Goal: Task Accomplishment & Management: Use online tool/utility

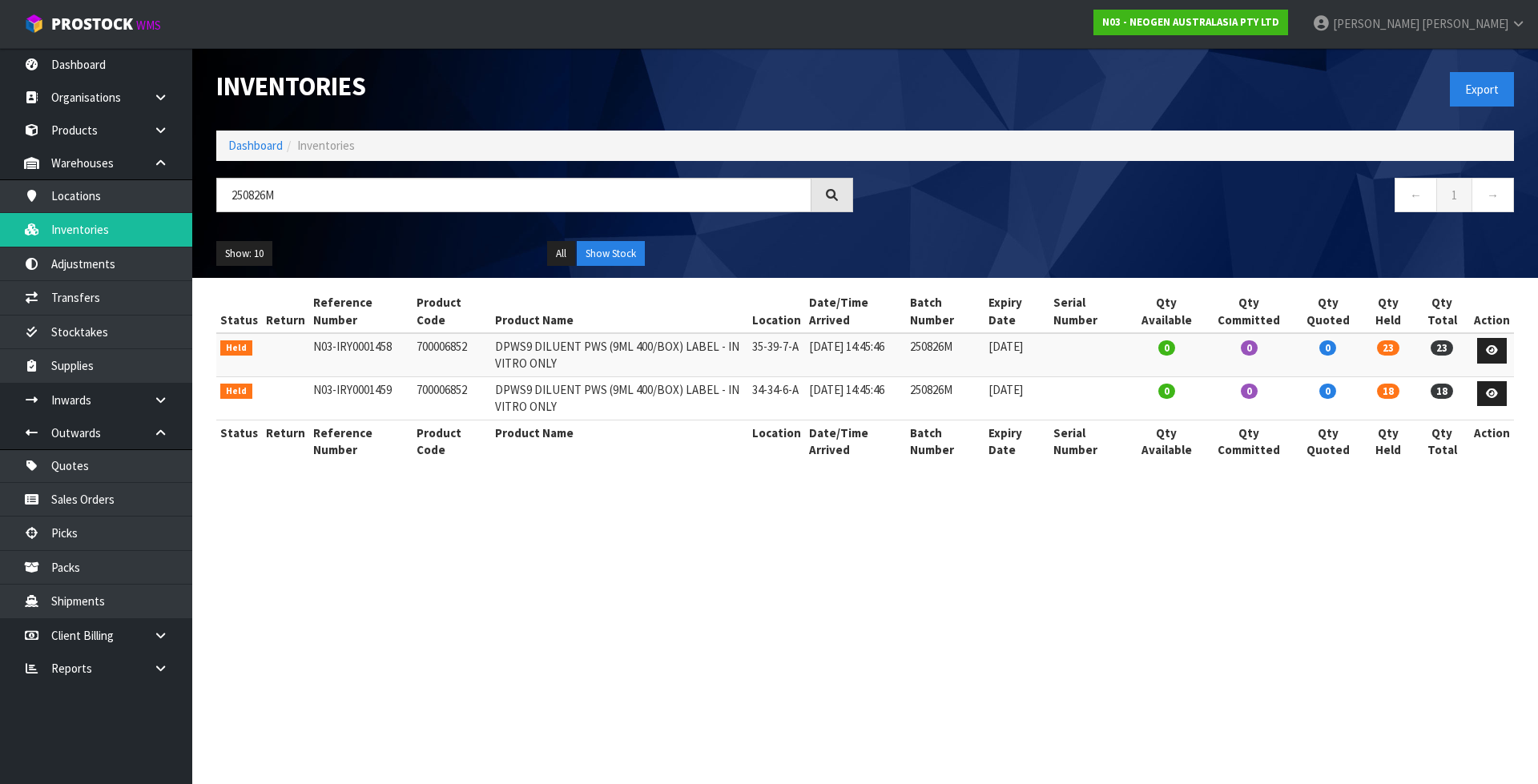
click at [217, 139] on ol "Dashboard Inventories" at bounding box center [865, 145] width 1297 height 30
click at [233, 144] on link "Dashboard" at bounding box center [255, 145] width 54 height 15
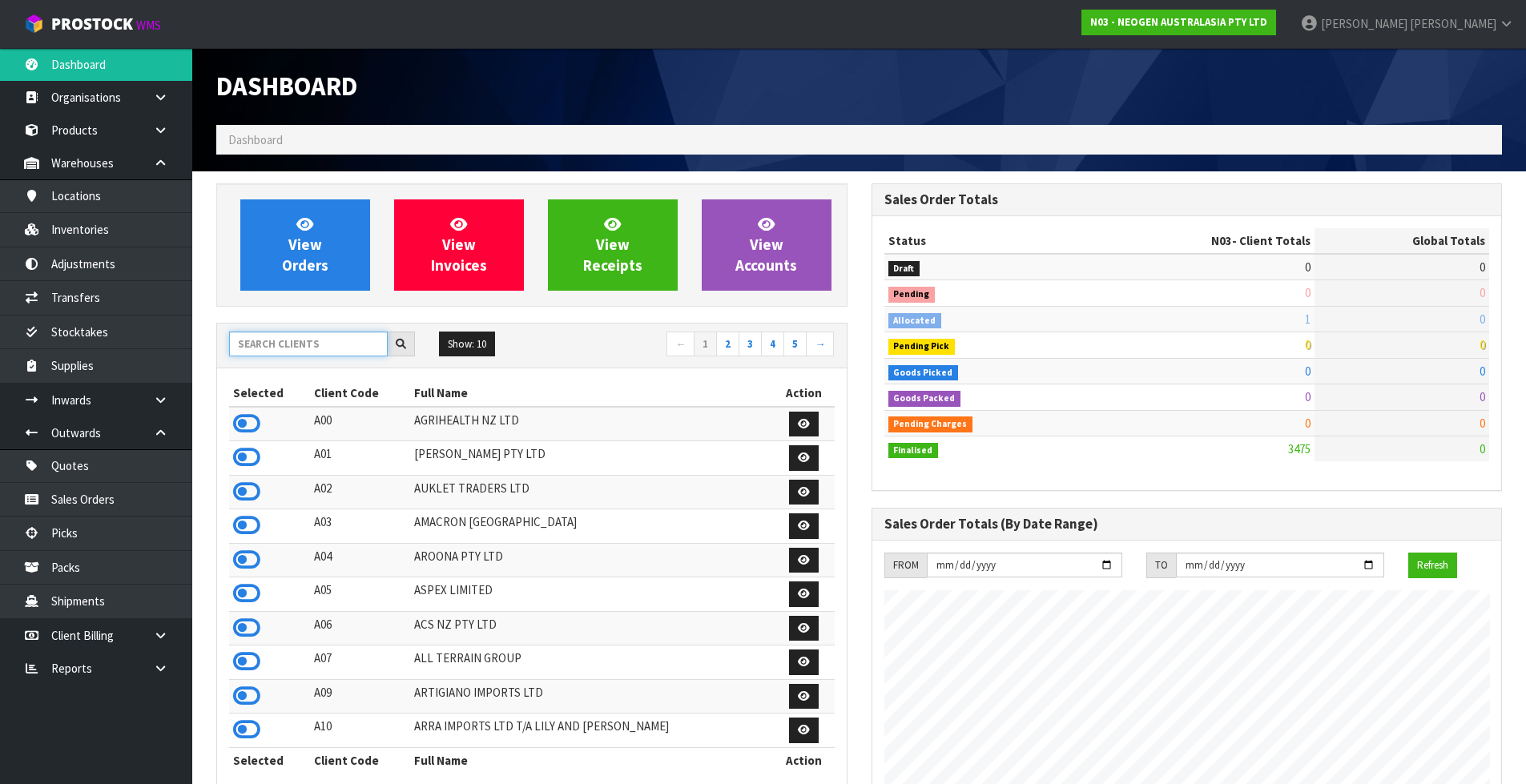
click at [307, 335] on input "text" at bounding box center [308, 344] width 159 height 24
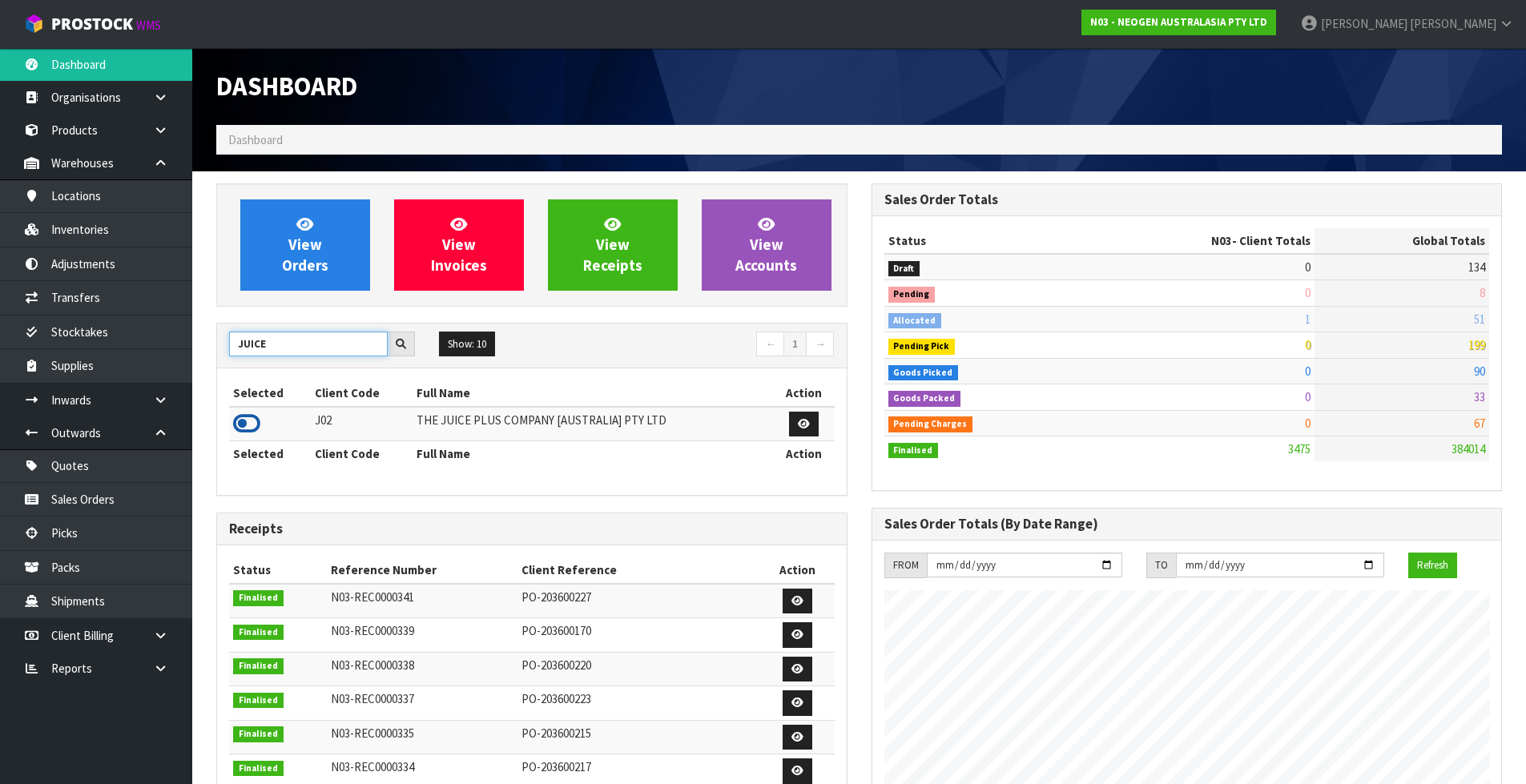
type input "JUICE"
click at [246, 428] on icon at bounding box center [247, 424] width 27 height 24
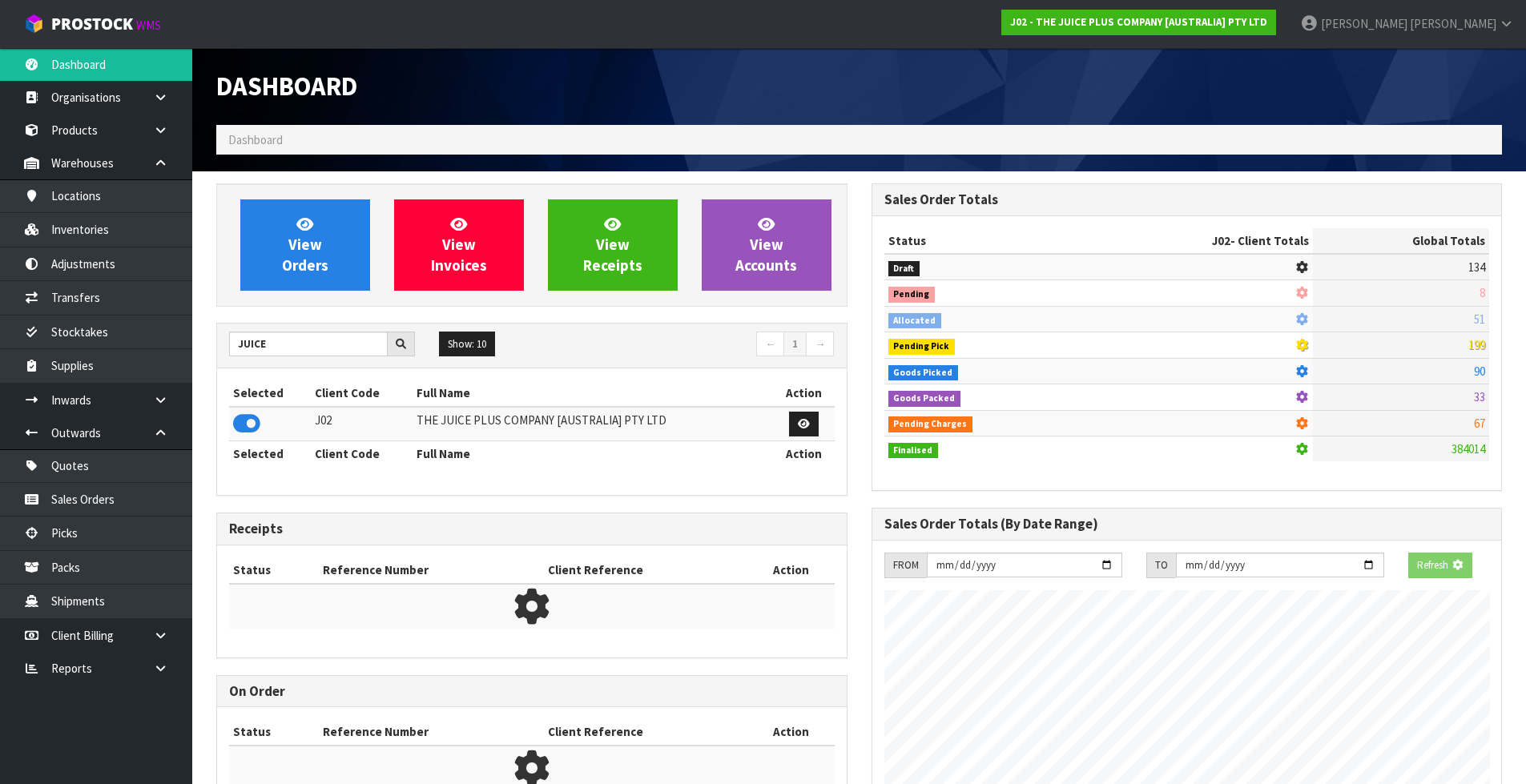
scroll to position [999, 655]
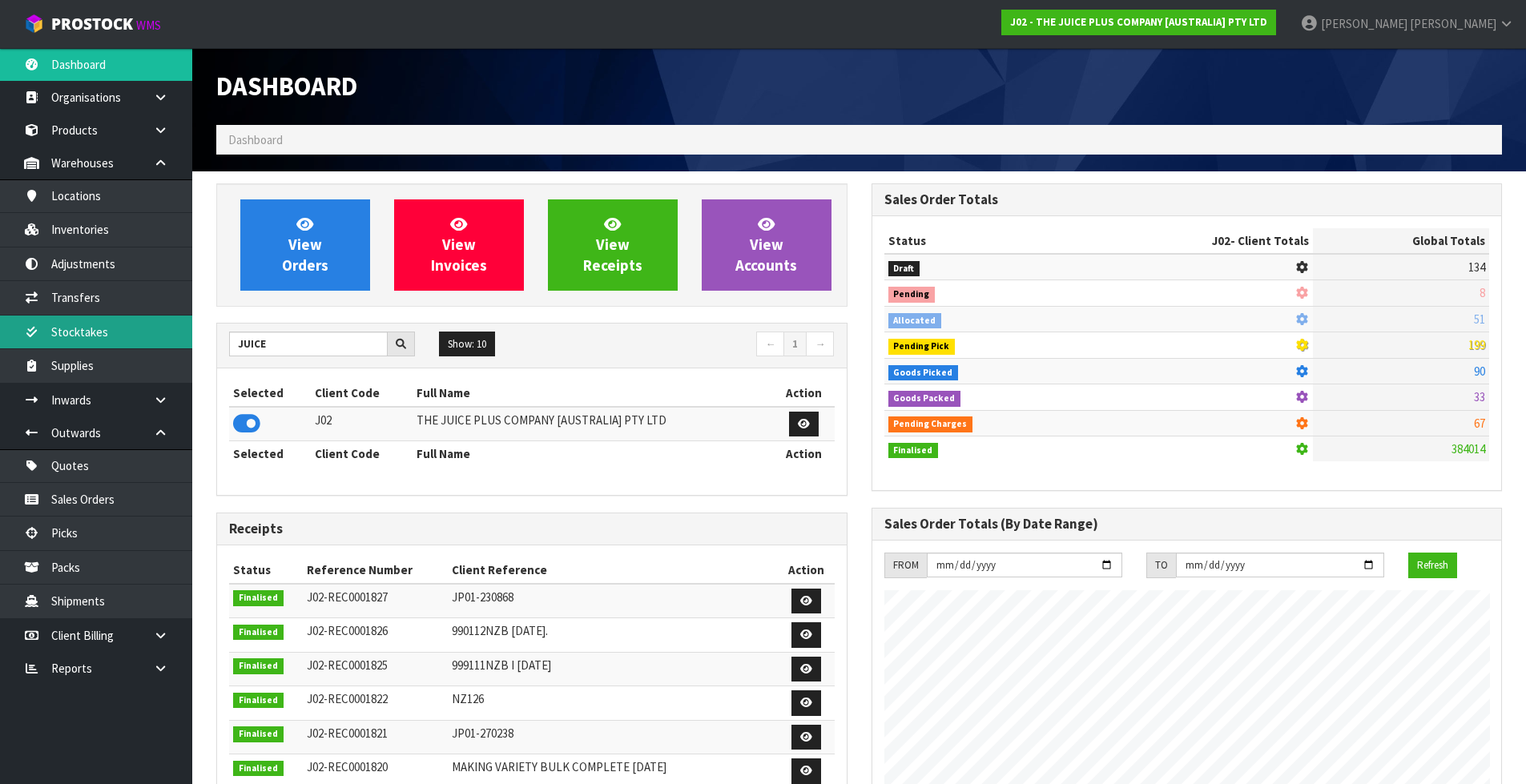
click at [121, 326] on link "Stocktakes" at bounding box center [96, 331] width 192 height 33
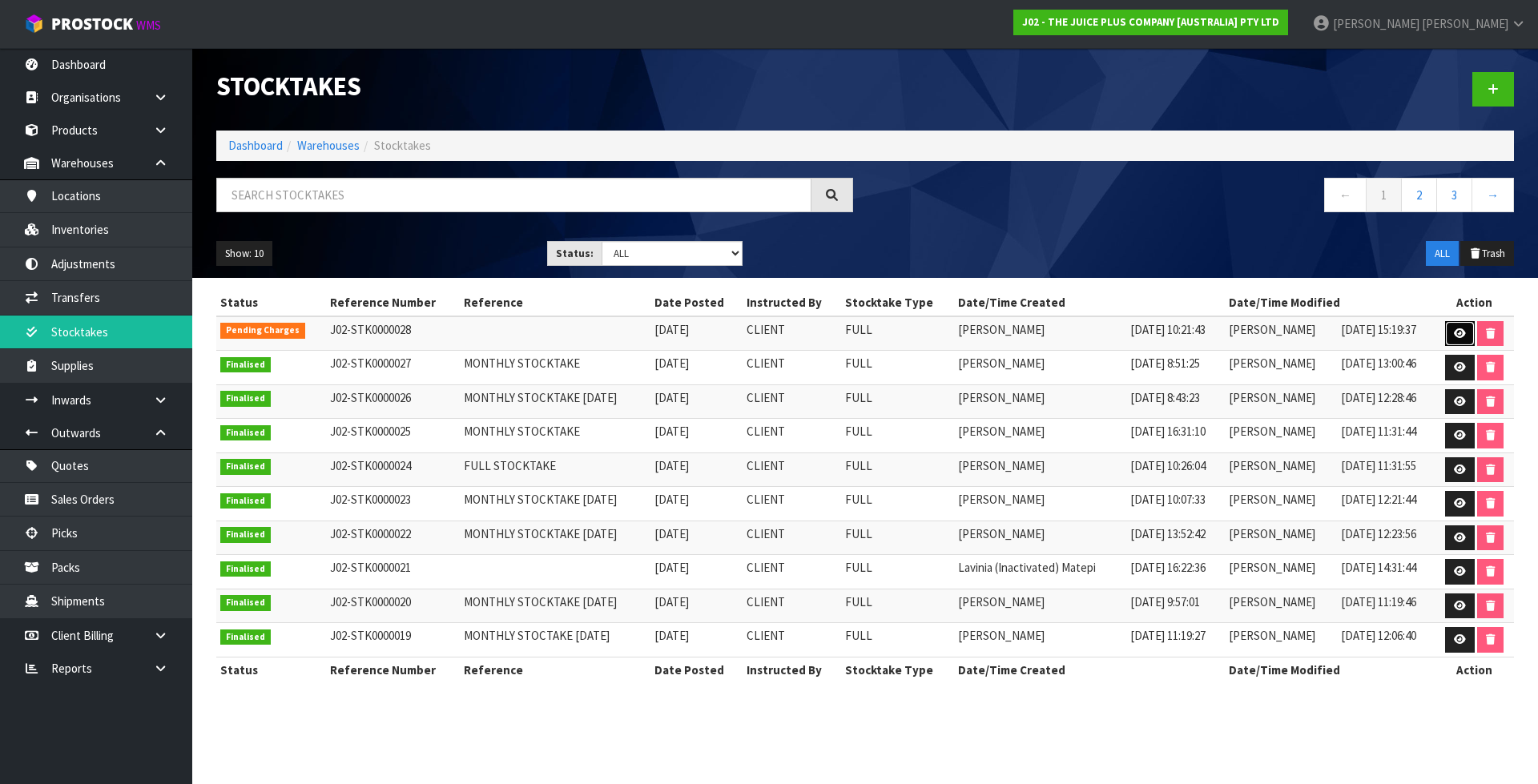
click at [1465, 331] on icon at bounding box center [1459, 333] width 12 height 10
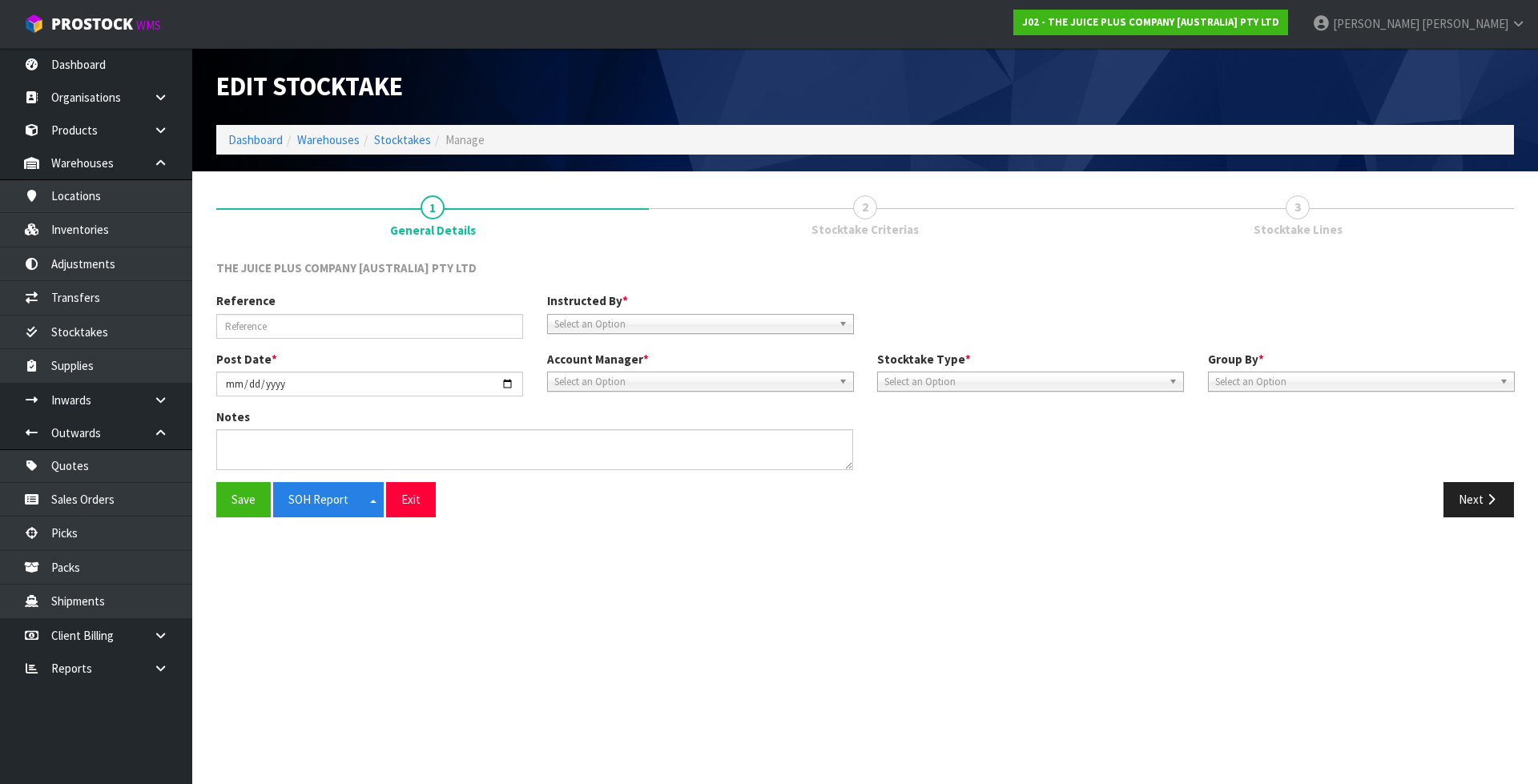
type input "2025-10-02"
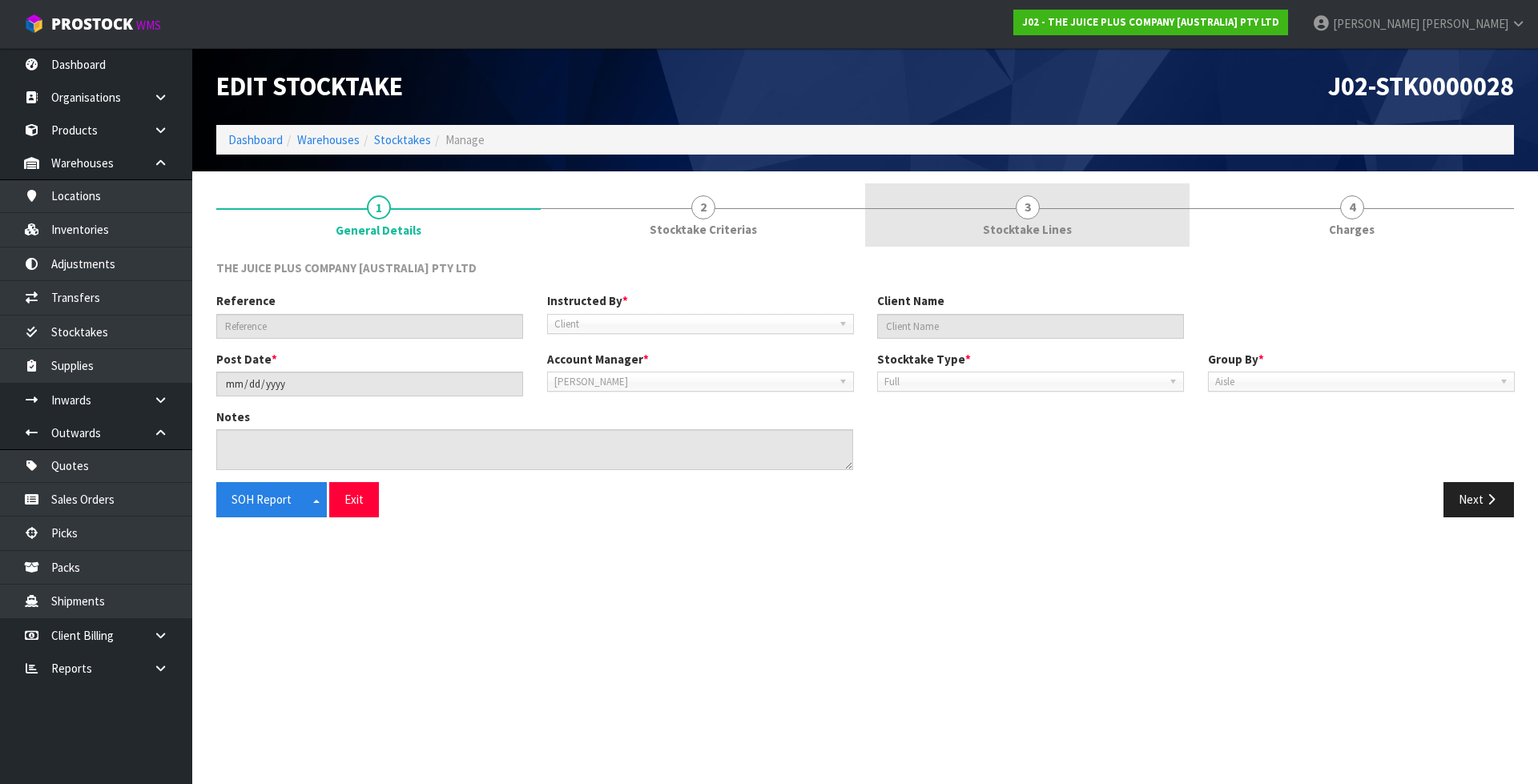
click at [1047, 212] on link "3 Stocktake Lines" at bounding box center [1027, 215] width 324 height 63
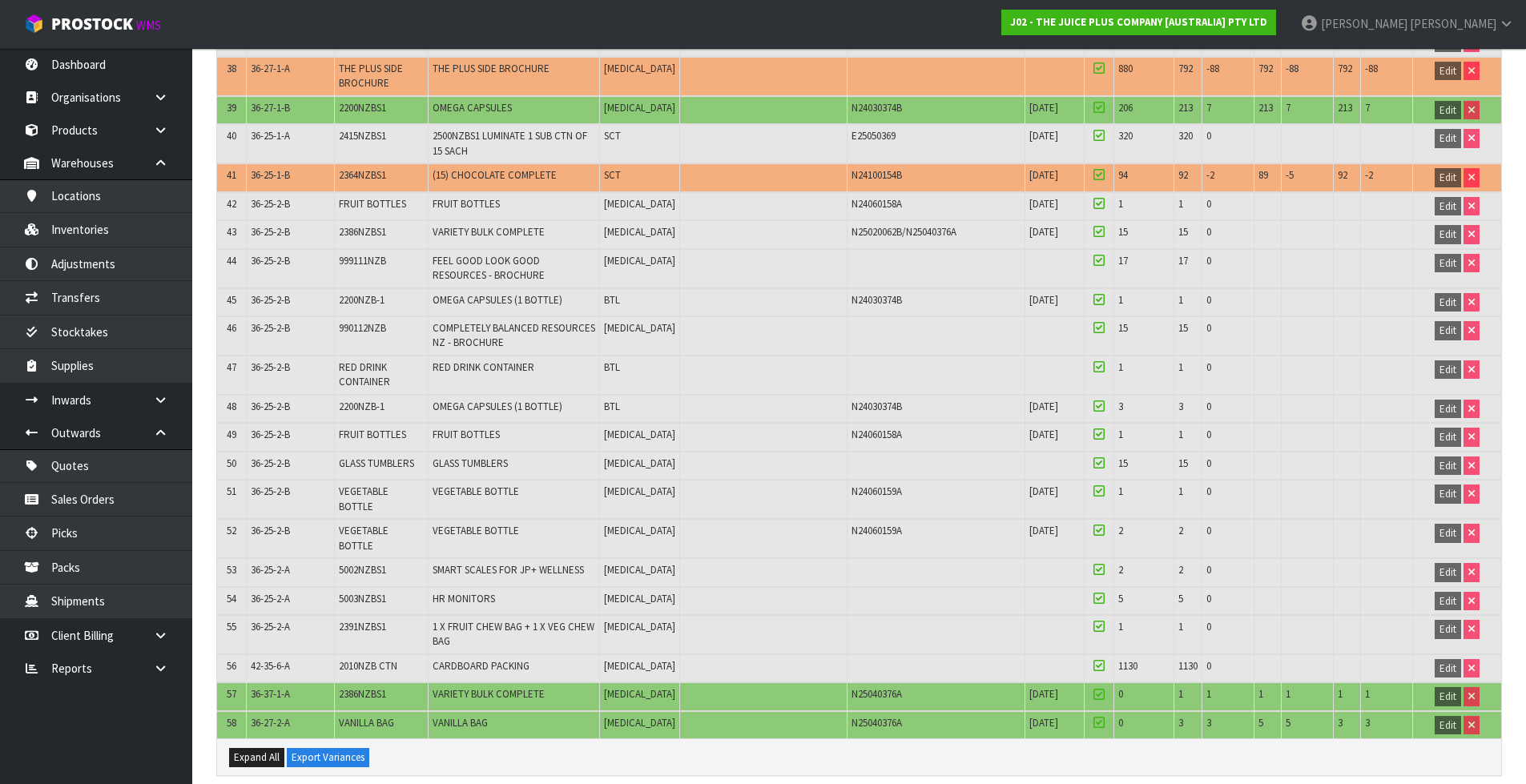
scroll to position [1785, 0]
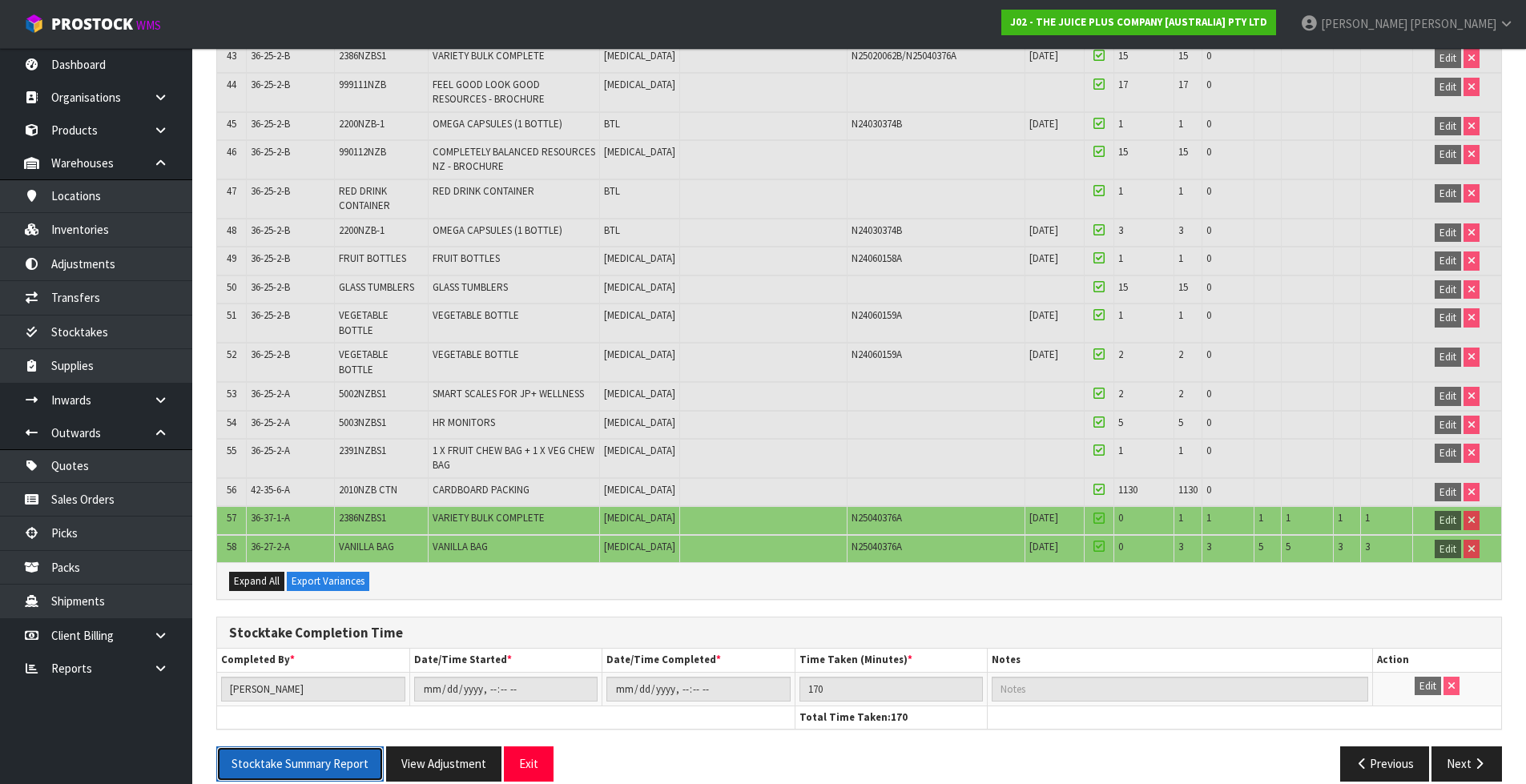
click at [271, 746] on button "Stocktake Summary Report" at bounding box center [300, 763] width 167 height 35
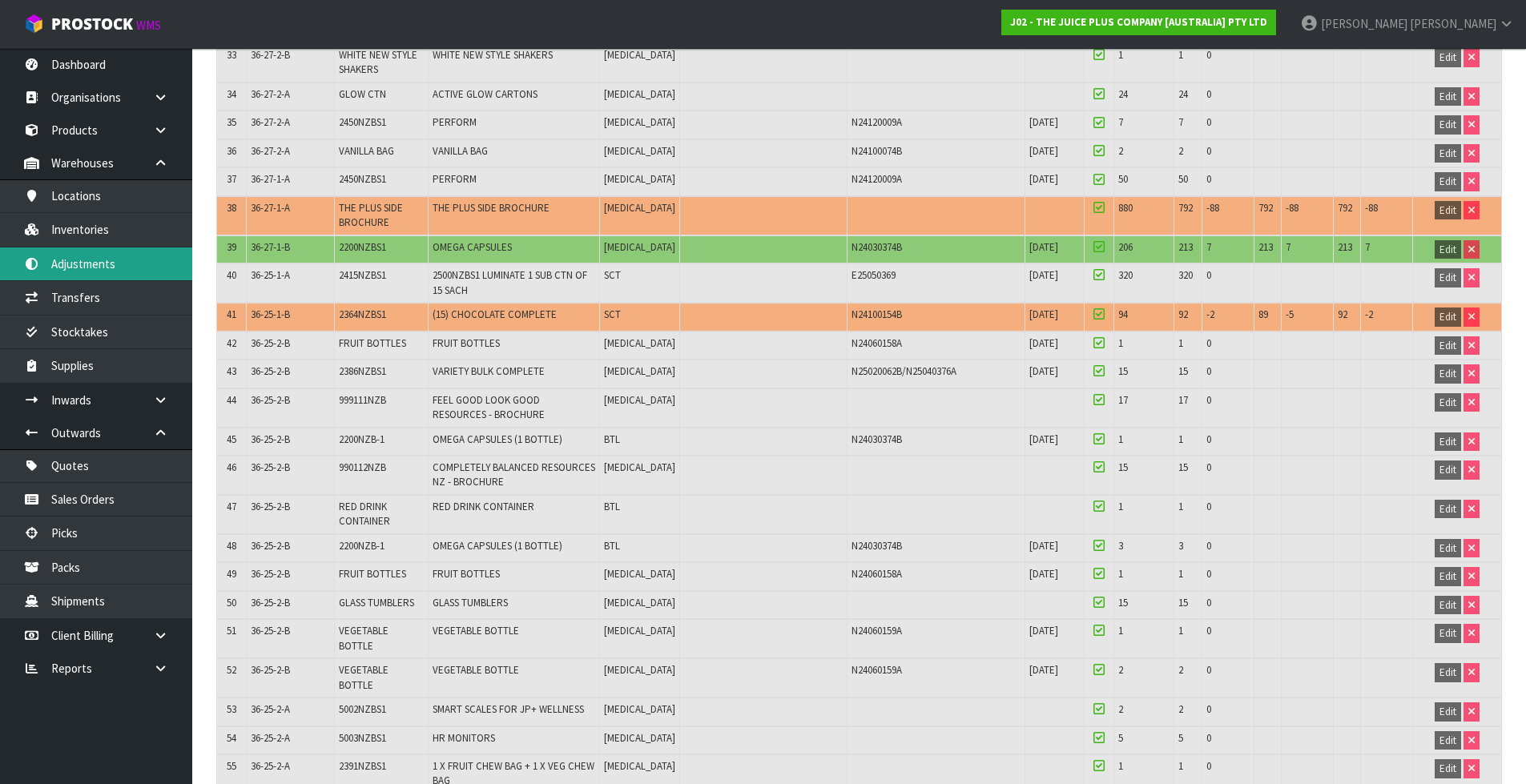
scroll to position [1464, 0]
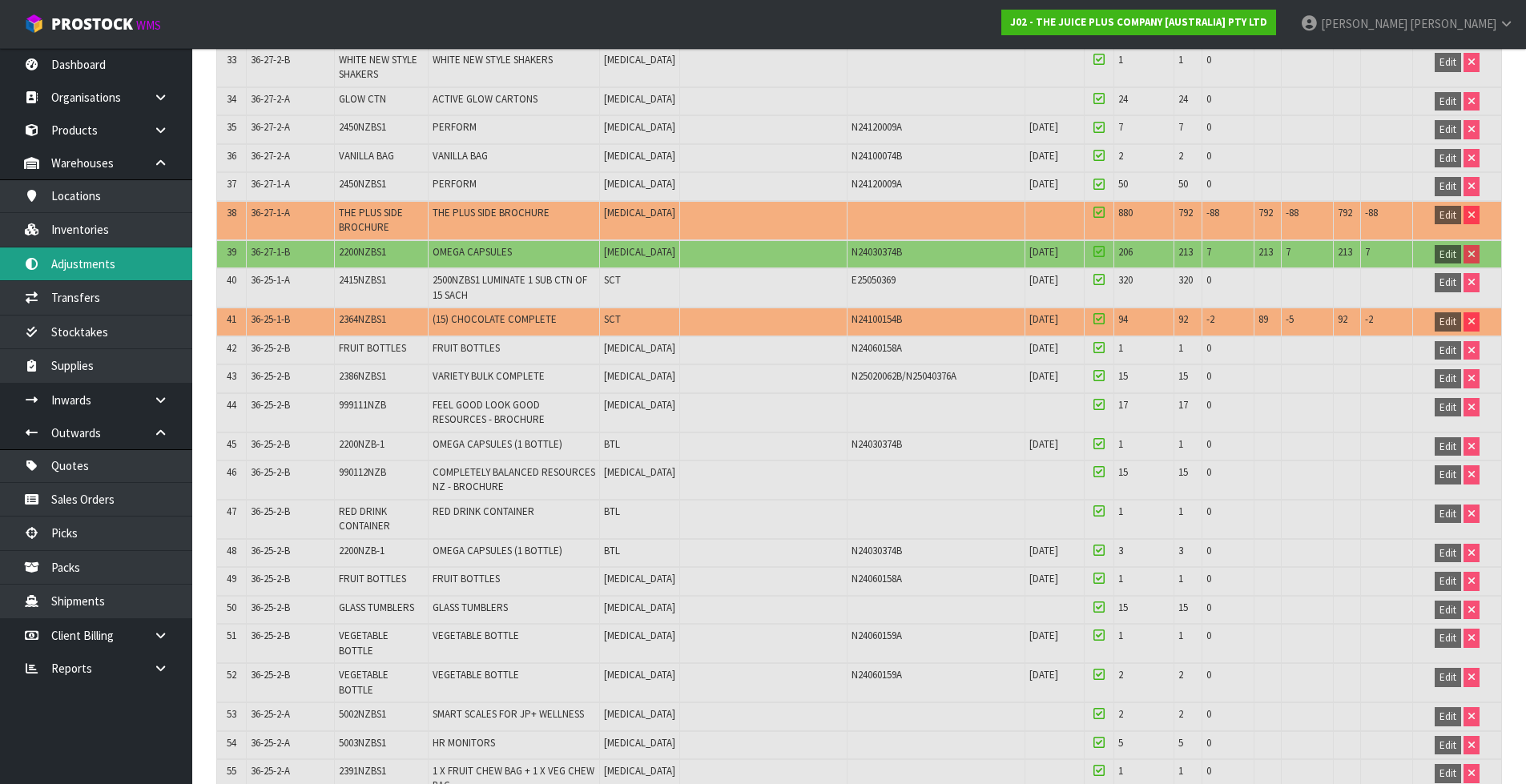
click at [105, 264] on link "Adjustments" at bounding box center [96, 264] width 192 height 33
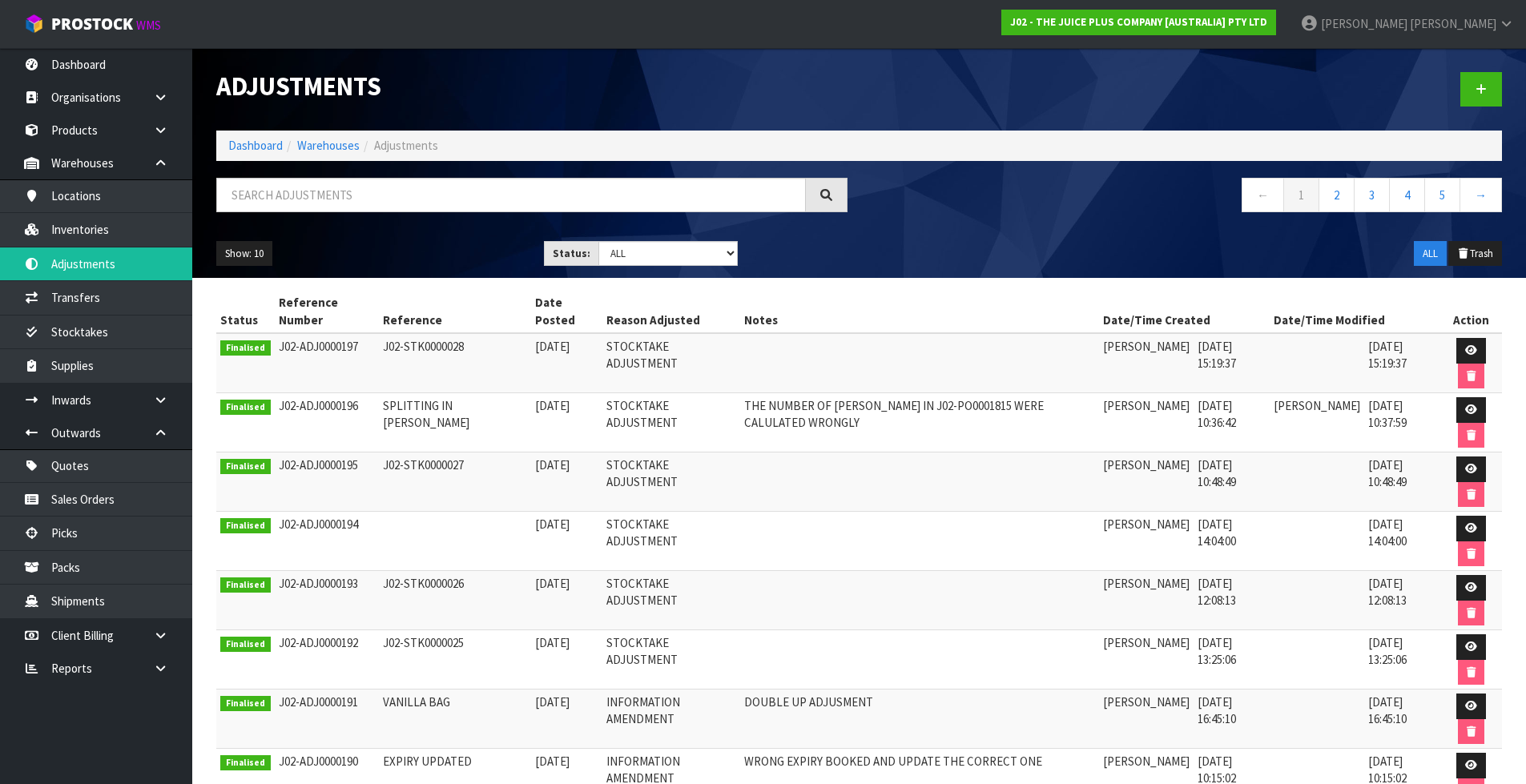
click at [284, 141] on li "Warehouses" at bounding box center [321, 145] width 77 height 17
click at [263, 140] on link "Dashboard" at bounding box center [255, 145] width 54 height 15
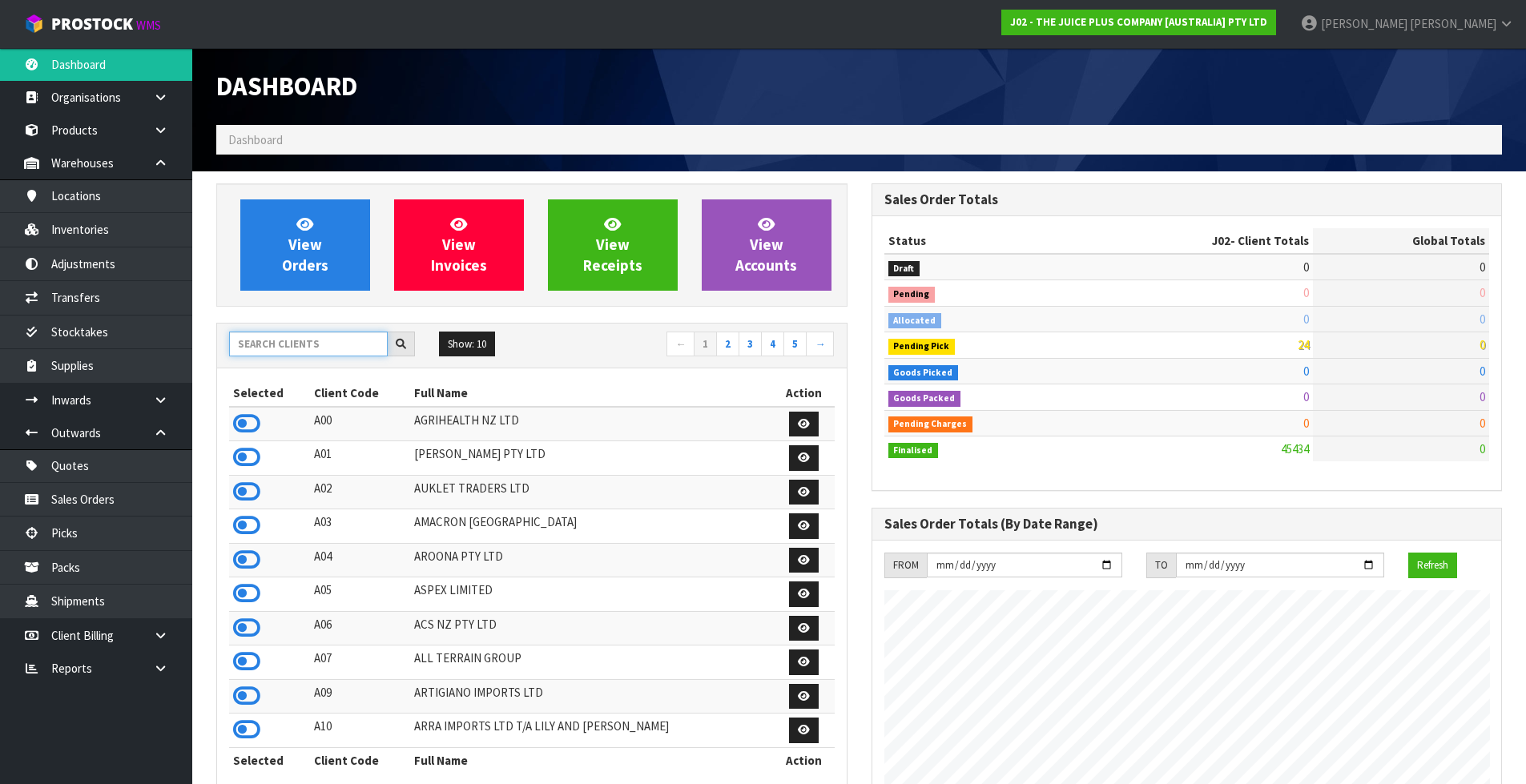
scroll to position [1214, 655]
click at [309, 351] on input "text" at bounding box center [308, 344] width 159 height 24
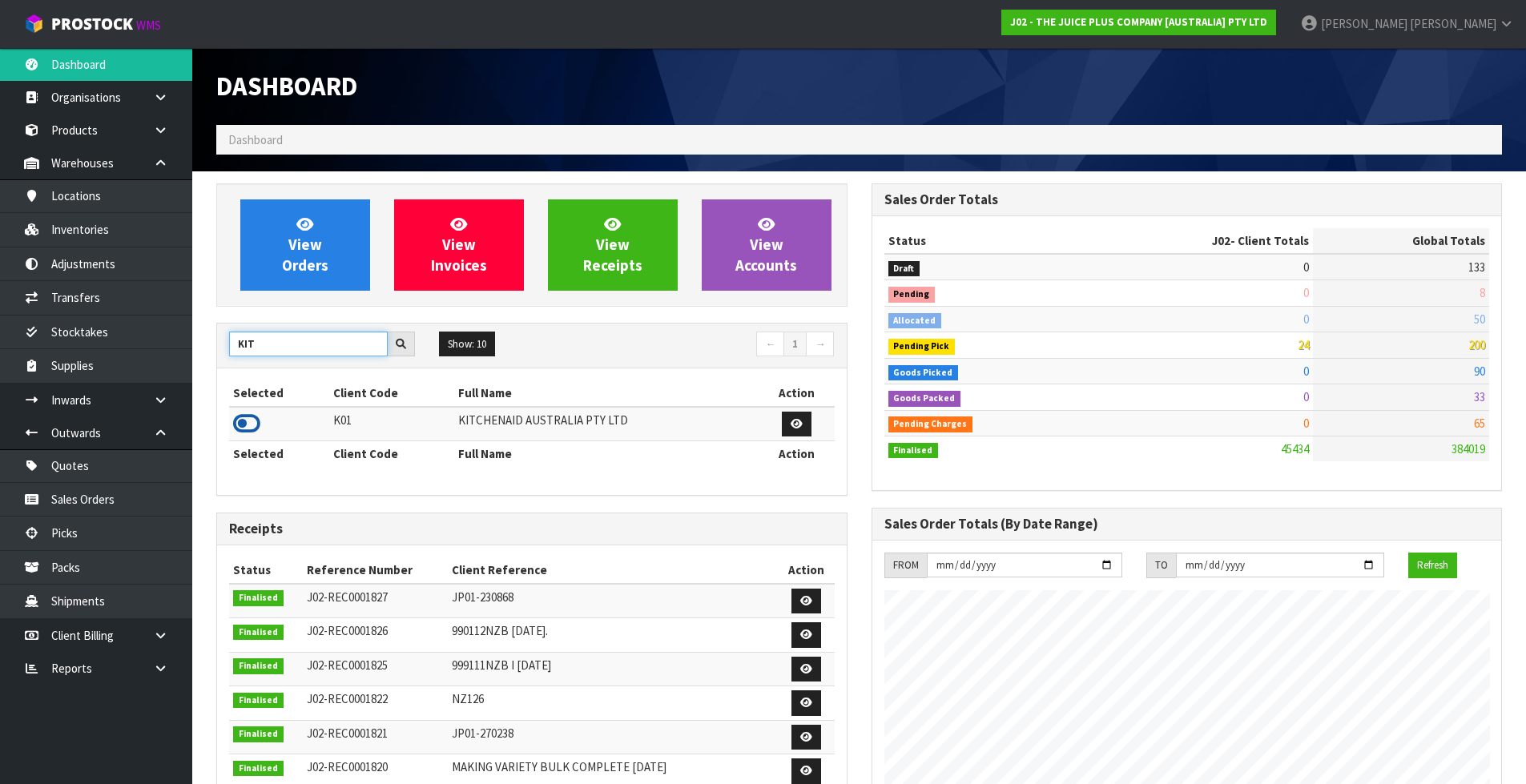
type input "KIT"
click at [247, 420] on icon at bounding box center [247, 424] width 27 height 24
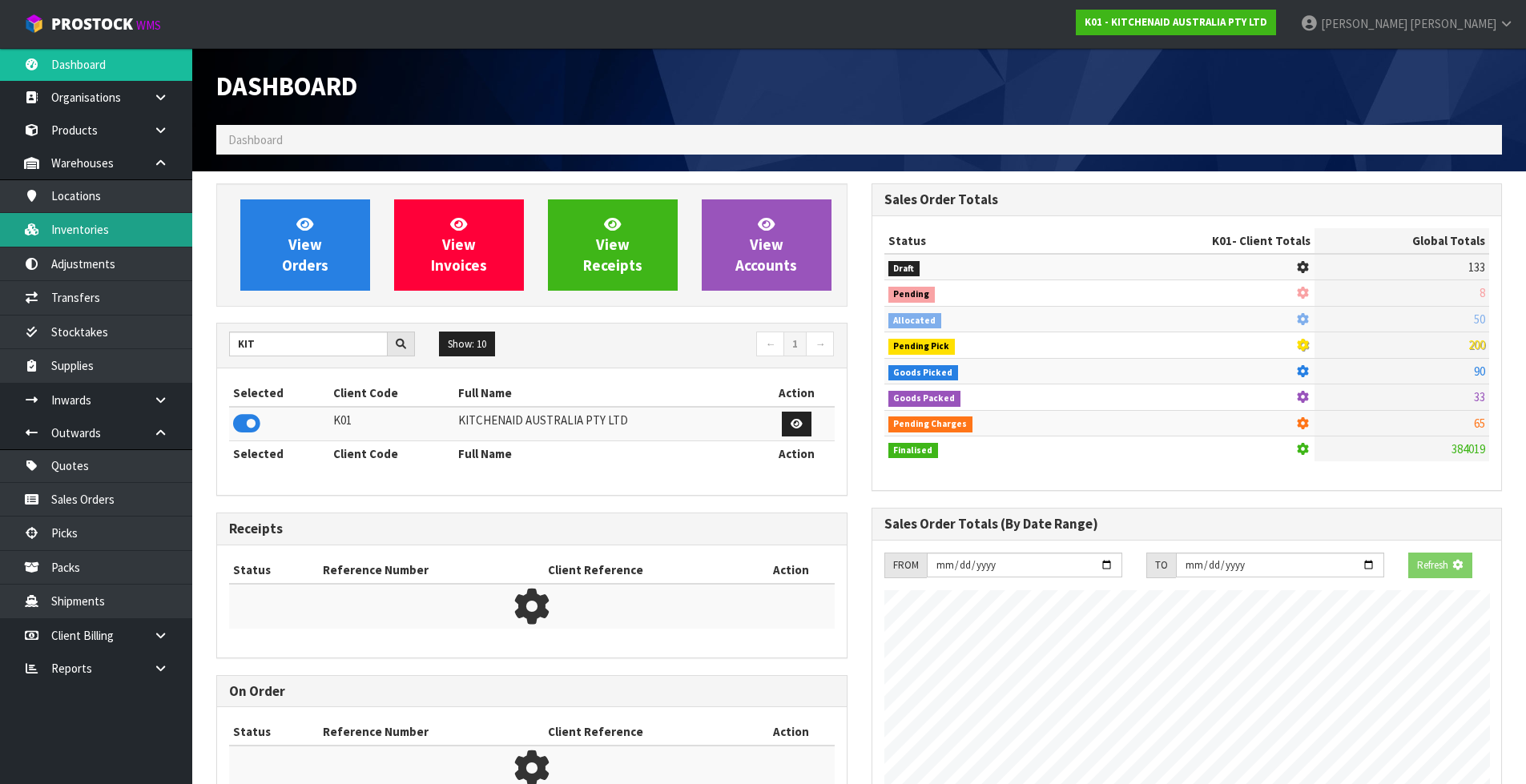
scroll to position [999, 655]
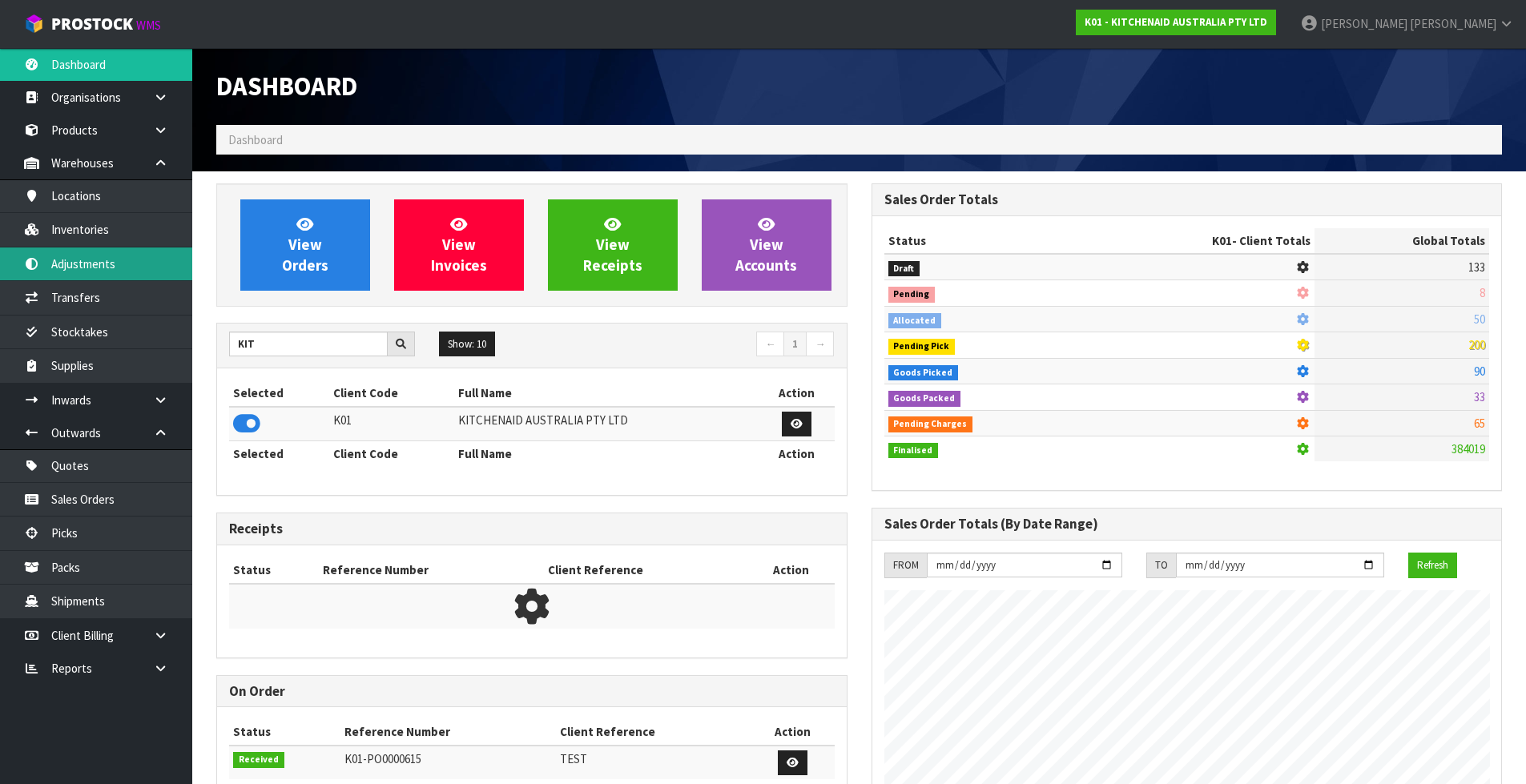
click at [74, 256] on link "Adjustments" at bounding box center [96, 264] width 192 height 33
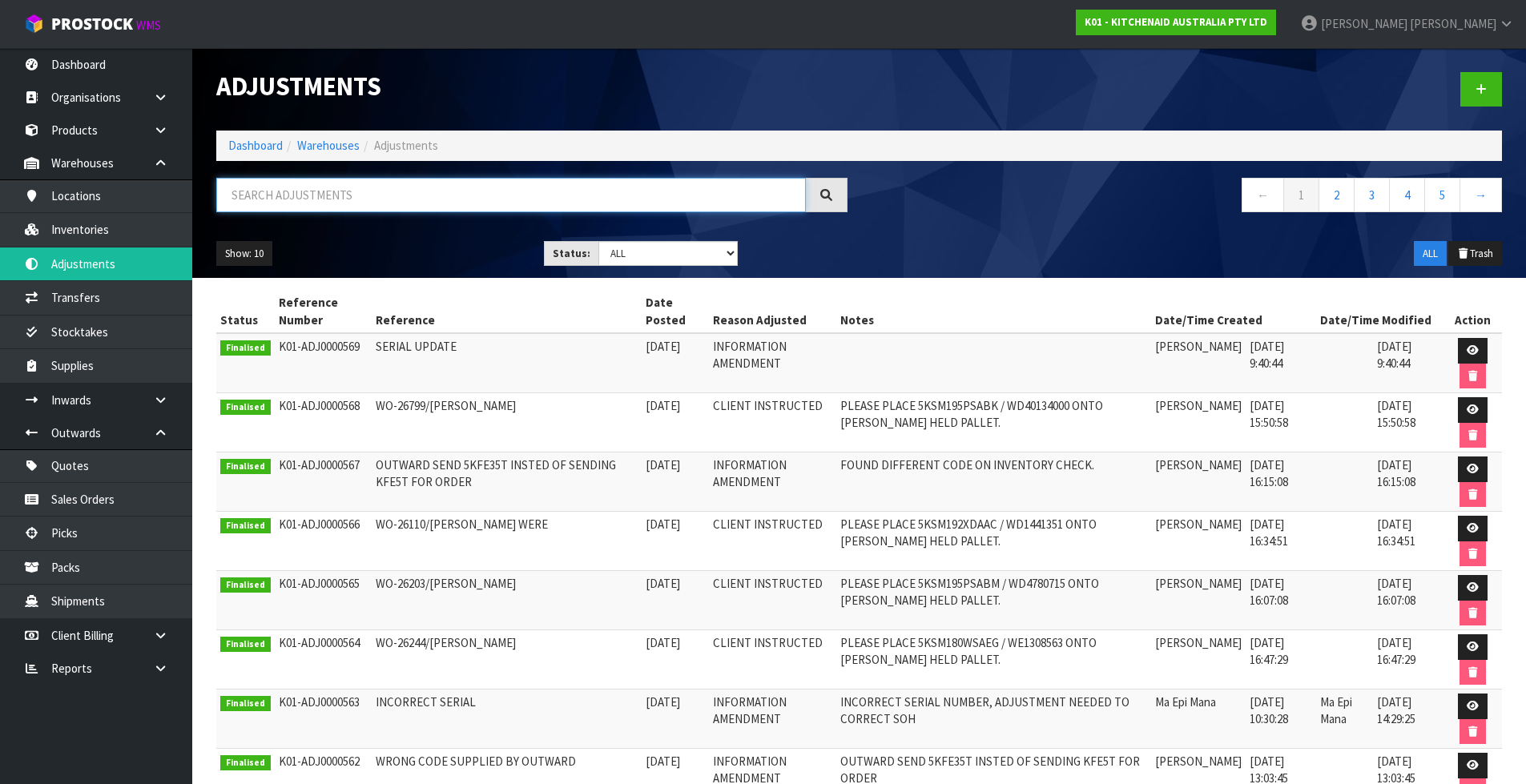
click at [352, 197] on input "text" at bounding box center [511, 195] width 590 height 35
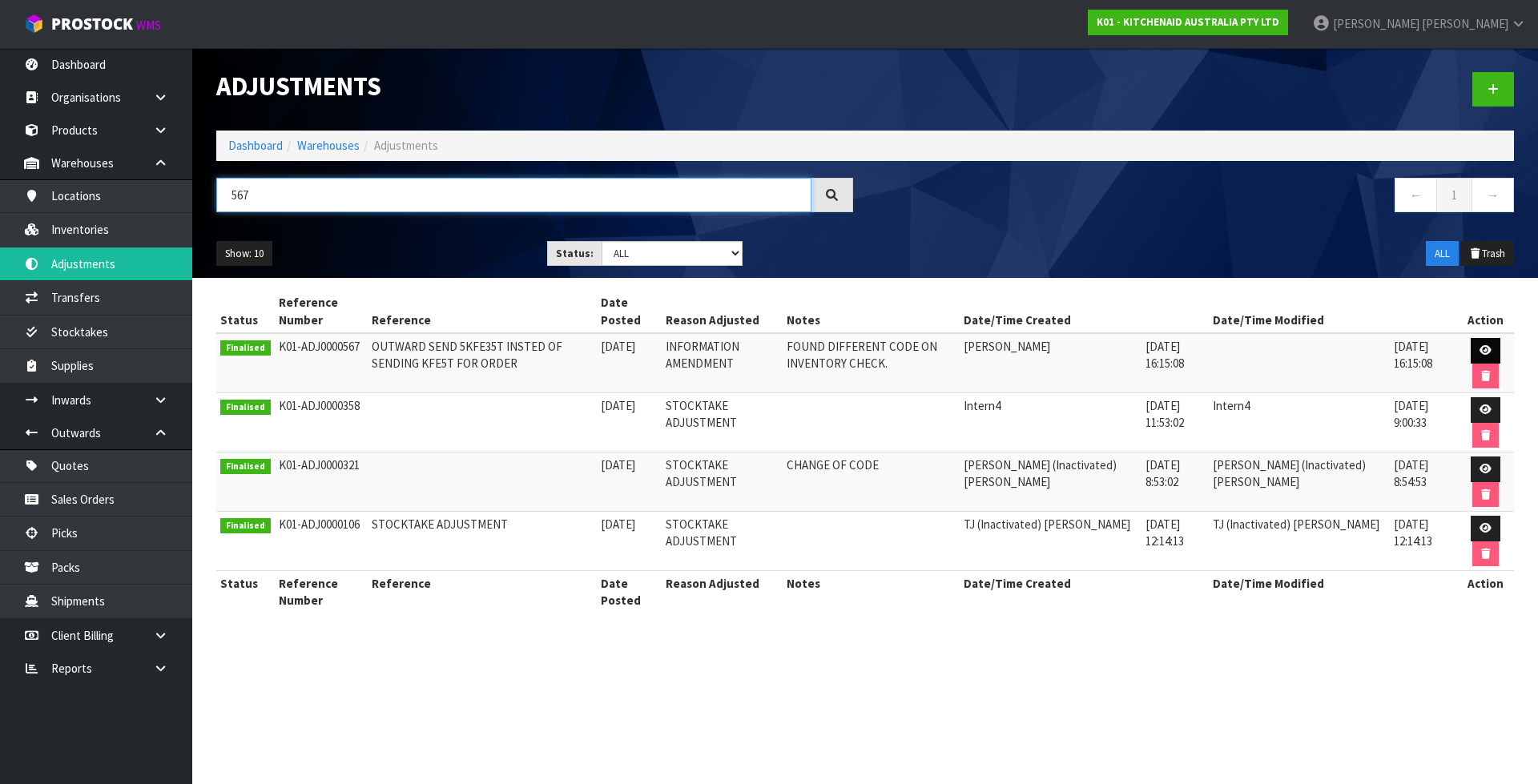
type input "567"
click at [1479, 349] on icon at bounding box center [1485, 350] width 12 height 10
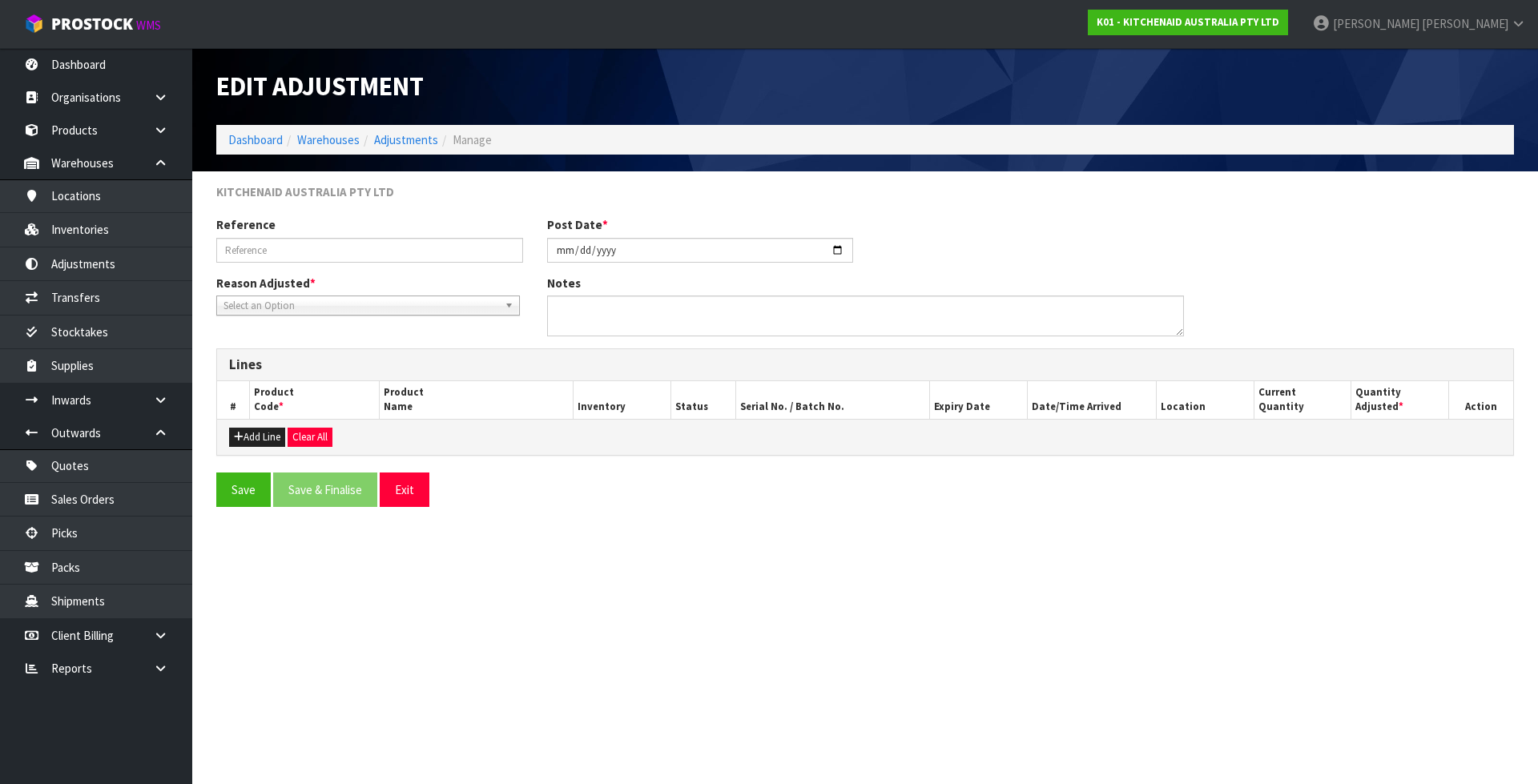
type input "OUTWARD SEND 5KFE35T INSTED OF SENDING KFE5T FOR ORDER"
type input "2025-08-25"
type textarea "FOUND DIFFERENT CODE ON INVENTORY CHECK."
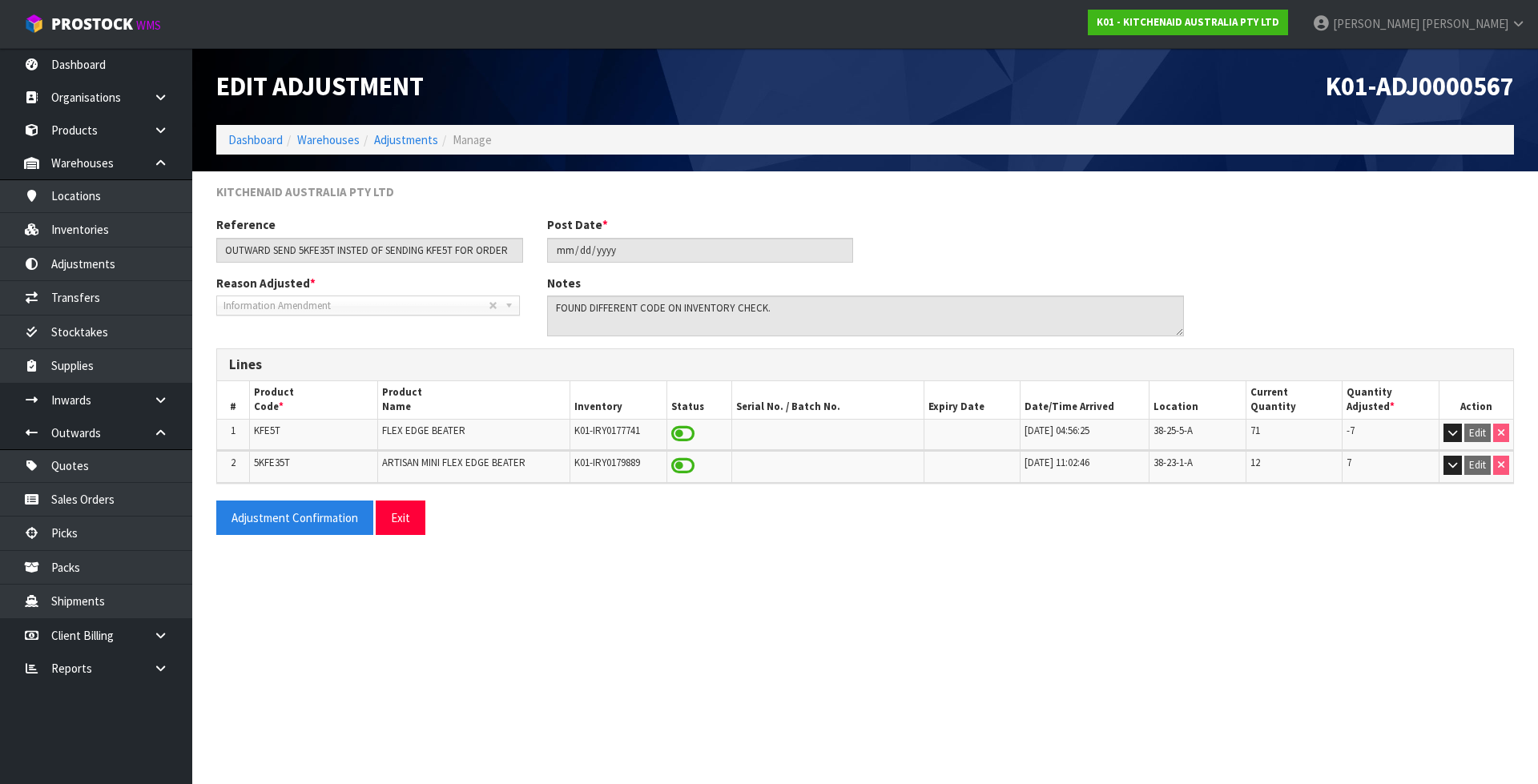
click at [295, 434] on td "KFE5T" at bounding box center [313, 434] width 128 height 30
click at [295, 433] on td "KFE5T" at bounding box center [313, 434] width 128 height 30
copy tr "KFE5T"
click at [110, 228] on link "Inventories" at bounding box center [96, 229] width 192 height 33
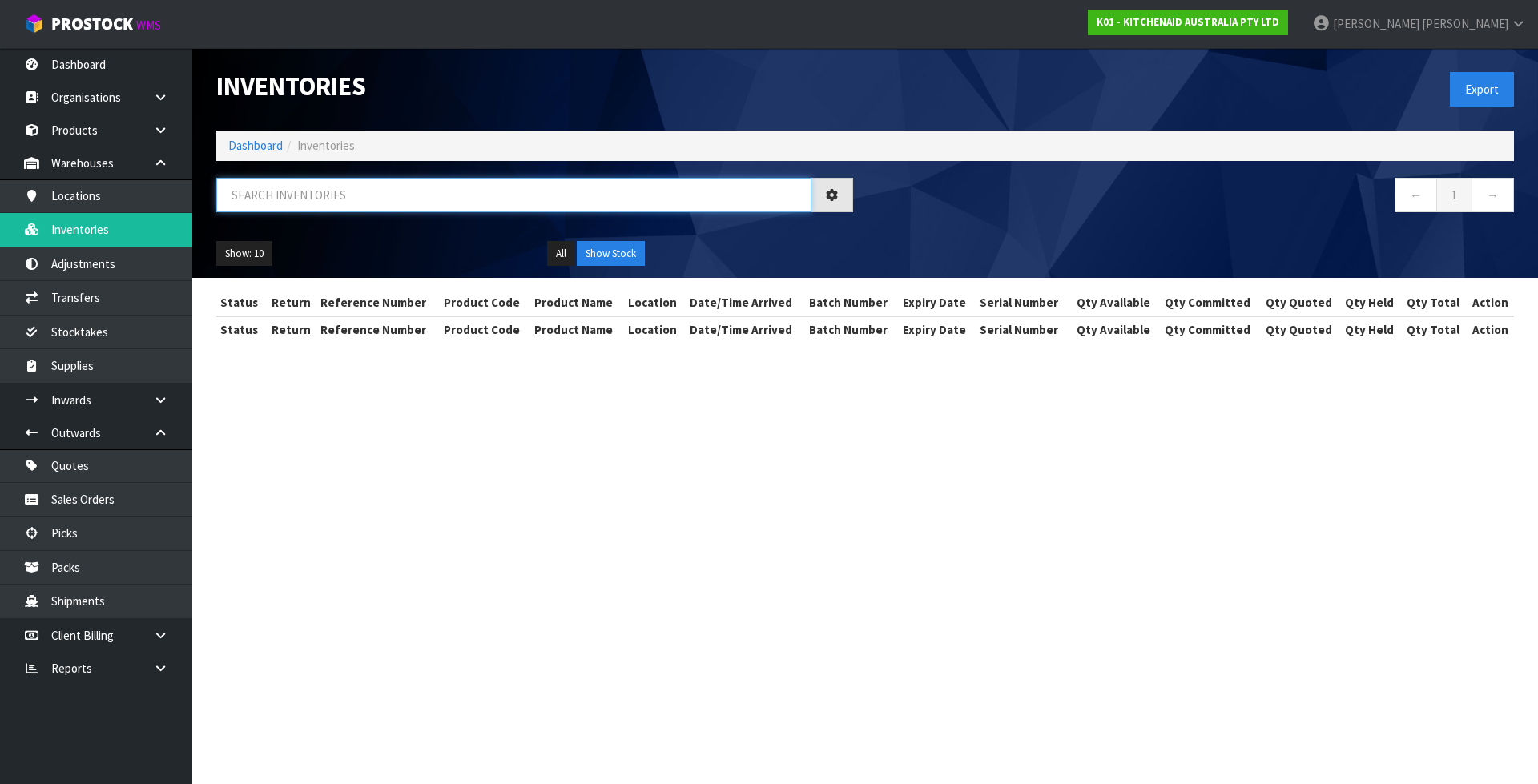
click at [360, 189] on input "text" at bounding box center [514, 195] width 595 height 35
paste input "KFE5T"
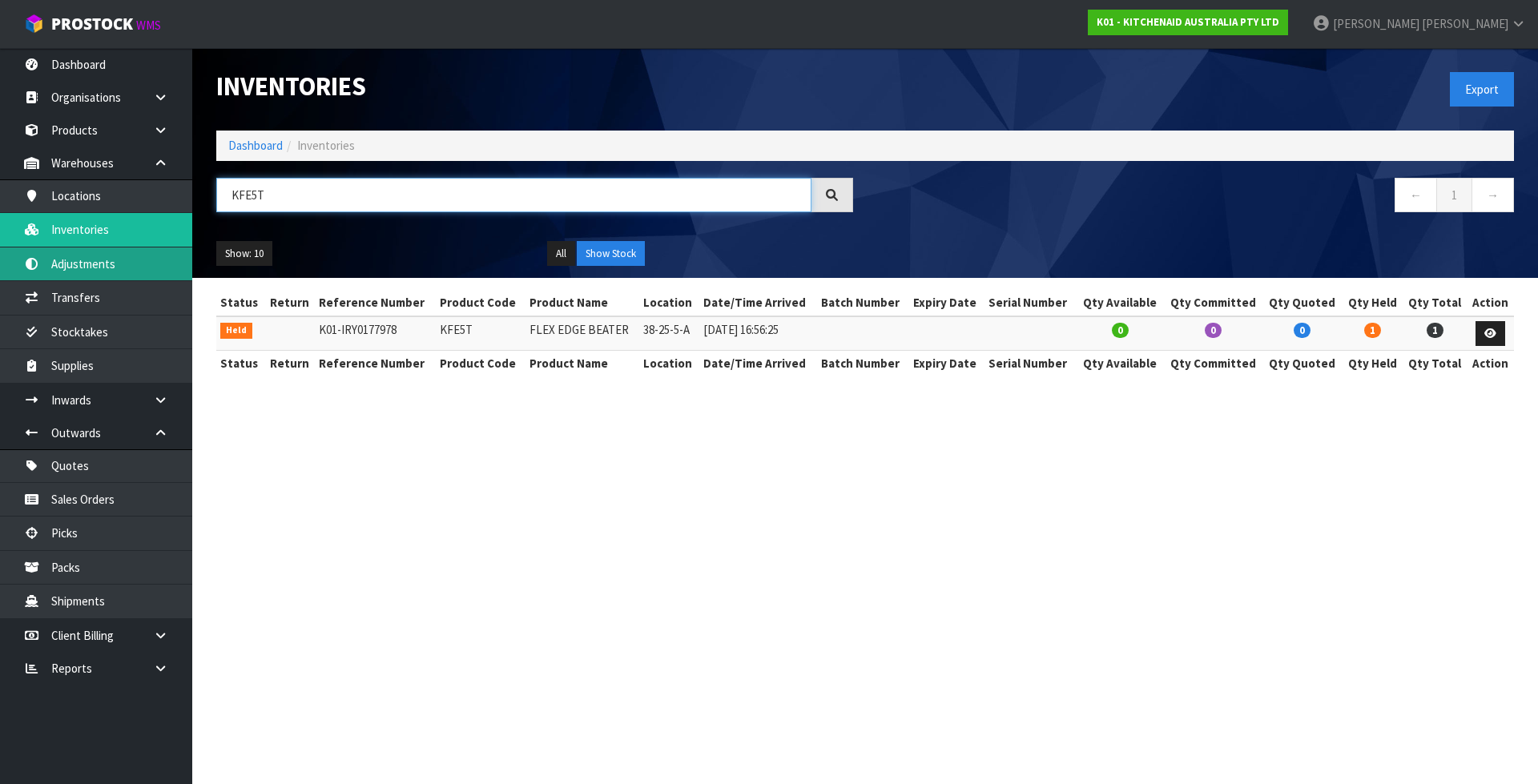
type input "KFE5T"
click at [122, 273] on link "Adjustments" at bounding box center [96, 264] width 192 height 33
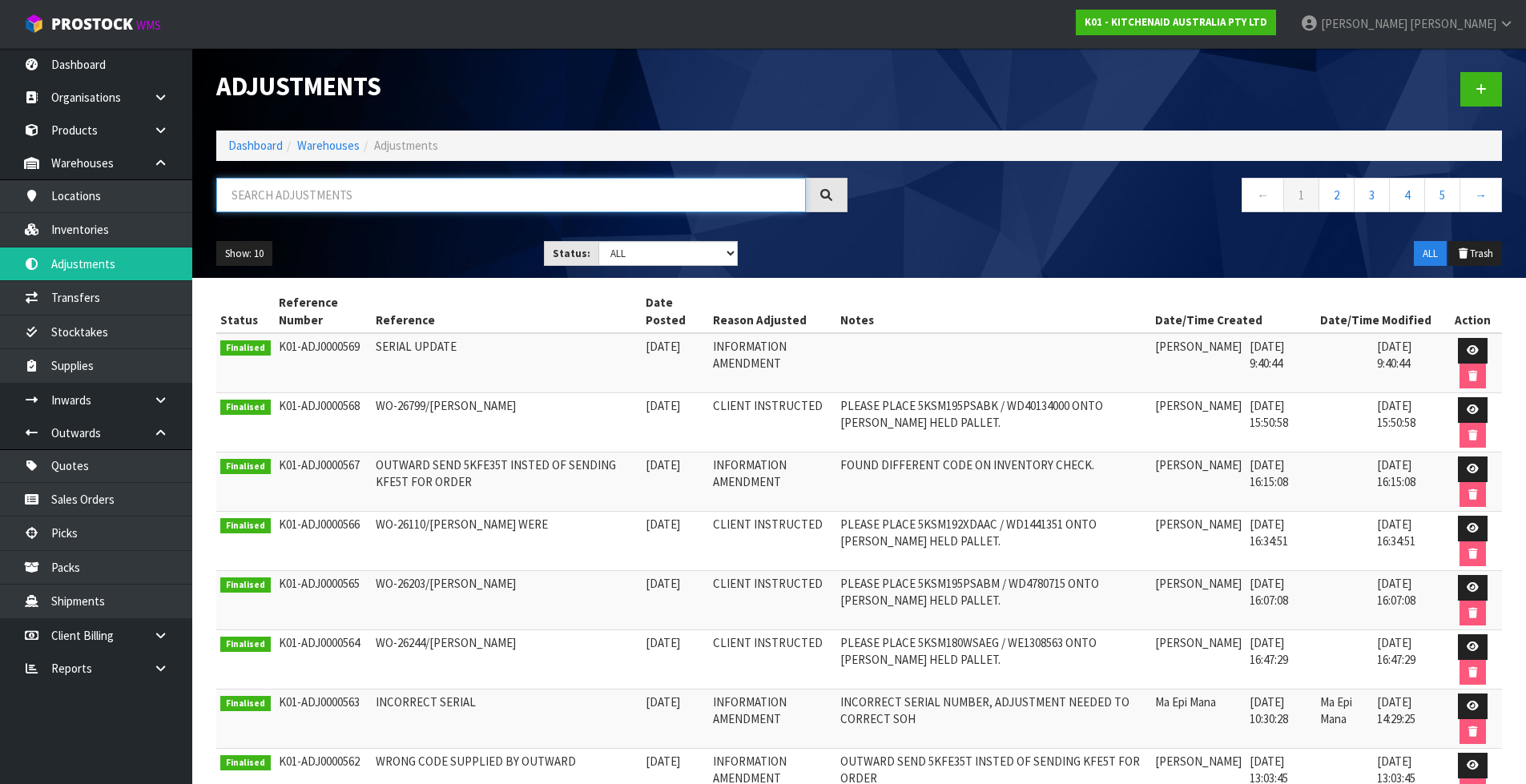
click at [303, 204] on input "text" at bounding box center [511, 195] width 590 height 35
paste input "KFE5T"
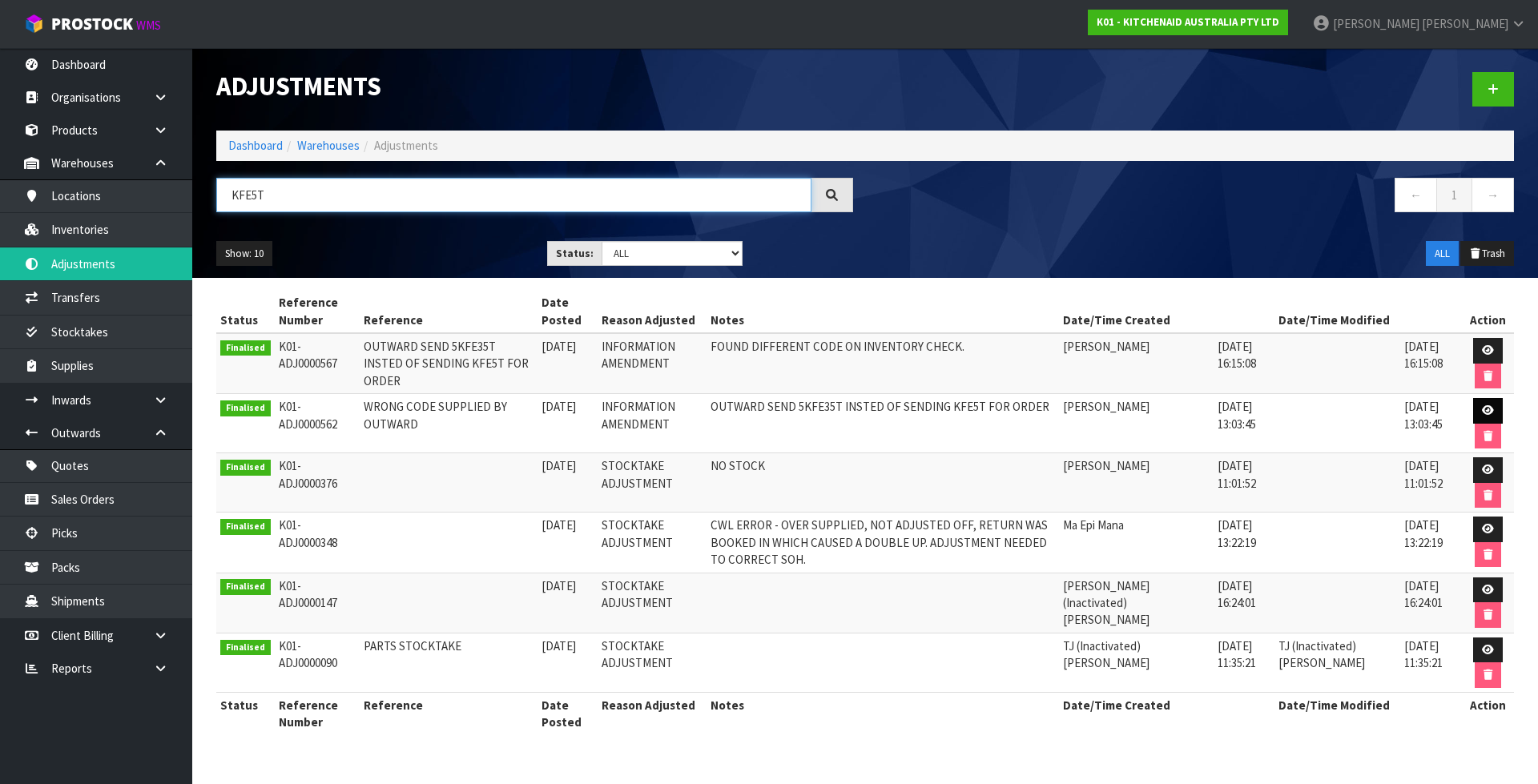
type input "KFE5T"
click at [1486, 409] on icon at bounding box center [1487, 410] width 12 height 10
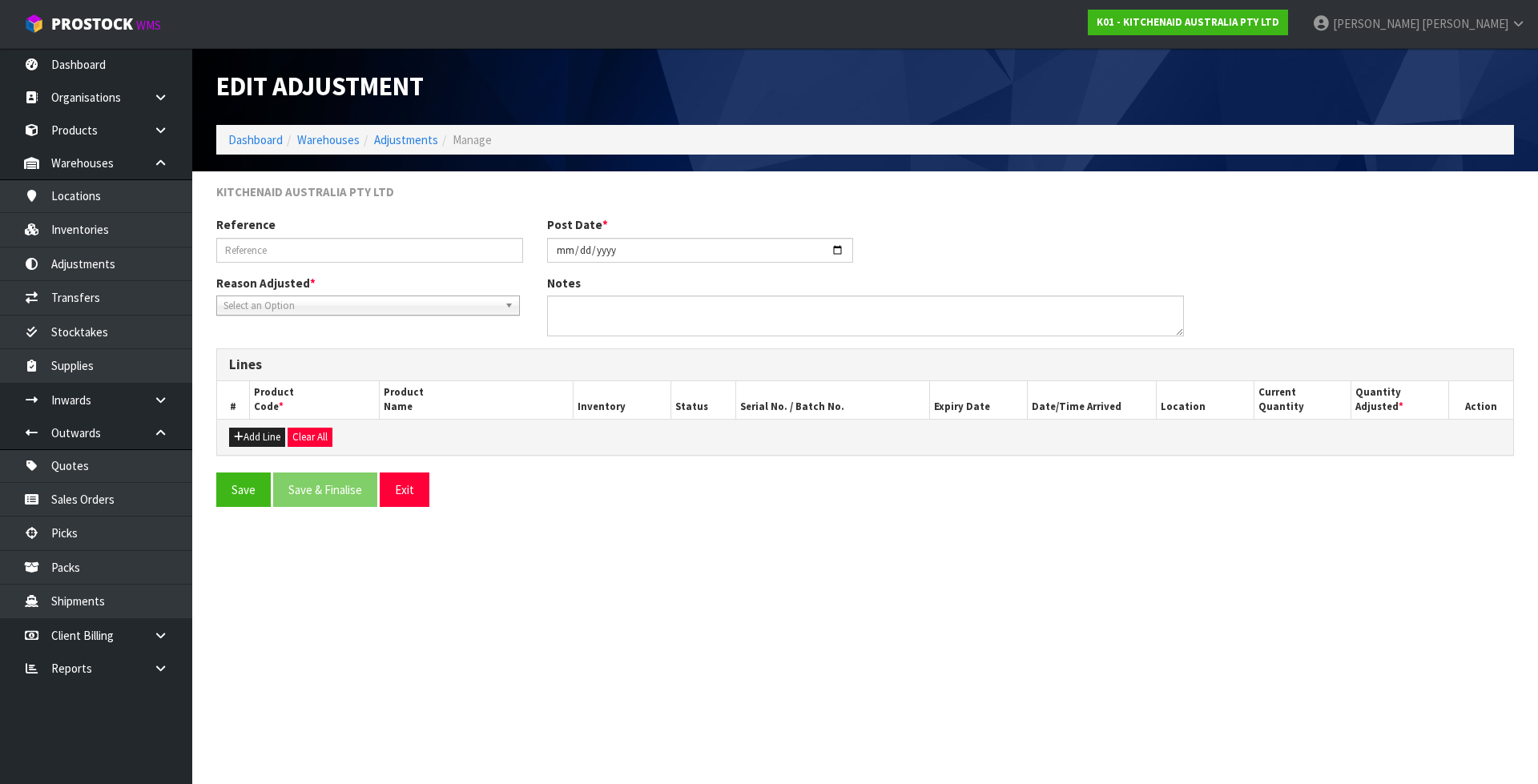
type input "WRONG CODE SUPPLIED BY OUTWARD"
type input "2025-08-06"
type textarea "OUTWARD SEND 5KFE35T INSTED OF SENDING KFE5T FOR ORDER"
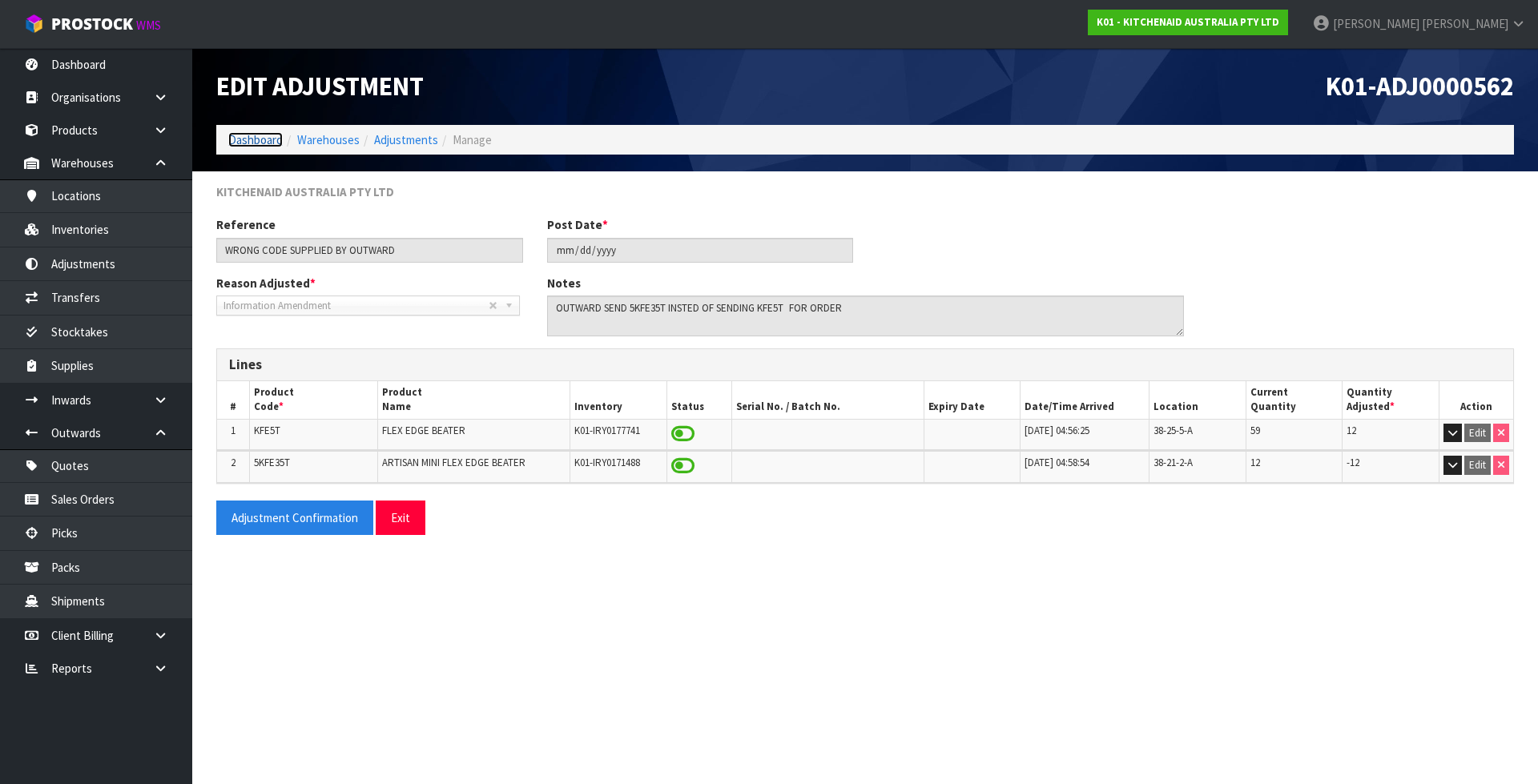
click at [238, 140] on link "Dashboard" at bounding box center [255, 140] width 54 height 15
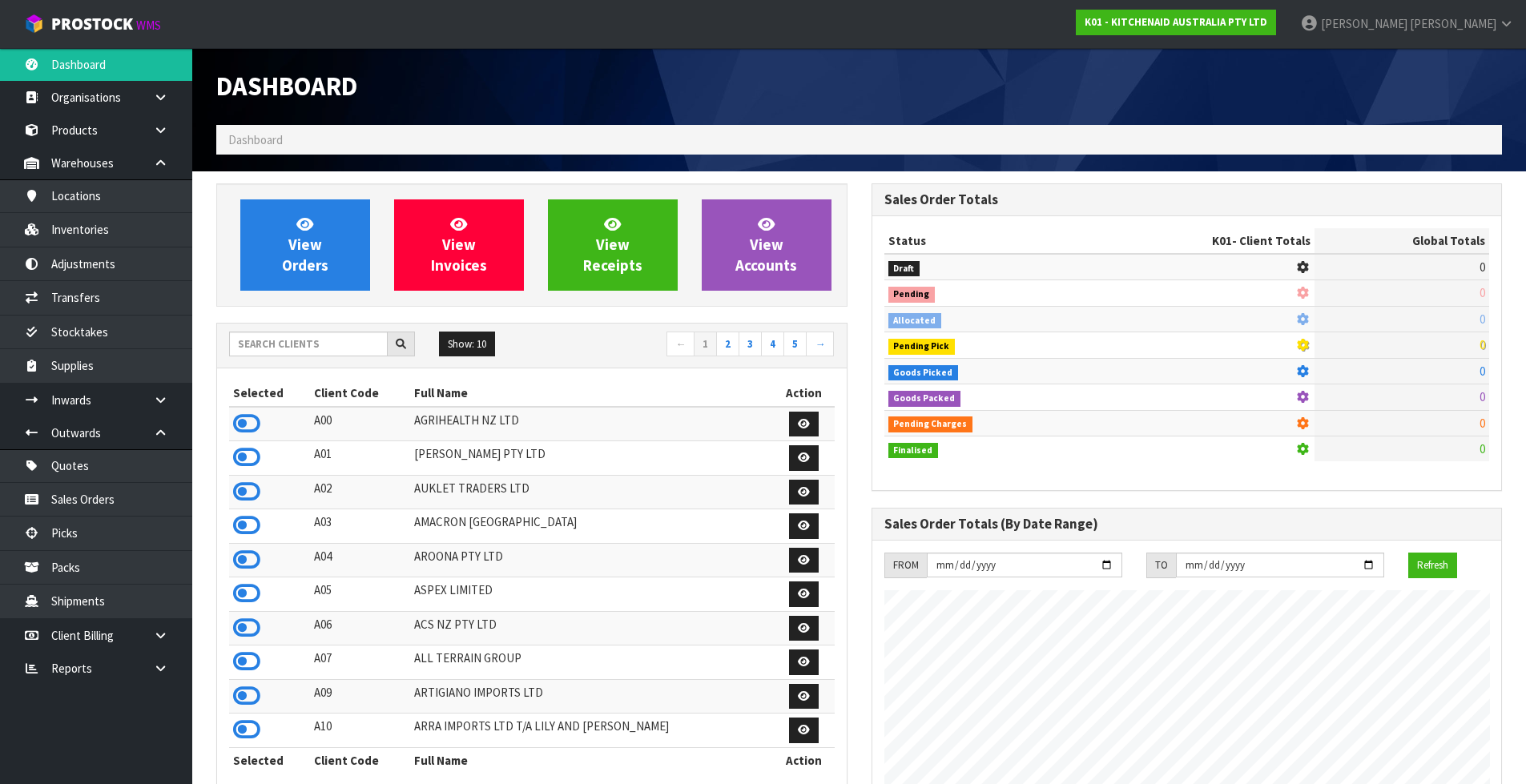
scroll to position [999, 655]
click at [266, 342] on input "text" at bounding box center [308, 344] width 159 height 24
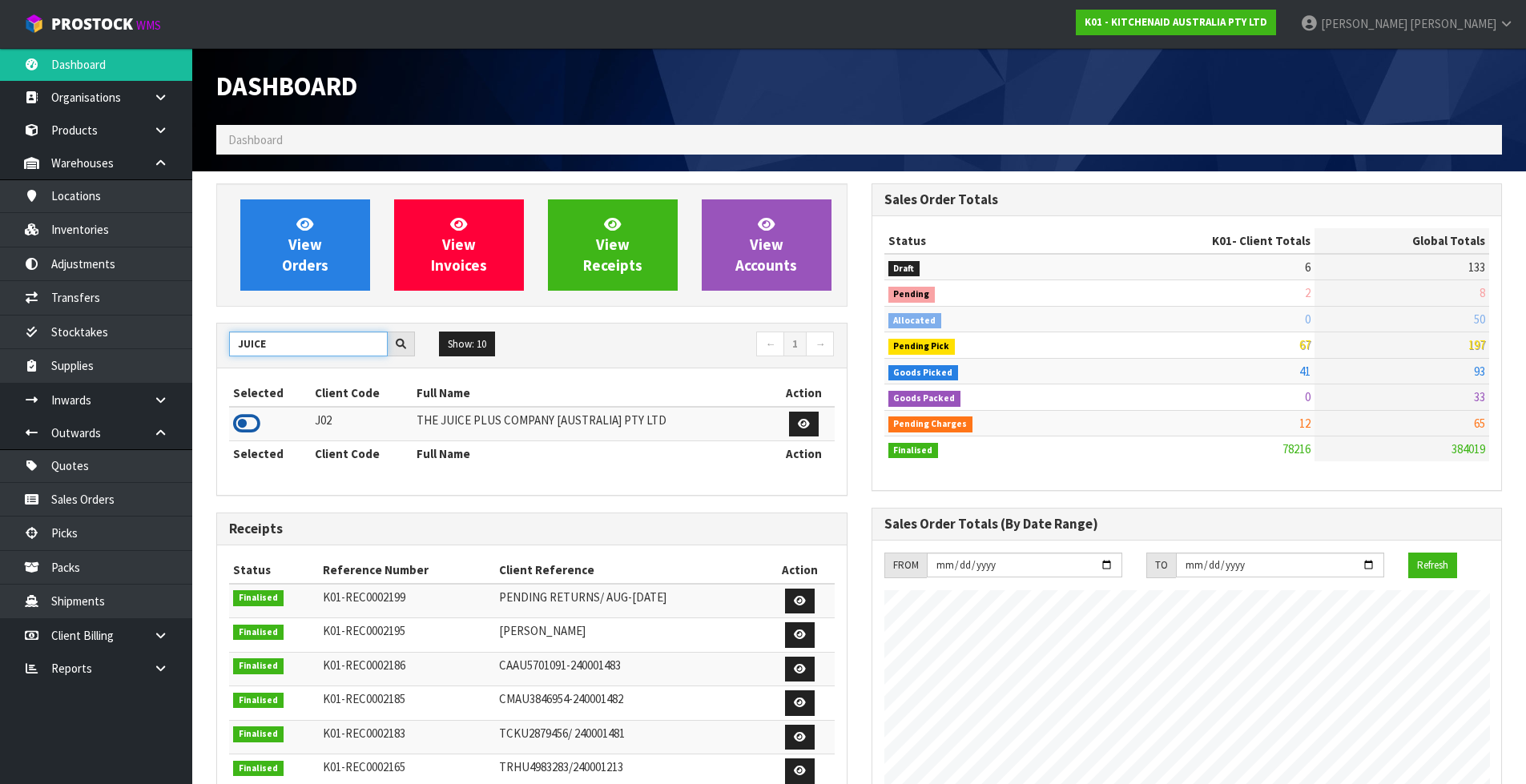
type input "JUICE"
click at [252, 419] on icon at bounding box center [247, 424] width 27 height 24
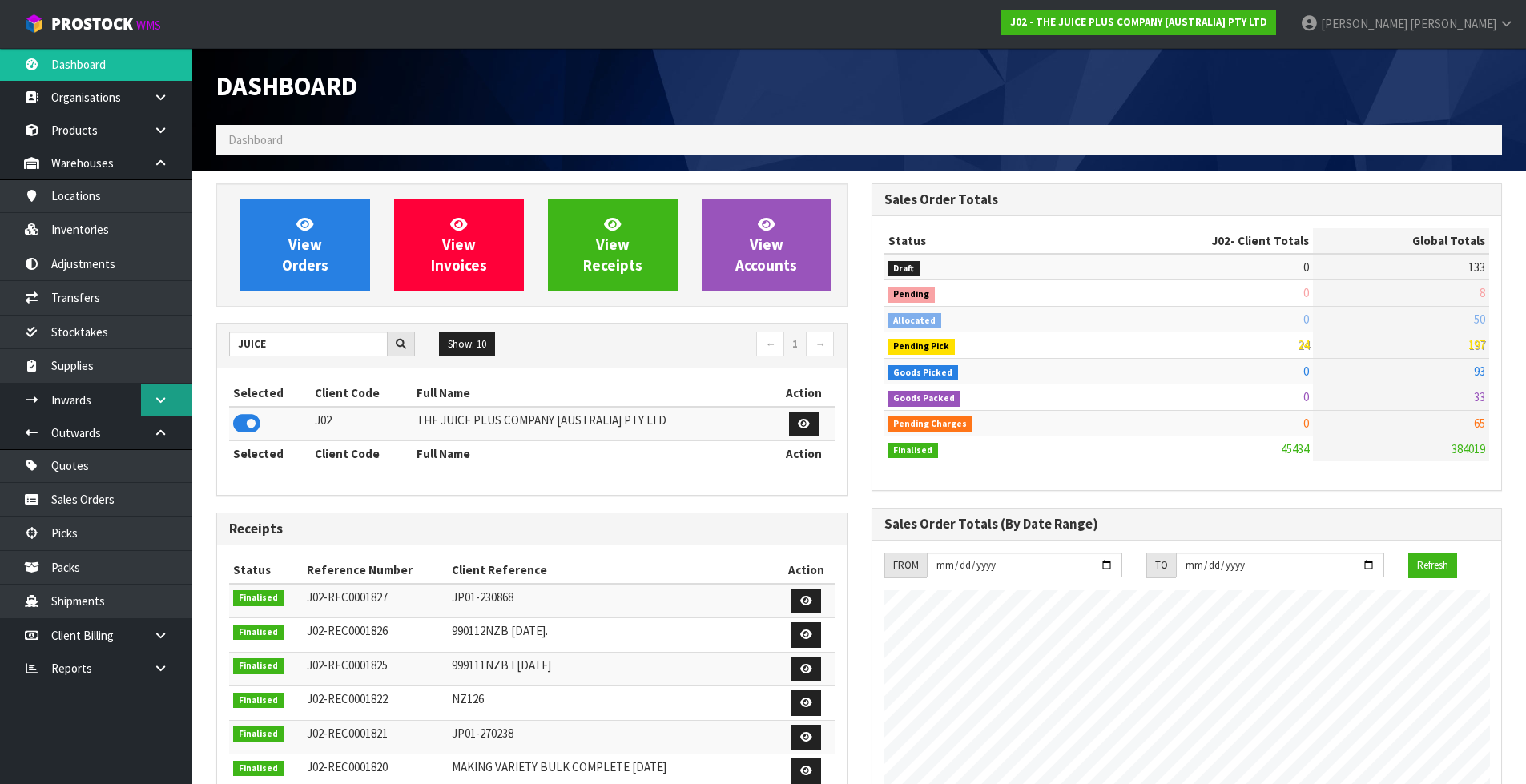
click at [160, 407] on link at bounding box center [166, 400] width 52 height 33
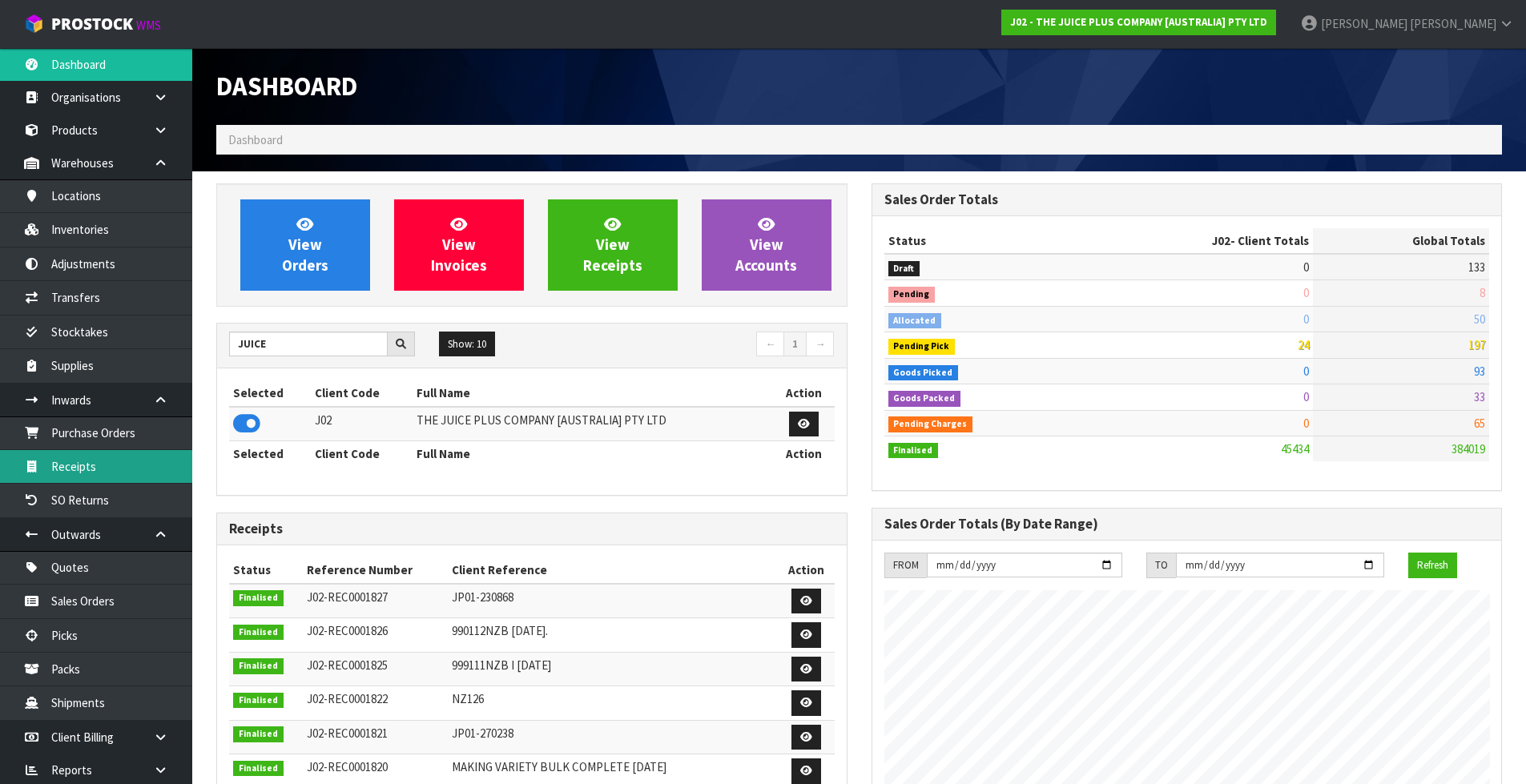
click at [151, 463] on link "Receipts" at bounding box center [96, 466] width 192 height 33
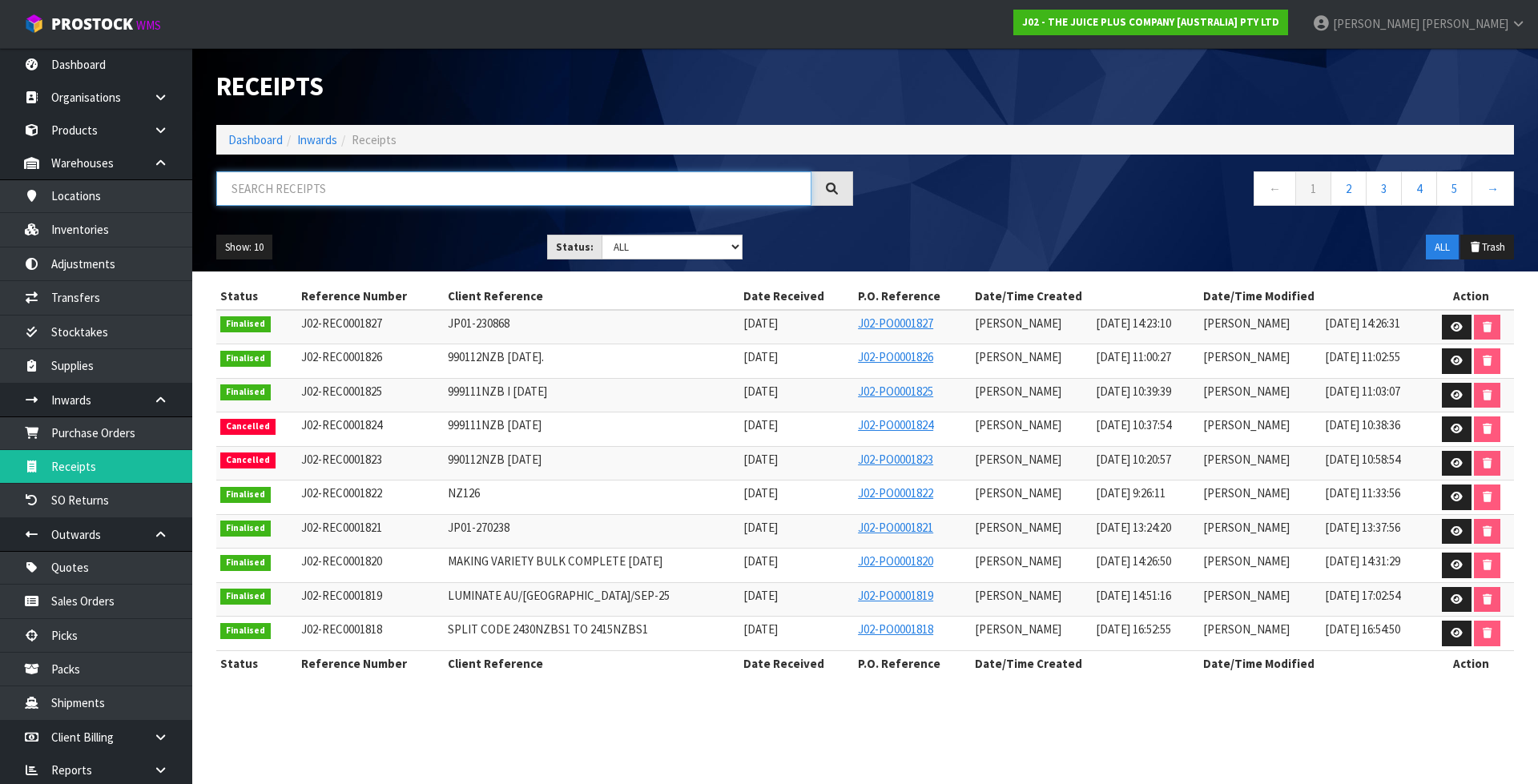
click at [381, 194] on input "text" at bounding box center [514, 188] width 595 height 35
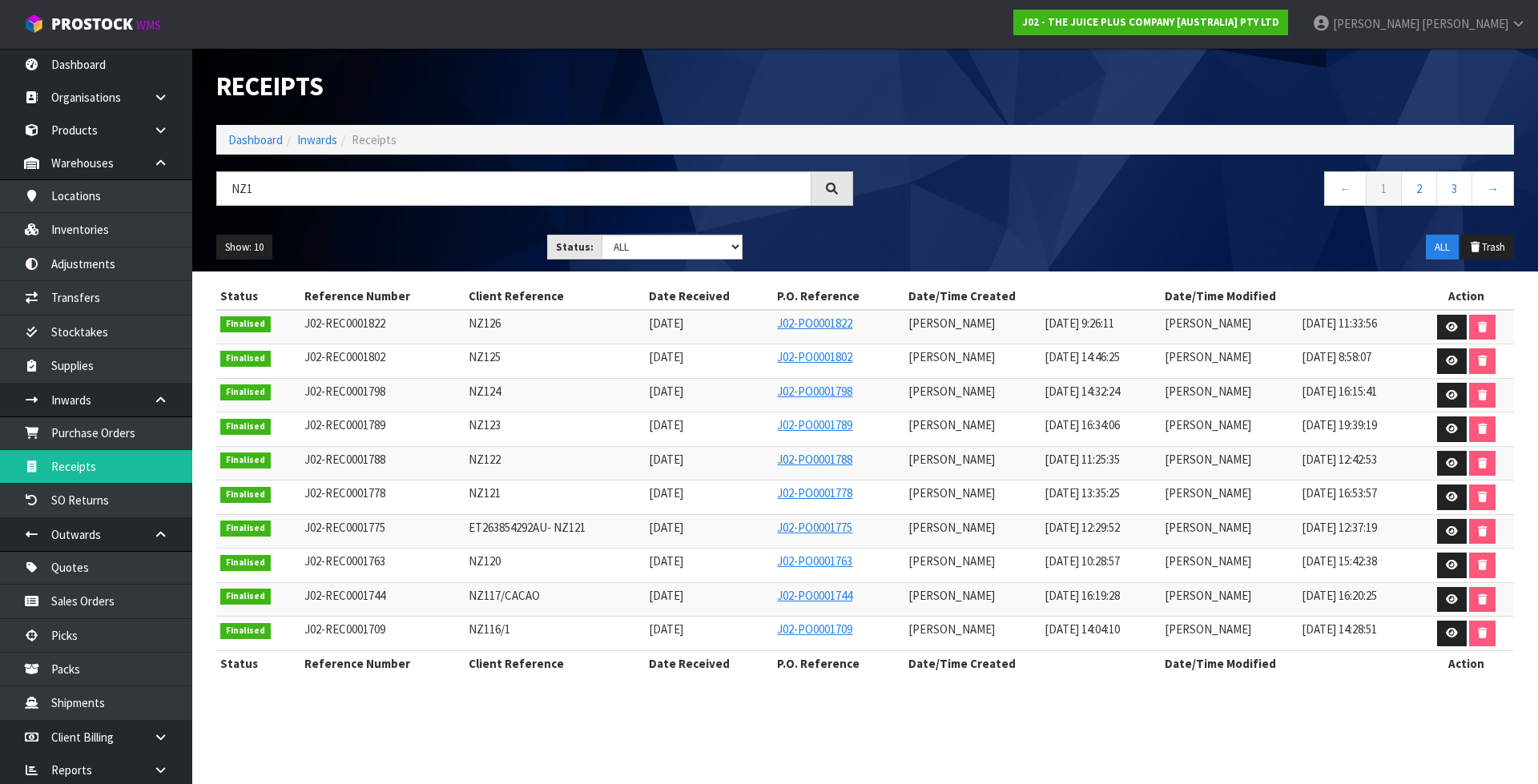
click at [469, 330] on span "NZ126" at bounding box center [485, 323] width 32 height 15
copy span "NZ126"
click at [355, 187] on input "NZ1" at bounding box center [514, 188] width 595 height 35
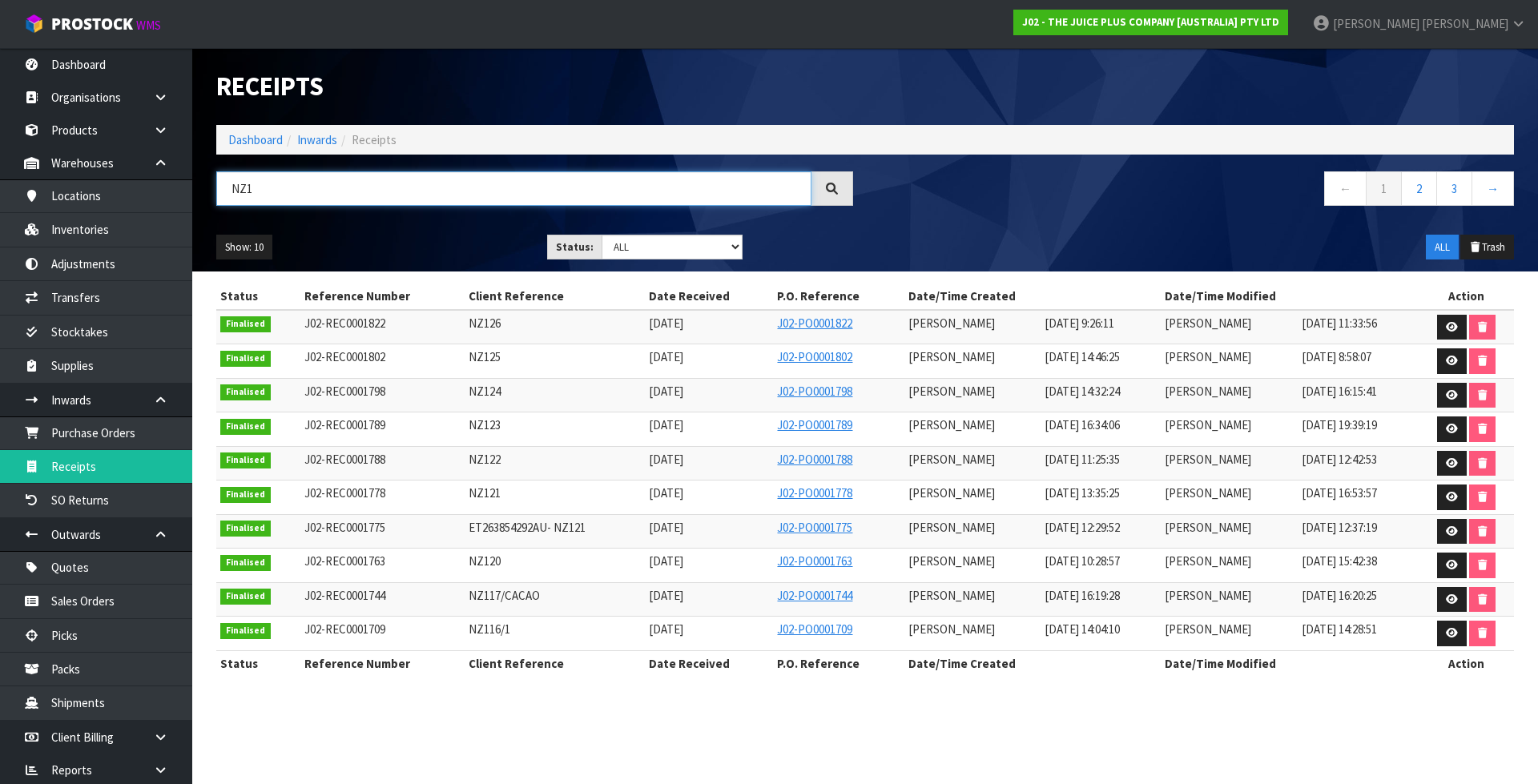
click at [355, 187] on input "NZ1" at bounding box center [514, 188] width 595 height 35
paste input "26"
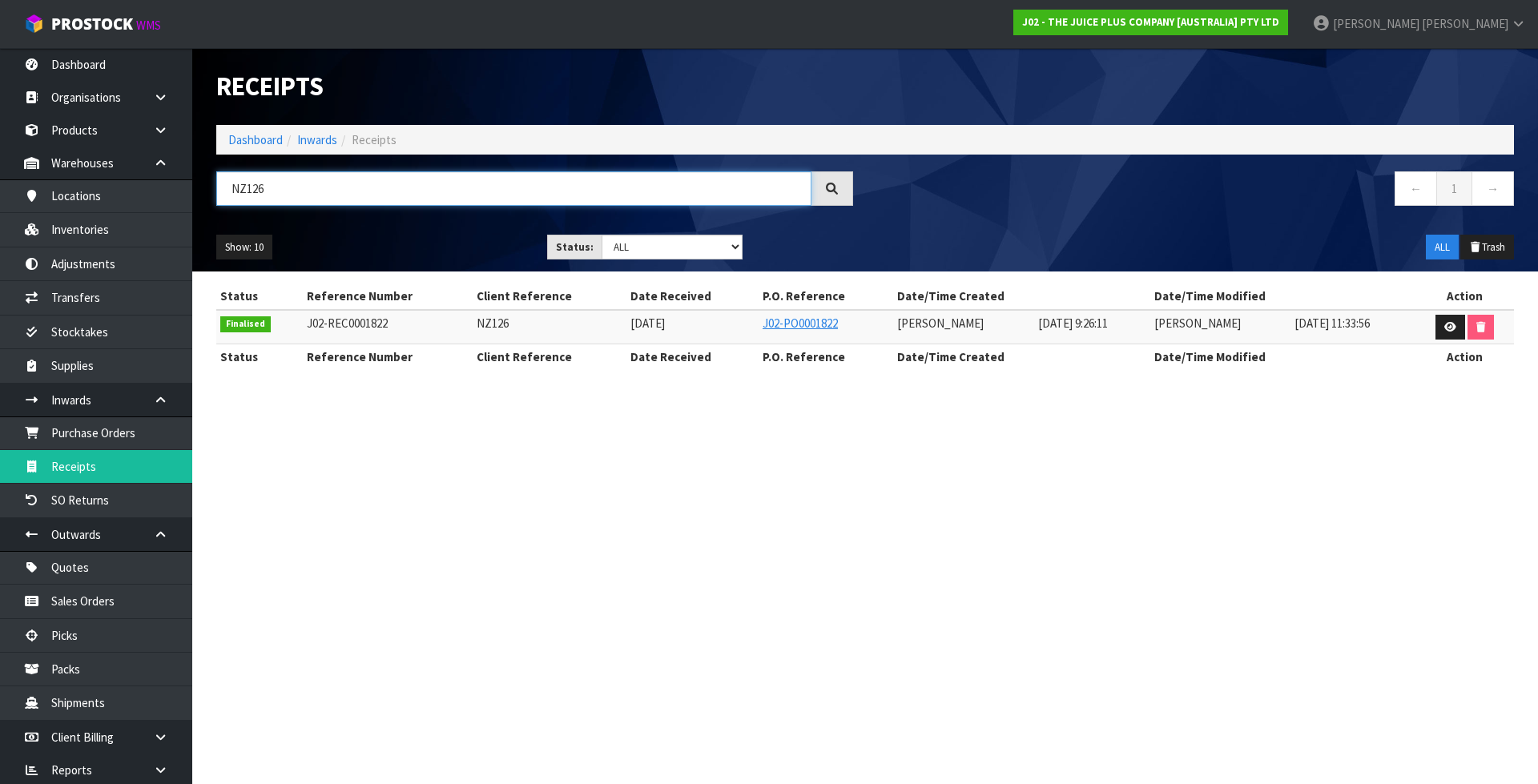
type input "NZ126"
click at [1446, 328] on icon at bounding box center [1450, 326] width 12 height 10
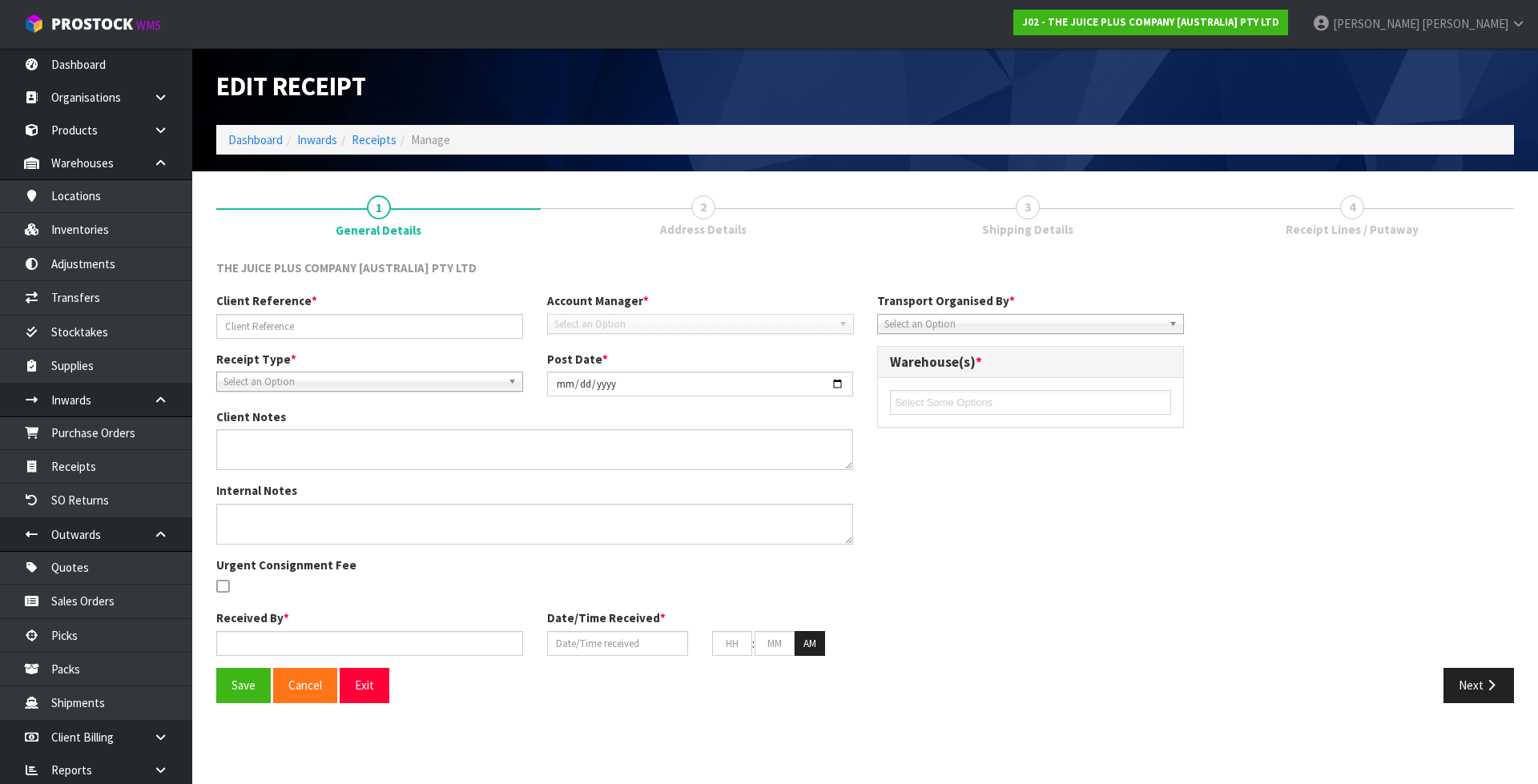
type input "NZ126"
type input "2025-09-29"
type textarea "CHARGE MINIMUM FREIGHT"
type input "Prabhneet Kaur"
type input "26/09/2025"
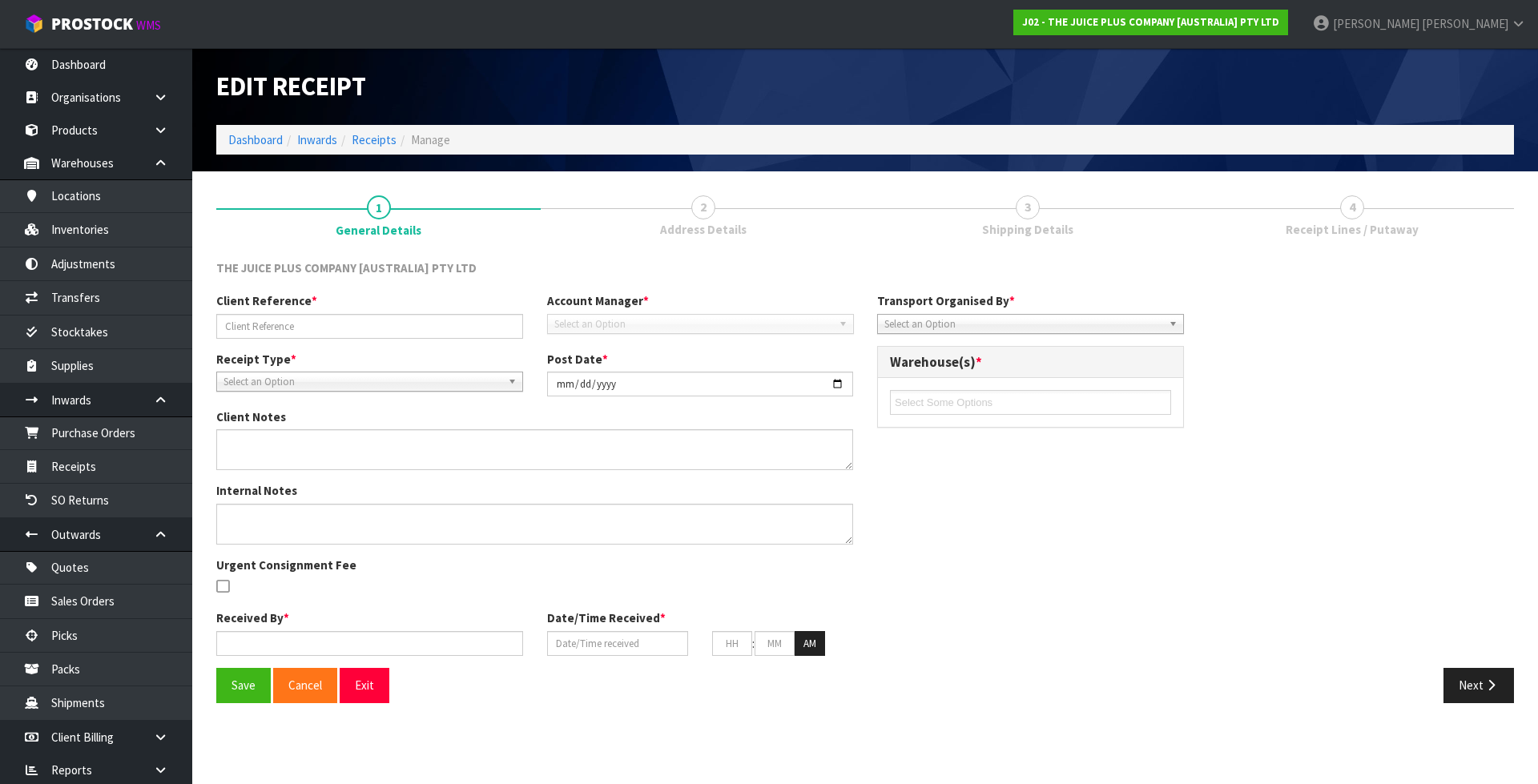
type input "09"
type input "26"
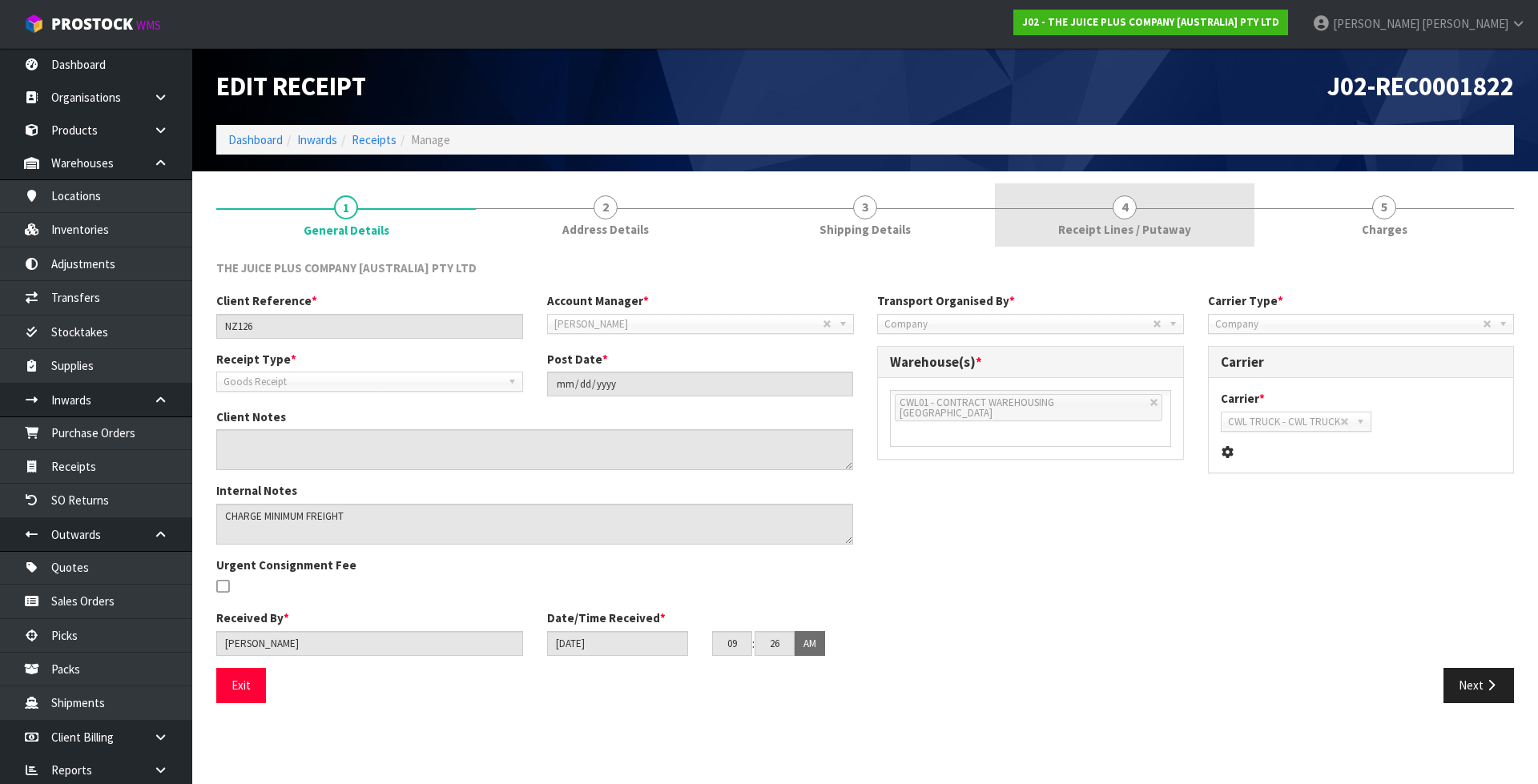
click at [1159, 226] on span "Receipt Lines / Putaway" at bounding box center [1124, 230] width 133 height 17
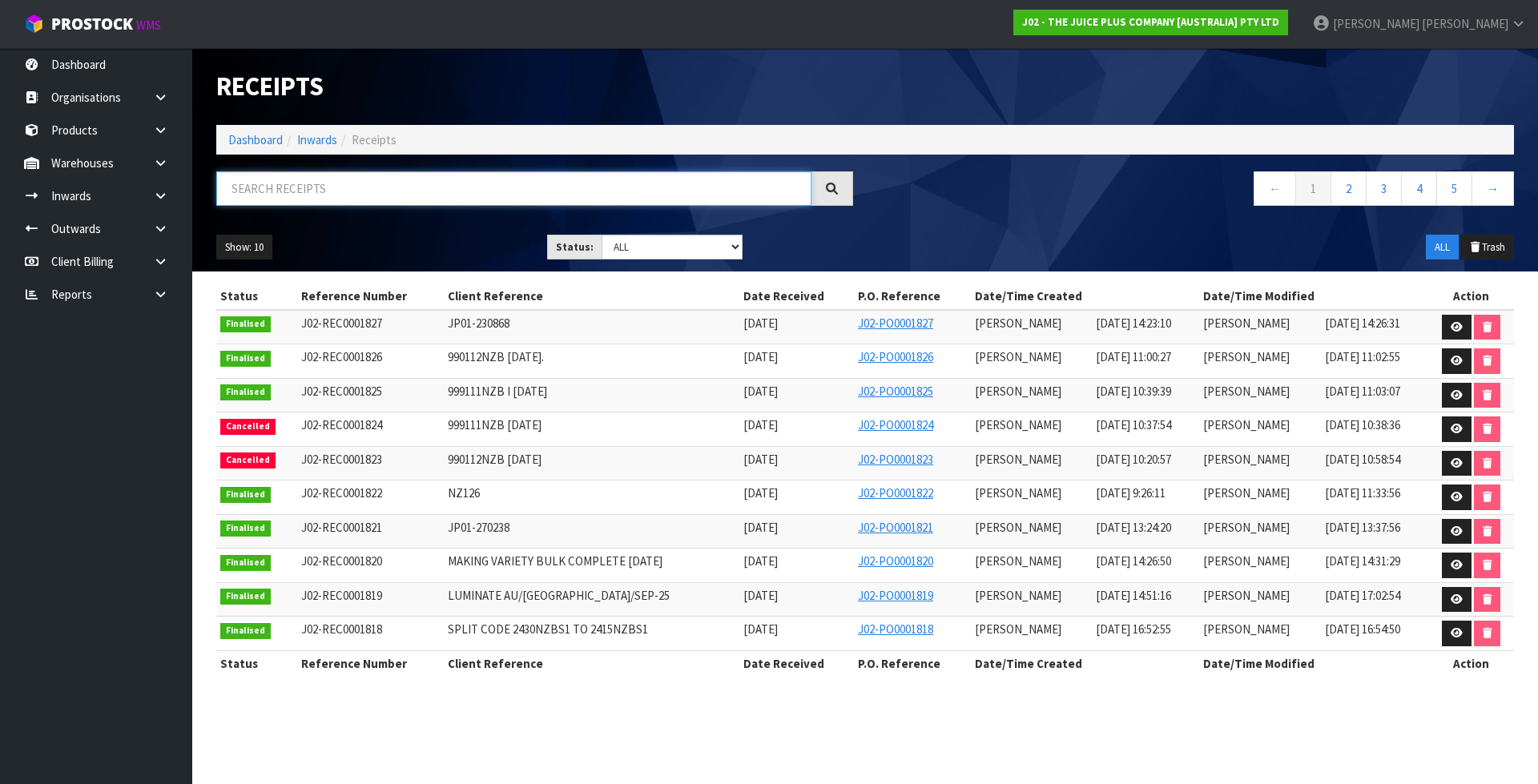
click at [314, 182] on input "text" at bounding box center [514, 188] width 595 height 35
paste input "NZ126"
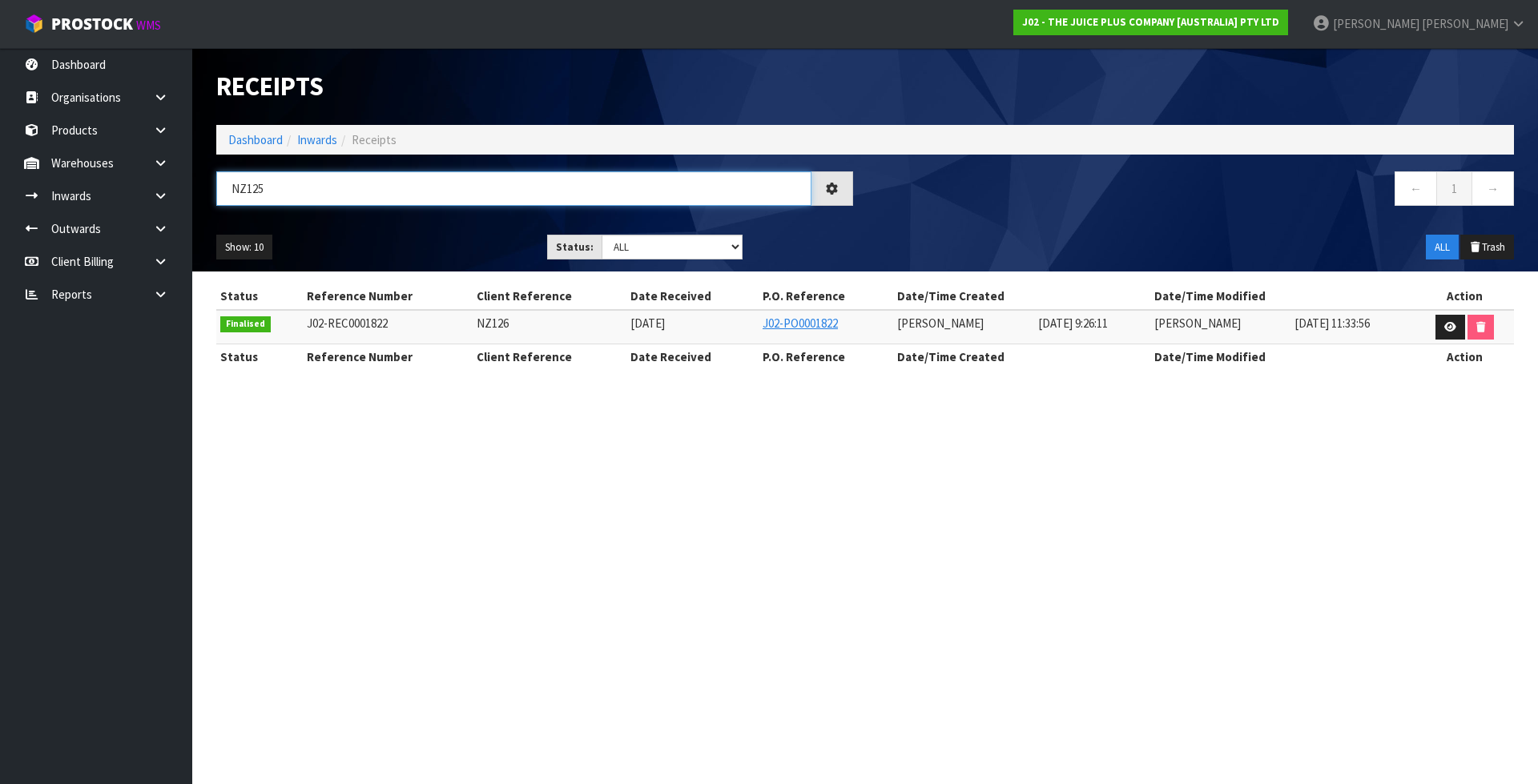
type input "NZ125"
click at [1436, 328] on link at bounding box center [1450, 327] width 30 height 25
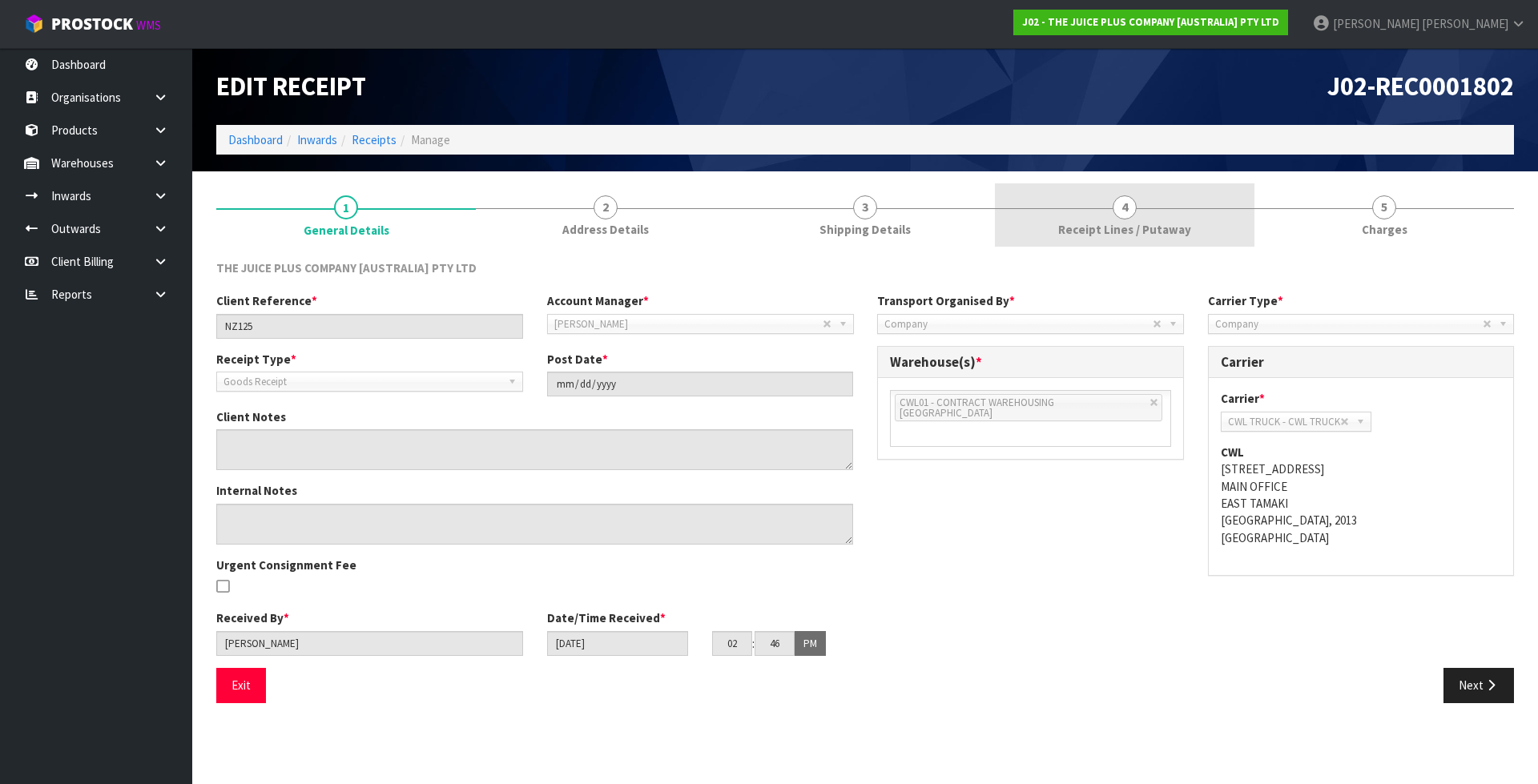
click at [1111, 226] on span "Receipt Lines / Putaway" at bounding box center [1124, 230] width 133 height 17
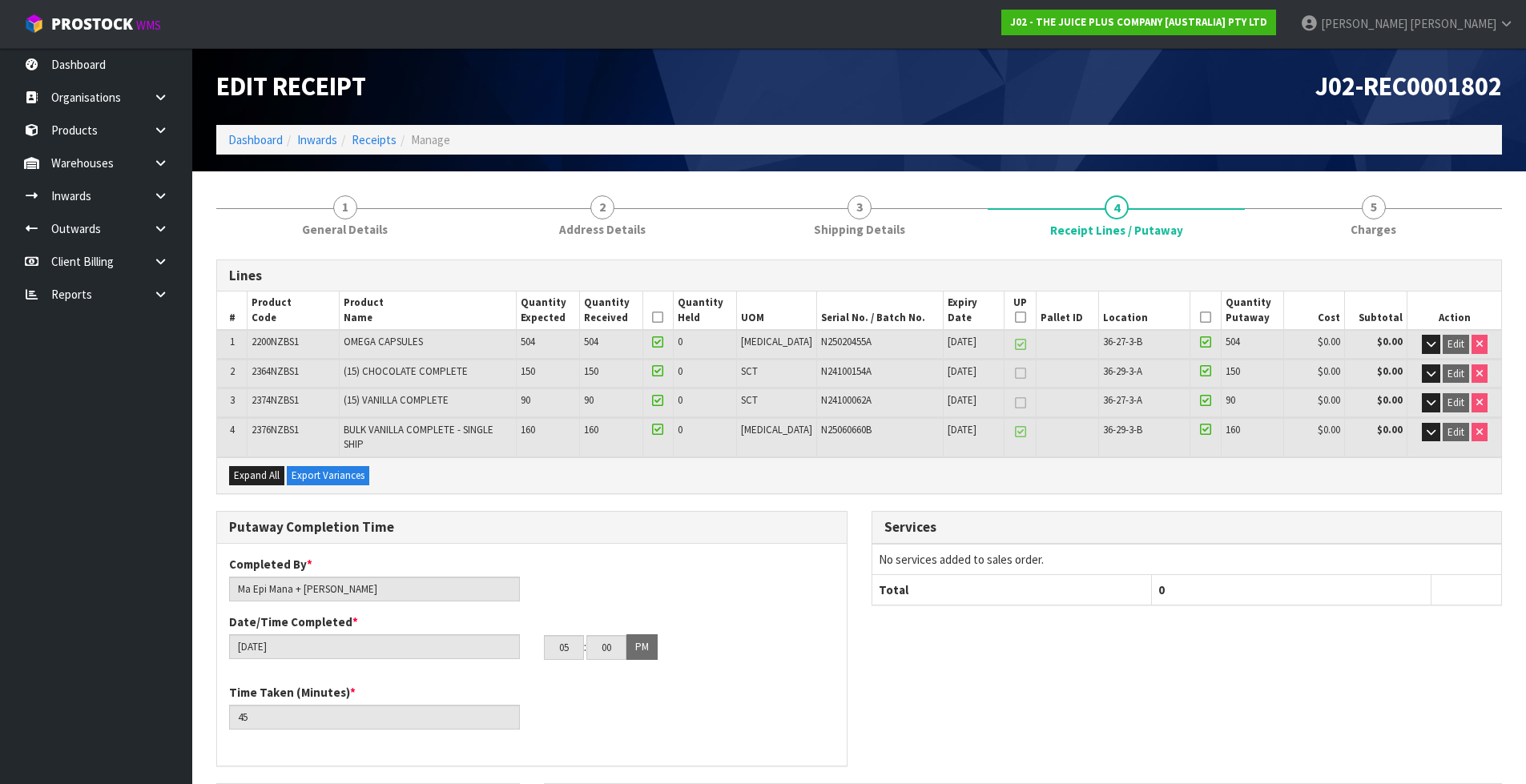
click at [388, 147] on li "Receipts" at bounding box center [367, 140] width 59 height 17
click at [384, 141] on link "Receipts" at bounding box center [374, 140] width 45 height 15
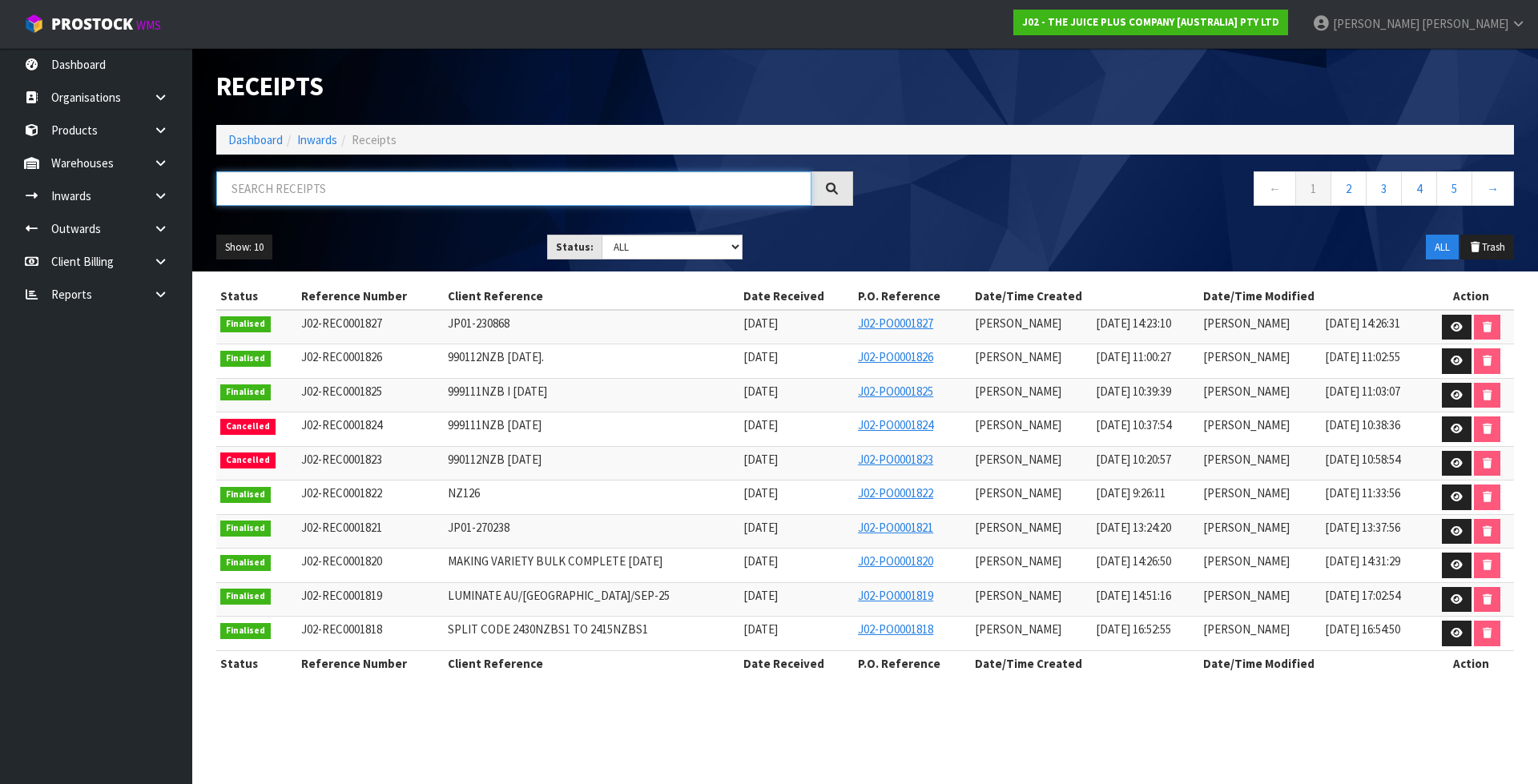
click at [360, 200] on input "text" at bounding box center [514, 188] width 595 height 35
paste input "2415NZBS1"
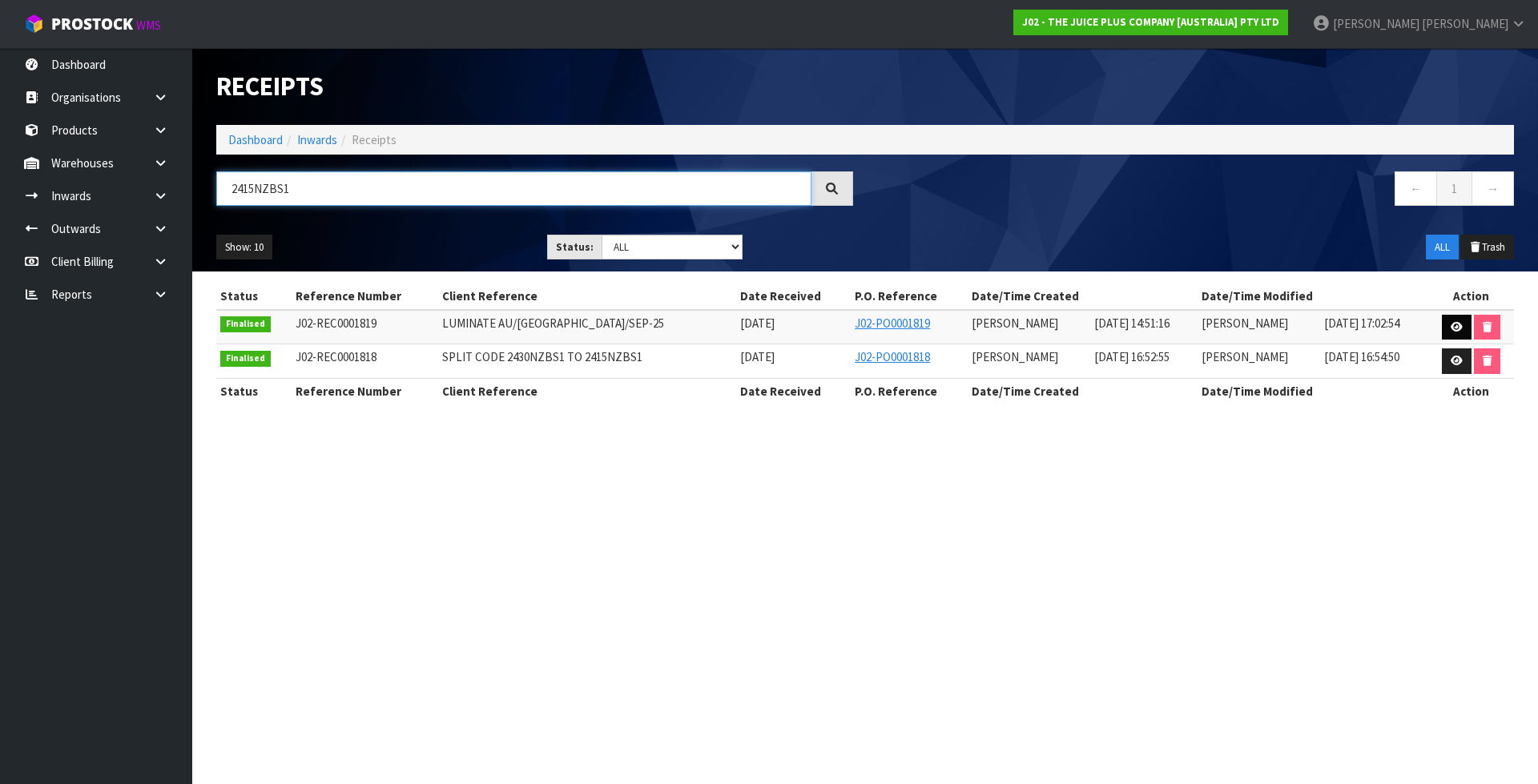
type input "2415NZBS1"
click at [1457, 329] on icon at bounding box center [1456, 326] width 12 height 10
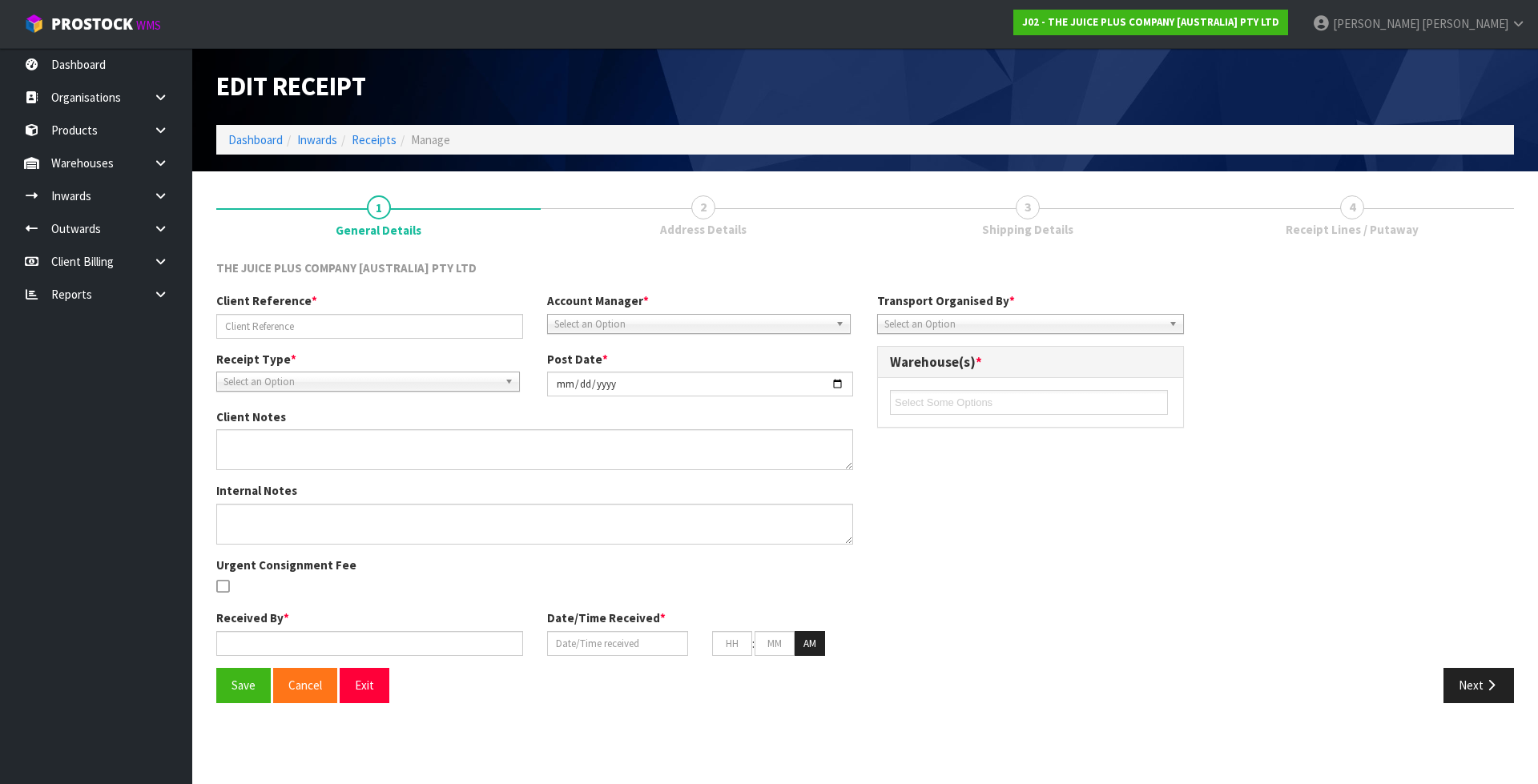
type input "LUMINATE AU/NZ/SEP-25"
type input "2025-09-23"
type input "[PERSON_NAME]"
type input "23/09/2025"
type input "02"
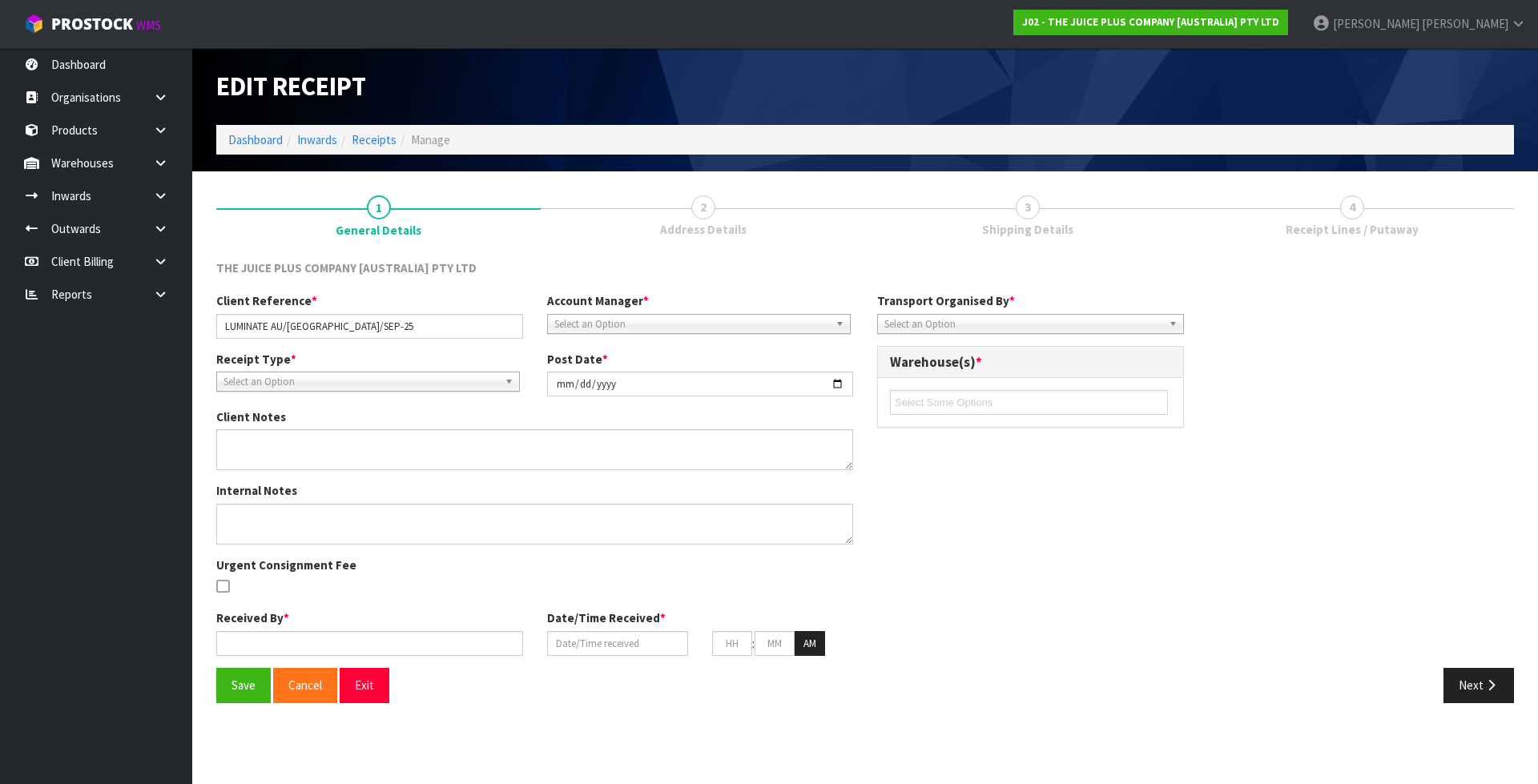
type input "51"
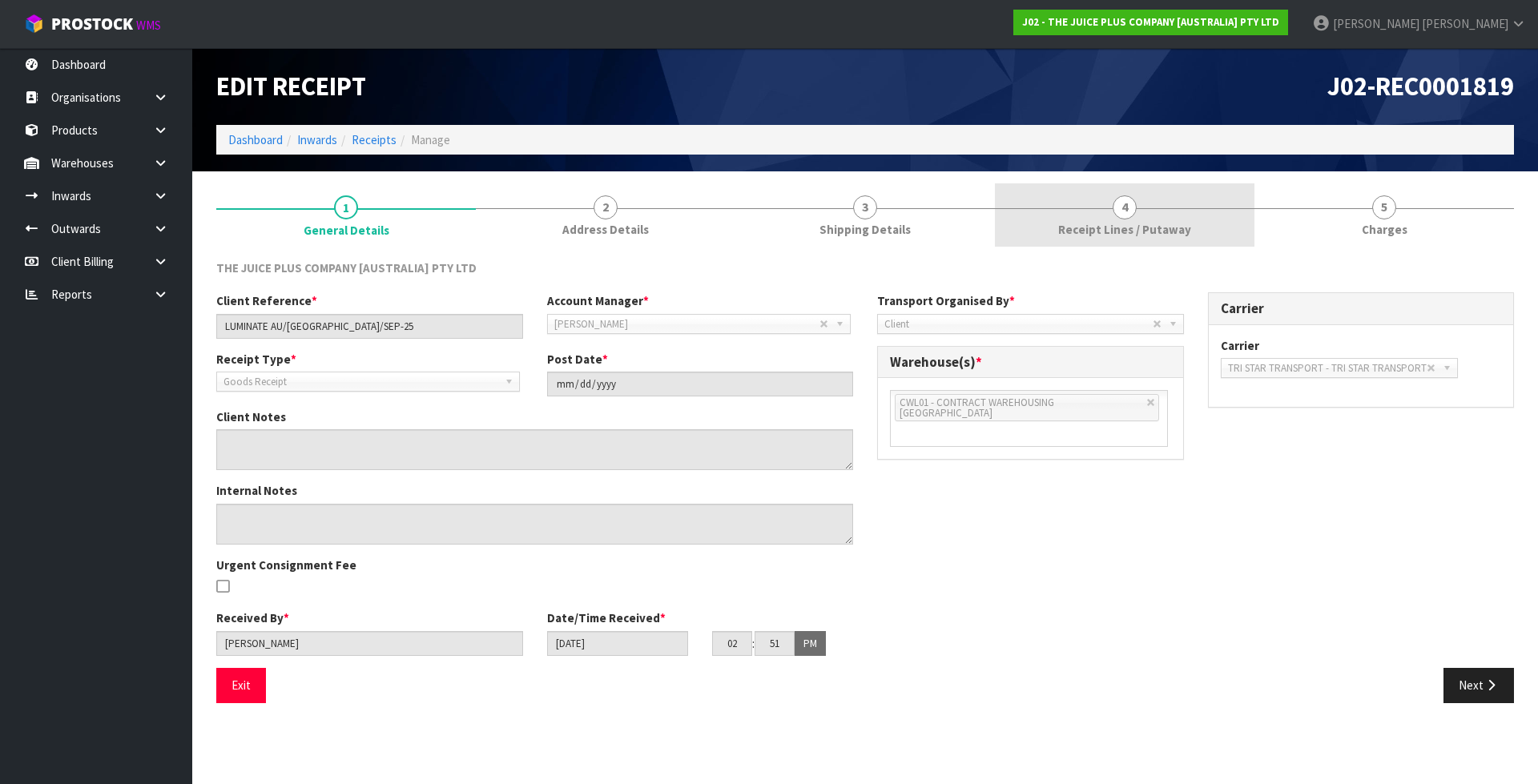
click at [1055, 218] on link "4 Receipt Lines / Putaway" at bounding box center [1124, 215] width 260 height 63
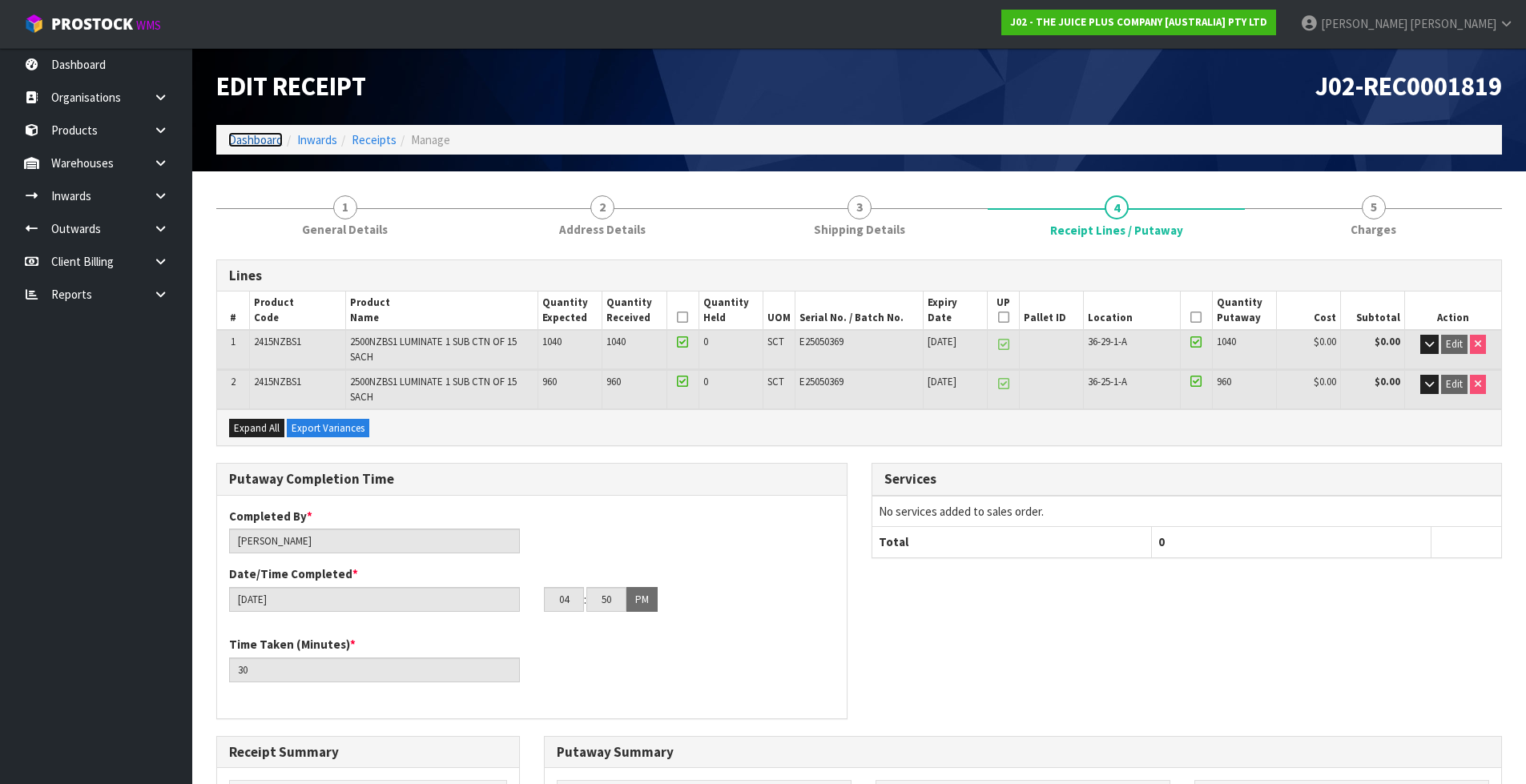
click at [264, 143] on link "Dashboard" at bounding box center [255, 140] width 54 height 15
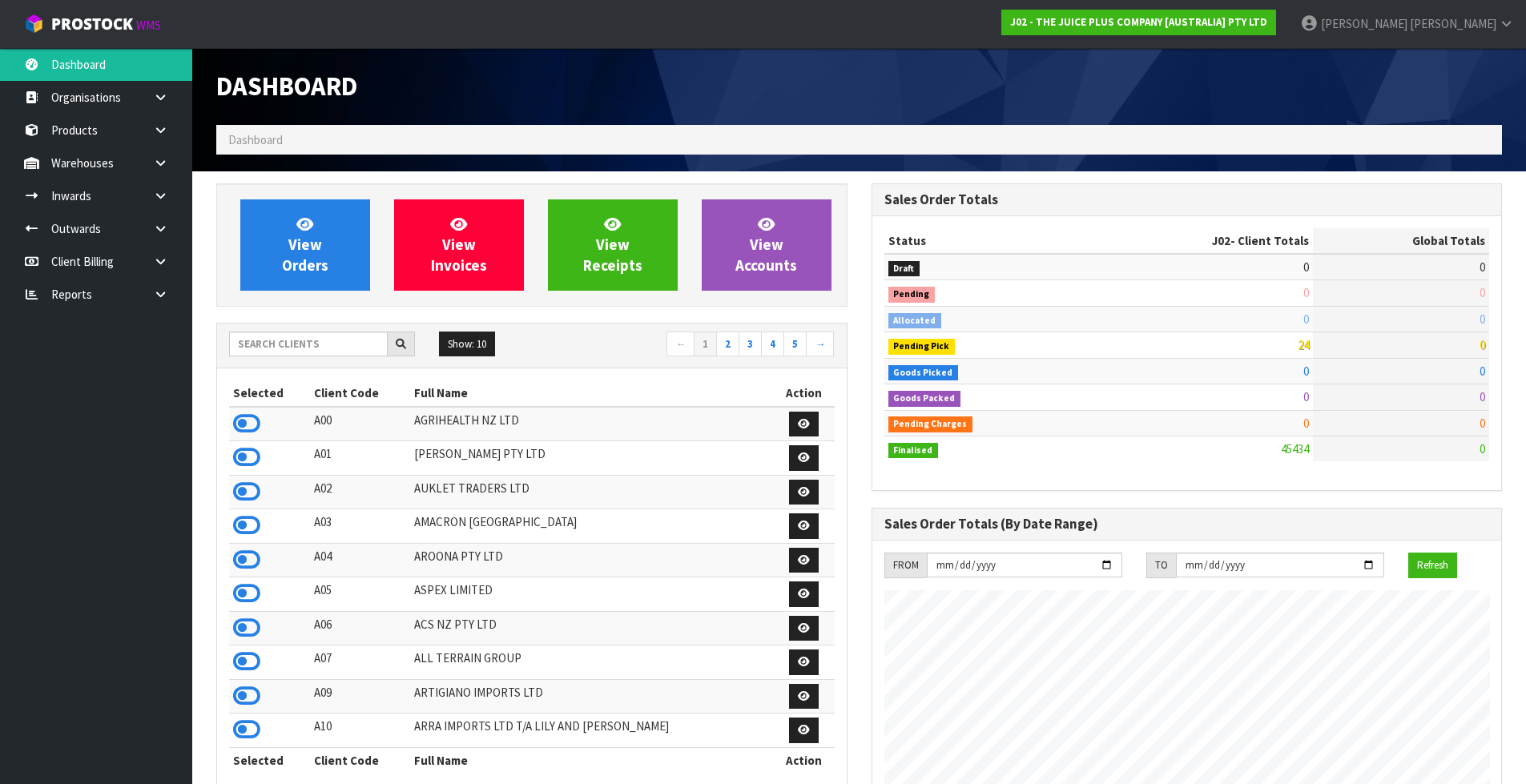
click at [326, 356] on div at bounding box center [322, 344] width 186 height 25
click at [324, 347] on input "text" at bounding box center [308, 344] width 159 height 24
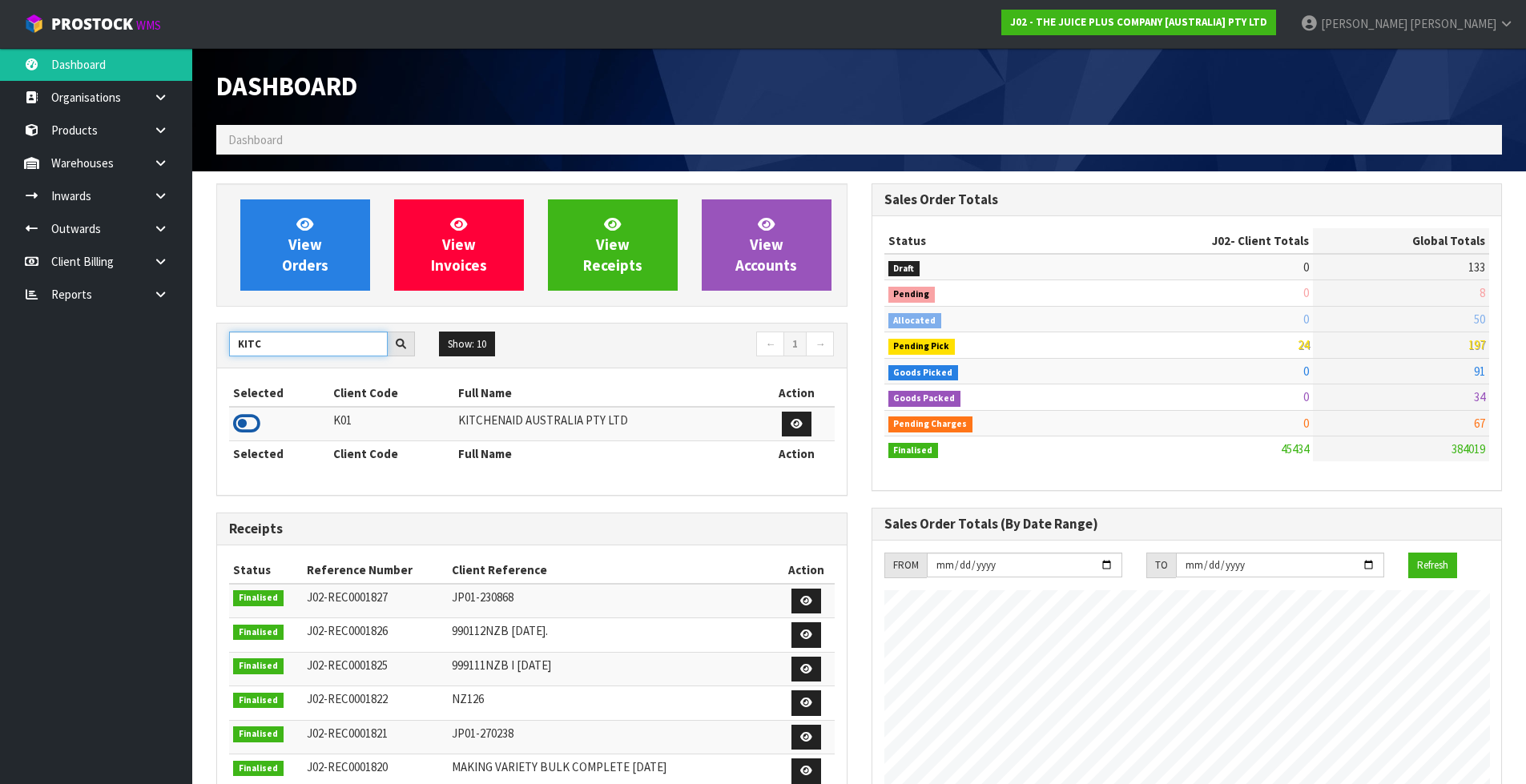
type input "KITC"
click at [246, 423] on icon at bounding box center [247, 424] width 27 height 24
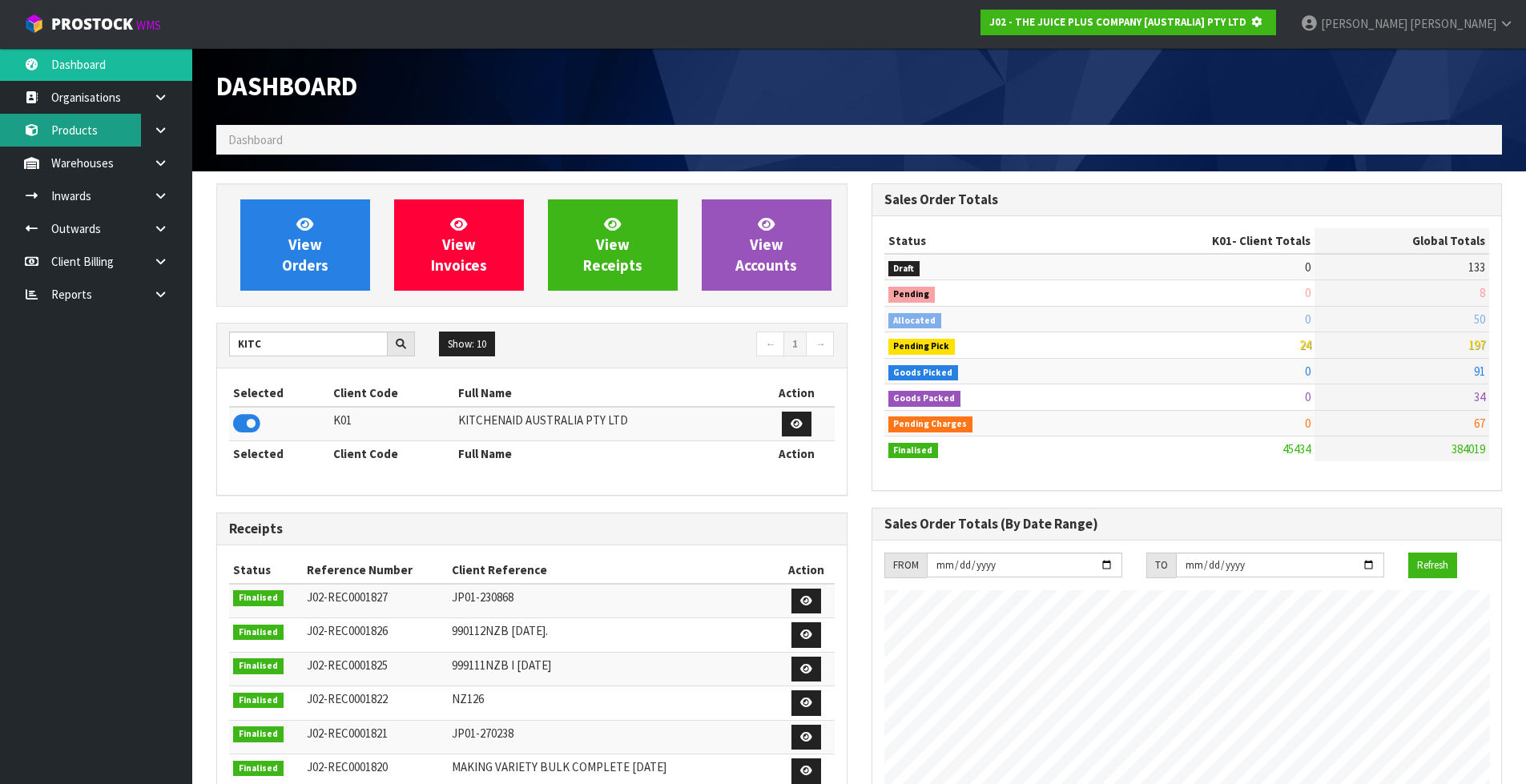
scroll to position [999, 655]
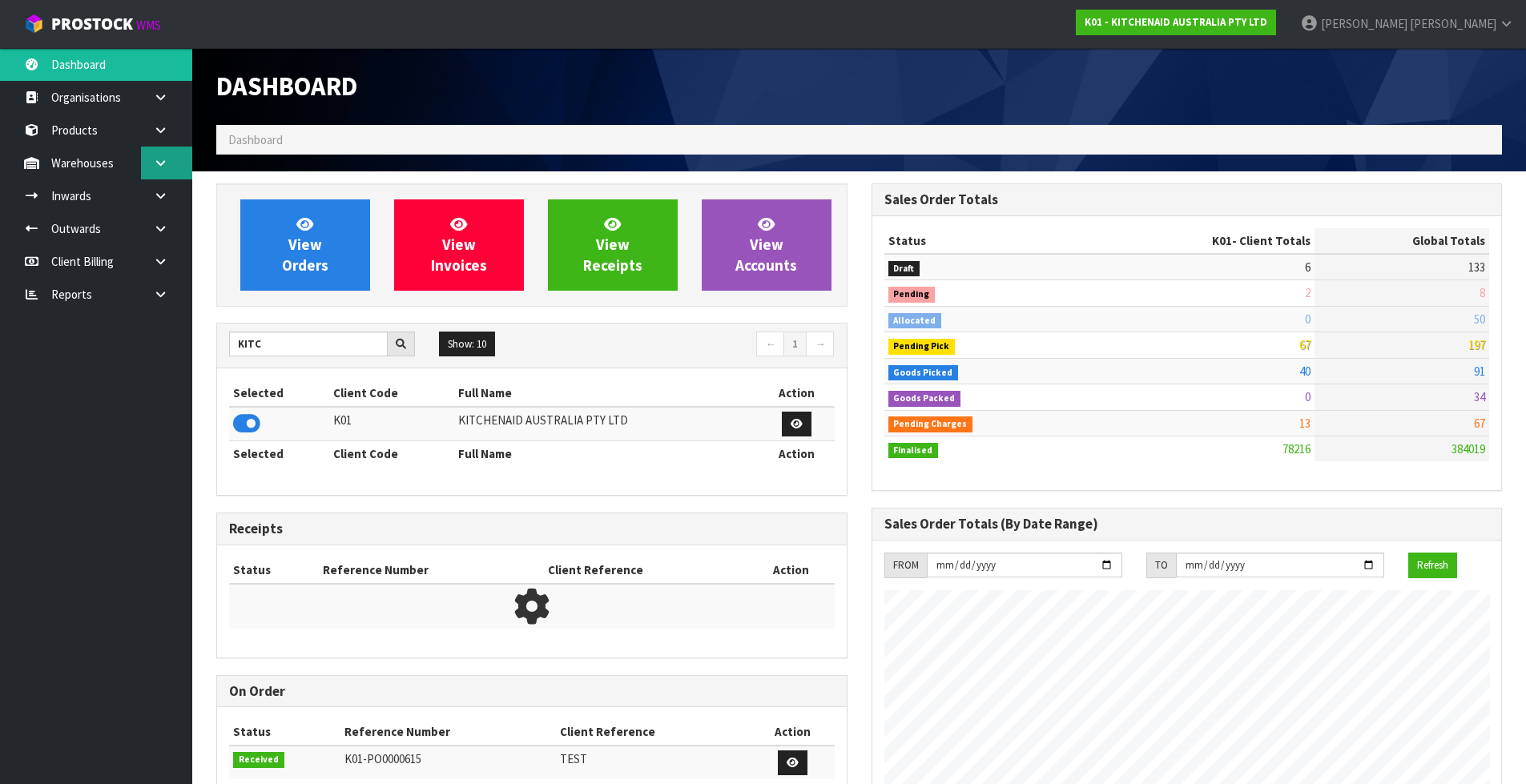
click at [157, 171] on link at bounding box center [166, 162] width 52 height 33
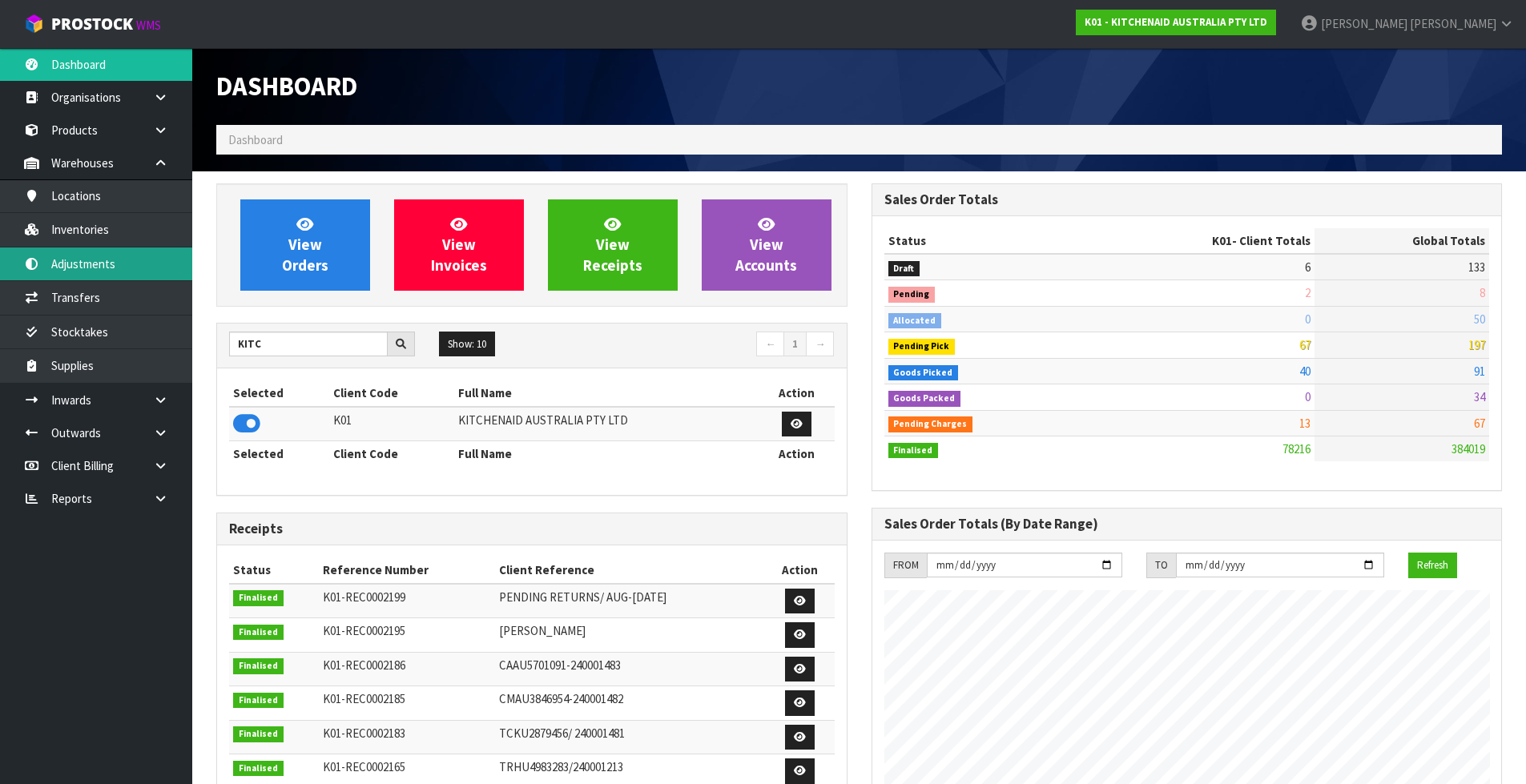
click at [158, 257] on link "Adjustments" at bounding box center [96, 264] width 192 height 33
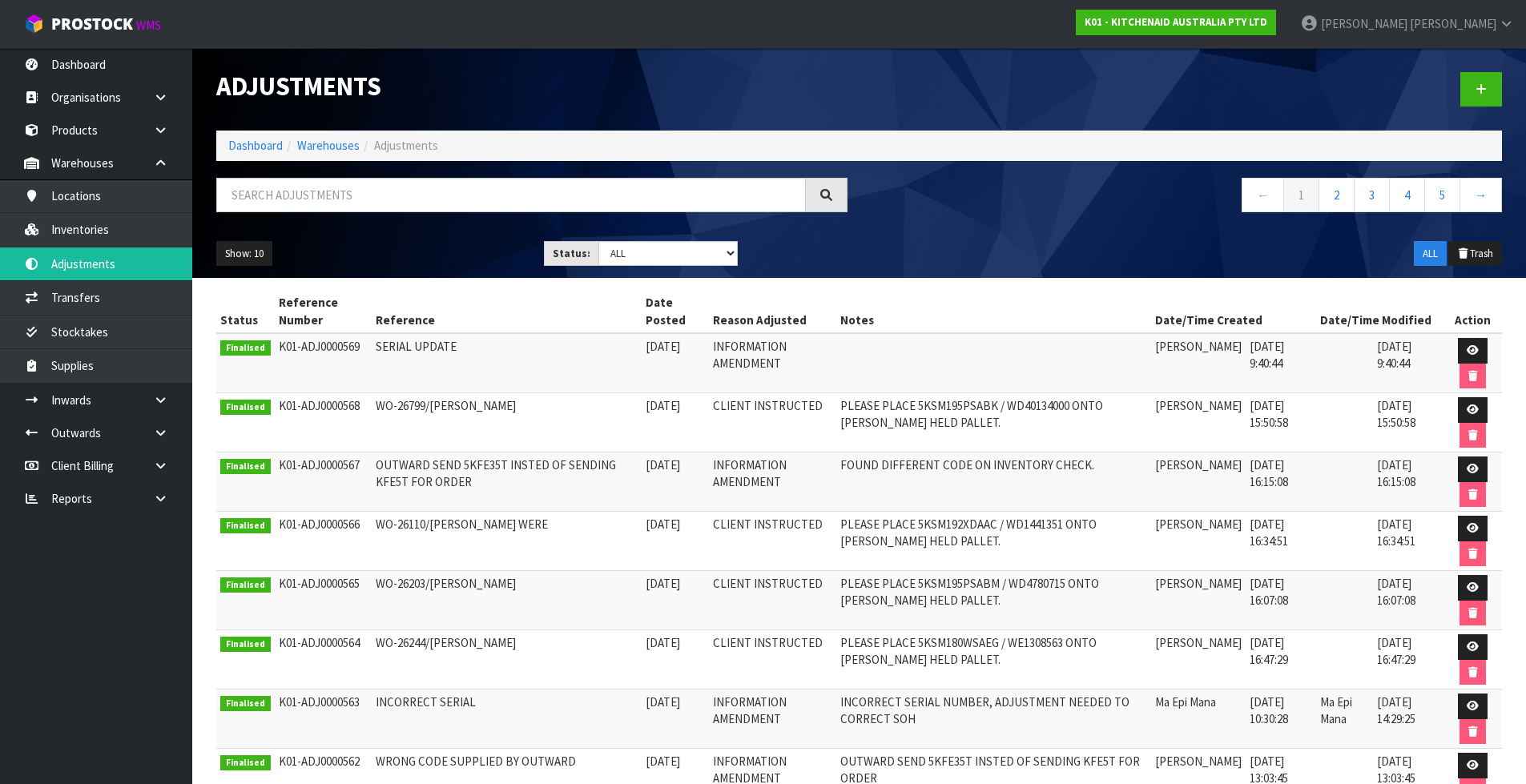
click at [443, 175] on div "Adjustments Dashboard Warehouses Adjustments ← 1 2 3 4 5 → Show: 10 5 10 25 50 …" at bounding box center [859, 162] width 1309 height 230
click at [432, 195] on input "text" at bounding box center [511, 195] width 590 height 35
paste input "2415NZBS1"
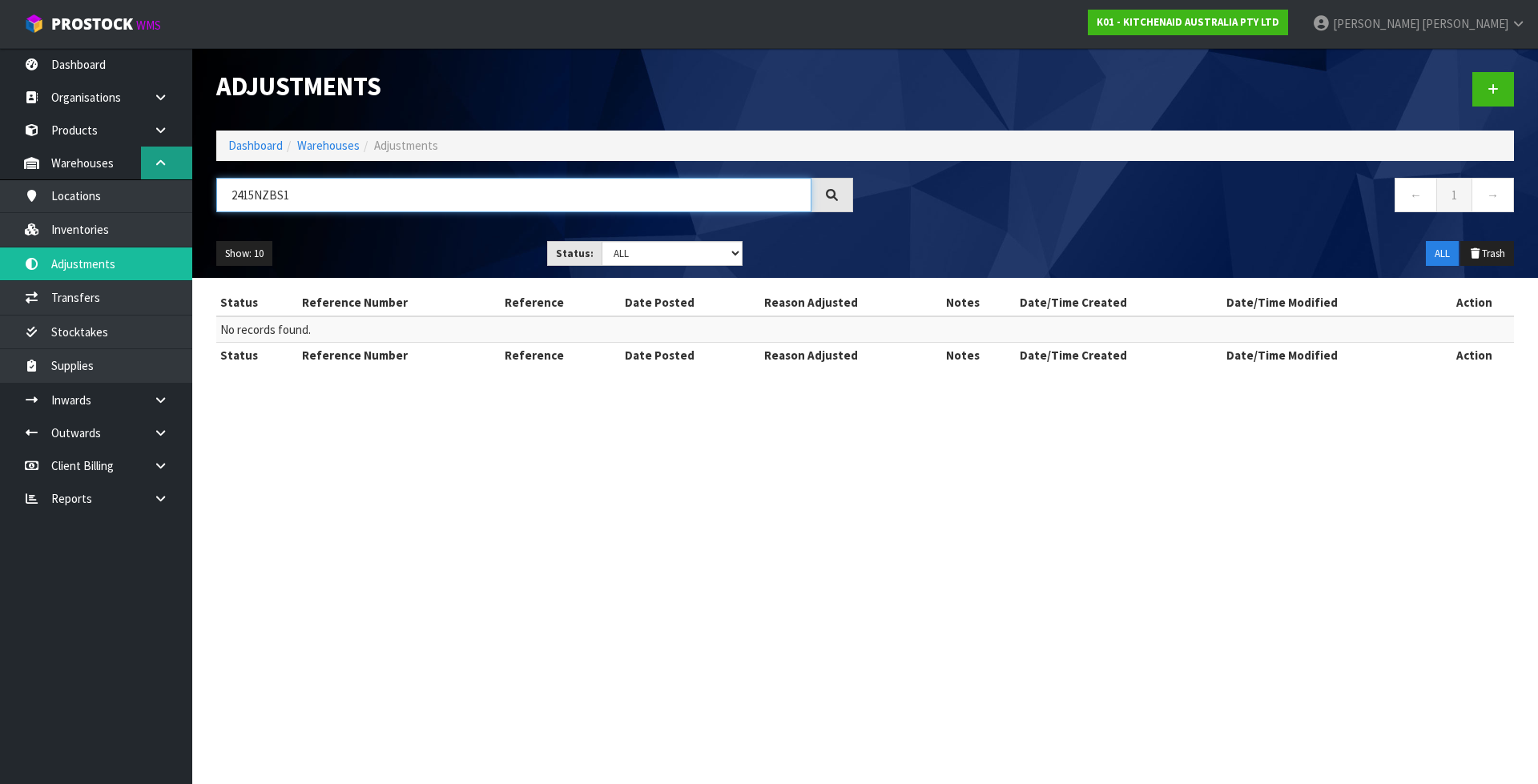
drag, startPoint x: 432, startPoint y: 195, endPoint x: 186, endPoint y: 176, distance: 246.7
click at [186, 176] on body "Toggle navigation ProStock WMS K01 - KITCHENAID AUSTRALIA PTY LTD Karlene Chris…" at bounding box center [769, 392] width 1538 height 784
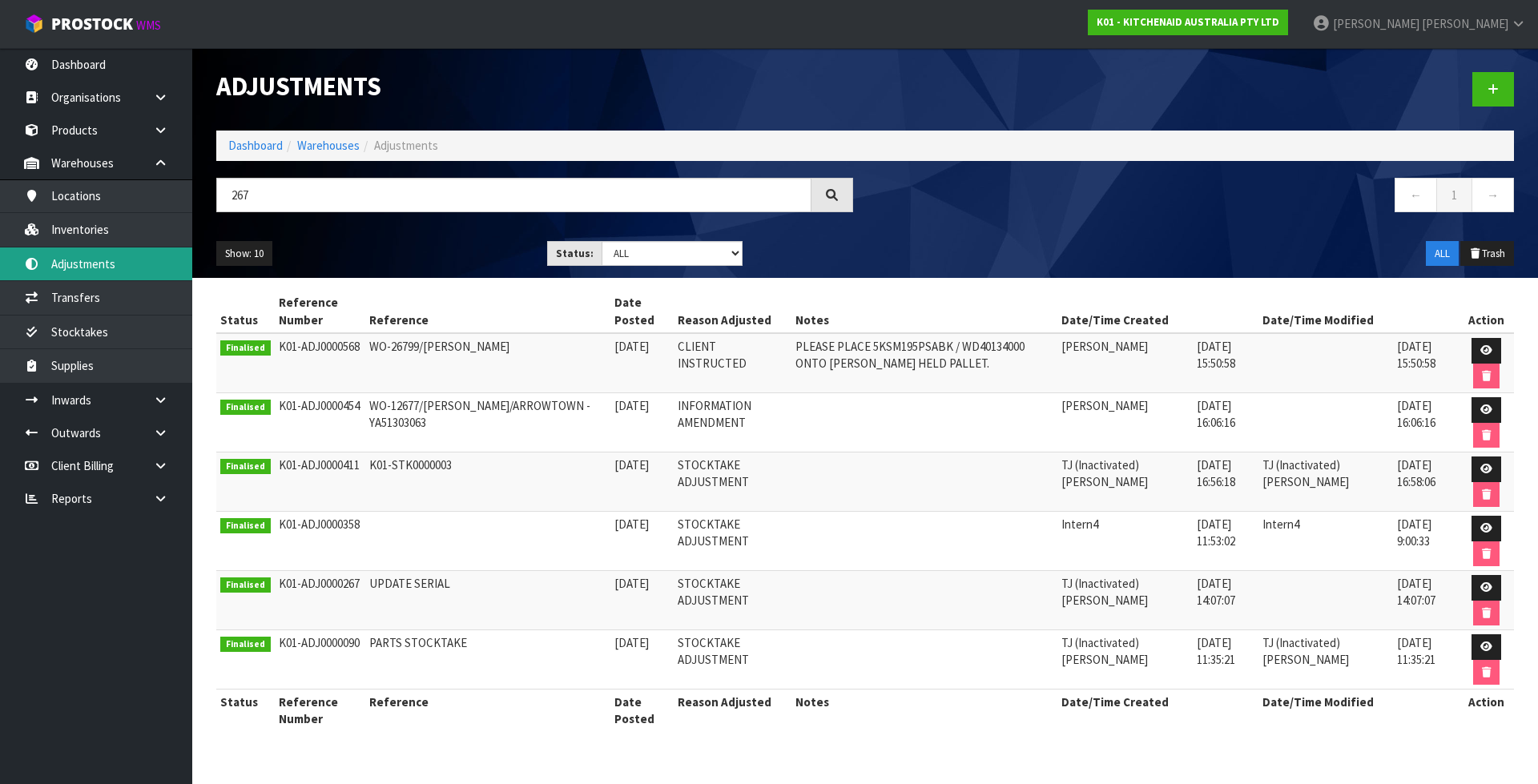
click at [108, 272] on link "Adjustments" at bounding box center [96, 264] width 192 height 33
click at [265, 204] on input "267" at bounding box center [514, 195] width 595 height 35
type input "2"
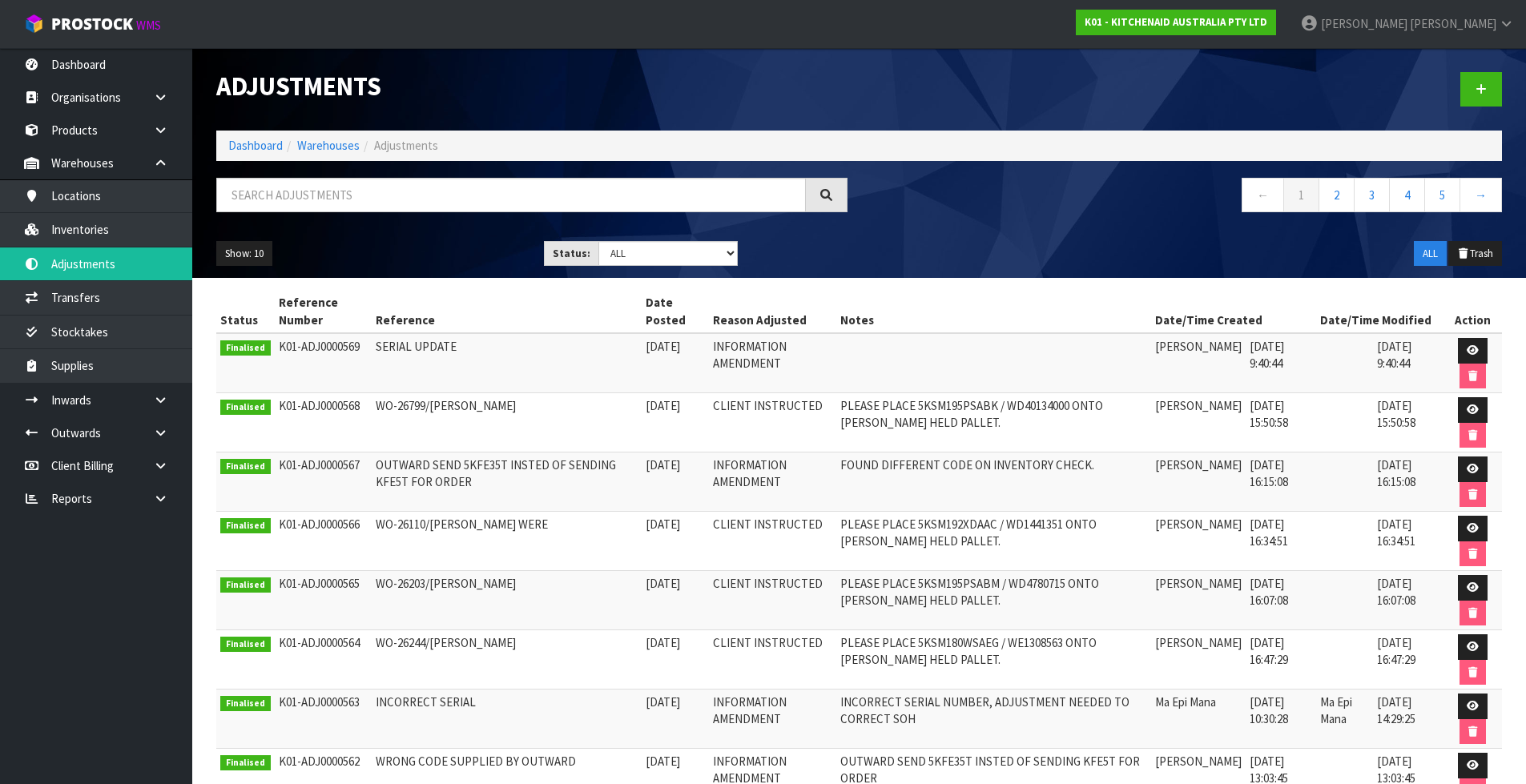
click at [470, 463] on td "OUTWARD SEND 5KFE35T INSTED OF SENDING KFE5T FOR ORDER" at bounding box center [506, 481] width 270 height 59
copy td "5KFE35T"
click at [389, 480] on td "OUTWARD SEND 5KFE35T INSTED OF SENDING KFE5T FOR ORDER" at bounding box center [506, 481] width 270 height 59
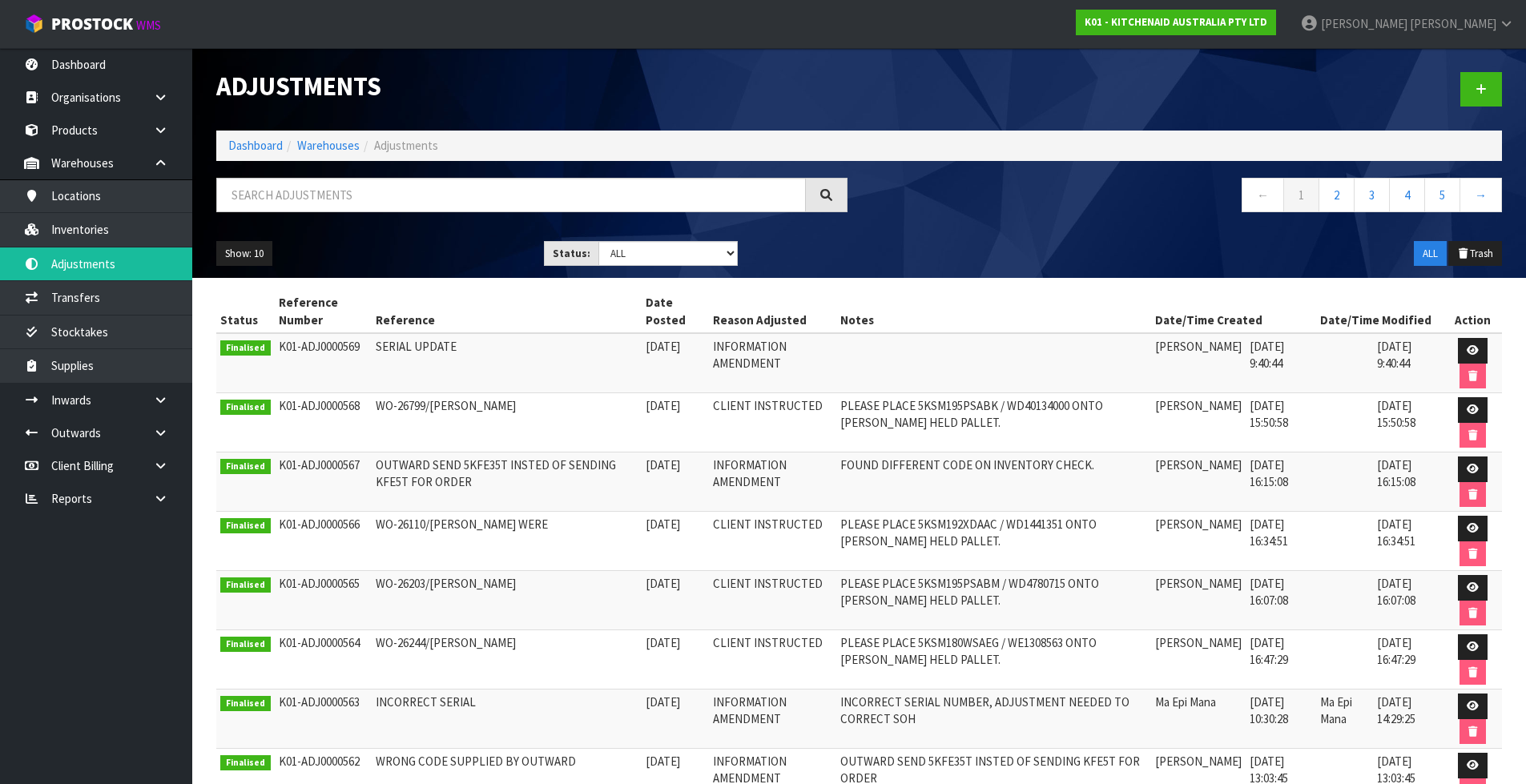
copy td "KFE5T"
click at [477, 463] on td "OUTWARD SEND 5KFE35T INSTED OF SENDING KFE5T FOR ORDER" at bounding box center [506, 481] width 270 height 59
copy td "5KFE35T"
click at [1470, 473] on icon at bounding box center [1473, 468] width 12 height 10
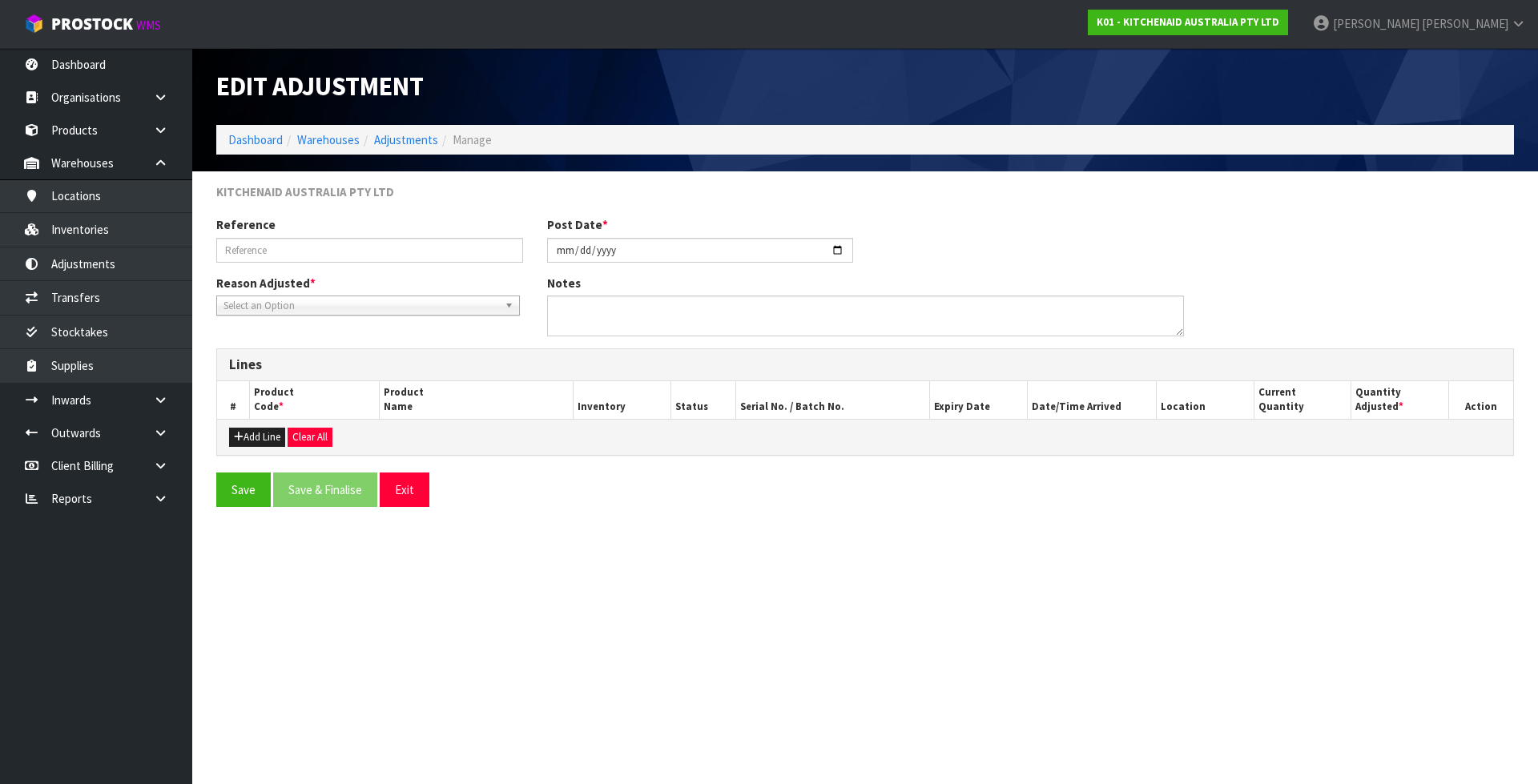
type input "OUTWARD SEND 5KFE35T INSTED OF SENDING KFE5T FOR ORDER"
type input "2025-08-25"
type textarea "FOUND DIFFERENT CODE ON INVENTORY CHECK."
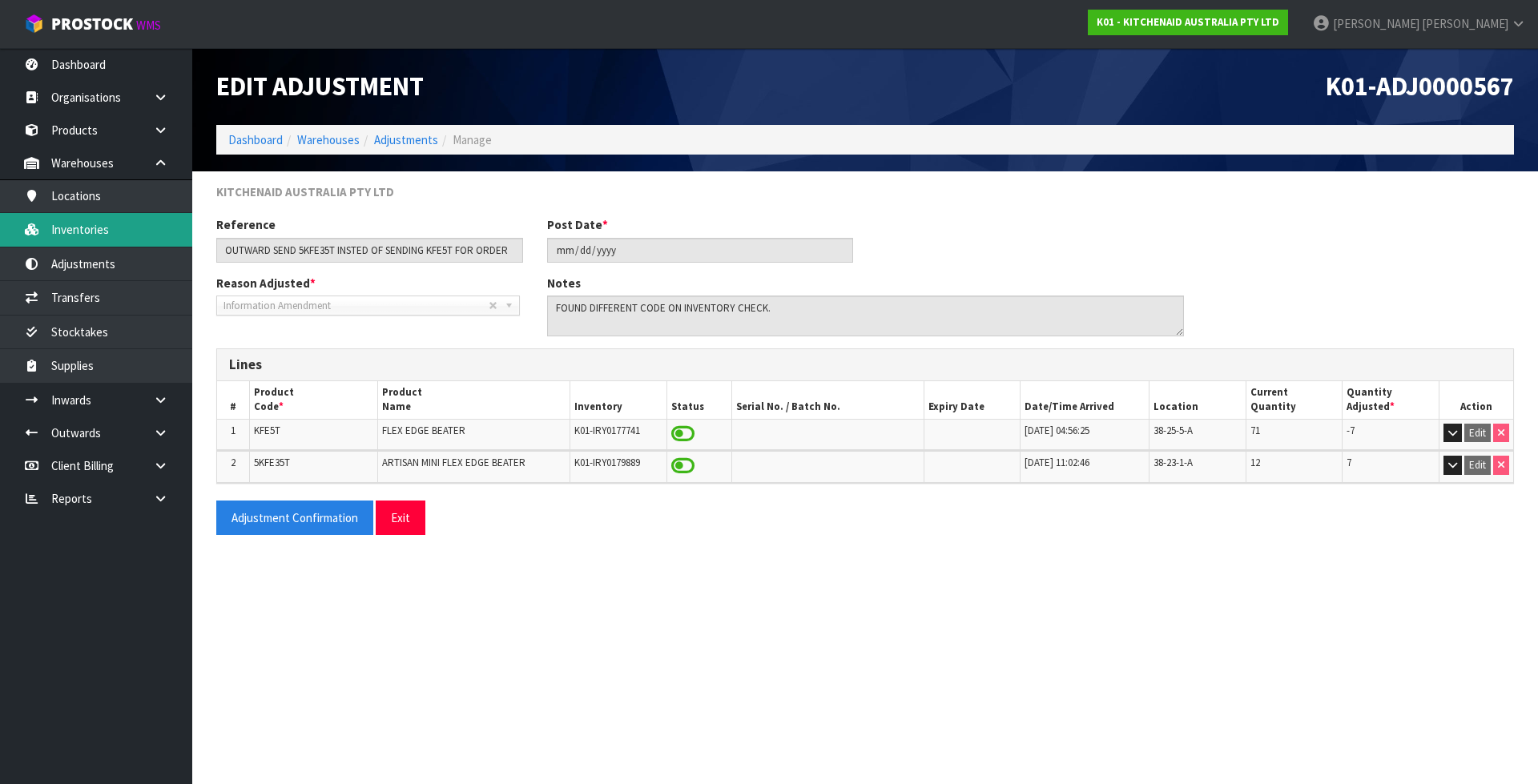
click at [133, 237] on link "Inventories" at bounding box center [96, 229] width 192 height 33
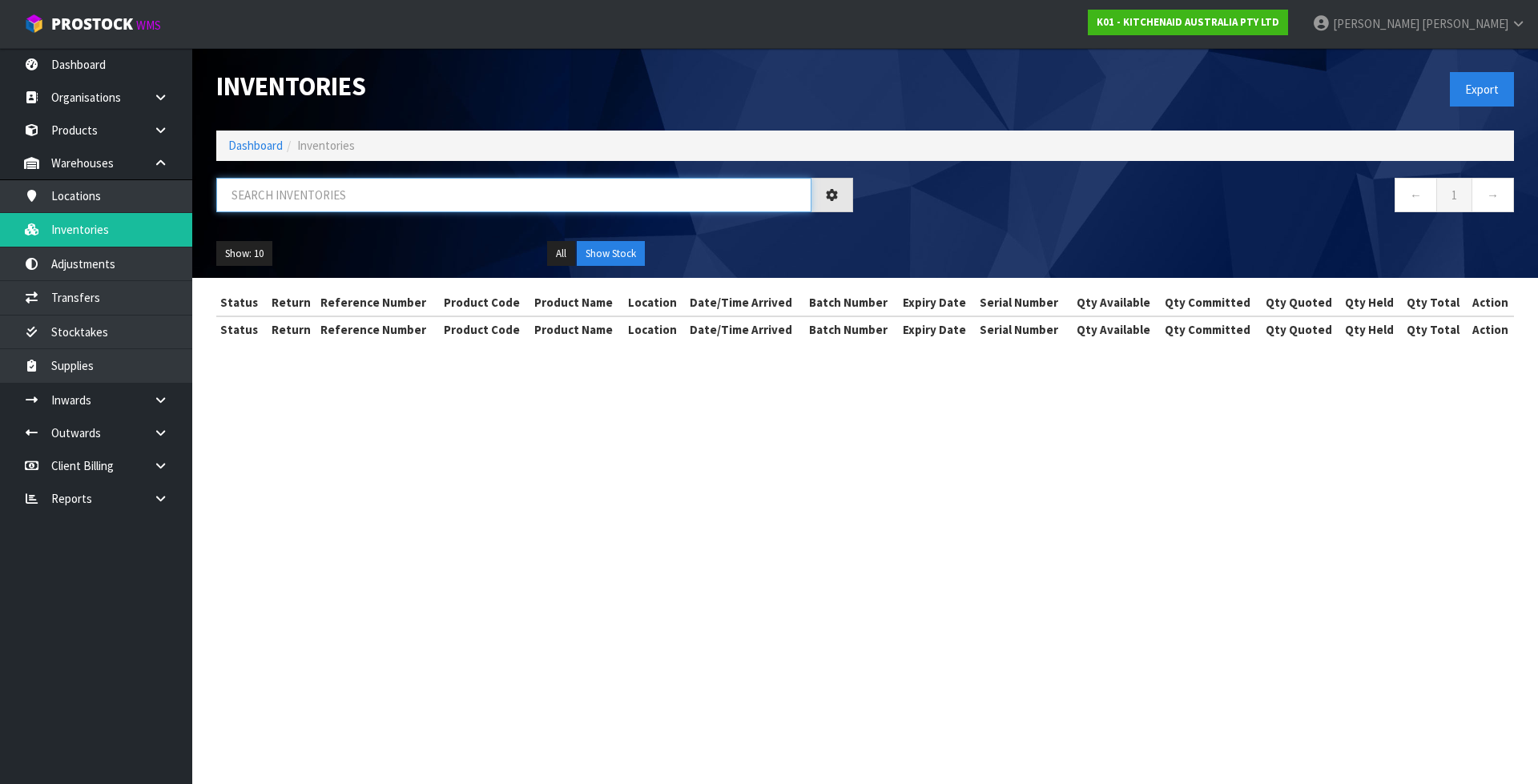
click at [301, 202] on input "text" at bounding box center [514, 195] width 595 height 35
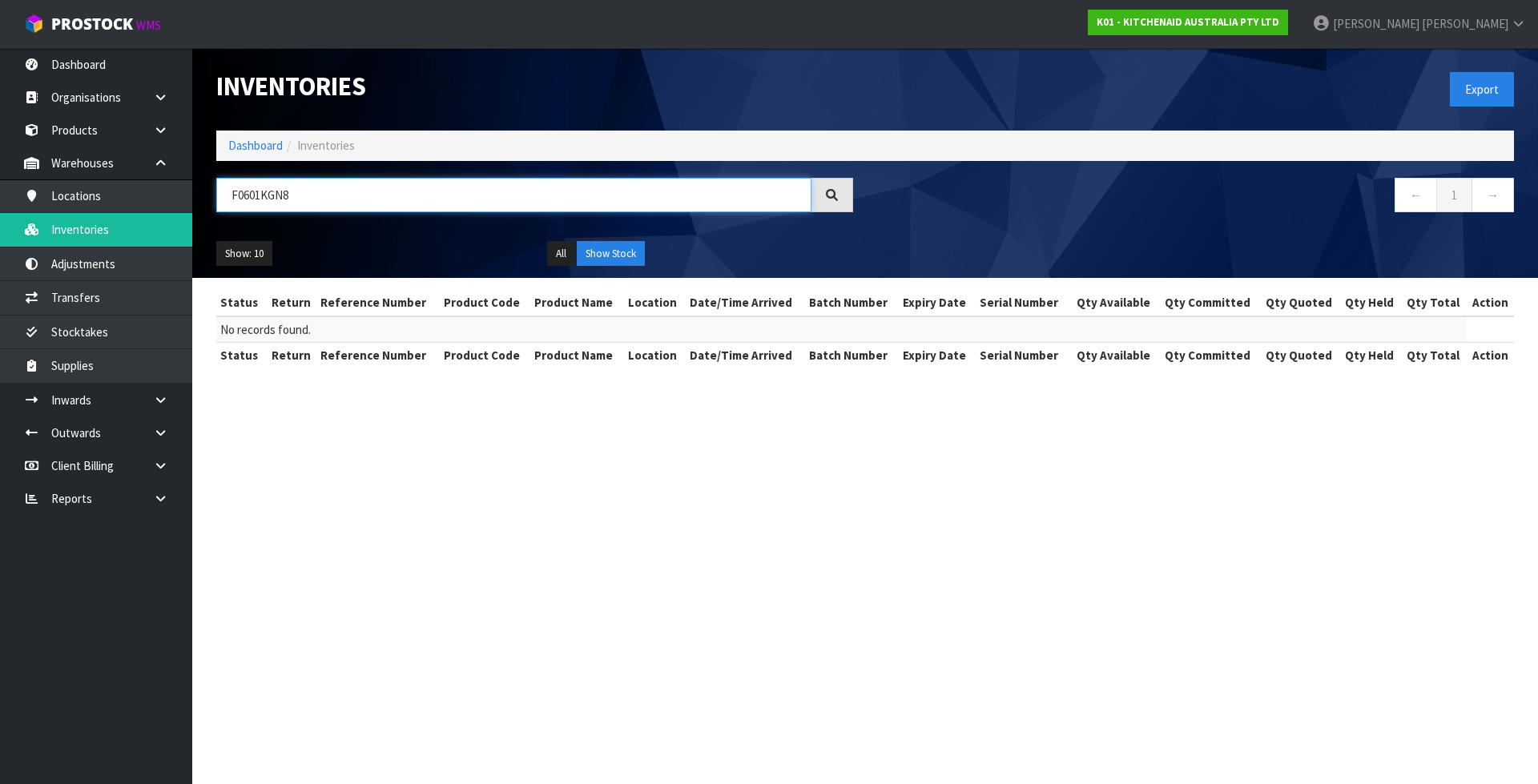
drag, startPoint x: 286, startPoint y: 180, endPoint x: 280, endPoint y: 189, distance: 10.8
click at [278, 185] on input "F0601KGN8" at bounding box center [514, 195] width 595 height 35
drag, startPoint x: 308, startPoint y: 190, endPoint x: 221, endPoint y: 205, distance: 88.3
click at [221, 205] on input "F0601KGN8" at bounding box center [514, 195] width 595 height 35
type input "F0601KGN8"
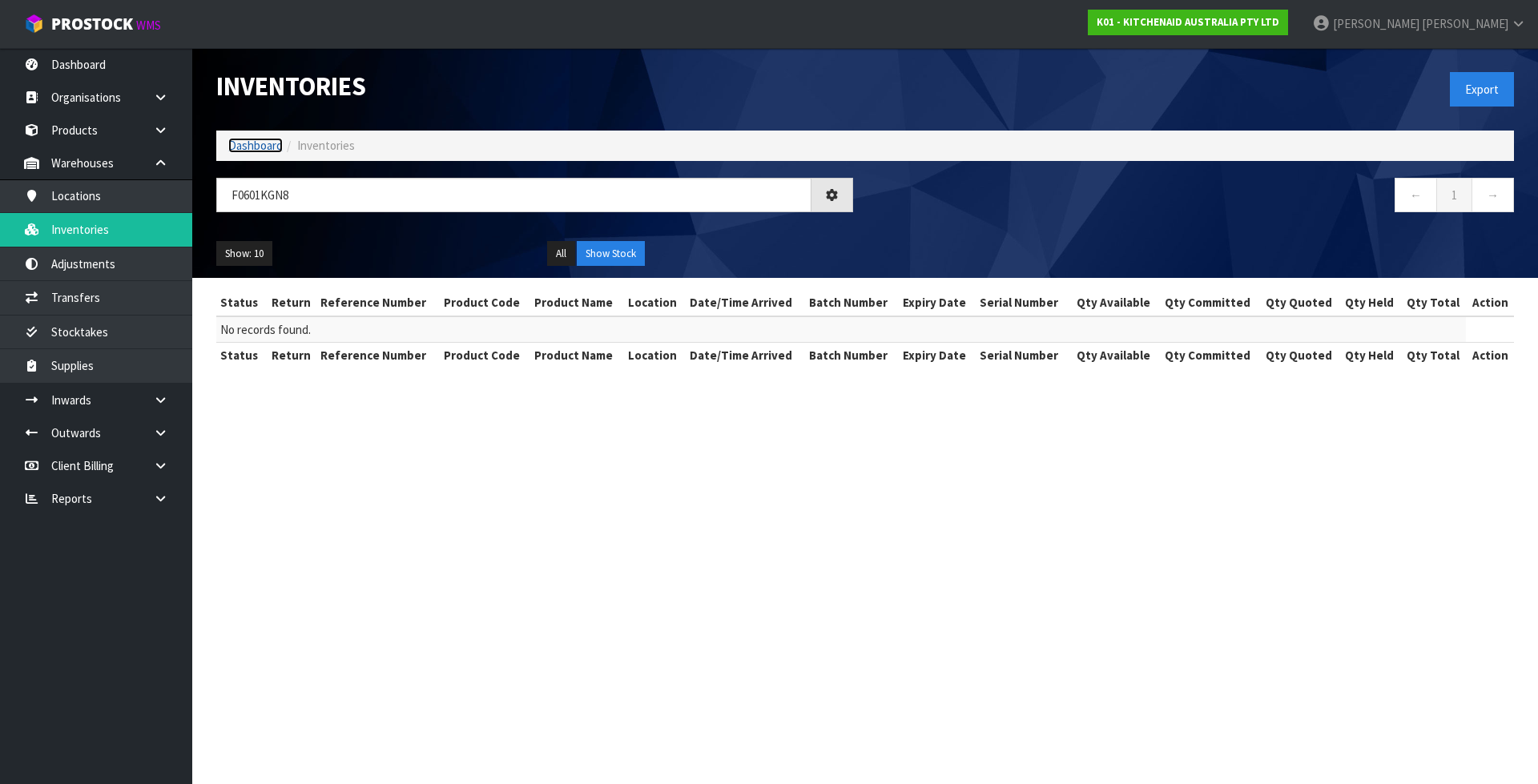
click at [253, 145] on link "Dashboard" at bounding box center [255, 145] width 54 height 15
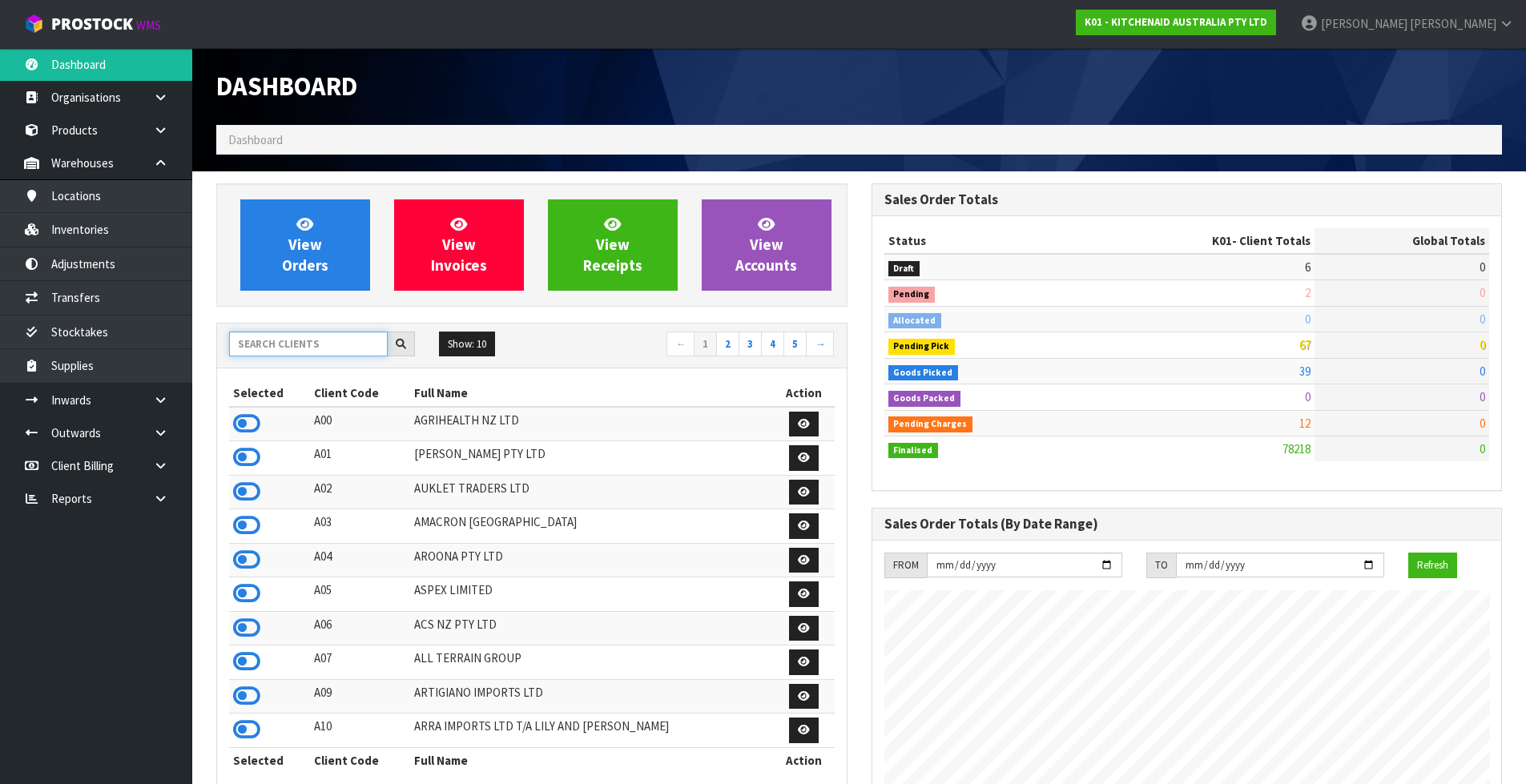
scroll to position [999, 655]
click at [311, 340] on input "text" at bounding box center [308, 344] width 159 height 24
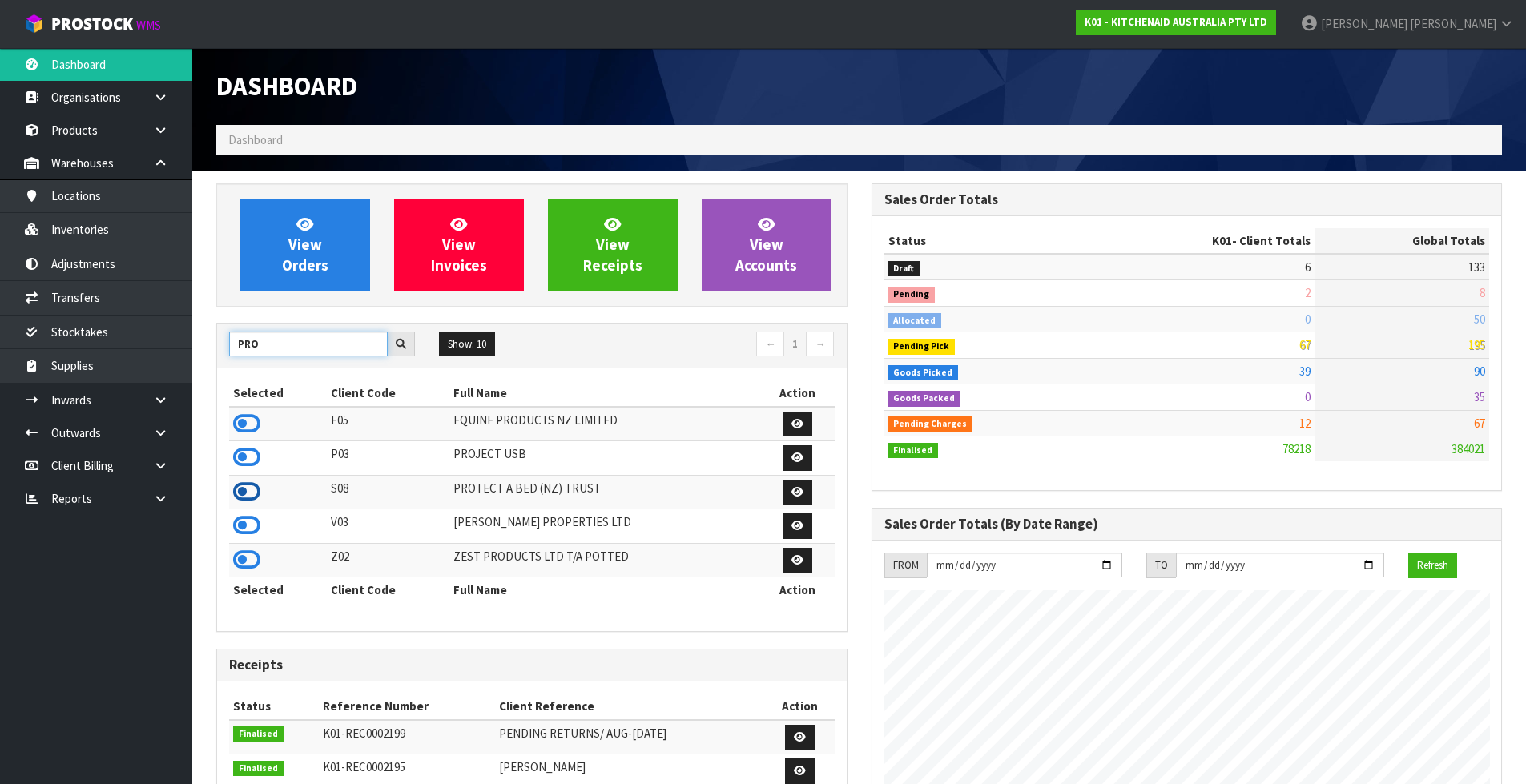
type input "PRO"
click at [249, 490] on icon at bounding box center [247, 492] width 27 height 24
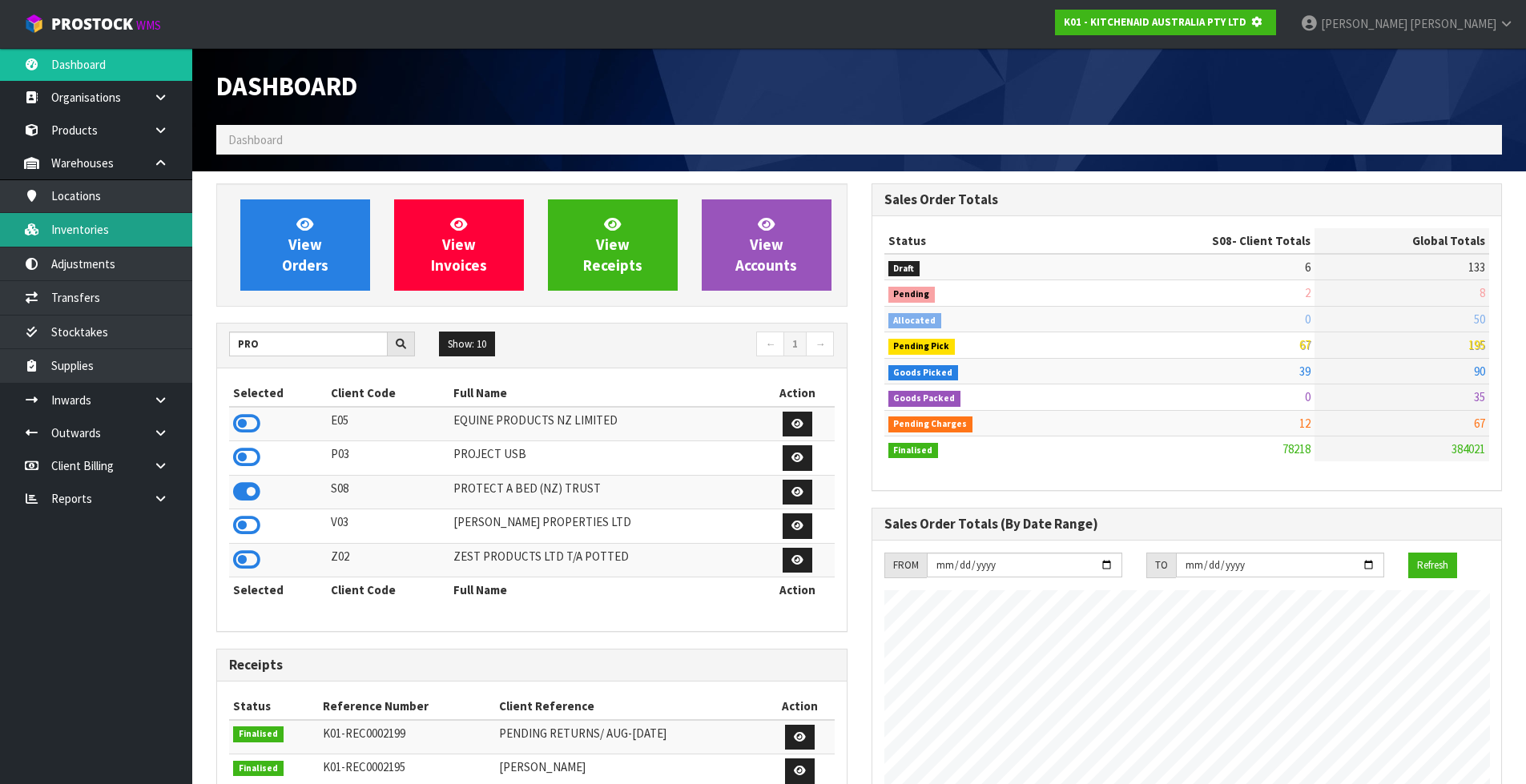
scroll to position [799843, 800293]
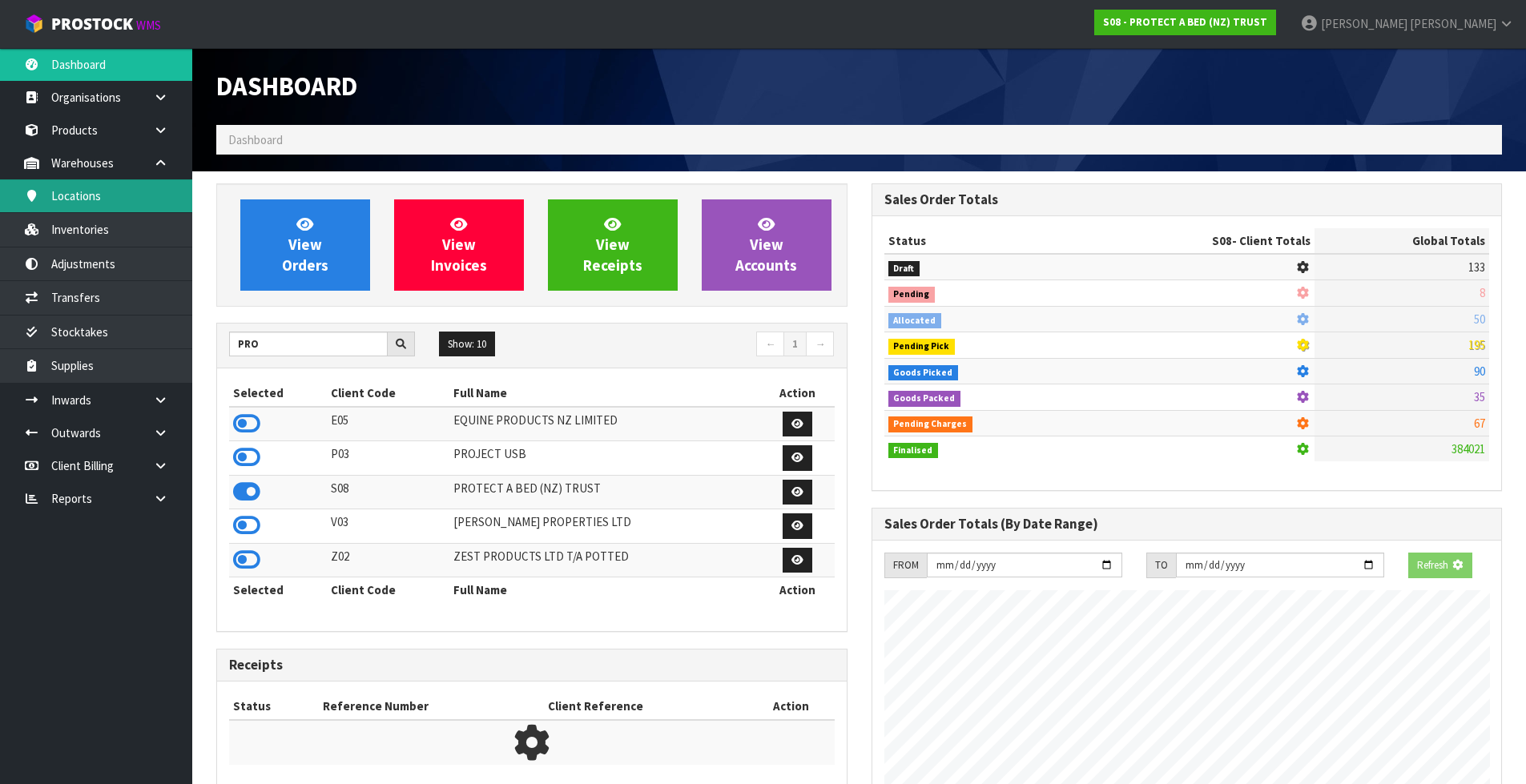
click at [145, 212] on link "Locations" at bounding box center [96, 195] width 192 height 33
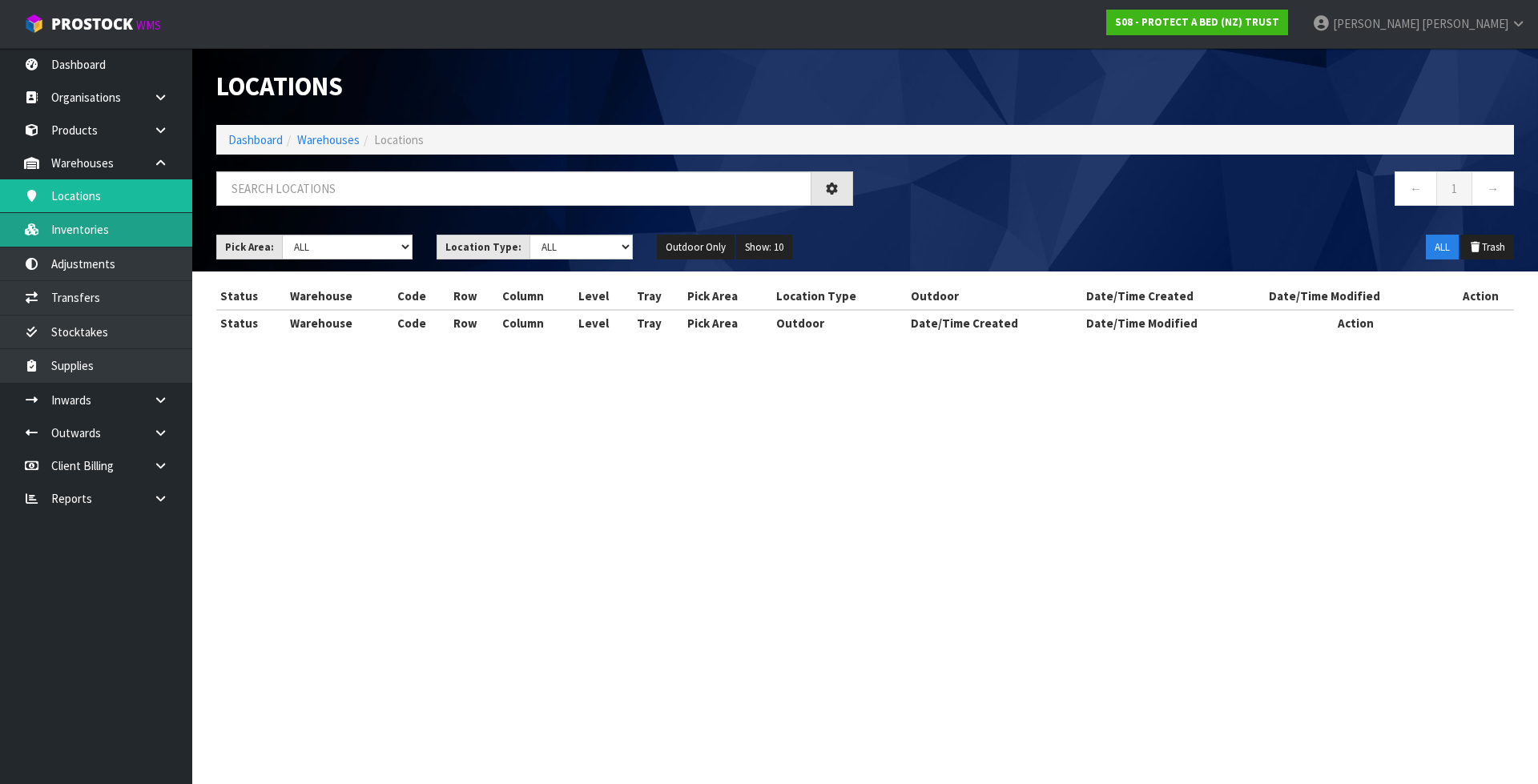
click at [139, 231] on div "Locations Dashboard Warehouses Locations ← 1 → Pick Area: Main Refurb Damaged P…" at bounding box center [769, 182] width 1538 height 365
click at [124, 236] on link "Inventories" at bounding box center [96, 229] width 192 height 33
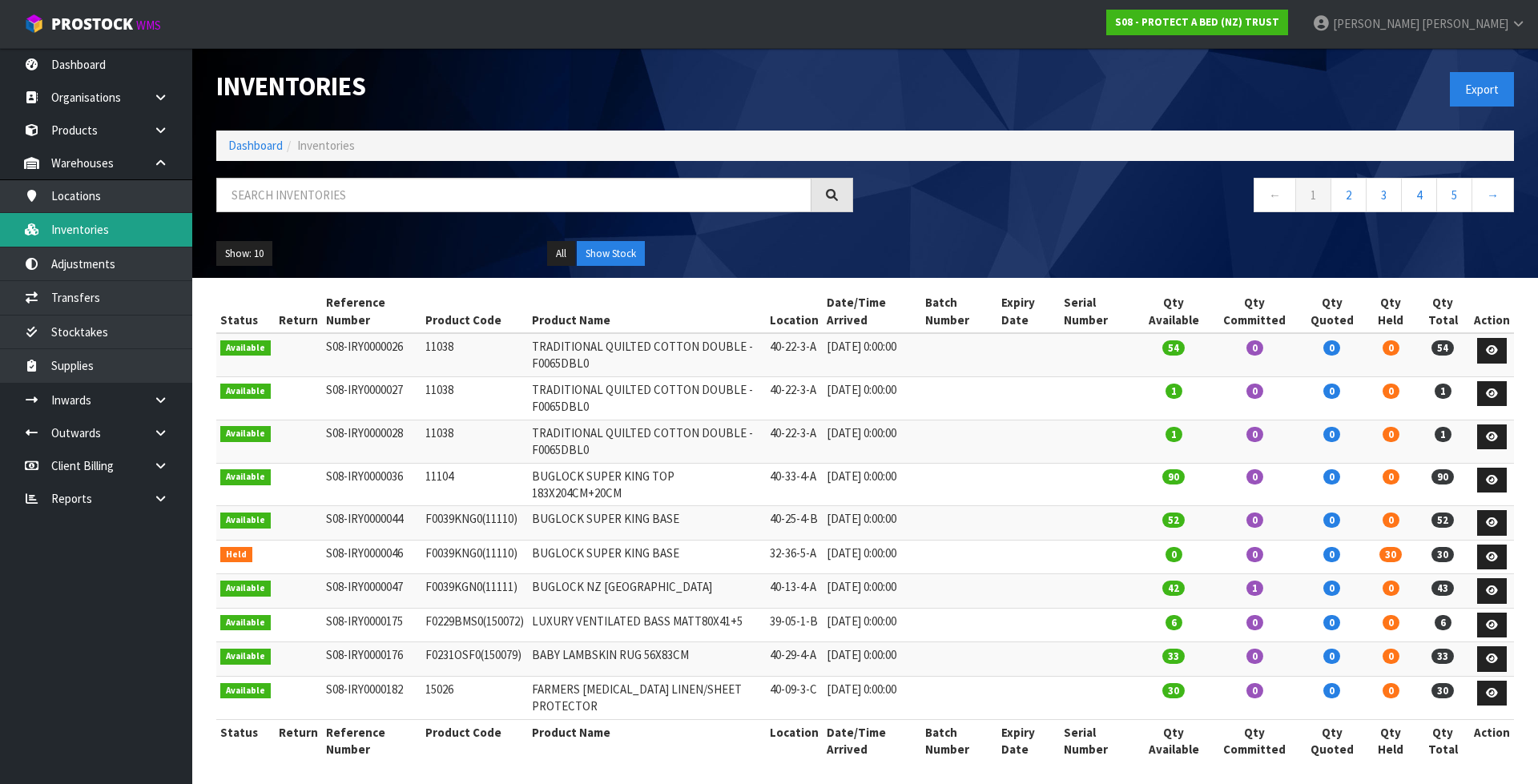
click at [331, 214] on div at bounding box center [535, 202] width 661 height 47
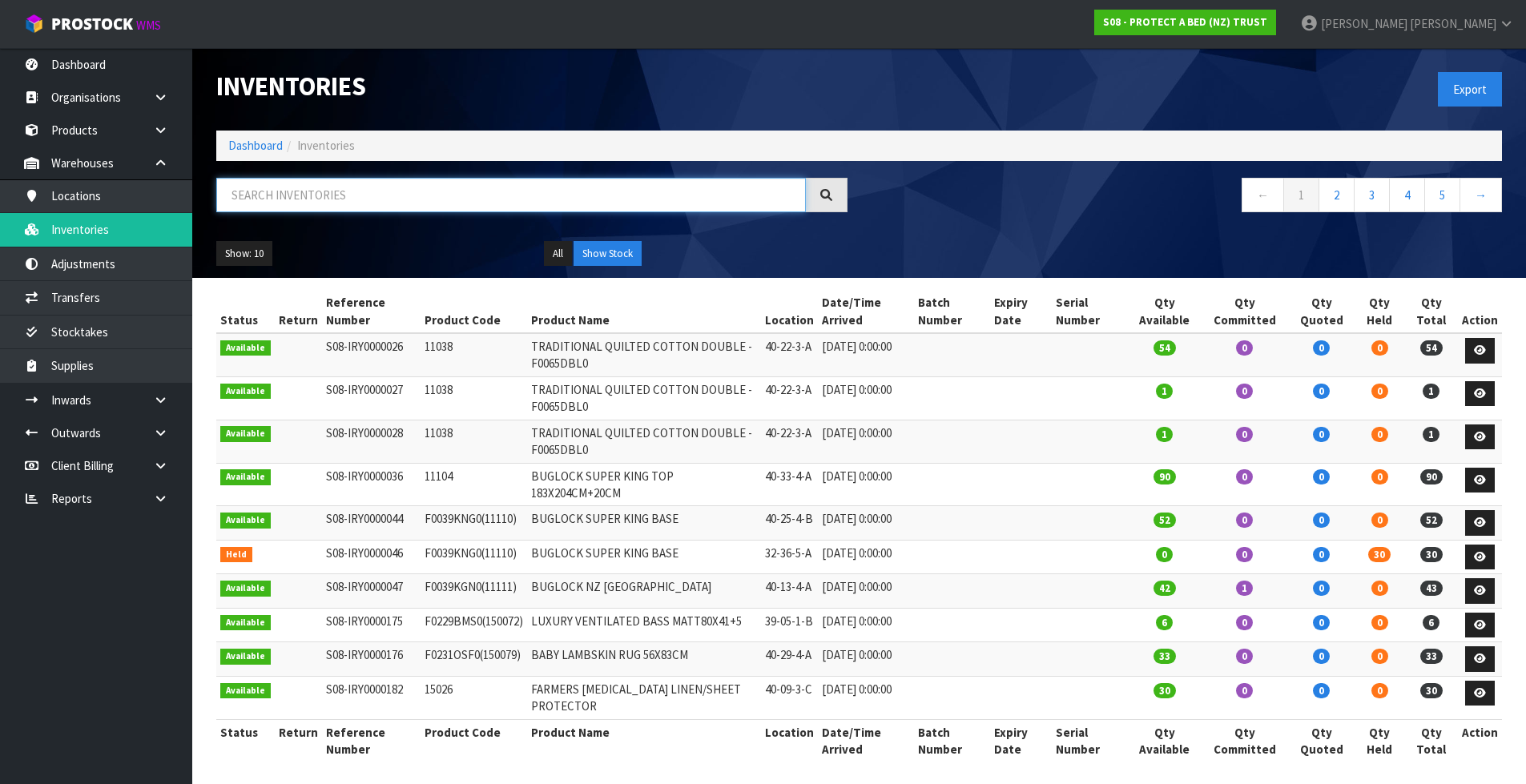
click at [330, 195] on input "text" at bounding box center [511, 195] width 590 height 35
paste input "F0601KGN8"
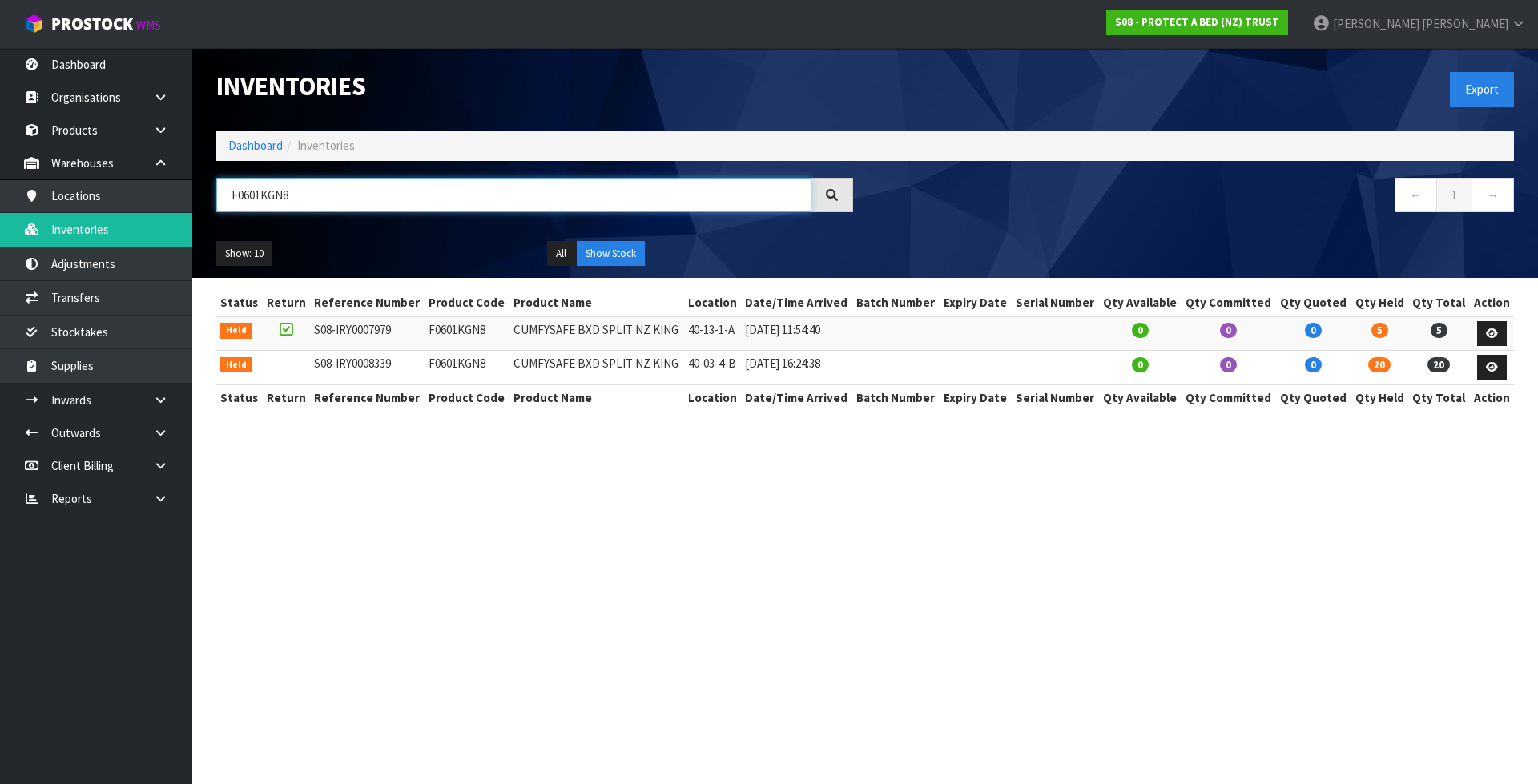
type input "F0601KGN8"
click at [450, 337] on td "F0601KGN8" at bounding box center [467, 333] width 85 height 35
copy td "F0601KGN8"
click at [484, 362] on td "F0601KGN8" at bounding box center [467, 368] width 85 height 35
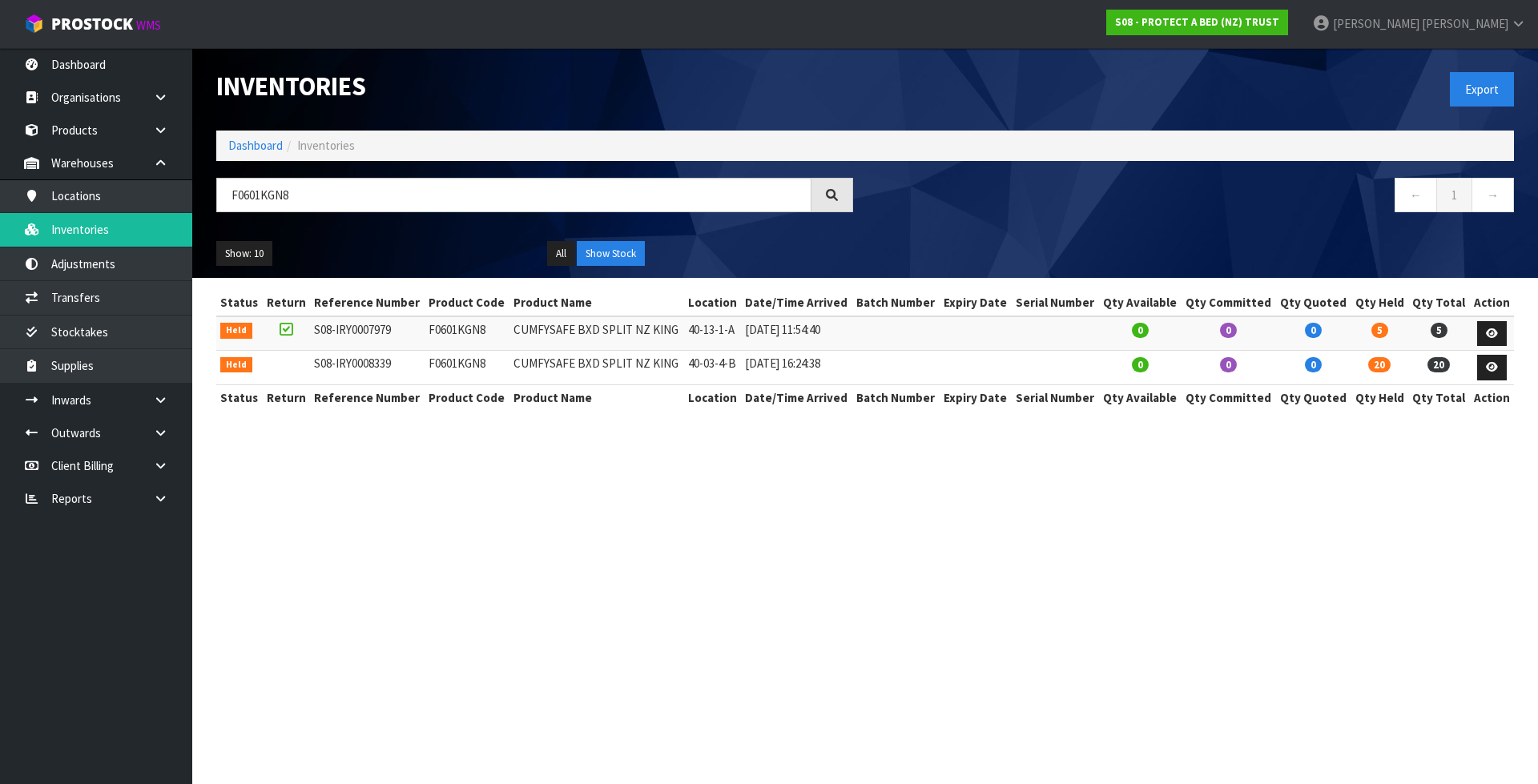
click at [484, 362] on td "F0601KGN8" at bounding box center [467, 368] width 85 height 35
click at [471, 363] on td "F0601KGN8" at bounding box center [467, 368] width 85 height 35
copy td "F0601KGN8"
click at [692, 366] on td "40-03-4-B" at bounding box center [712, 368] width 57 height 35
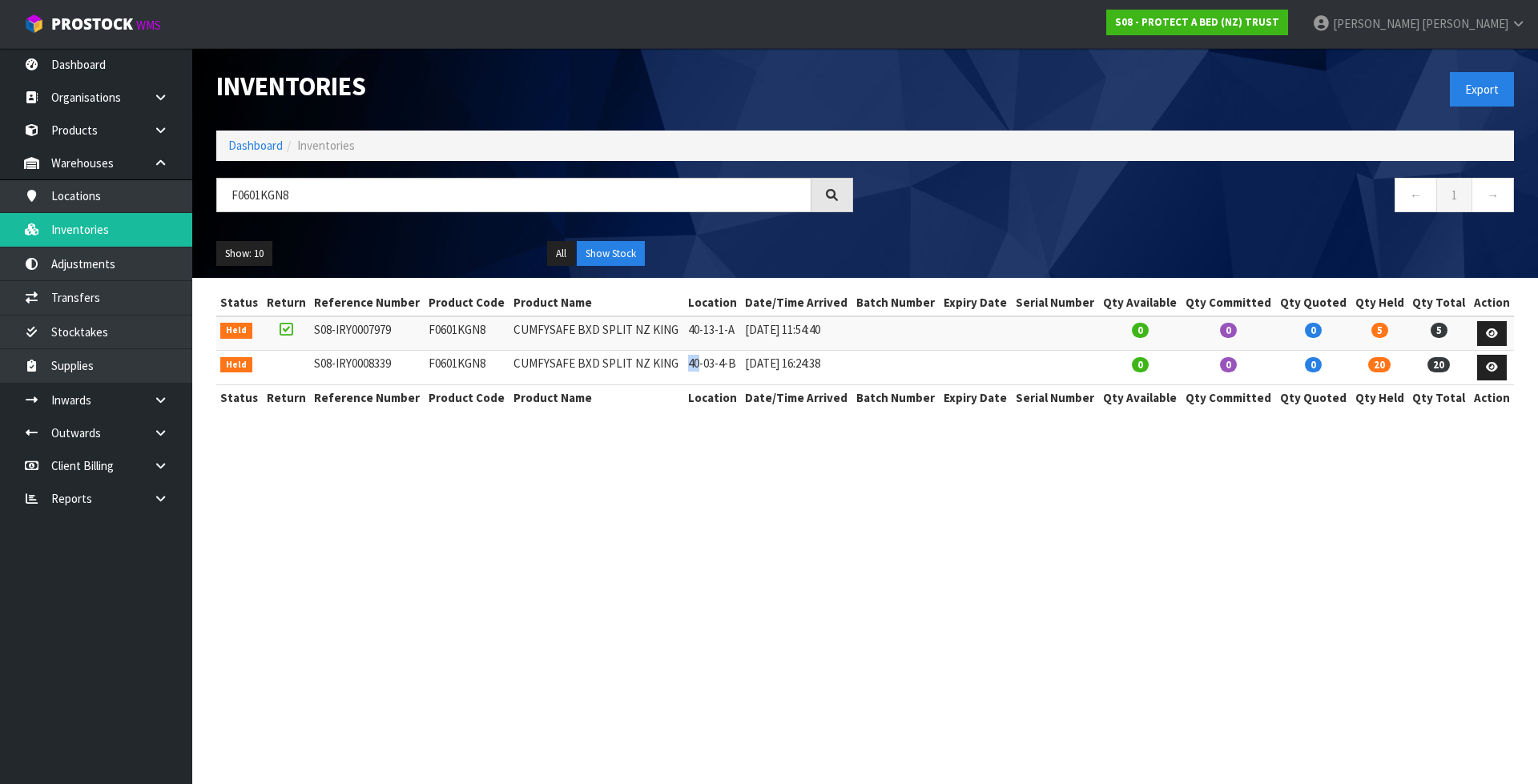
click at [692, 366] on td "40-03-4-B" at bounding box center [712, 368] width 57 height 35
copy tr "40-03-4-B"
click at [250, 140] on link "Dashboard" at bounding box center [255, 145] width 54 height 15
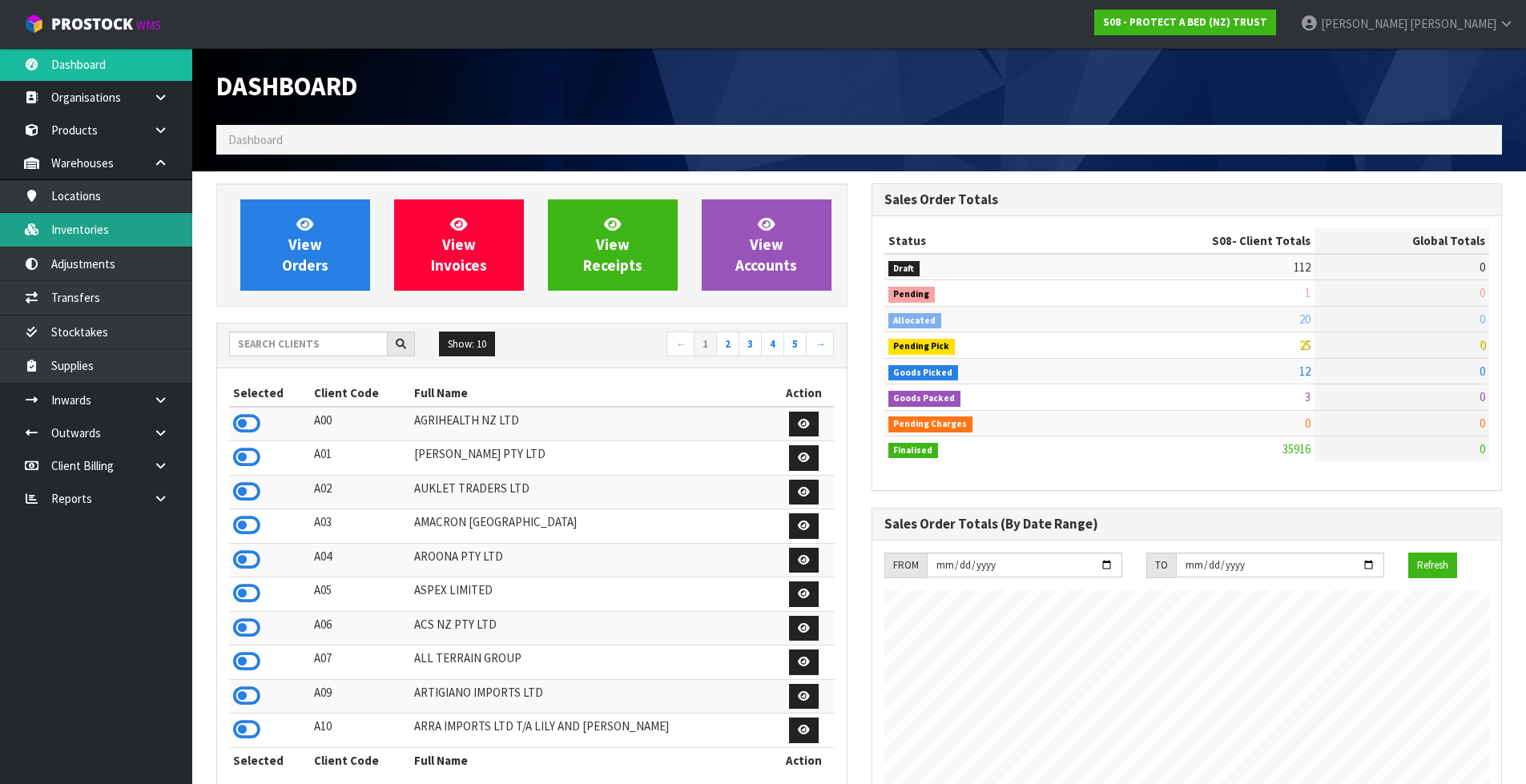
scroll to position [1214, 655]
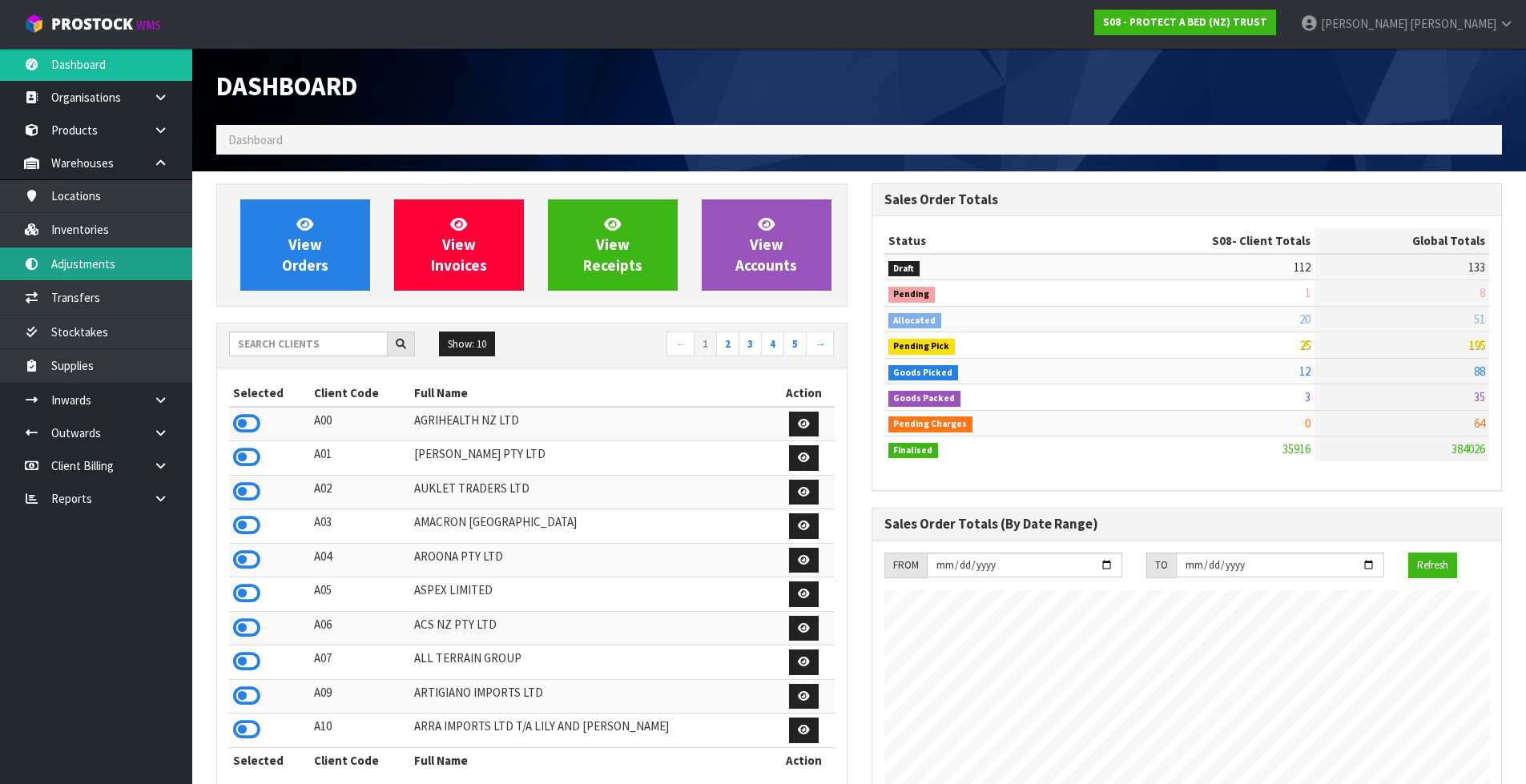
click at [139, 271] on link "Adjustments" at bounding box center [96, 264] width 192 height 33
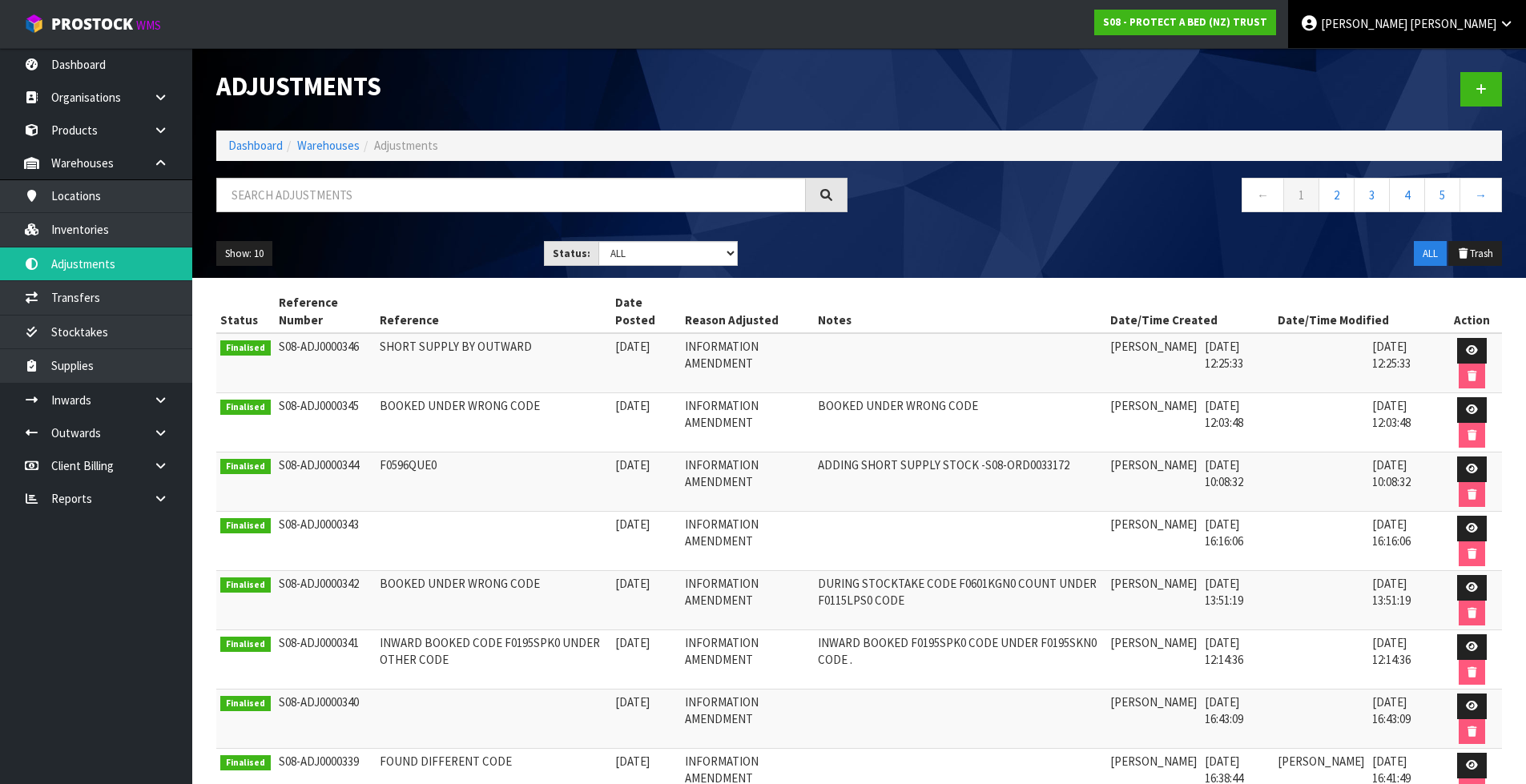
click at [1503, 24] on icon at bounding box center [1506, 23] width 15 height 12
click at [1473, 64] on link "Logout" at bounding box center [1461, 63] width 127 height 22
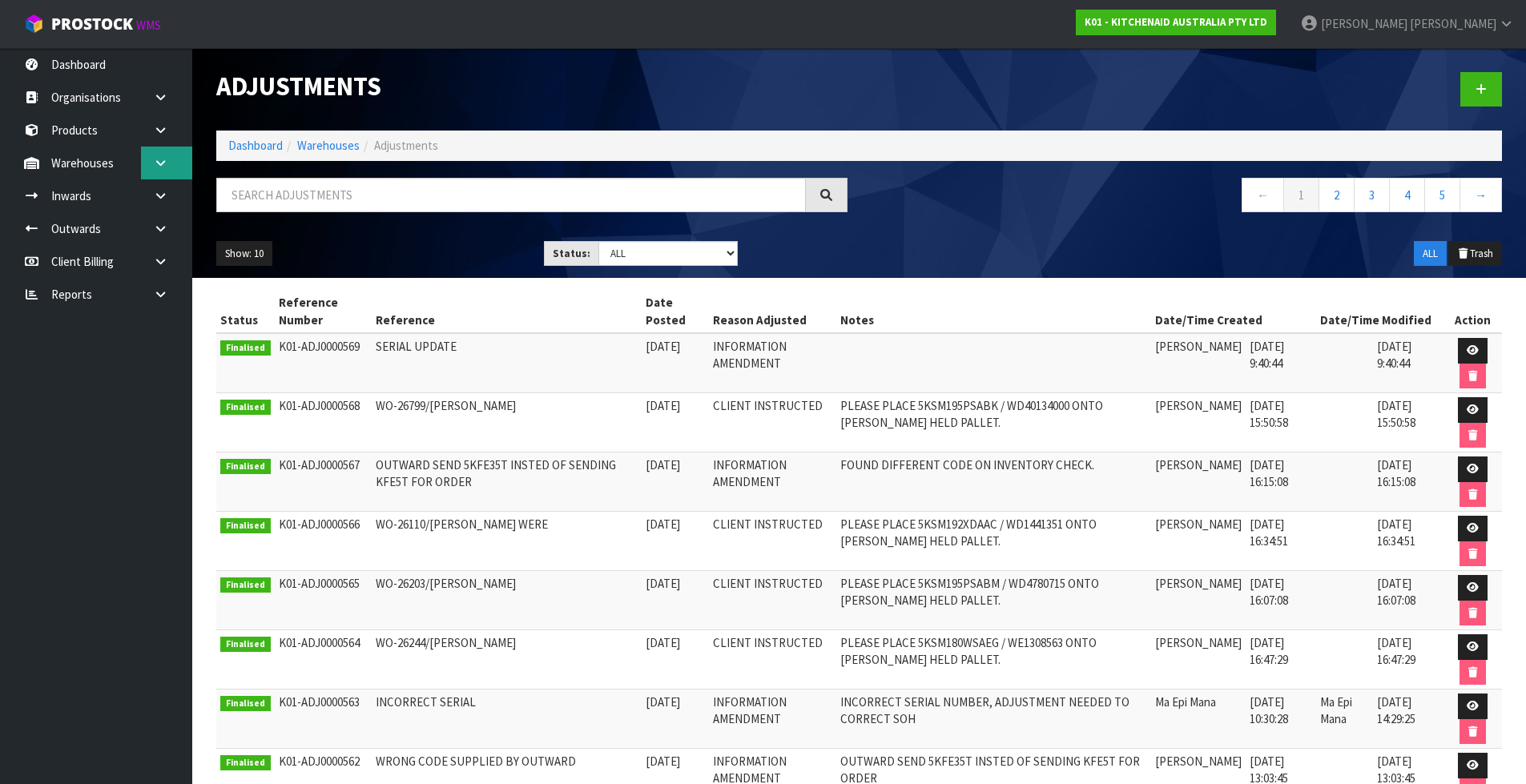
click at [162, 160] on icon at bounding box center [160, 162] width 15 height 12
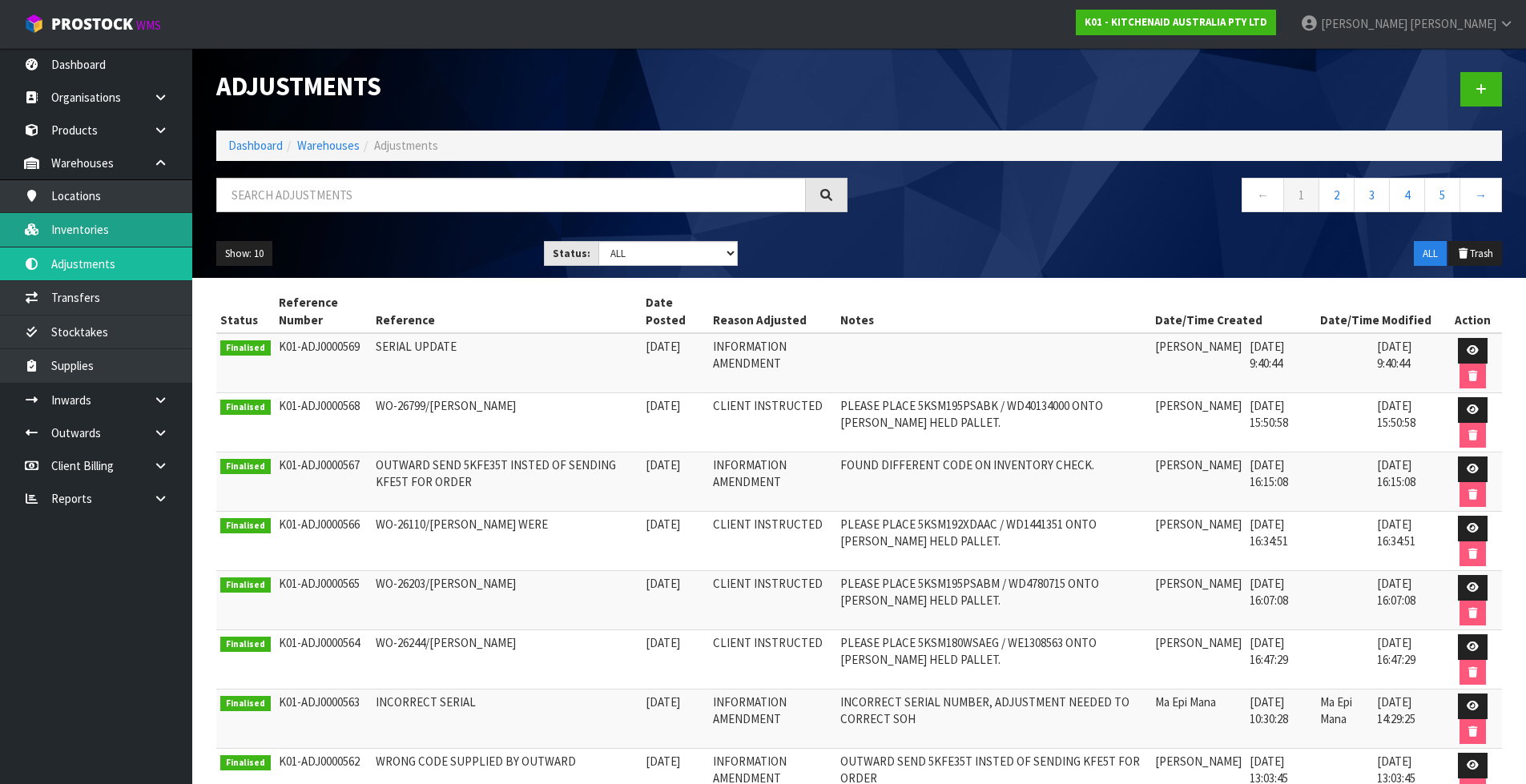
click at [153, 225] on link "Inventories" at bounding box center [96, 229] width 192 height 33
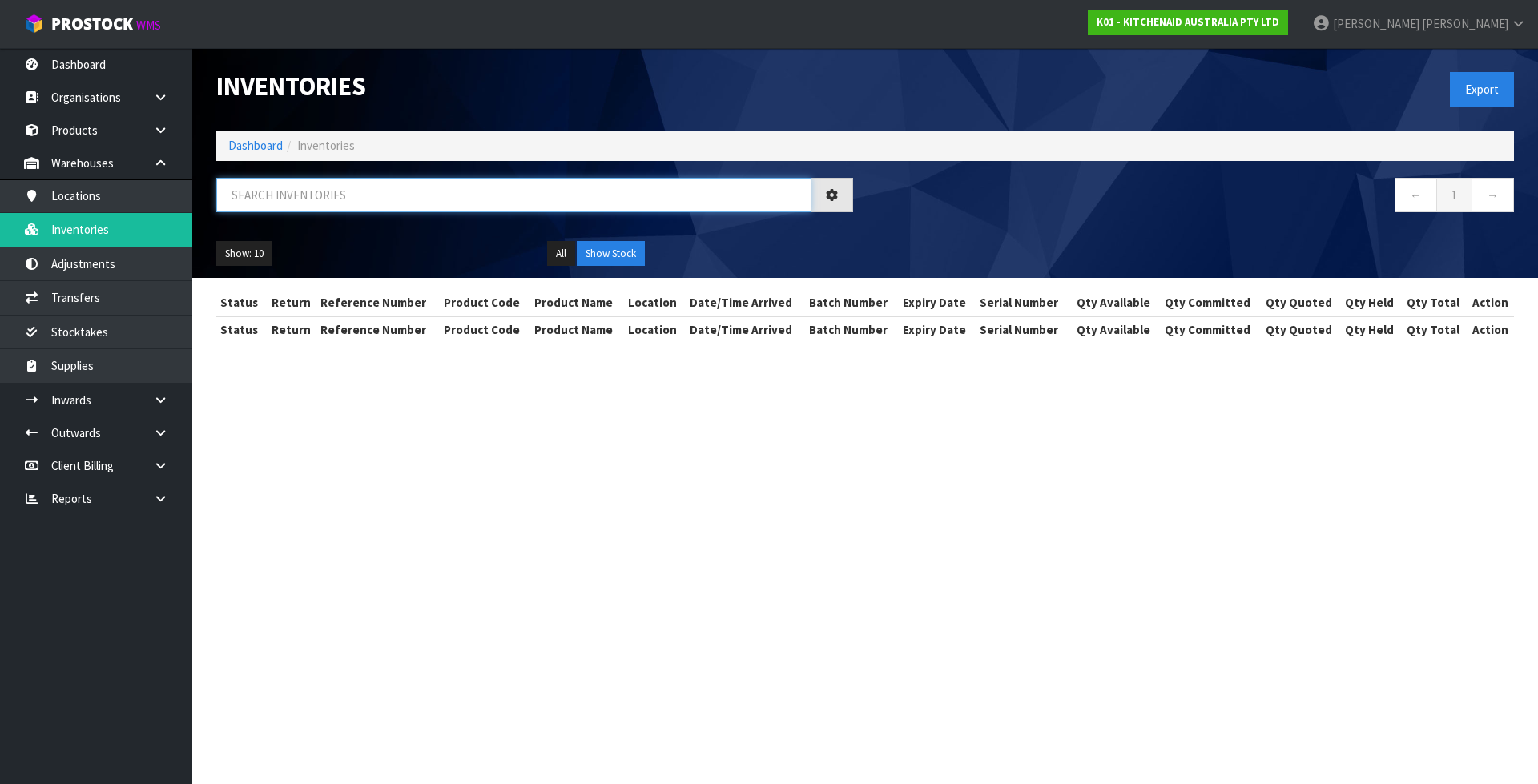
click at [418, 183] on input "text" at bounding box center [514, 195] width 595 height 35
paste input "5KFE35T"
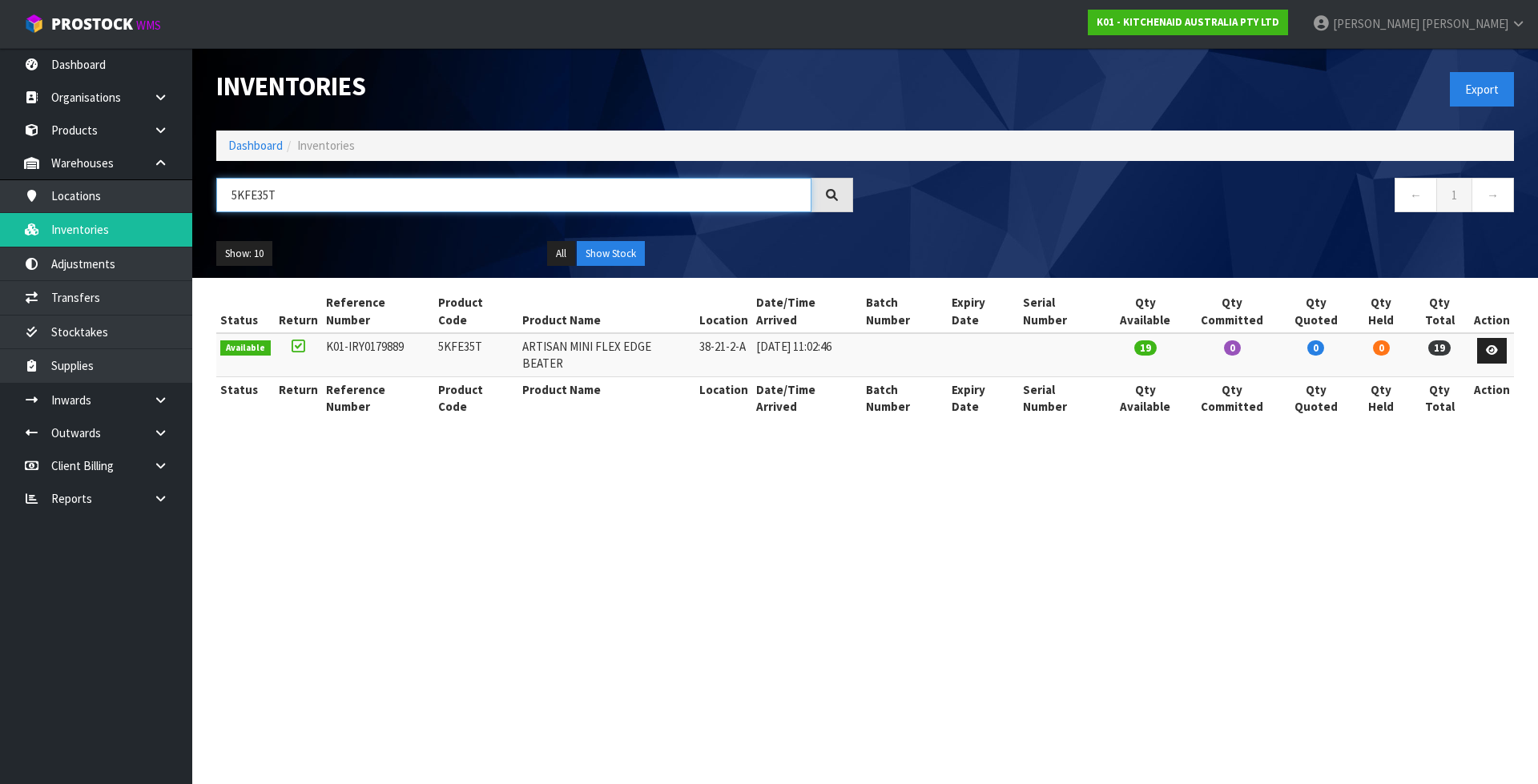
click at [302, 189] on input "5KFE35T" at bounding box center [514, 195] width 595 height 35
paste input "KFE"
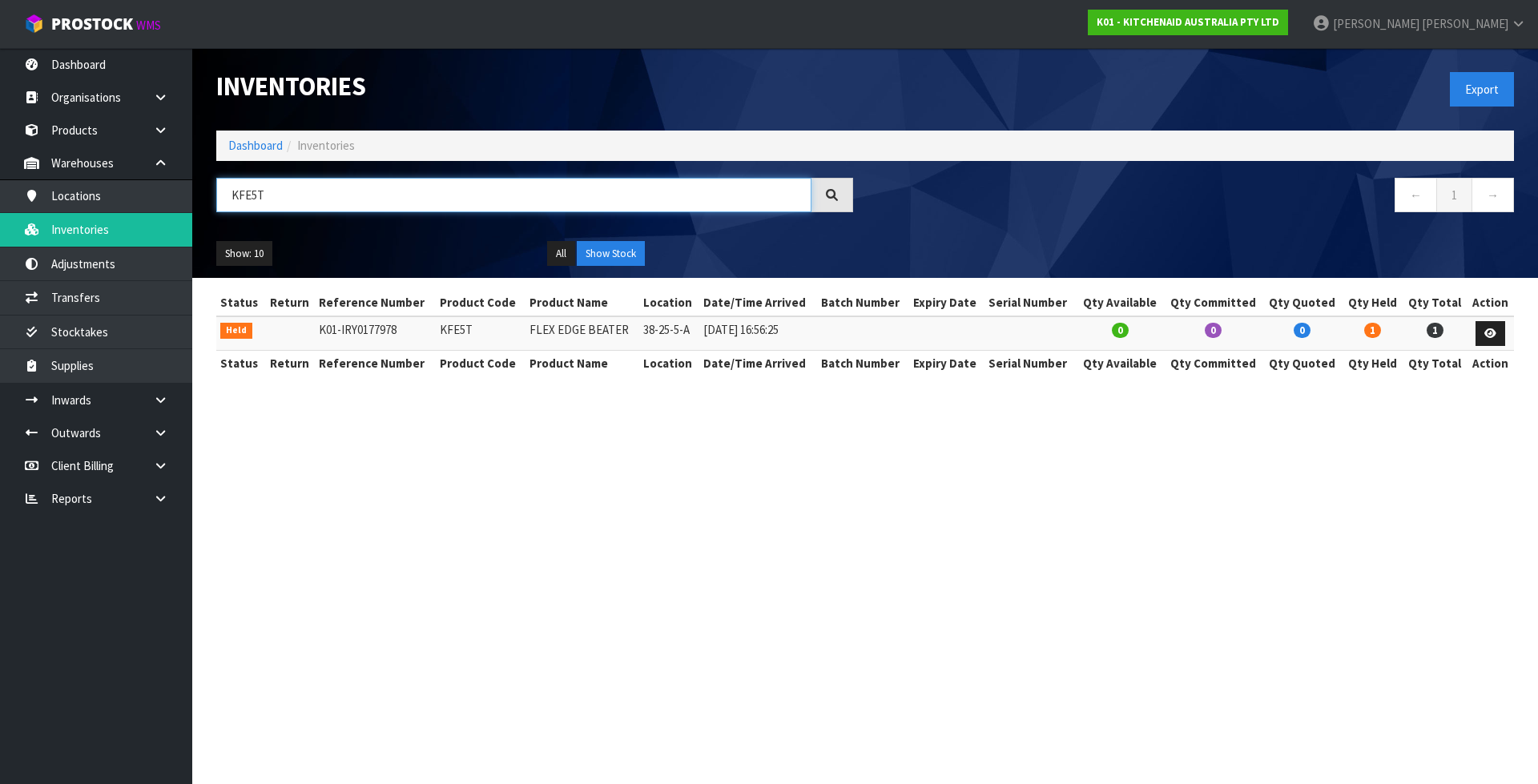
type input "KFE5T"
click at [1479, 335] on link at bounding box center [1490, 333] width 30 height 25
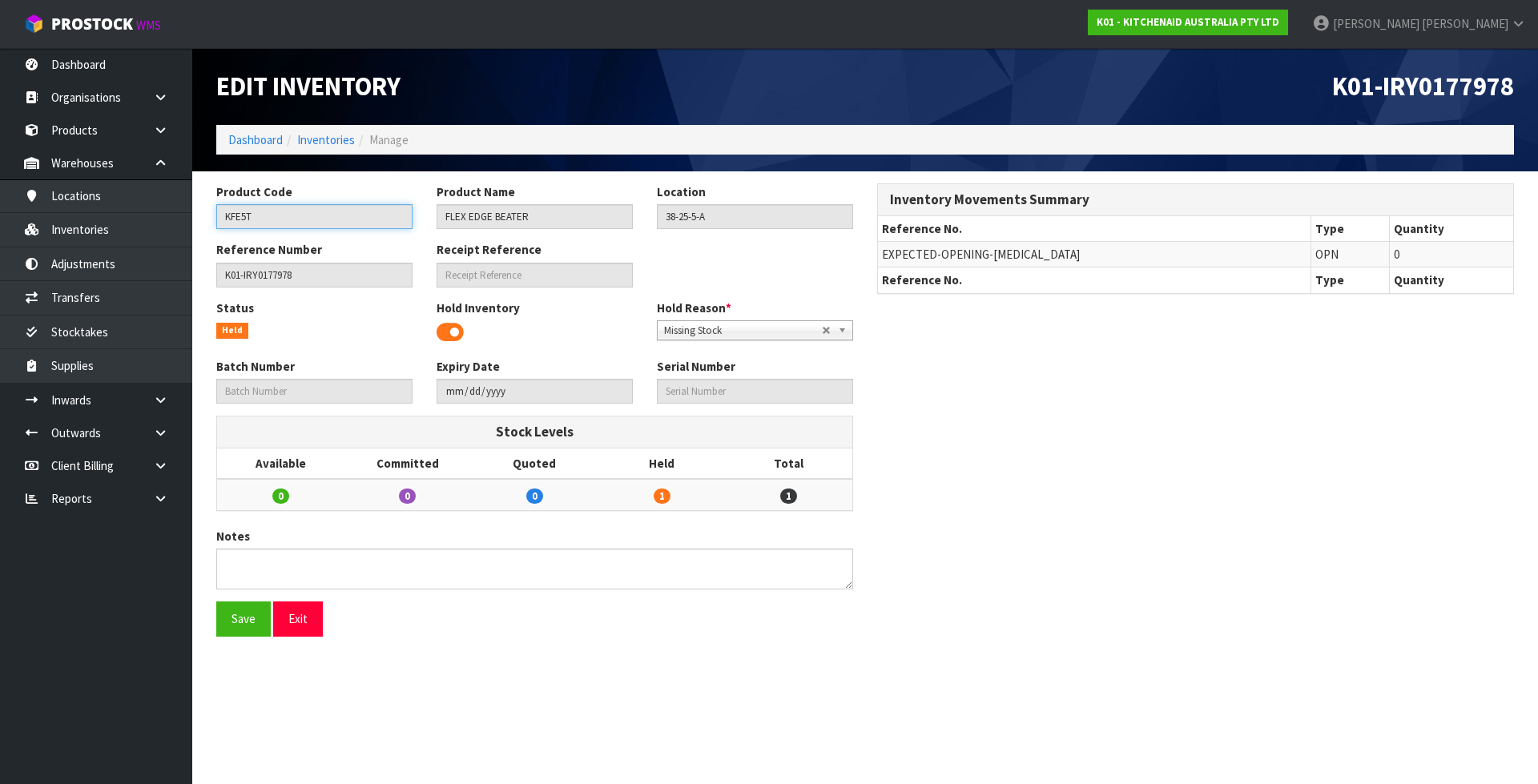
click at [273, 218] on input "KFE5T" at bounding box center [314, 217] width 196 height 24
click at [324, 143] on link "Inventories" at bounding box center [325, 140] width 57 height 15
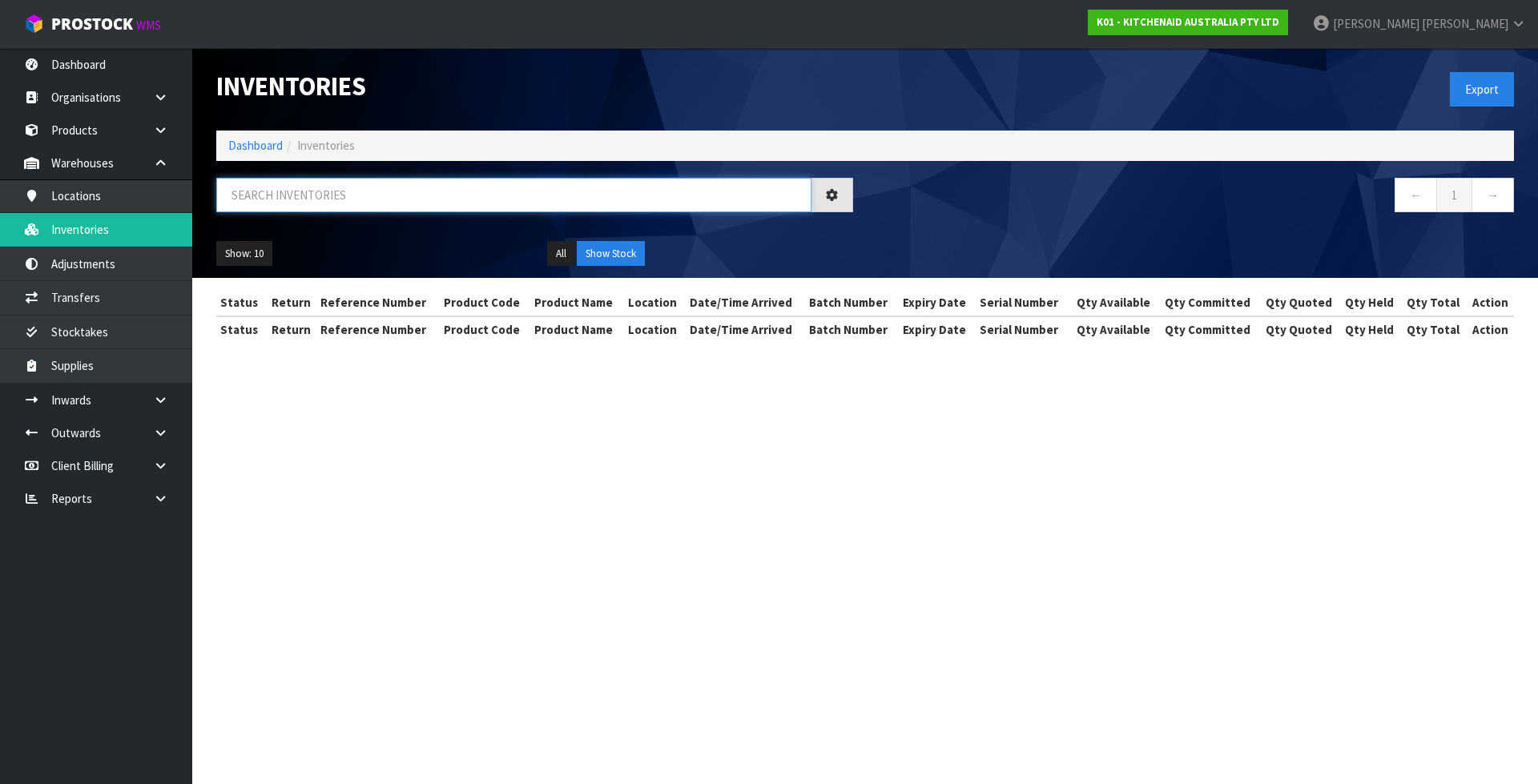
click at [305, 195] on input "text" at bounding box center [514, 195] width 595 height 35
paste input "5KFE35T"
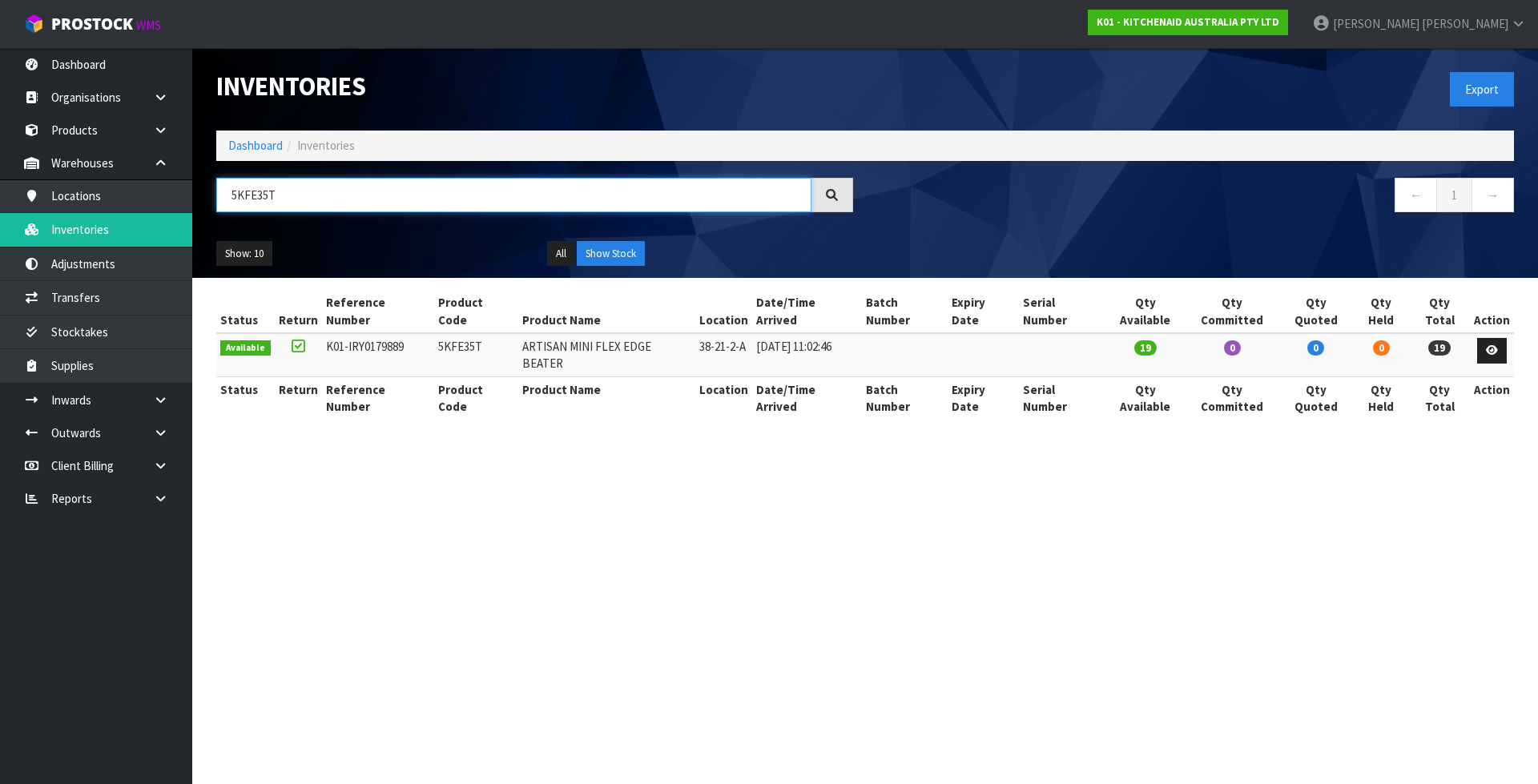
type input "5KFE35T"
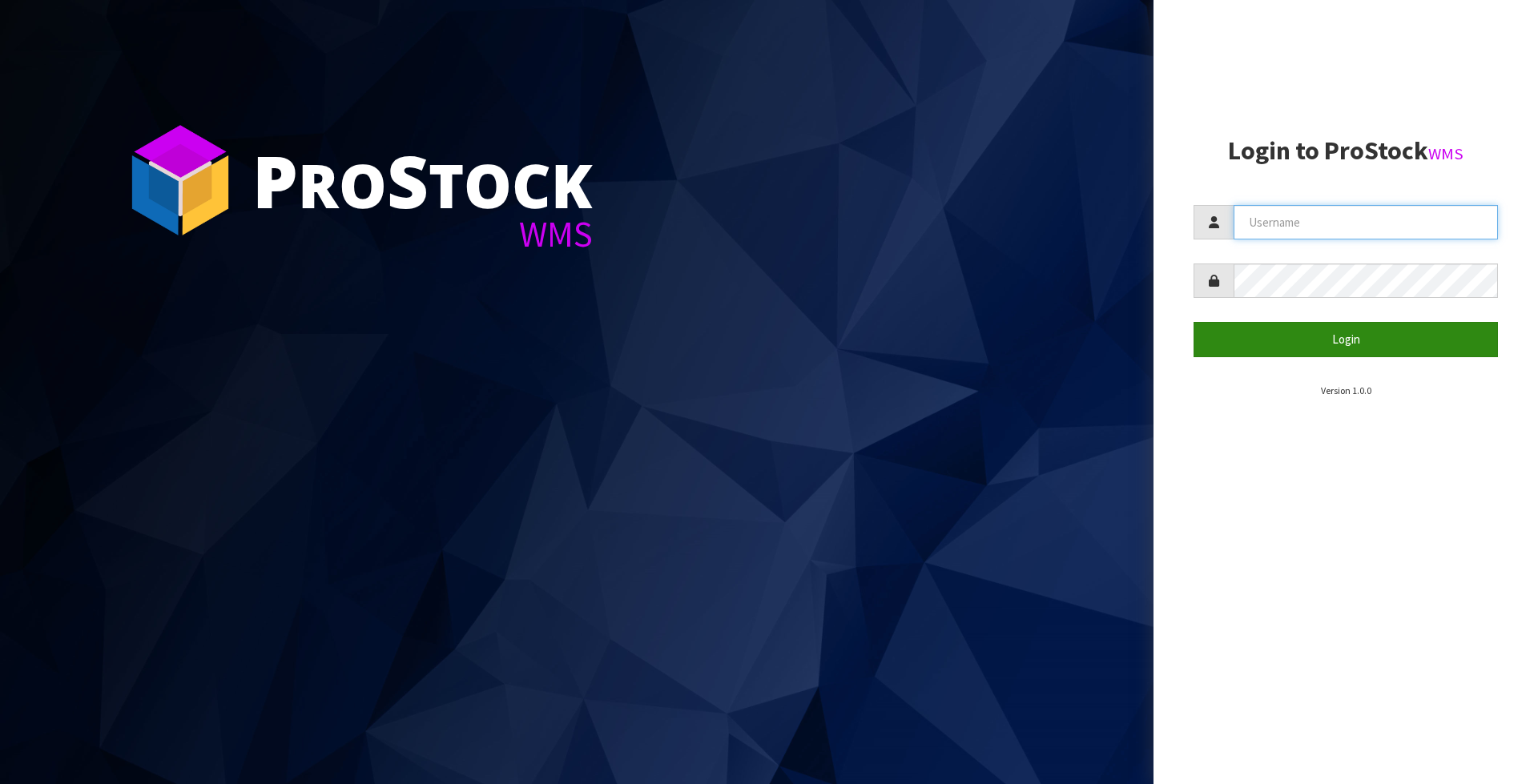
type input "Meena"
click at [1322, 341] on button "Login" at bounding box center [1345, 339] width 305 height 35
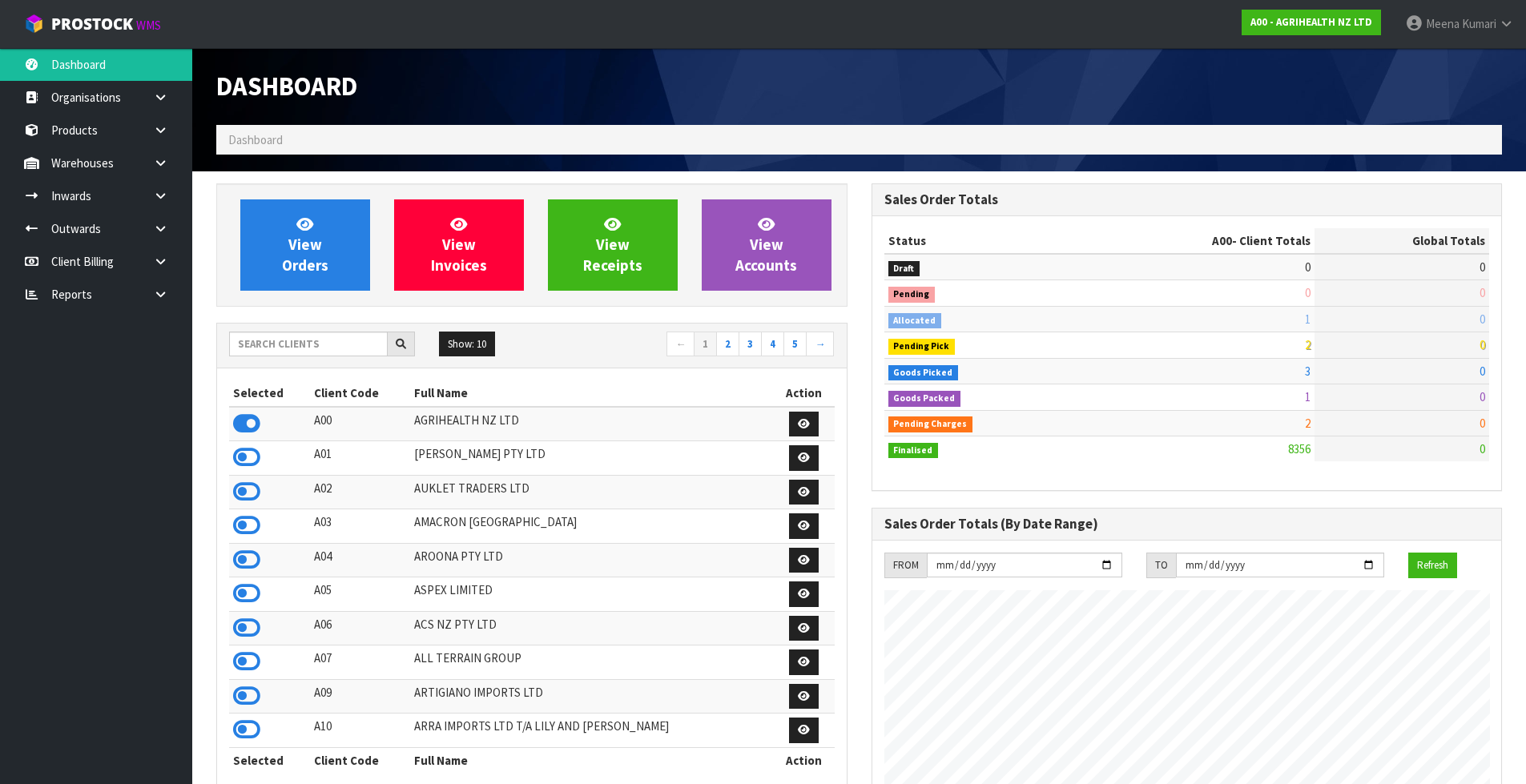
scroll to position [1214, 655]
click at [256, 339] on input "text" at bounding box center [308, 344] width 159 height 24
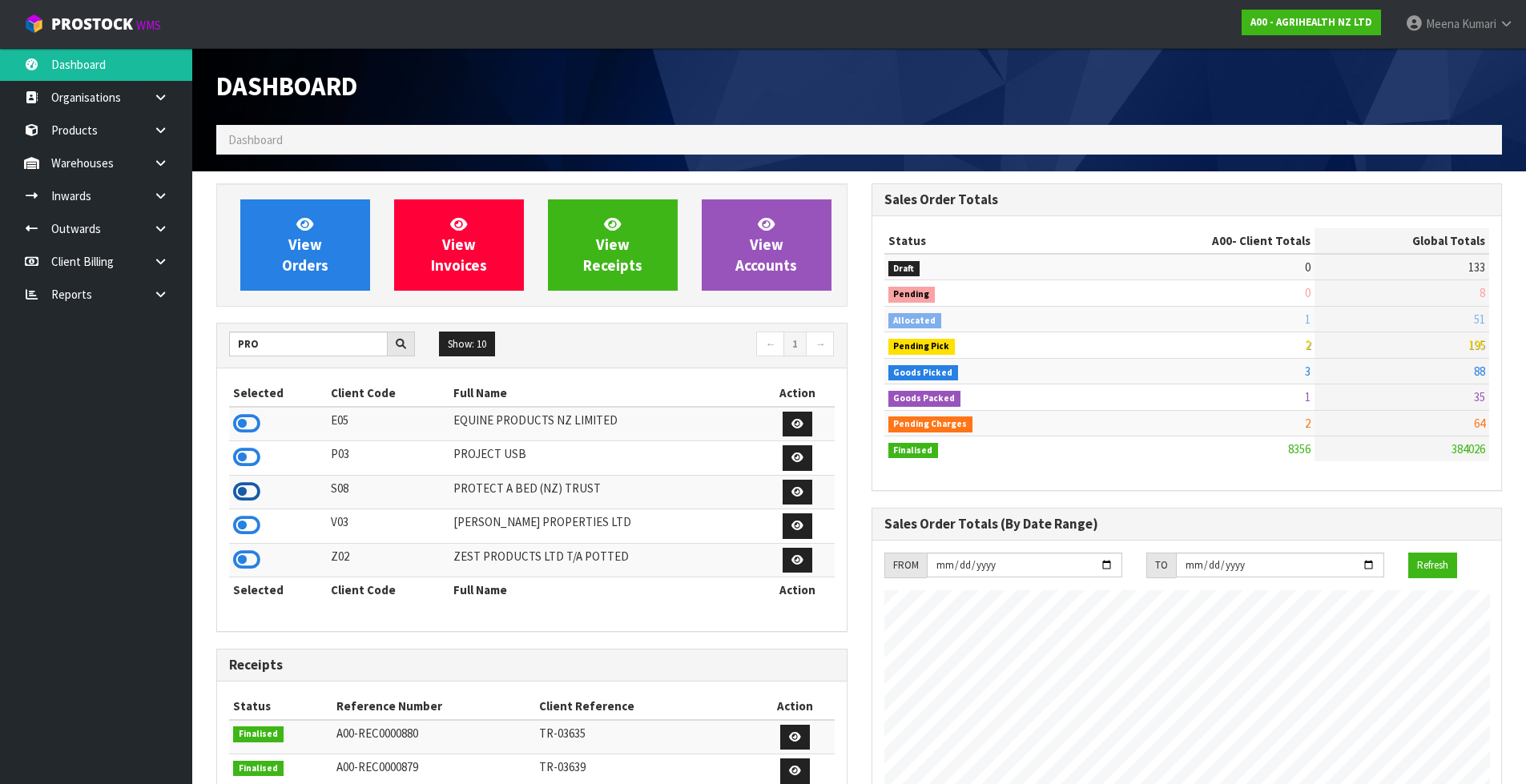
click at [249, 490] on icon at bounding box center [247, 492] width 27 height 24
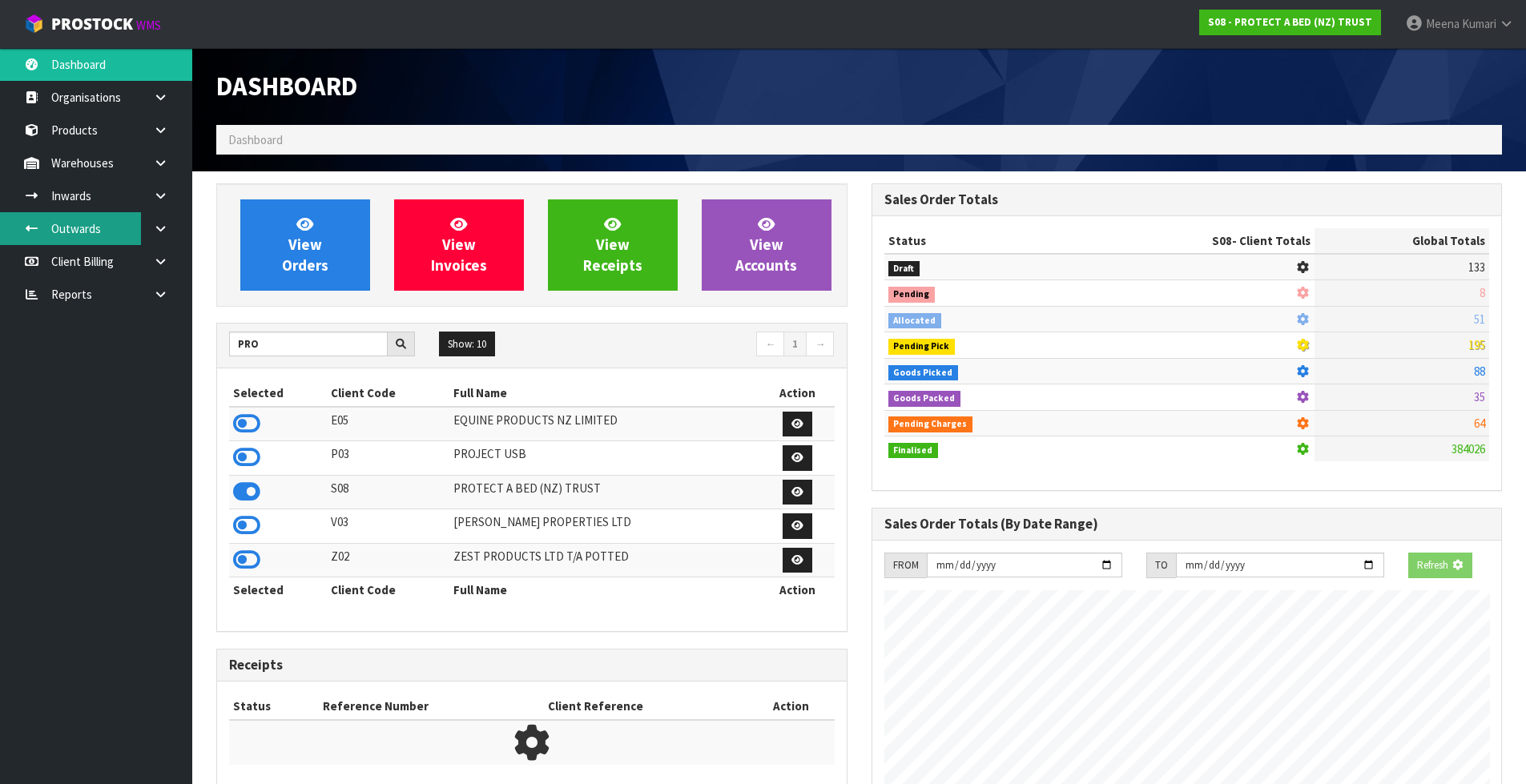
scroll to position [999, 655]
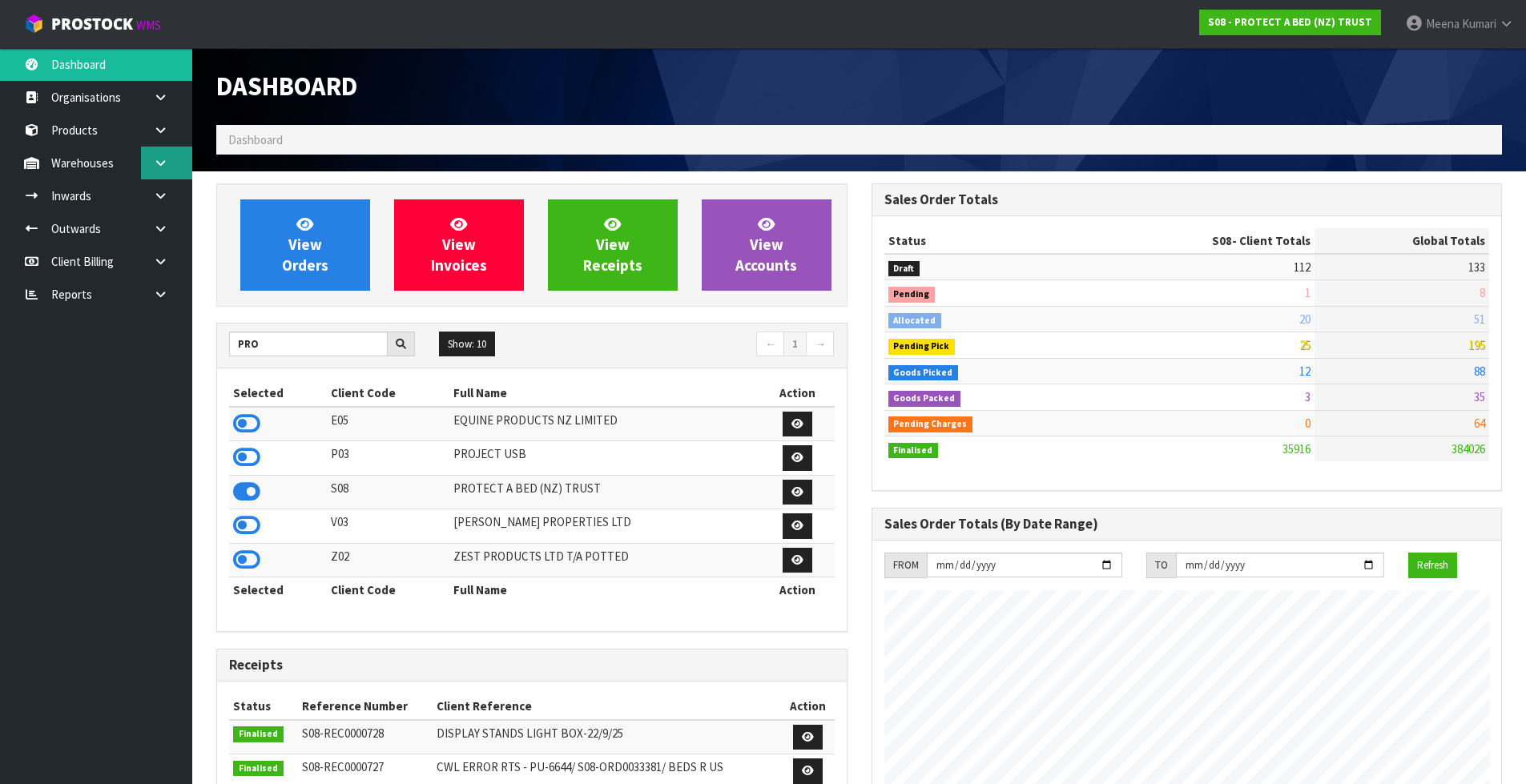
click at [165, 169] on link at bounding box center [166, 162] width 52 height 33
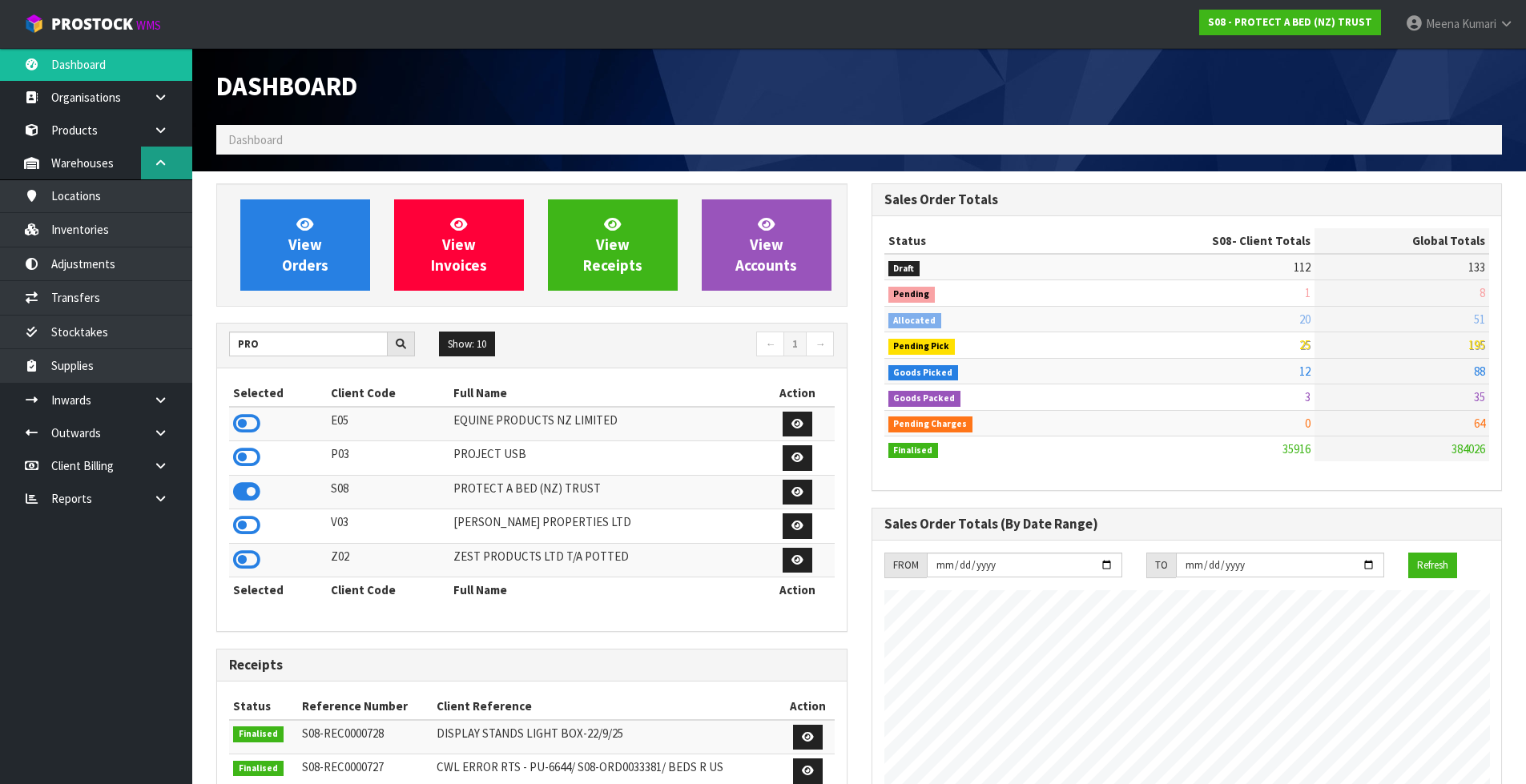
scroll to position [1214, 655]
click at [139, 260] on link "Adjustments" at bounding box center [96, 264] width 192 height 33
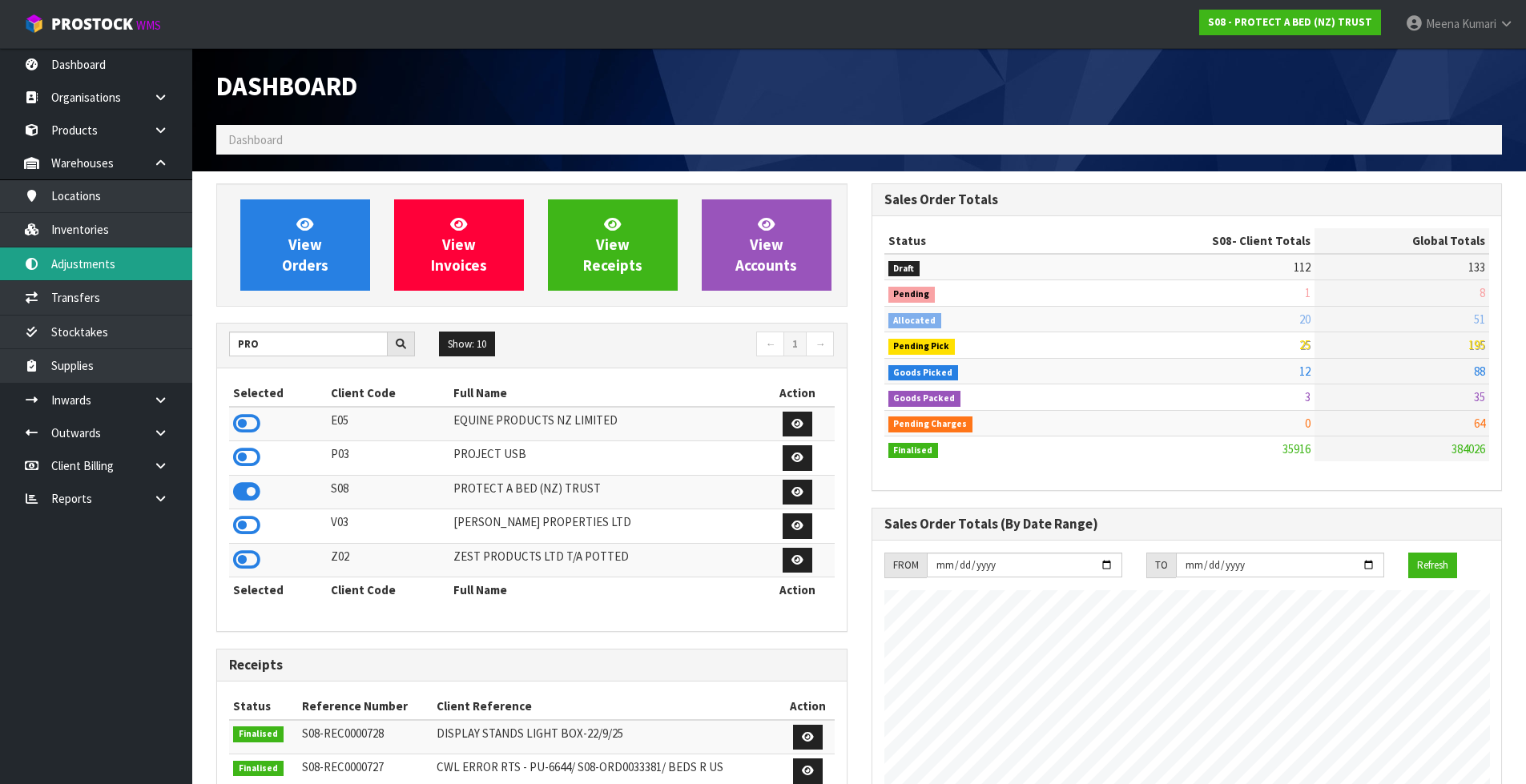
click at [83, 265] on link "Adjustments" at bounding box center [96, 264] width 192 height 33
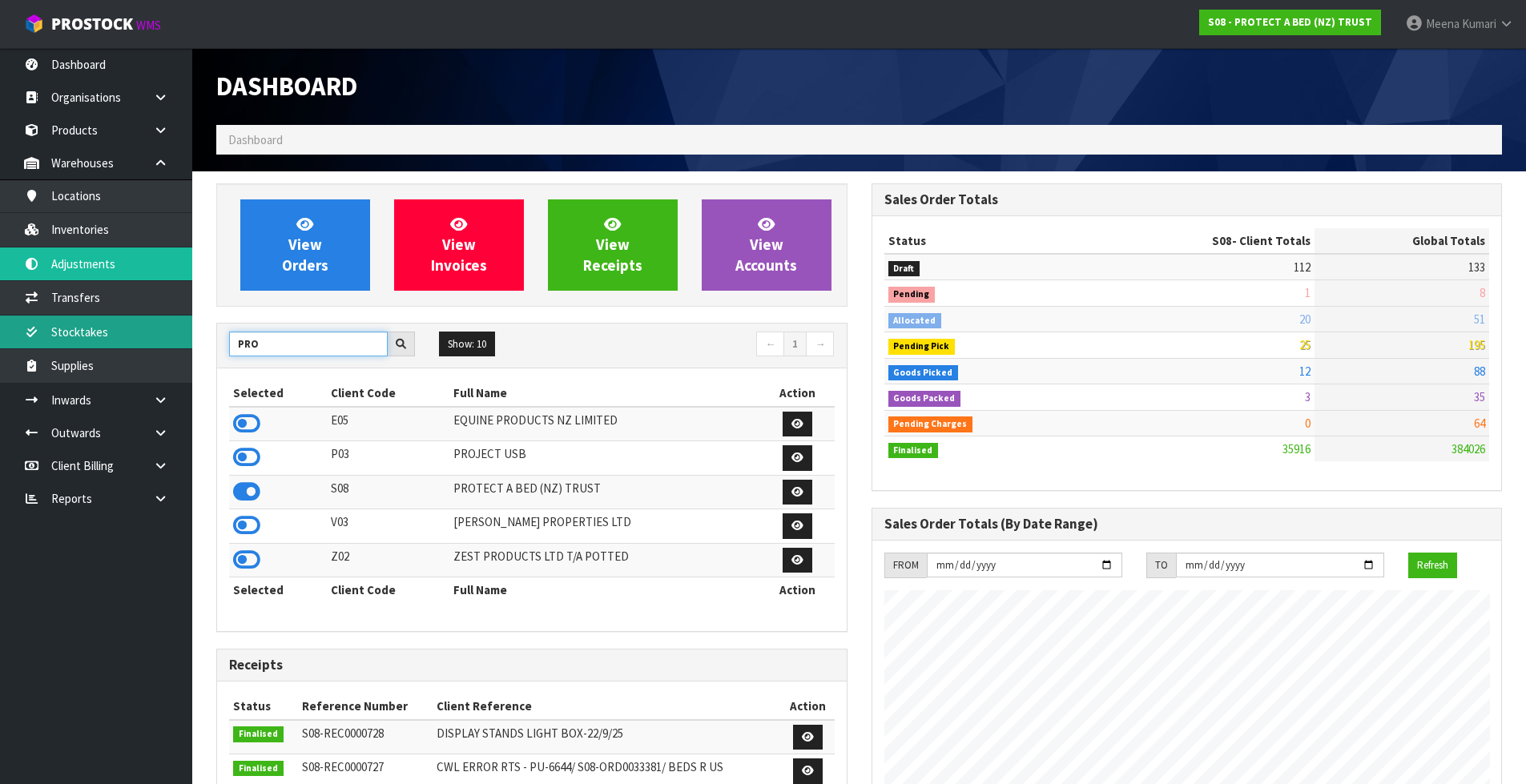
drag, startPoint x: 265, startPoint y: 345, endPoint x: 124, endPoint y: 332, distance: 141.6
click at [124, 332] on body "Toggle navigation ProStock WMS S08 - PROTECT A BED (NZ) TRUST Meena Kumari Logo…" at bounding box center [763, 392] width 1526 height 784
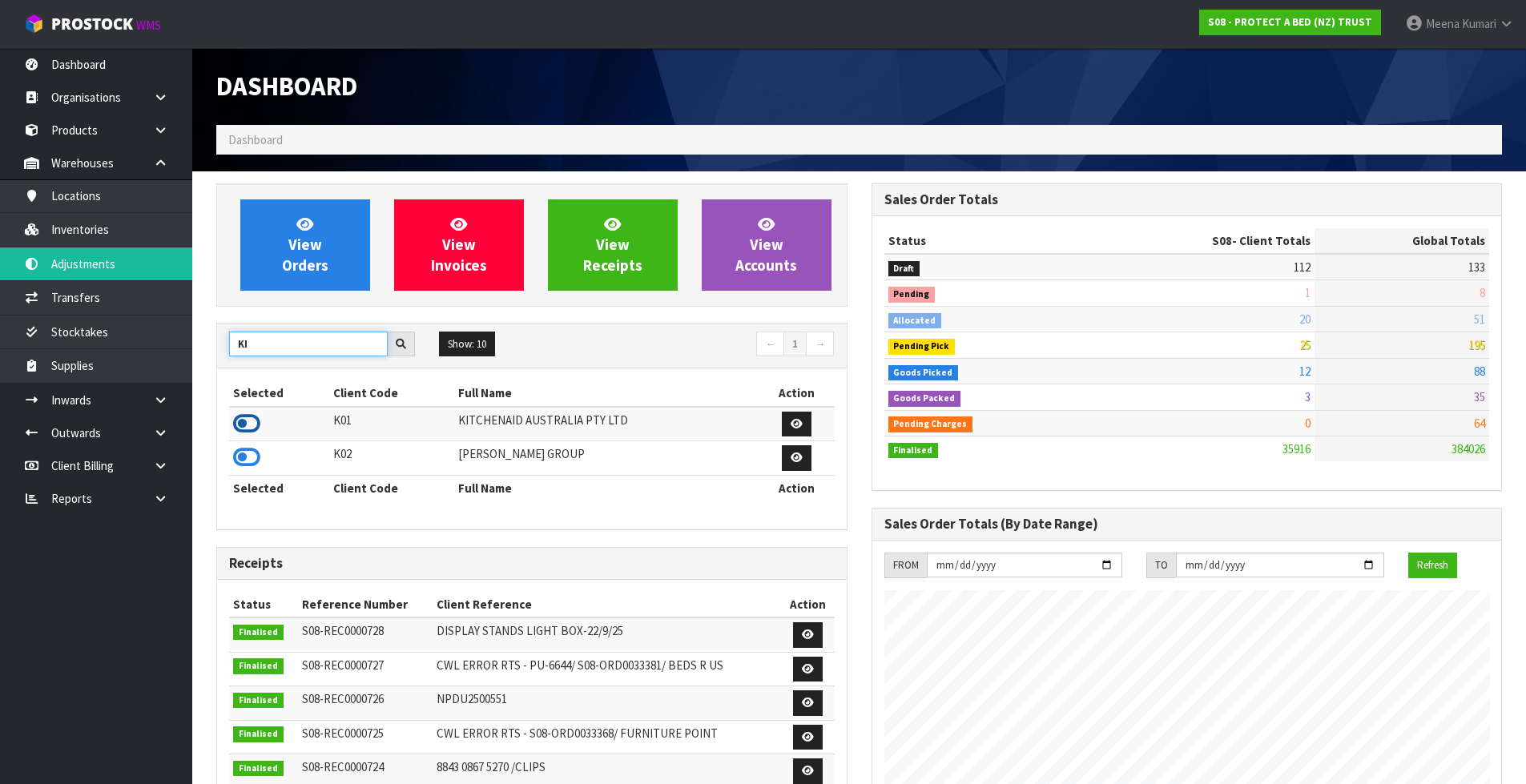
type input "KI"
click at [249, 421] on icon at bounding box center [247, 424] width 27 height 24
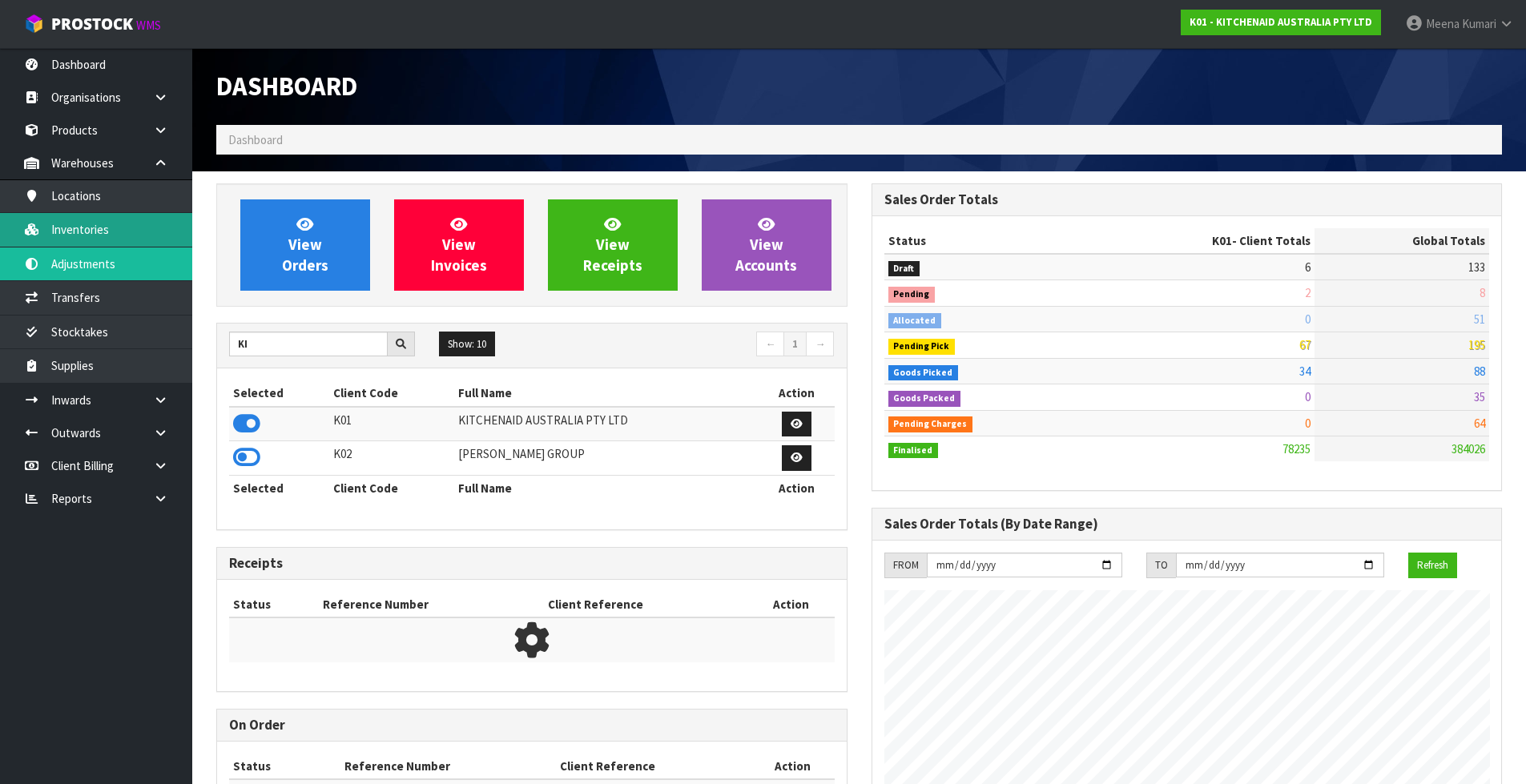
scroll to position [1214, 655]
click at [109, 231] on link "Inventories" at bounding box center [96, 229] width 192 height 33
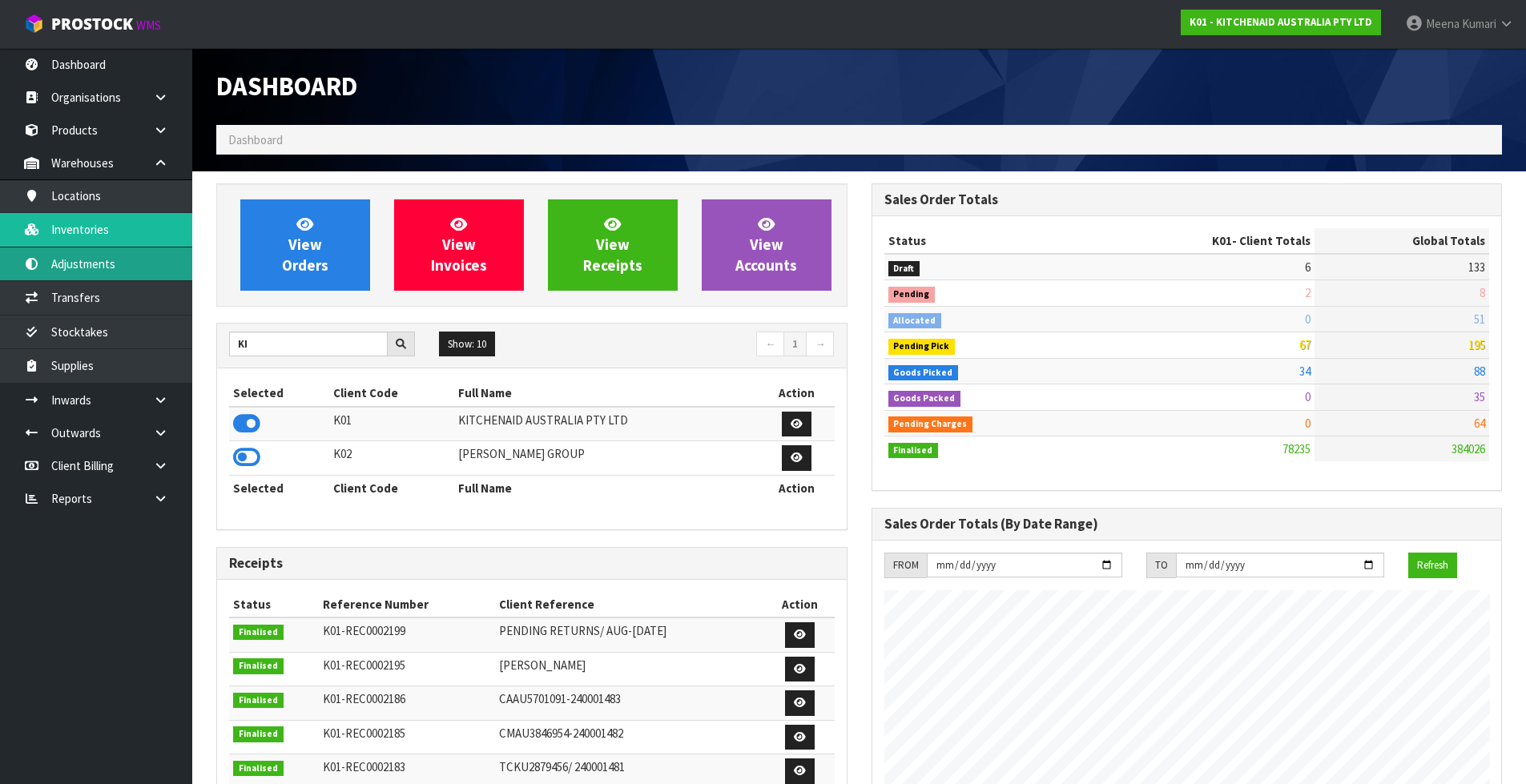
click at [113, 268] on link "Adjustments" at bounding box center [96, 264] width 192 height 33
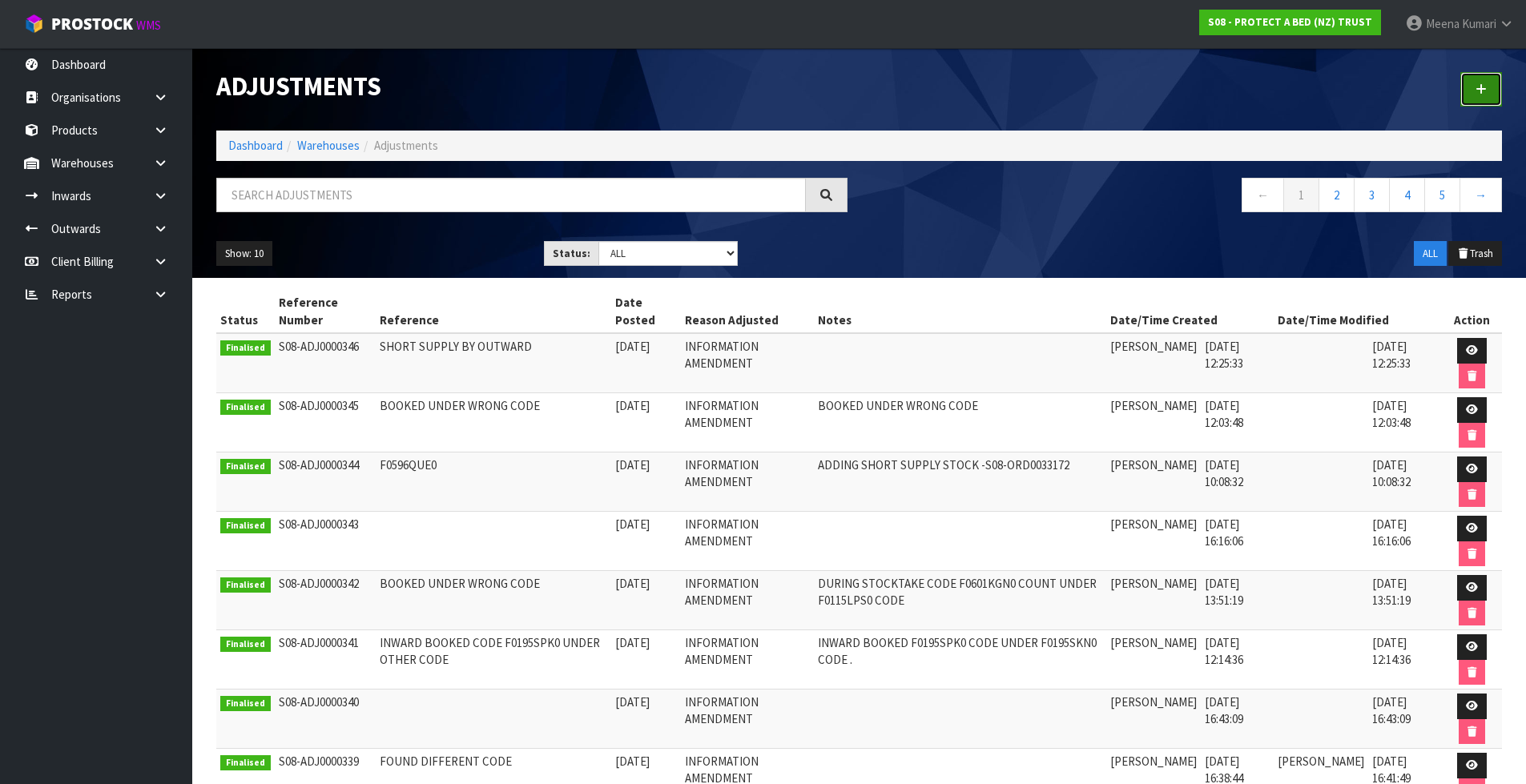
click at [1478, 83] on icon at bounding box center [1481, 89] width 11 height 12
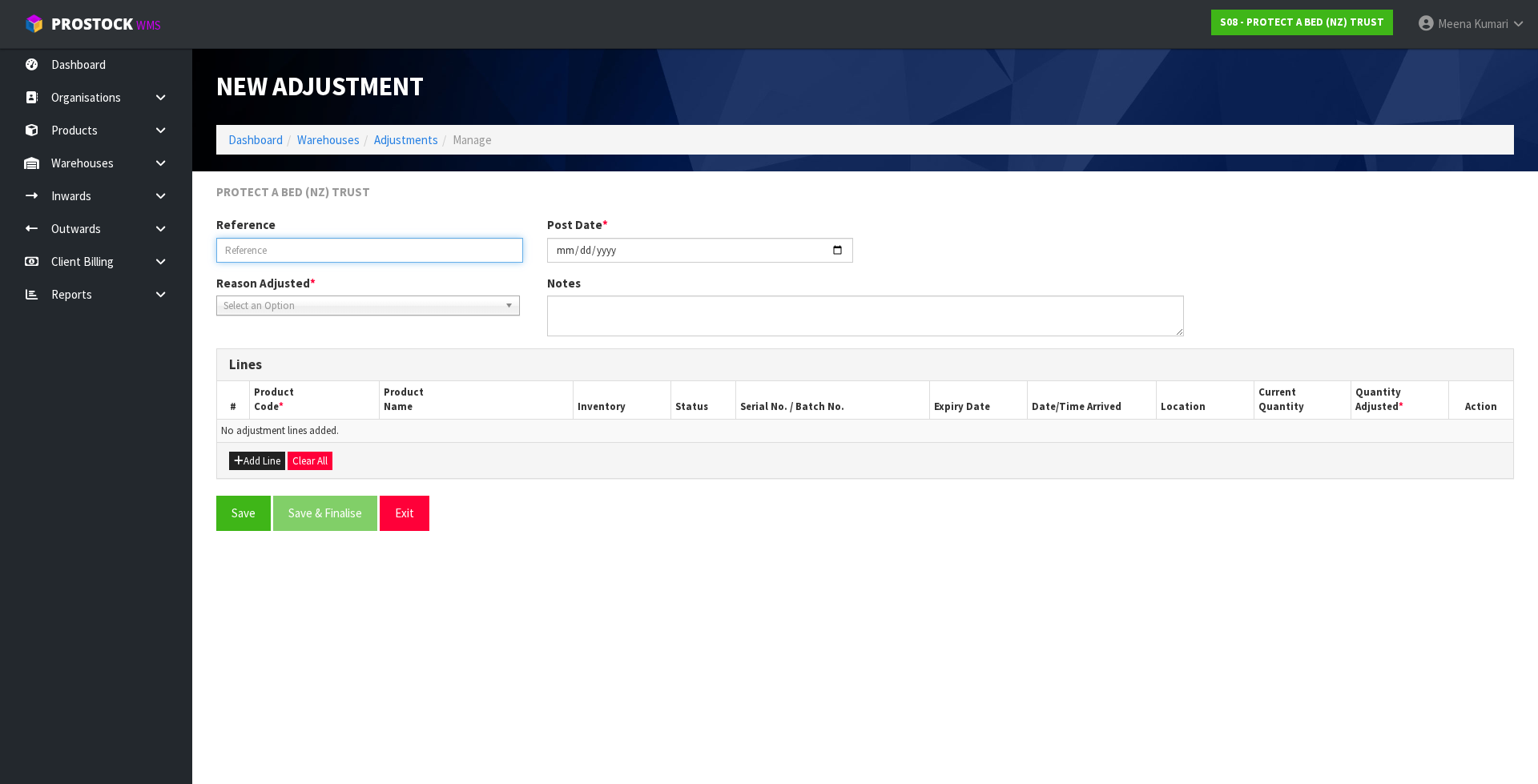
click at [265, 252] on input "text" at bounding box center [369, 250] width 307 height 24
type input "UPDATE CODE"
click at [292, 309] on span "Select an Option" at bounding box center [360, 306] width 275 height 19
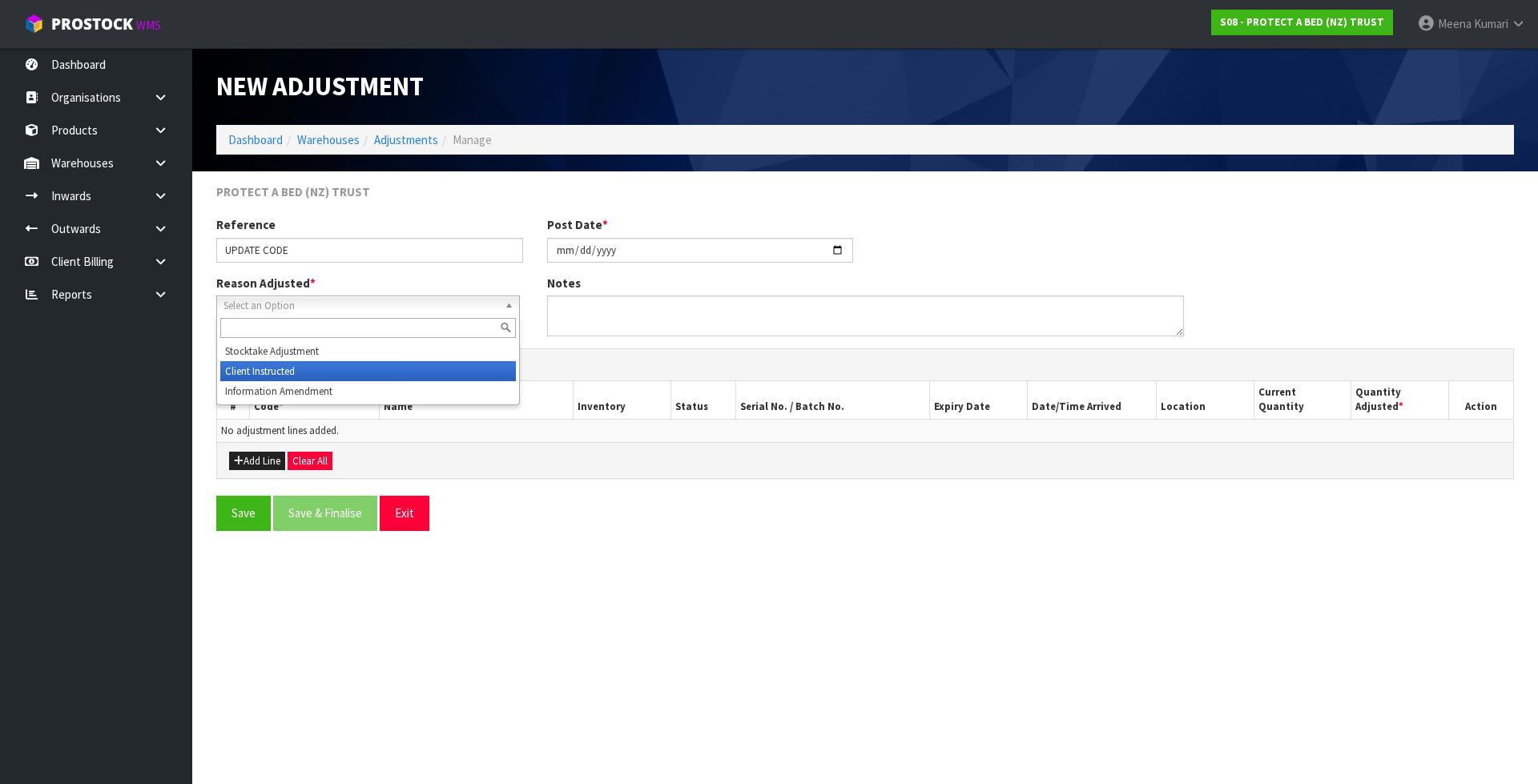
click at [313, 369] on li "Client Instructed" at bounding box center [368, 370] width 295 height 20
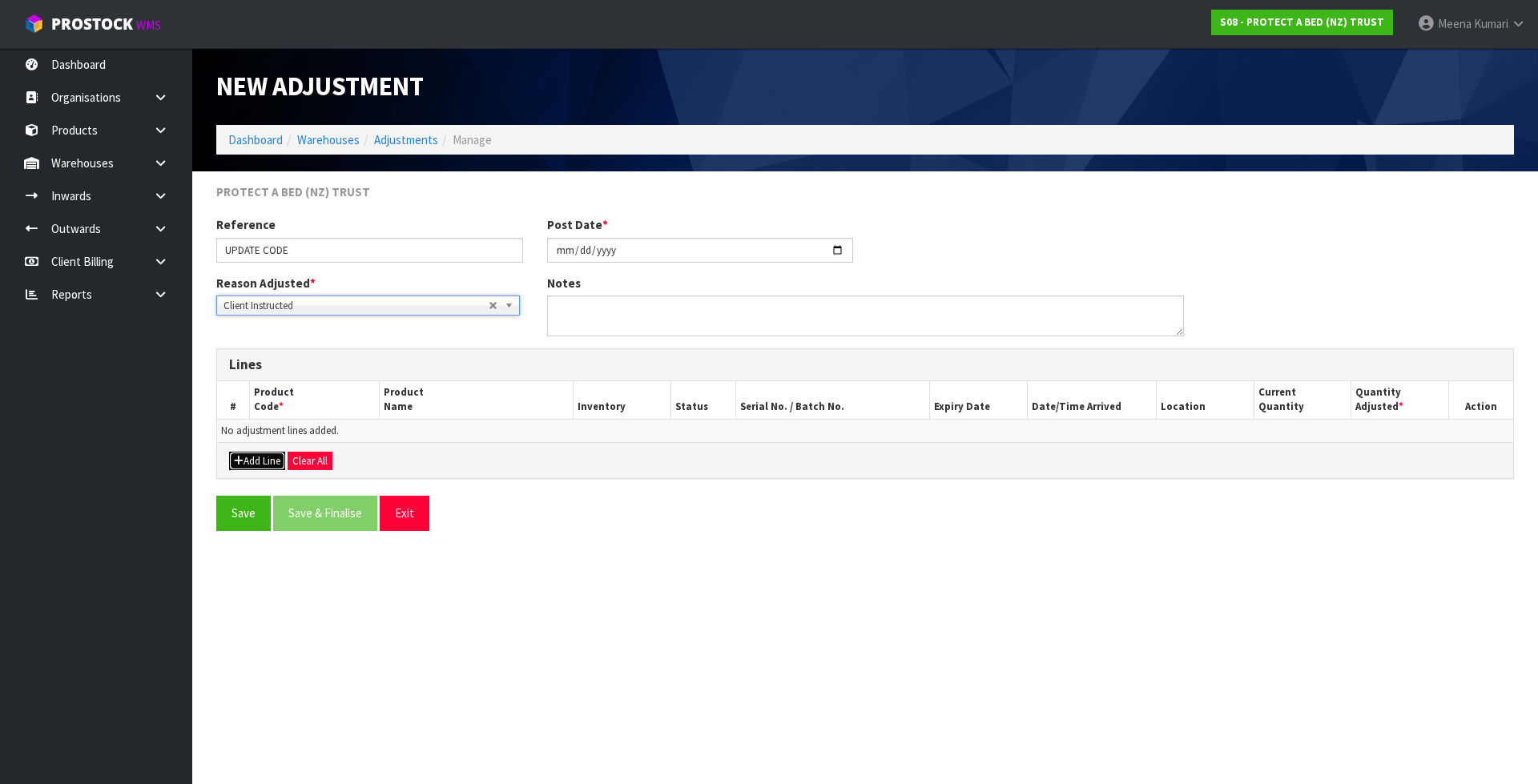
click at [266, 460] on button "Add Line" at bounding box center [257, 461] width 56 height 19
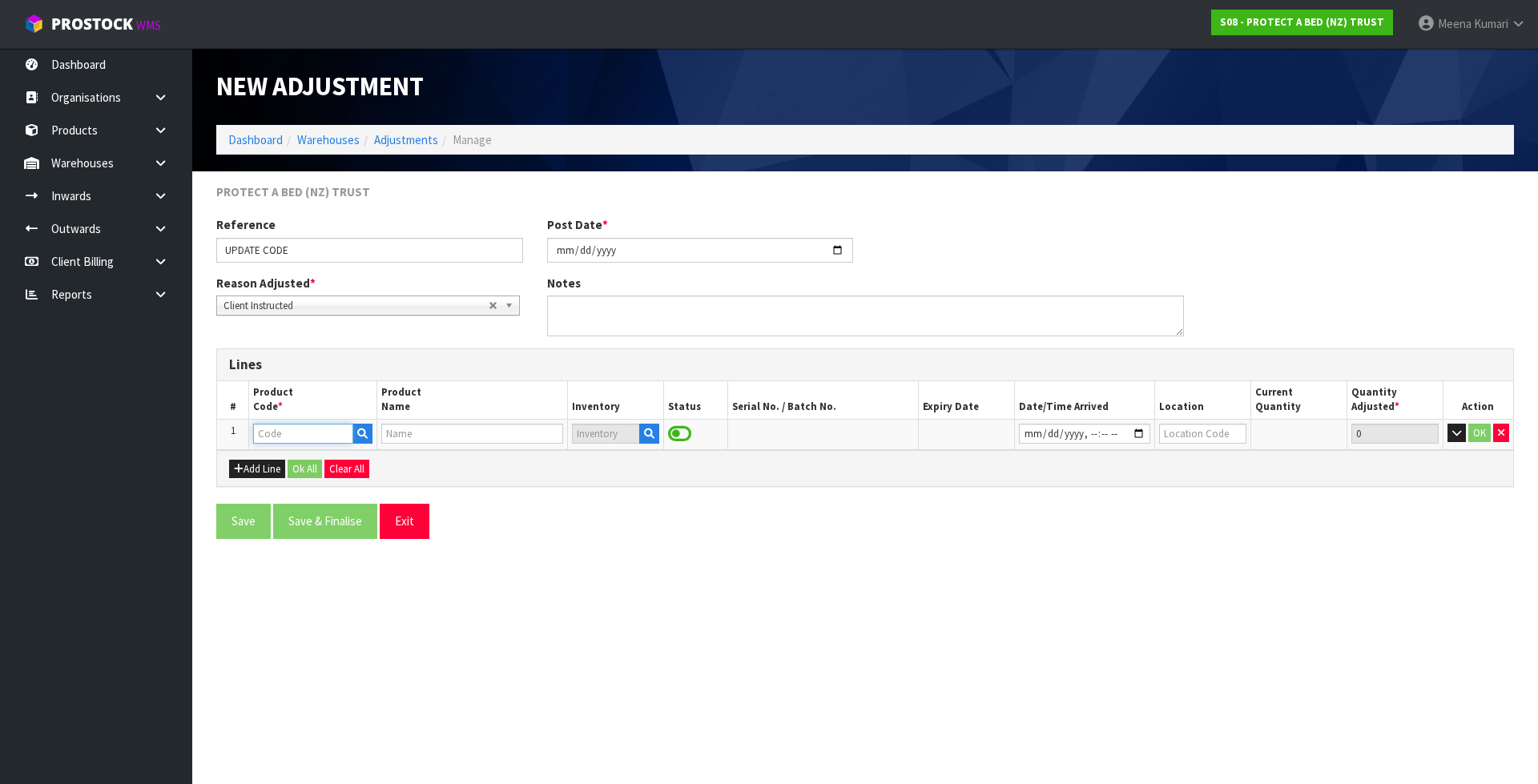
click at [281, 434] on input "text" at bounding box center [303, 433] width 99 height 20
type input "F0601KGN8"
type input "CUMFYSAFE BXD SPLIT NZ KING"
type input "F0601KGN8"
click at [644, 432] on icon "button" at bounding box center [649, 433] width 10 height 10
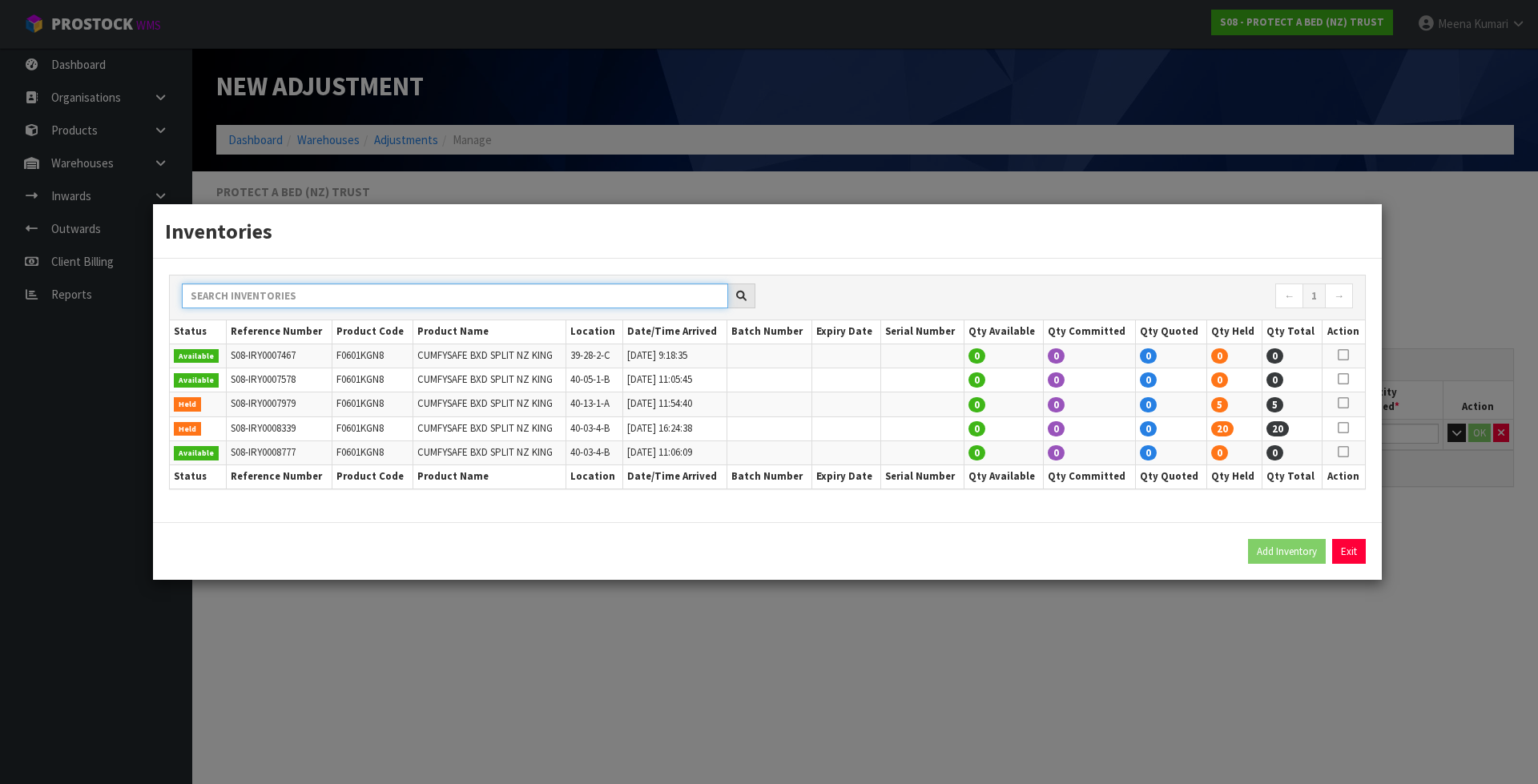
click at [615, 294] on input "text" at bounding box center [455, 295] width 546 height 24
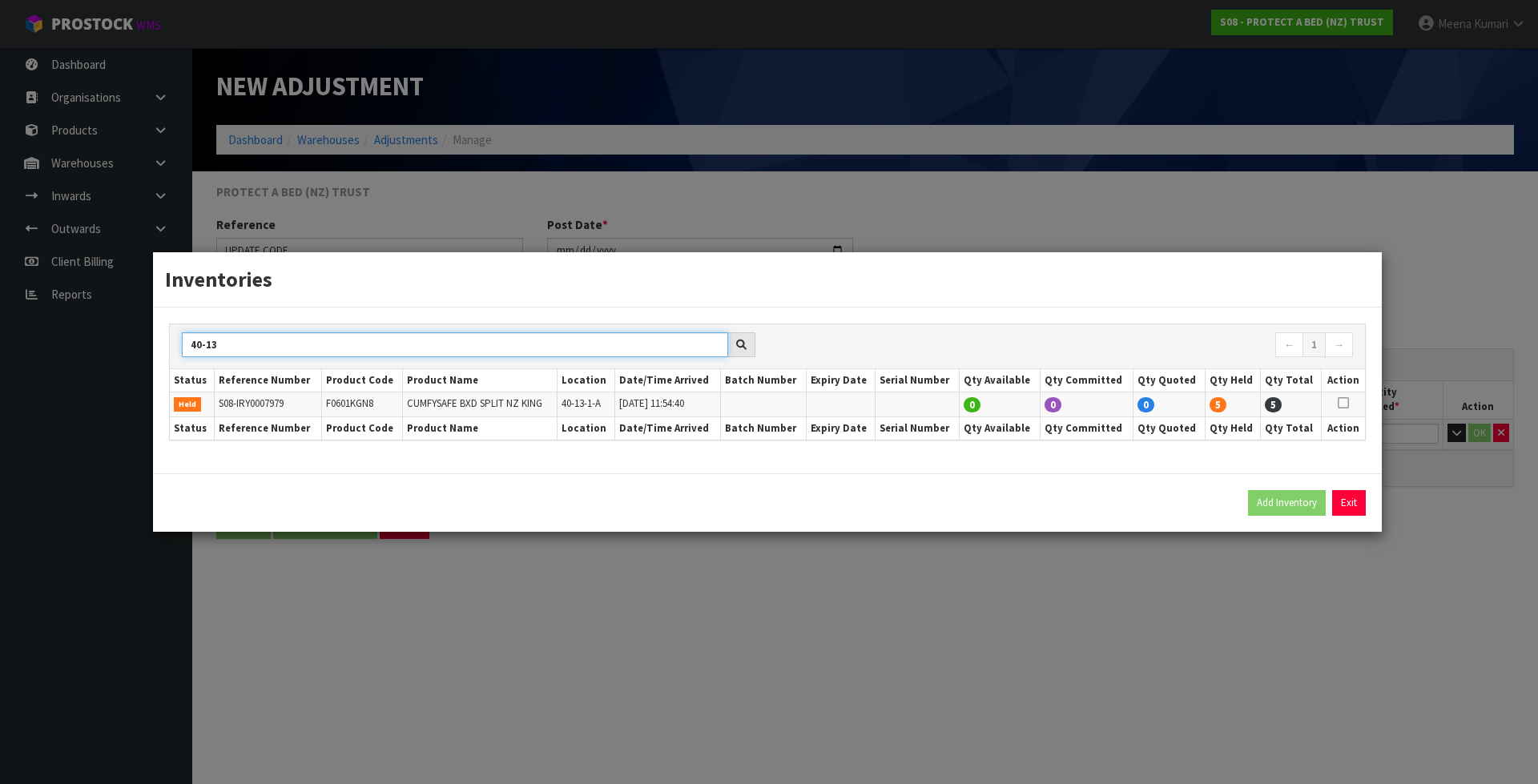
type input "40-13"
click at [1342, 403] on icon at bounding box center [1343, 403] width 11 height 1
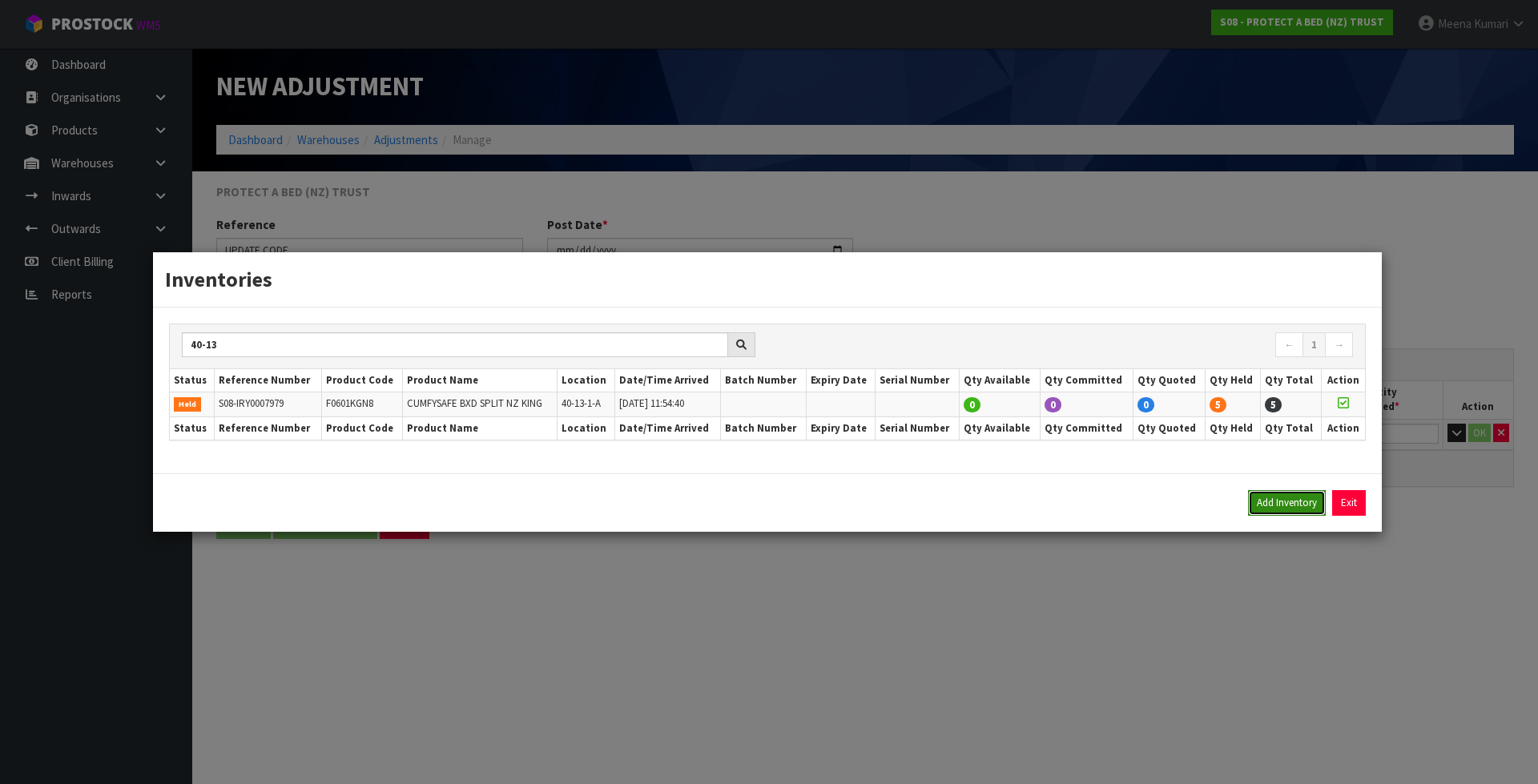
click at [1279, 509] on button "Add Inventory" at bounding box center [1286, 503] width 78 height 25
type input "S08-IRY0007979"
type input "[DATE]T11:54:40"
type input "40-13-1-A"
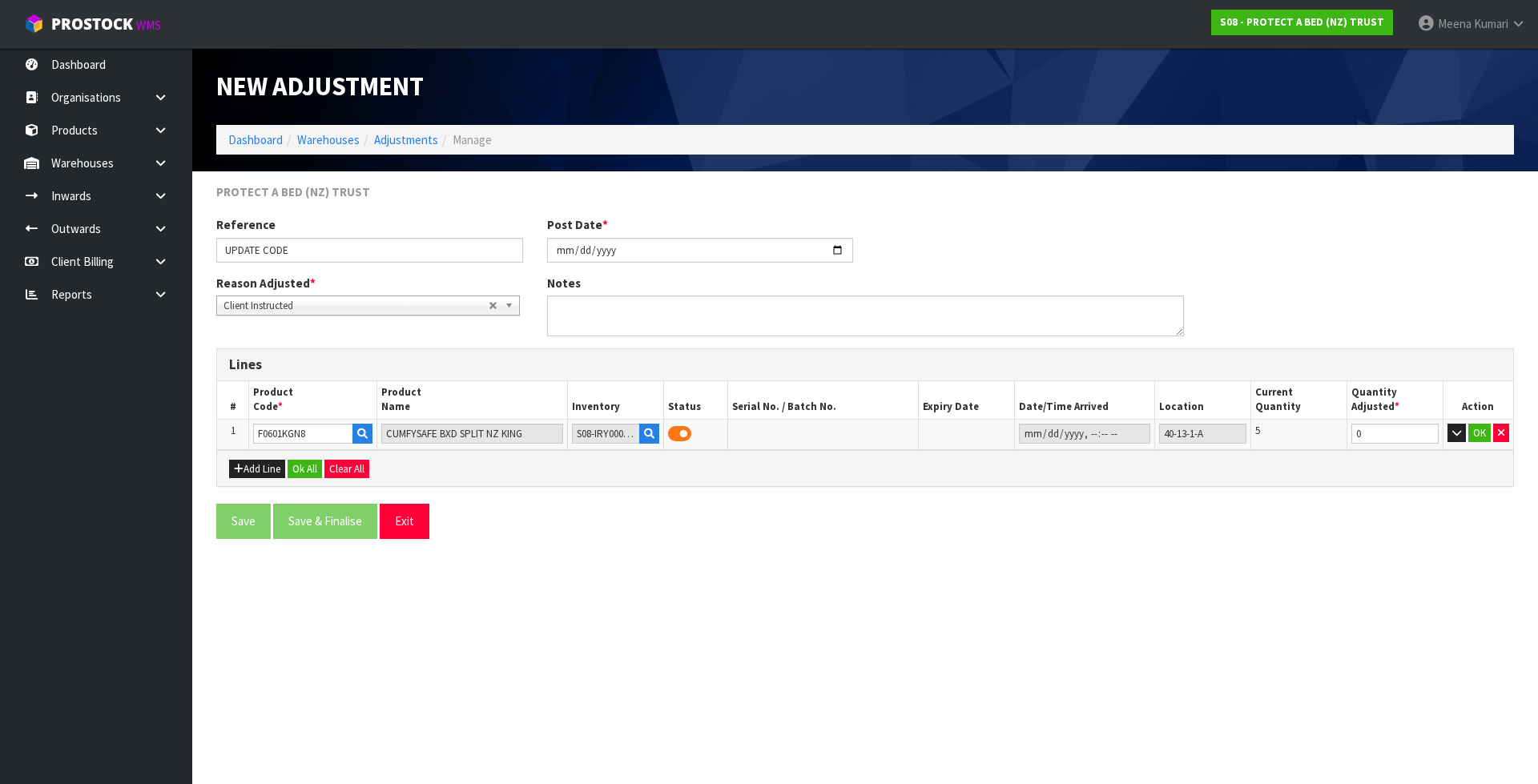
click at [1234, 618] on section "New Adjustment Dashboard Warehouses Adjustments Manage PROTECT A BED (NZ) TRUST…" at bounding box center [769, 392] width 1538 height 784
drag, startPoint x: 1345, startPoint y: 447, endPoint x: 1306, endPoint y: 447, distance: 39.0
click at [1306, 447] on tr "1 F0601KGN8 CUMFYSAFE BXD SPLIT NZ KING S08-IRY0007979 40-13-1-A 5 0 OK" at bounding box center [865, 434] width 1296 height 30
type input "-5"
click at [272, 472] on button "Add Line" at bounding box center [257, 469] width 56 height 19
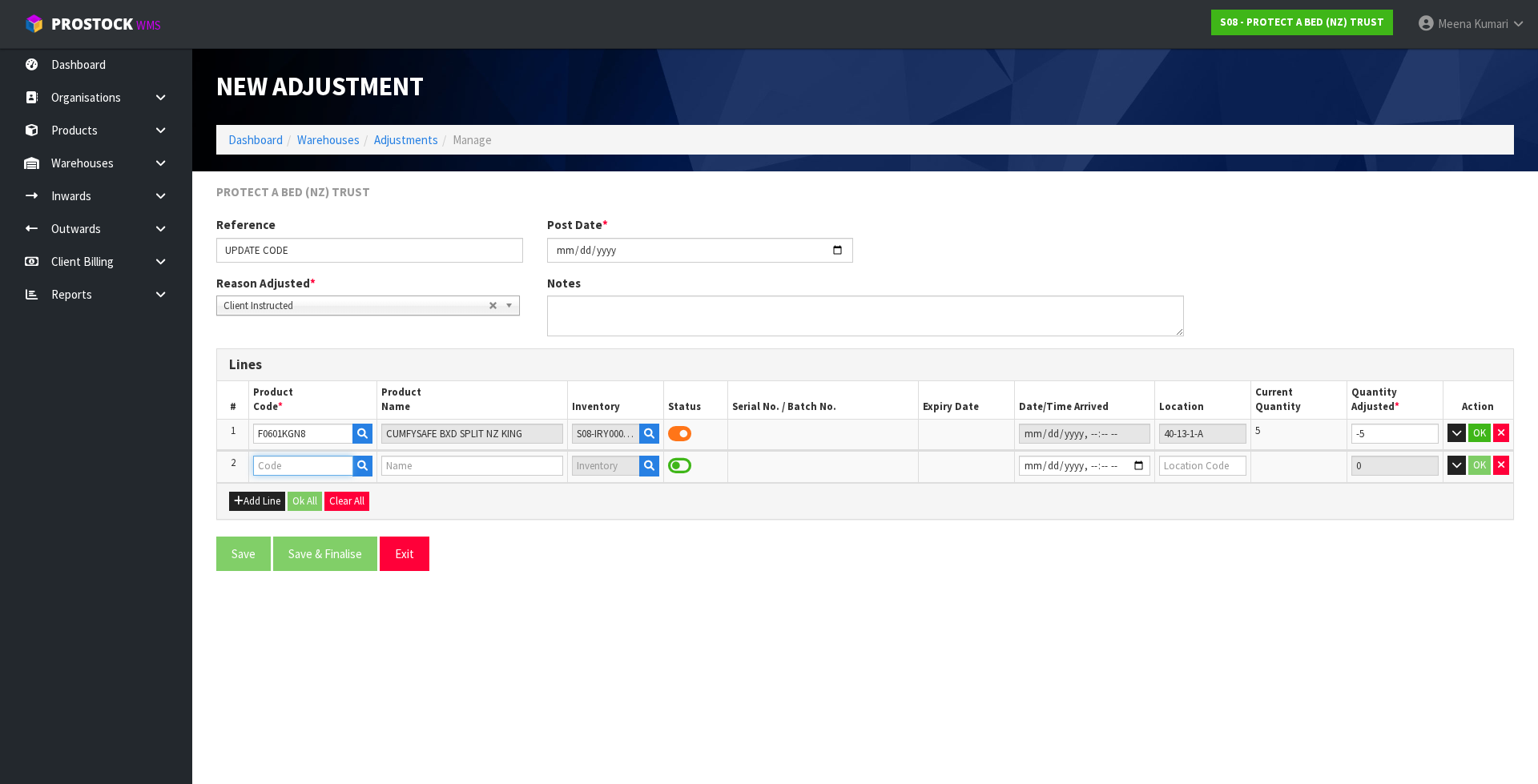
click at [279, 468] on input "text" at bounding box center [303, 465] width 99 height 20
type input "F0601KGN8"
type input "CUMFYSAFE BXD SPLIT NZ KING"
click at [338, 460] on input "F0601SKN2" at bounding box center [303, 465] width 99 height 20
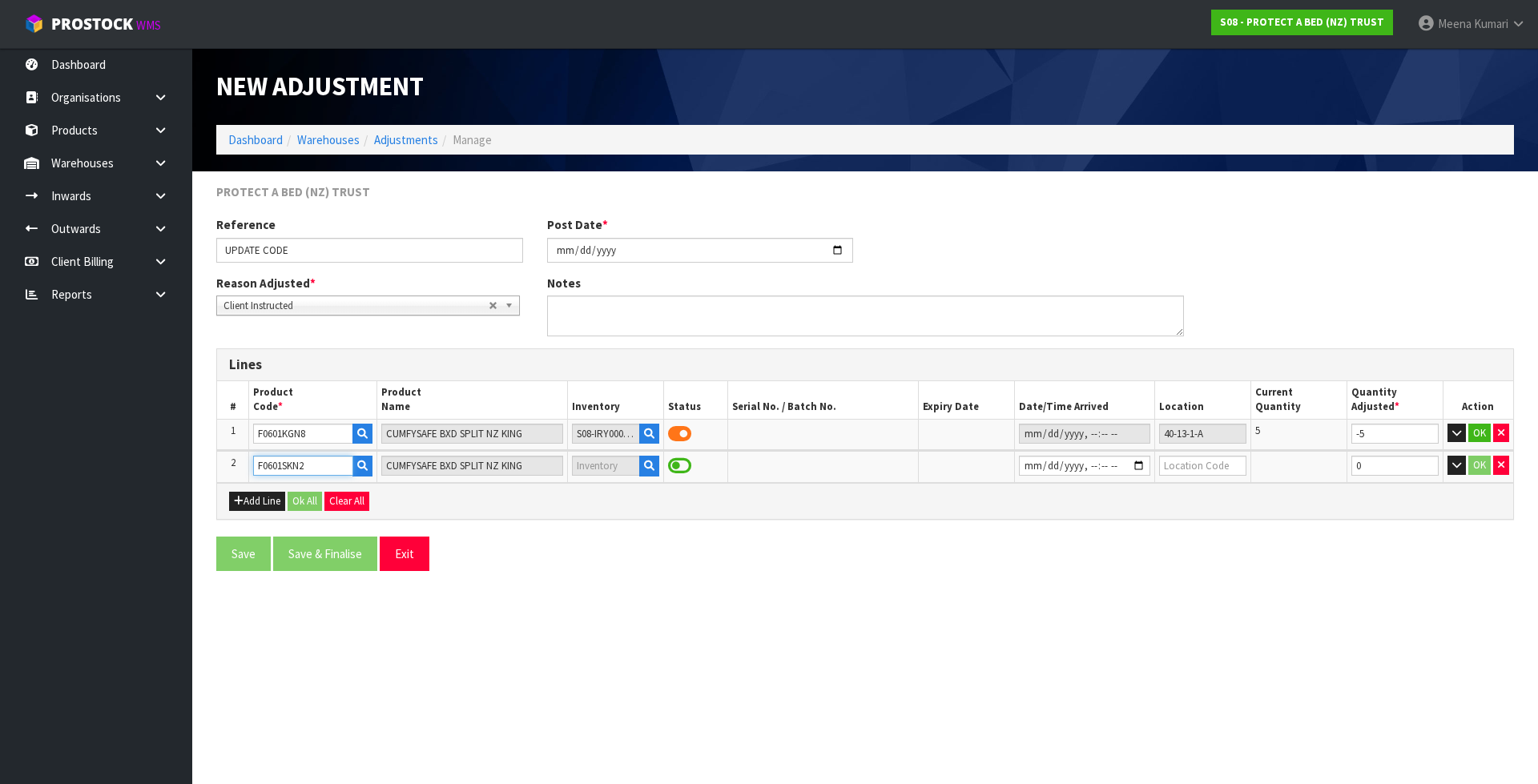
type input "F0601SKN2"
click at [1018, 468] on input "datetime-local" at bounding box center [1084, 465] width 131 height 20
type input "[DATE]T11:54"
click at [1206, 468] on input "text" at bounding box center [1202, 465] width 87 height 20
drag, startPoint x: 1212, startPoint y: 431, endPoint x: 1135, endPoint y: 440, distance: 77.5
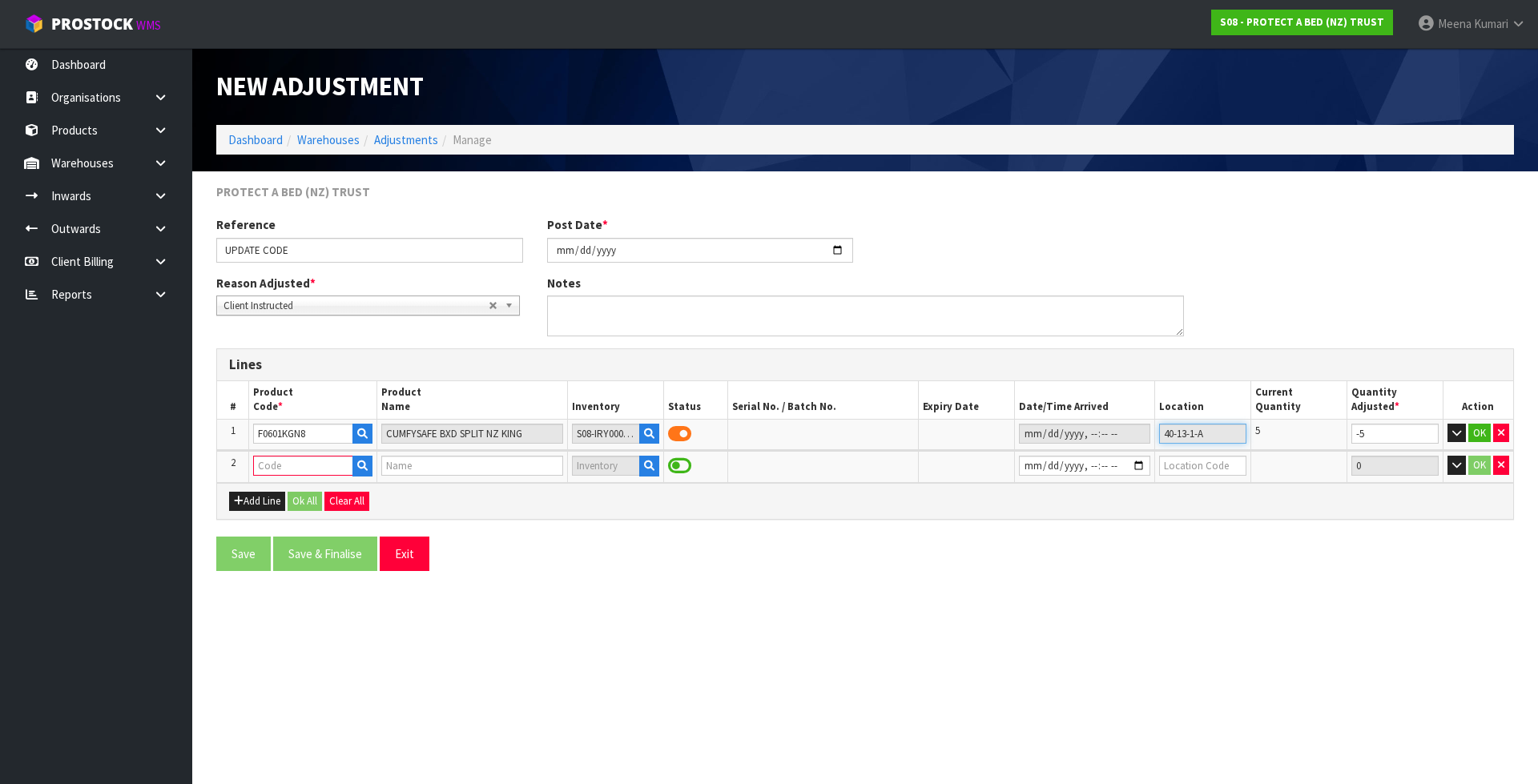
click at [1135, 440] on tr "1 F0601KGN8 CUMFYSAFE BXD SPLIT NZ KING S08-IRY0007979 40-13-1-A 5 -5 OK" at bounding box center [865, 434] width 1296 height 30
click at [1181, 463] on input "text" at bounding box center [1202, 465] width 87 height 20
paste input "40-13-1-A"
type input "40-13-1-A"
click at [331, 472] on input "text" at bounding box center [303, 465] width 99 height 20
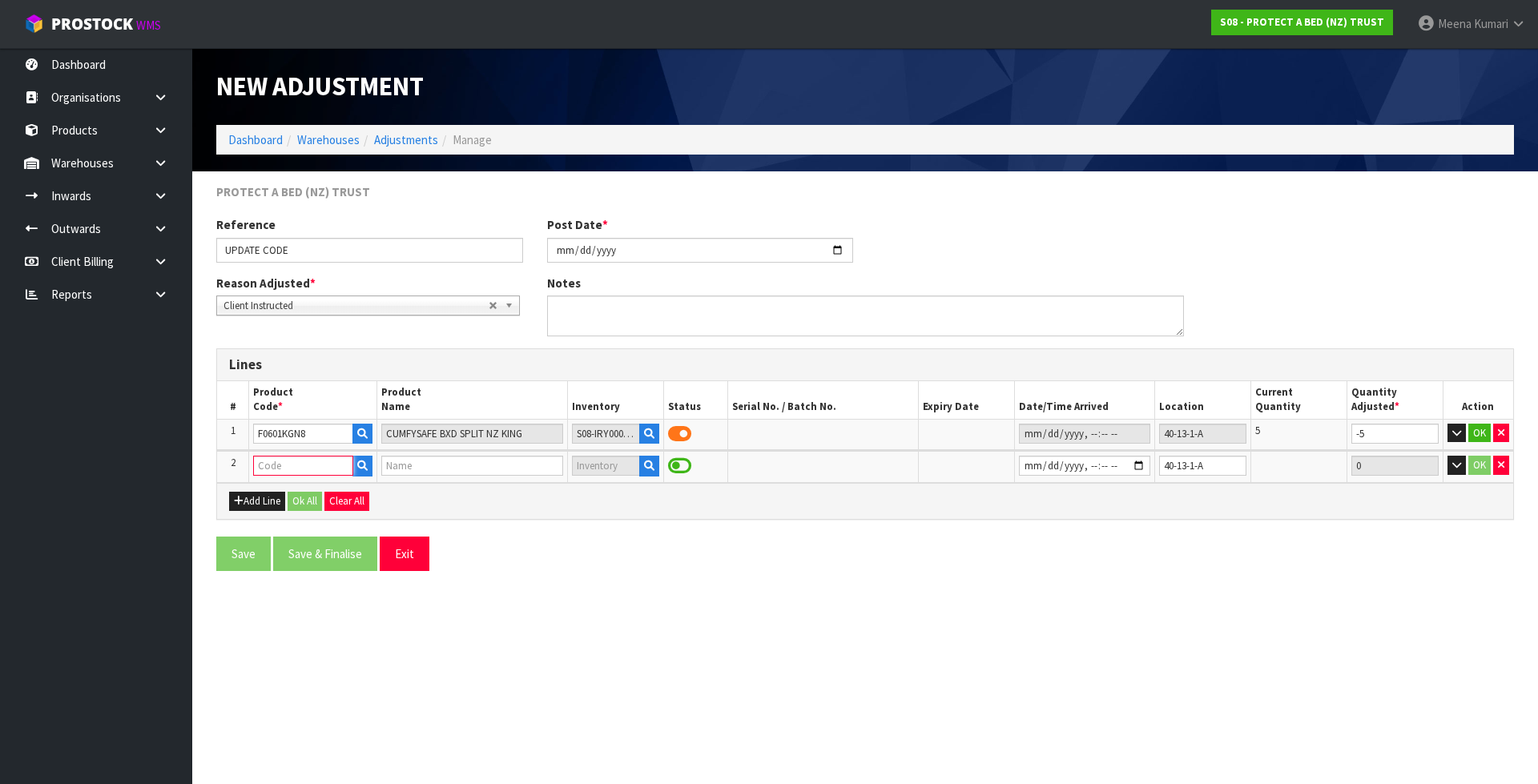
paste input "40-13-1-A"
drag, startPoint x: 317, startPoint y: 470, endPoint x: 200, endPoint y: 467, distance: 117.0
click at [200, 467] on section "PROTECT A BED (NZ) TRUST Reference UPDATE CODE Post Date * [DATE] Reason Adjust…" at bounding box center [865, 384] width 1346 height 424
drag, startPoint x: 323, startPoint y: 458, endPoint x: 221, endPoint y: 470, distance: 102.7
click at [221, 470] on tr "2 F0601SKN2 40-13-1-A 0 OK" at bounding box center [865, 466] width 1296 height 31
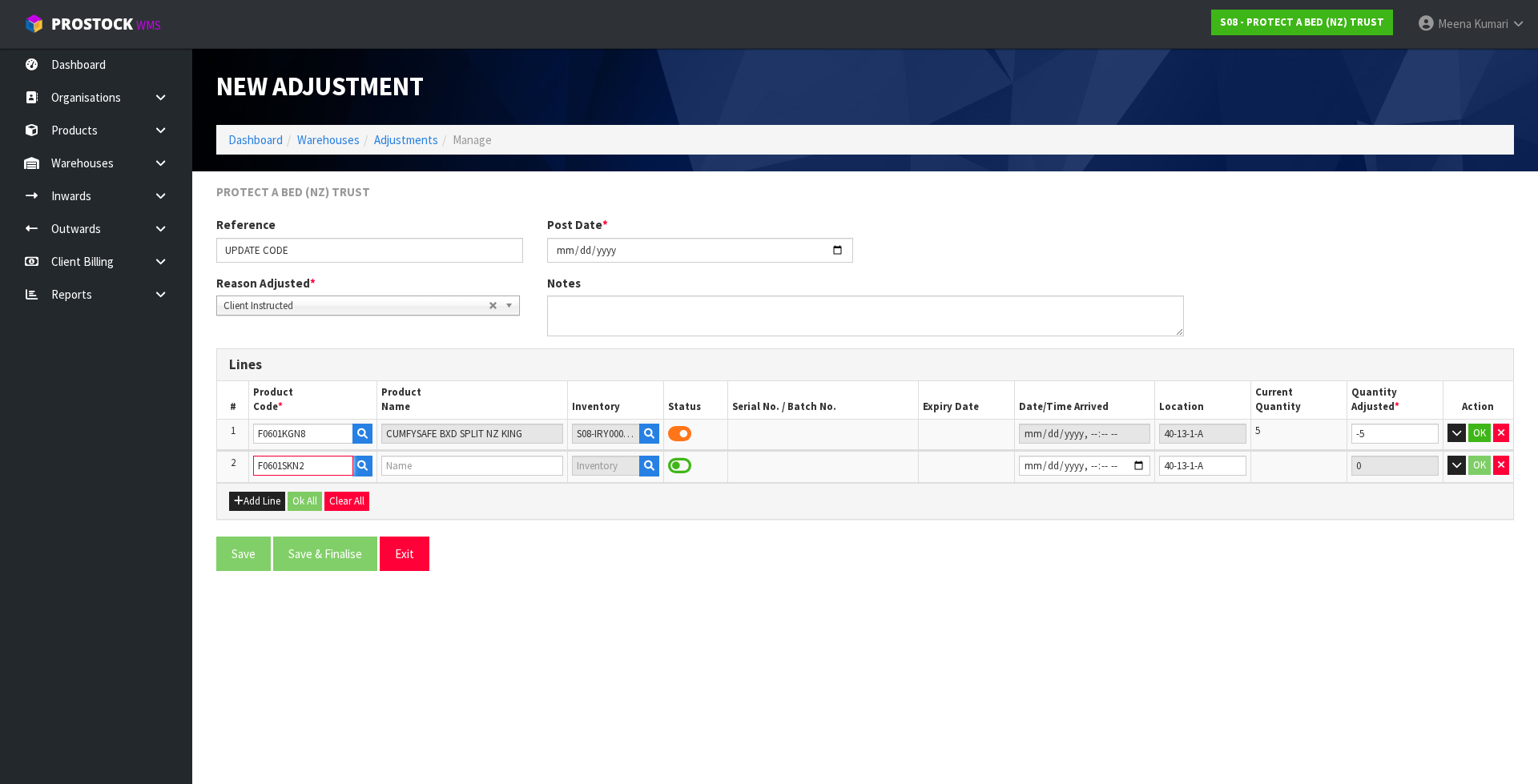
type input "F0601SKN2"
click at [336, 460] on input "text" at bounding box center [303, 465] width 99 height 20
paste input "F0601SKN2"
type input "F0601SKN2"
type input "CUMFYSAFE BXD SPLIT SUPER KING"
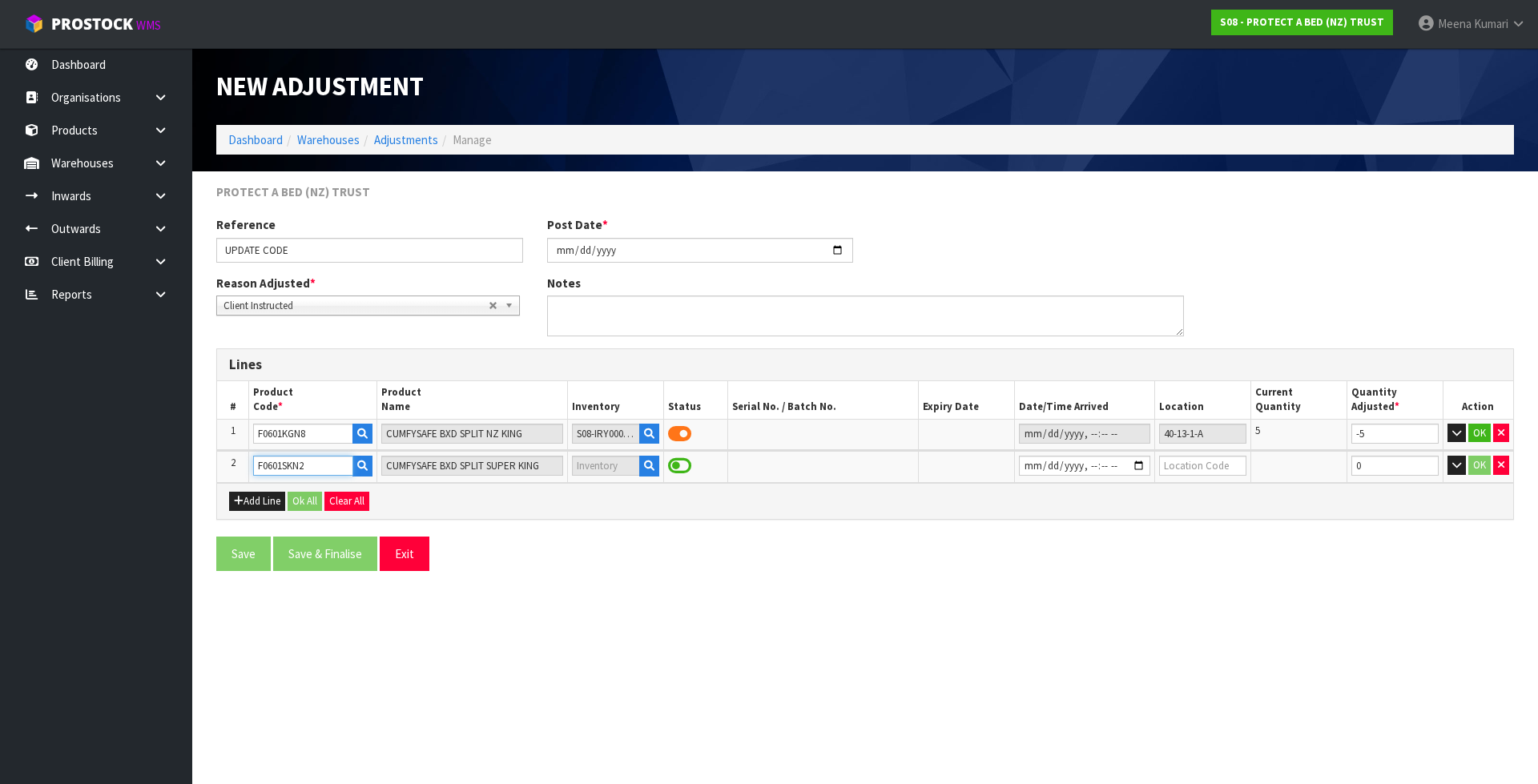
type input "F0601SKN2"
click at [1018, 467] on input "datetime-local" at bounding box center [1084, 465] width 131 height 20
type input "2025-01-07T11:54"
click at [1209, 479] on td at bounding box center [1202, 466] width 96 height 31
click at [1206, 469] on input "text" at bounding box center [1202, 465] width 87 height 20
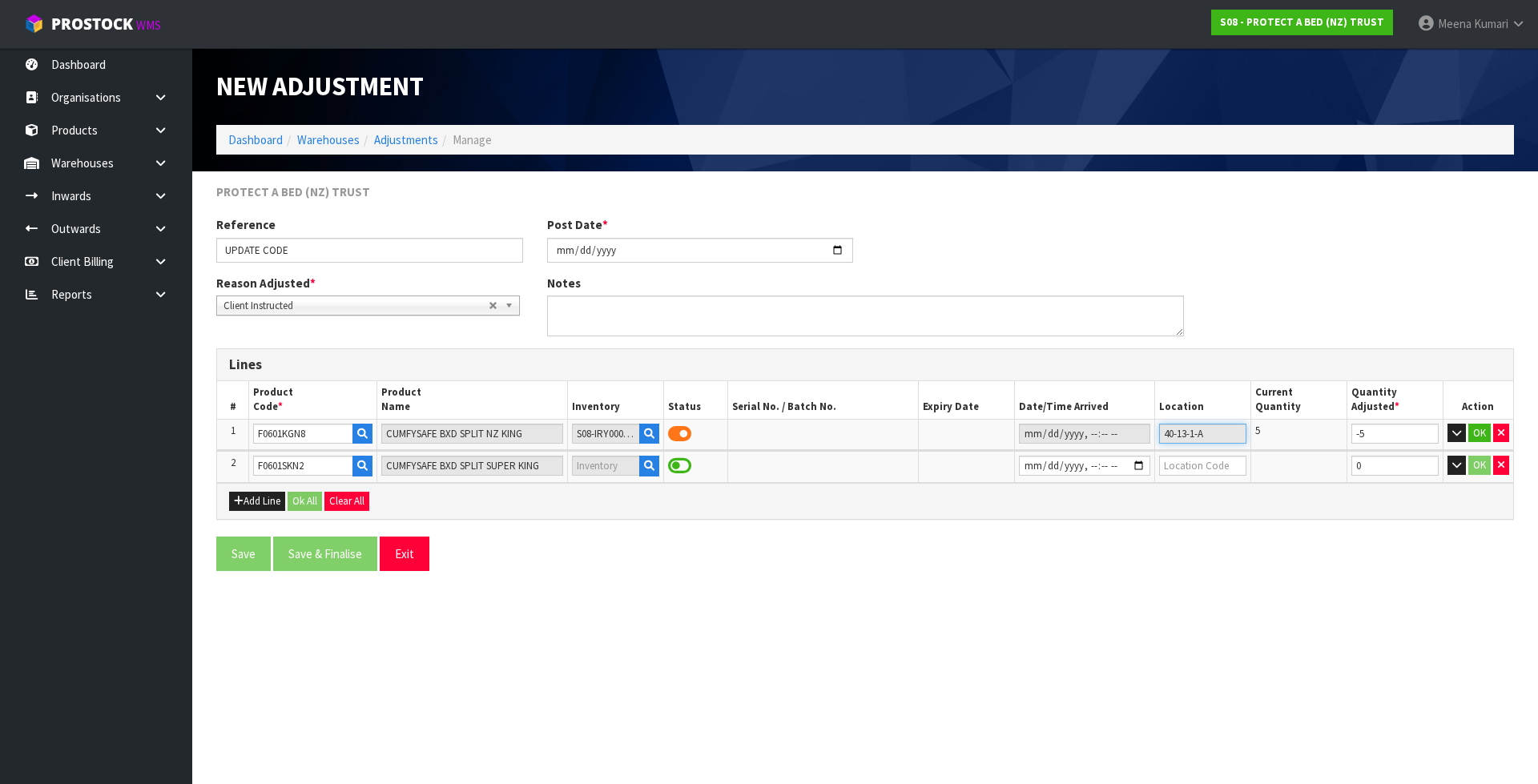
drag, startPoint x: 1214, startPoint y: 430, endPoint x: 1142, endPoint y: 424, distance: 72.2
click at [1142, 424] on tr "1 F0601KGN8 CUMFYSAFE BXD SPLIT NZ KING S08-IRY0007979 40-13-1-A 5 -5 OK" at bounding box center [865, 434] width 1296 height 30
click at [1221, 468] on input "text" at bounding box center [1202, 465] width 87 height 20
paste input "40-13-1-A"
type input "40-13-1-A"
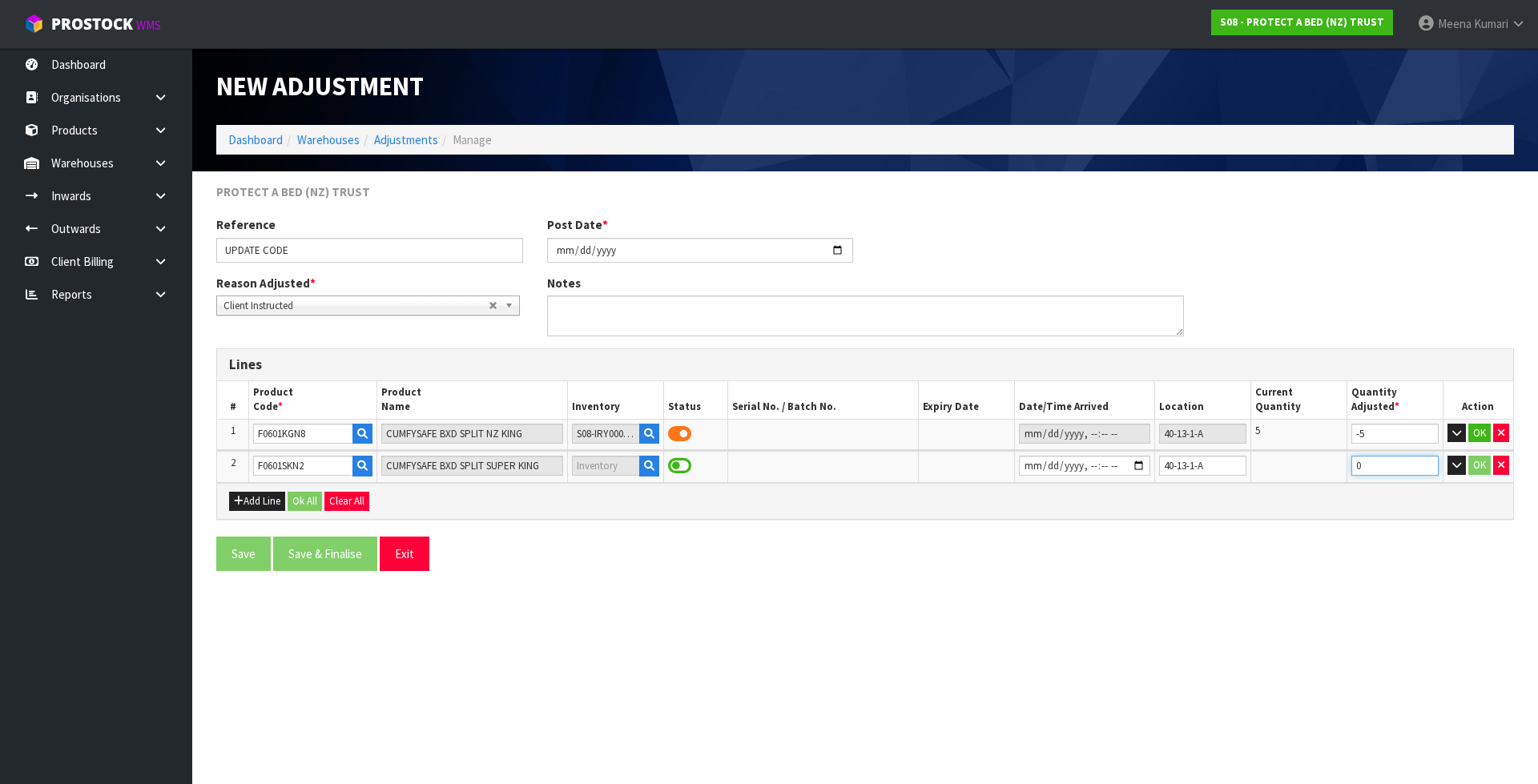
drag, startPoint x: 1369, startPoint y: 468, endPoint x: 1245, endPoint y: 494, distance: 126.7
click at [1245, 494] on div "Lines # Product Code * Product Name Inventory Status Serial No. / Batch No. Exp…" at bounding box center [865, 433] width 1297 height 172
type input "5"
click at [1484, 432] on button "OK" at bounding box center [1479, 433] width 23 height 19
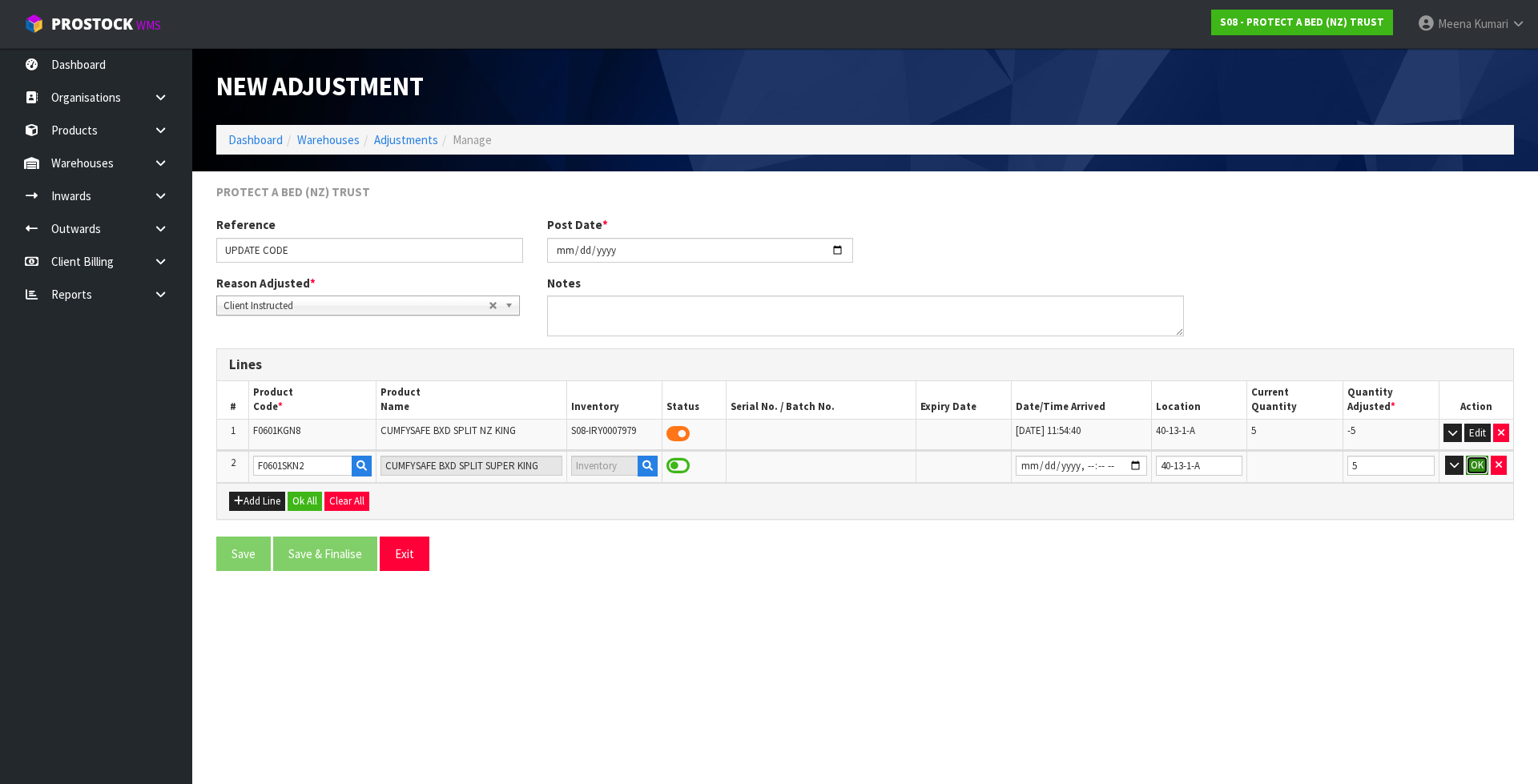
click at [1476, 461] on button "OK" at bounding box center [1477, 465] width 23 height 19
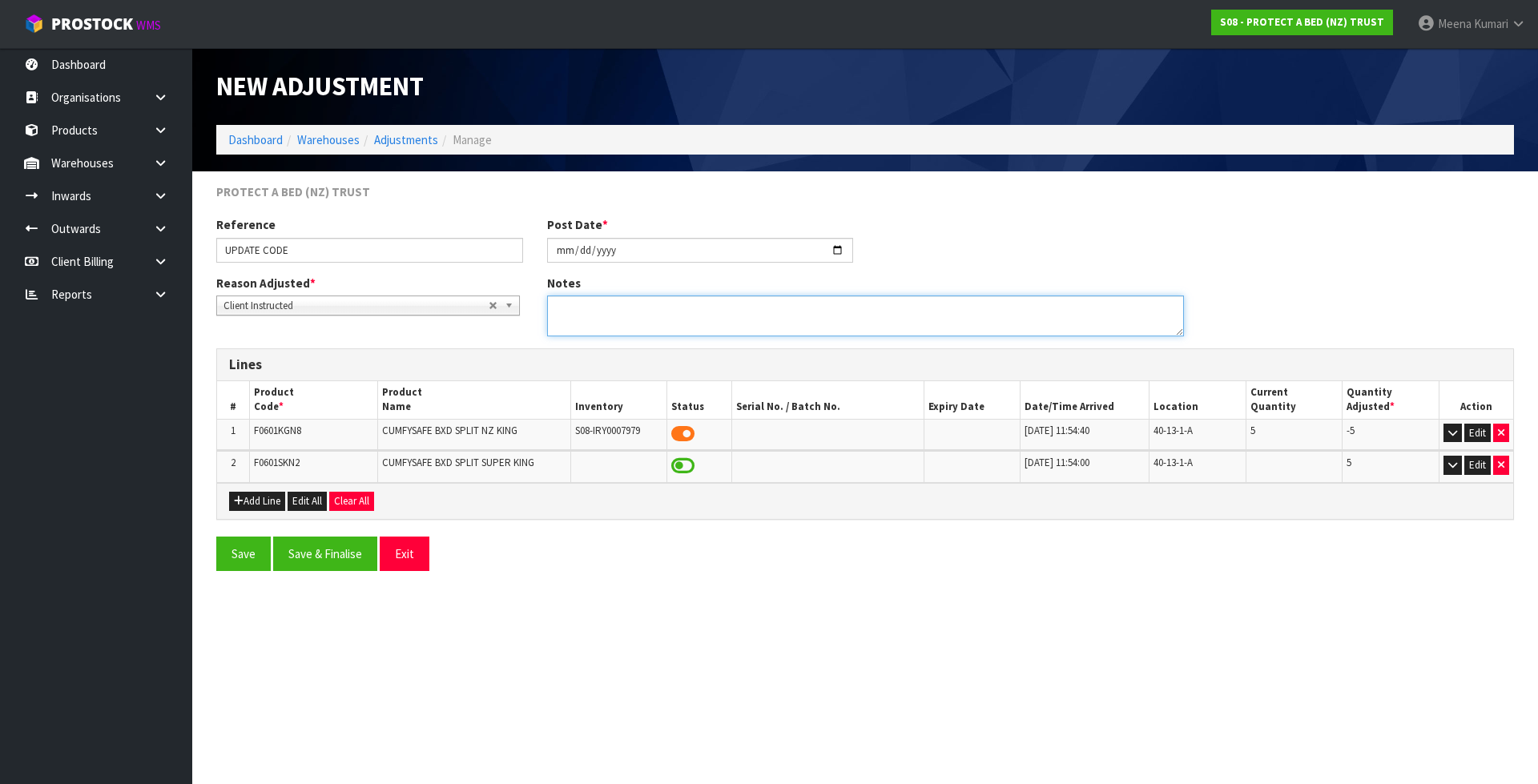
click at [611, 295] on textarea at bounding box center [865, 316] width 637 height 41
click at [294, 427] on span "F0601KGN8" at bounding box center [278, 430] width 47 height 14
copy span "F0601KGN8"
click at [552, 301] on textarea at bounding box center [865, 316] width 637 height 41
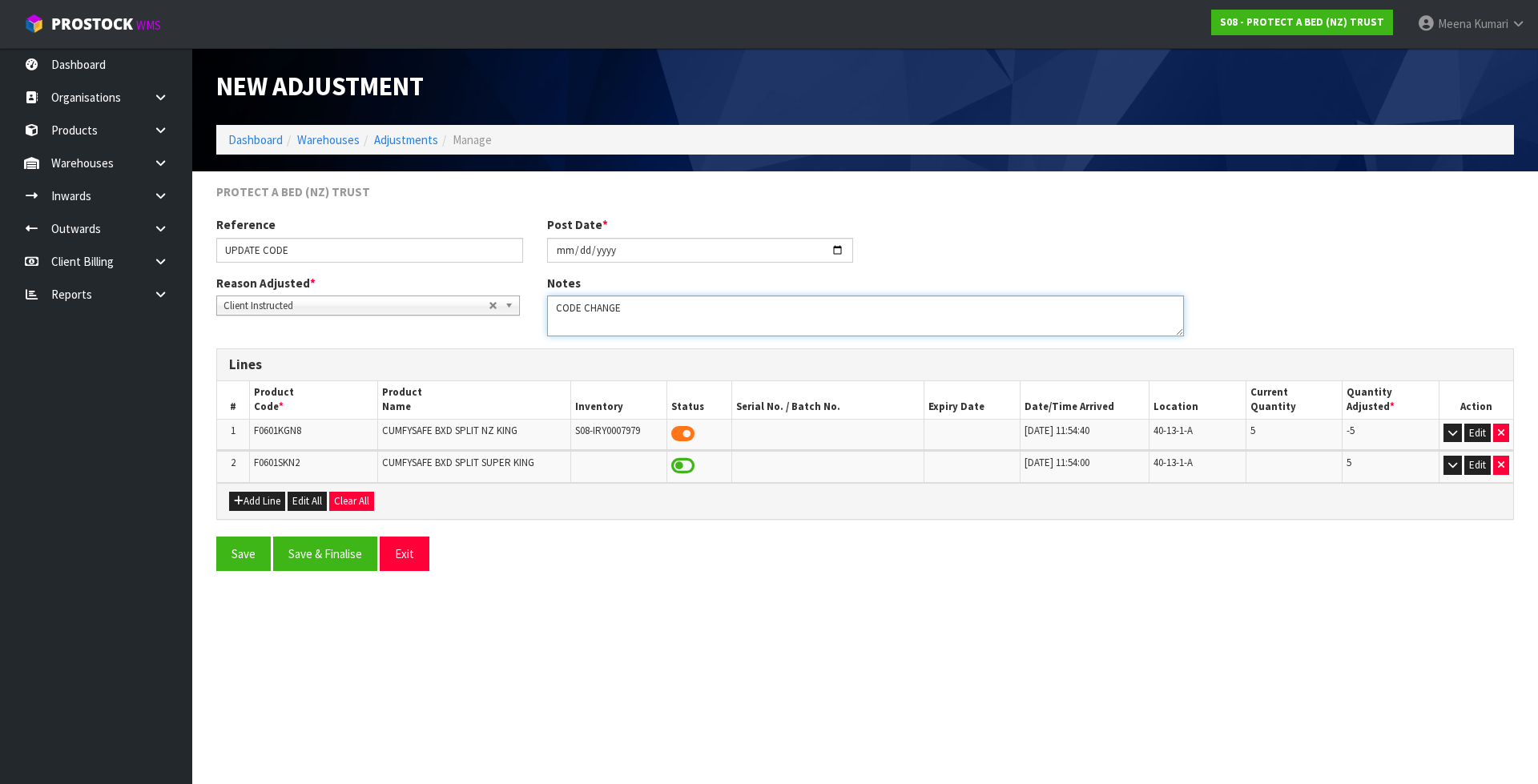
paste textarea "F0601KGN8"
click at [708, 304] on textarea at bounding box center [865, 316] width 637 height 41
click at [235, 459] on span "2" at bounding box center [233, 462] width 5 height 14
click at [257, 460] on span "F0601SKN2" at bounding box center [277, 462] width 46 height 14
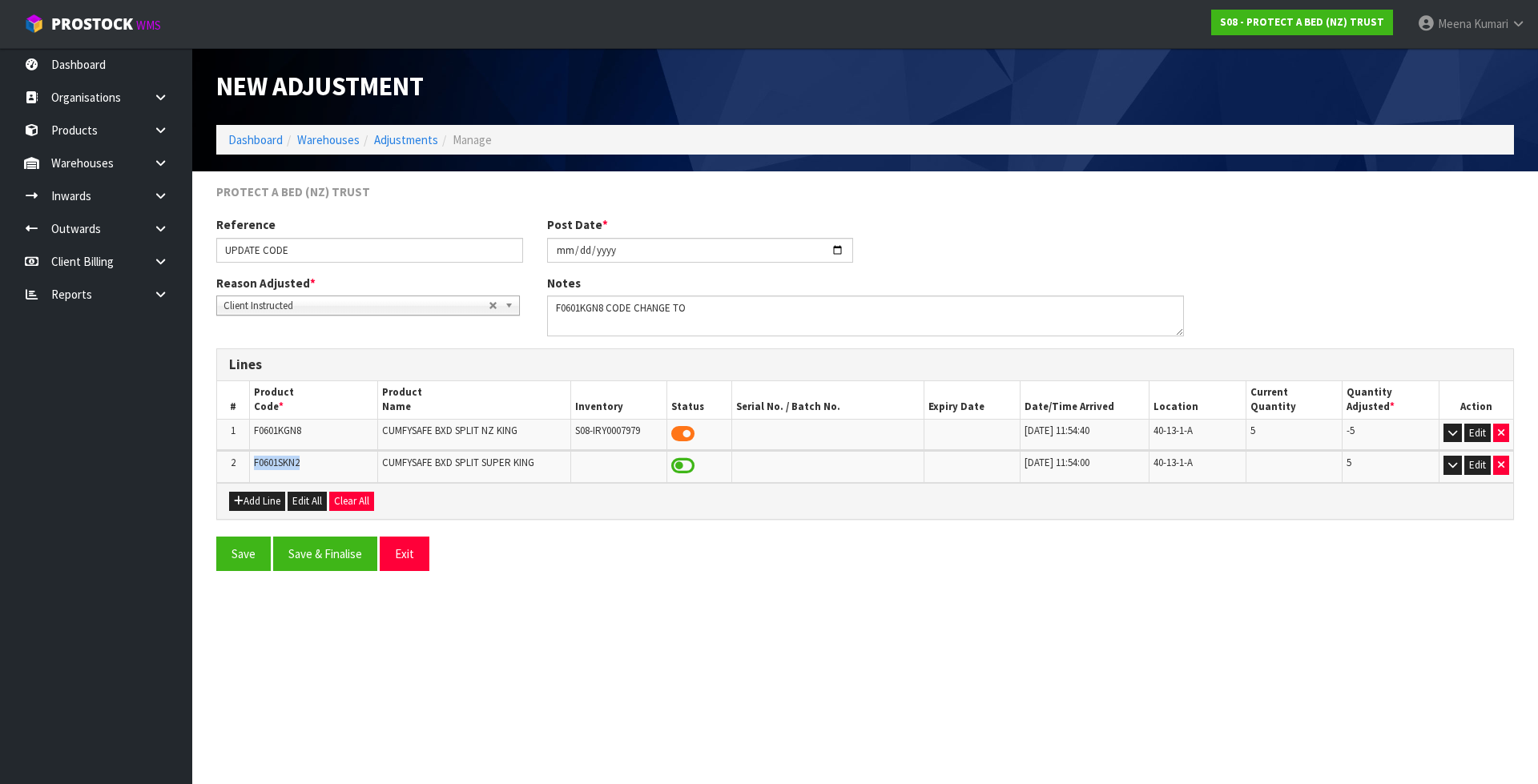
copy span "F0601SKN2"
click at [802, 312] on textarea at bounding box center [865, 316] width 637 height 41
paste textarea "F0601SKN2"
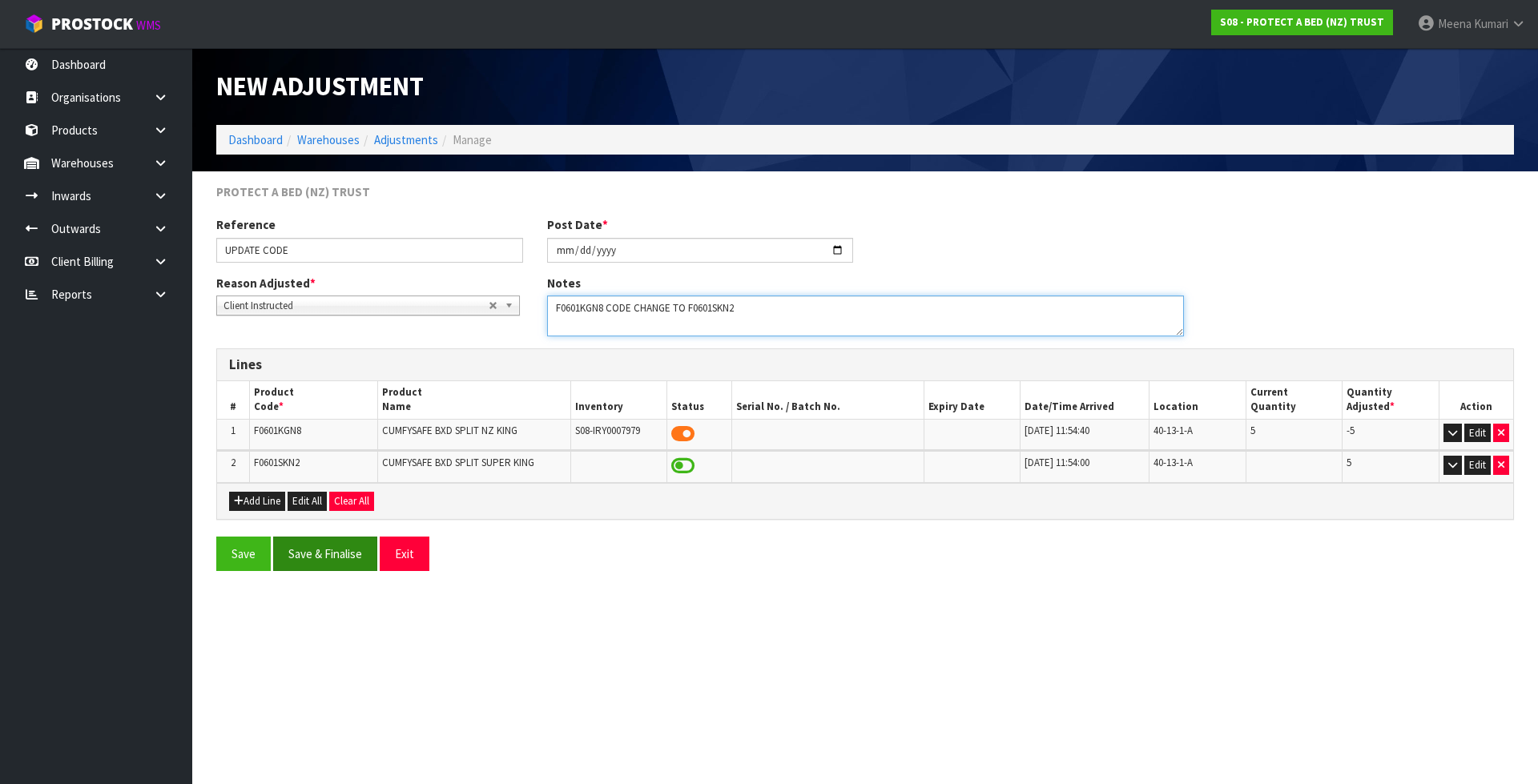
type textarea "F0601KGN8 CODE CHANGE TO F0601SKN2"
click at [331, 562] on button "Save & Finalise" at bounding box center [324, 553] width 104 height 35
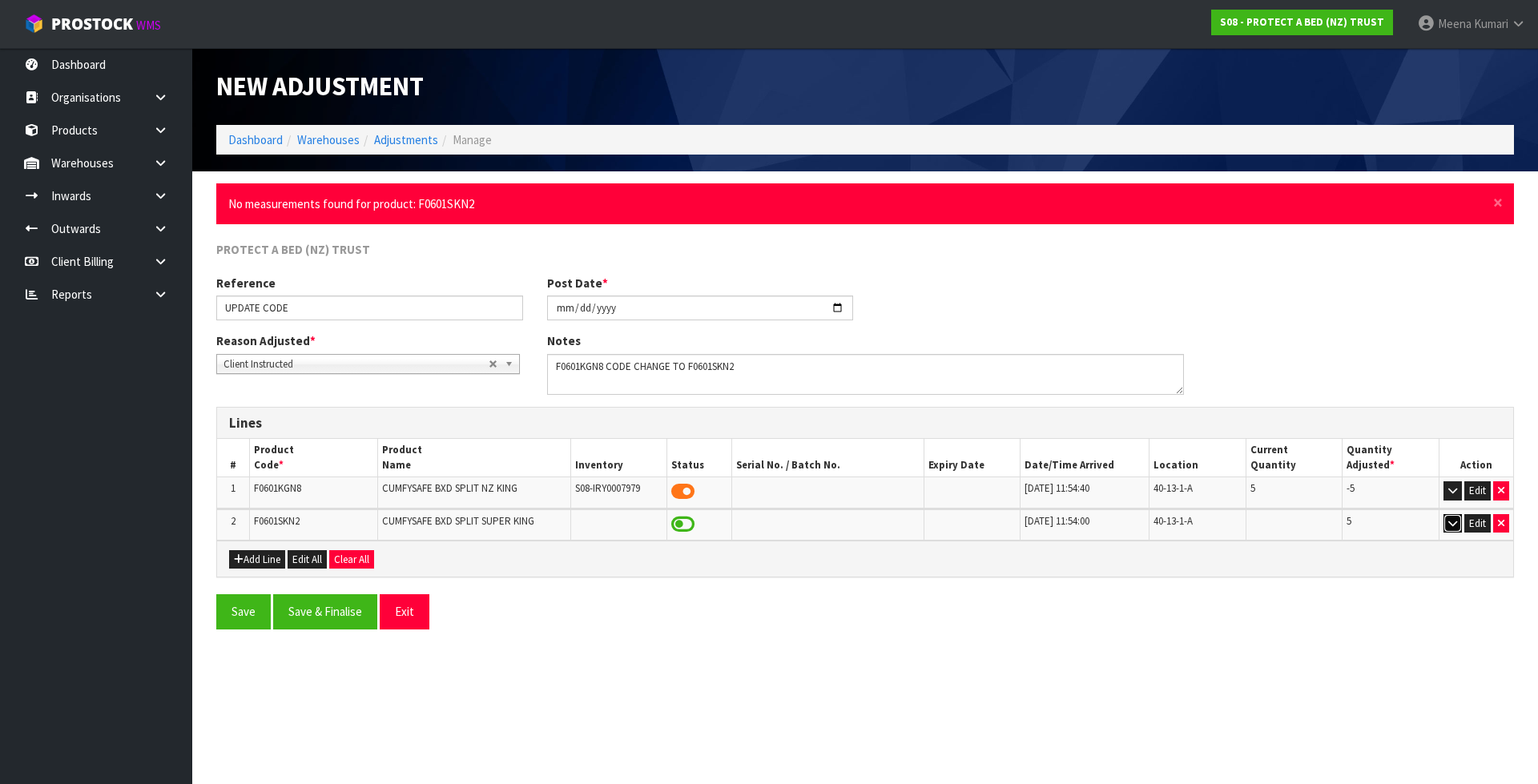
click at [1449, 527] on icon "button" at bounding box center [1452, 523] width 8 height 10
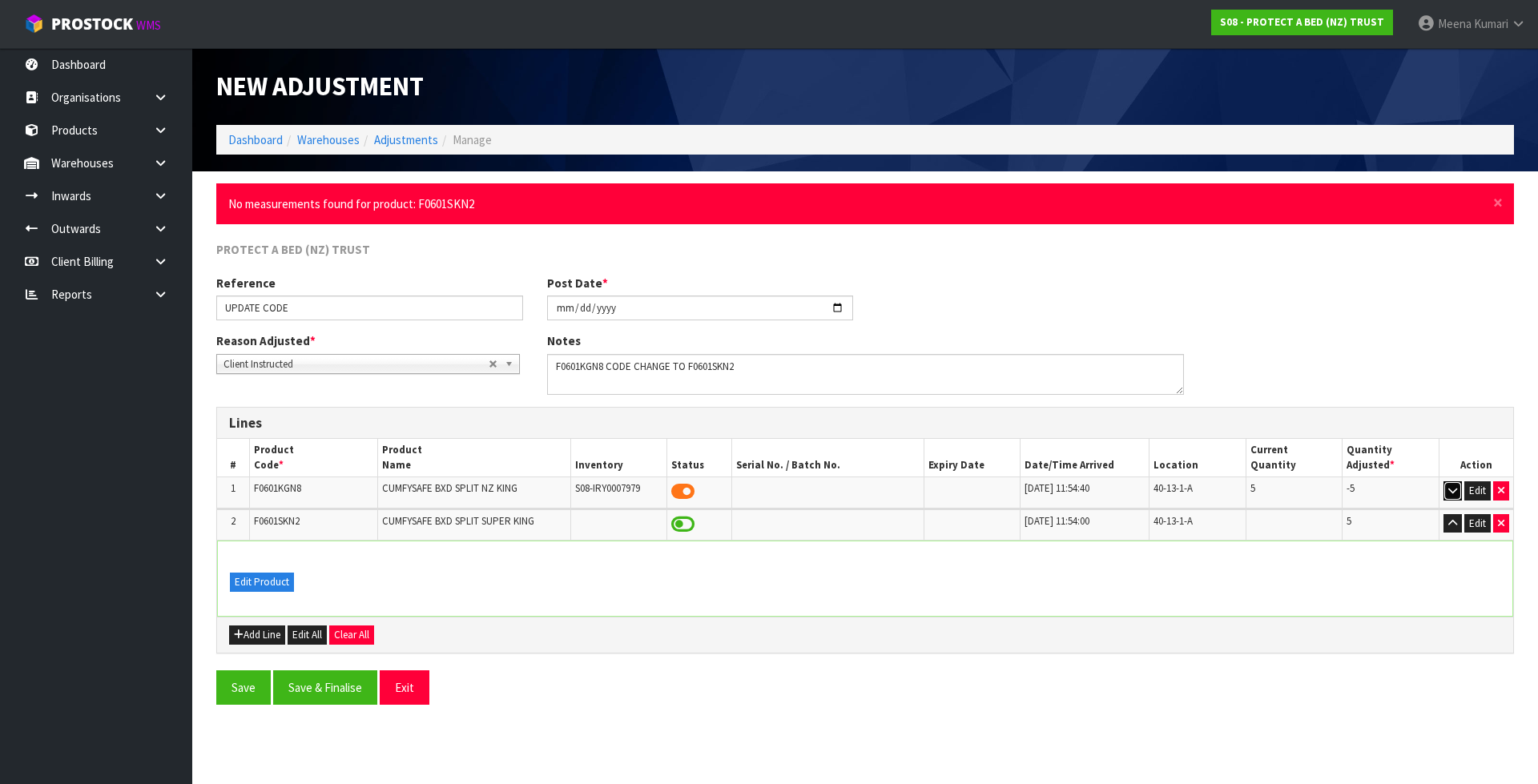
click at [1456, 488] on icon "button" at bounding box center [1452, 490] width 8 height 10
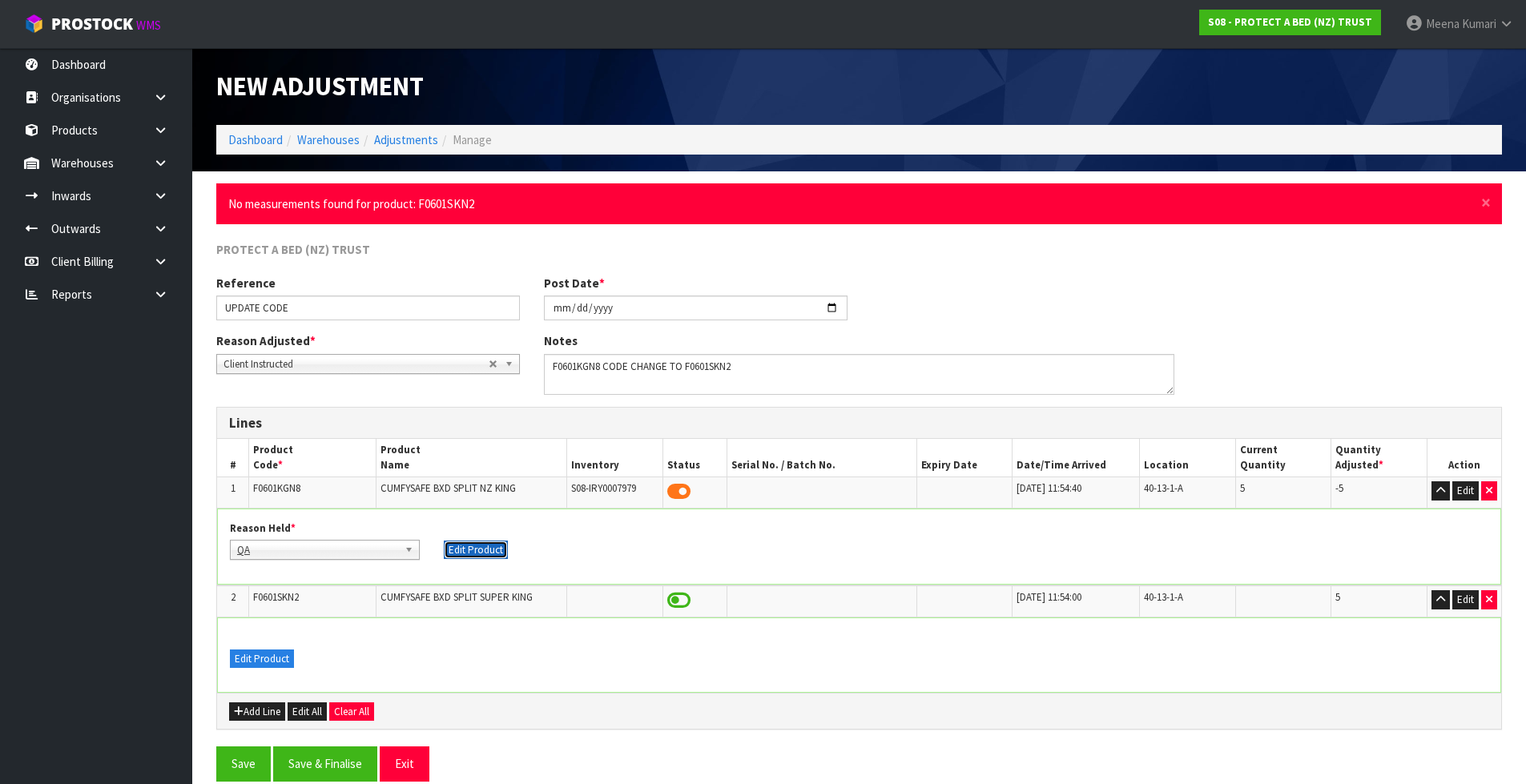
click at [466, 547] on button "Edit Product" at bounding box center [476, 550] width 64 height 19
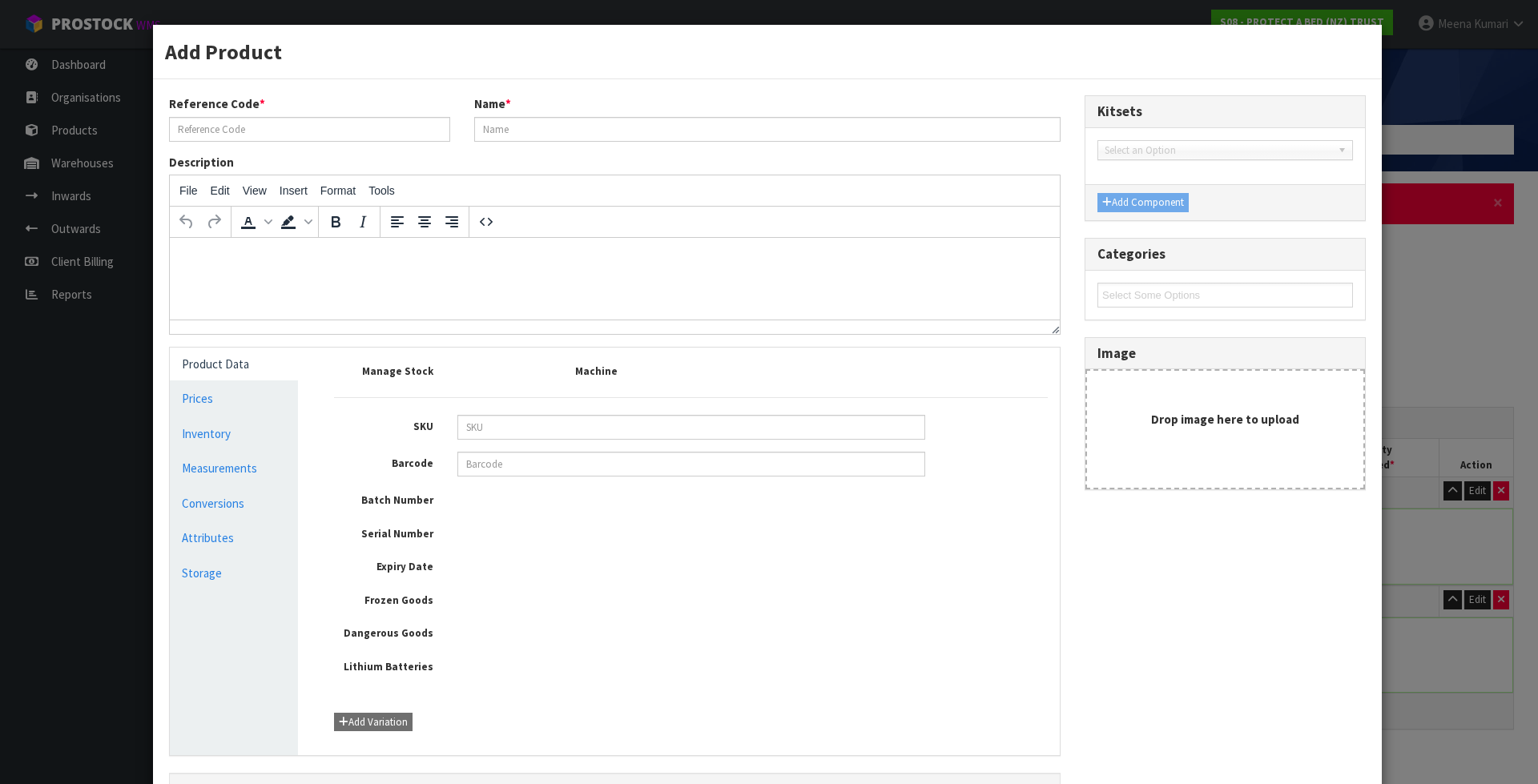
type input "F0601KGN8"
type input "CUMFYSAFE BXD SPLIT NZ KING"
type input "21222"
type input "9336473047602"
type input "29"
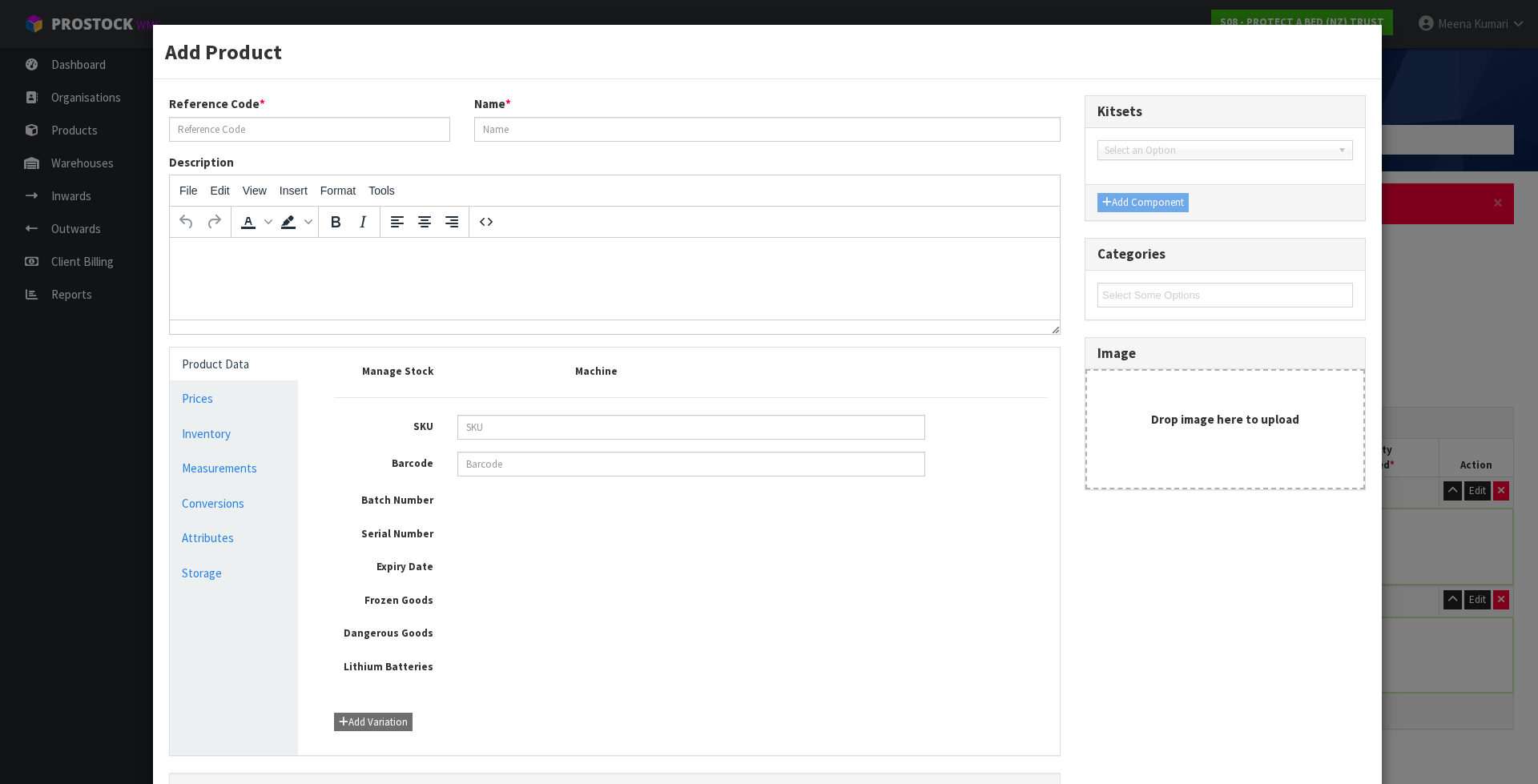
type input "29"
type input "10"
type input "0.00841"
type input "1.18"
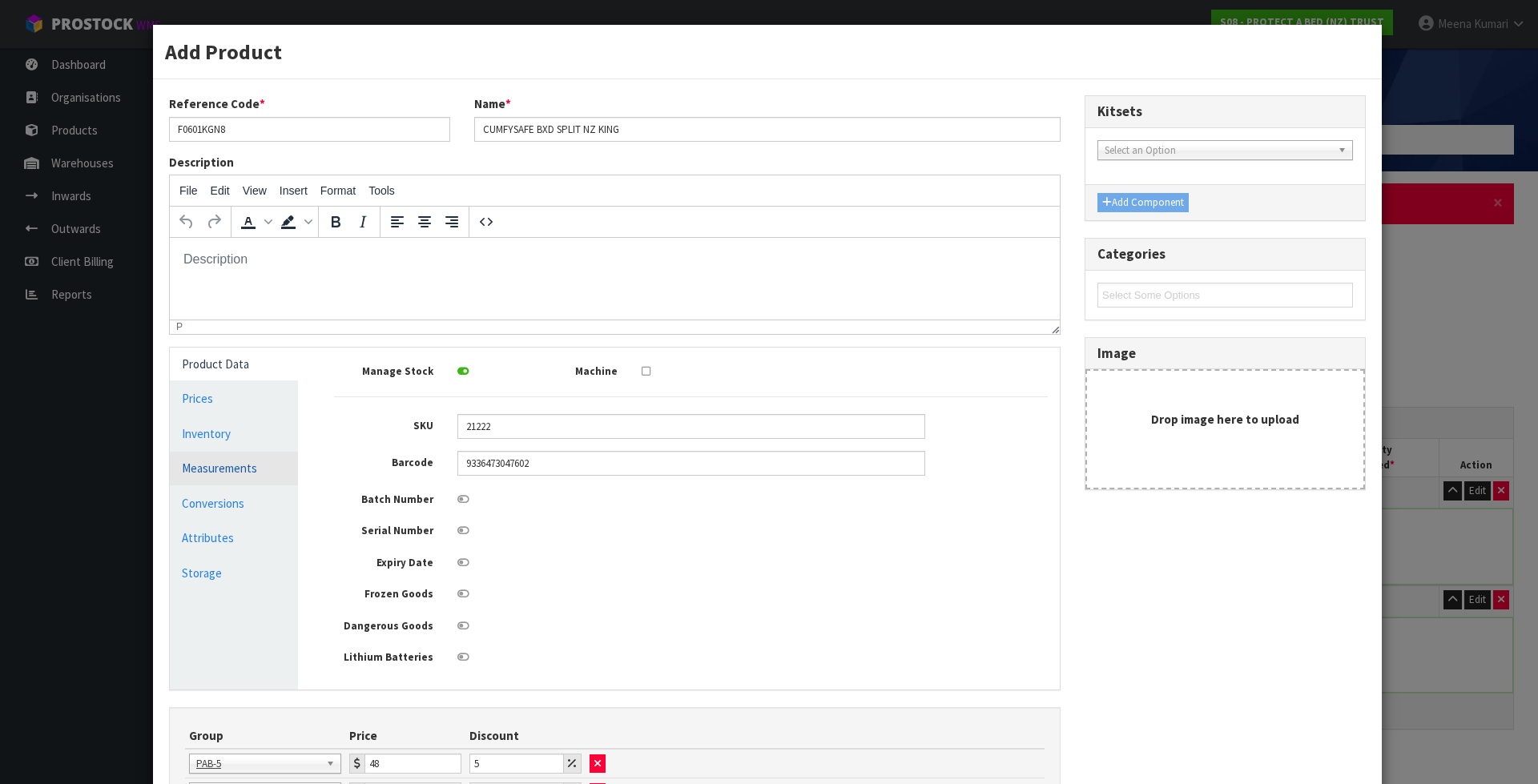
click at [282, 465] on link "Measurements" at bounding box center [234, 468] width 128 height 33
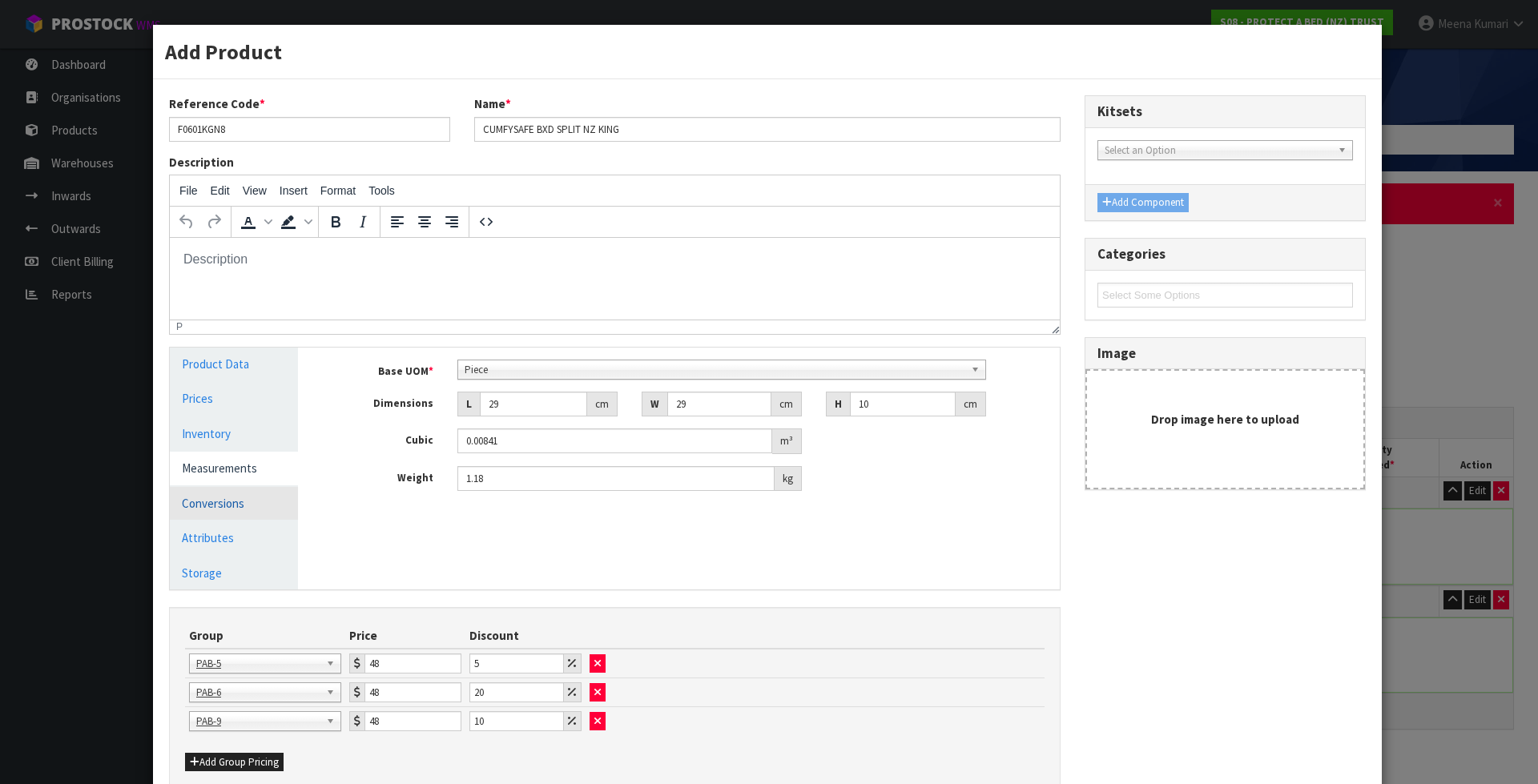
click at [255, 496] on link "Conversions" at bounding box center [234, 503] width 128 height 33
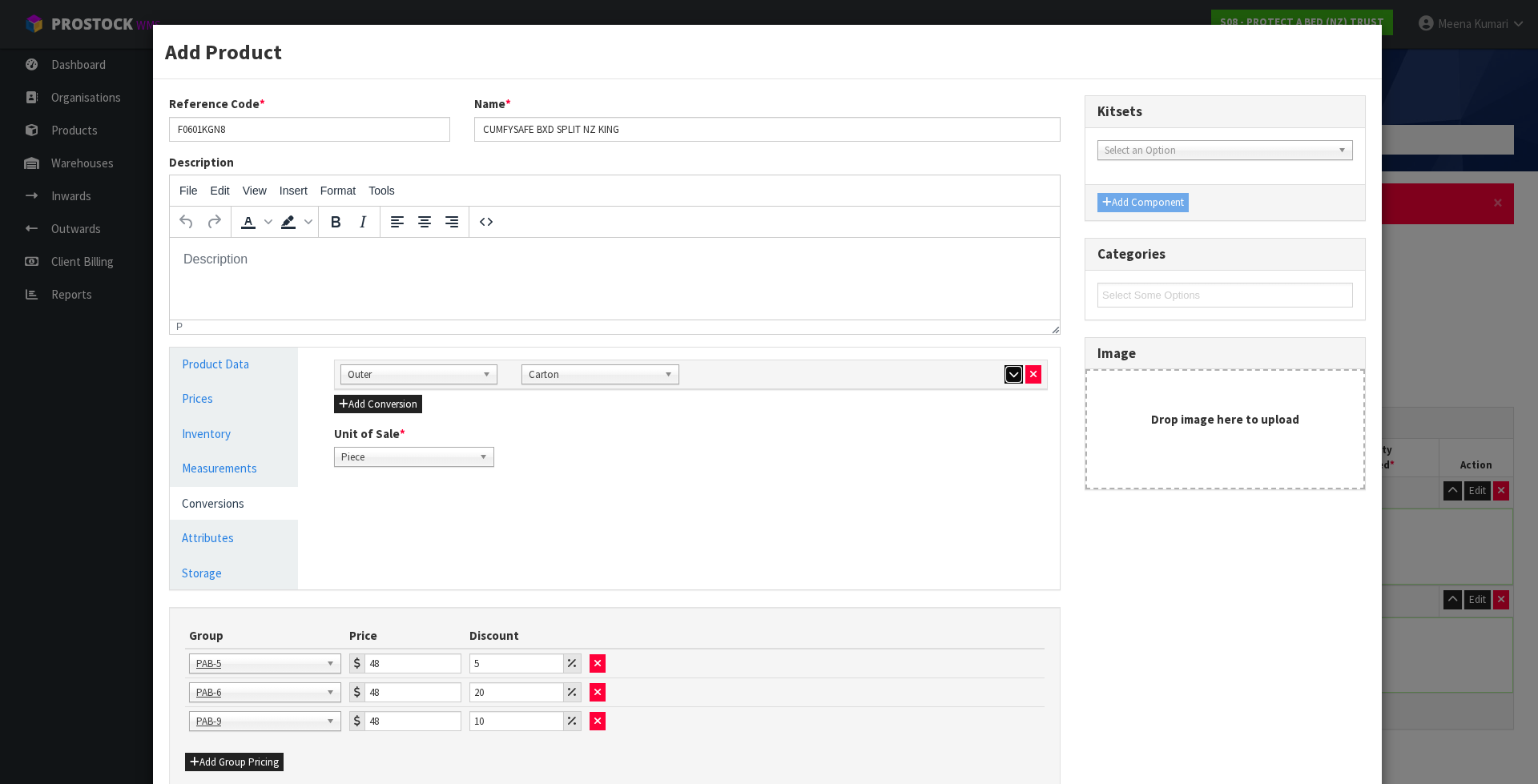
click at [1006, 381] on button "button" at bounding box center [1014, 374] width 19 height 19
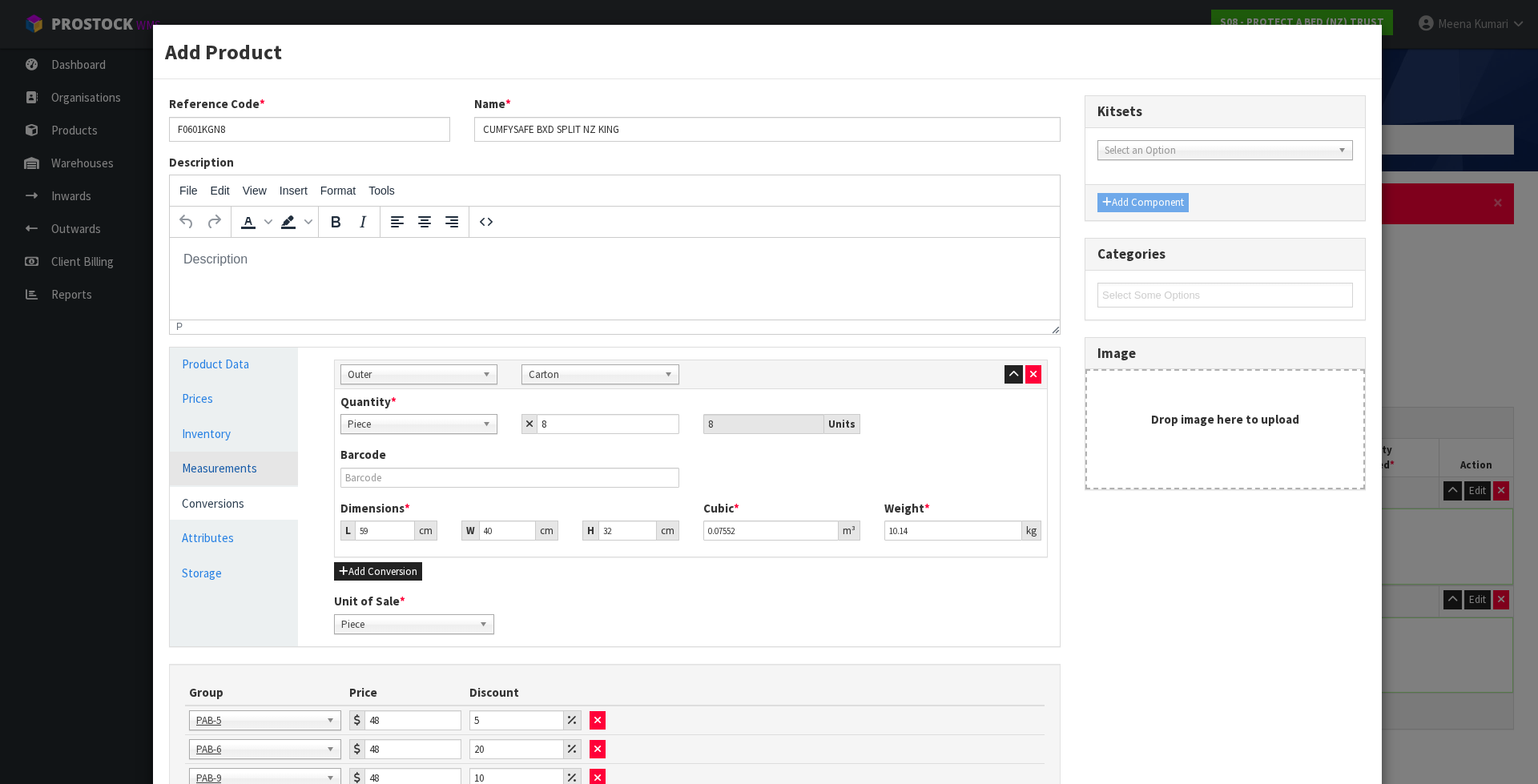
click at [235, 469] on link "Measurements" at bounding box center [234, 468] width 128 height 33
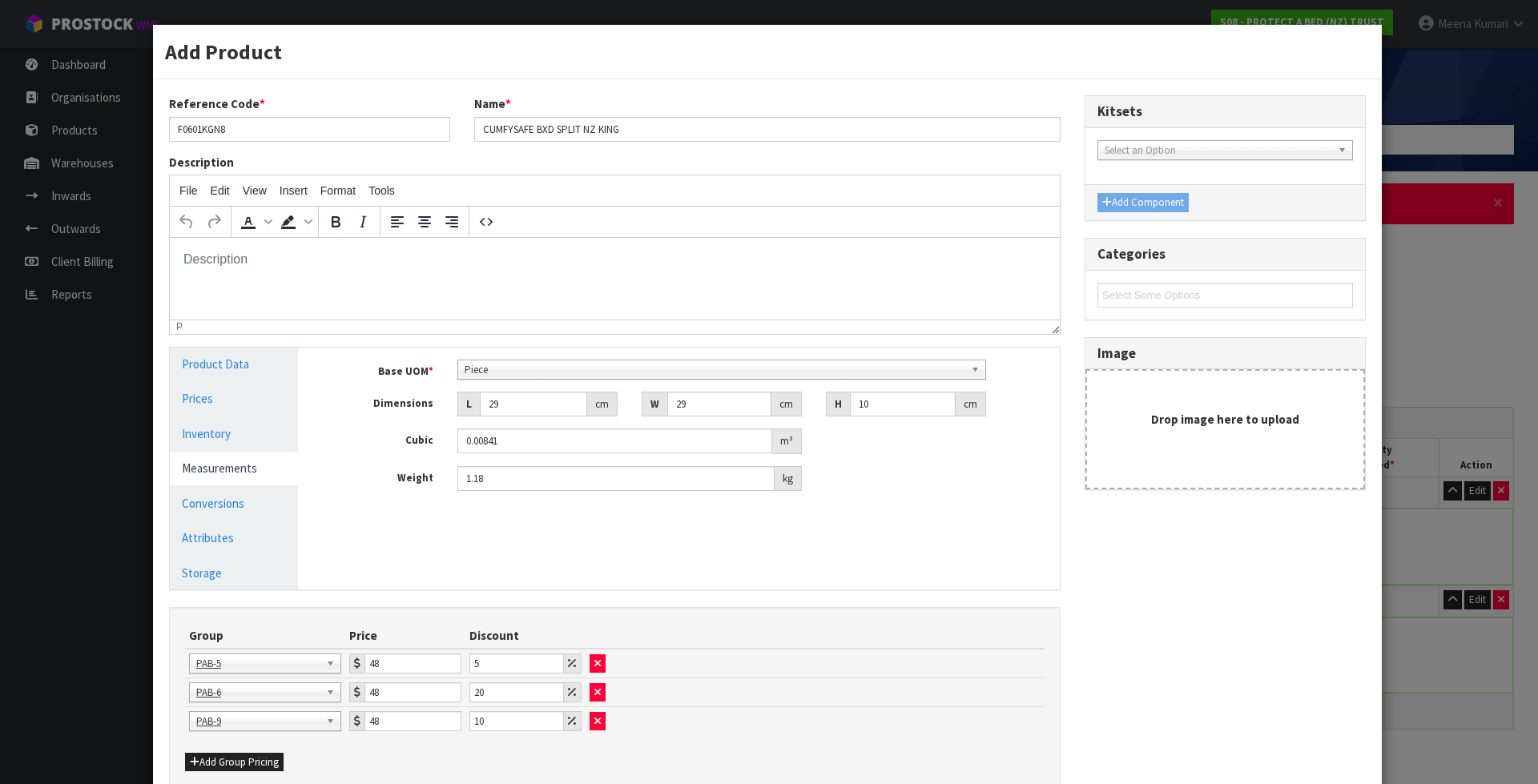
click at [1447, 560] on div "Add Product Reference Code * F0601KGN8 Name * CUMFYSAFE BXD SPLIT NZ KING Descr…" at bounding box center [769, 392] width 1538 height 784
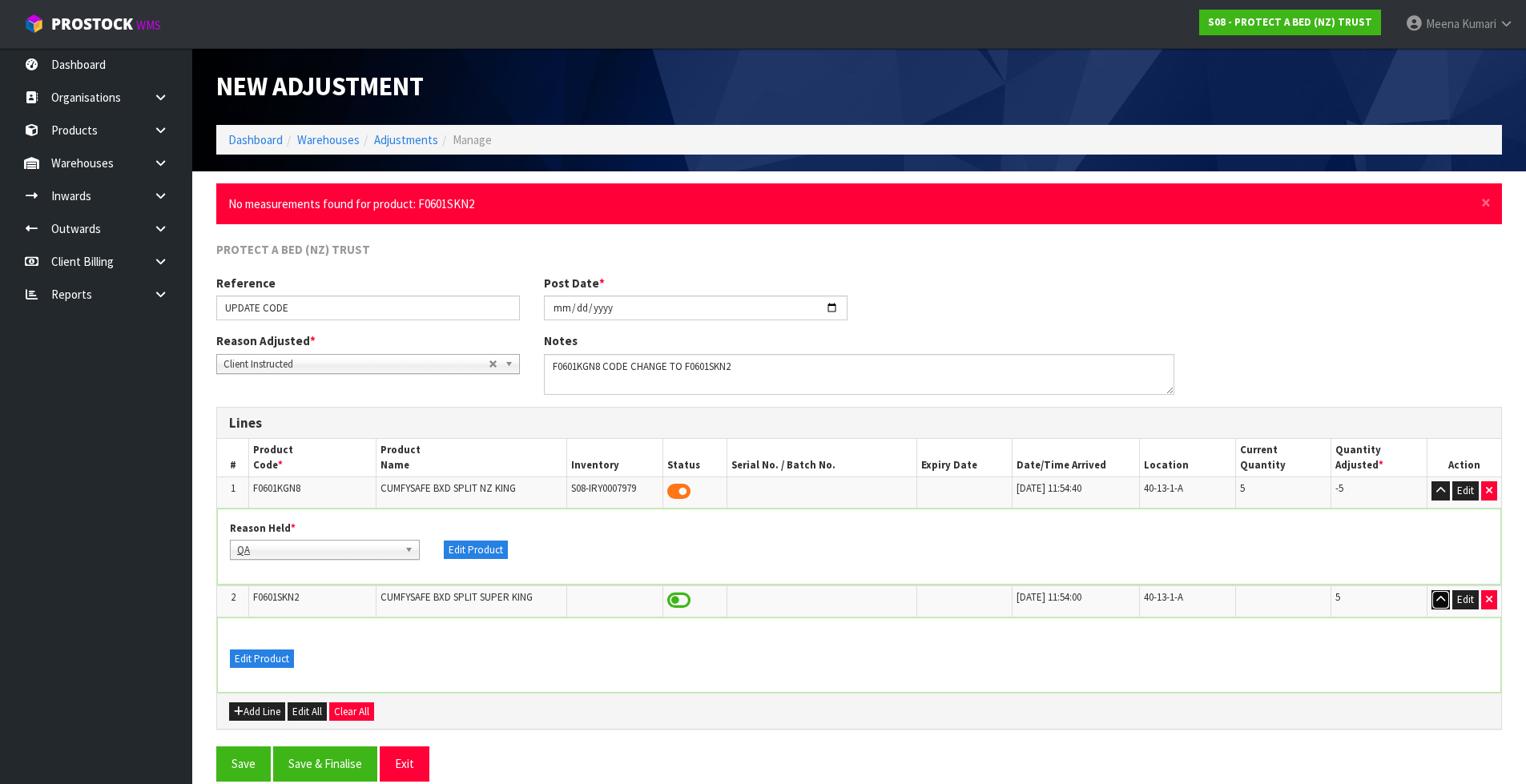
click at [1443, 598] on icon "button" at bounding box center [1440, 599] width 8 height 10
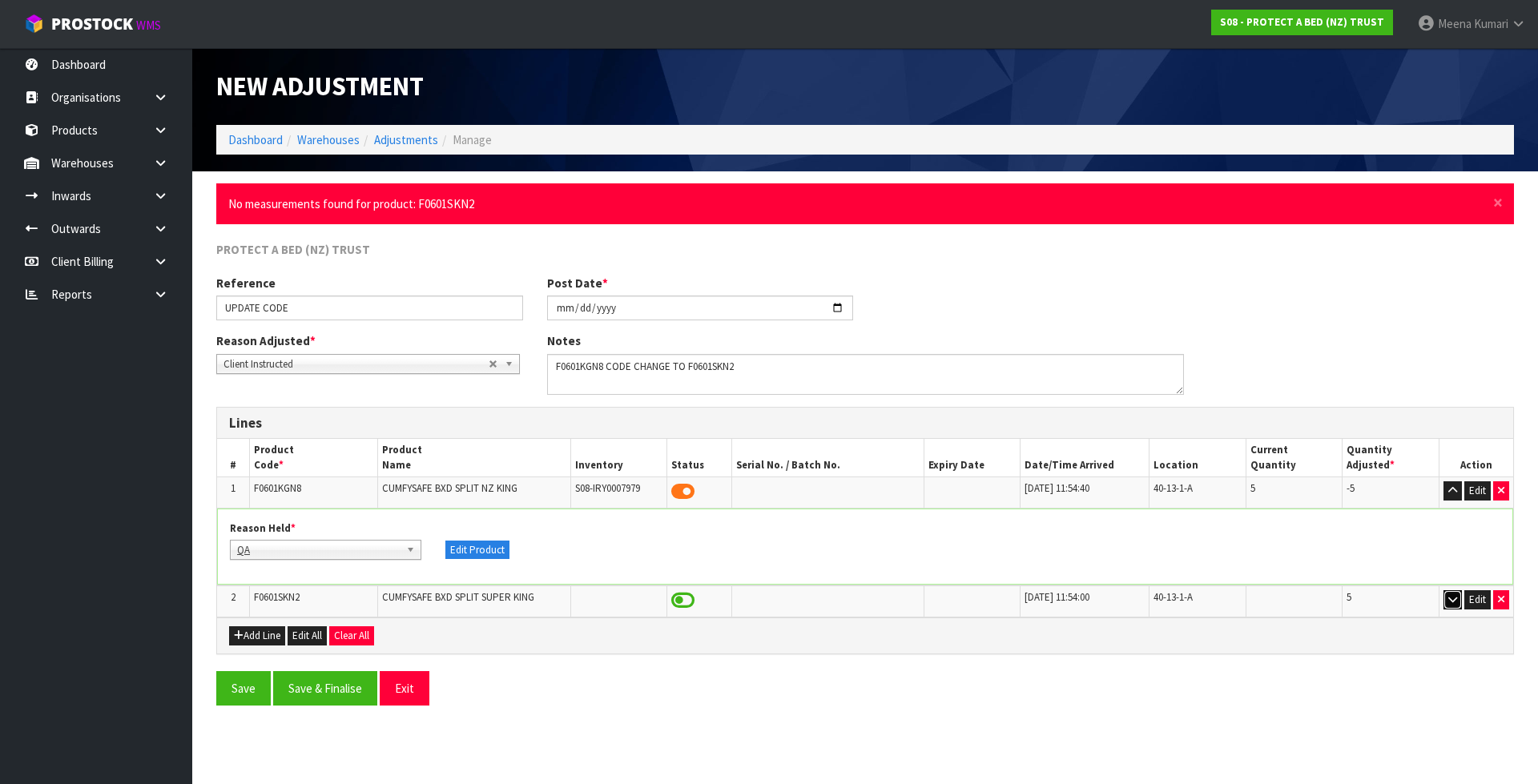
click at [1453, 599] on icon "button" at bounding box center [1452, 599] width 8 height 10
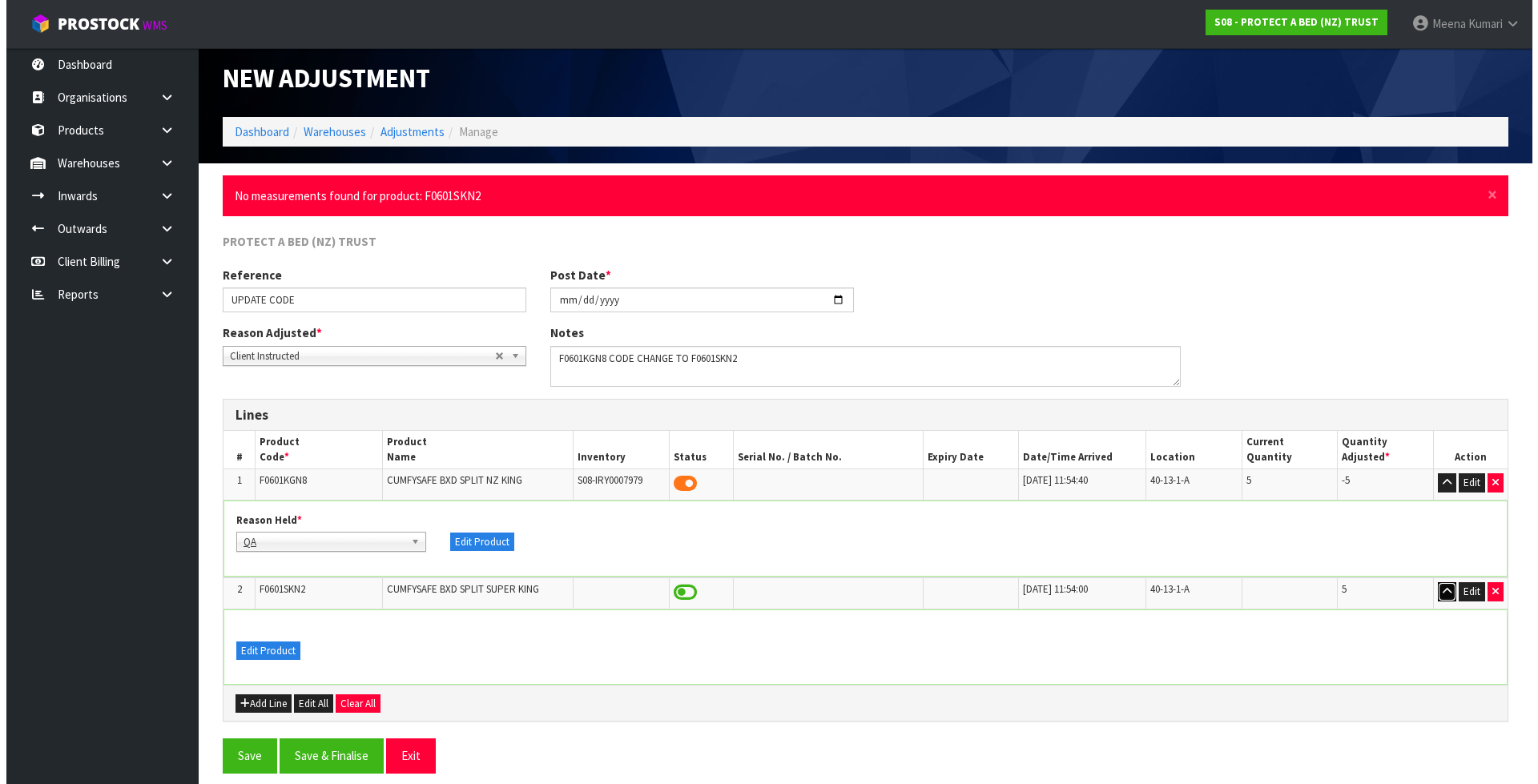
scroll to position [22, 0]
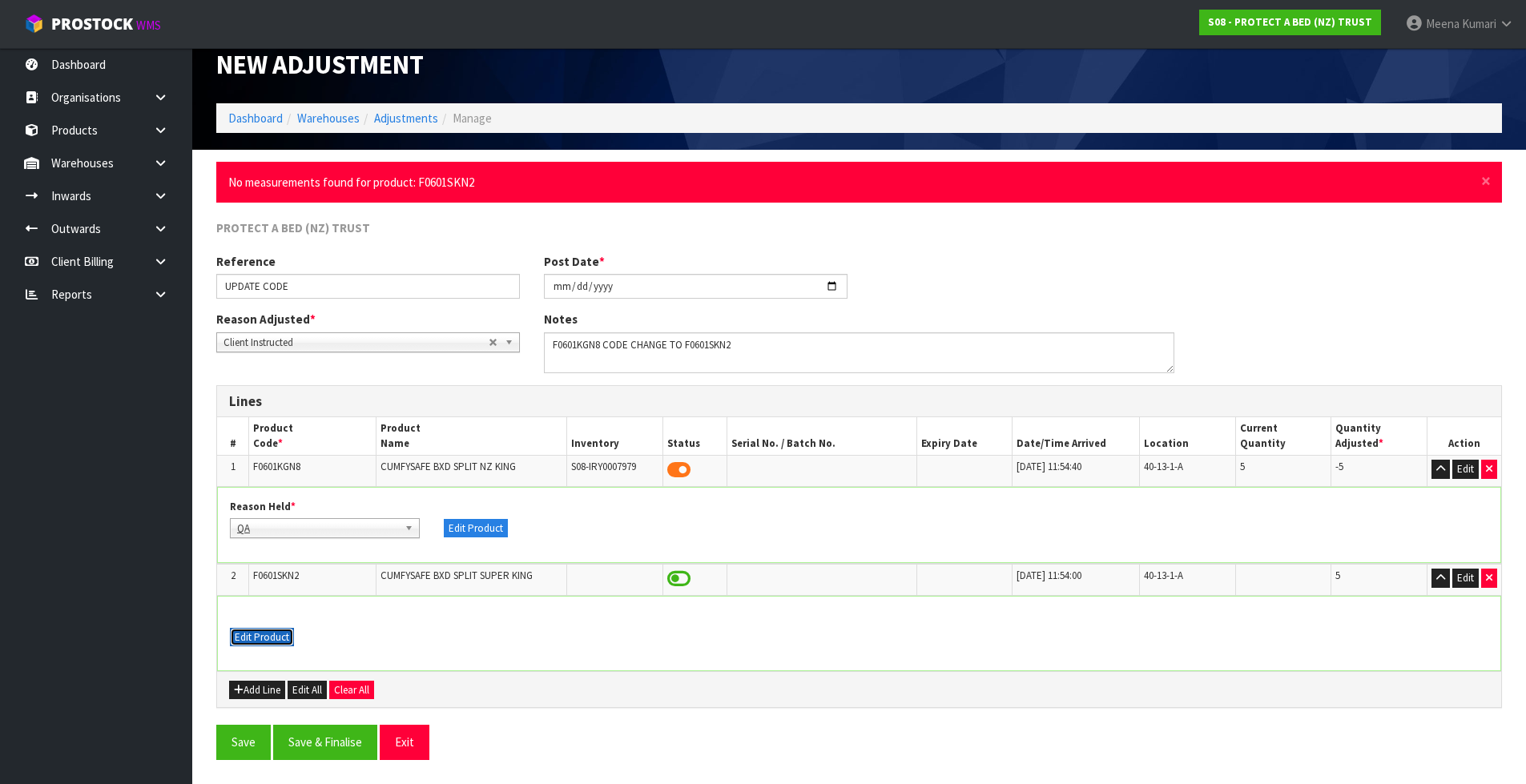
click at [255, 635] on button "Edit Product" at bounding box center [262, 638] width 64 height 19
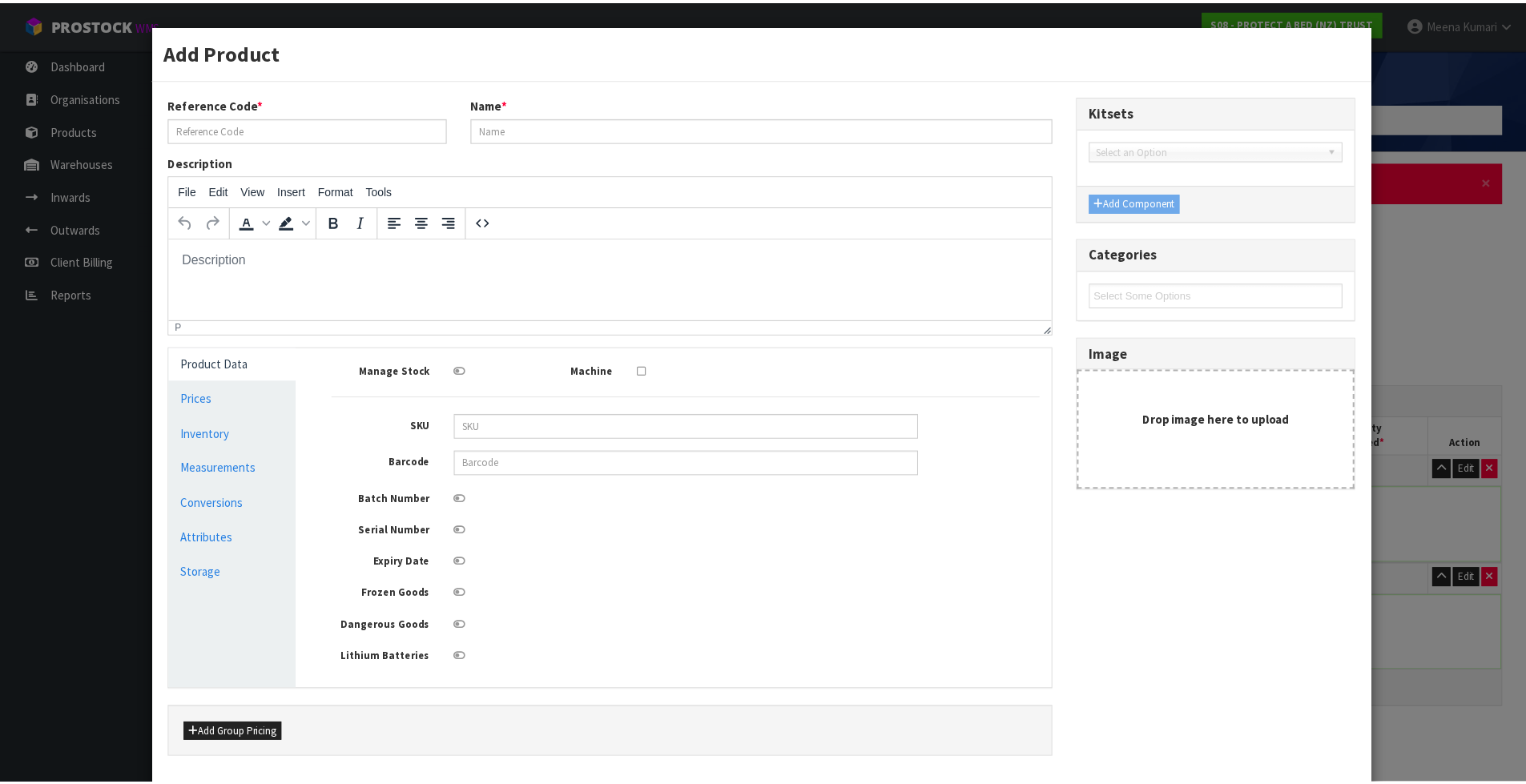
scroll to position [0, 0]
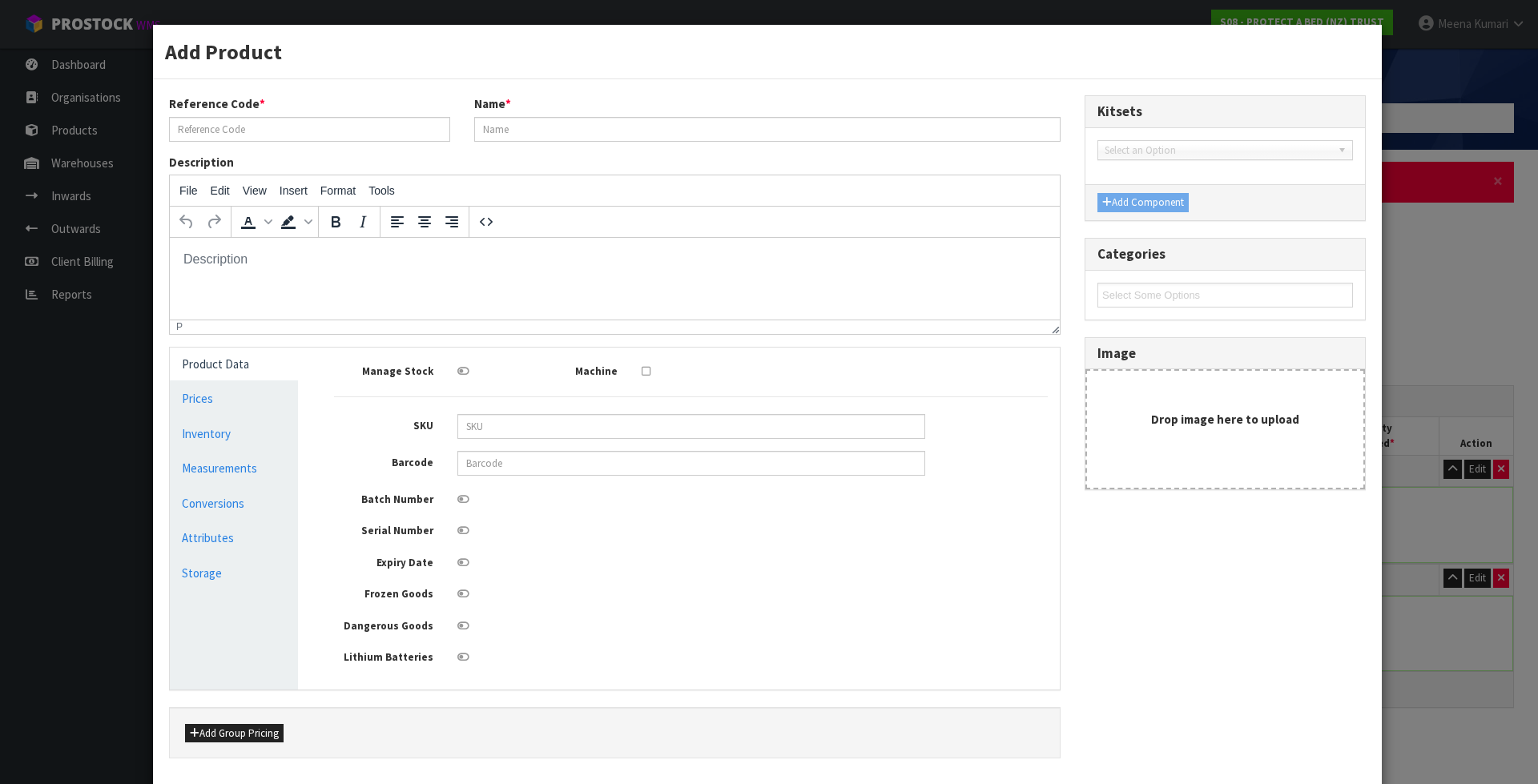
type input "F0601SKN2"
type input "CUMFYSAFE BXD SPLIT SUPER KING"
type input "0"
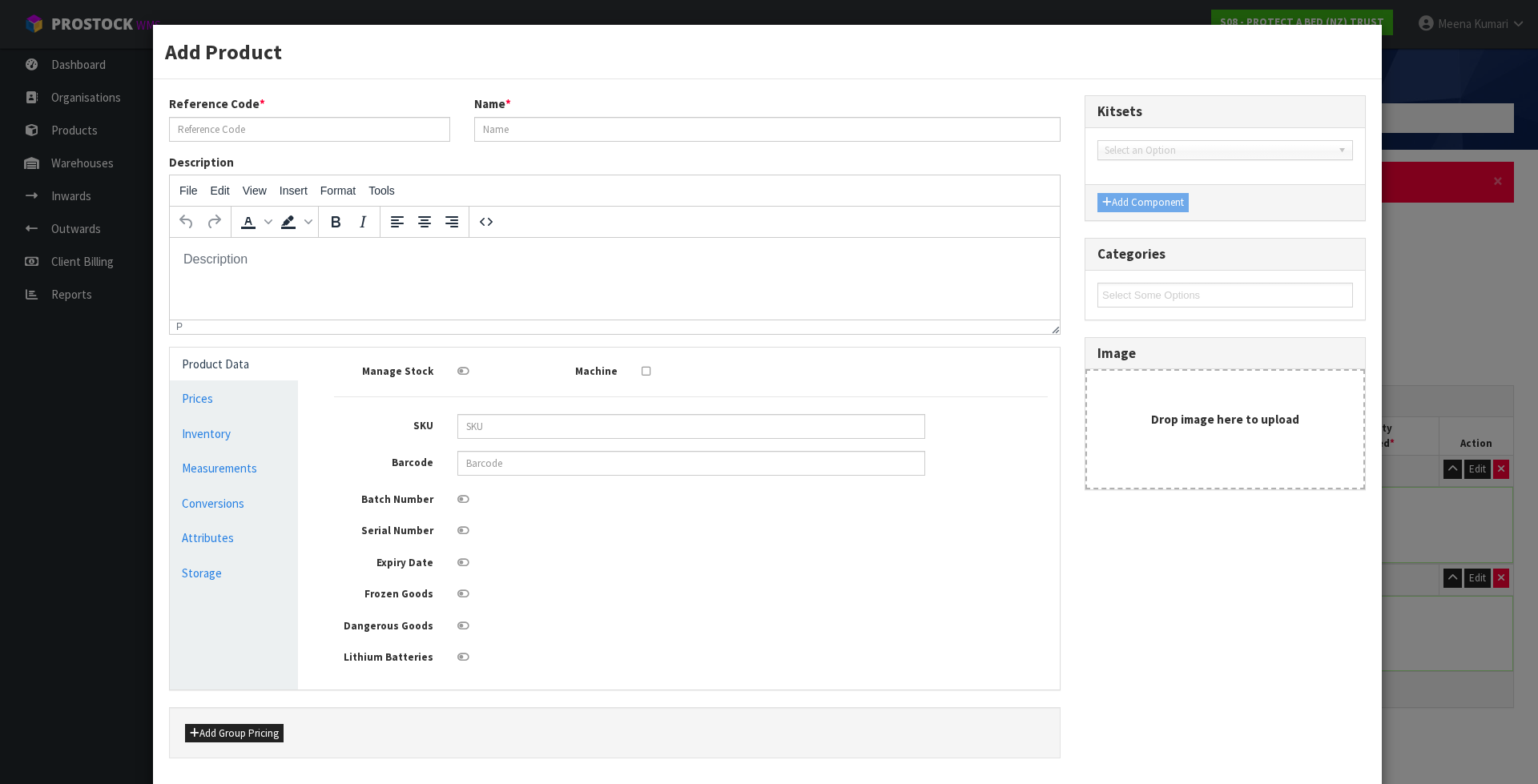
type input "0"
click at [252, 475] on link "Measurements" at bounding box center [234, 468] width 128 height 33
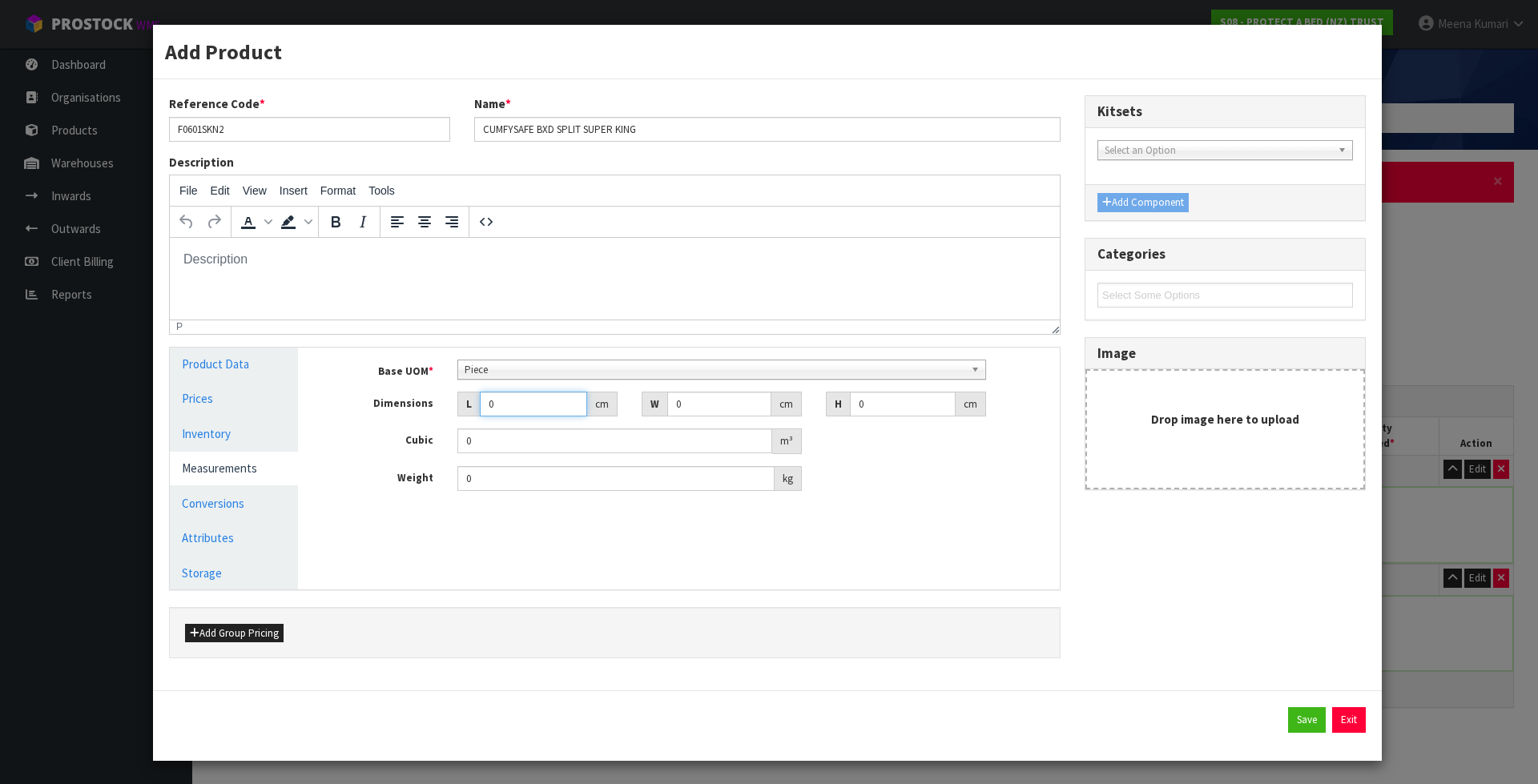
click at [515, 393] on input "0" at bounding box center [534, 404] width 107 height 24
type input "0.000001"
type input "29"
type input "1"
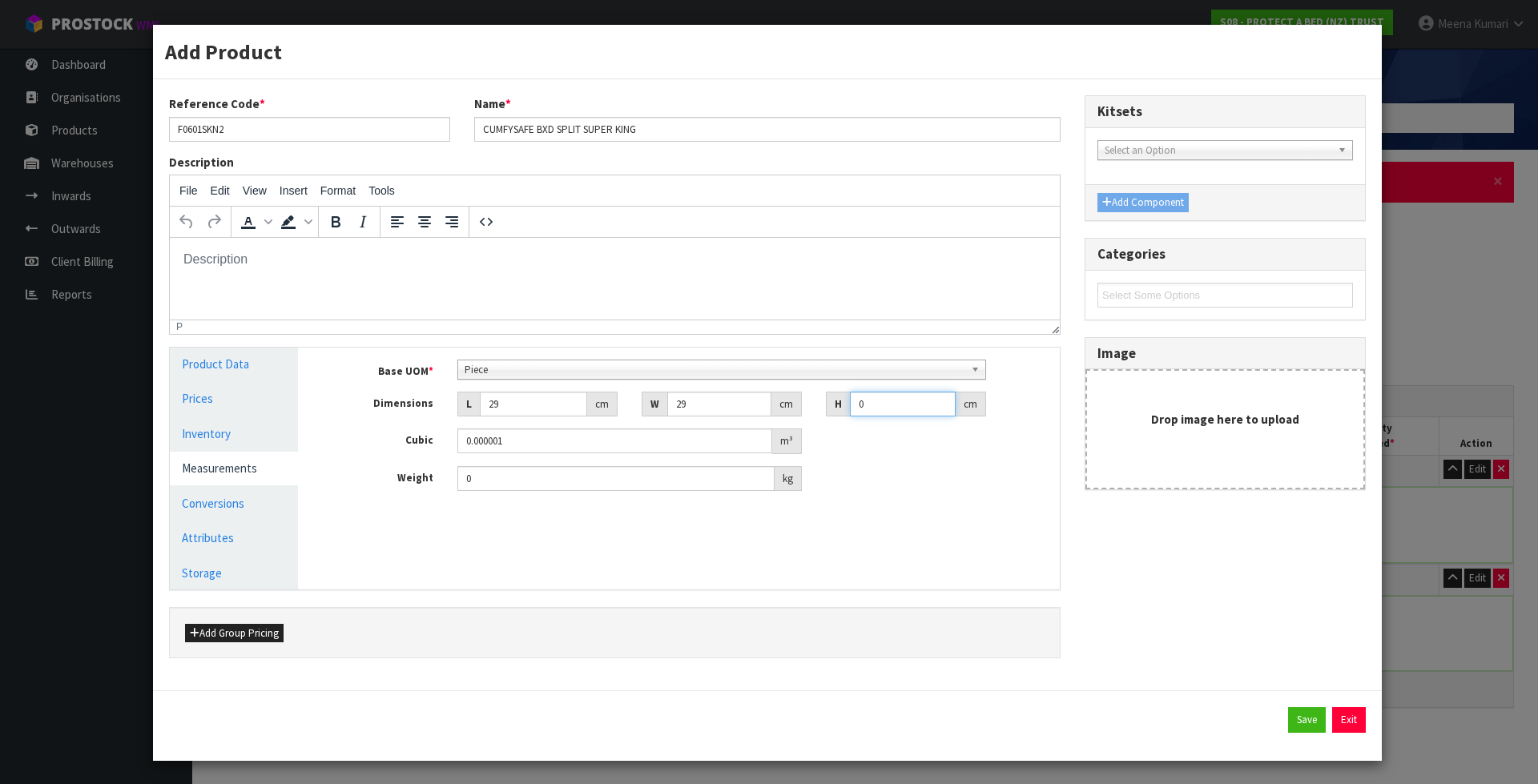
type input "0.000841"
type input "1"
type input "0"
type input "1.18"
click at [1299, 727] on button "Save" at bounding box center [1306, 719] width 38 height 25
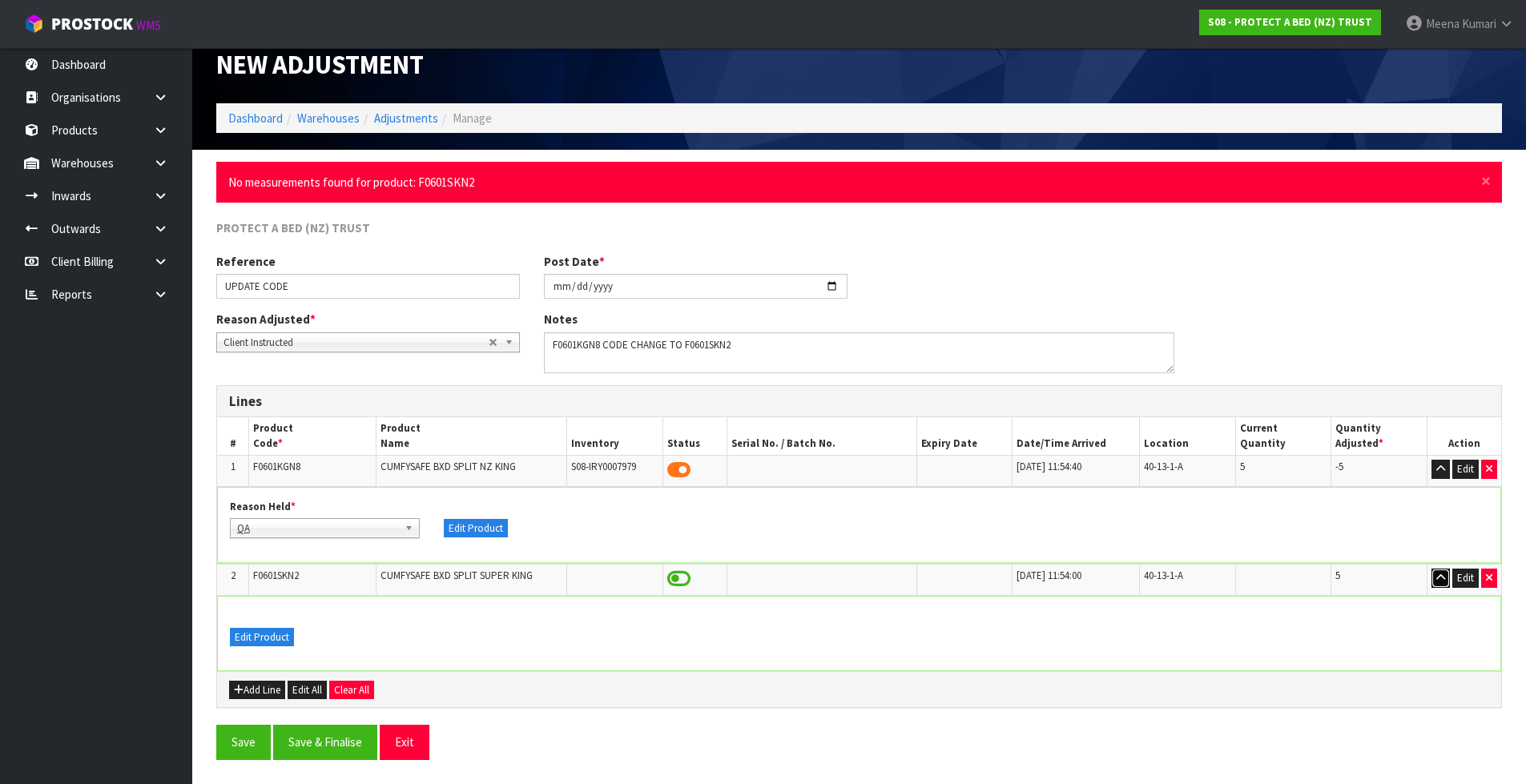
click at [1436, 578] on icon "button" at bounding box center [1440, 578] width 8 height 10
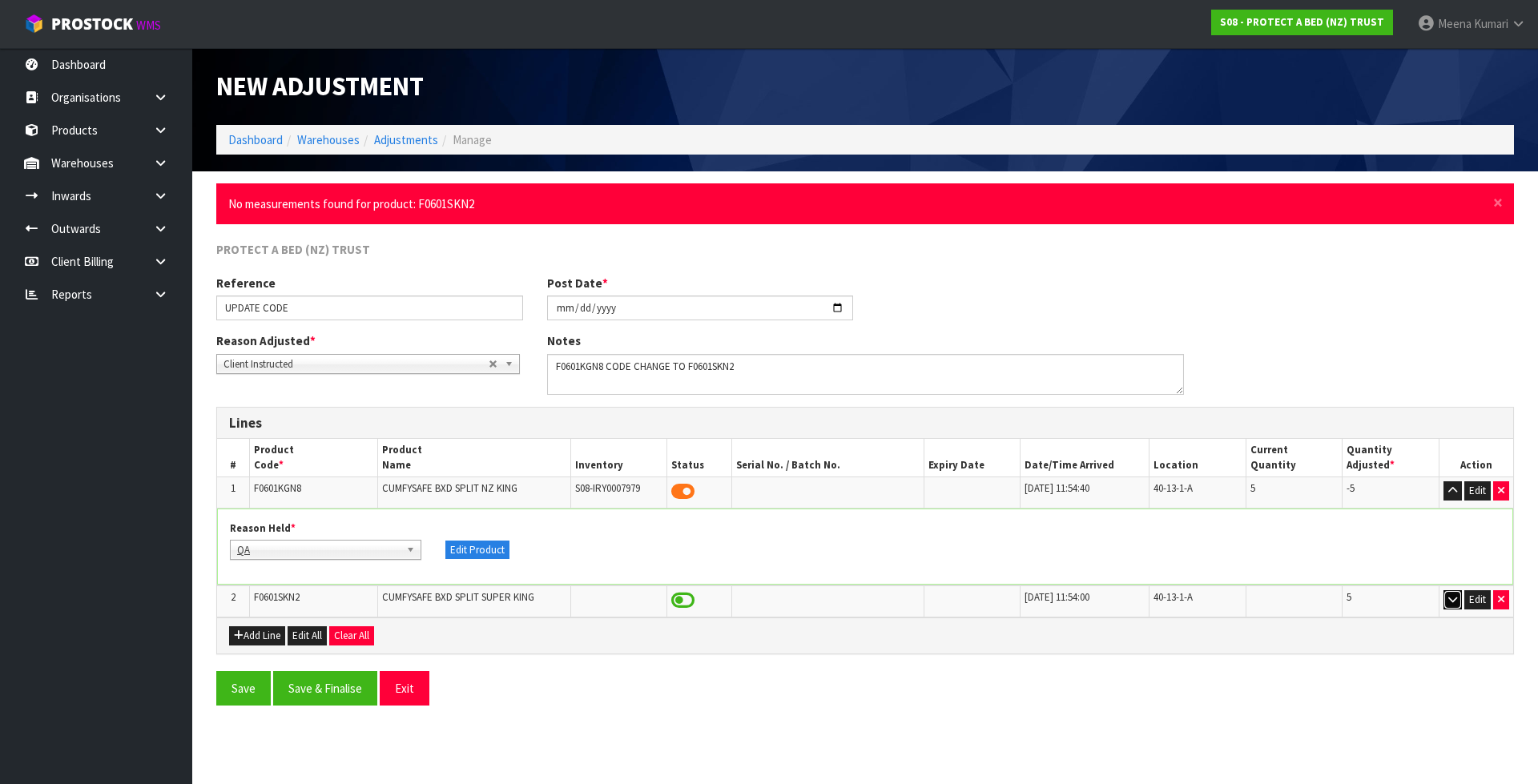
click at [1458, 600] on button "button" at bounding box center [1453, 599] width 19 height 19
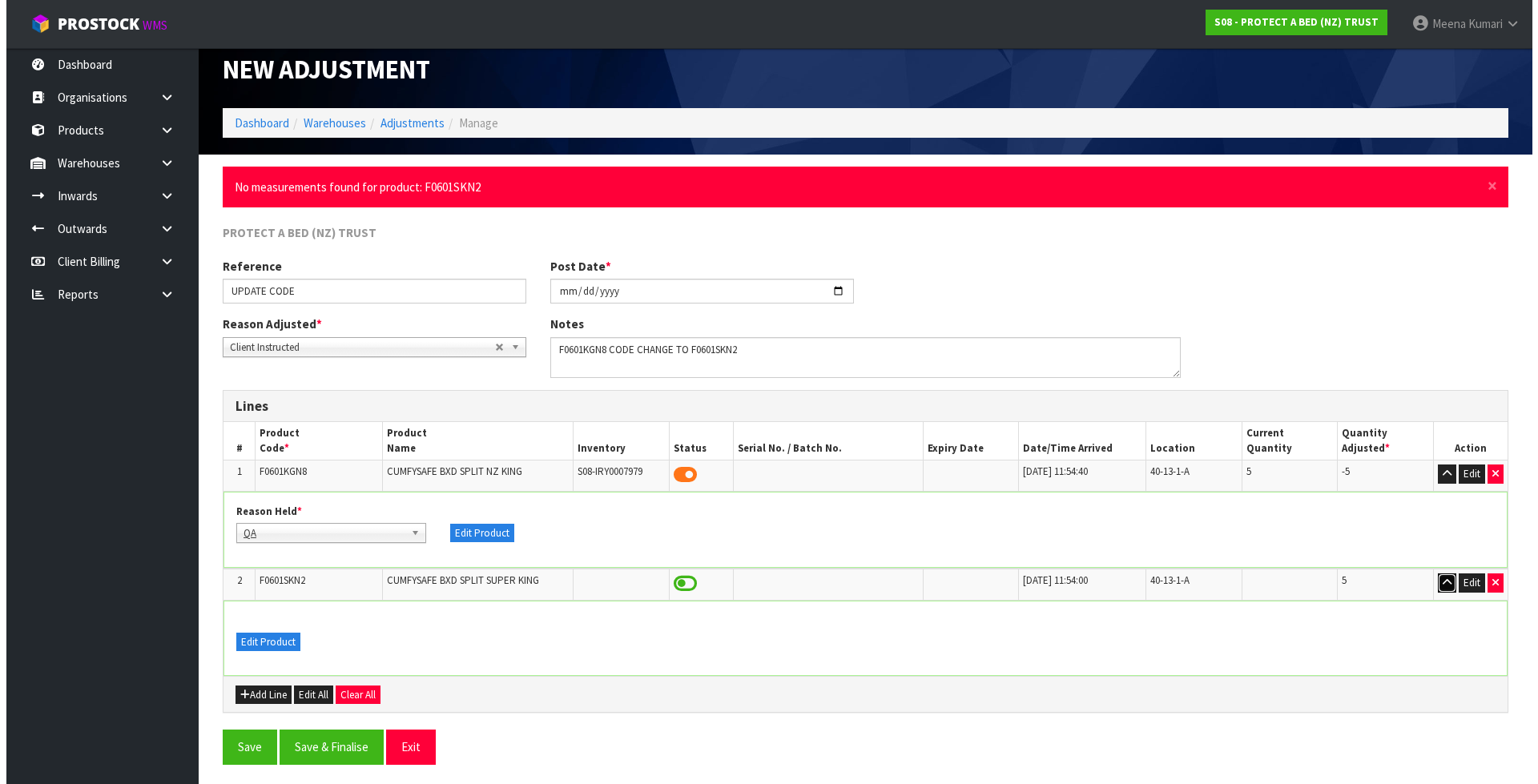
scroll to position [22, 0]
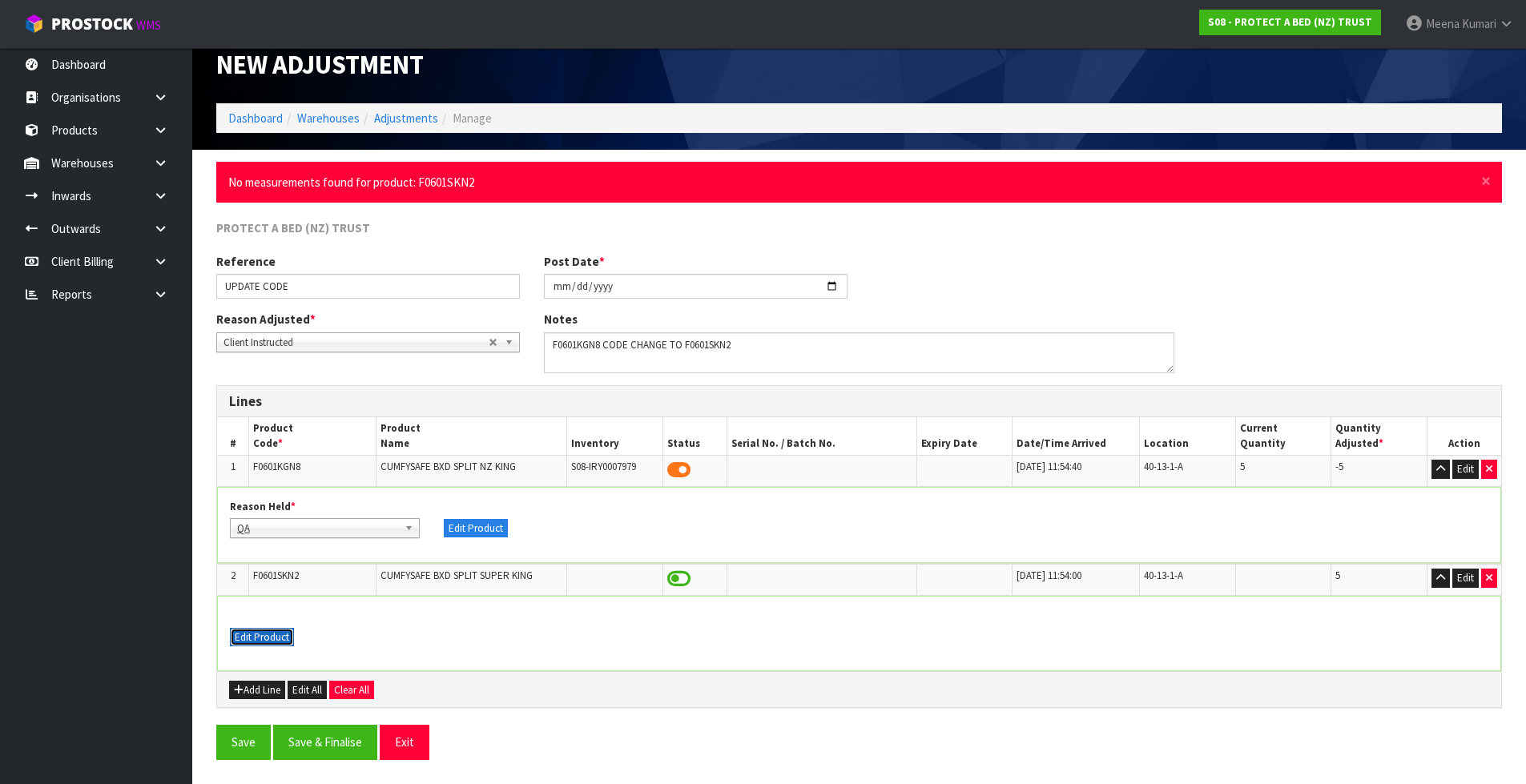
click at [262, 629] on button "Edit Product" at bounding box center [262, 638] width 64 height 19
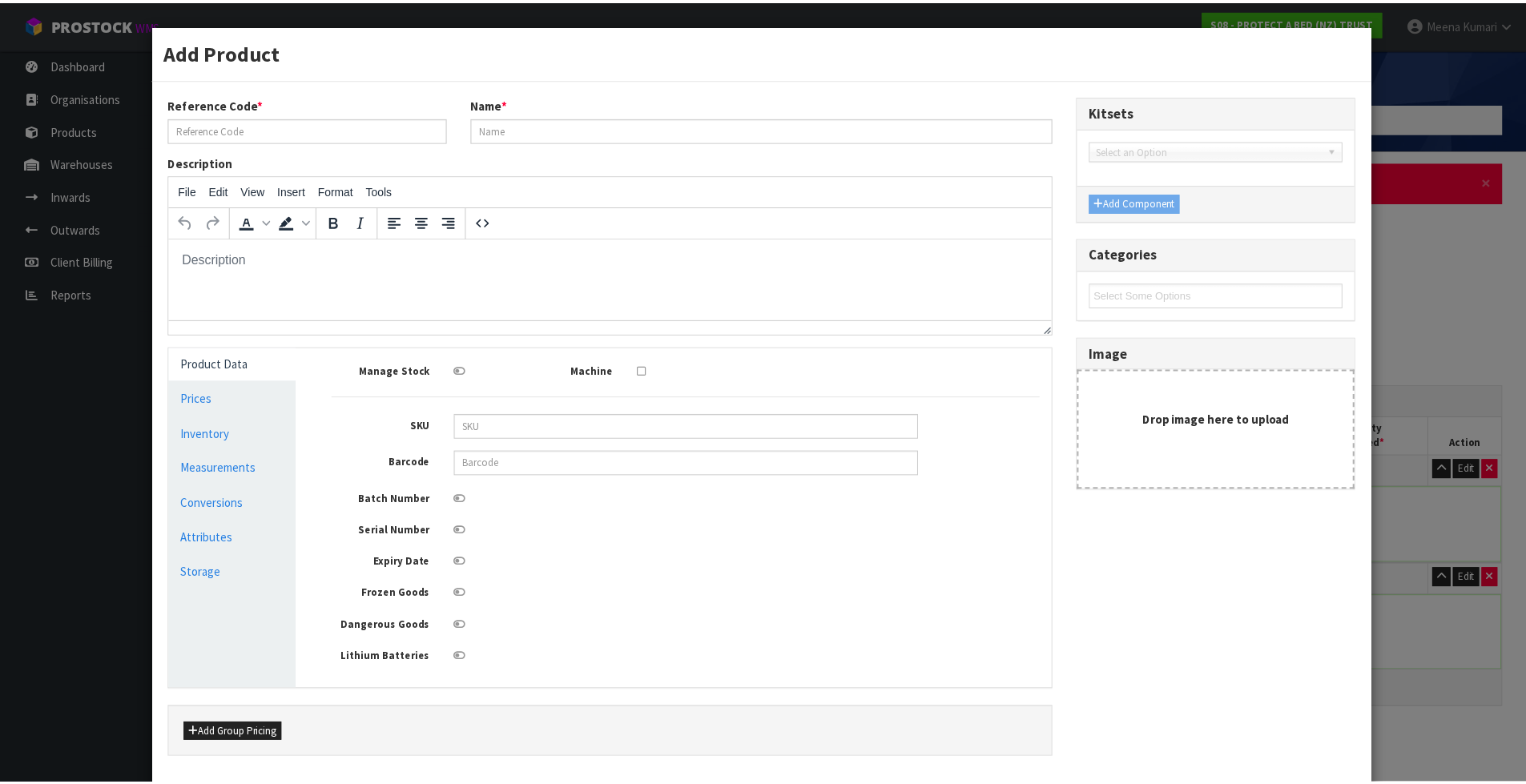
scroll to position [0, 0]
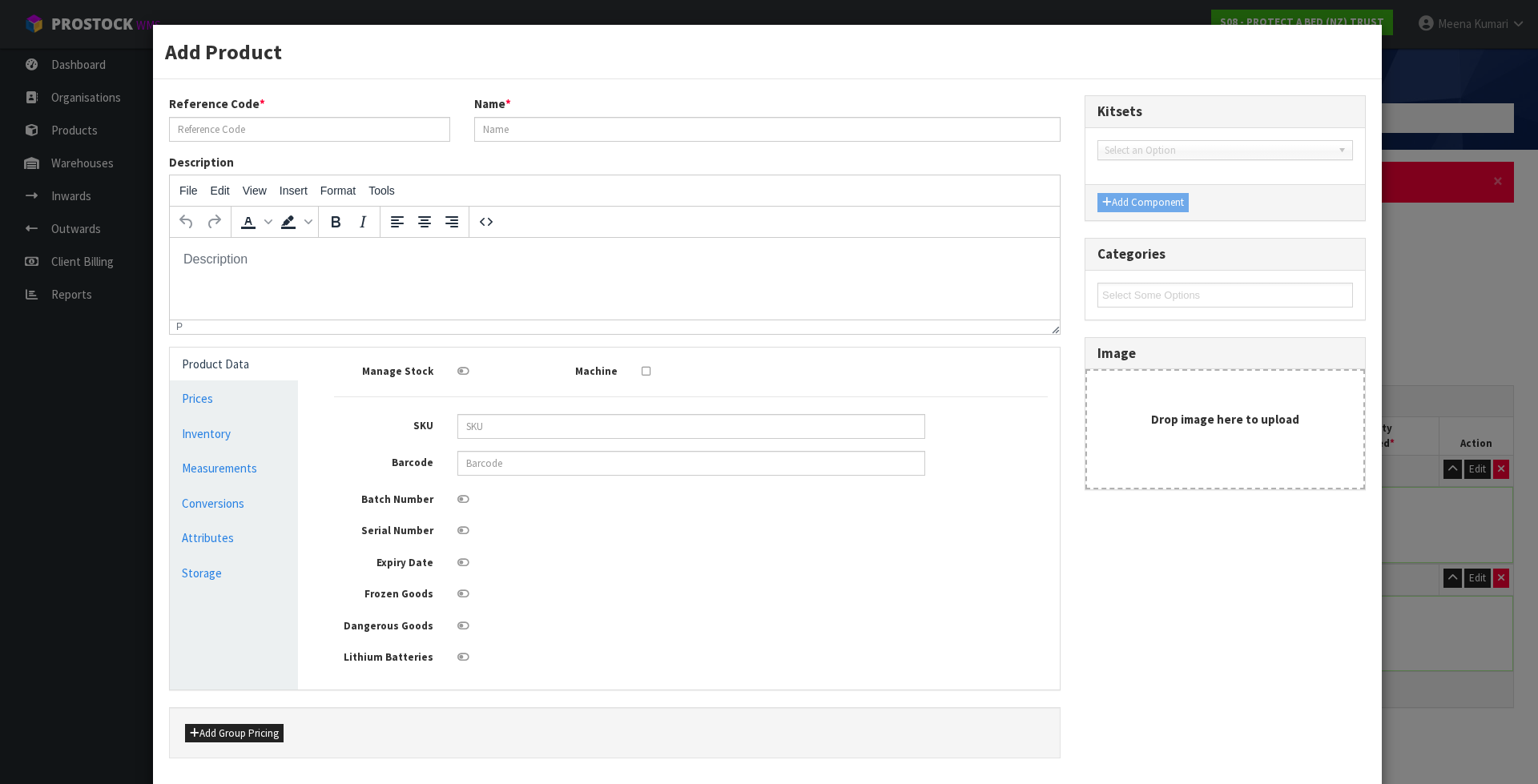
type input "F0601SKN2"
type input "CUMFYSAFE BXD SPLIT SUPER KING"
click at [275, 461] on link "Measurements" at bounding box center [234, 468] width 128 height 33
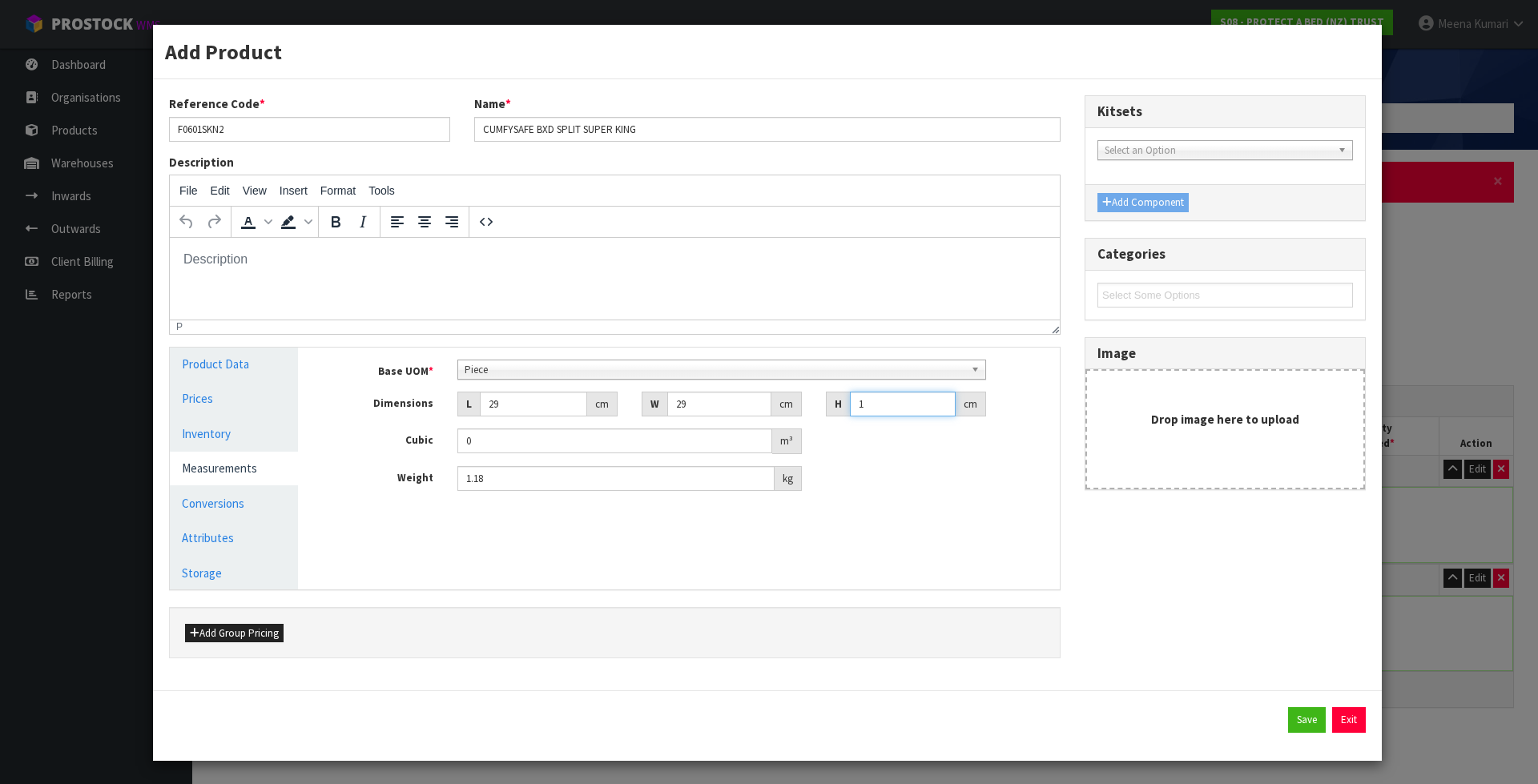
click at [885, 413] on input "1" at bounding box center [902, 404] width 106 height 24
type input "10"
type input "0.00841"
type input "10"
click at [1301, 717] on button "Save" at bounding box center [1306, 719] width 38 height 25
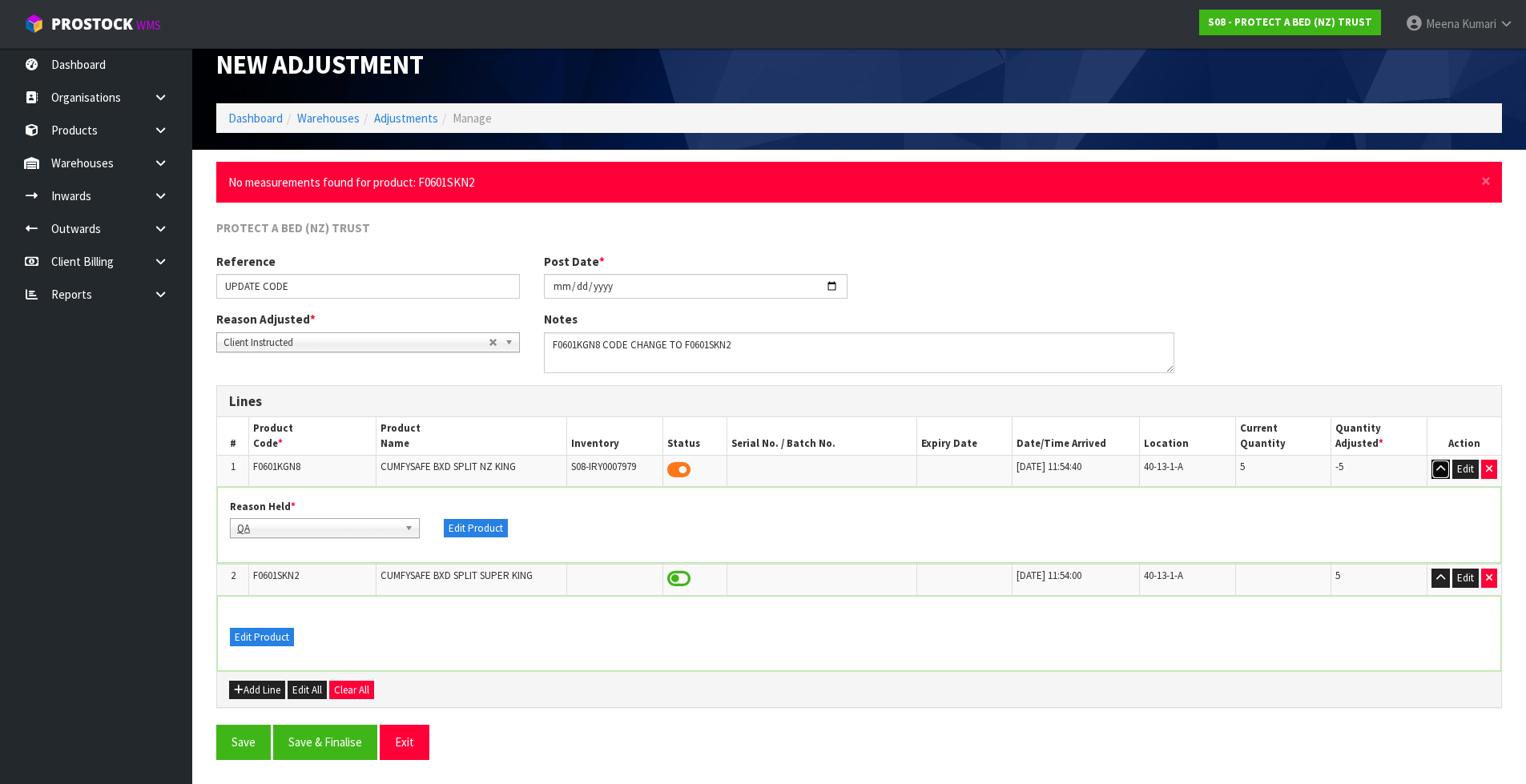
click at [1441, 467] on icon "button" at bounding box center [1440, 468] width 8 height 10
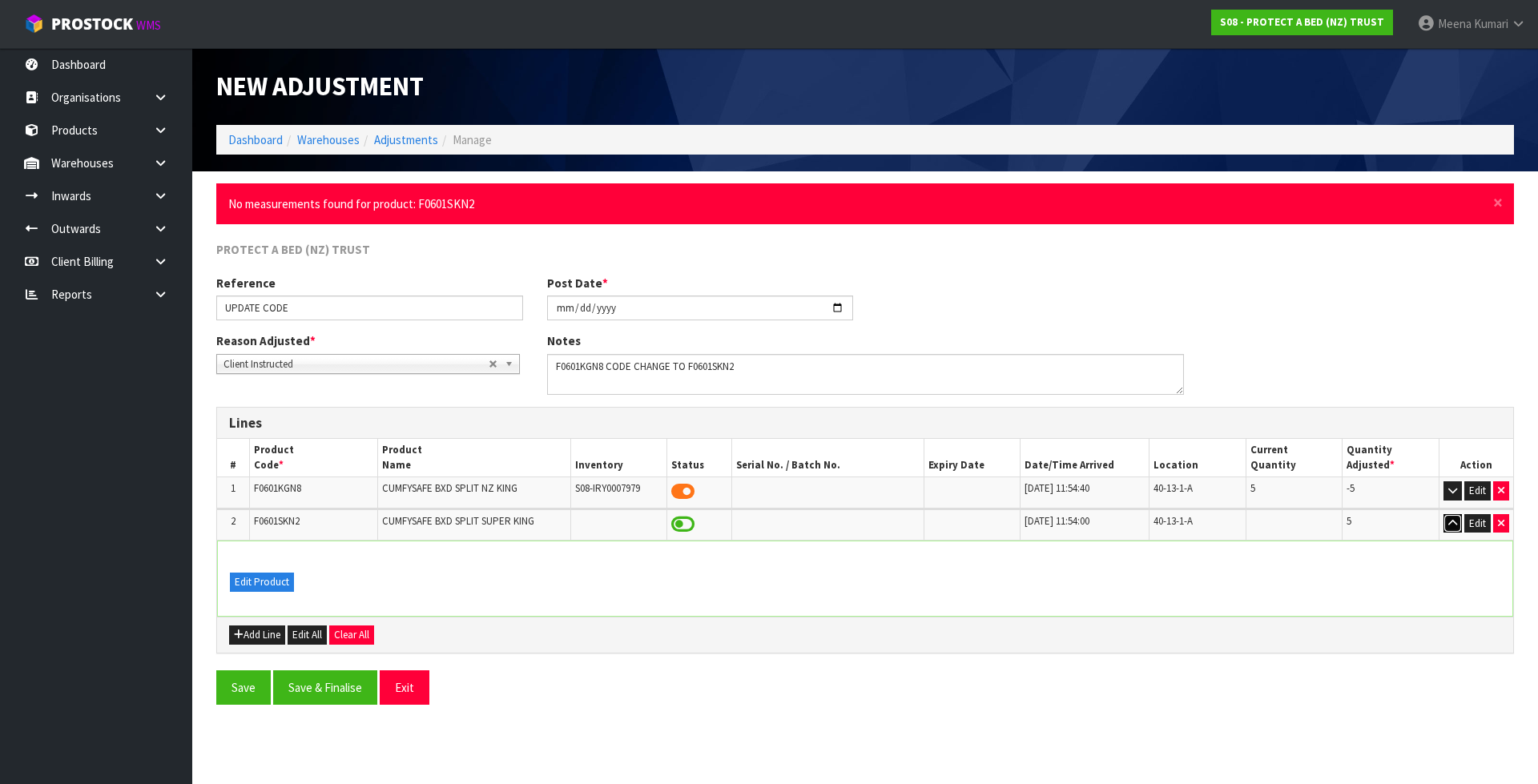
click at [1448, 522] on icon "button" at bounding box center [1452, 523] width 8 height 10
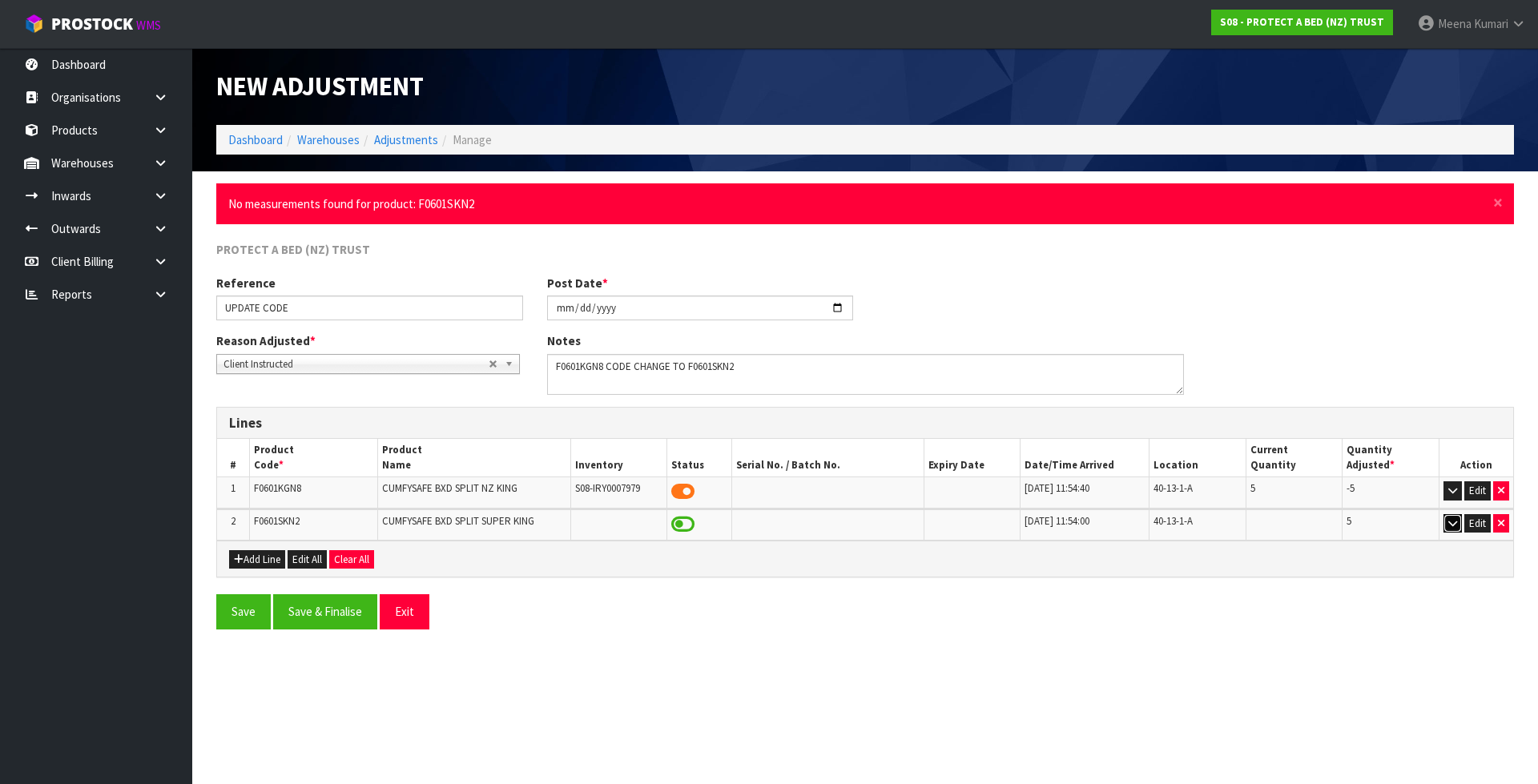
click at [1448, 522] on icon "button" at bounding box center [1452, 523] width 8 height 10
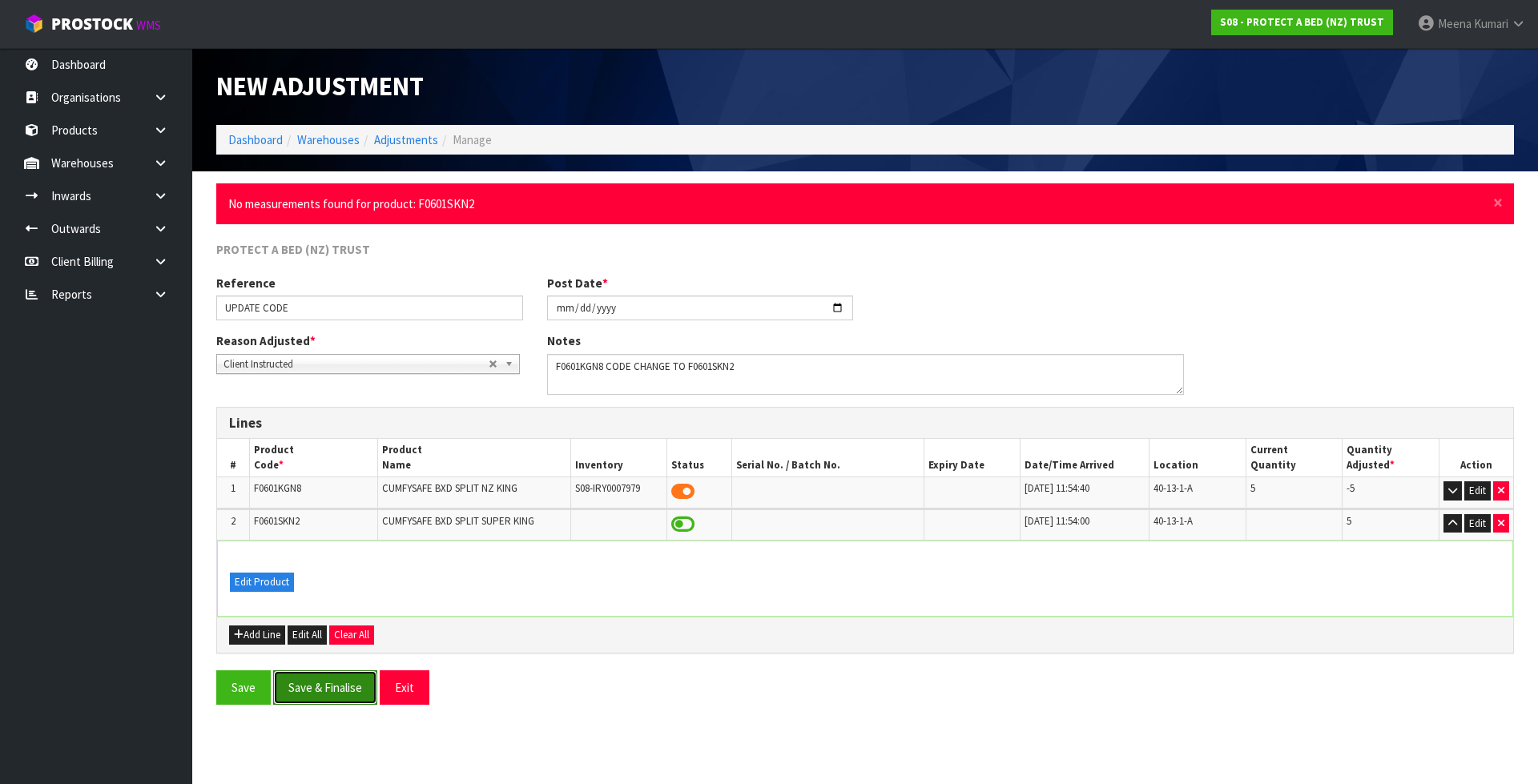
click at [333, 690] on button "Save & Finalise" at bounding box center [324, 687] width 104 height 35
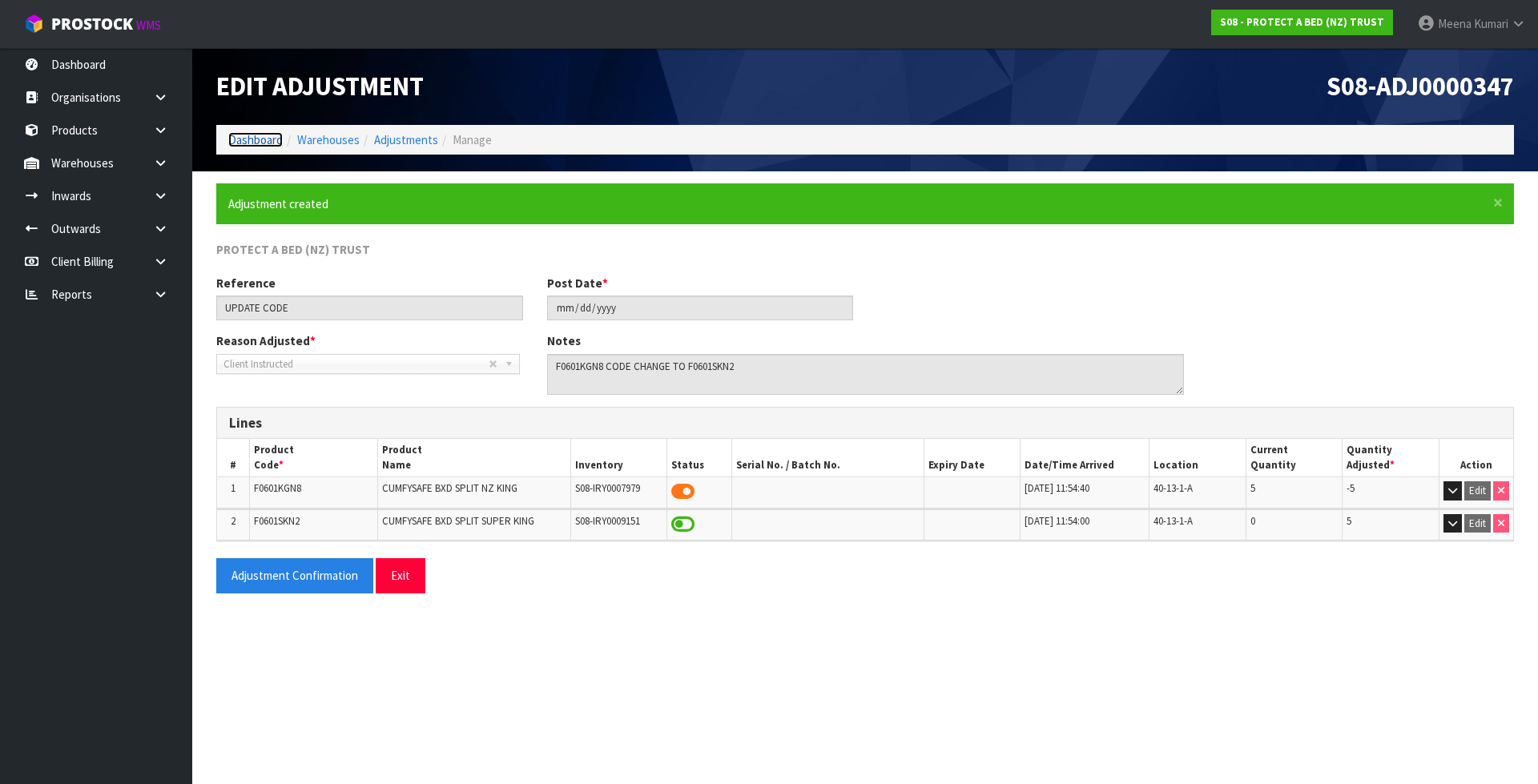
click at [262, 141] on link "Dashboard" at bounding box center [255, 140] width 54 height 15
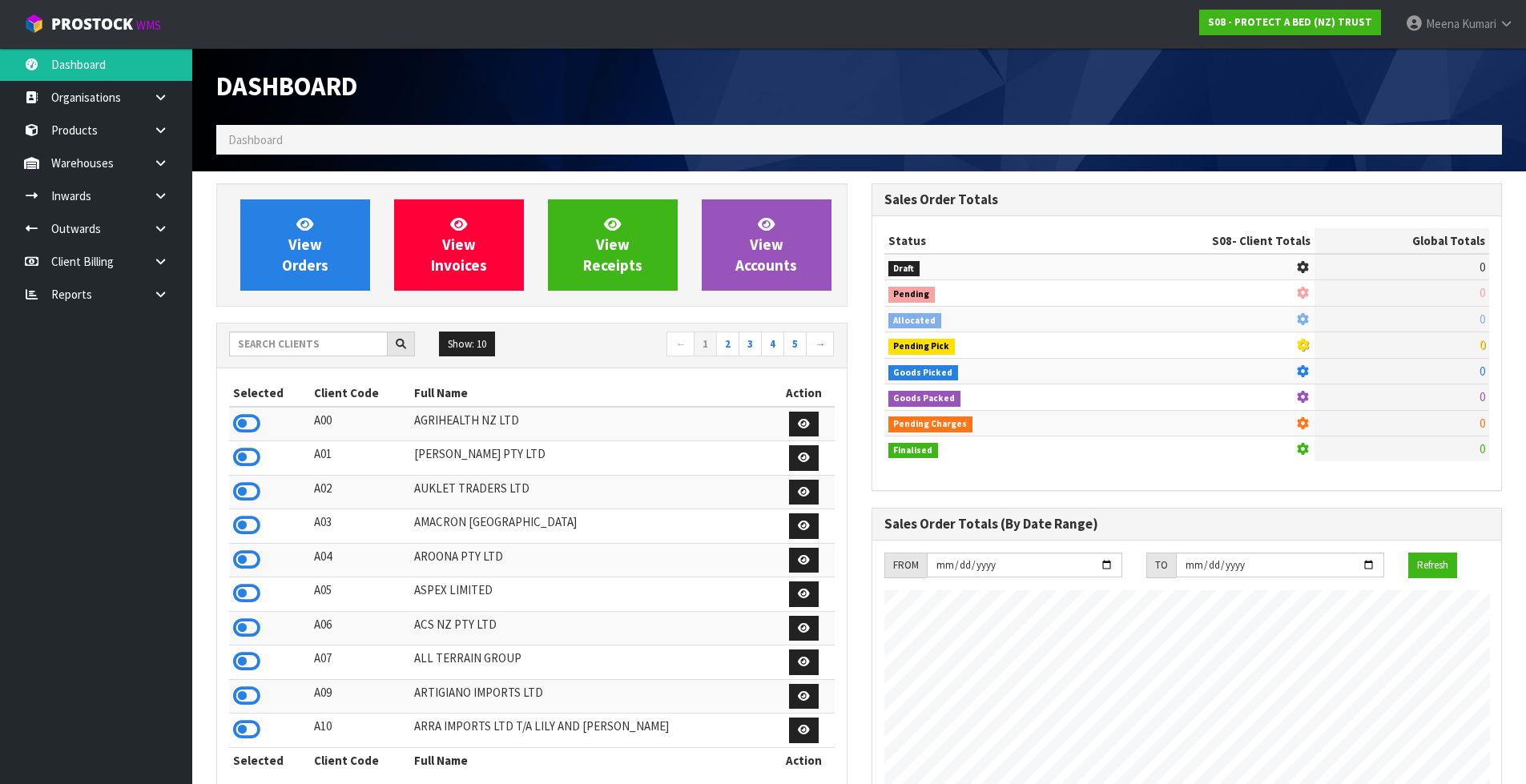
scroll to position [999, 655]
click at [298, 353] on input "text" at bounding box center [308, 344] width 159 height 24
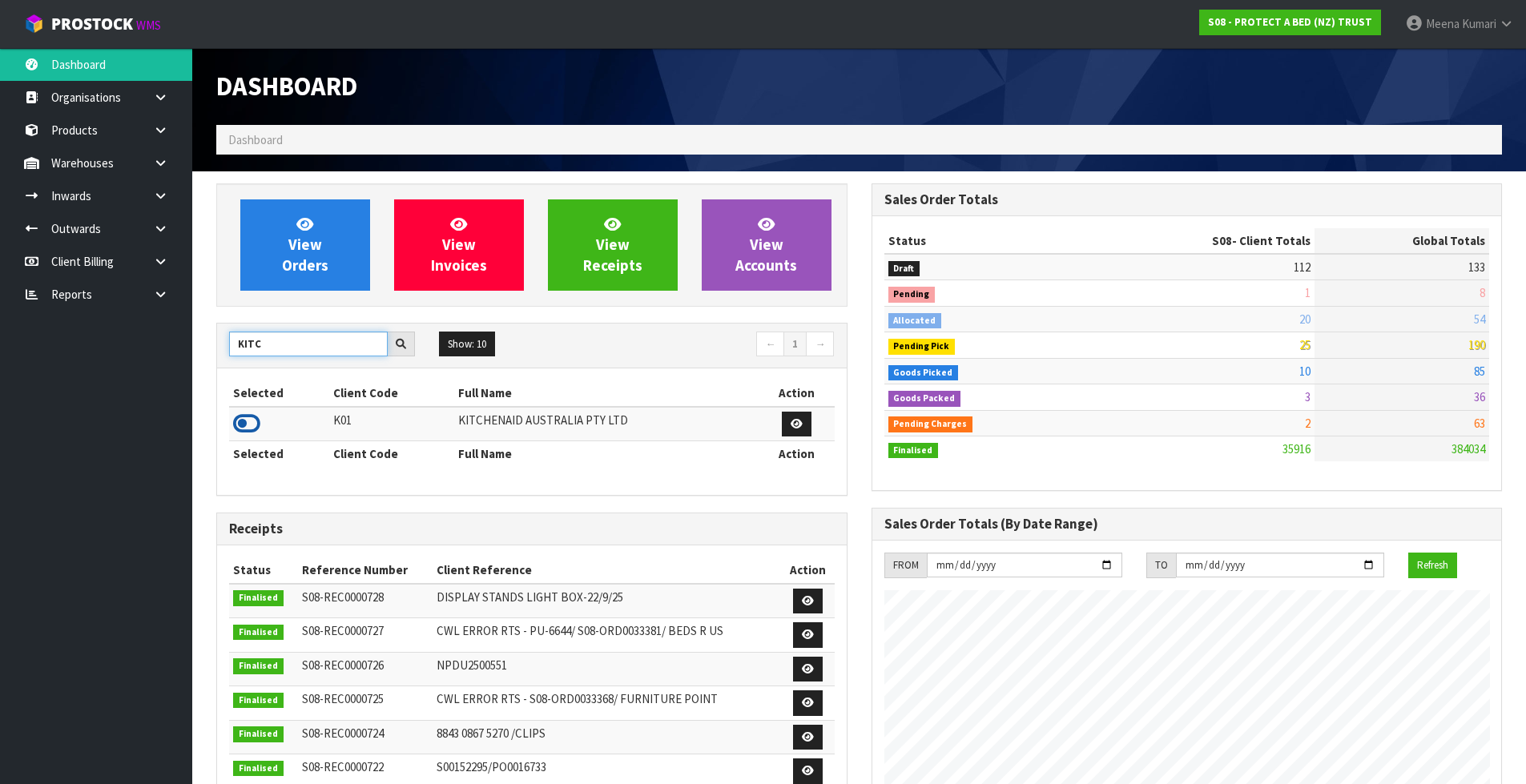
type input "KITC"
click at [251, 418] on icon at bounding box center [247, 424] width 27 height 24
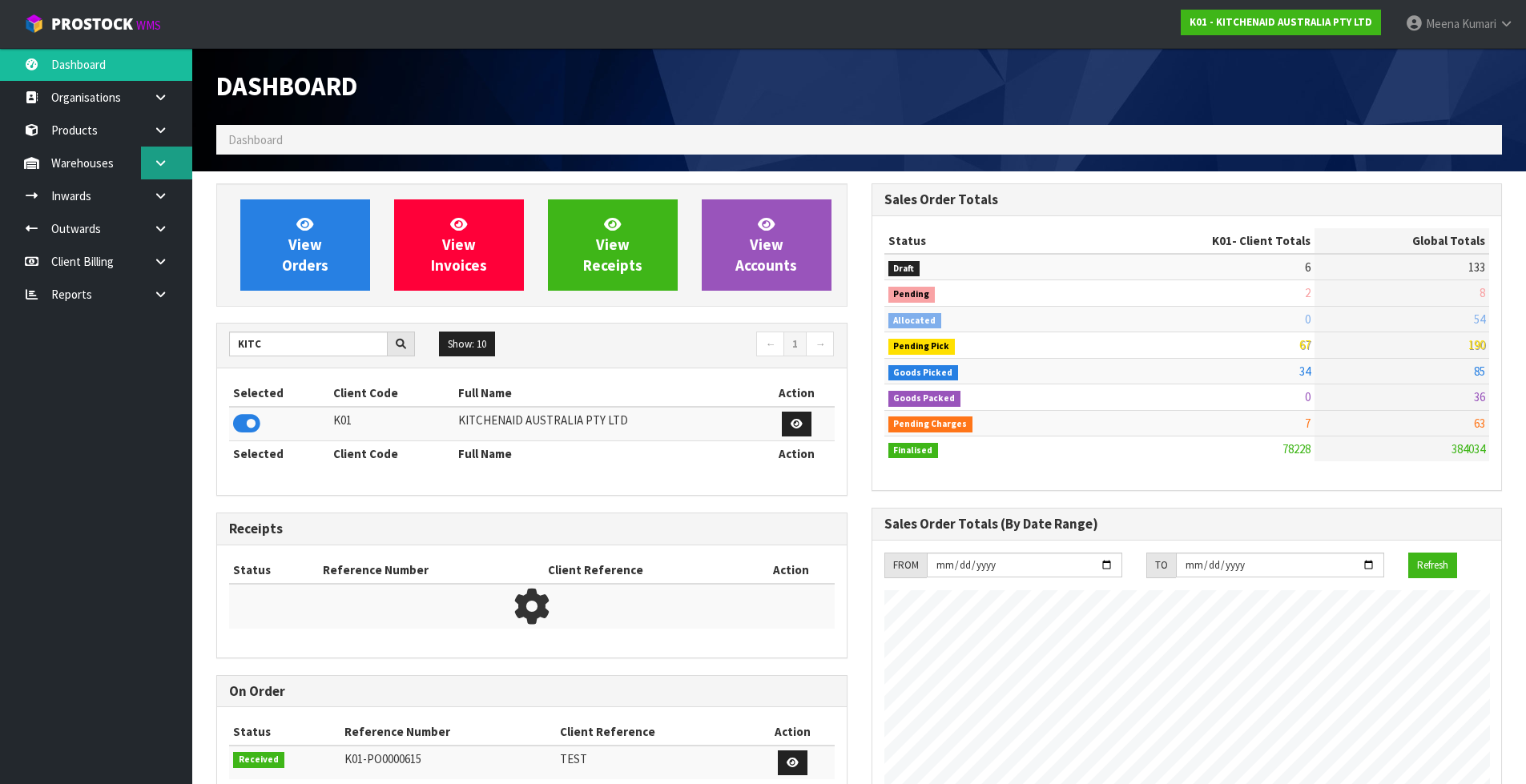
click at [157, 175] on link at bounding box center [166, 162] width 52 height 33
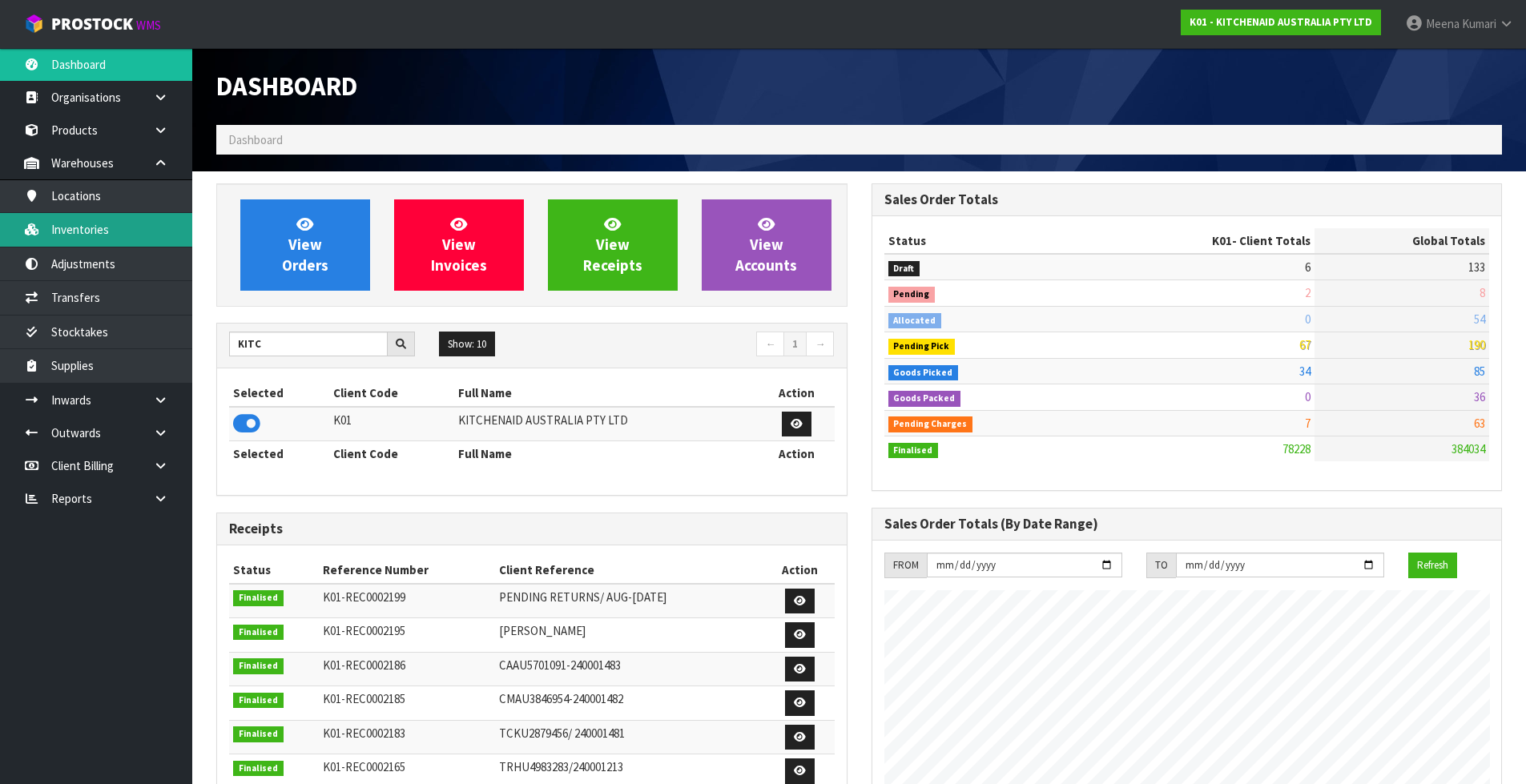
click at [133, 228] on link "Inventories" at bounding box center [96, 229] width 192 height 33
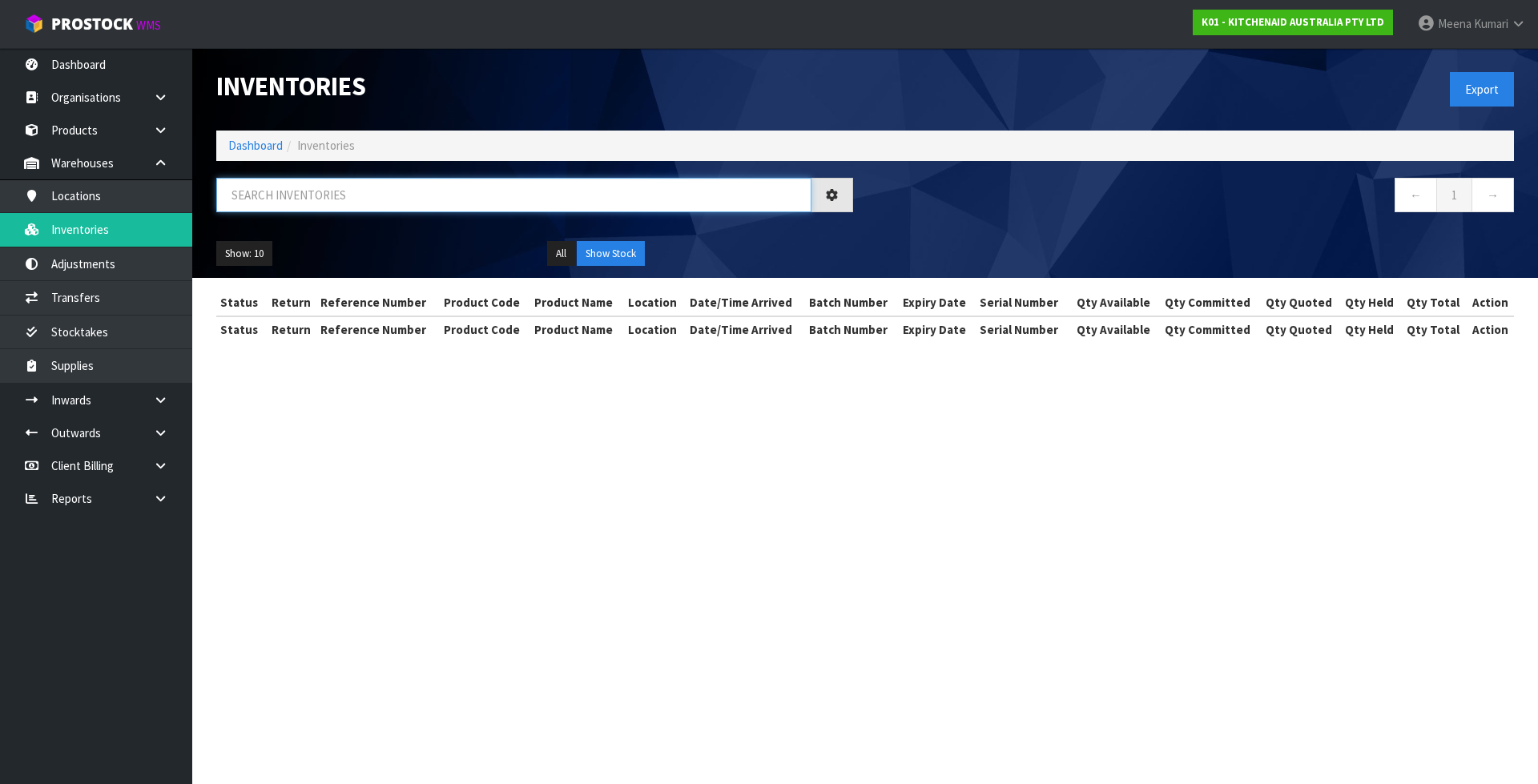
click at [333, 198] on input "text" at bounding box center [514, 195] width 595 height 35
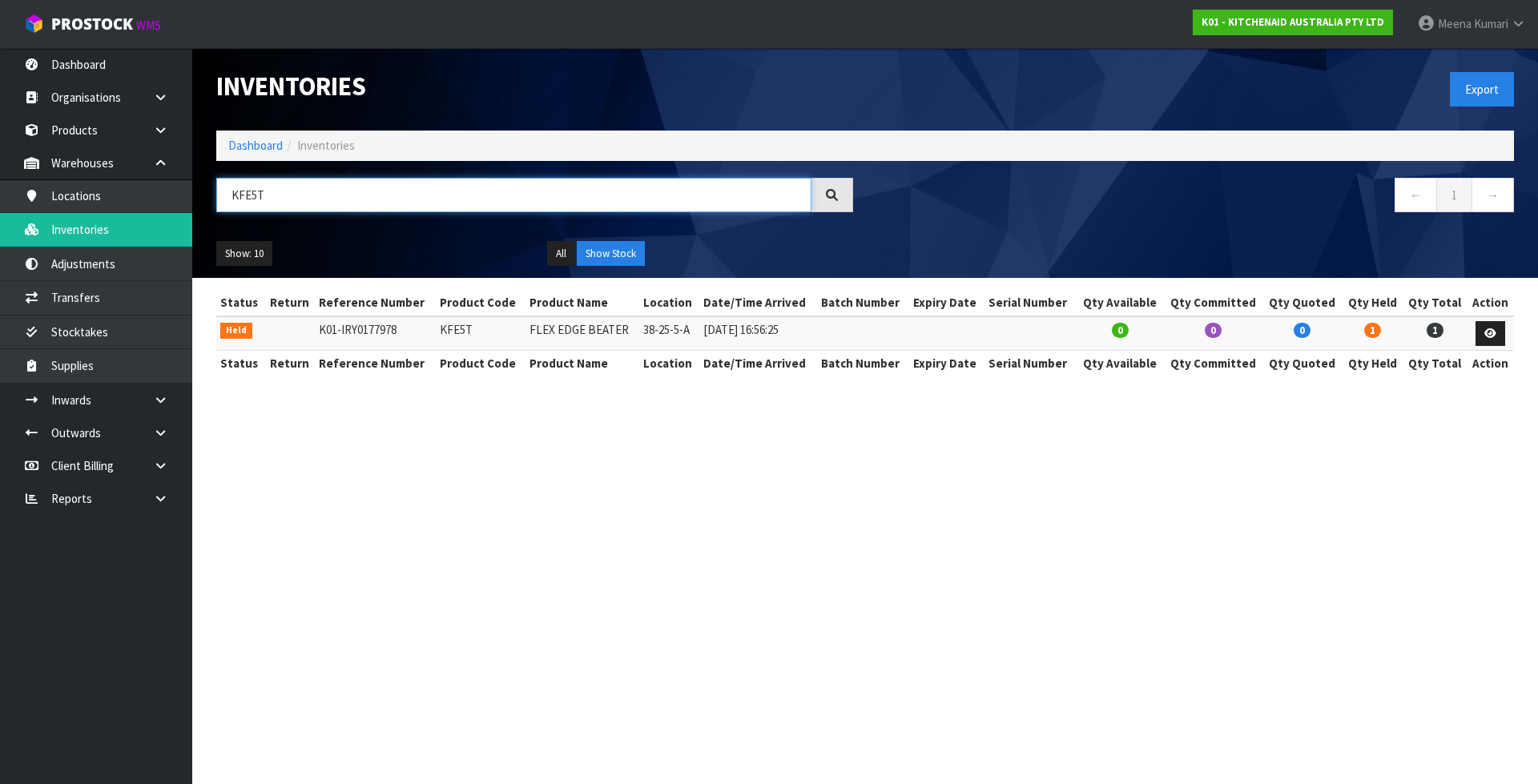
type input "KFE5T"
click at [443, 338] on td "KFE5T" at bounding box center [481, 333] width 90 height 35
copy td "KFE5T"
click at [107, 265] on link "Adjustments" at bounding box center [96, 264] width 192 height 33
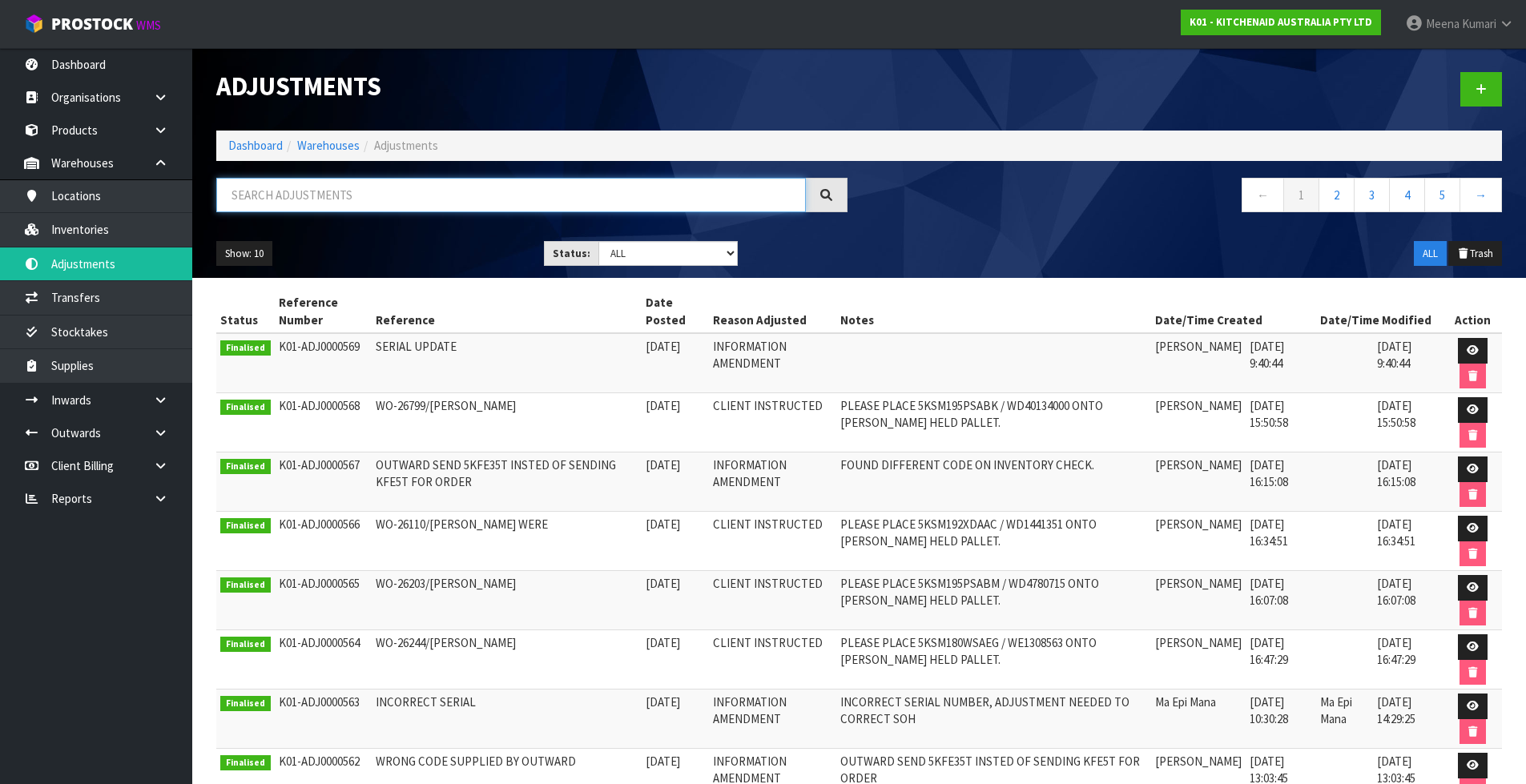
click at [295, 204] on input "text" at bounding box center [511, 195] width 590 height 35
paste input "KFE5T"
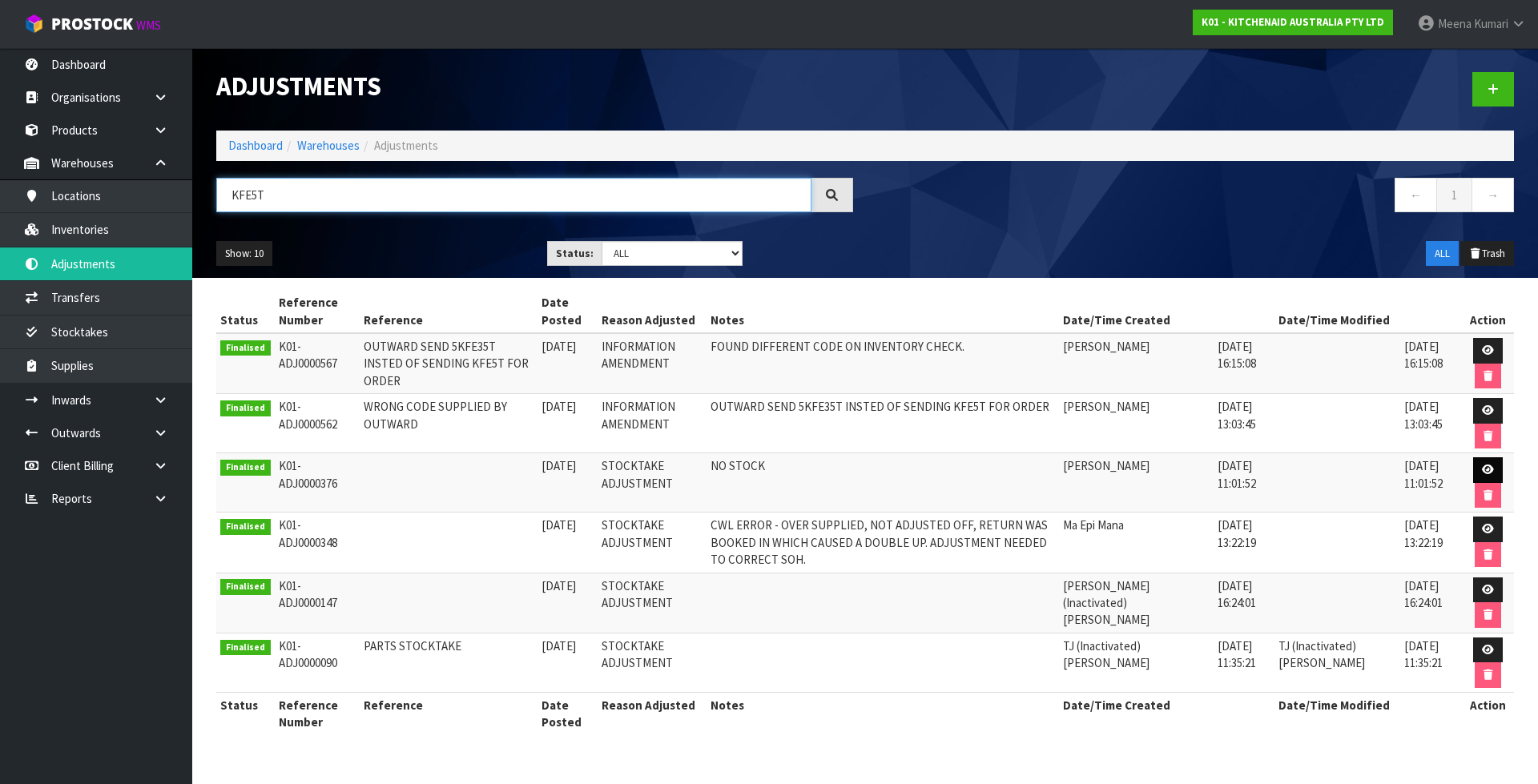
type input "KFE5T"
click at [1494, 469] on link at bounding box center [1487, 470] width 30 height 25
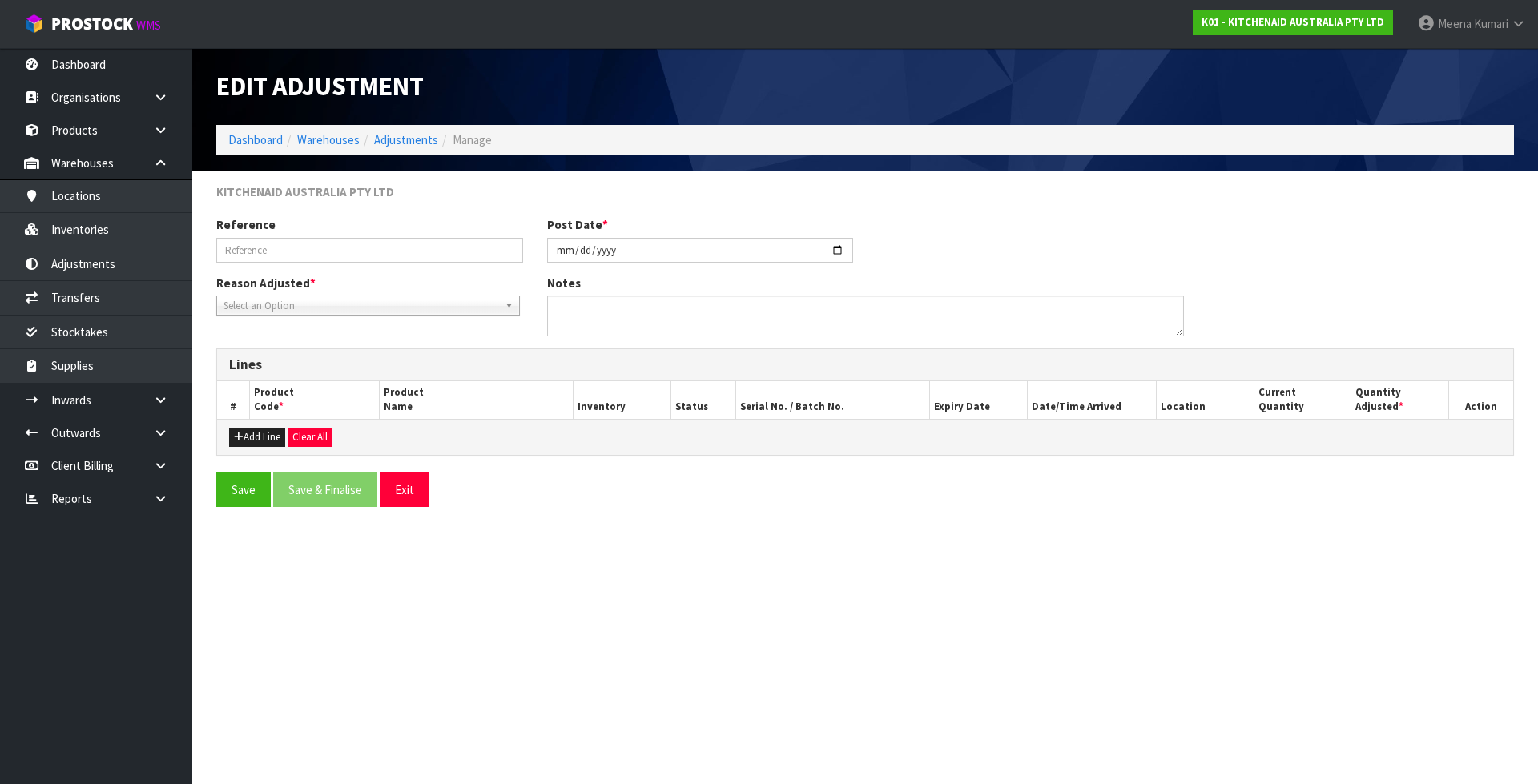
type input "2023-09-25"
type textarea "NO STOCK"
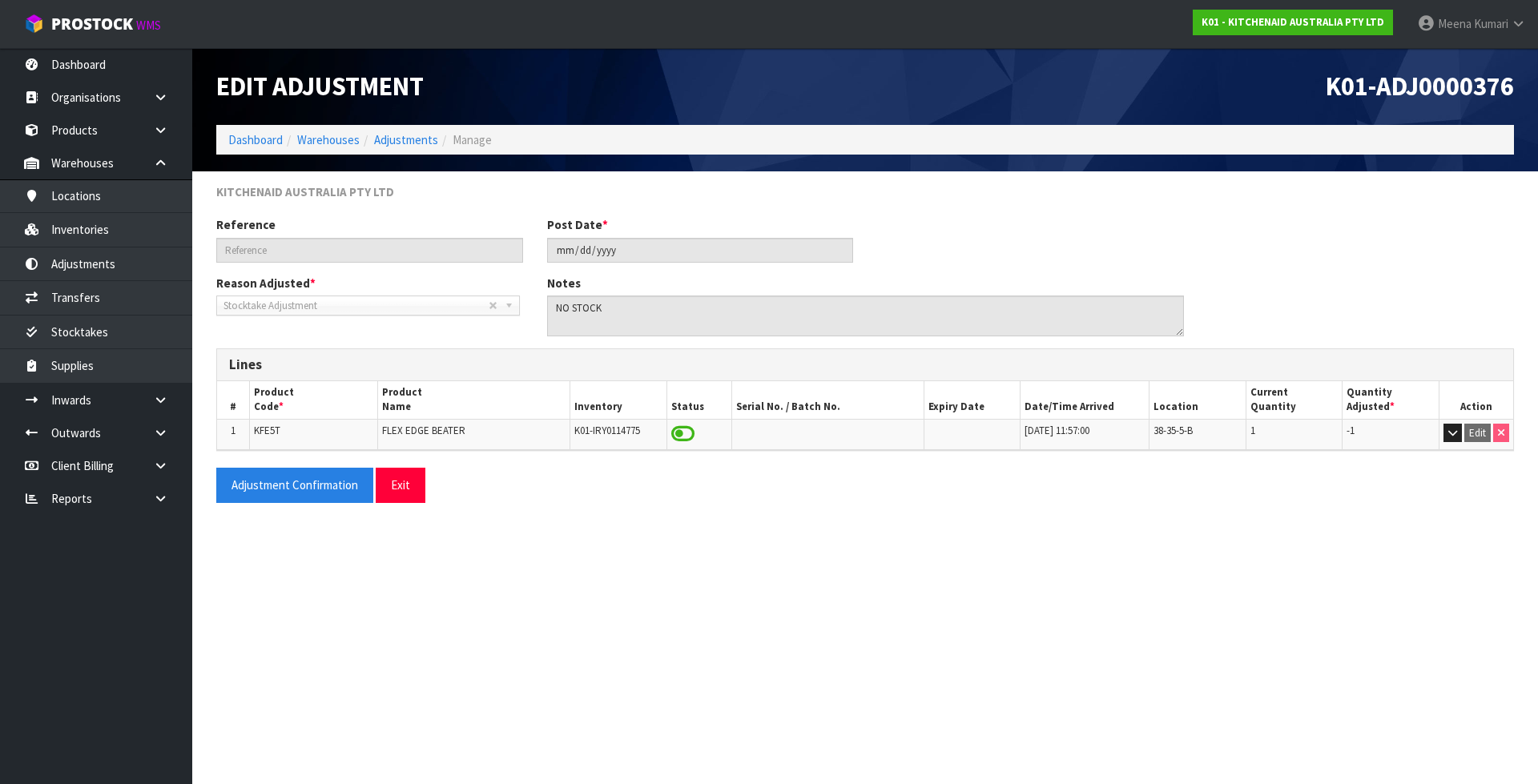
click at [338, 428] on td "KFE5T" at bounding box center [313, 434] width 128 height 30
click at [264, 431] on span "KFE5T" at bounding box center [267, 430] width 26 height 14
copy span "KFE5T"
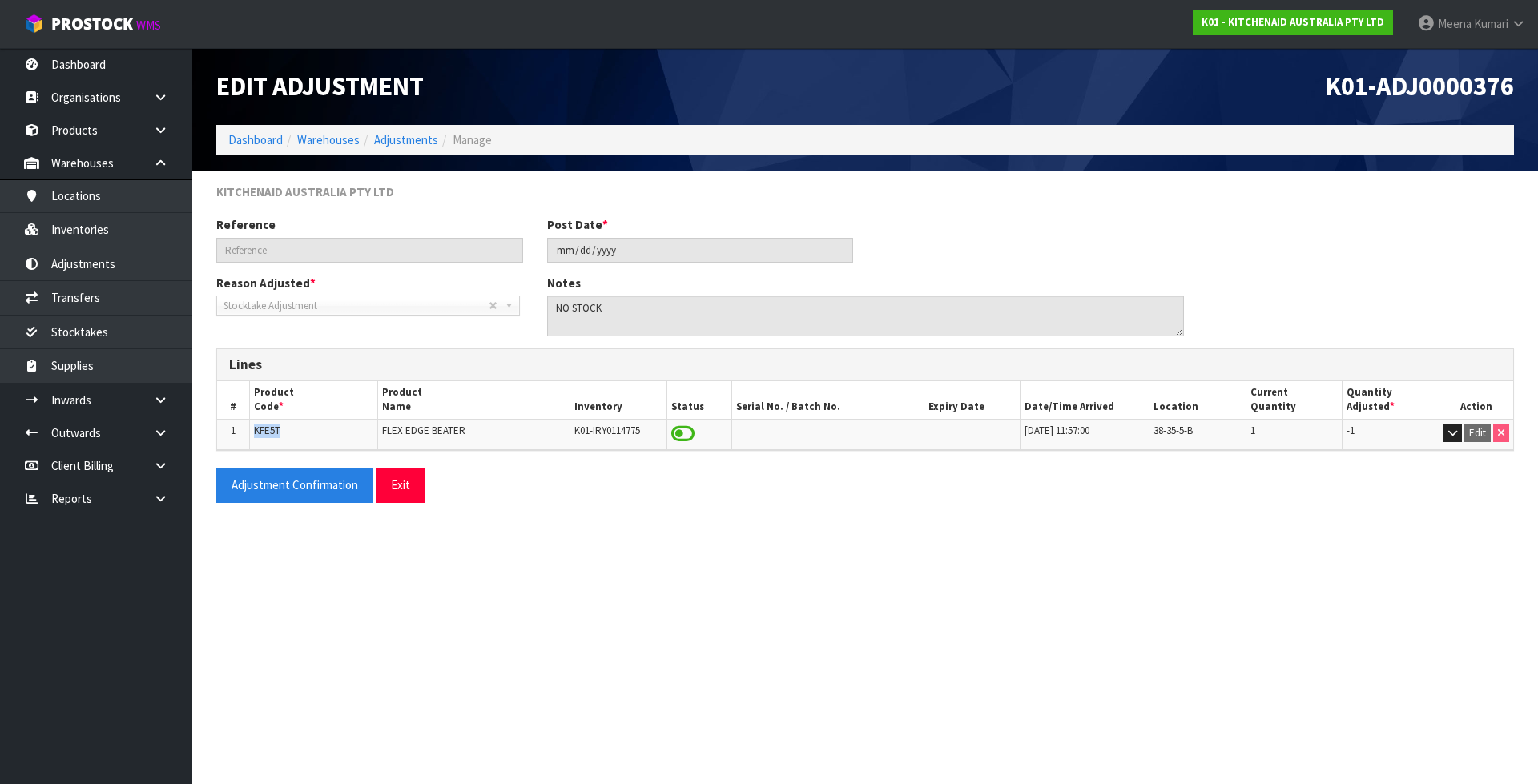
click at [300, 428] on td "KFE5T" at bounding box center [313, 434] width 128 height 30
click at [283, 428] on td "KFE5T" at bounding box center [313, 434] width 128 height 30
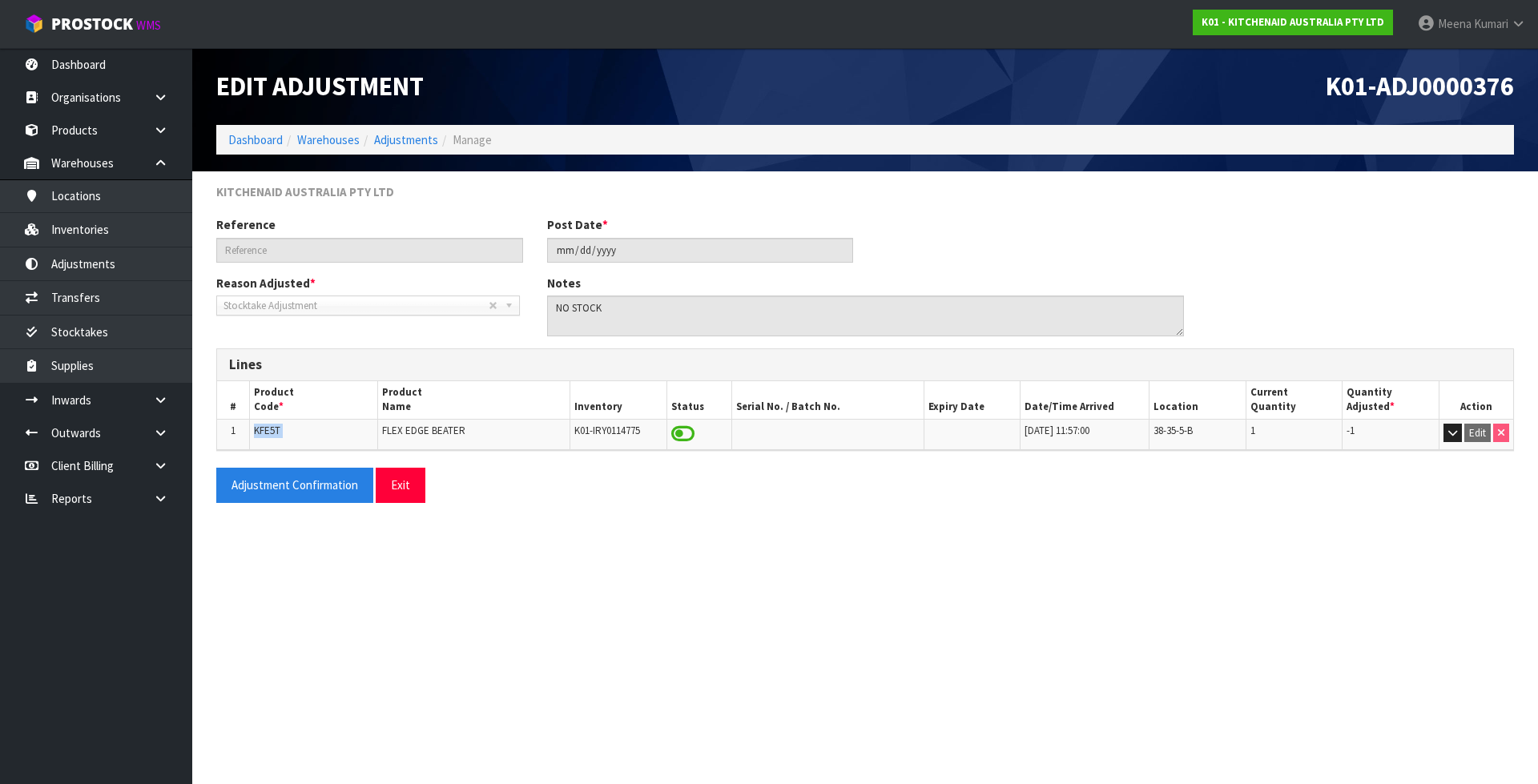
copy tr "KFE5T"
click at [139, 217] on link "Inventories" at bounding box center [96, 229] width 192 height 33
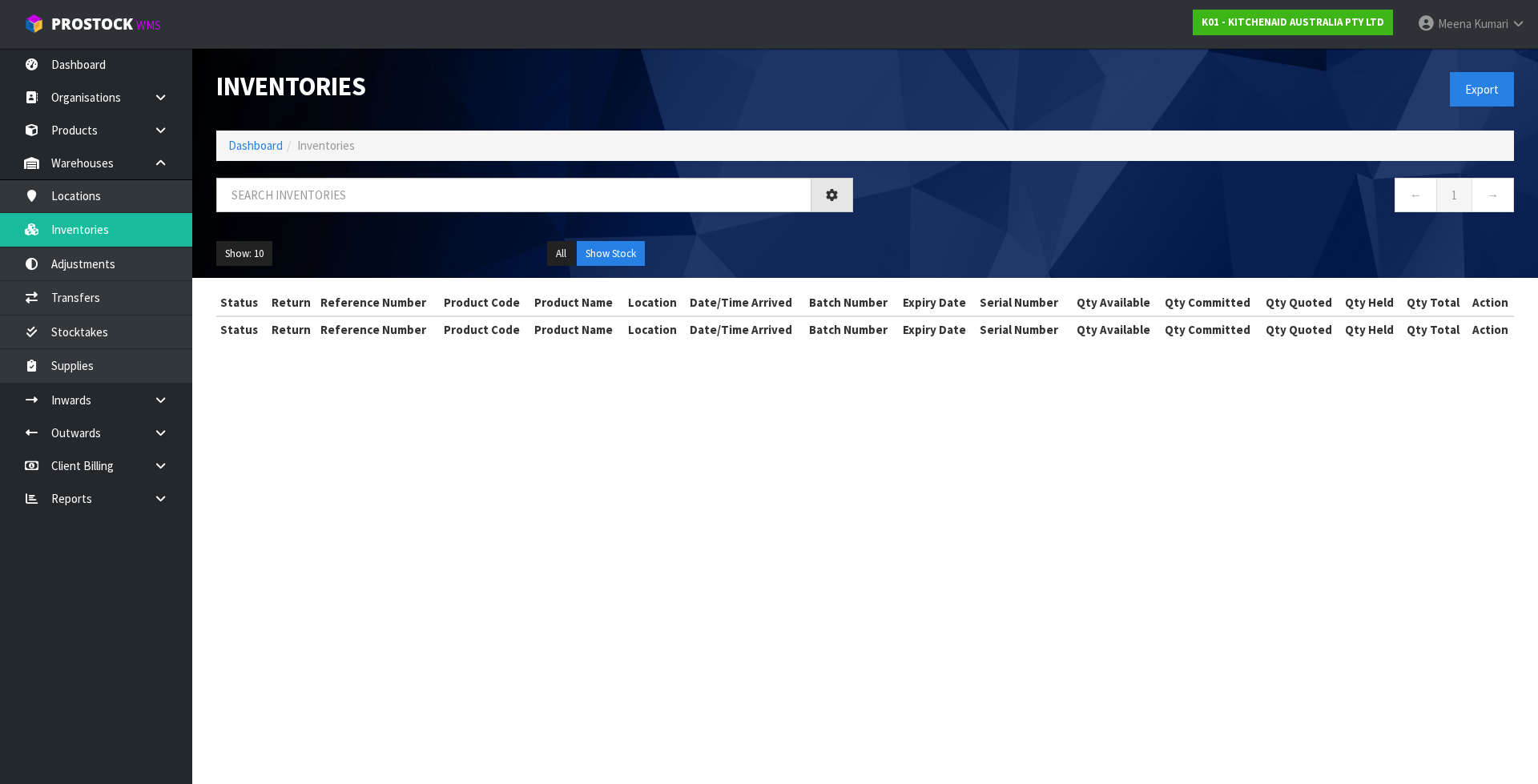
click at [309, 173] on div "Inventories Export Dashboard Inventories ← 1 → Show: 10 5 10 25 50 All Show Sto…" at bounding box center [865, 162] width 1321 height 230
click at [295, 197] on input "text" at bounding box center [514, 195] width 595 height 35
paste input "KFE5T"
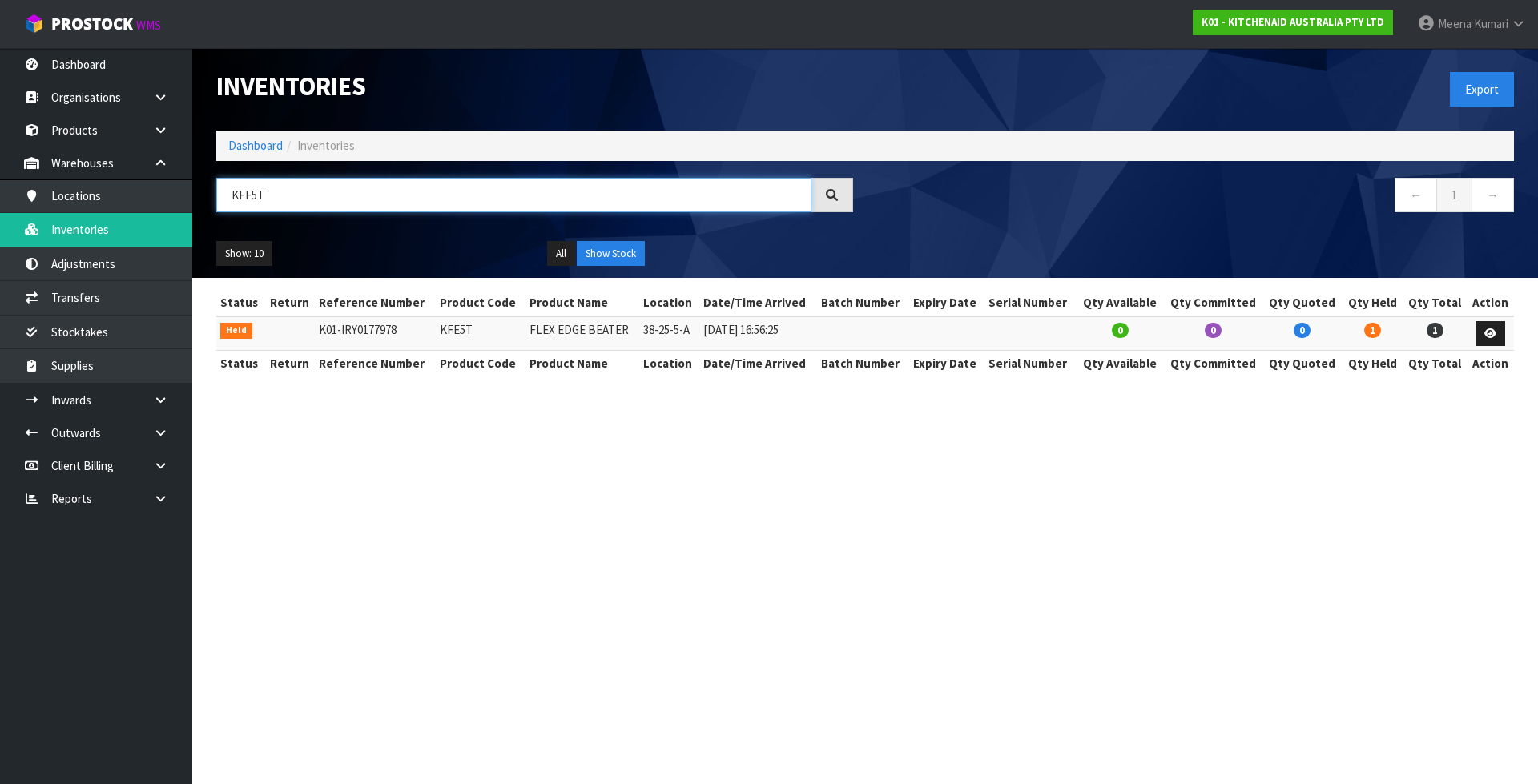
click at [252, 197] on input "KFE5T" at bounding box center [514, 195] width 595 height 35
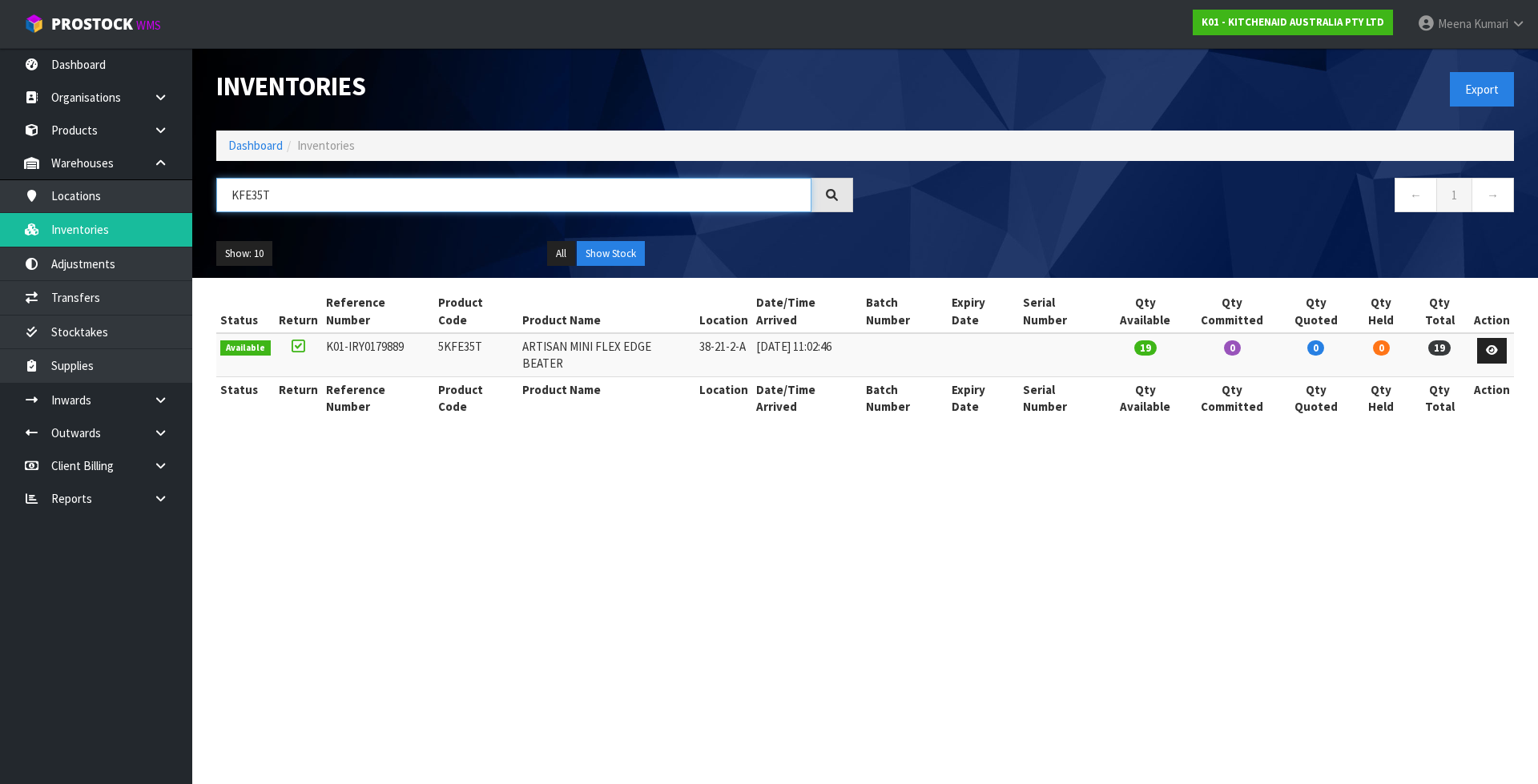
click at [343, 200] on input "KFE35T" at bounding box center [514, 195] width 595 height 35
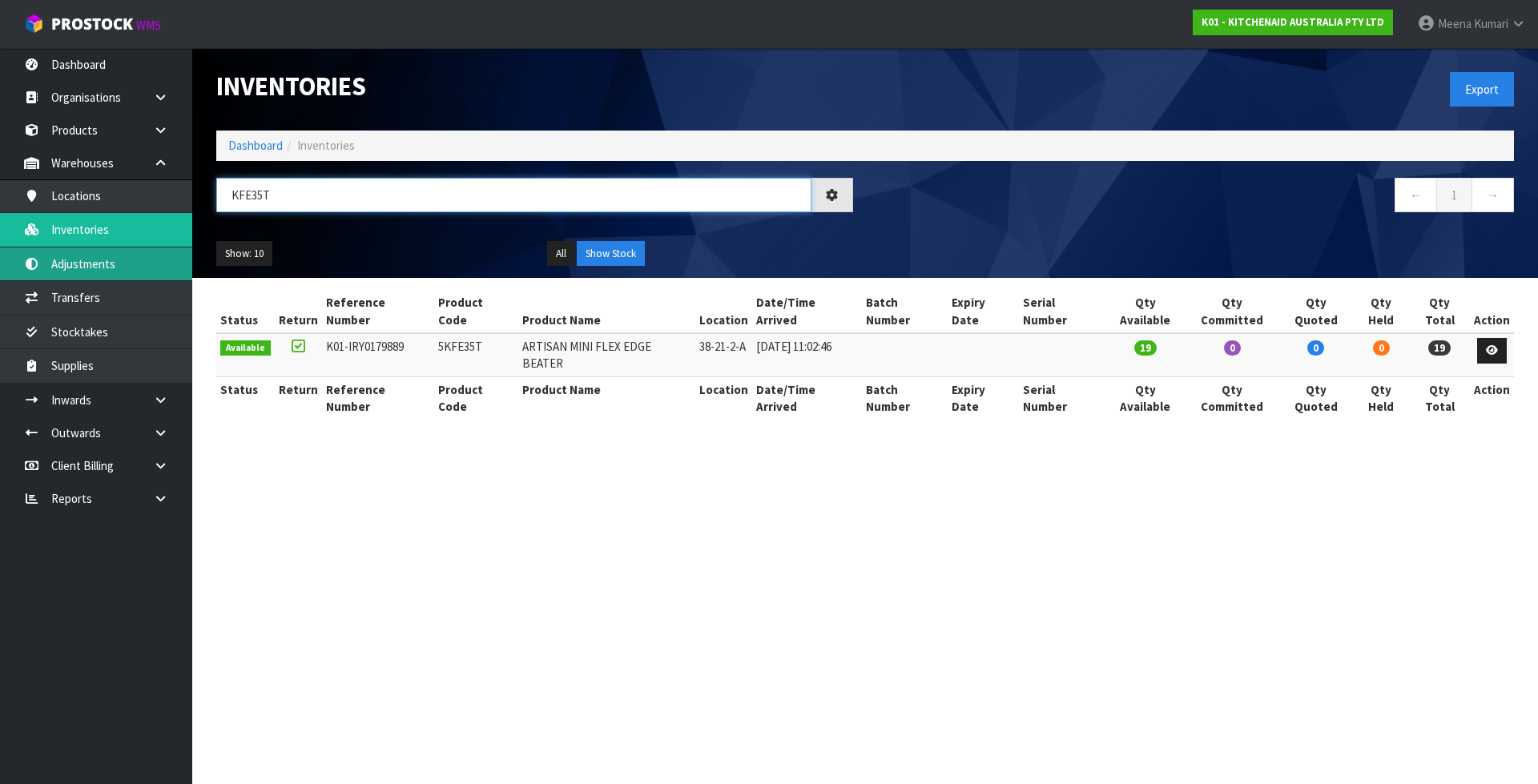
type input "KFE35T"
click at [118, 265] on link "Adjustments" at bounding box center [96, 264] width 192 height 33
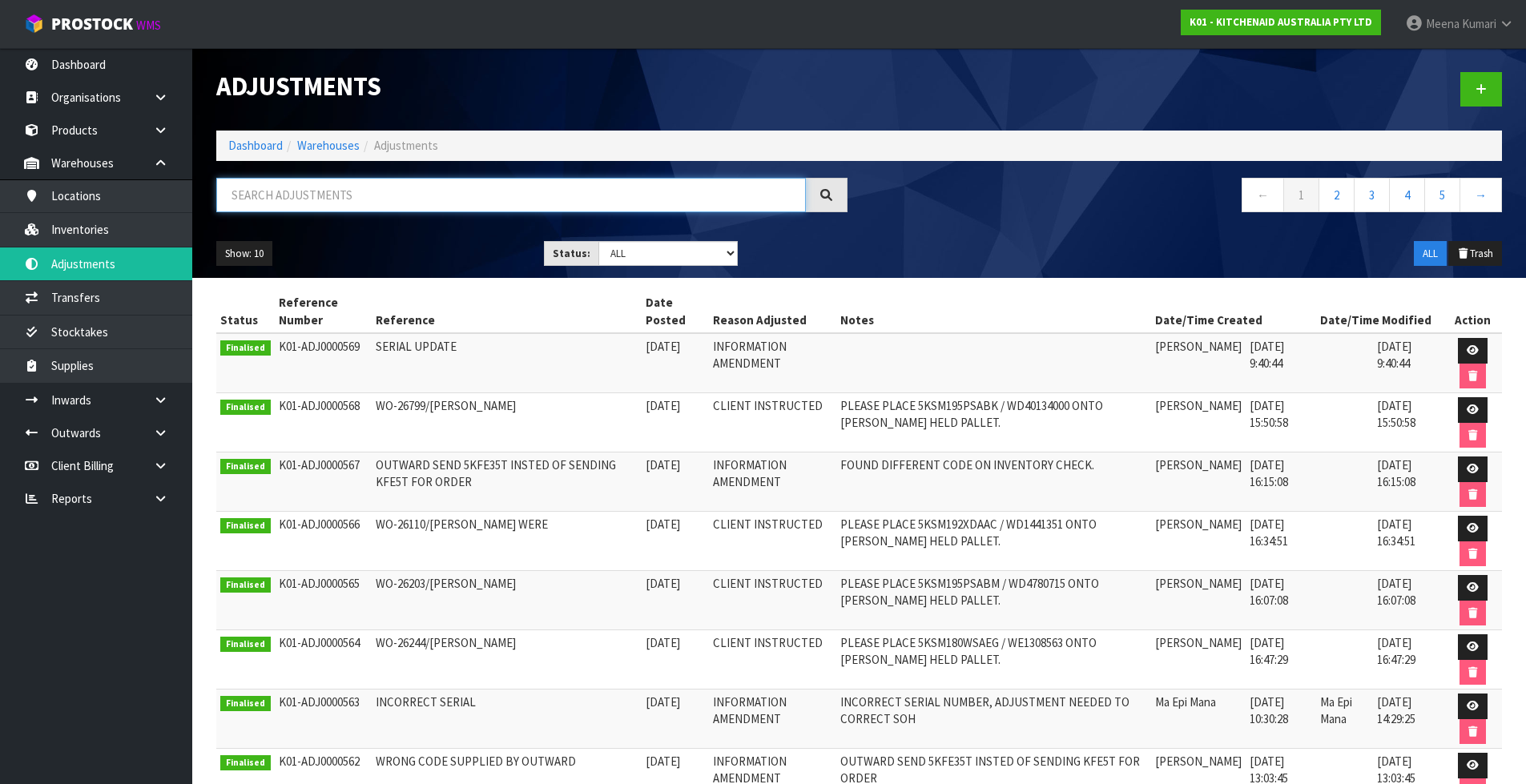
click at [341, 203] on input "text" at bounding box center [511, 195] width 590 height 35
paste input "KFE35T"
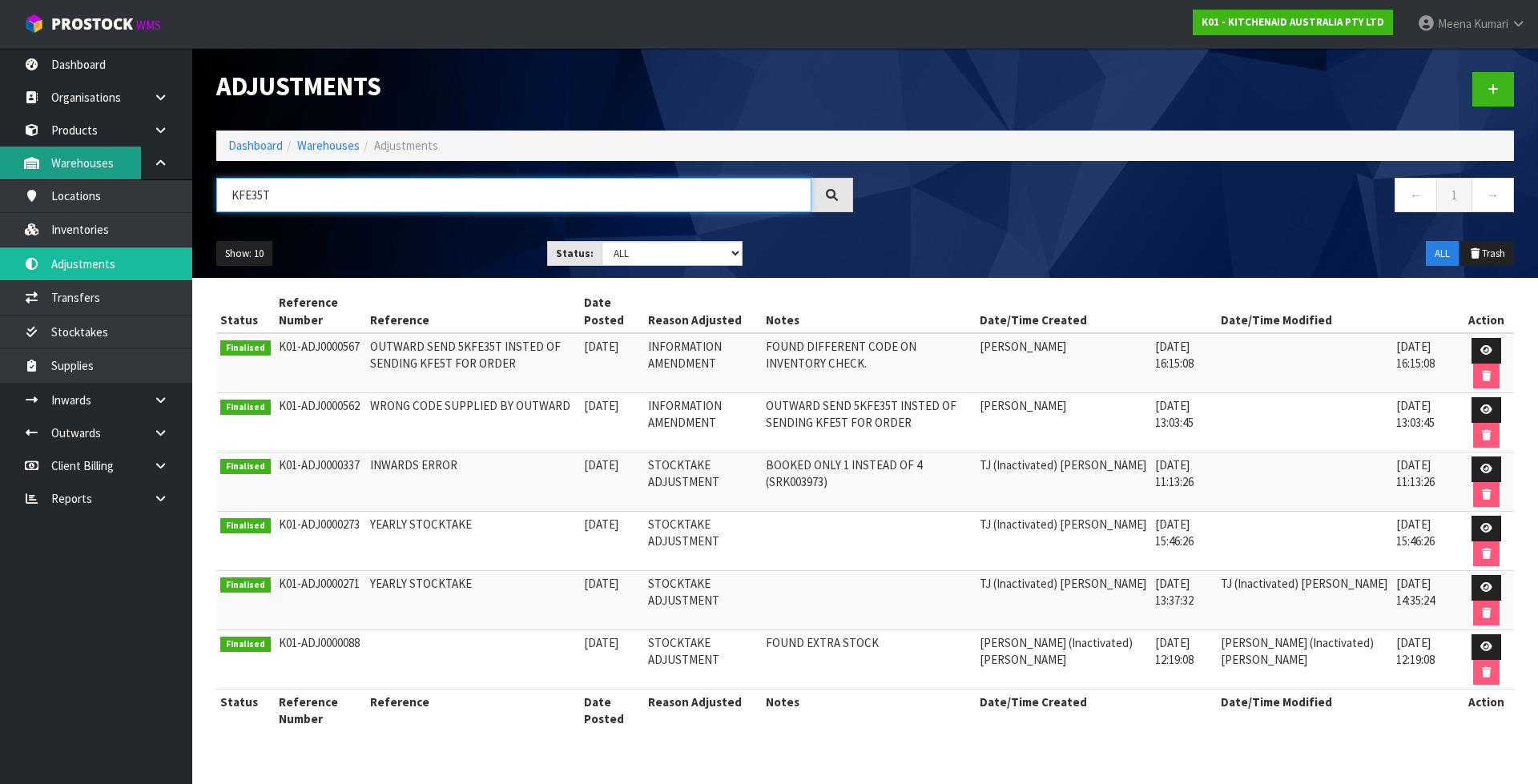
type input "KFE35T"
click at [253, 201] on input "KFE35T" at bounding box center [514, 195] width 595 height 35
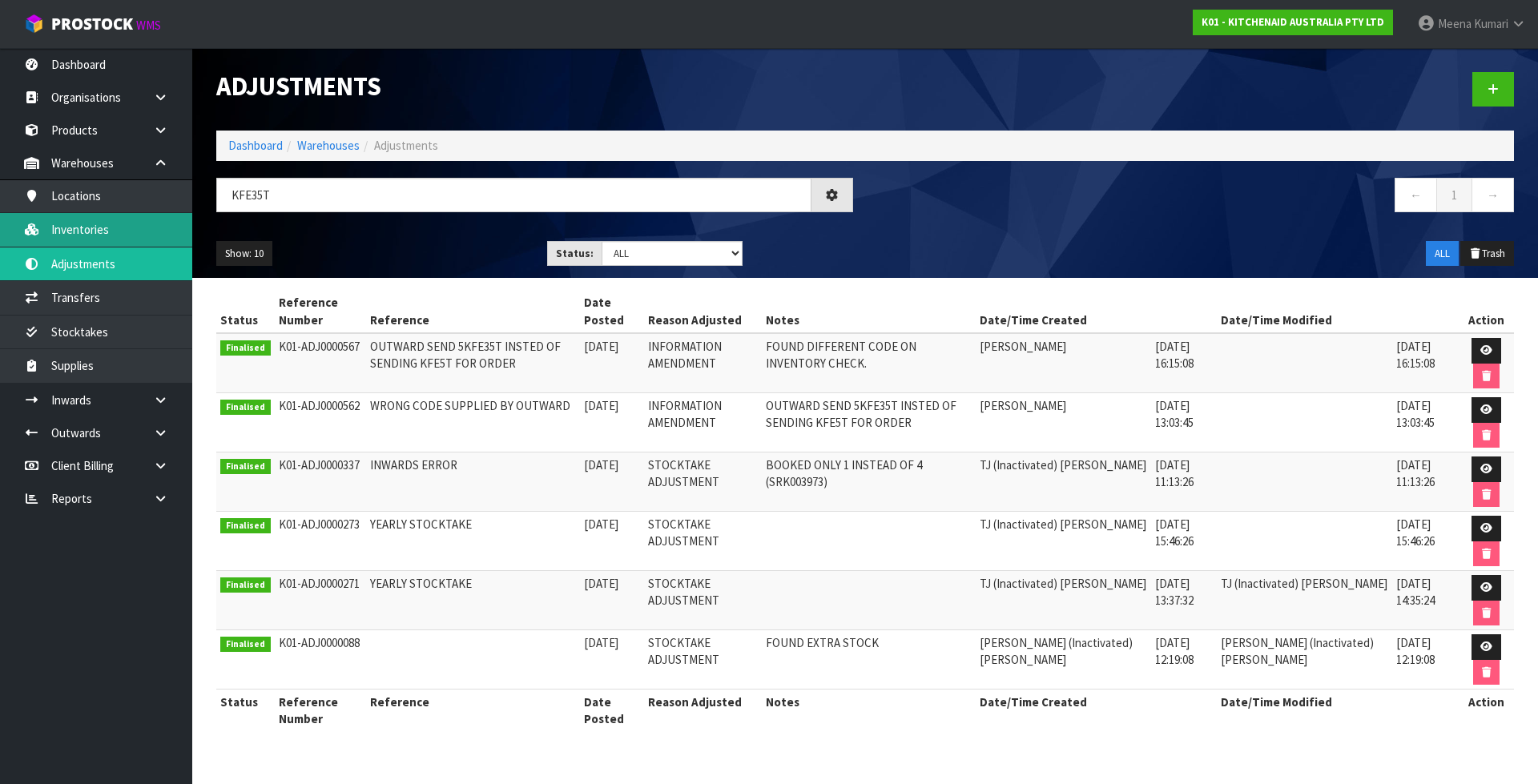
click at [145, 222] on link "Inventories" at bounding box center [96, 229] width 192 height 33
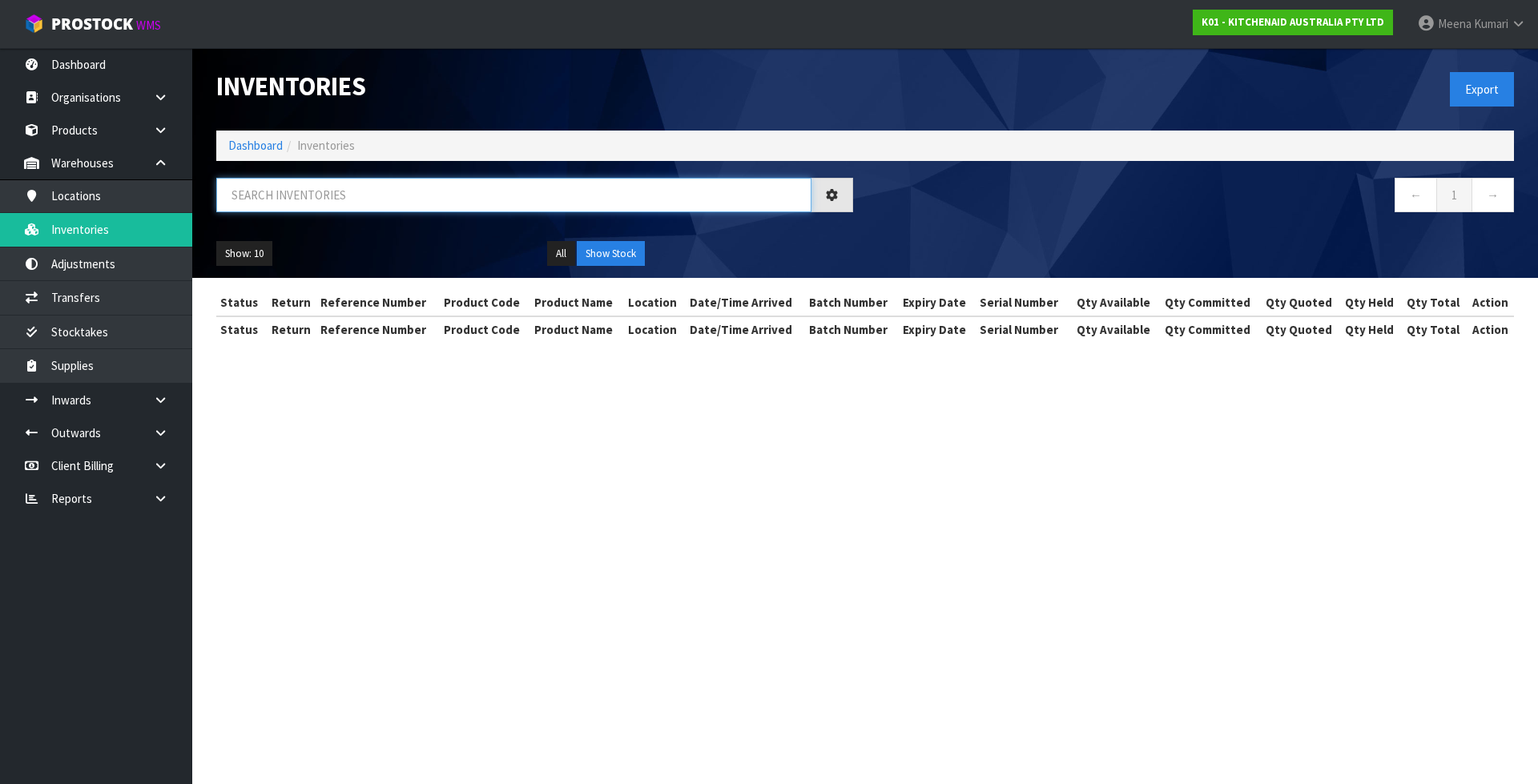
click at [331, 195] on input "text" at bounding box center [514, 195] width 595 height 35
paste input "KFE35T"
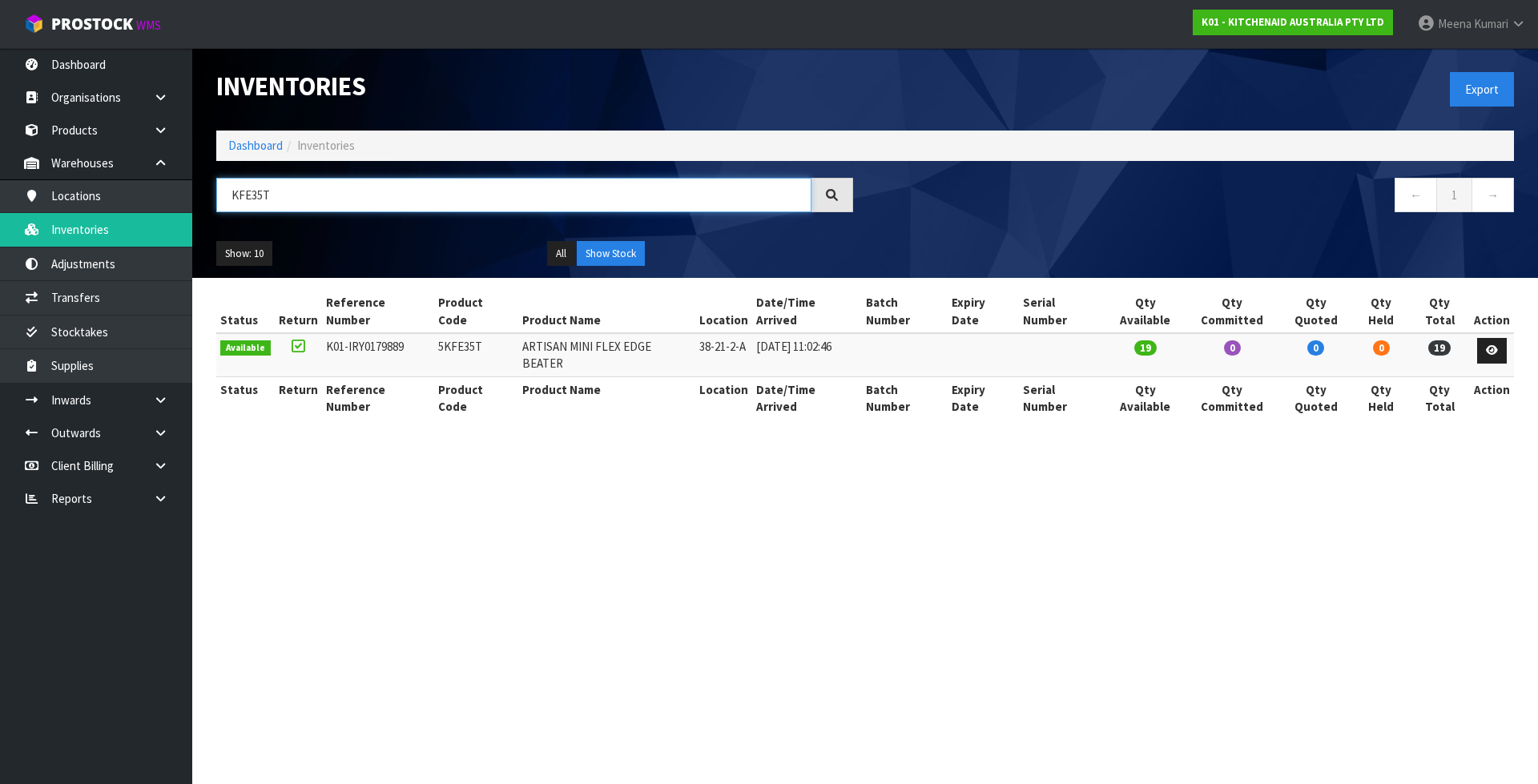
click at [259, 195] on input "KFE35T" at bounding box center [514, 195] width 595 height 35
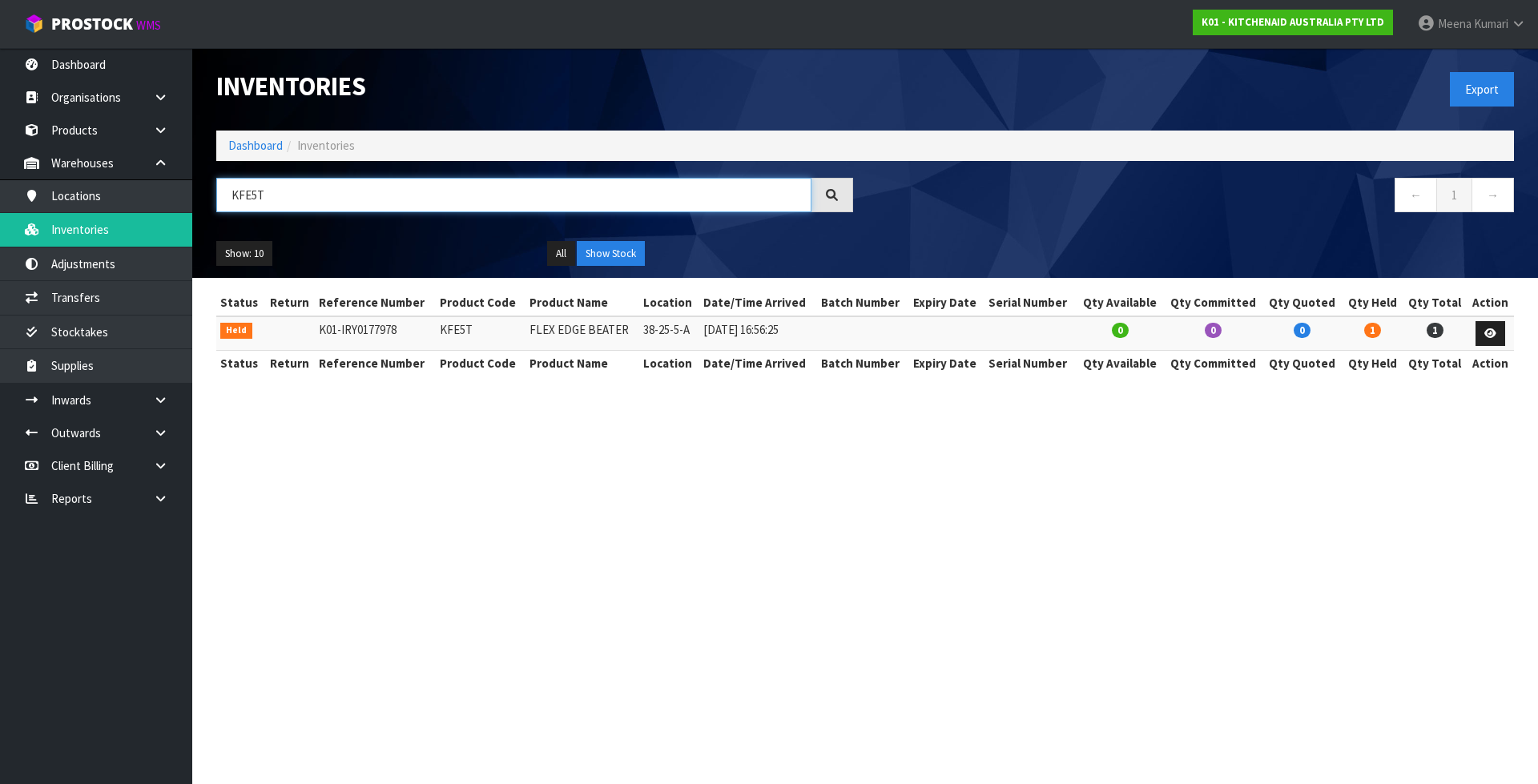
type input "KFE5T"
click at [1498, 332] on link at bounding box center [1490, 333] width 30 height 25
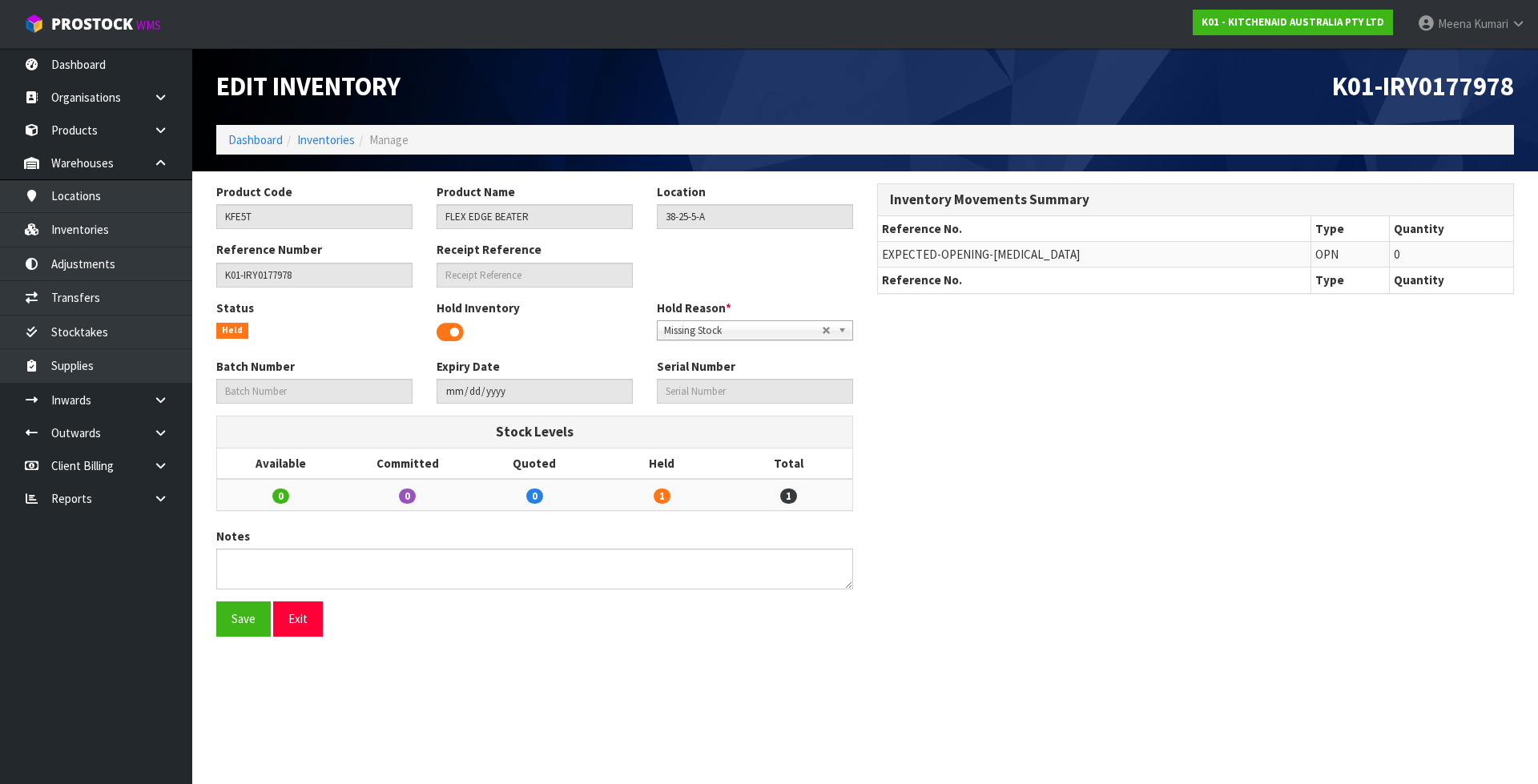
click at [455, 323] on span at bounding box center [449, 333] width 27 height 24
click at [243, 631] on button "Save" at bounding box center [244, 618] width 54 height 35
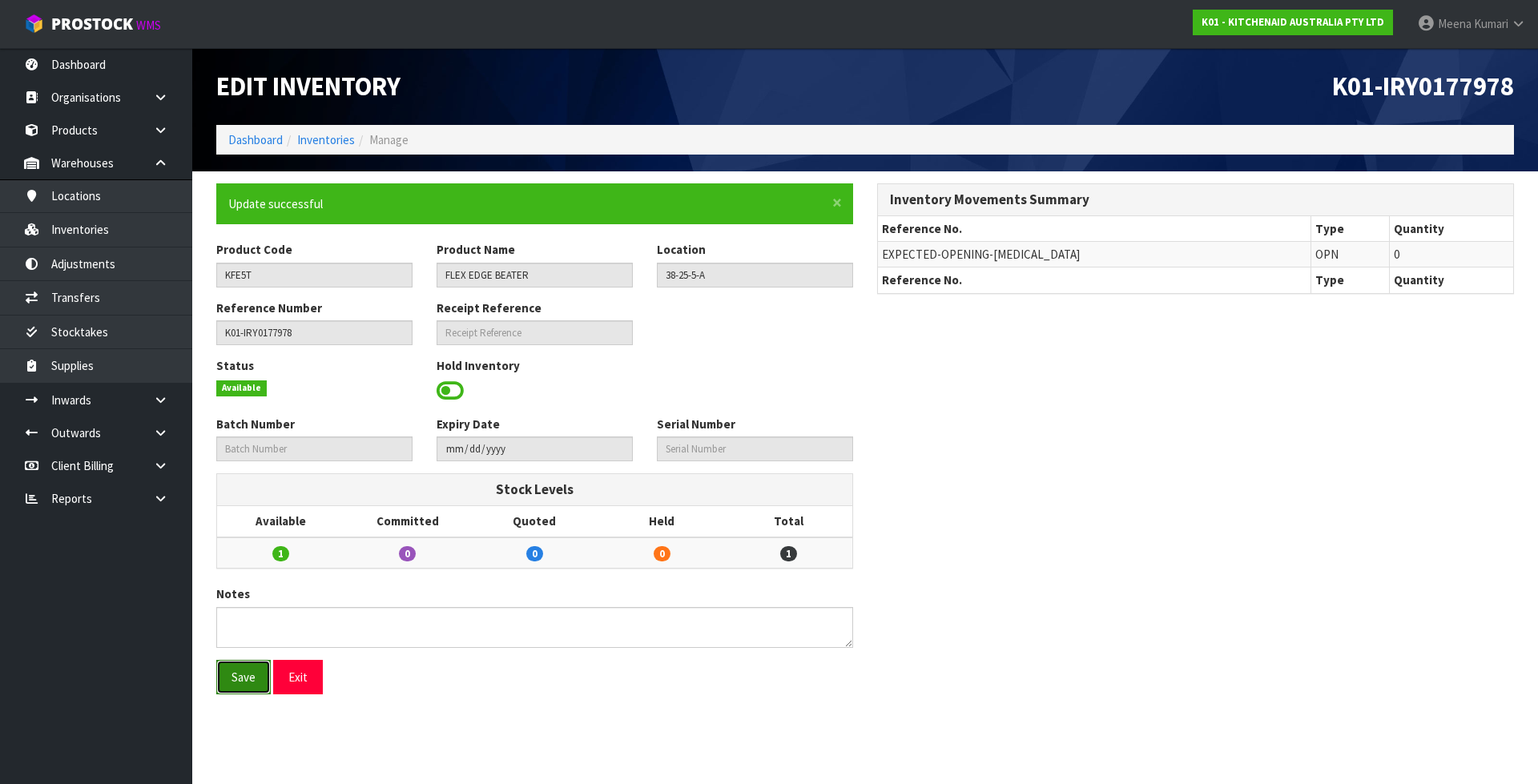
click at [249, 666] on button "Save" at bounding box center [244, 677] width 54 height 35
click at [278, 139] on link "Dashboard" at bounding box center [255, 140] width 54 height 15
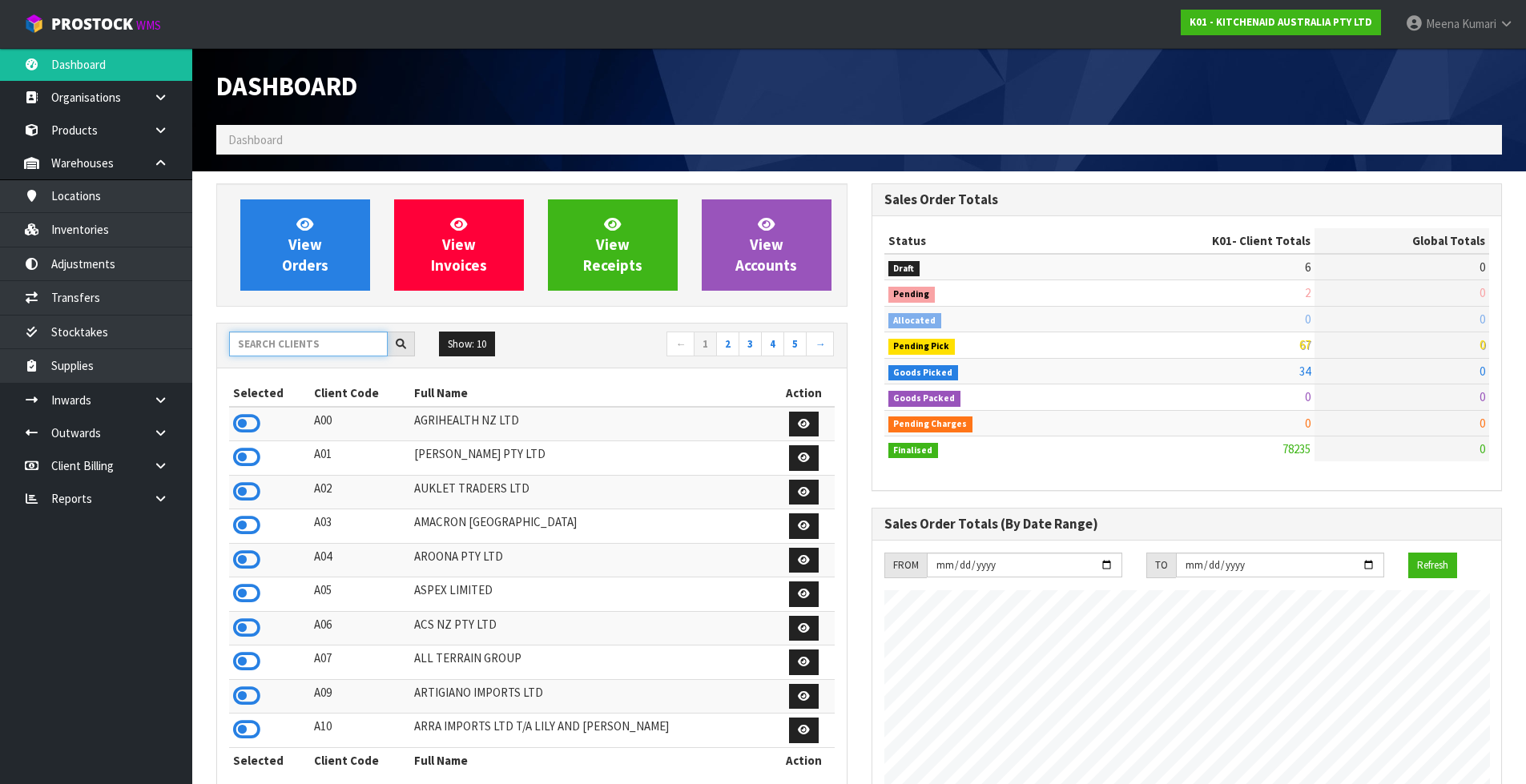
click at [329, 340] on input "text" at bounding box center [308, 344] width 159 height 24
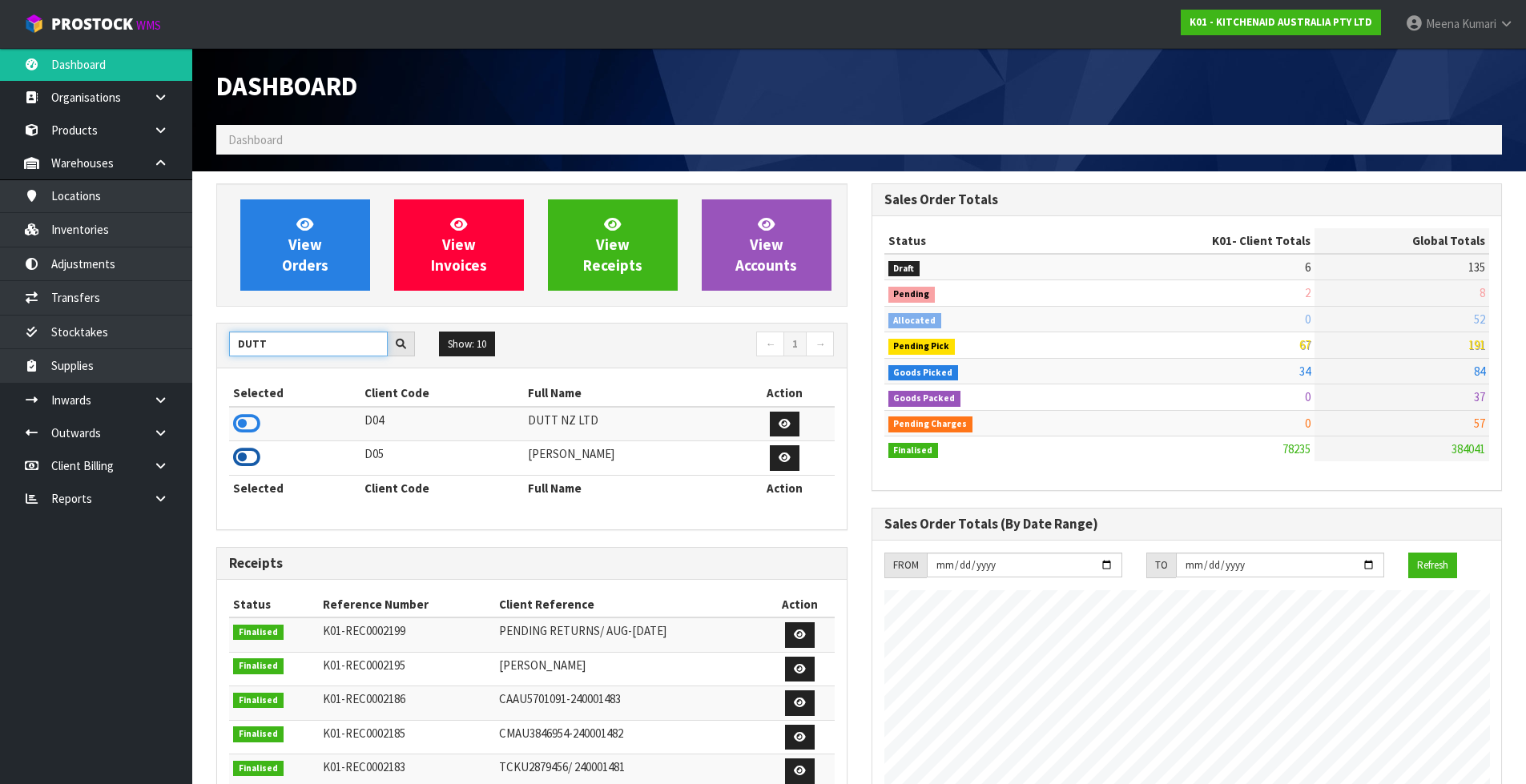
type input "DUTT"
click at [249, 456] on icon at bounding box center [247, 458] width 27 height 24
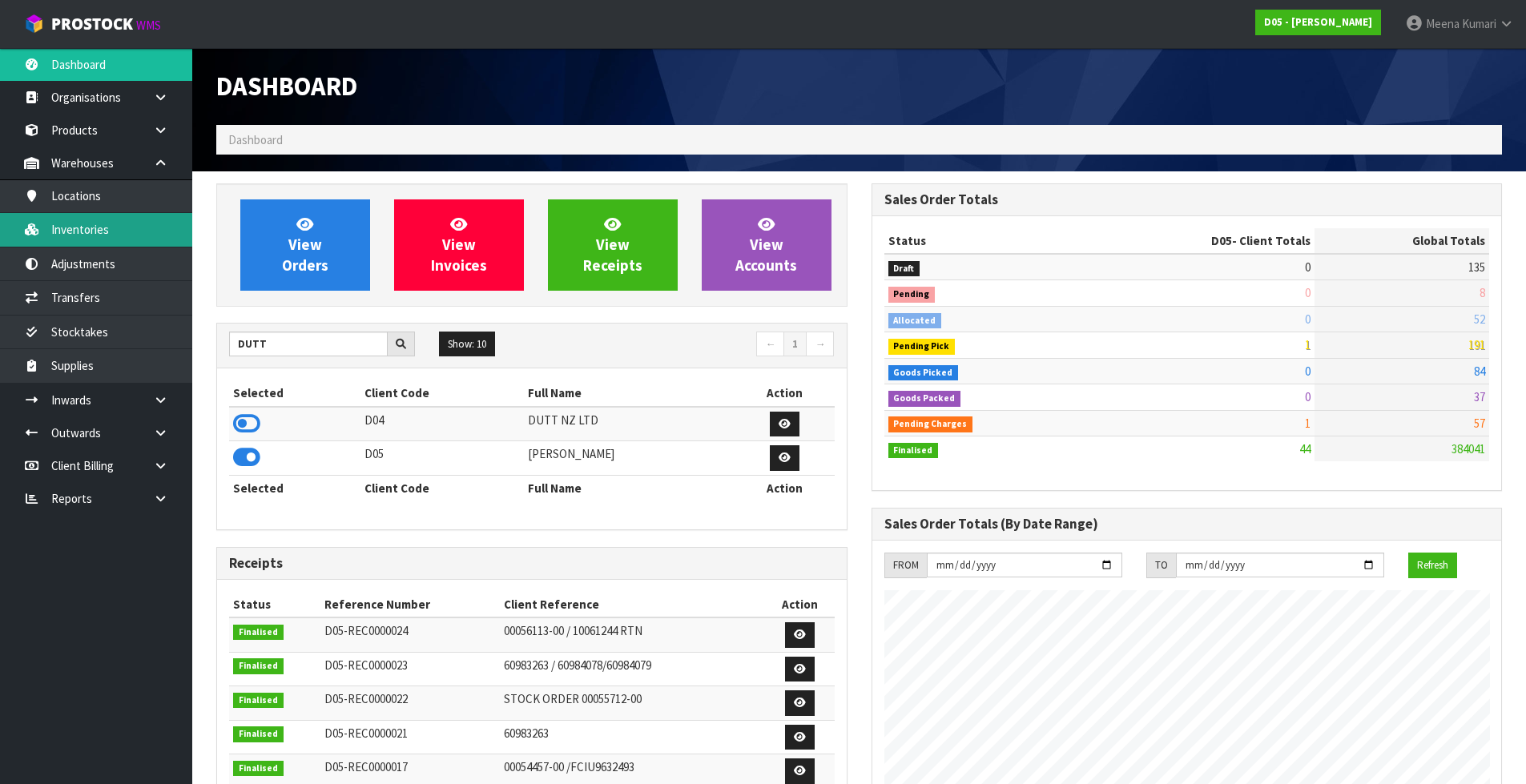
click at [145, 235] on link "Inventories" at bounding box center [96, 229] width 192 height 33
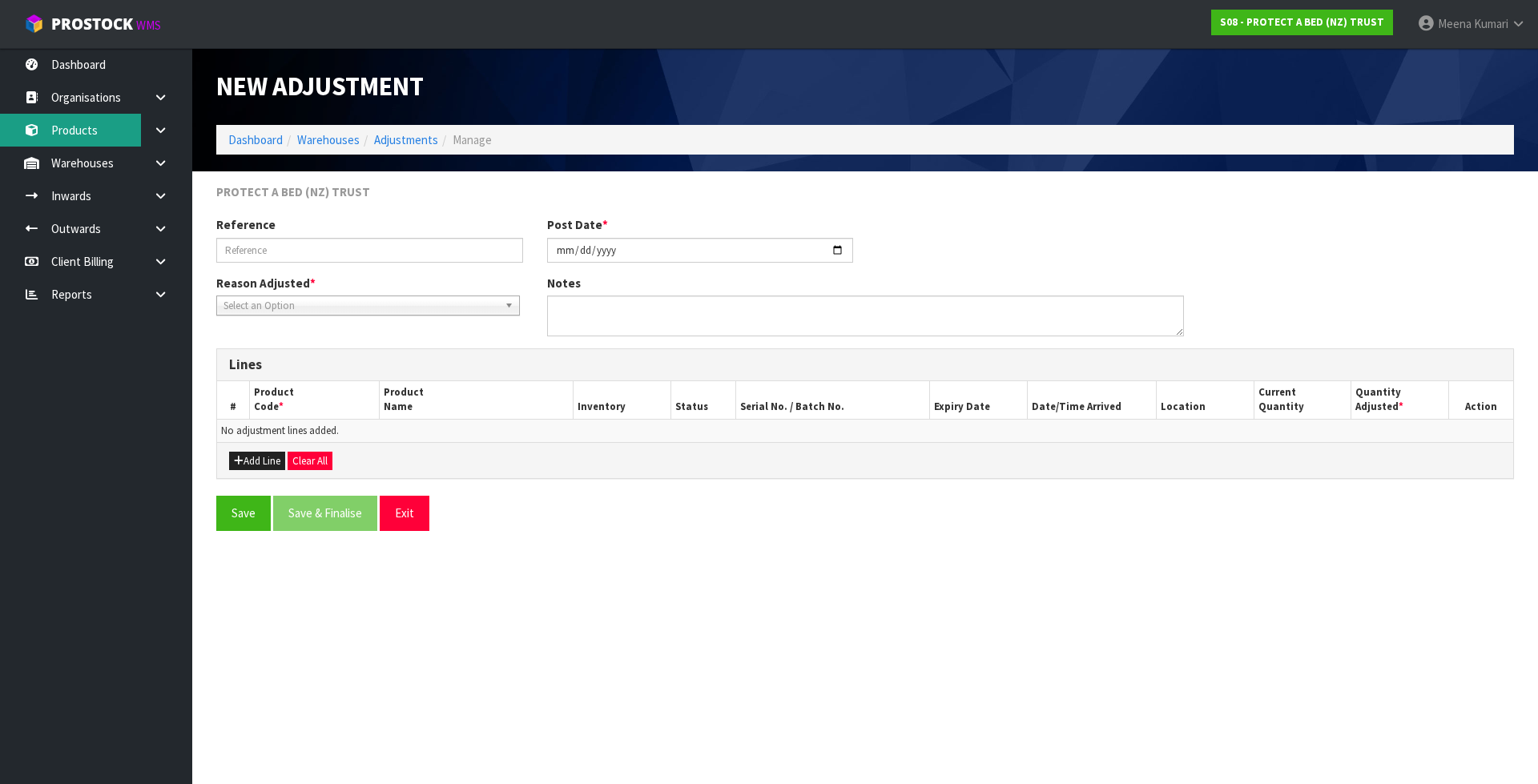
click at [132, 121] on link "Products" at bounding box center [96, 129] width 192 height 33
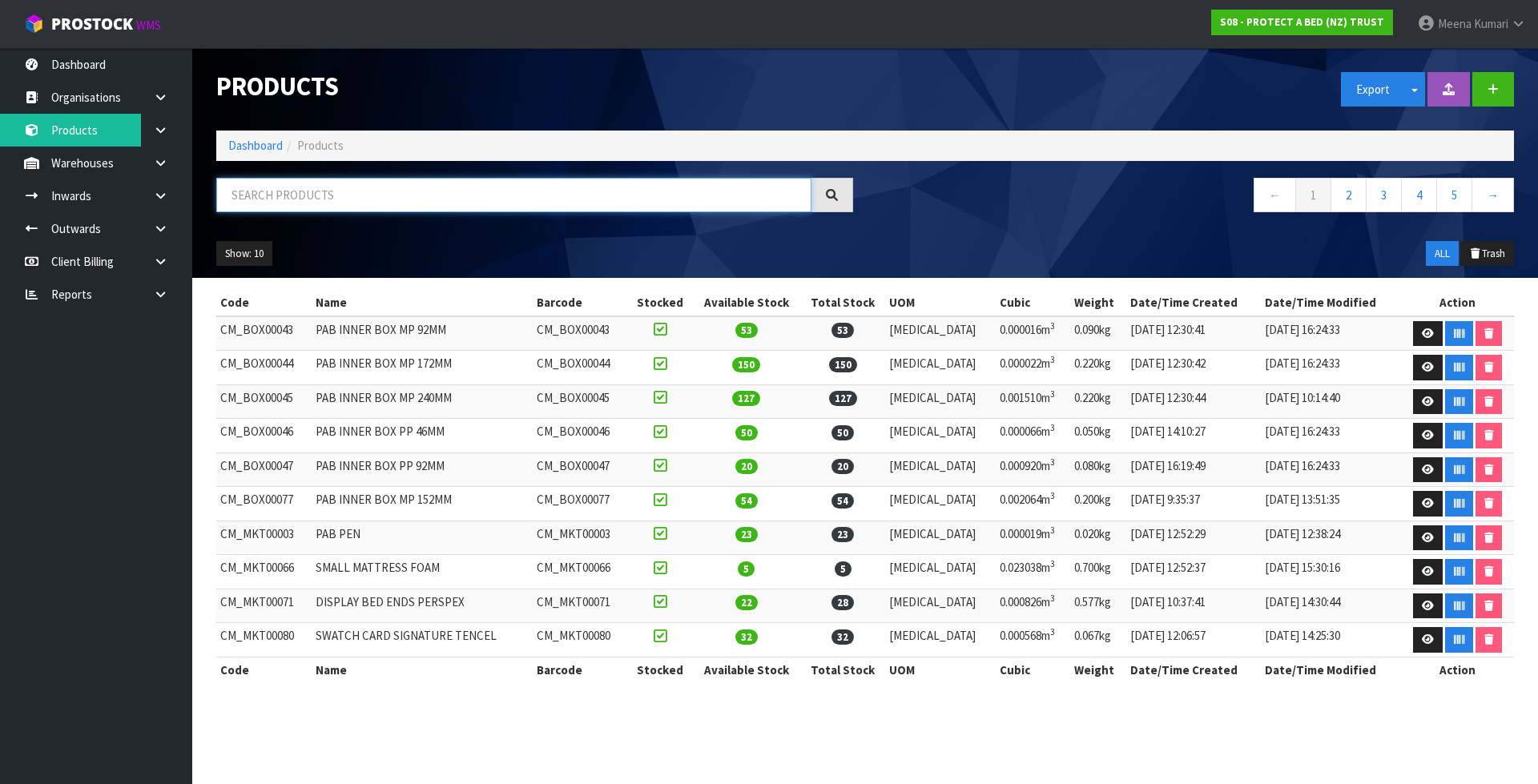
click at [327, 183] on input "text" at bounding box center [514, 195] width 595 height 35
paste input "F0601SKN2"
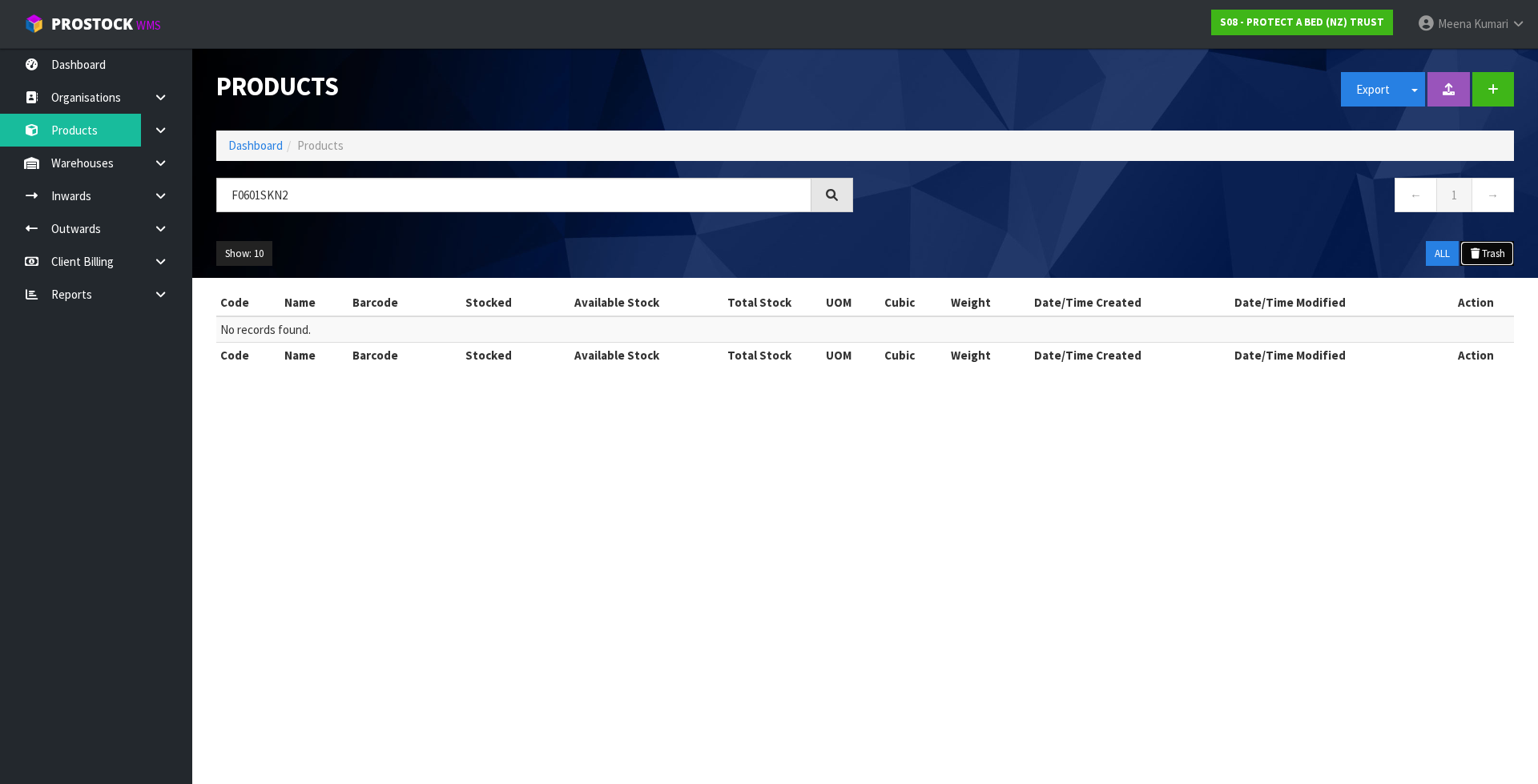
click at [1492, 249] on button "Trash" at bounding box center [1486, 253] width 53 height 25
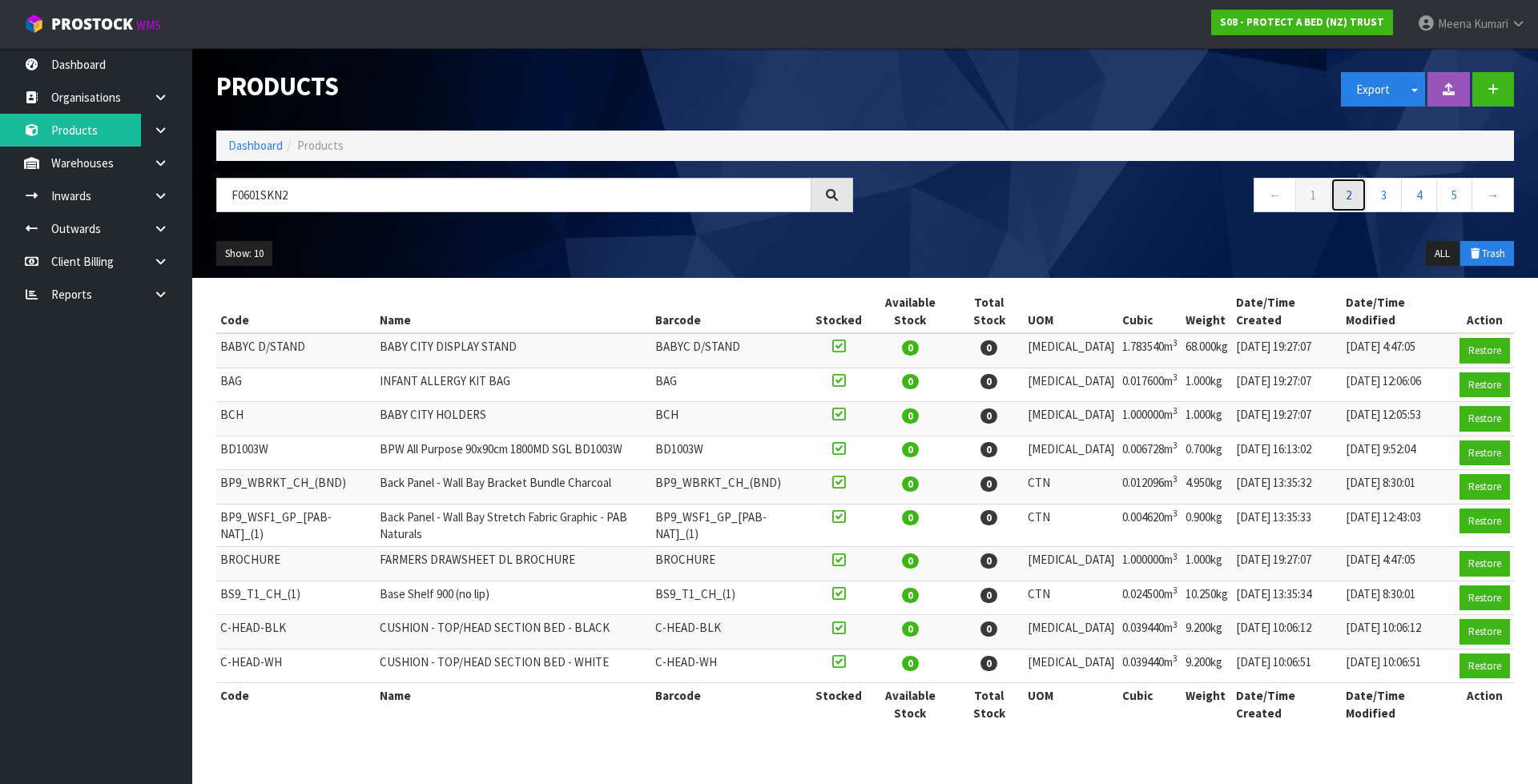
click at [1347, 199] on link "2" at bounding box center [1348, 195] width 36 height 35
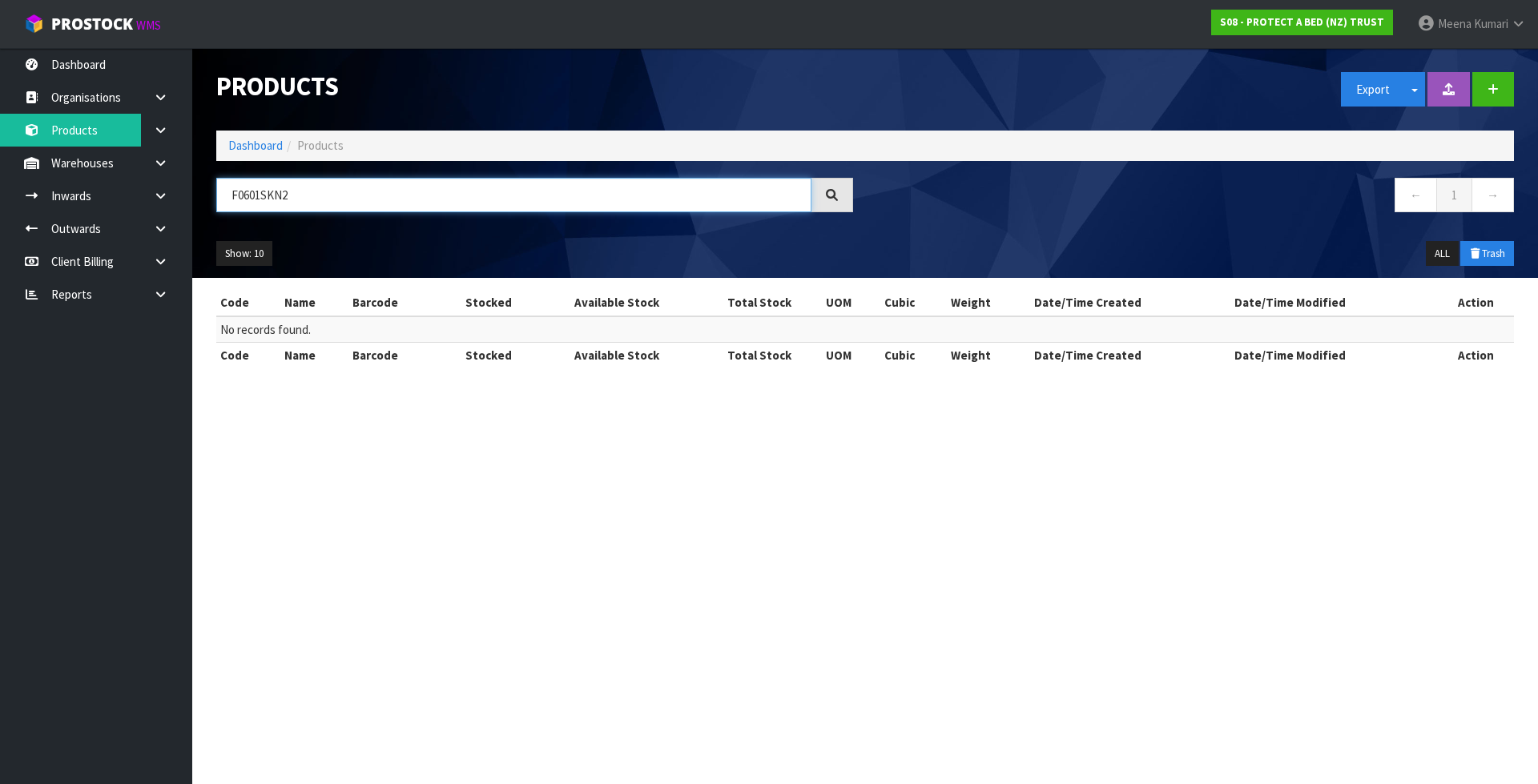
click at [318, 198] on input "F0601SKN2" at bounding box center [514, 195] width 595 height 35
click at [1439, 249] on button "ALL" at bounding box center [1441, 253] width 33 height 25
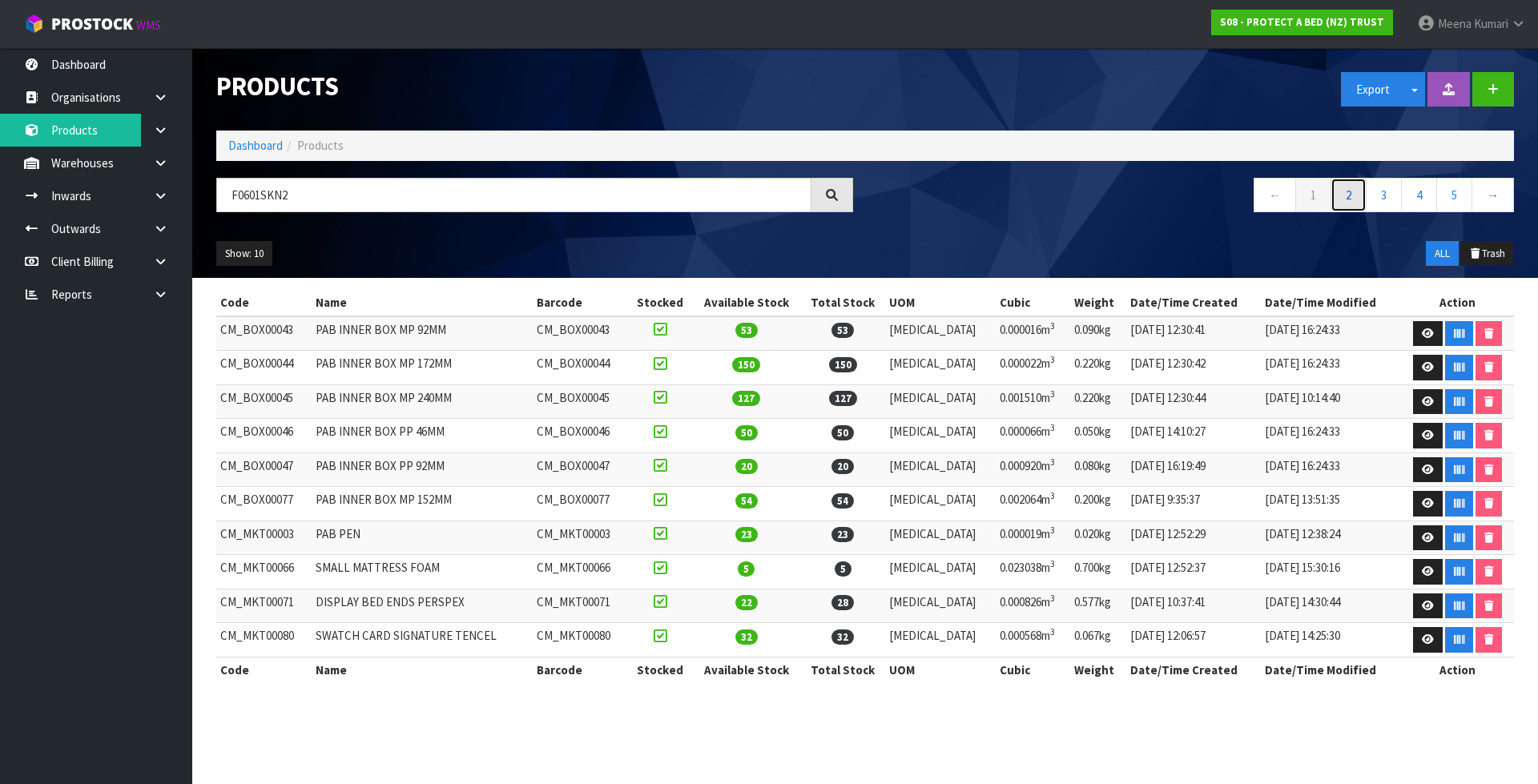
click at [1347, 195] on link "2" at bounding box center [1348, 195] width 36 height 35
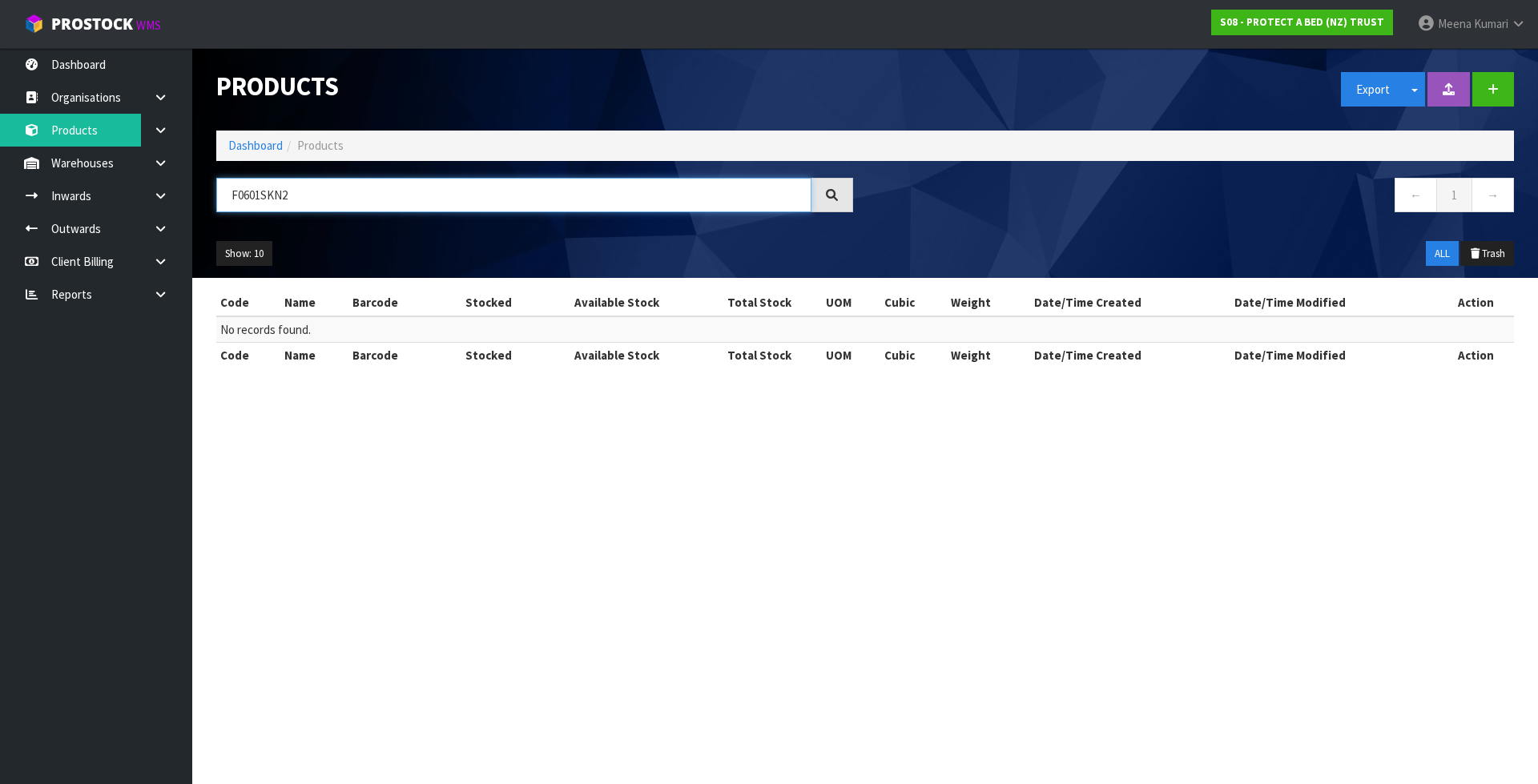
click at [426, 191] on input "F0601SKN2" at bounding box center [514, 195] width 595 height 35
click at [1485, 251] on button "Trash" at bounding box center [1486, 253] width 53 height 25
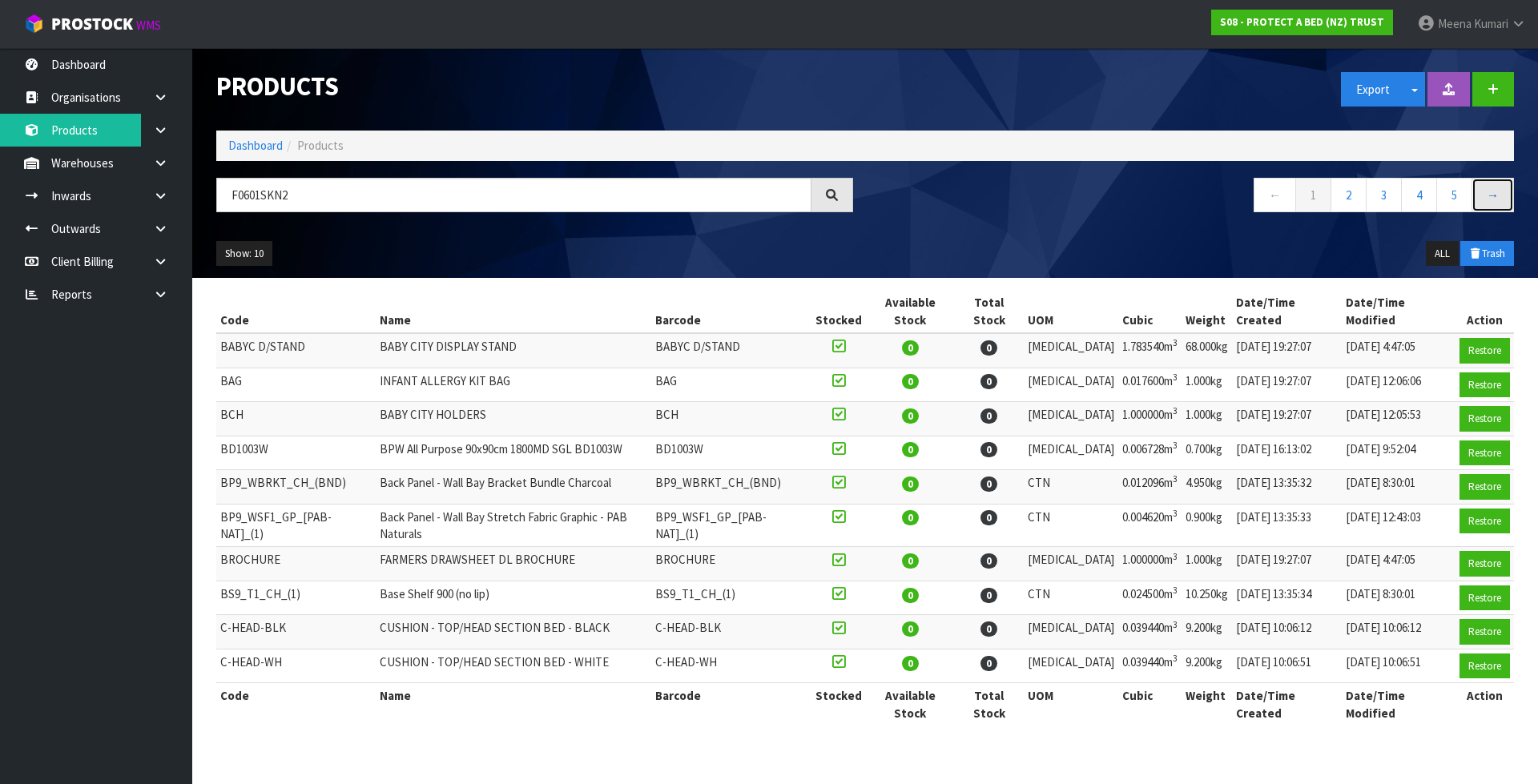
click at [1498, 200] on link "→" at bounding box center [1492, 195] width 42 height 35
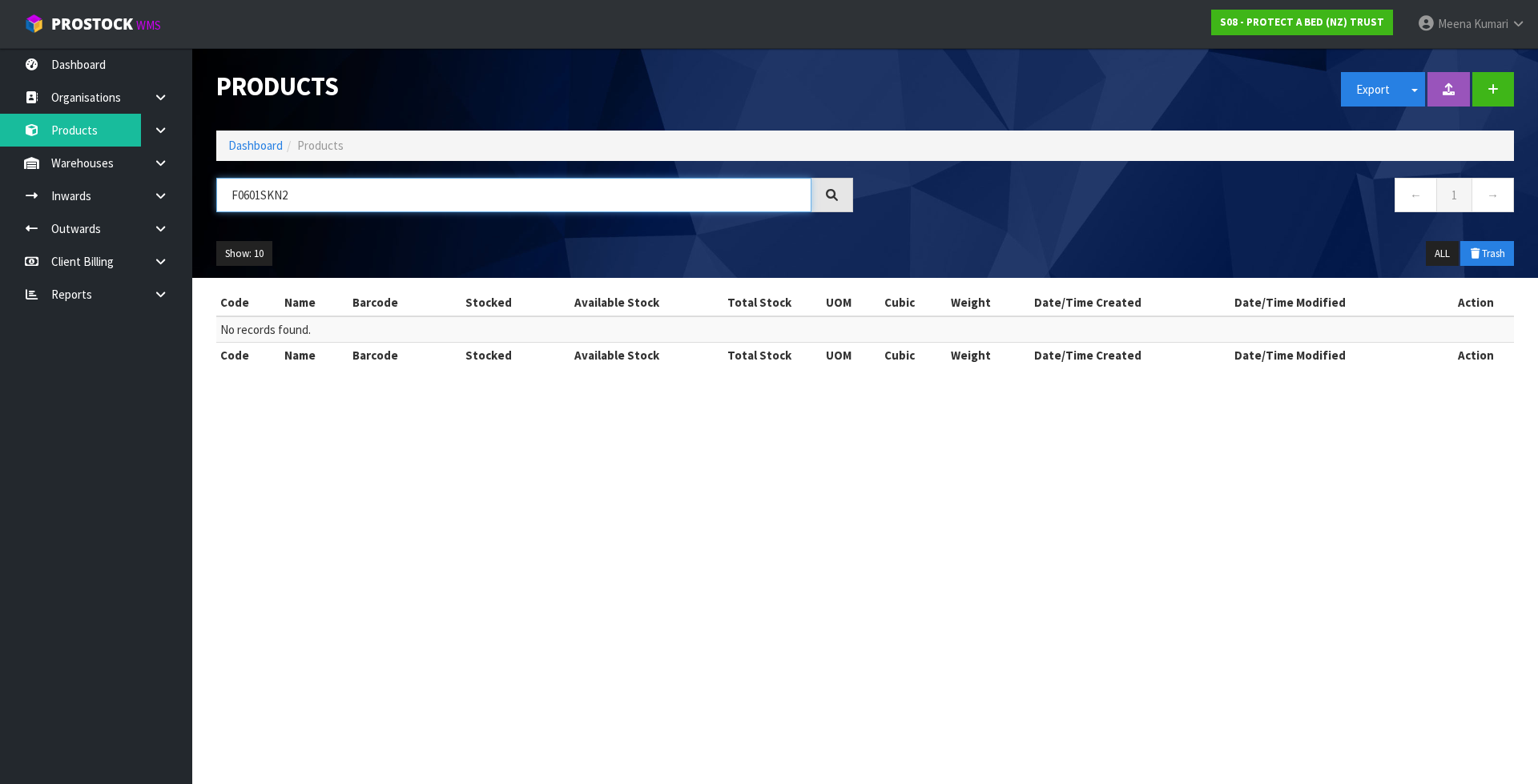
click at [414, 205] on input "F0601SKN2" at bounding box center [514, 195] width 595 height 35
click at [1500, 255] on button "Trash" at bounding box center [1486, 253] width 53 height 25
click at [1488, 243] on button "Trash" at bounding box center [1486, 253] width 53 height 25
click at [1445, 249] on button "ALL" at bounding box center [1441, 253] width 33 height 25
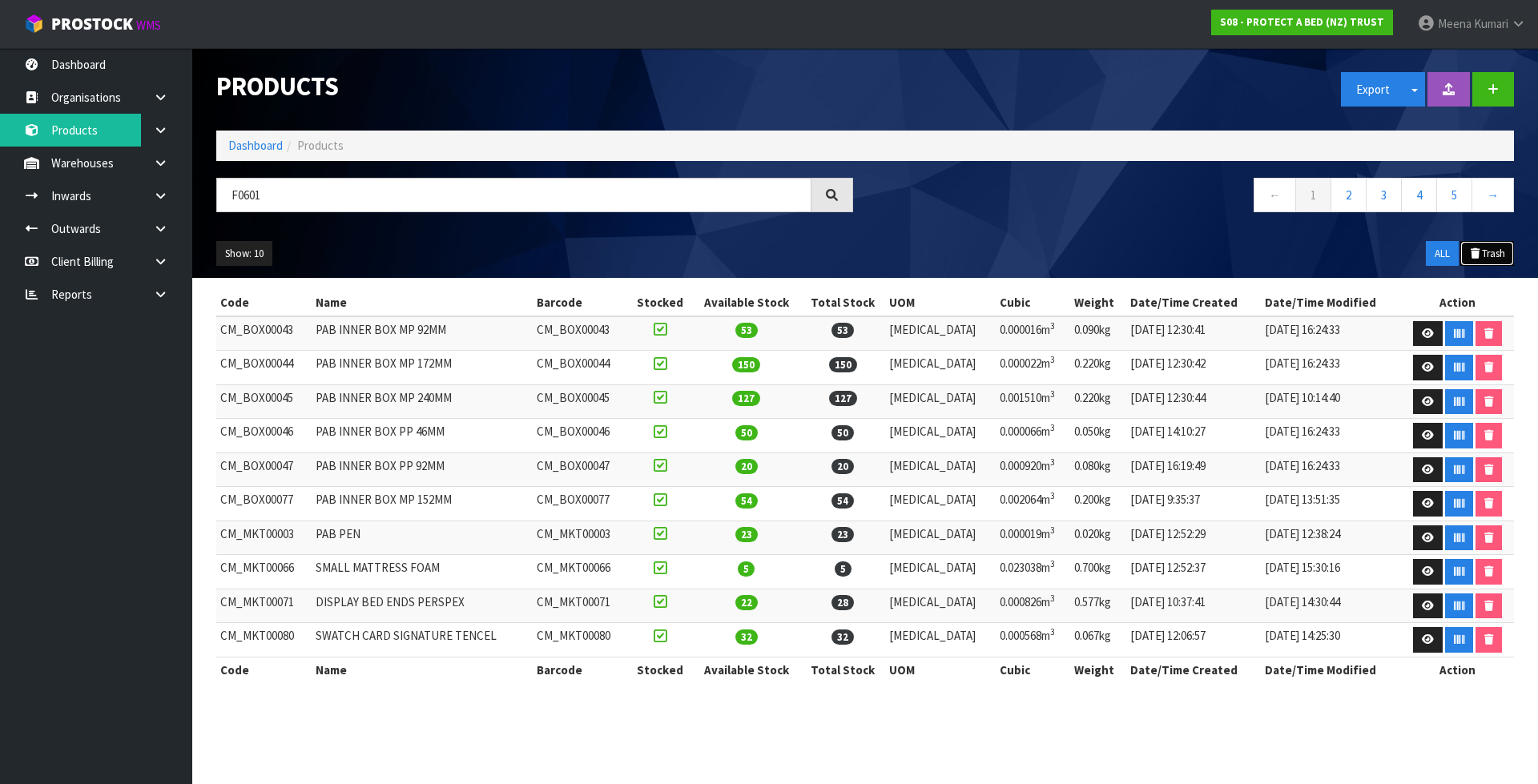
click at [1482, 248] on button "Trash" at bounding box center [1486, 253] width 53 height 25
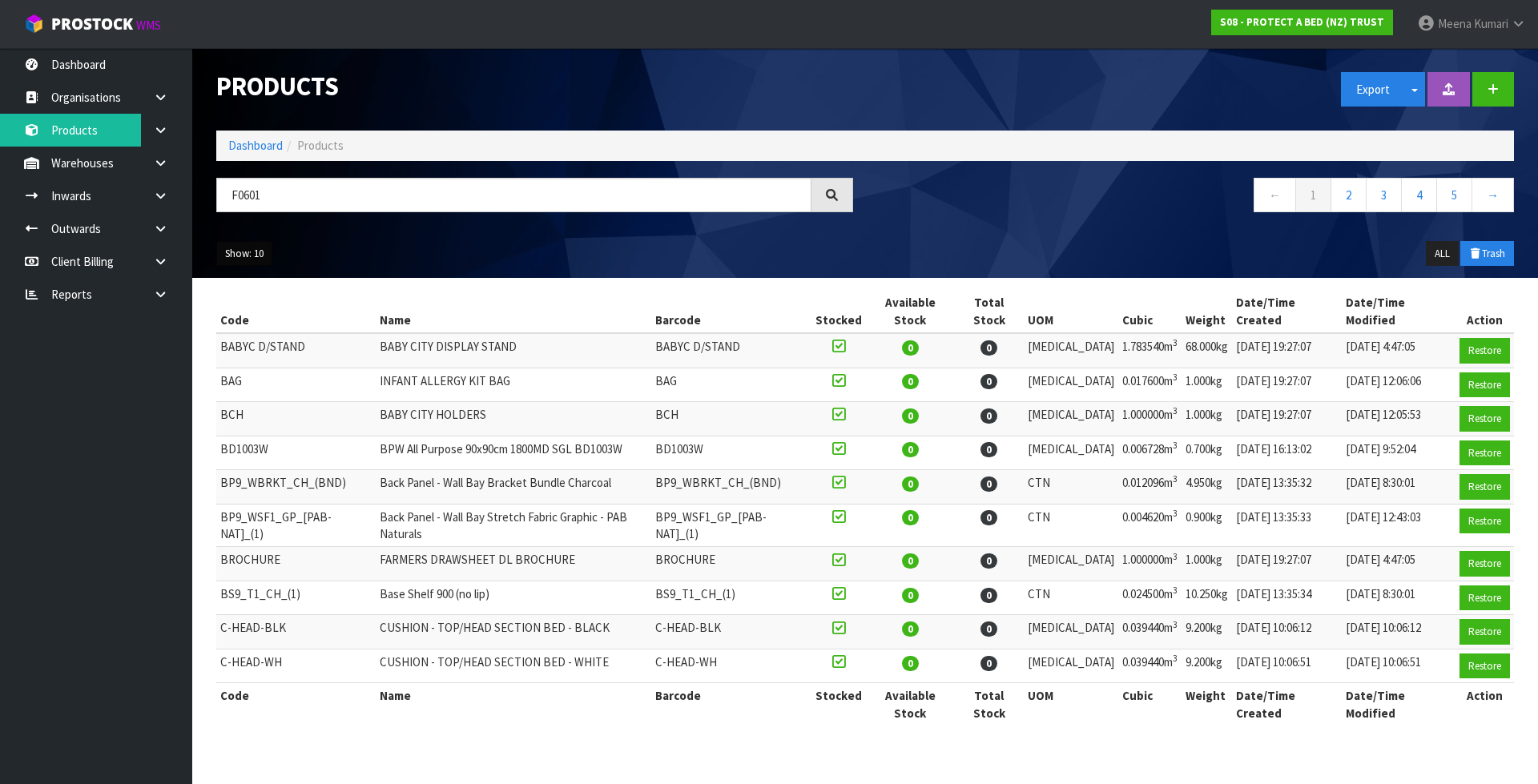
click at [255, 257] on button "Show: 10" at bounding box center [245, 253] width 56 height 25
click at [272, 364] on ul "5 10 25 50" at bounding box center [280, 316] width 128 height 98
click at [257, 255] on button "Show: 10" at bounding box center [245, 253] width 56 height 25
click at [261, 342] on link "50" at bounding box center [279, 348] width 127 height 22
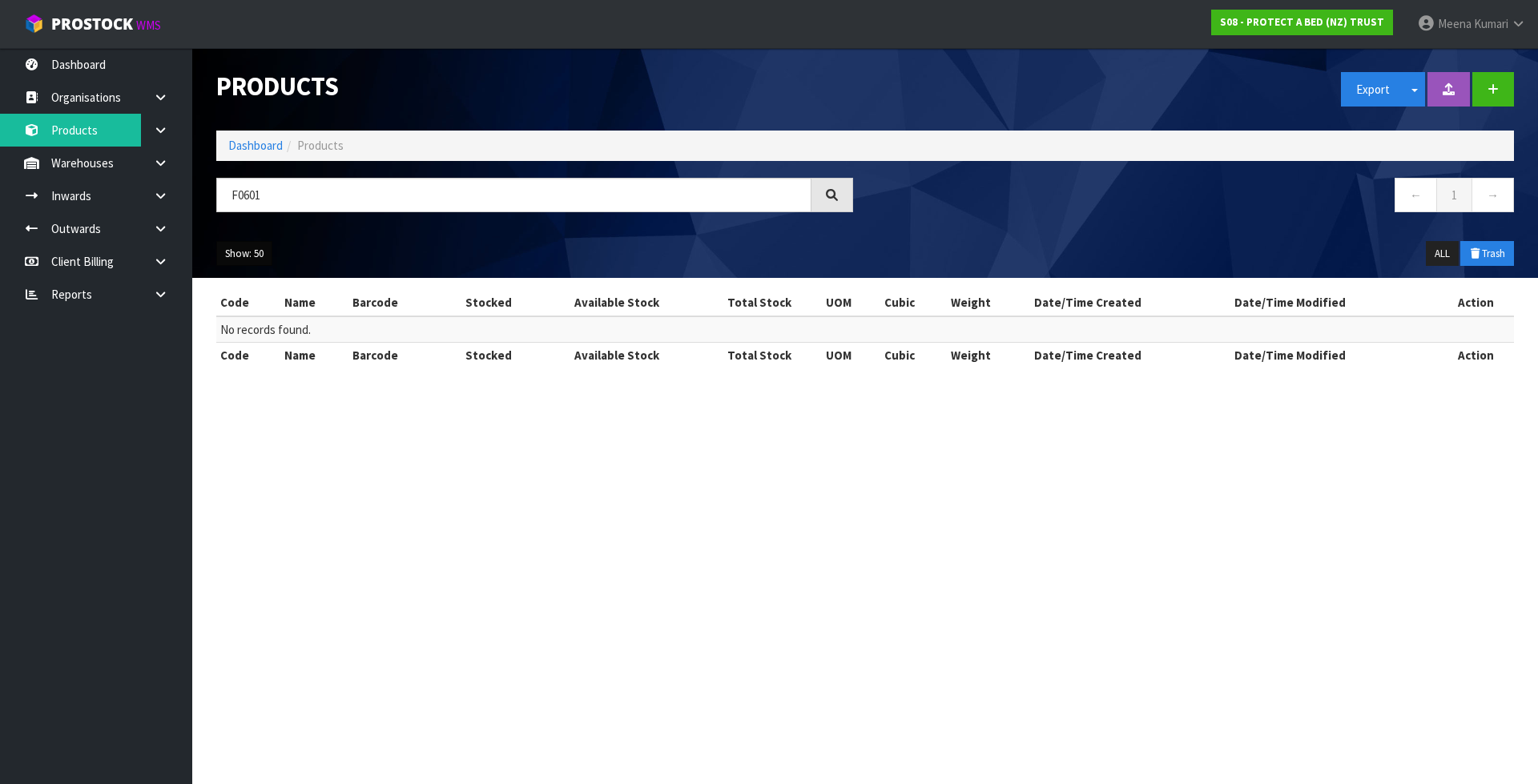
click at [247, 241] on button "Show: 50" at bounding box center [245, 253] width 56 height 25
click at [260, 335] on link "25" at bounding box center [279, 326] width 127 height 22
click at [282, 207] on input "F0601" at bounding box center [514, 195] width 595 height 35
type input "F"
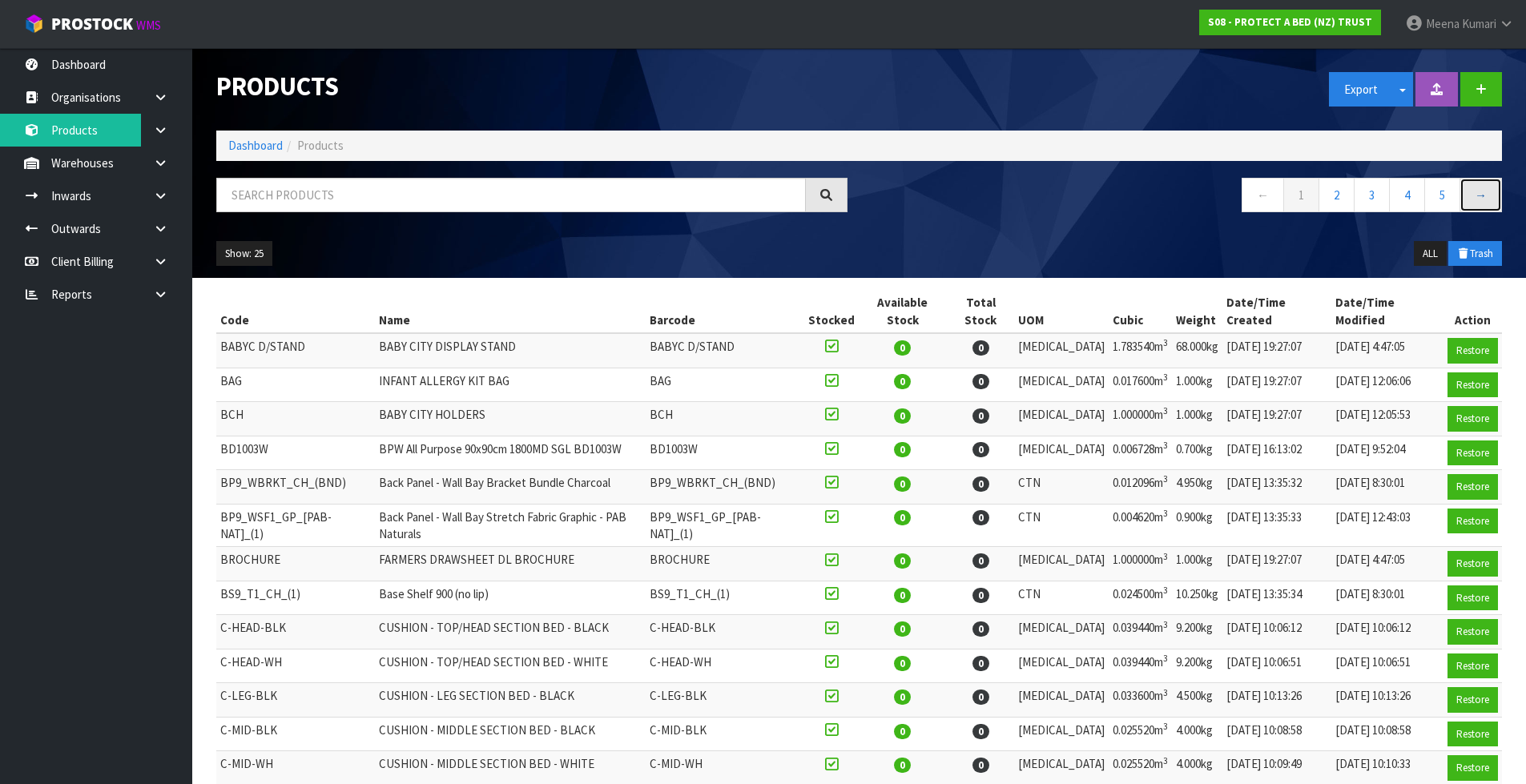
click at [1483, 202] on link "→" at bounding box center [1480, 195] width 42 height 35
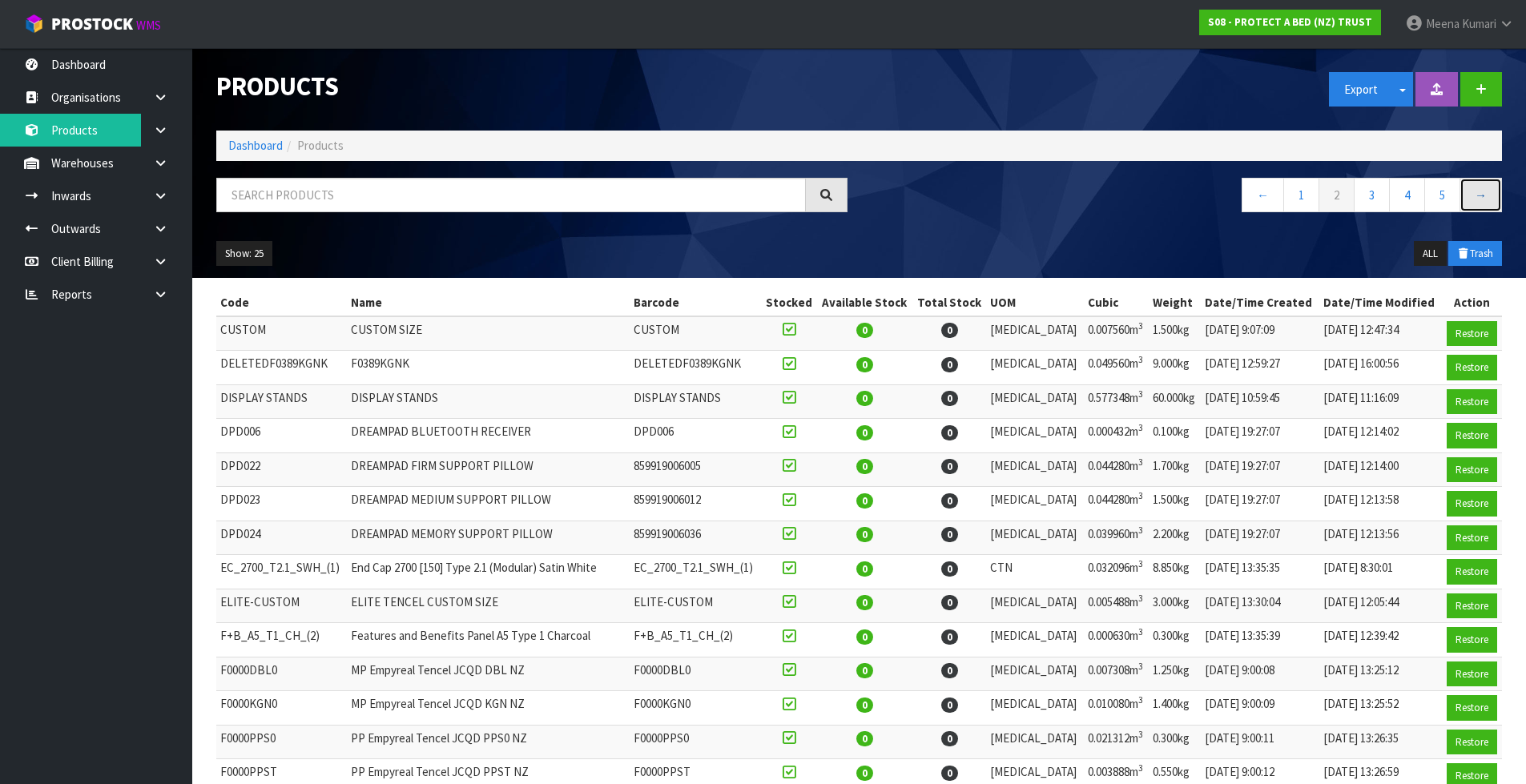
click at [1483, 202] on link "→" at bounding box center [1480, 195] width 42 height 35
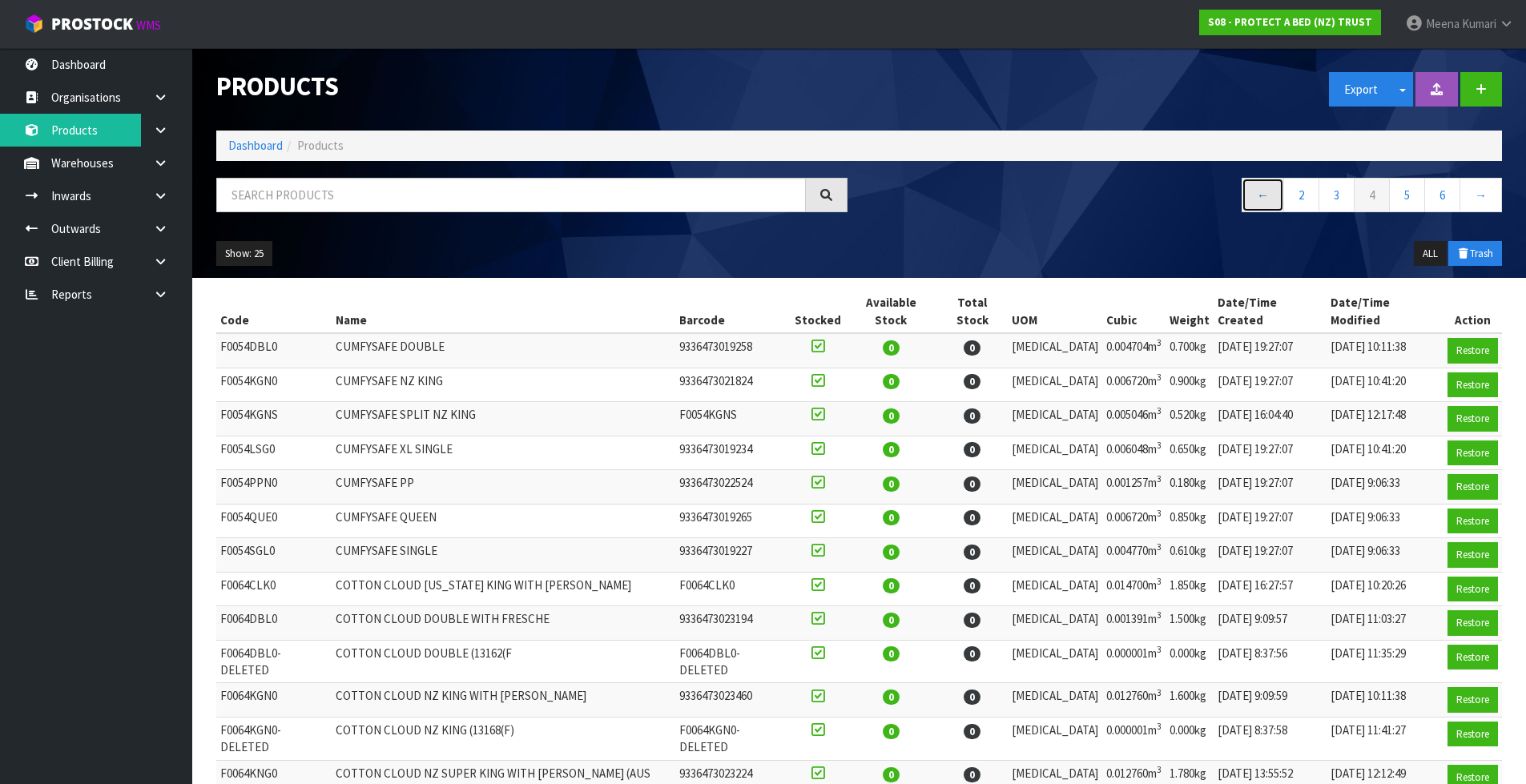
click at [1264, 196] on link "←" at bounding box center [1262, 195] width 42 height 35
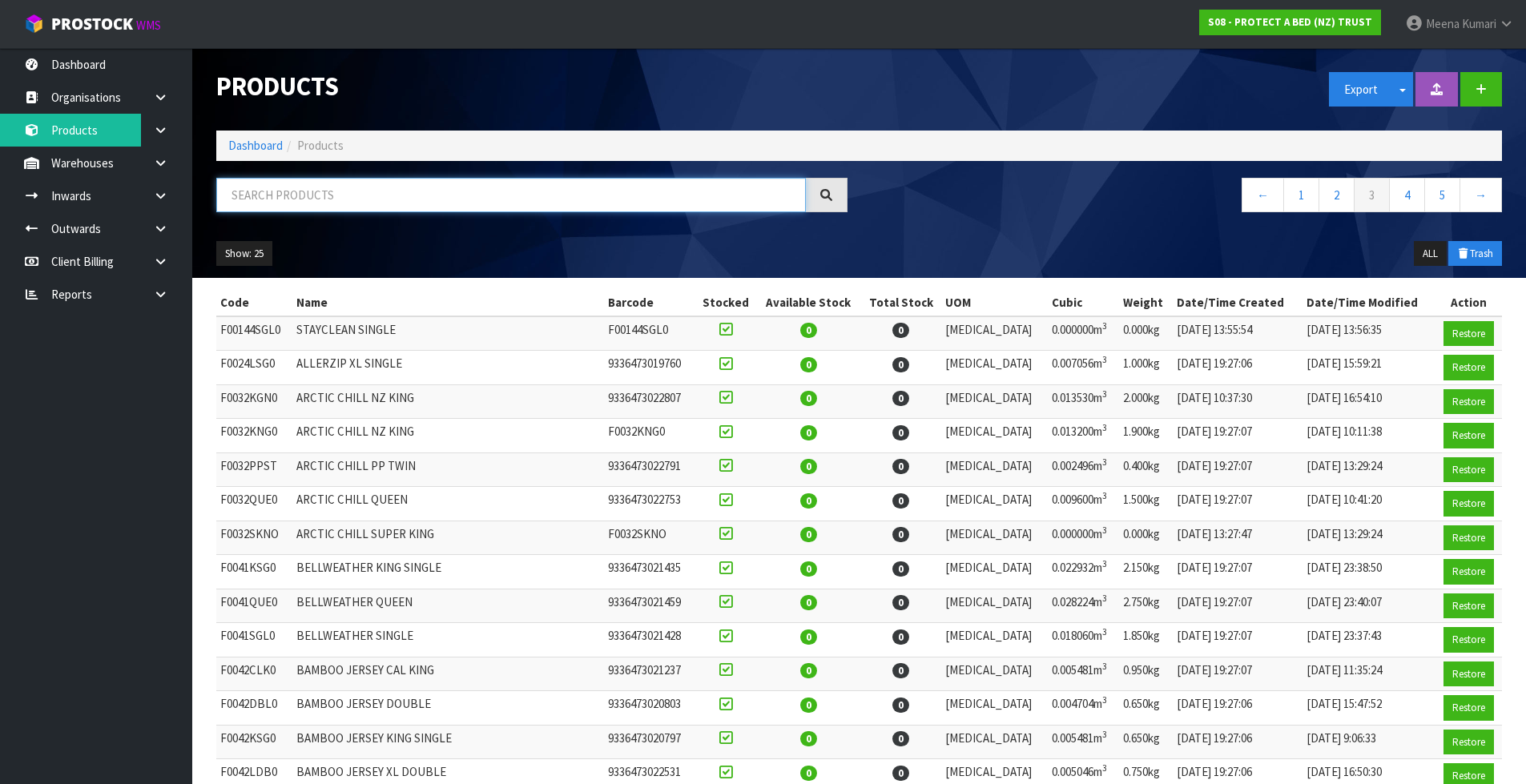
click at [494, 209] on input "text" at bounding box center [511, 195] width 590 height 35
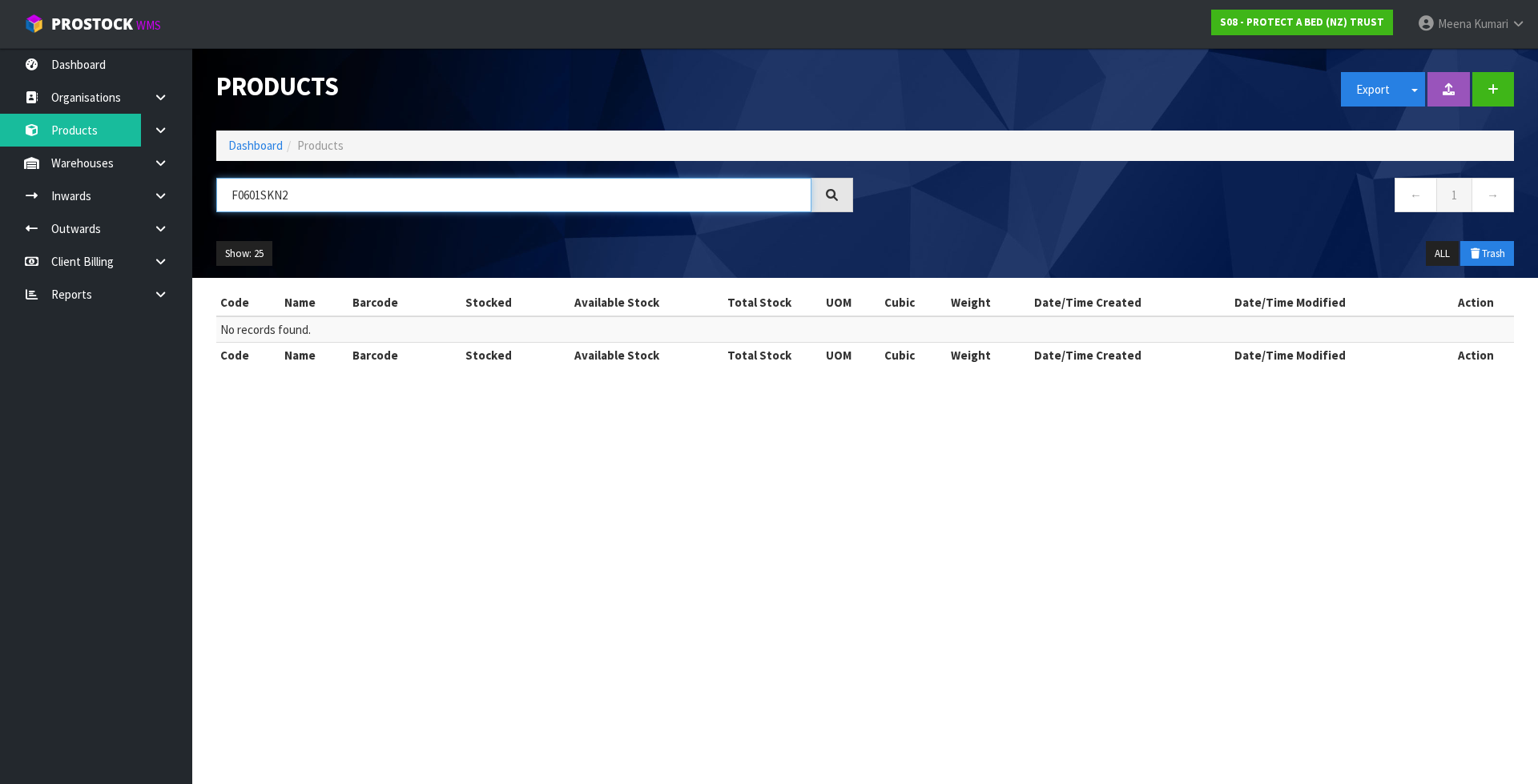
type input "F0601SKN2"
click at [1475, 252] on icon at bounding box center [1475, 253] width 13 height 10
click at [1489, 249] on button "Trash" at bounding box center [1486, 253] width 53 height 25
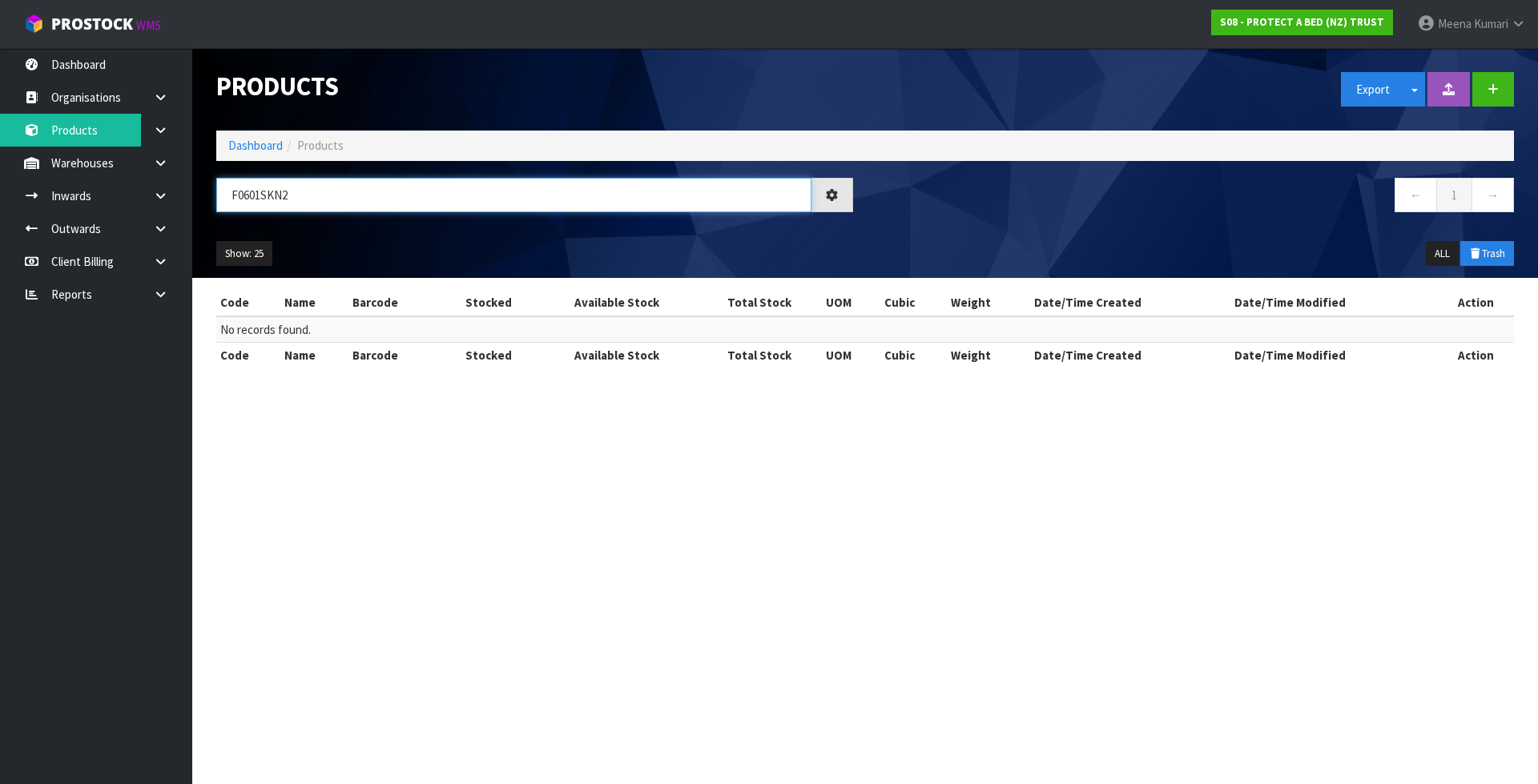
click at [436, 194] on input "F0601SKN2" at bounding box center [514, 195] width 595 height 35
click at [241, 151] on link "Dashboard" at bounding box center [255, 145] width 54 height 15
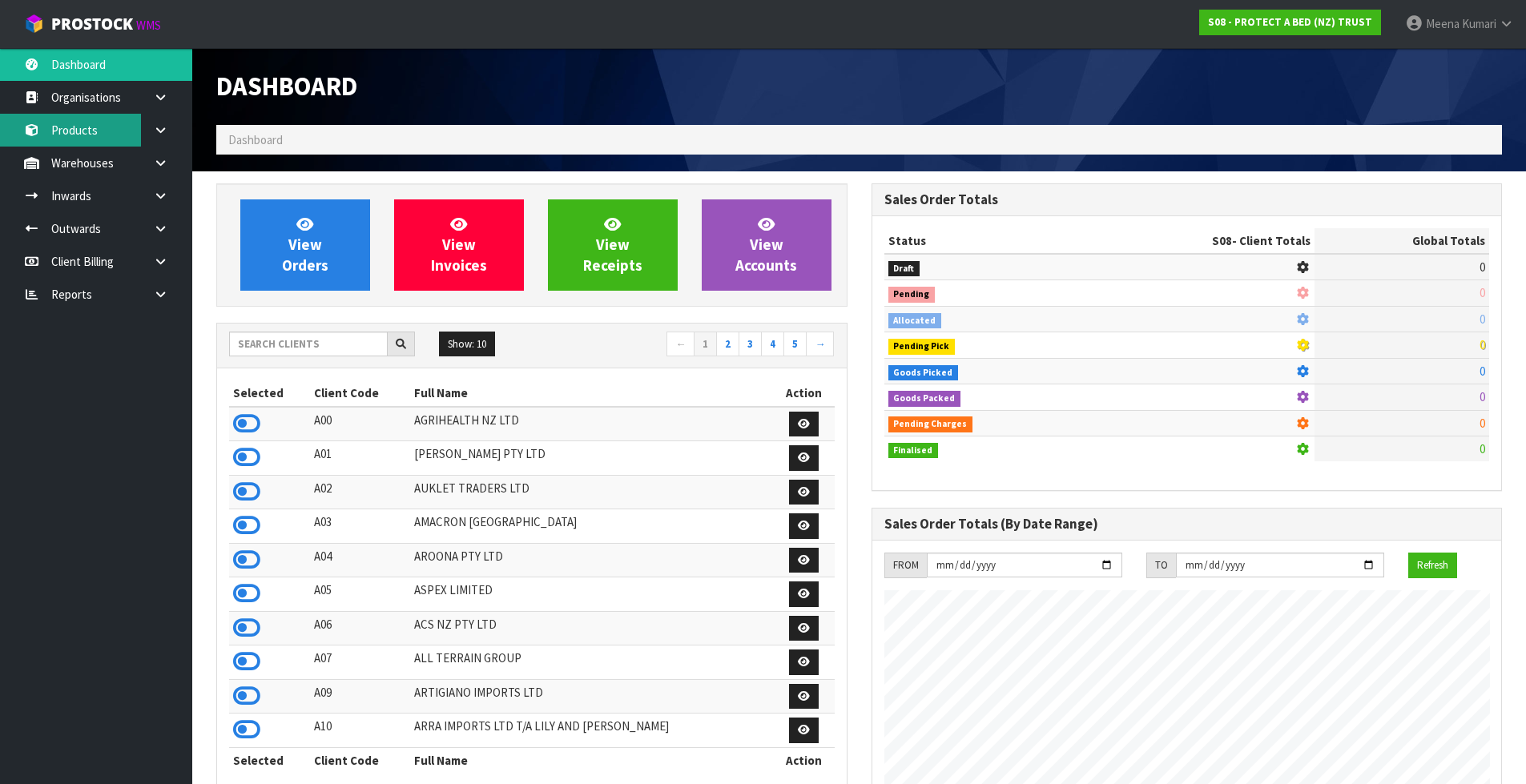
scroll to position [999, 655]
click at [113, 136] on link "Products" at bounding box center [96, 129] width 192 height 33
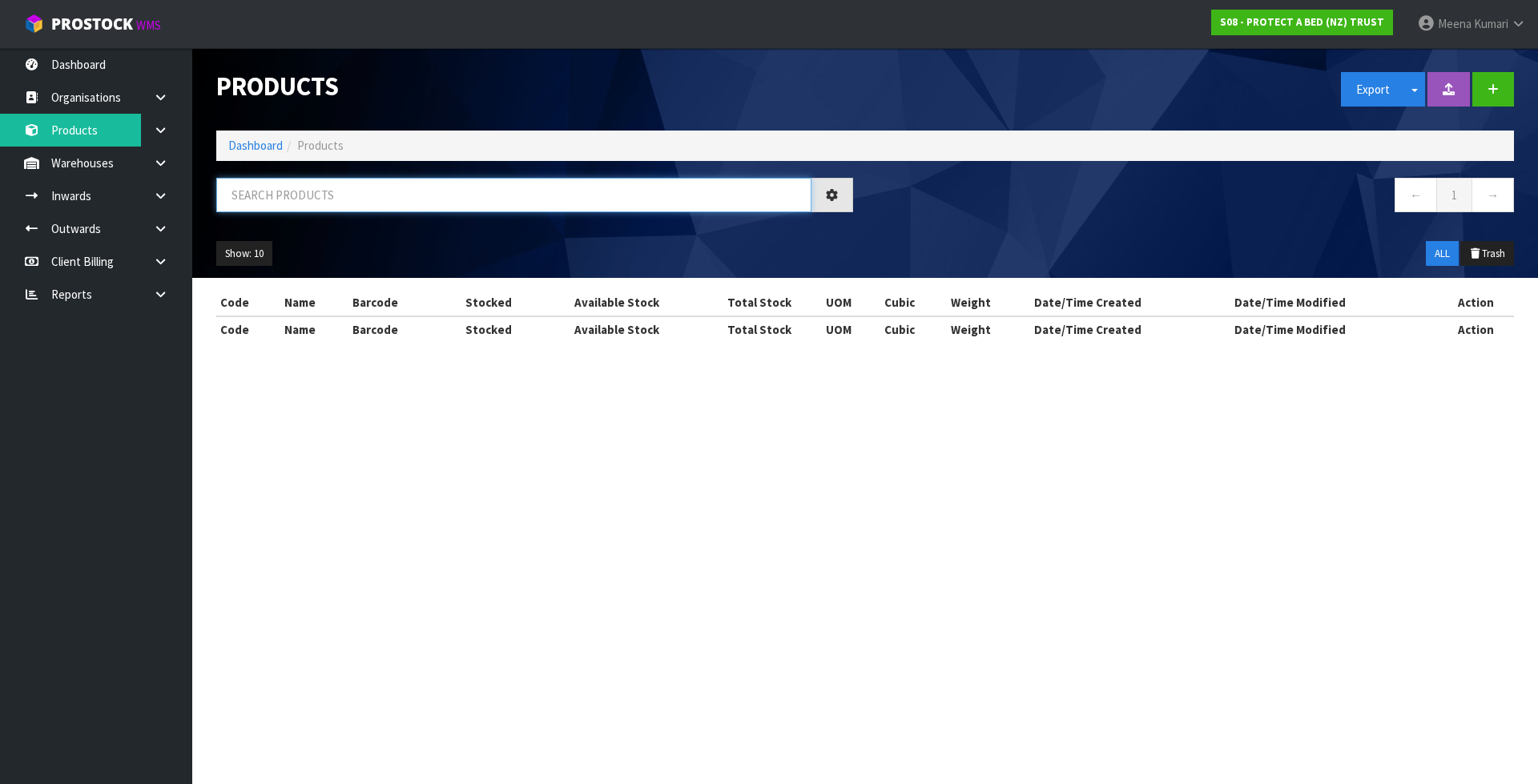
click at [299, 207] on input "text" at bounding box center [514, 195] width 595 height 35
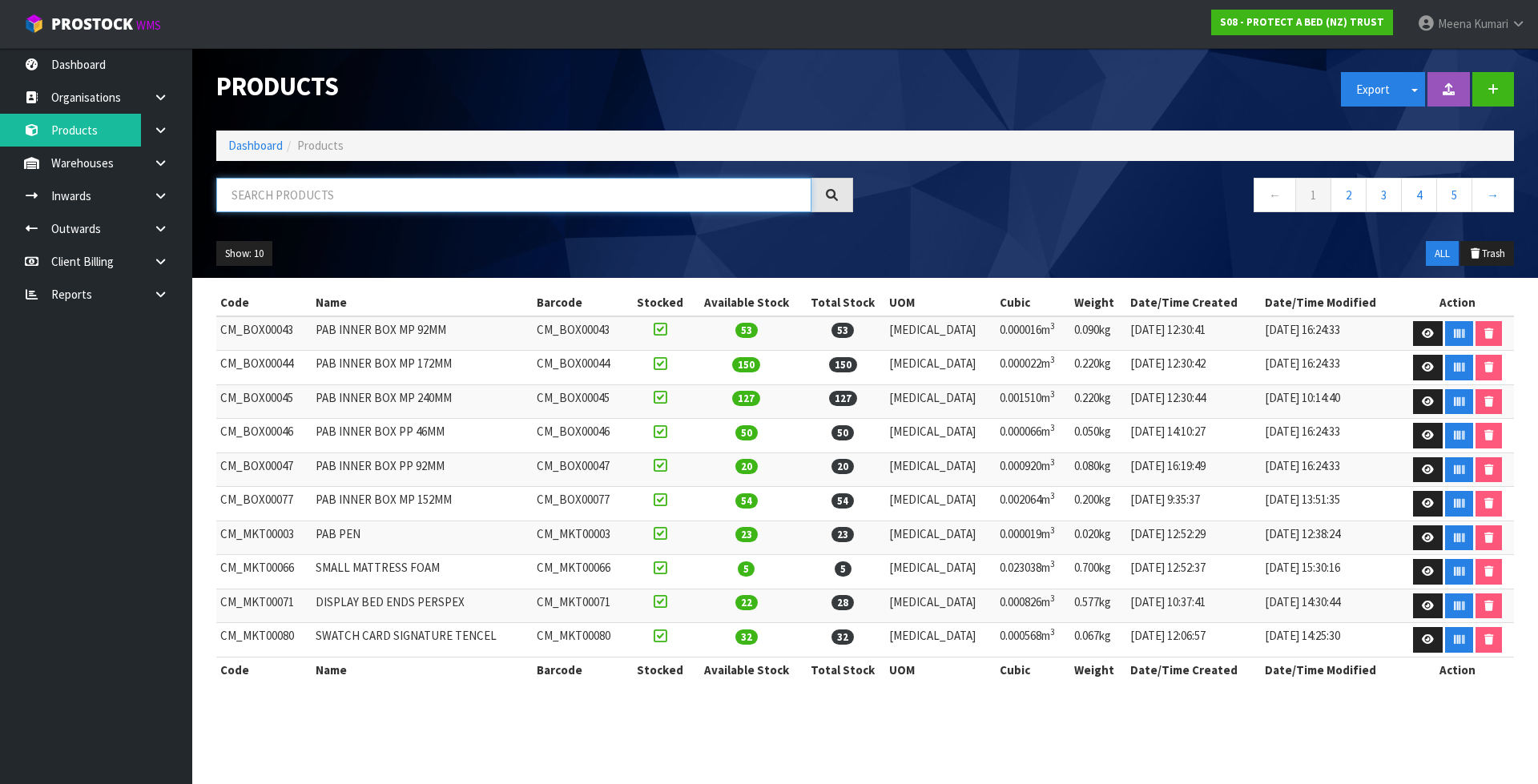
paste input "F0601SKN2"
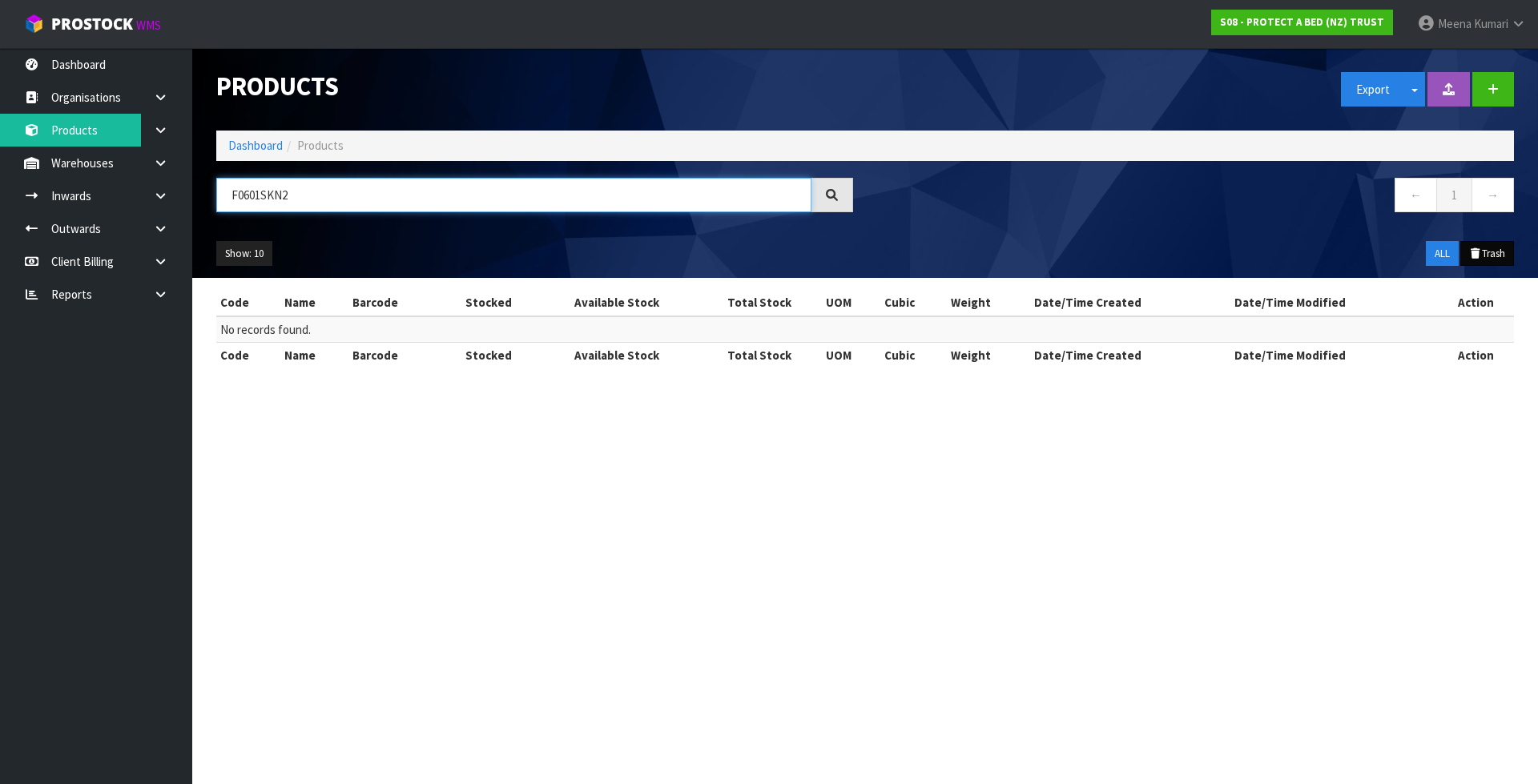
type input "F0601SKN2"
click at [1499, 250] on button "Trash" at bounding box center [1486, 253] width 53 height 25
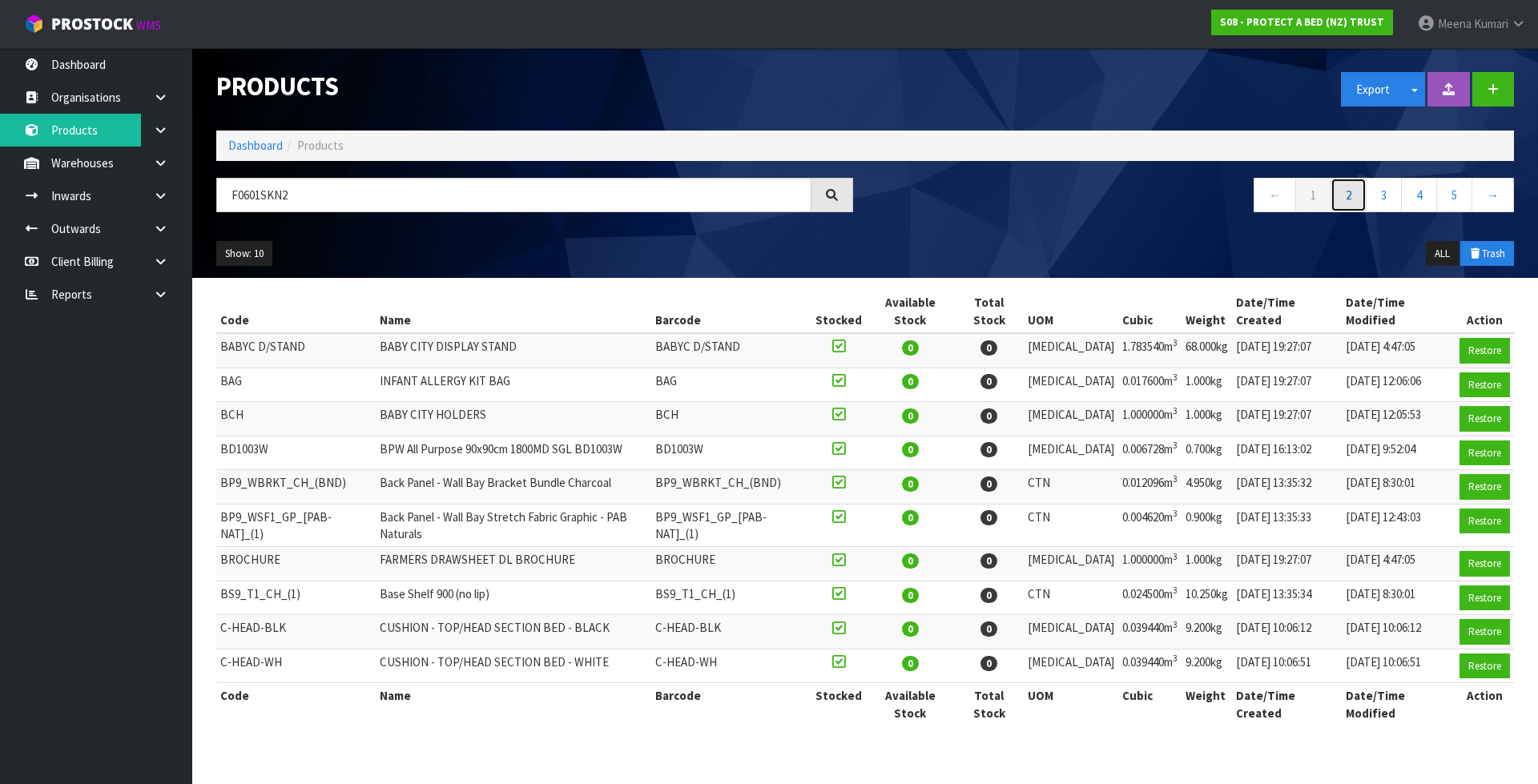
click at [1334, 195] on link "2" at bounding box center [1348, 195] width 36 height 35
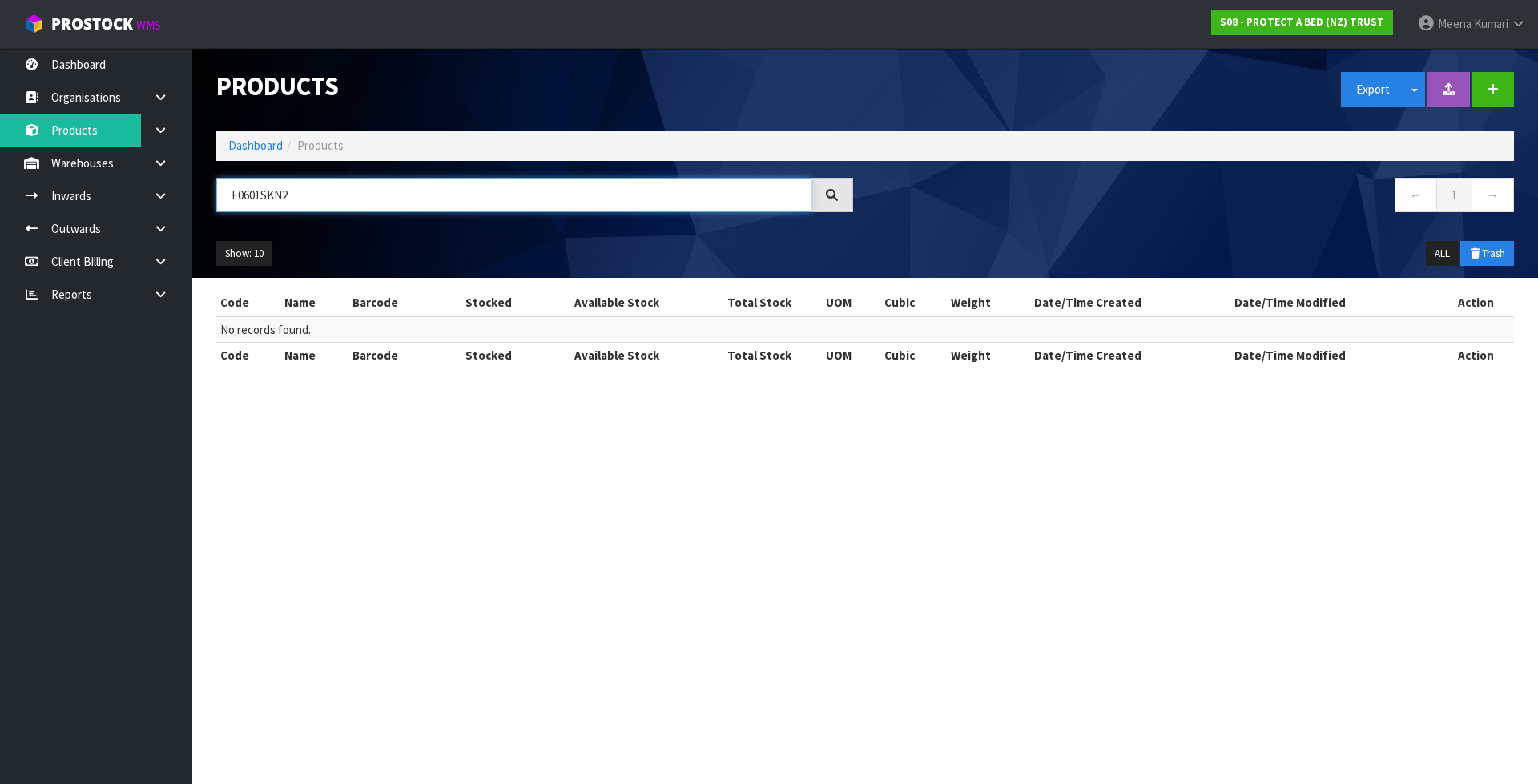
click at [550, 188] on input "F0601SKN2" at bounding box center [514, 195] width 595 height 35
click at [1507, 97] on button "button" at bounding box center [1493, 89] width 41 height 35
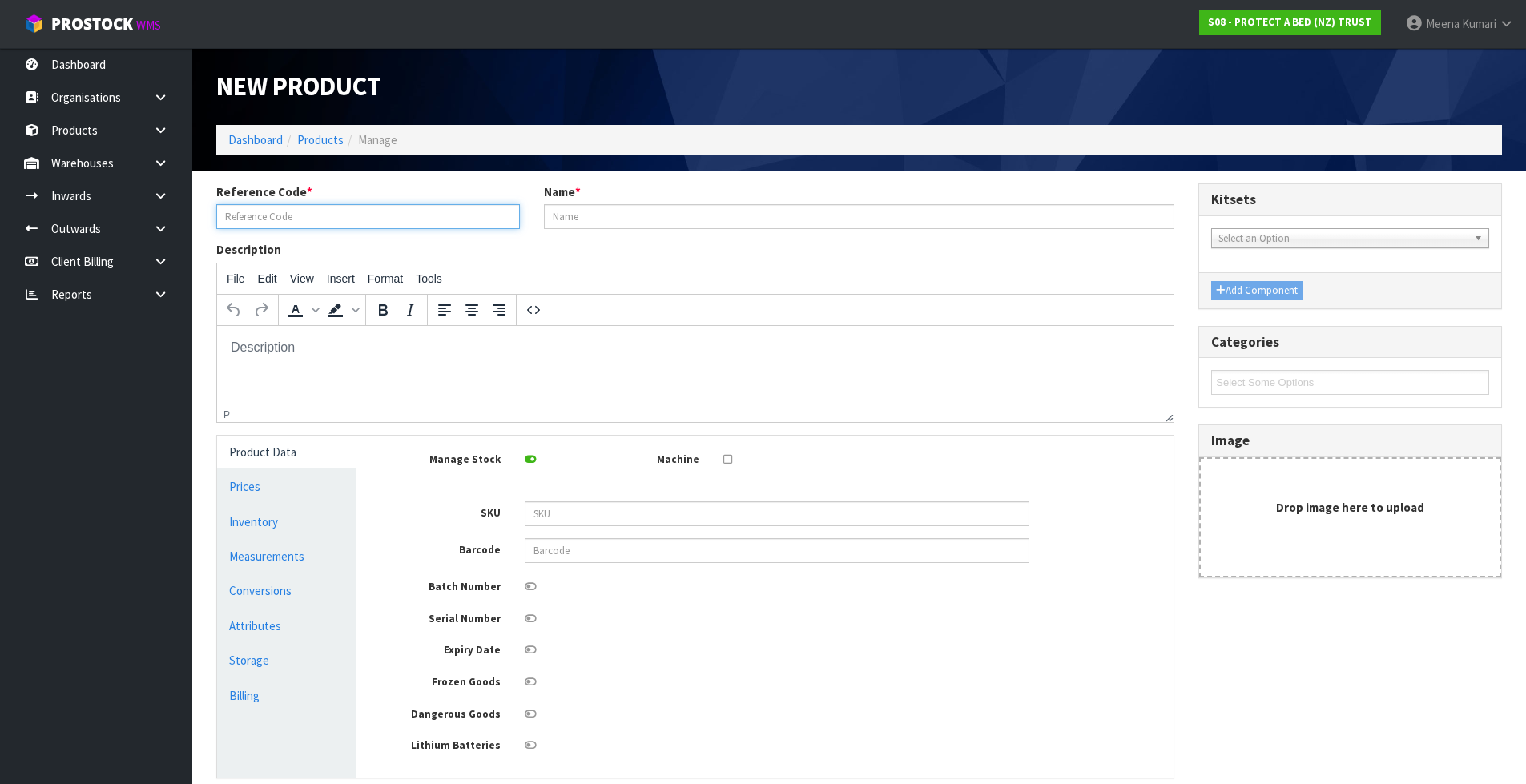
click at [319, 219] on input "text" at bounding box center [369, 217] width 304 height 24
paste input "F0601SKN2"
type input "F0601SKN2"
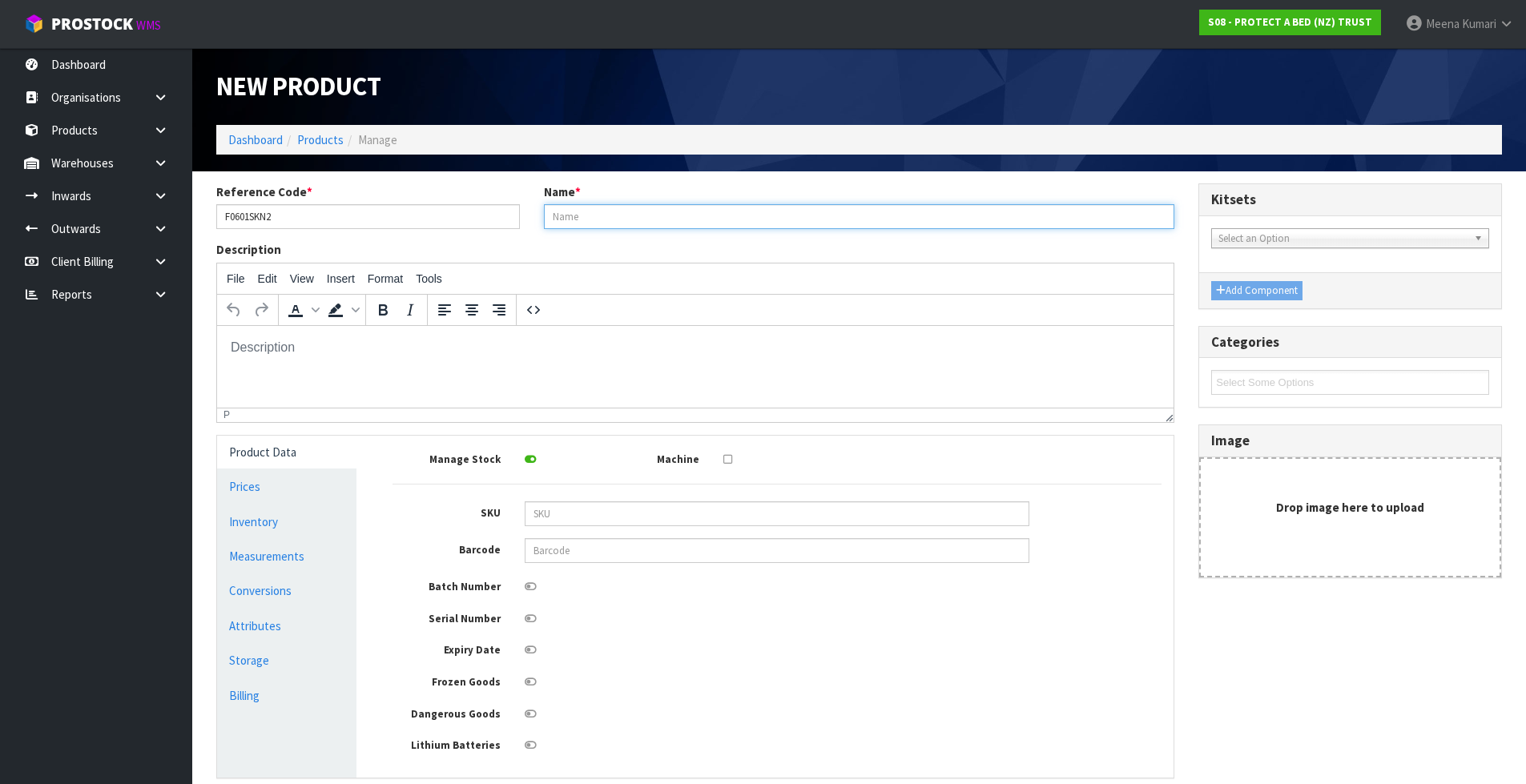
click at [718, 218] on input "text" at bounding box center [859, 217] width 631 height 24
paste input "CUMFYSAFE BXD SPLIT SUPER KING 2 PACK"
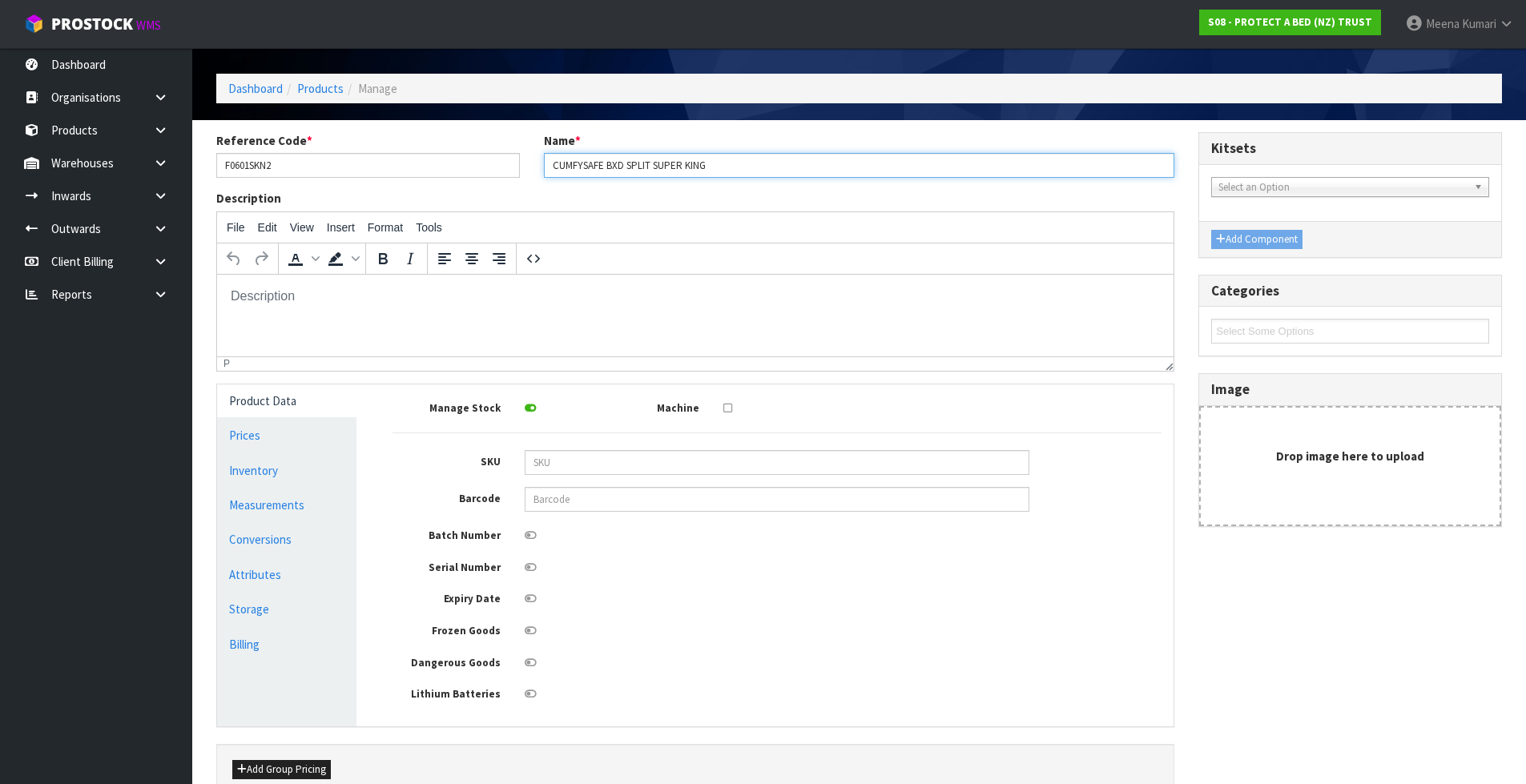
scroll to position [138, 0]
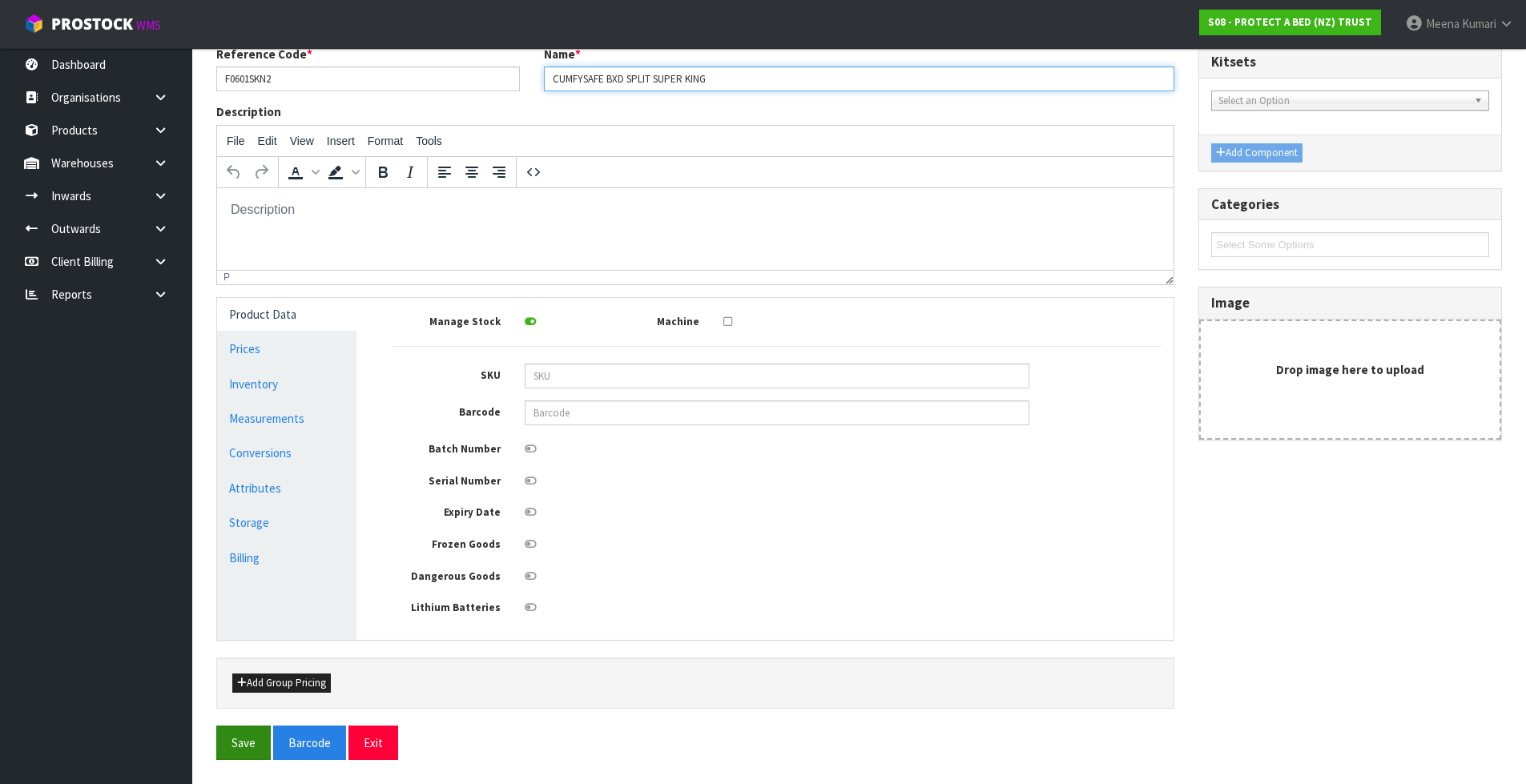
type input "CUMFYSAFE BXD SPLIT SUPER KING"
click at [249, 745] on button "Save" at bounding box center [244, 743] width 54 height 35
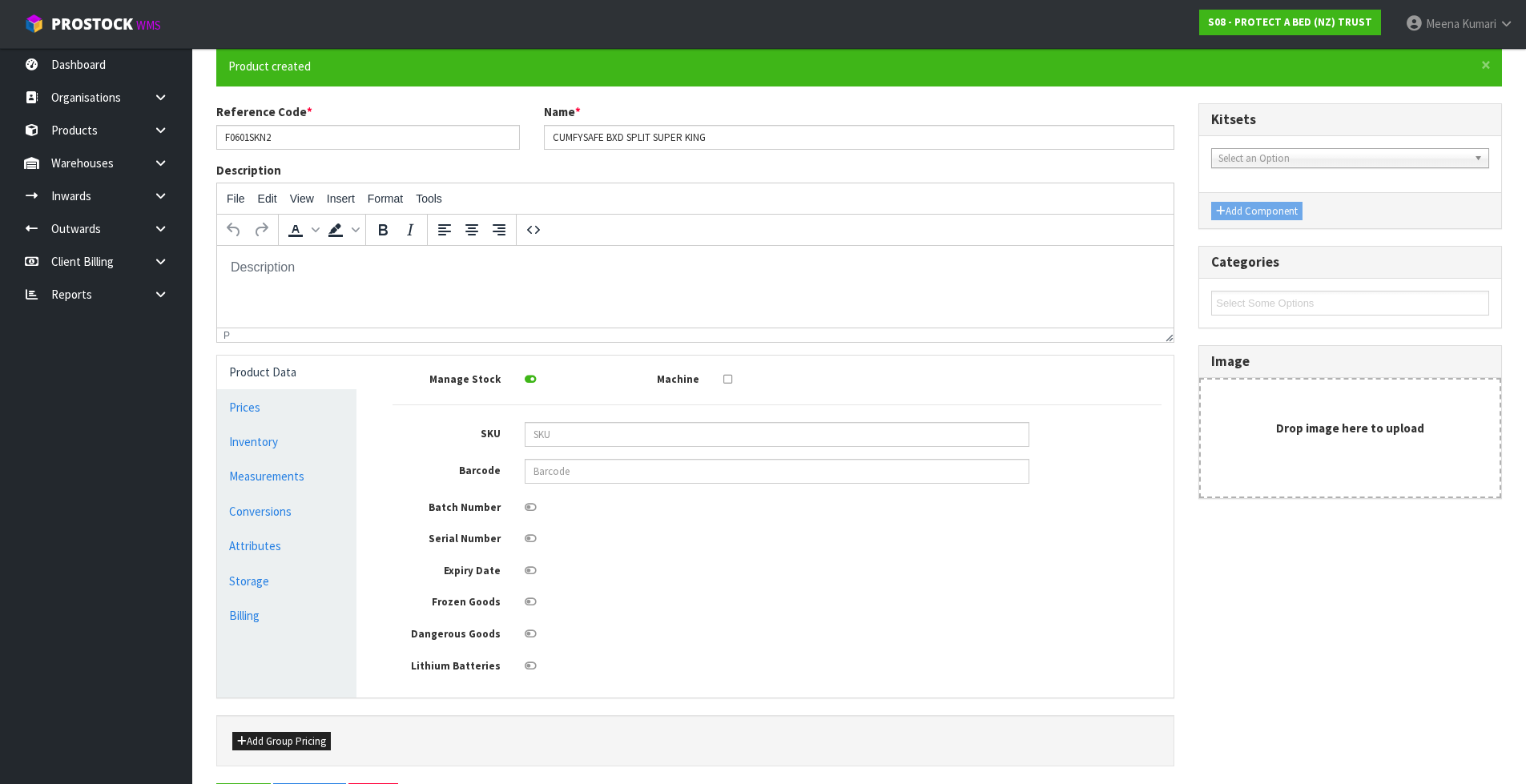
scroll to position [0, 0]
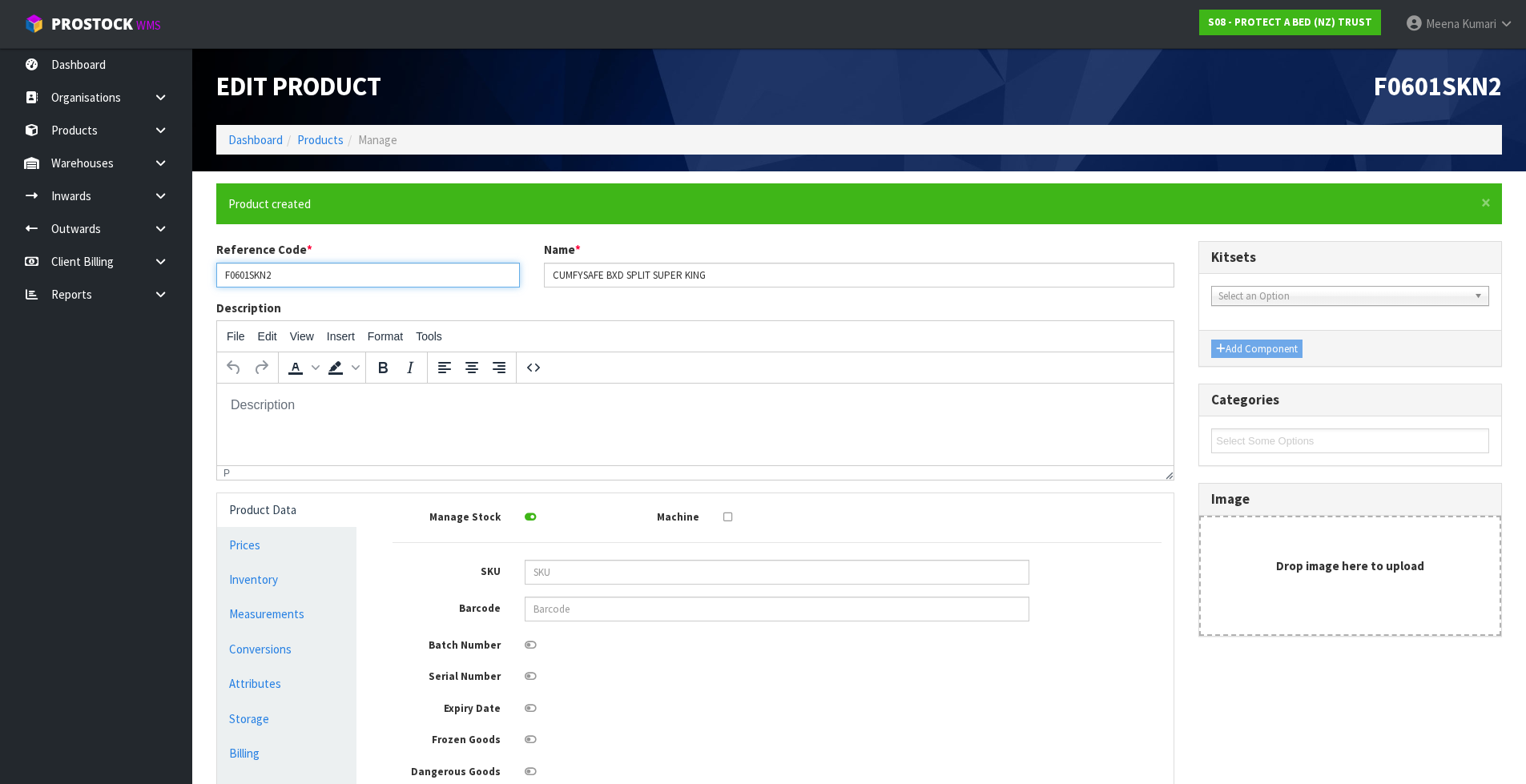
click at [328, 271] on input "F0601SKN2" at bounding box center [369, 275] width 304 height 24
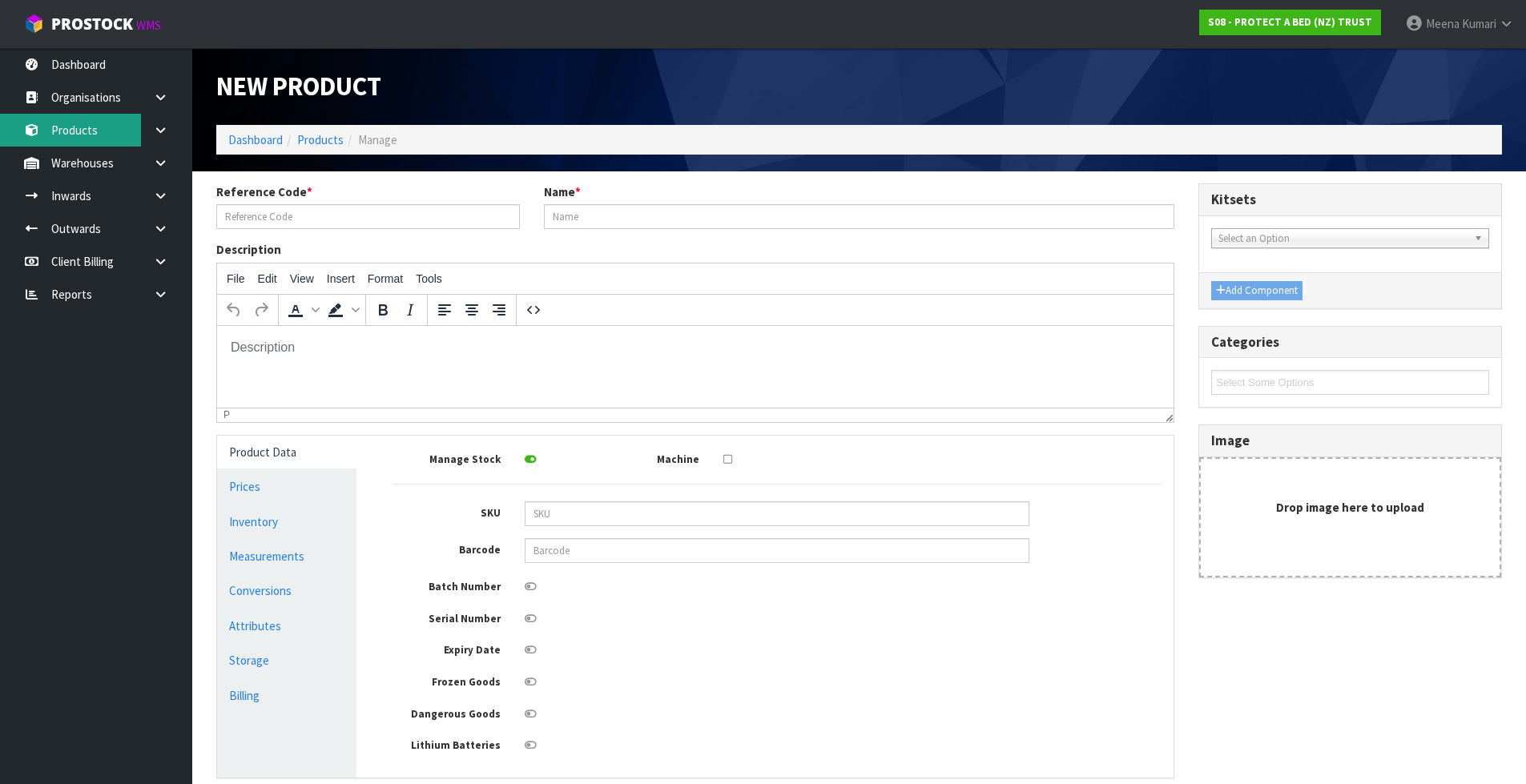
click at [95, 132] on link "Products" at bounding box center [96, 129] width 192 height 33
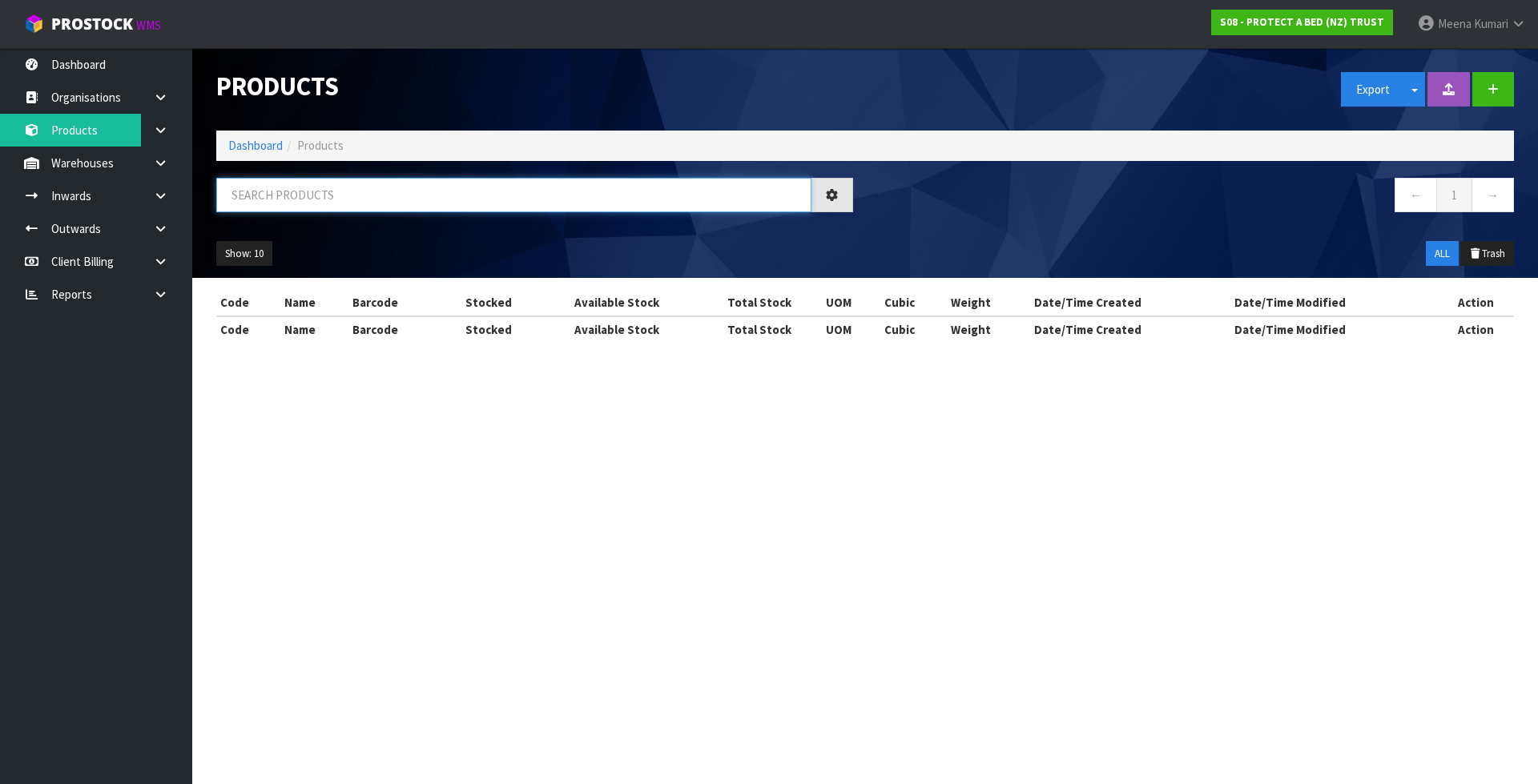
click at [319, 188] on input "text" at bounding box center [514, 195] width 595 height 35
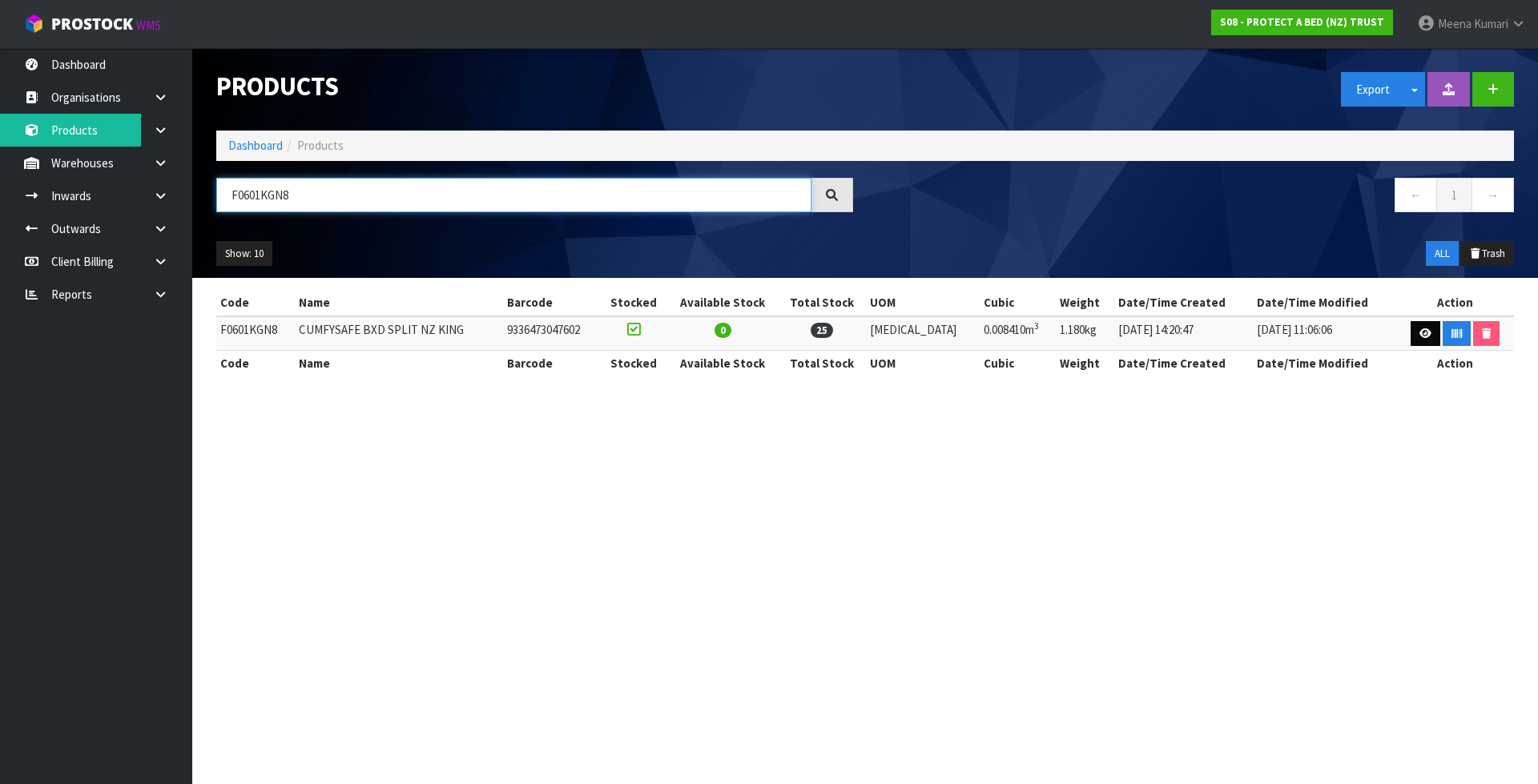
type input "F0601KGN8"
click at [1419, 332] on icon at bounding box center [1425, 333] width 12 height 10
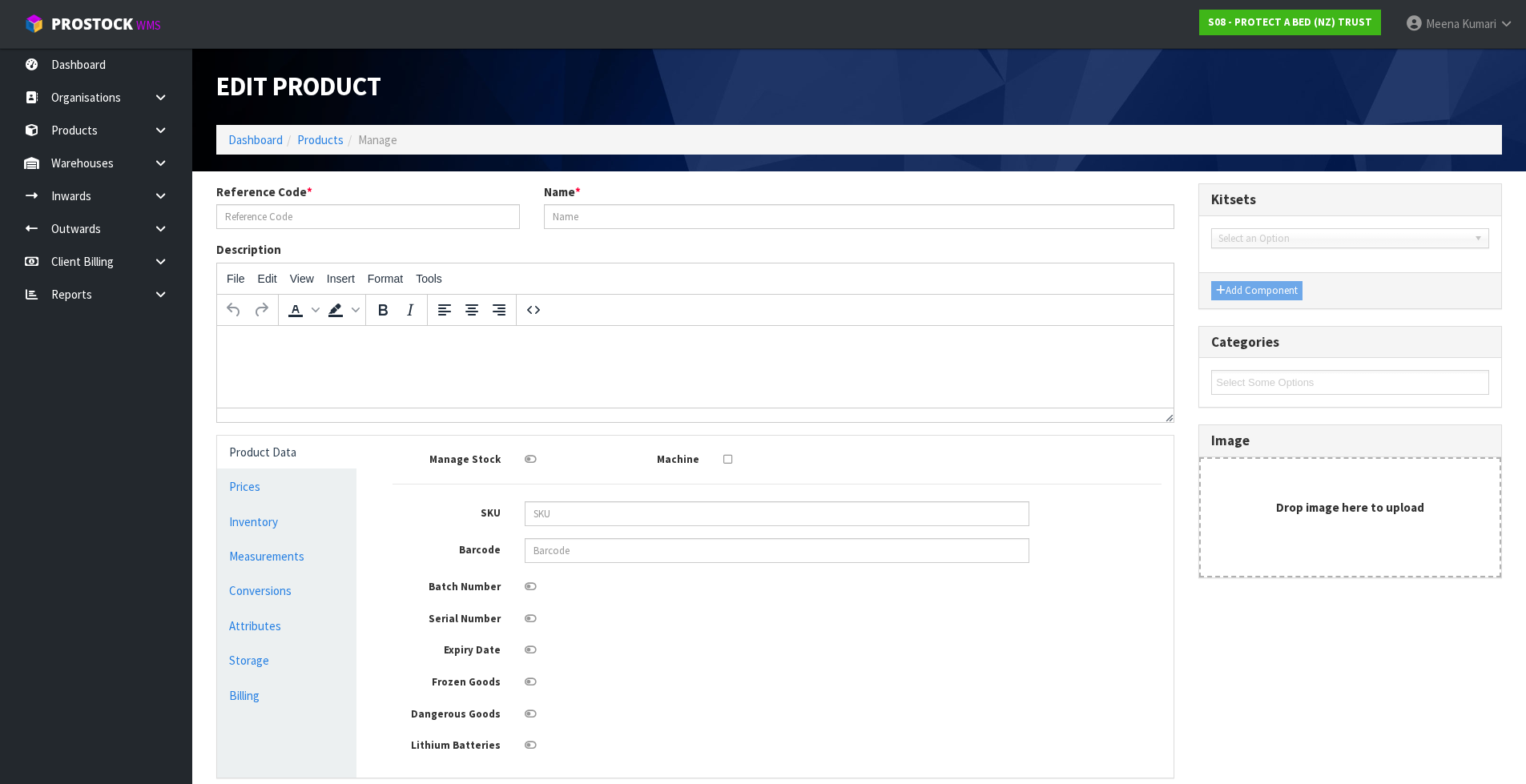
type input "F0601KGN8"
type input "CUMFYSAFE BXD SPLIT NZ KING"
type input "21222"
type input "9336473047602"
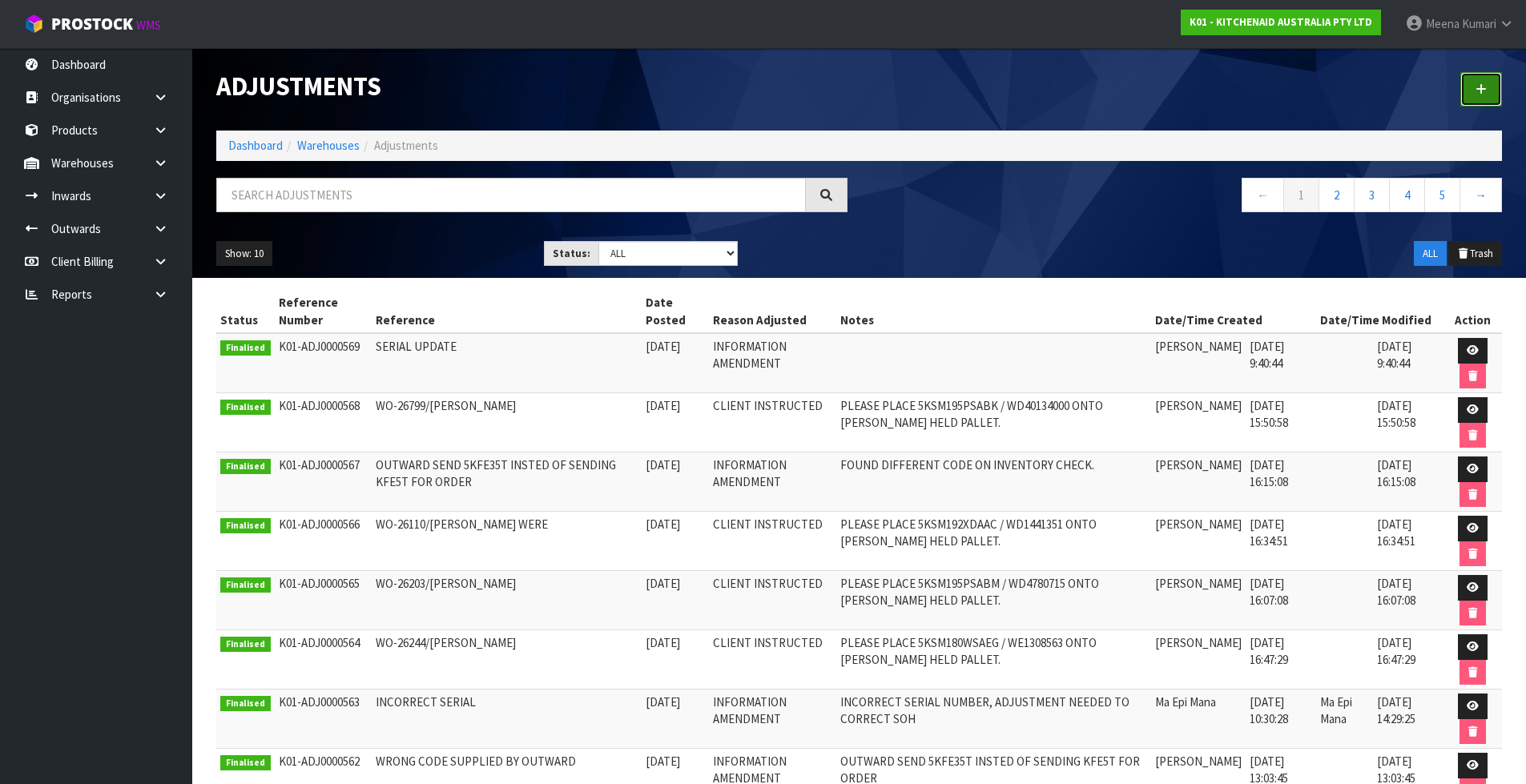
click at [1469, 90] on link at bounding box center [1481, 89] width 41 height 35
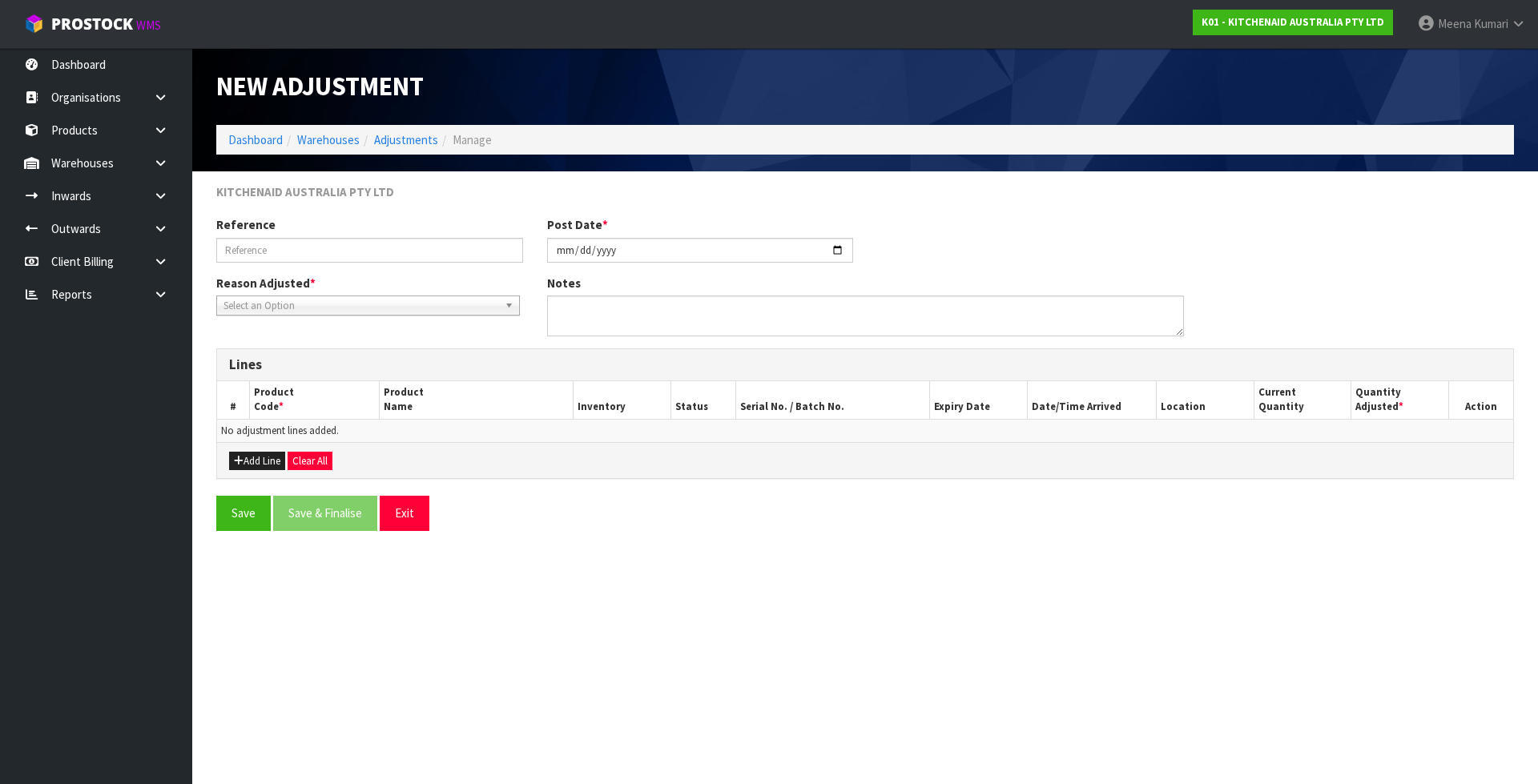
click at [292, 299] on span "Select an Option" at bounding box center [360, 306] width 275 height 19
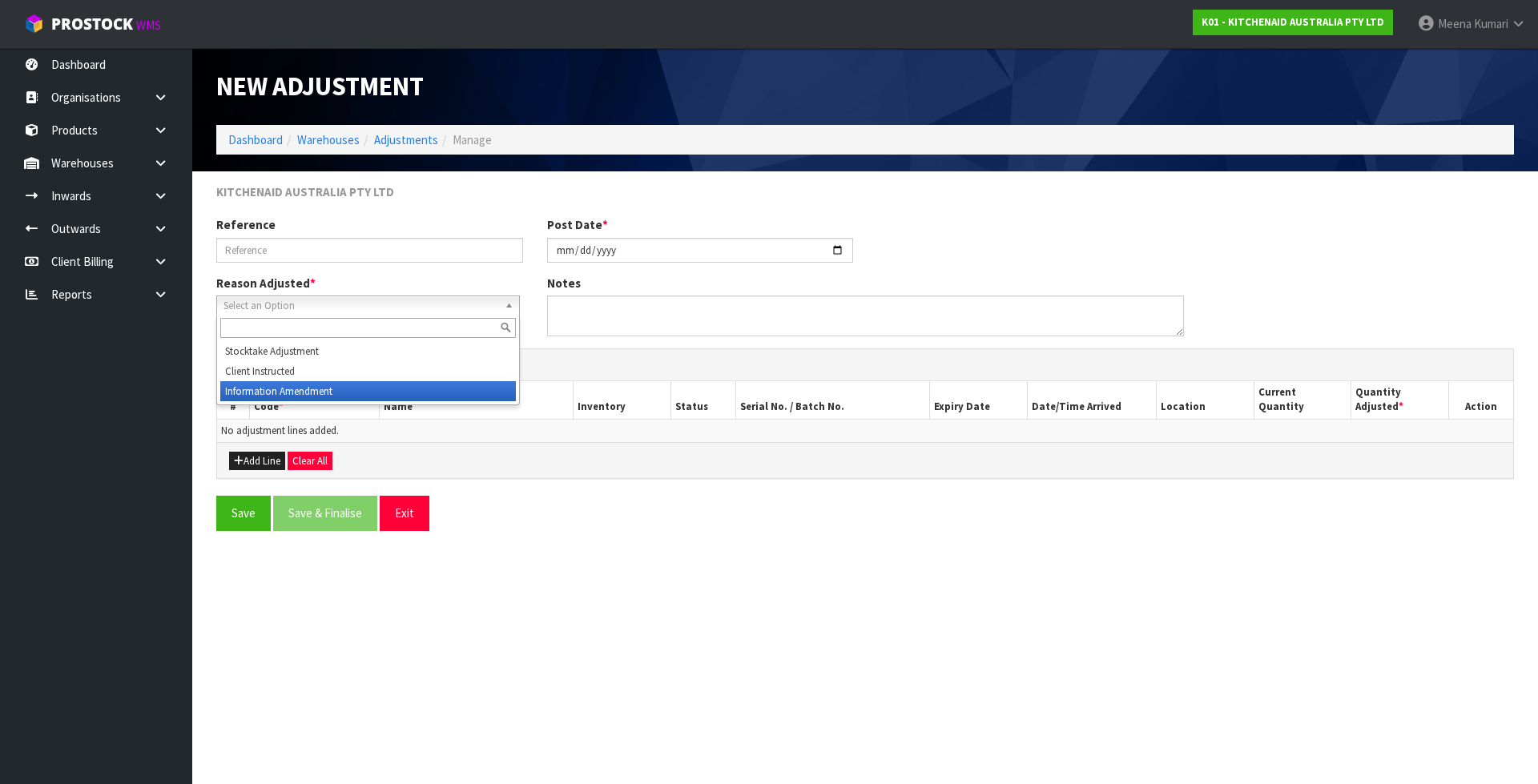
click at [291, 388] on li "Information Amendment" at bounding box center [368, 390] width 295 height 20
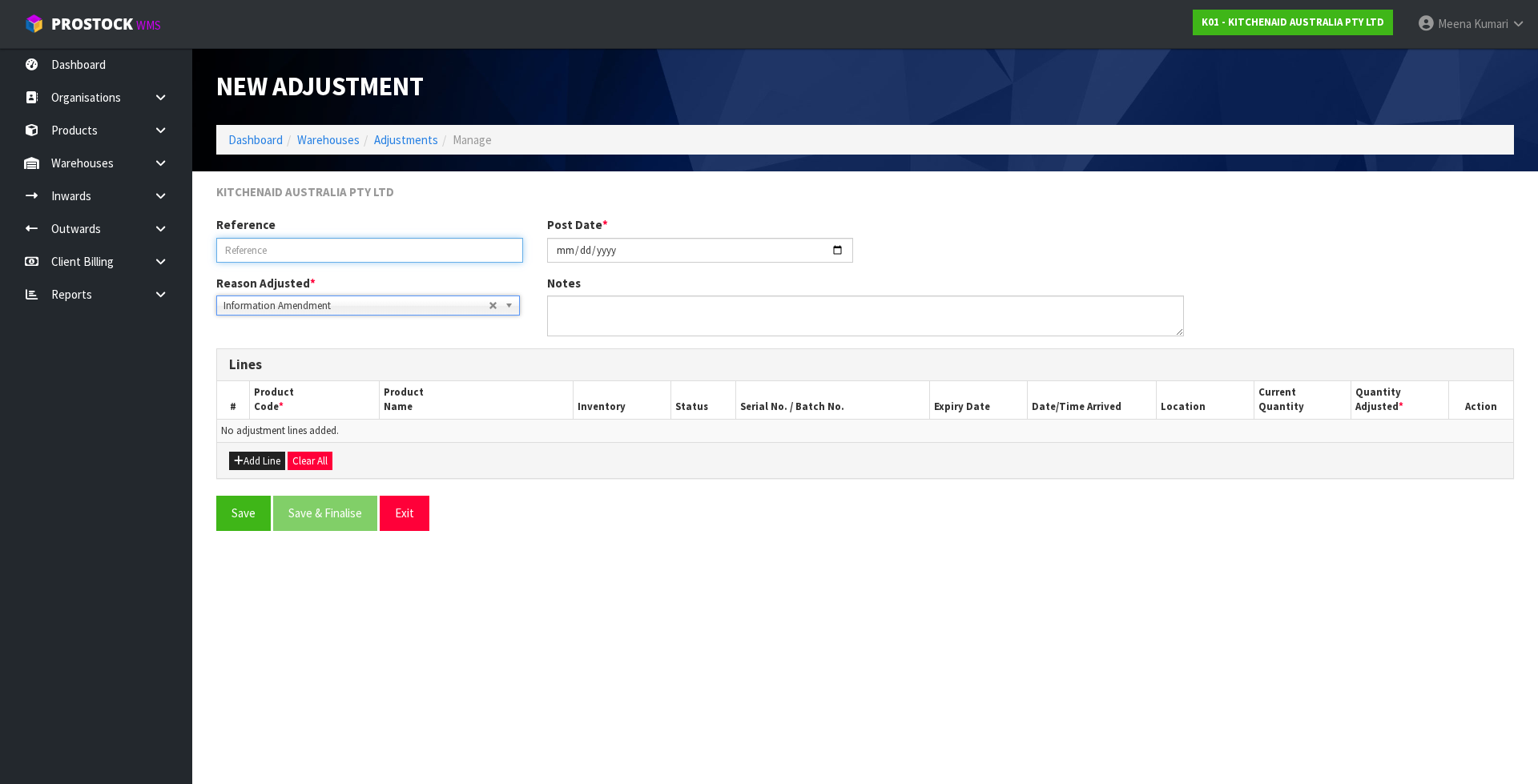
click at [279, 249] on input "text" at bounding box center [369, 250] width 307 height 24
type input "FOUND EXTRA ON INVENTORY CHECK"
click at [259, 466] on button "Add Line" at bounding box center [257, 461] width 56 height 19
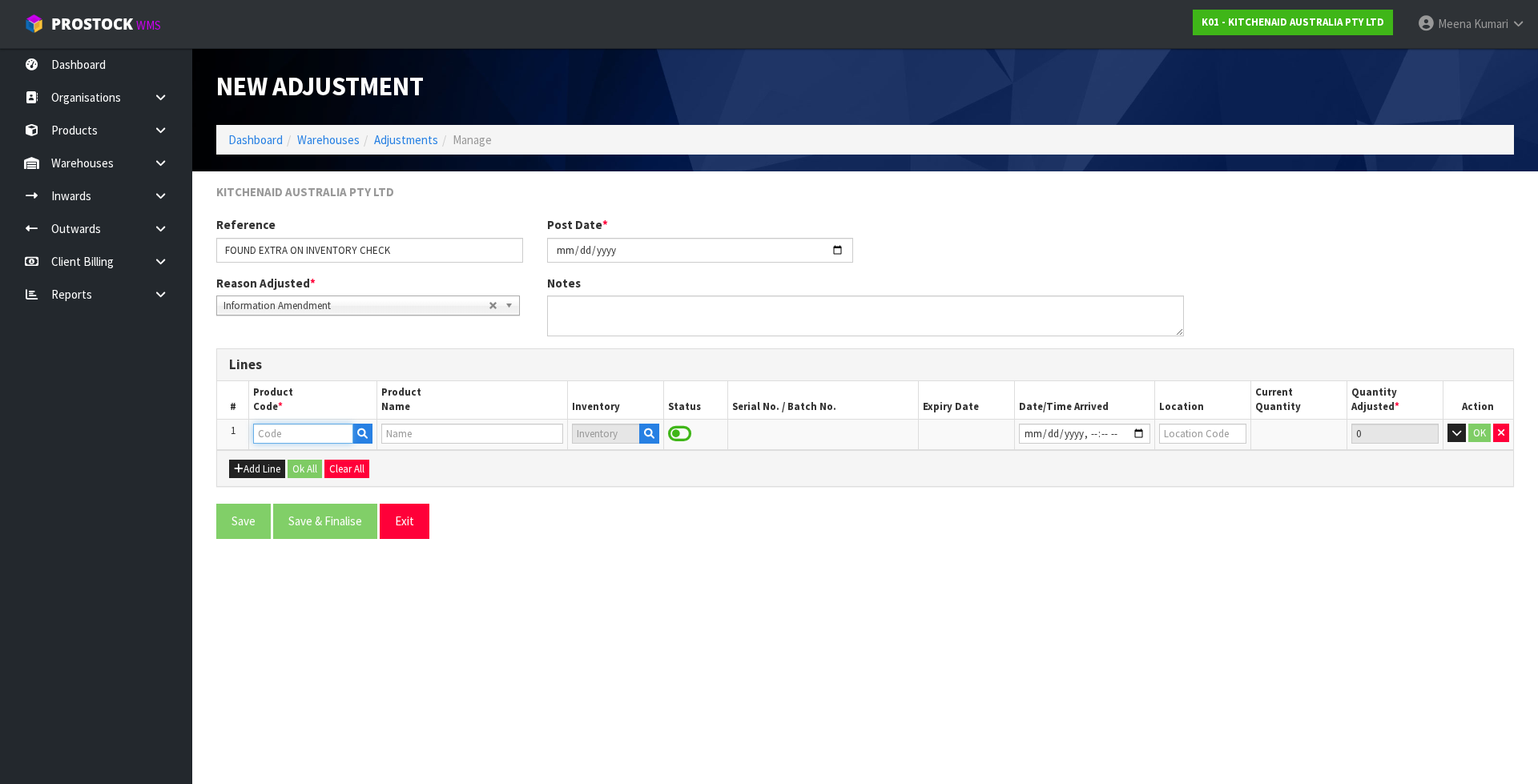
click at [279, 433] on input "text" at bounding box center [303, 433] width 99 height 20
paste input "KFE5T"
type input "KFE5T"
type input "FLEX EDGE BEATER"
type input "KFE5T"
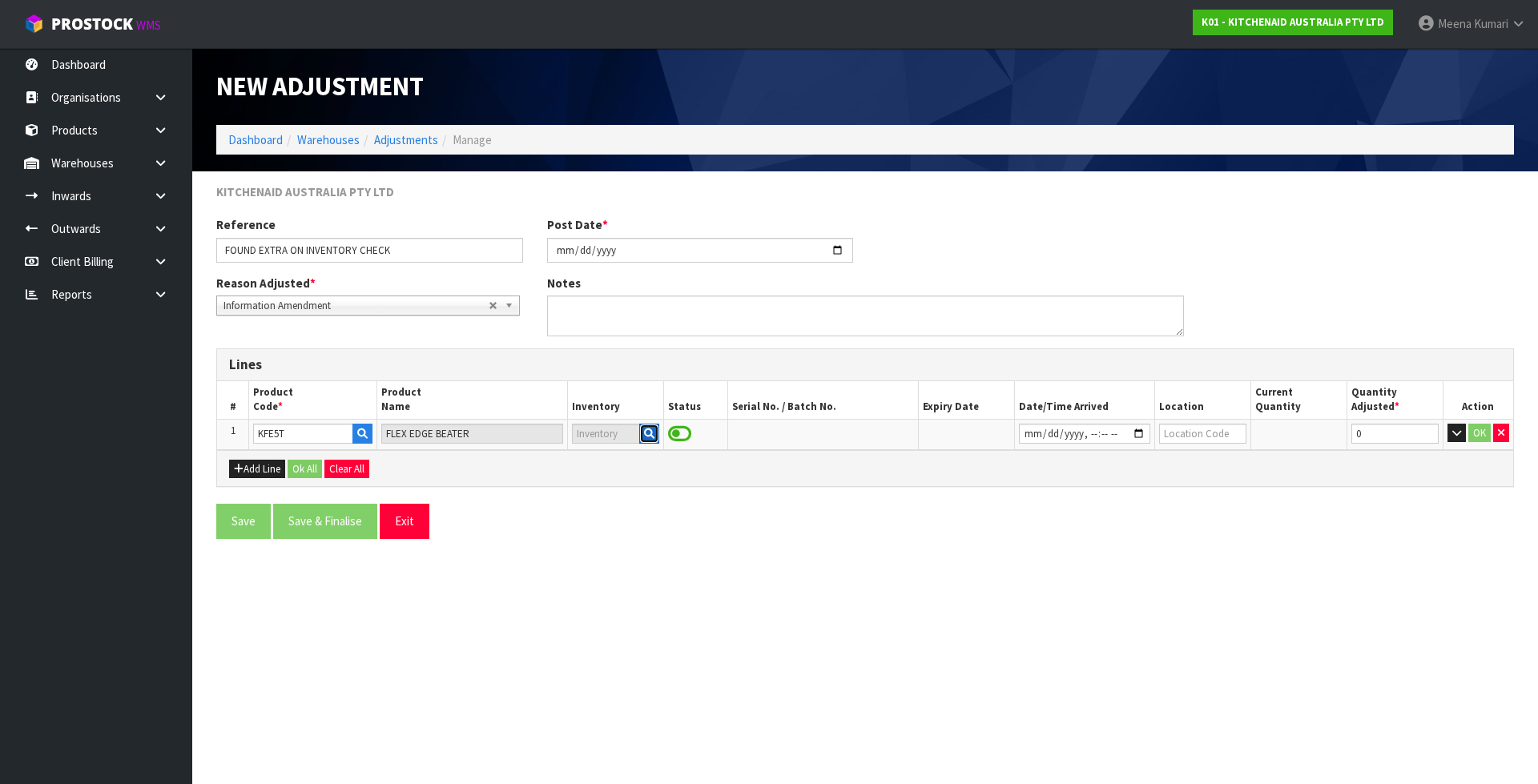
click at [652, 437] on icon "button" at bounding box center [649, 433] width 10 height 10
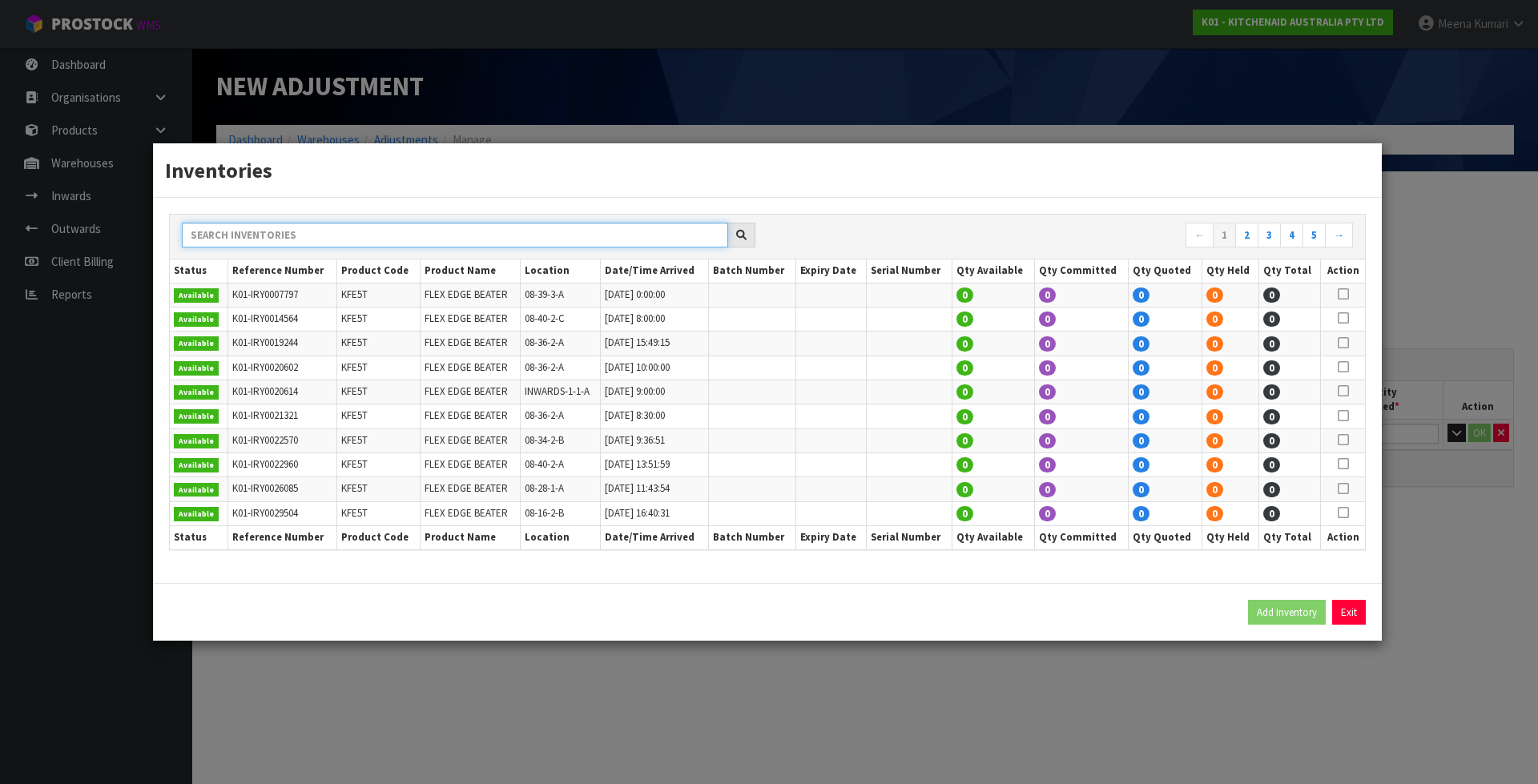
click at [422, 229] on input "text" at bounding box center [455, 234] width 546 height 24
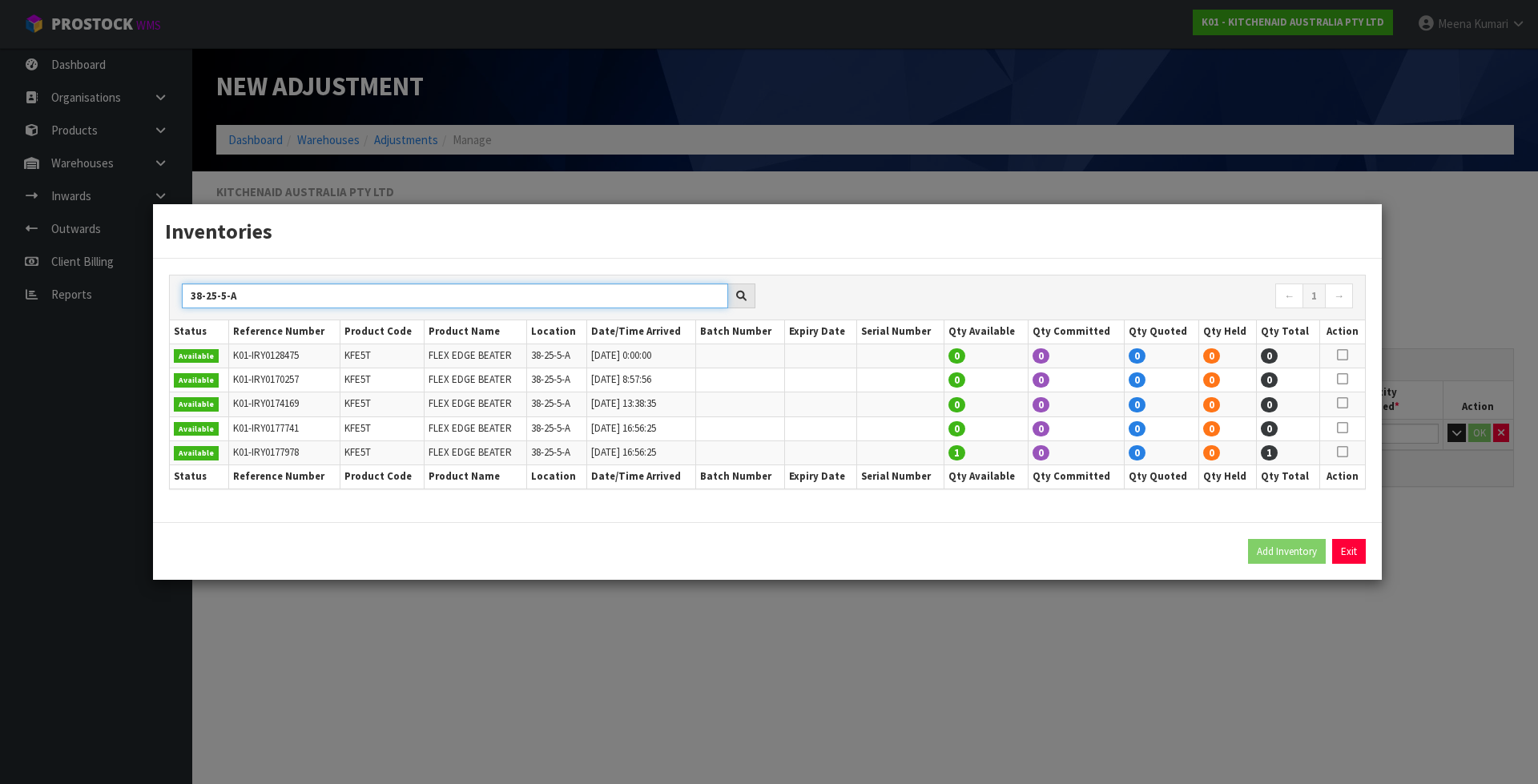
type input "38-25-5-A"
click at [1339, 452] on icon at bounding box center [1342, 452] width 11 height 1
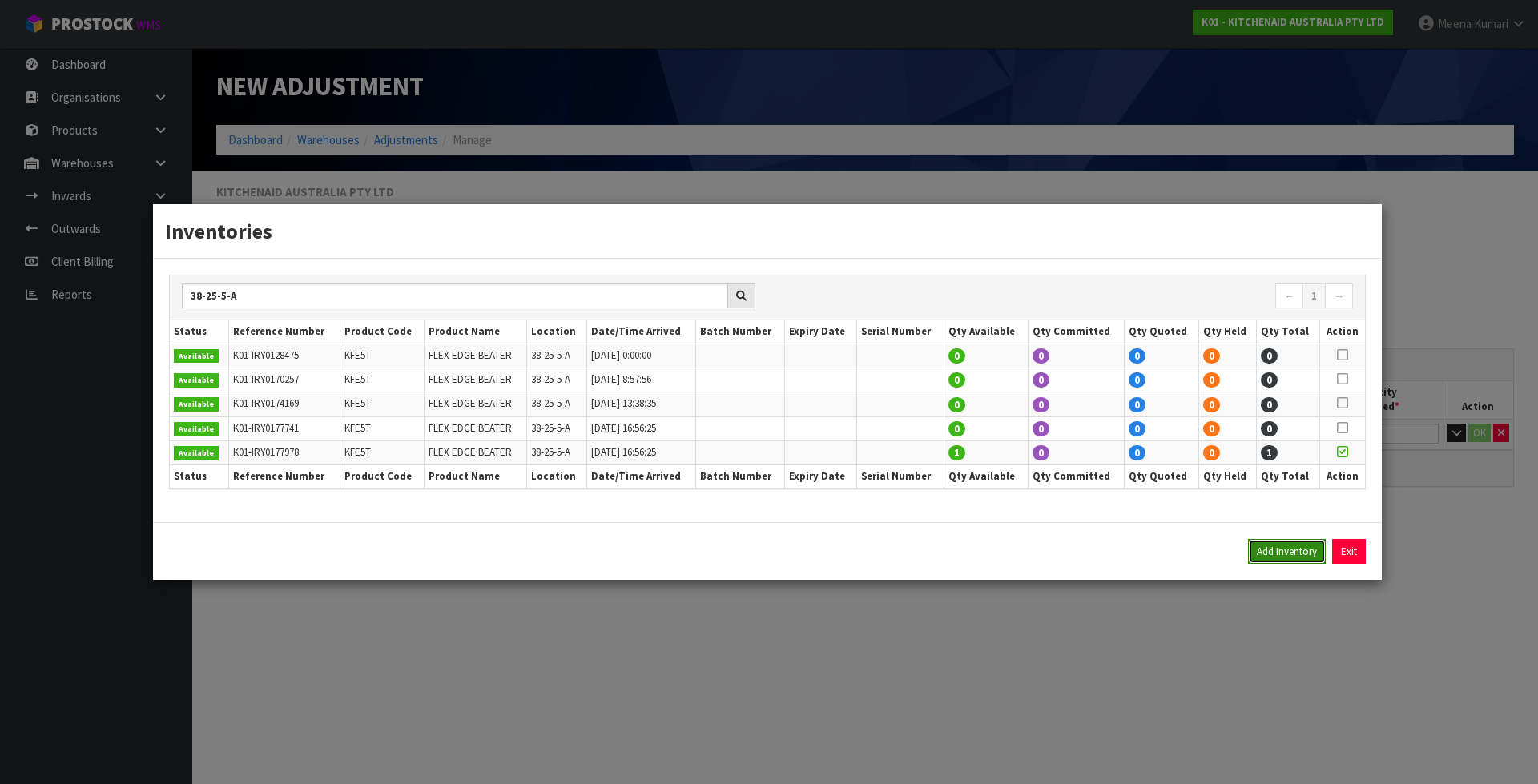
click at [1280, 557] on button "Add Inventory" at bounding box center [1286, 551] width 78 height 25
type input "K01-IRY0177978"
type input "[DATE]T16:56:25"
type input "38-25-5-A"
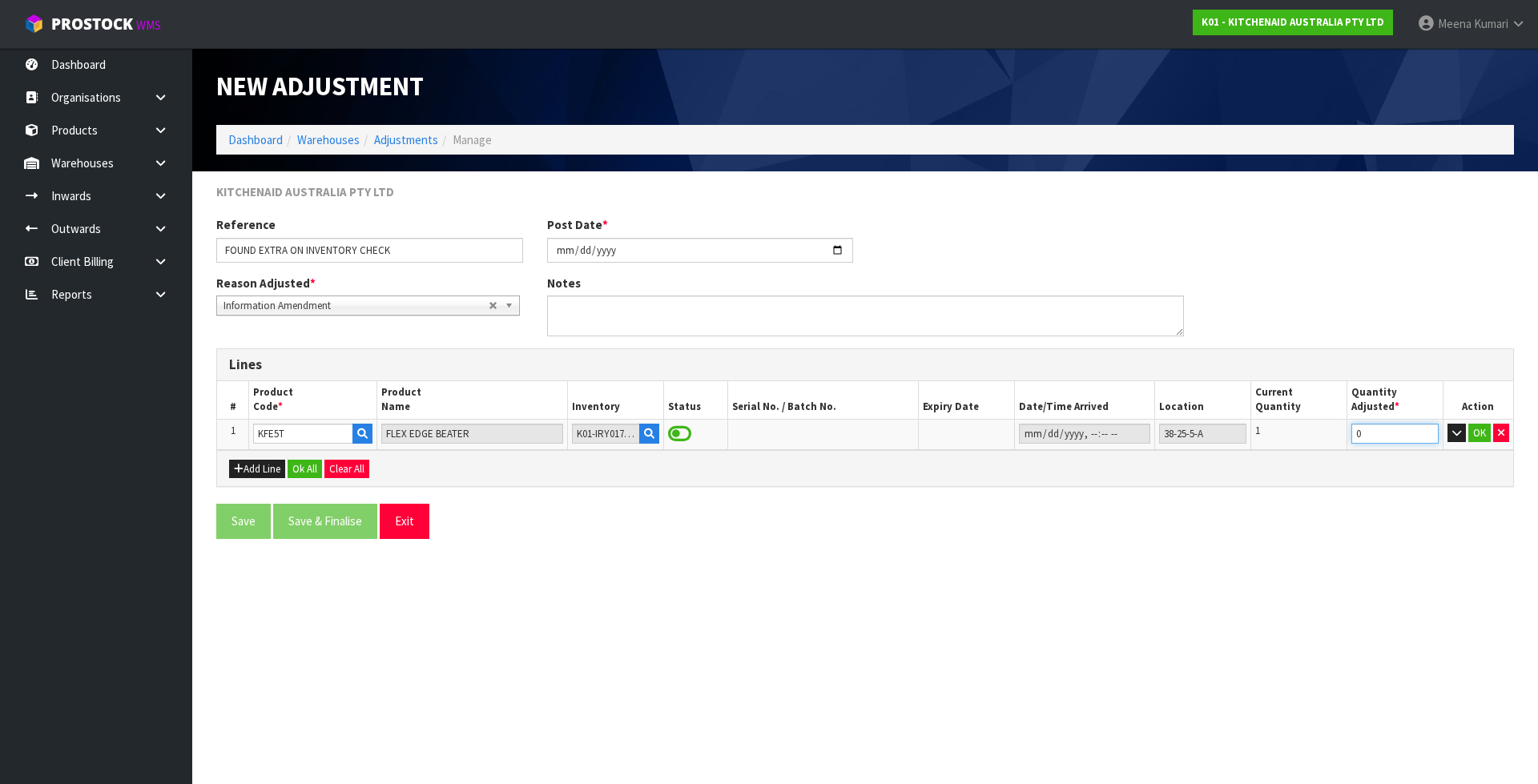
drag, startPoint x: 1376, startPoint y: 431, endPoint x: 1331, endPoint y: 437, distance: 45.4
click at [1331, 437] on tr "1 KFE5T FLEX EDGE BEATER K01-IRY0177978 38-25-5-A 1 0 OK" at bounding box center [865, 434] width 1296 height 30
type input "1"
click at [1471, 430] on button "OK" at bounding box center [1479, 433] width 23 height 19
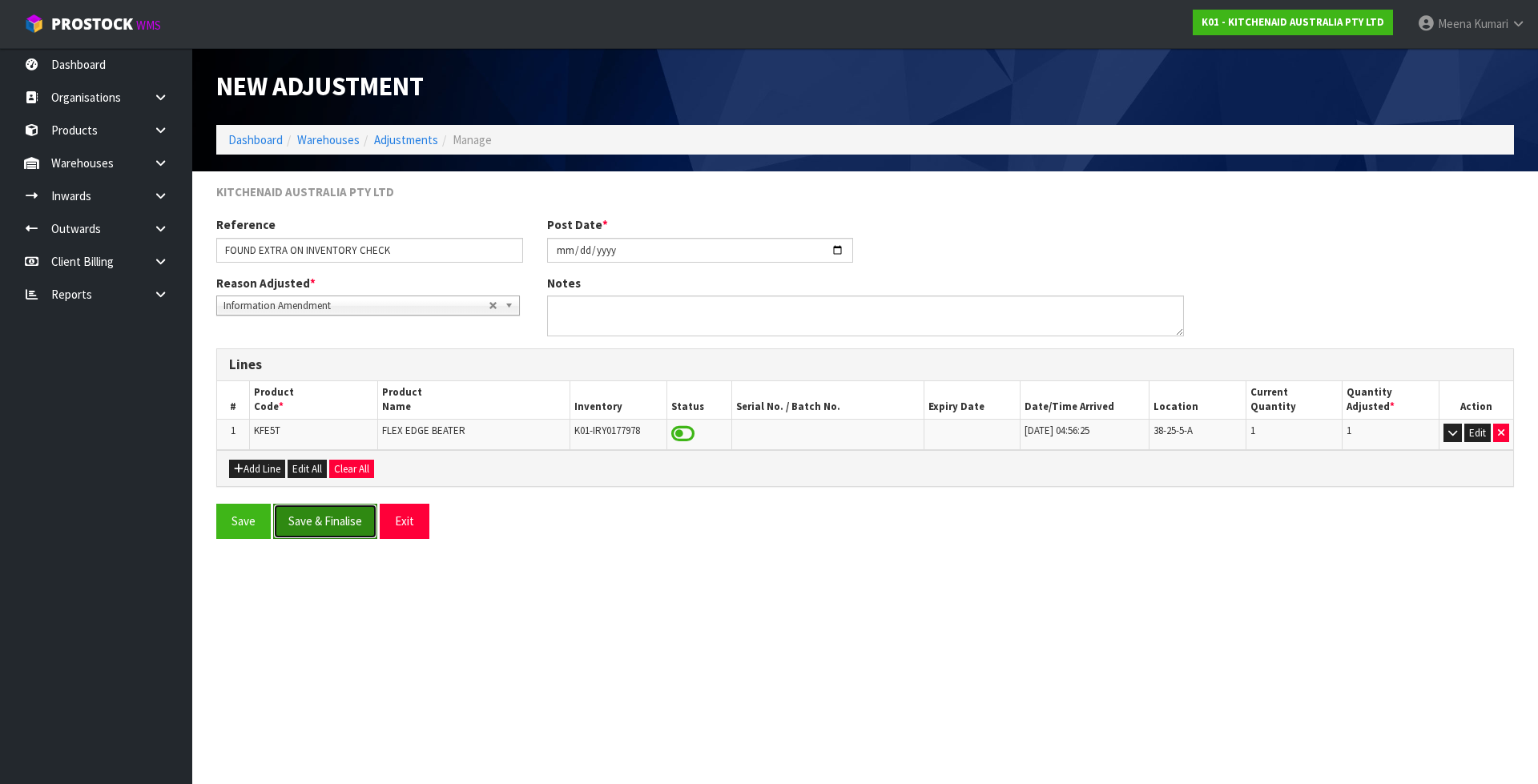
click at [313, 521] on button "Save & Finalise" at bounding box center [324, 520] width 104 height 35
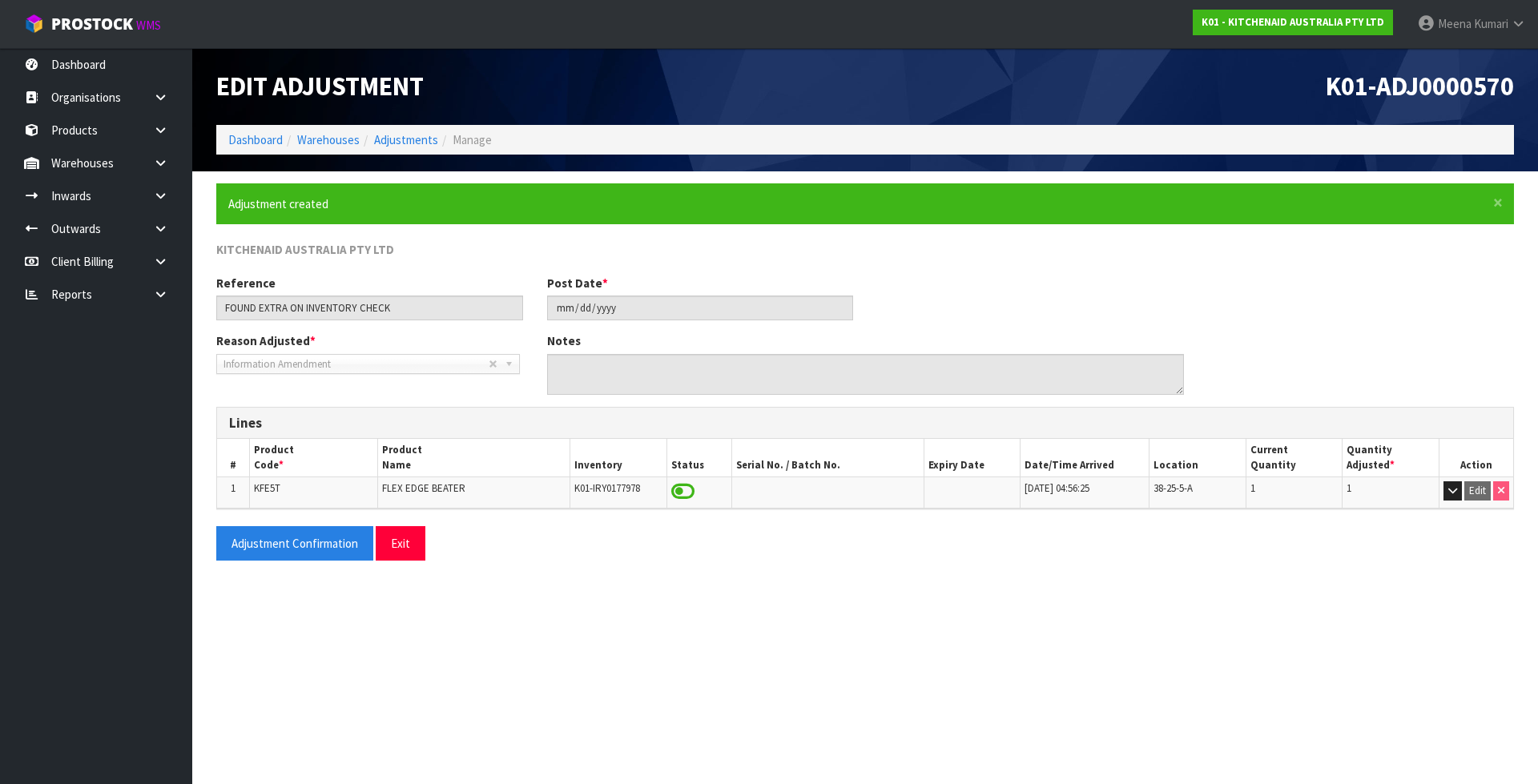
click at [271, 488] on span "KFE5T" at bounding box center [267, 488] width 26 height 14
copy span "KFE5T"
click at [175, 170] on link at bounding box center [166, 162] width 52 height 33
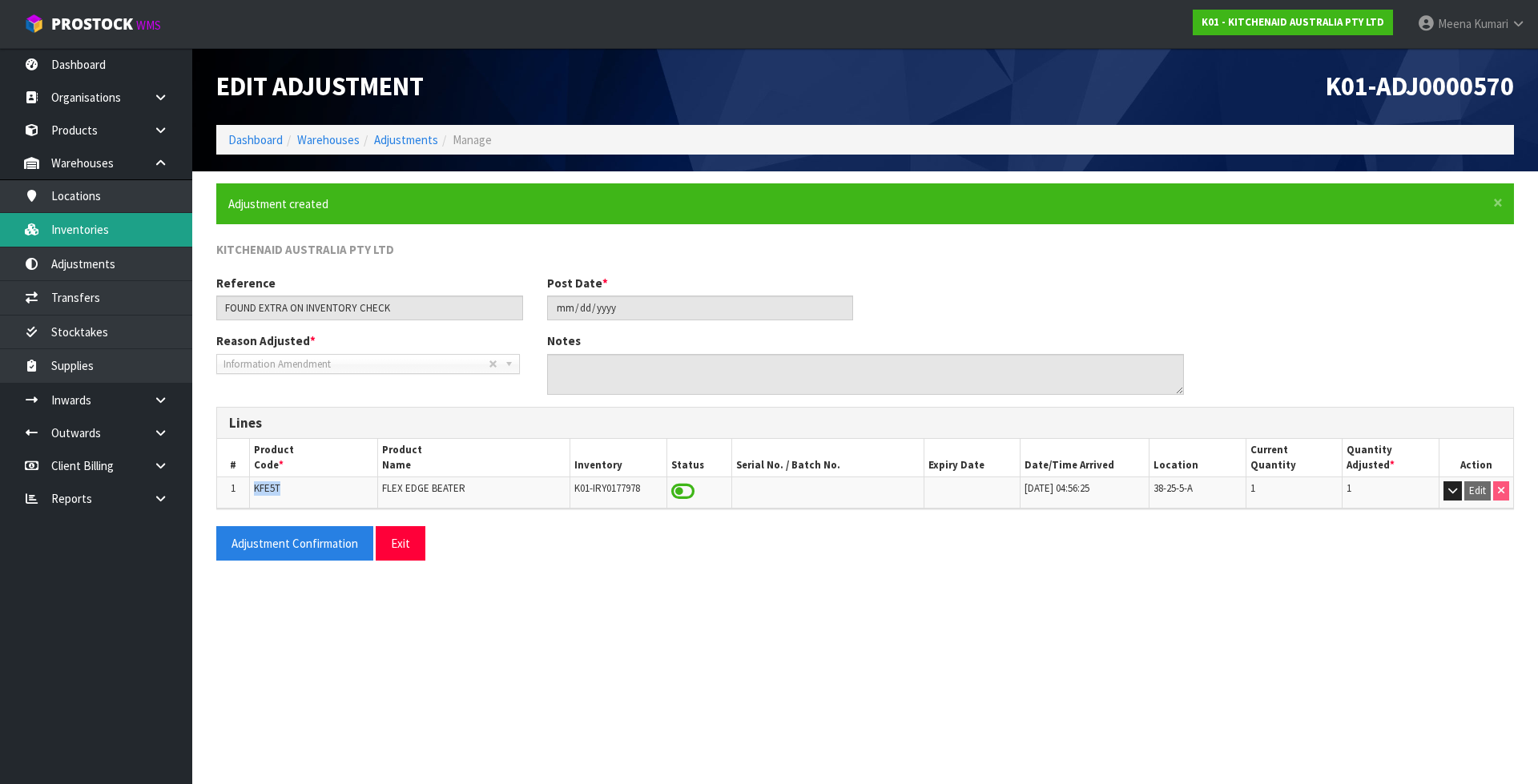
click at [126, 229] on link "Inventories" at bounding box center [96, 229] width 192 height 33
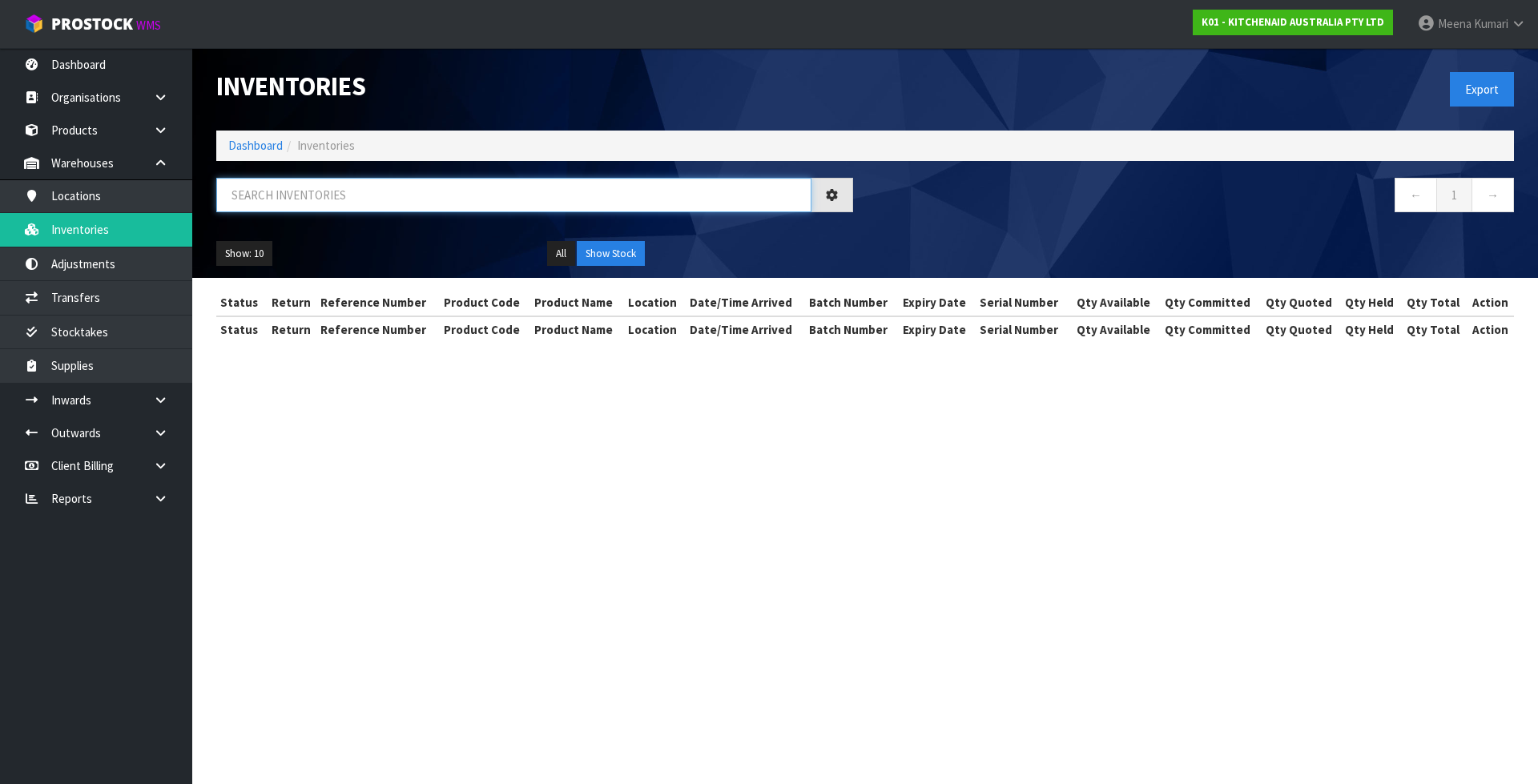
click at [354, 189] on input "text" at bounding box center [514, 195] width 595 height 35
paste input "KFE5T"
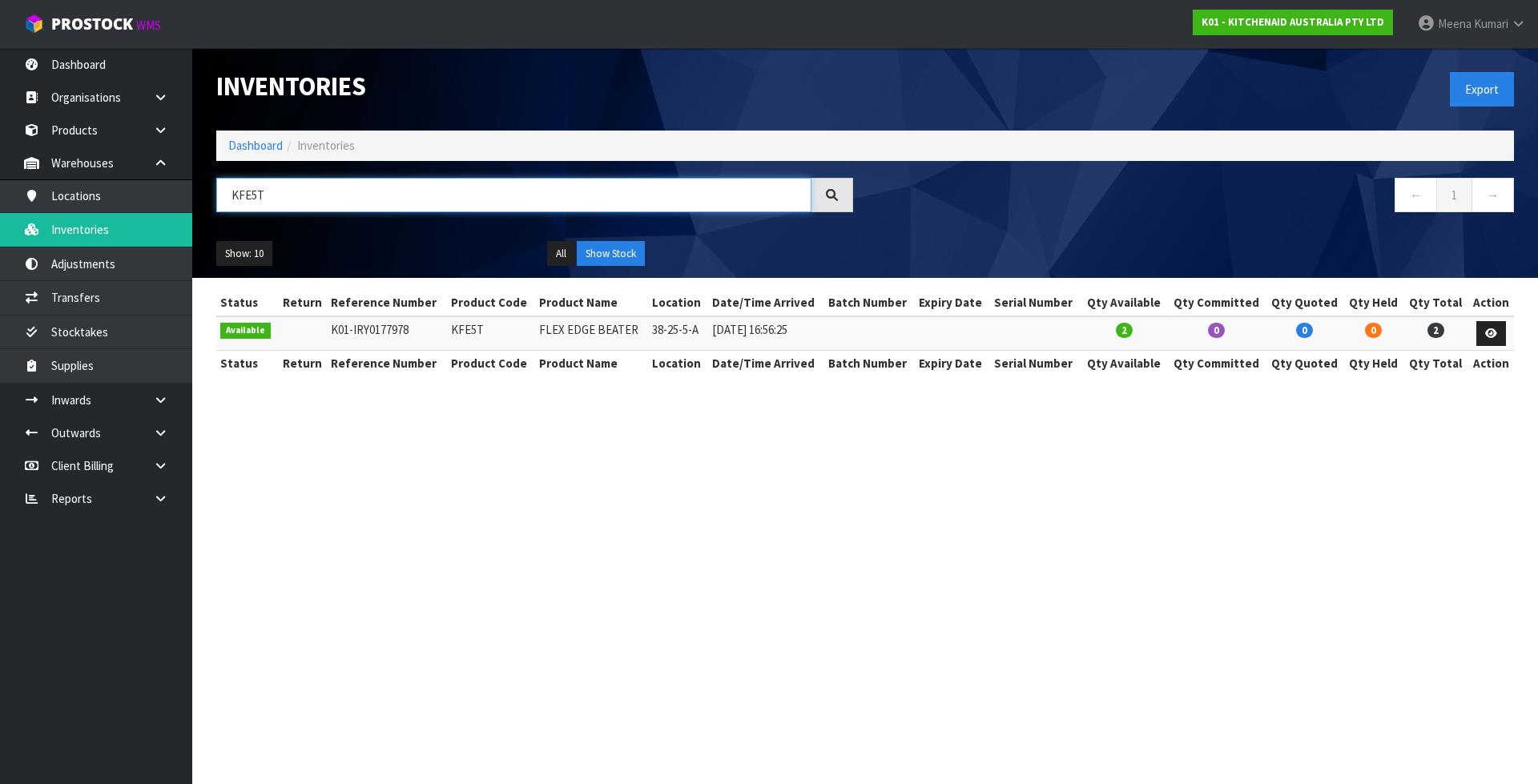
type input "KFE5T"
click at [1135, 666] on section "Inventories Export Dashboard Inventories KFE5T ← 1 → Show: 10 5 10 25 50 All Sh…" at bounding box center [769, 392] width 1538 height 784
click at [238, 150] on link "Dashboard" at bounding box center [255, 145] width 54 height 15
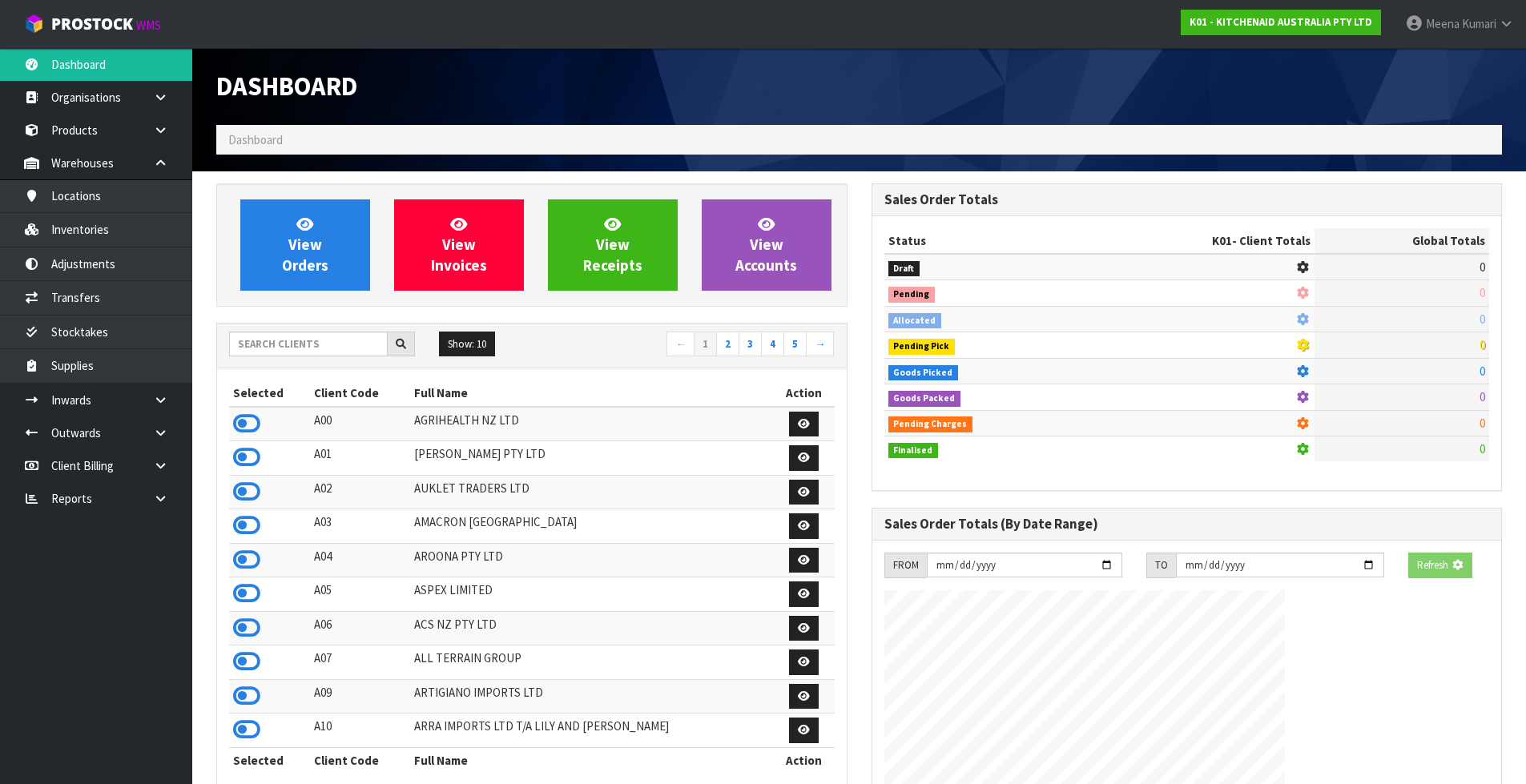
click at [333, 358] on div "Show: 10 5 10 25 50 ← 1 2 3 4 5 →" at bounding box center [531, 346] width 629 height 28
click at [332, 348] on input "text" at bounding box center [308, 344] width 159 height 24
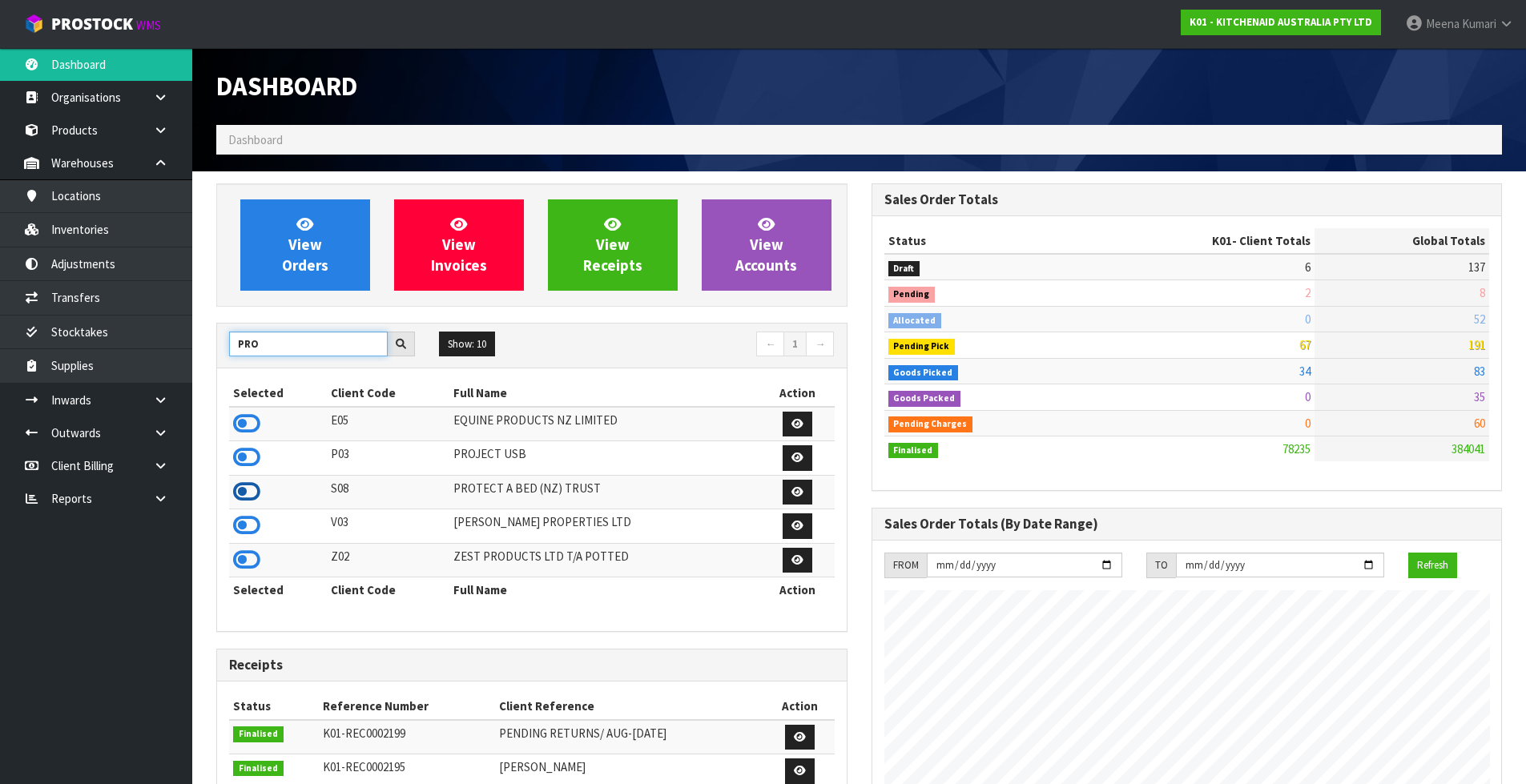
type input "PRO"
click at [251, 484] on icon at bounding box center [247, 492] width 27 height 24
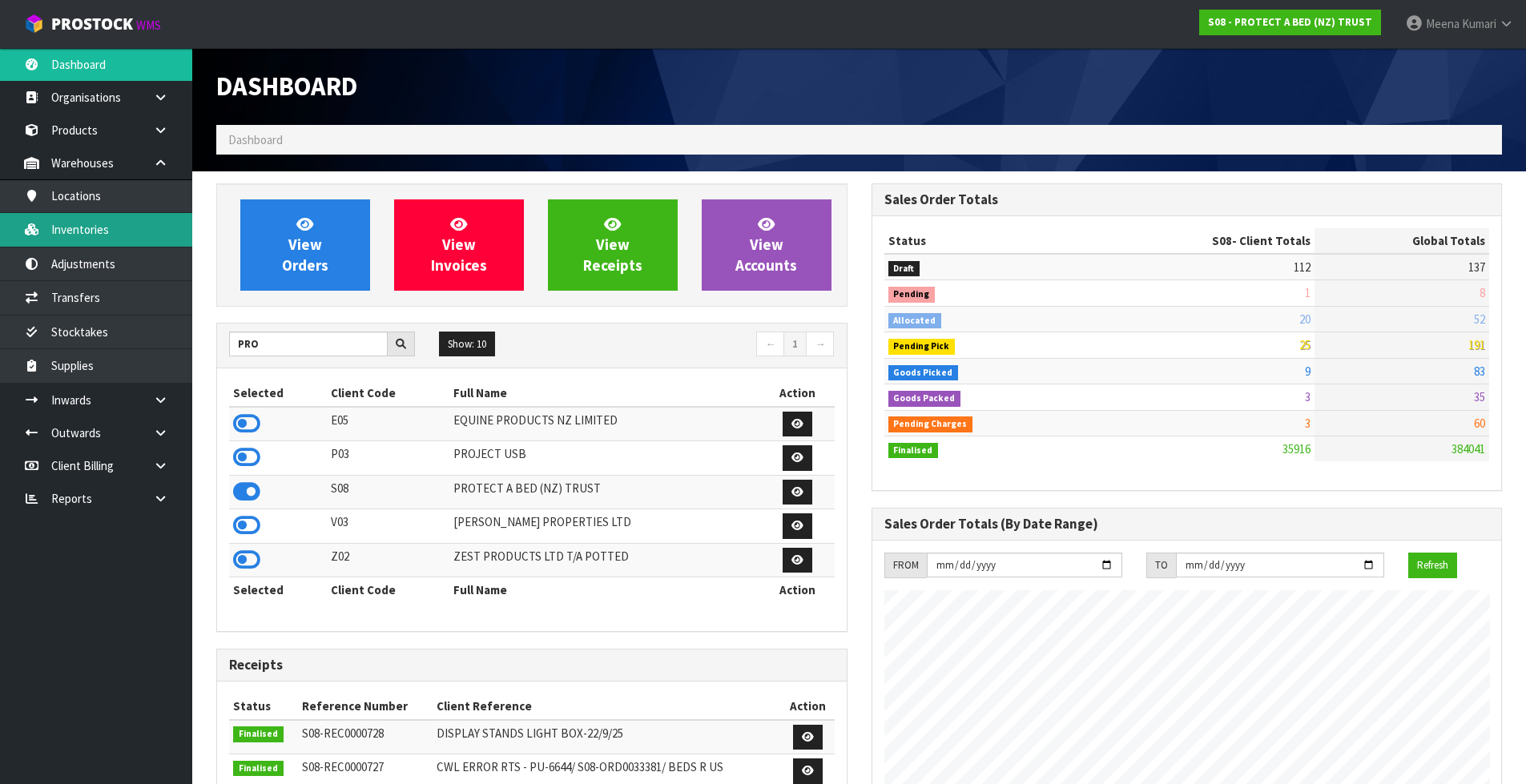
click at [131, 225] on link "Inventories" at bounding box center [96, 229] width 192 height 33
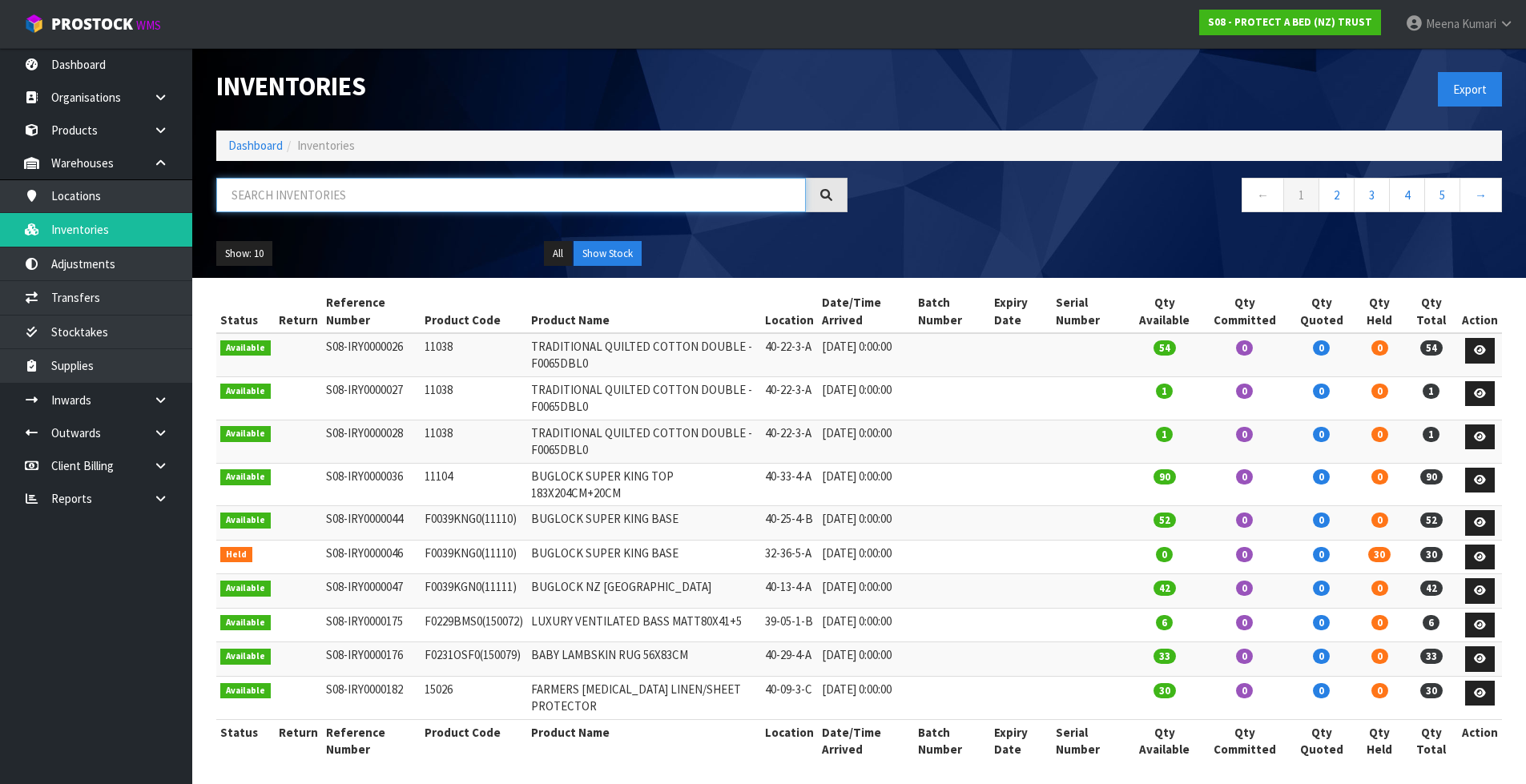
click at [364, 195] on input "text" at bounding box center [511, 195] width 590 height 35
click at [86, 132] on link "Products" at bounding box center [96, 129] width 192 height 33
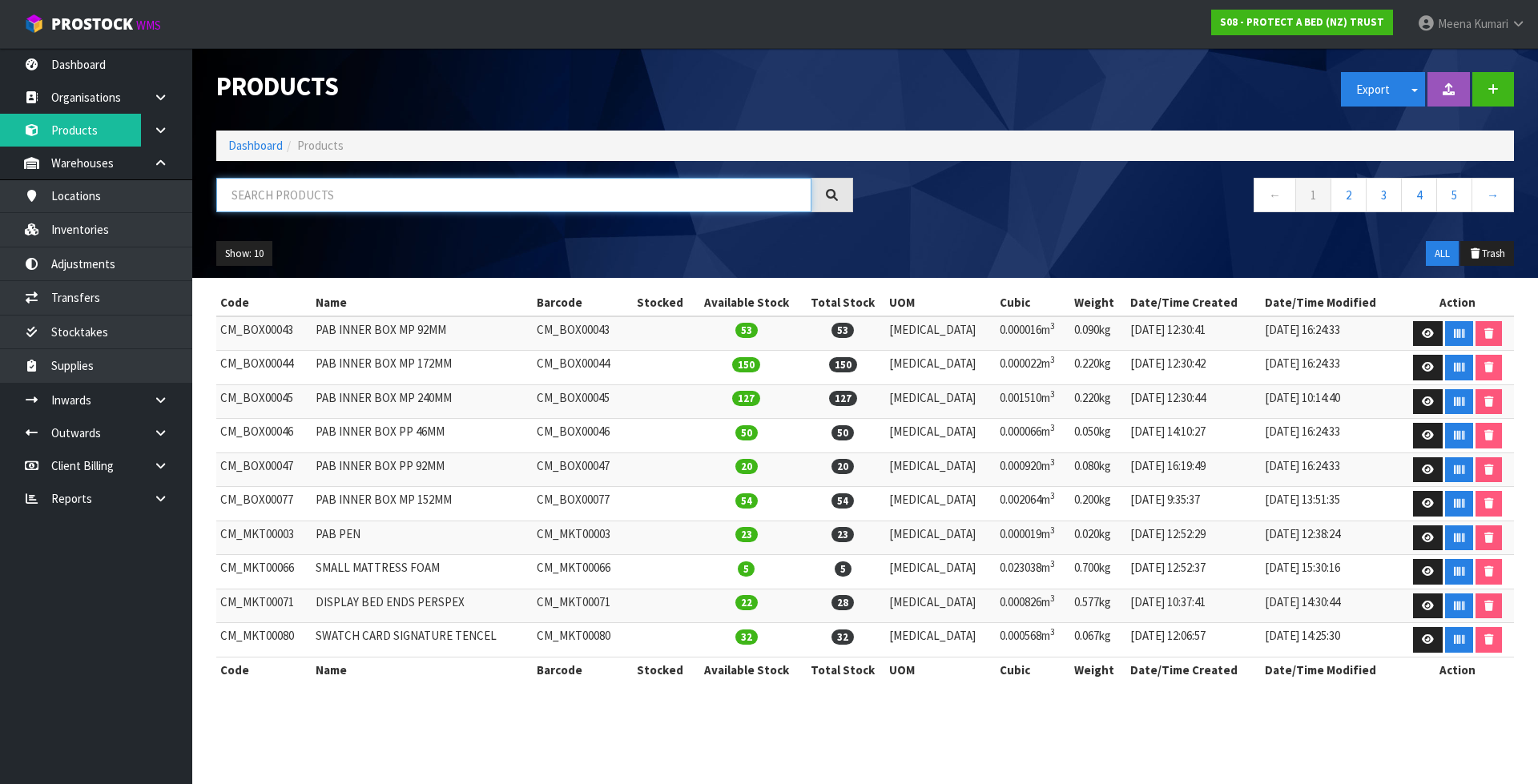
click at [283, 195] on input "text" at bounding box center [514, 195] width 595 height 35
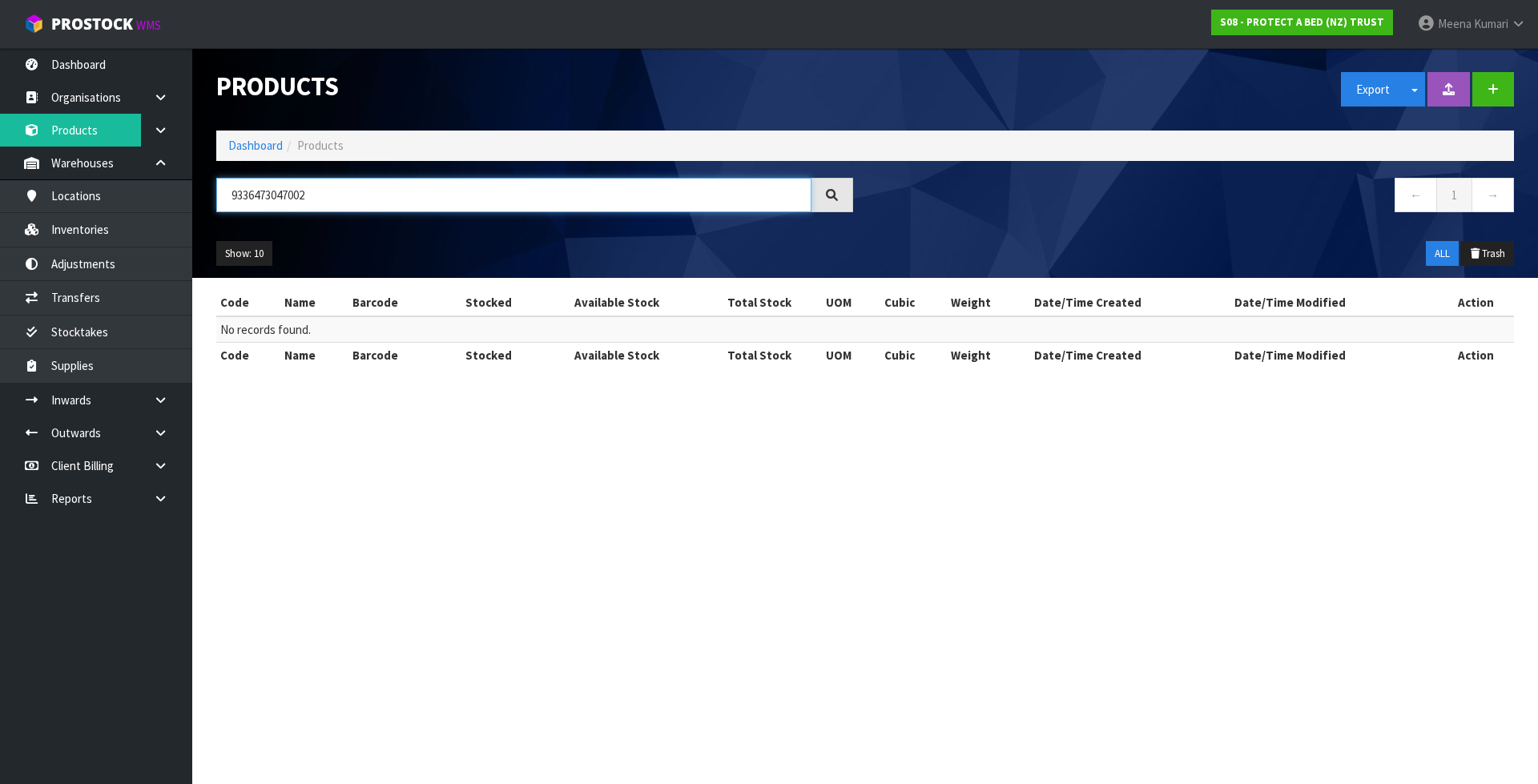
click at [337, 204] on input "9336473047002" at bounding box center [514, 195] width 595 height 35
click at [338, 204] on input "9336473047002" at bounding box center [514, 195] width 595 height 35
click at [294, 195] on input "9336473047002" at bounding box center [514, 195] width 595 height 35
click at [298, 192] on input "9336473047002" at bounding box center [514, 195] width 595 height 35
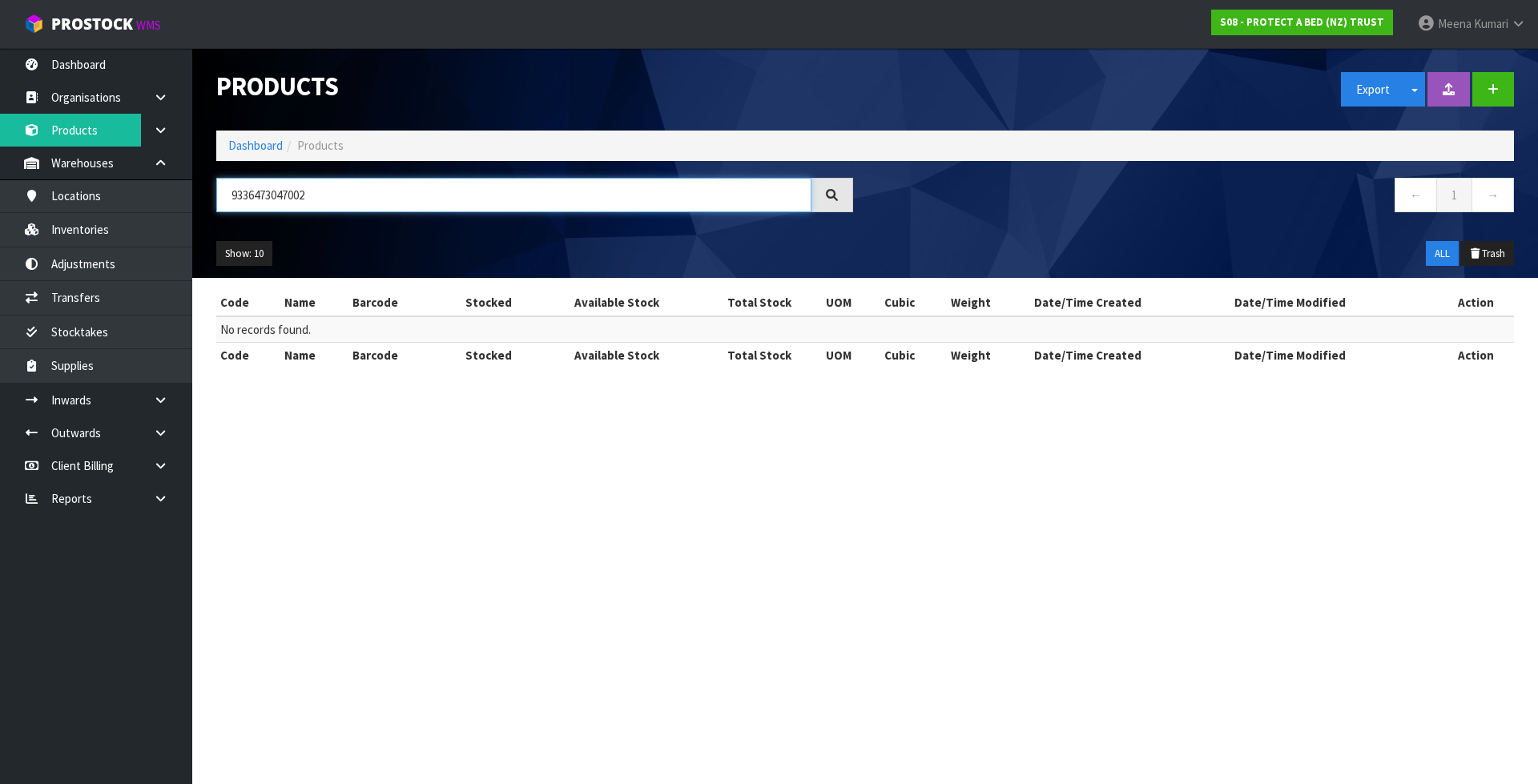
click at [298, 192] on input "9336473047002" at bounding box center [514, 195] width 595 height 35
click at [297, 192] on input "9336473047002" at bounding box center [514, 195] width 595 height 35
click at [299, 203] on input "9336473047002" at bounding box center [514, 195] width 595 height 35
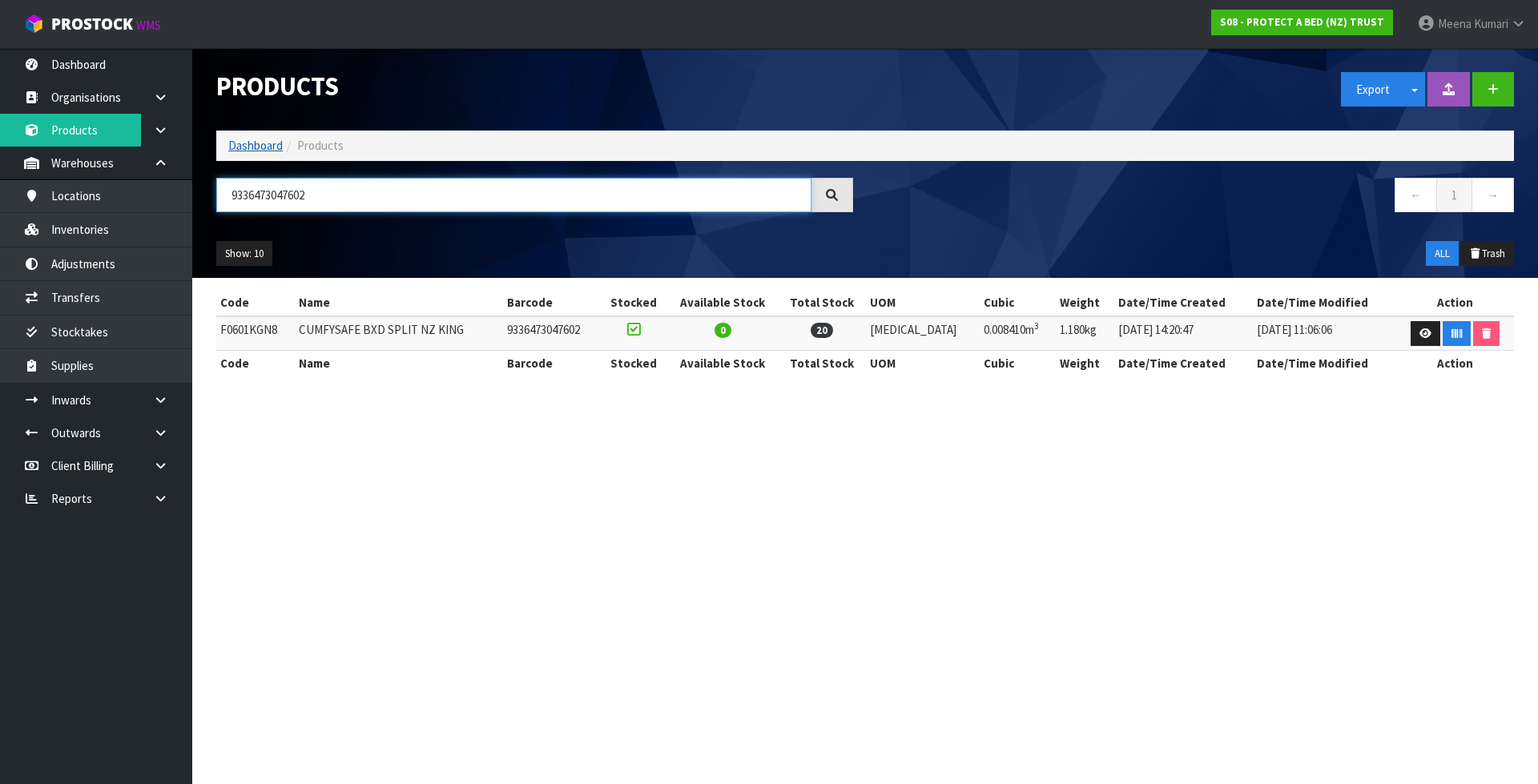
type input "9336473047602"
click at [264, 148] on link "Dashboard" at bounding box center [255, 145] width 54 height 15
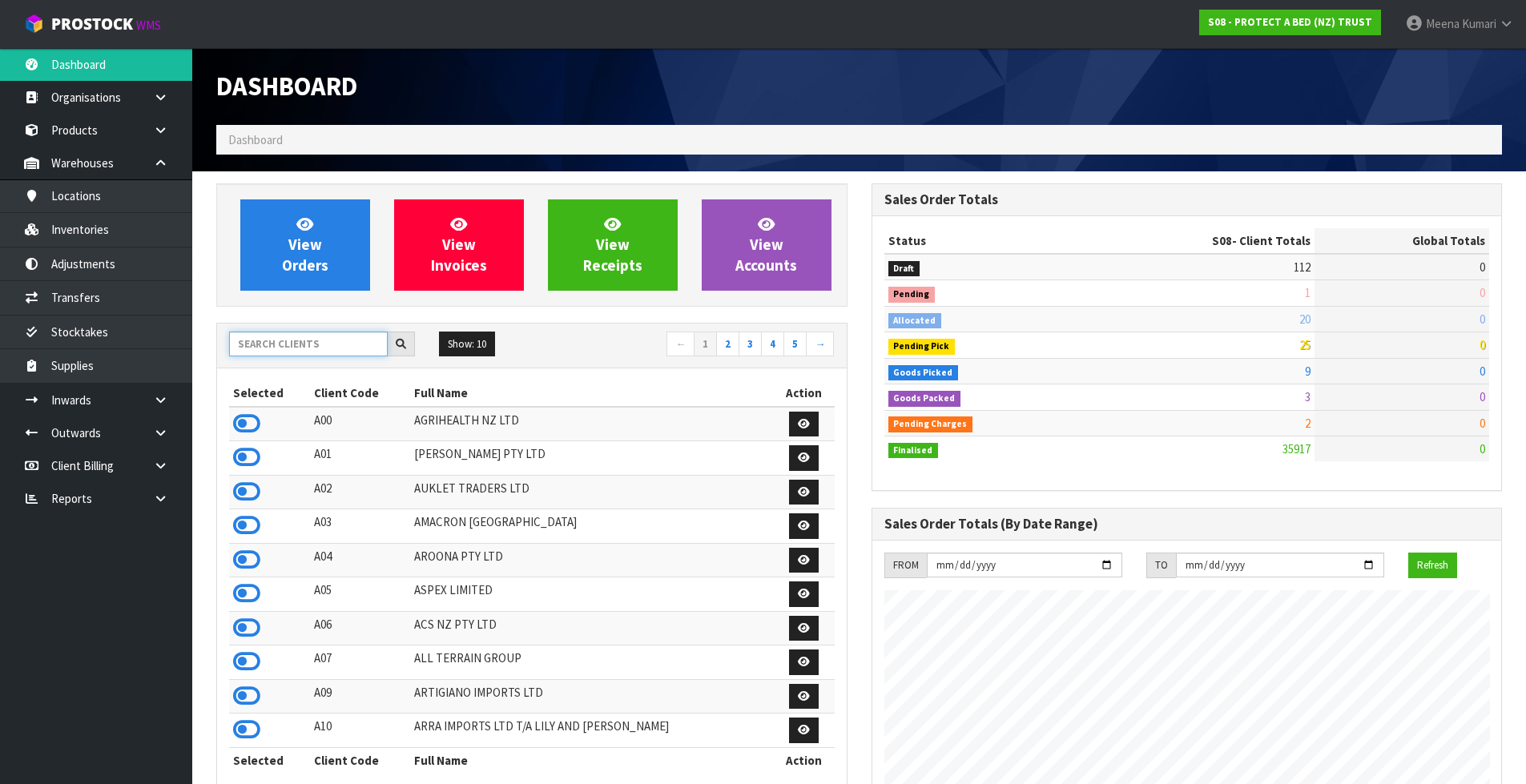
scroll to position [1214, 655]
click at [330, 351] on input "text" at bounding box center [308, 344] width 159 height 24
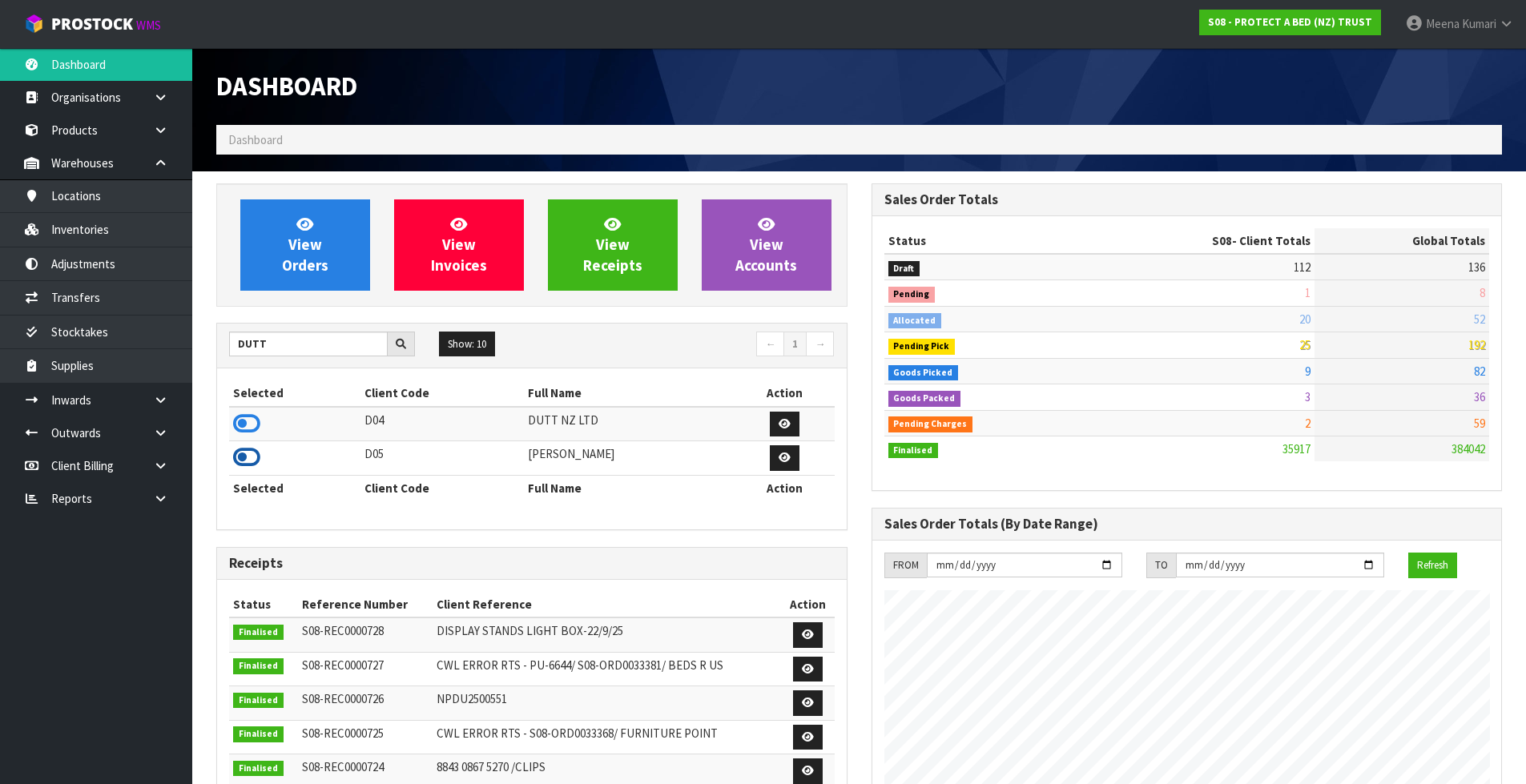
click at [244, 462] on icon at bounding box center [247, 458] width 27 height 24
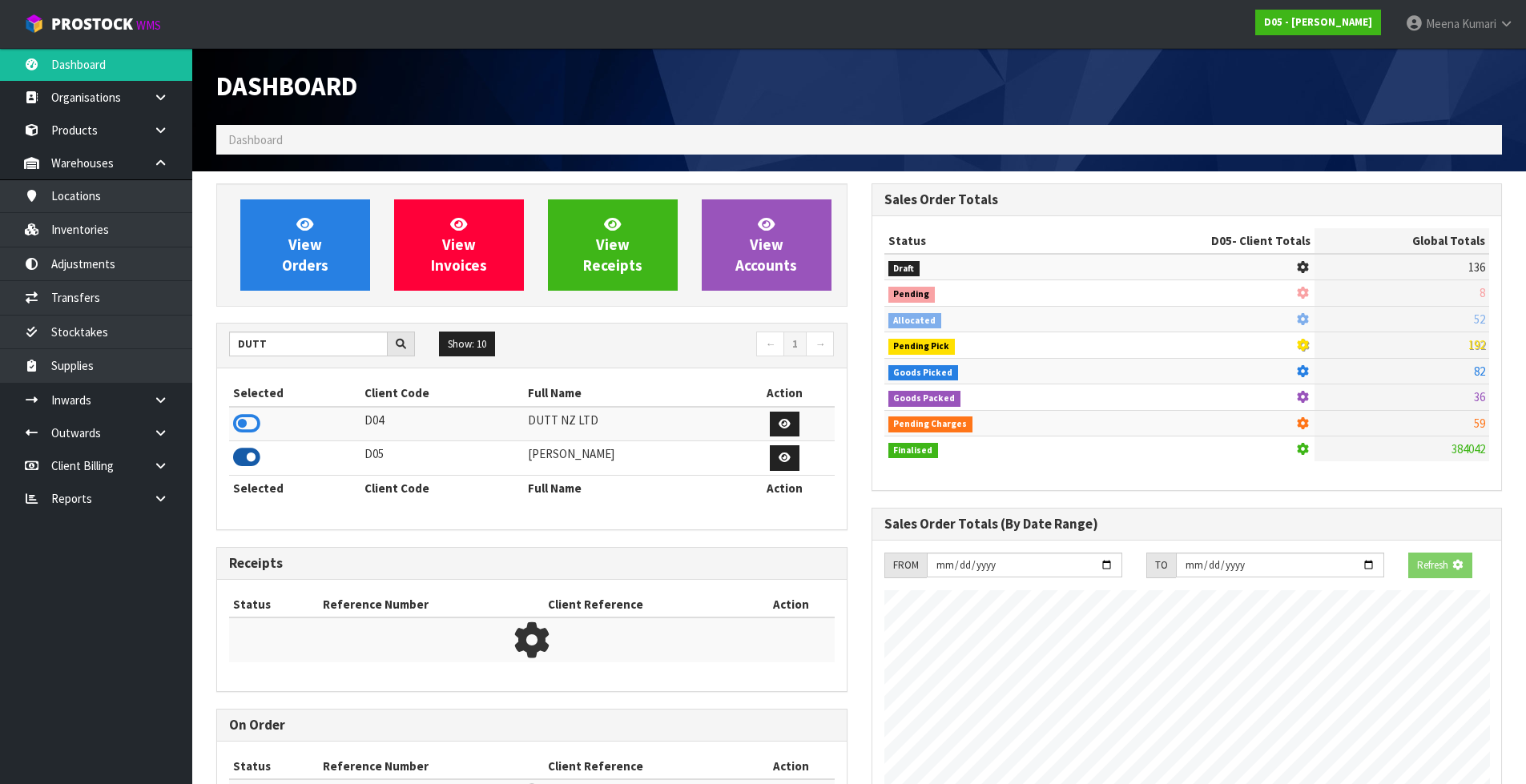
scroll to position [1057, 655]
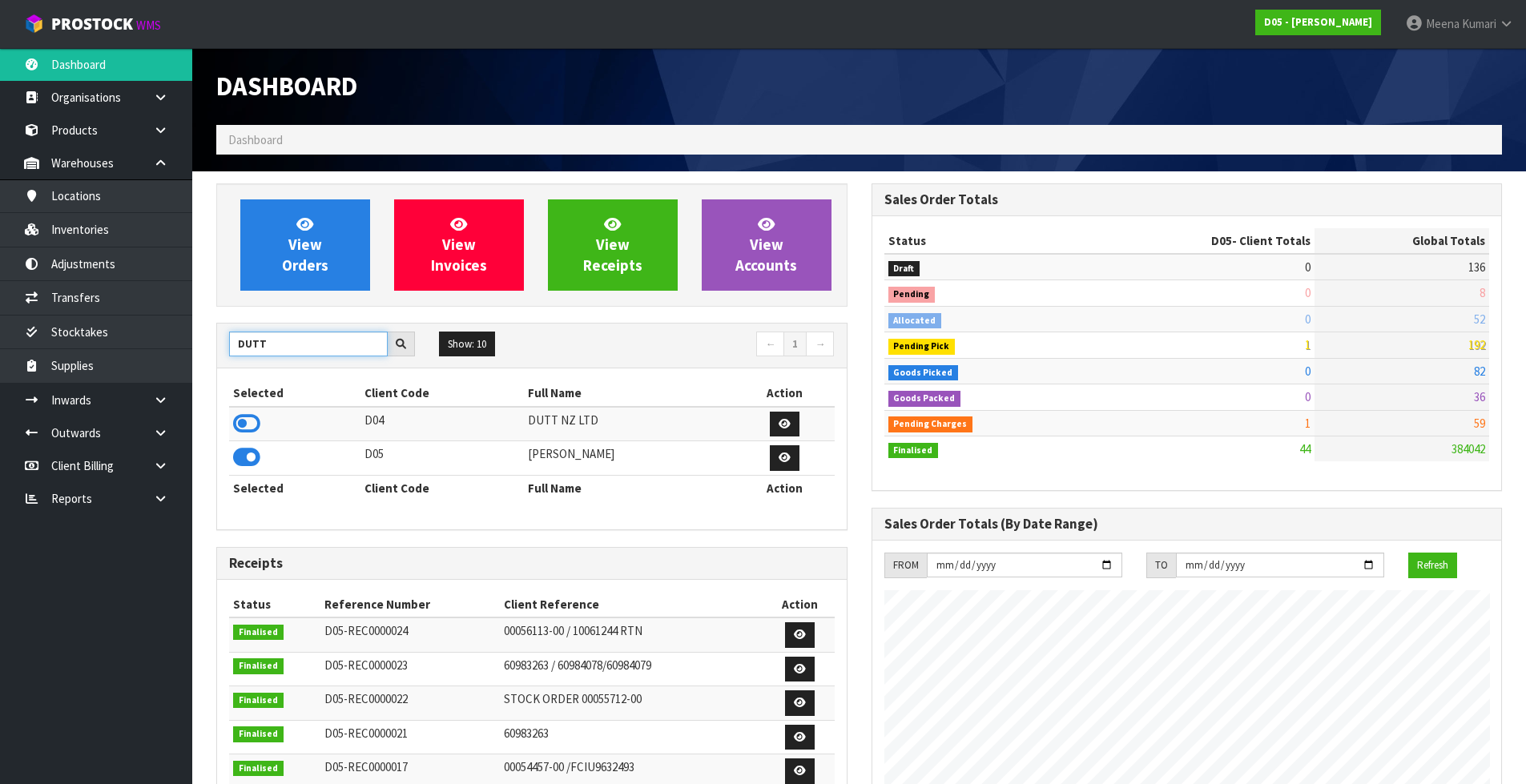
drag, startPoint x: 280, startPoint y: 349, endPoint x: 236, endPoint y: 365, distance: 46.8
click at [236, 365] on div "DUTT Show: 10 5 10 25 50 ← 1 →" at bounding box center [531, 346] width 629 height 45
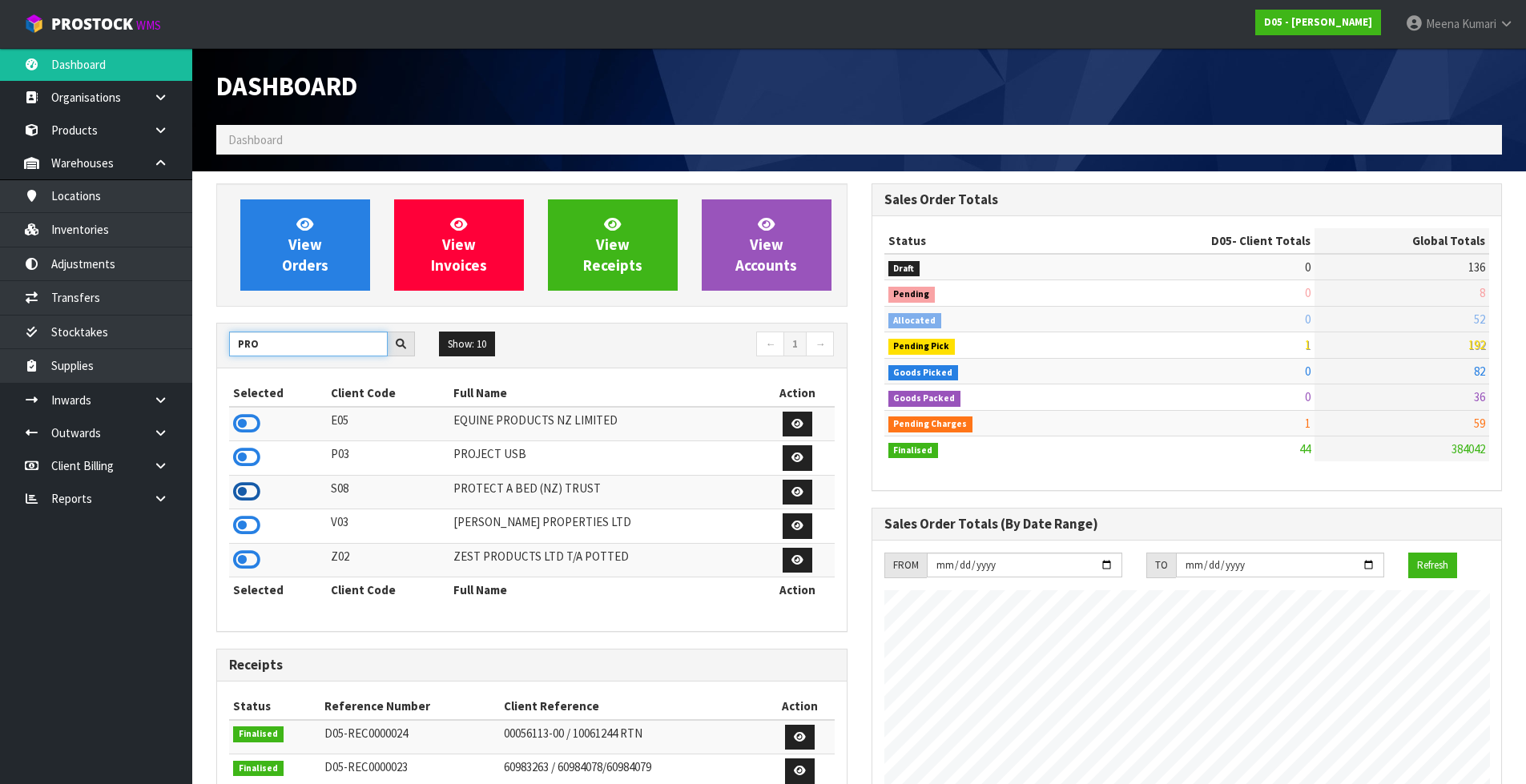
type input "PRO"
click at [249, 488] on icon at bounding box center [247, 492] width 27 height 24
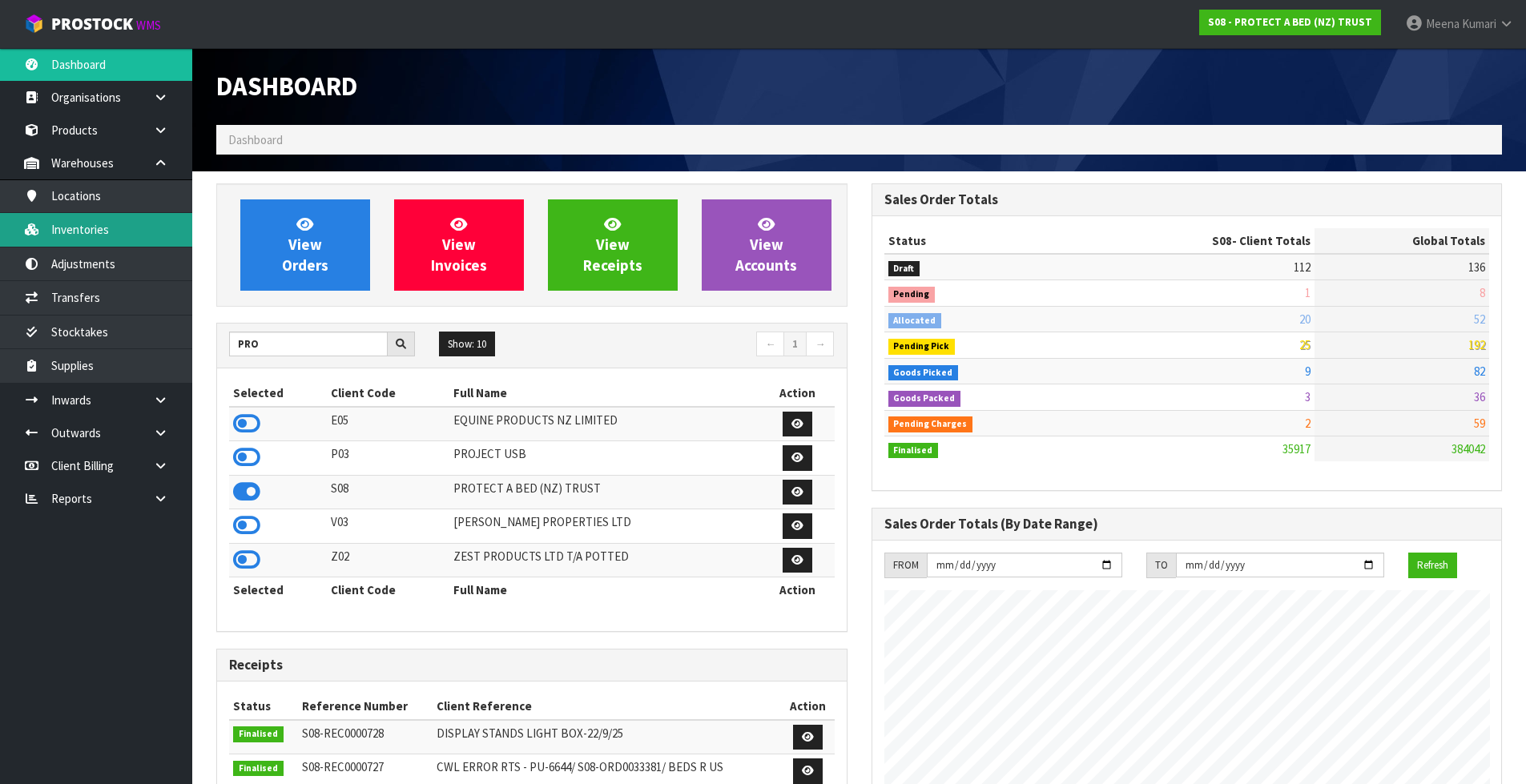
scroll to position [1214, 655]
click at [120, 231] on link "Inventories" at bounding box center [96, 229] width 192 height 33
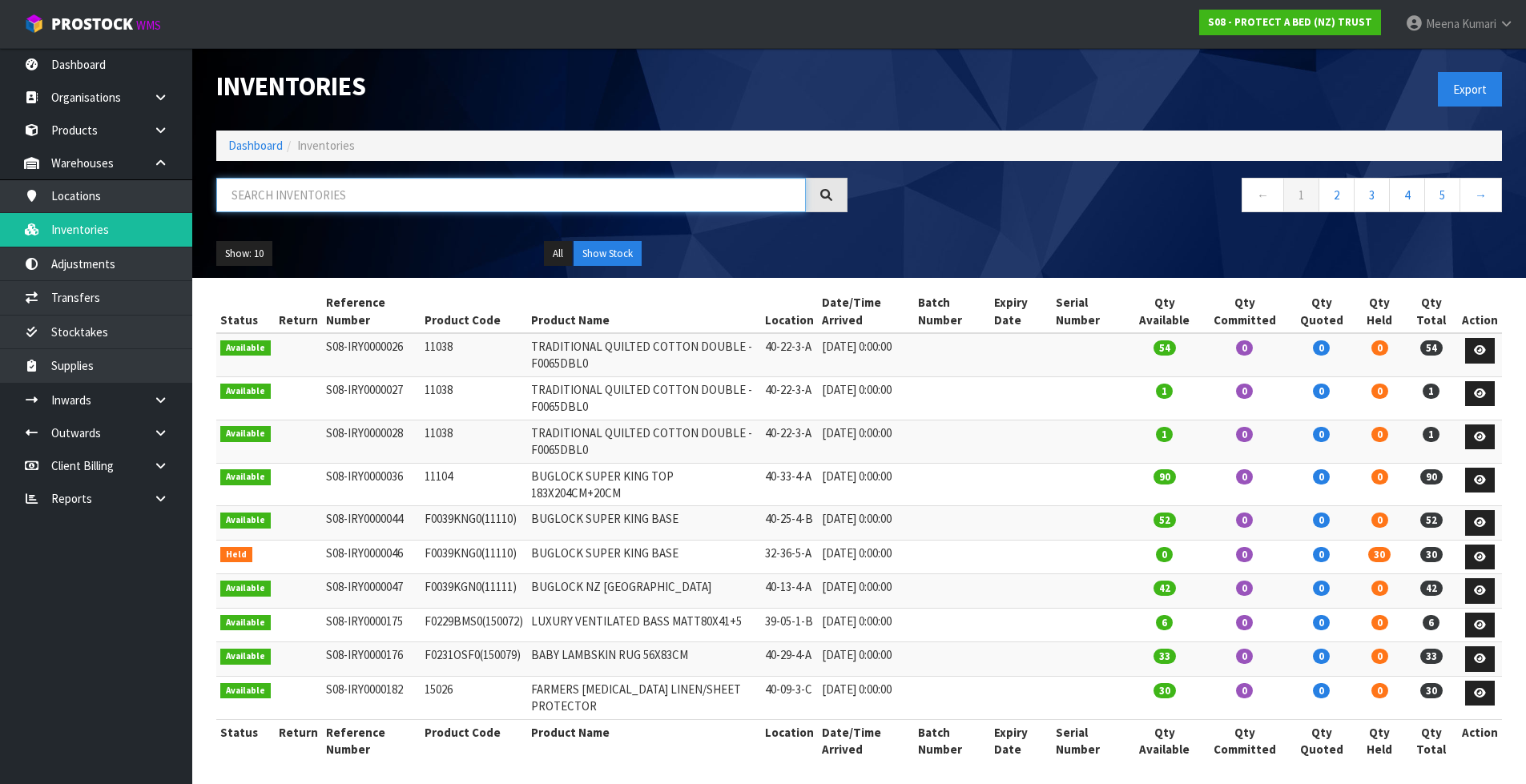
click at [318, 211] on input "text" at bounding box center [511, 195] width 590 height 35
paste input "F0591QUE0"
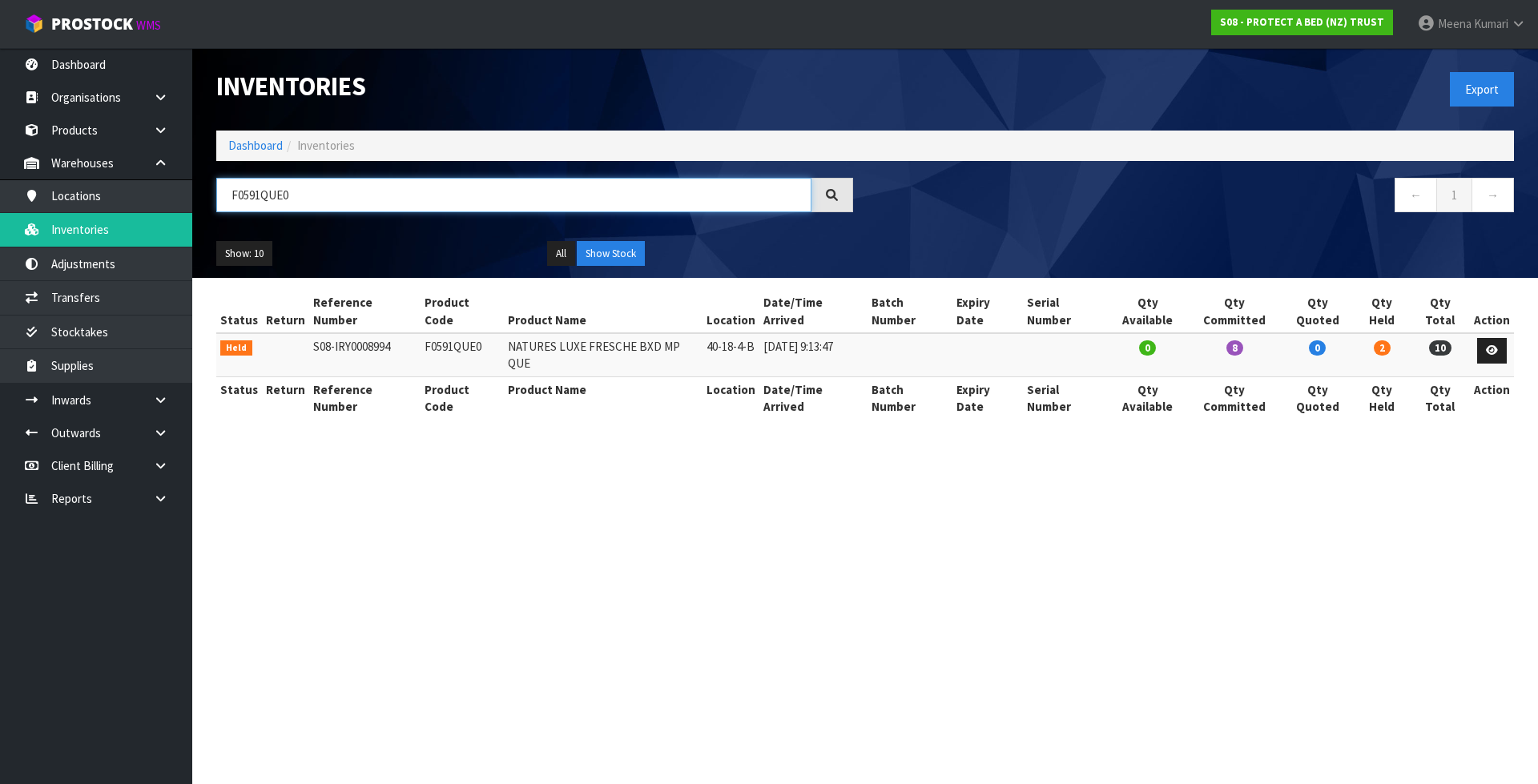
click at [261, 196] on input "F0591QUE0" at bounding box center [514, 195] width 595 height 35
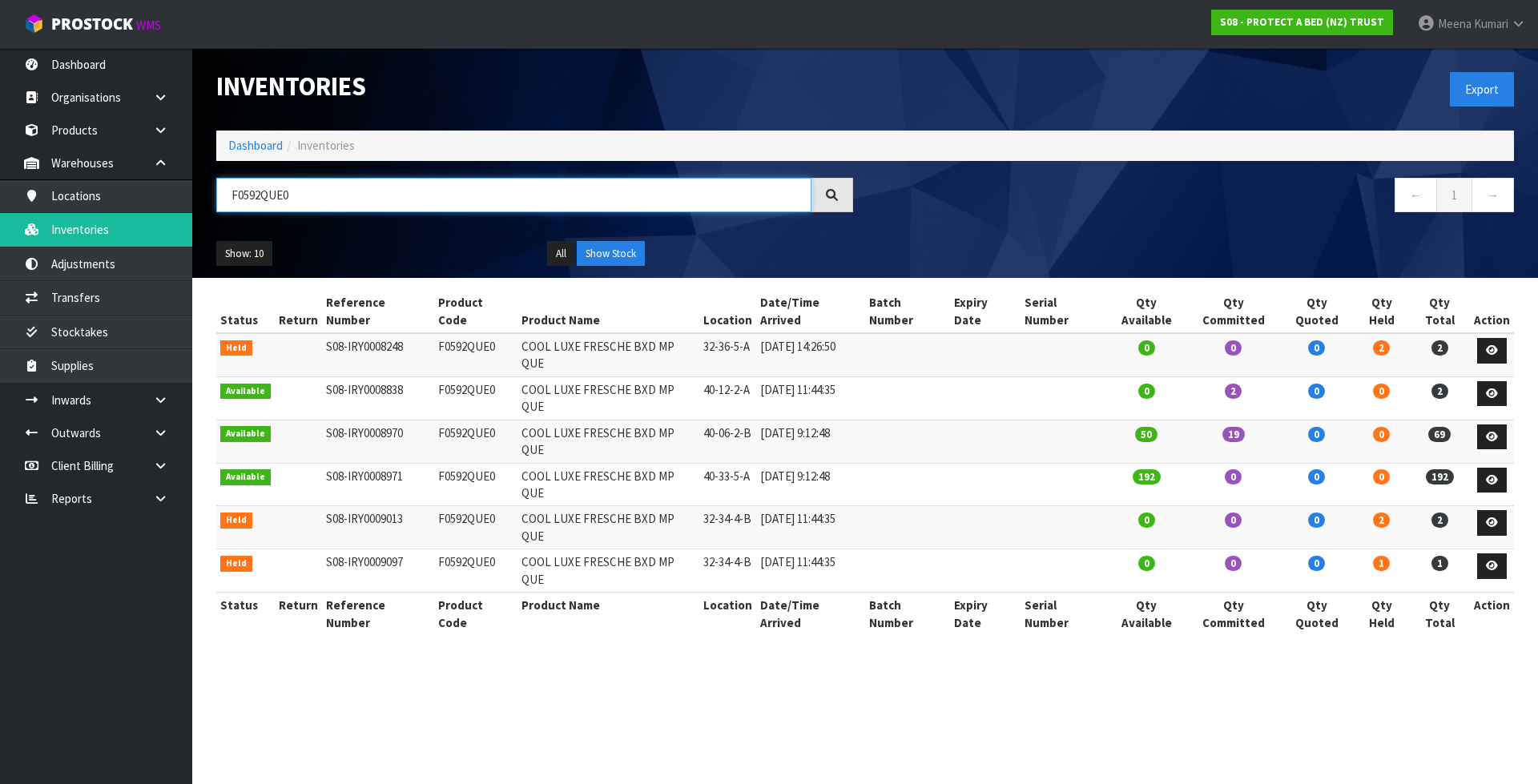
drag, startPoint x: 326, startPoint y: 196, endPoint x: 194, endPoint y: 217, distance: 133.7
click at [194, 217] on header "Inventories Export Dashboard Inventories F0592QUE0 ← 1 → Show: 10 5 10 25 50 Al…" at bounding box center [865, 162] width 1346 height 230
paste input "1"
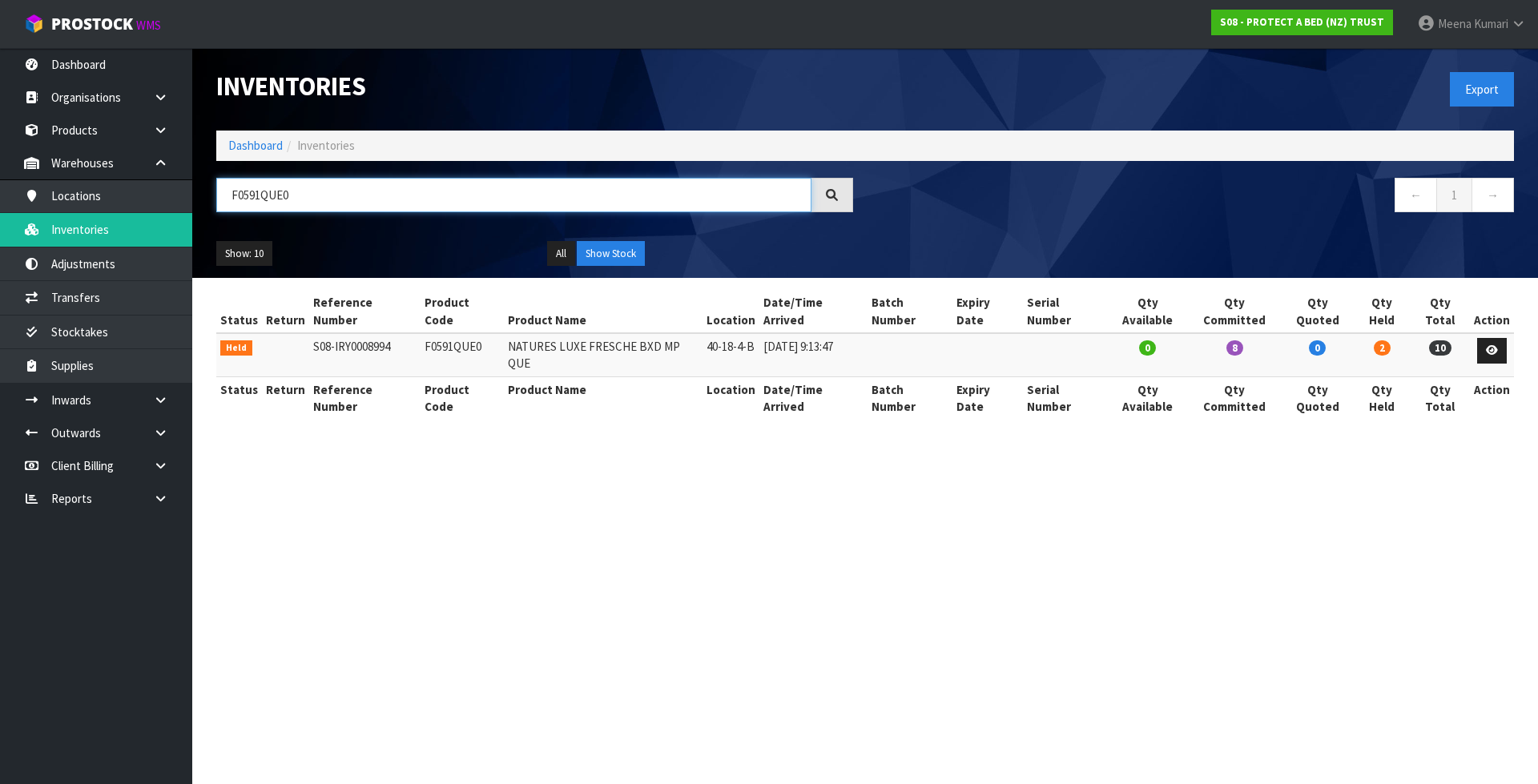
type input "F0591QUE0"
click at [1489, 345] on icon at bounding box center [1491, 350] width 12 height 10
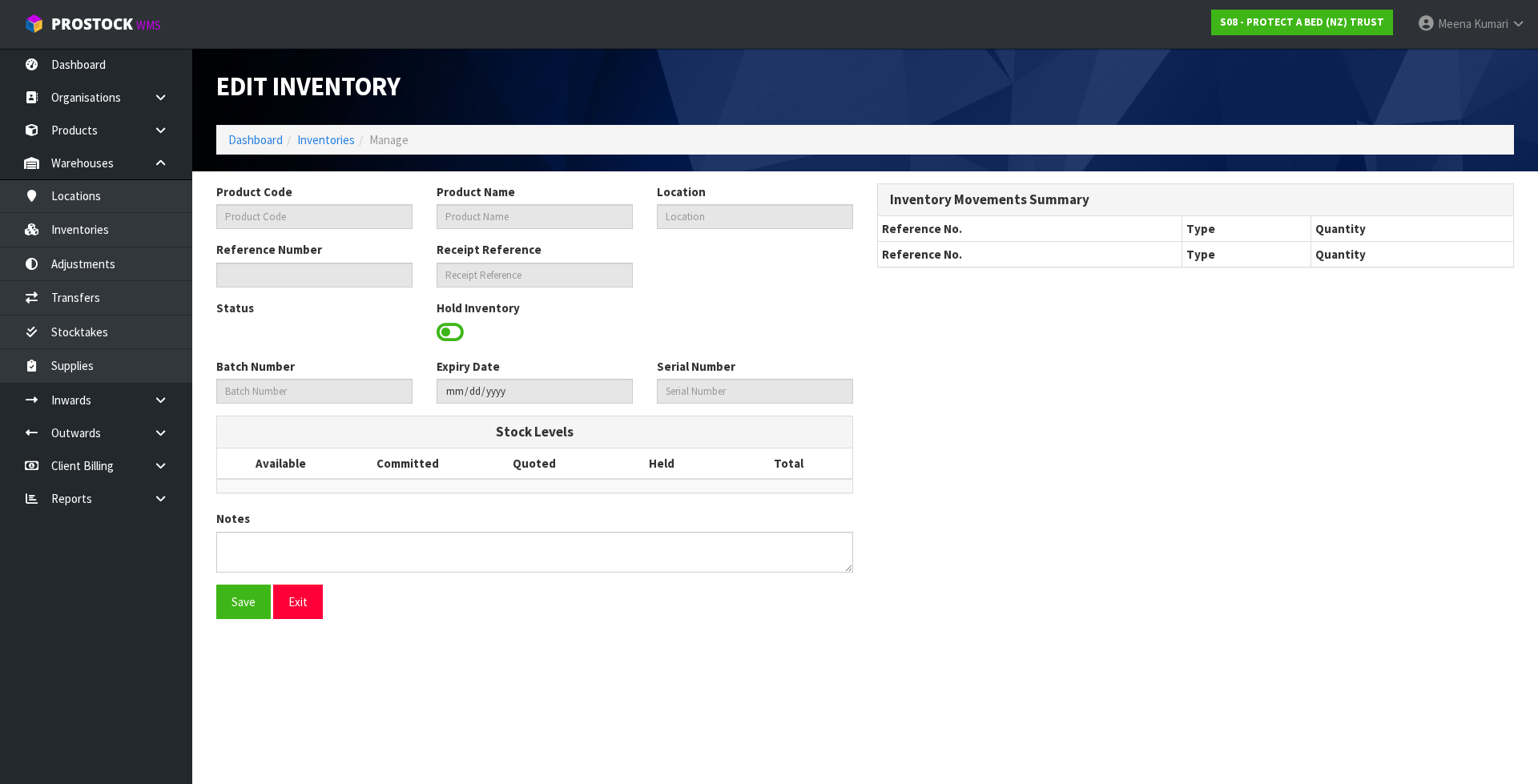
type input "F0591QUE0"
type input "NATURES LUXE FRESCHE BXD MP QUE"
type input "40-18-4-B"
type input "S08-IRY0008994"
type input "S08-REC0000701"
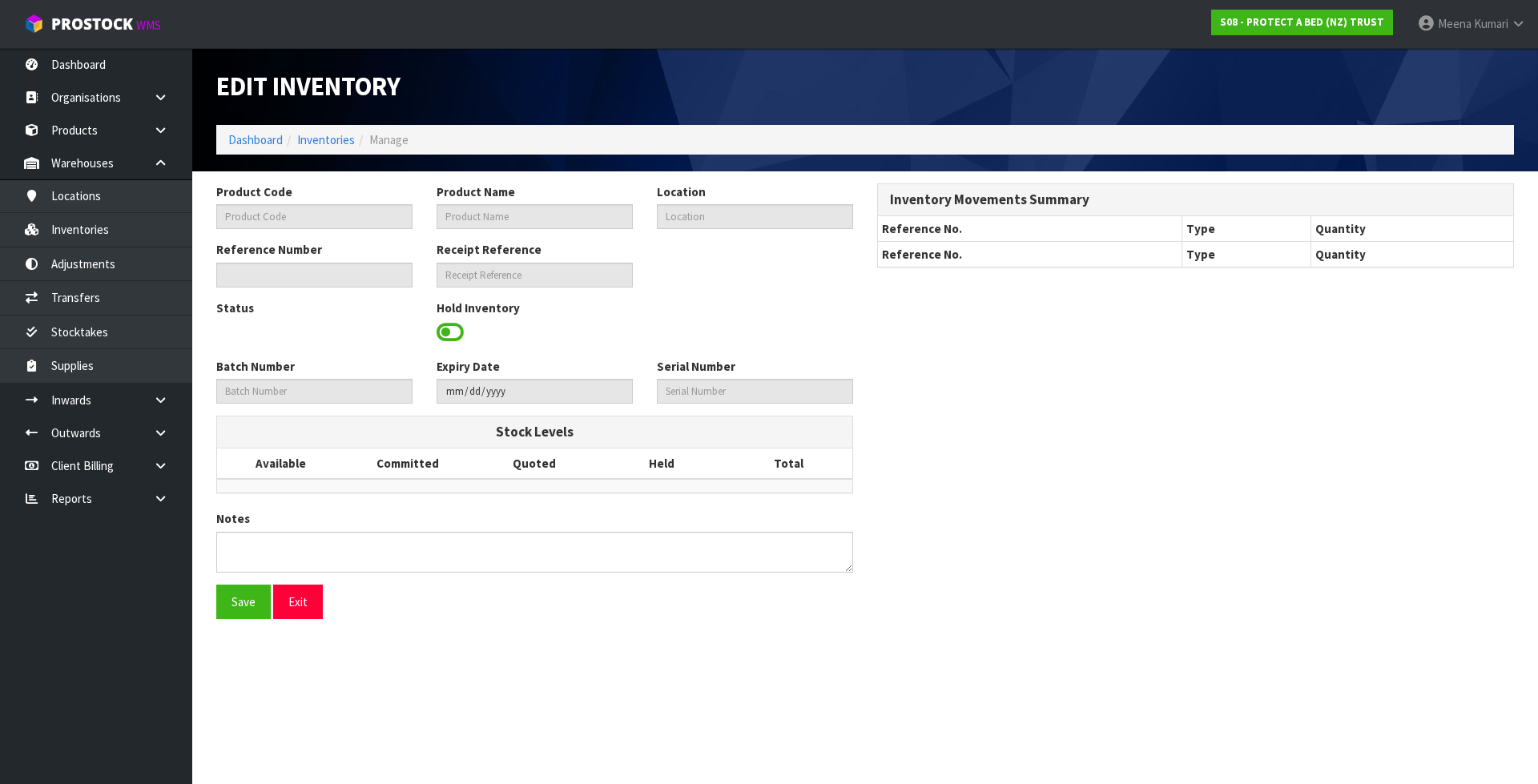
type textarea "PICKER COULD NOT LOCATE"
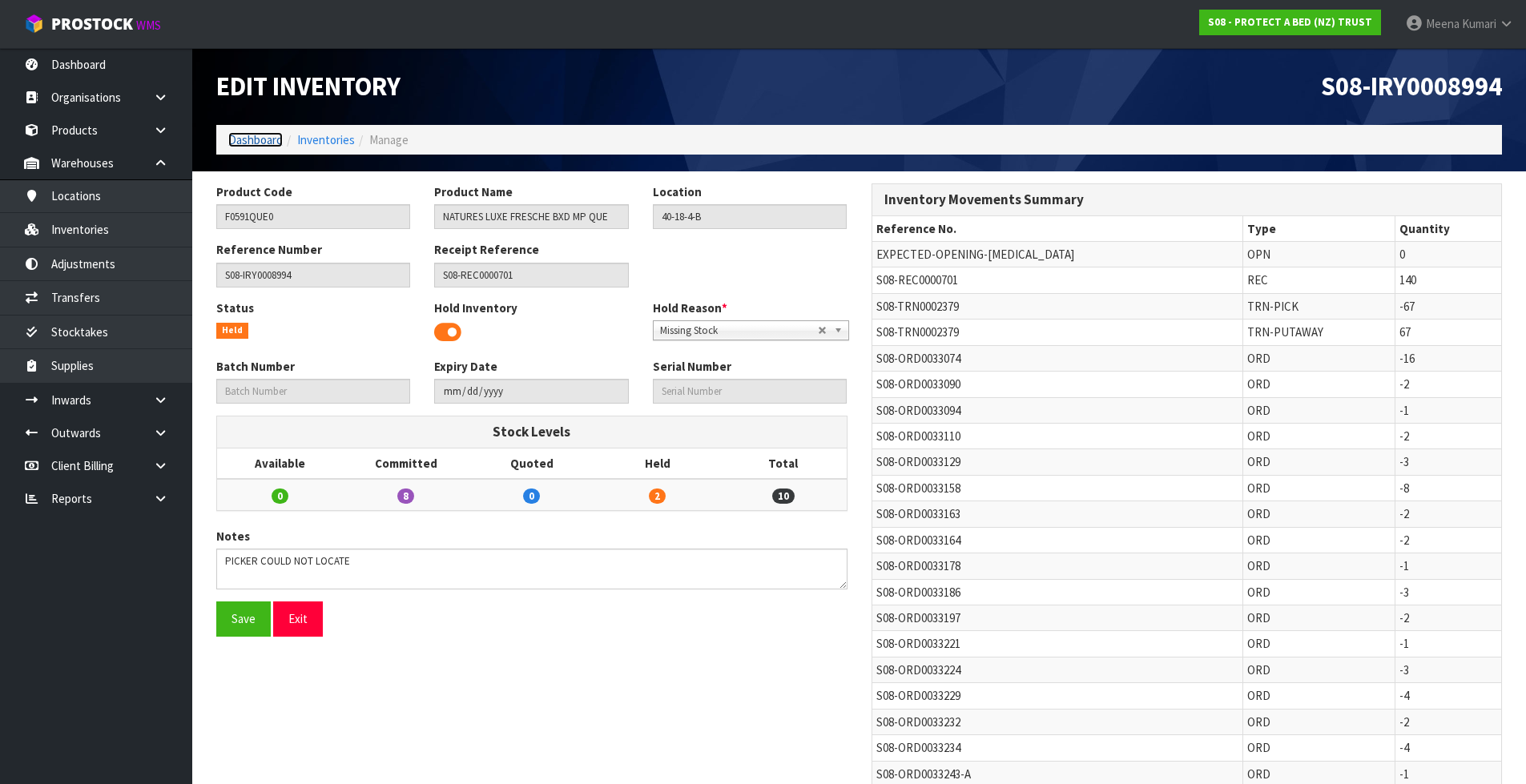
click at [251, 140] on link "Dashboard" at bounding box center [255, 140] width 54 height 15
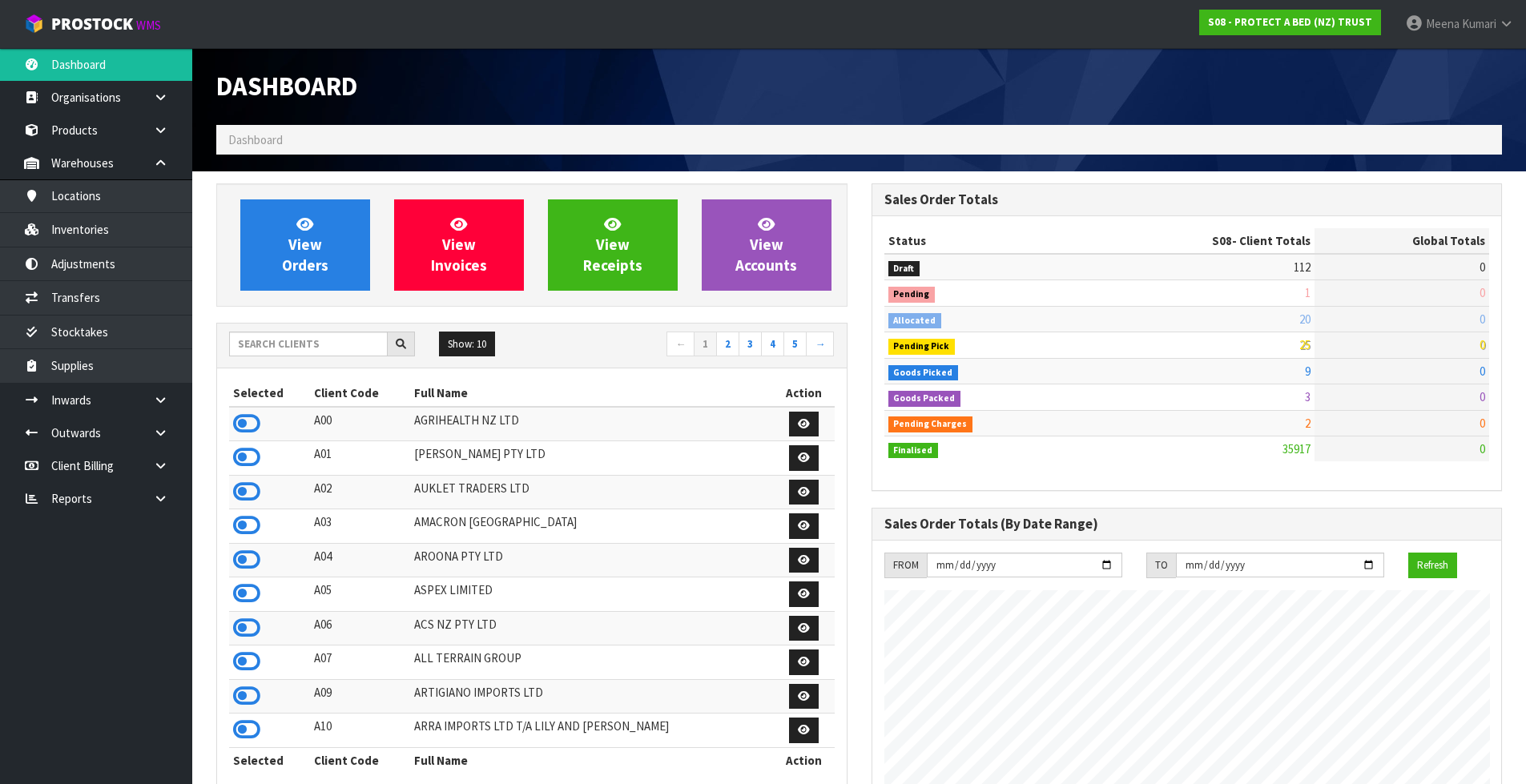
scroll to position [999, 655]
click at [282, 347] on input "text" at bounding box center [308, 344] width 159 height 24
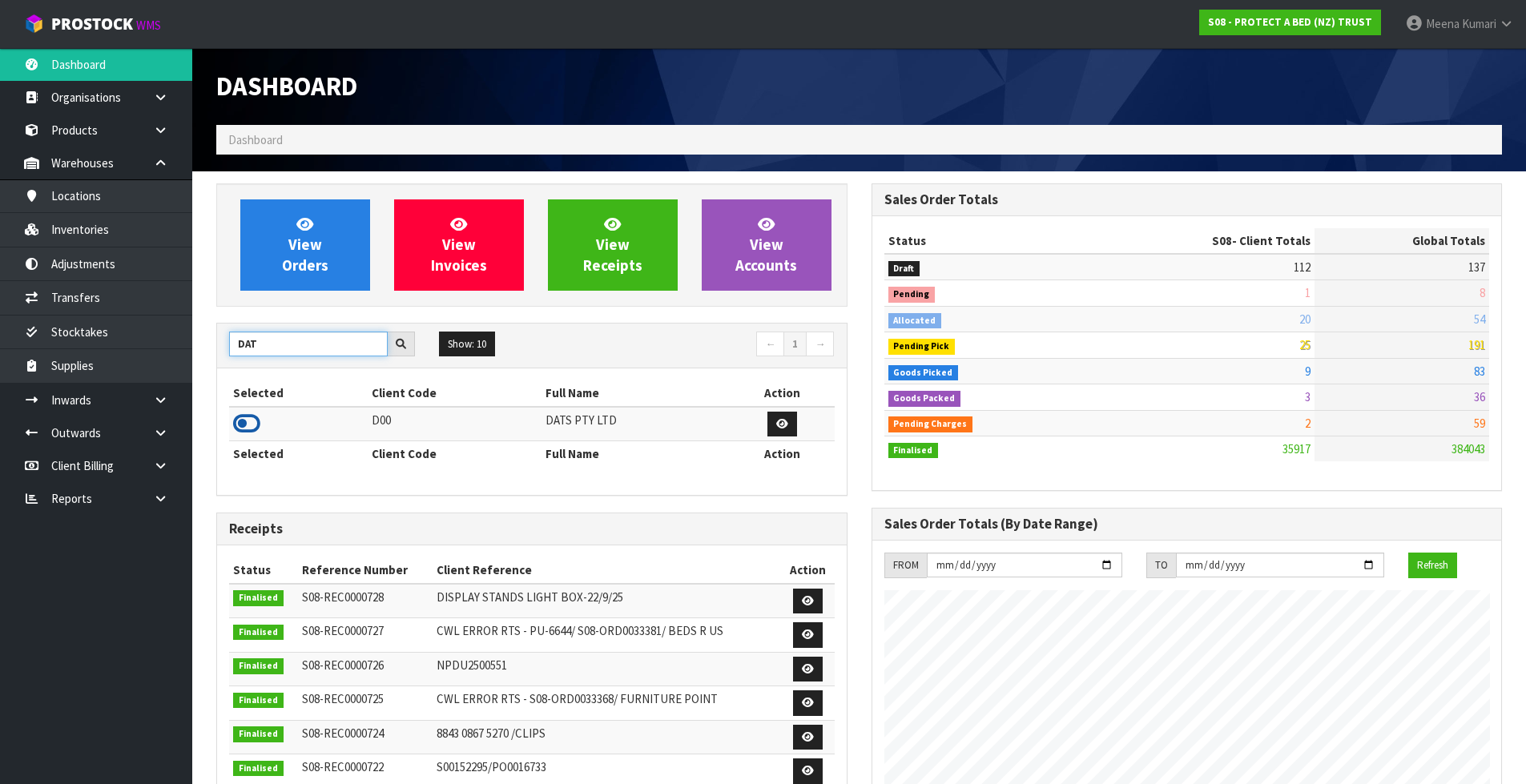
type input "DAT"
click at [244, 425] on icon at bounding box center [247, 424] width 27 height 24
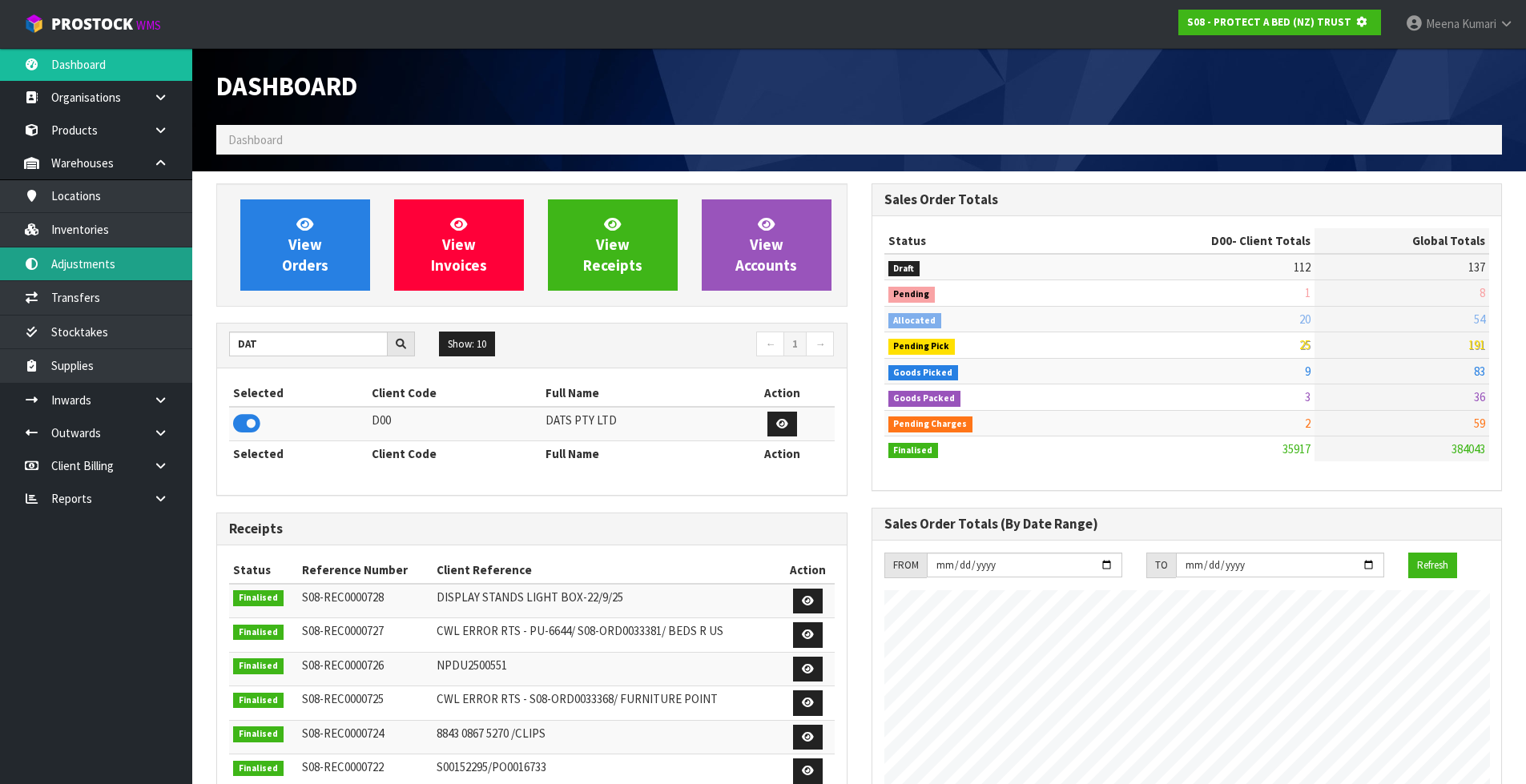
scroll to position [799843, 800293]
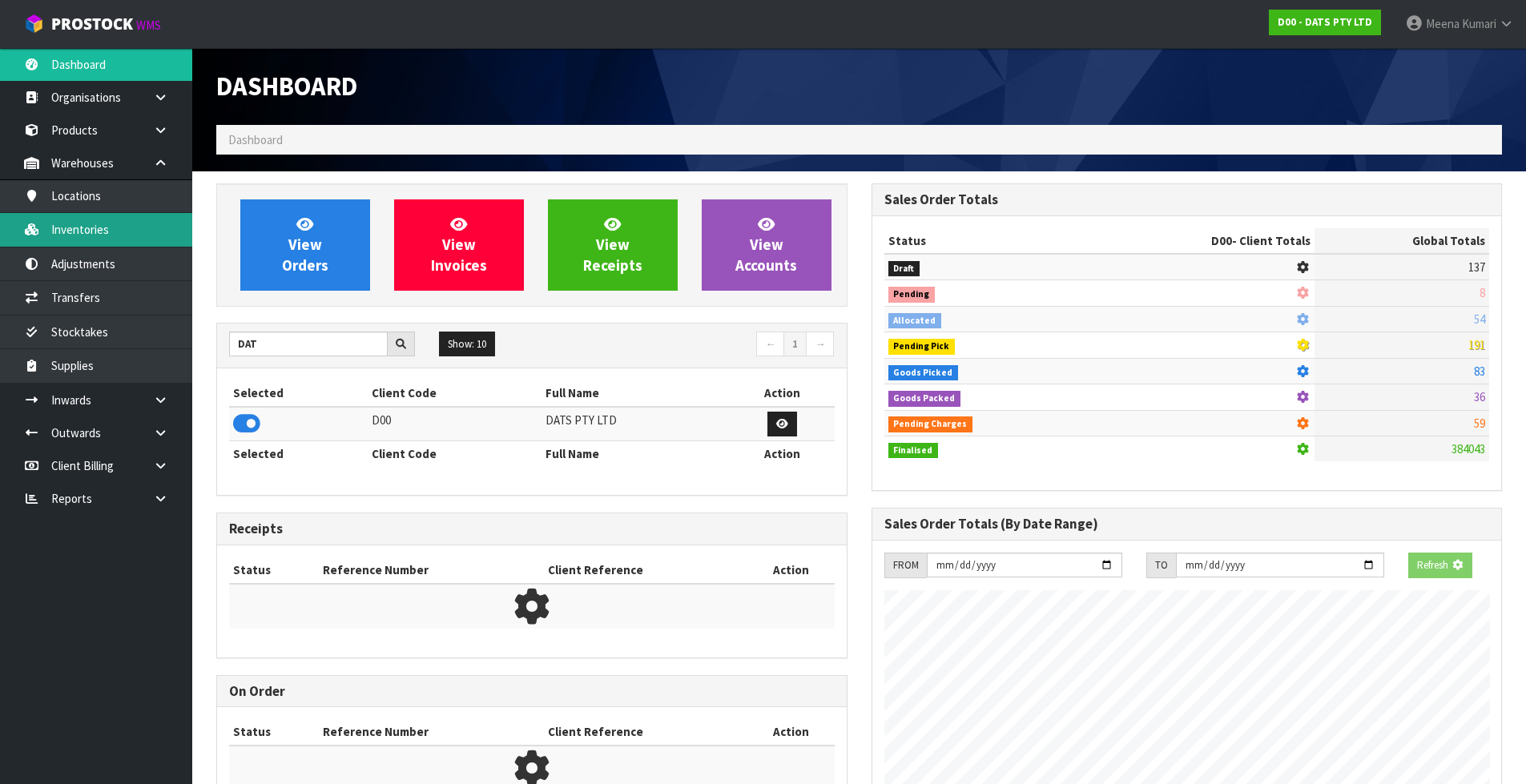
click at [130, 232] on link "Inventories" at bounding box center [96, 229] width 192 height 33
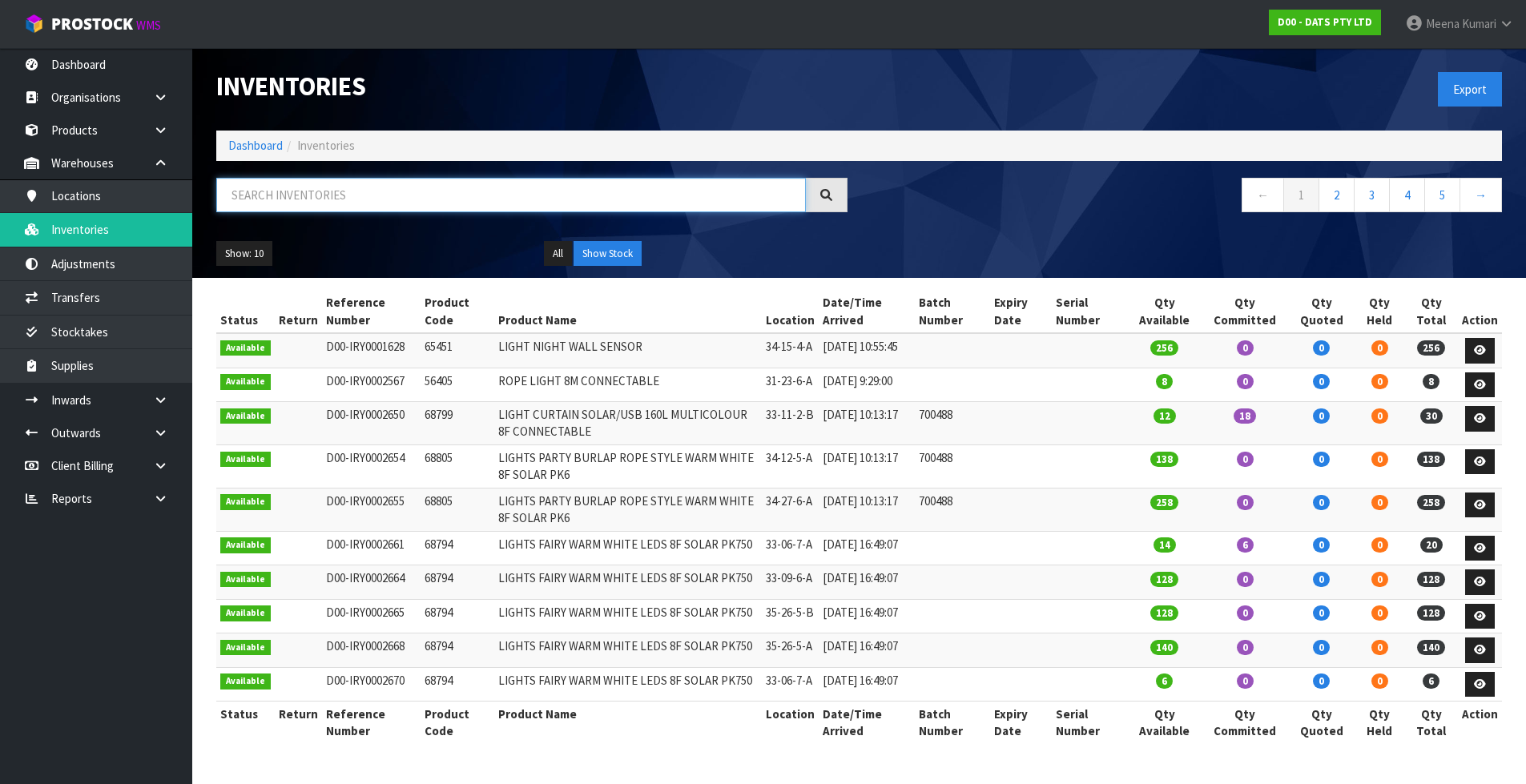
click at [359, 188] on input "text" at bounding box center [511, 195] width 590 height 35
paste input "68795"
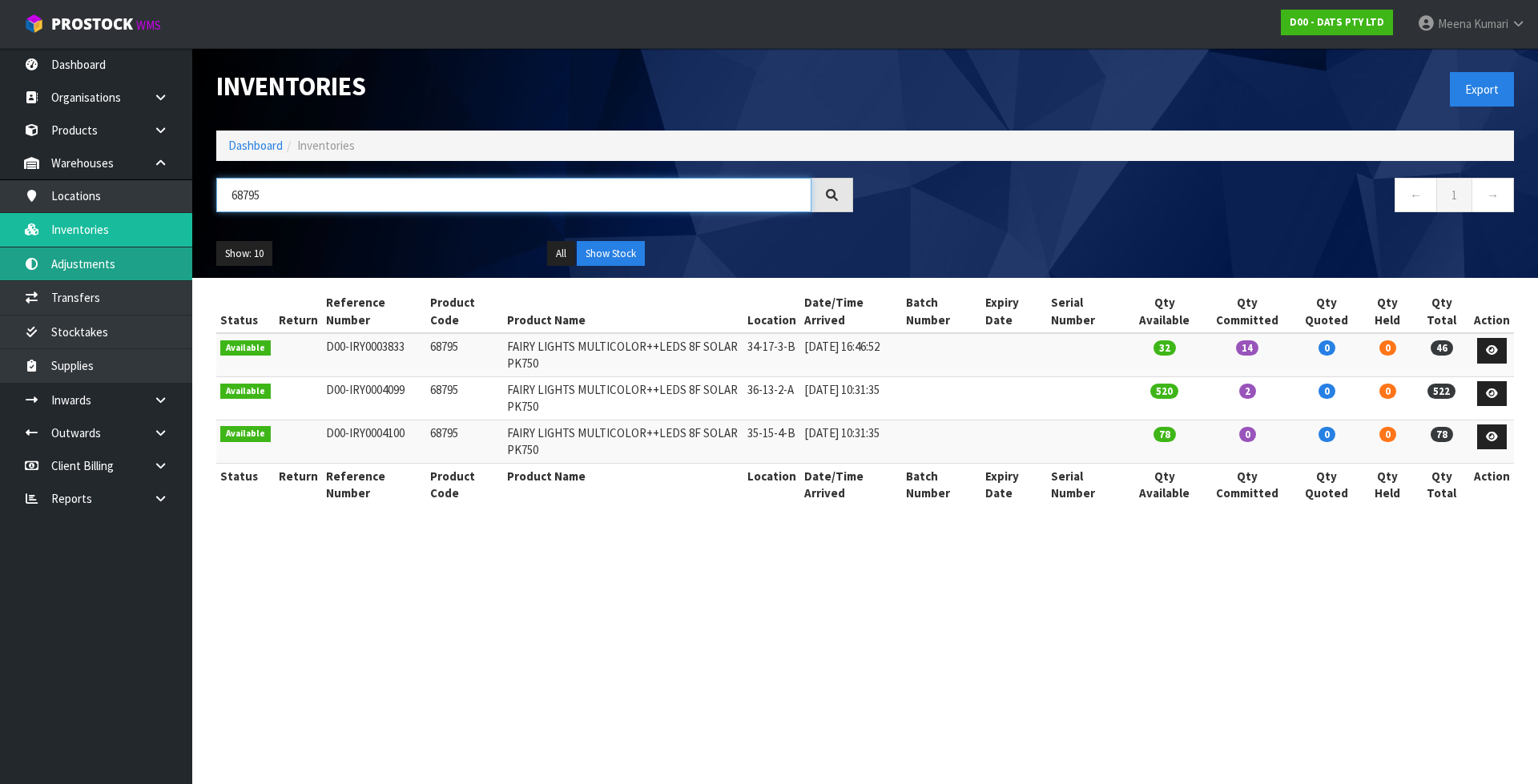
type input "68795"
click at [123, 261] on link "Adjustments" at bounding box center [96, 264] width 192 height 33
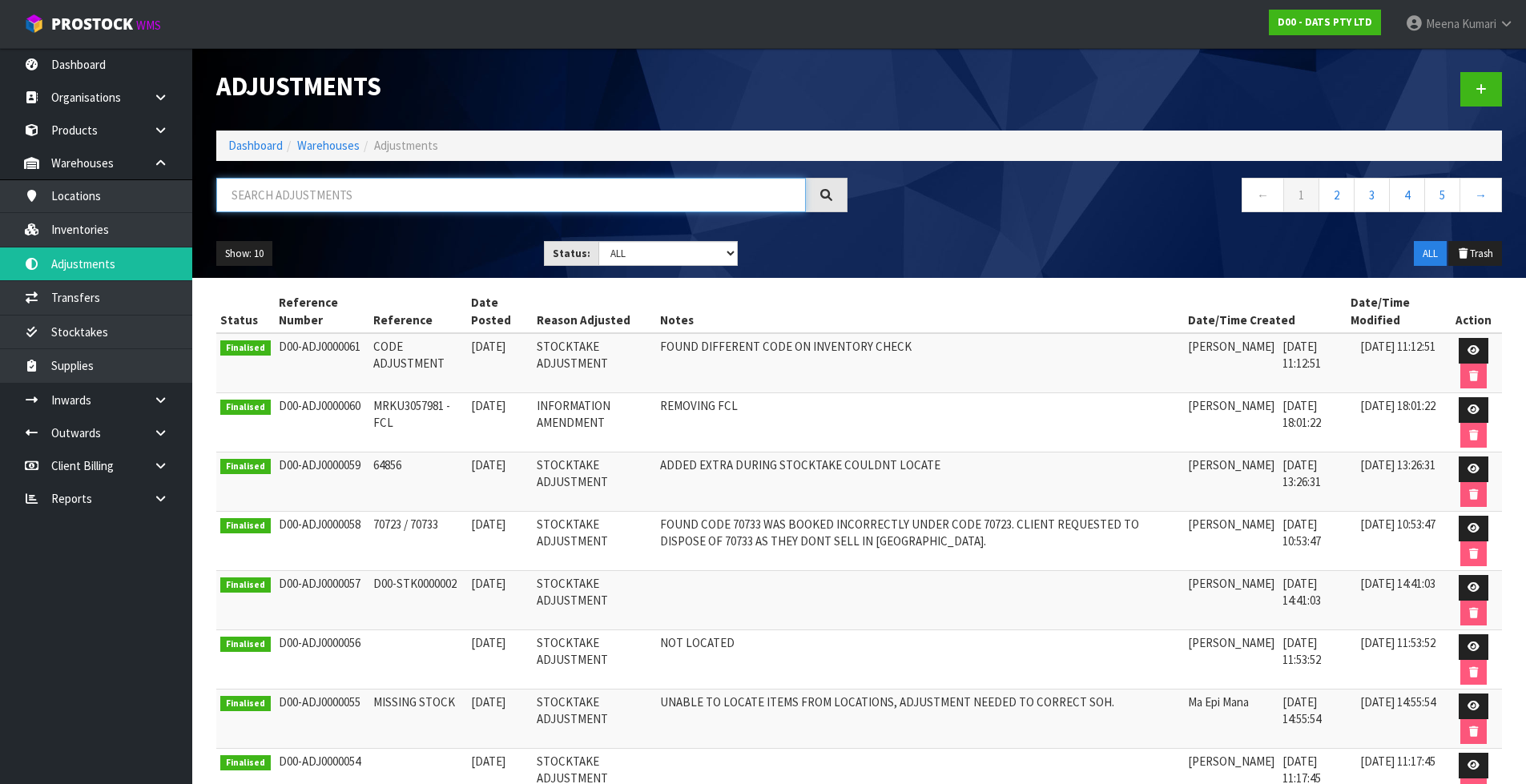
click at [310, 198] on input "text" at bounding box center [511, 195] width 590 height 35
paste input "68795"
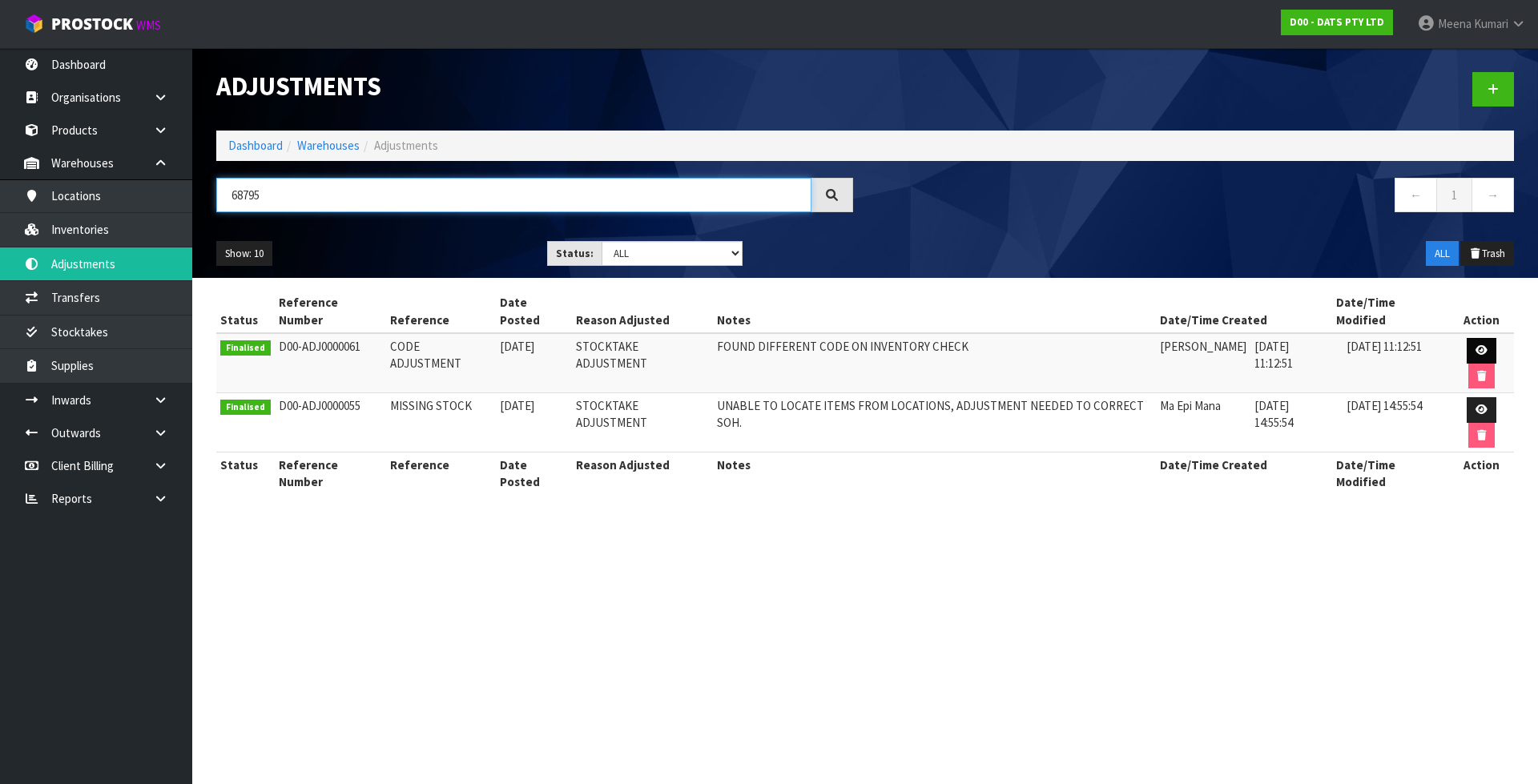
type input "68795"
click at [1475, 345] on icon at bounding box center [1481, 350] width 12 height 10
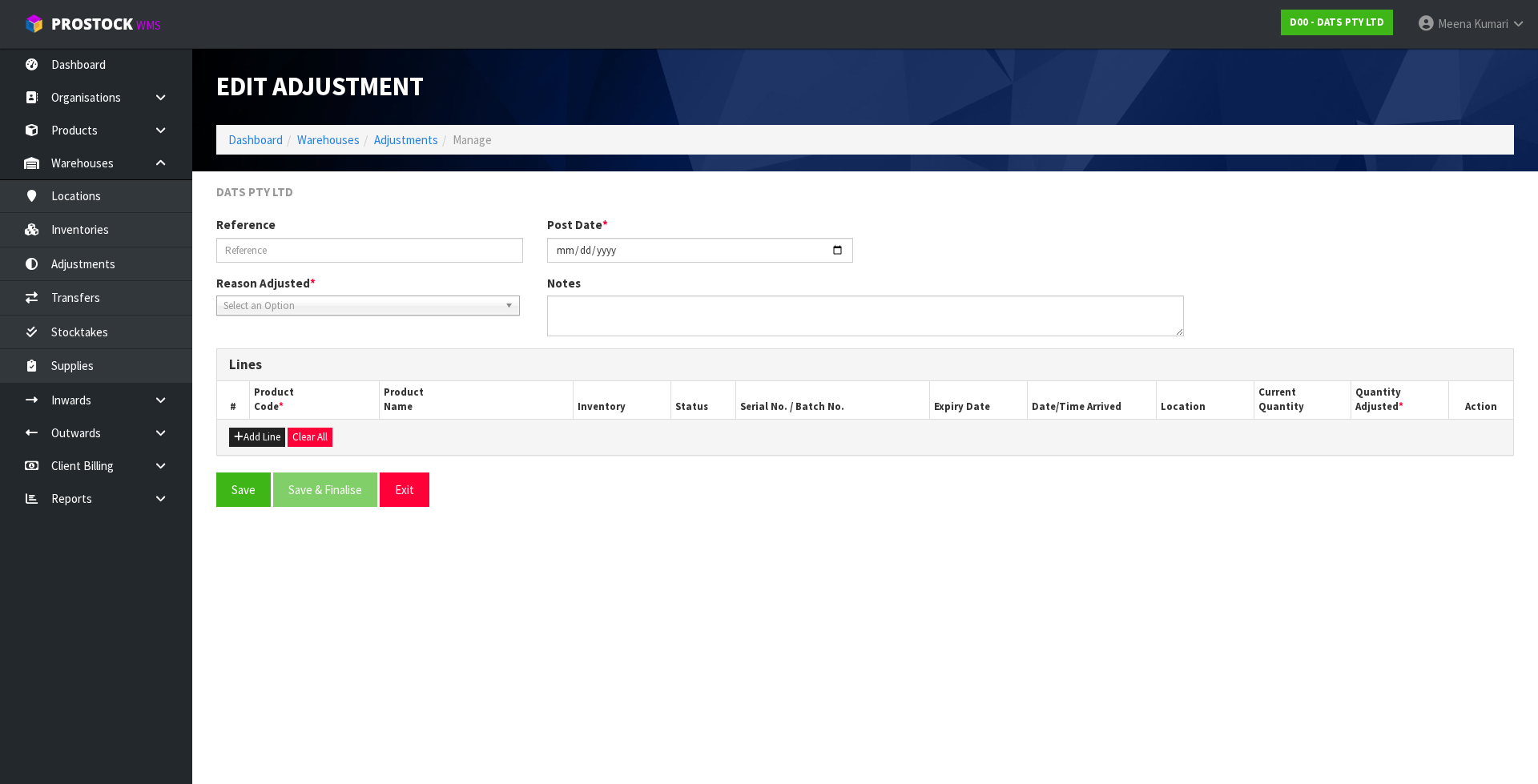
type input "CODE ADJUSTMENT"
type input "2025-10-02"
type textarea "FOUND DIFFERENT CODE ON INVENTORY CHECK"
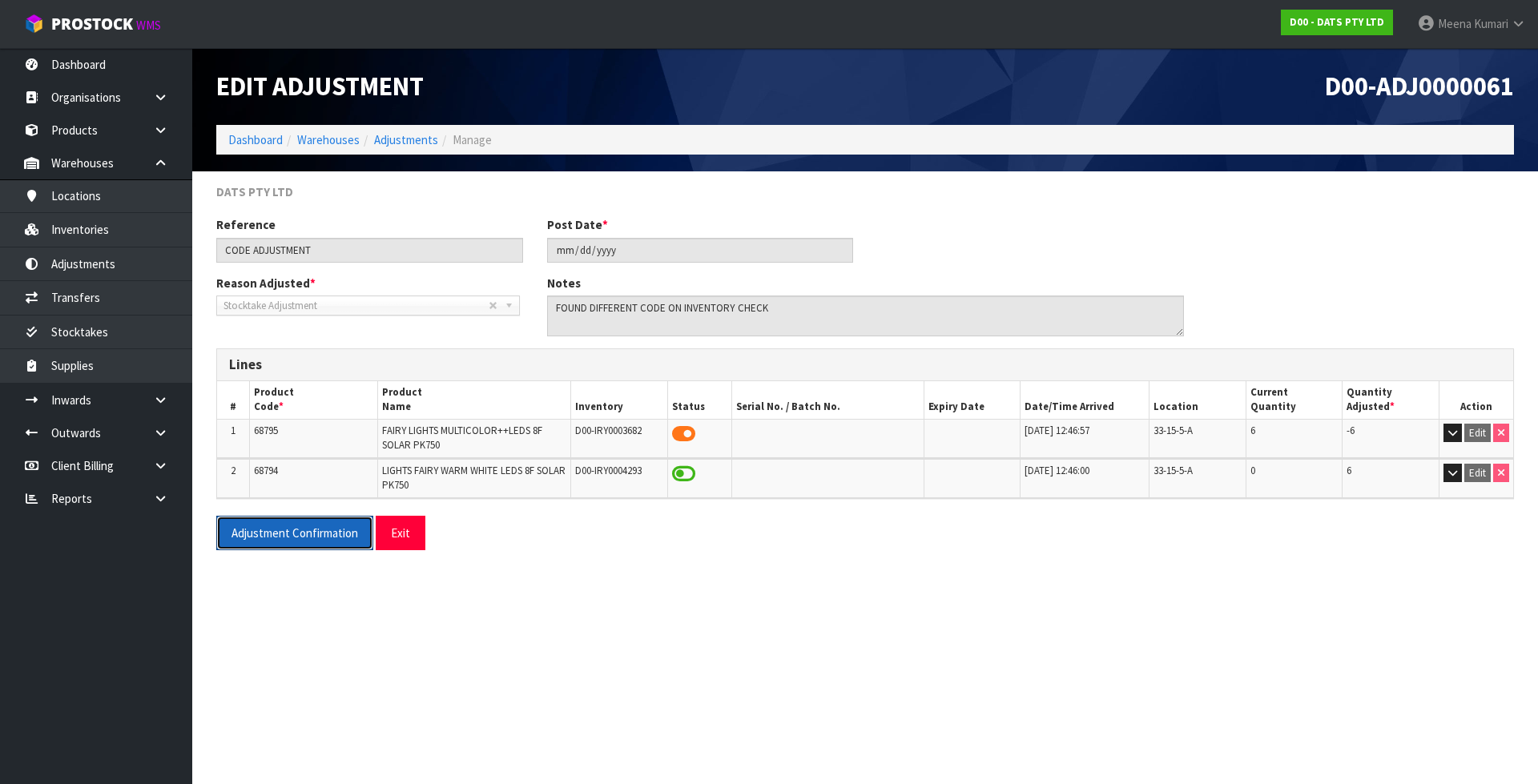
drag, startPoint x: 325, startPoint y: 533, endPoint x: 812, endPoint y: 96, distance: 654.3
click at [325, 533] on button "Adjustment Confirmation" at bounding box center [294, 533] width 157 height 35
click at [221, 142] on ol "Dashboard Warehouses Adjustments Manage" at bounding box center [865, 140] width 1297 height 30
click at [253, 137] on link "Dashboard" at bounding box center [255, 140] width 54 height 15
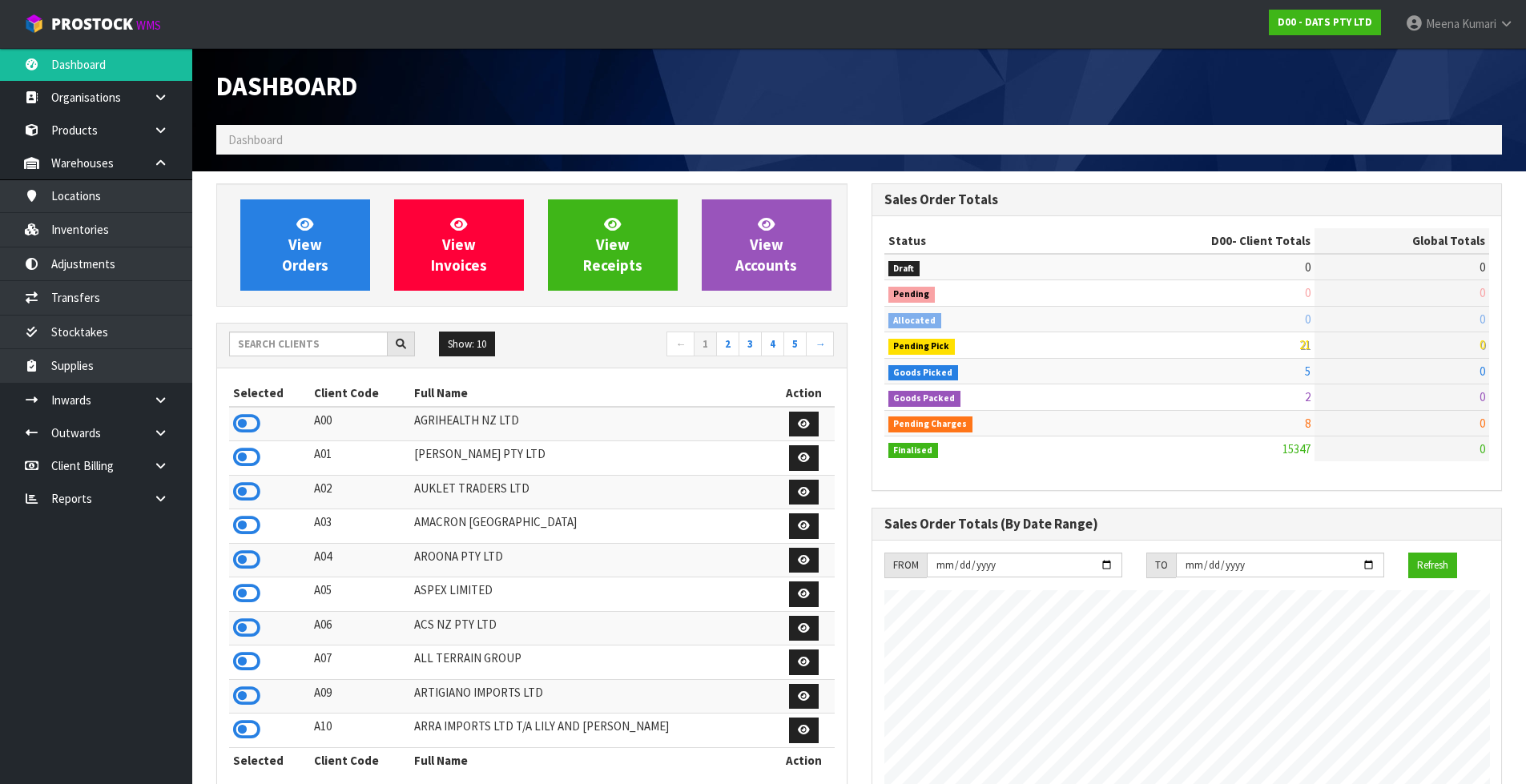
scroll to position [999, 655]
click at [288, 329] on div "Show: 10 5 10 25 50 ← 1 2 3 4 5 →" at bounding box center [531, 346] width 629 height 45
click at [278, 347] on input "text" at bounding box center [308, 344] width 159 height 24
type input "R"
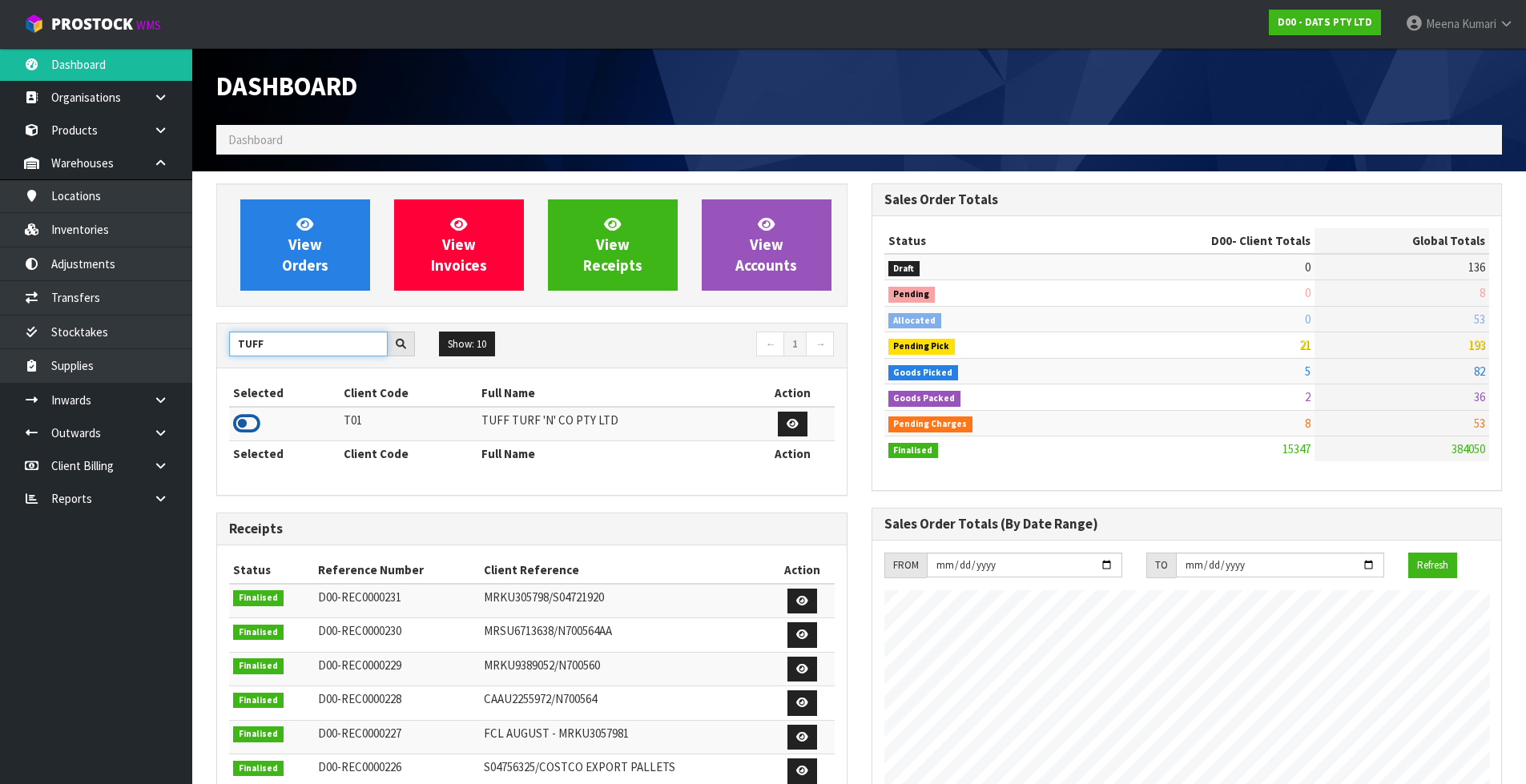
type input "TUFF"
click at [249, 423] on icon at bounding box center [247, 424] width 27 height 24
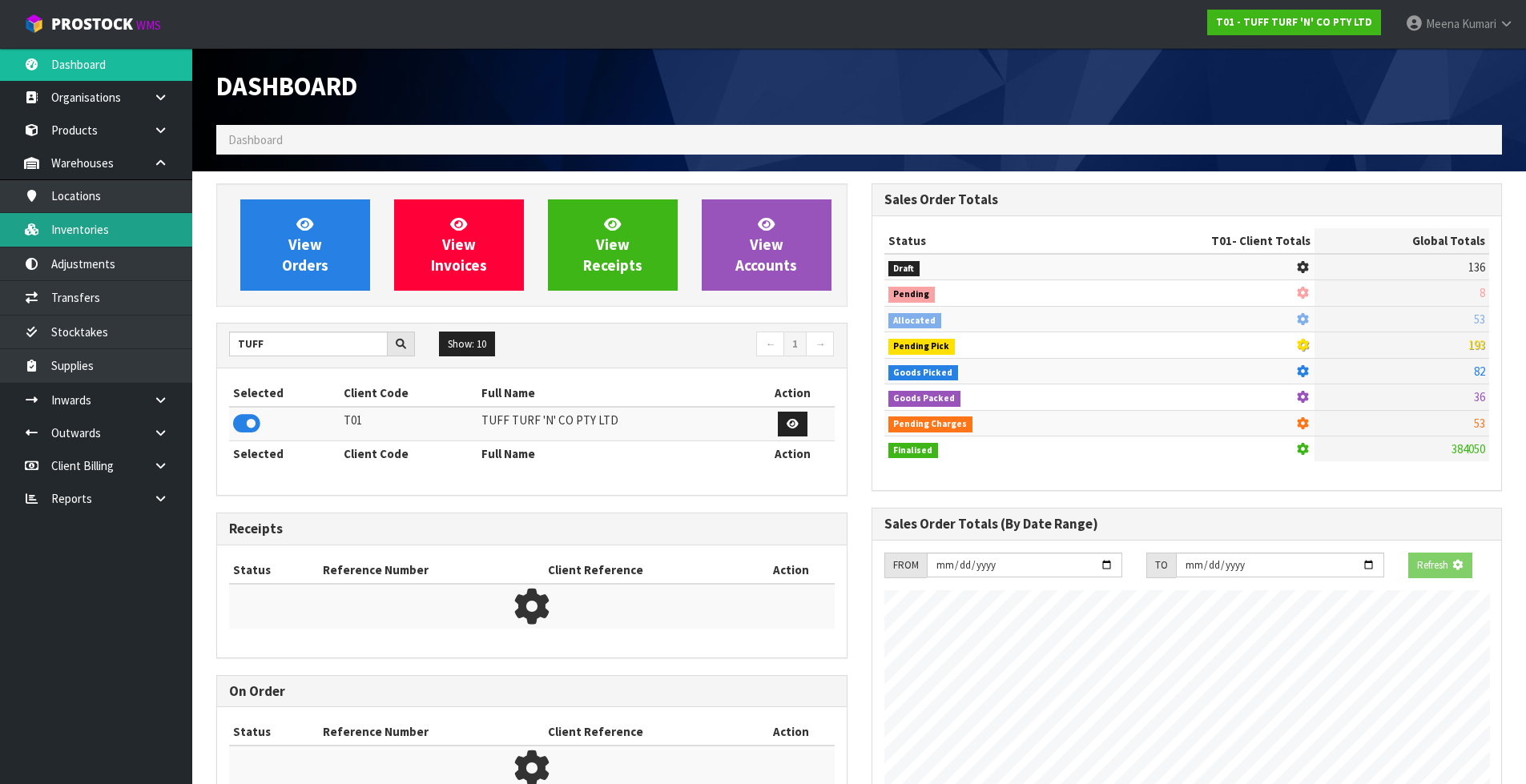
scroll to position [0, 0]
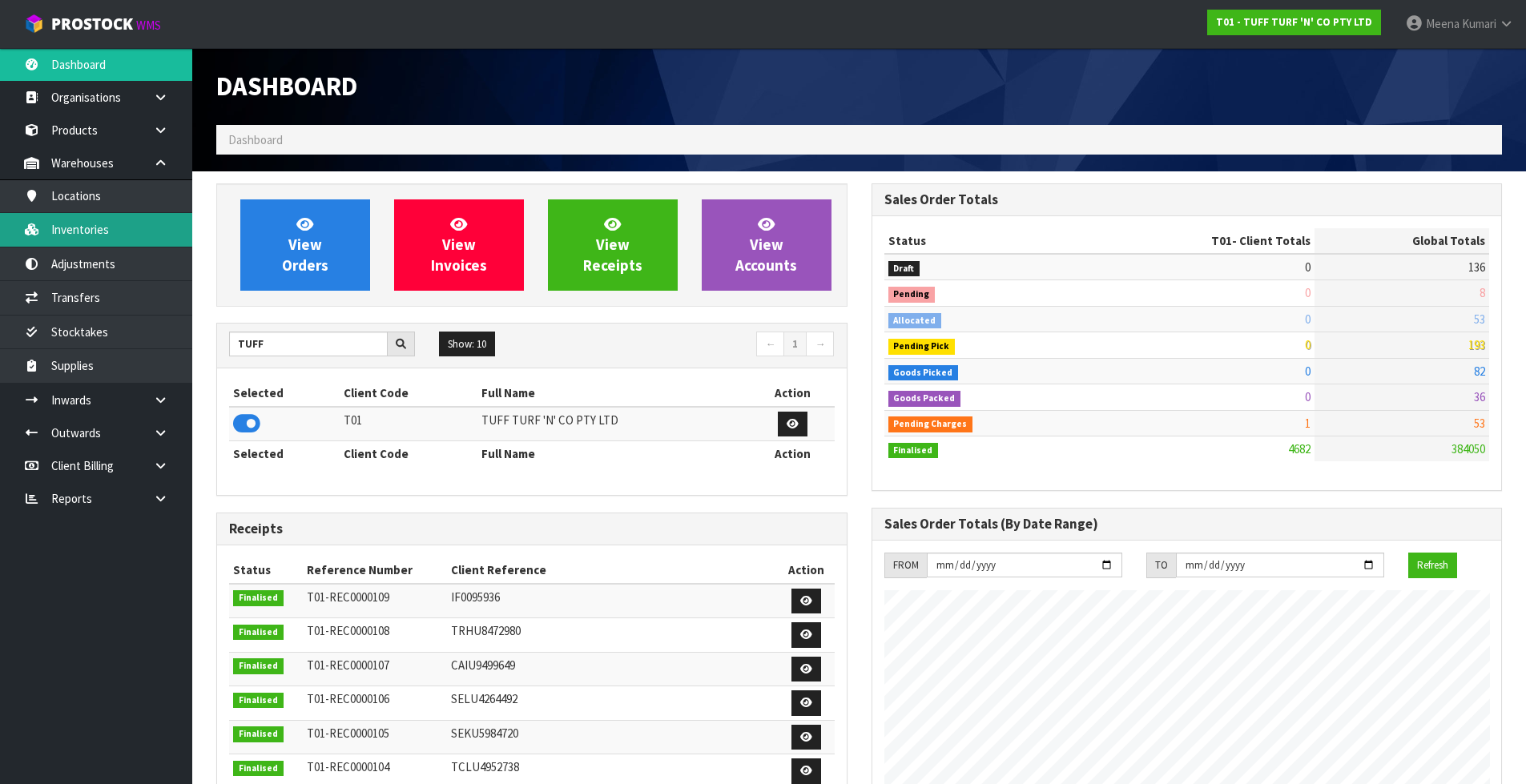
click at [96, 234] on link "Inventories" at bounding box center [96, 229] width 192 height 33
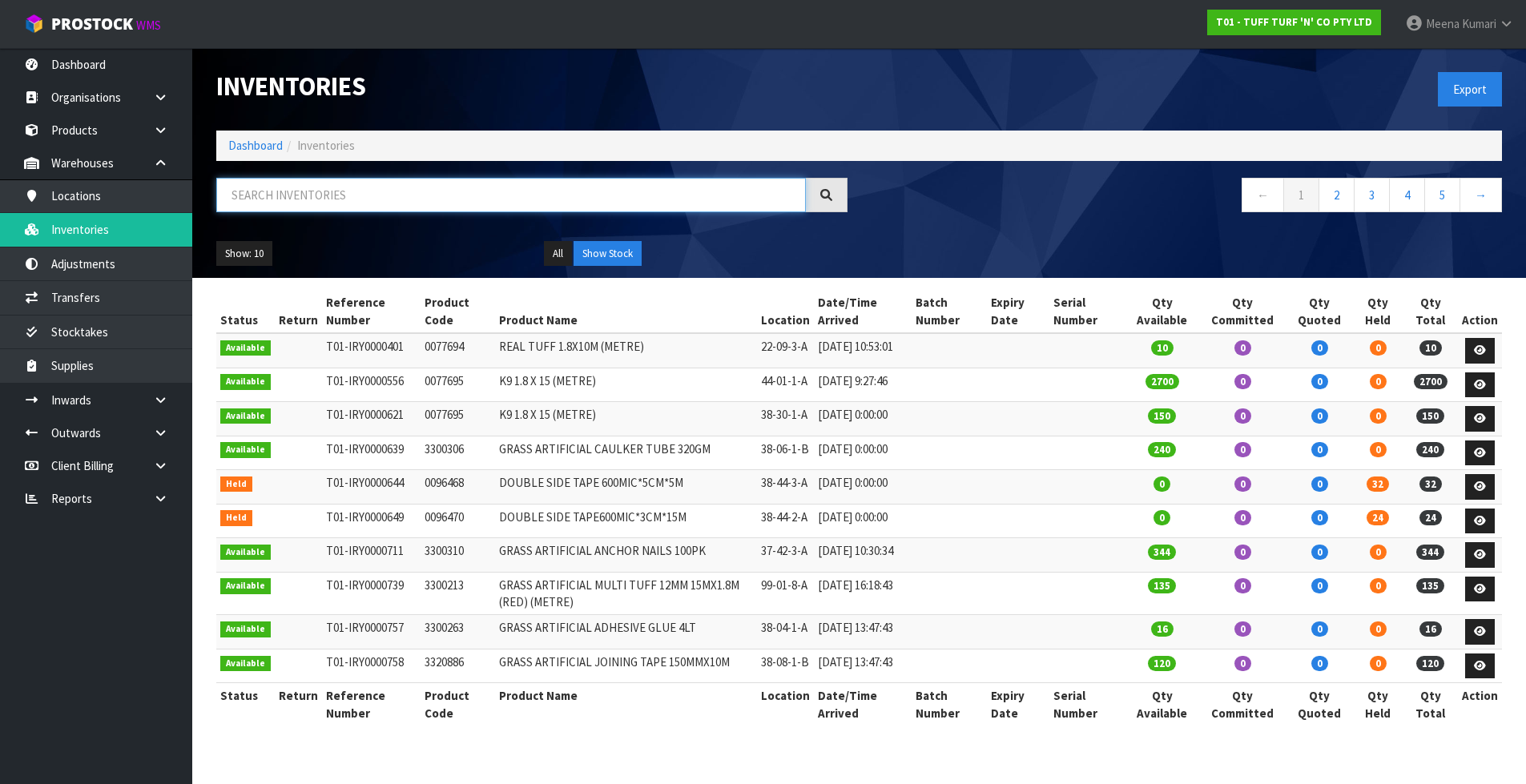
click at [333, 188] on input "text" at bounding box center [511, 195] width 590 height 35
paste input "0333036"
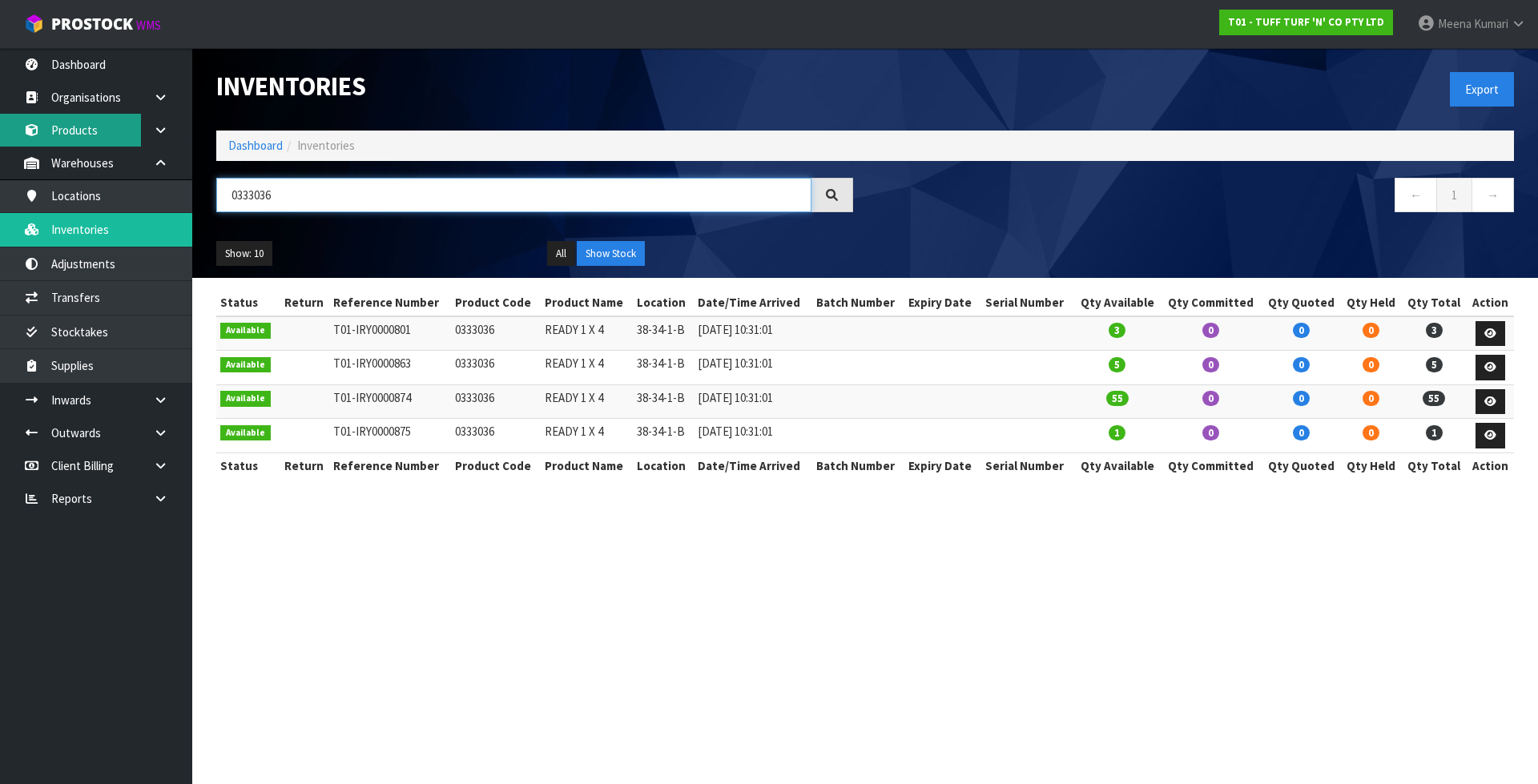
type input "0333036"
click at [238, 144] on link "Dashboard" at bounding box center [255, 145] width 54 height 15
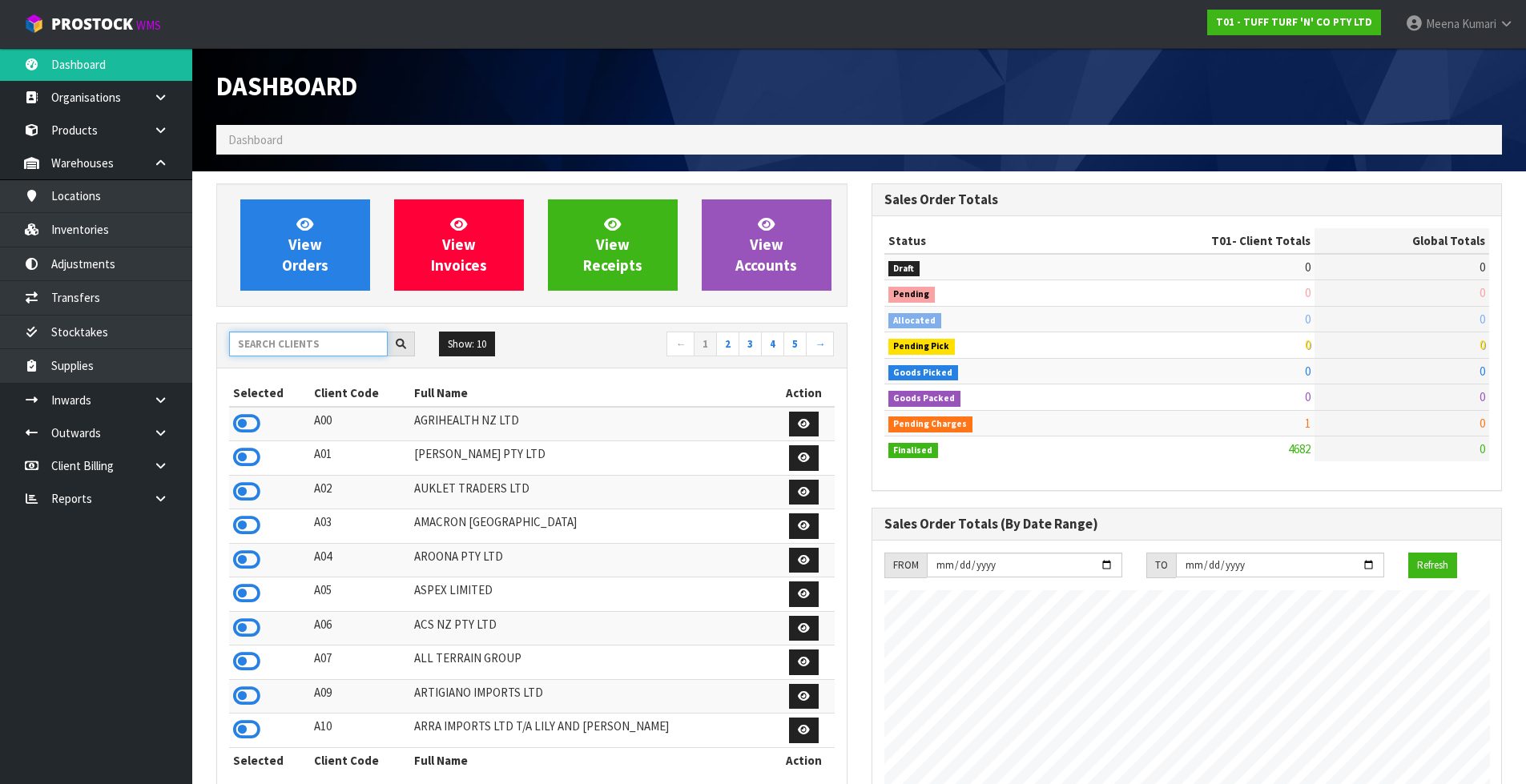
click at [330, 343] on input "text" at bounding box center [308, 344] width 159 height 24
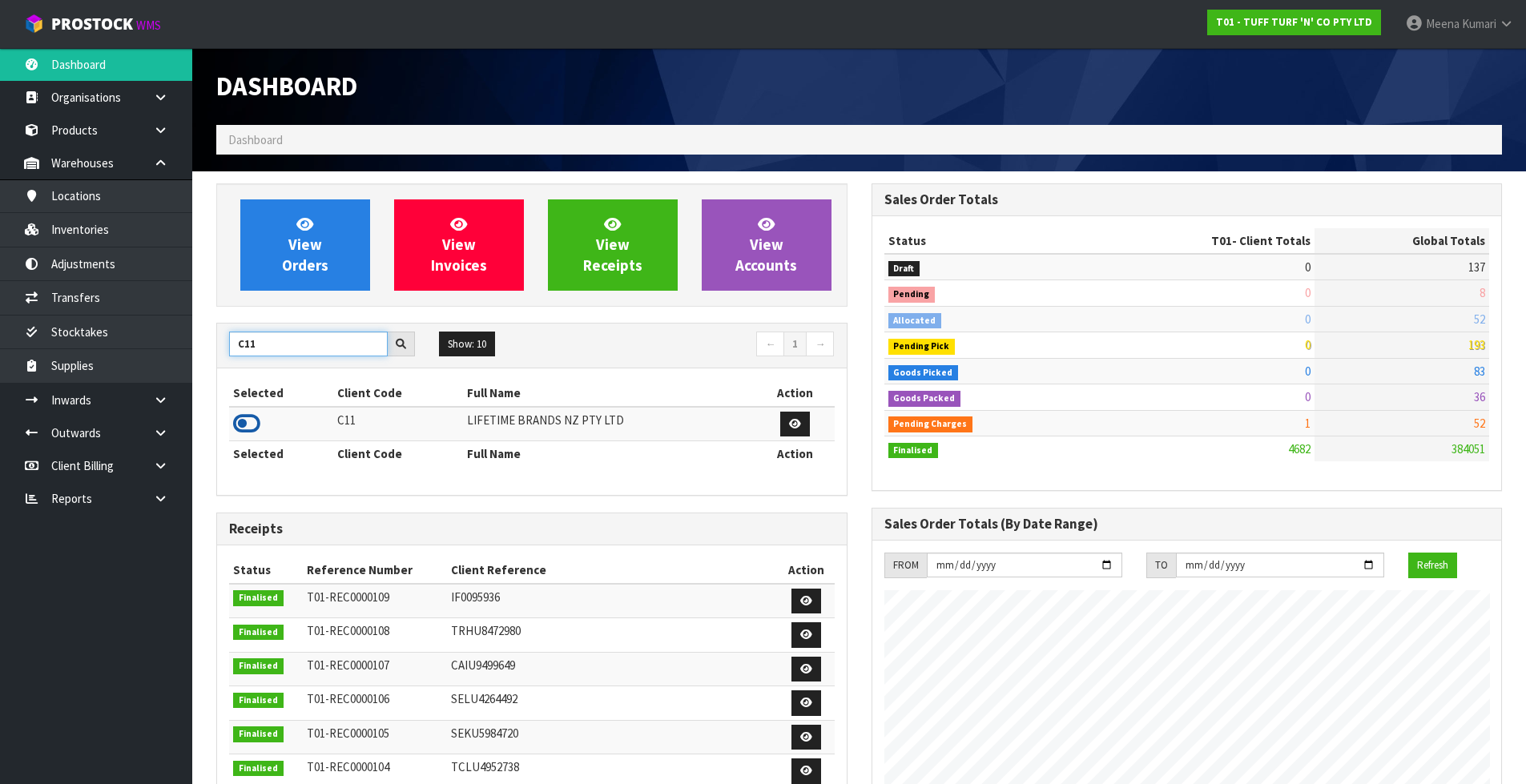
type input "C11"
click at [238, 424] on icon at bounding box center [247, 424] width 27 height 24
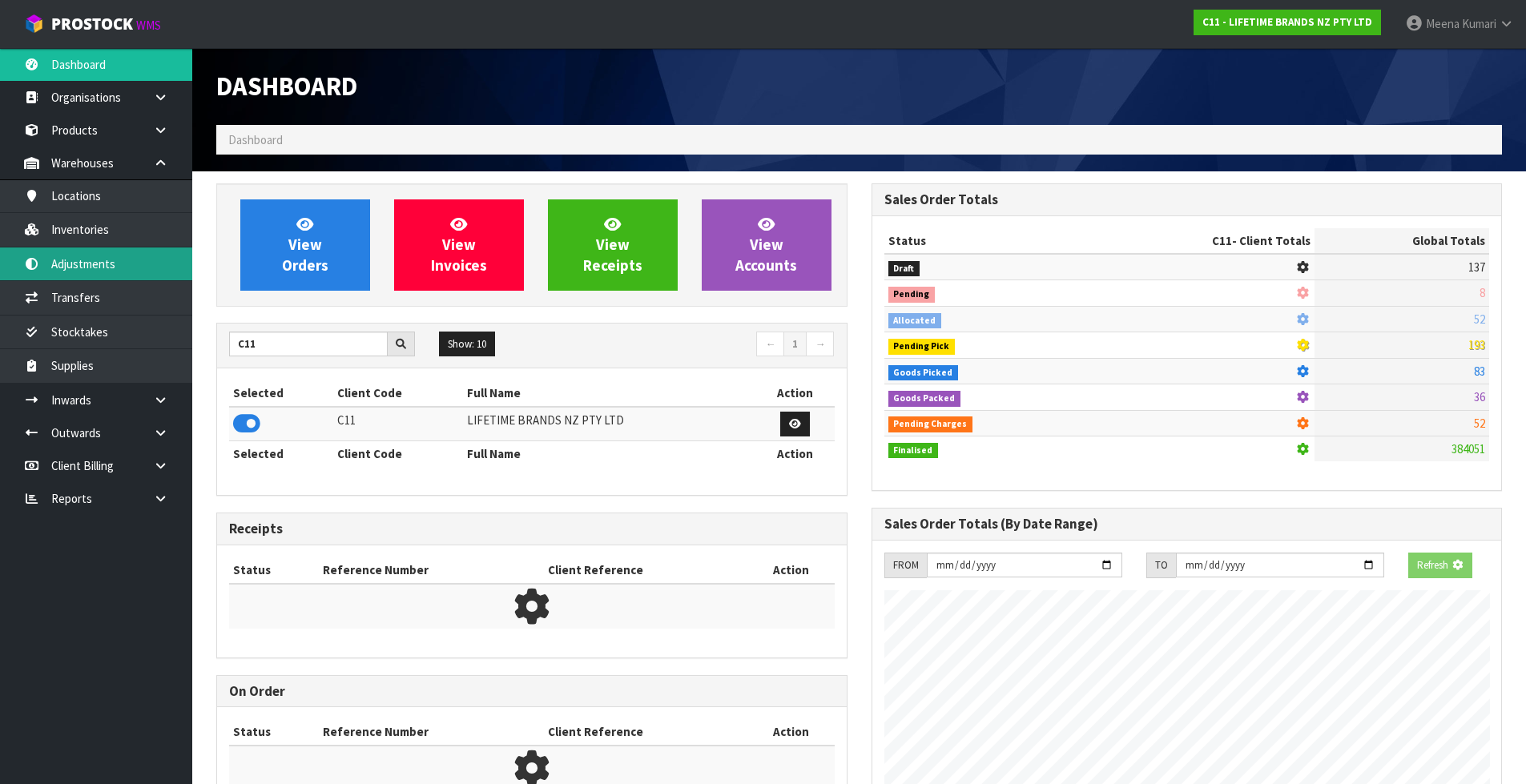
scroll to position [799843, 800293]
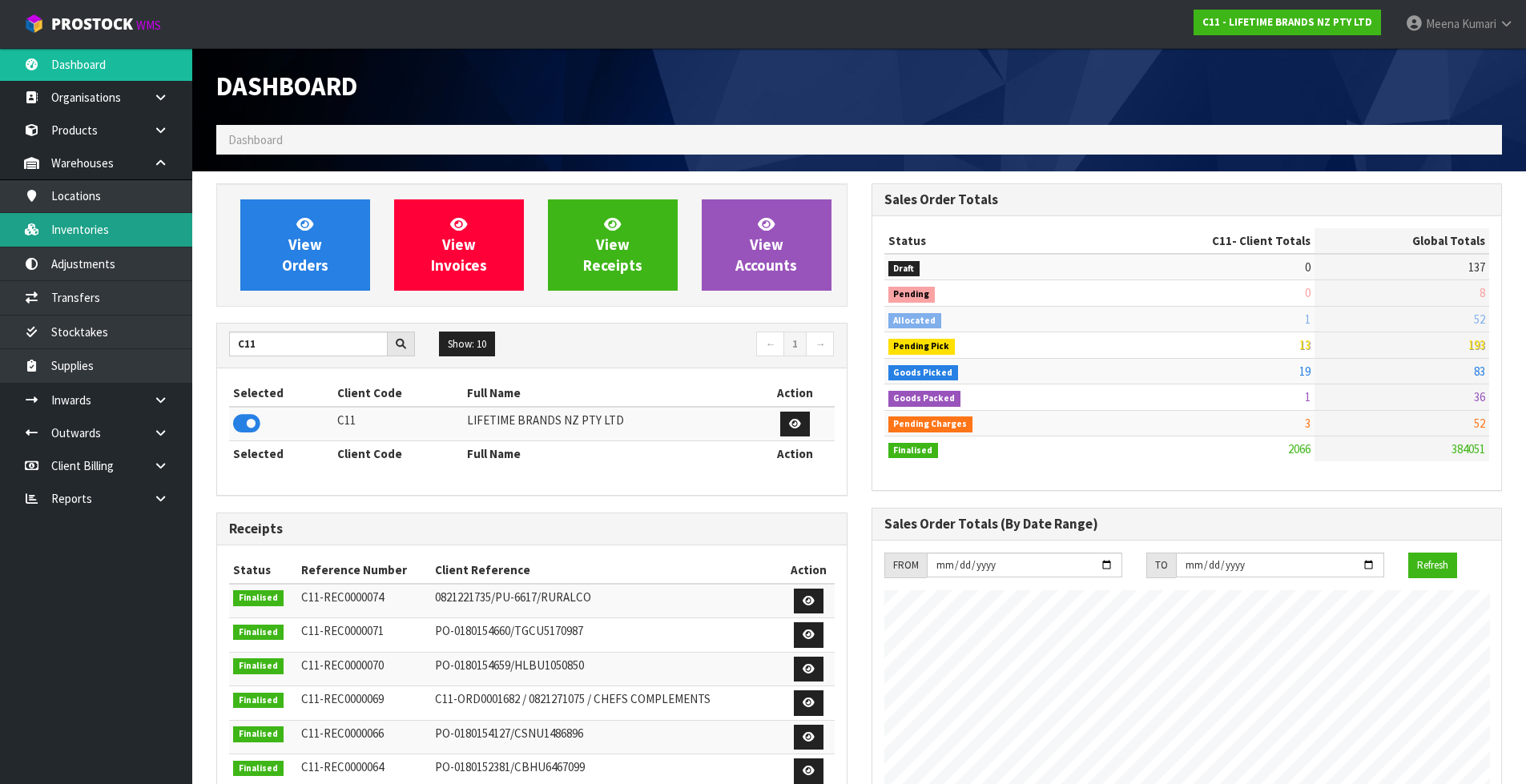
click at [112, 234] on link "Inventories" at bounding box center [96, 229] width 192 height 33
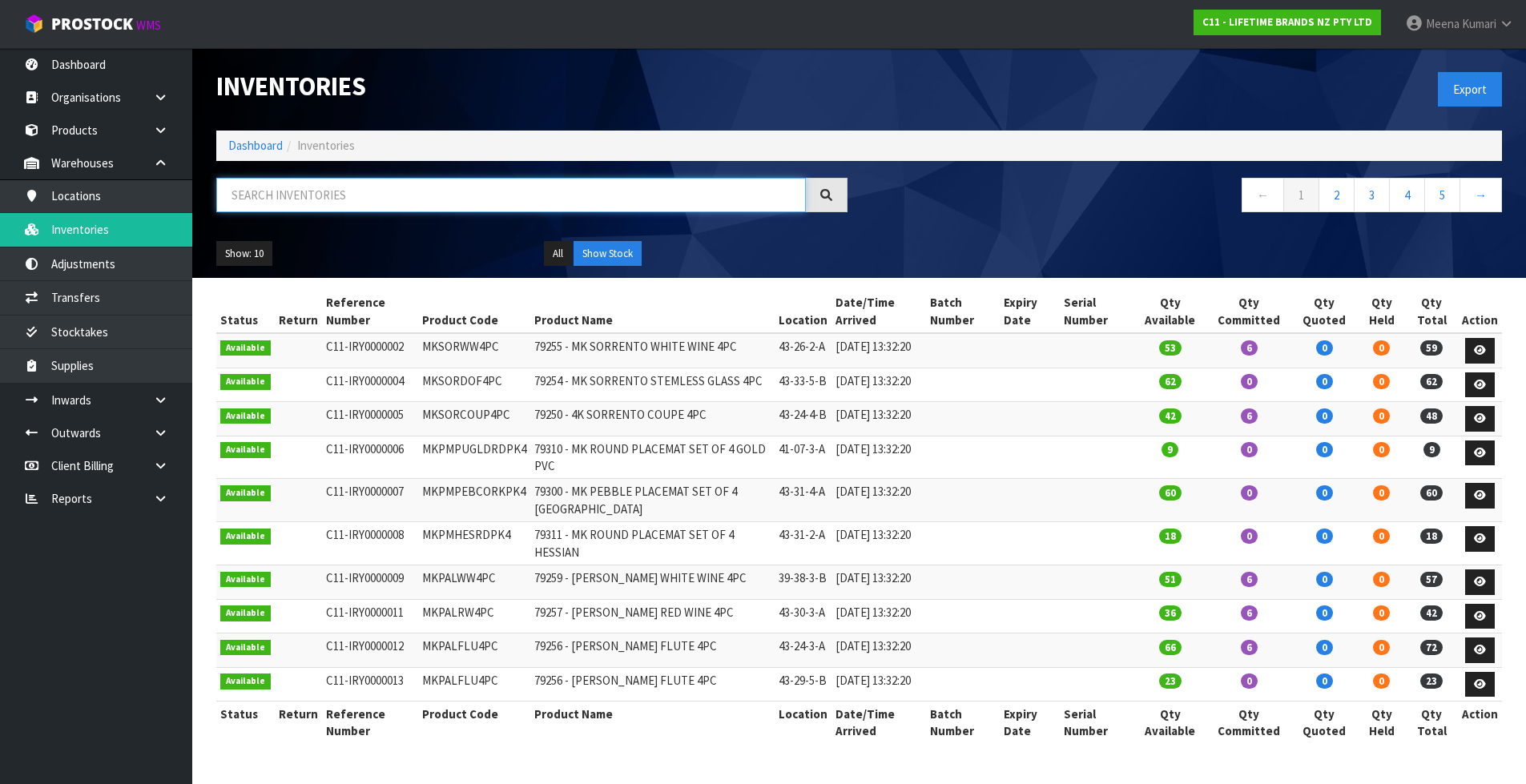
click at [373, 184] on input "text" at bounding box center [511, 195] width 590 height 35
paste input "MKPBOWLSTANDBOX2"
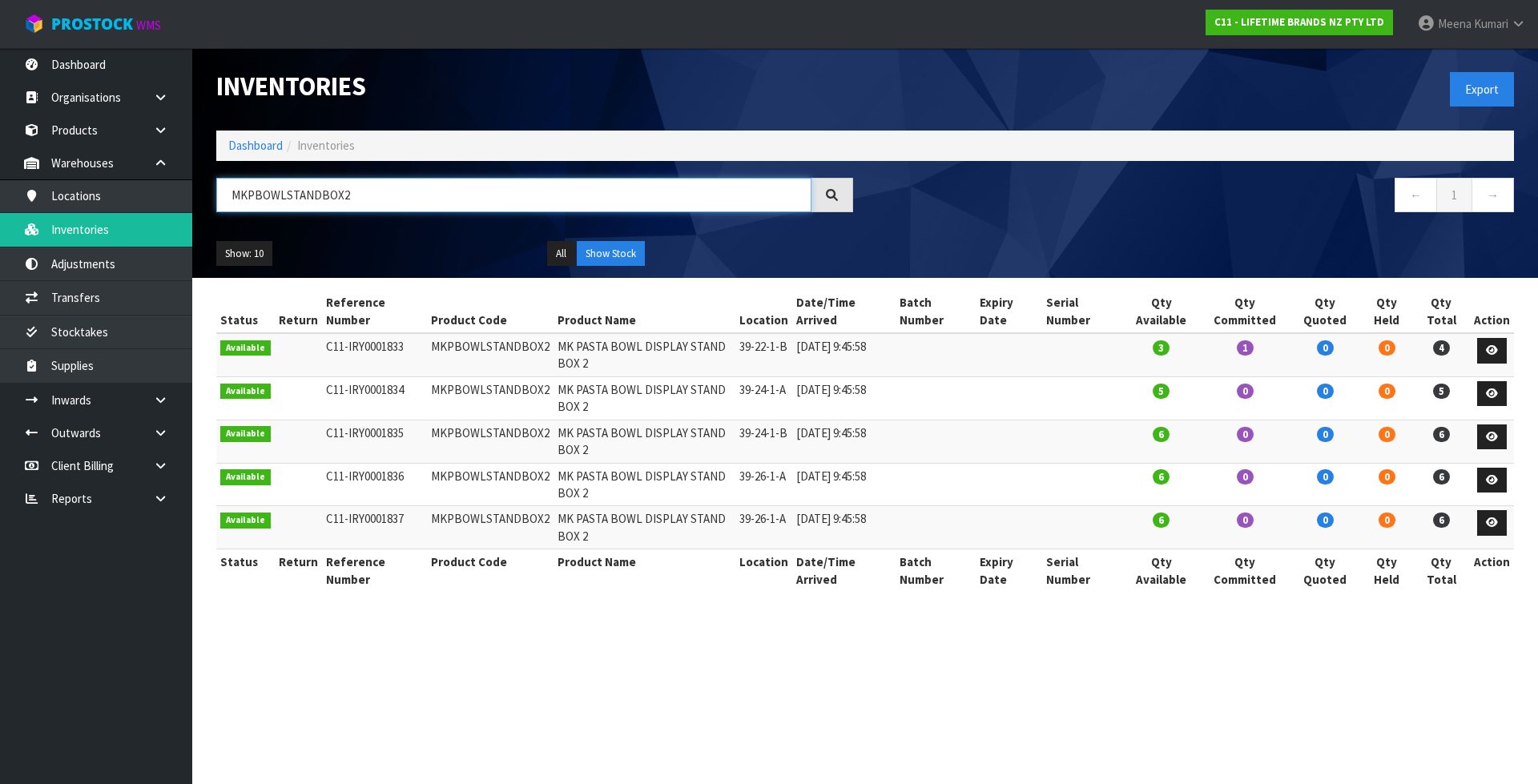
type input "MKPBOWLSTANDBOX2"
click at [249, 156] on ol "Dashboard Inventories" at bounding box center [865, 145] width 1297 height 30
click at [247, 141] on link "Dashboard" at bounding box center [255, 145] width 54 height 15
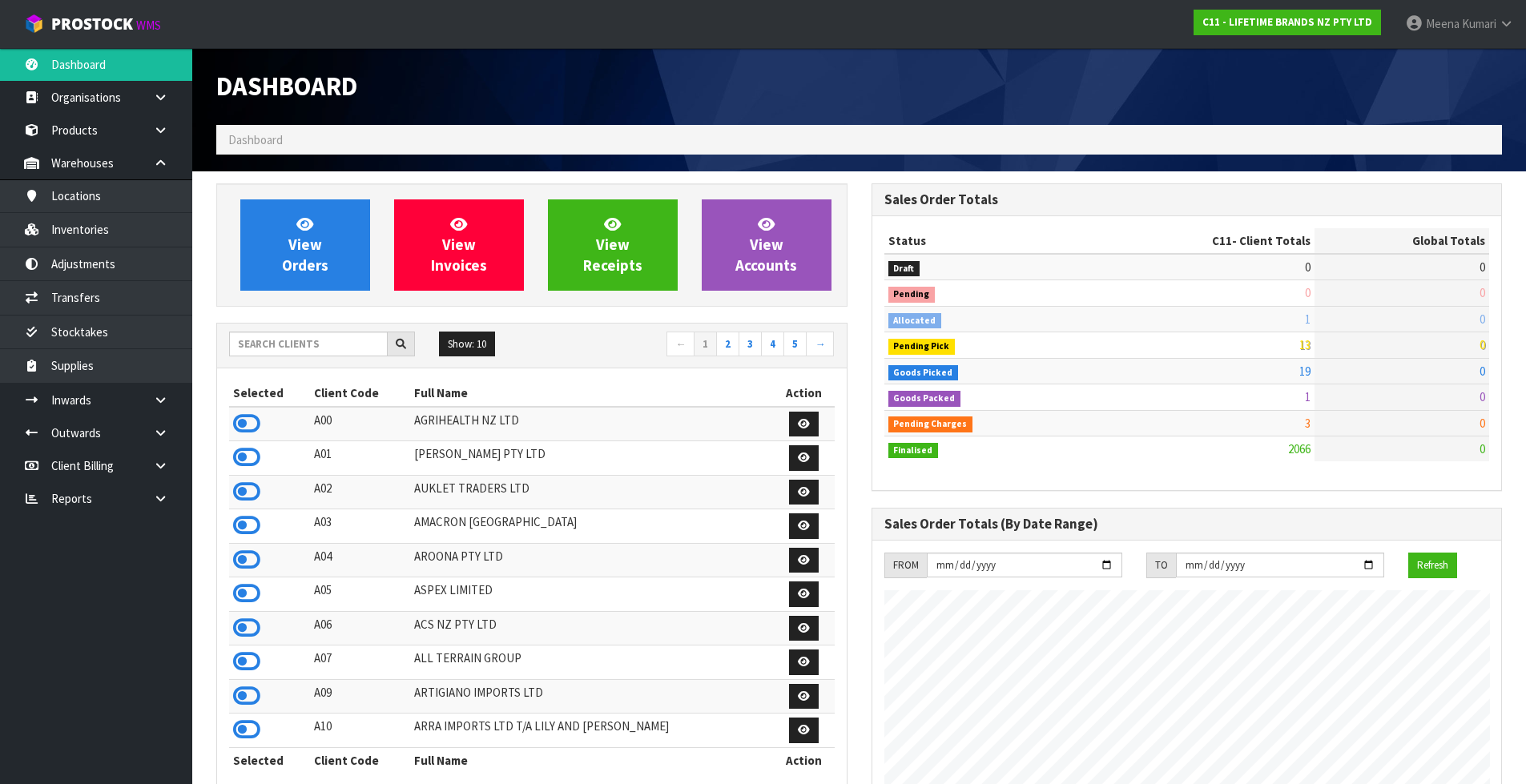
scroll to position [1214, 655]
click at [333, 345] on input "text" at bounding box center [308, 344] width 159 height 24
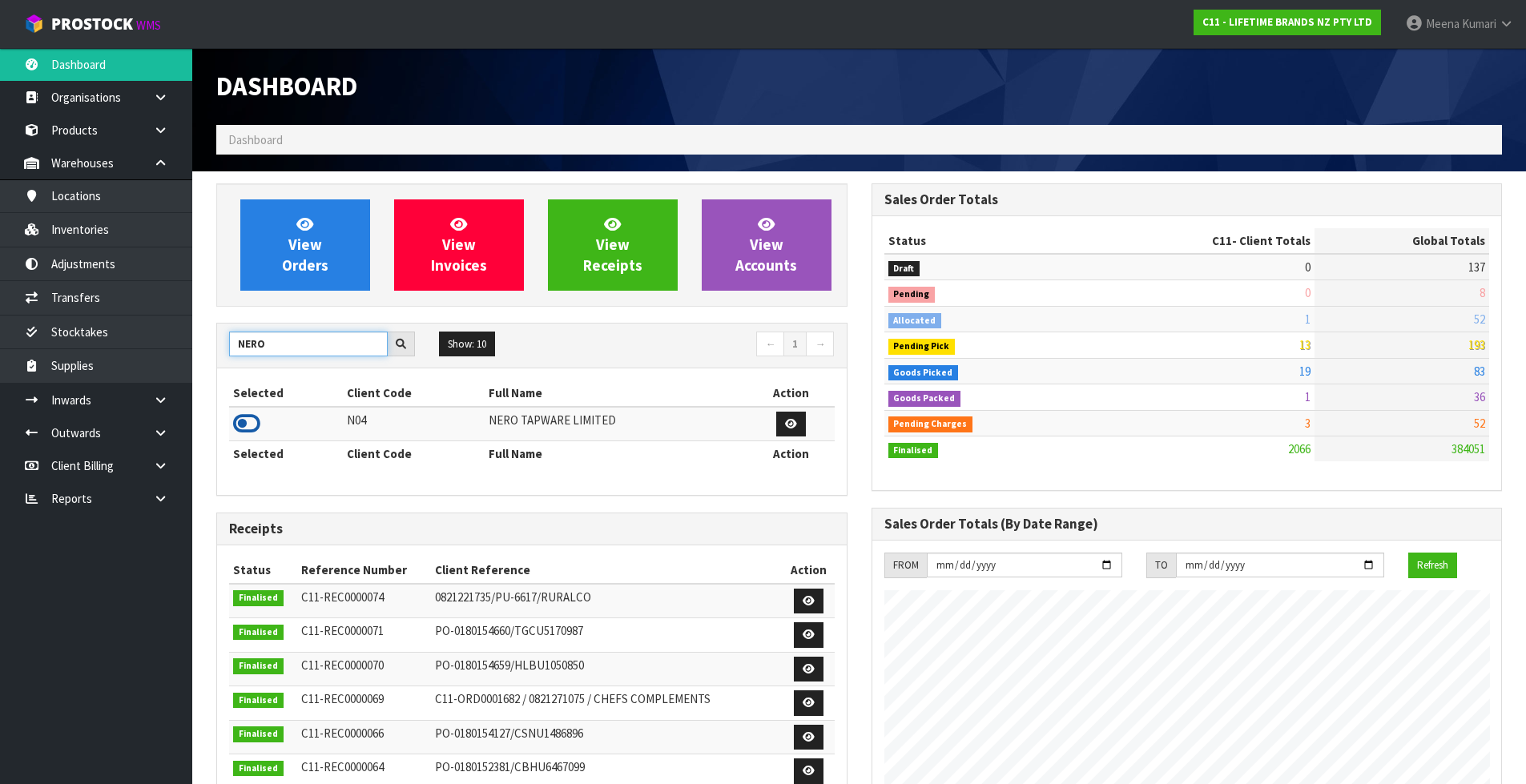
type input "NERO"
click at [248, 426] on icon at bounding box center [247, 424] width 27 height 24
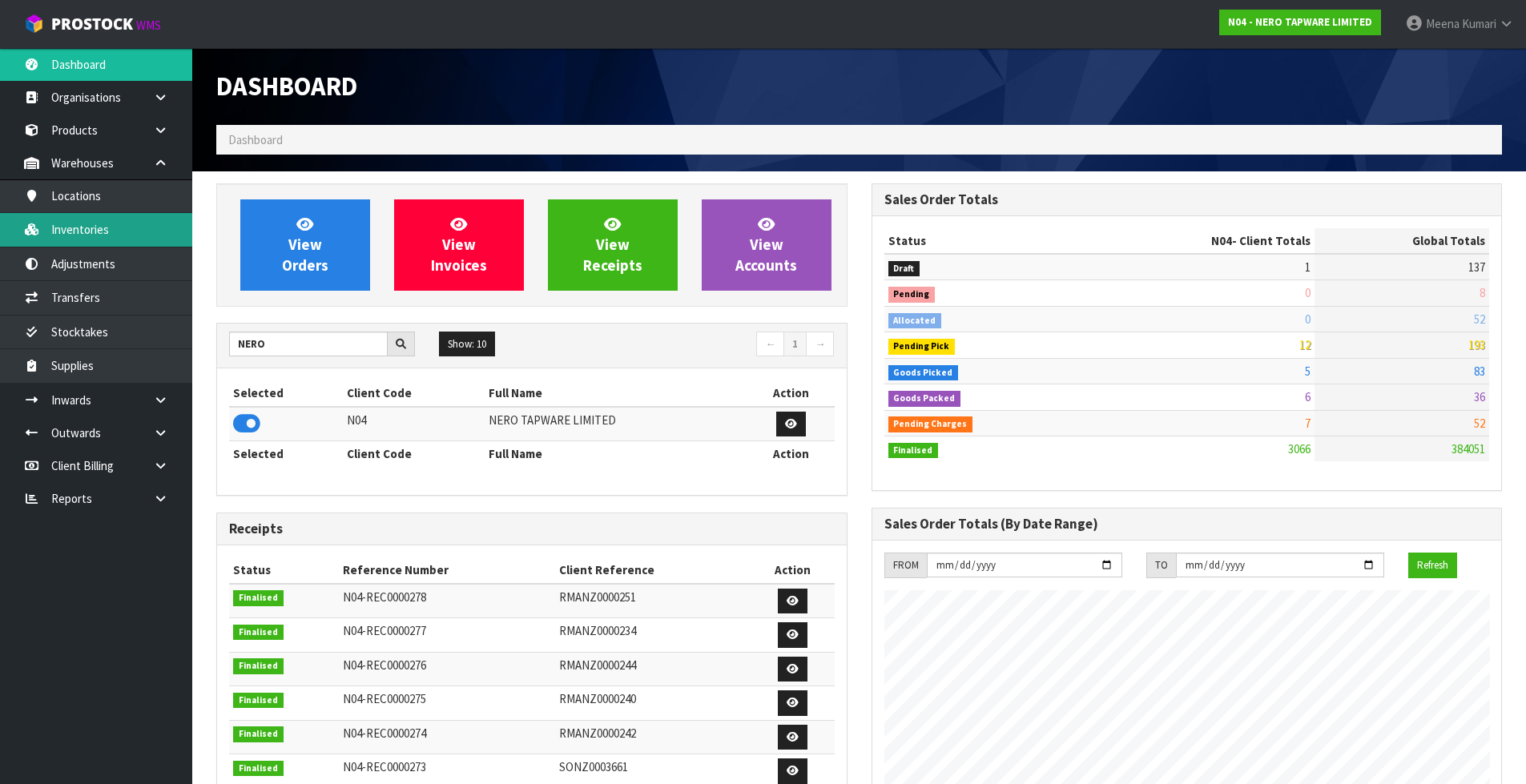
scroll to position [1265, 655]
click at [139, 232] on link "Inventories" at bounding box center [96, 229] width 192 height 33
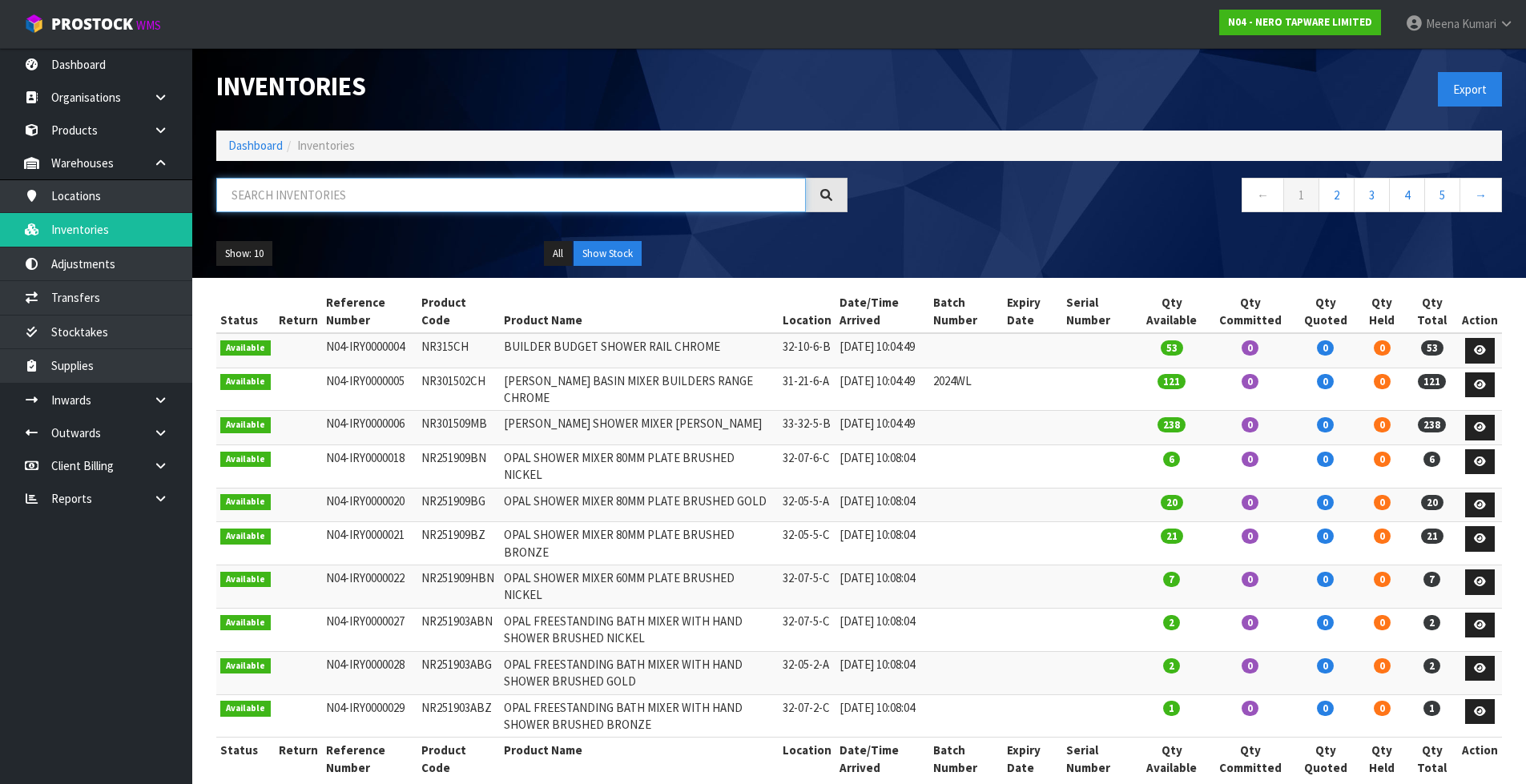
click at [325, 195] on input "text" at bounding box center [511, 195] width 590 height 35
paste input "NR232105CCH"
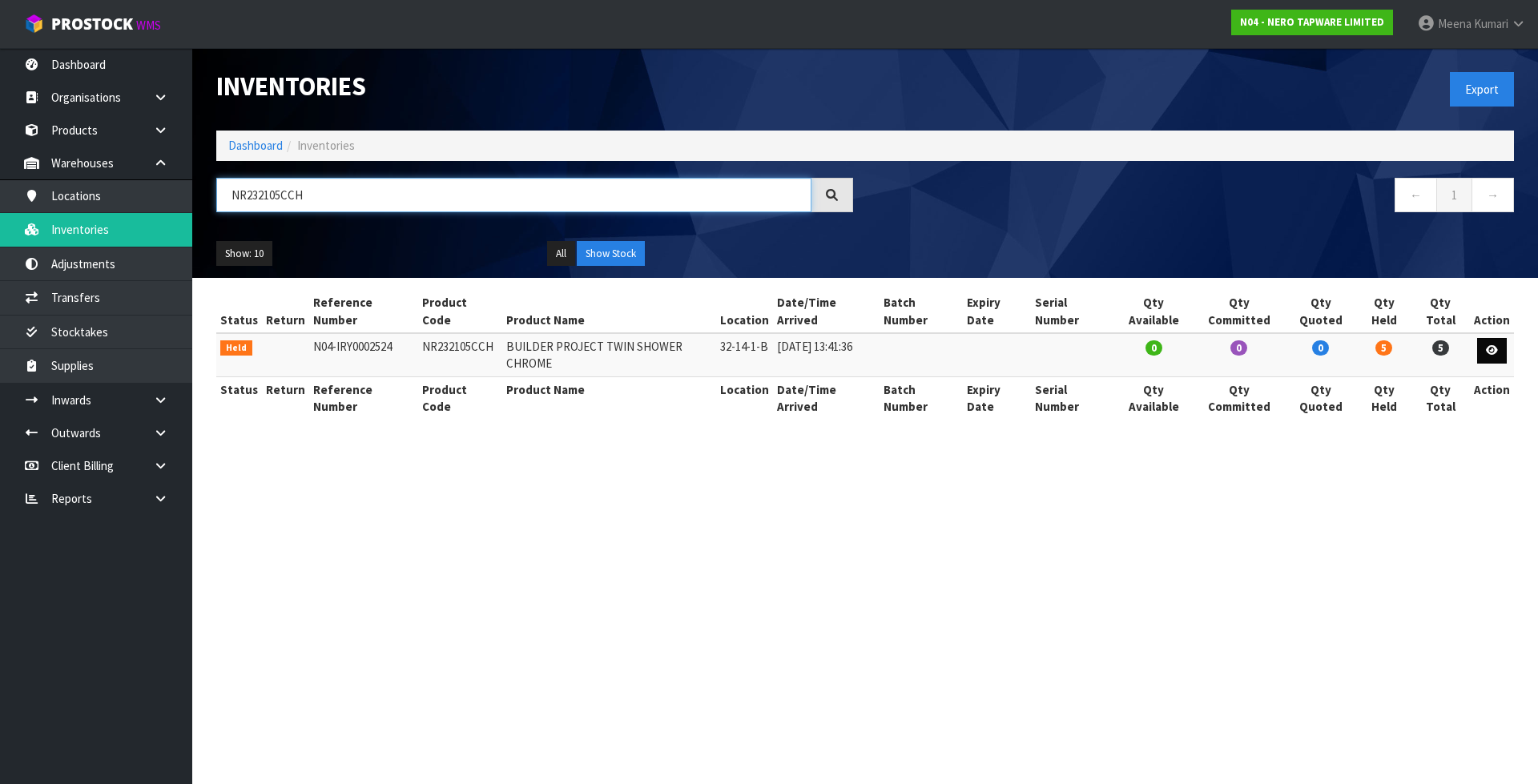
type input "NR232105CCH"
click at [1492, 345] on icon at bounding box center [1491, 350] width 12 height 10
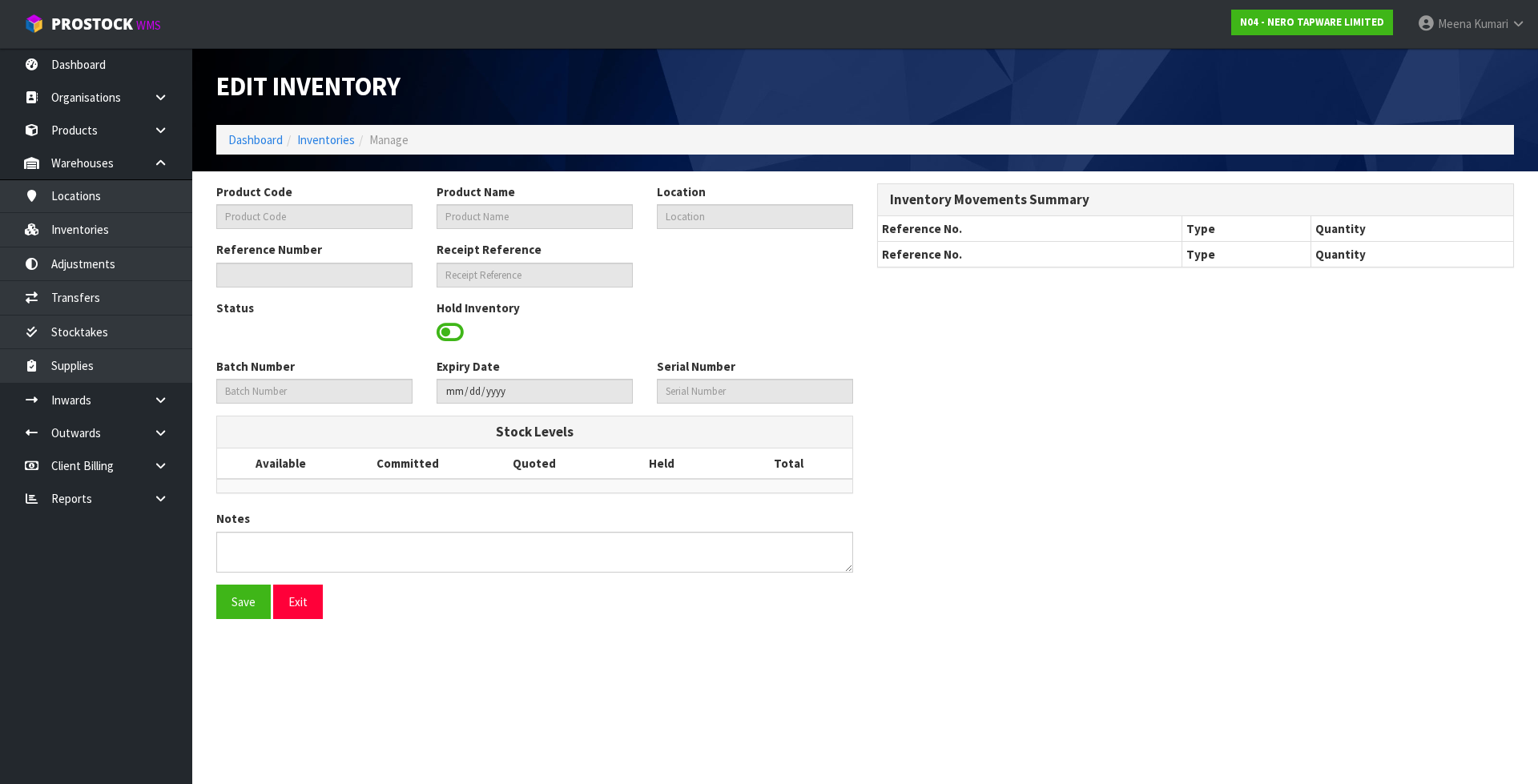
type input "NR232105CCH"
type input "BUILDER PROJECT TWIN SHOWER CHROME"
type input "32-14-1-B"
type input "N04-IRY0002524"
type input "N04-REC0000010"
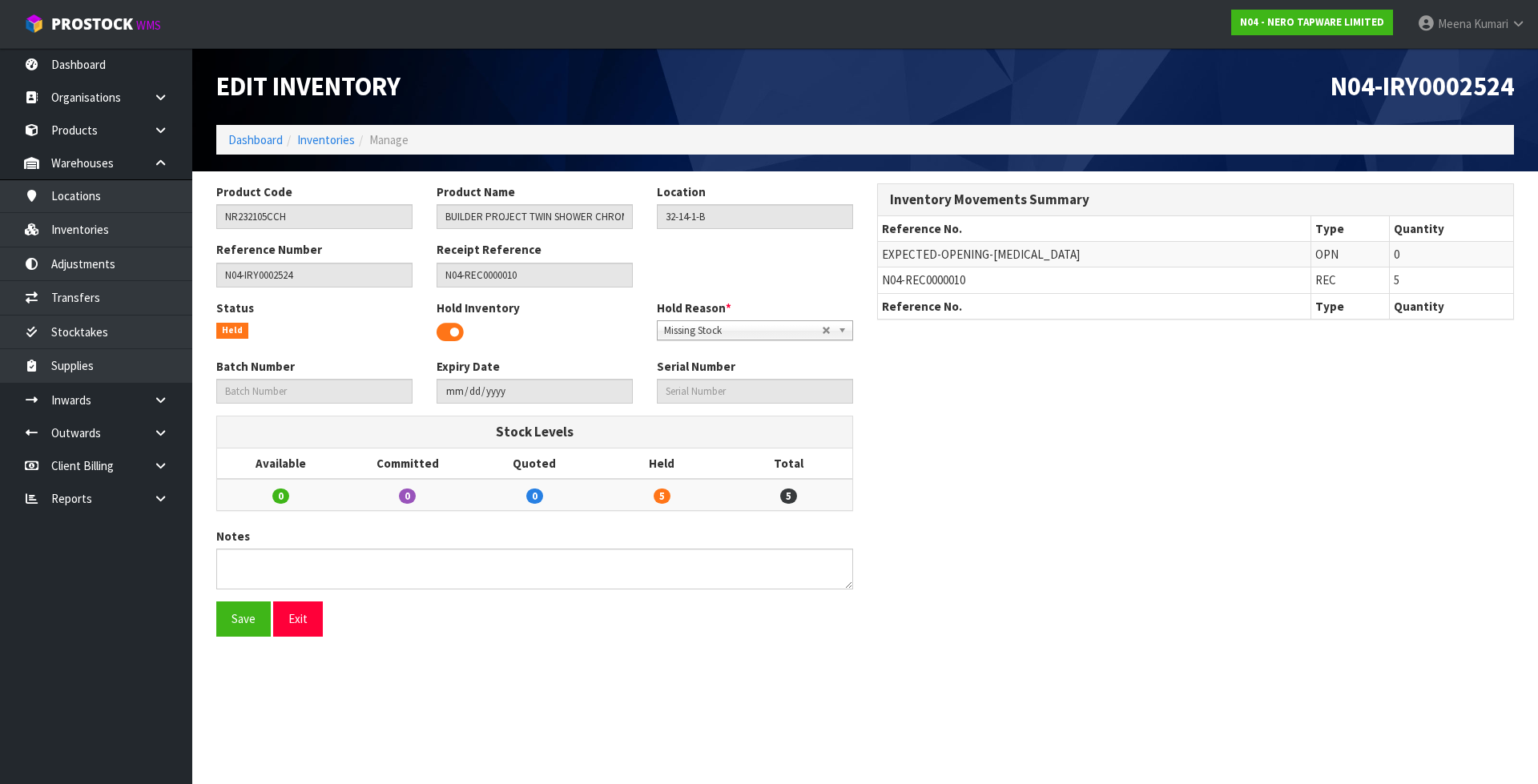
click at [897, 284] on span "N04-REC0000010" at bounding box center [923, 279] width 83 height 15
copy tr "N04-REC0000010"
click at [183, 392] on link at bounding box center [166, 400] width 52 height 33
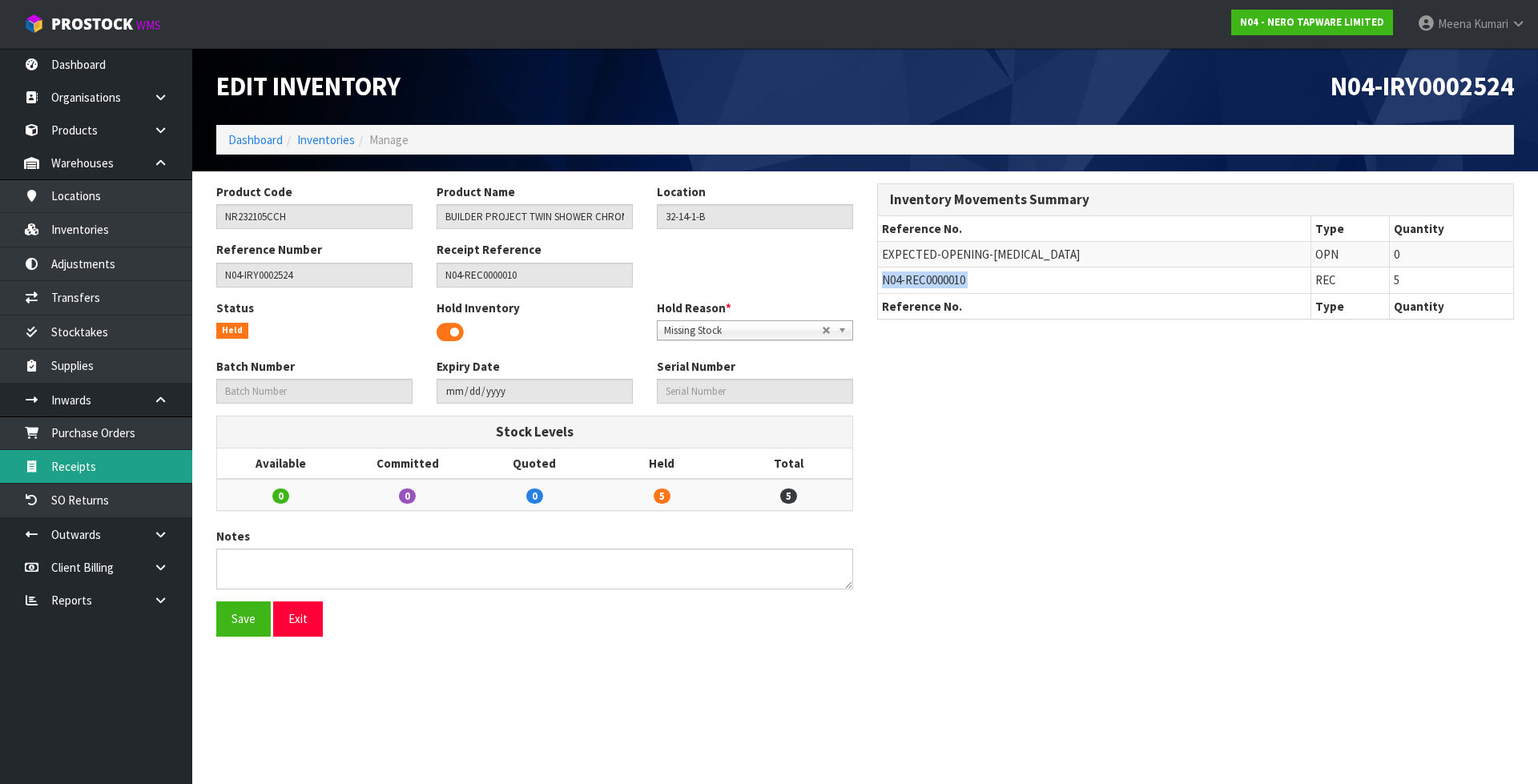
click at [148, 467] on link "Receipts" at bounding box center [96, 466] width 192 height 33
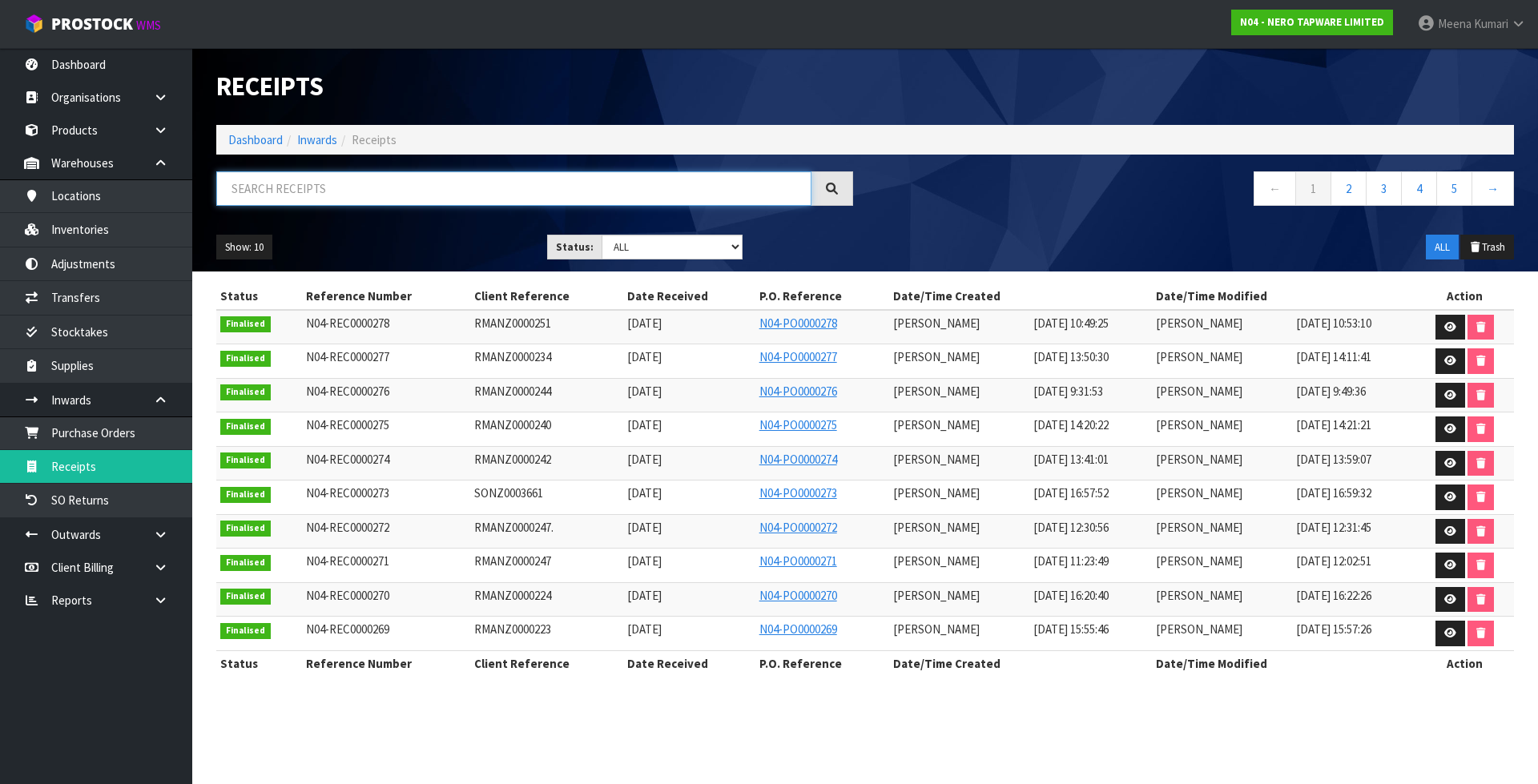
click at [380, 177] on input "text" at bounding box center [514, 188] width 595 height 35
paste input "N04-REC0000010"
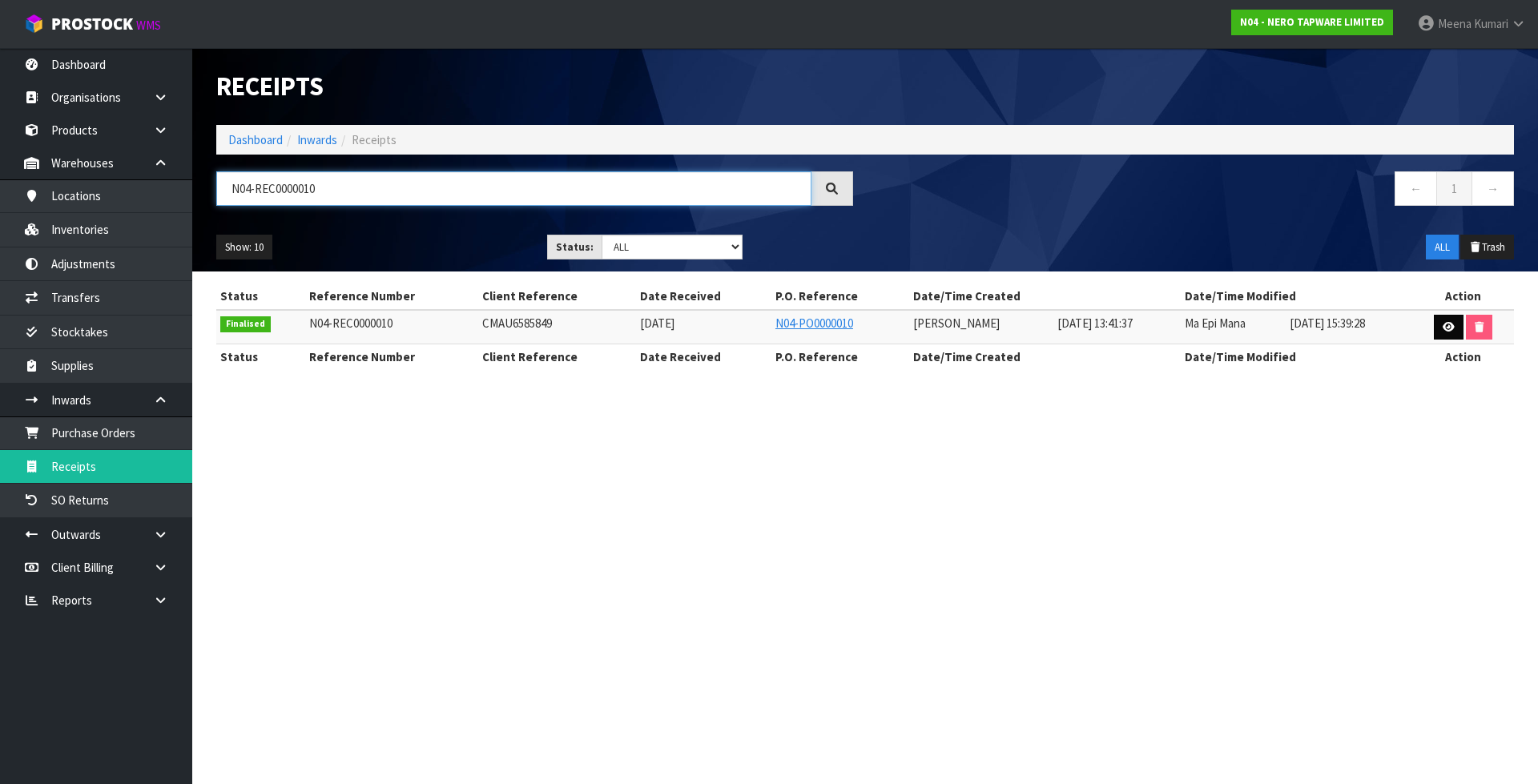
type input "N04-REC0000010"
click at [1457, 326] on link at bounding box center [1449, 327] width 30 height 25
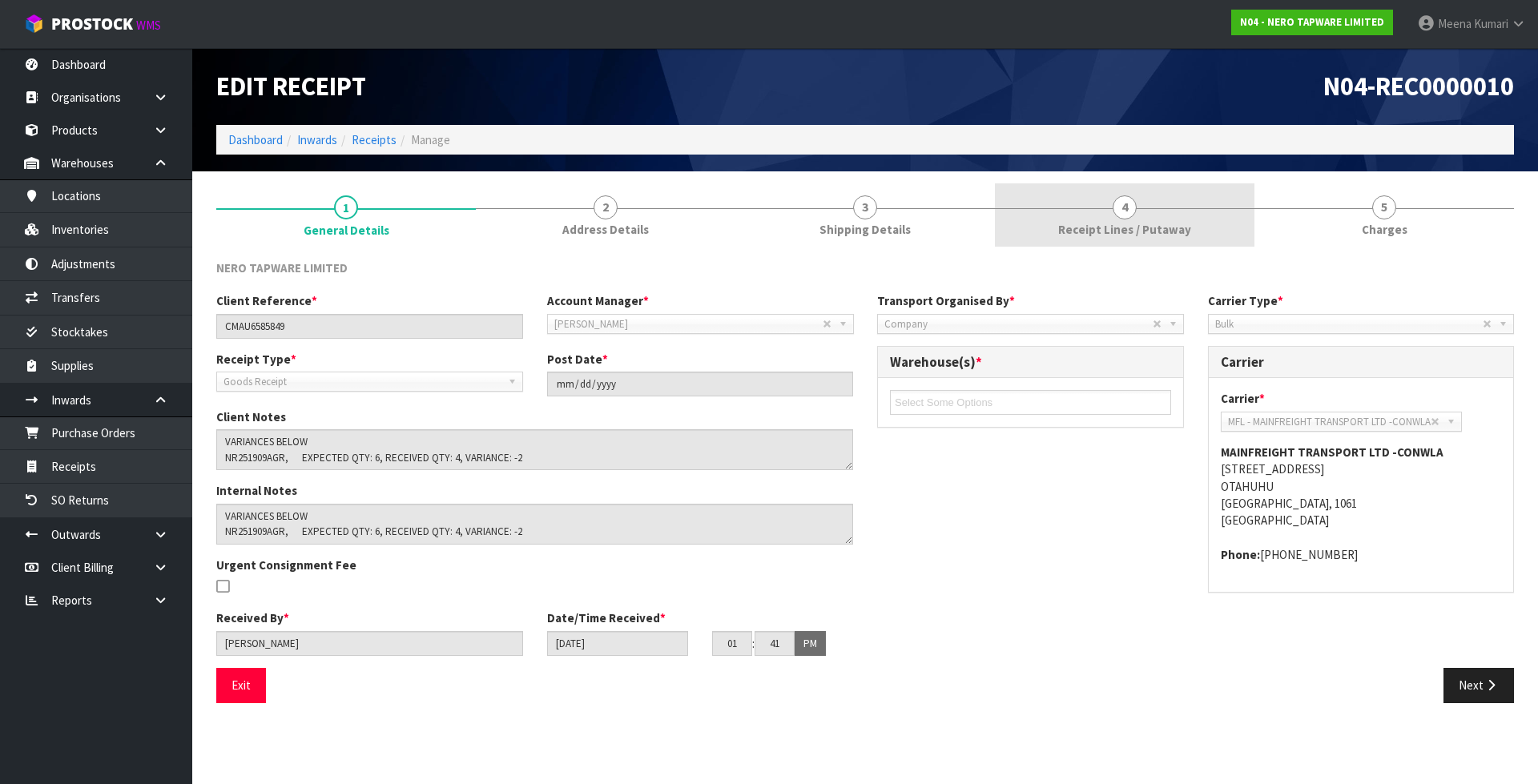
click at [1088, 200] on link "4 Receipt Lines / Putaway" at bounding box center [1124, 215] width 260 height 63
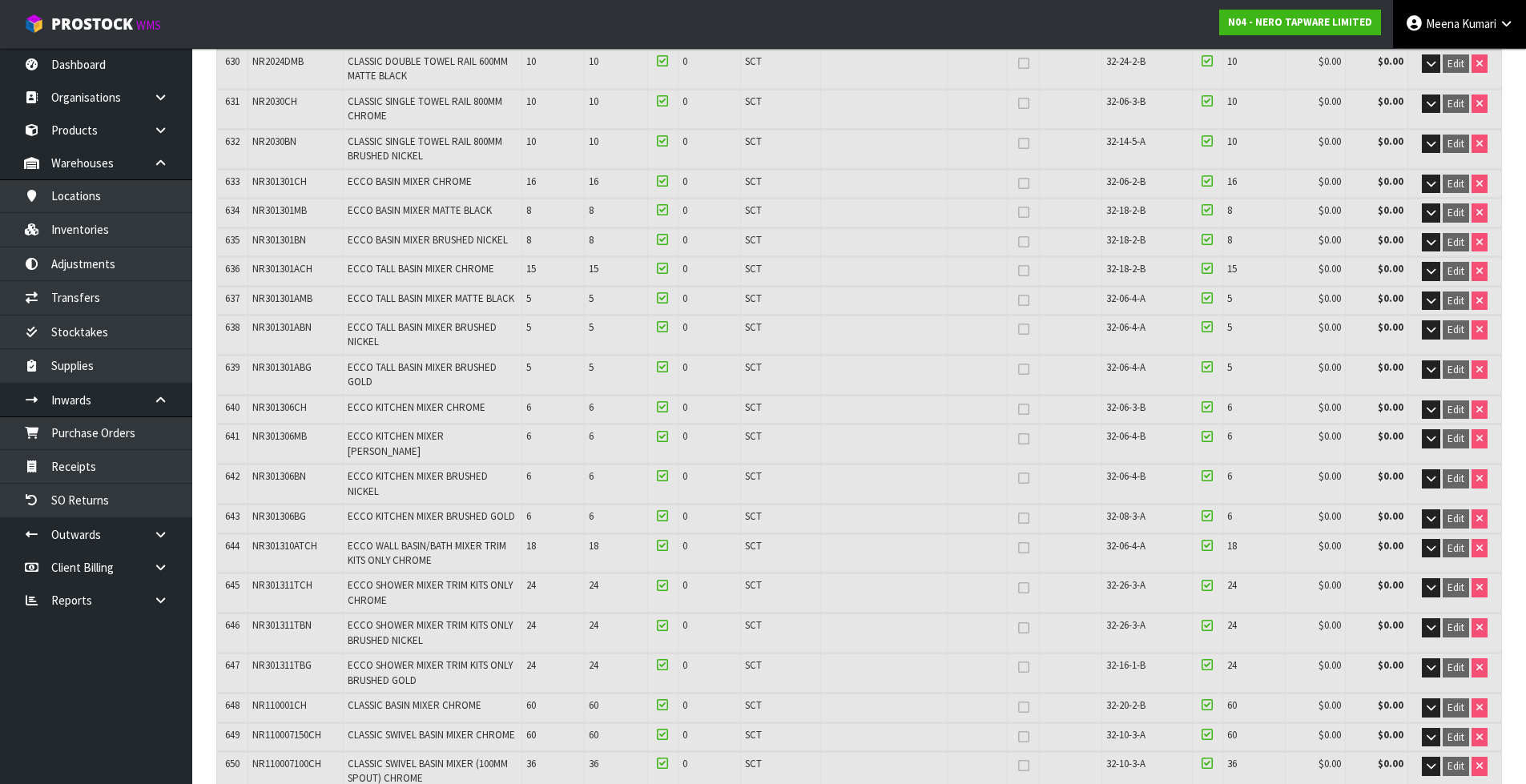
scroll to position [29415, 0]
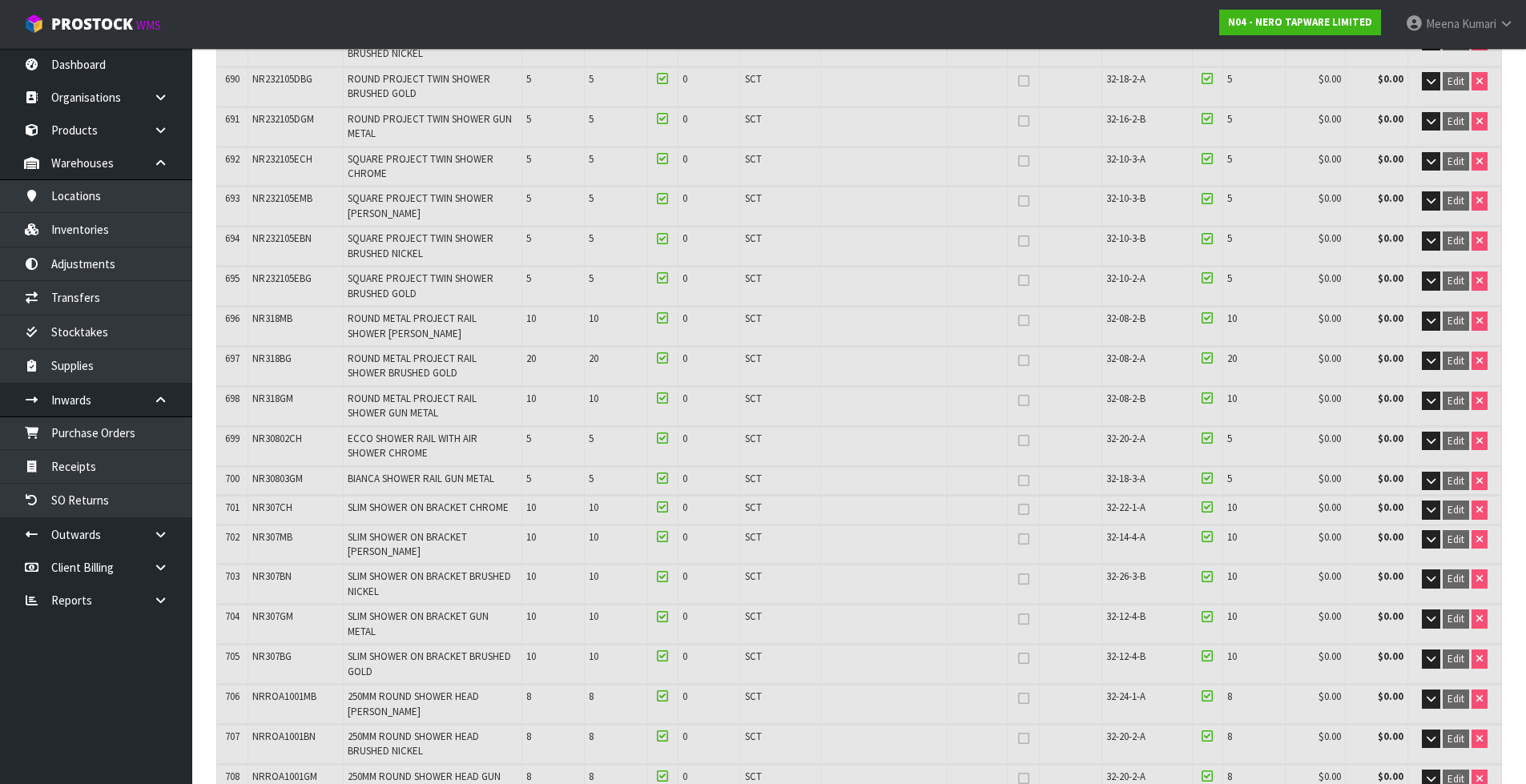
copy span "NR232105CCH"
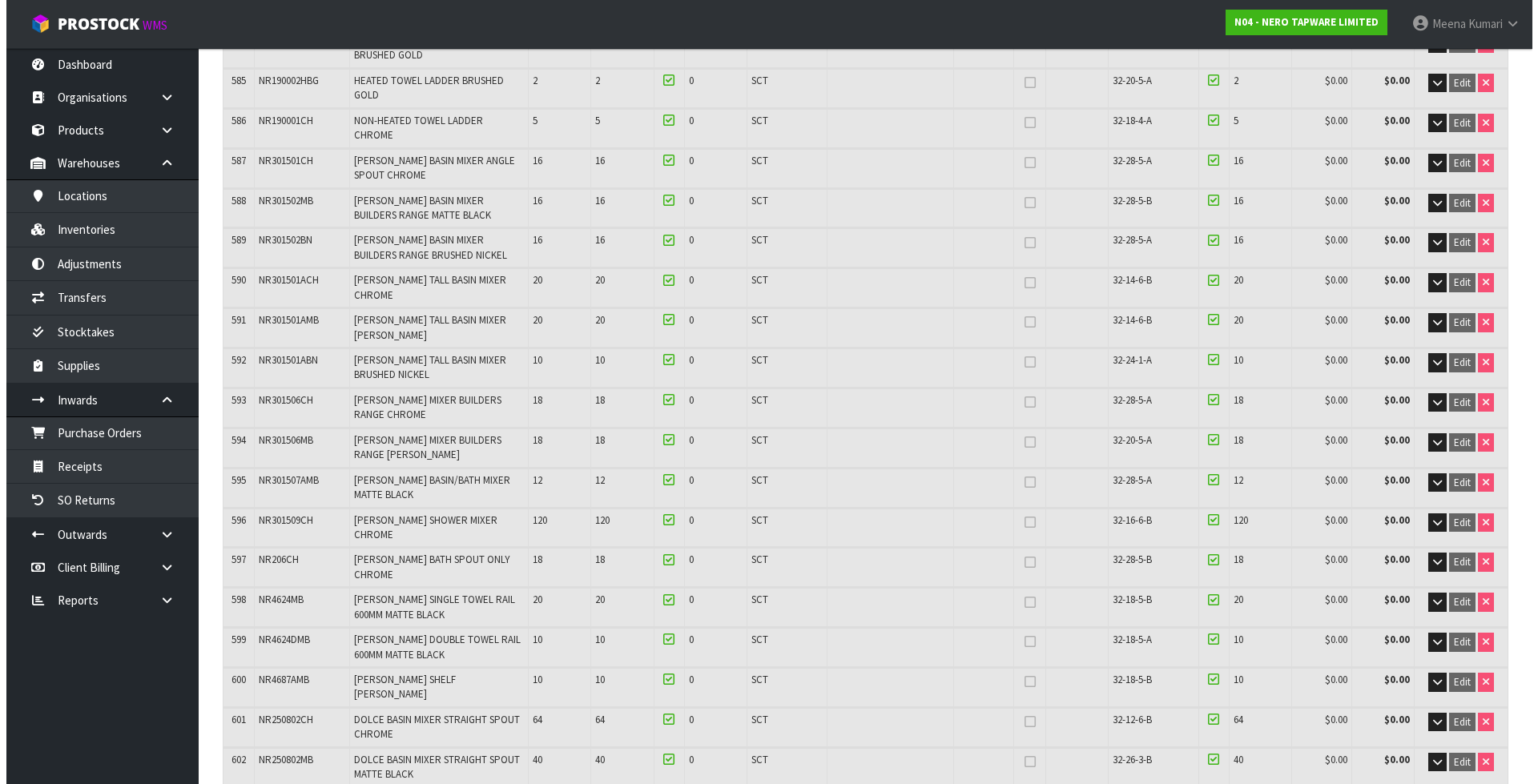
scroll to position [0, 0]
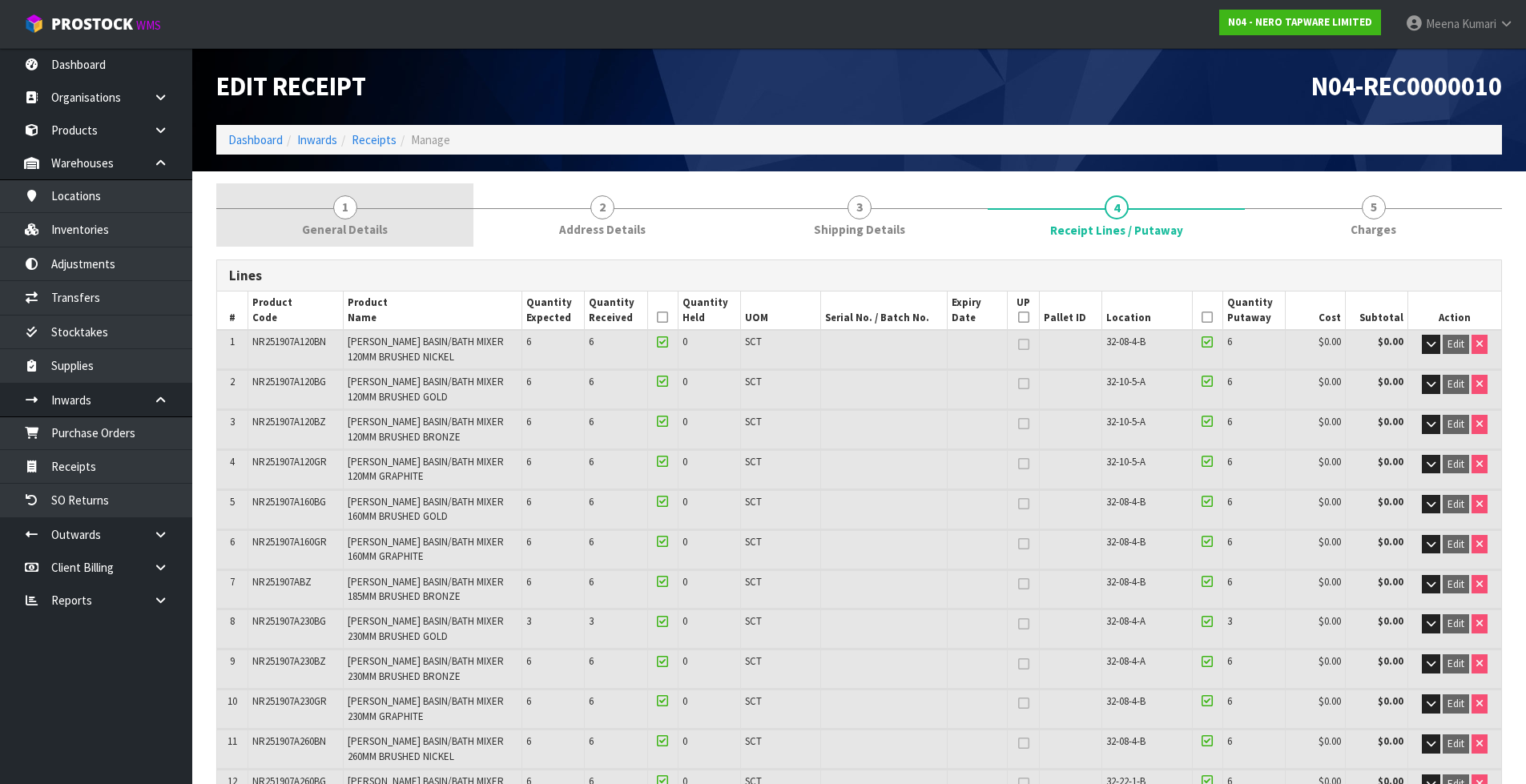
click at [352, 211] on span "1" at bounding box center [345, 207] width 24 height 24
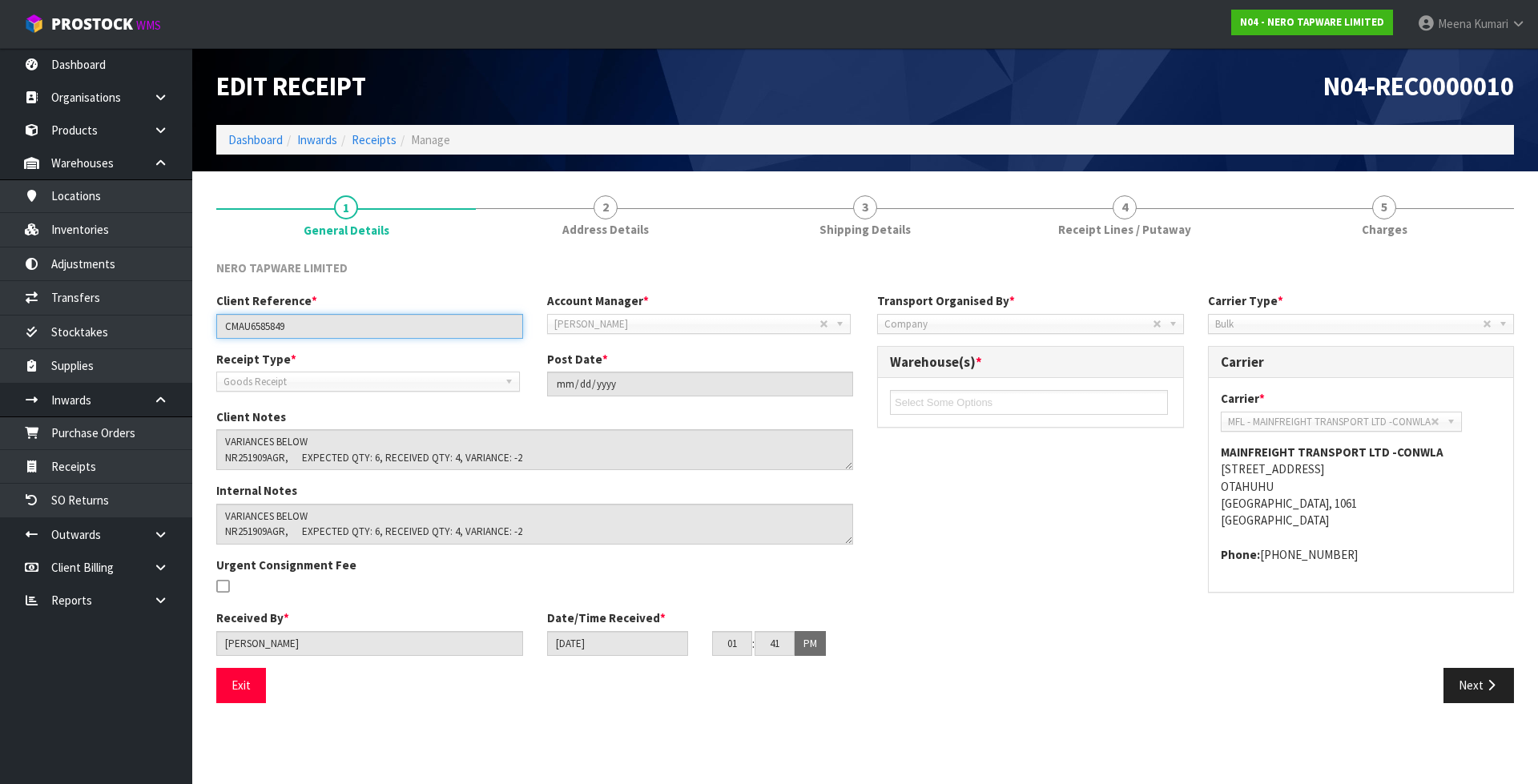
drag, startPoint x: 321, startPoint y: 332, endPoint x: 211, endPoint y: 312, distance: 111.8
click at [211, 312] on div "Client Reference * CMAU6585849" at bounding box center [369, 315] width 331 height 46
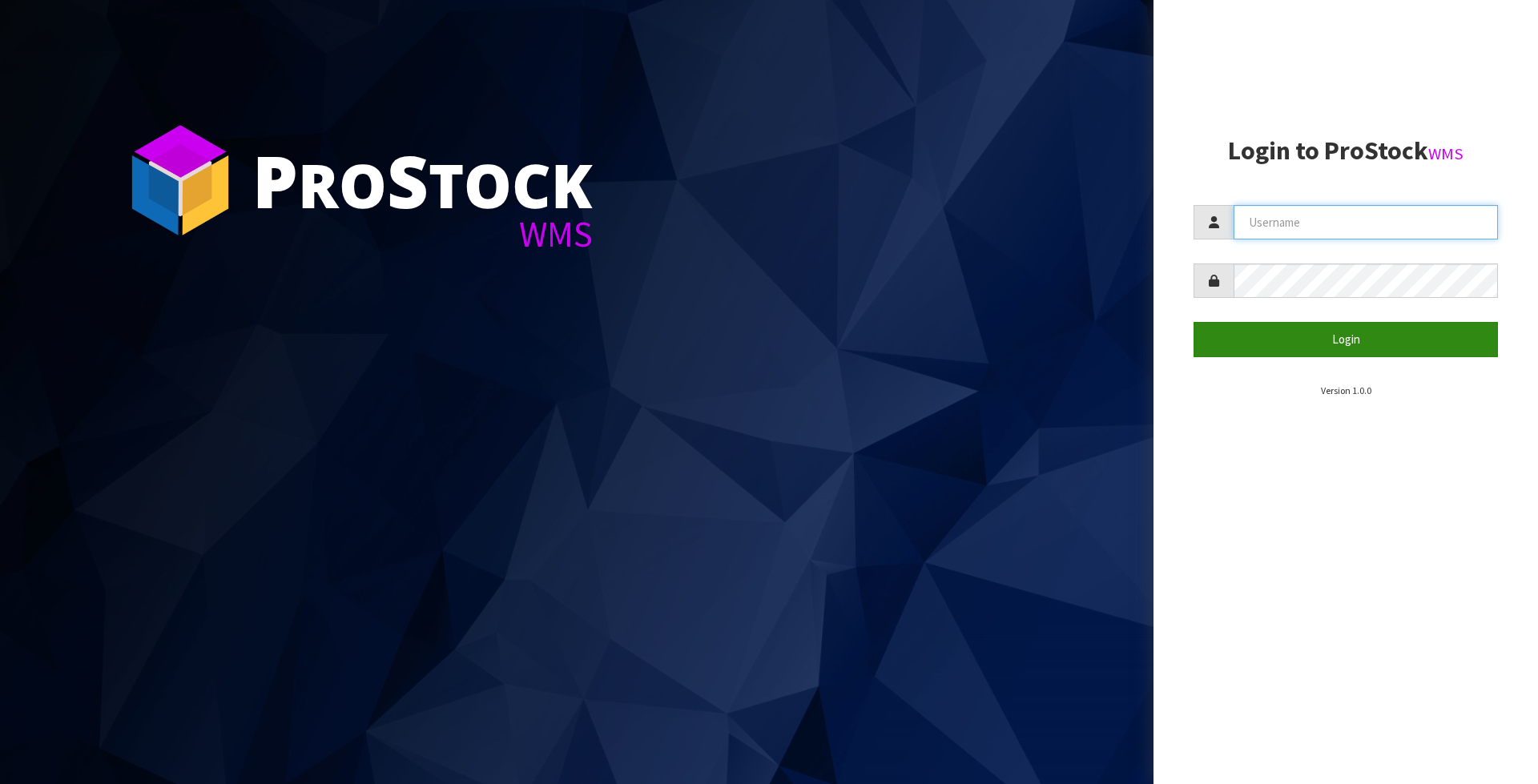
type input "Meena"
click at [1336, 346] on button "Login" at bounding box center [1345, 339] width 305 height 35
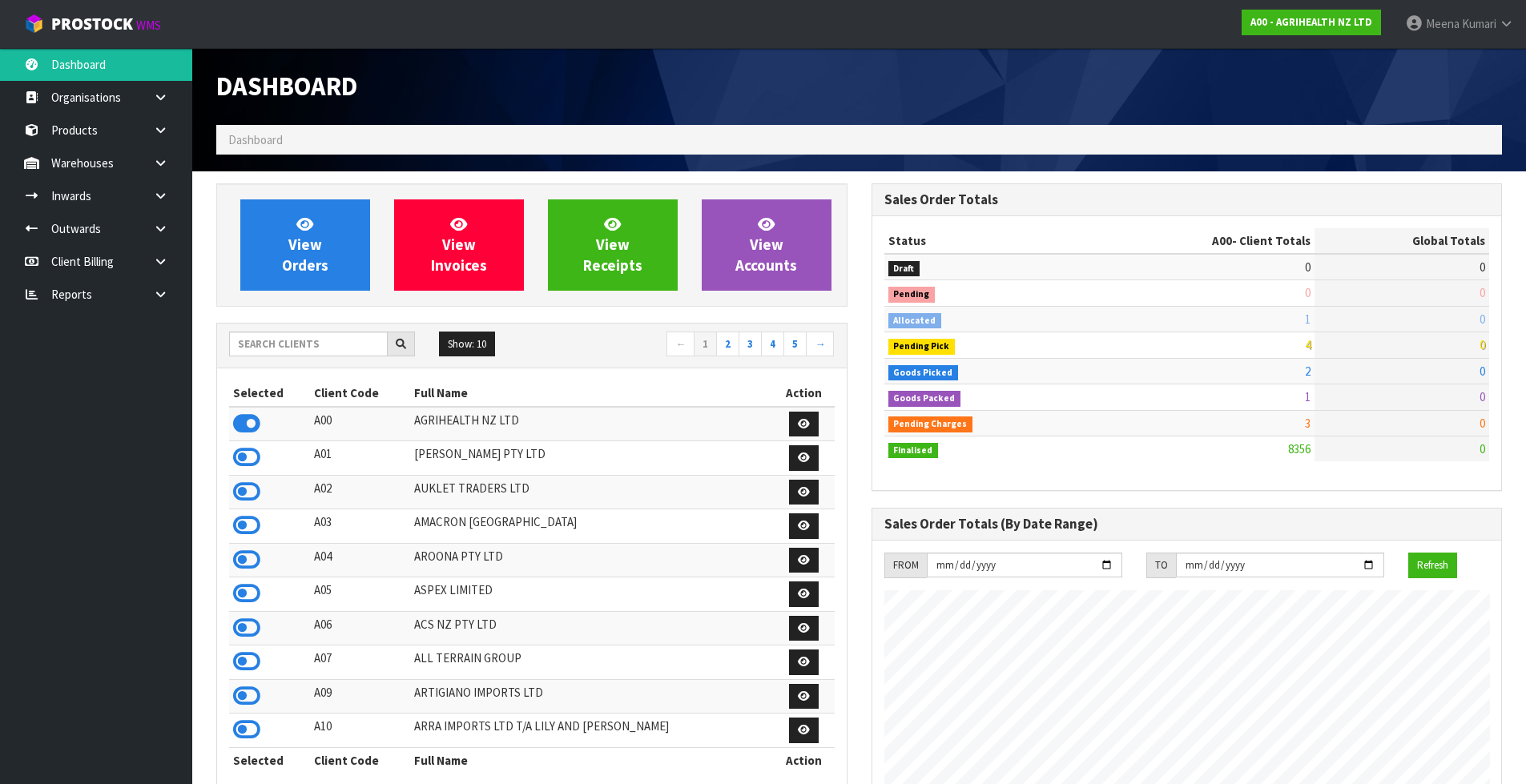
scroll to position [1214, 655]
click at [304, 342] on input "text" at bounding box center [308, 344] width 159 height 24
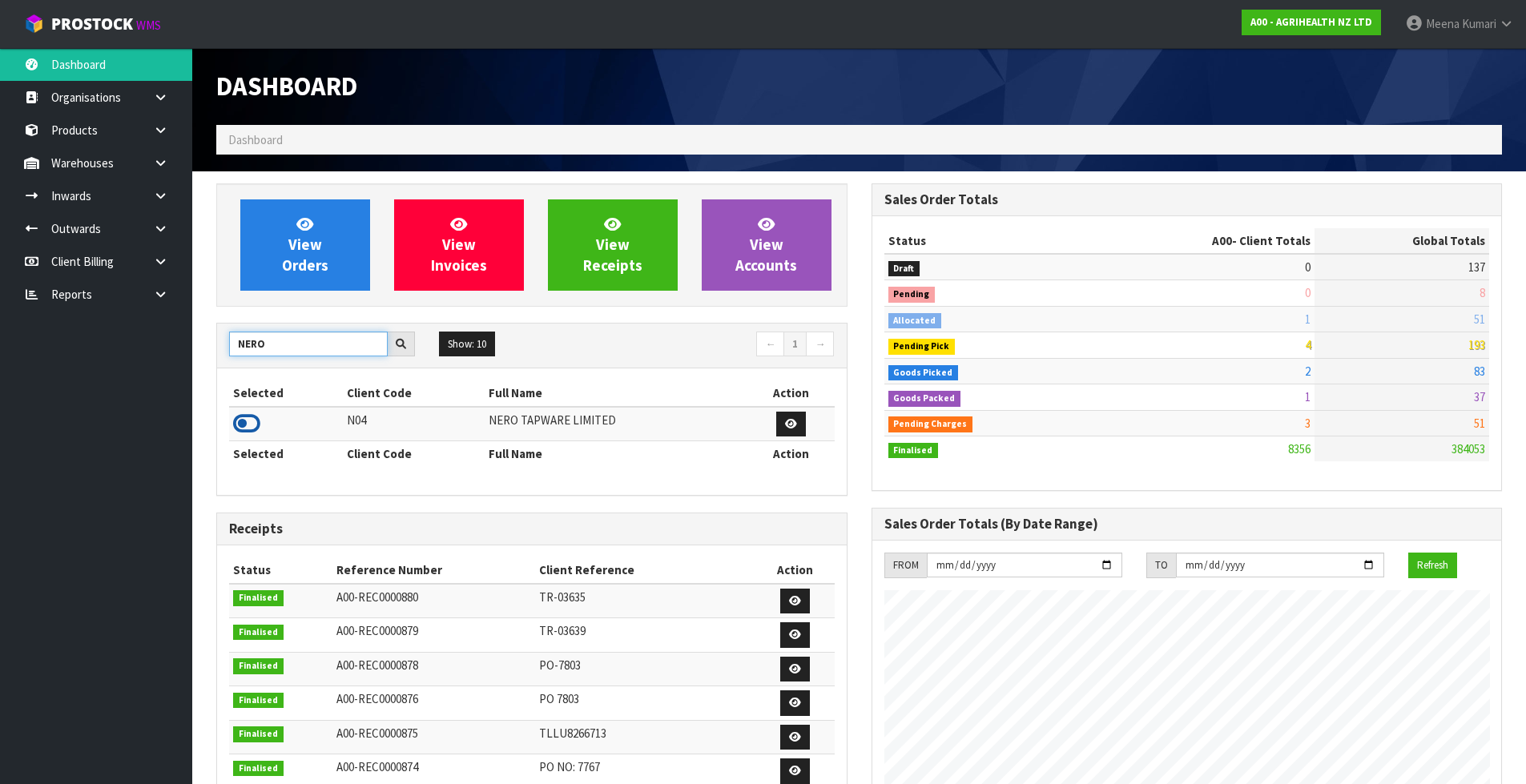
type input "NERO"
click at [255, 419] on icon at bounding box center [247, 424] width 27 height 24
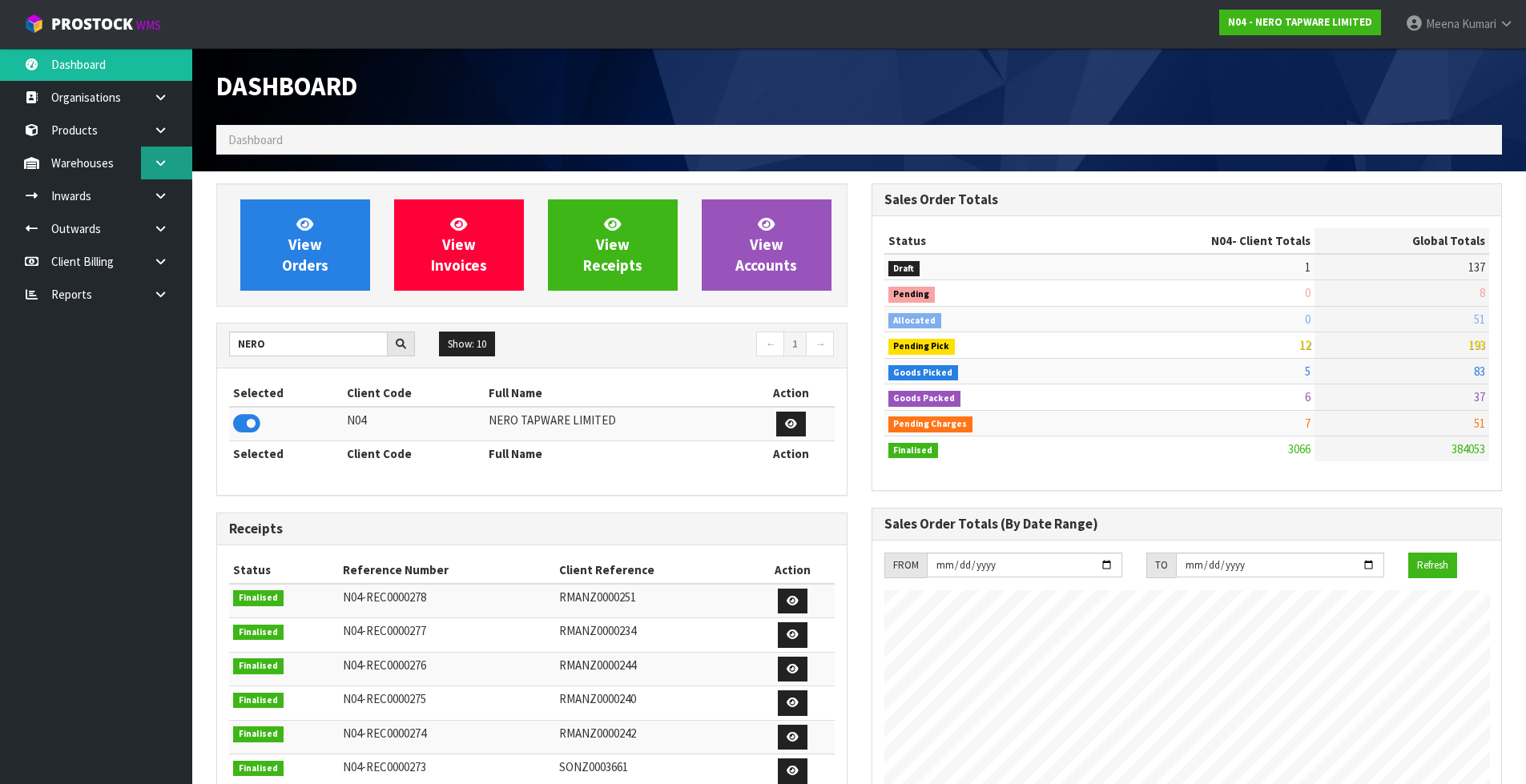
scroll to position [1281, 655]
click at [153, 163] on icon at bounding box center [160, 162] width 15 height 12
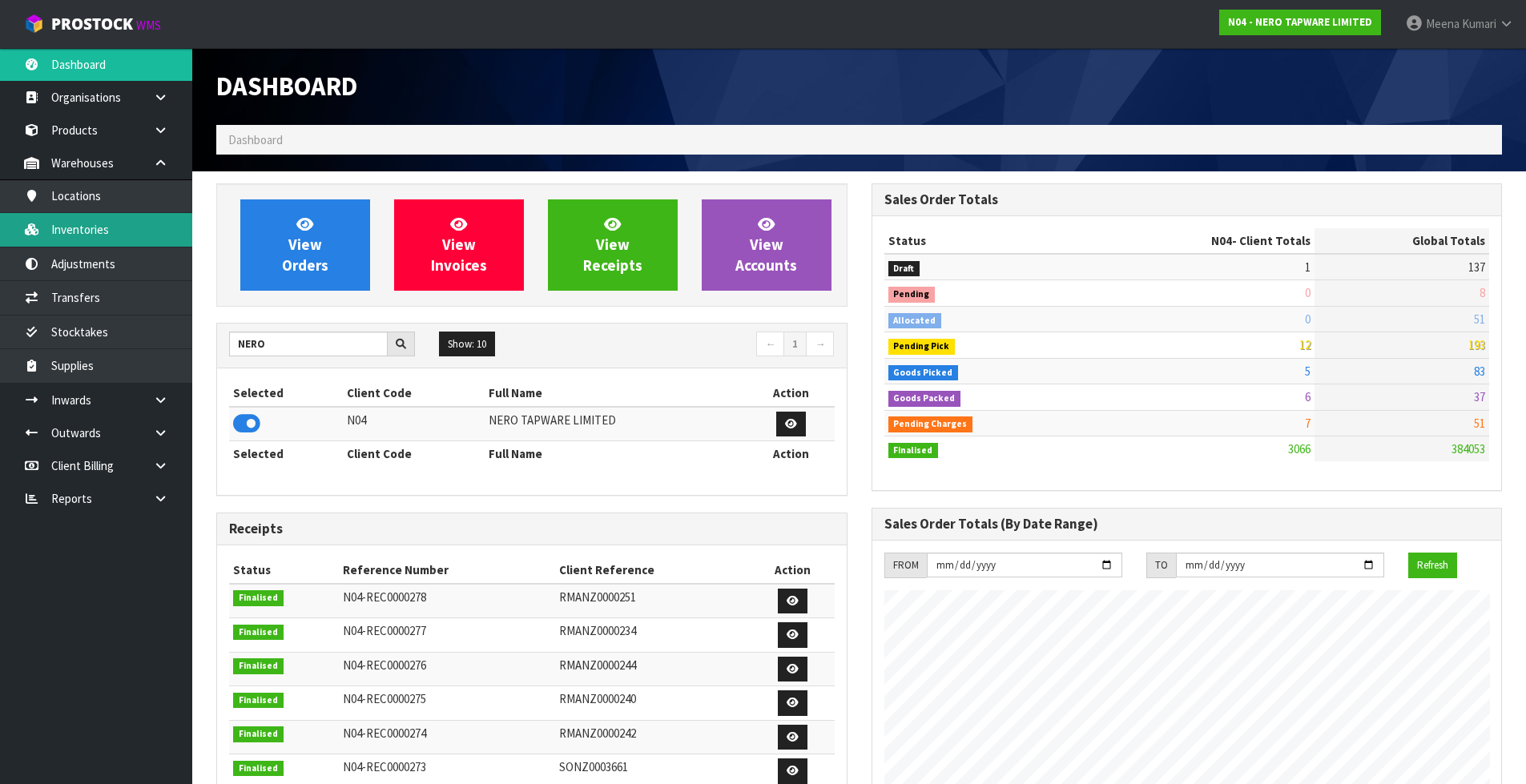
click at [140, 222] on link "Inventories" at bounding box center [96, 229] width 192 height 33
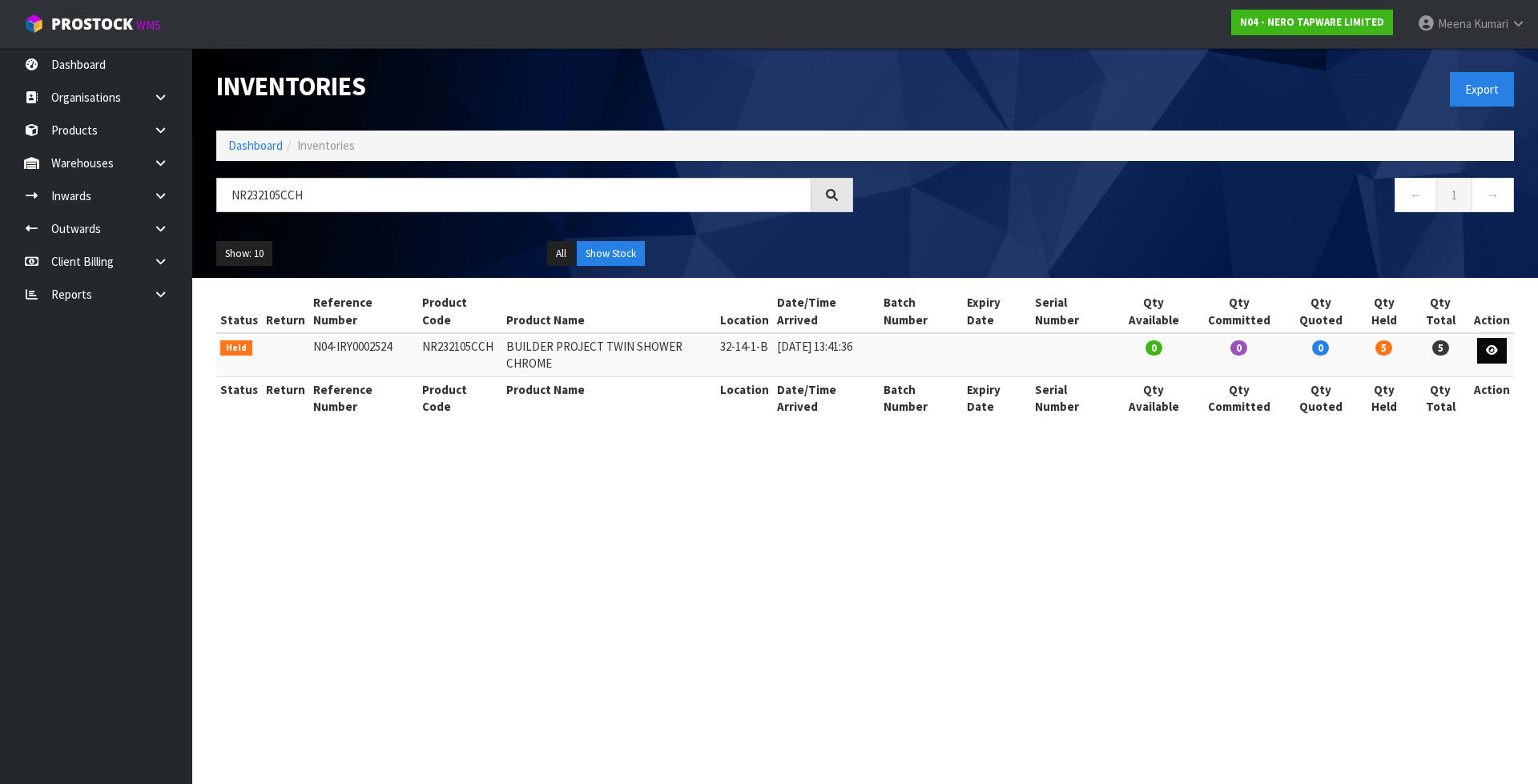
type input "NR232105CCH"
click at [1495, 345] on icon at bounding box center [1491, 350] width 12 height 10
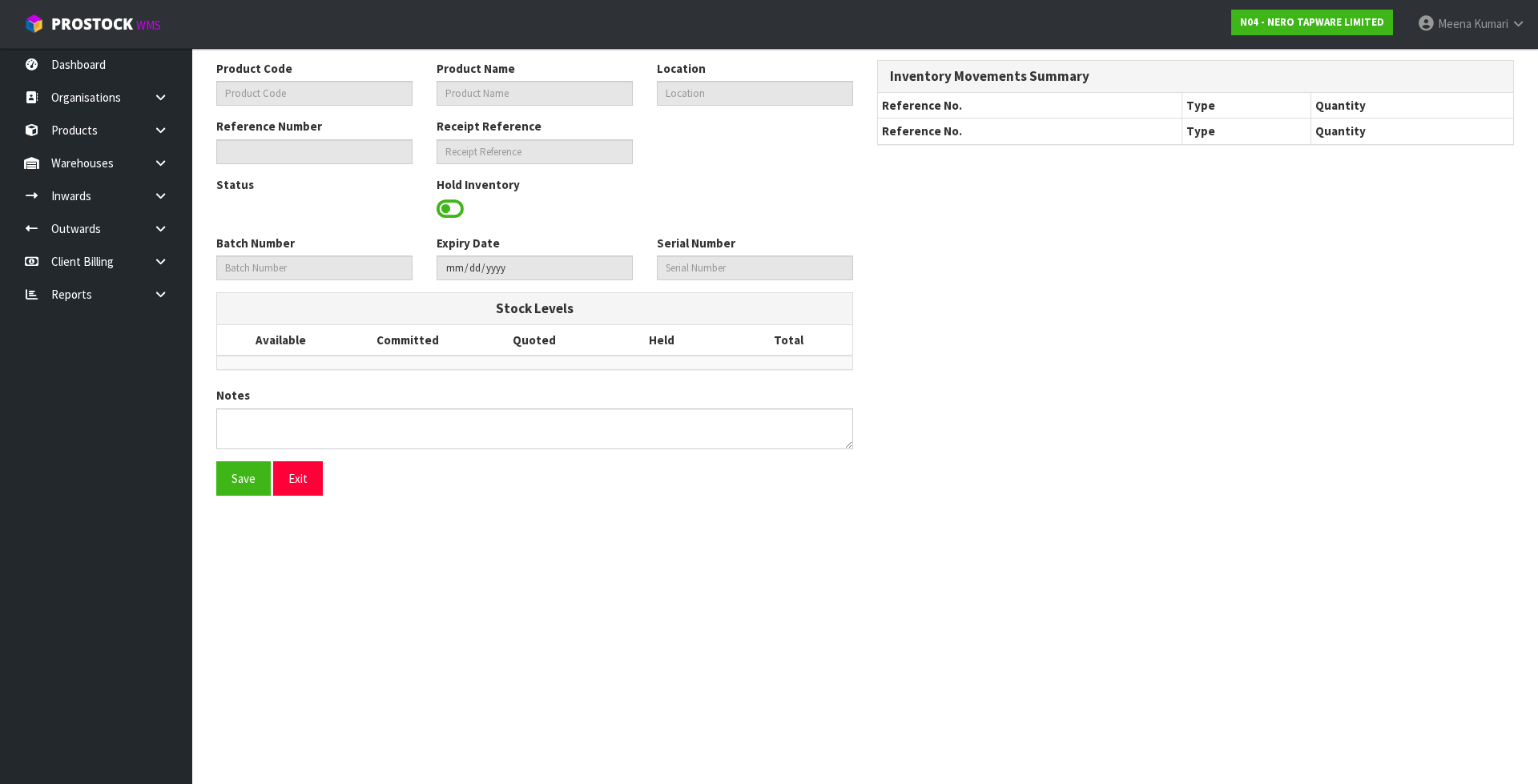
type input "NR232105CCH"
type input "BUILDER PROJECT TWIN SHOWER CHROME"
type input "32-14-1-B"
type input "N04-IRY0002524"
type input "N04-REC0000010"
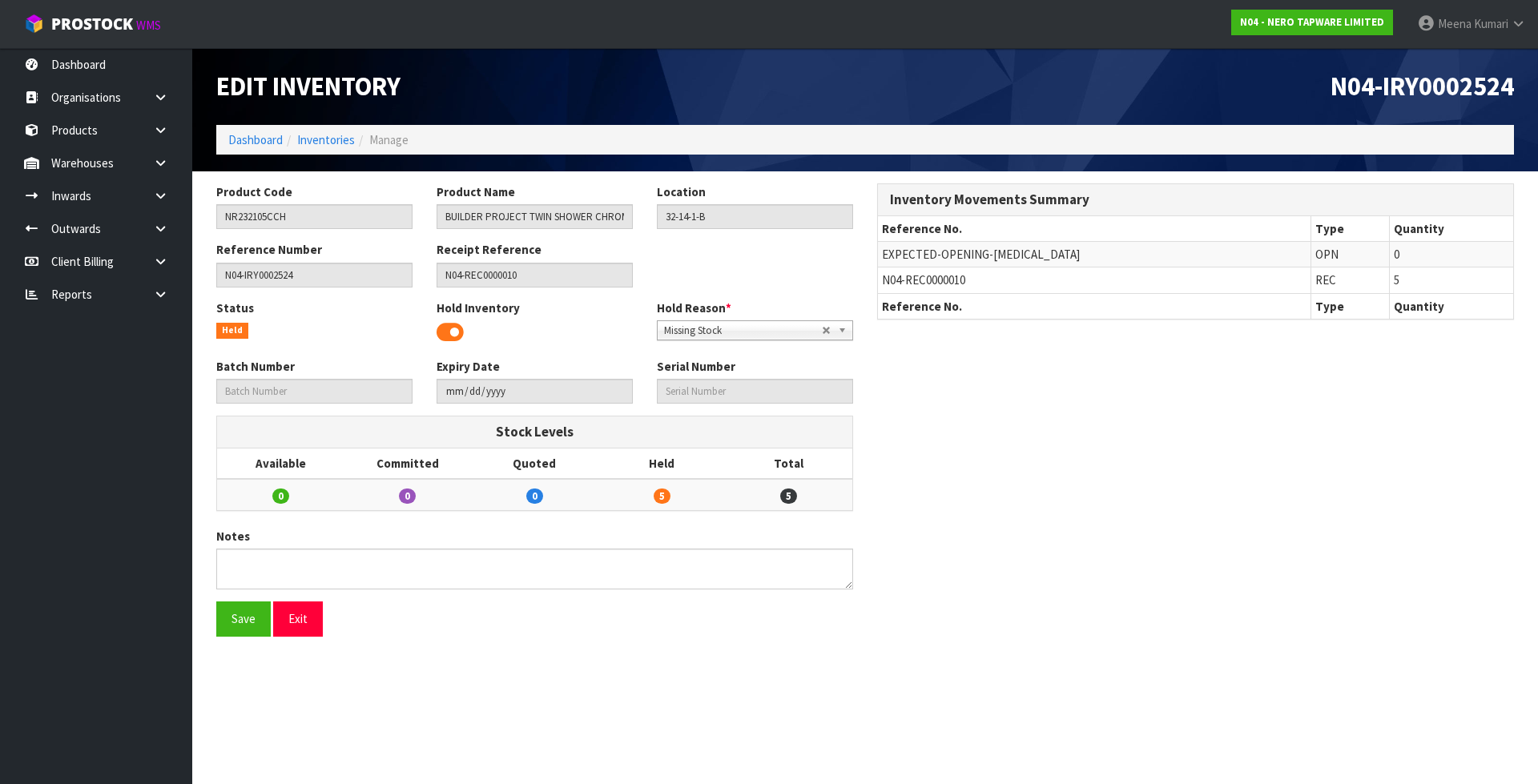
click at [927, 280] on span "N04-REC0000010" at bounding box center [923, 279] width 83 height 15
copy tr "N04-REC0000010"
click at [151, 200] on link at bounding box center [166, 195] width 52 height 33
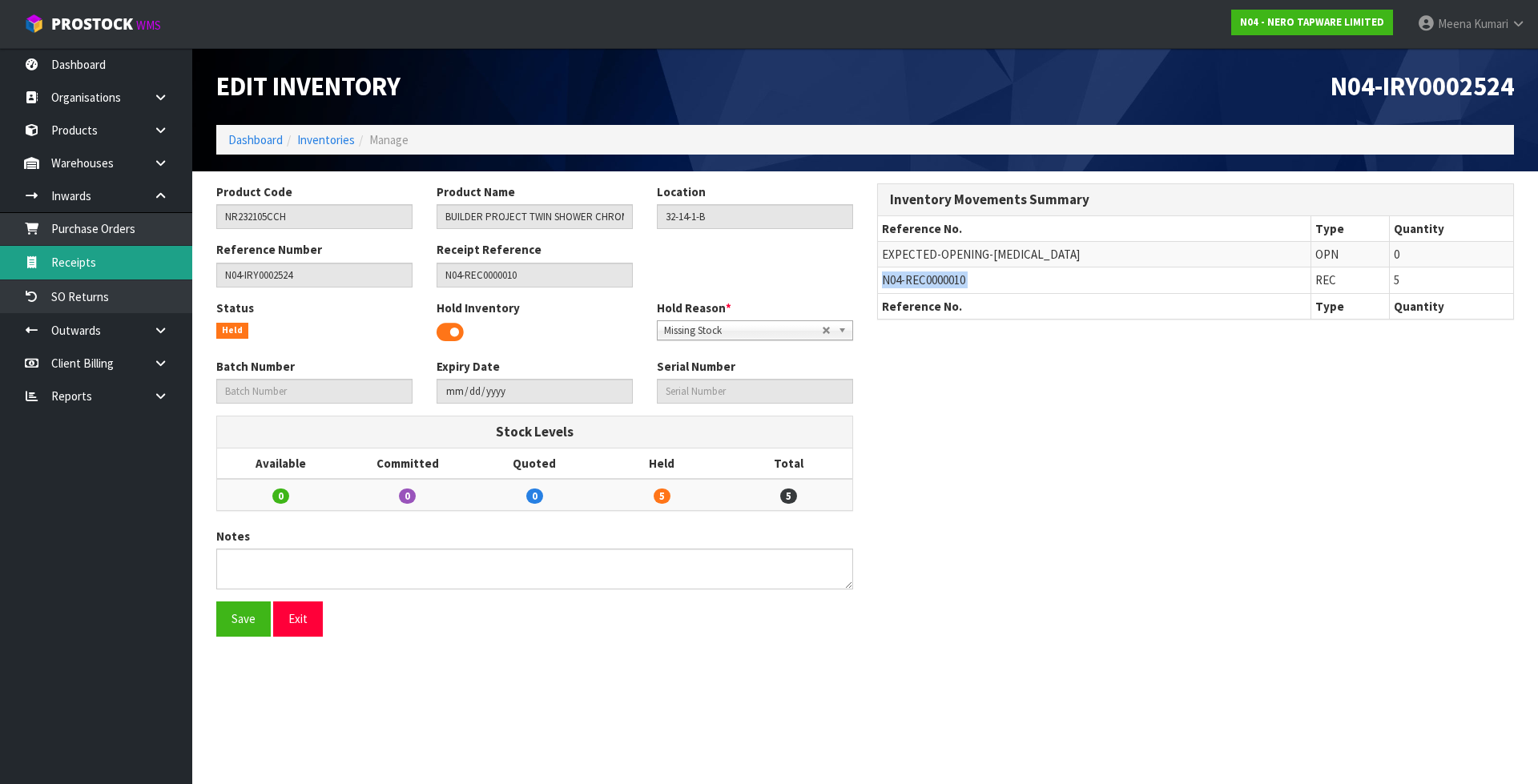
click at [134, 260] on link "Receipts" at bounding box center [96, 262] width 192 height 33
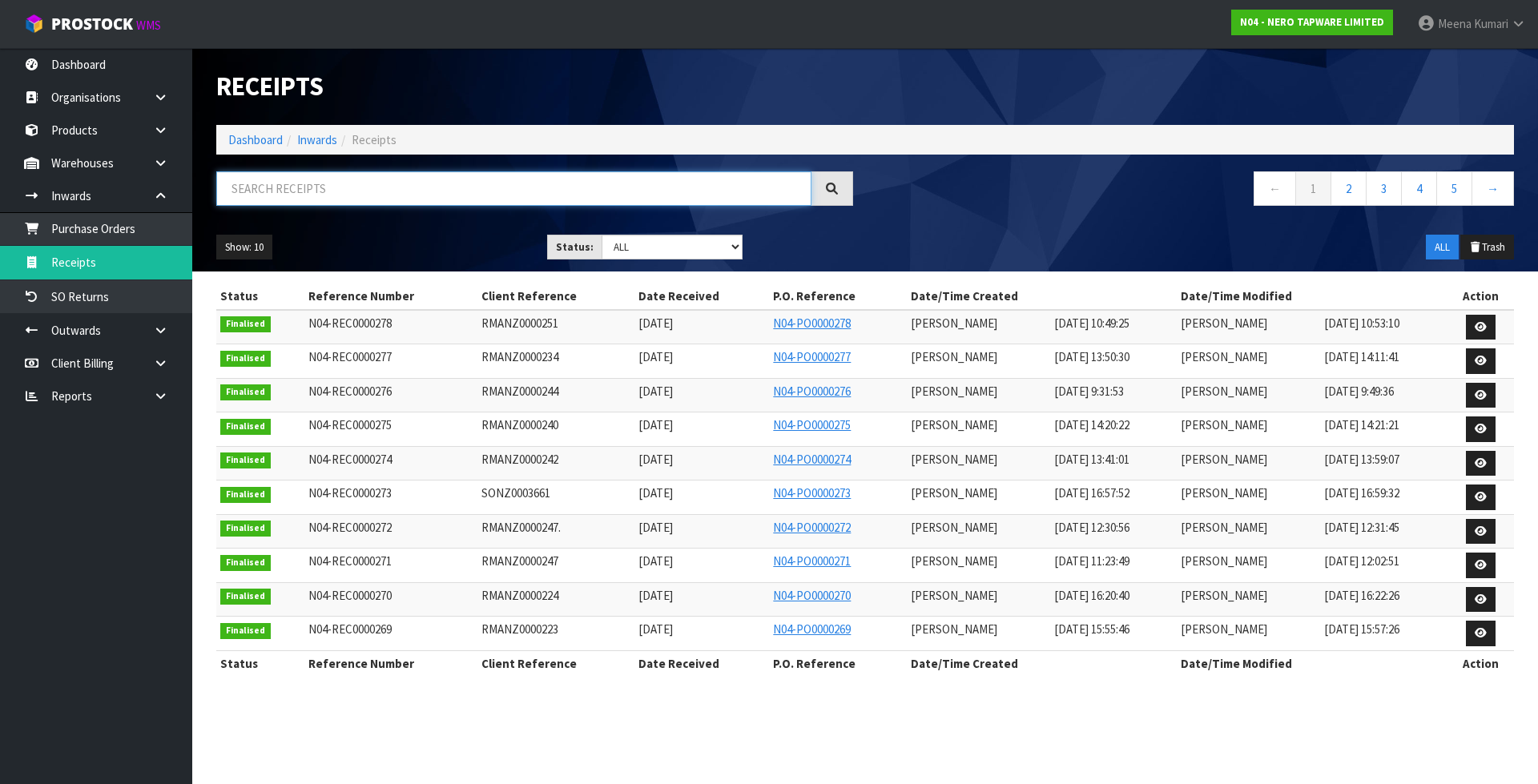
click at [441, 176] on input "text" at bounding box center [514, 188] width 595 height 35
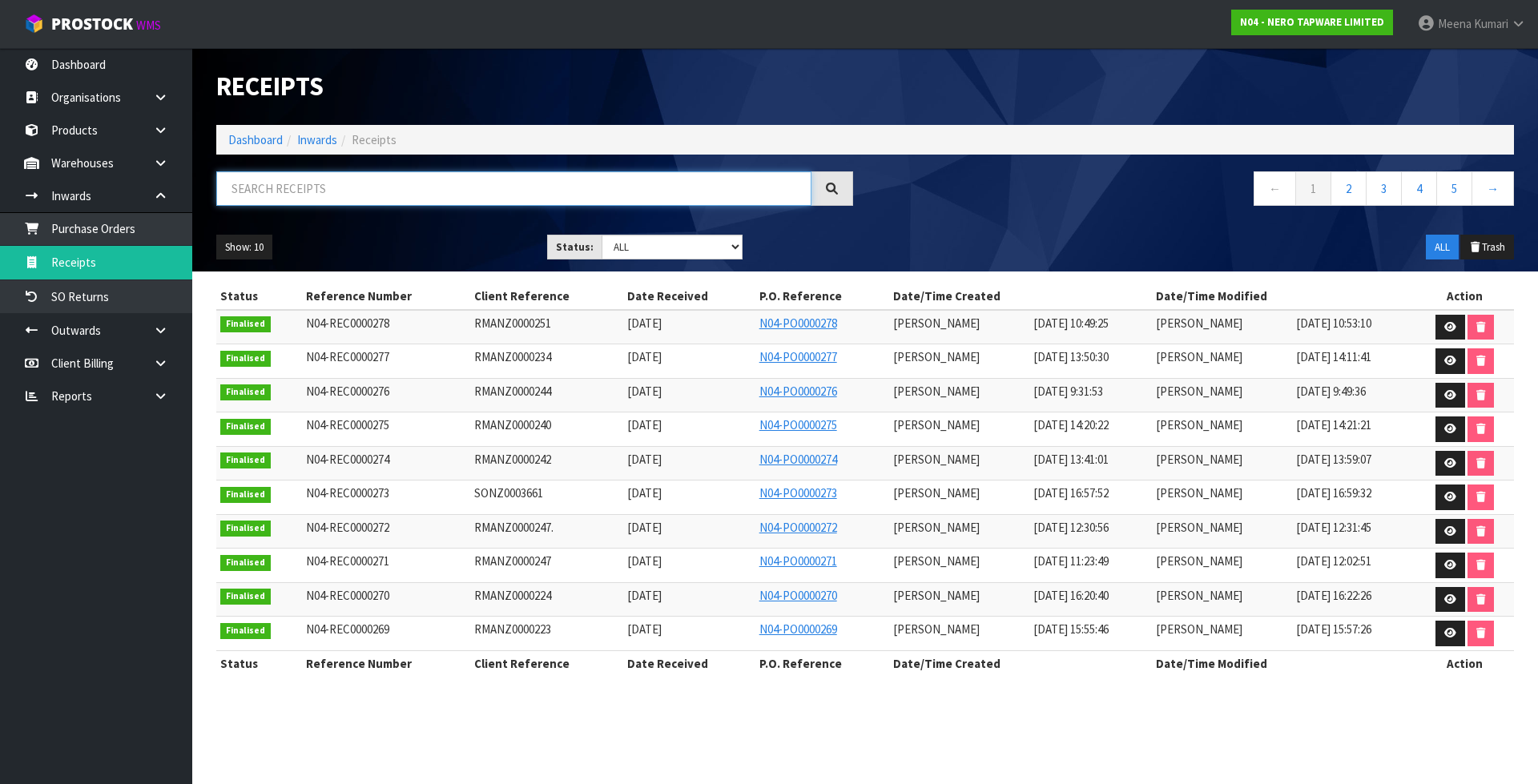
paste input "N04-REC0000010"
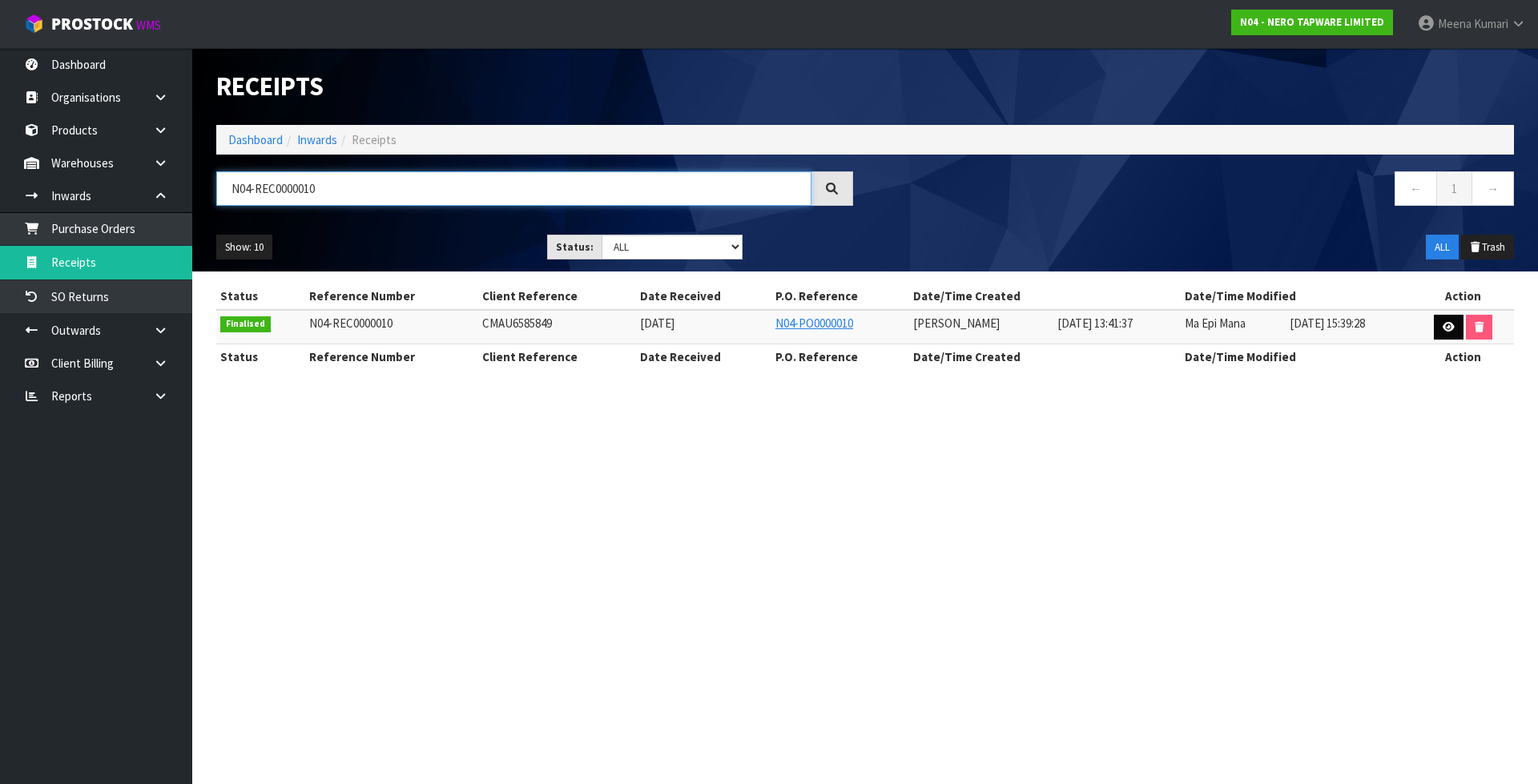
type input "N04-REC0000010"
click at [1449, 327] on icon at bounding box center [1448, 326] width 12 height 10
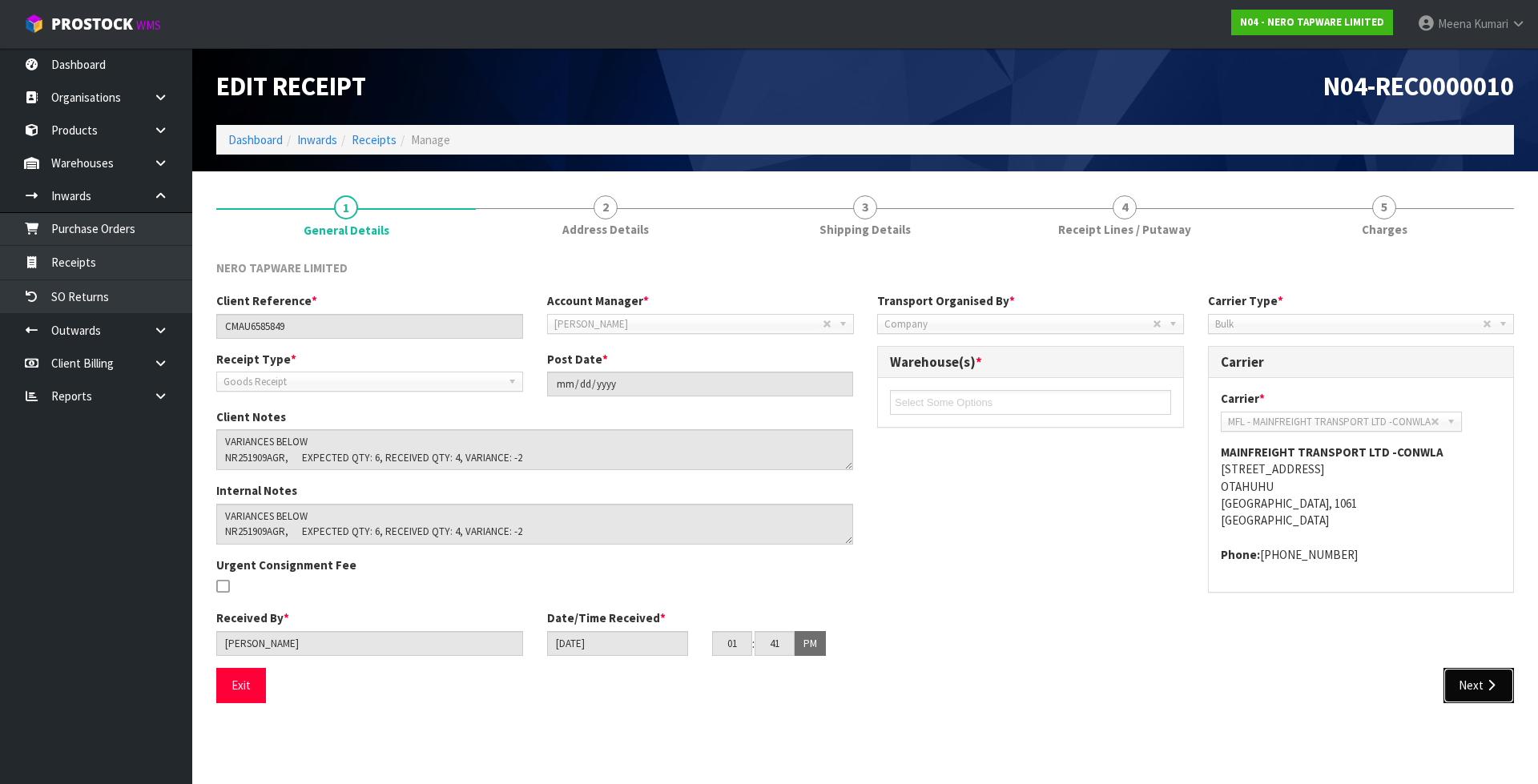
click at [1484, 697] on button "Next" at bounding box center [1478, 685] width 70 height 35
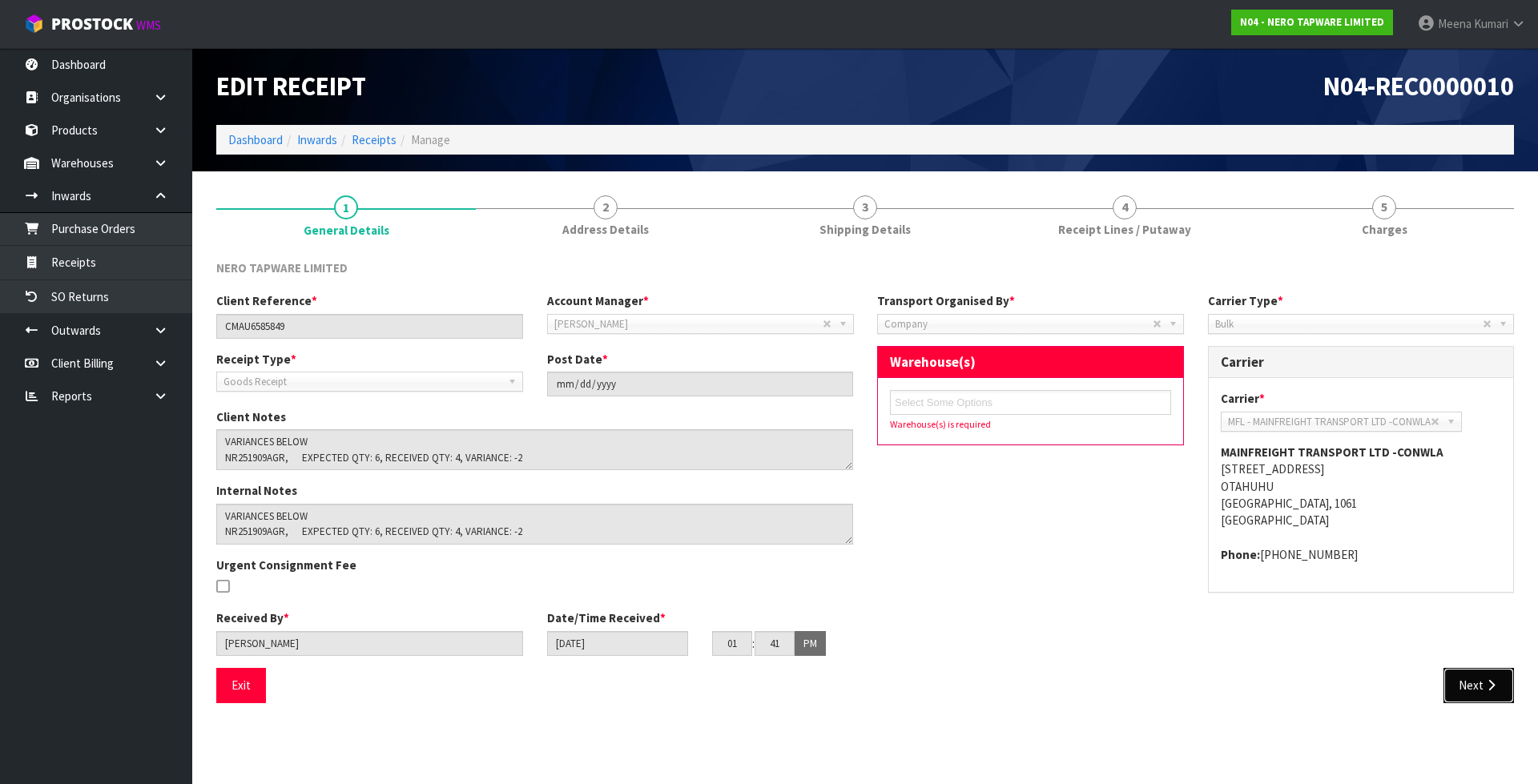
click at [1483, 697] on button "Next" at bounding box center [1478, 685] width 70 height 35
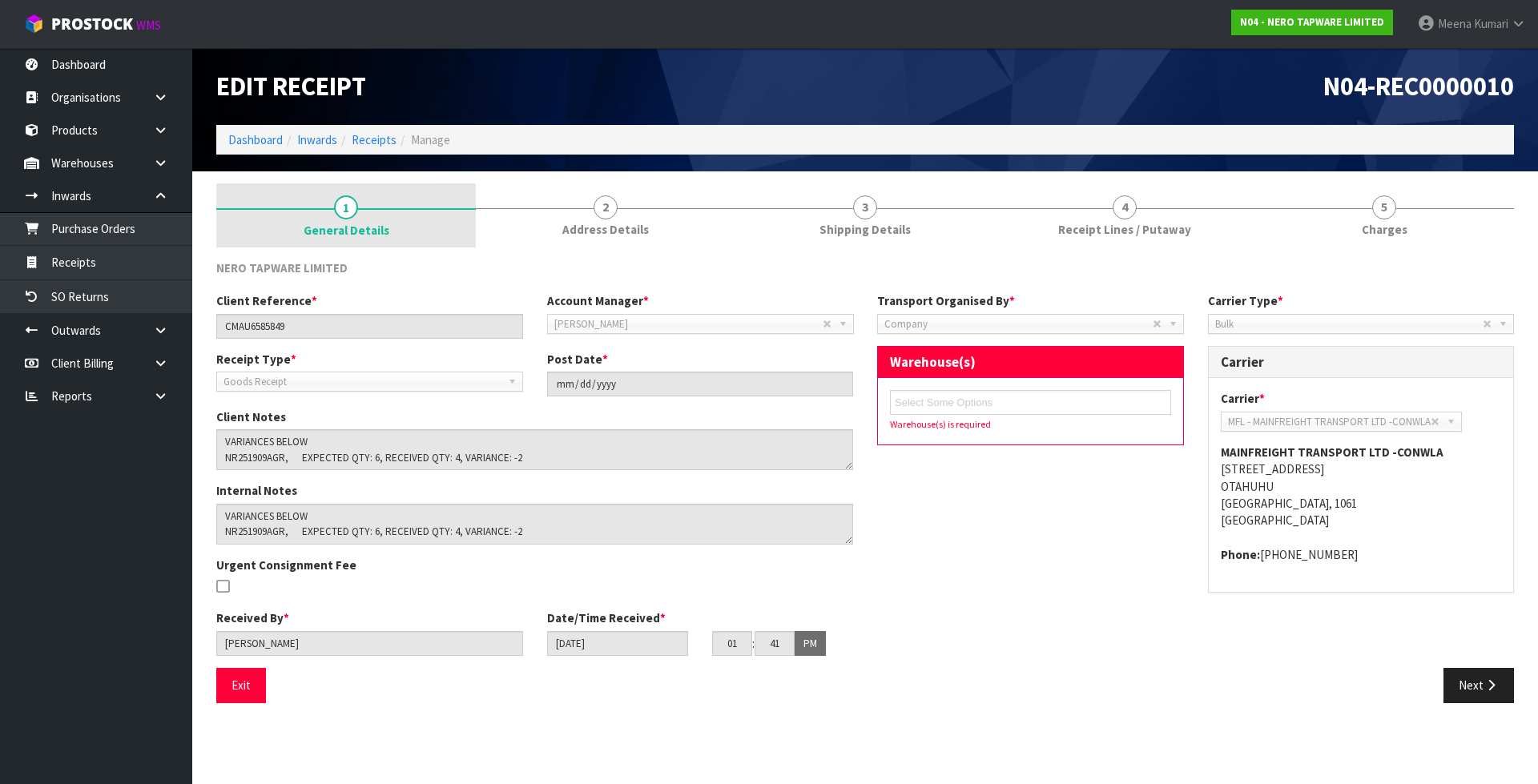
click at [403, 211] on link "1 General Details" at bounding box center [346, 216] width 260 height 64
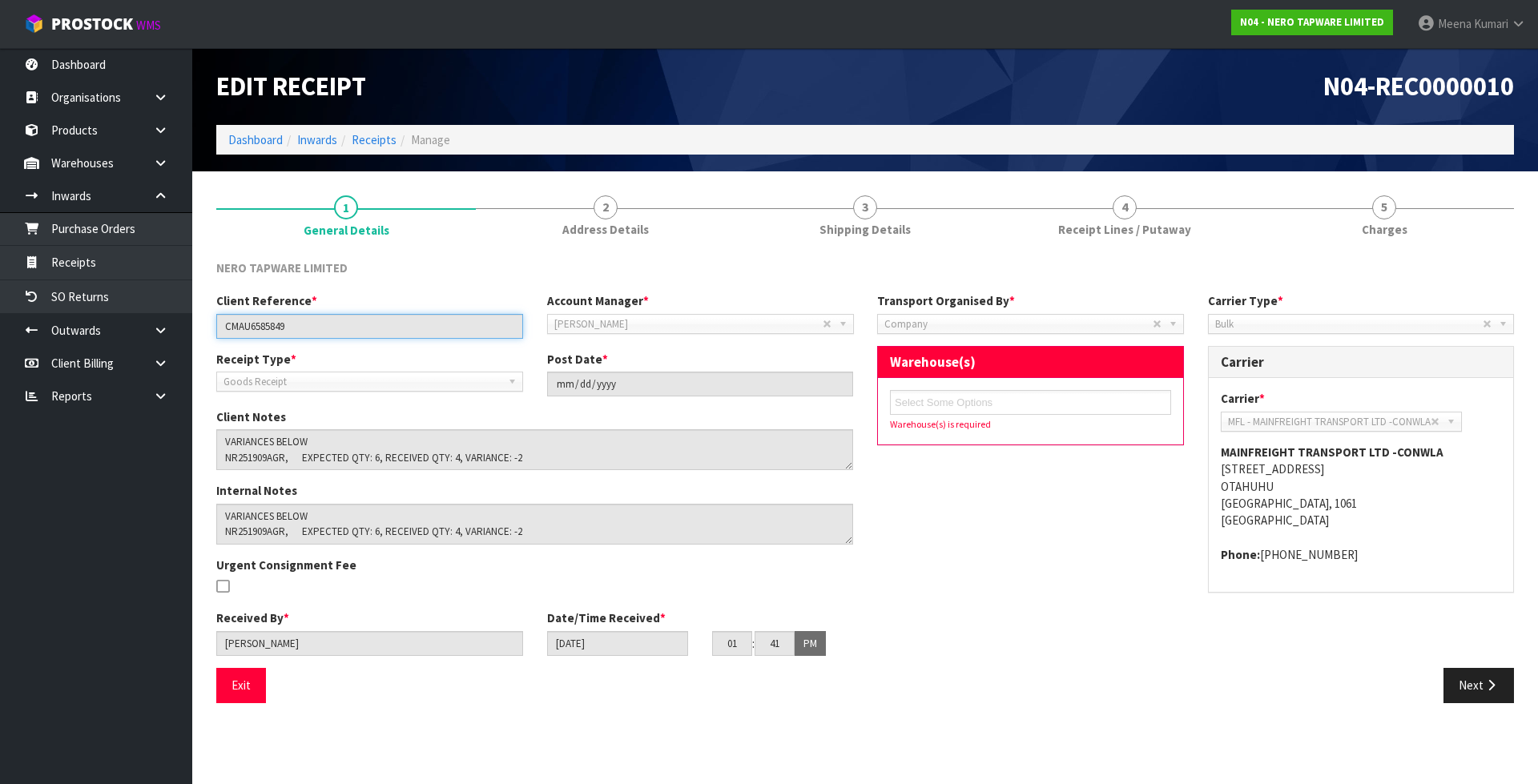
click at [300, 327] on input "CMAU6585849" at bounding box center [369, 326] width 307 height 24
click at [381, 147] on li "Receipts" at bounding box center [367, 140] width 59 height 17
click at [379, 143] on link "Receipts" at bounding box center [374, 140] width 45 height 15
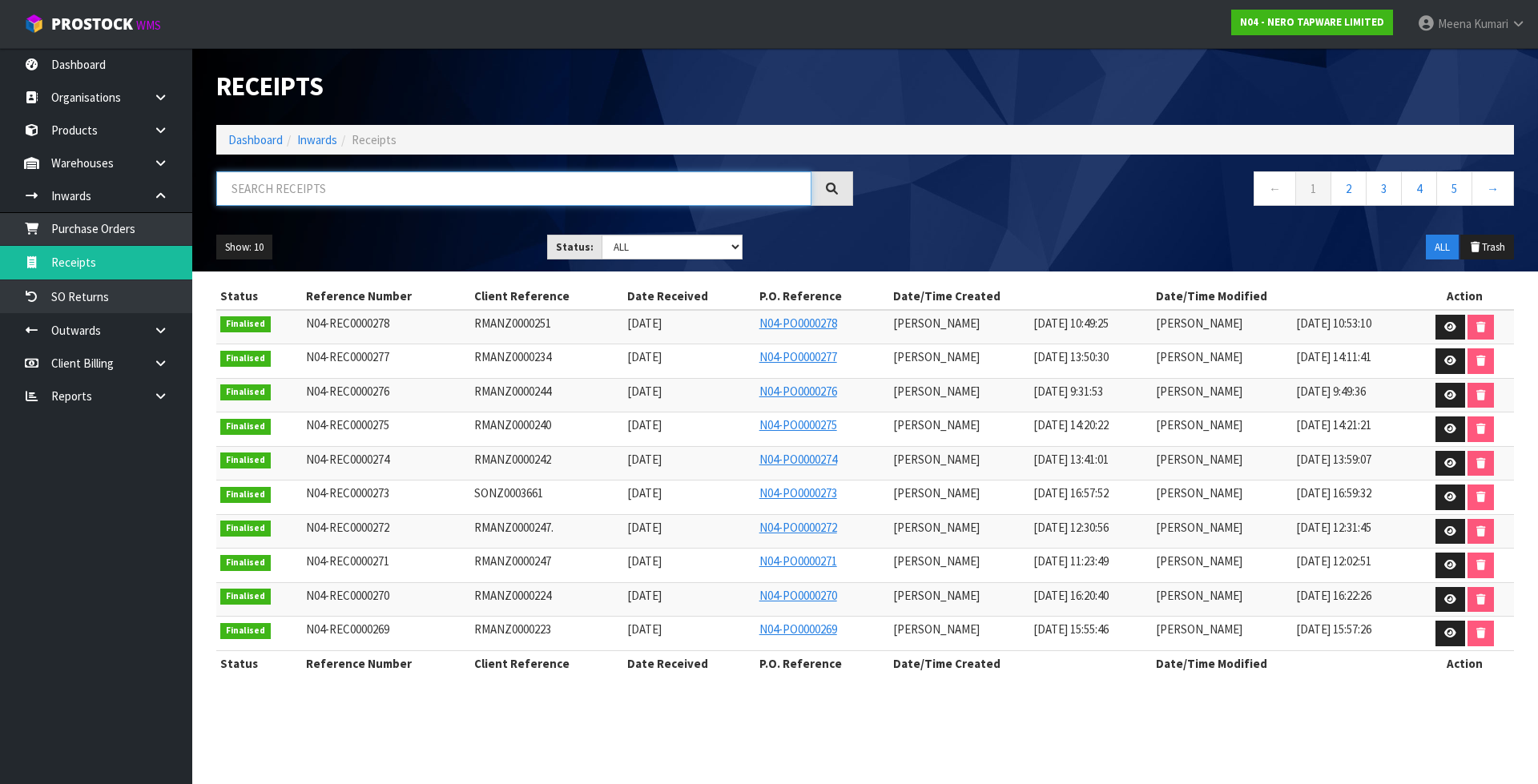
click at [382, 174] on input "text" at bounding box center [514, 188] width 595 height 35
paste input "CMAU6585849"
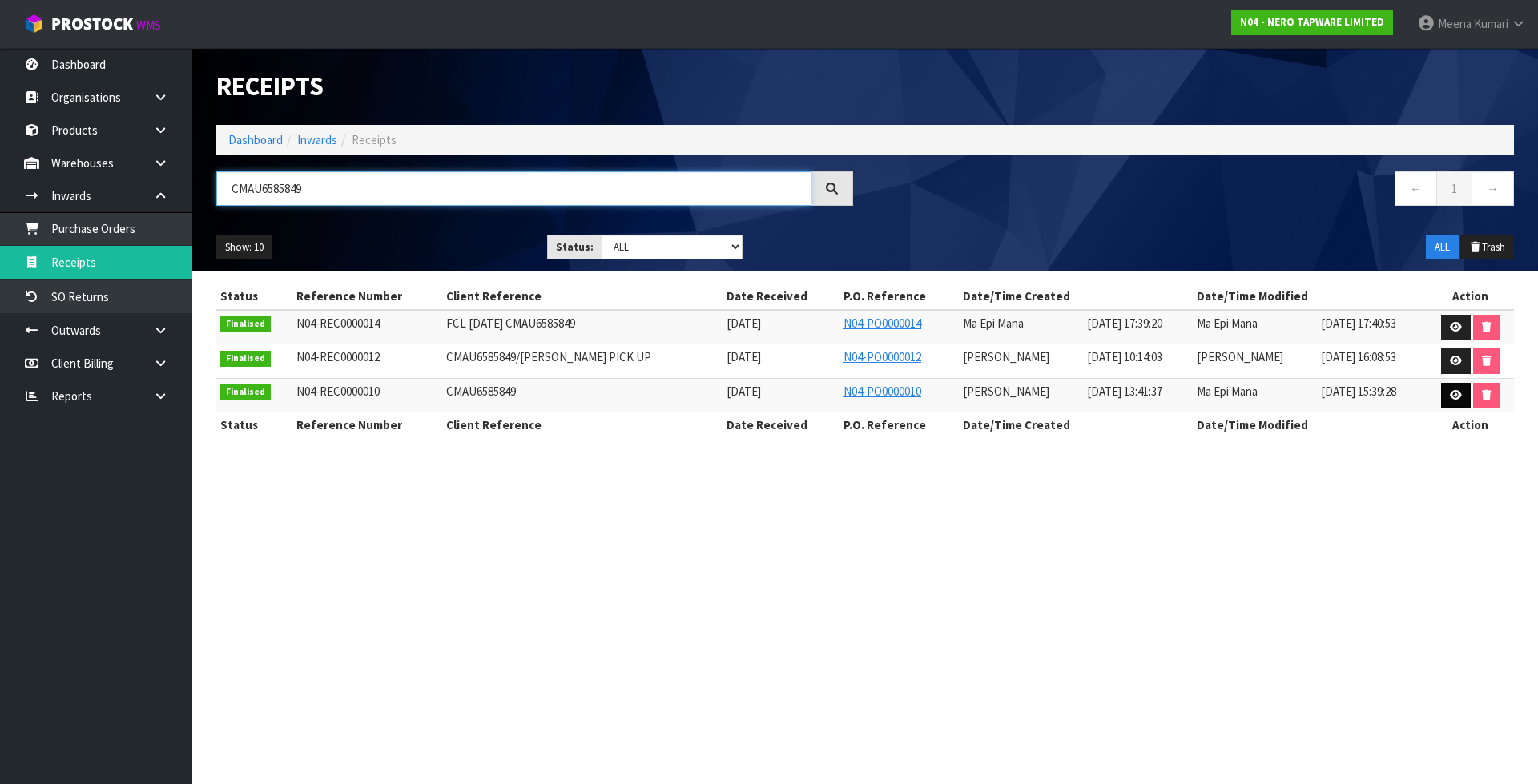
type input "CMAU6585849"
click at [1451, 397] on icon at bounding box center [1455, 395] width 12 height 10
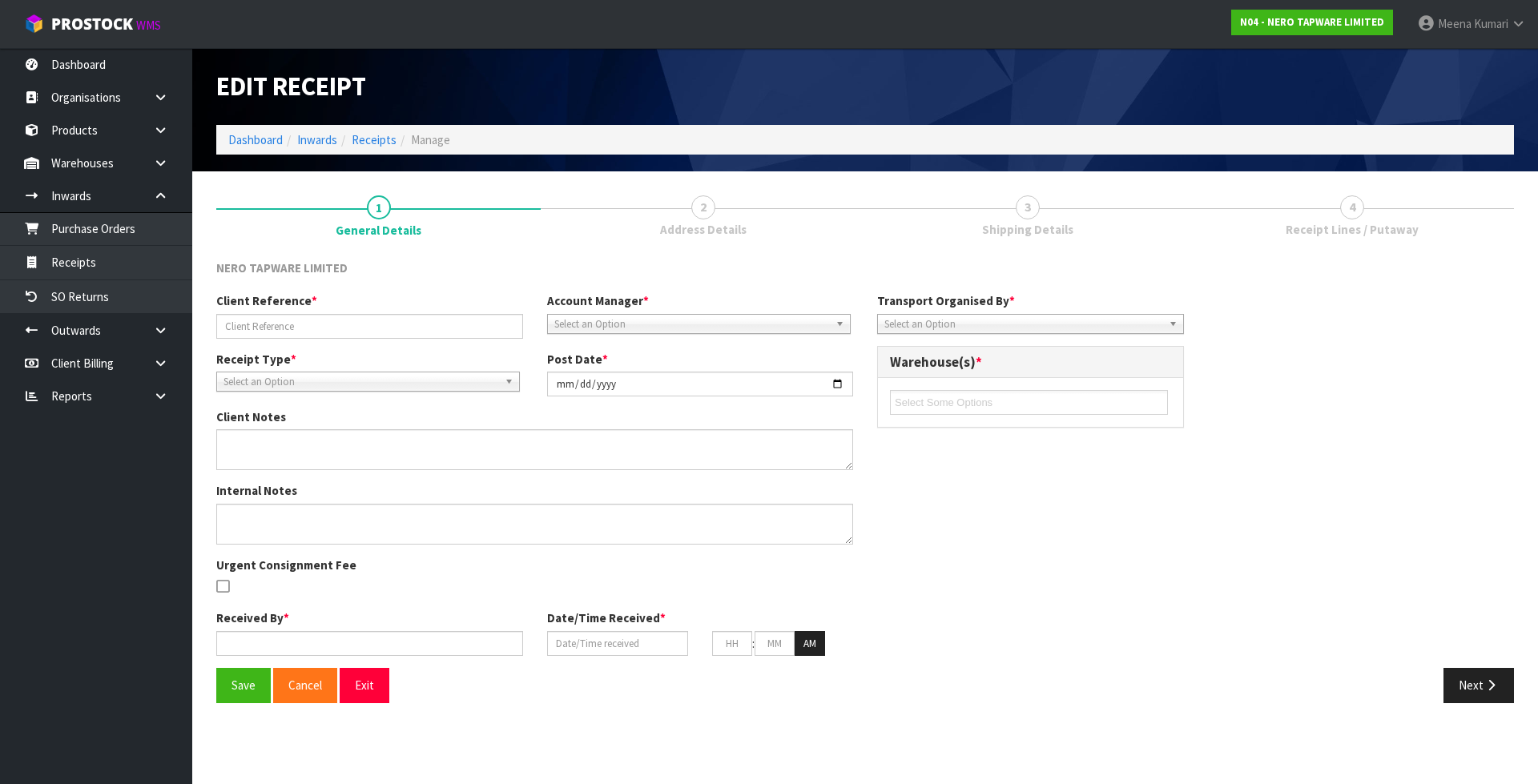
type input "CMAU6585849"
type input "[DATE]"
type textarea "VARIANCES BELOW NR251909AGR, EXPECTED QTY: 6, RECEIVED QTY: 4, VARIANCE: -2 NR2…"
type input "[PERSON_NAME]"
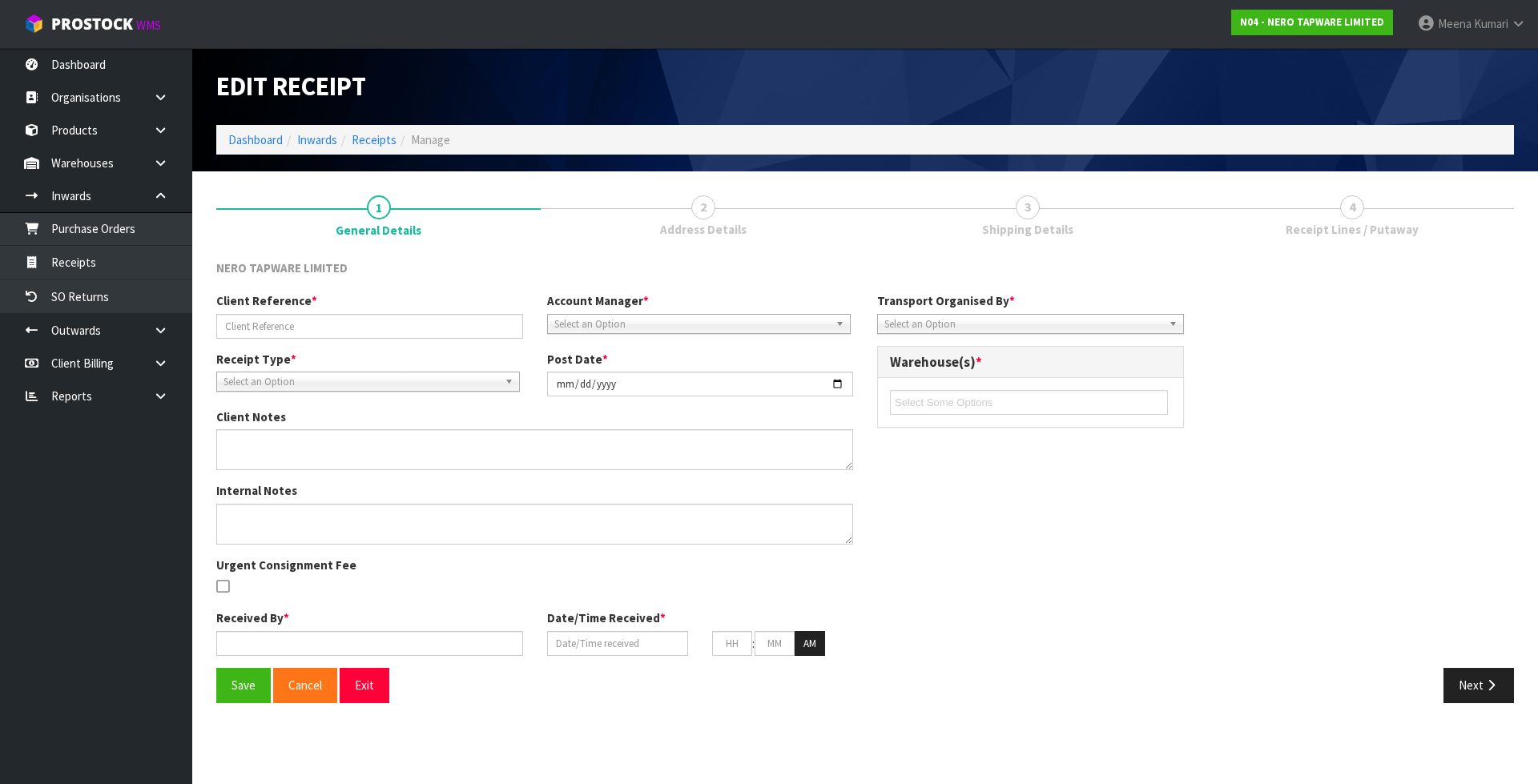
type input "[DATE]"
type input "01"
type input "41"
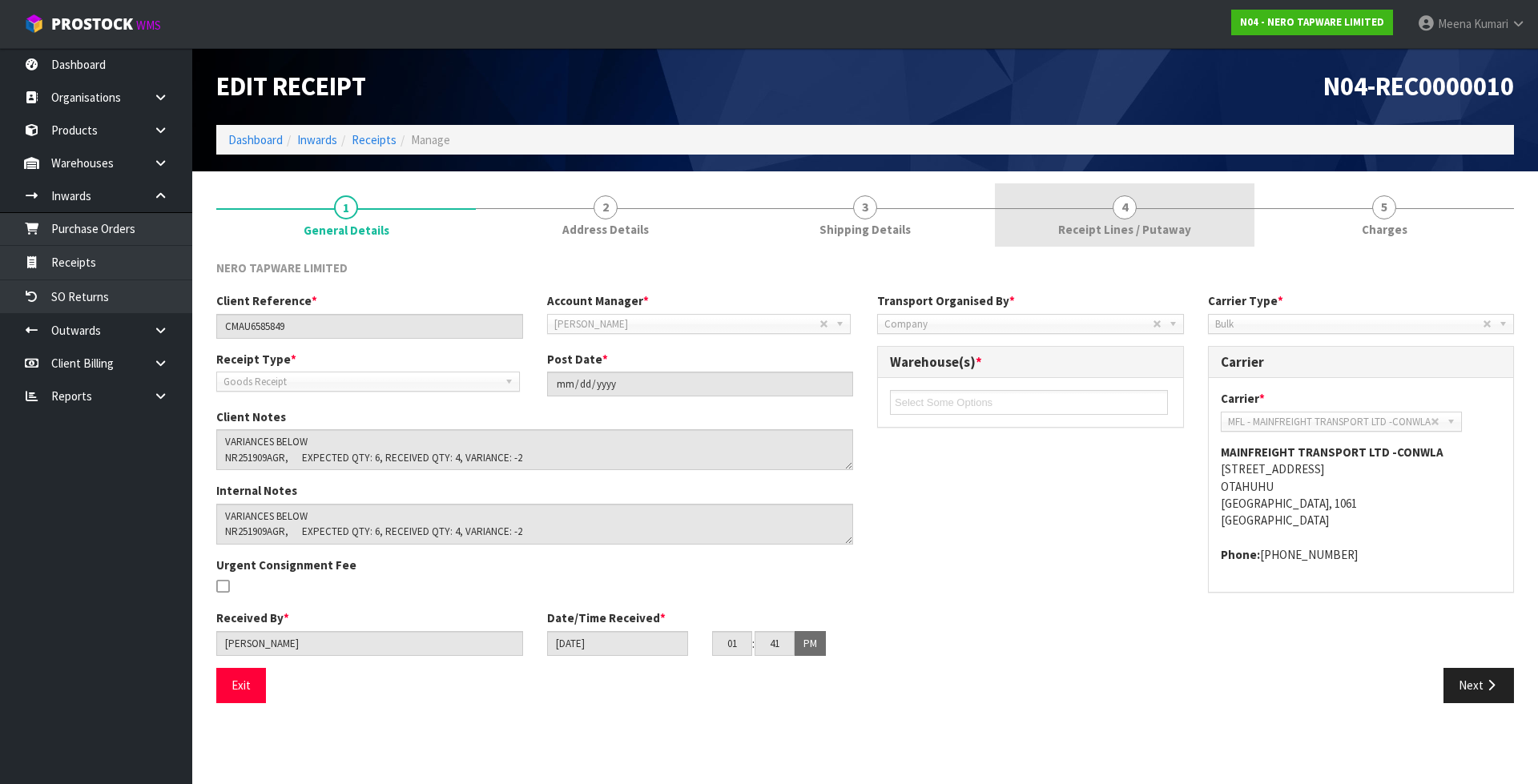
click at [1207, 219] on link "4 Receipt Lines / Putaway" at bounding box center [1124, 215] width 260 height 63
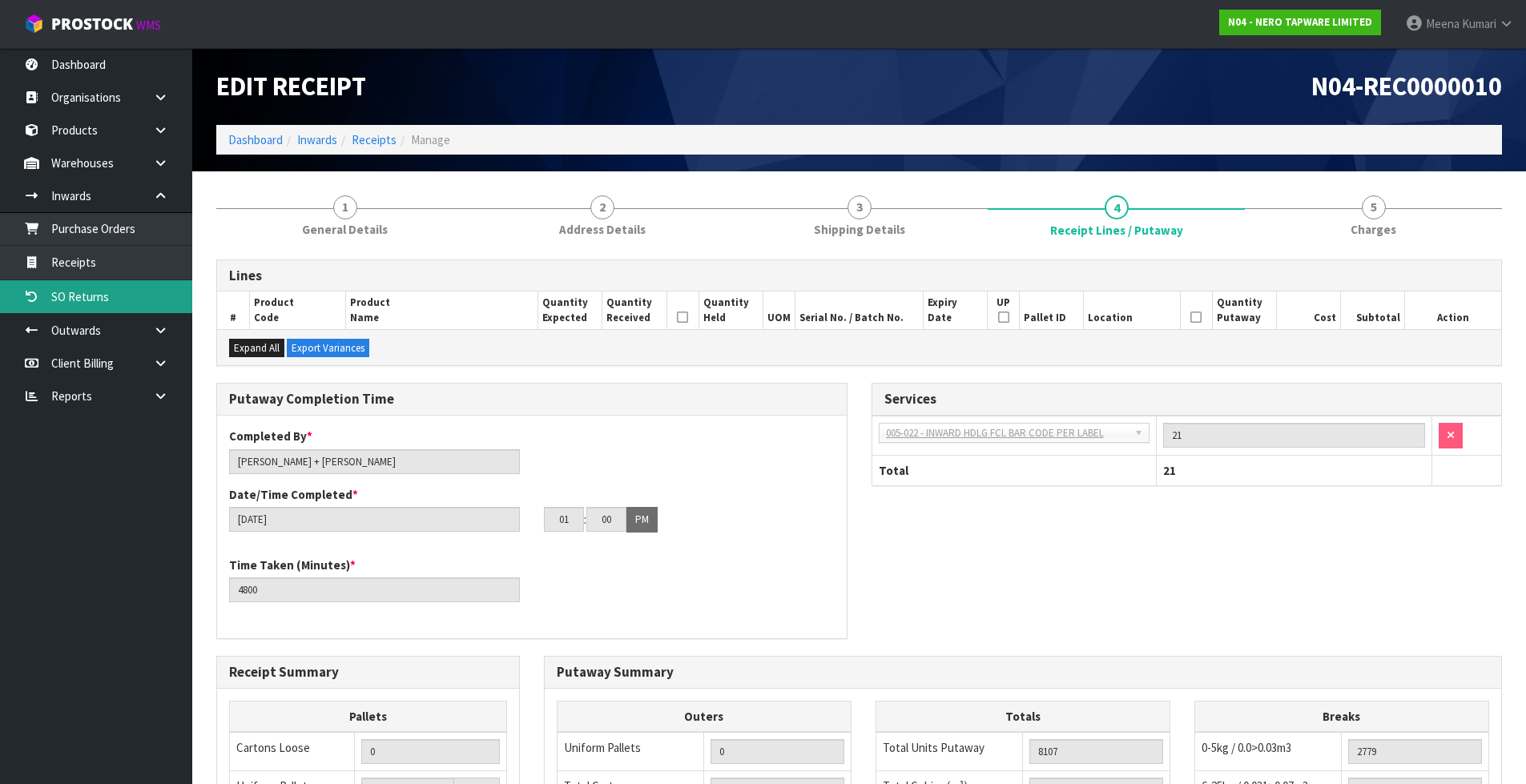
click at [1116, 249] on div "Lines # Product Code Product Name Quantity Expected Quantity Received Quantity …" at bounding box center [859, 671] width 1286 height 847
click at [864, 220] on link "3 Shipping Details" at bounding box center [859, 215] width 257 height 63
click at [411, 227] on link "1 General Details" at bounding box center [345, 215] width 257 height 63
click at [836, 222] on span "Shipping Details" at bounding box center [859, 230] width 91 height 17
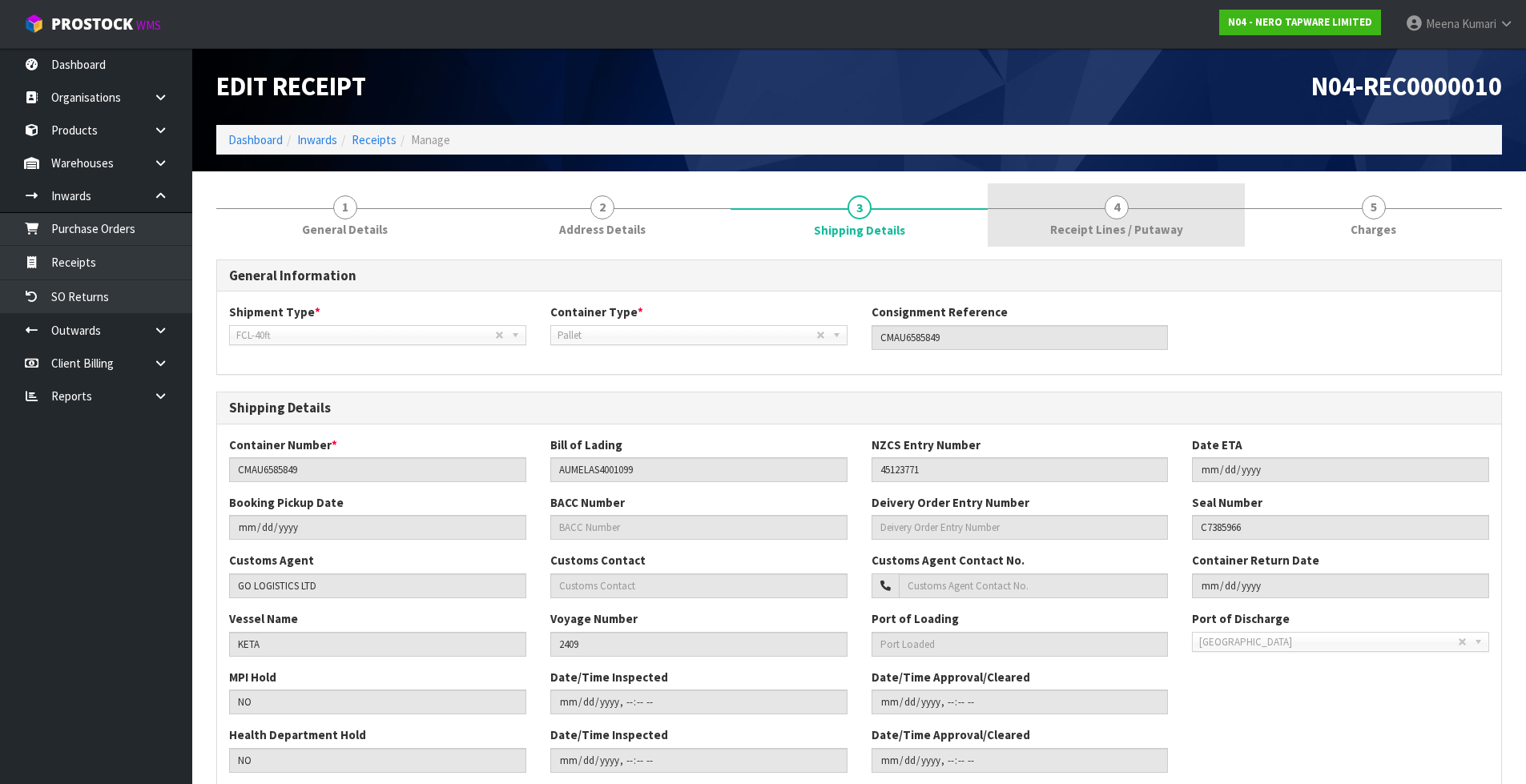
click at [1157, 230] on span "Receipt Lines / Putaway" at bounding box center [1117, 230] width 133 height 17
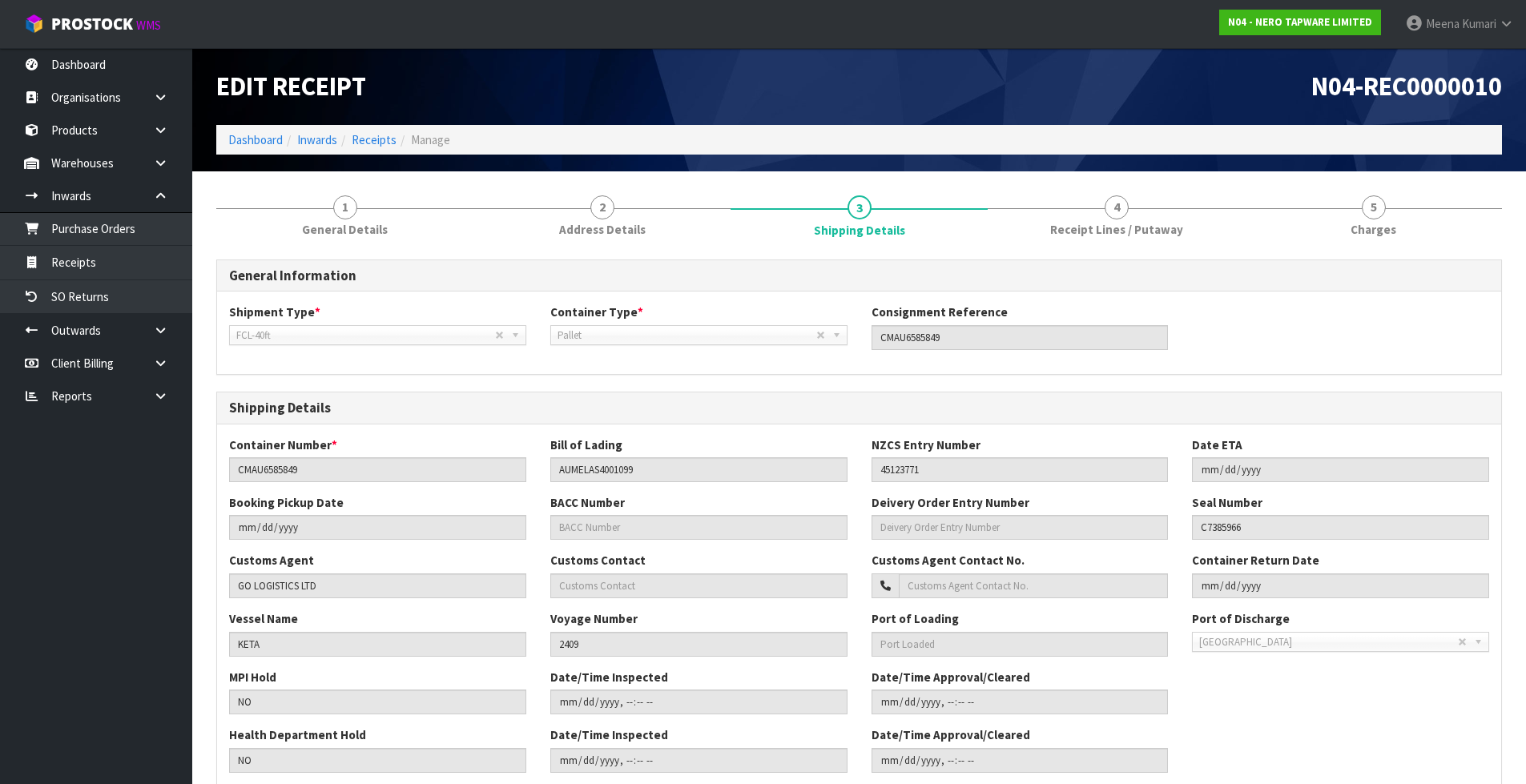
click at [1132, 244] on link "4 Receipt Lines / Putaway" at bounding box center [1116, 215] width 257 height 63
click at [1135, 228] on span "Receipt Lines / Putaway" at bounding box center [1117, 230] width 133 height 17
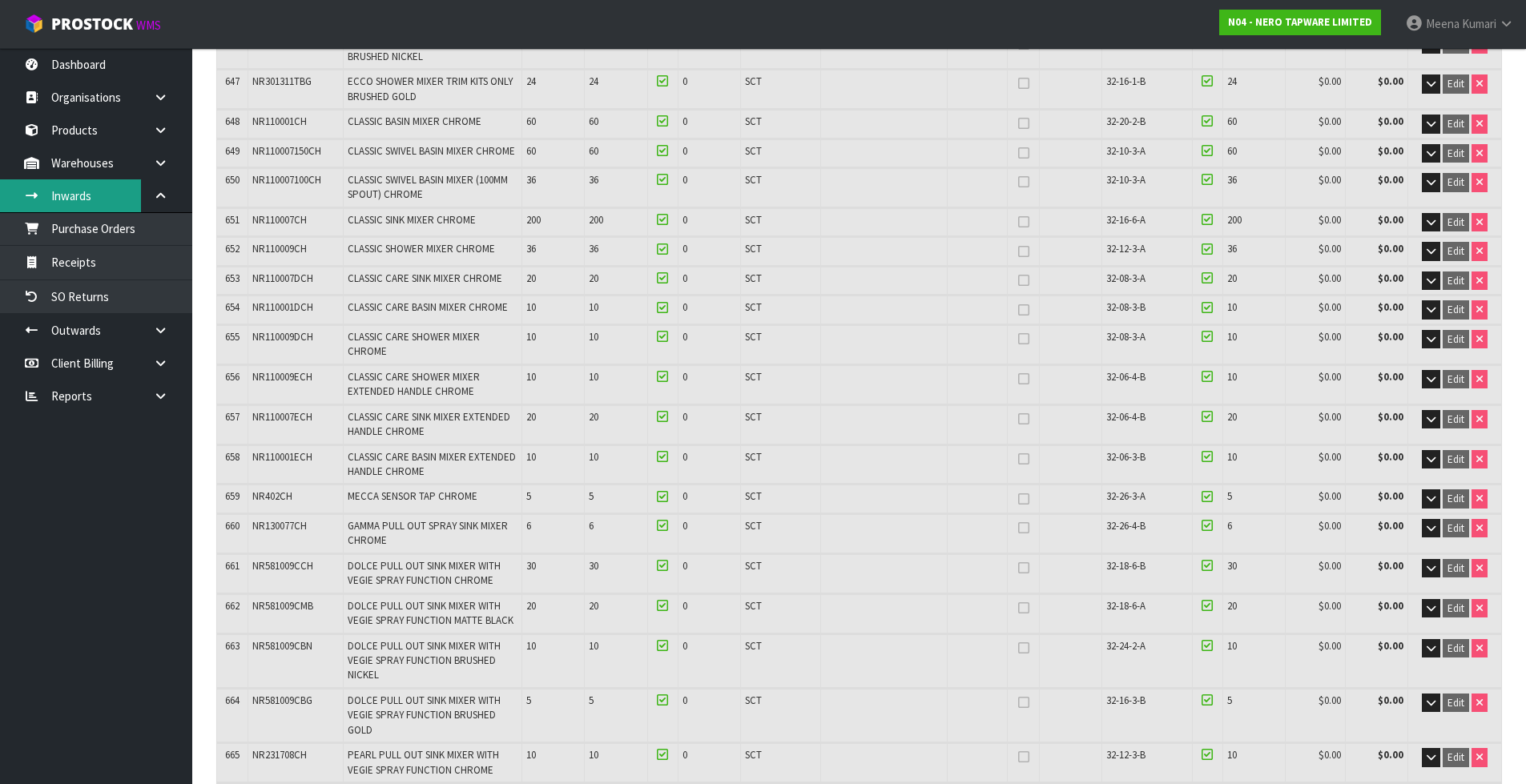
scroll to position [27773, 0]
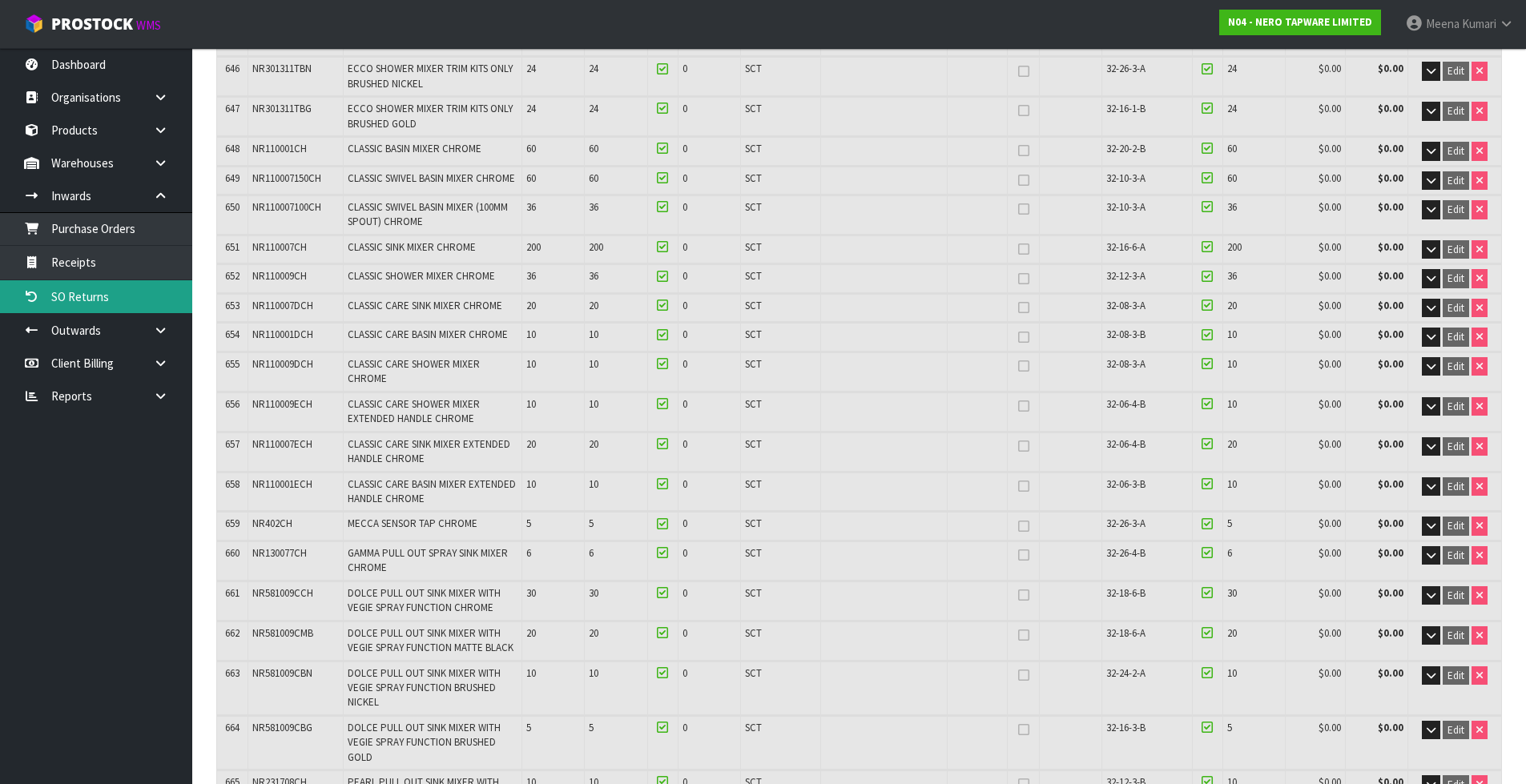
drag, startPoint x: 163, startPoint y: 164, endPoint x: 117, endPoint y: 296, distance: 139.8
click at [163, 164] on icon at bounding box center [160, 162] width 15 height 12
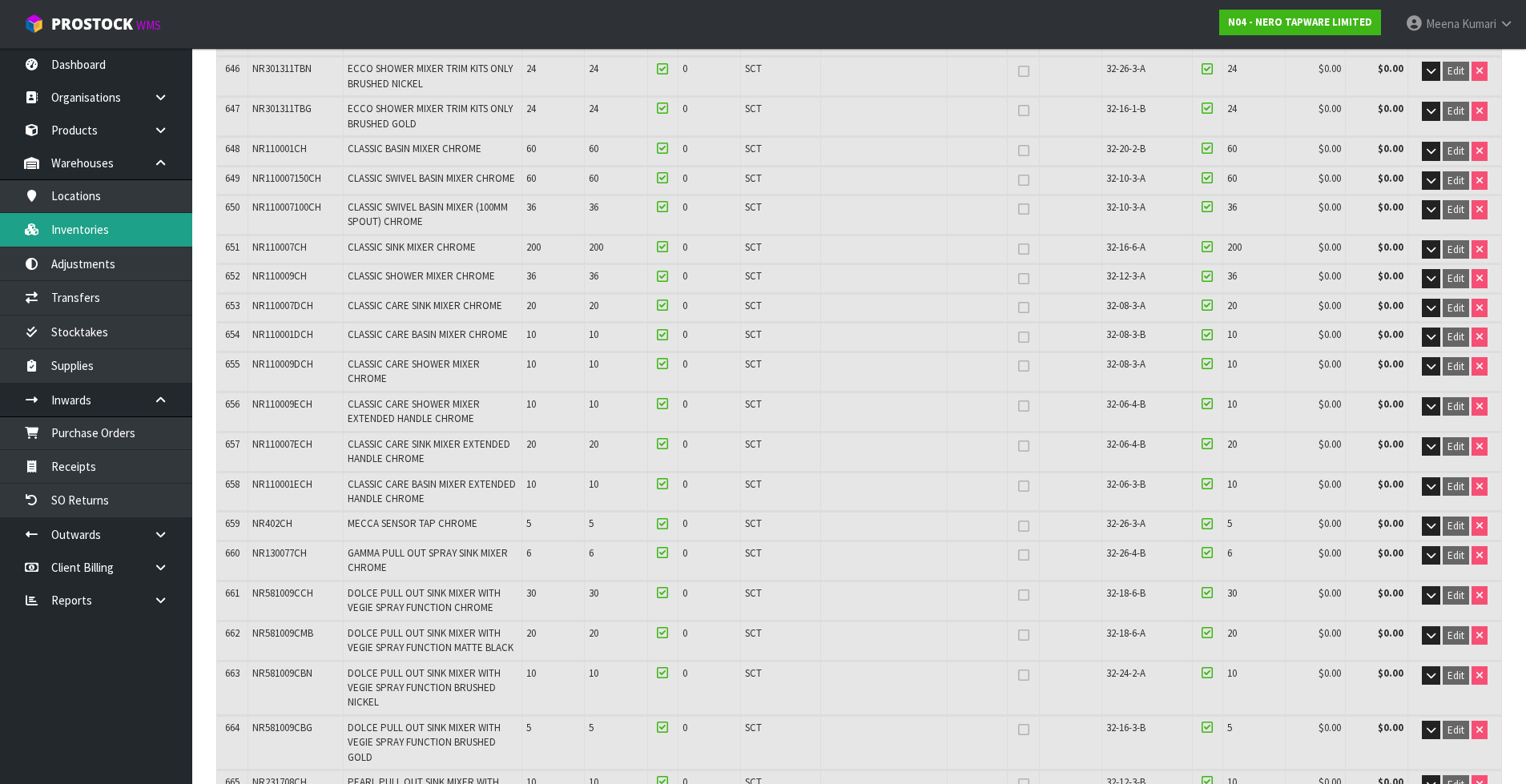
click at [103, 240] on link "Inventories" at bounding box center [96, 229] width 192 height 33
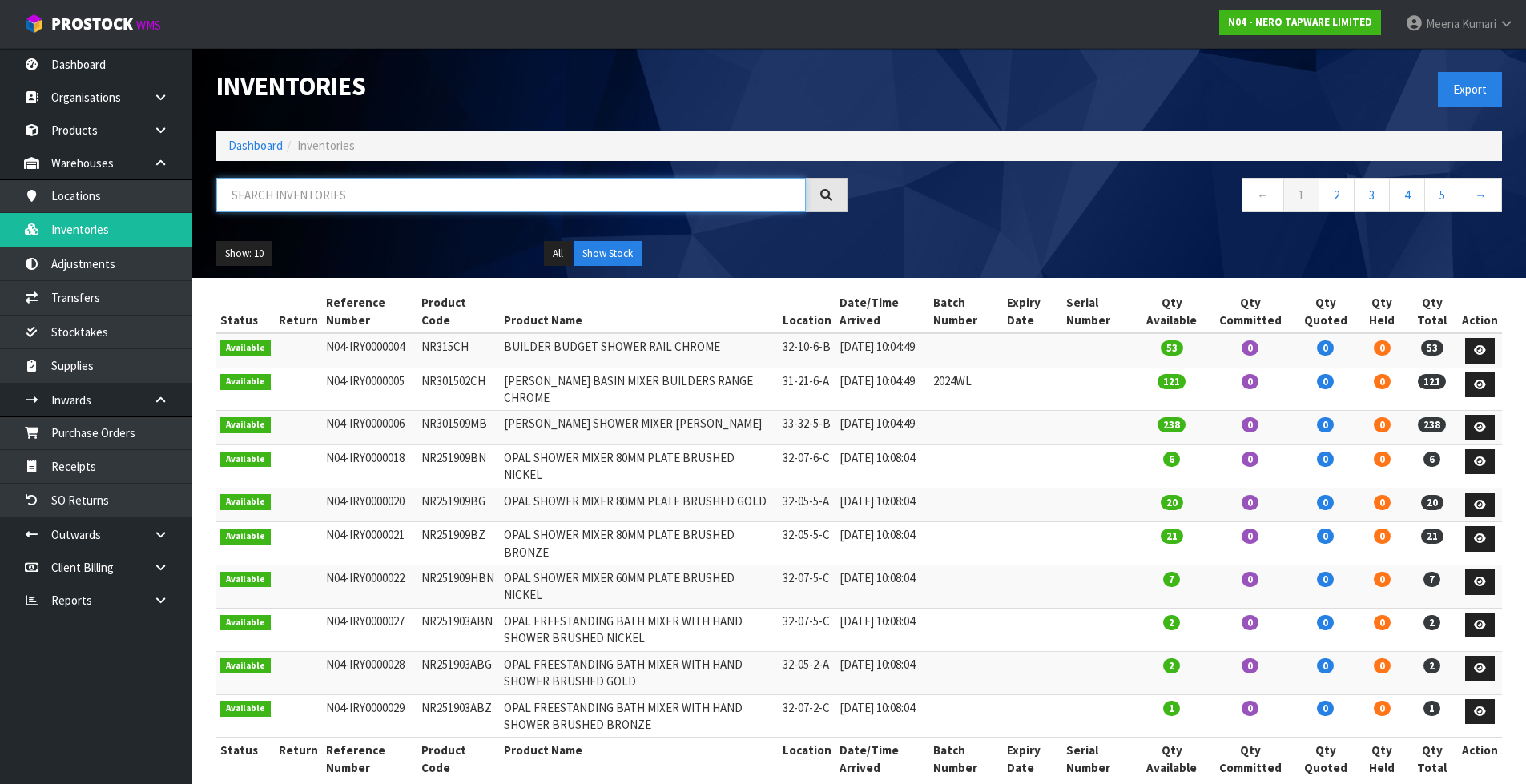
click at [478, 202] on input "text" at bounding box center [511, 195] width 590 height 35
paste input "NR232105CCH"
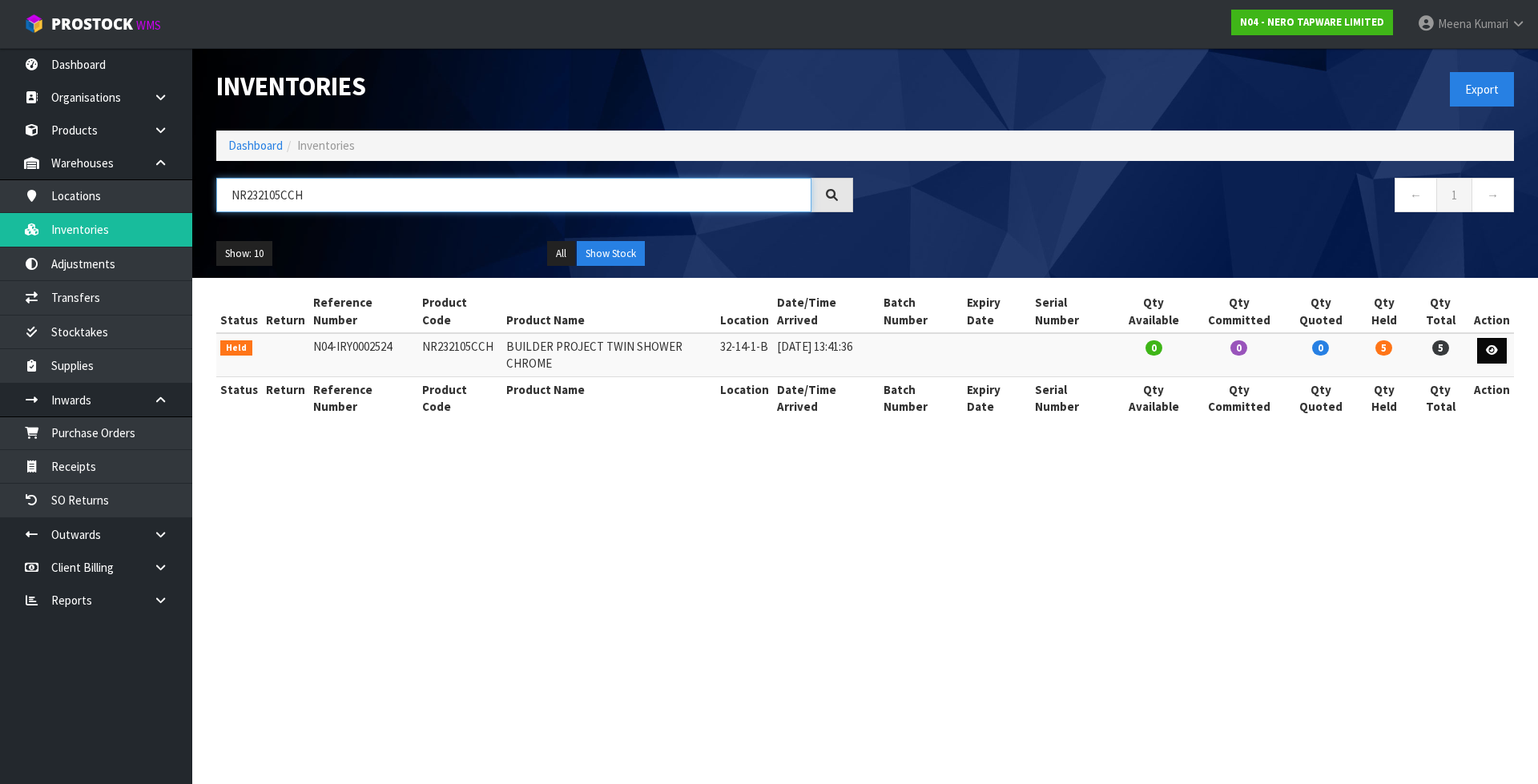
type input "NR232105CCH"
click at [1503, 338] on link at bounding box center [1492, 350] width 30 height 25
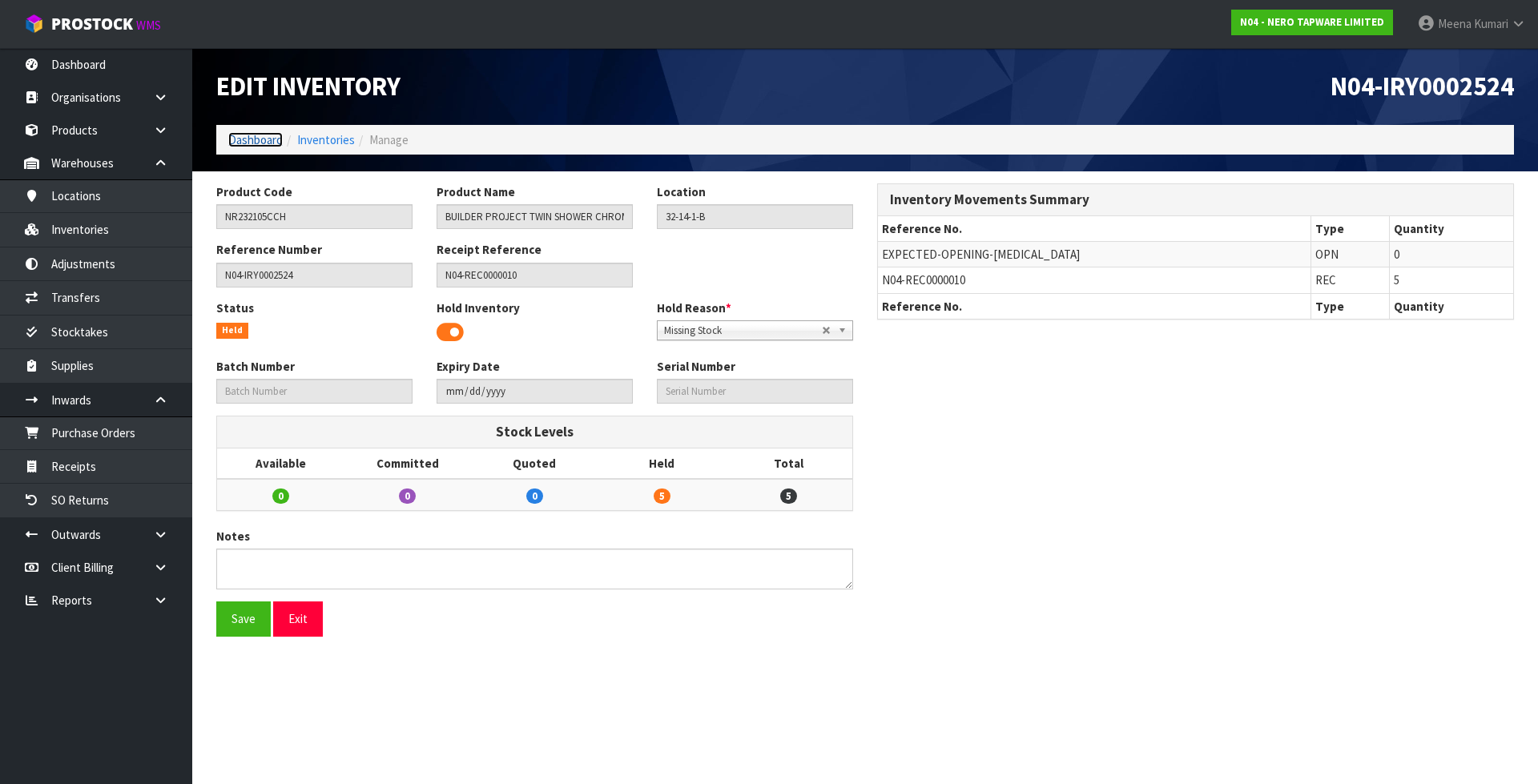
click at [258, 140] on link "Dashboard" at bounding box center [255, 140] width 54 height 15
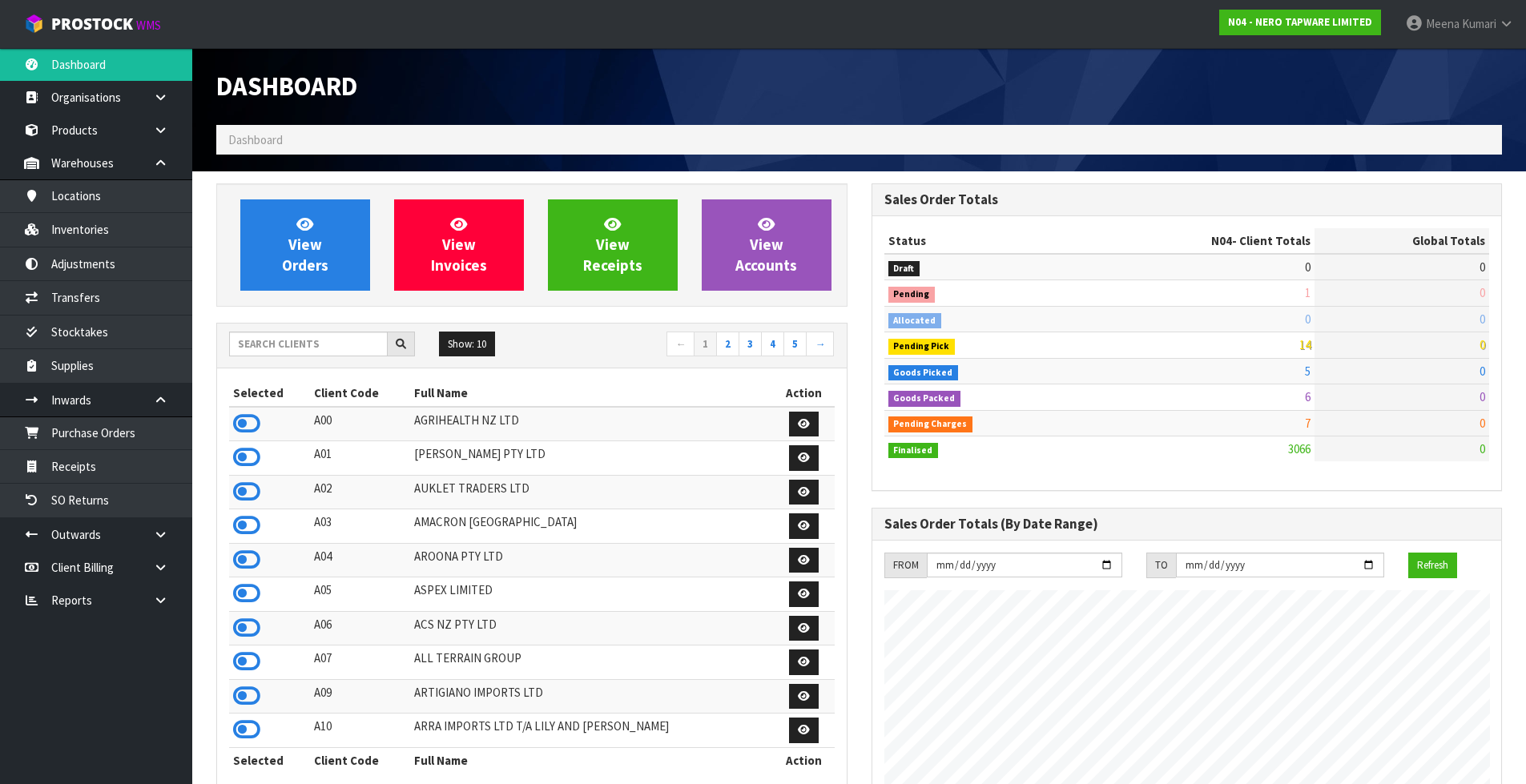
scroll to position [1247, 655]
click at [303, 349] on input "text" at bounding box center [308, 344] width 159 height 24
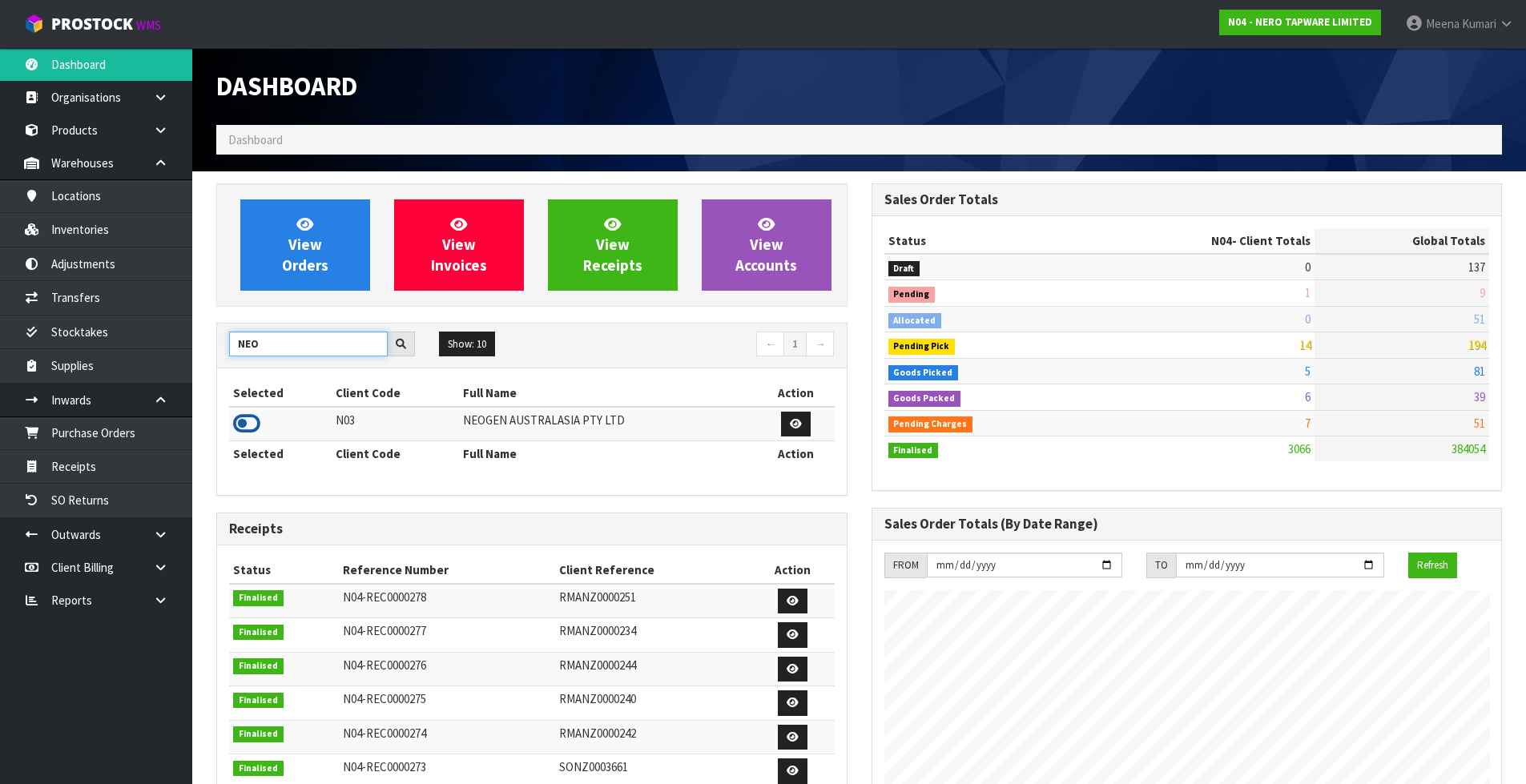
type input "NEO"
click at [249, 424] on icon at bounding box center [247, 424] width 27 height 24
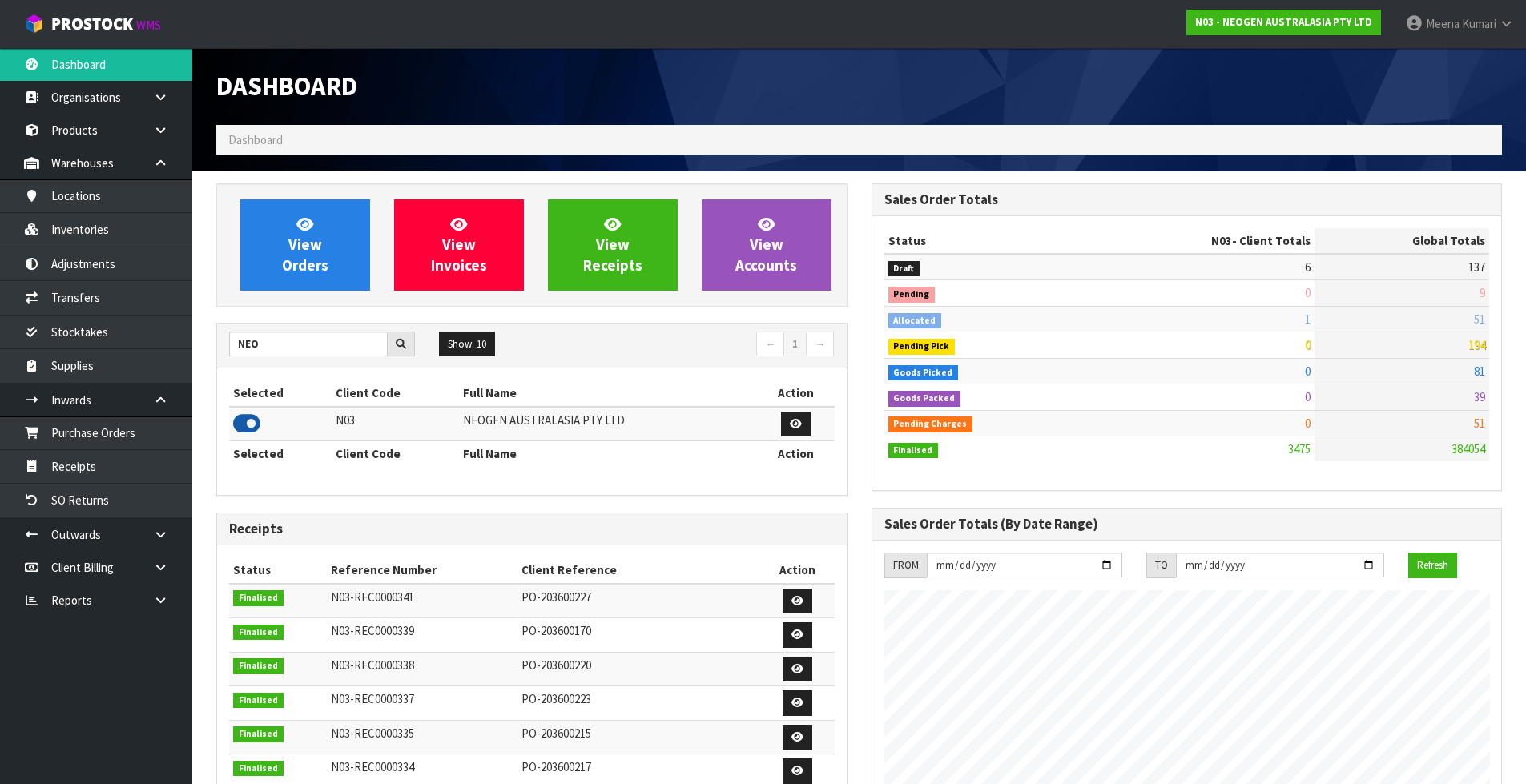
scroll to position [1214, 655]
click at [178, 219] on link "Inventories" at bounding box center [96, 229] width 192 height 33
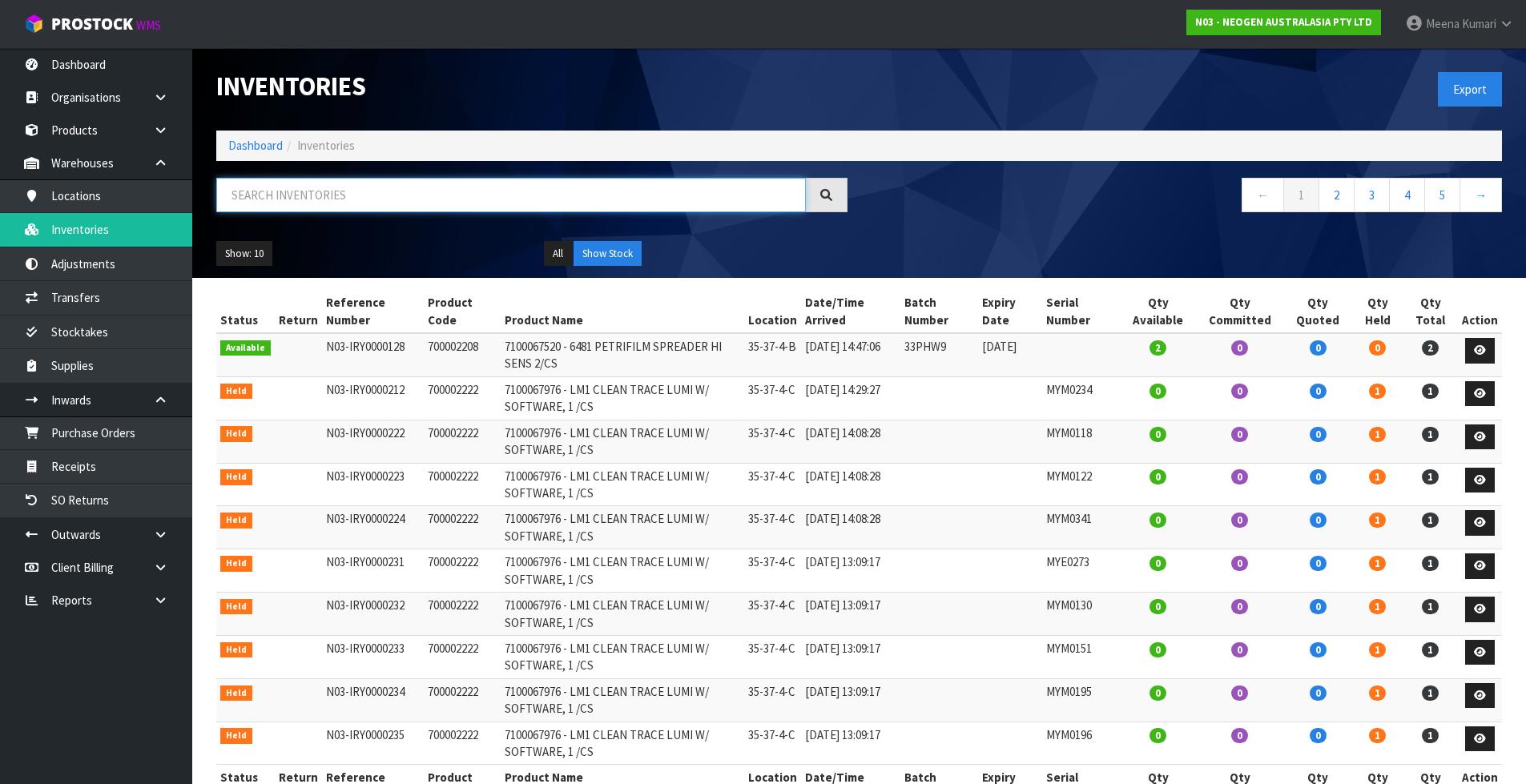
click at [323, 205] on input "text" at bounding box center [511, 195] width 590 height 35
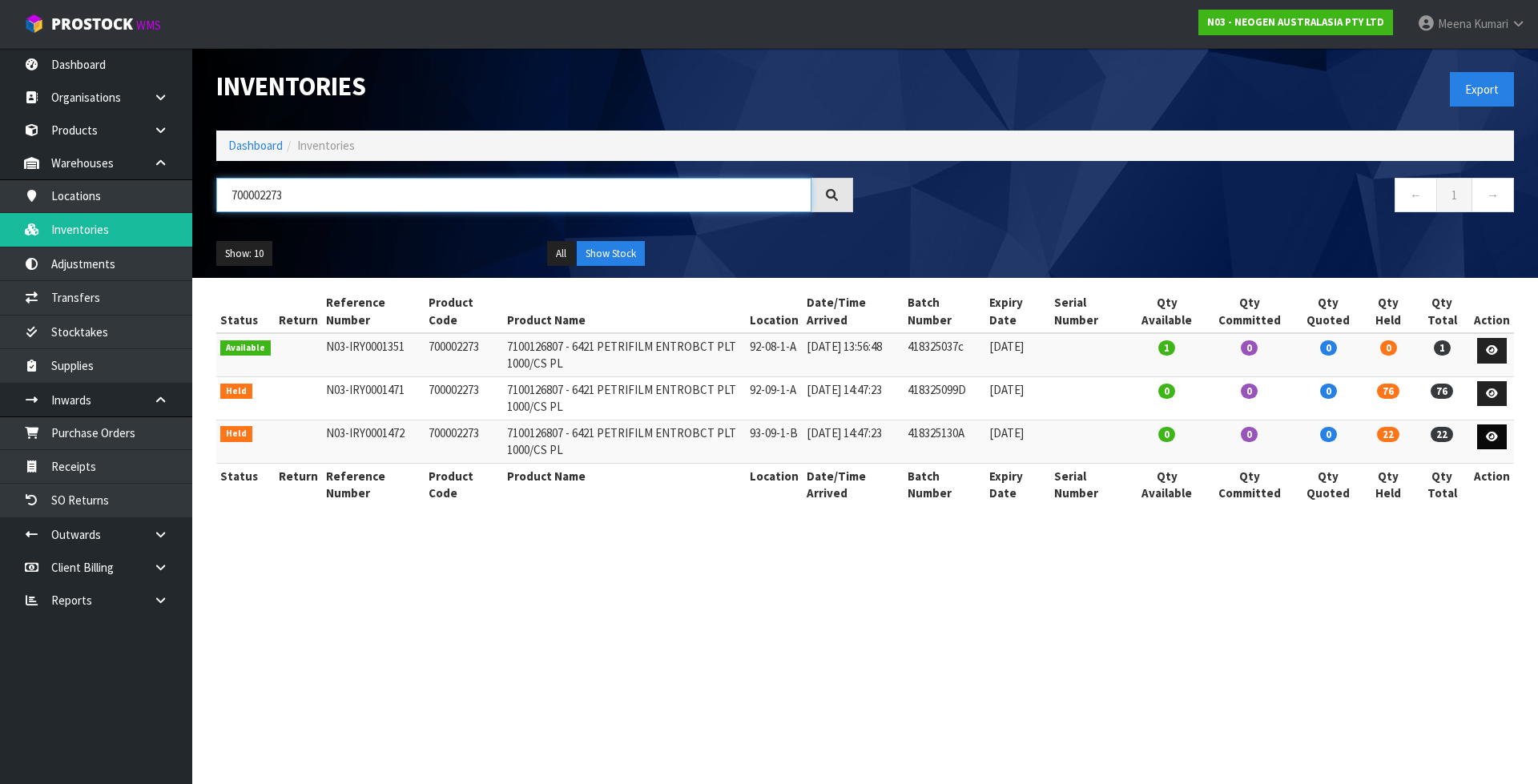
type input "700002273"
click at [1489, 441] on icon at bounding box center [1491, 436] width 12 height 10
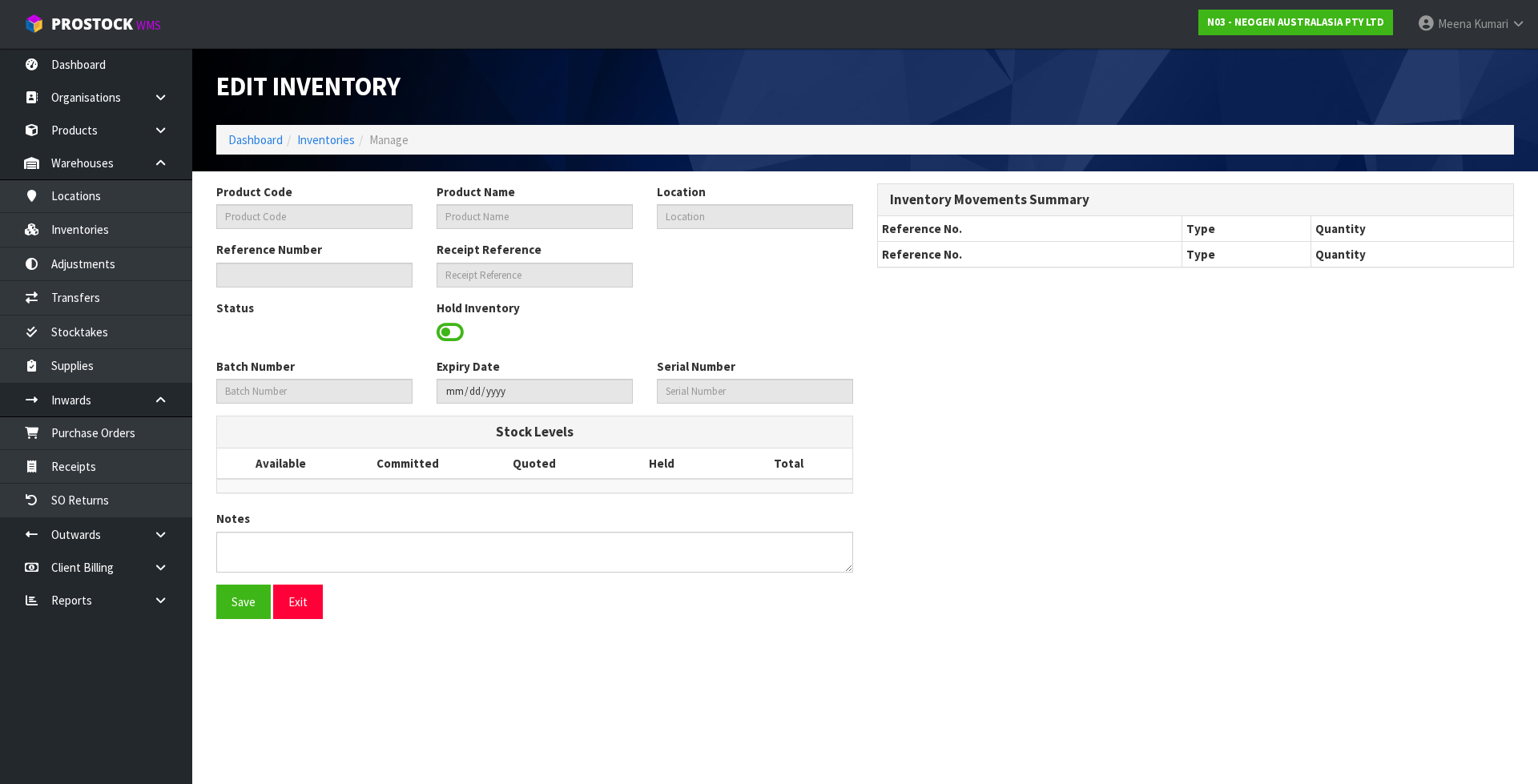
type input "700002273"
type input "7100126807 - 6421 PETRIFILM ENTROBCT PLT 1000/CS PL"
type input "93-09-1-B"
type input "N03-IRY0001472"
type input "N03-REC0000330"
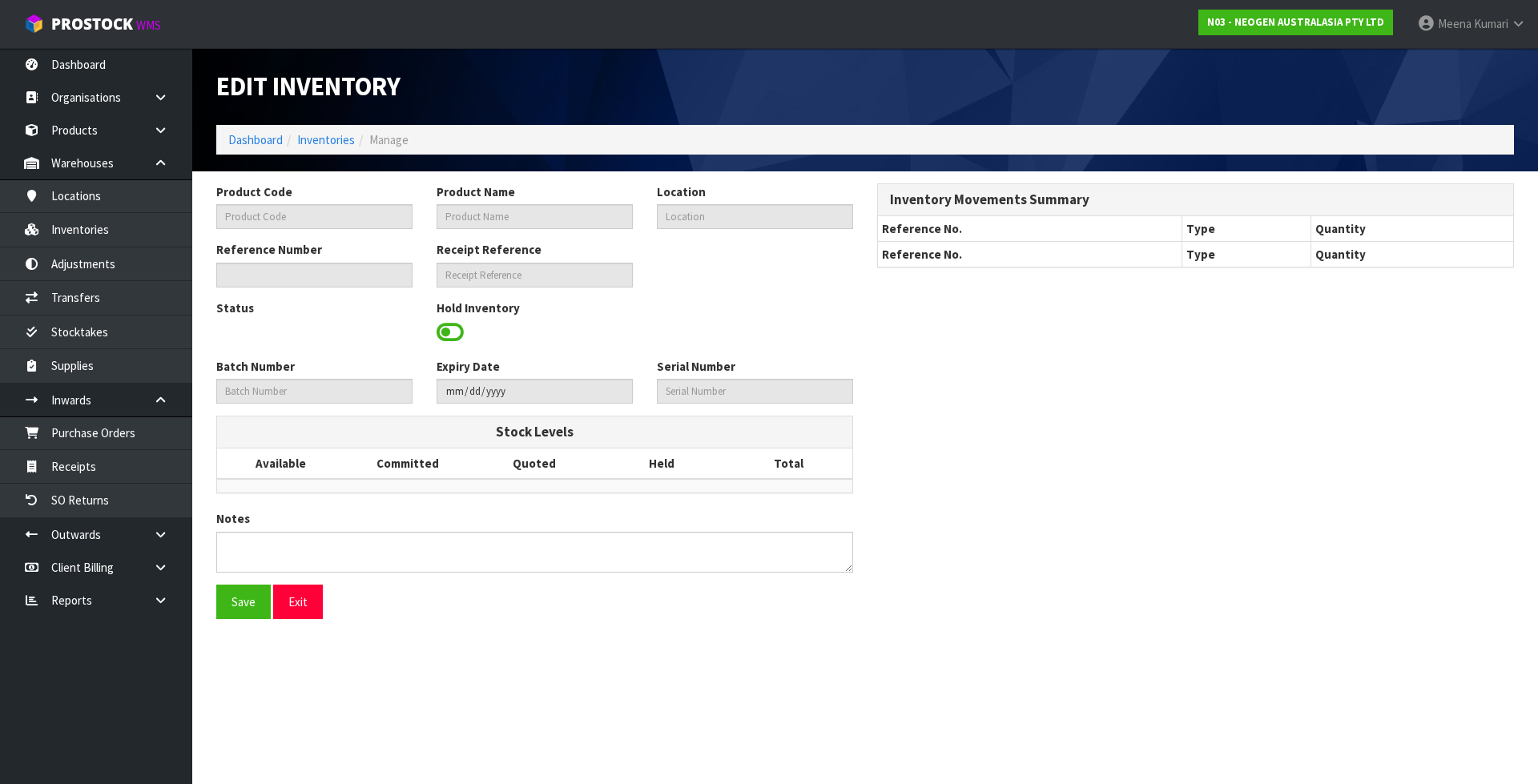
type input "418325130A"
type input "[DATE]"
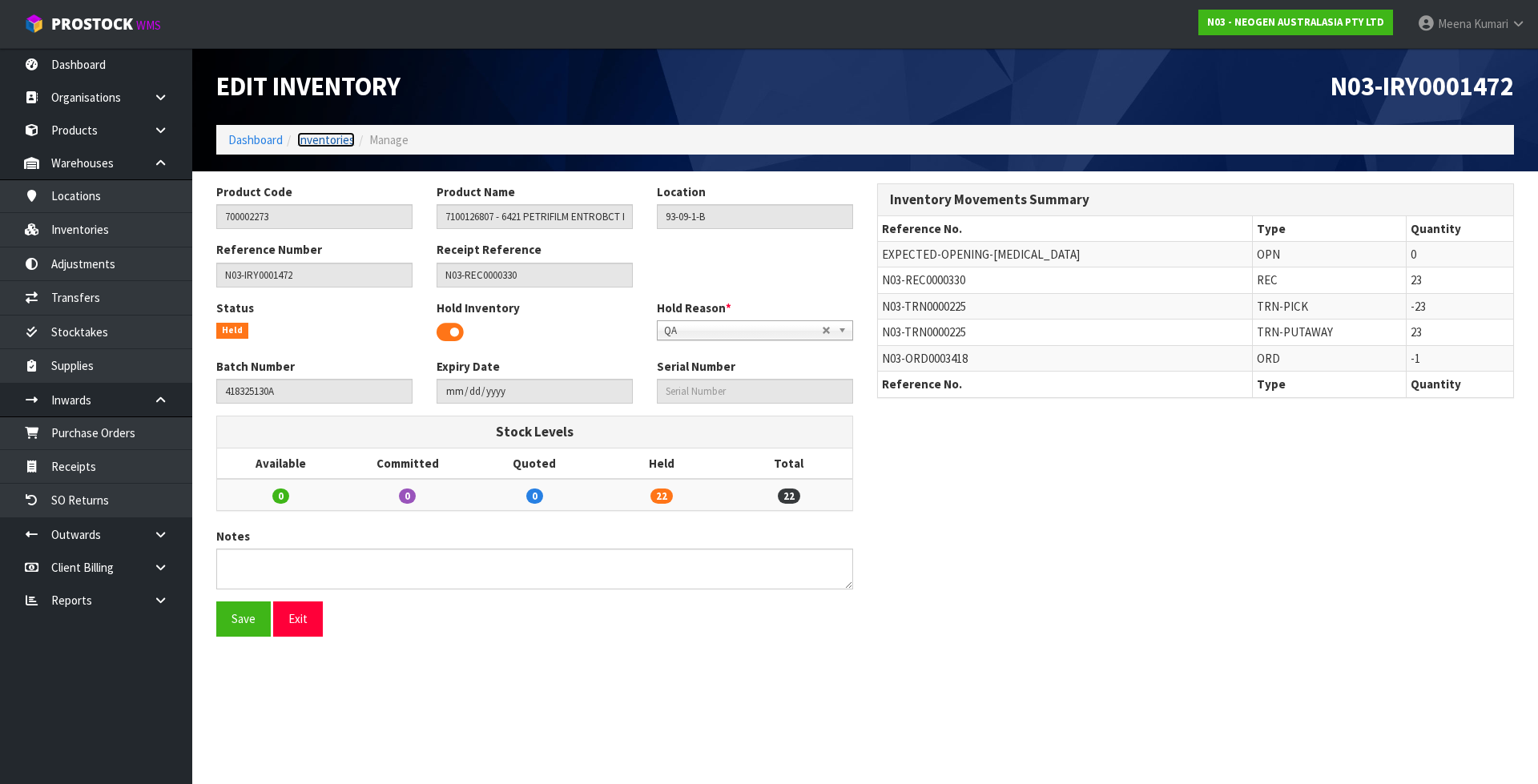
click at [337, 139] on link "Inventories" at bounding box center [325, 140] width 57 height 15
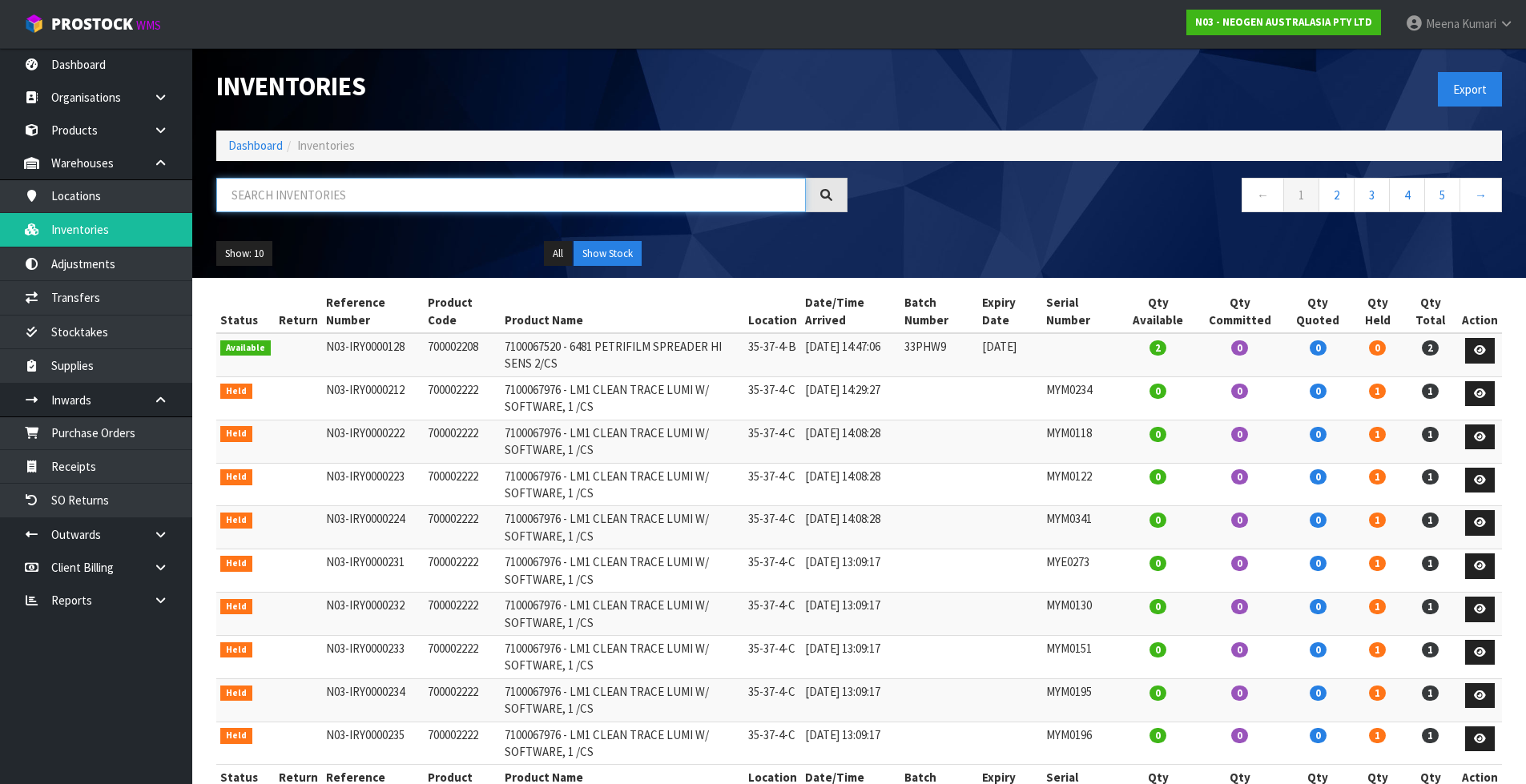
click at [340, 194] on input "text" at bounding box center [511, 195] width 590 height 35
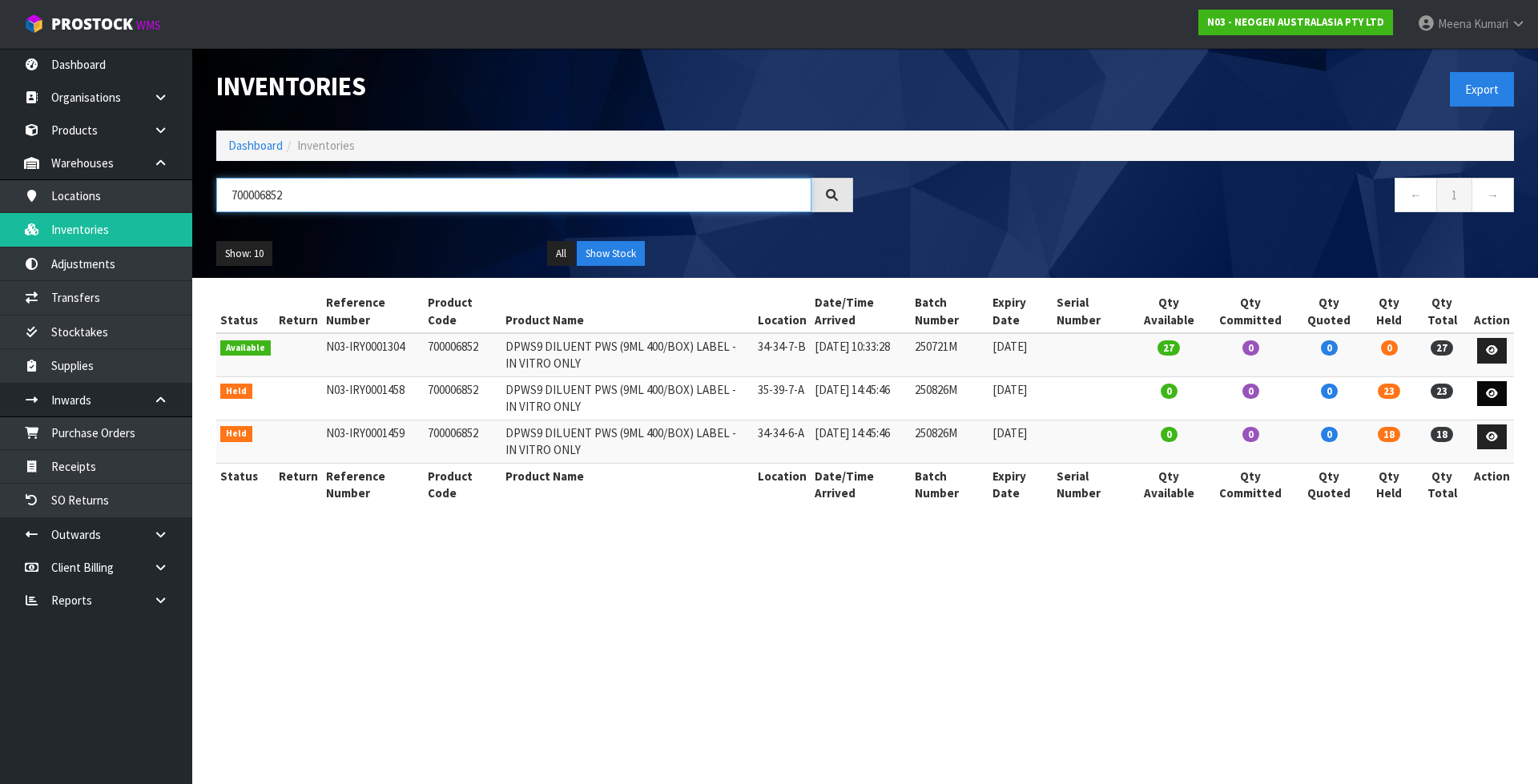
type input "700006852"
click at [1489, 398] on icon at bounding box center [1491, 393] width 12 height 10
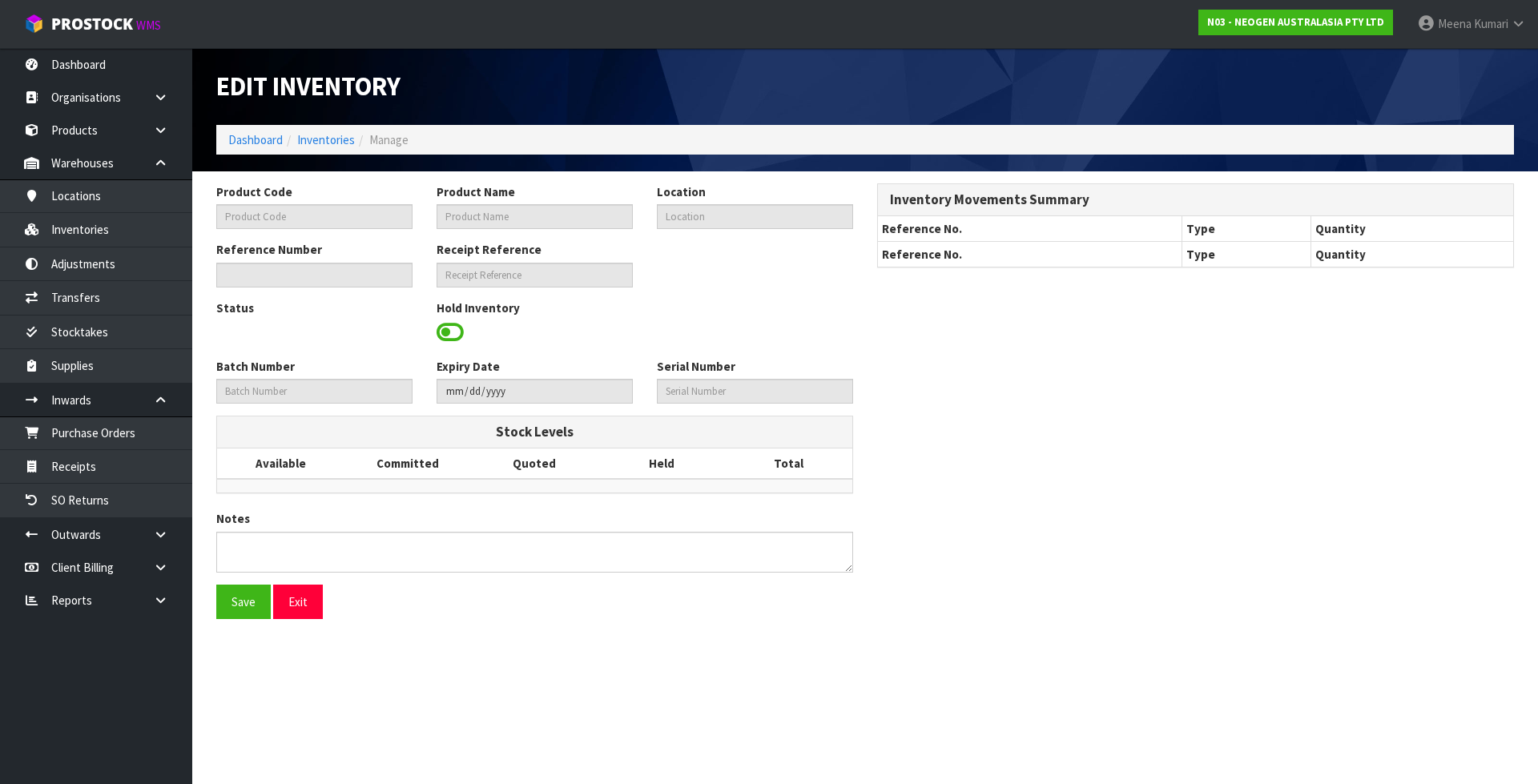
type input "700006852"
type input "DPWS9 DILUENT PWS (9ML 400/BOX) LABEL - IN VITRO ONLY"
type input "35-39-7-A"
type input "N03-IRY0001458"
type input "N03-REC0000331"
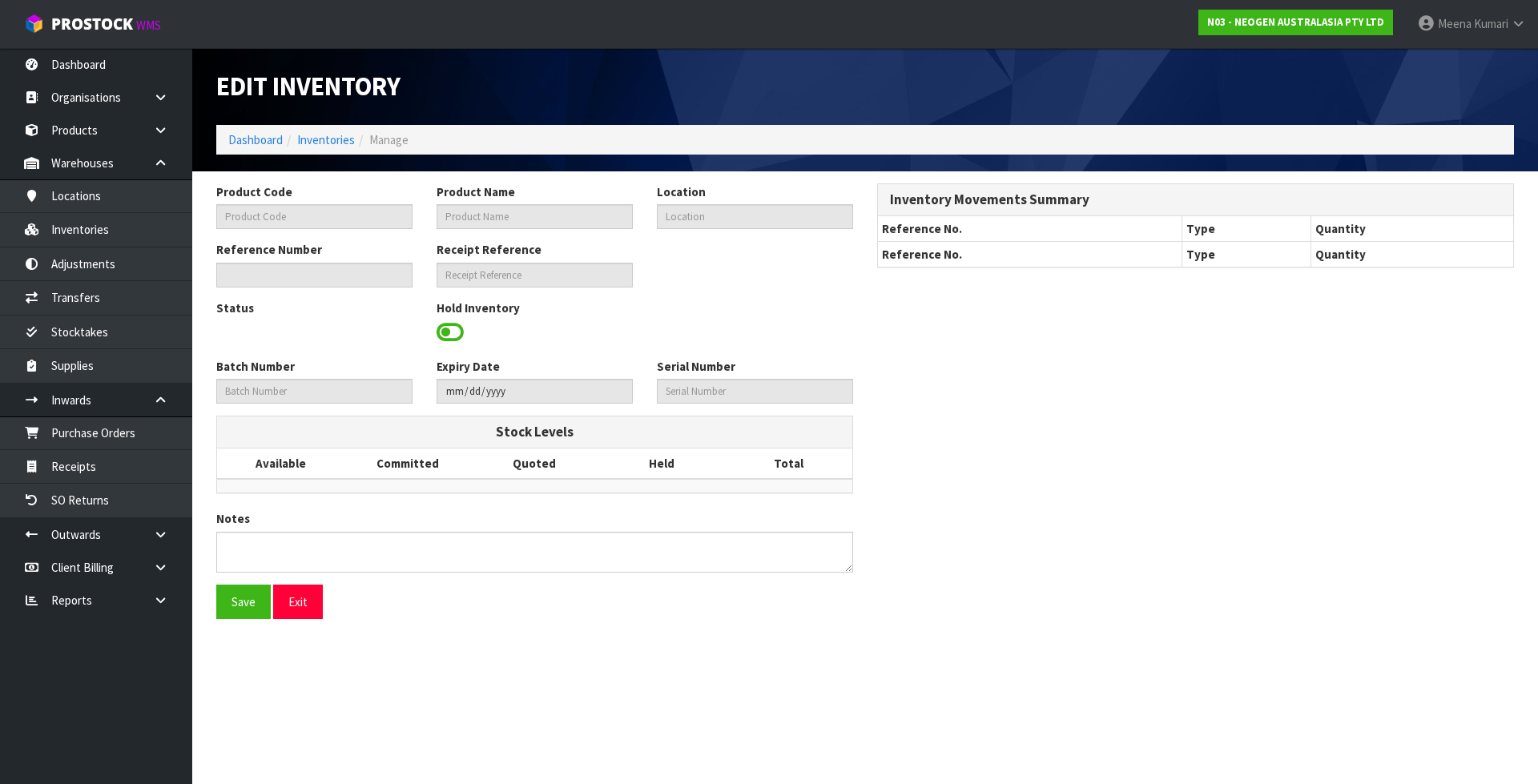
type input "250826M"
type input "[DATE]"
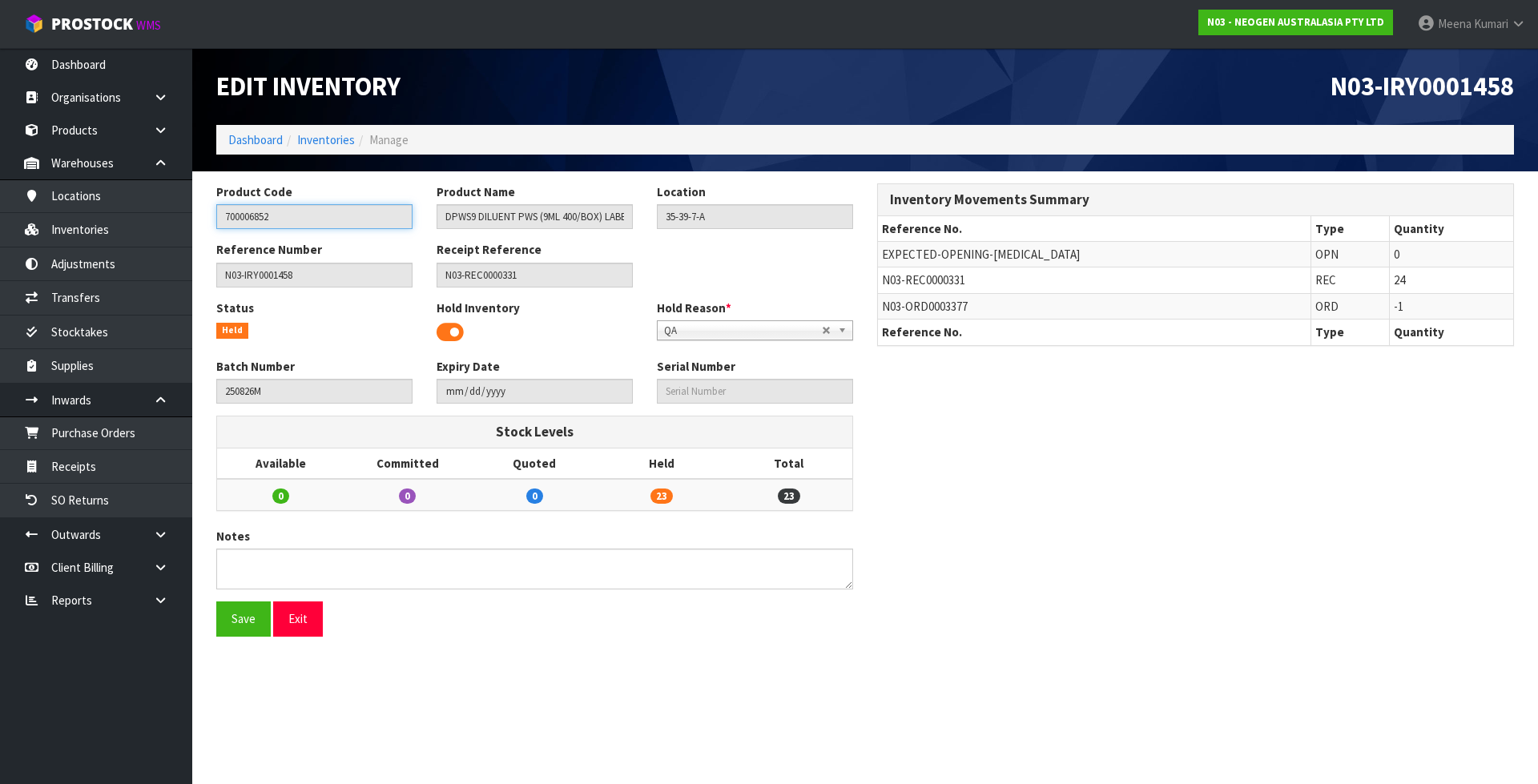
click at [240, 219] on input "700006852" at bounding box center [314, 217] width 196 height 24
click at [327, 137] on link "Inventories" at bounding box center [325, 140] width 57 height 15
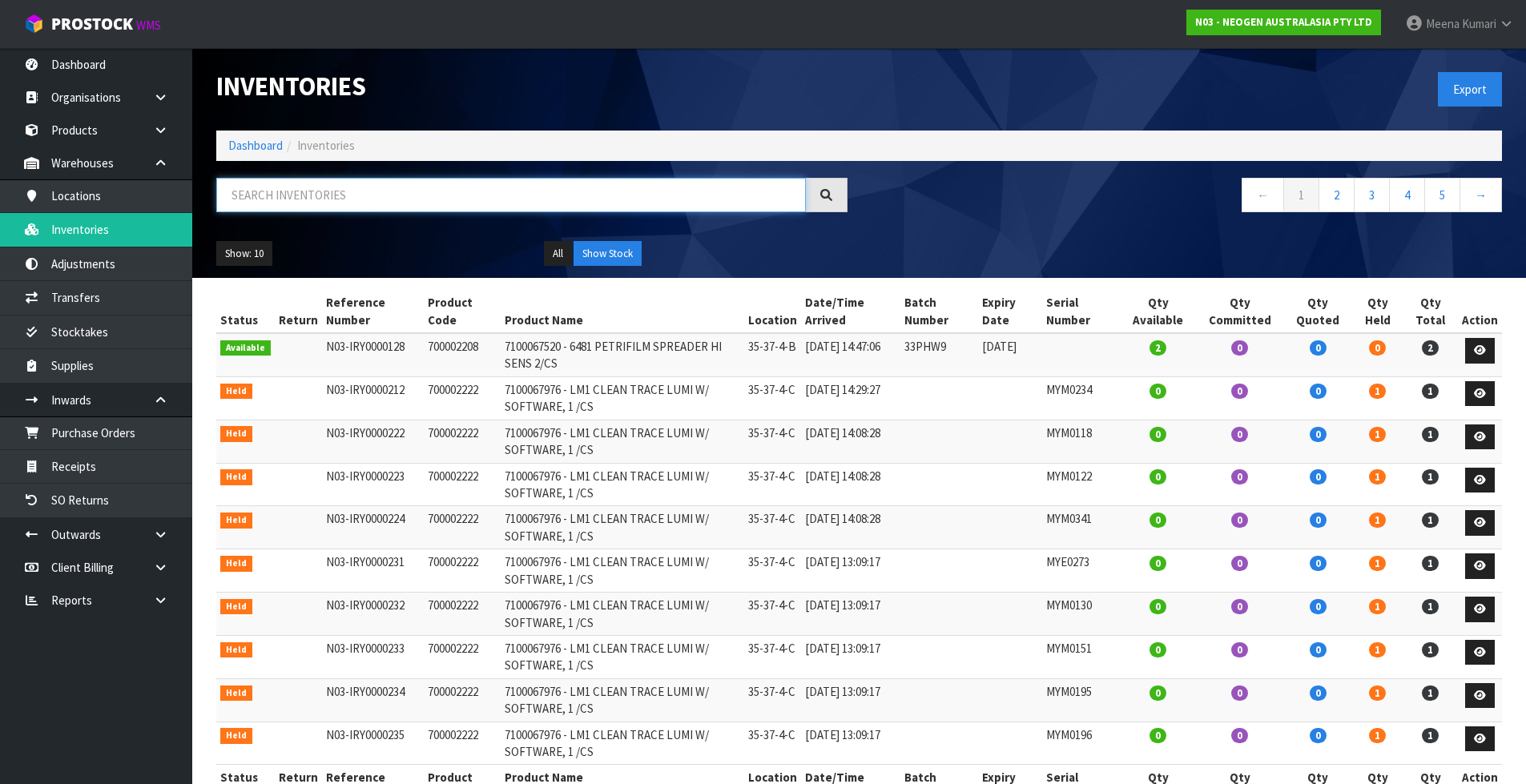
click at [338, 199] on input "text" at bounding box center [511, 195] width 590 height 35
paste input "700006852"
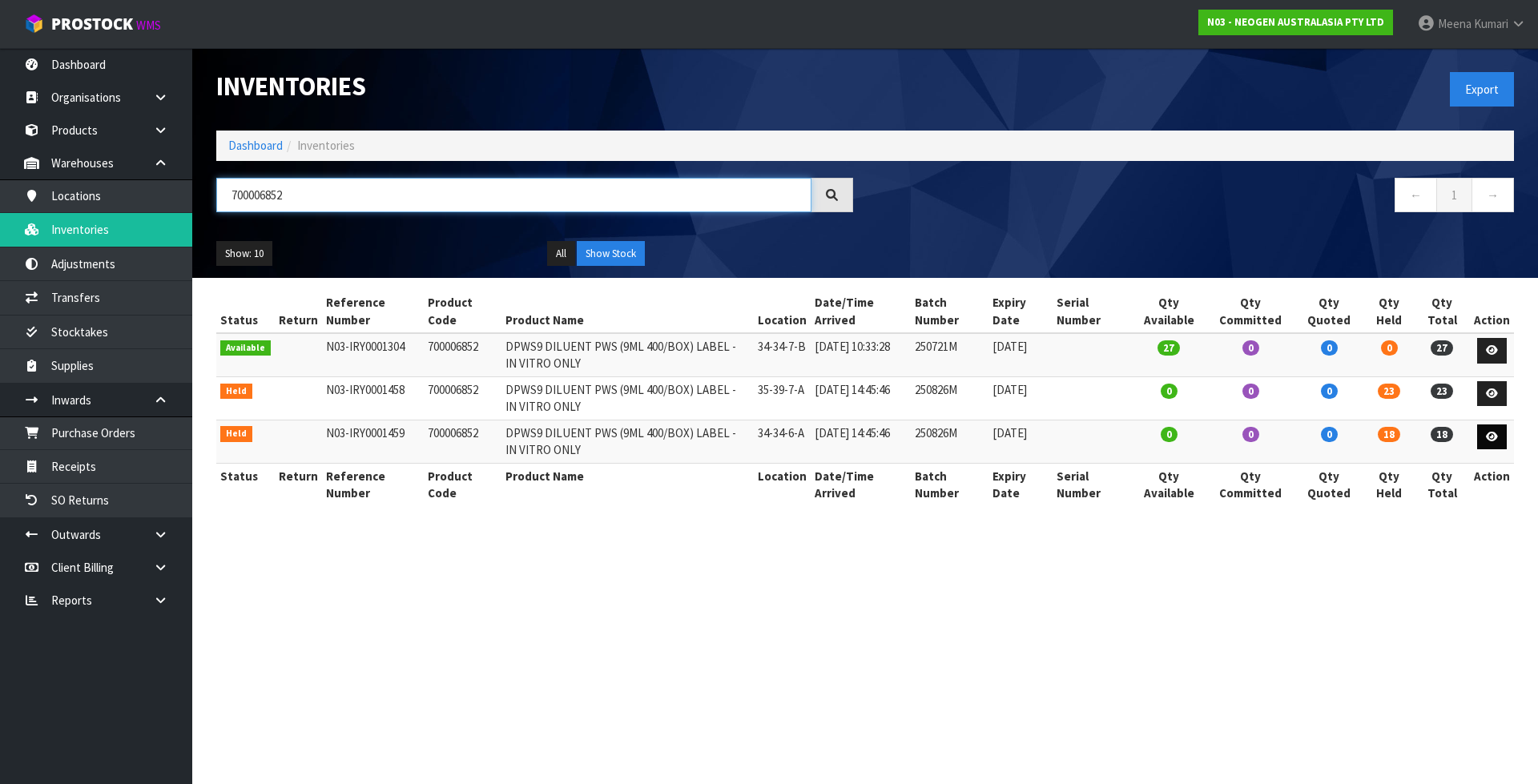
type input "700006852"
click at [1497, 442] on link at bounding box center [1492, 437] width 30 height 25
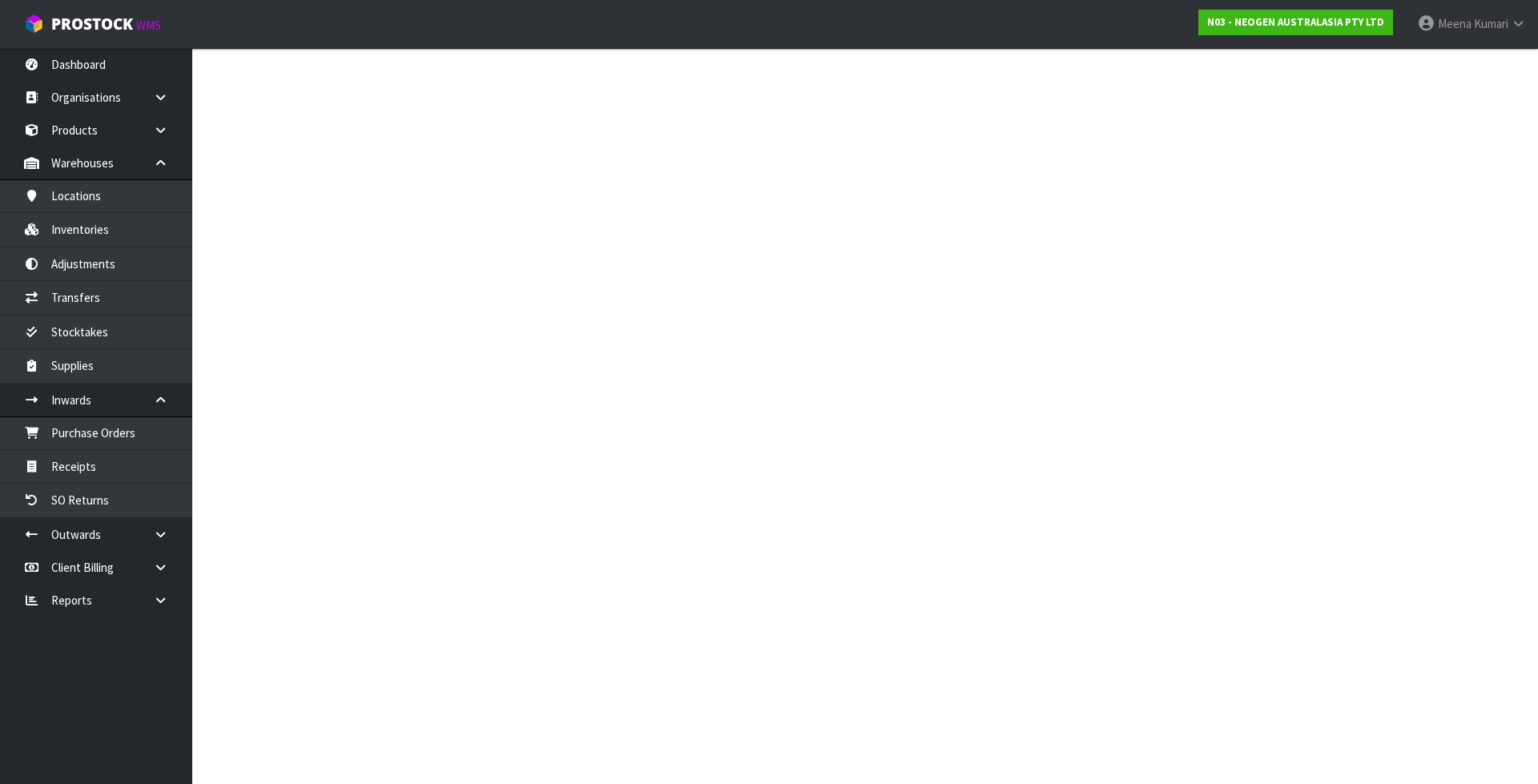
type input "700006852"
type input "DPWS9 DILUENT PWS (9ML 400/BOX) LABEL - IN VITRO ONLY"
type input "34-34-6-A"
type input "N03-IRY0001459"
type input "N03-REC0000331"
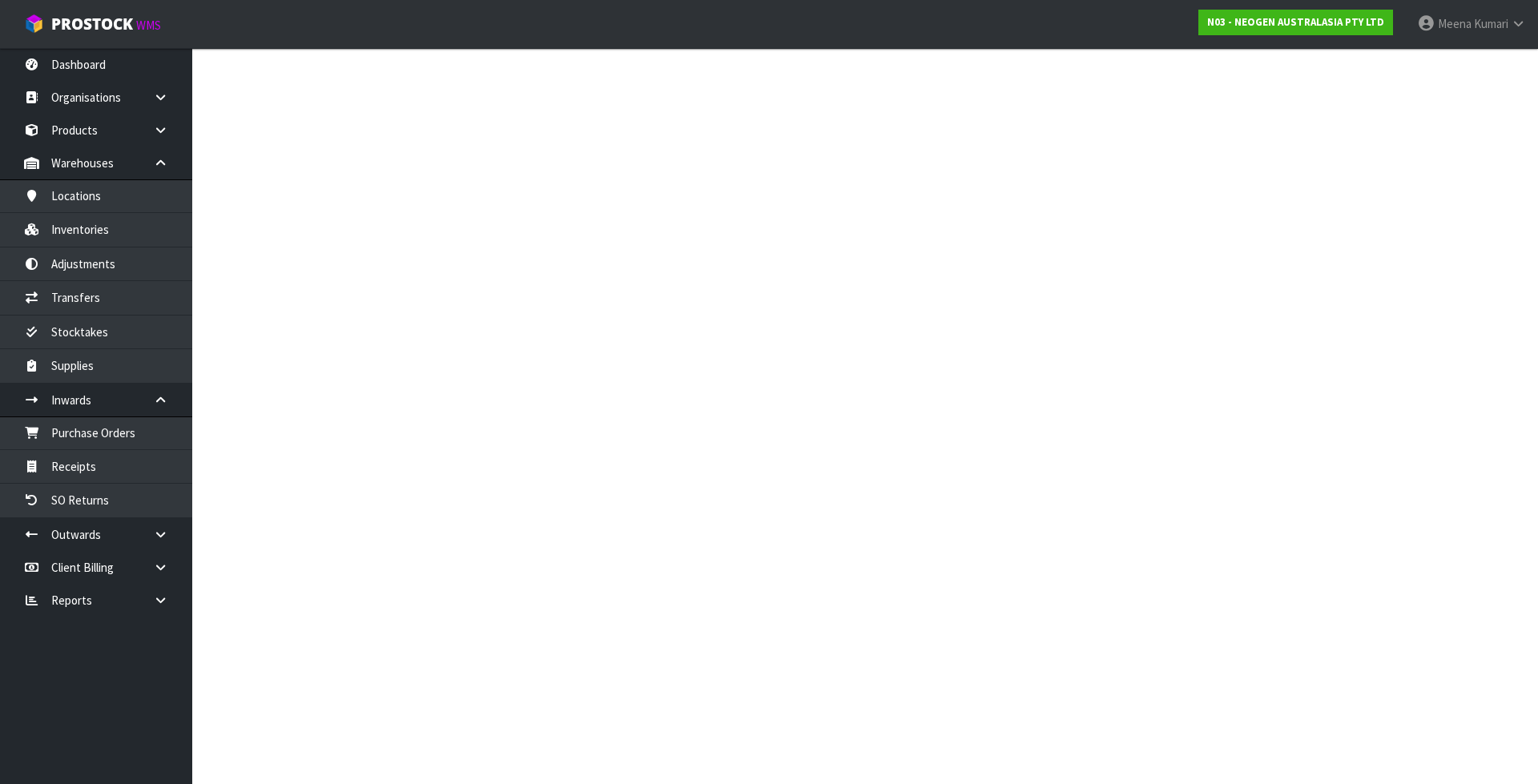
type input "250826M"
type input "[DATE]"
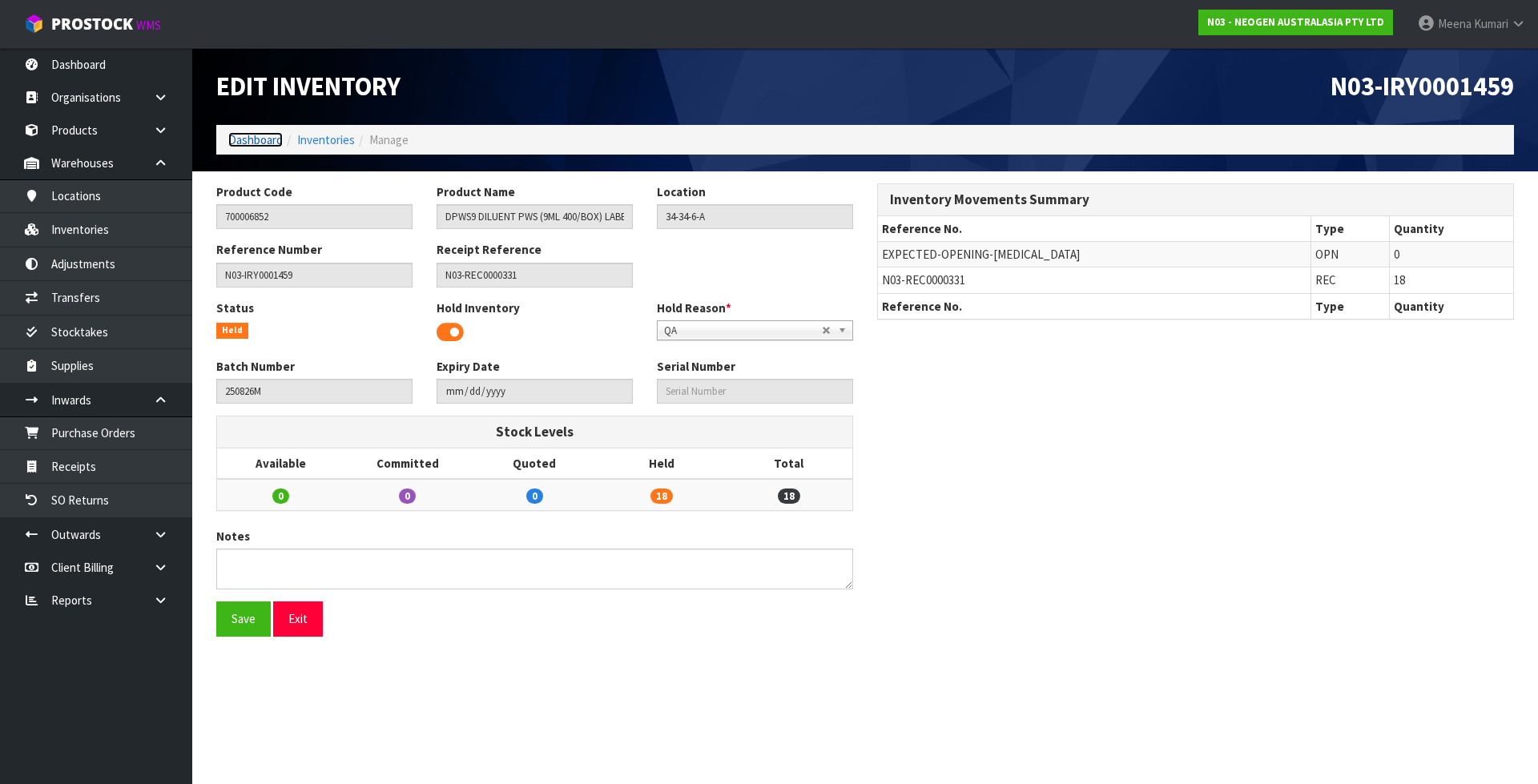
click at [244, 139] on link "Dashboard" at bounding box center [255, 140] width 54 height 15
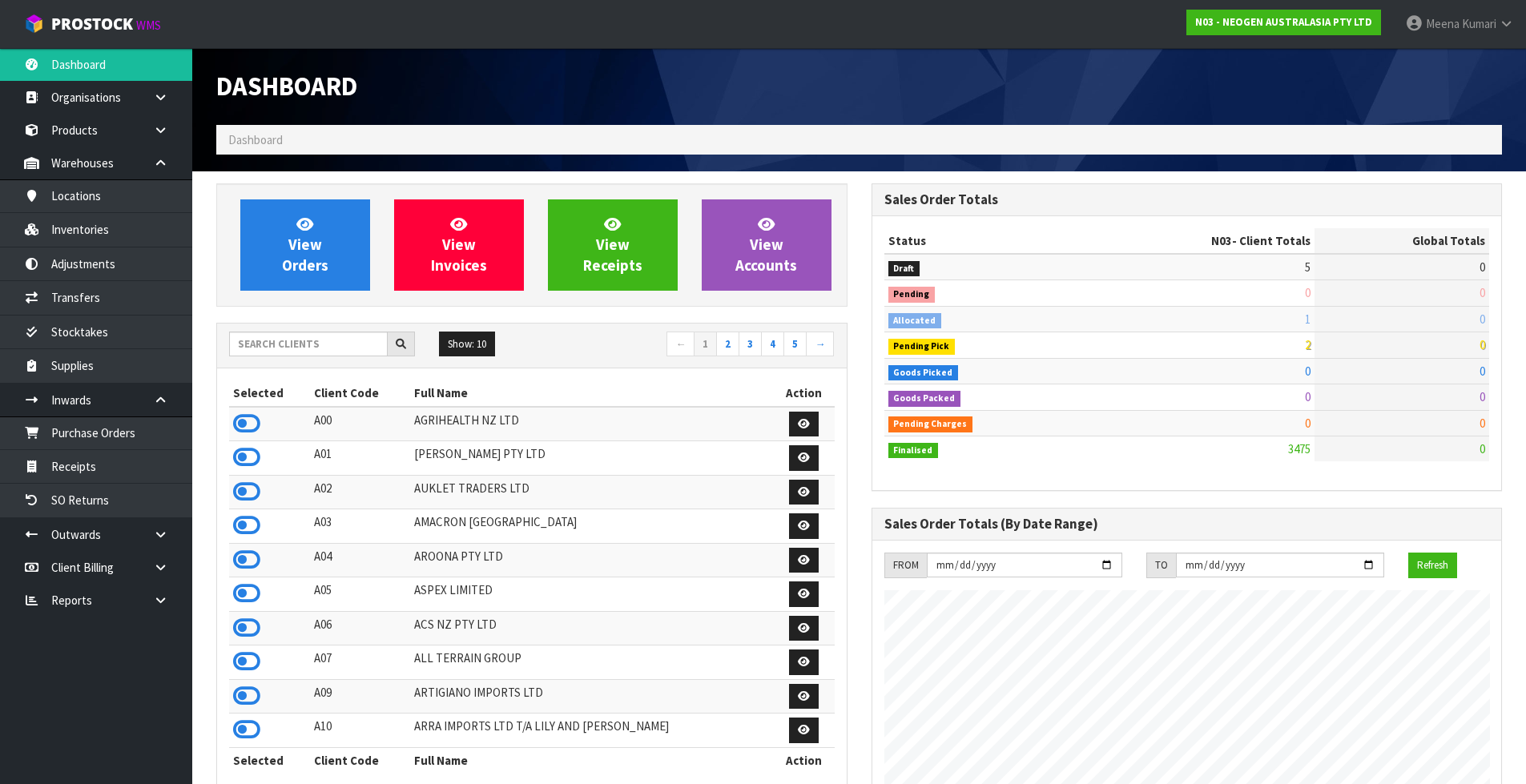
scroll to position [1214, 655]
click at [85, 222] on link "Inventories" at bounding box center [96, 229] width 192 height 33
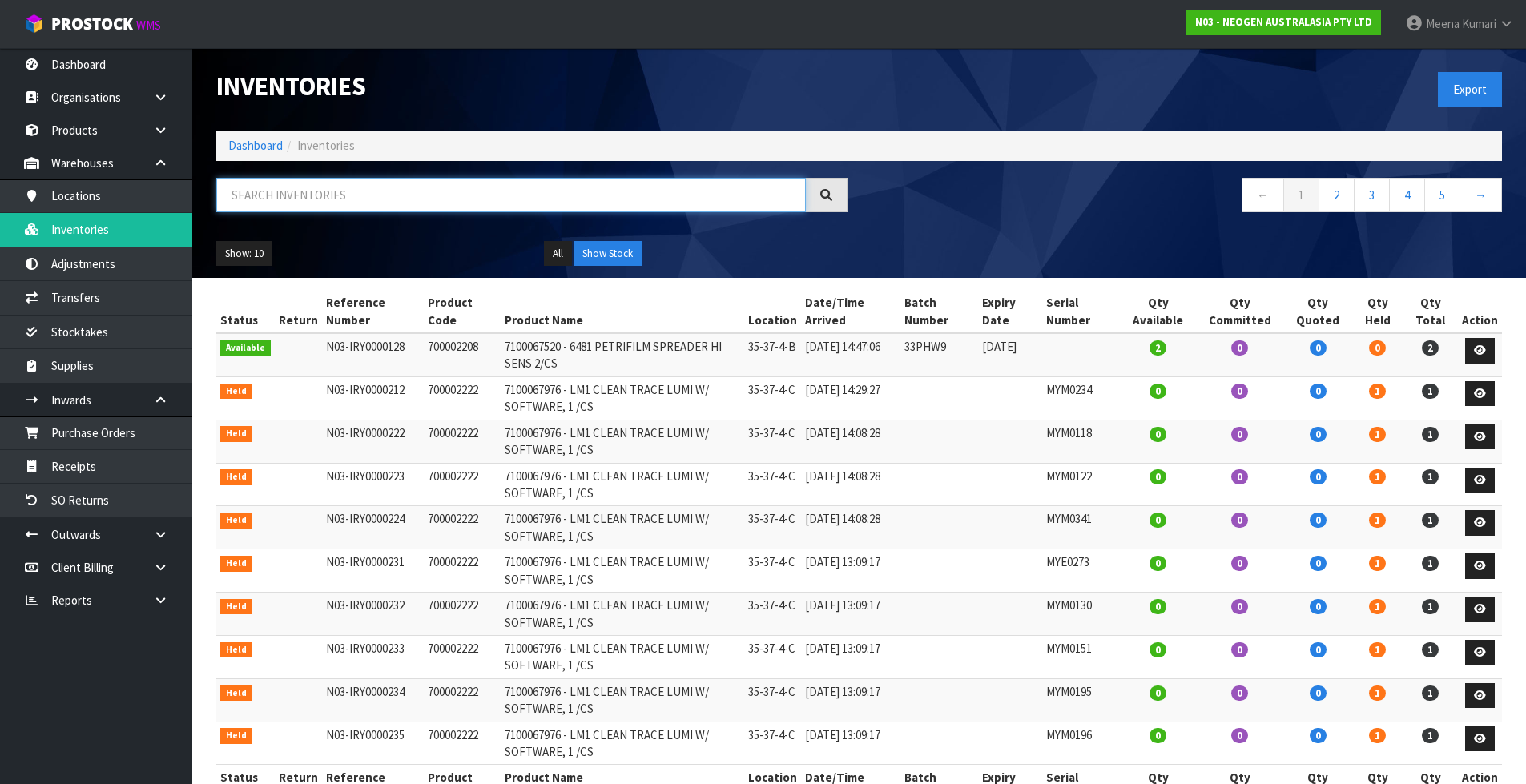
click at [262, 194] on input "text" at bounding box center [511, 195] width 590 height 35
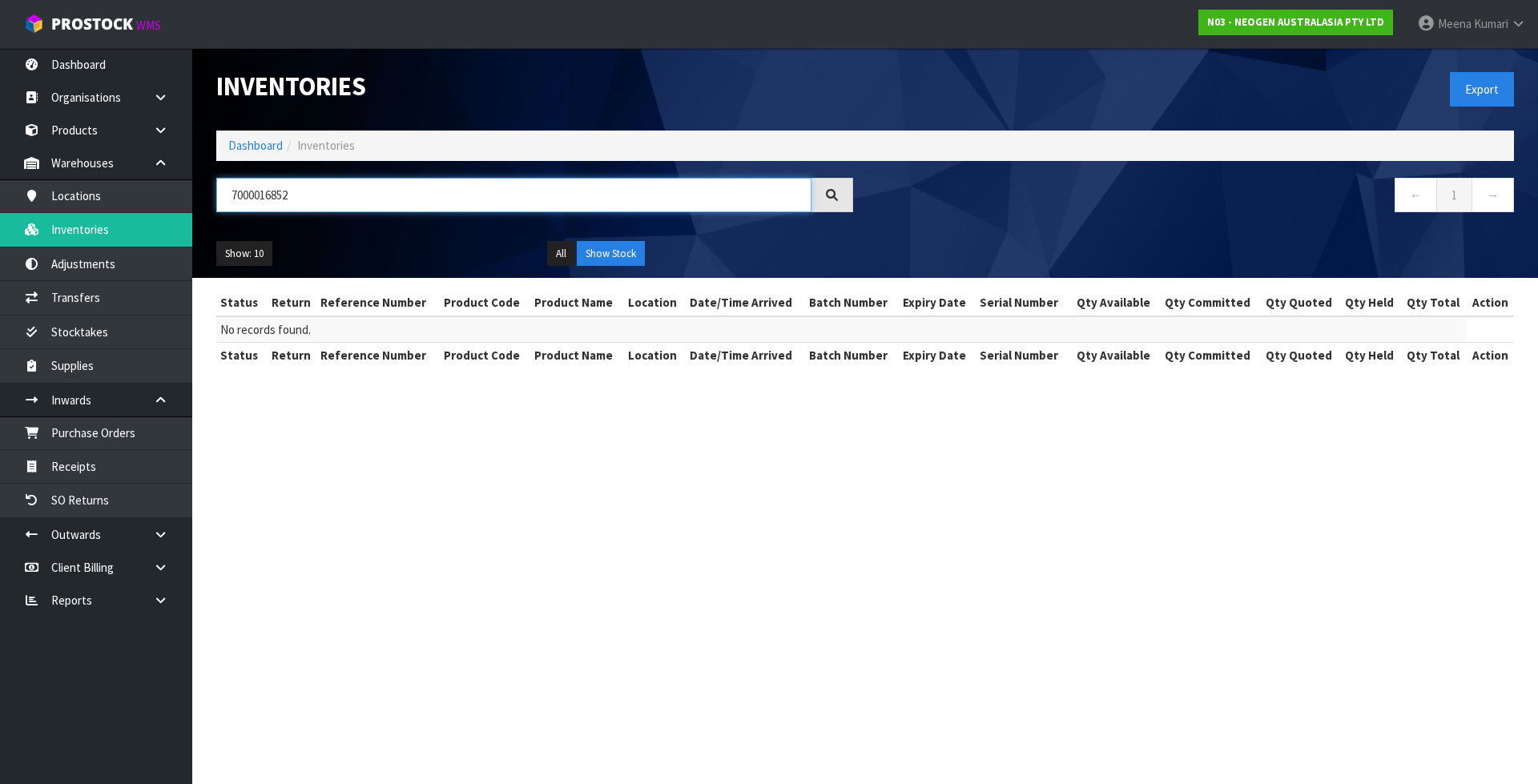
click at [266, 196] on input "7000016852" at bounding box center [514, 195] width 595 height 35
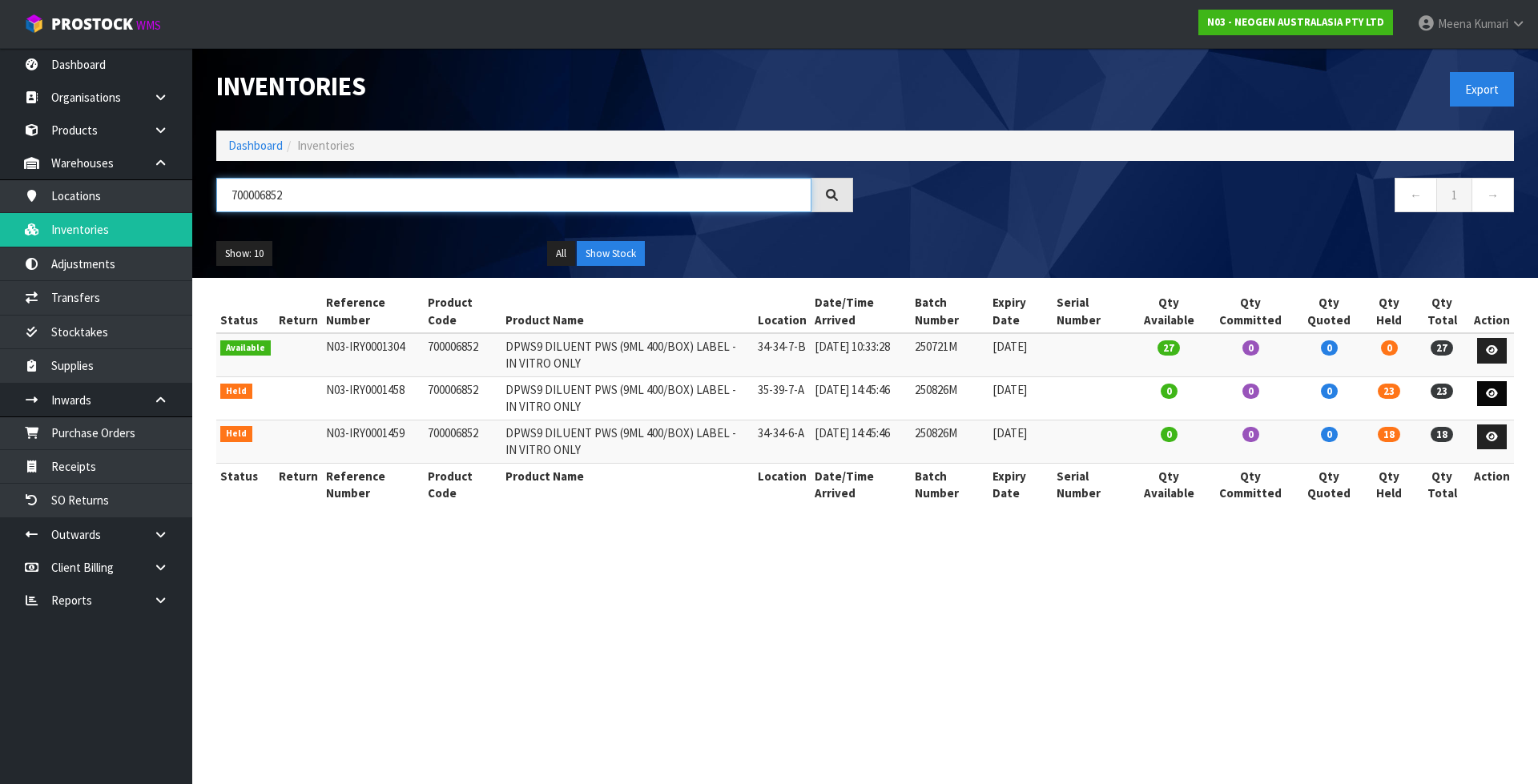
type input "700006852"
click at [1488, 398] on icon at bounding box center [1491, 393] width 12 height 10
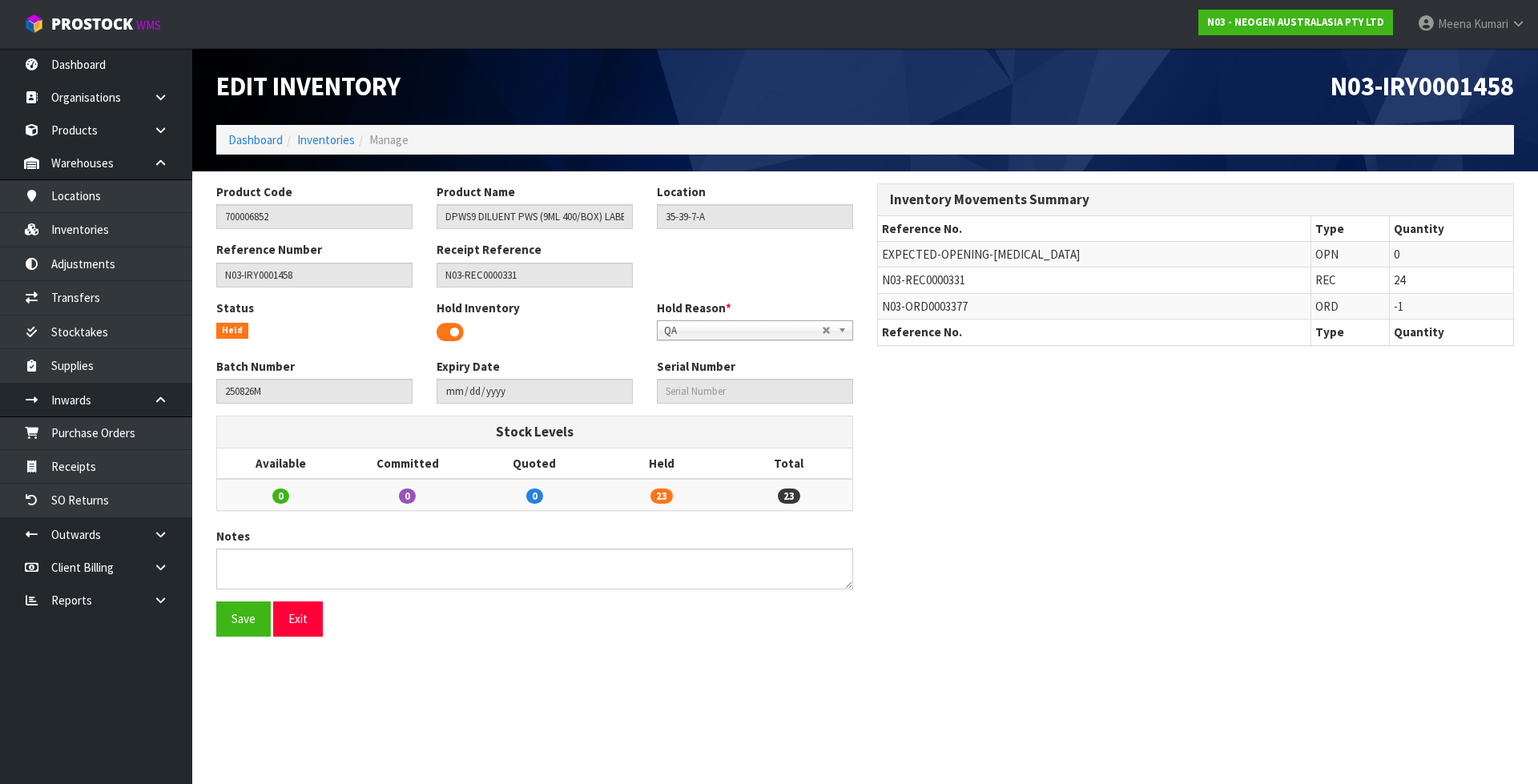
click at [450, 339] on span at bounding box center [449, 333] width 27 height 24
click at [458, 332] on span at bounding box center [449, 333] width 27 height 24
click at [278, 220] on input "700006852" at bounding box center [314, 217] width 196 height 24
click at [132, 294] on link "Transfers" at bounding box center [96, 297] width 192 height 33
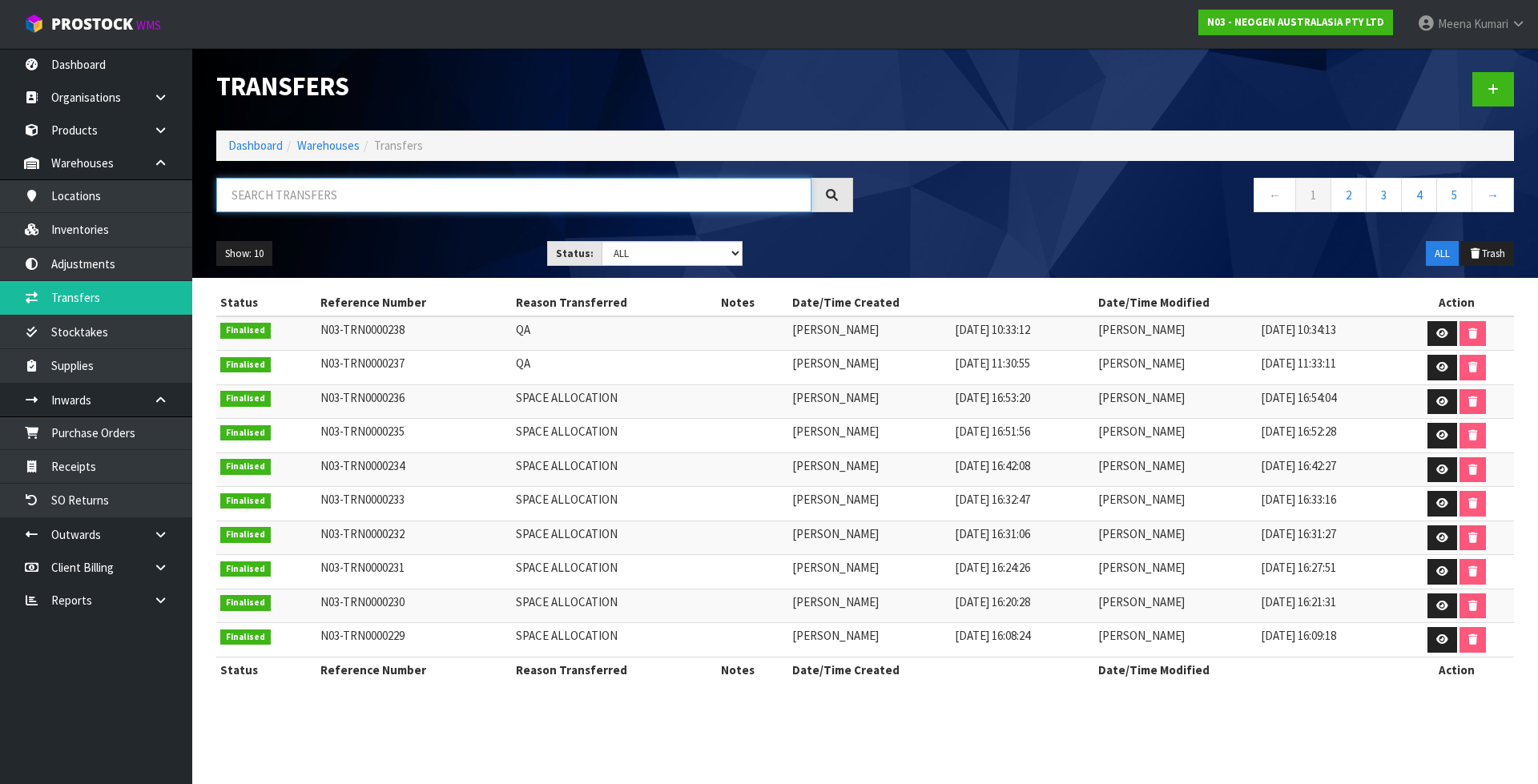
click at [359, 189] on input "text" at bounding box center [514, 195] width 595 height 35
paste input "700006852"
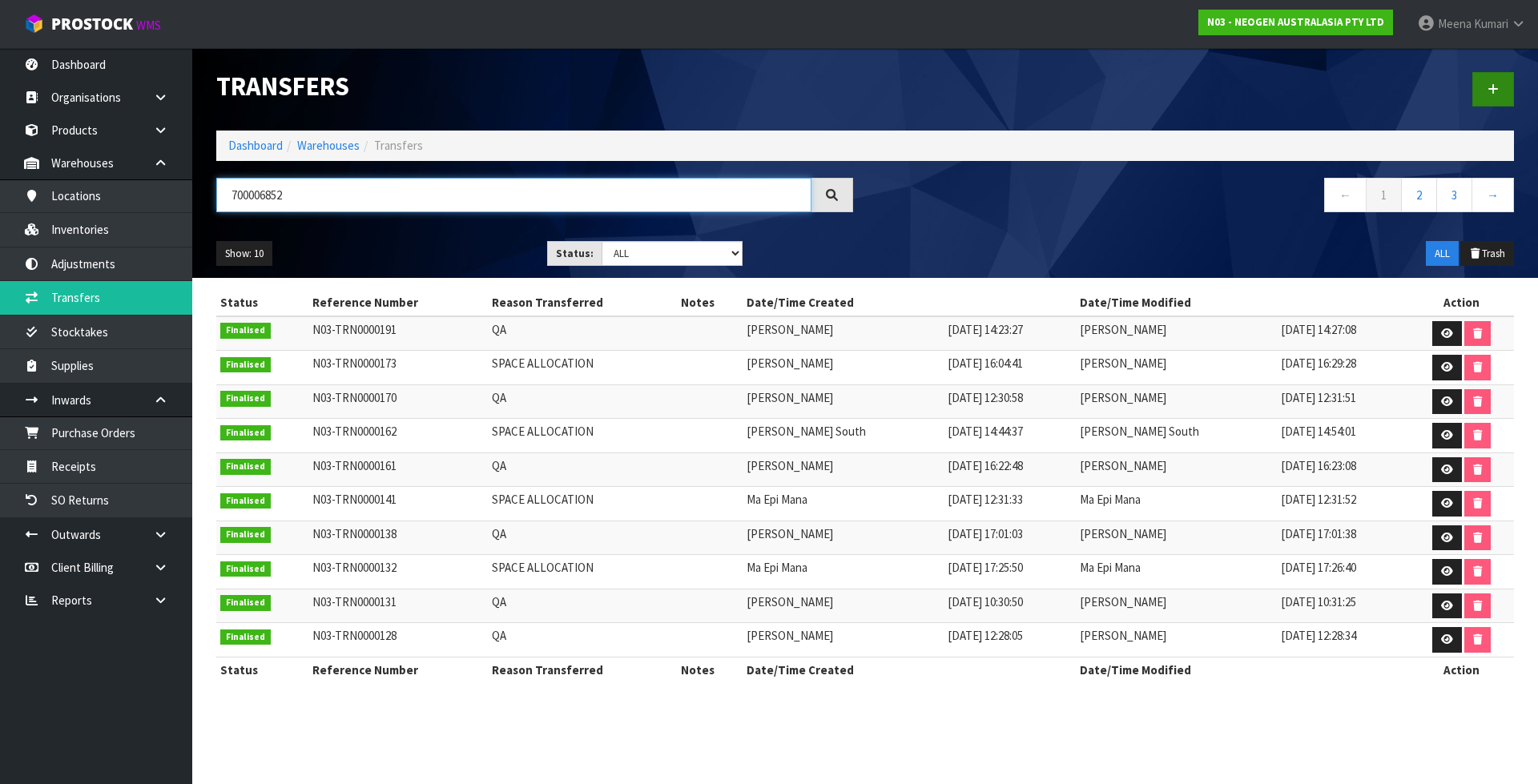
type input "700006852"
click at [1500, 89] on link at bounding box center [1493, 89] width 41 height 35
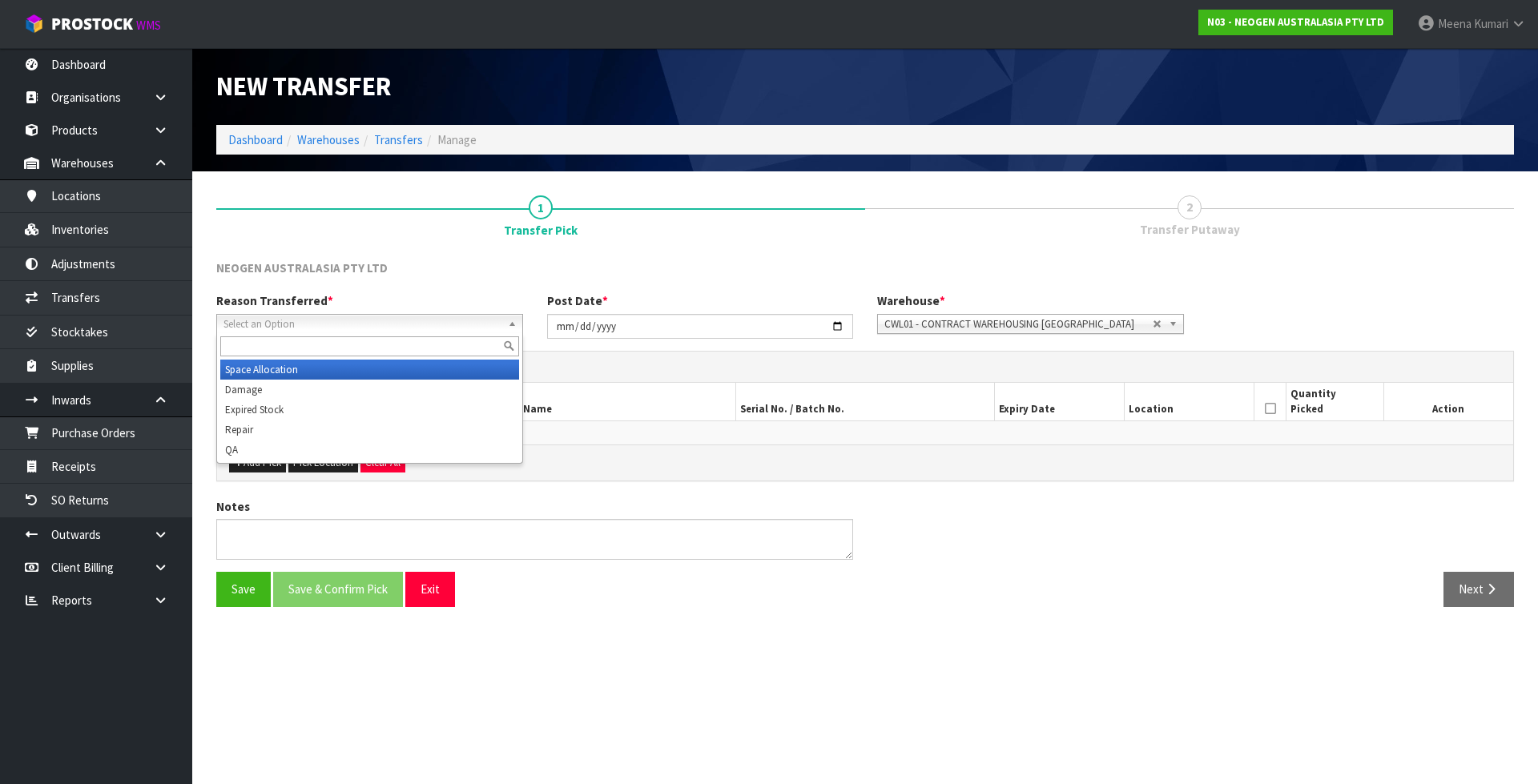
click at [354, 321] on span "Select an Option" at bounding box center [362, 324] width 278 height 19
click at [381, 365] on li "Space Allocation" at bounding box center [369, 369] width 299 height 20
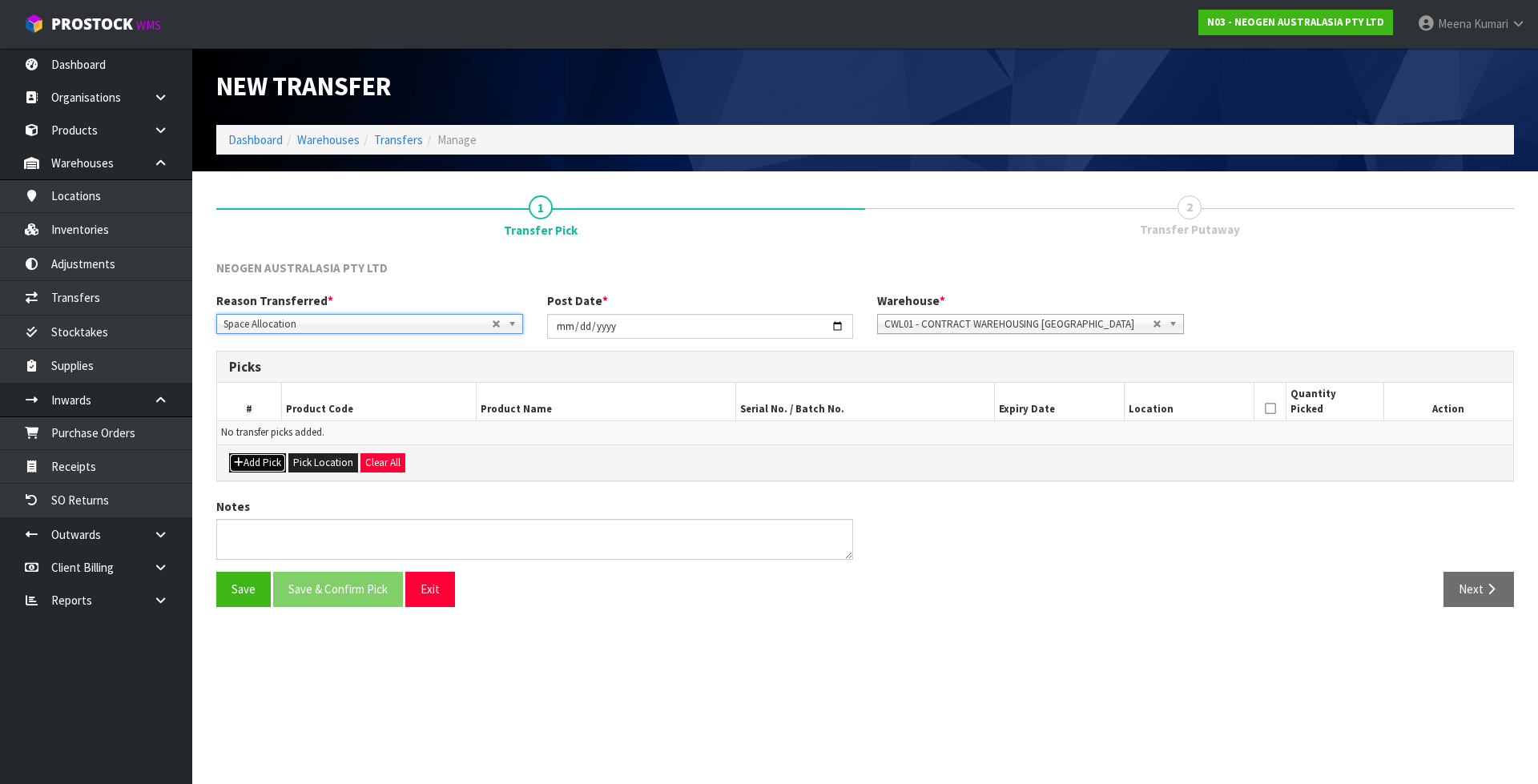
click at [266, 462] on button "Add Pick" at bounding box center [257, 462] width 57 height 19
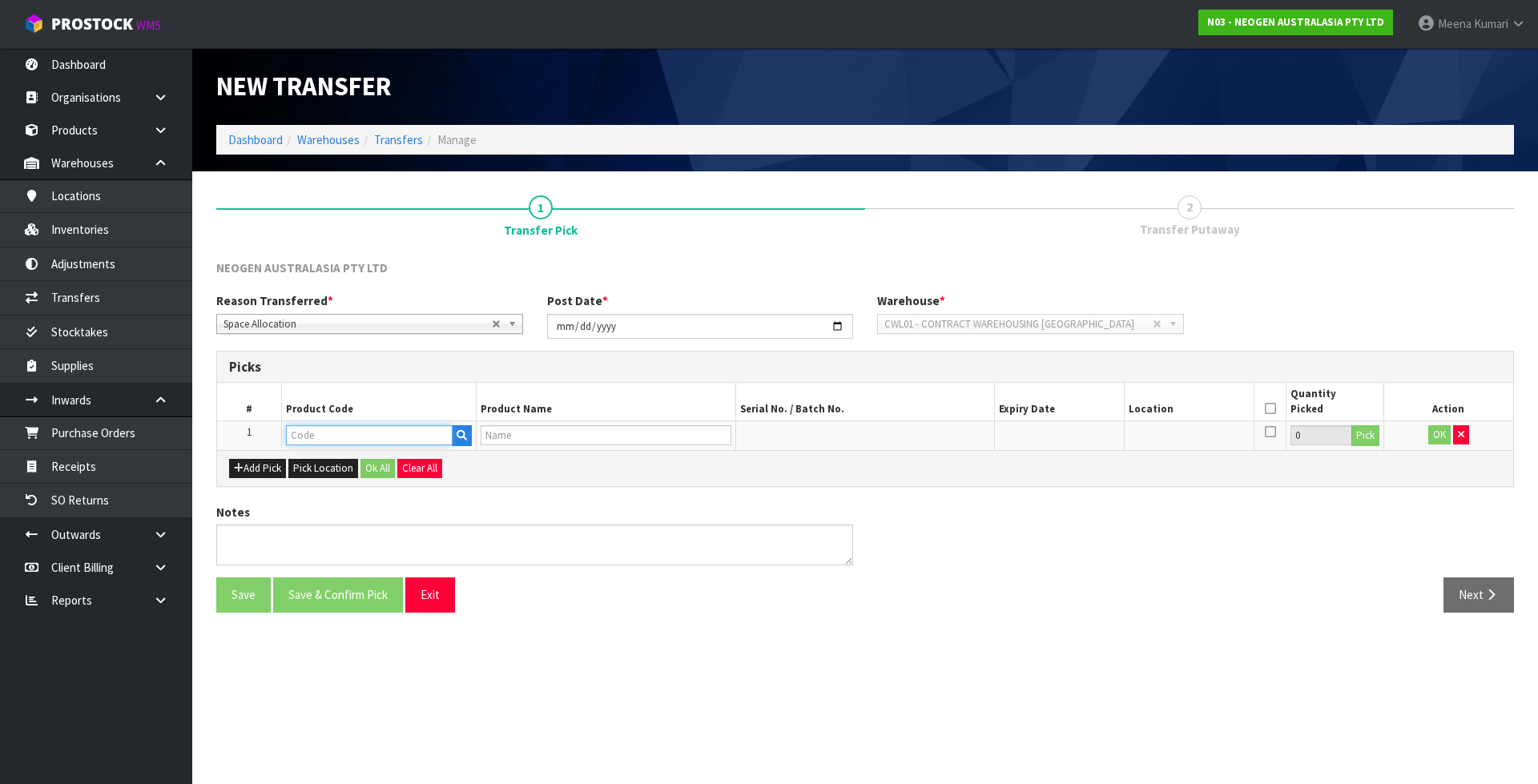
click at [320, 434] on input "text" at bounding box center [369, 434] width 167 height 20
paste input "700006852"
type input "700006852"
type input "DPWS9 DILUENT PWS (9ML 400/BOX) LABEL - IN VITRO ONLY"
type input "700006852"
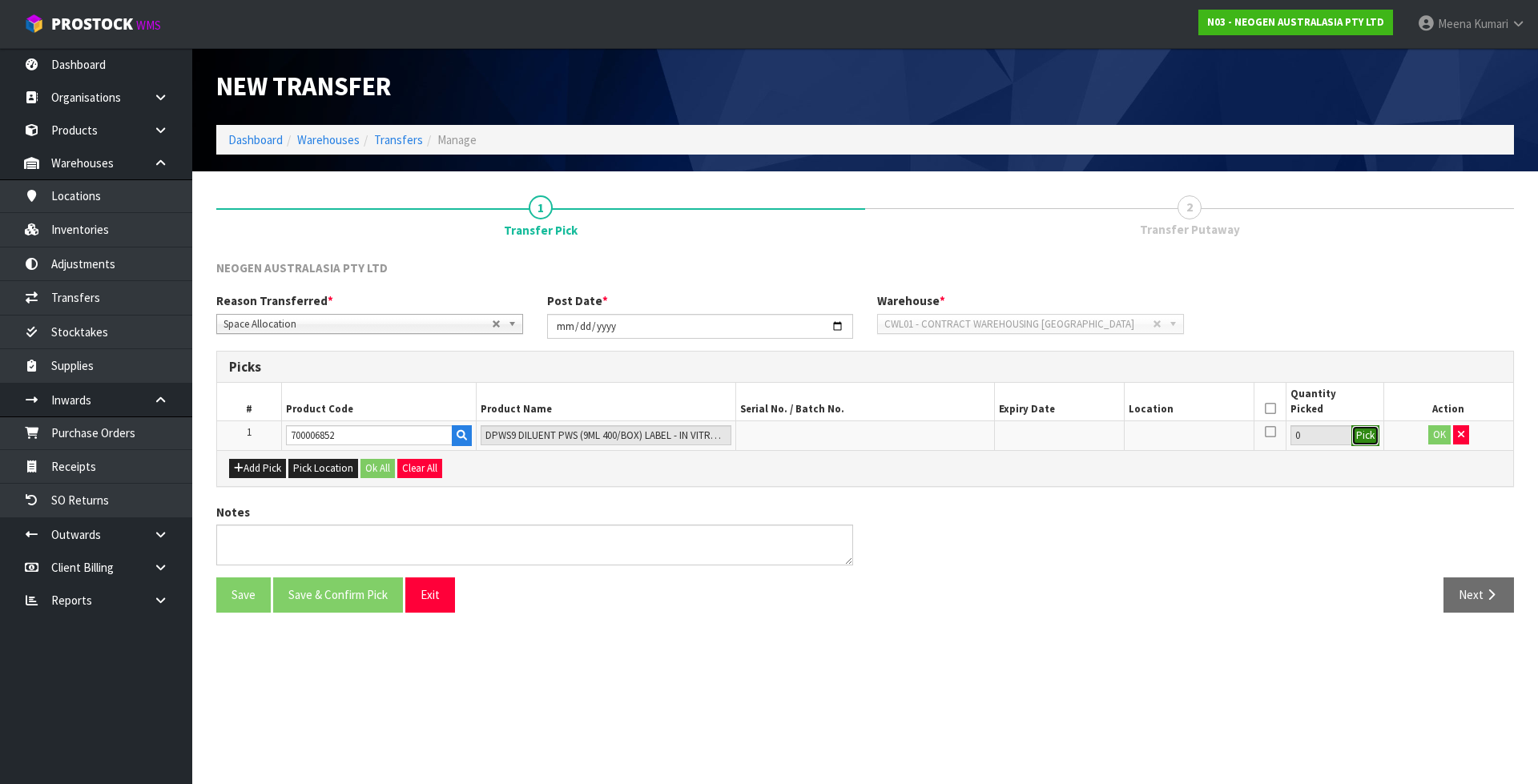
click at [1358, 436] on button "Pick" at bounding box center [1365, 435] width 28 height 21
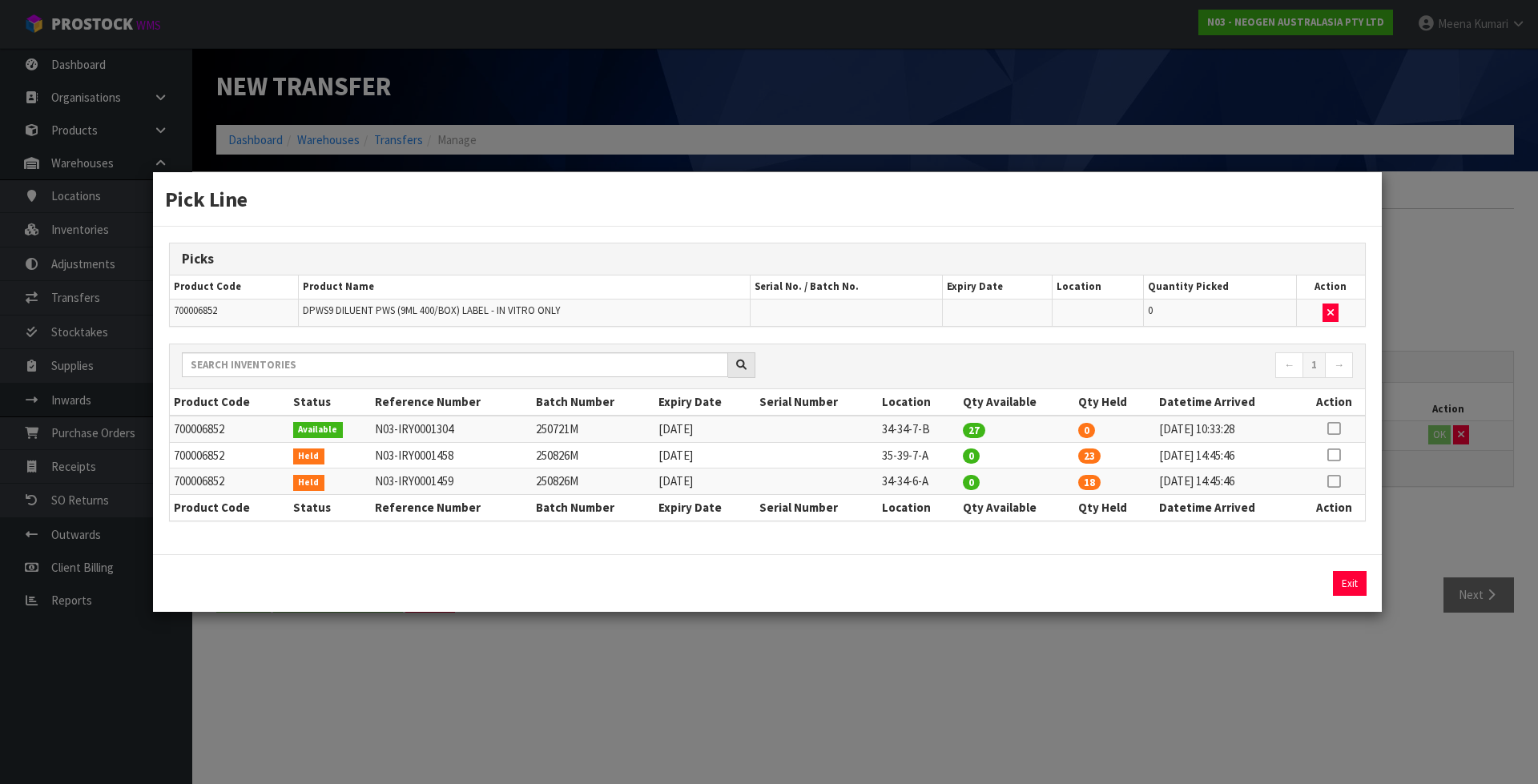
click at [1333, 456] on icon at bounding box center [1334, 455] width 13 height 1
click at [1286, 588] on button "Assign Pick" at bounding box center [1295, 583] width 66 height 24
type input "23"
click at [1333, 481] on icon at bounding box center [1334, 481] width 13 height 1
click at [1289, 584] on button "Assign Pick" at bounding box center [1295, 583] width 66 height 24
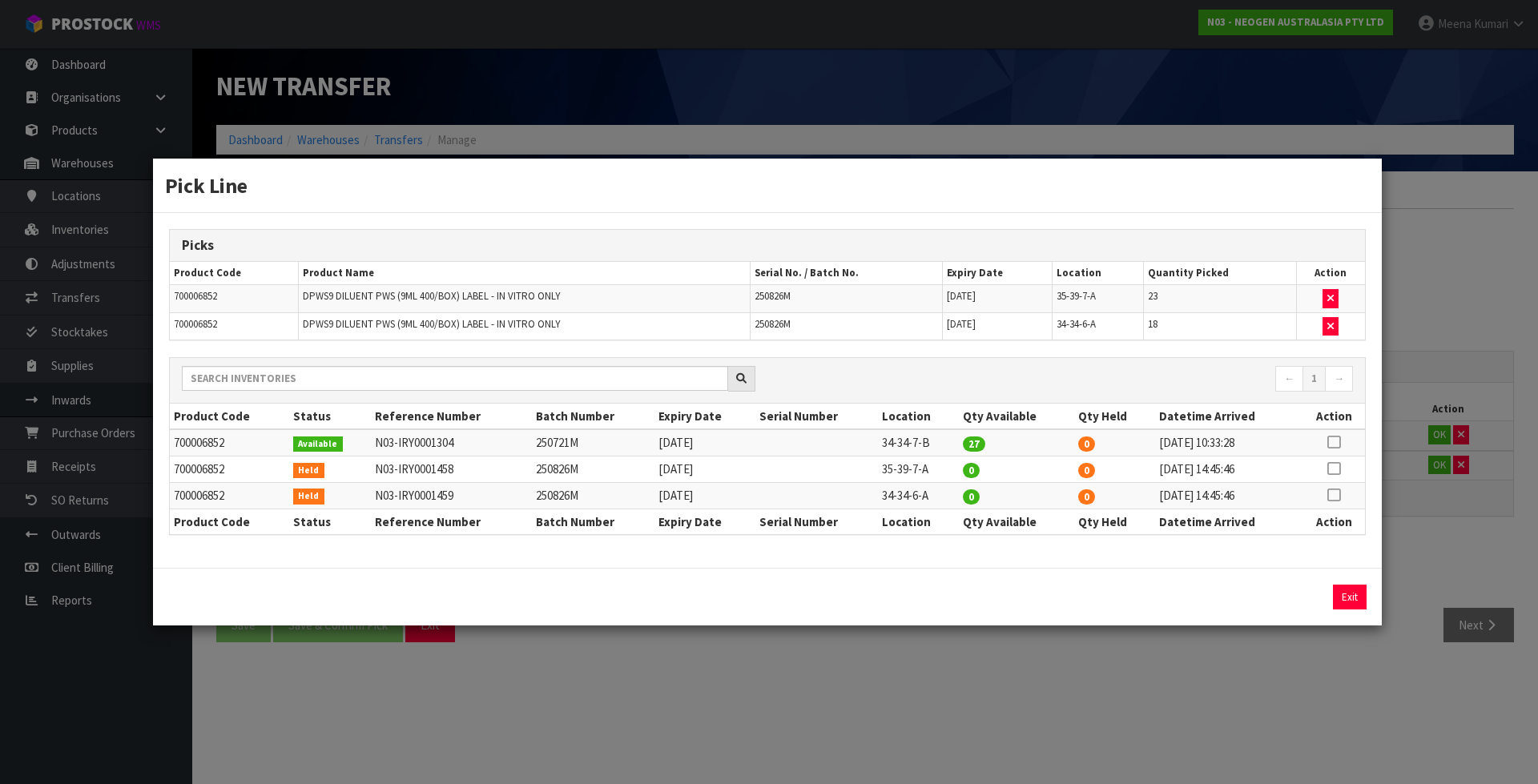
click at [1397, 701] on div "Pick Line Picks Product Code Product Name Serial No. / Batch No. Expiry Date Lo…" at bounding box center [769, 392] width 1538 height 784
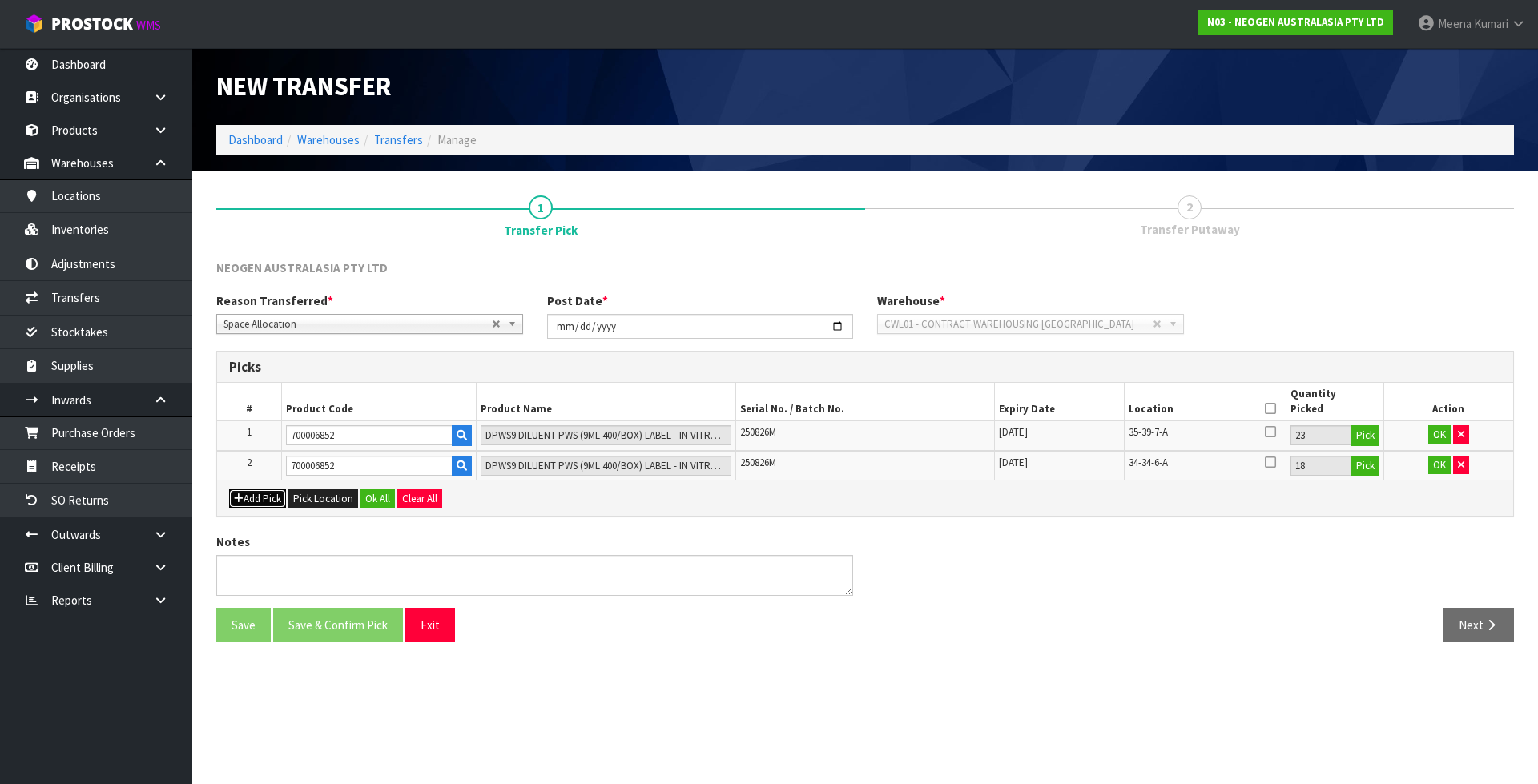
click at [278, 498] on button "Add Pick" at bounding box center [257, 499] width 57 height 19
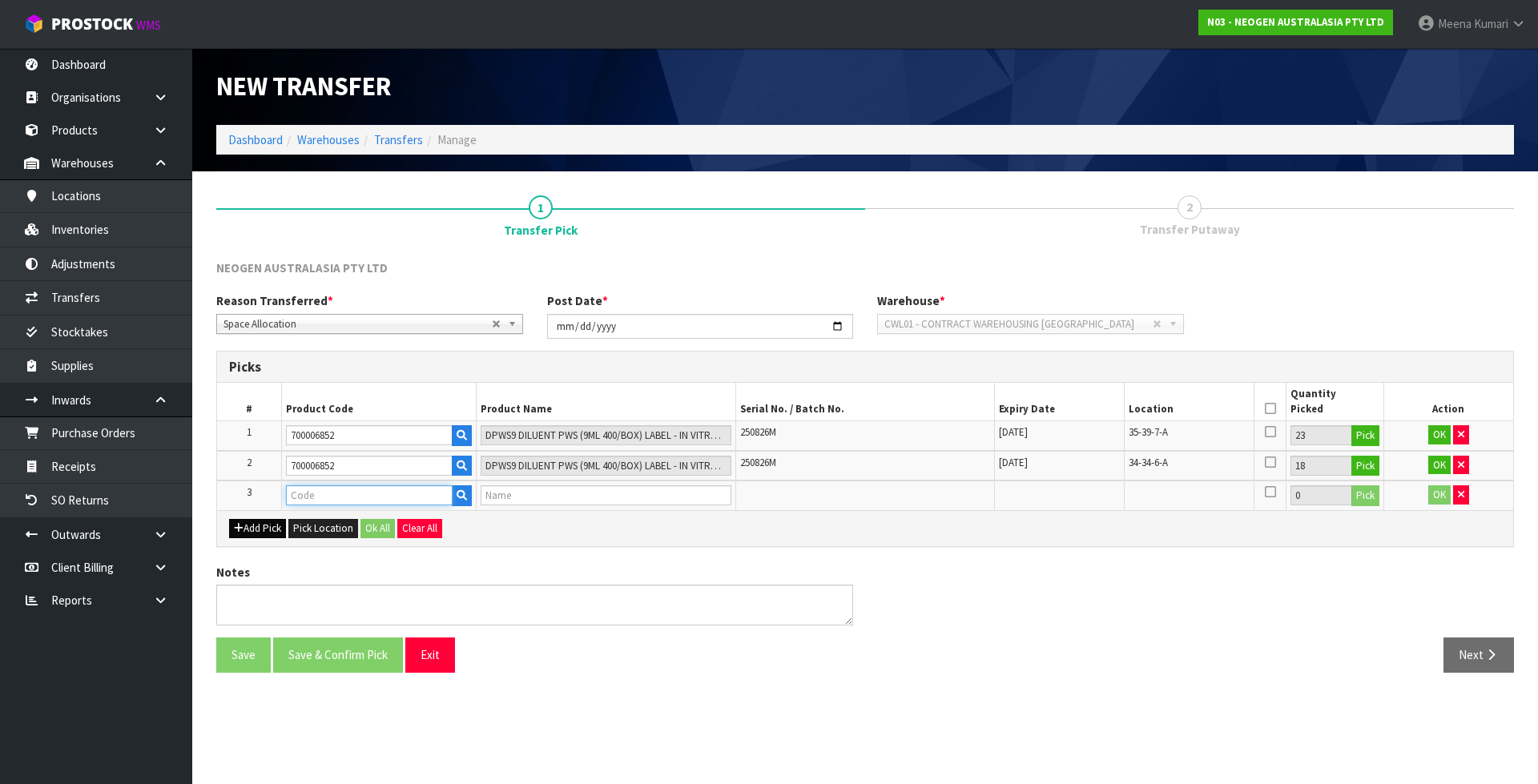
click at [331, 498] on input "text" at bounding box center [369, 494] width 167 height 20
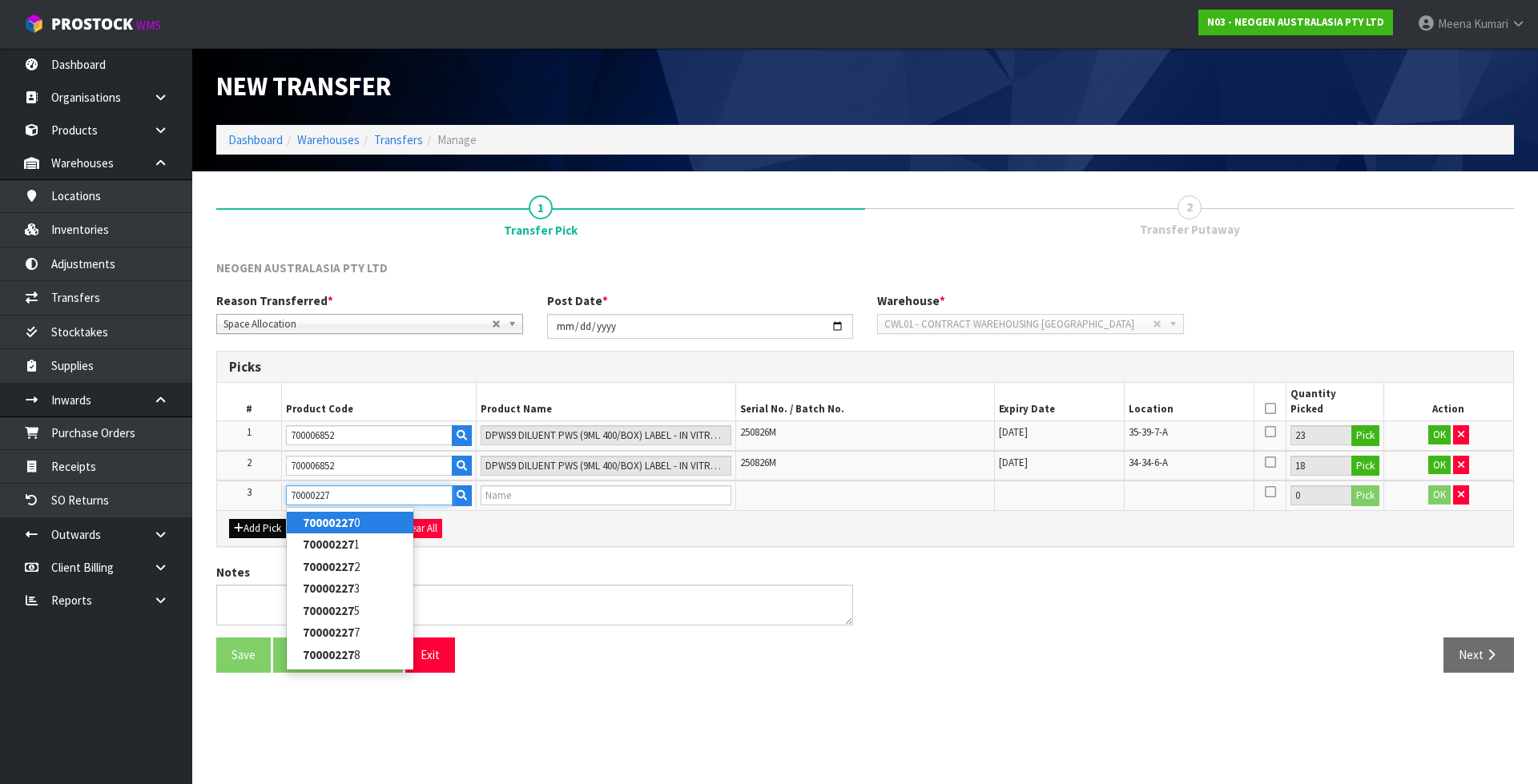
type input "700002273"
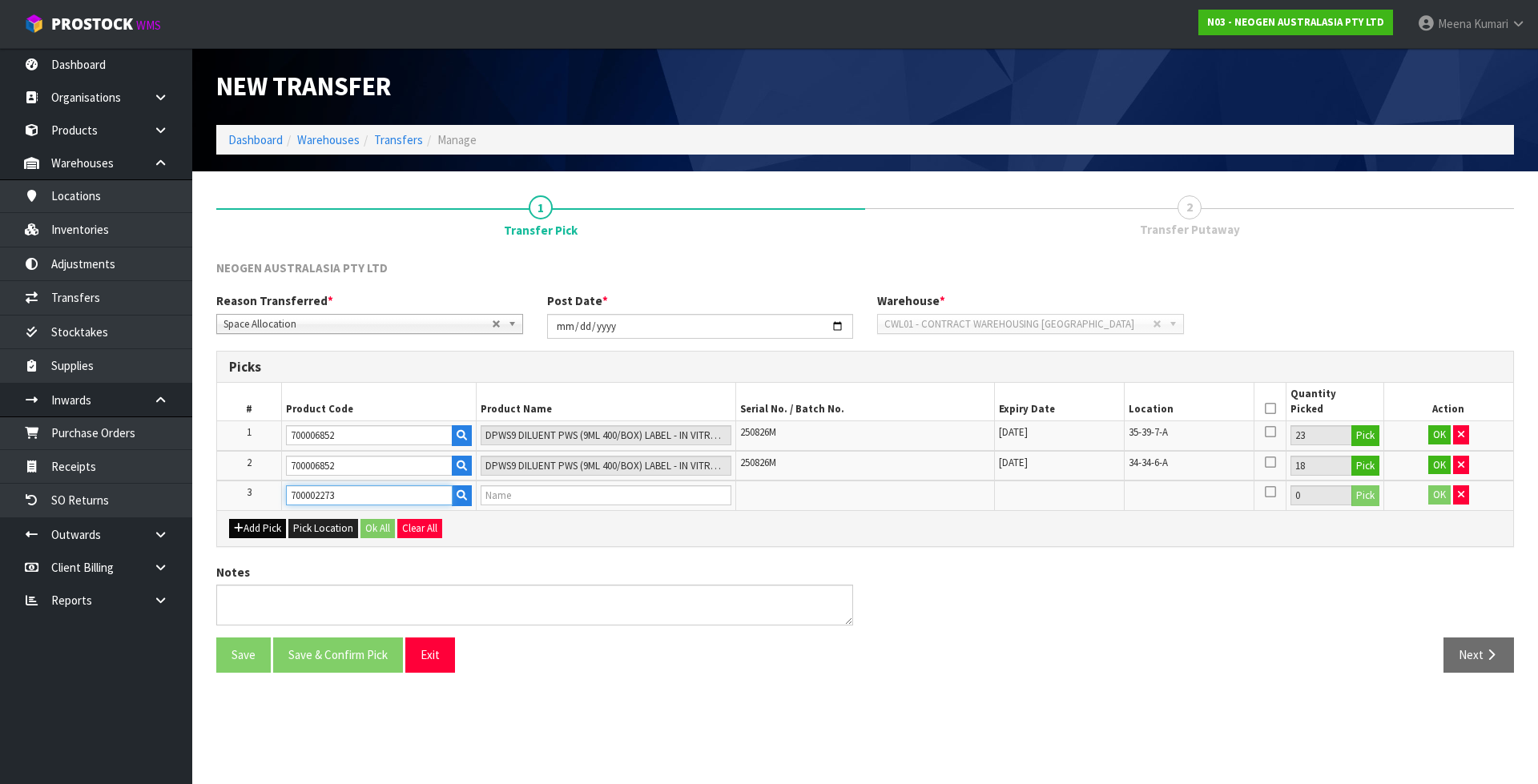
type input "7100126807 - 6421 PETRIFILM ENTROBCT PLT 1000/CS PL"
type input "700002273"
click at [1363, 491] on button "Pick" at bounding box center [1365, 495] width 28 height 21
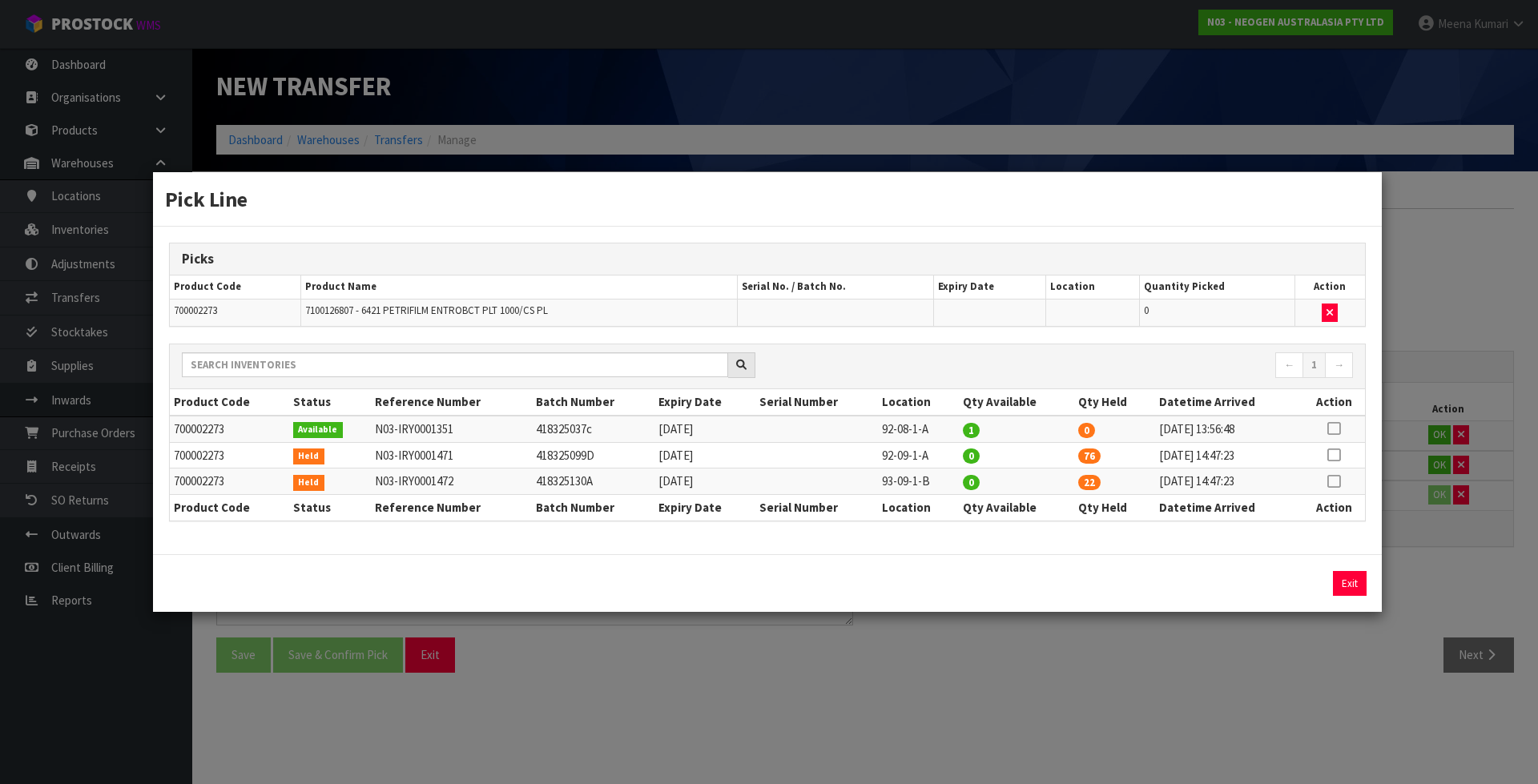
click at [1335, 481] on icon at bounding box center [1334, 481] width 13 height 1
click at [1309, 582] on button "Assign Pick" at bounding box center [1295, 583] width 66 height 24
type input "22"
click at [1335, 695] on div "Pick Line Picks Product Code Product Name Serial No. / Batch No. Expiry Date Lo…" at bounding box center [769, 392] width 1538 height 784
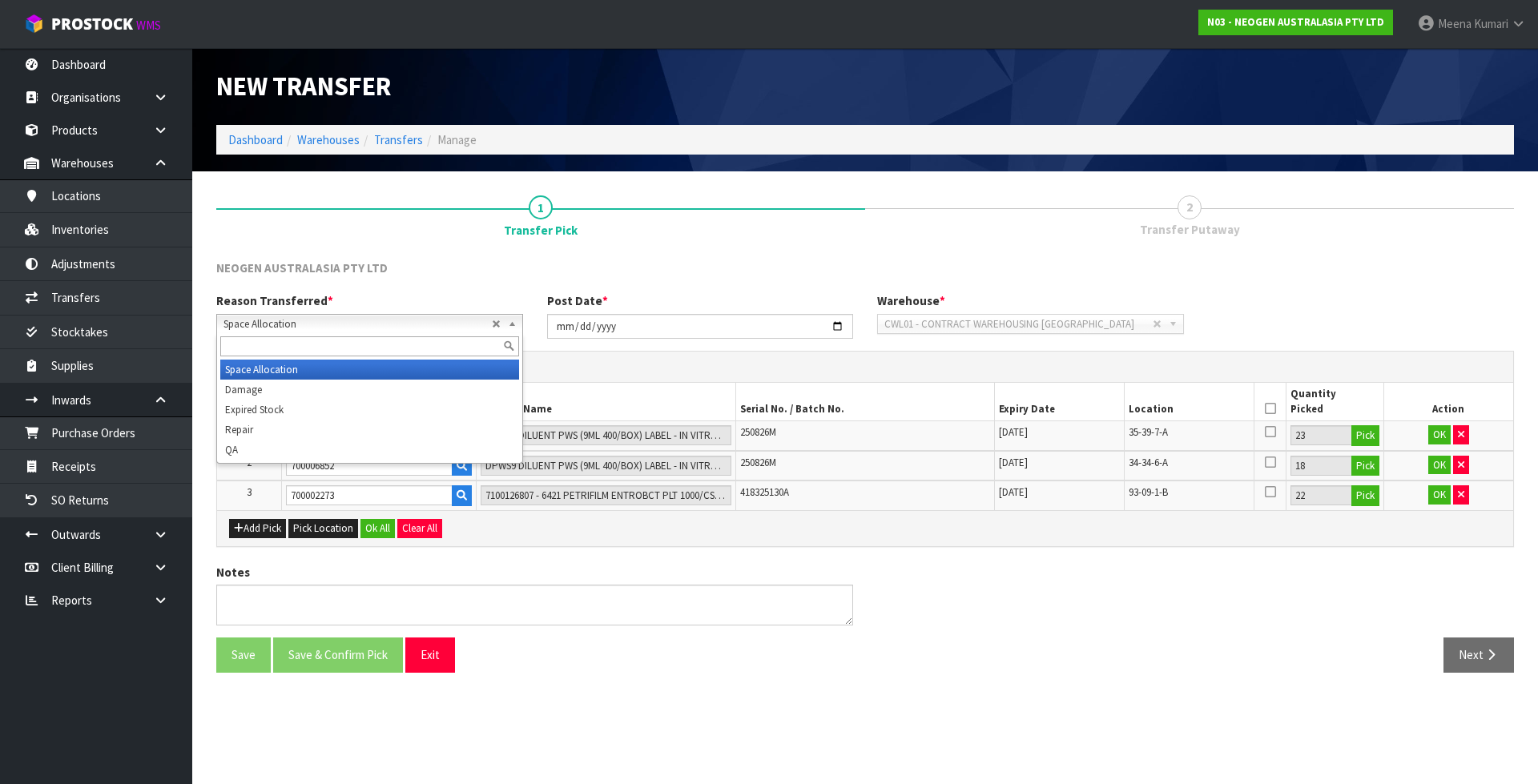
click at [389, 323] on span "Space Allocation" at bounding box center [357, 324] width 268 height 19
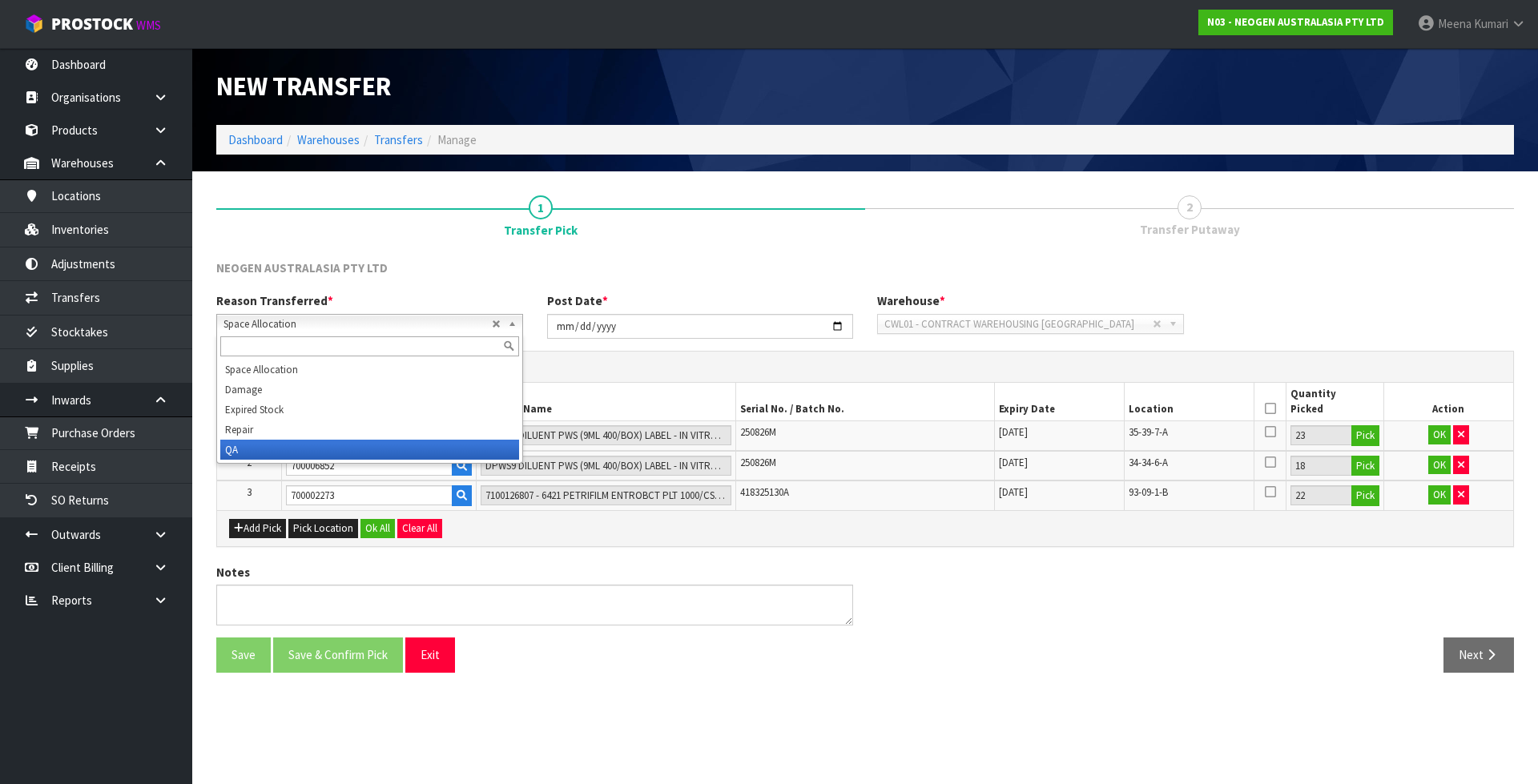
click at [282, 447] on li "QA" at bounding box center [369, 449] width 299 height 20
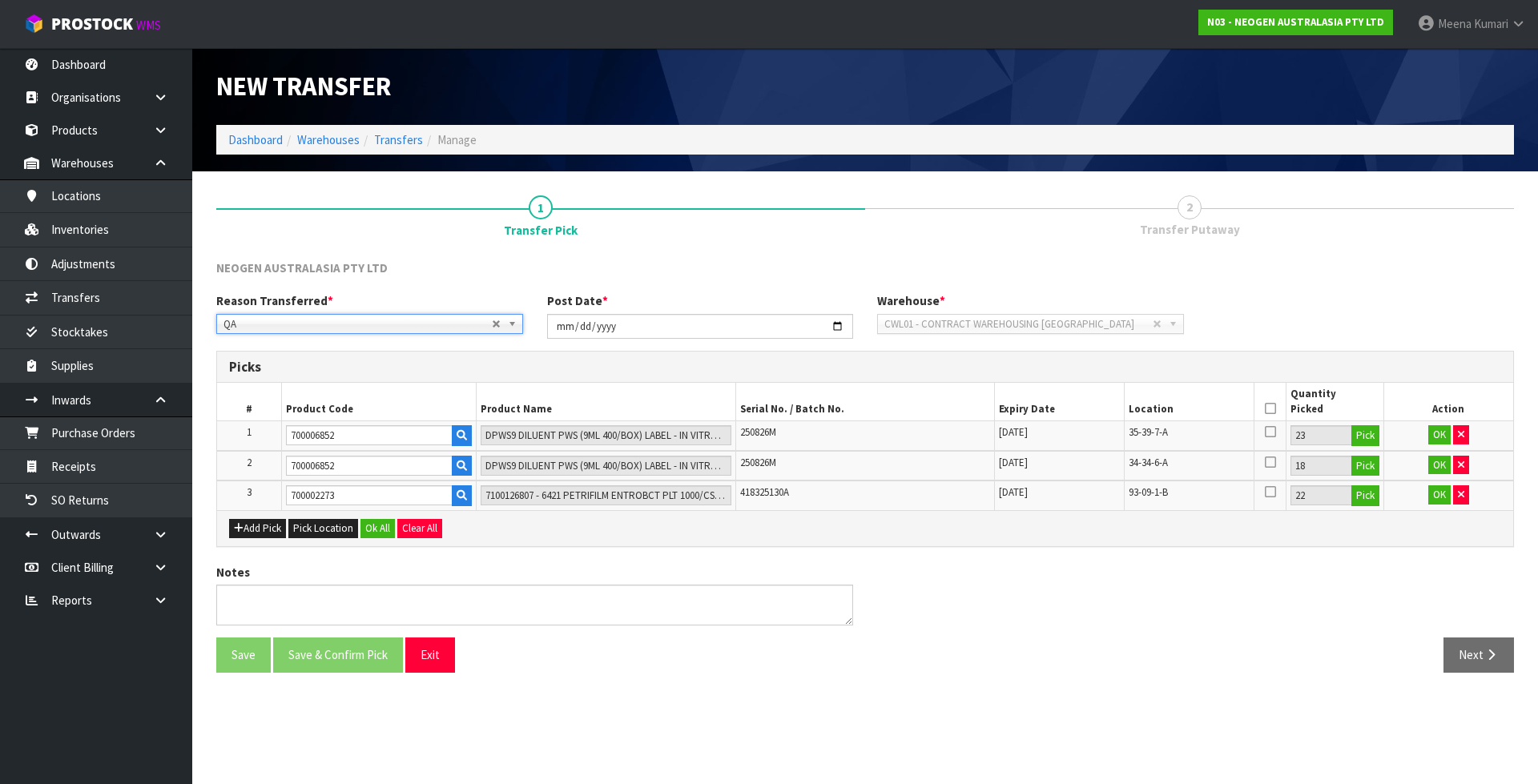
click at [1267, 409] on icon at bounding box center [1270, 409] width 11 height 1
click at [380, 535] on button "Ok All" at bounding box center [377, 528] width 35 height 19
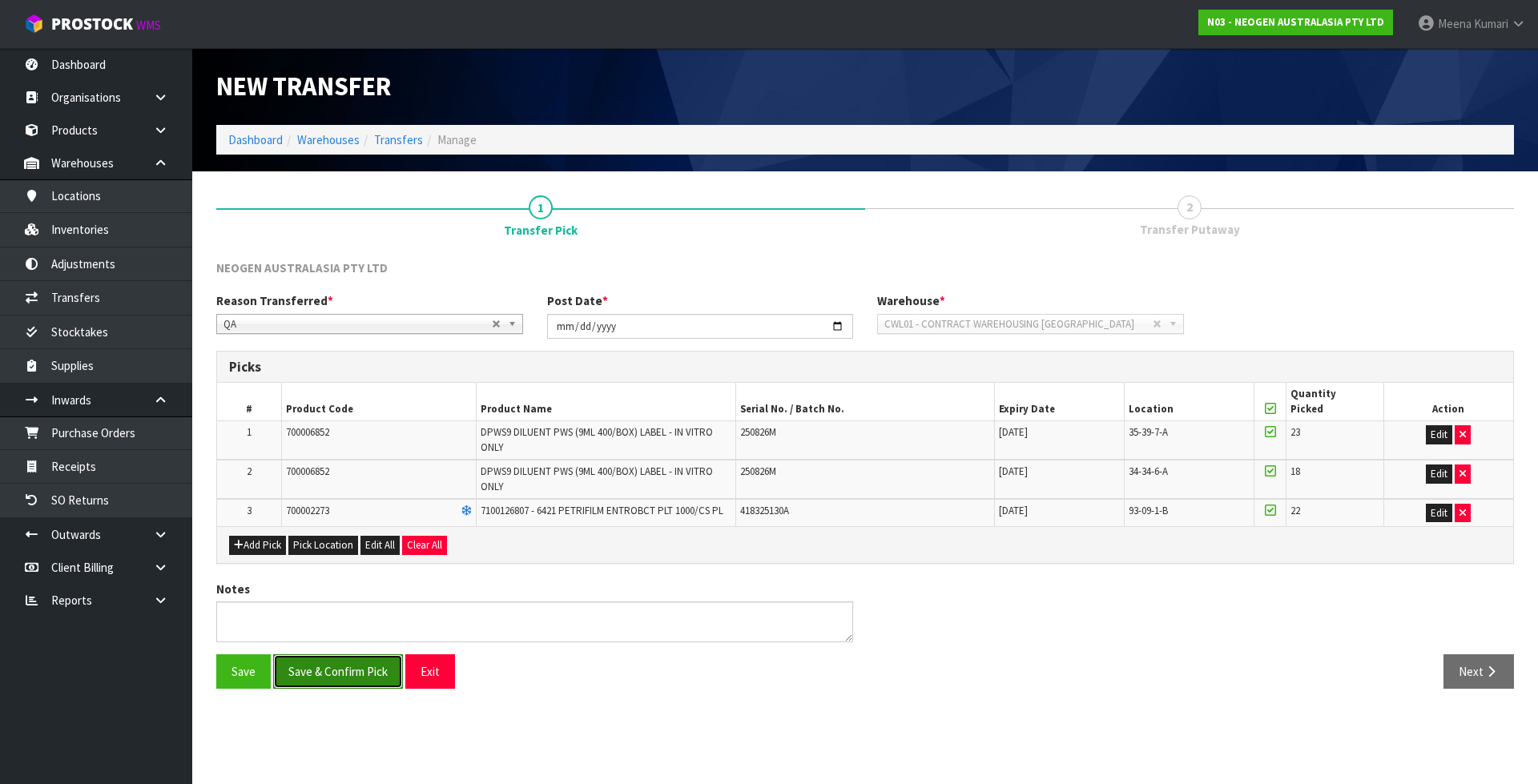
click at [340, 677] on button "Save & Confirm Pick" at bounding box center [338, 671] width 129 height 35
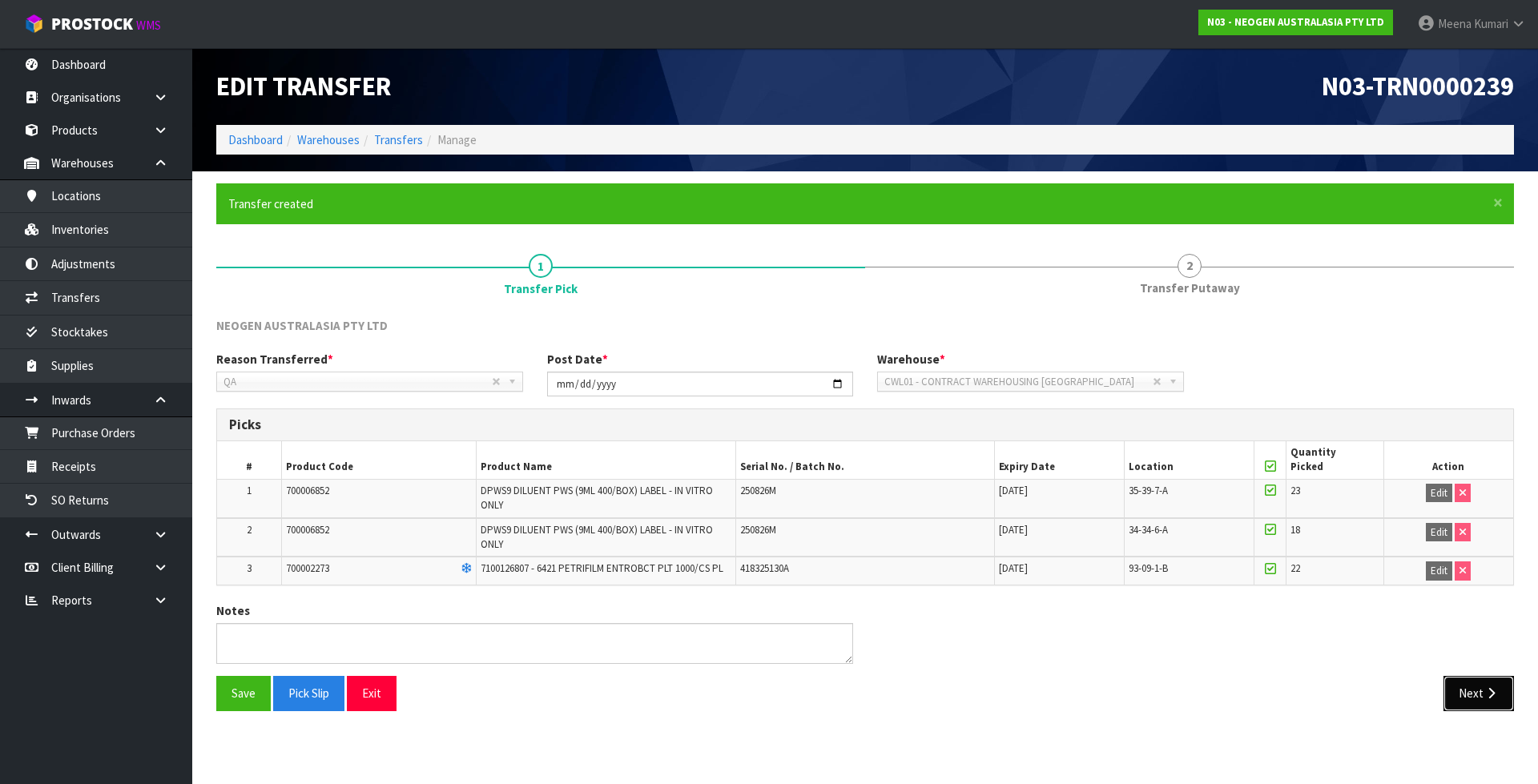
click at [1451, 687] on button "Next" at bounding box center [1478, 693] width 70 height 35
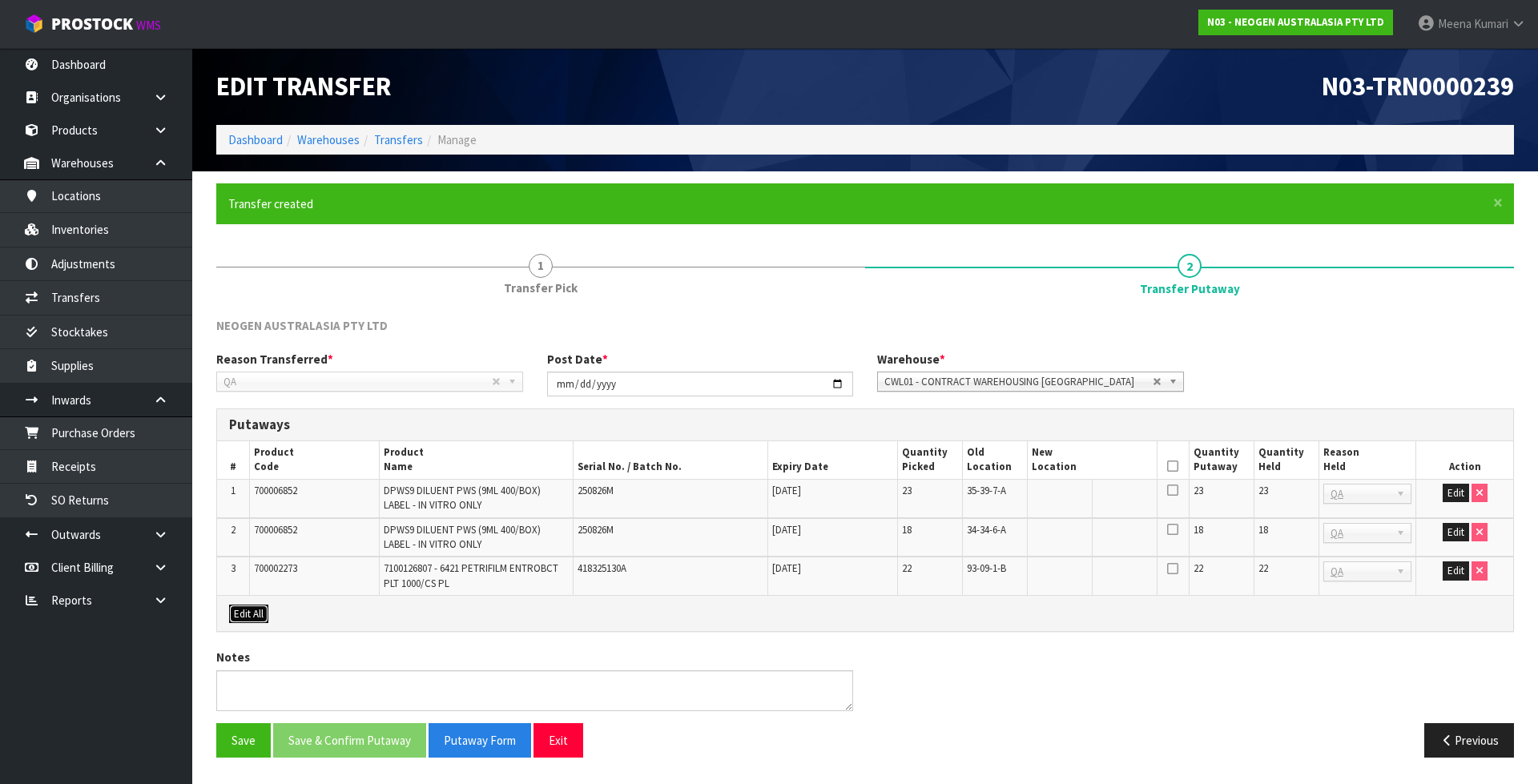
click at [246, 617] on button "Edit All" at bounding box center [249, 614] width 39 height 19
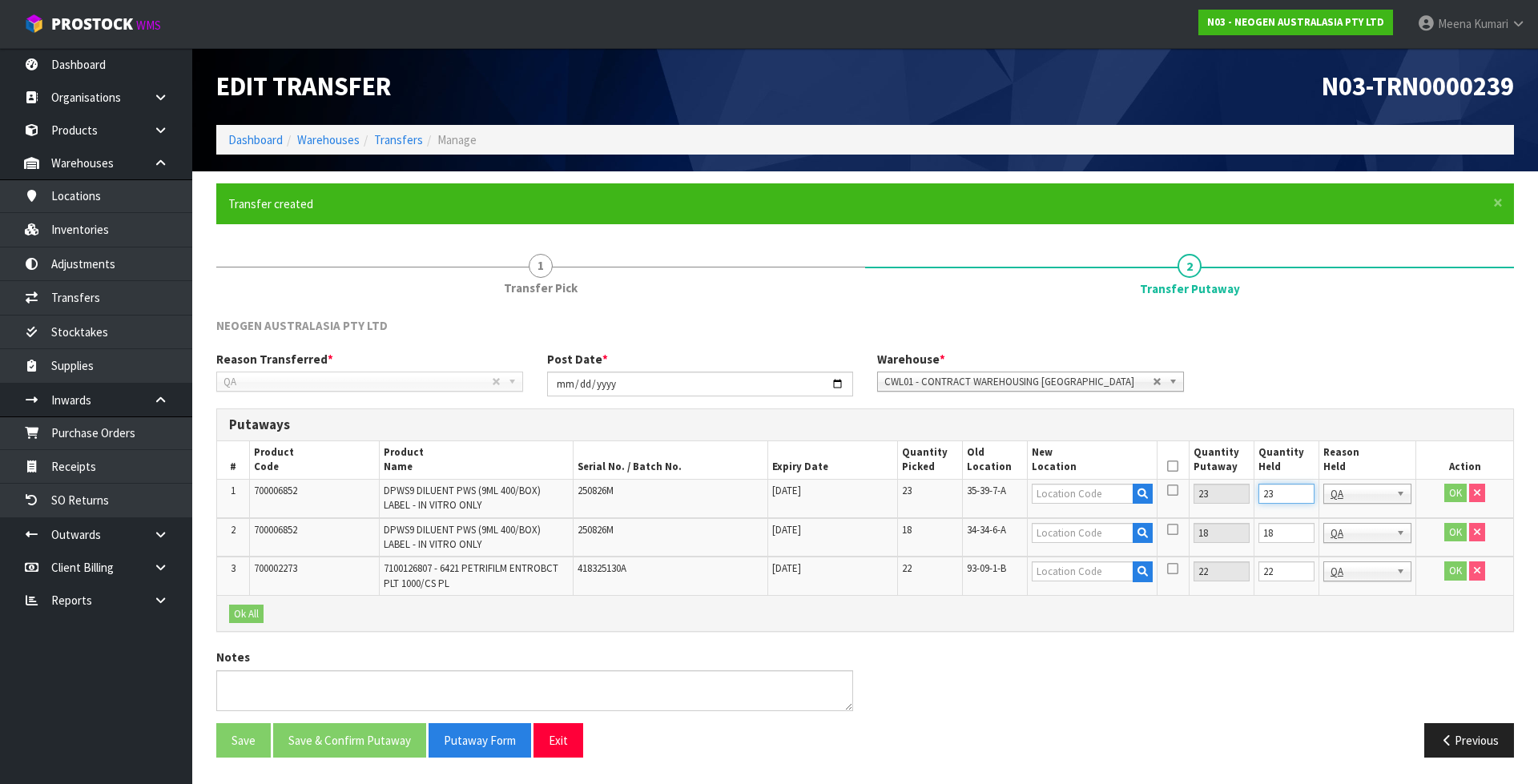
click at [1289, 493] on input "23" at bounding box center [1287, 493] width 56 height 20
type input "0"
click at [1274, 535] on input "18" at bounding box center [1287, 533] width 56 height 20
type input "0"
click at [1281, 573] on input "22" at bounding box center [1287, 571] width 56 height 20
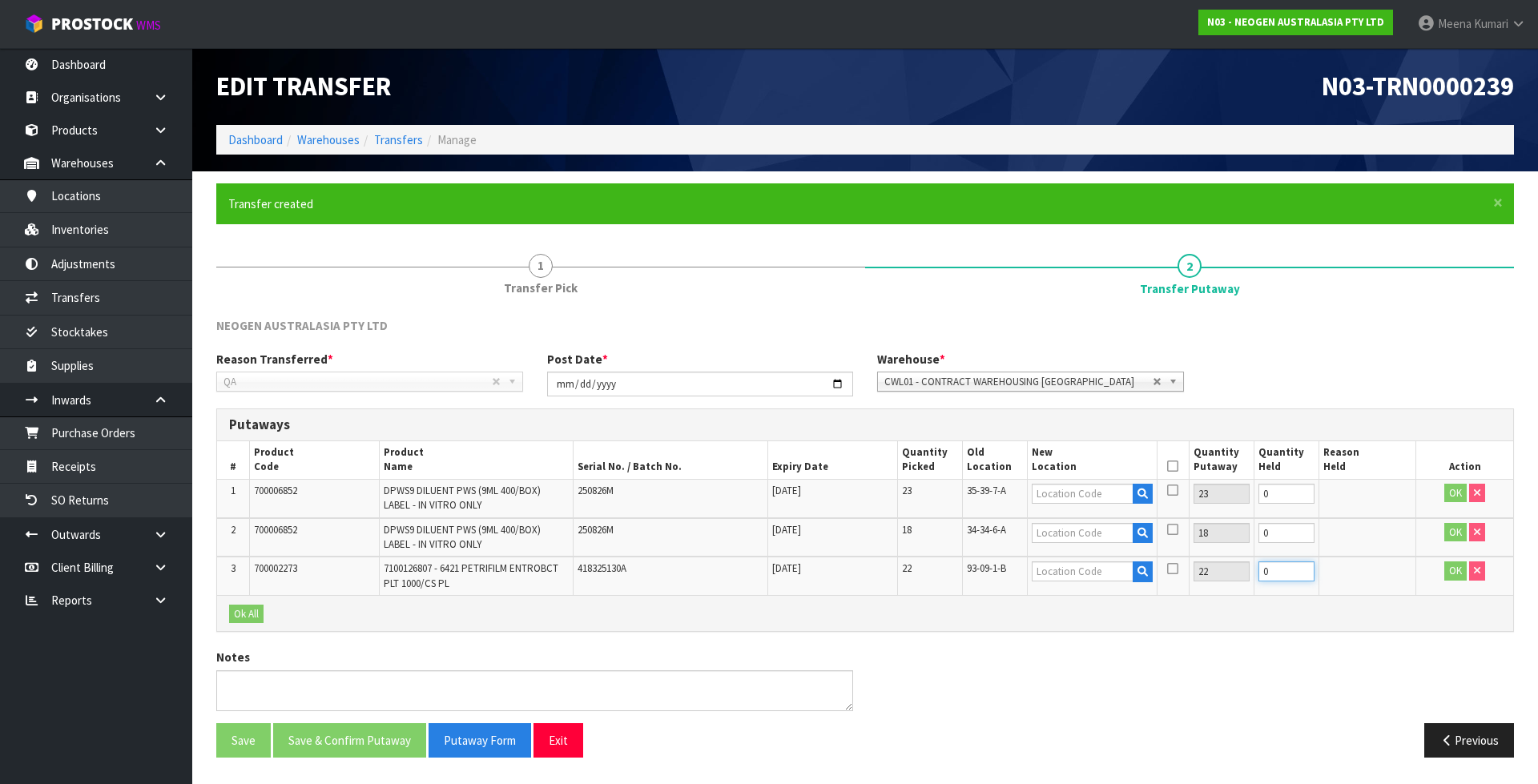
type input "0"
click at [993, 490] on span "35-39-7-A" at bounding box center [987, 490] width 39 height 14
click at [993, 490] on span "35-39-7-A" at bounding box center [987, 490] width 39 height 14
click at [993, 495] on span "35-39-7-A" at bounding box center [987, 490] width 39 height 14
copy tr "35-39-7-A"
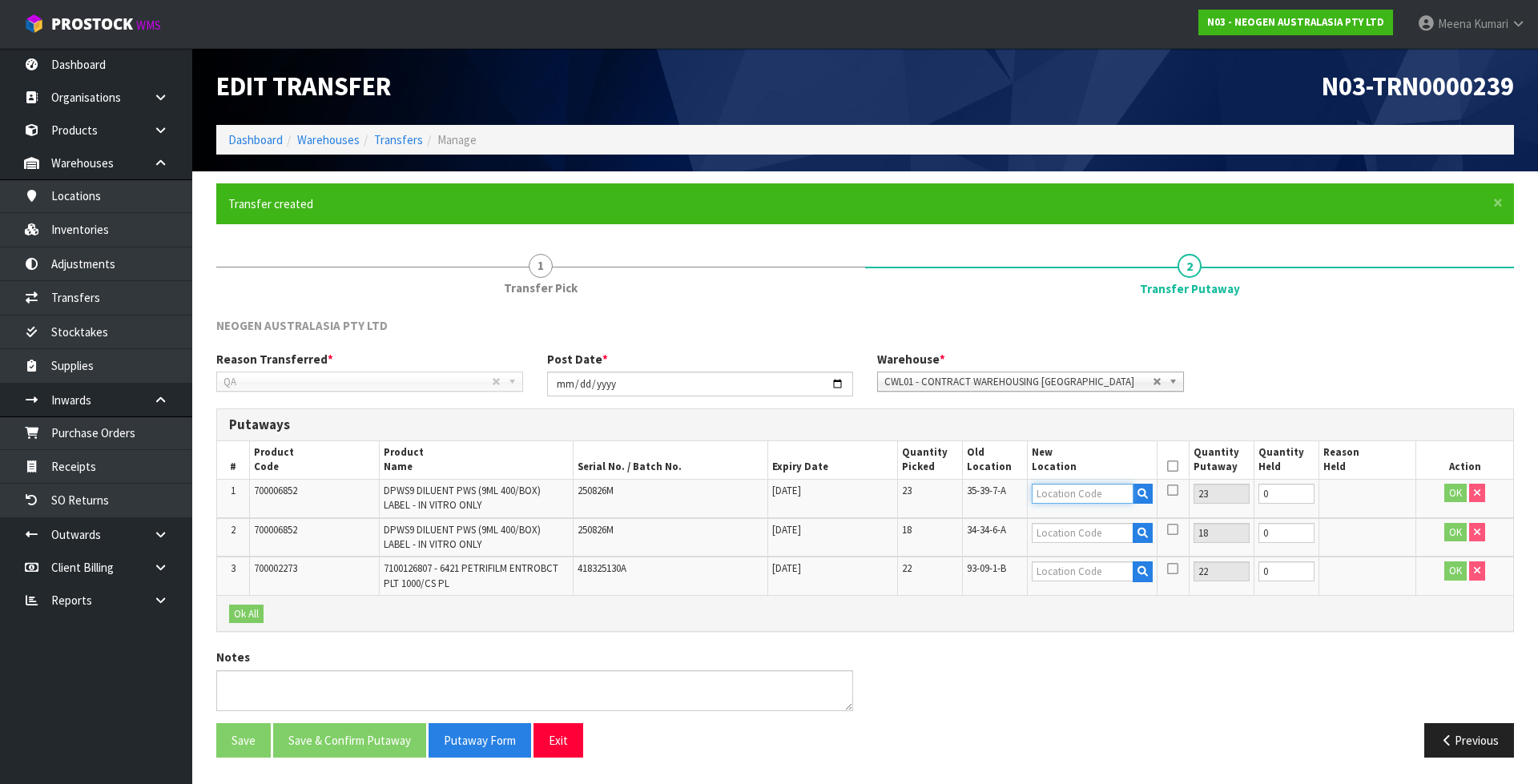
click at [1042, 496] on input "text" at bounding box center [1082, 493] width 101 height 20
paste input "35-39-7-A"
type input "35-39-7-A"
click at [1008, 522] on td "34-34-6-A" at bounding box center [994, 538] width 65 height 39
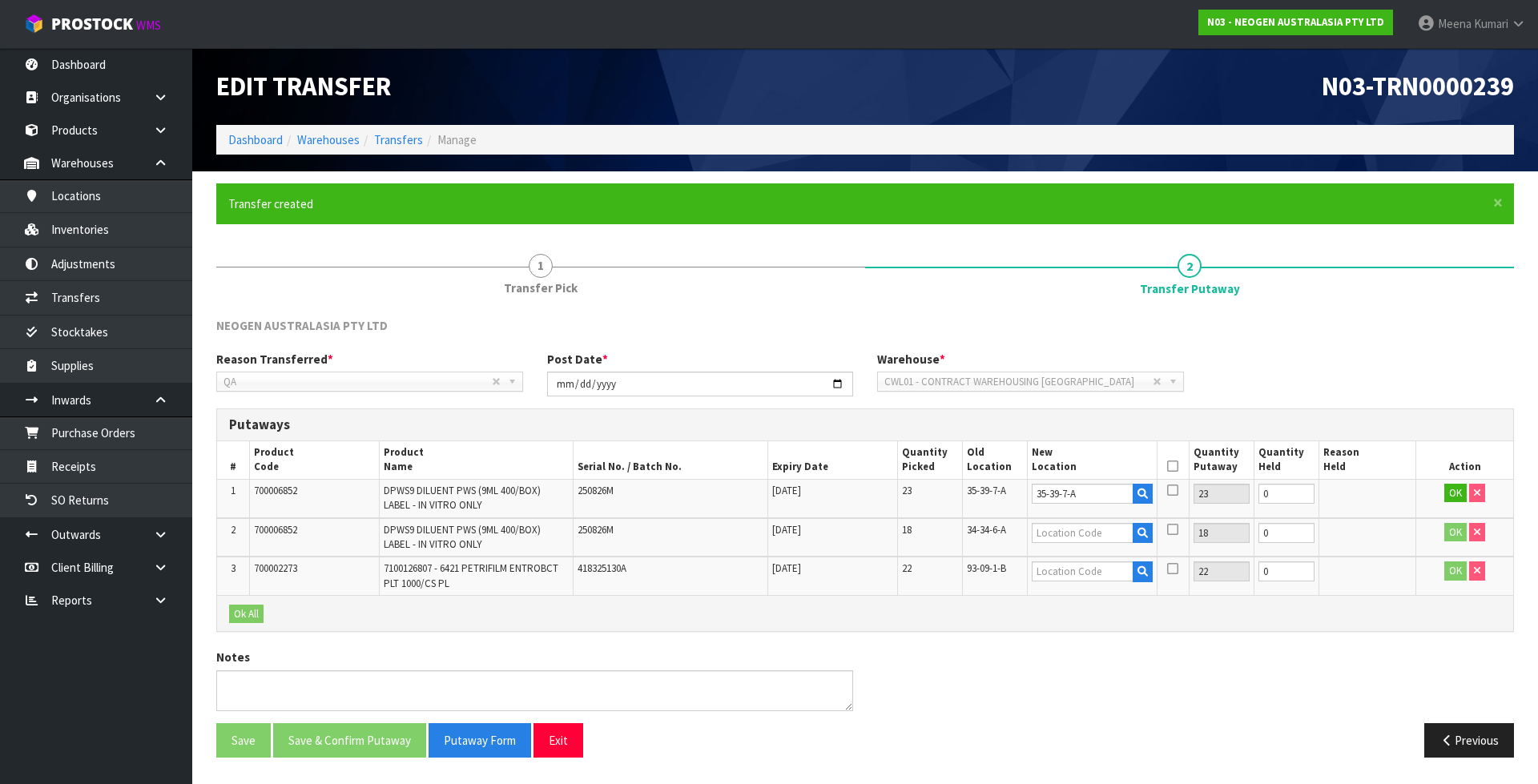
click at [1007, 522] on td "34-34-6-A" at bounding box center [994, 538] width 65 height 39
click at [982, 531] on span "34-34-6-A" at bounding box center [987, 530] width 39 height 14
copy tr "34-34-6-A"
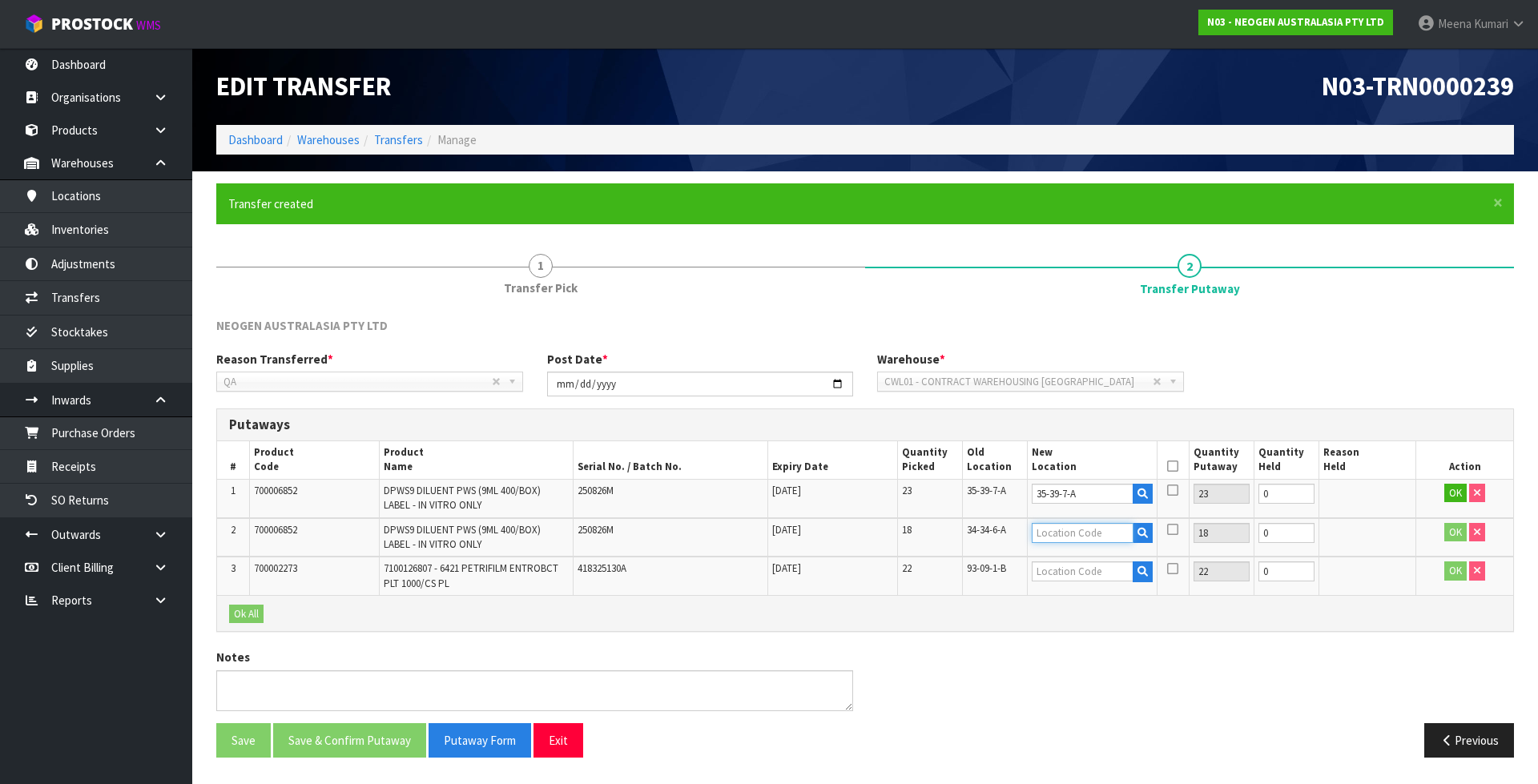
click at [1072, 535] on input "text" at bounding box center [1082, 533] width 101 height 20
paste input "34-34-6-A"
type input "34-34-6-A"
click at [985, 574] on span "93-09-1-B" at bounding box center [987, 568] width 39 height 14
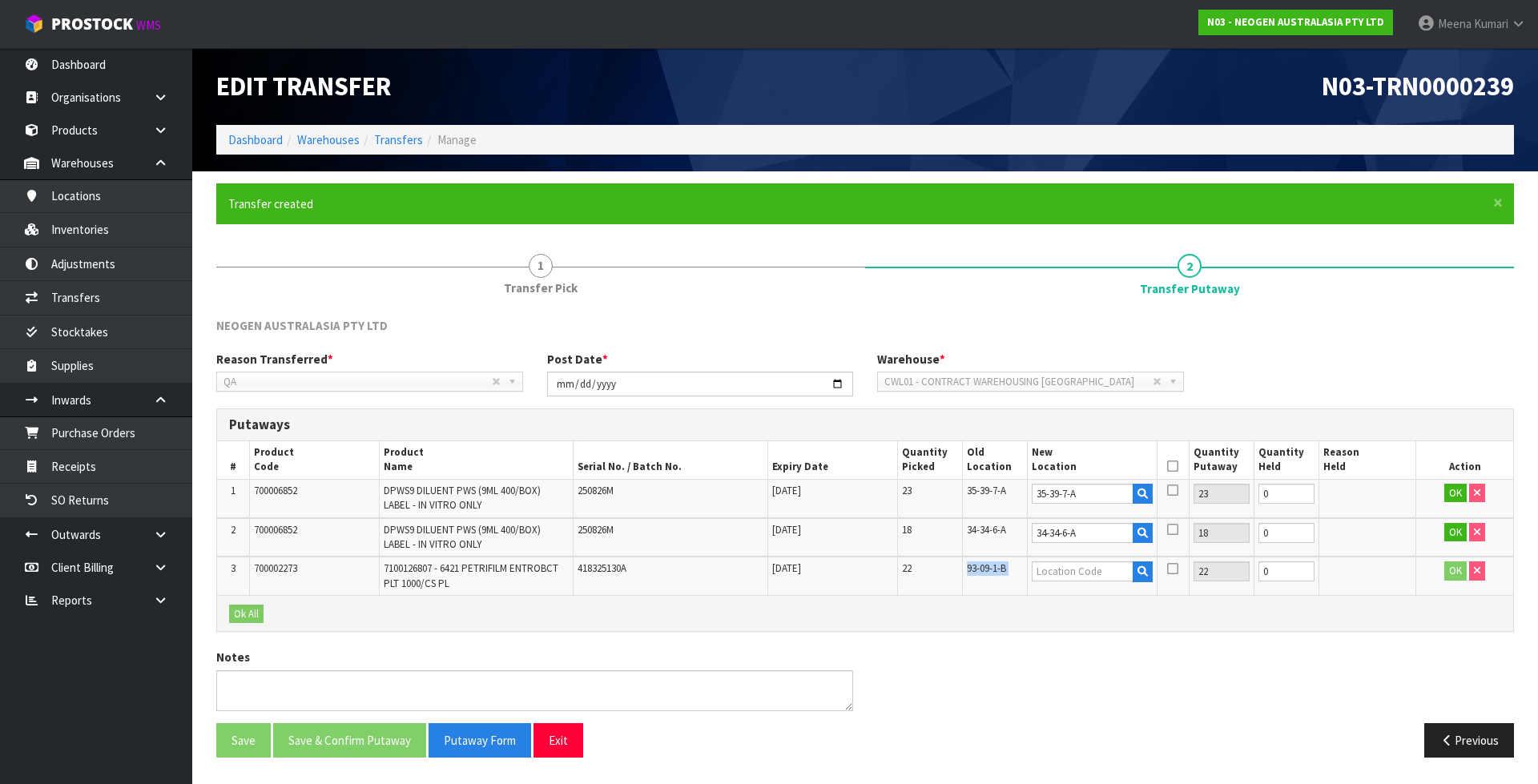
click at [985, 574] on span "93-09-1-B" at bounding box center [987, 568] width 39 height 14
copy tr "93-09-1-B"
click at [1095, 573] on input "text" at bounding box center [1082, 571] width 101 height 20
paste input "93-09-1-B"
type input "93-09-1-B"
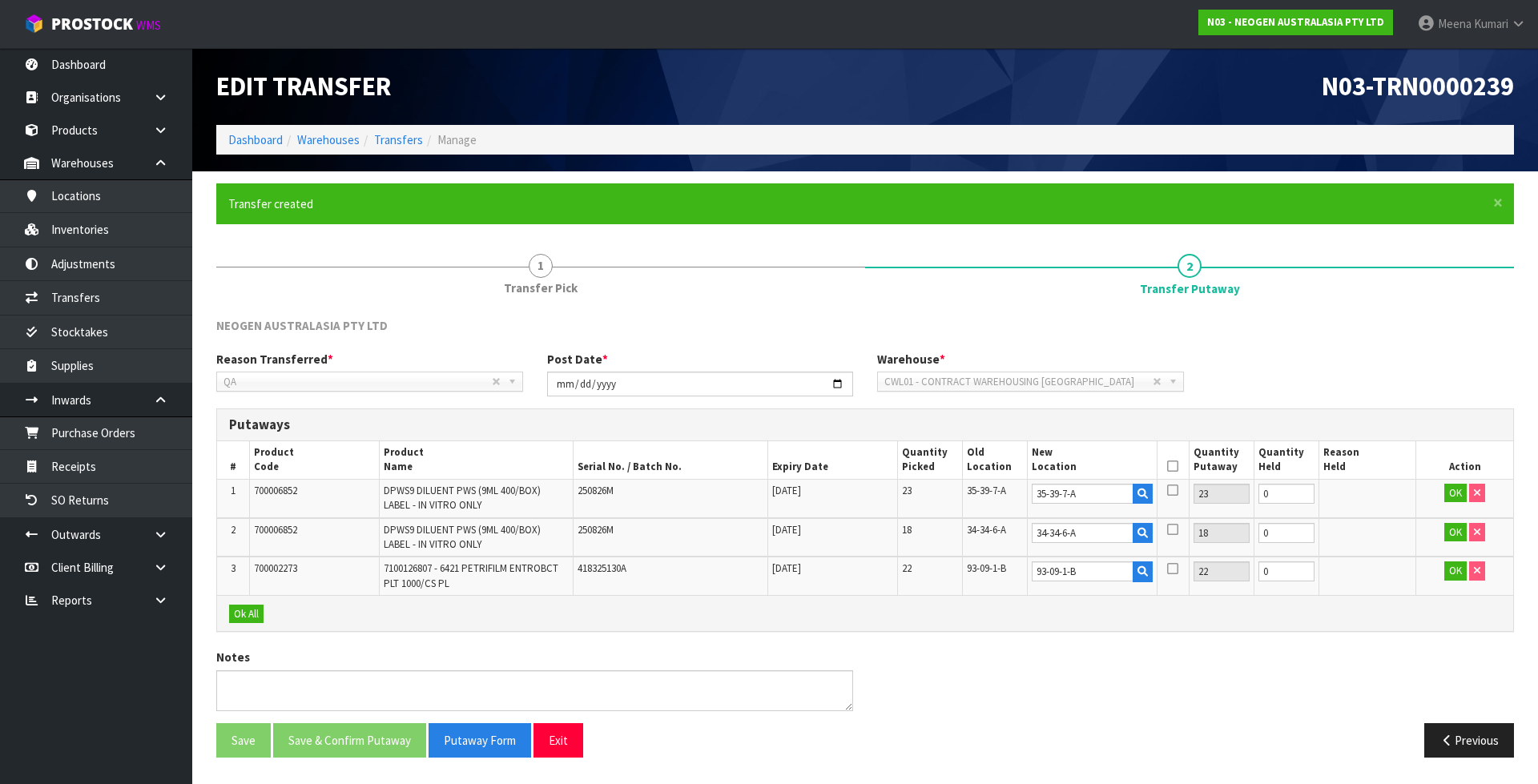
click at [1176, 466] on icon at bounding box center [1172, 466] width 11 height 1
click at [243, 619] on button "Ok All" at bounding box center [246, 614] width 35 height 19
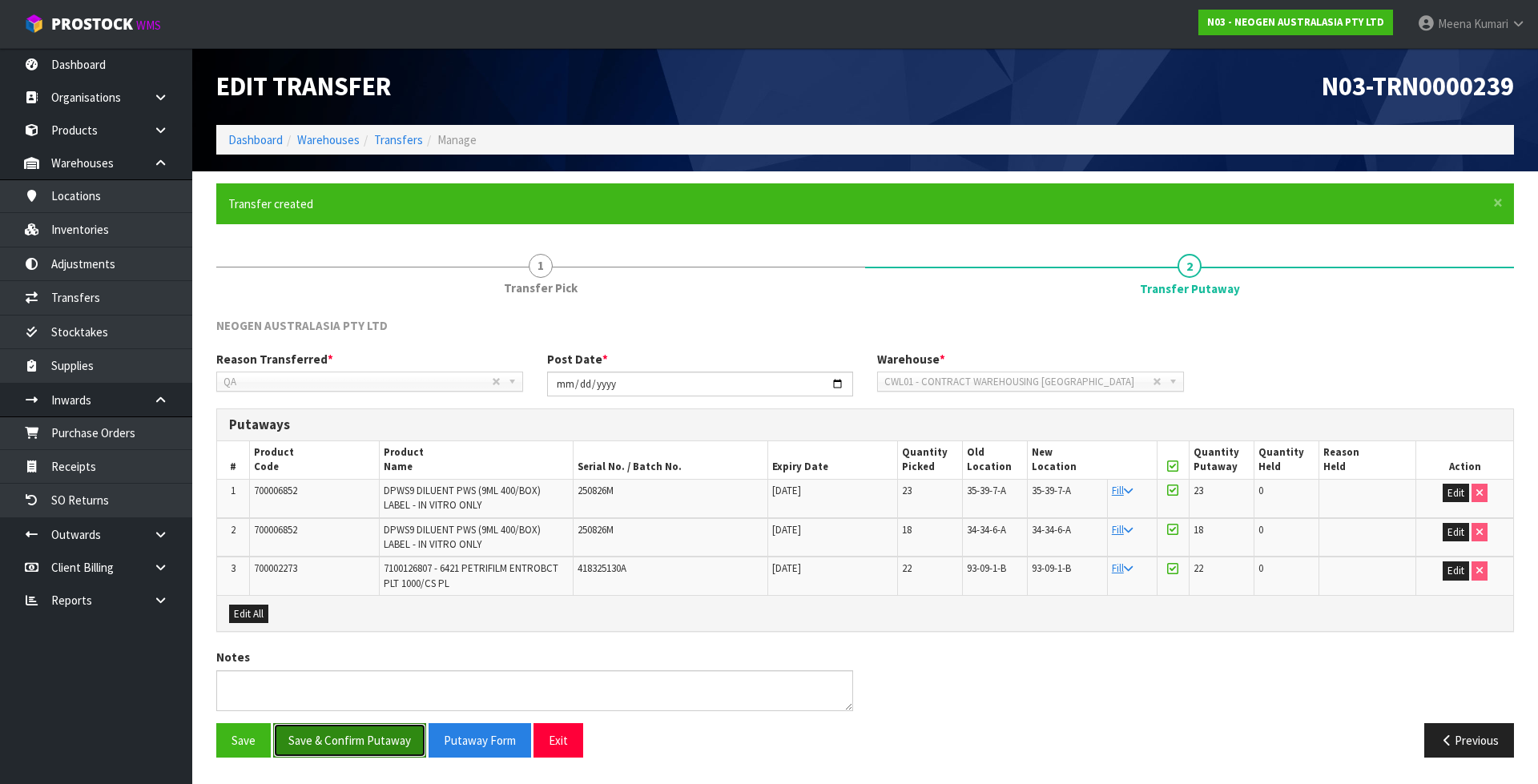
click at [336, 751] on button "Save & Confirm Putaway" at bounding box center [349, 740] width 153 height 35
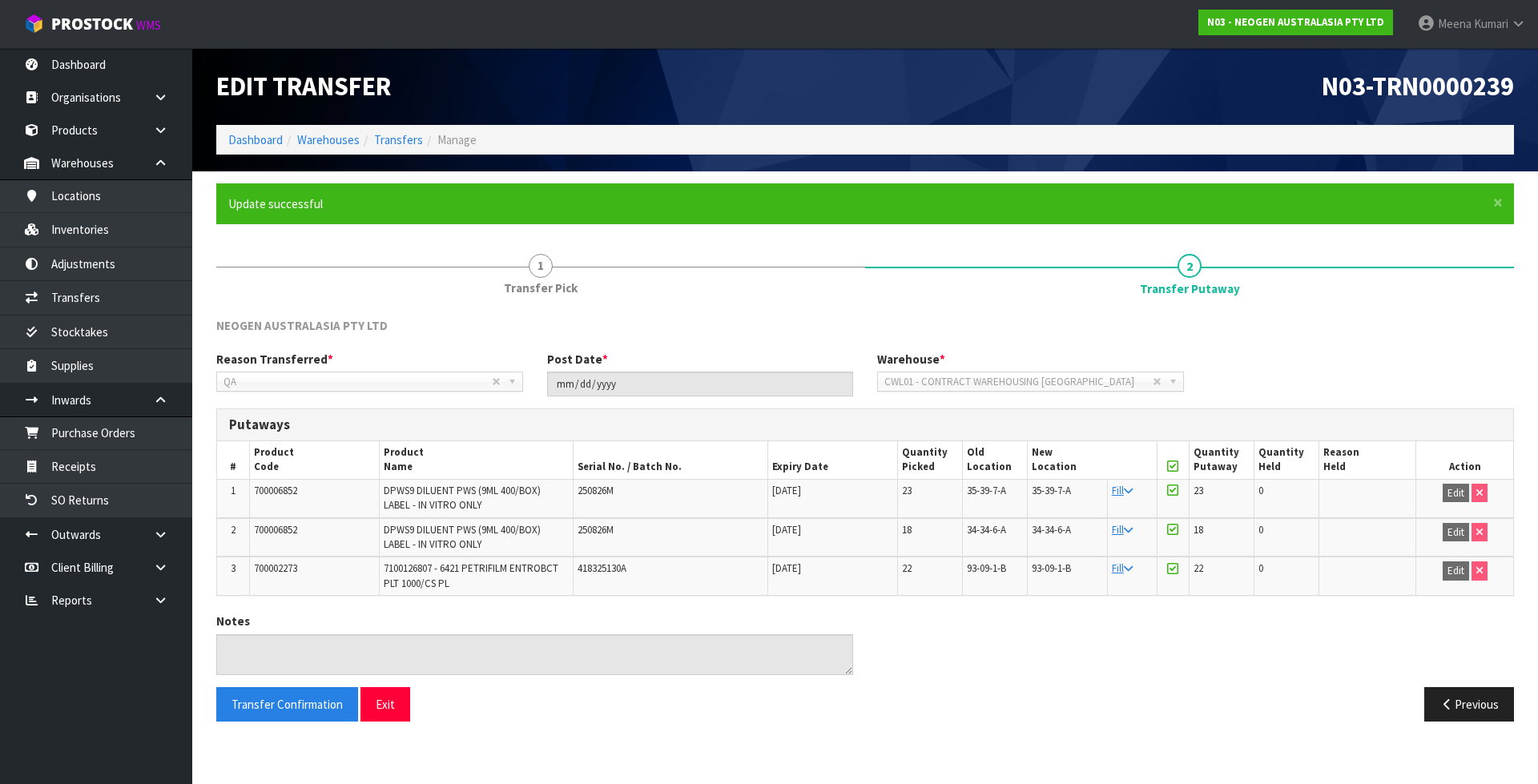
click at [288, 489] on span "700006852" at bounding box center [276, 490] width 43 height 14
copy span "700006852"
click at [290, 531] on span "700006852" at bounding box center [276, 530] width 43 height 14
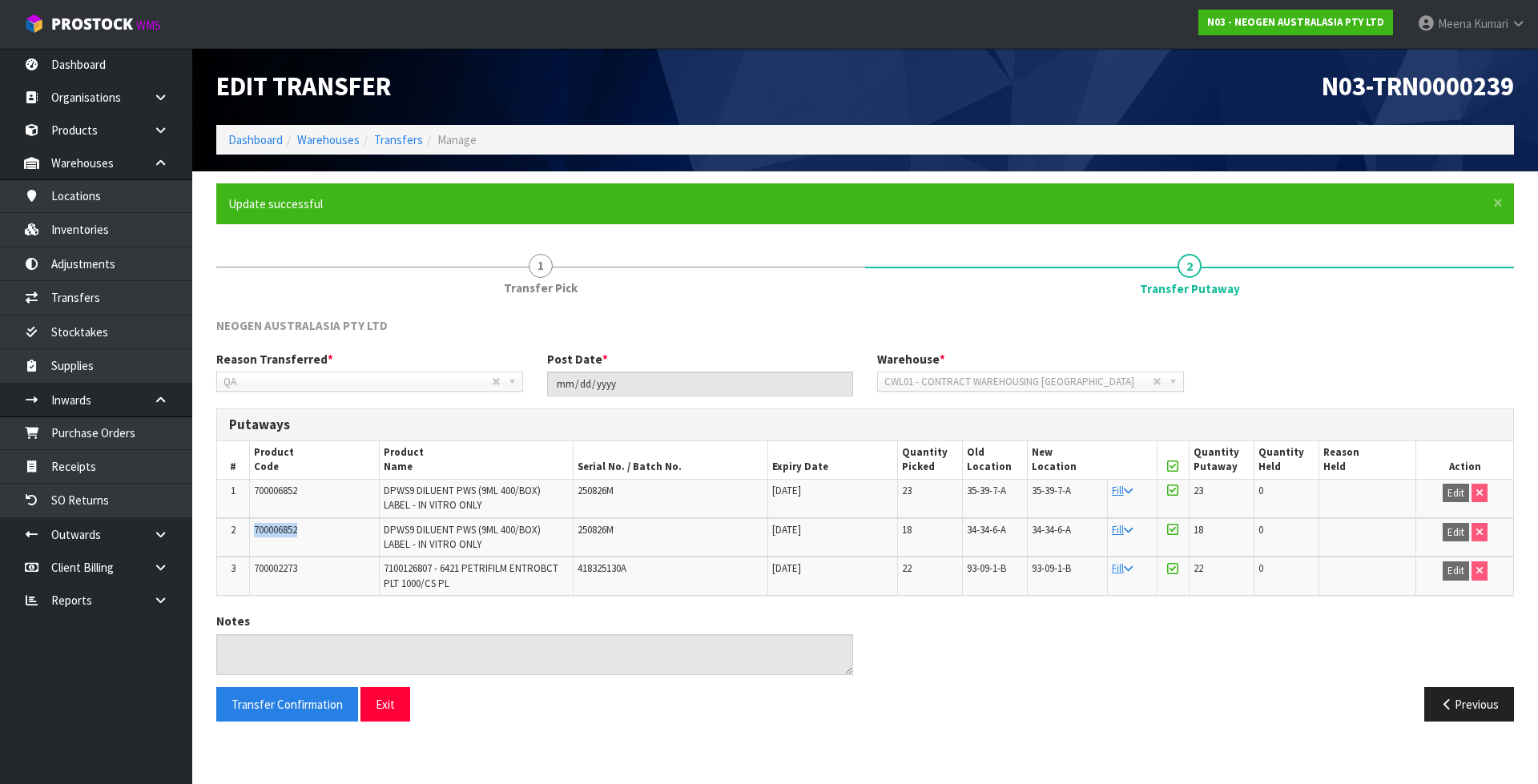
copy span "700006852"
click at [280, 573] on span "700002273" at bounding box center [276, 568] width 43 height 14
copy span "700002273"
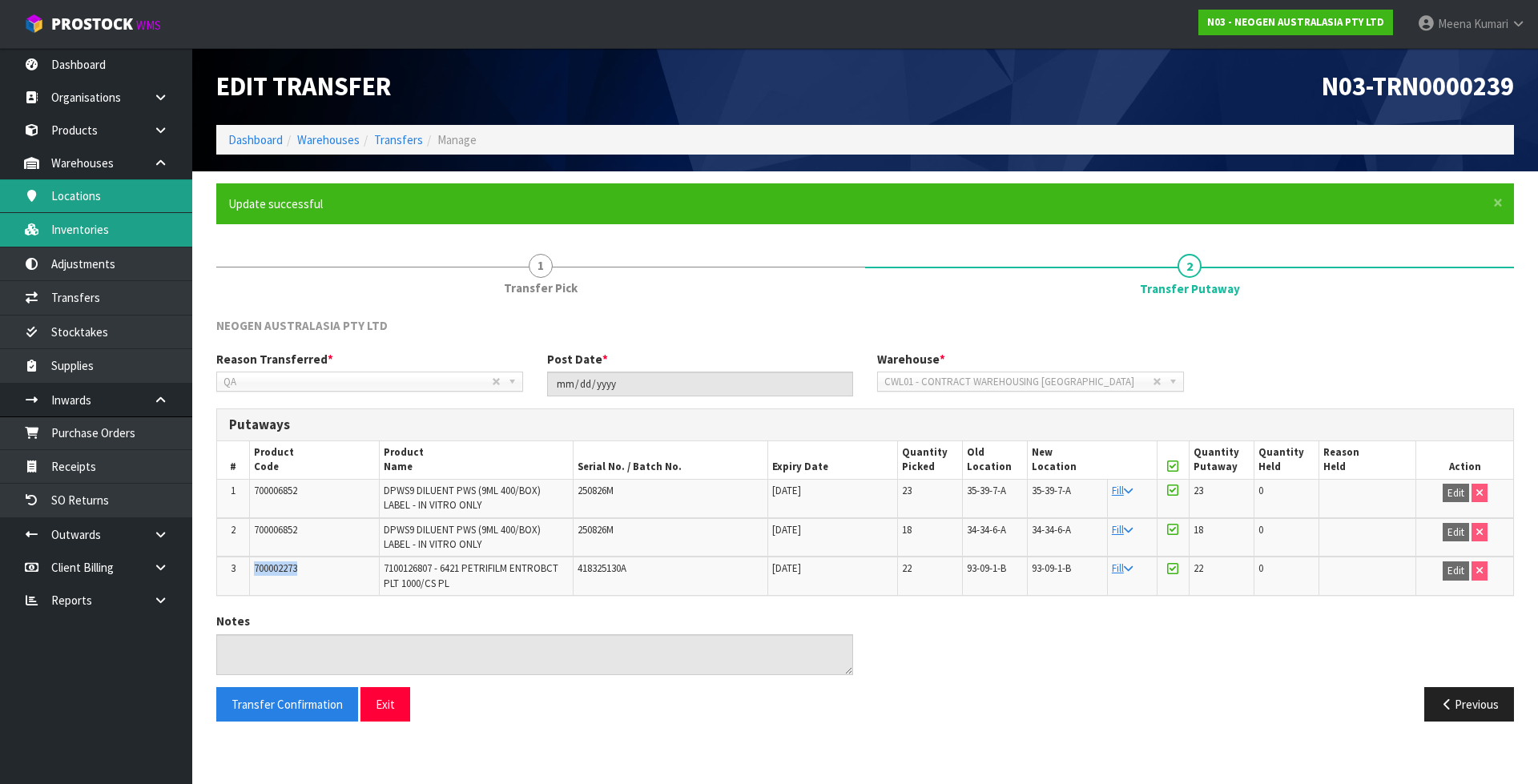
drag, startPoint x: 99, startPoint y: 234, endPoint x: 191, endPoint y: 195, distance: 99.9
click at [99, 234] on link "Inventories" at bounding box center [96, 229] width 192 height 33
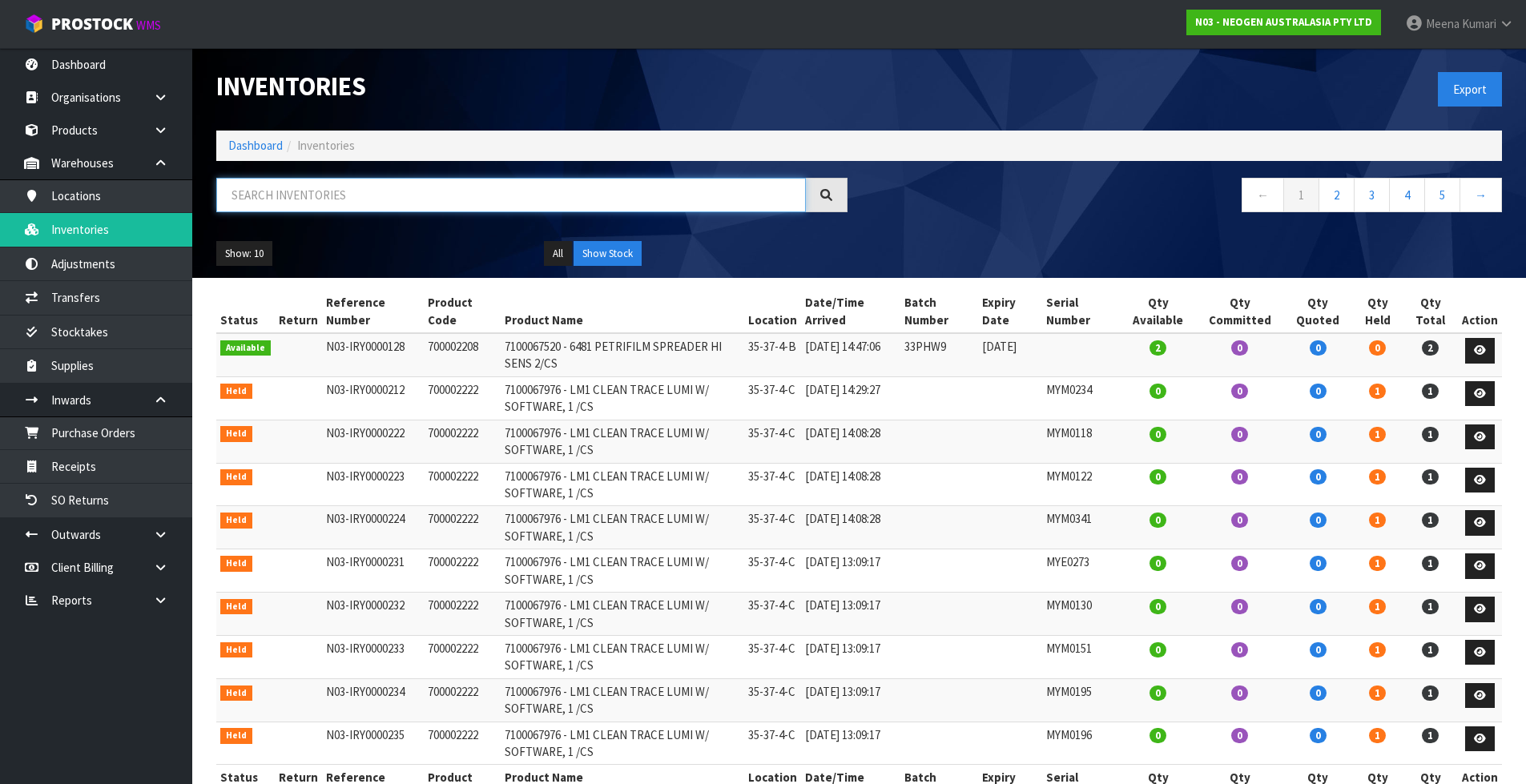
click at [359, 205] on input "text" at bounding box center [511, 195] width 590 height 35
paste input "418325130A"
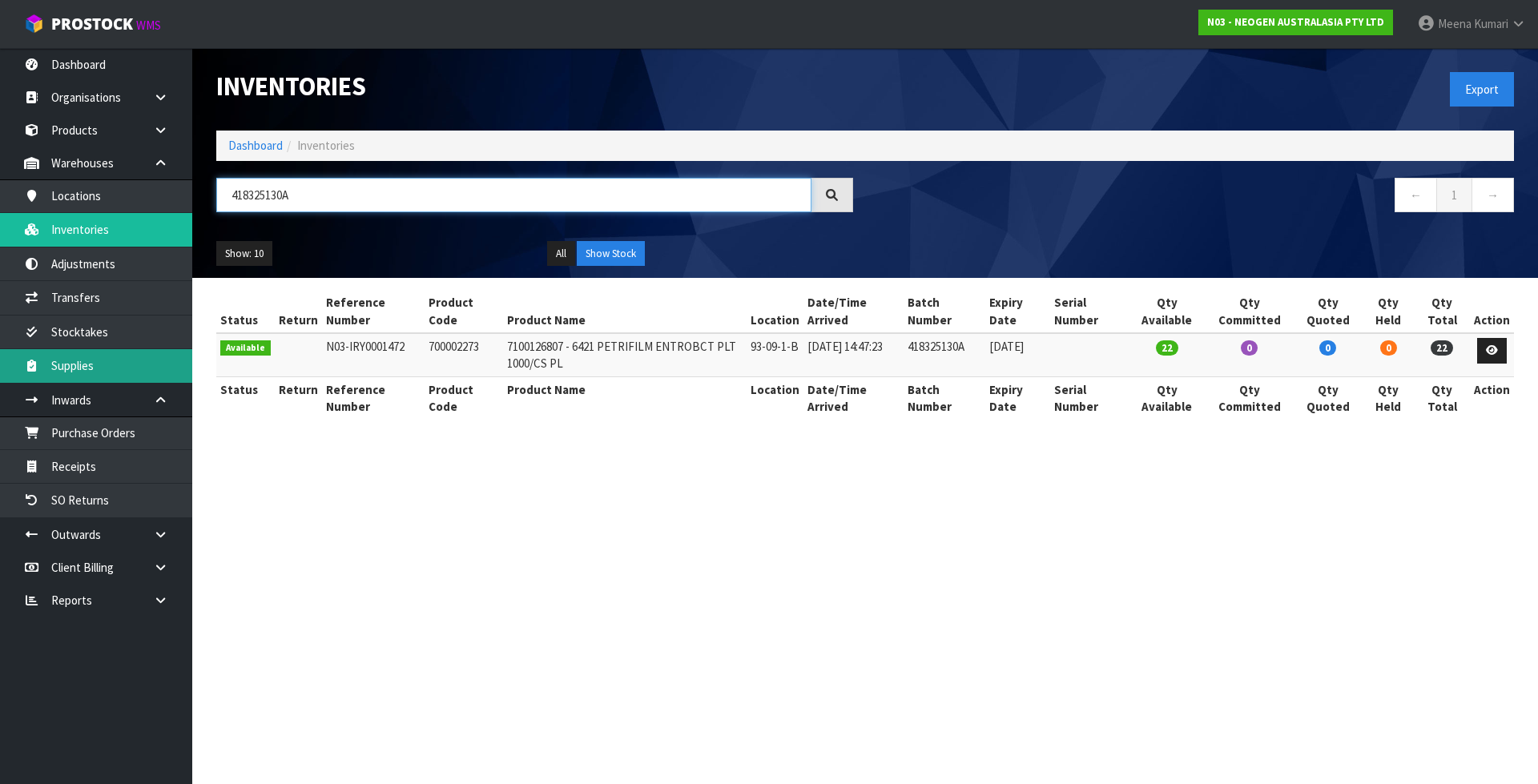
type input "418325130A"
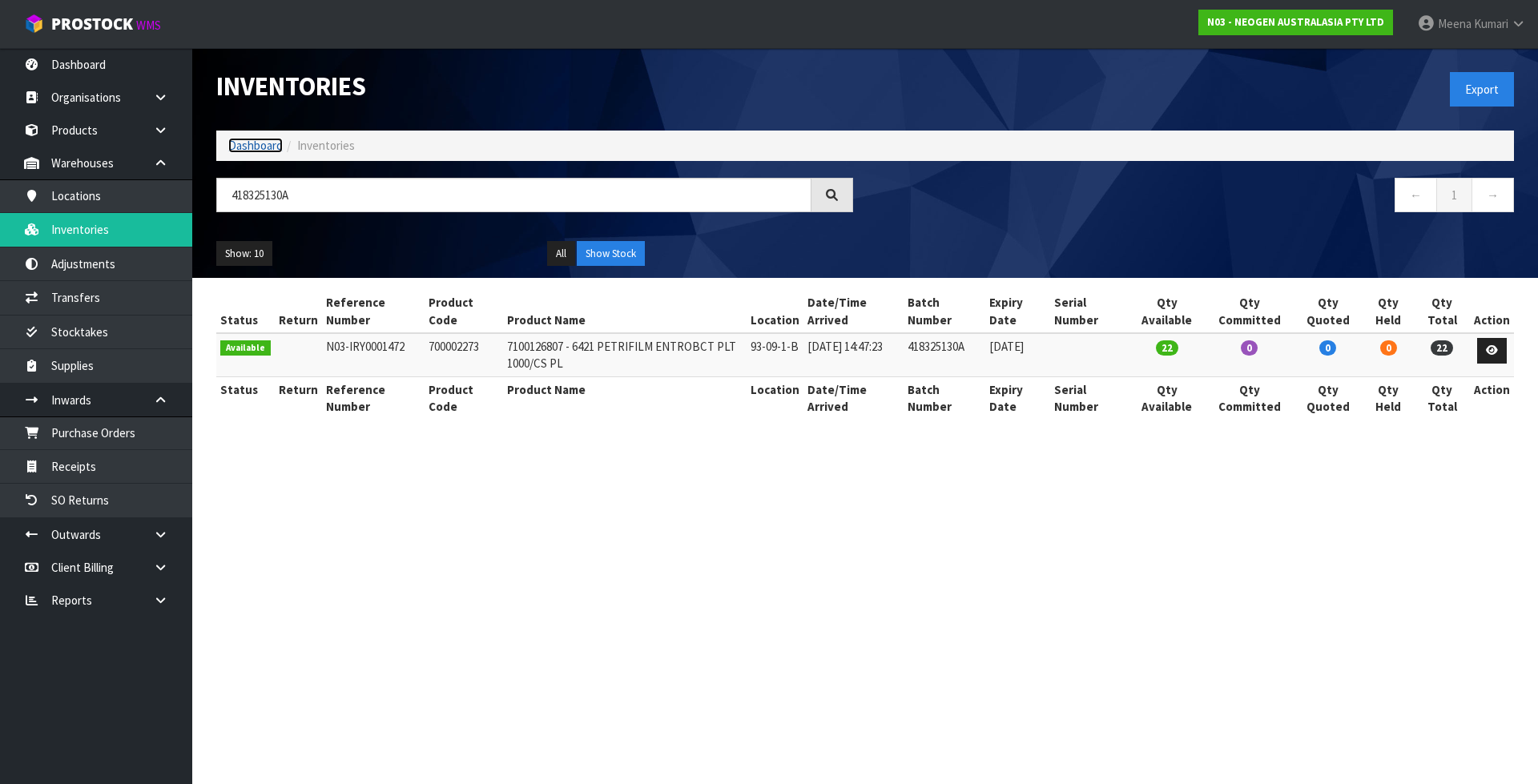
click at [253, 142] on link "Dashboard" at bounding box center [255, 145] width 54 height 15
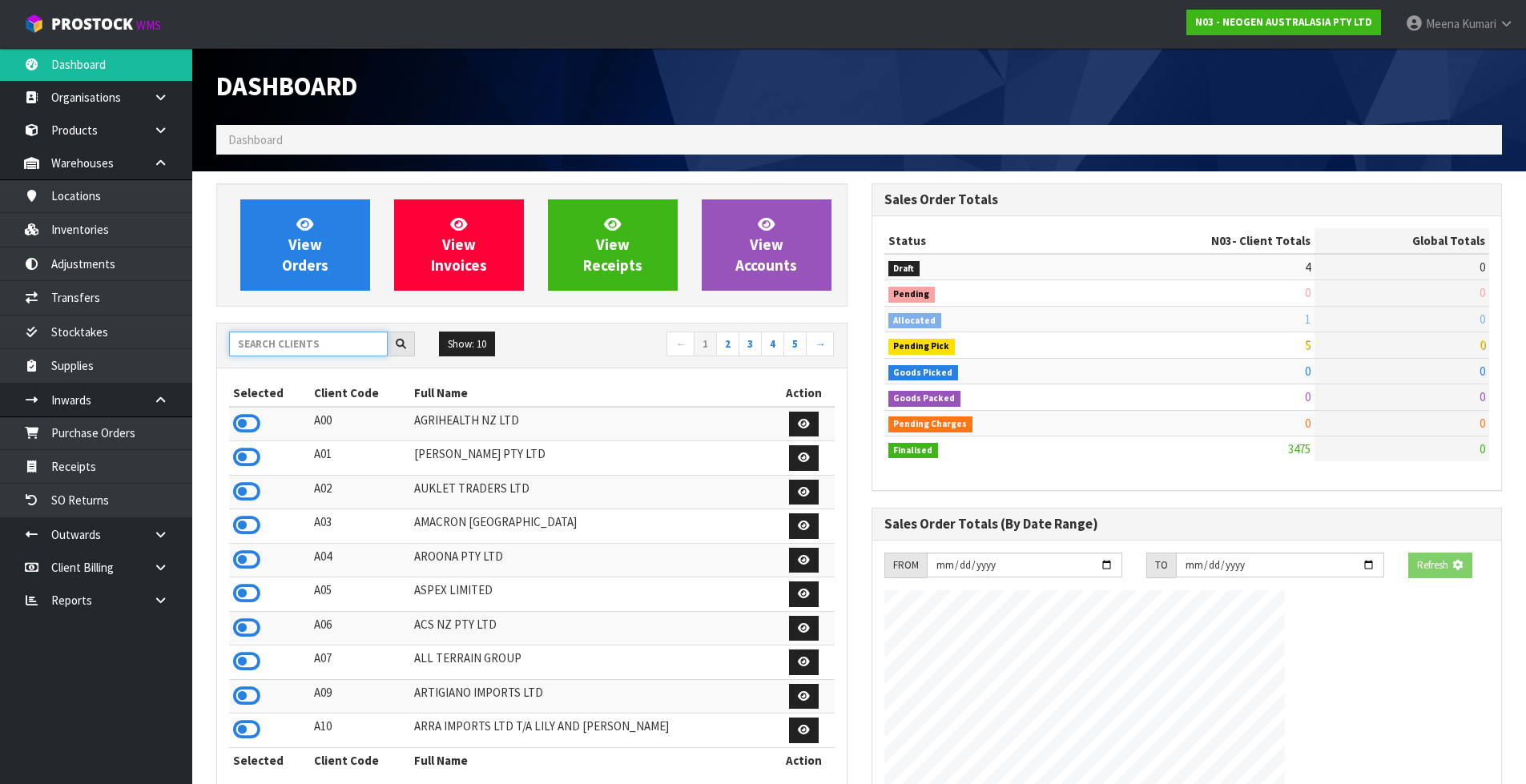
click at [282, 347] on input "text" at bounding box center [308, 344] width 159 height 24
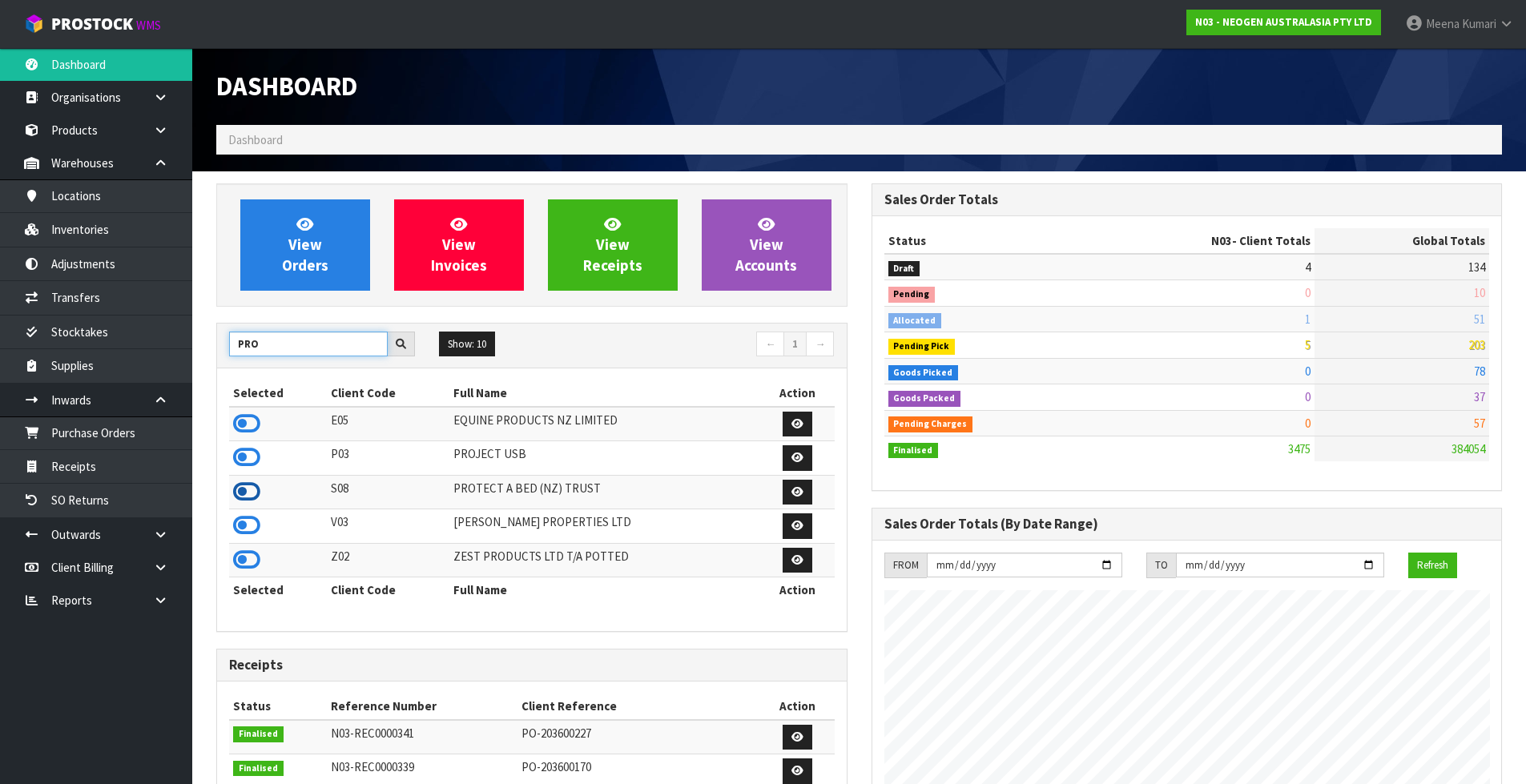
type input "PRO"
click at [249, 490] on icon at bounding box center [247, 492] width 27 height 24
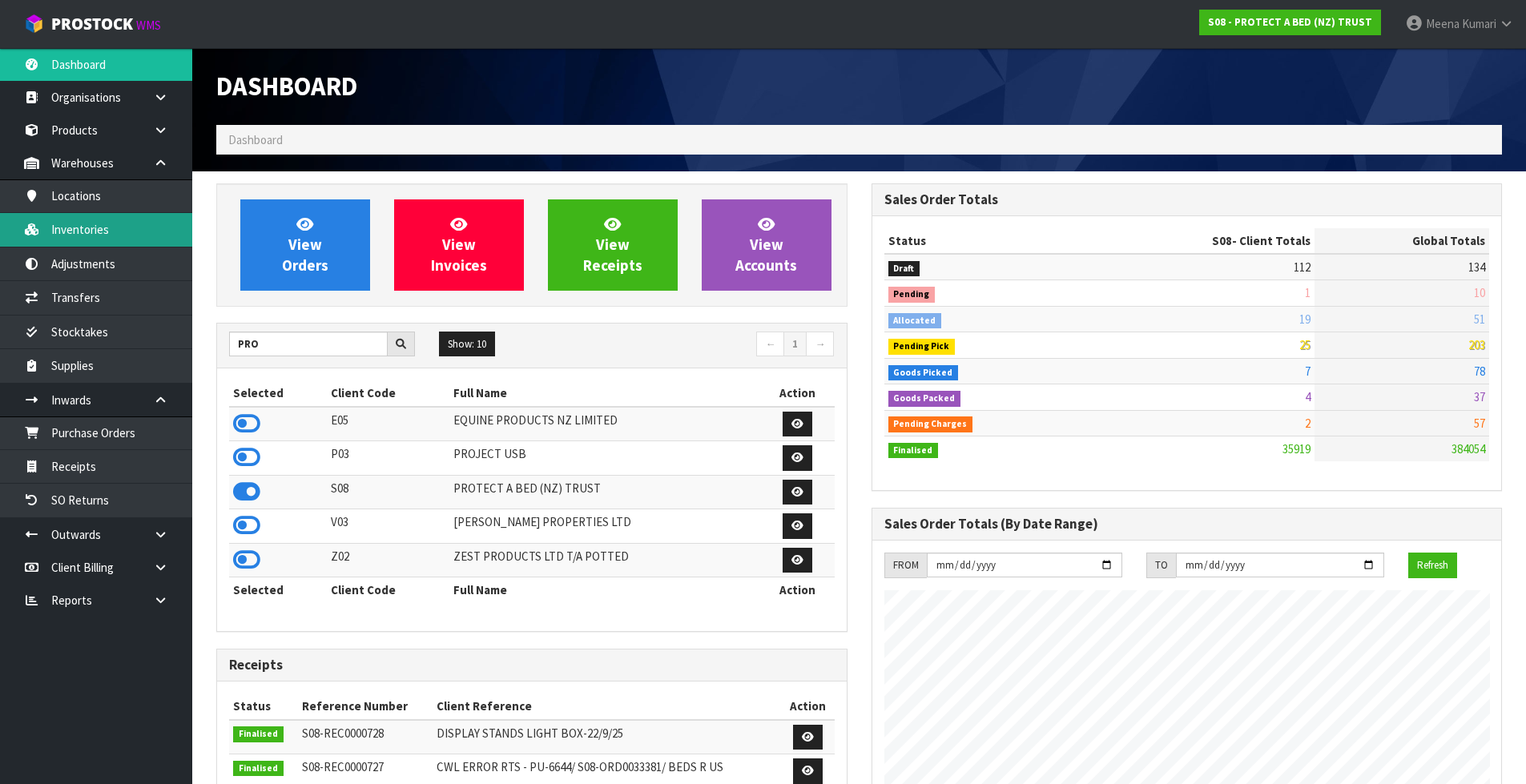
click at [136, 230] on link "Inventories" at bounding box center [96, 229] width 192 height 33
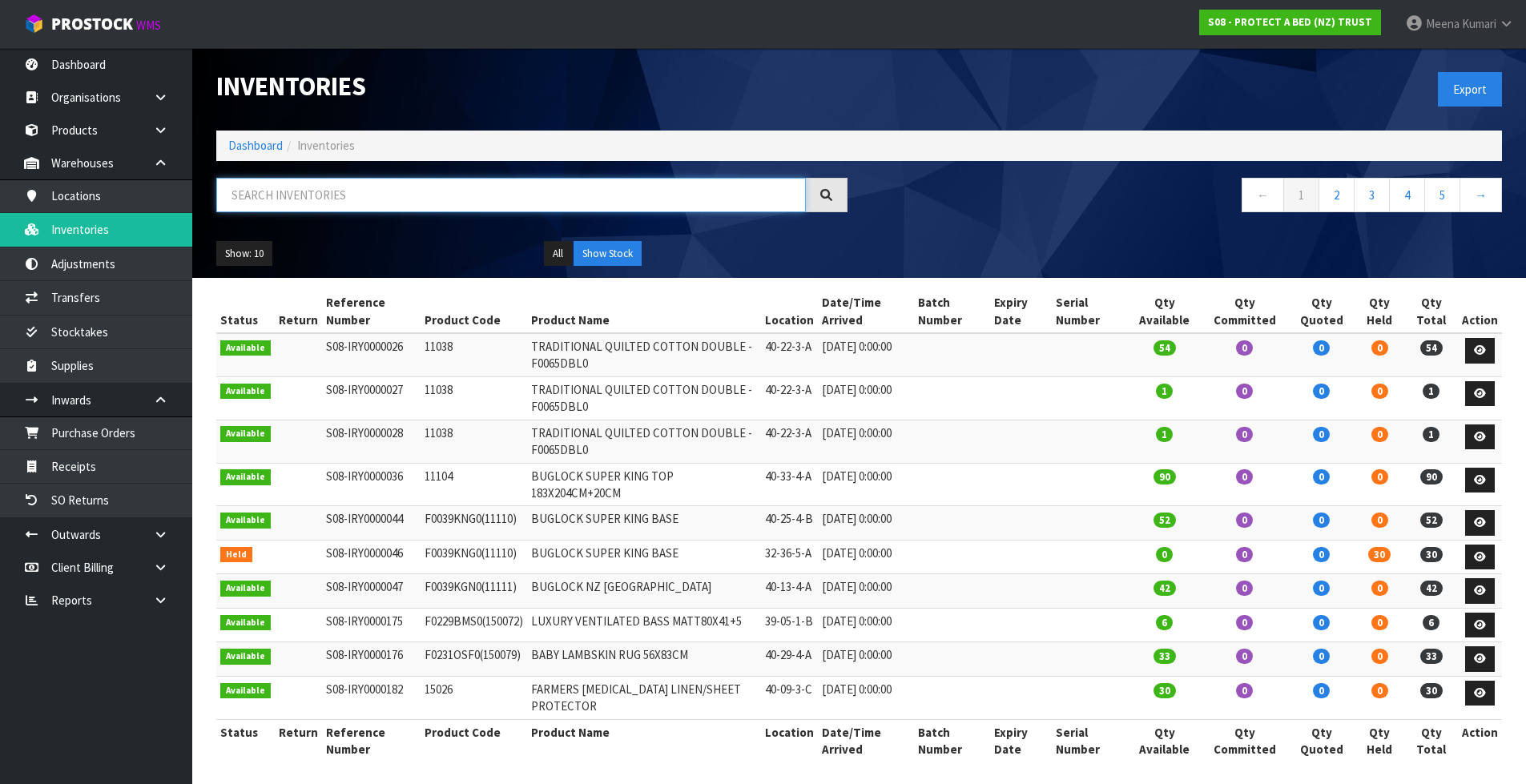
click at [385, 182] on input "text" at bounding box center [511, 195] width 590 height 35
paste input "F0589QUE0"
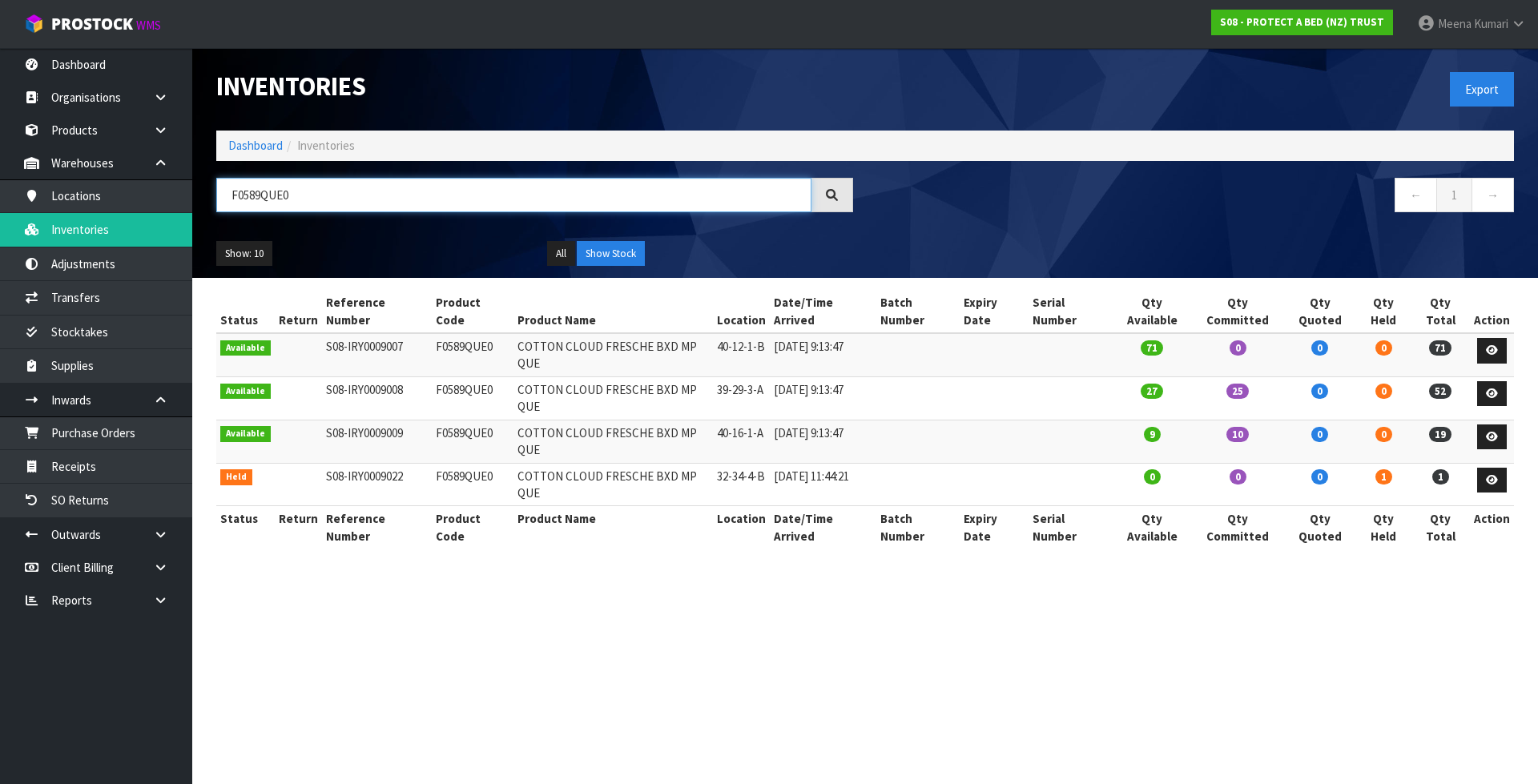
type input "F0589QUE0"
click at [475, 333] on td "F0589QUE0" at bounding box center [473, 354] width 83 height 43
click at [474, 333] on td "F0589QUE0" at bounding box center [473, 354] width 83 height 43
copy td "F0589QUE0"
click at [105, 309] on link "Transfers" at bounding box center [96, 297] width 192 height 33
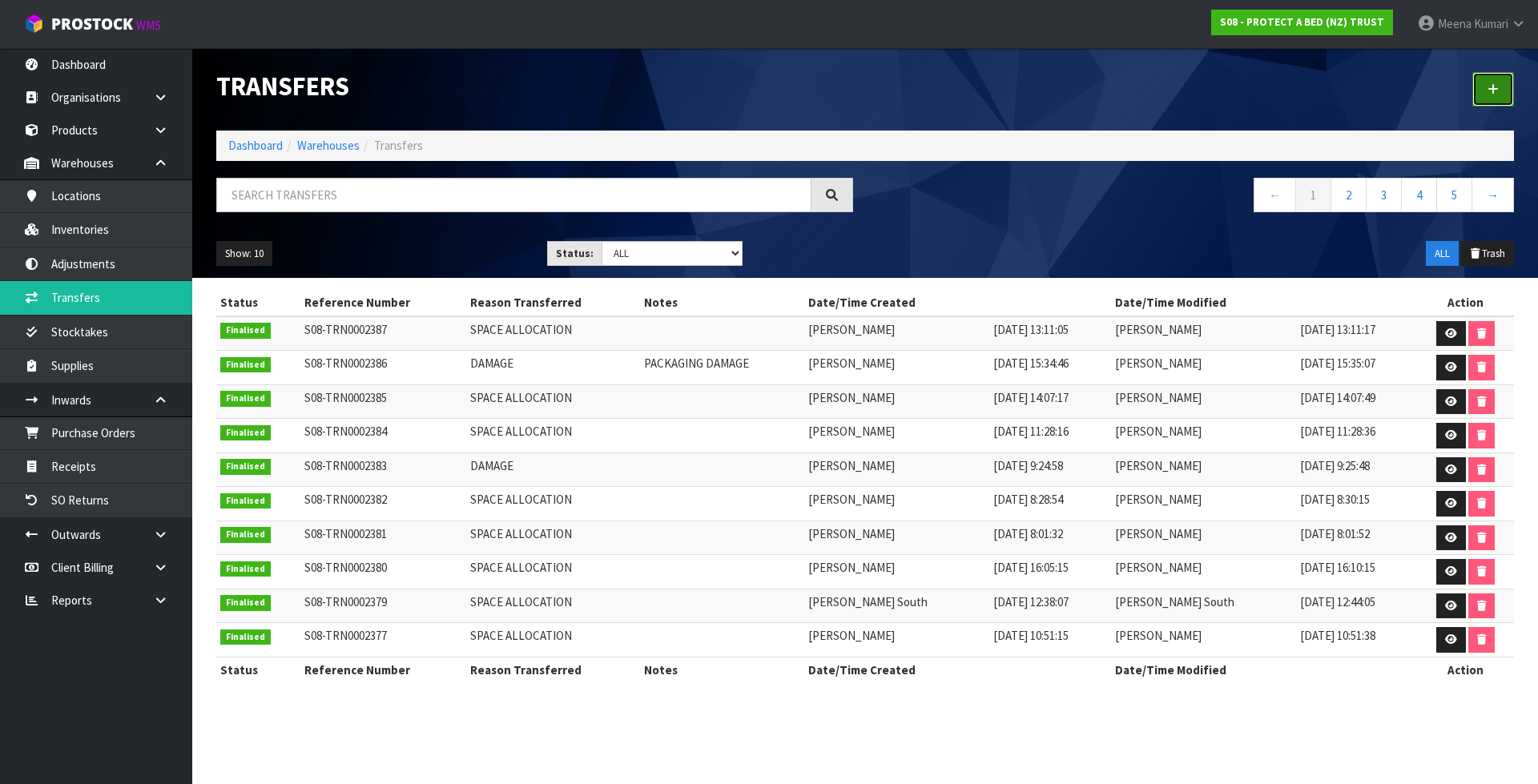
click at [1492, 81] on link at bounding box center [1493, 89] width 41 height 35
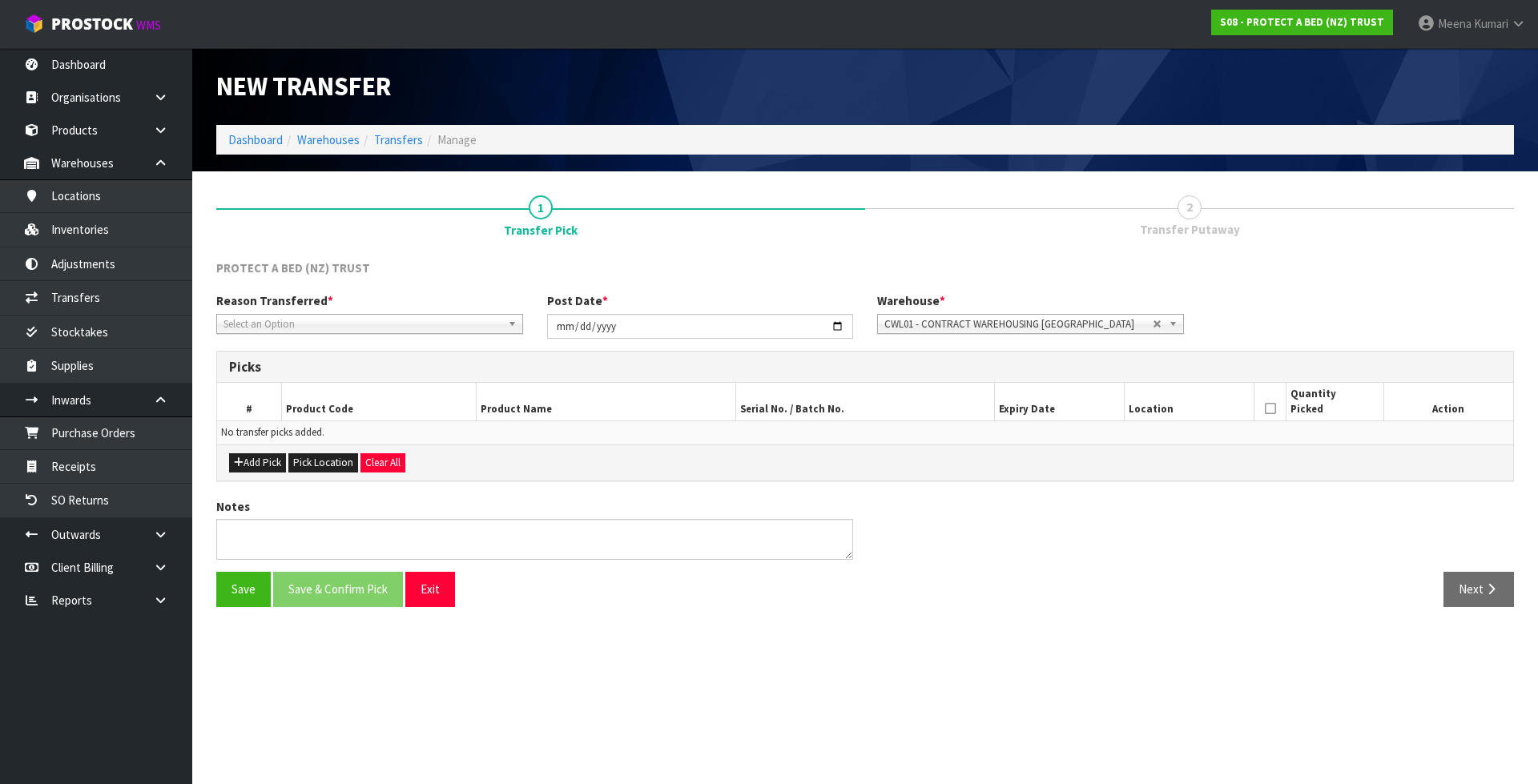
click at [341, 310] on div "Reason Transferred * Space Allocation Damage Expired Stock Repair QA Select an …" at bounding box center [369, 313] width 331 height 41
click at [338, 321] on span "Select an Option" at bounding box center [362, 324] width 278 height 19
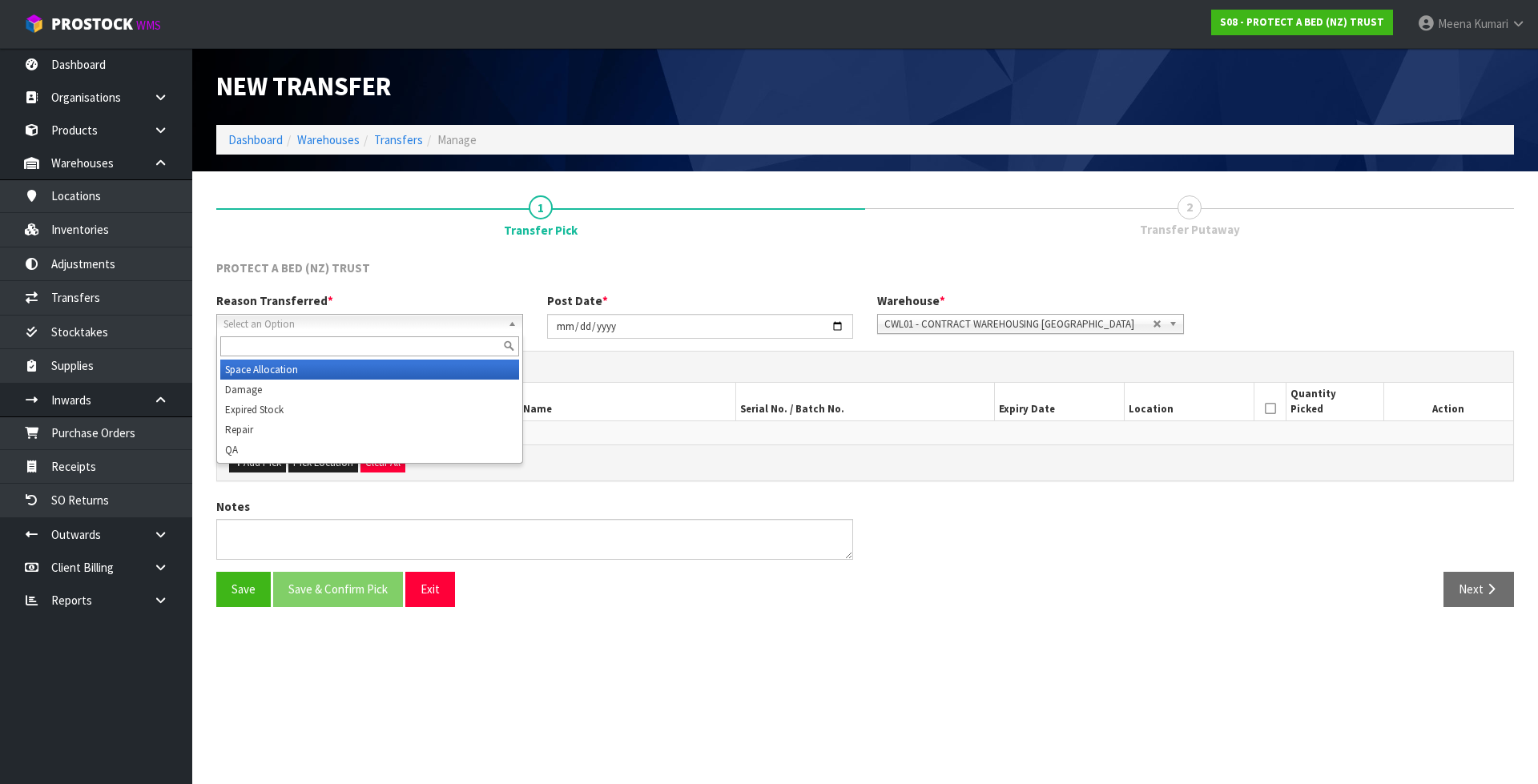
click at [298, 371] on li "Space Allocation" at bounding box center [369, 369] width 299 height 20
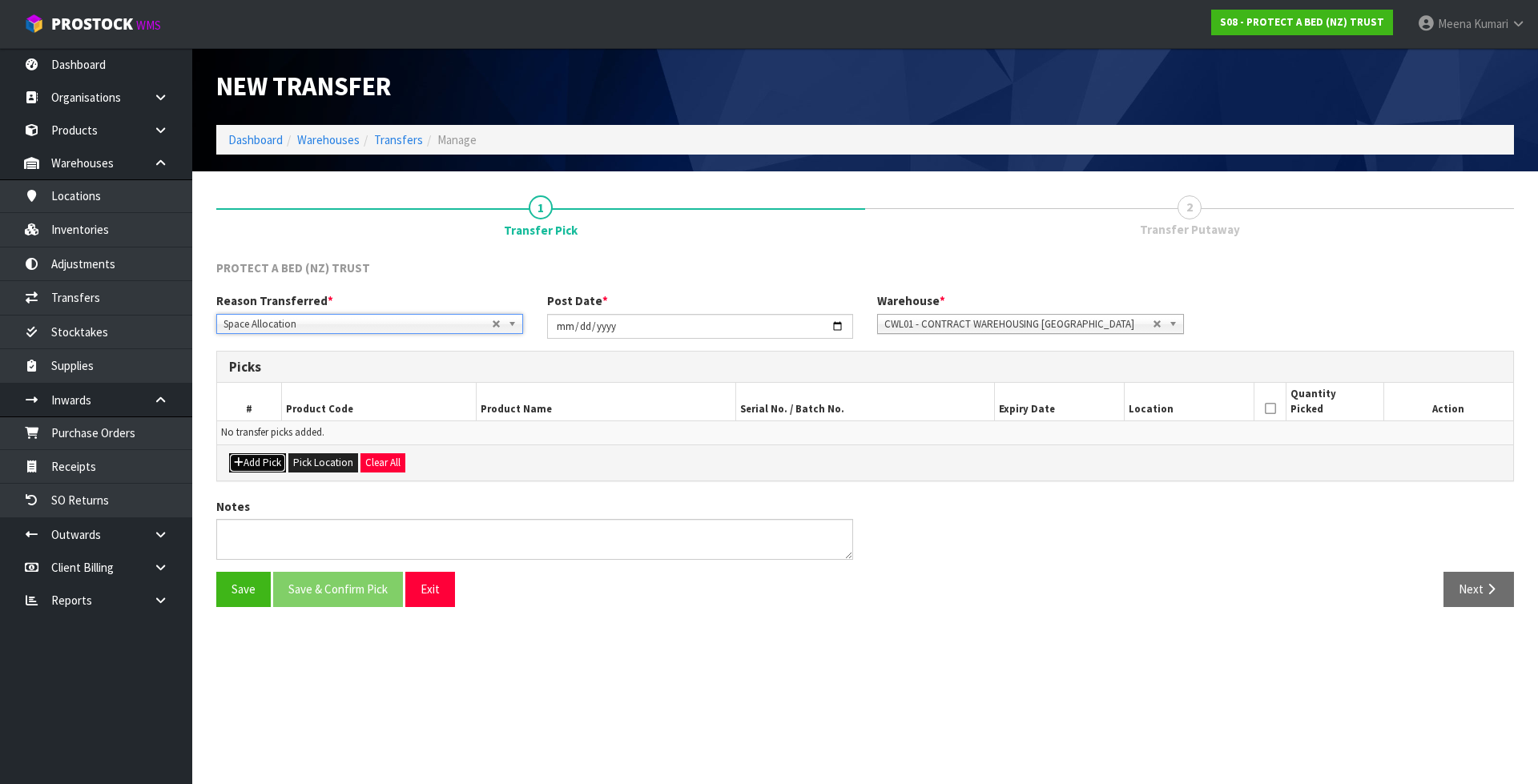
click at [261, 465] on button "Add Pick" at bounding box center [257, 462] width 57 height 19
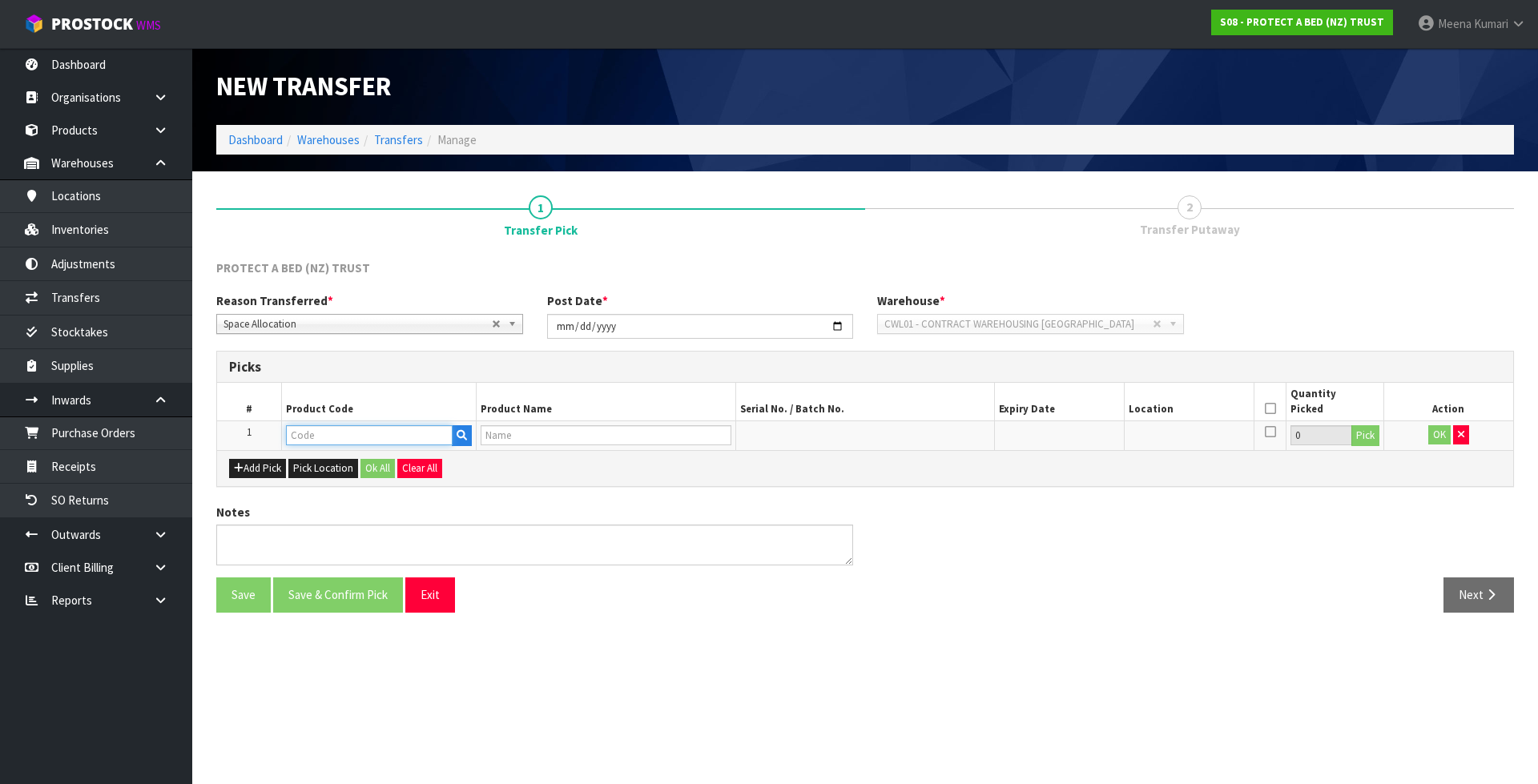
click at [321, 435] on input "text" at bounding box center [369, 434] width 167 height 20
paste input "F0589QUE0"
type input "F0589QUE0"
type input "COTTON CLOUD FRESCHE BXD MP QUE"
type input "F0589QUE0"
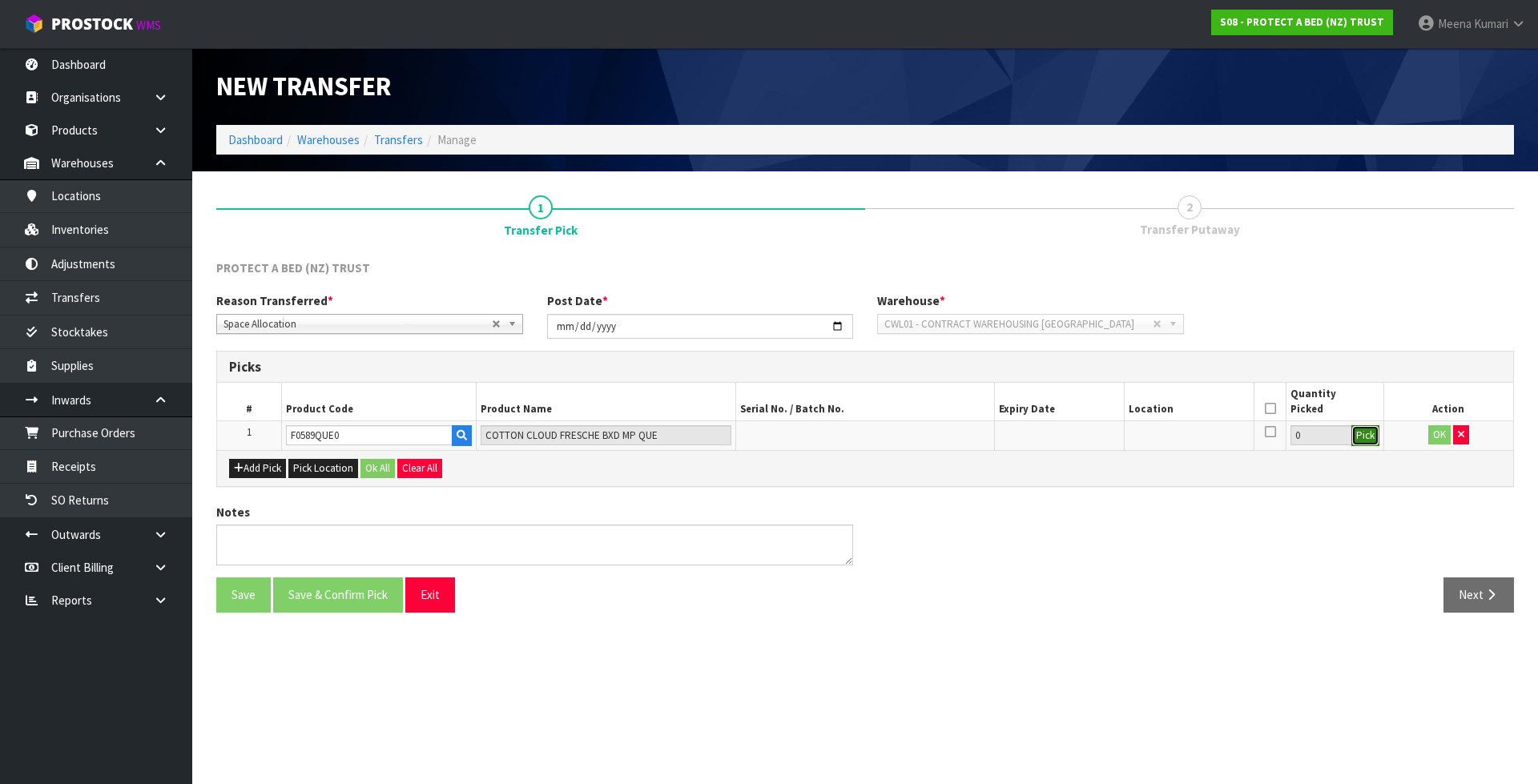
click at [1363, 438] on button "Pick" at bounding box center [1365, 435] width 28 height 21
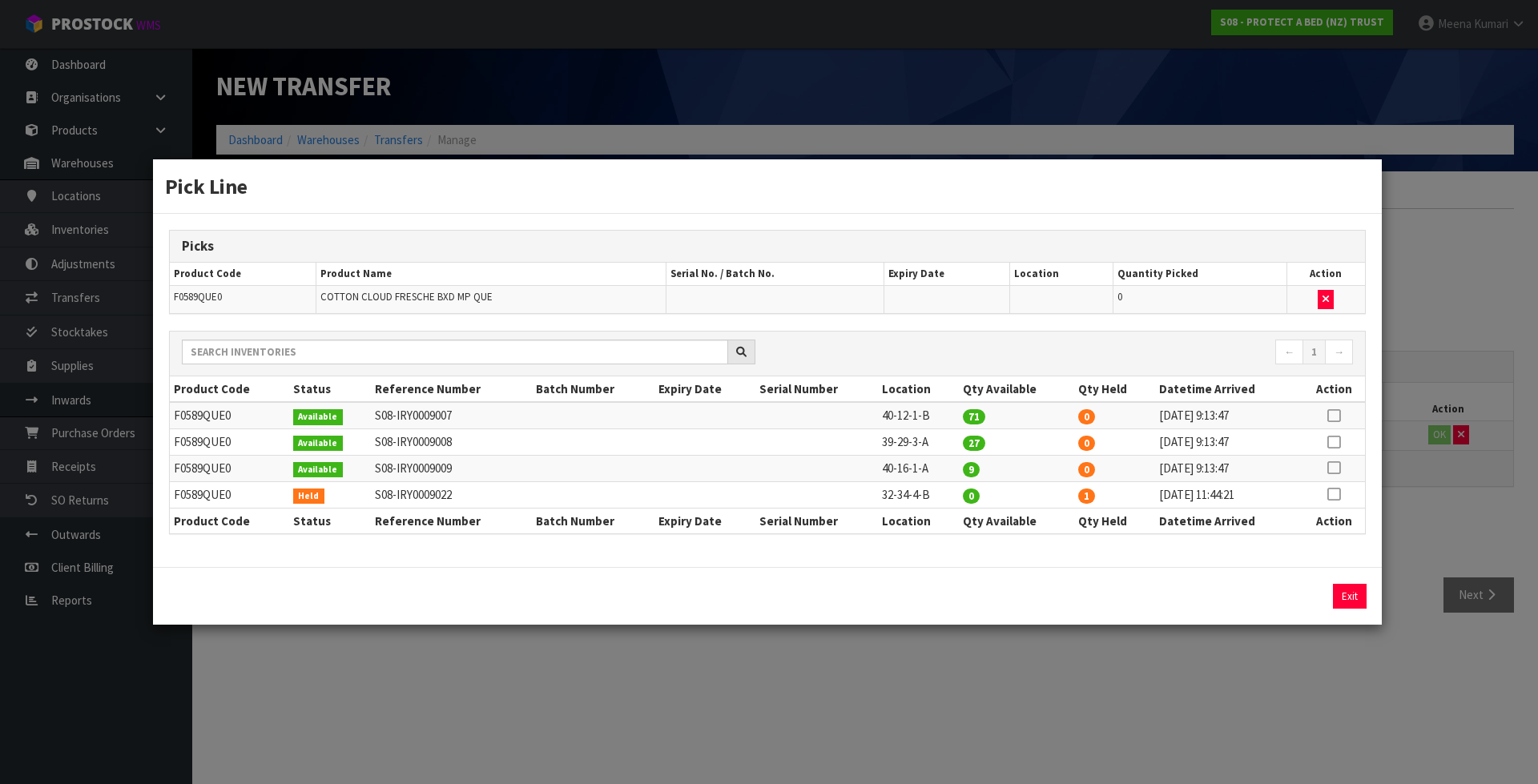
click at [1333, 494] on icon at bounding box center [1334, 494] width 13 height 1
click at [1292, 603] on button "Assign Pick" at bounding box center [1295, 596] width 66 height 24
type input "1"
click at [885, 417] on td "40-12-1-B" at bounding box center [918, 415] width 81 height 26
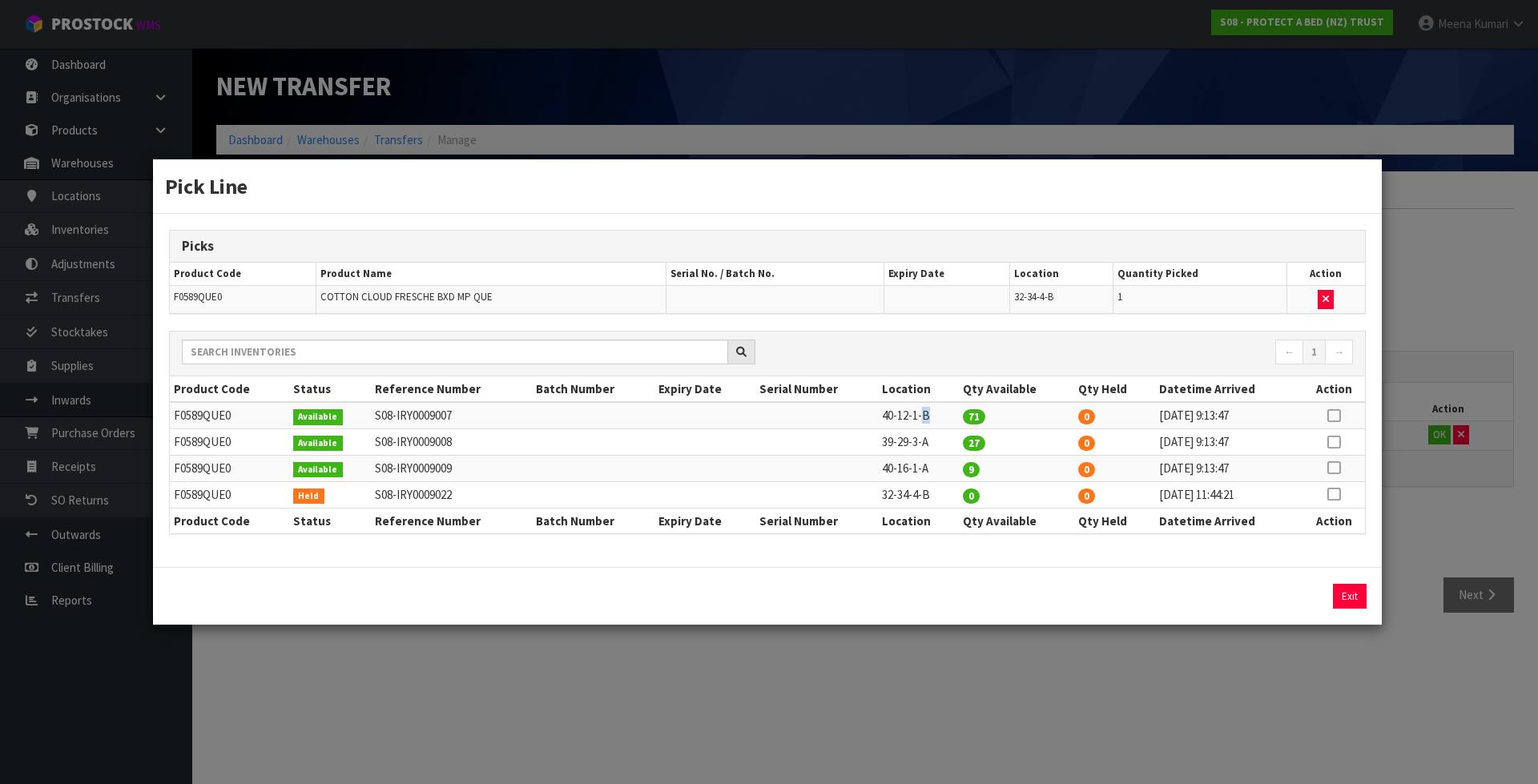
click at [885, 417] on td "40-12-1-B" at bounding box center [918, 415] width 81 height 26
copy tr "40-12-1-B"
click at [981, 657] on div "Pick Line Picks Product Code Product Name Serial No. / Batch No. Expiry Date Lo…" at bounding box center [769, 392] width 1538 height 784
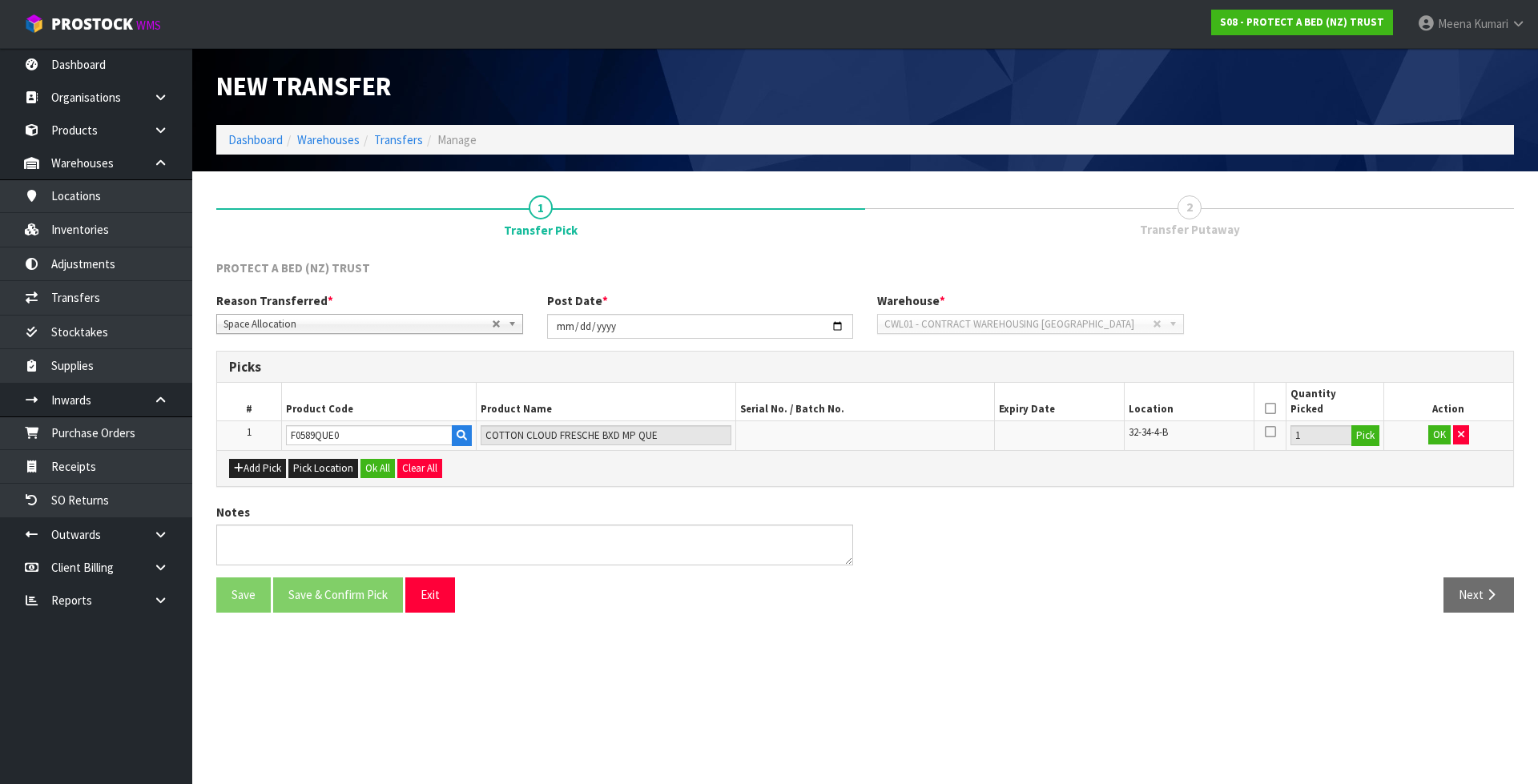
click at [1263, 408] on th at bounding box center [1269, 401] width 32 height 38
click at [1268, 409] on icon at bounding box center [1270, 409] width 11 height 1
click at [1436, 438] on button "OK" at bounding box center [1440, 434] width 23 height 19
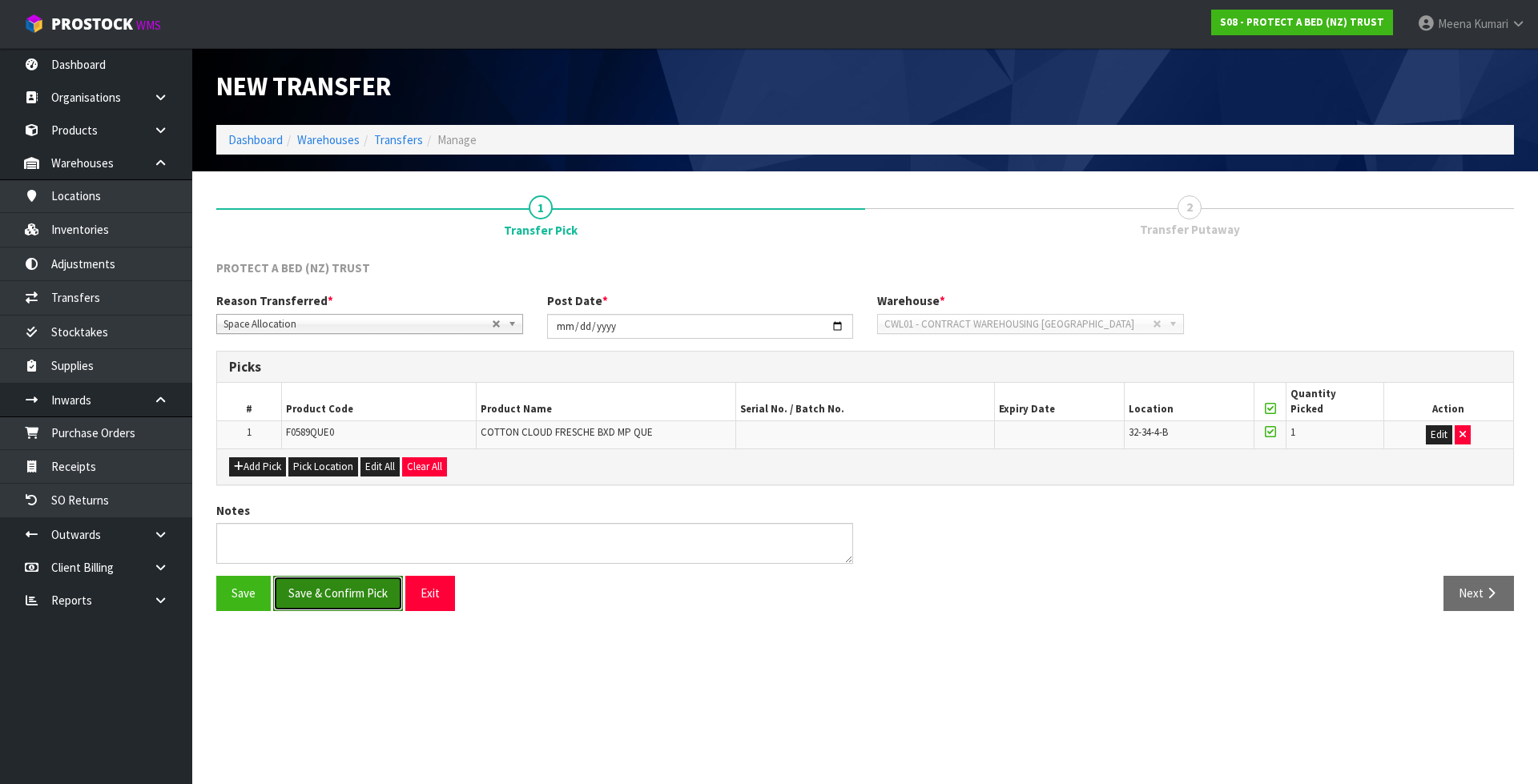
click at [342, 594] on button "Save & Confirm Pick" at bounding box center [338, 593] width 129 height 35
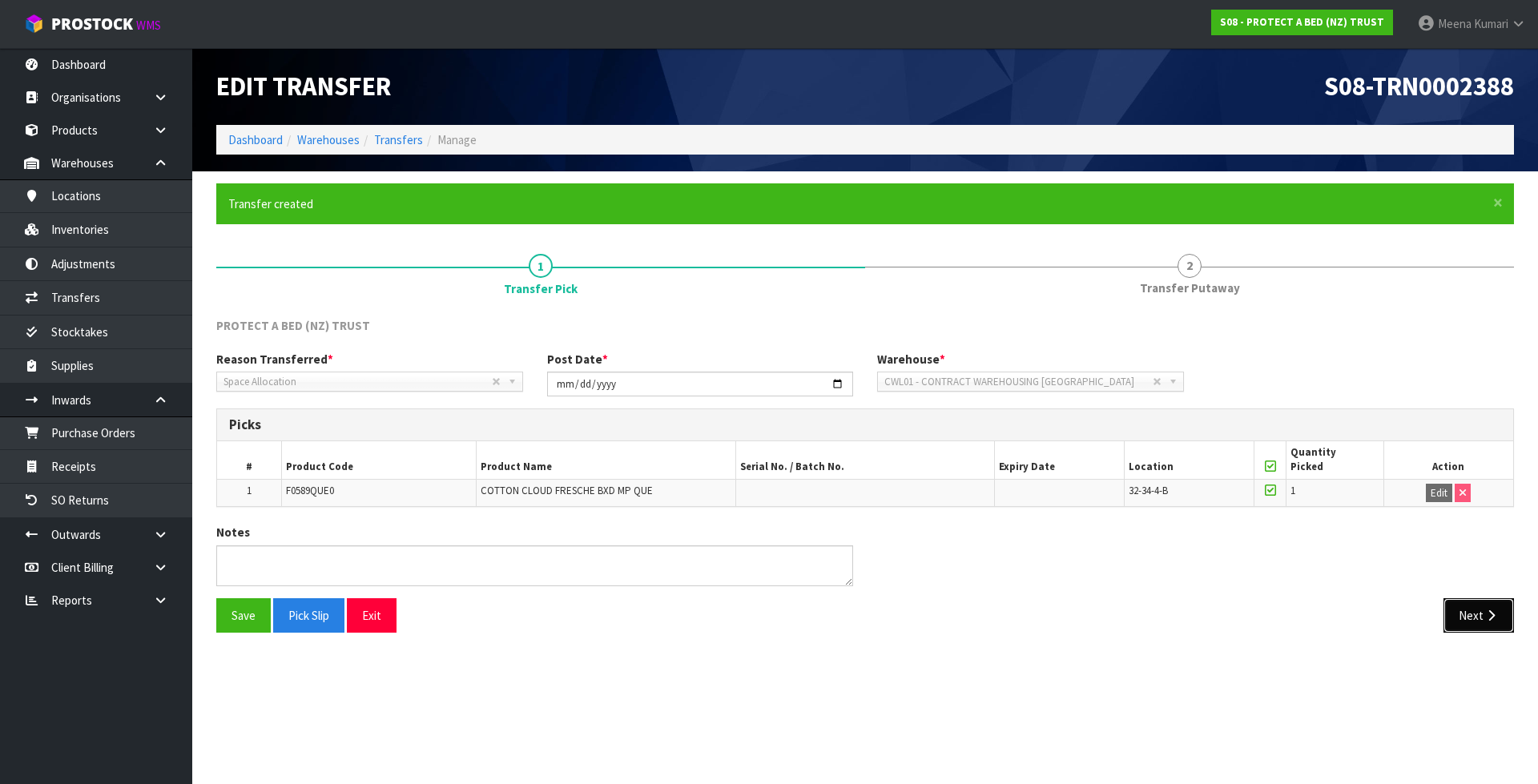
click at [1495, 612] on icon "button" at bounding box center [1491, 615] width 15 height 12
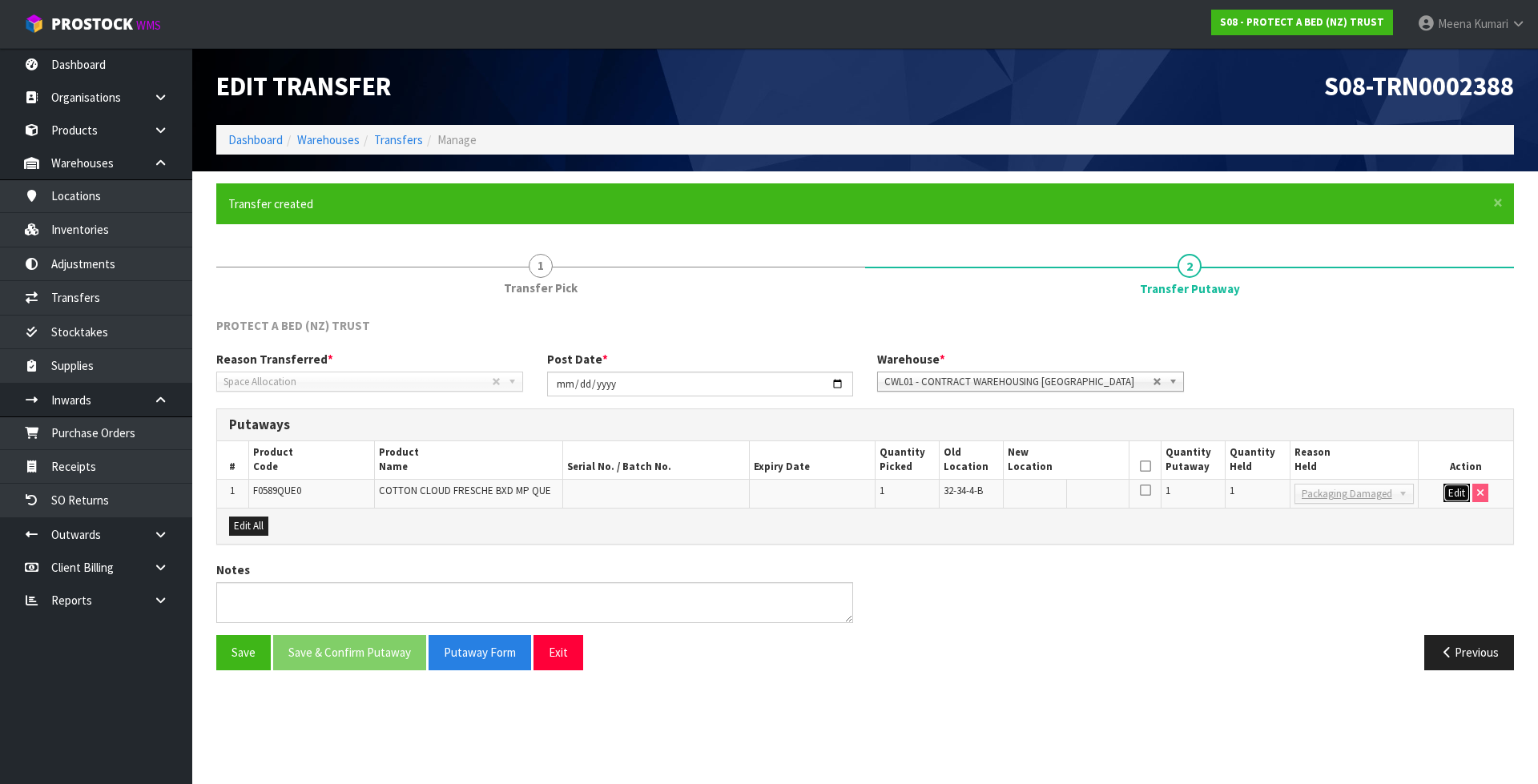
click at [1457, 494] on button "Edit" at bounding box center [1456, 493] width 26 height 19
click at [1044, 505] on td at bounding box center [1066, 493] width 126 height 29
click at [1046, 493] on input "text" at bounding box center [1056, 493] width 98 height 20
paste input "40-12-1-B"
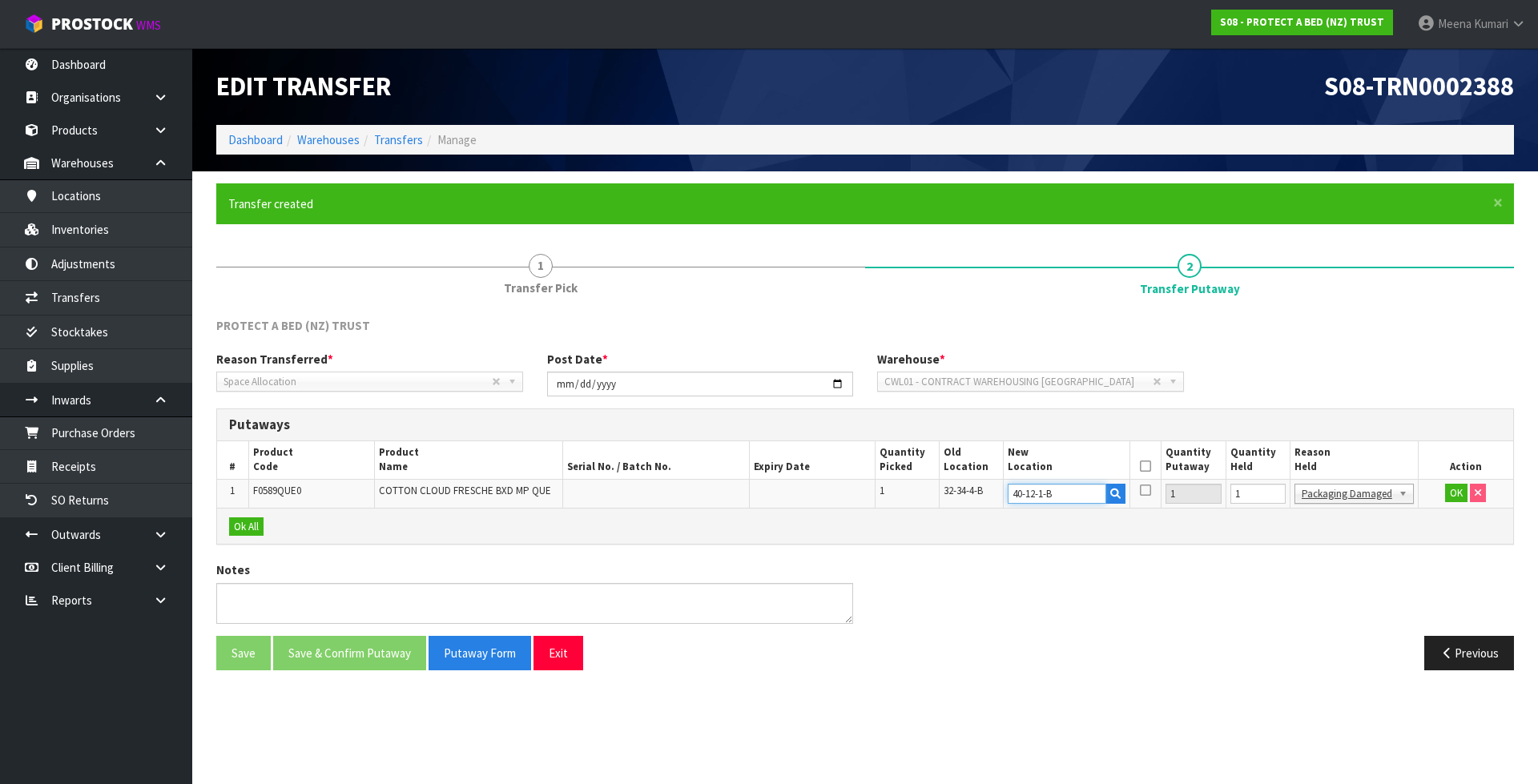
type input "40-12-1-B"
click at [1259, 498] on input "1" at bounding box center [1258, 493] width 55 height 20
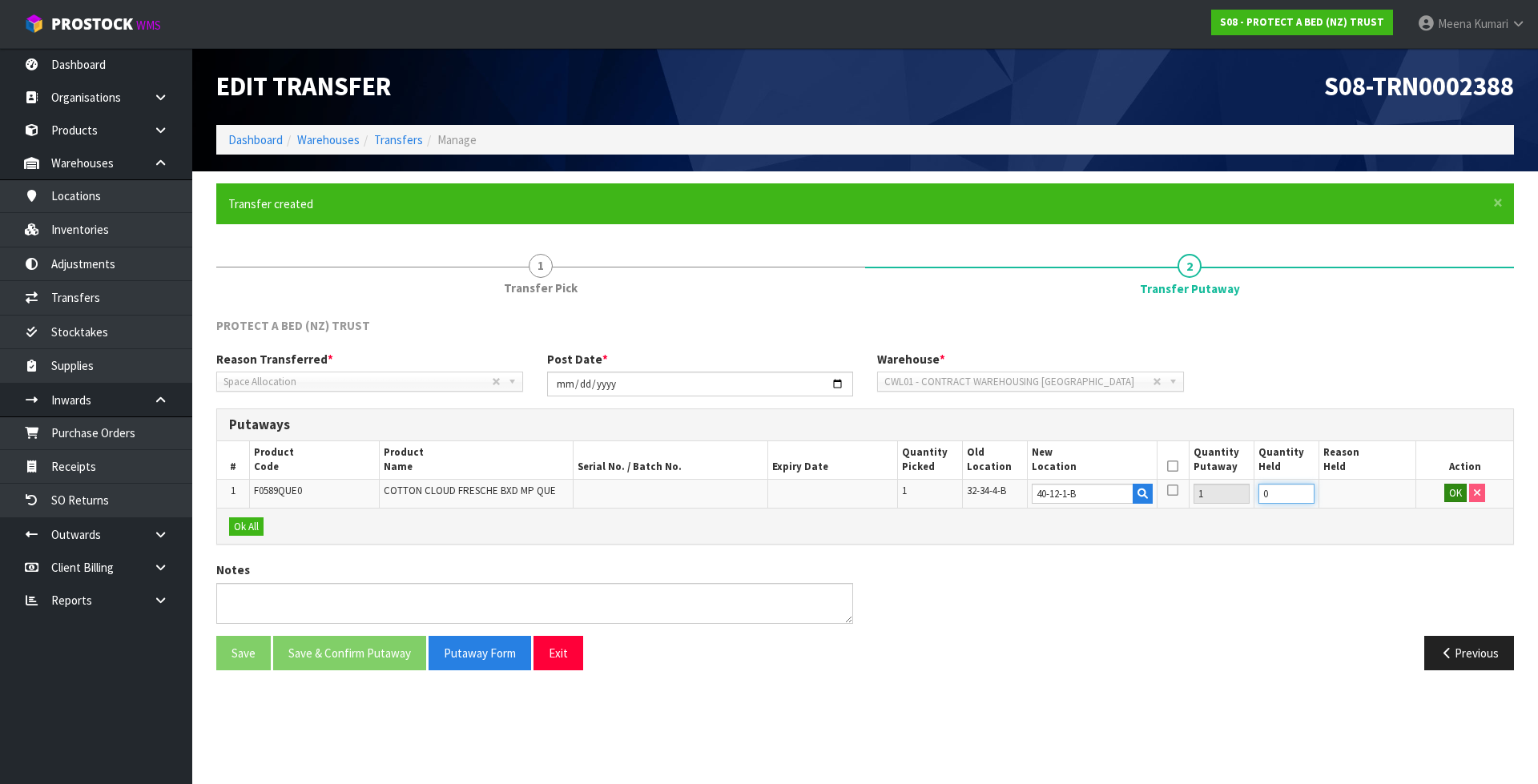
type input "0"
click at [1452, 498] on button "OK" at bounding box center [1455, 493] width 23 height 19
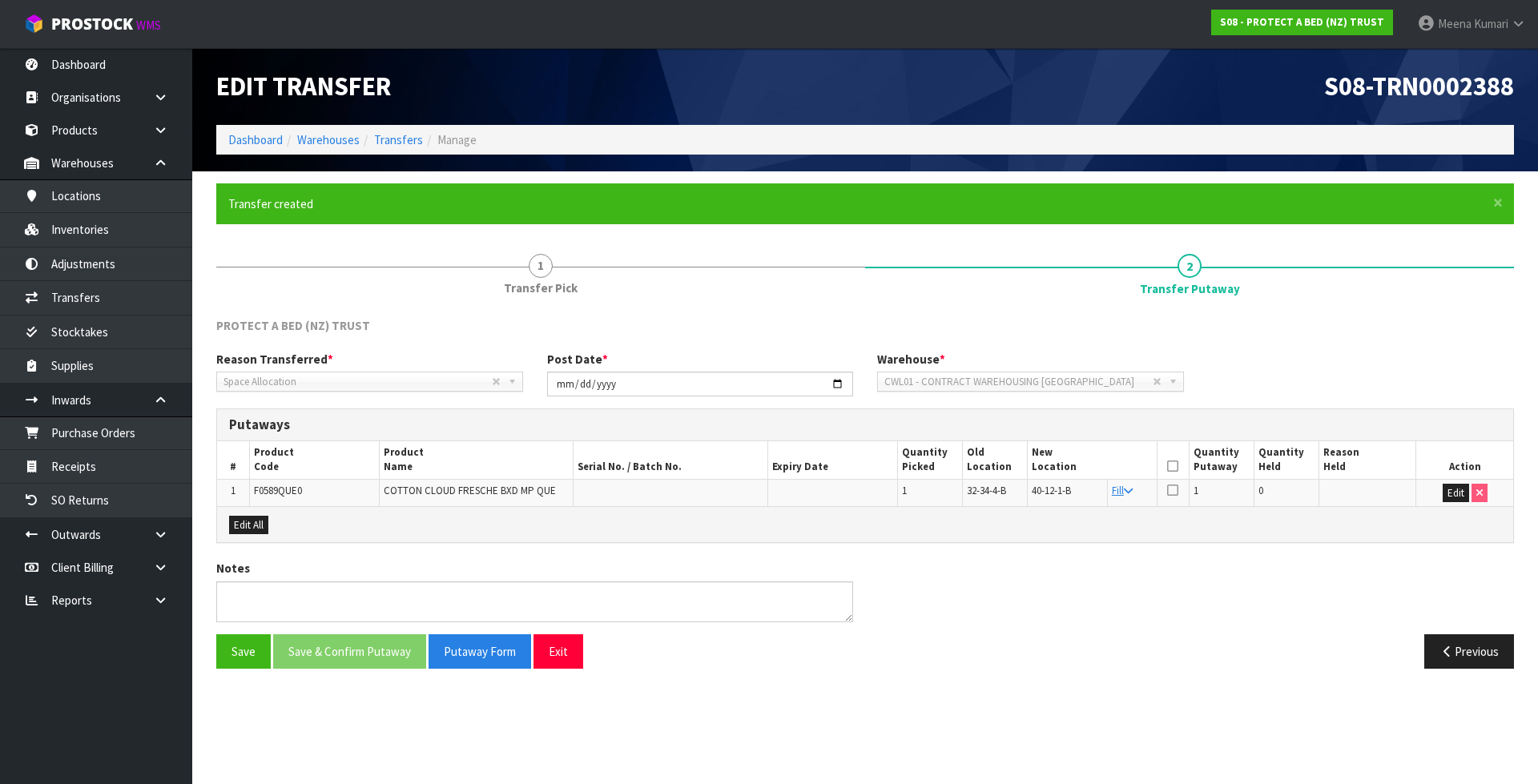
click at [1168, 466] on icon at bounding box center [1172, 466] width 11 height 1
click at [343, 652] on button "Save & Confirm Putaway" at bounding box center [349, 651] width 153 height 35
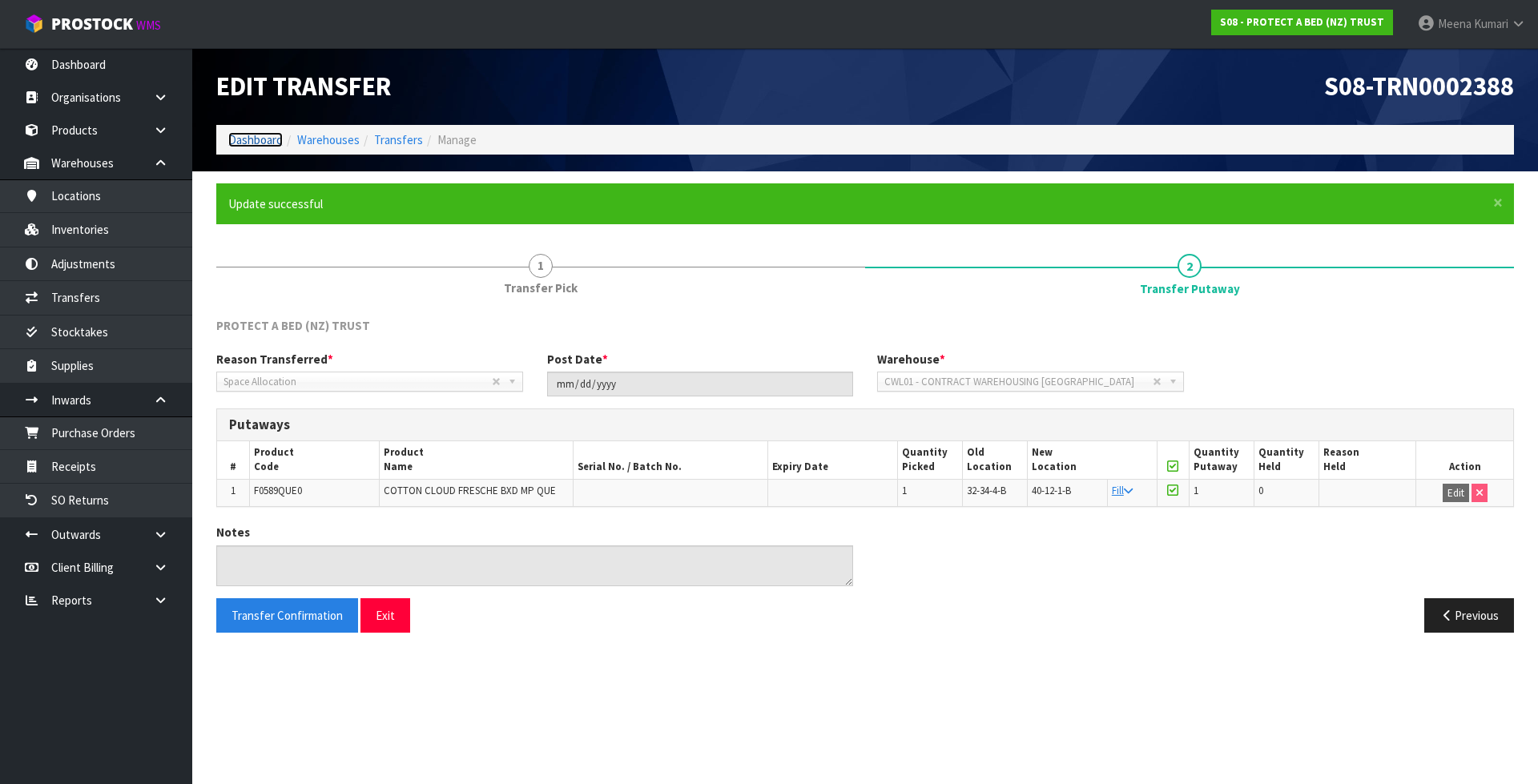
click at [260, 144] on link "Dashboard" at bounding box center [255, 140] width 54 height 15
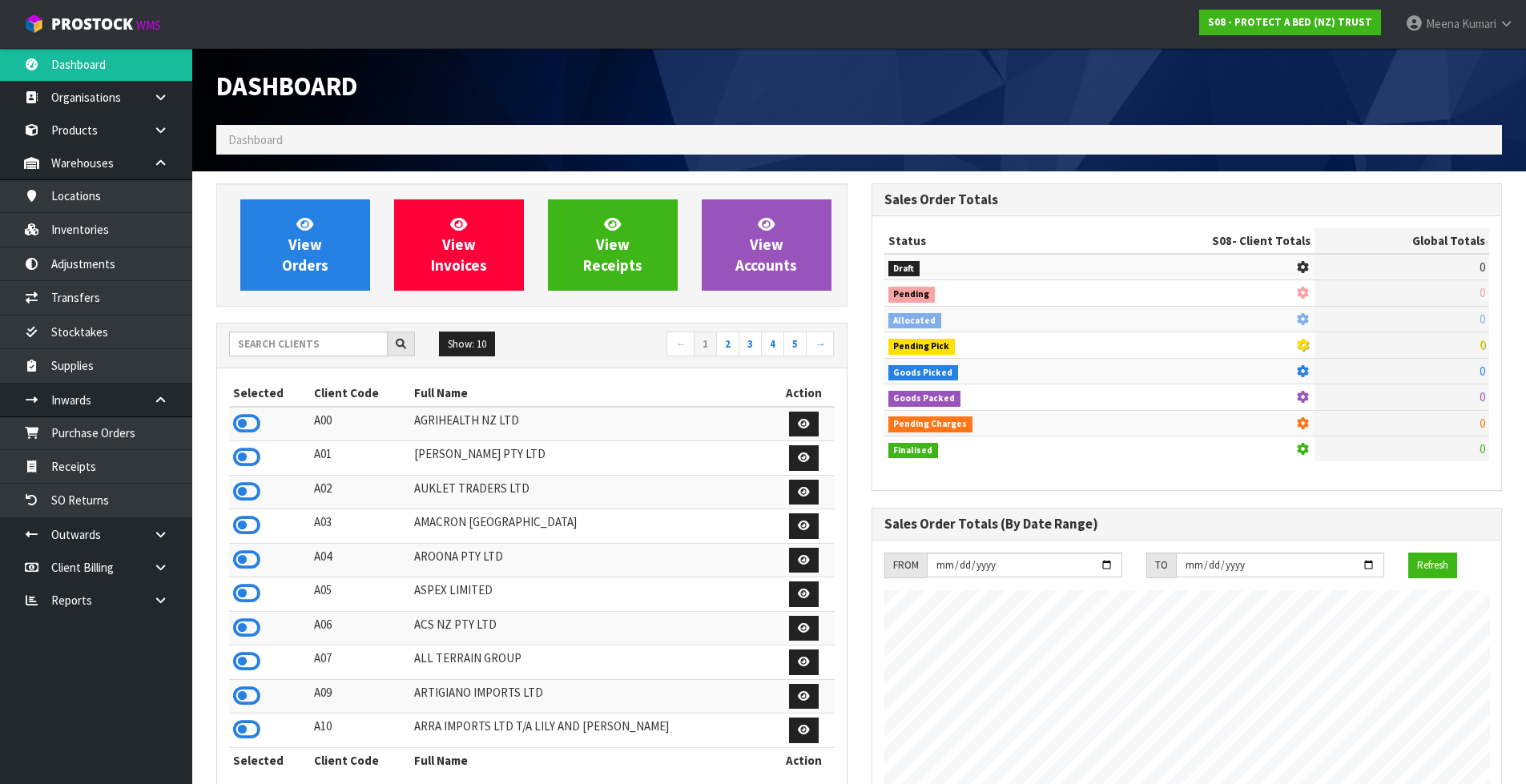
scroll to position [999, 655]
click at [352, 341] on input "text" at bounding box center [308, 344] width 159 height 24
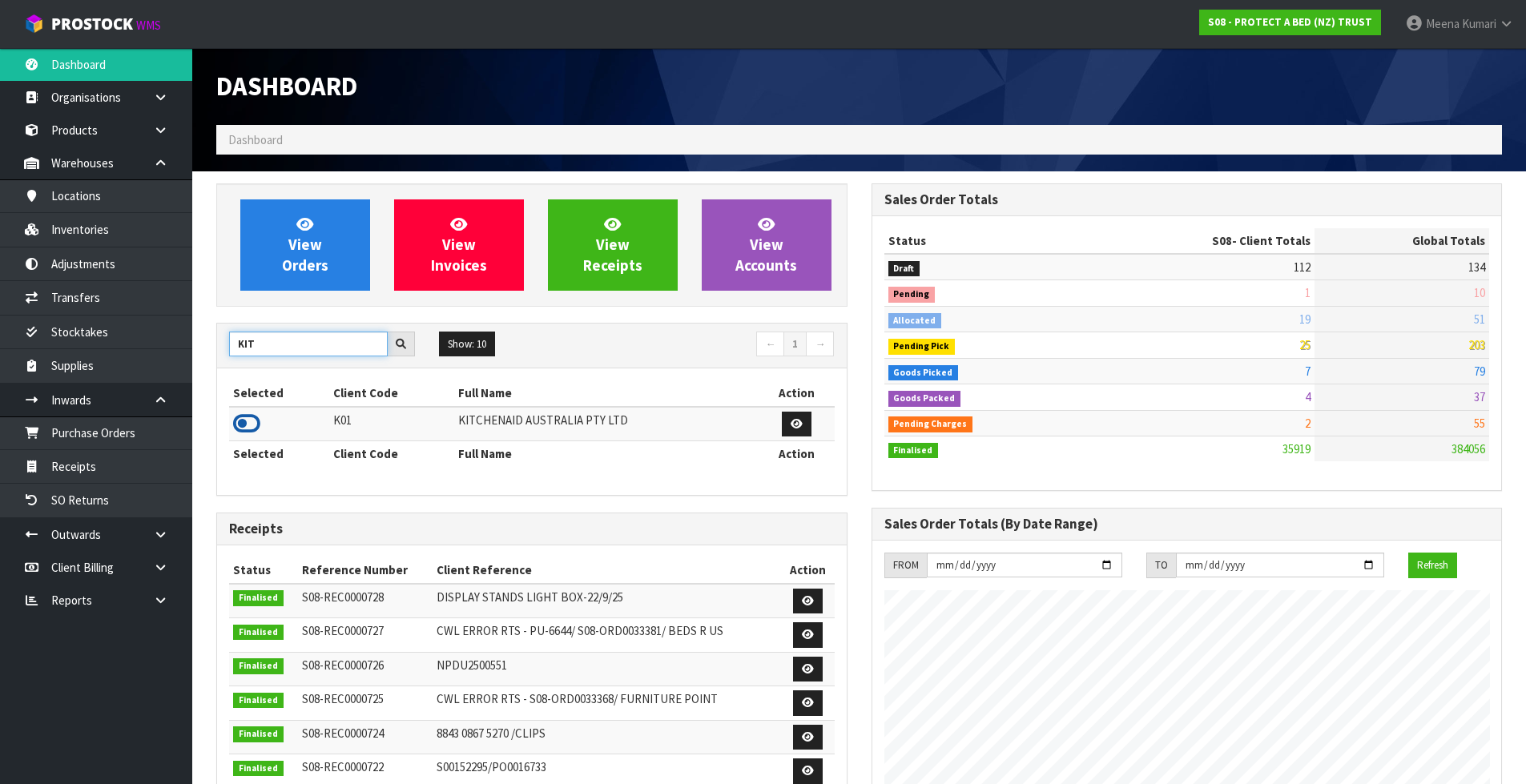
type input "KIT"
click at [252, 420] on icon at bounding box center [247, 424] width 27 height 24
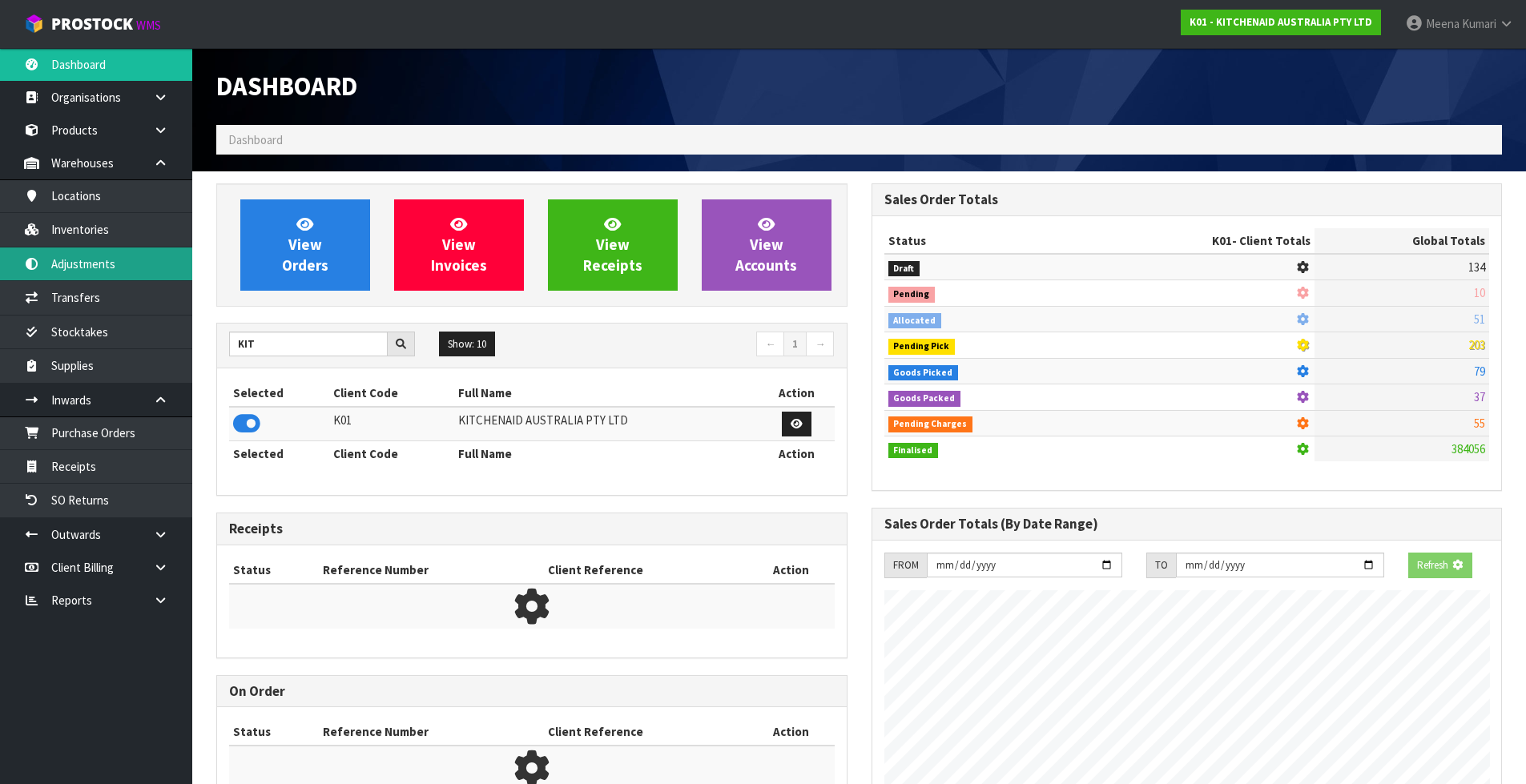
scroll to position [799843, 800293]
click at [127, 250] on link "Adjustments" at bounding box center [96, 264] width 192 height 33
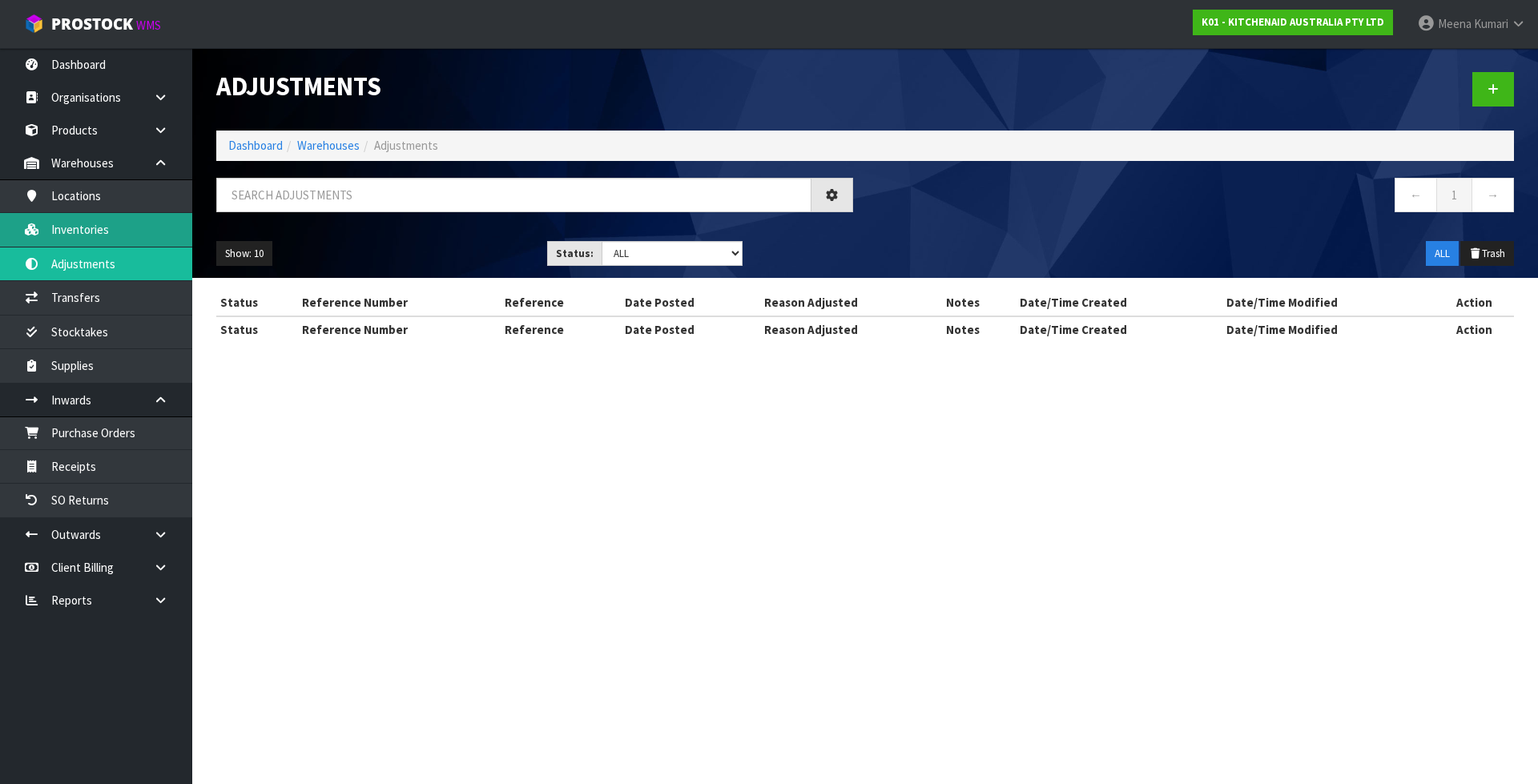
click at [124, 234] on div "Adjustments Dashboard Warehouses Adjustments ← 1 → Show: 10 5 10 25 50 Status: …" at bounding box center [769, 185] width 1538 height 370
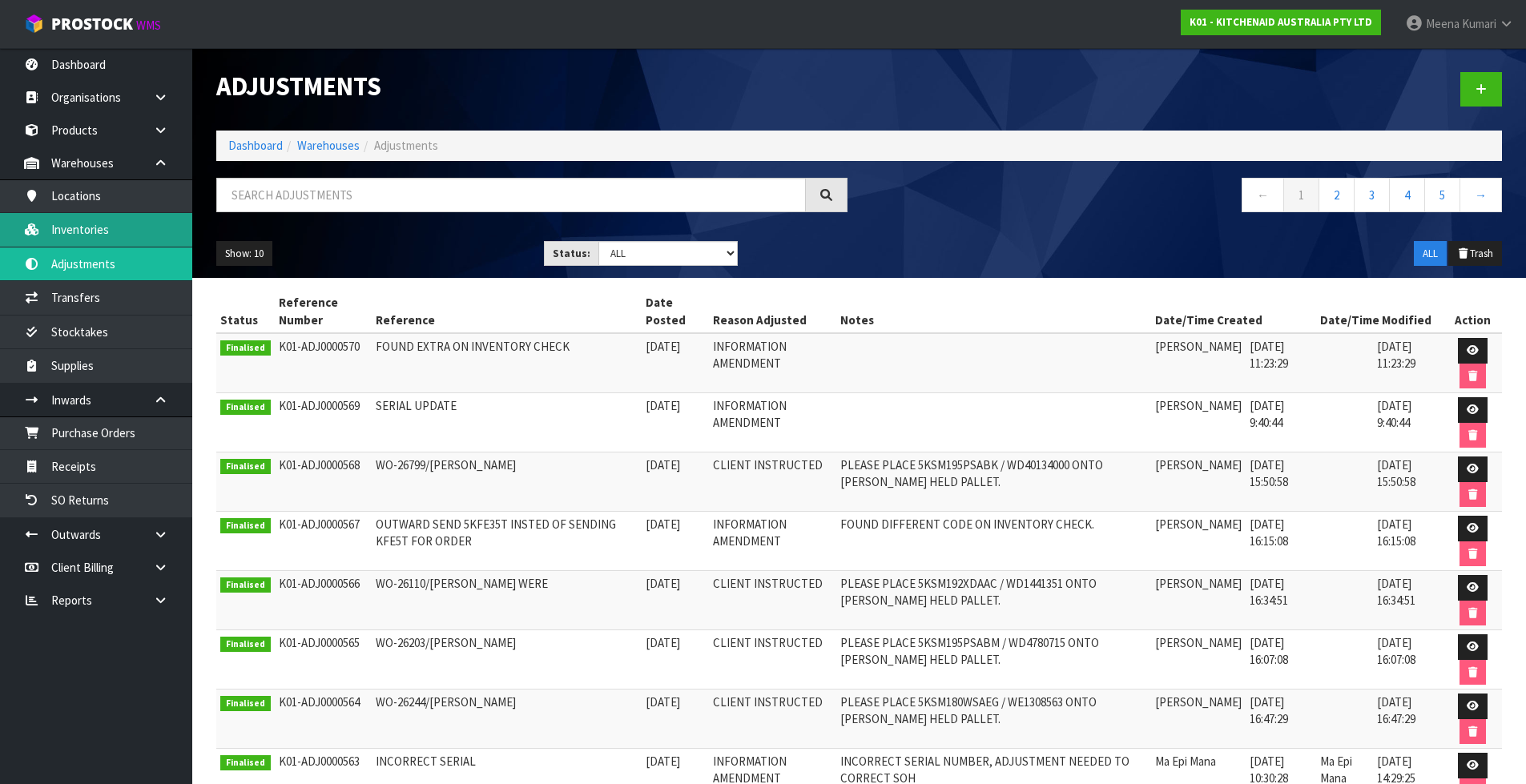
click at [104, 226] on link "Inventories" at bounding box center [96, 229] width 192 height 33
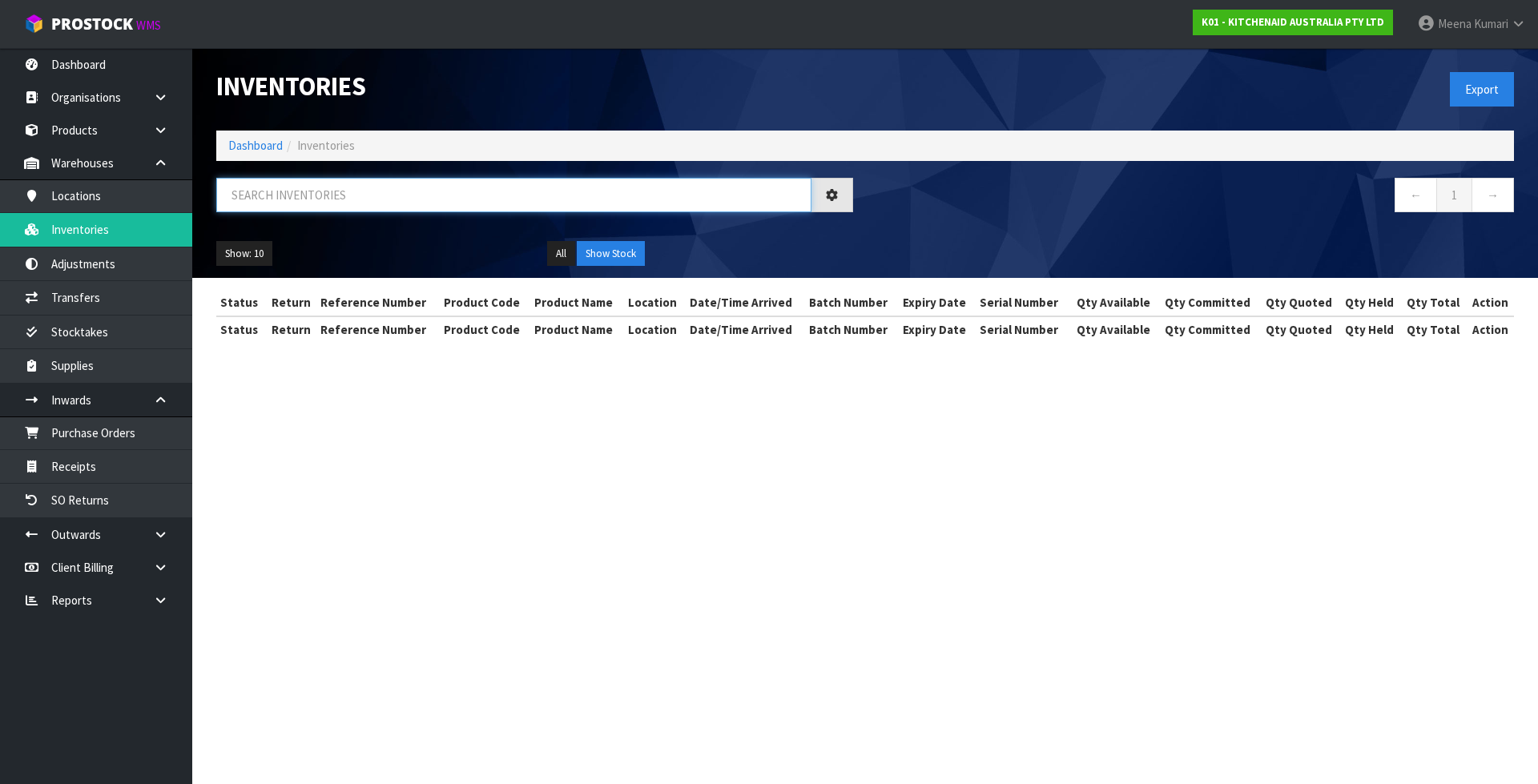
click at [399, 196] on input "text" at bounding box center [514, 195] width 595 height 35
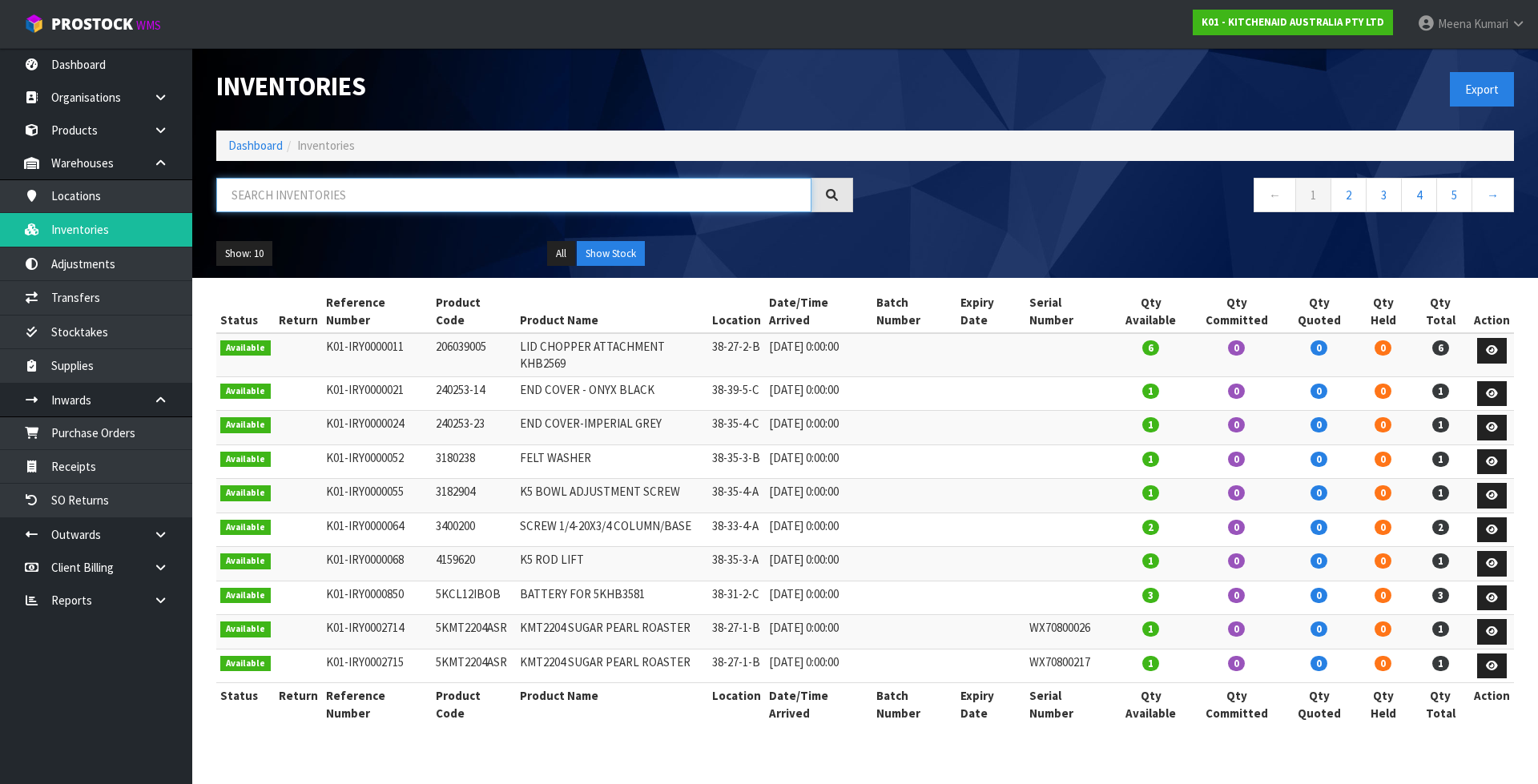
paste input "5KEK1701AER"
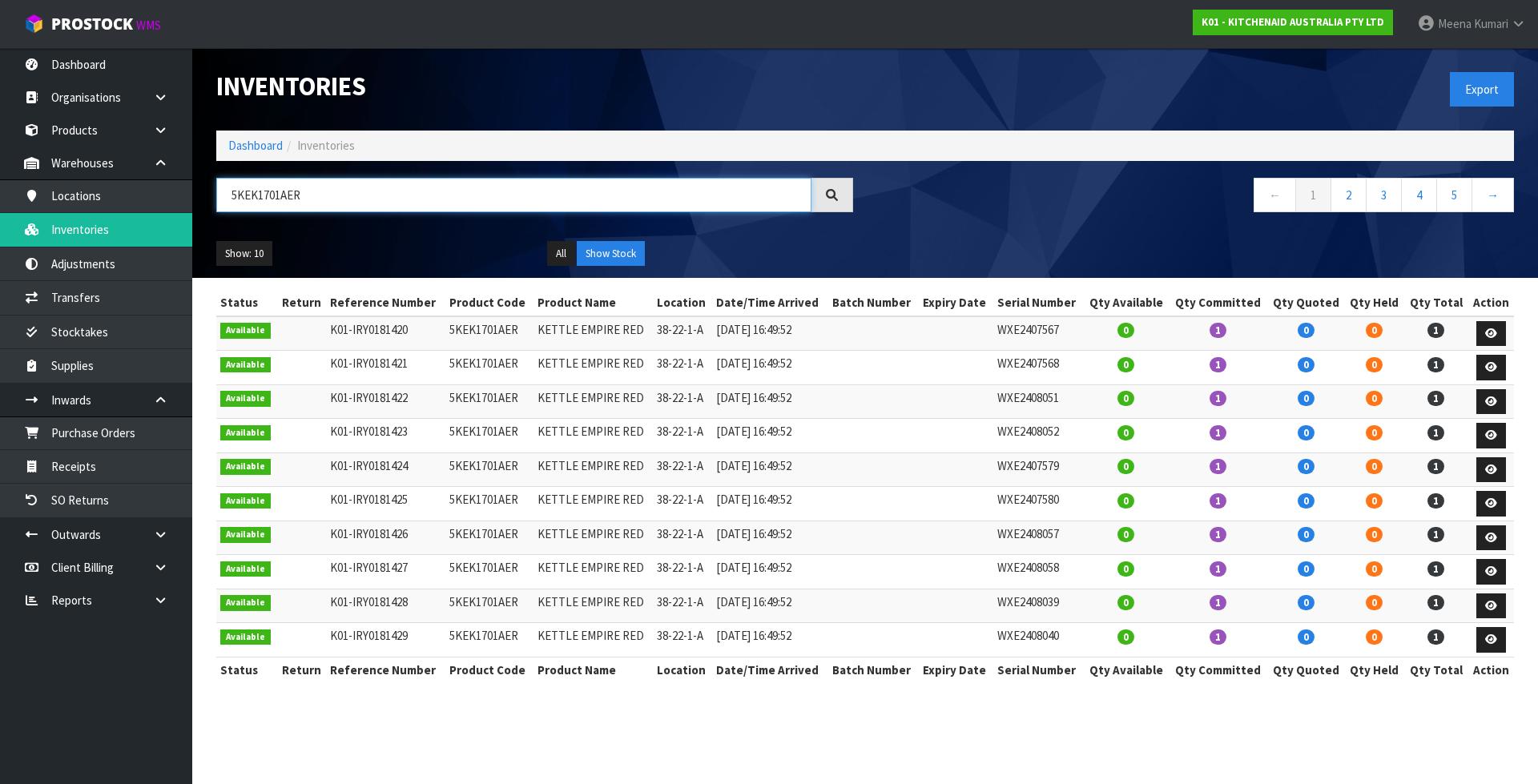
type input "5KEK1701AER"
click at [618, 256] on button "Show Stock" at bounding box center [611, 253] width 68 height 25
click at [483, 334] on td "5KEK1701AER" at bounding box center [490, 333] width 88 height 35
copy td "5KEK1701AER"
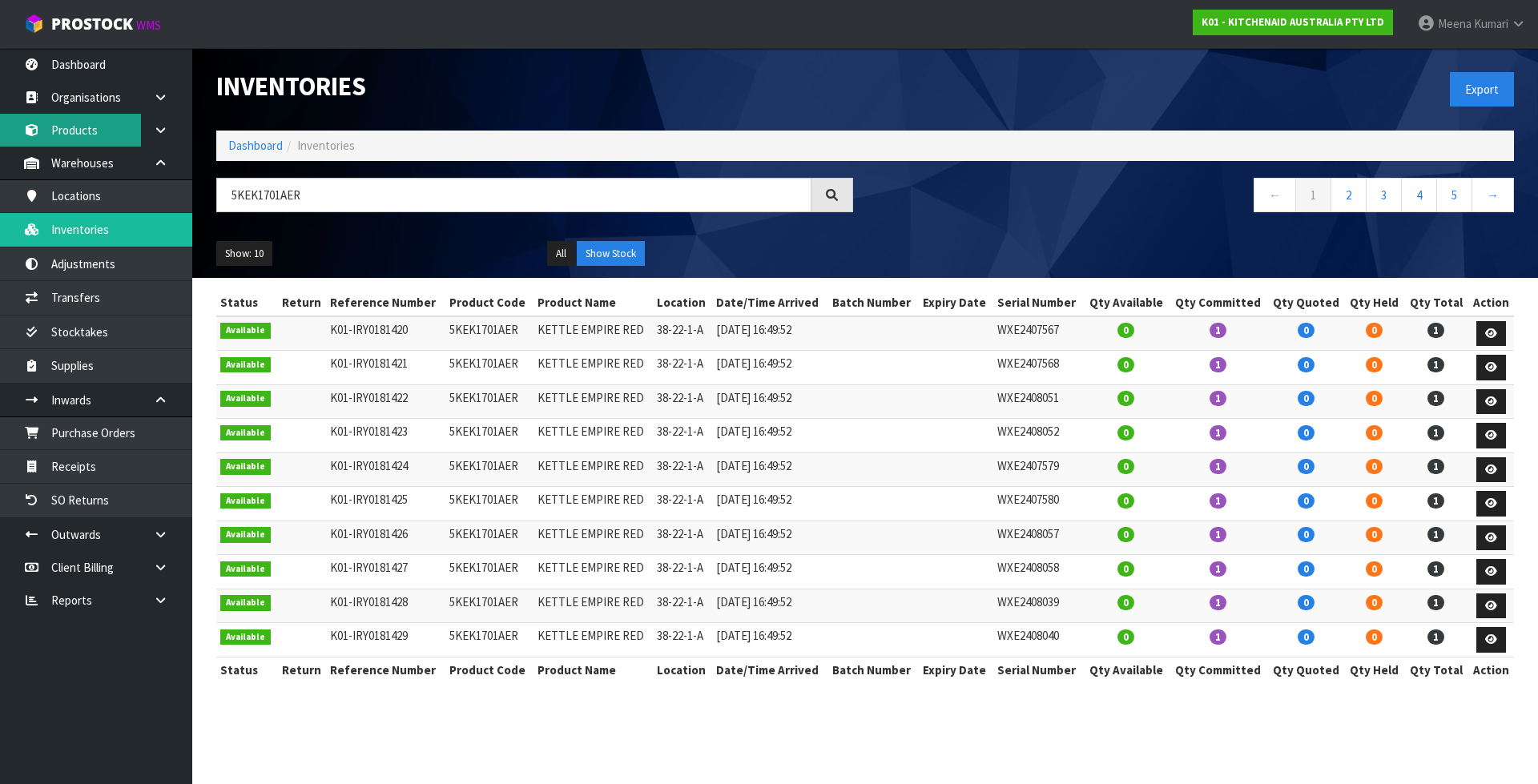
click at [106, 126] on link "Products" at bounding box center [96, 129] width 192 height 33
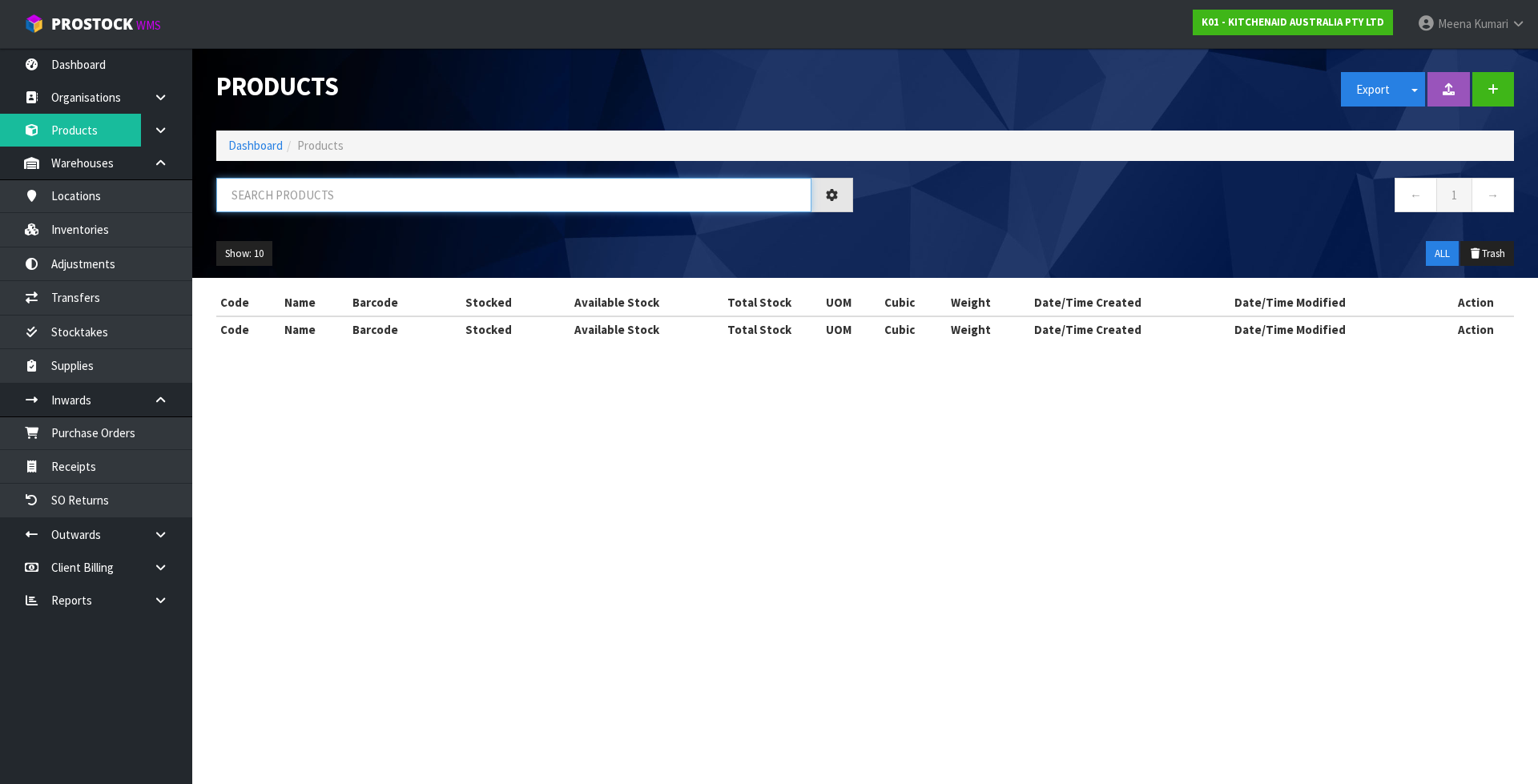
click at [318, 193] on input "text" at bounding box center [514, 195] width 595 height 35
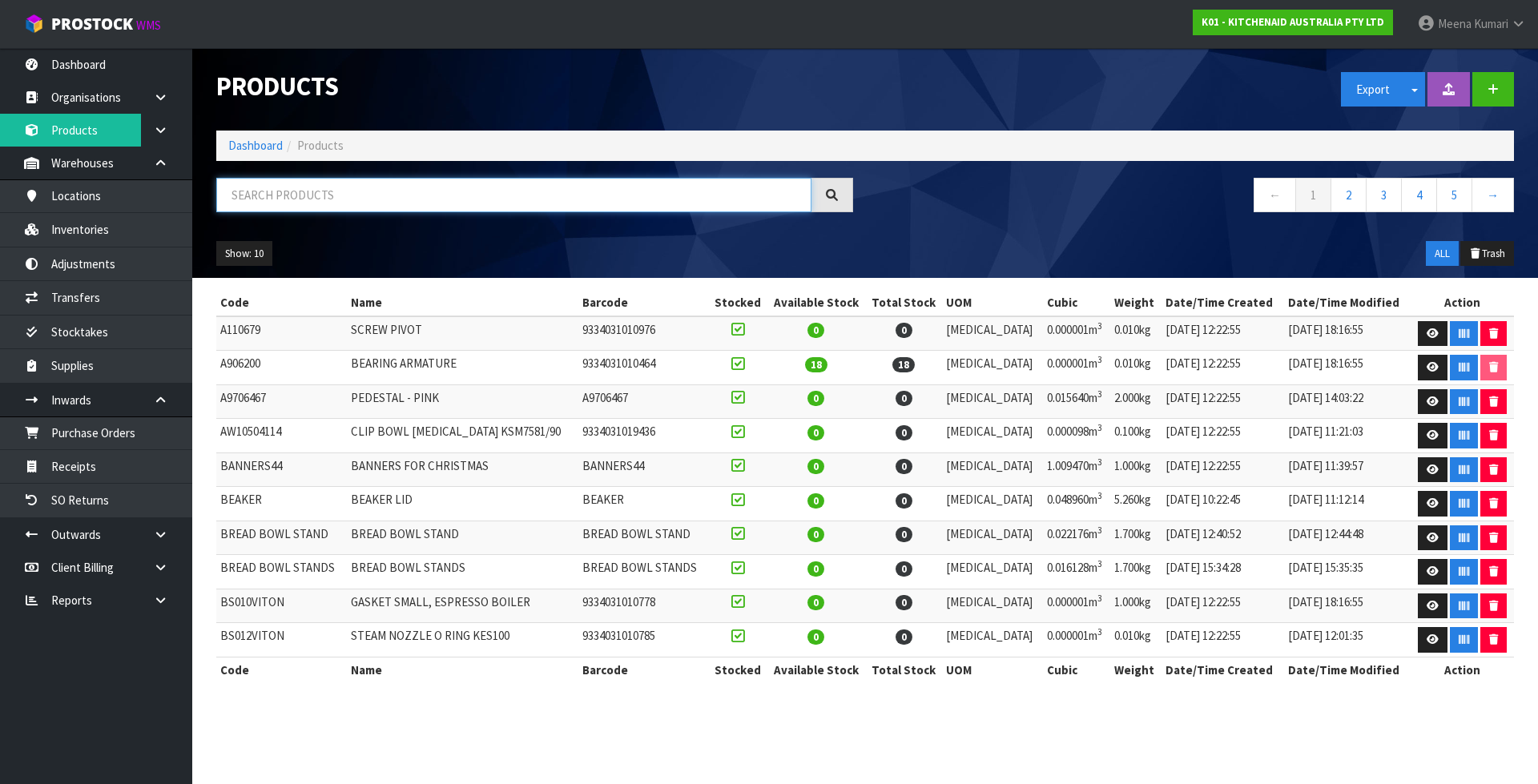
paste input "5KEK1701AER"
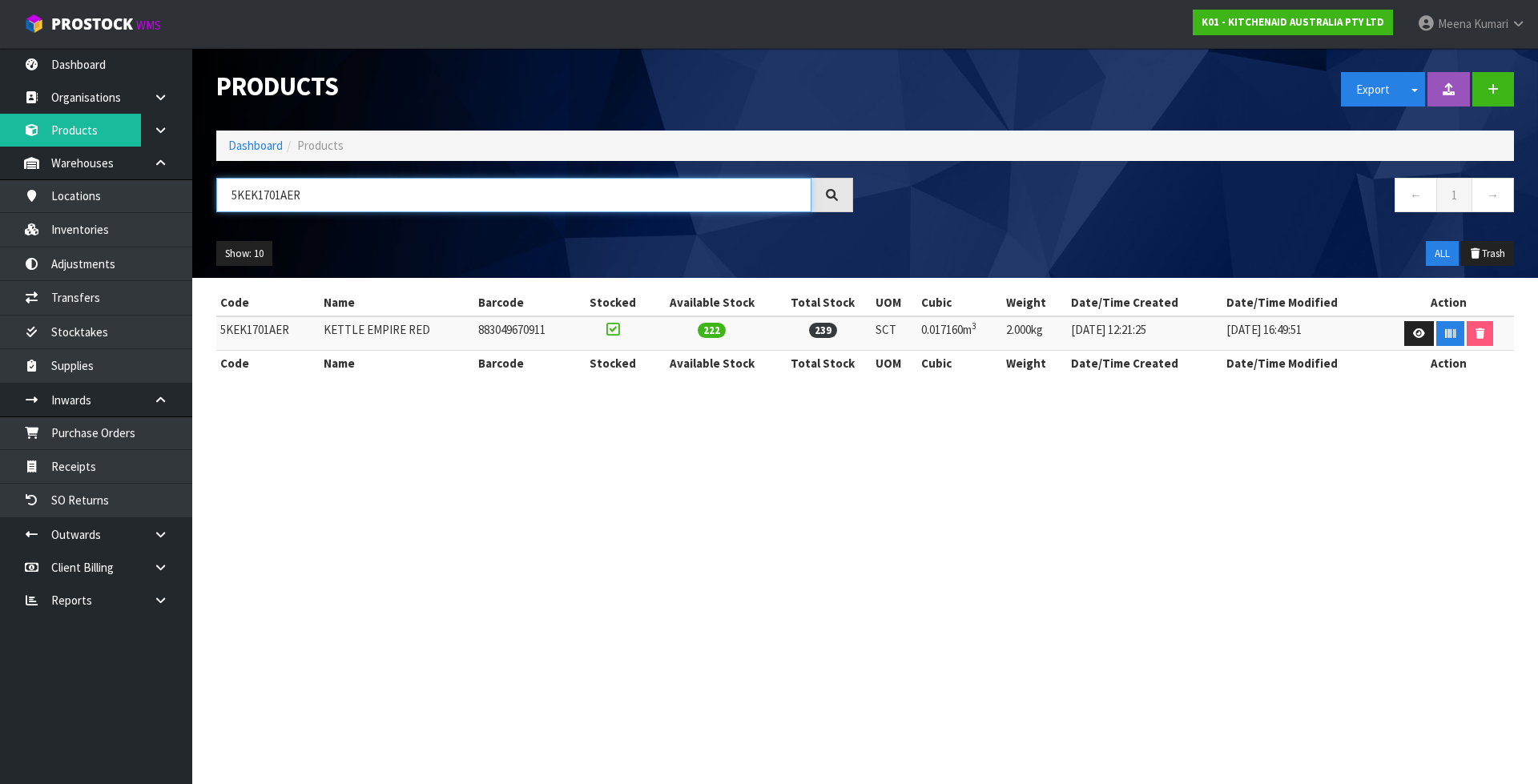
type input "5KEK1701AER"
click at [264, 337] on td "5KEK1701AER" at bounding box center [268, 333] width 103 height 35
click at [101, 237] on link "Inventories" at bounding box center [96, 229] width 192 height 33
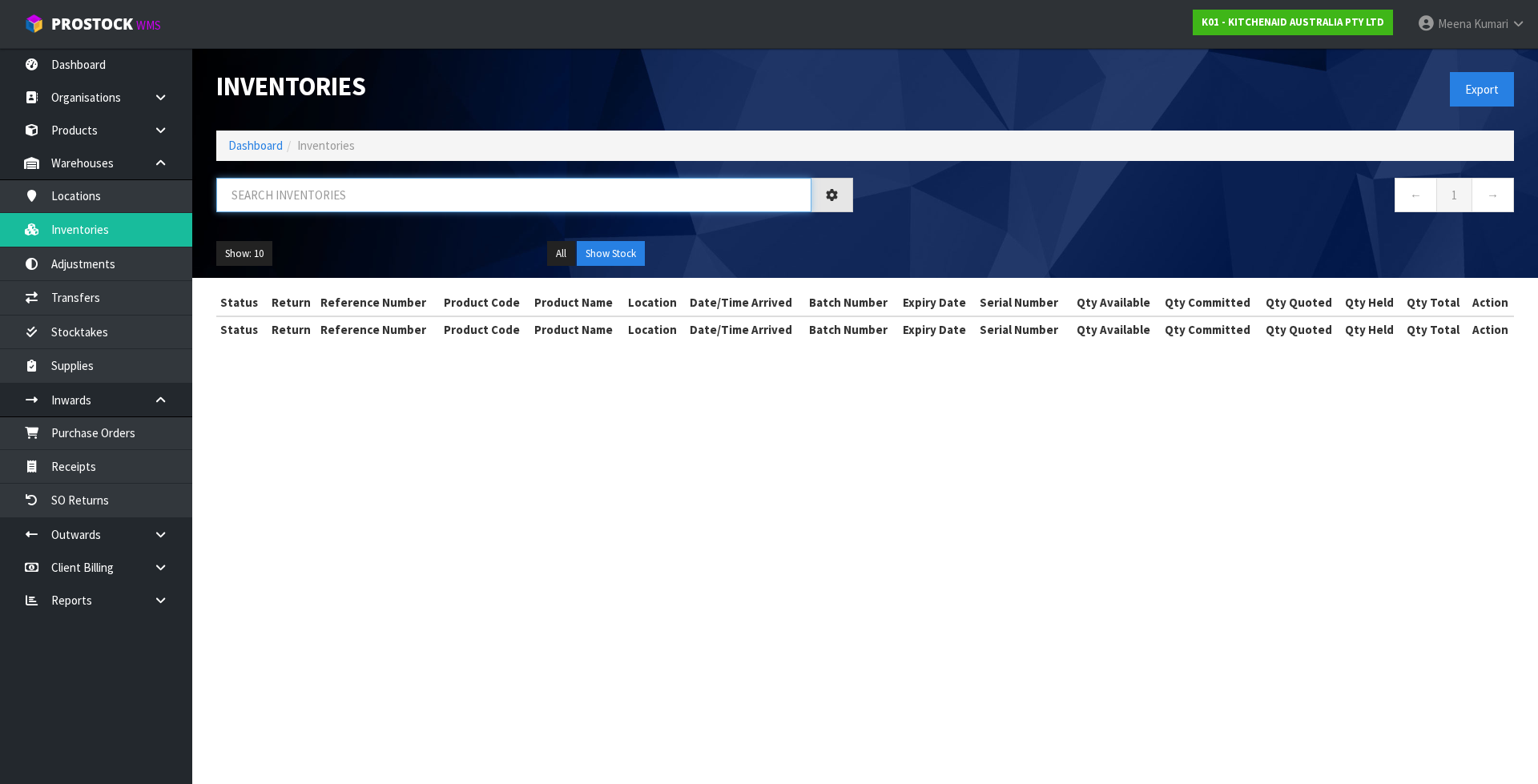
click at [500, 200] on input "text" at bounding box center [514, 195] width 595 height 35
paste input "5KEK1701AER"
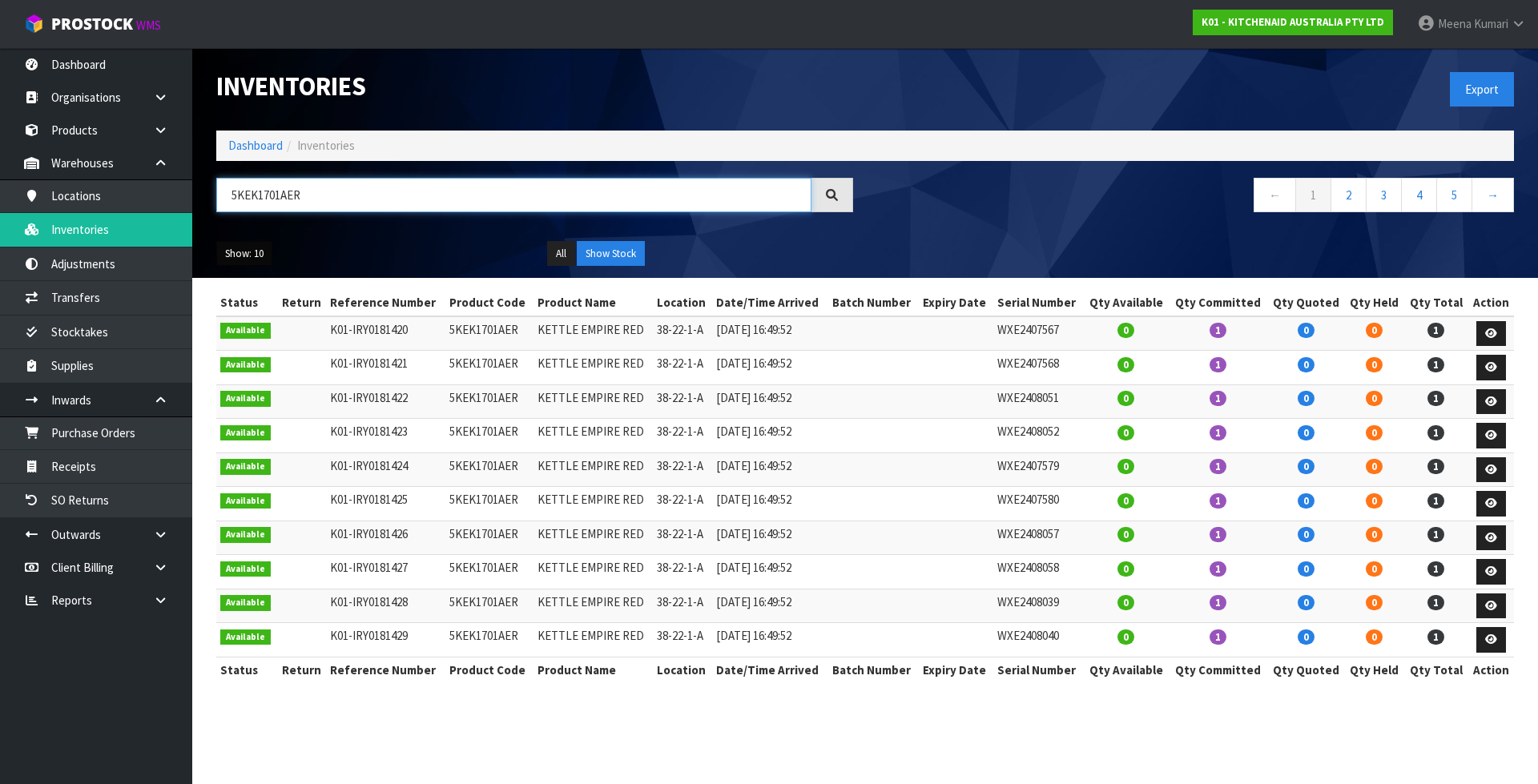
type input "5KEK1701AER"
click at [259, 258] on button "Show: 10" at bounding box center [245, 253] width 56 height 25
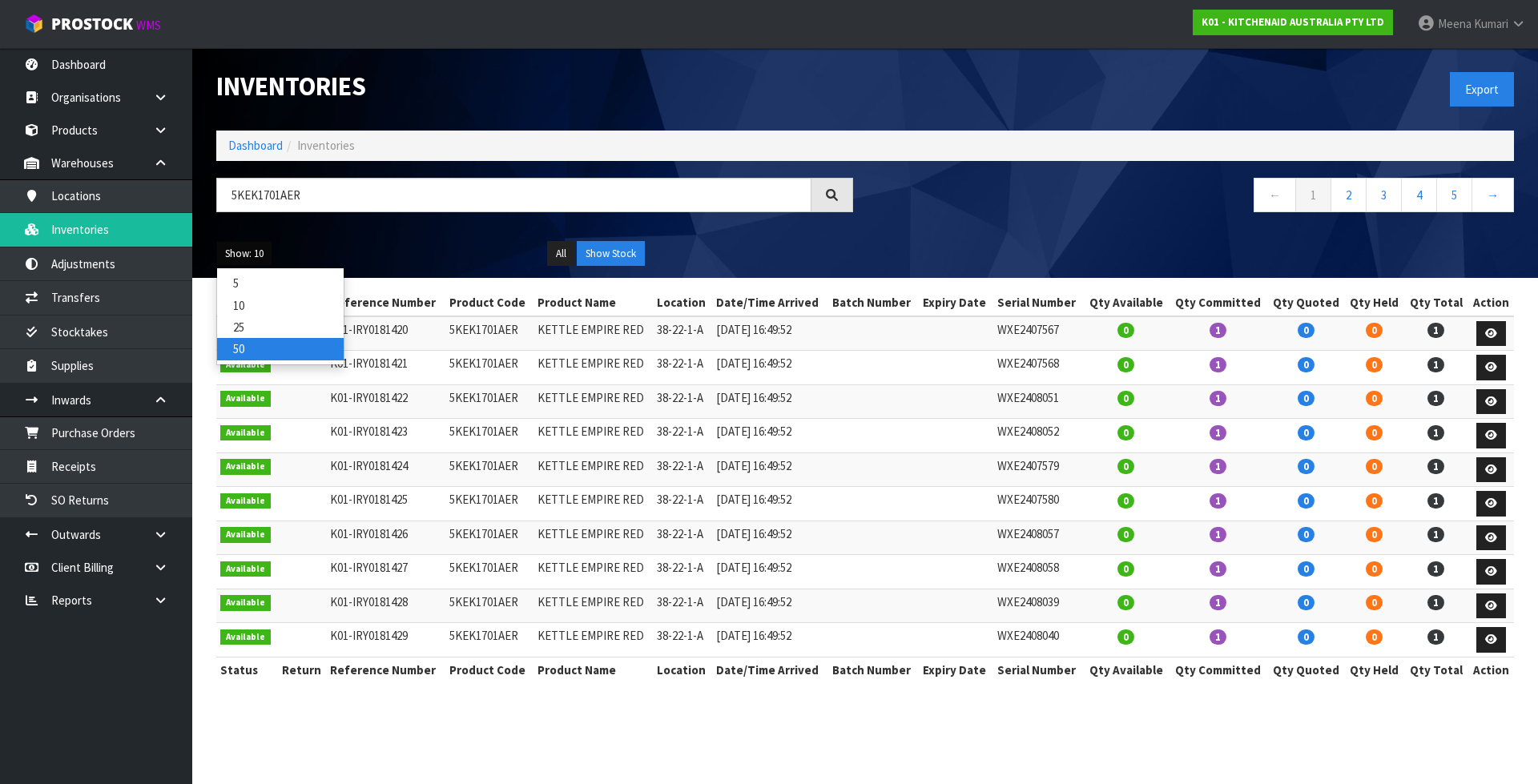
click at [277, 351] on link "50" at bounding box center [279, 348] width 127 height 22
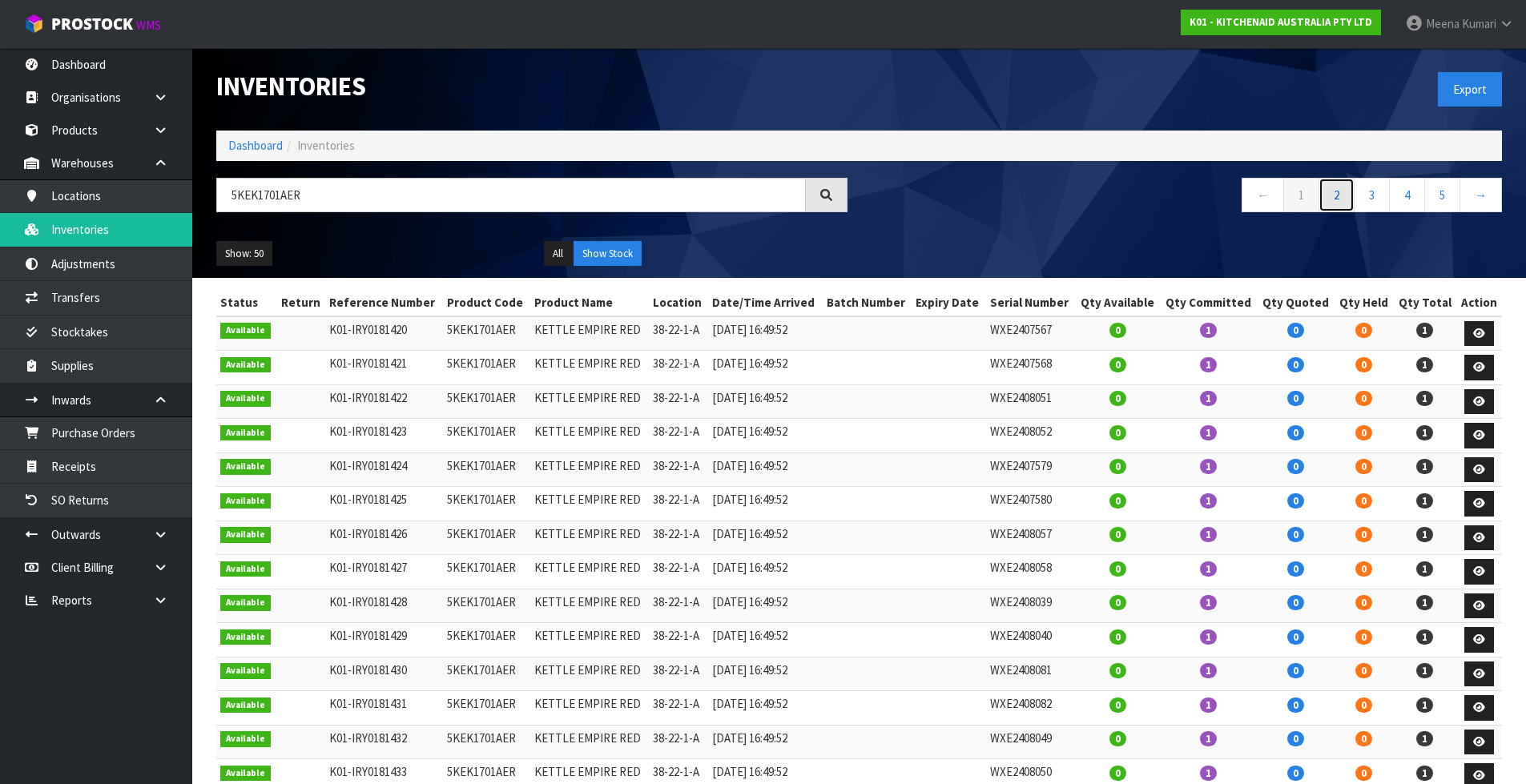
click at [1329, 193] on link "2" at bounding box center [1337, 195] width 36 height 35
click at [1379, 190] on link "3" at bounding box center [1371, 195] width 36 height 35
click at [1416, 196] on link "4" at bounding box center [1407, 195] width 36 height 35
click at [1445, 197] on link "5" at bounding box center [1442, 195] width 36 height 35
click at [408, 205] on input "5KEK1701AER" at bounding box center [511, 195] width 590 height 35
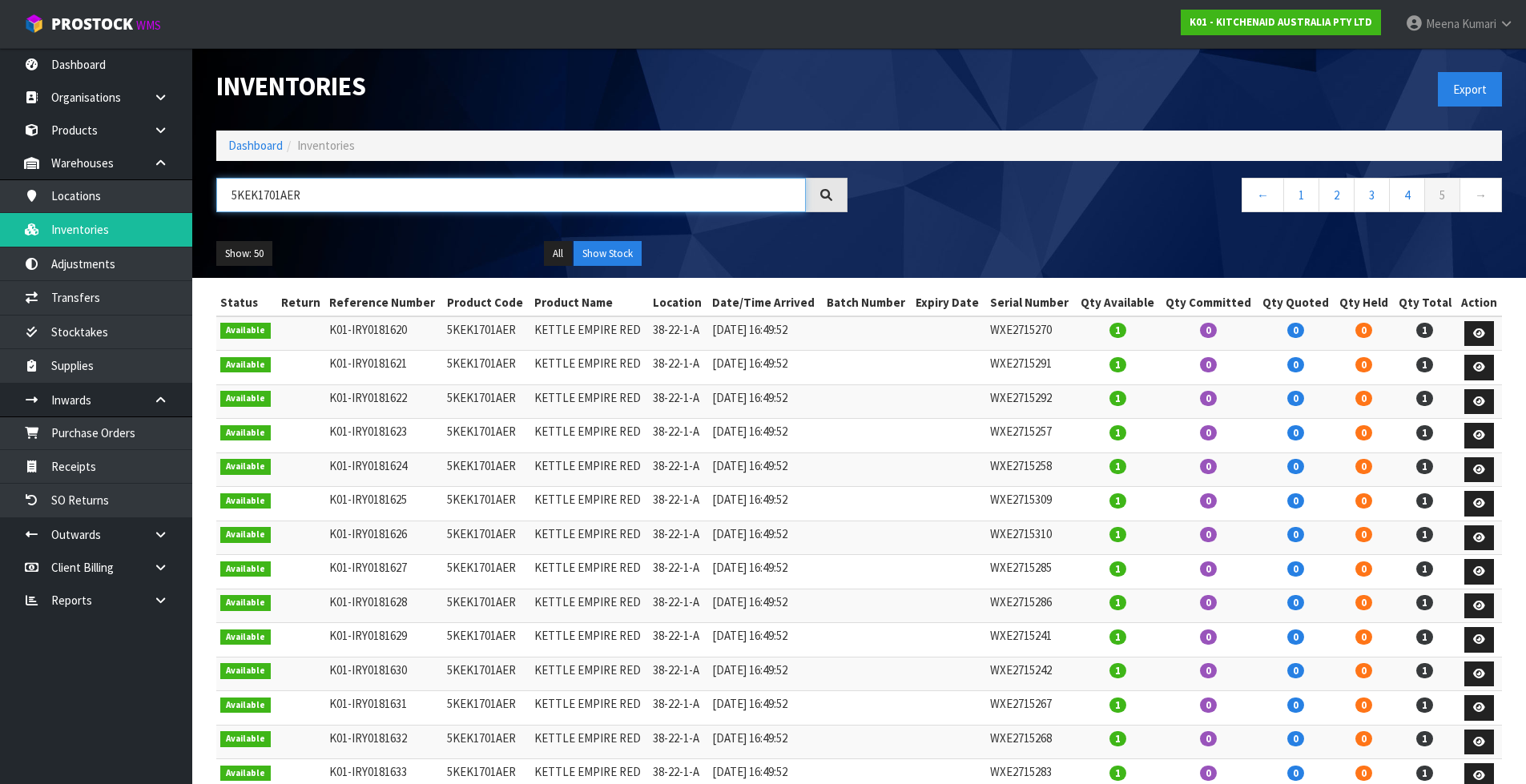
click at [408, 205] on input "5KEK1701AER" at bounding box center [511, 195] width 590 height 35
click at [174, 534] on link at bounding box center [166, 535] width 52 height 33
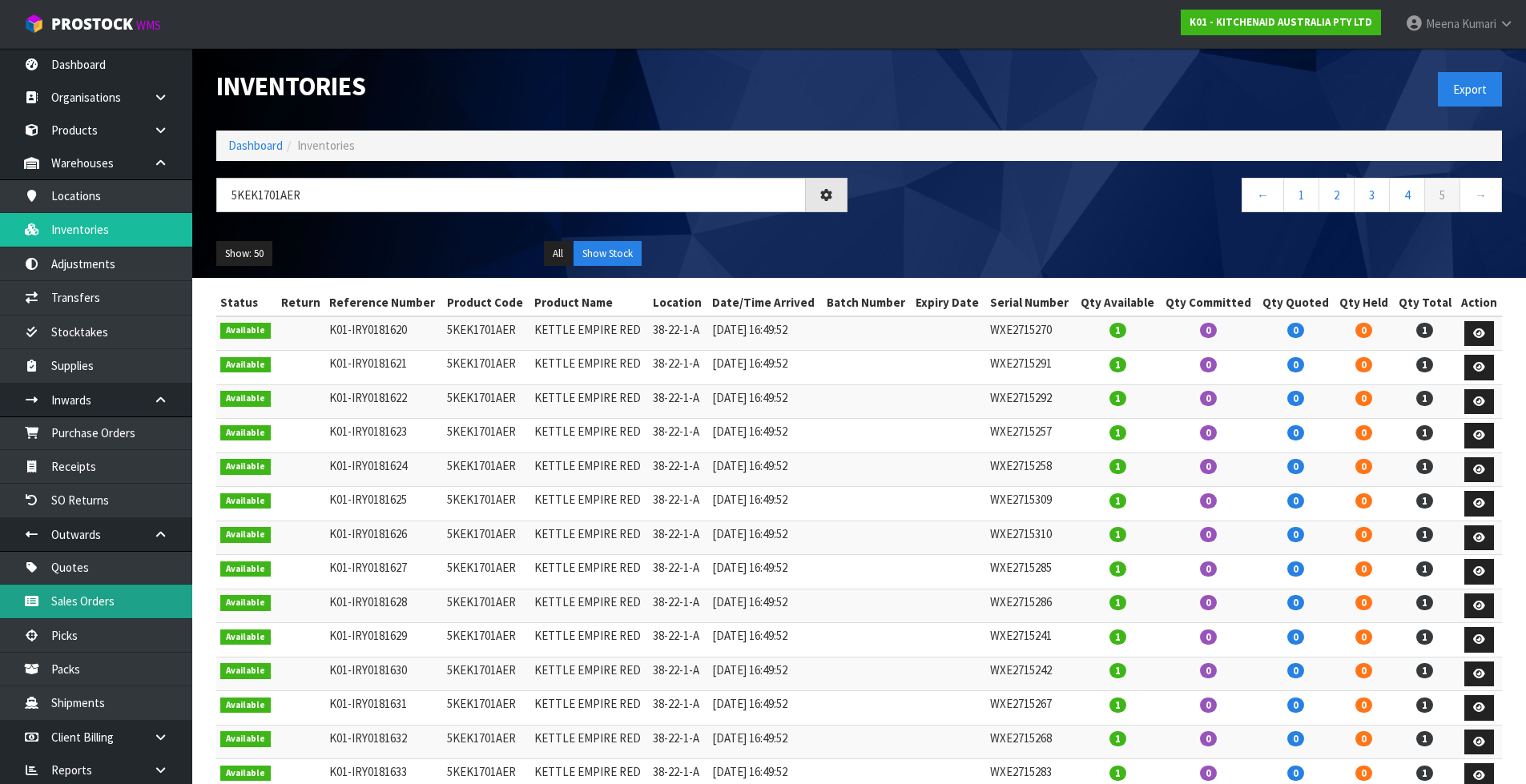
click at [129, 606] on link "Sales Orders" at bounding box center [96, 600] width 192 height 33
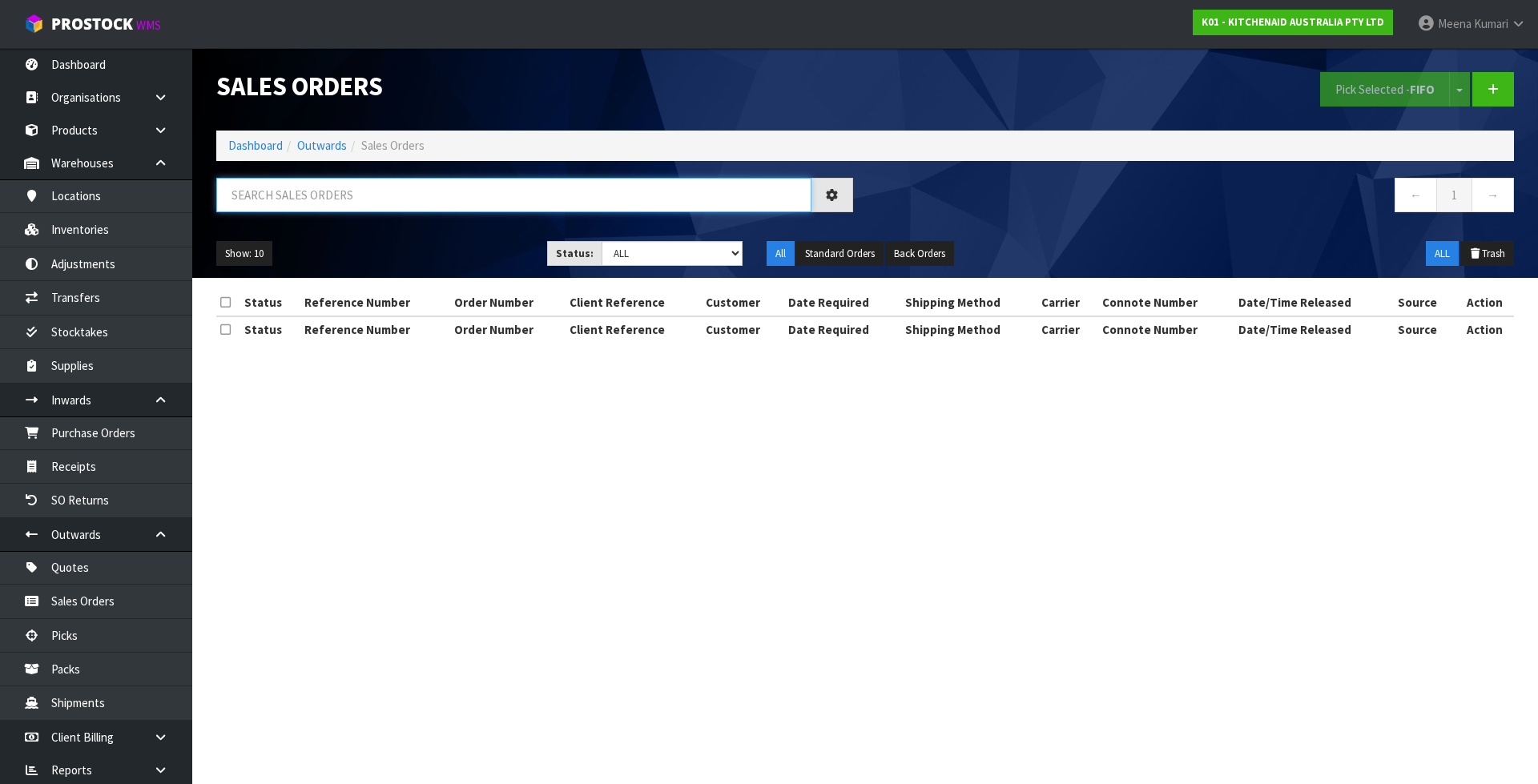
click at [384, 205] on input "text" at bounding box center [514, 195] width 595 height 35
paste input "5KEK1701AER"
type input "5KEK1701AER"
click at [370, 202] on input "5KEK1701AER" at bounding box center [514, 195] width 595 height 35
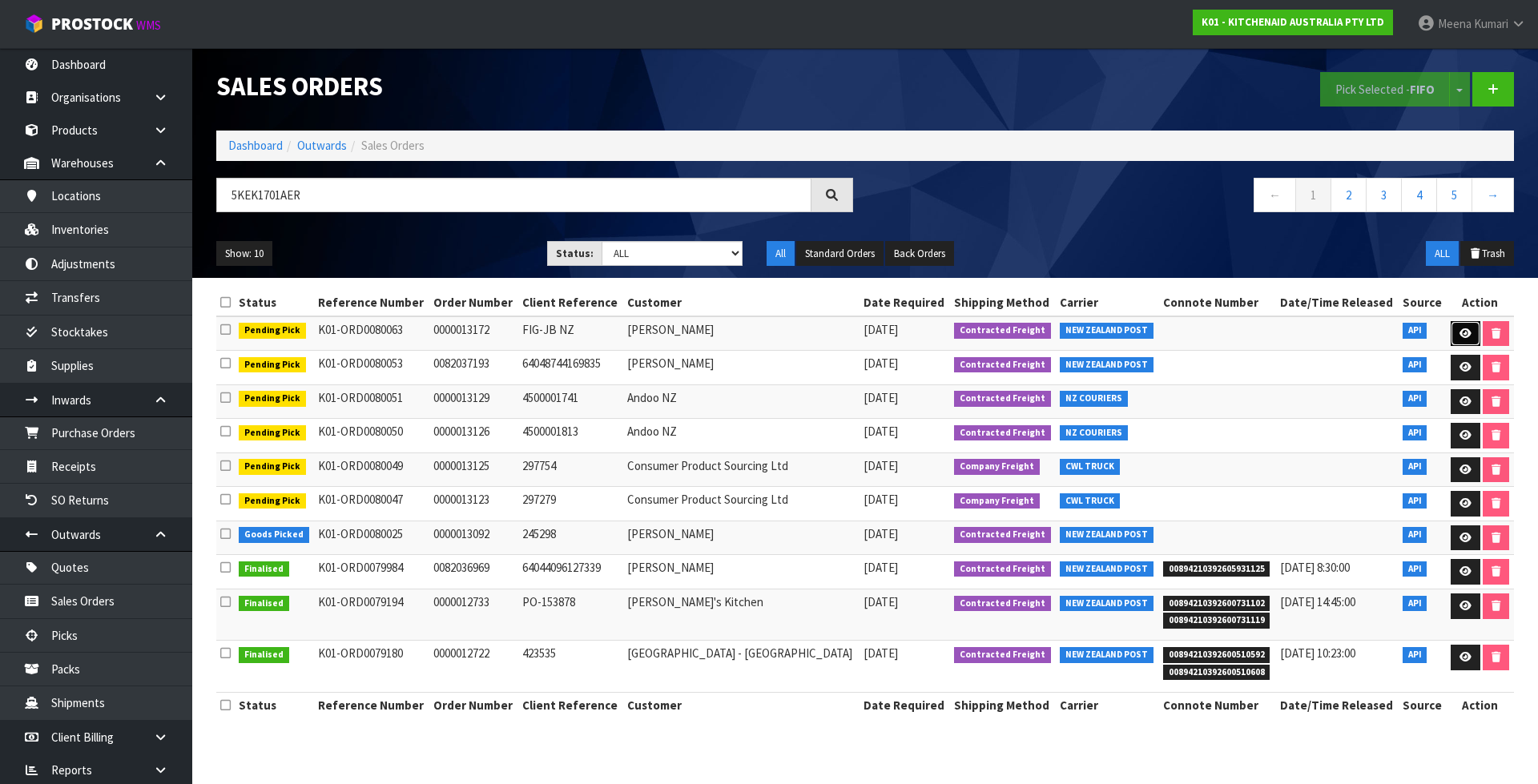
click at [1472, 335] on link at bounding box center [1466, 333] width 30 height 25
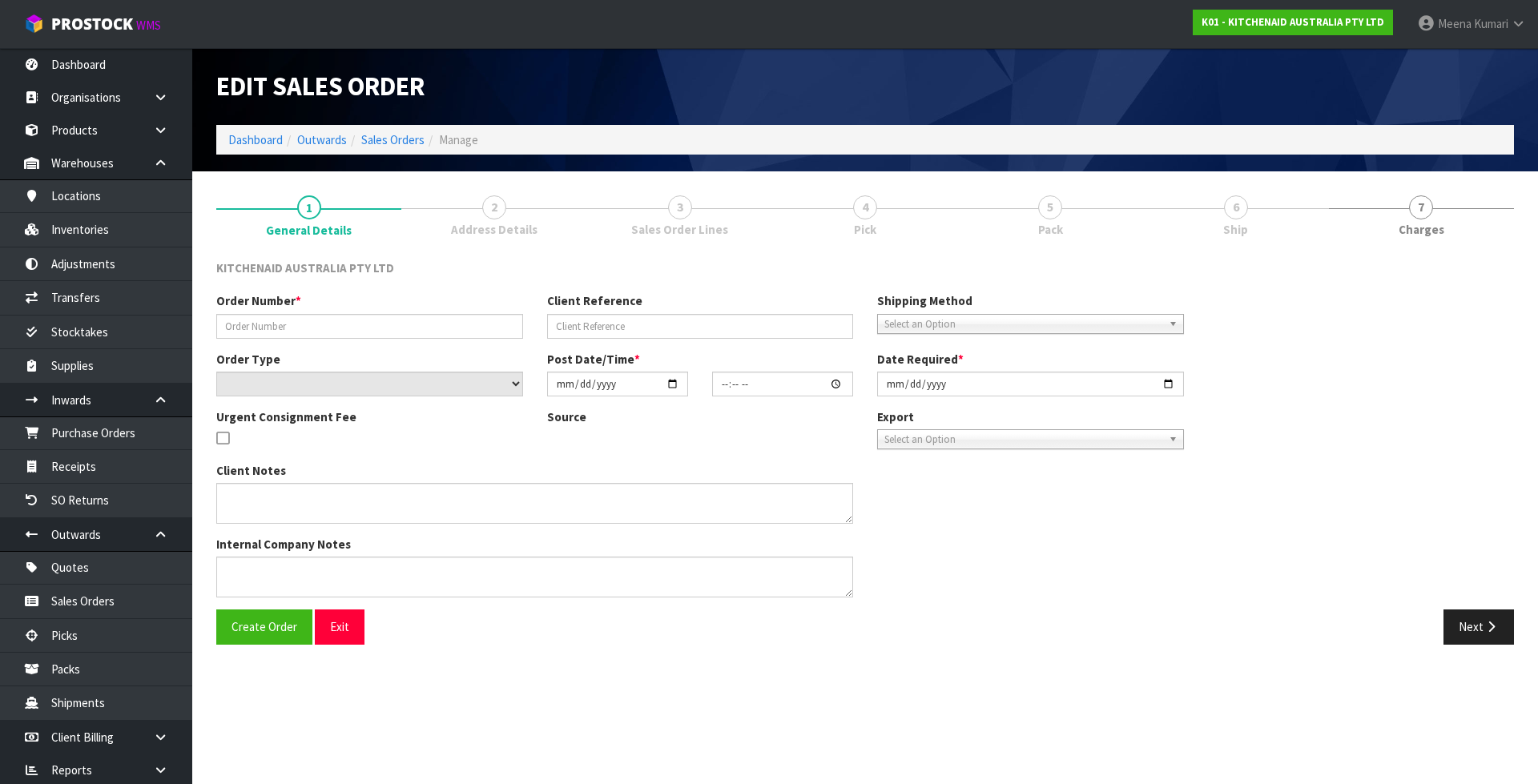
type input "0000013172"
type input "FIG-JB NZ"
select select "number:0"
type input "[DATE]"
type input "18:33:22.000"
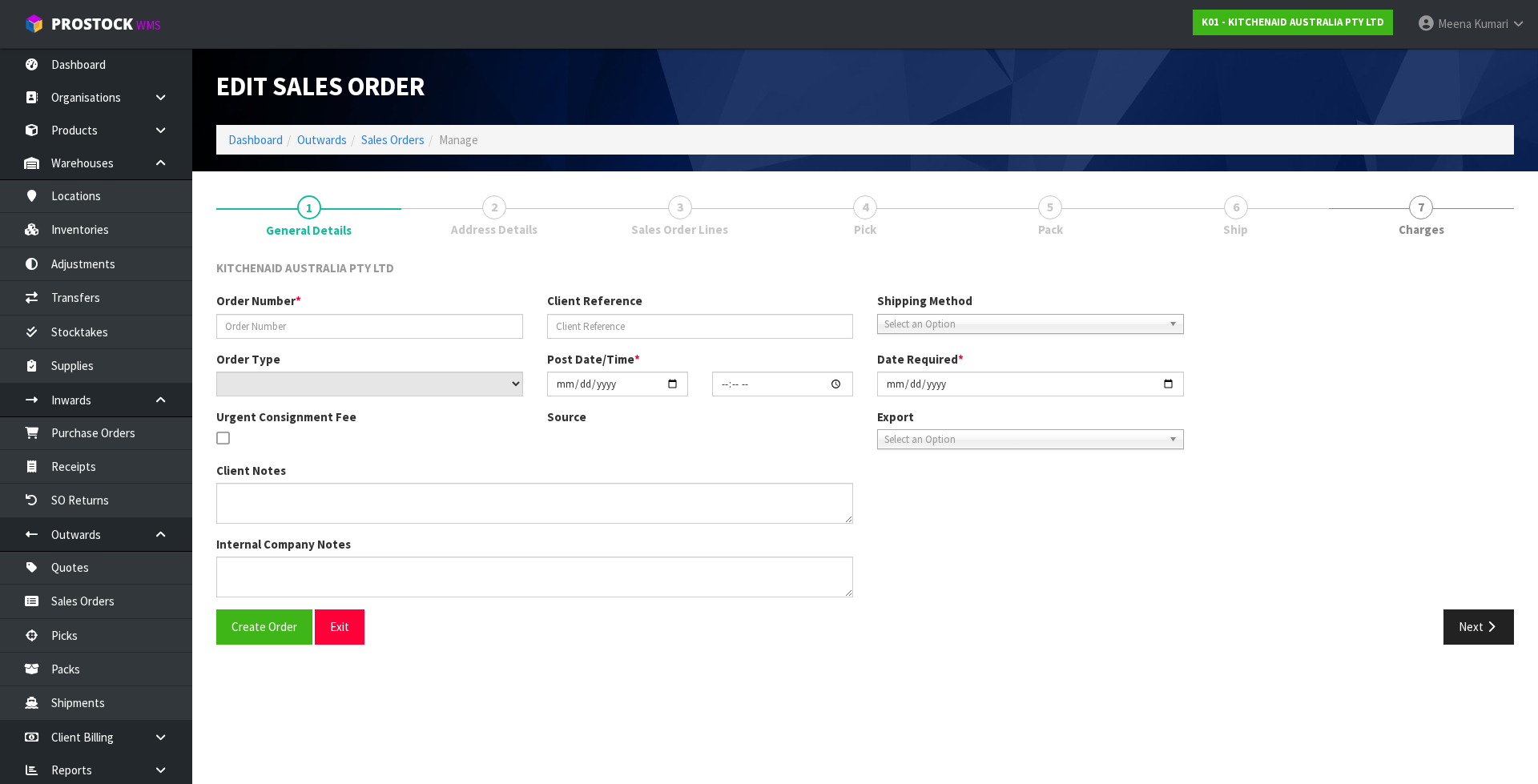
type input "[DATE]"
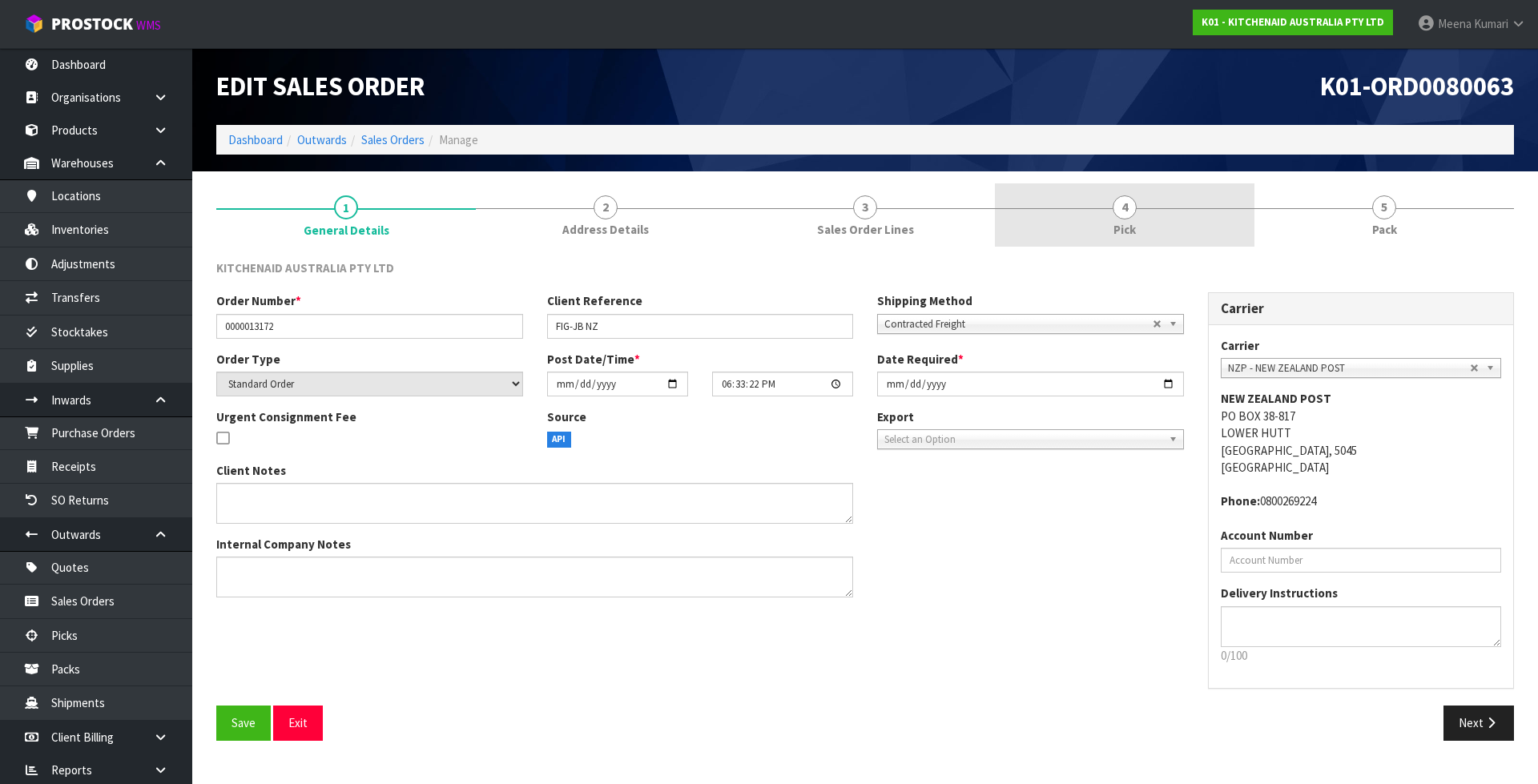
click at [1113, 226] on span "Pick" at bounding box center [1124, 230] width 23 height 17
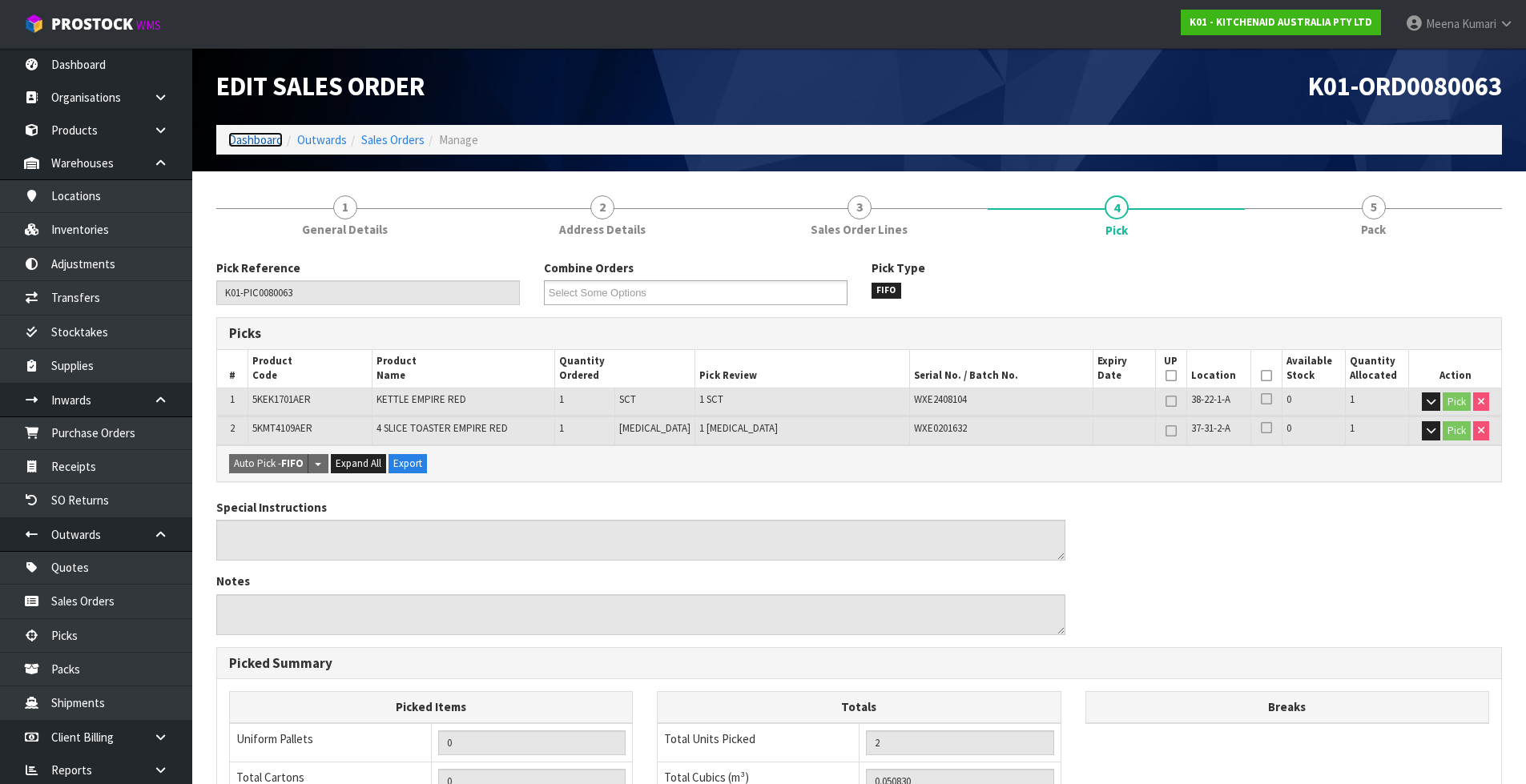
click at [259, 135] on link "Dashboard" at bounding box center [255, 140] width 54 height 15
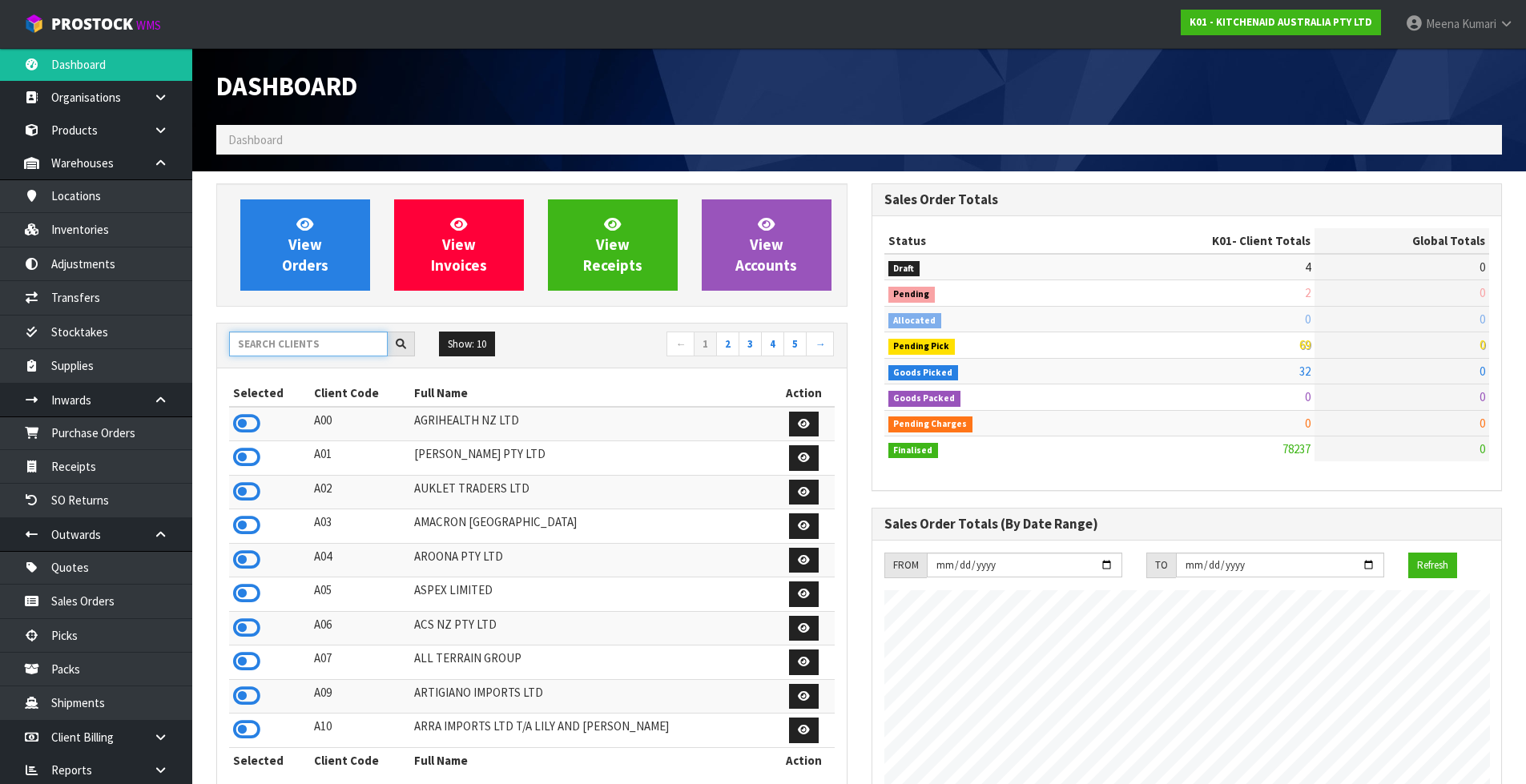
click at [333, 347] on input "text" at bounding box center [308, 344] width 159 height 24
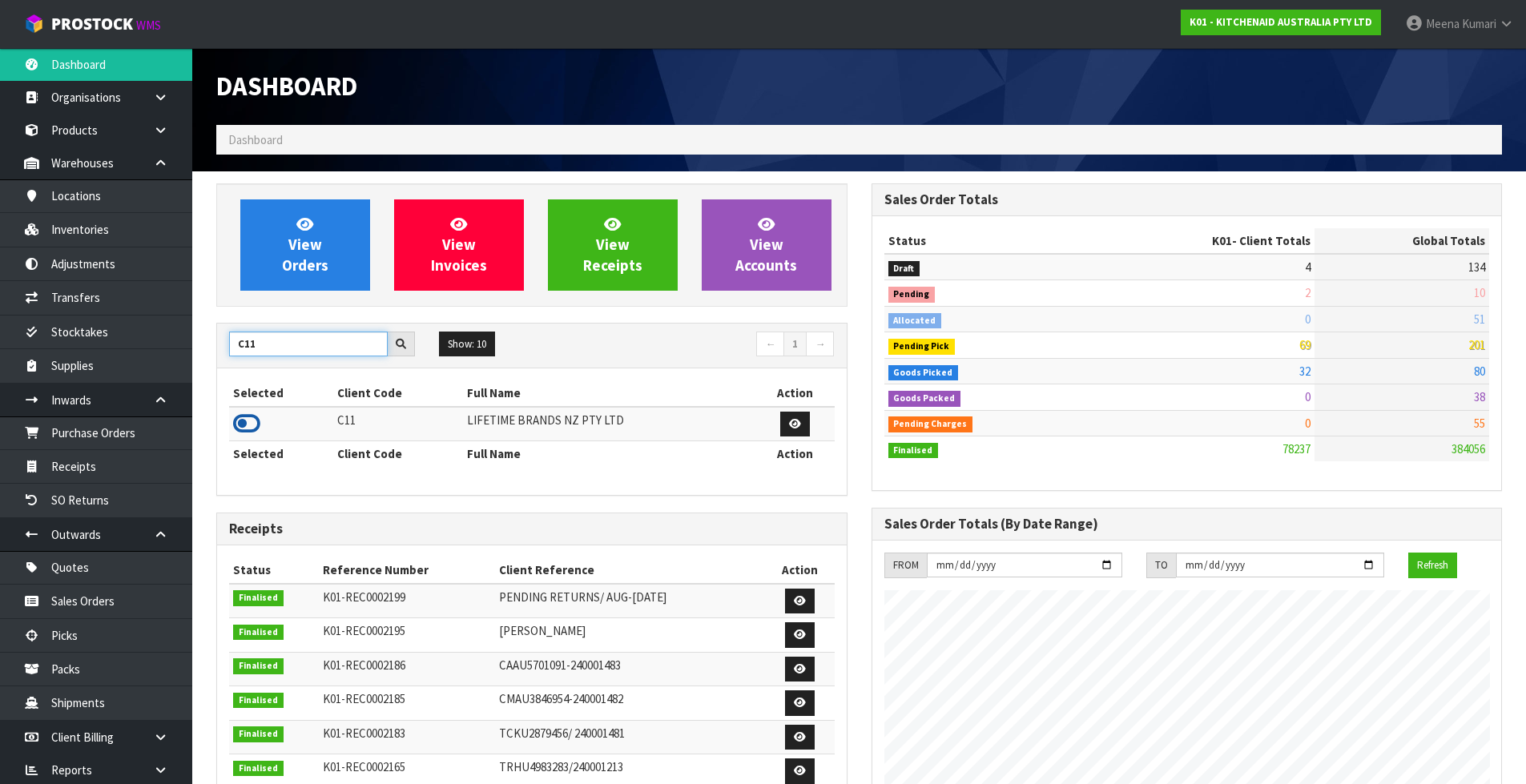
type input "C11"
click at [250, 421] on icon at bounding box center [247, 424] width 27 height 24
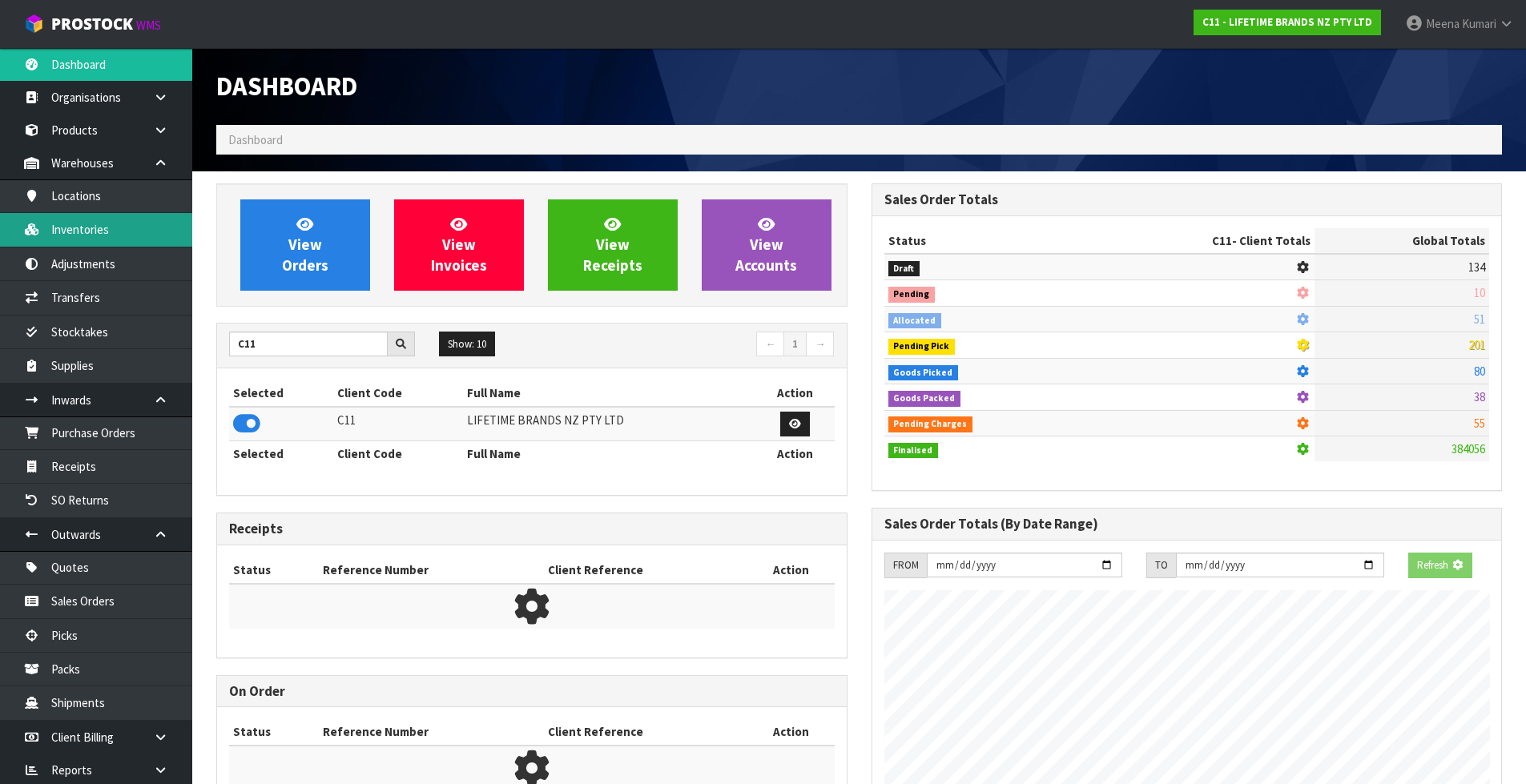
scroll to position [799843, 800293]
click at [97, 234] on link "Inventories" at bounding box center [96, 229] width 192 height 33
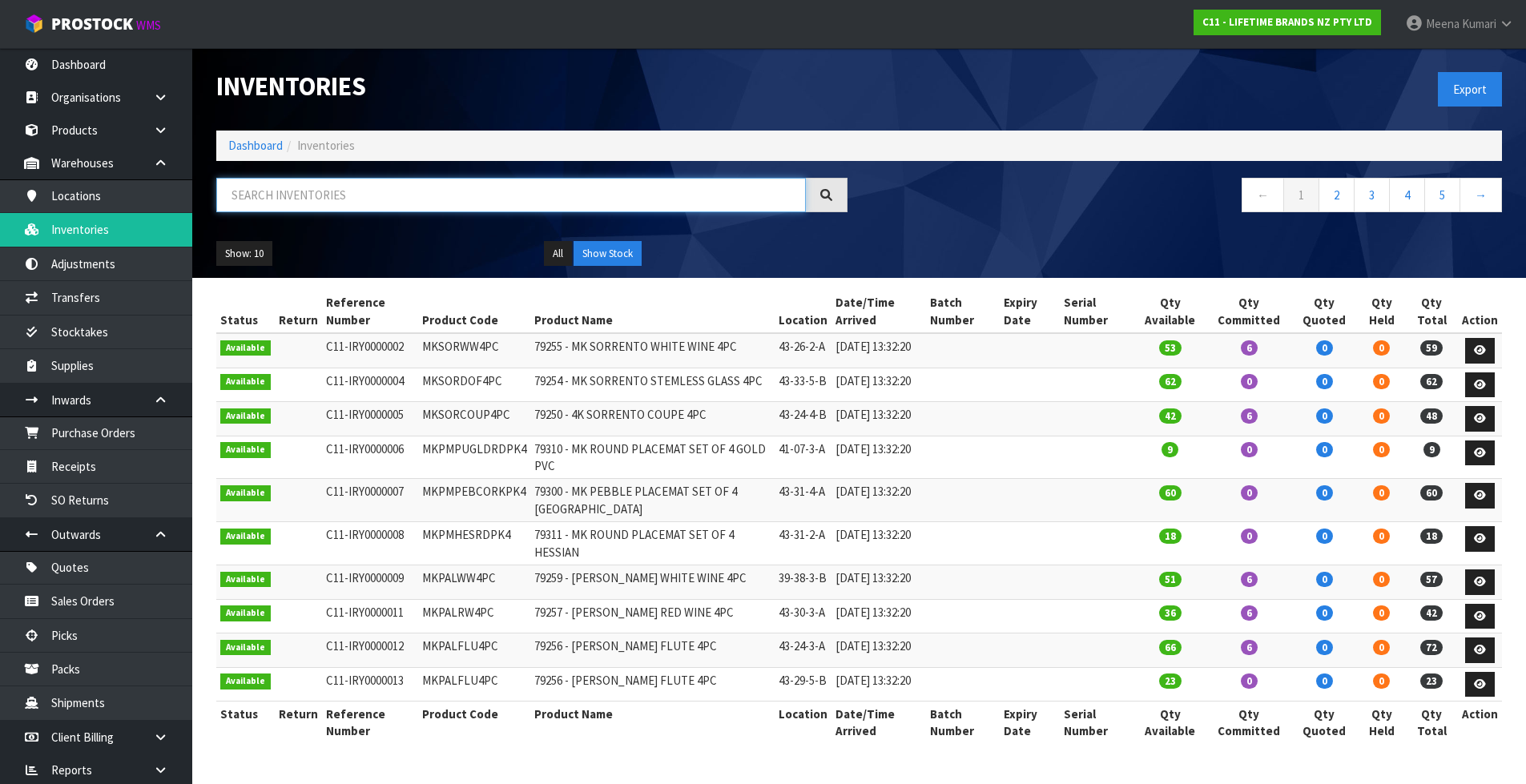
click at [249, 197] on input "text" at bounding box center [511, 195] width 590 height 35
paste input "MKJDDISHLEAF"
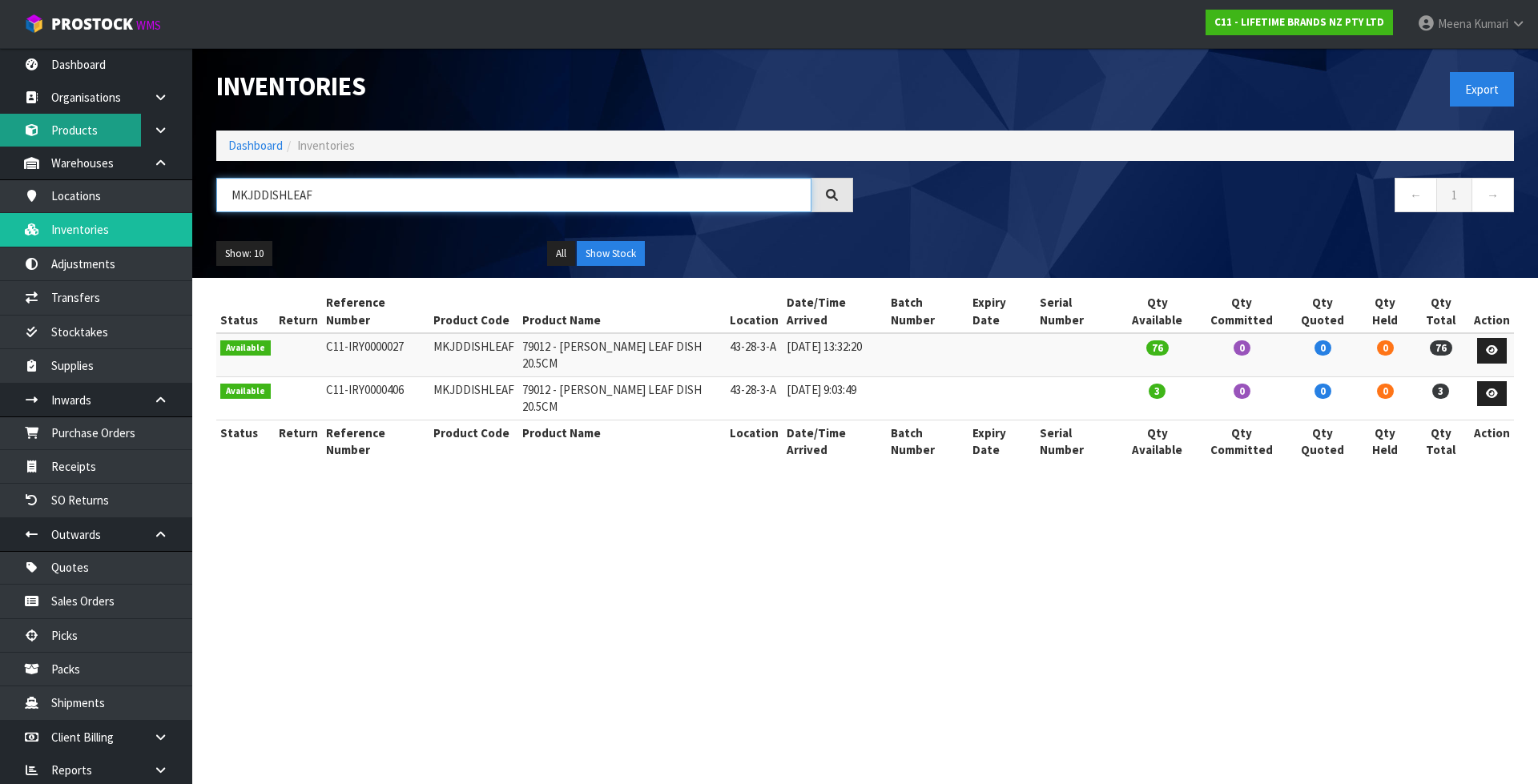
type input "MKJDDISHLEAF"
click at [91, 125] on link "Products" at bounding box center [96, 129] width 192 height 33
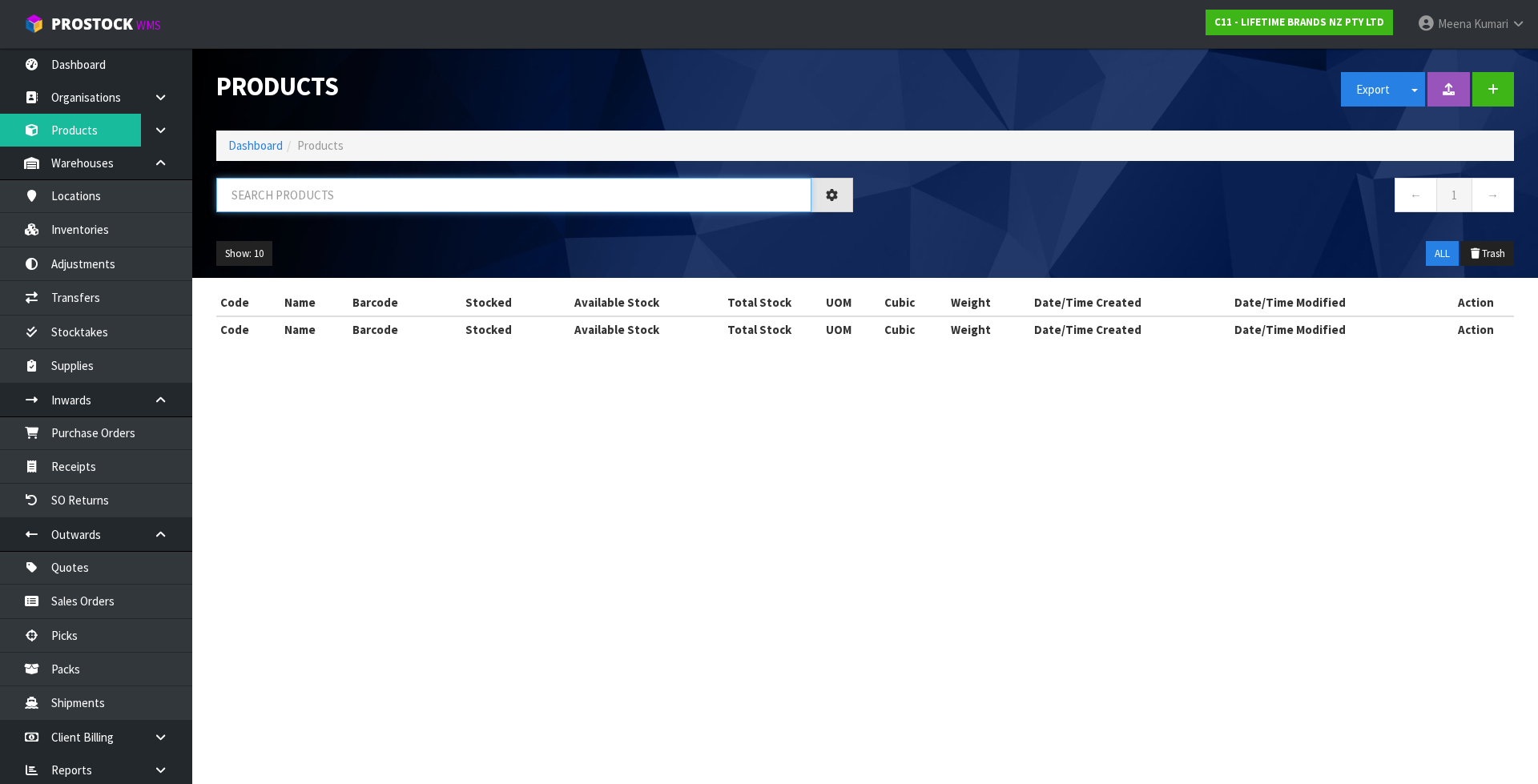
click at [263, 189] on input "text" at bounding box center [514, 195] width 595 height 35
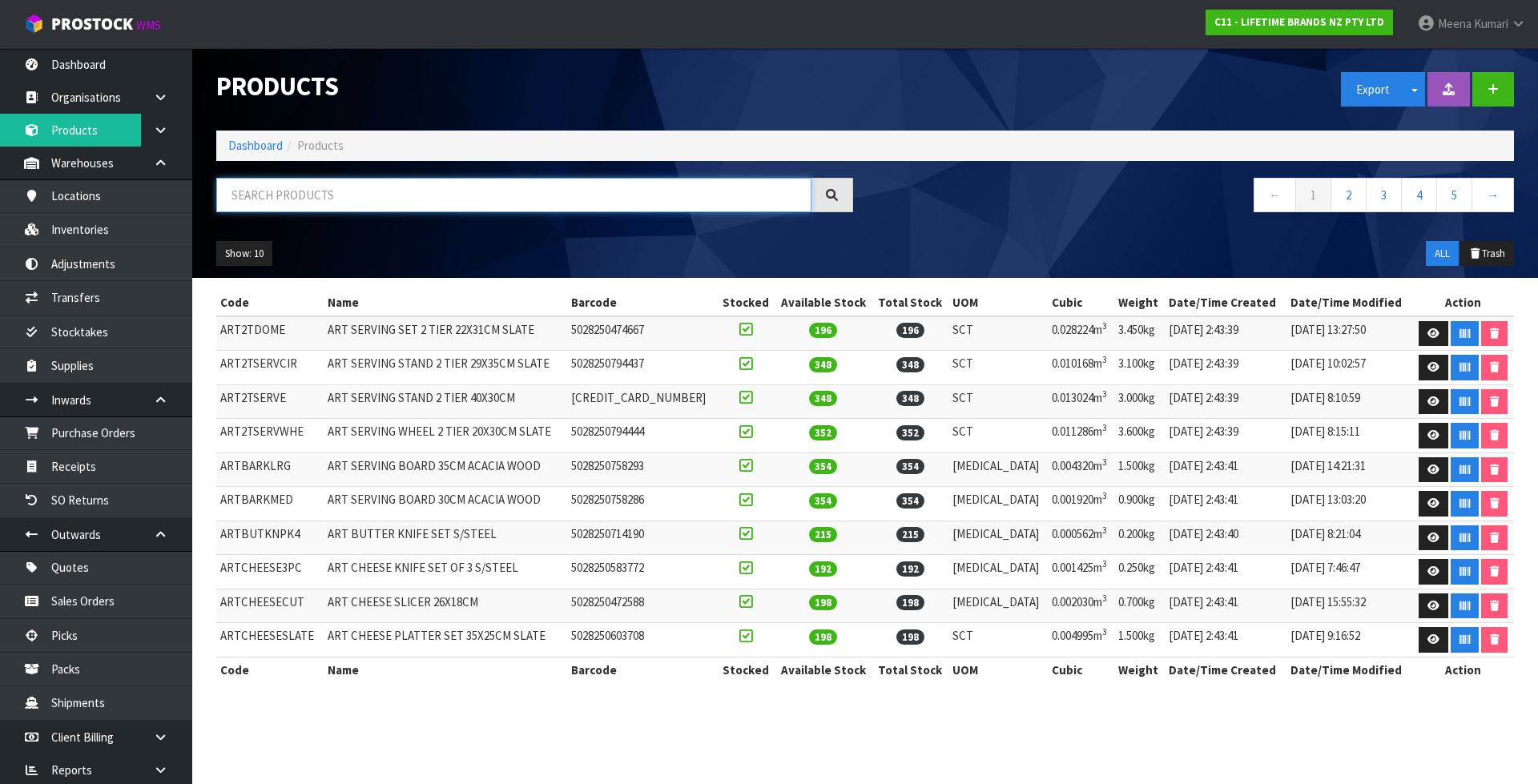
paste input "MKJDDISHLEAF"
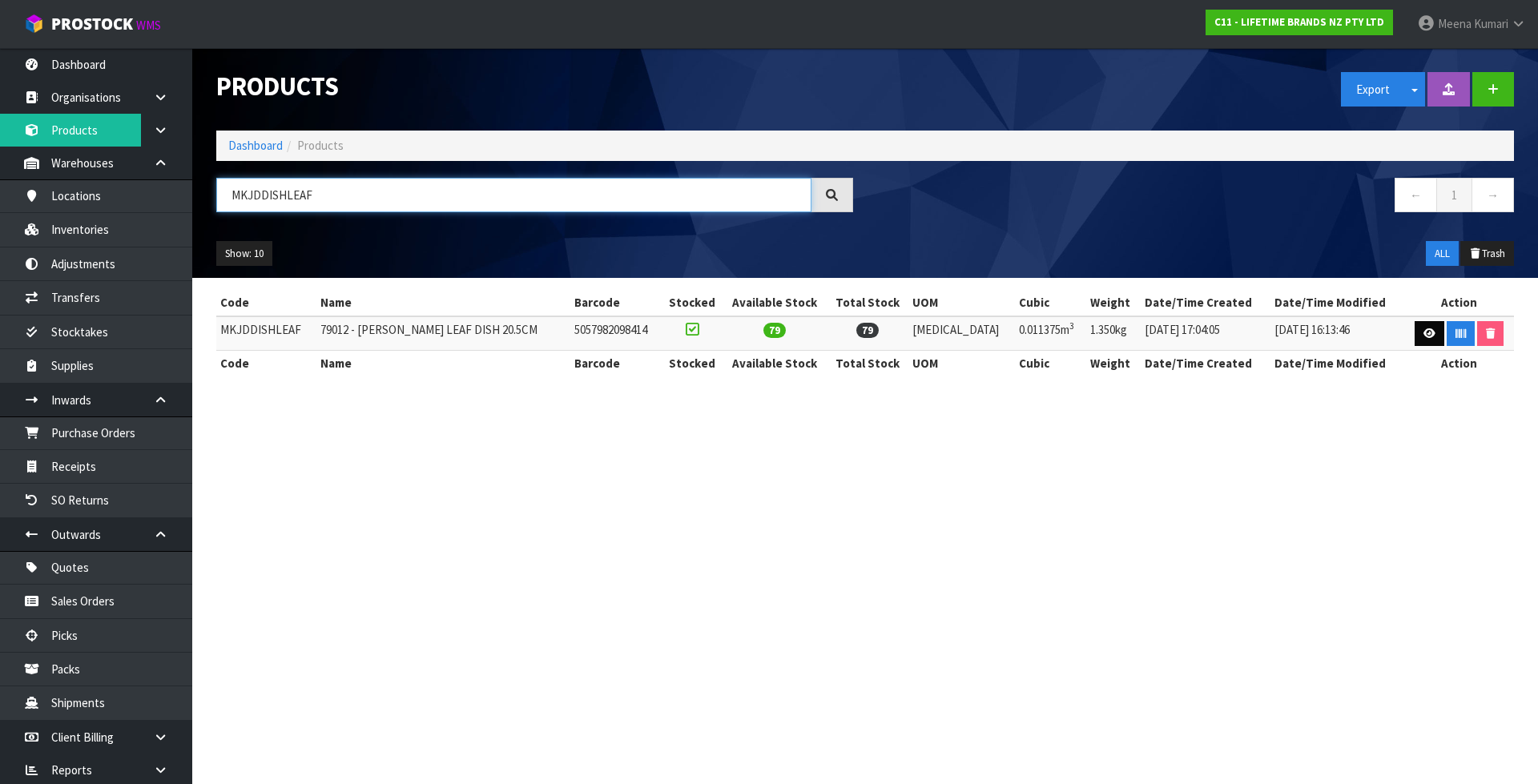
type input "MKJDDISHLEAF"
click at [1414, 333] on link at bounding box center [1429, 333] width 30 height 25
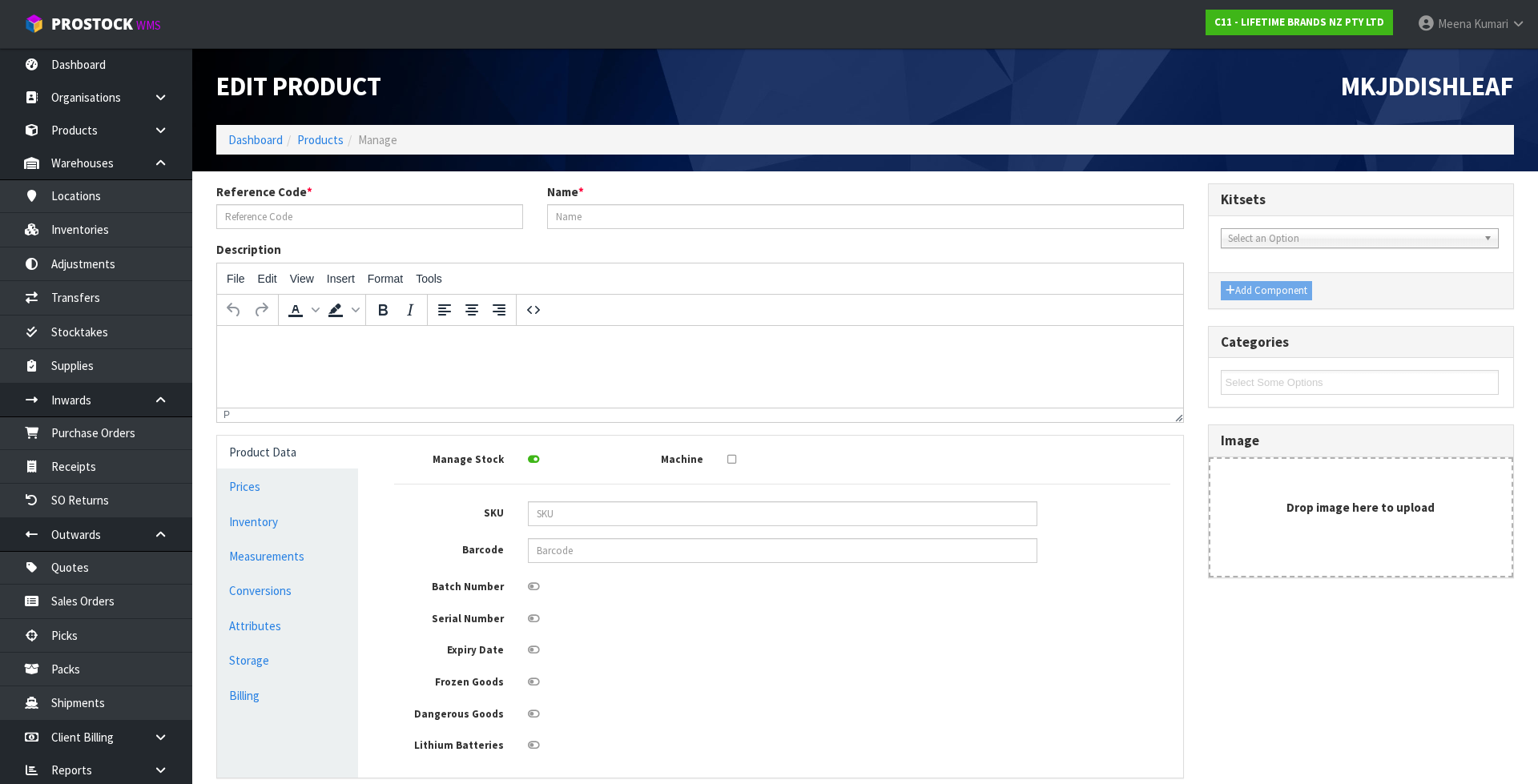
type input "MKJDDISHLEAF"
type input "79012 - [PERSON_NAME] LEAF DISH 20.5CM"
type input "5057982098414"
type input "25"
type input "35"
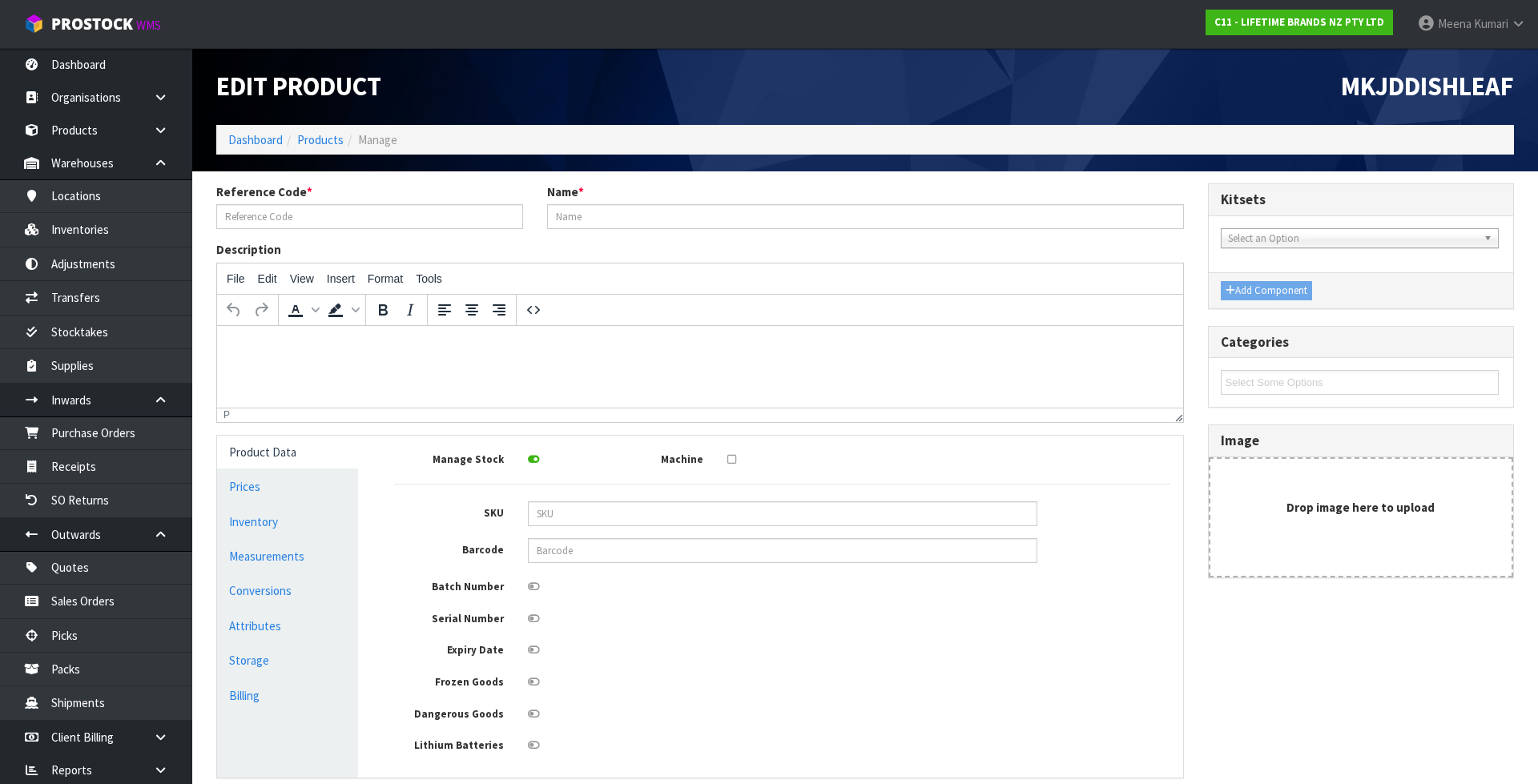
type input "13"
type input "0.011375"
type input "1.35"
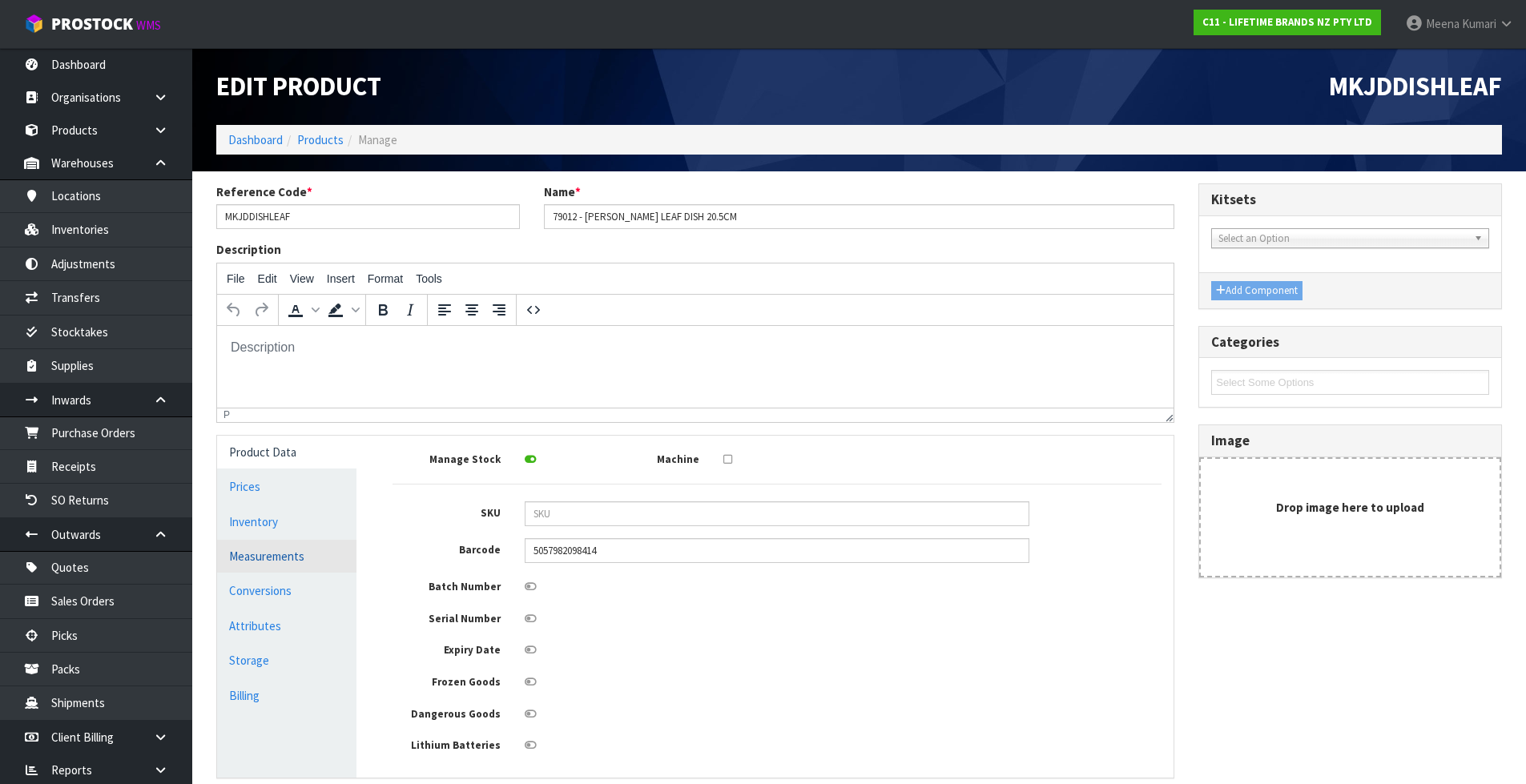
click at [273, 559] on link "Measurements" at bounding box center [286, 556] width 140 height 33
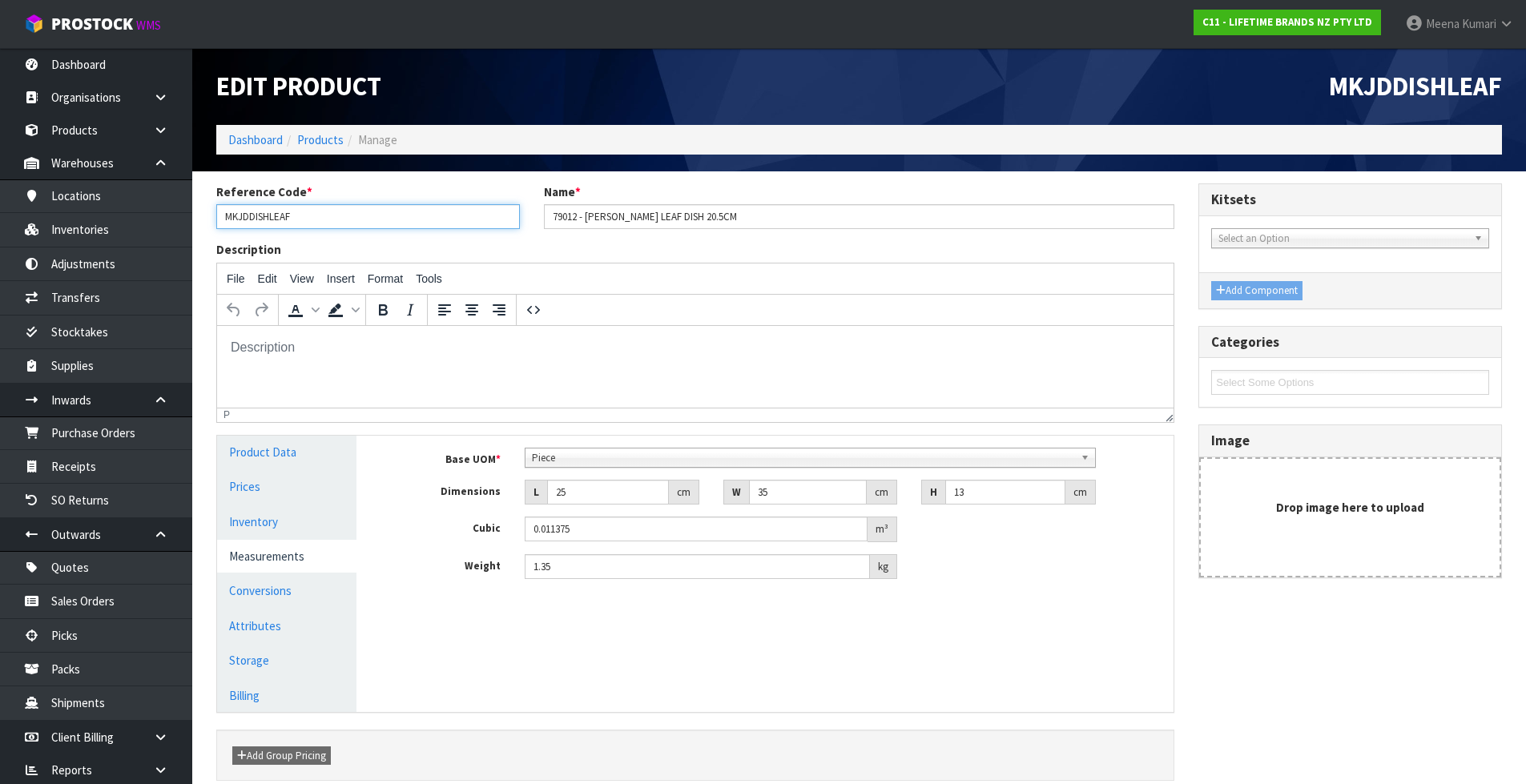
click at [326, 215] on input "MKJDDISHLEAF" at bounding box center [369, 217] width 304 height 24
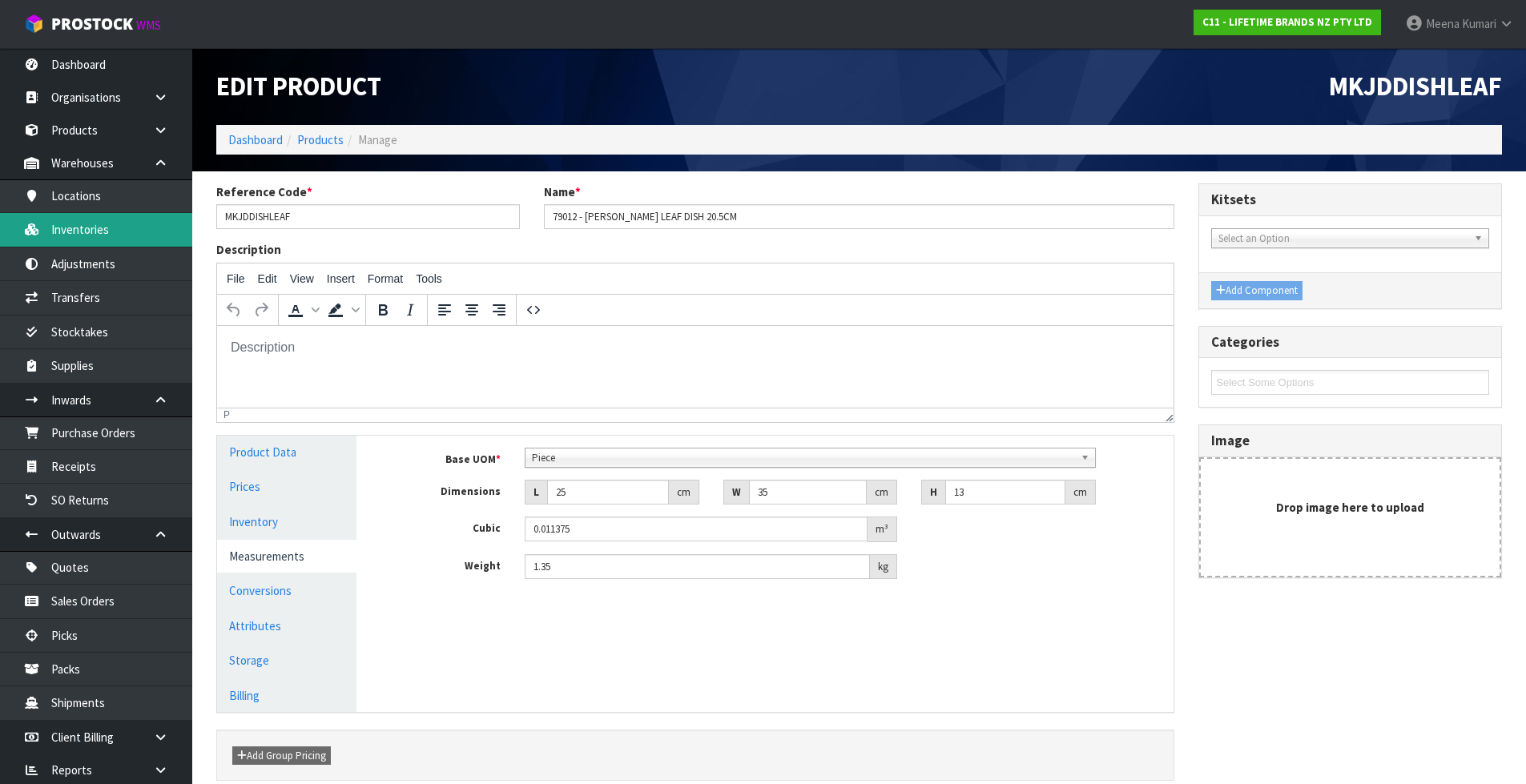
click at [113, 235] on link "Inventories" at bounding box center [96, 229] width 192 height 33
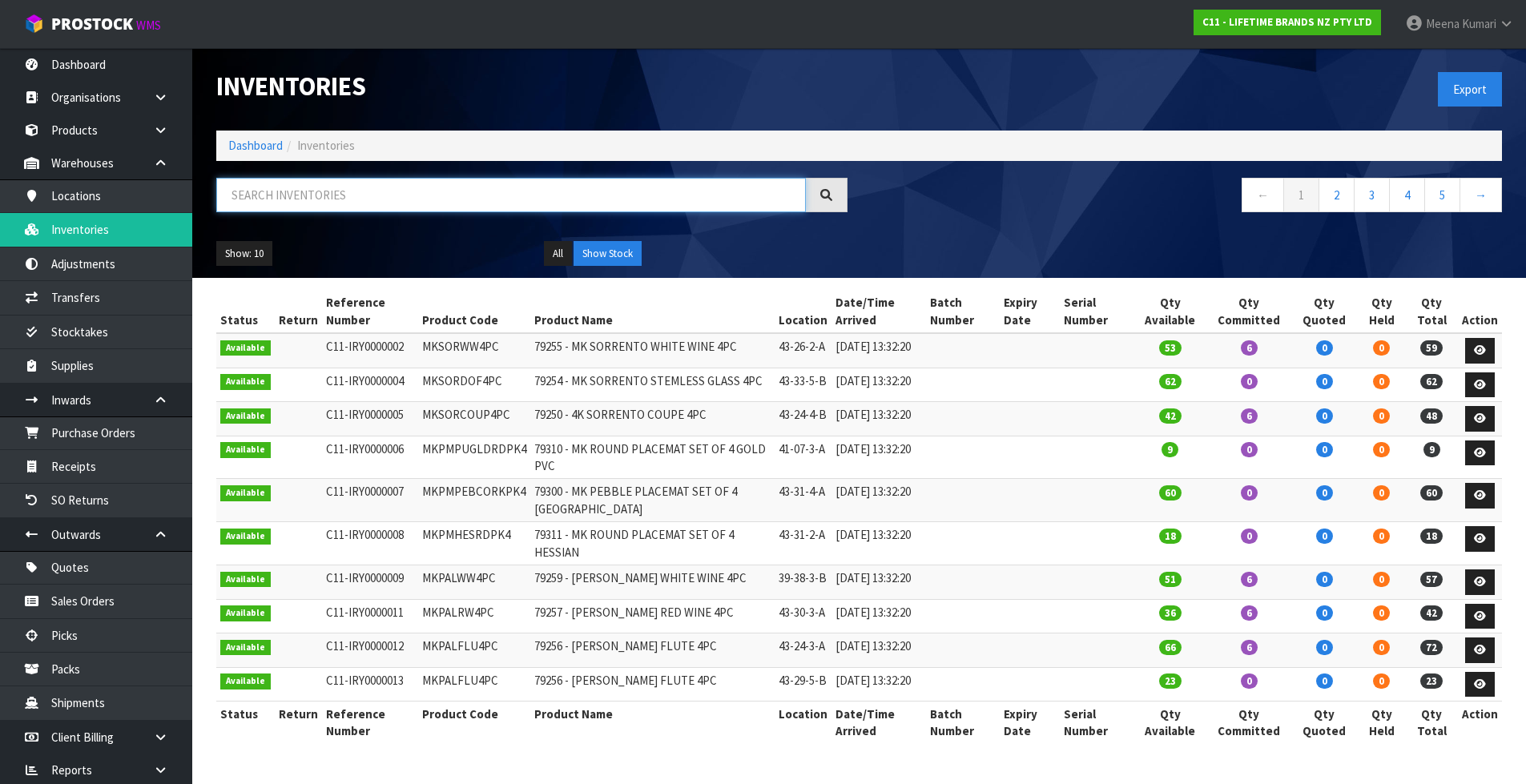
click at [325, 200] on input "text" at bounding box center [511, 195] width 590 height 35
paste input "MKJDDISHLEAF"
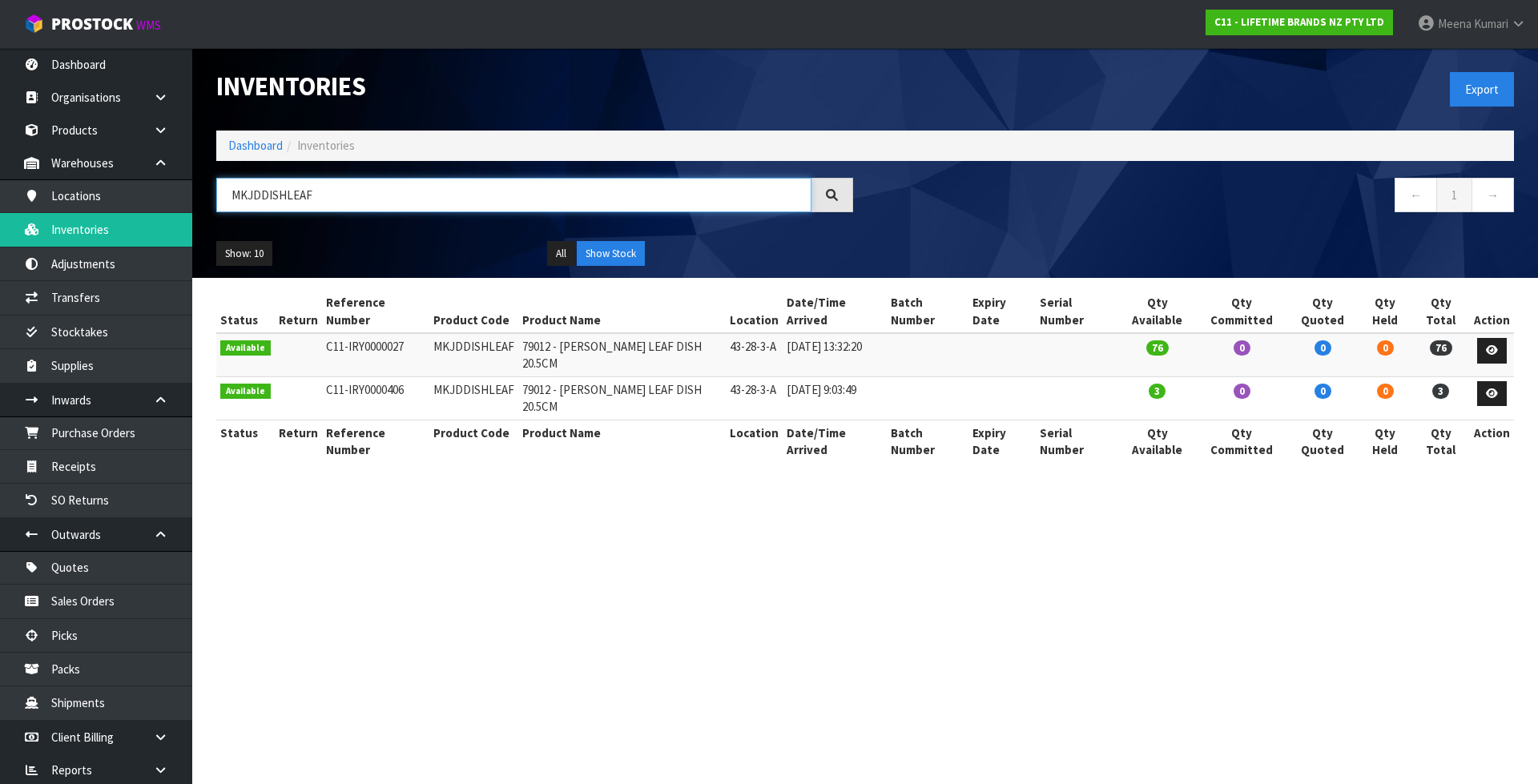
type input "MKJDDISHLEAF"
click at [274, 150] on link "Dashboard" at bounding box center [255, 145] width 54 height 15
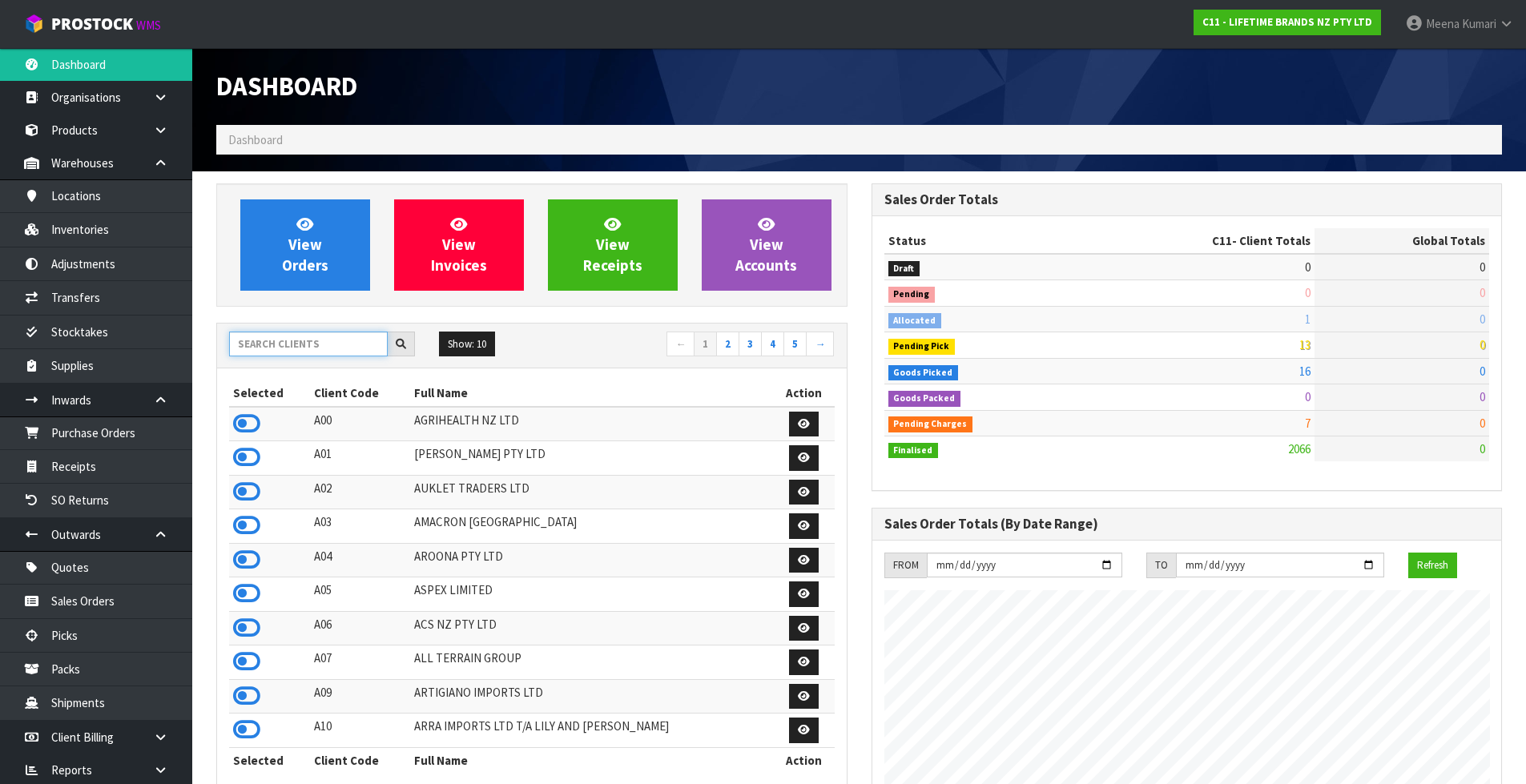
scroll to position [1214, 655]
click at [338, 350] on input "text" at bounding box center [308, 344] width 159 height 24
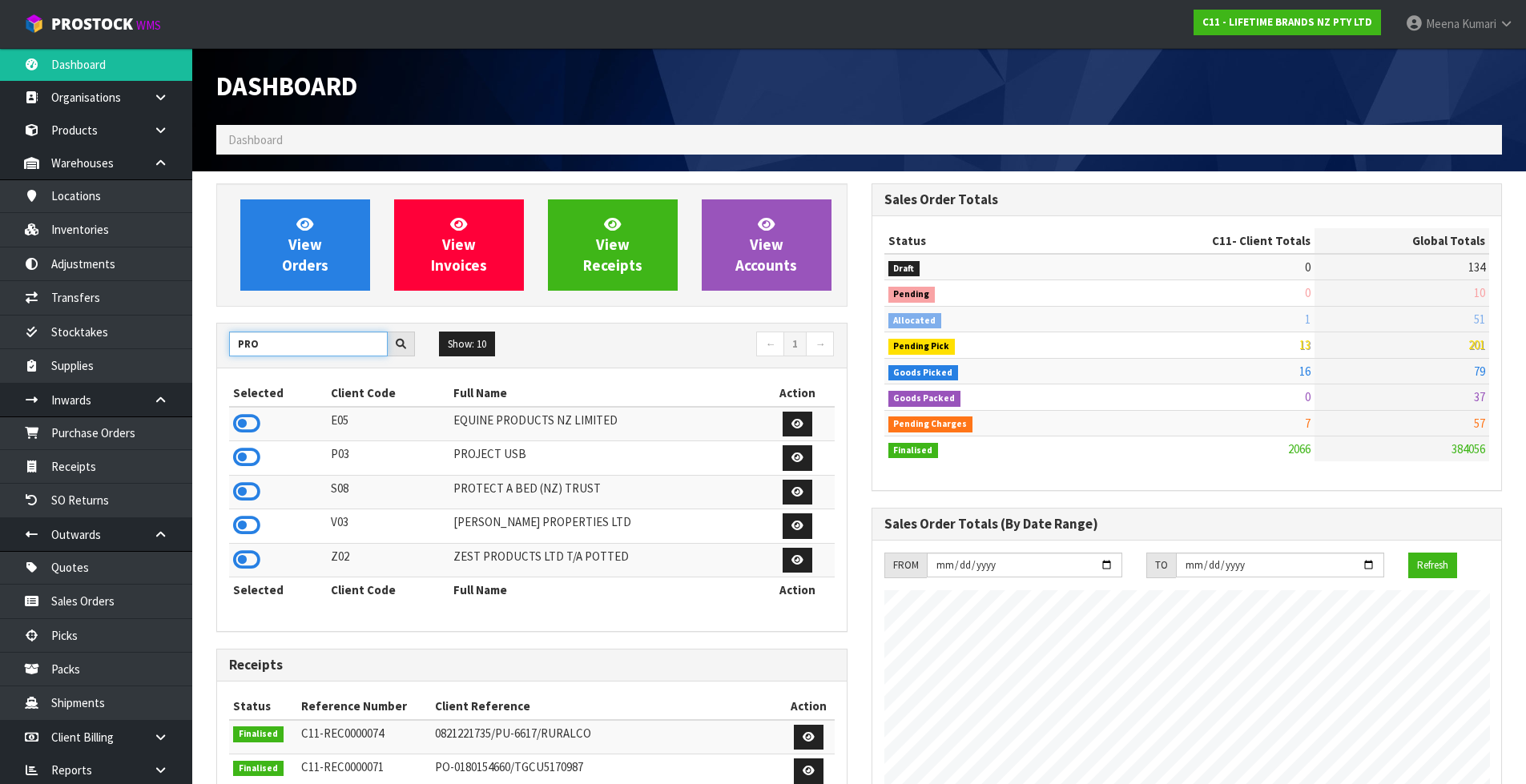
type input "PRO"
drag, startPoint x: 261, startPoint y: 485, endPoint x: 250, endPoint y: 490, distance: 12.1
click at [255, 488] on td at bounding box center [278, 491] width 98 height 35
click at [250, 490] on icon at bounding box center [247, 492] width 27 height 24
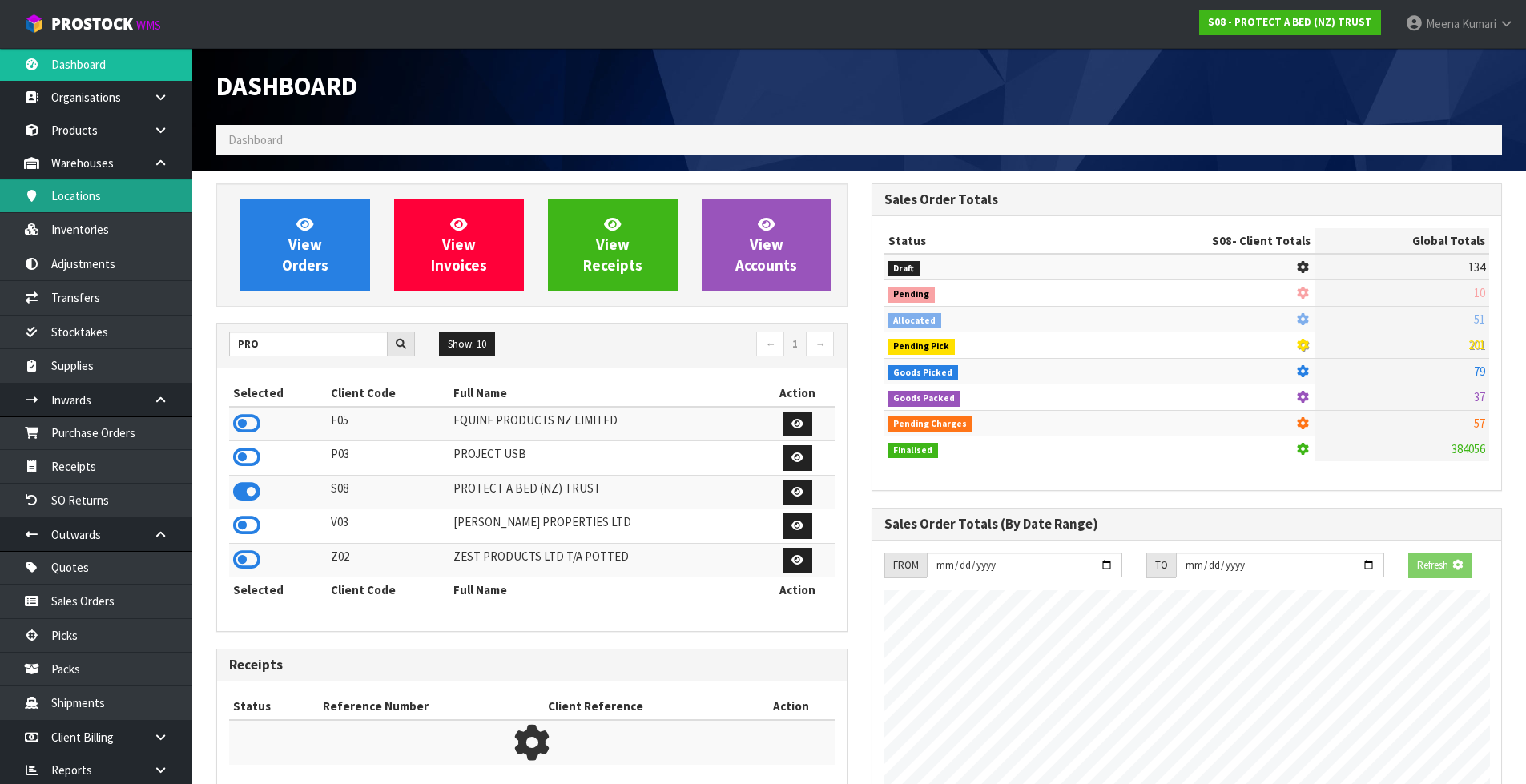
scroll to position [799843, 800293]
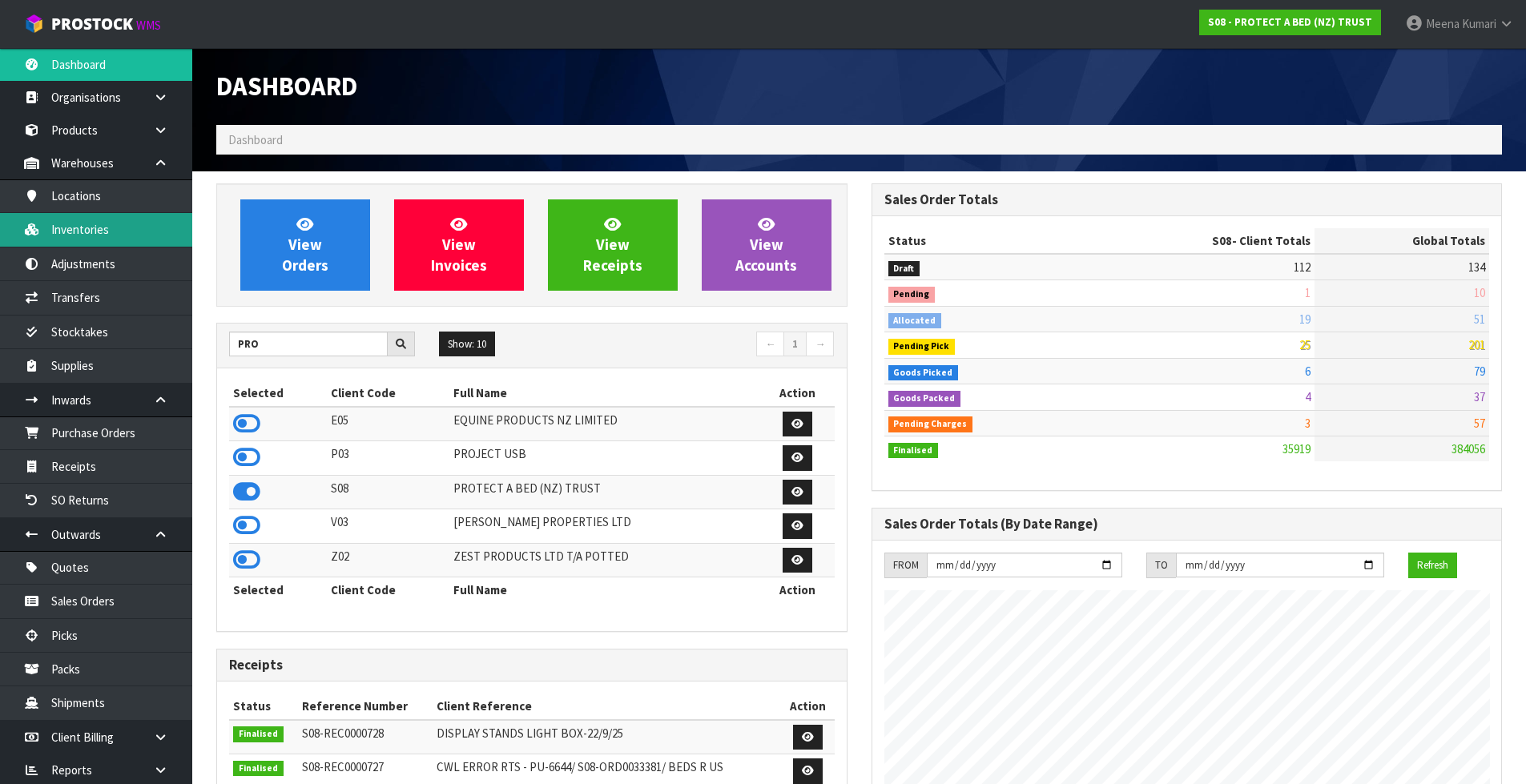
click at [91, 225] on link "Inventories" at bounding box center [96, 229] width 192 height 33
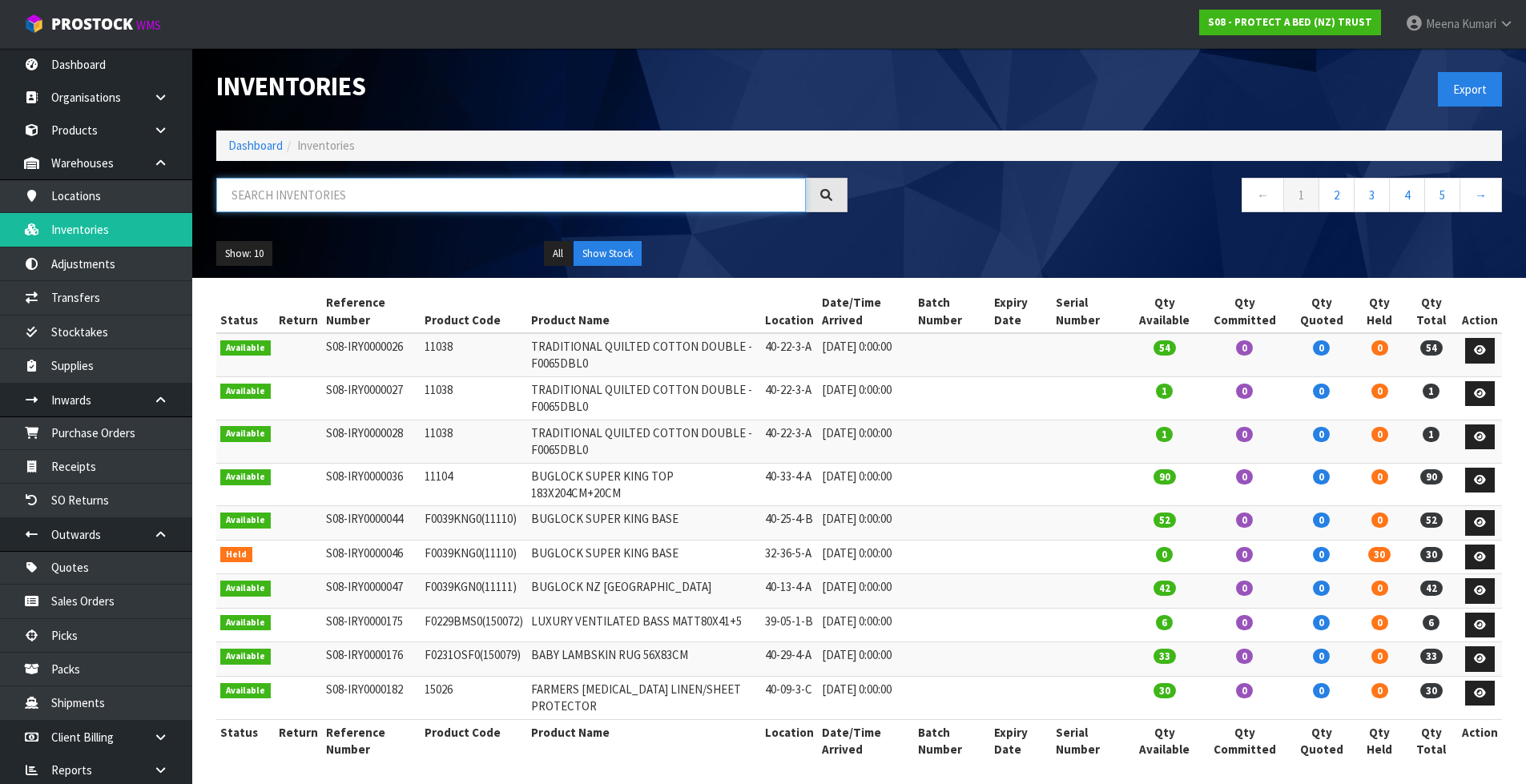
click at [325, 189] on input "text" at bounding box center [511, 195] width 590 height 35
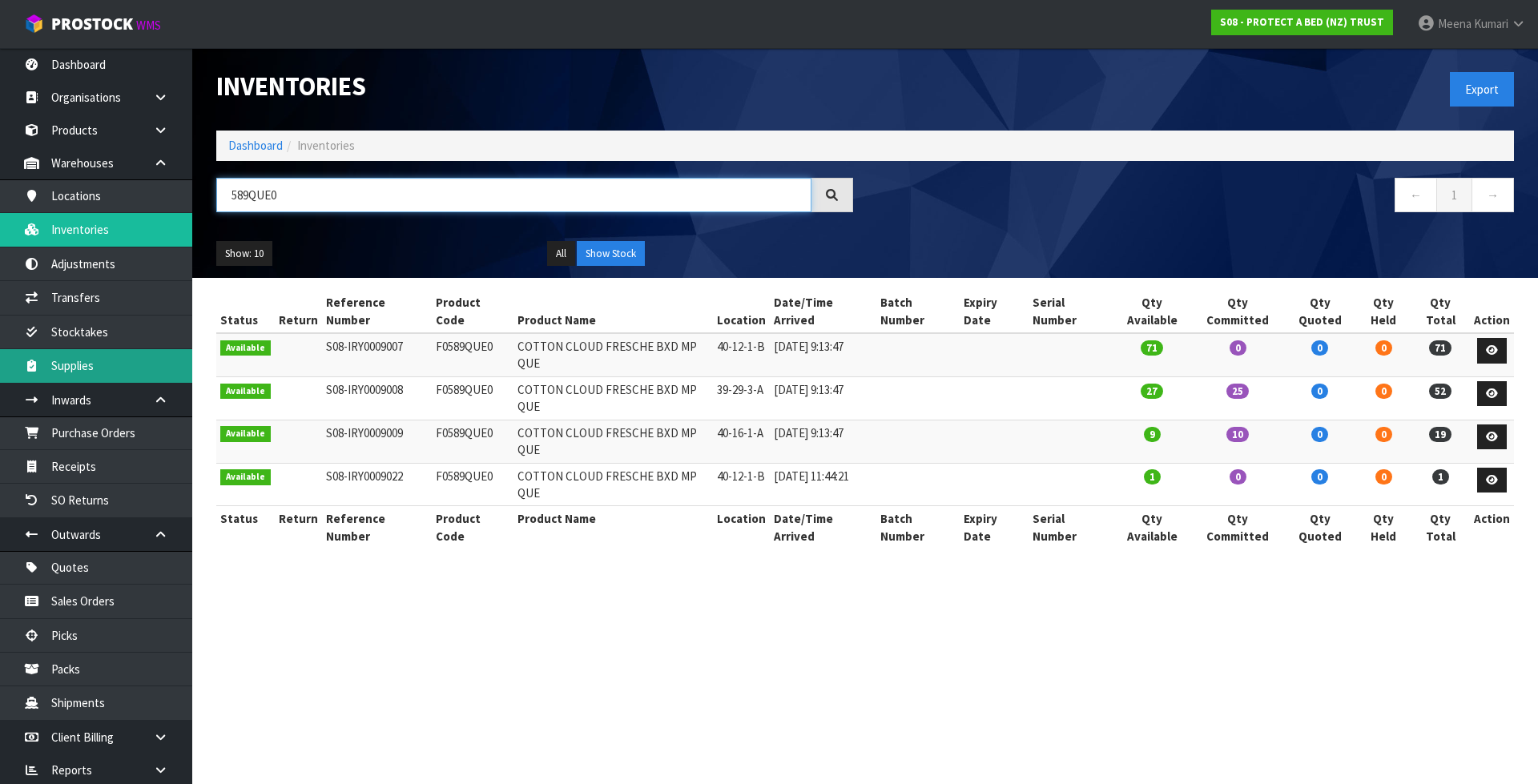
type input "589QUE0"
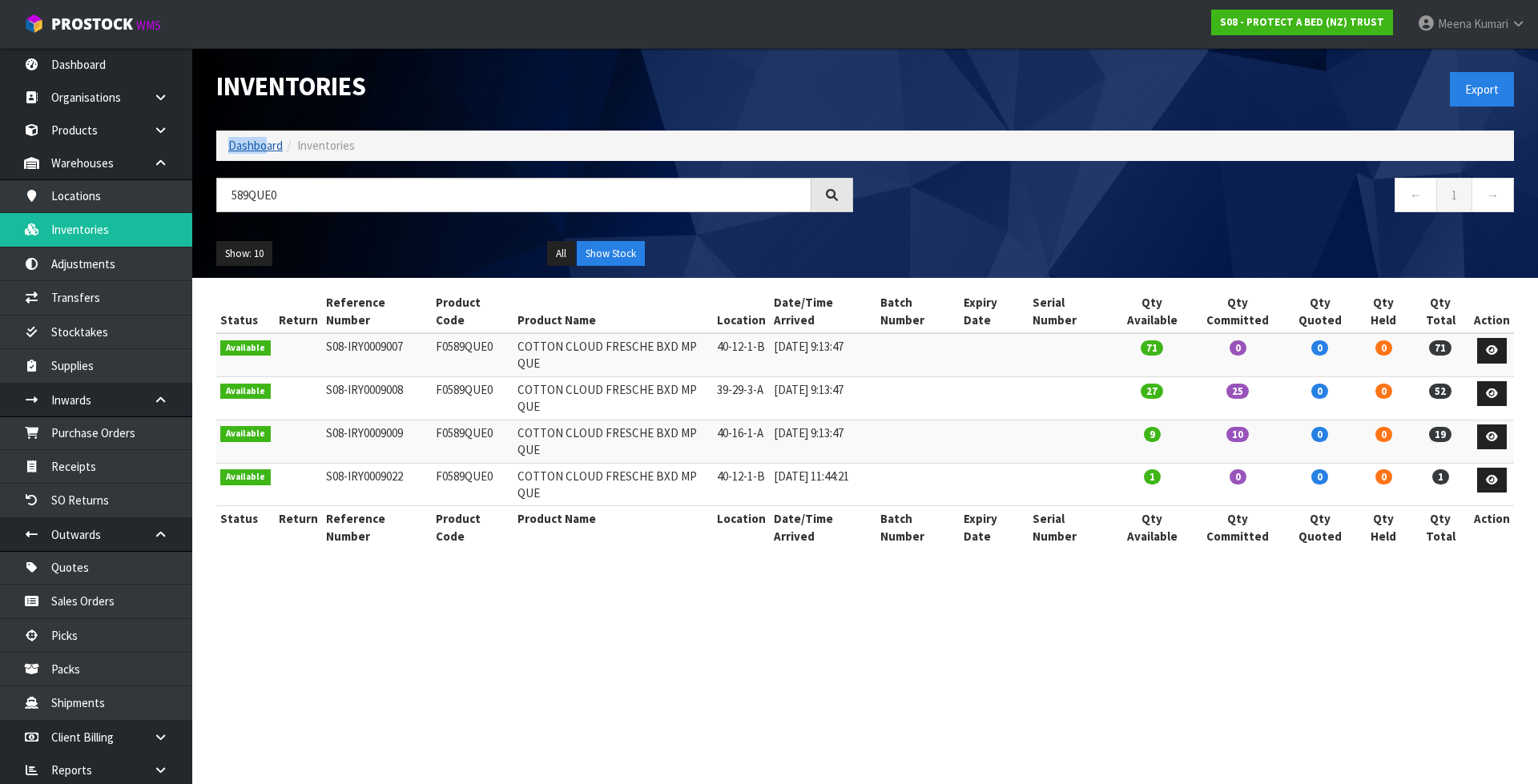
click at [264, 138] on li "Dashboard" at bounding box center [255, 145] width 54 height 17
click at [276, 145] on link "Dashboard" at bounding box center [255, 145] width 54 height 15
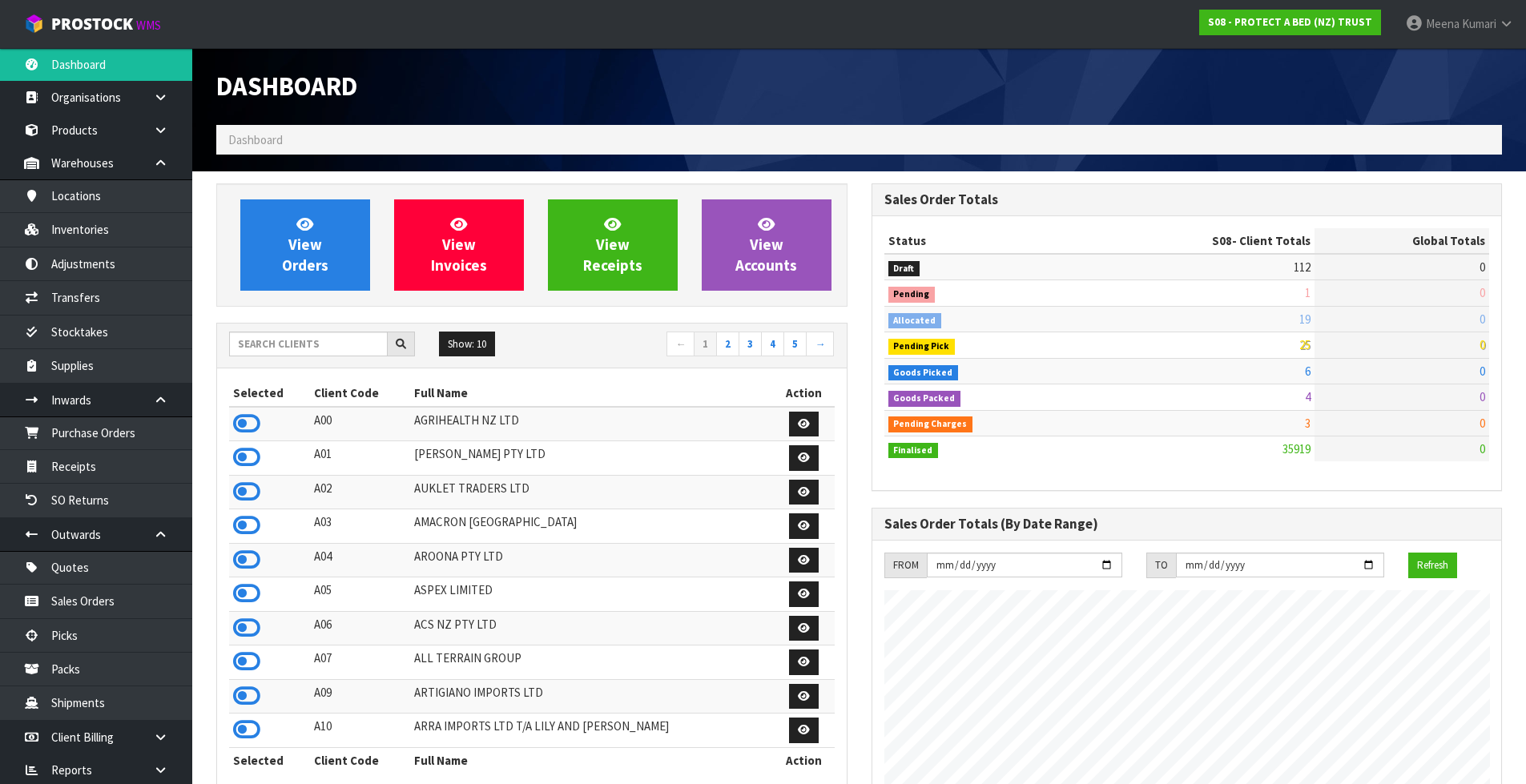
scroll to position [999, 655]
click at [338, 354] on input "text" at bounding box center [308, 344] width 159 height 24
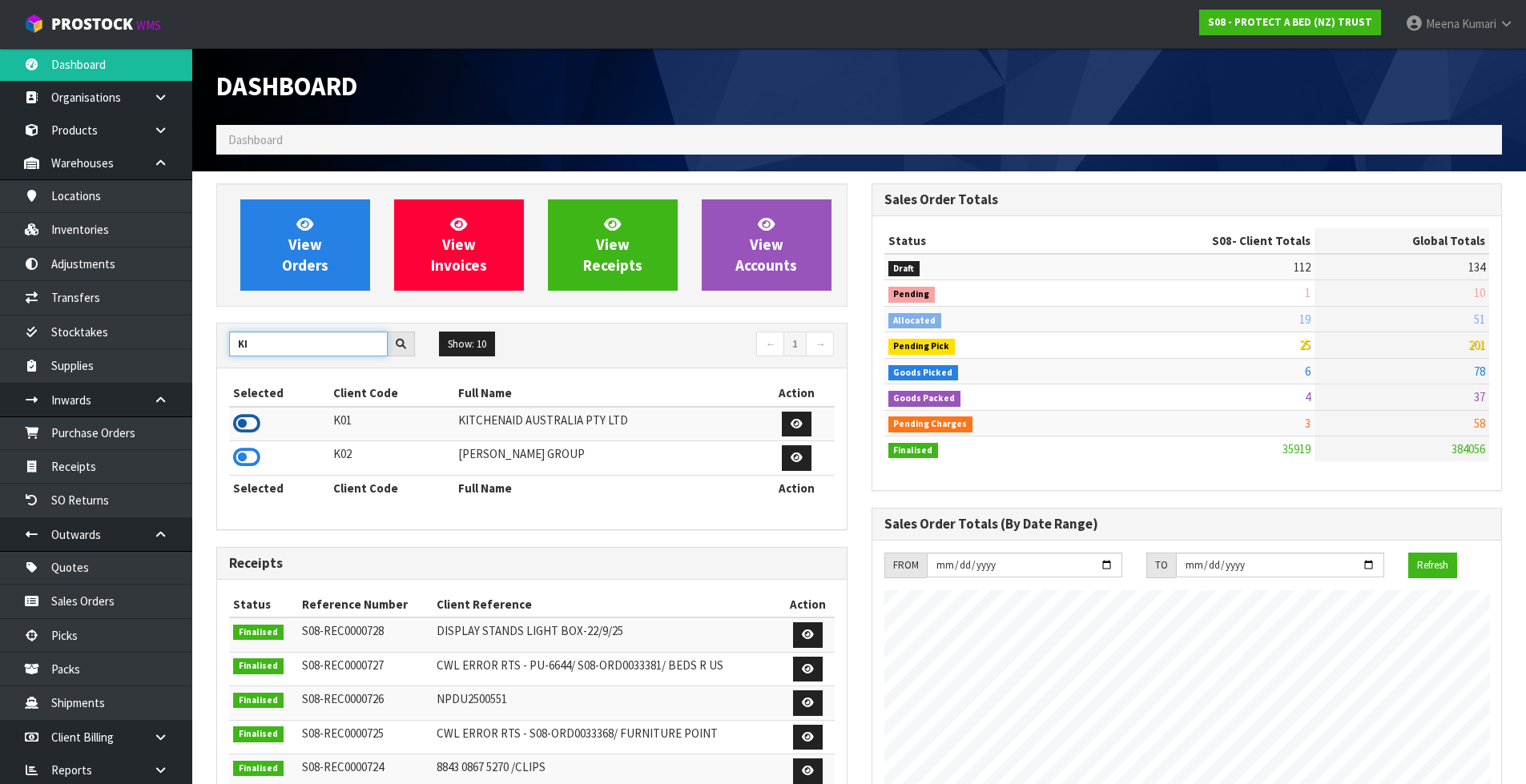
type input "KI"
click at [251, 426] on icon at bounding box center [247, 424] width 27 height 24
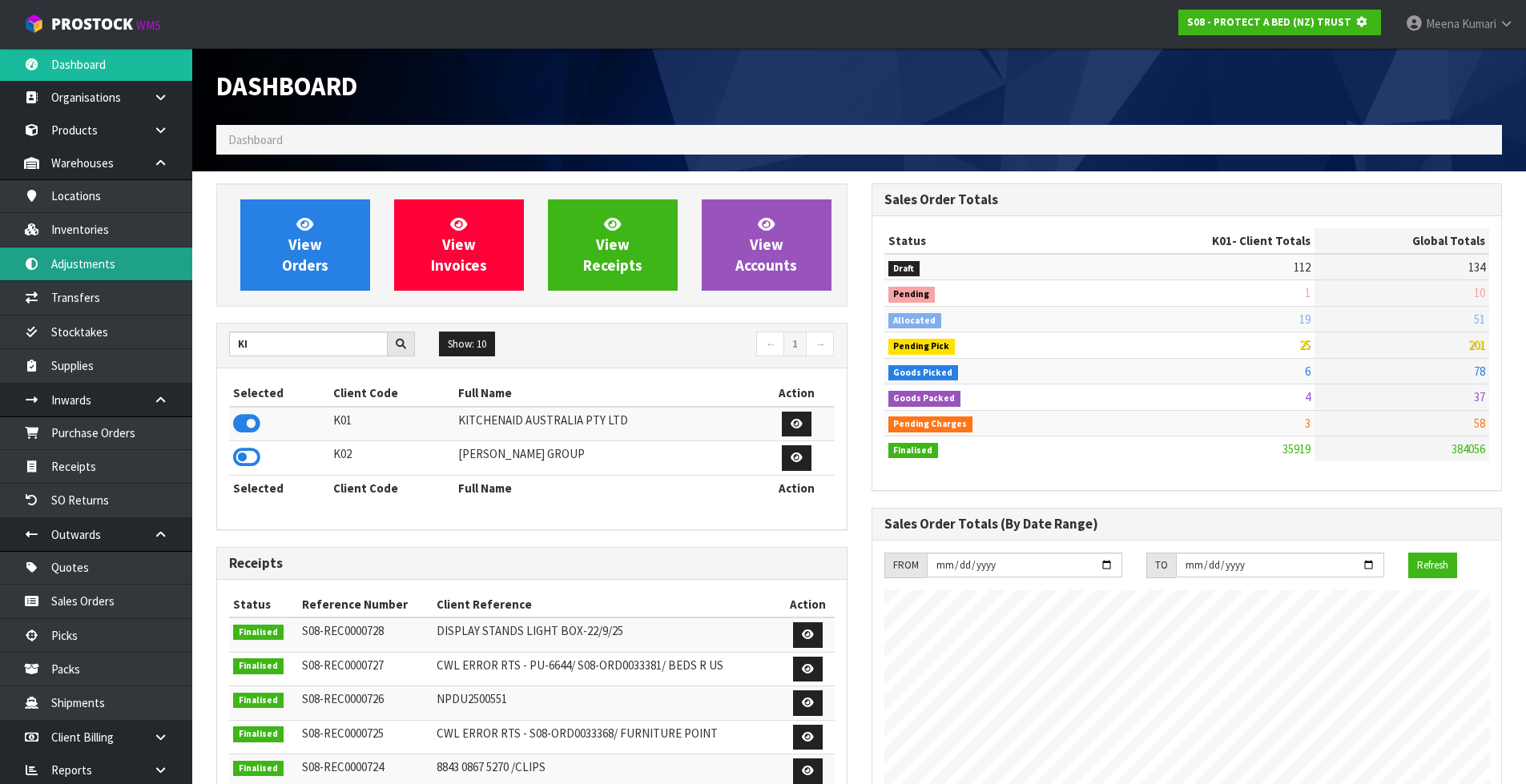
scroll to position [799843, 800293]
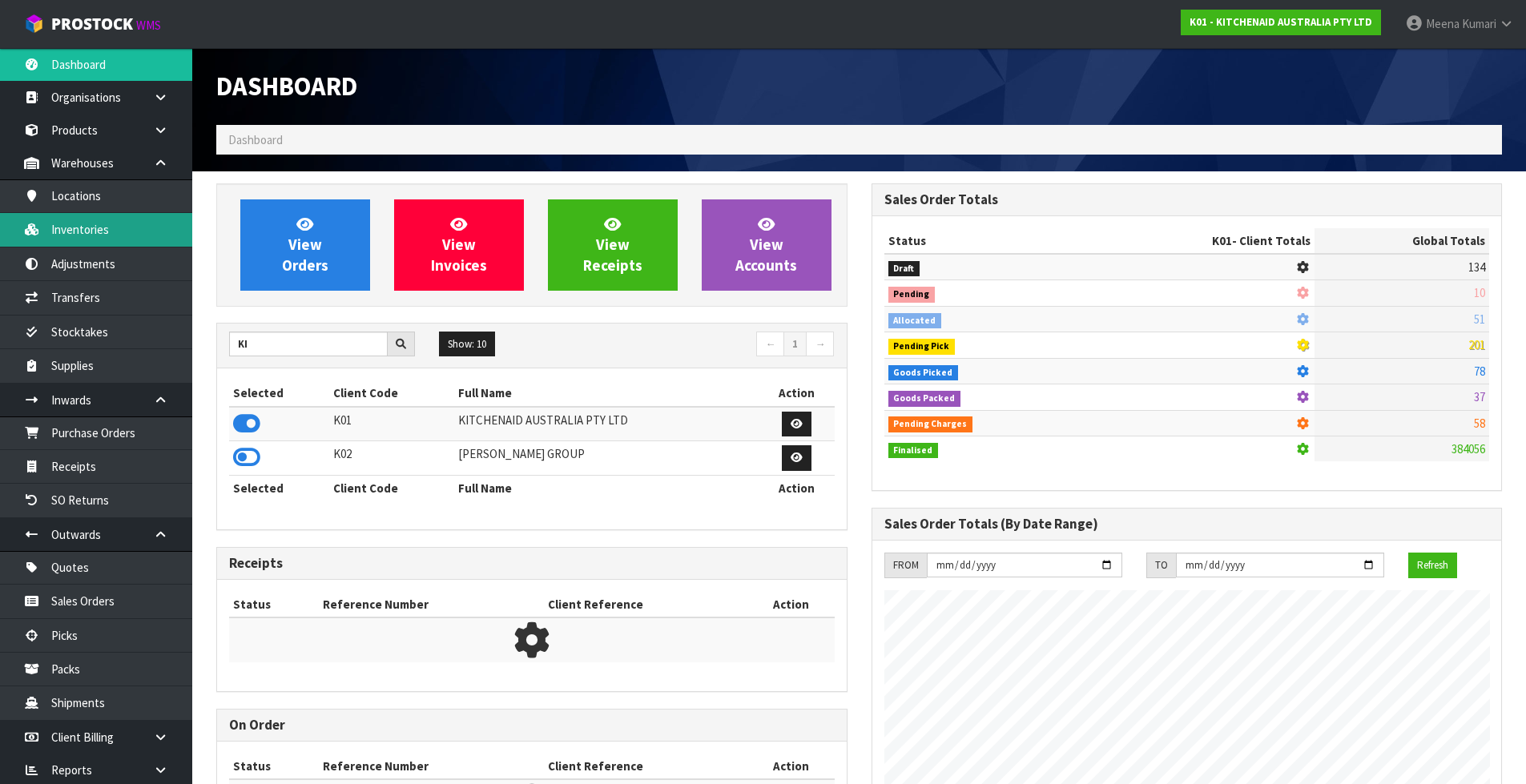
click at [141, 234] on link "Inventories" at bounding box center [96, 229] width 192 height 33
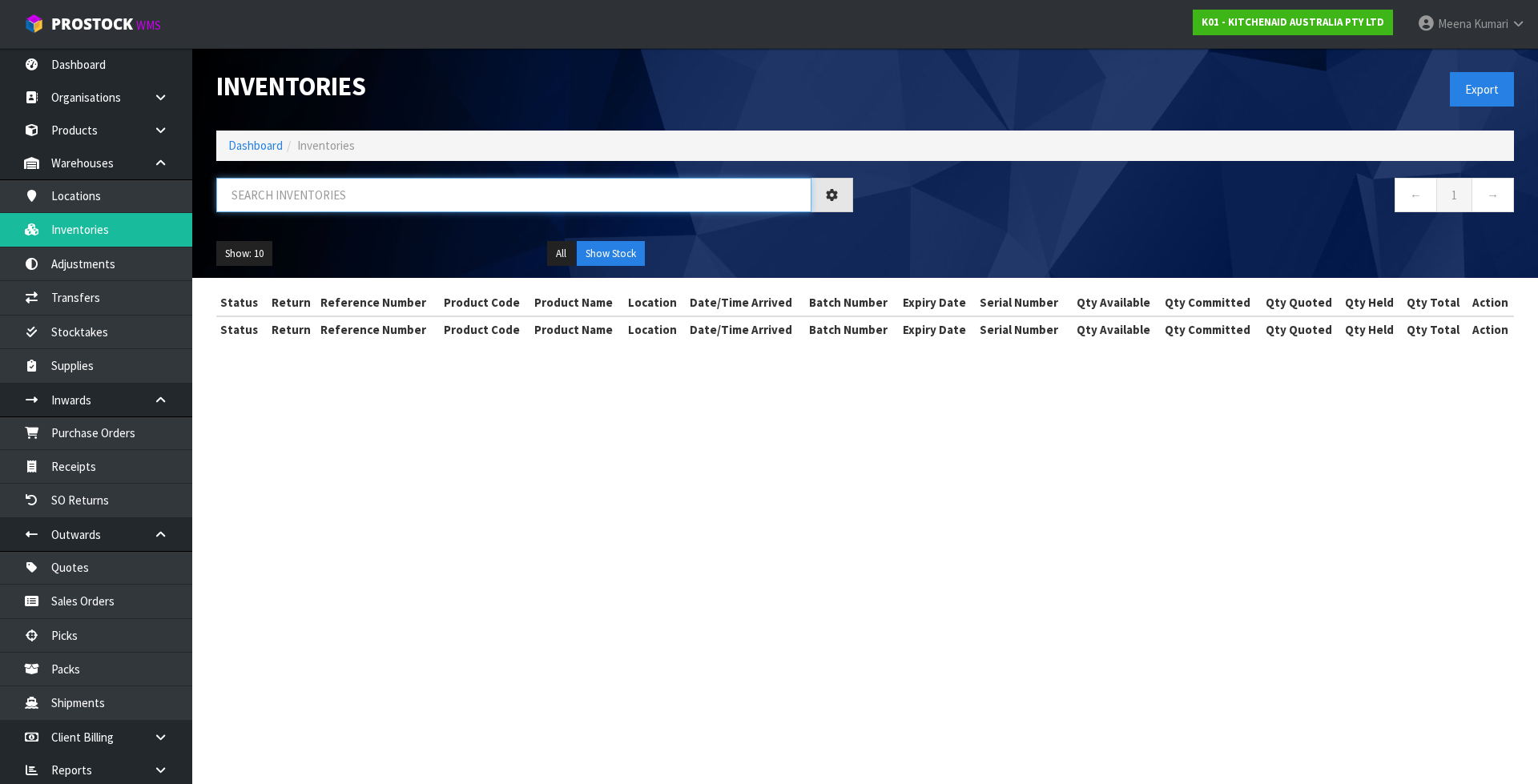
click at [363, 198] on input "text" at bounding box center [514, 195] width 595 height 35
paste input "5KEK1701AER"
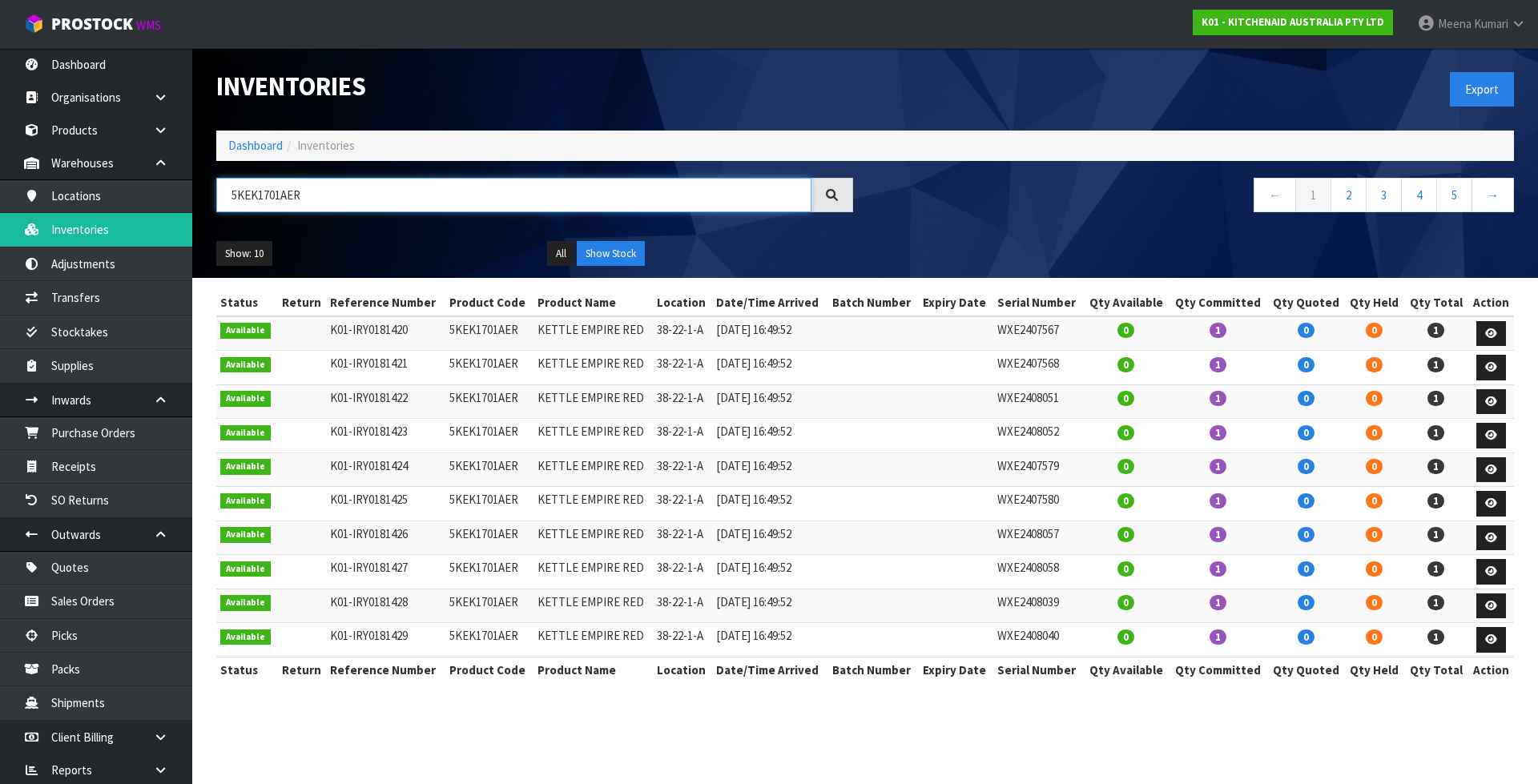
type input "5KEK1701AER"
click at [620, 247] on button "Show Stock" at bounding box center [611, 253] width 68 height 25
click at [1346, 206] on link "2" at bounding box center [1348, 195] width 36 height 35
click at [1380, 196] on link "3" at bounding box center [1383, 195] width 36 height 35
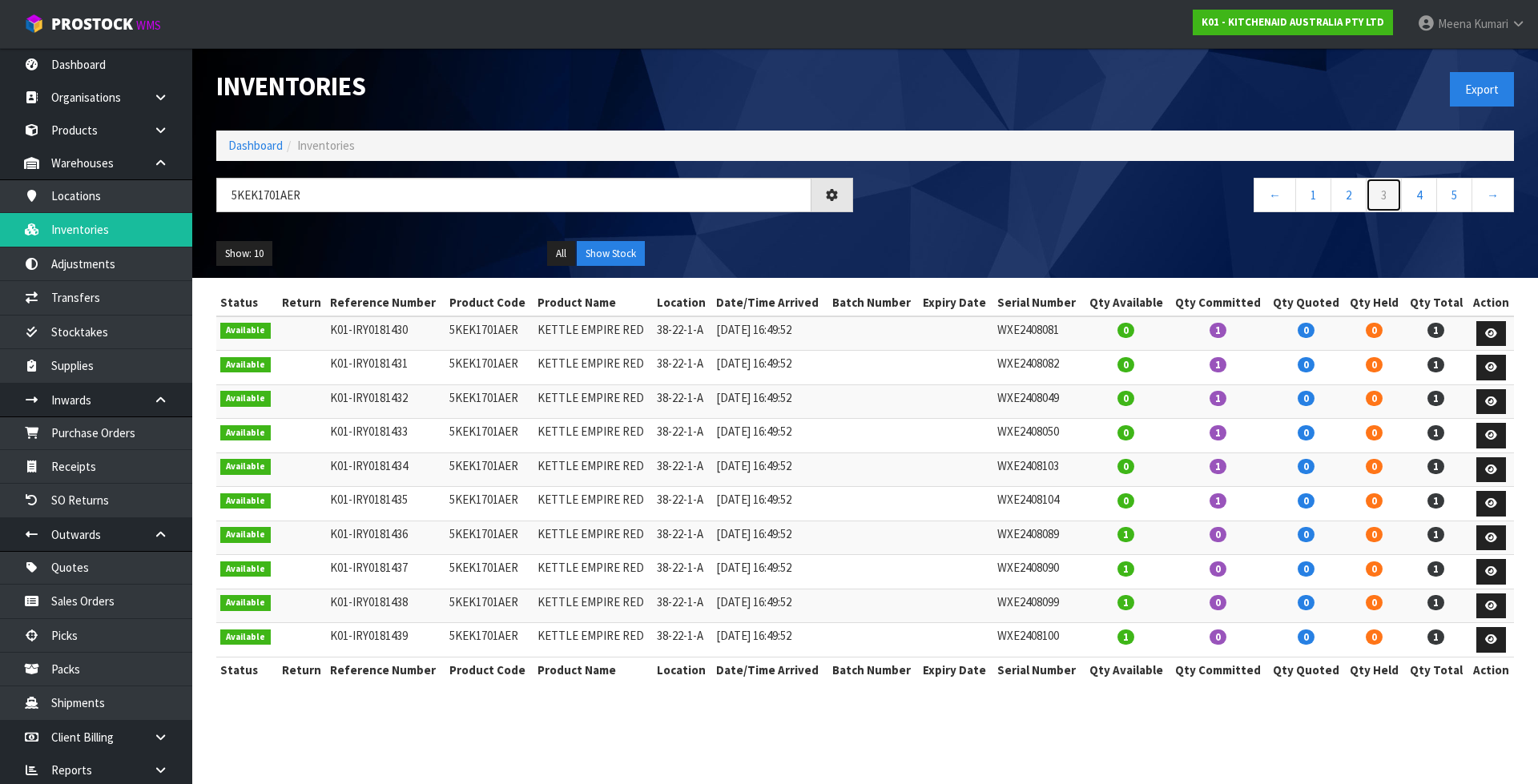
click at [1397, 194] on link "3" at bounding box center [1383, 195] width 36 height 35
click at [1431, 194] on link "4" at bounding box center [1419, 195] width 36 height 35
click at [1431, 194] on link "5" at bounding box center [1419, 195] width 36 height 35
click at [1440, 193] on link "7" at bounding box center [1454, 195] width 36 height 35
click at [1447, 193] on link "9" at bounding box center [1454, 195] width 36 height 35
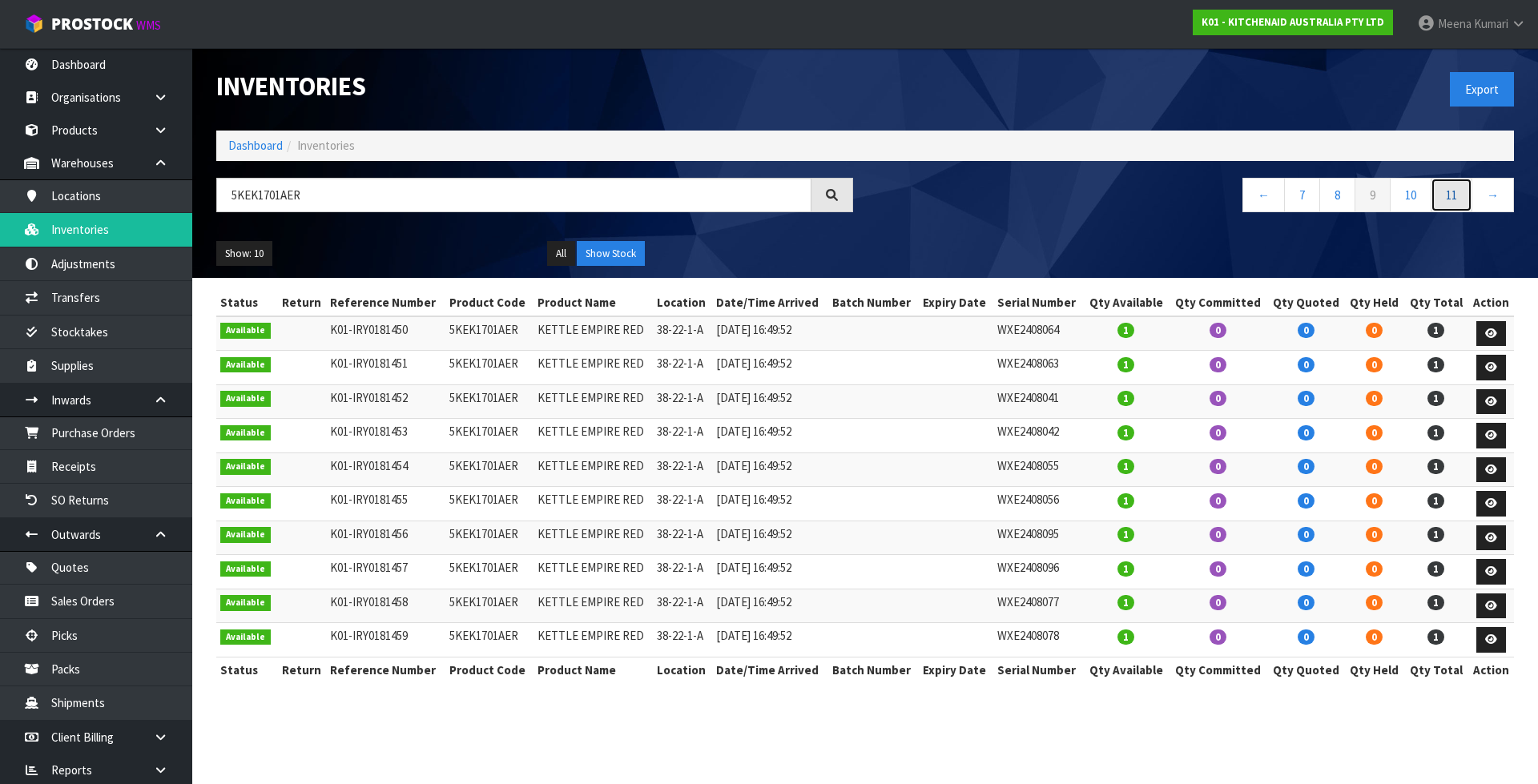
click at [1447, 193] on link "11" at bounding box center [1451, 195] width 41 height 35
click at [1447, 193] on link "13" at bounding box center [1451, 195] width 41 height 35
click at [1447, 193] on link "15" at bounding box center [1451, 195] width 41 height 35
click at [1447, 194] on link "17" at bounding box center [1451, 195] width 41 height 35
click at [1448, 195] on link "19" at bounding box center [1451, 195] width 41 height 35
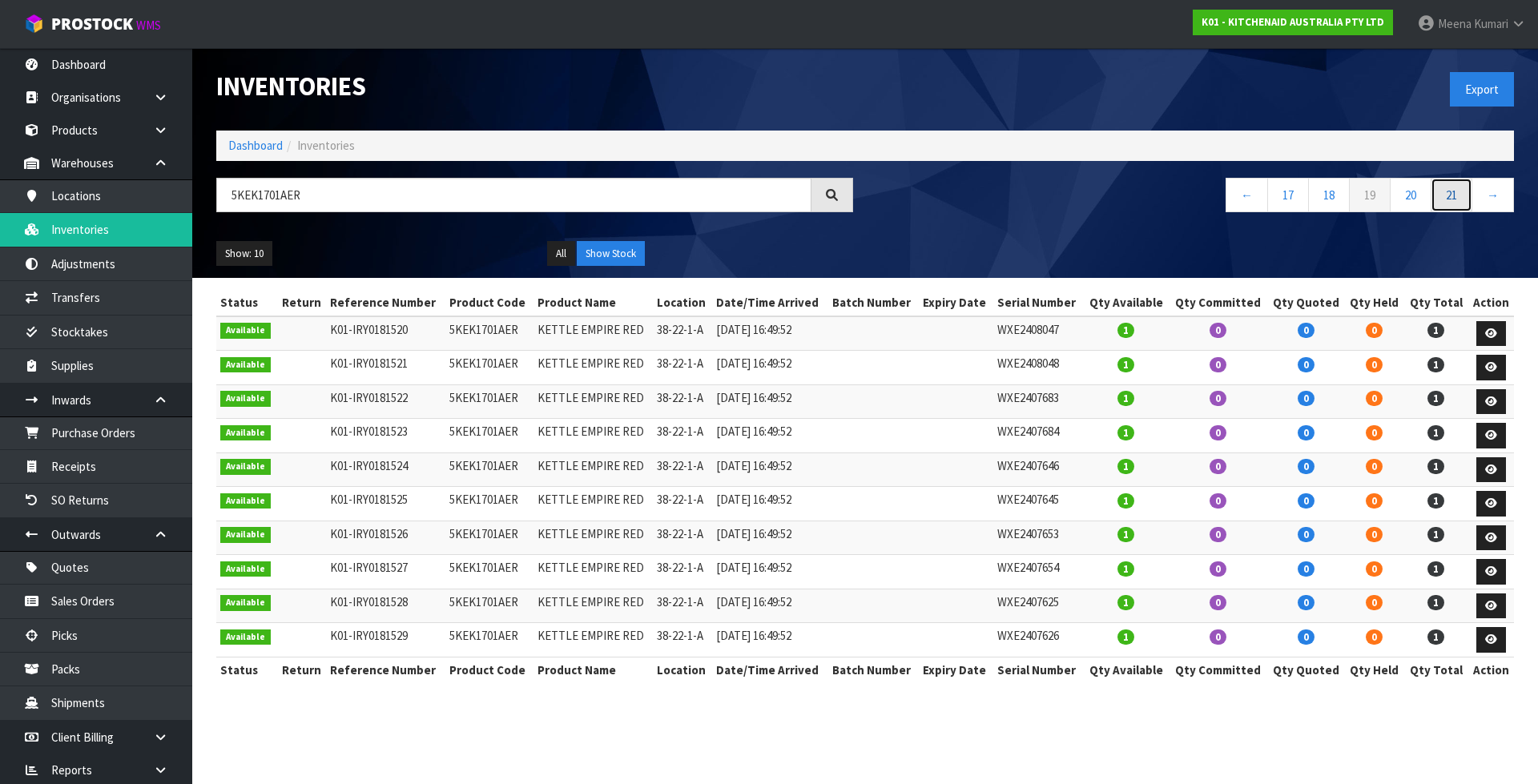
click at [1448, 195] on link "21" at bounding box center [1451, 195] width 41 height 35
click at [1448, 195] on link "23" at bounding box center [1451, 195] width 41 height 35
click at [1448, 195] on link "24" at bounding box center [1451, 195] width 41 height 35
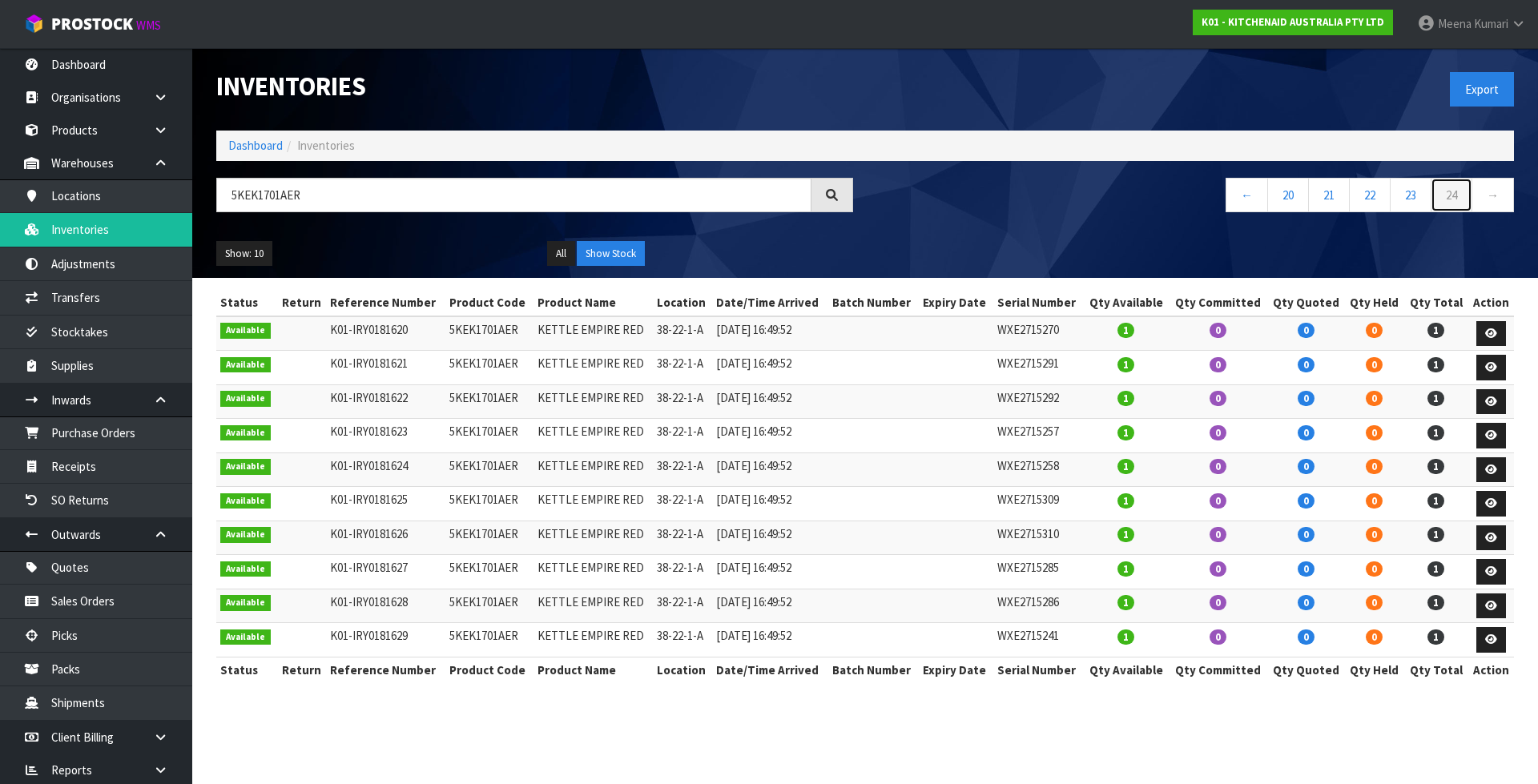
click at [1449, 195] on link "24" at bounding box center [1451, 195] width 41 height 35
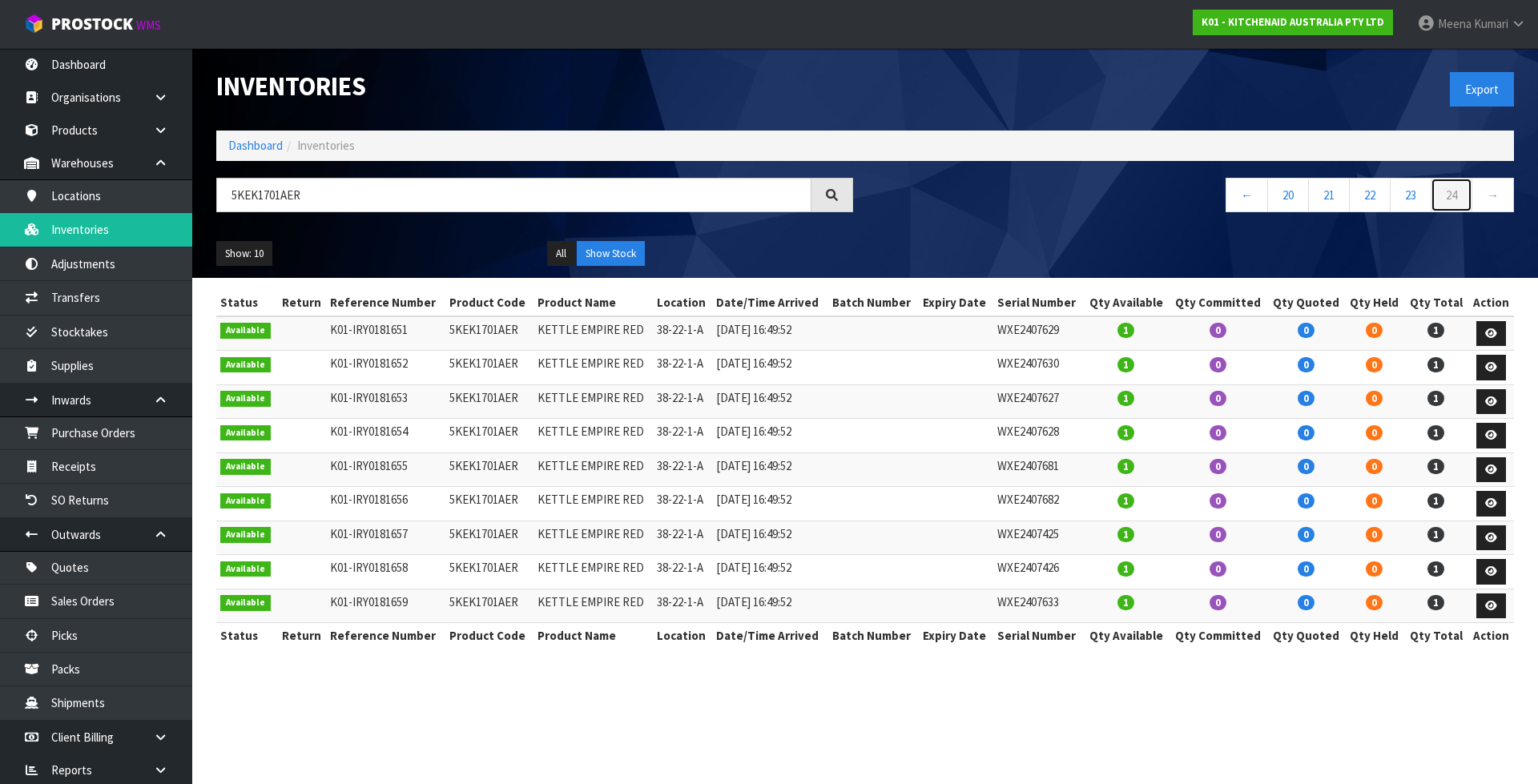
click at [1449, 195] on link "24" at bounding box center [1451, 195] width 41 height 35
click at [432, 327] on td "K01-IRY0181651" at bounding box center [385, 333] width 118 height 35
click at [458, 332] on td "5KEK1701AER" at bounding box center [490, 333] width 88 height 35
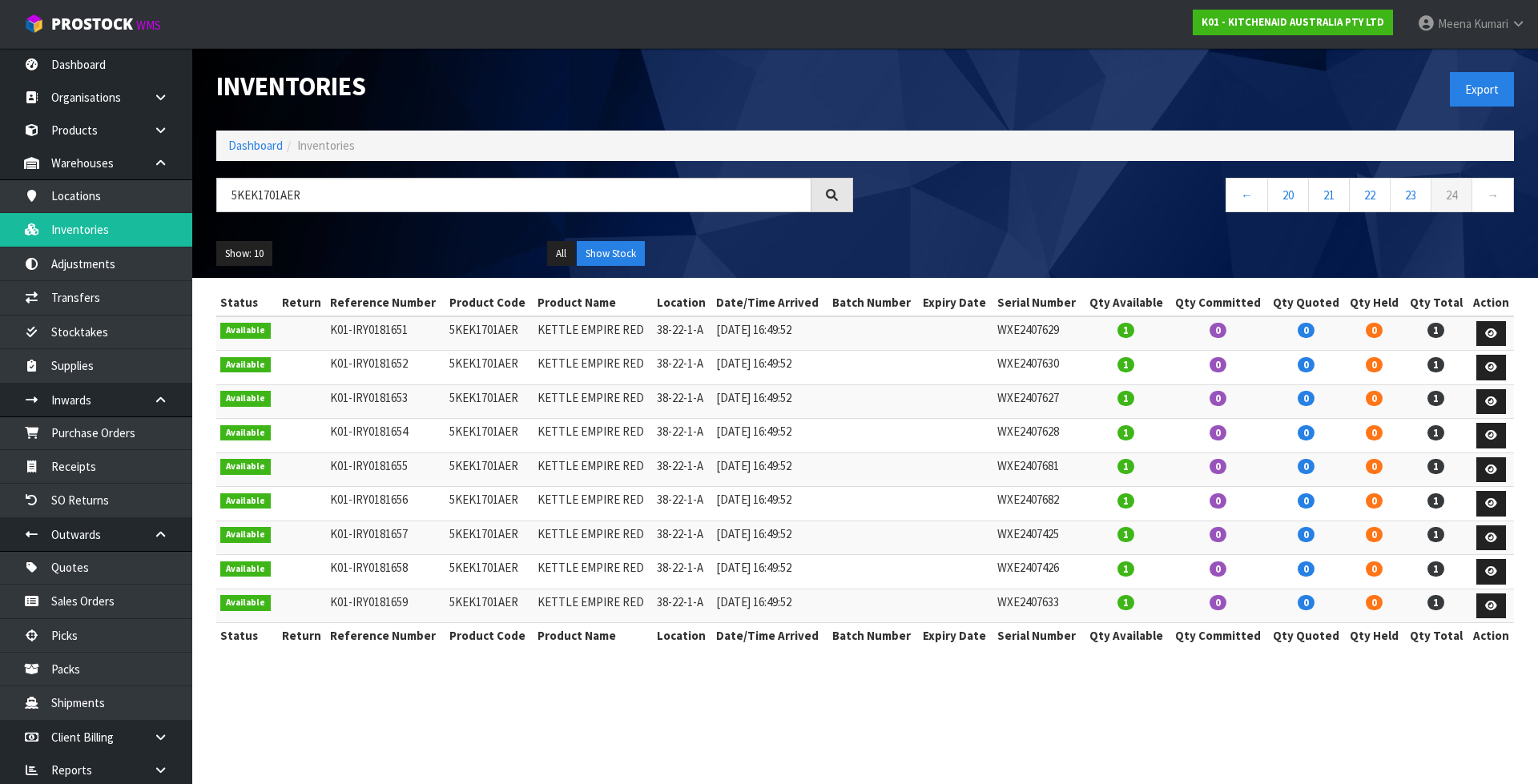
click at [458, 332] on td "5KEK1701AER" at bounding box center [490, 333] width 88 height 35
click at [127, 233] on link "Inventories" at bounding box center [96, 229] width 192 height 33
click at [367, 204] on input "5KEK1701AER" at bounding box center [514, 195] width 595 height 35
click at [244, 148] on link "Dashboard" at bounding box center [255, 145] width 54 height 15
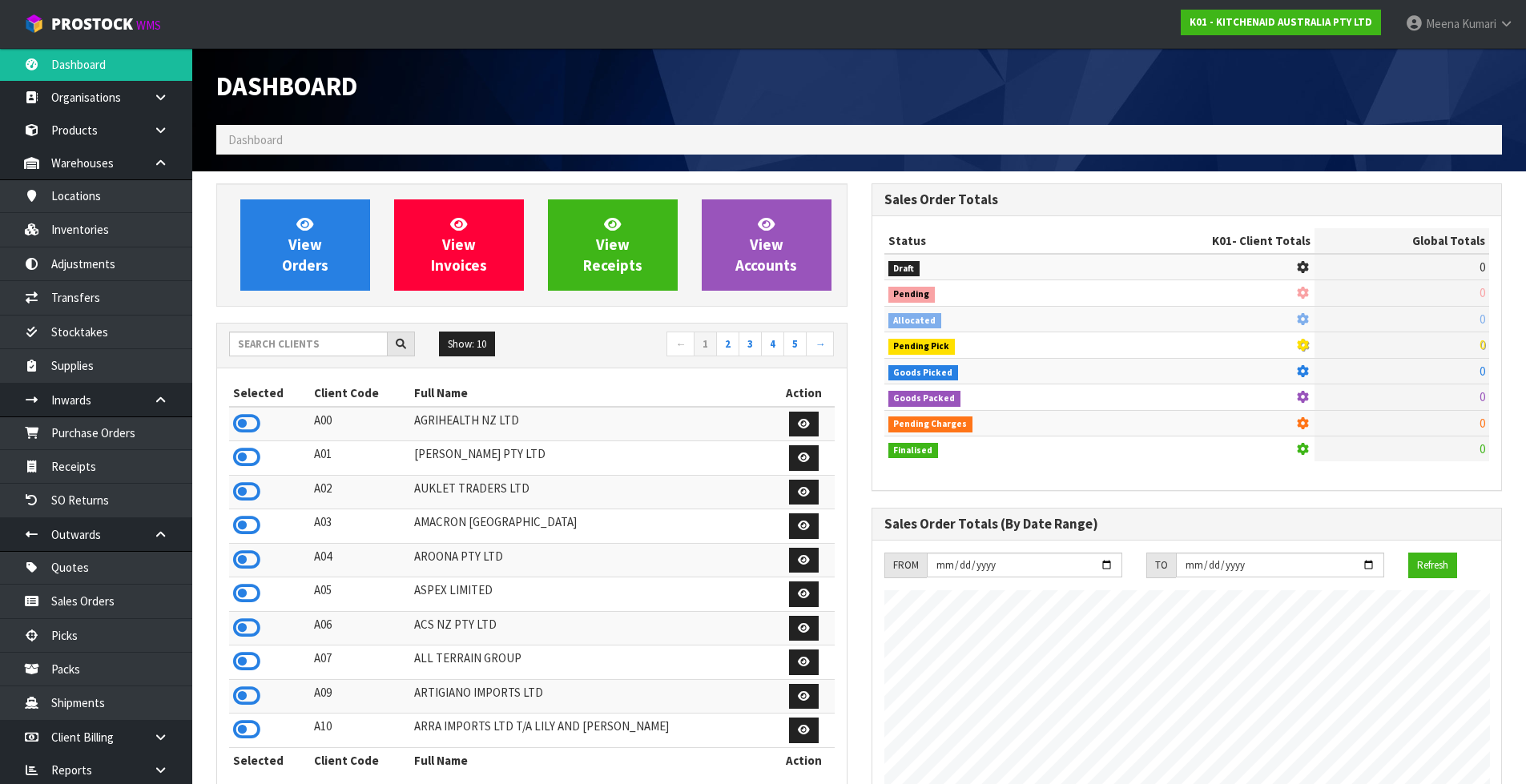
scroll to position [999, 655]
click at [266, 345] on input "text" at bounding box center [308, 344] width 159 height 24
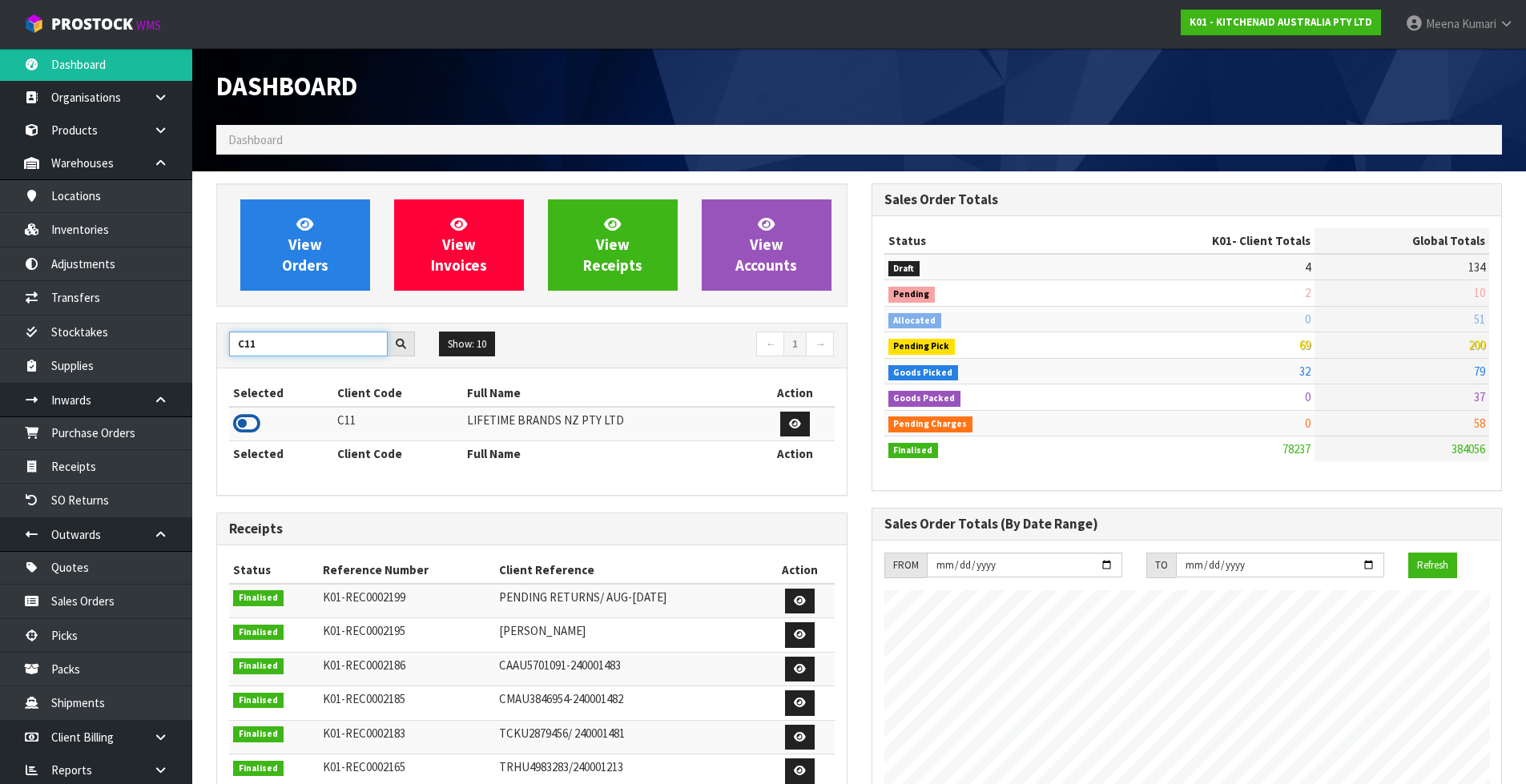
type input "C11"
click at [251, 422] on icon at bounding box center [247, 424] width 27 height 24
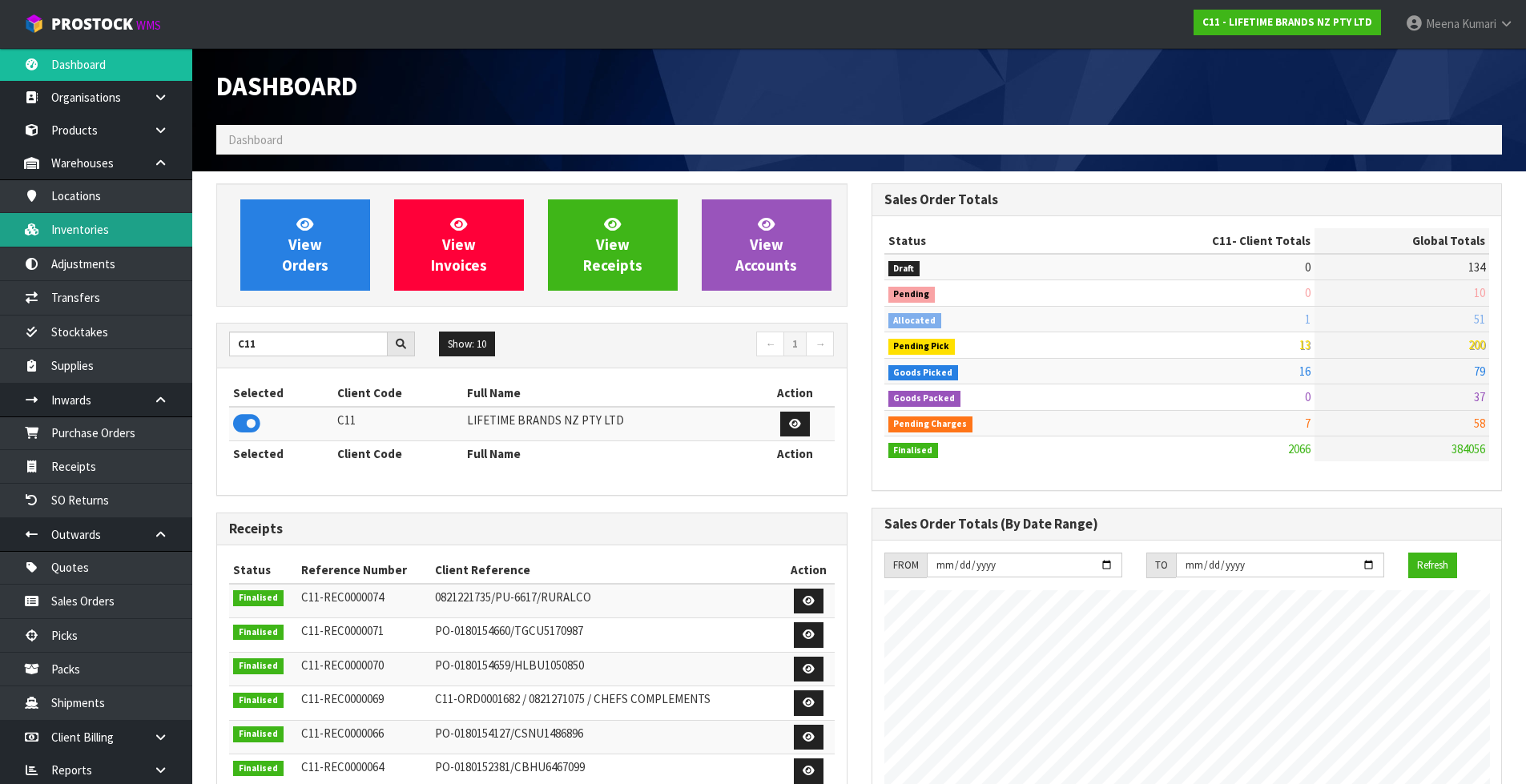
click at [113, 232] on link "Inventories" at bounding box center [96, 229] width 192 height 33
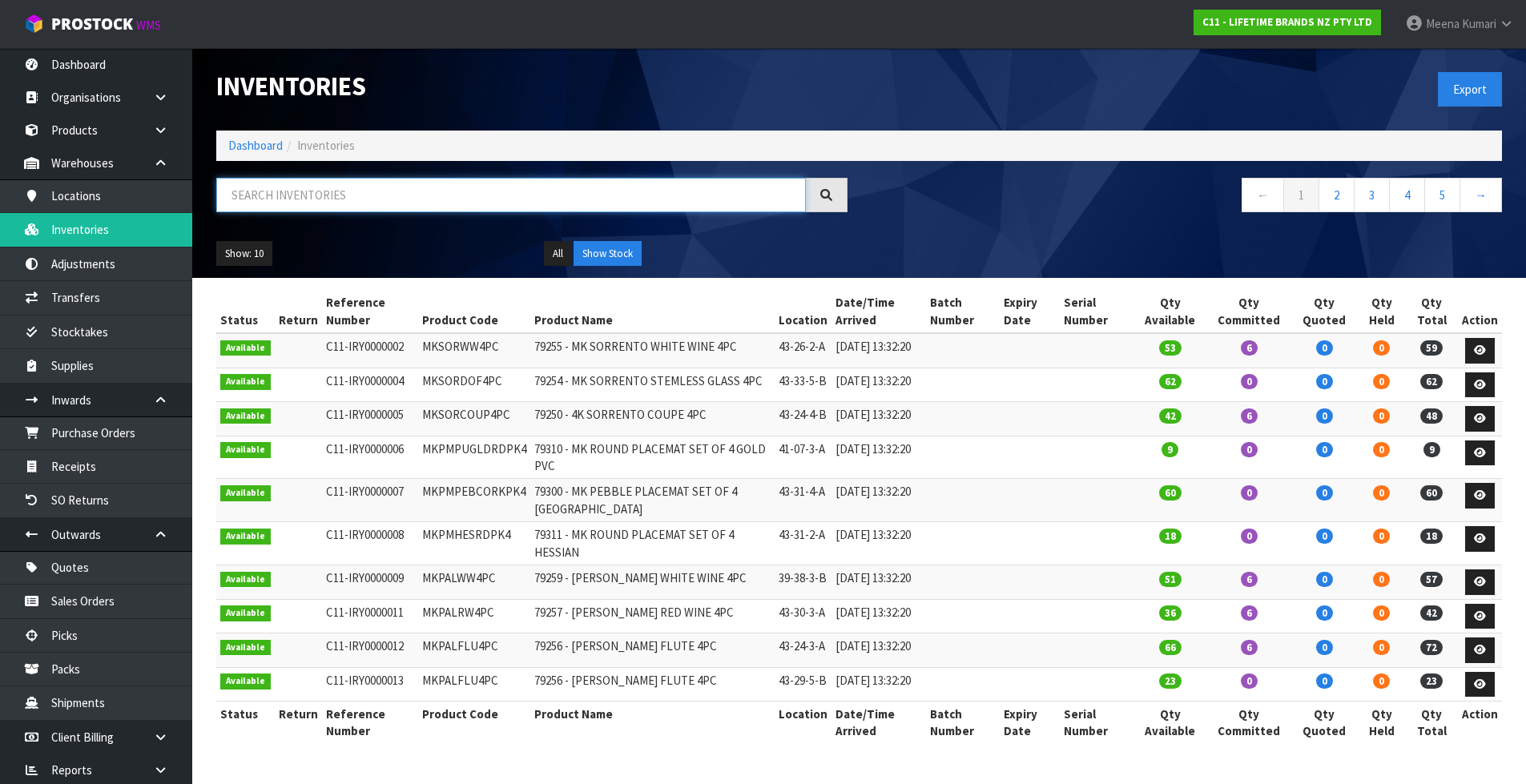
click at [341, 202] on input "text" at bounding box center [511, 195] width 590 height 35
paste input "KCBOWL12"
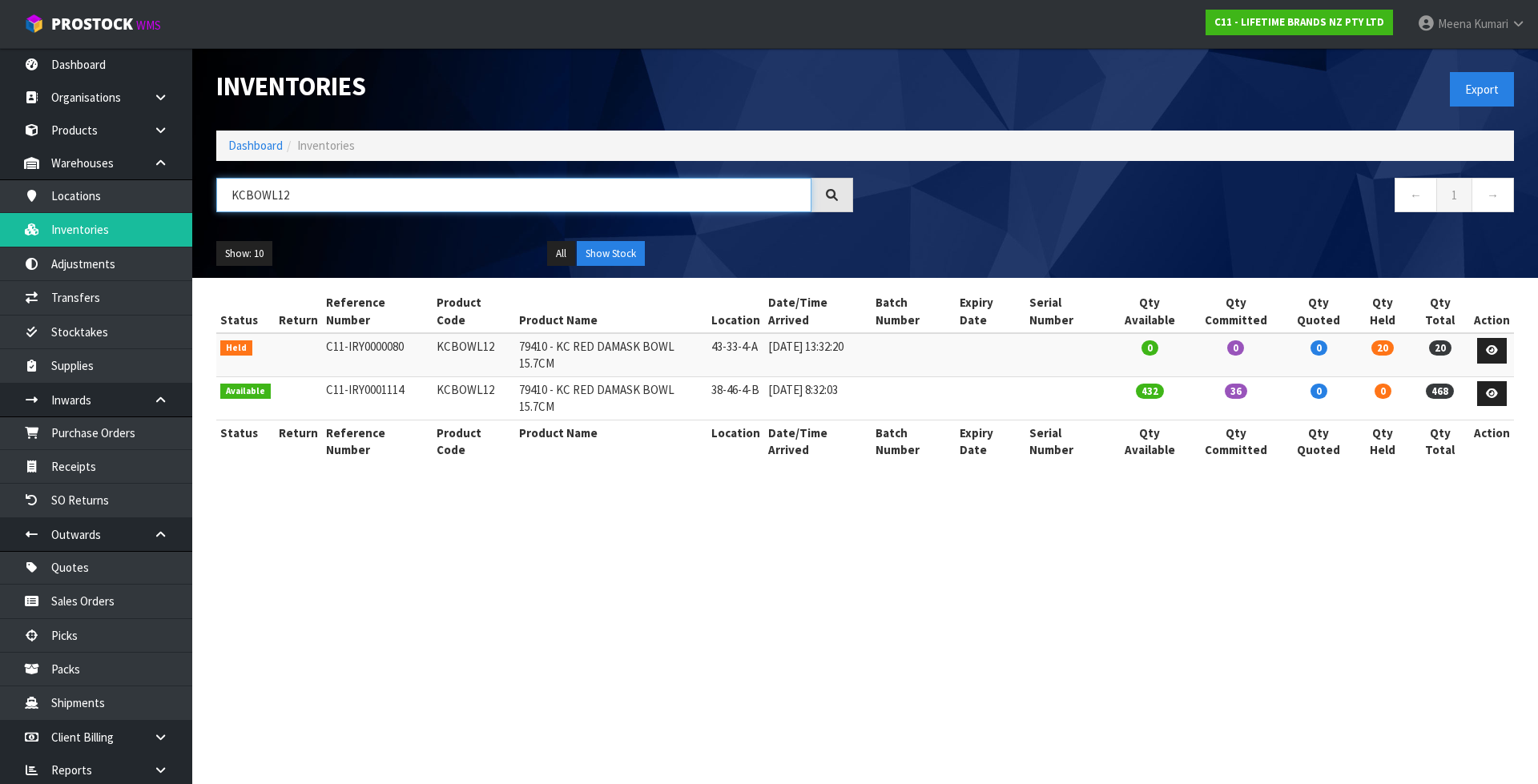
type input "KCBOWL12"
click at [798, 573] on section "Inventories Export Dashboard Inventories KCBOWL12 ← 1 → Show: 10 5 10 25 50 All…" at bounding box center [769, 392] width 1538 height 784
click at [1483, 338] on link at bounding box center [1492, 350] width 30 height 25
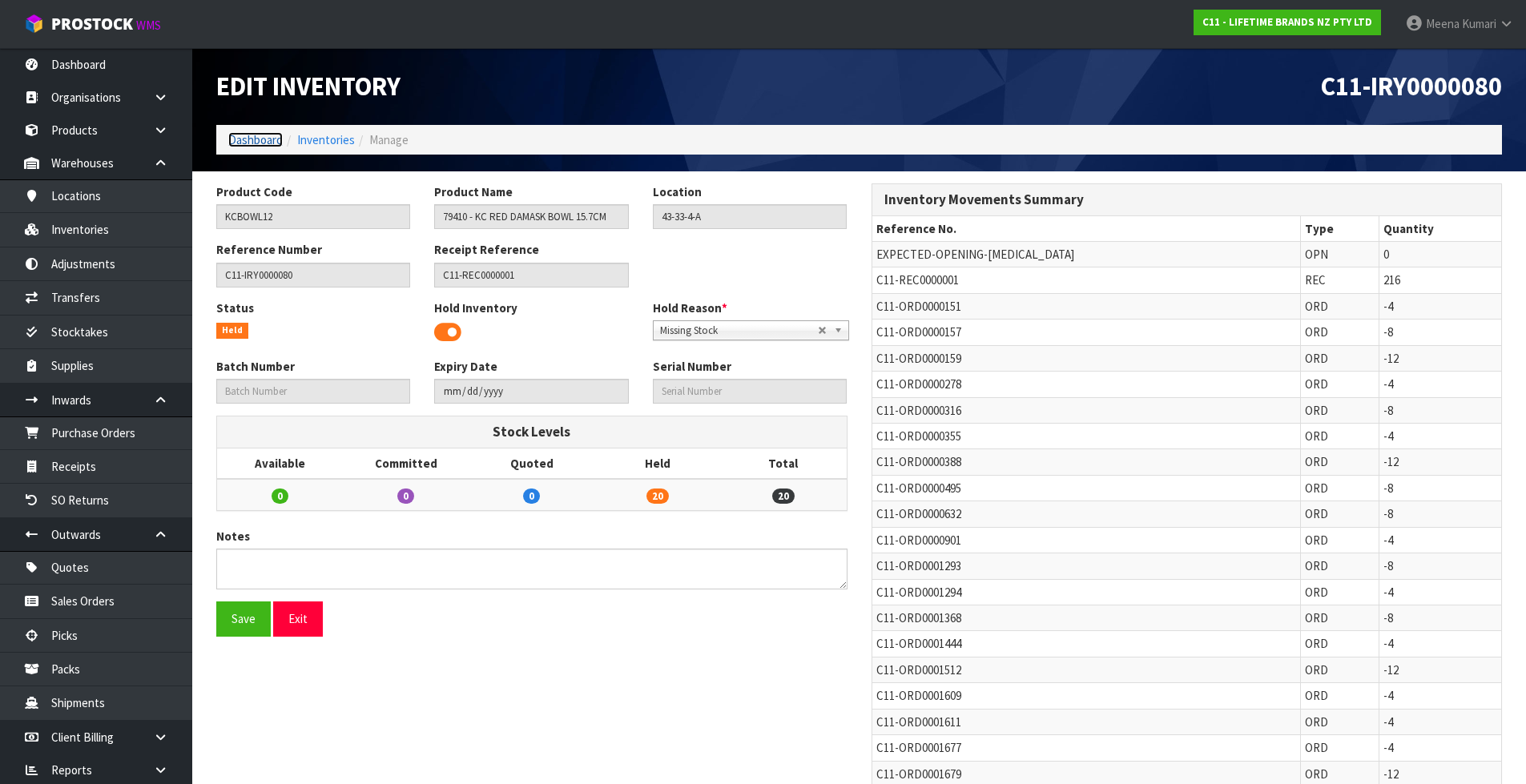
click at [245, 140] on link "Dashboard" at bounding box center [255, 140] width 54 height 15
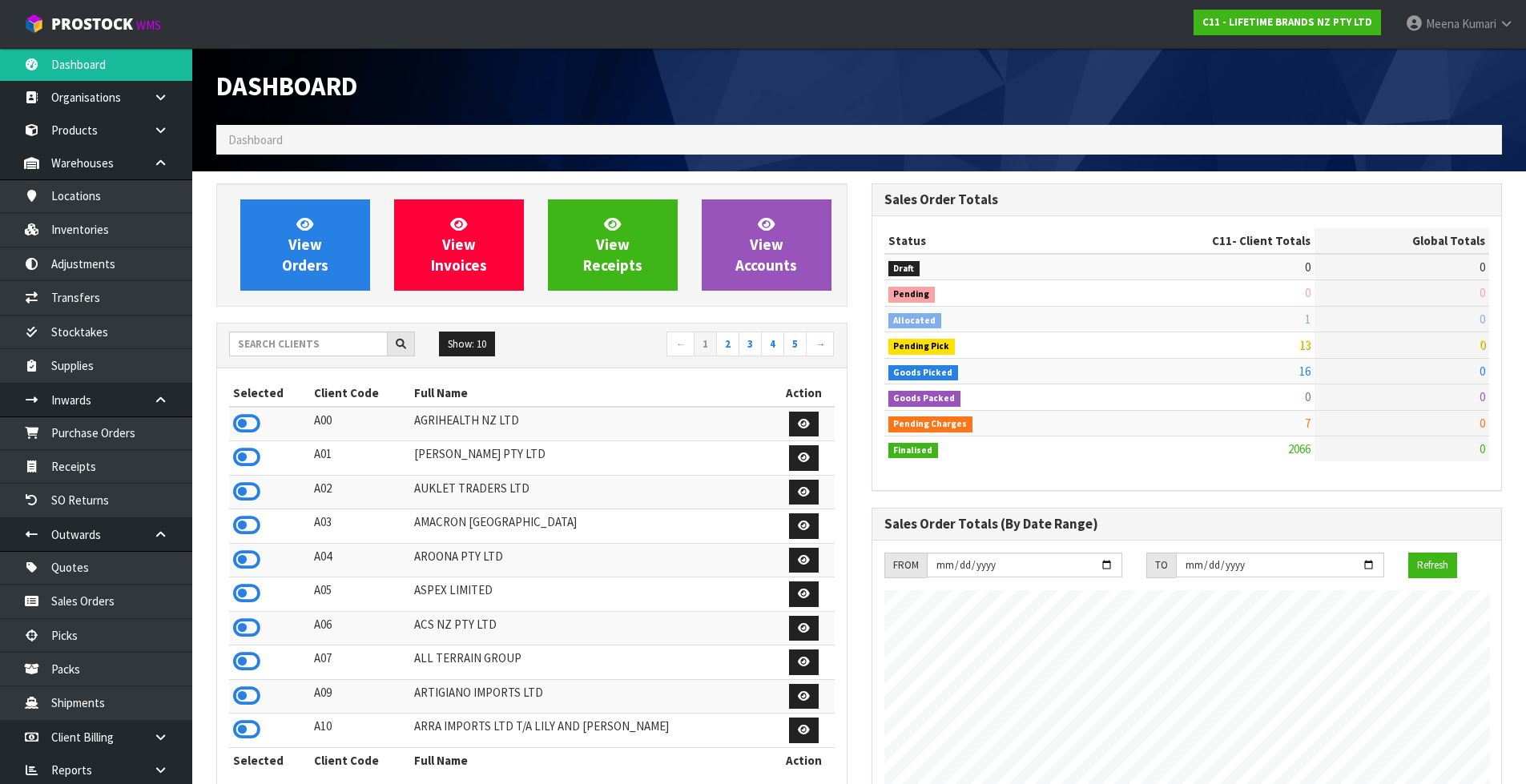
scroll to position [1214, 655]
click at [358, 343] on input "text" at bounding box center [308, 344] width 159 height 24
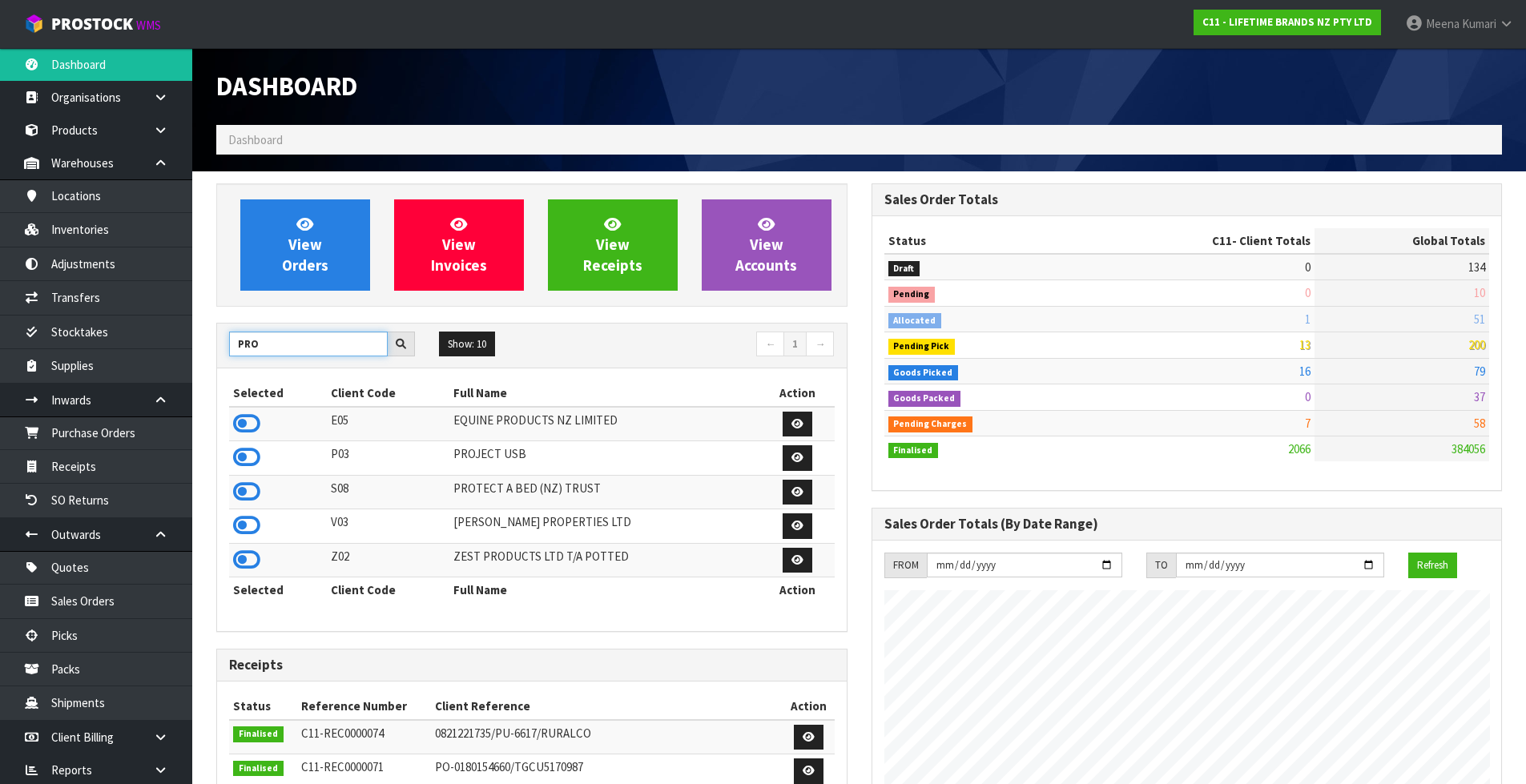
type input "PRO"
click at [264, 492] on td at bounding box center [278, 491] width 98 height 35
click at [253, 490] on icon at bounding box center [247, 492] width 27 height 24
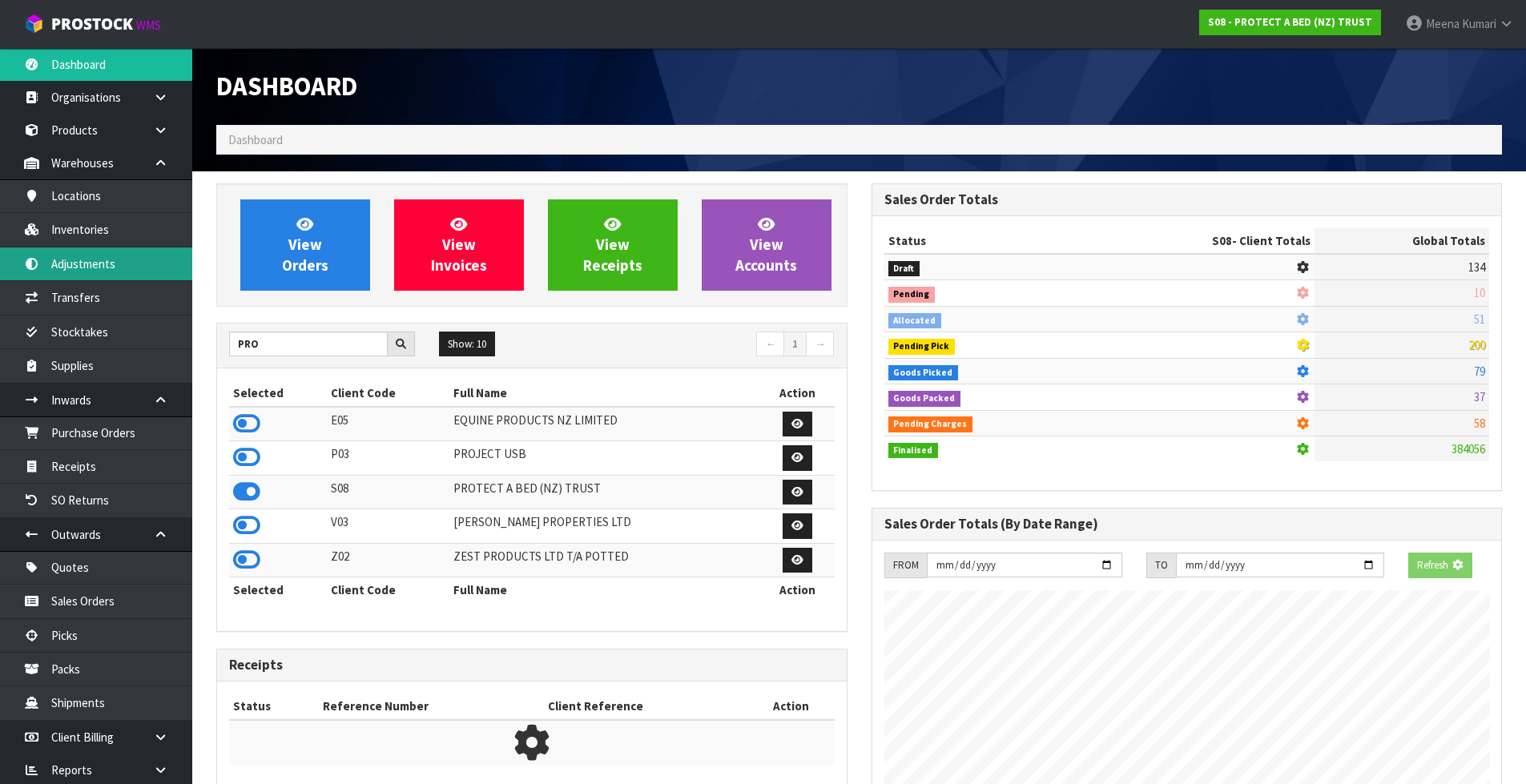
scroll to position [799843, 800293]
click at [98, 236] on link "Inventories" at bounding box center [96, 229] width 192 height 33
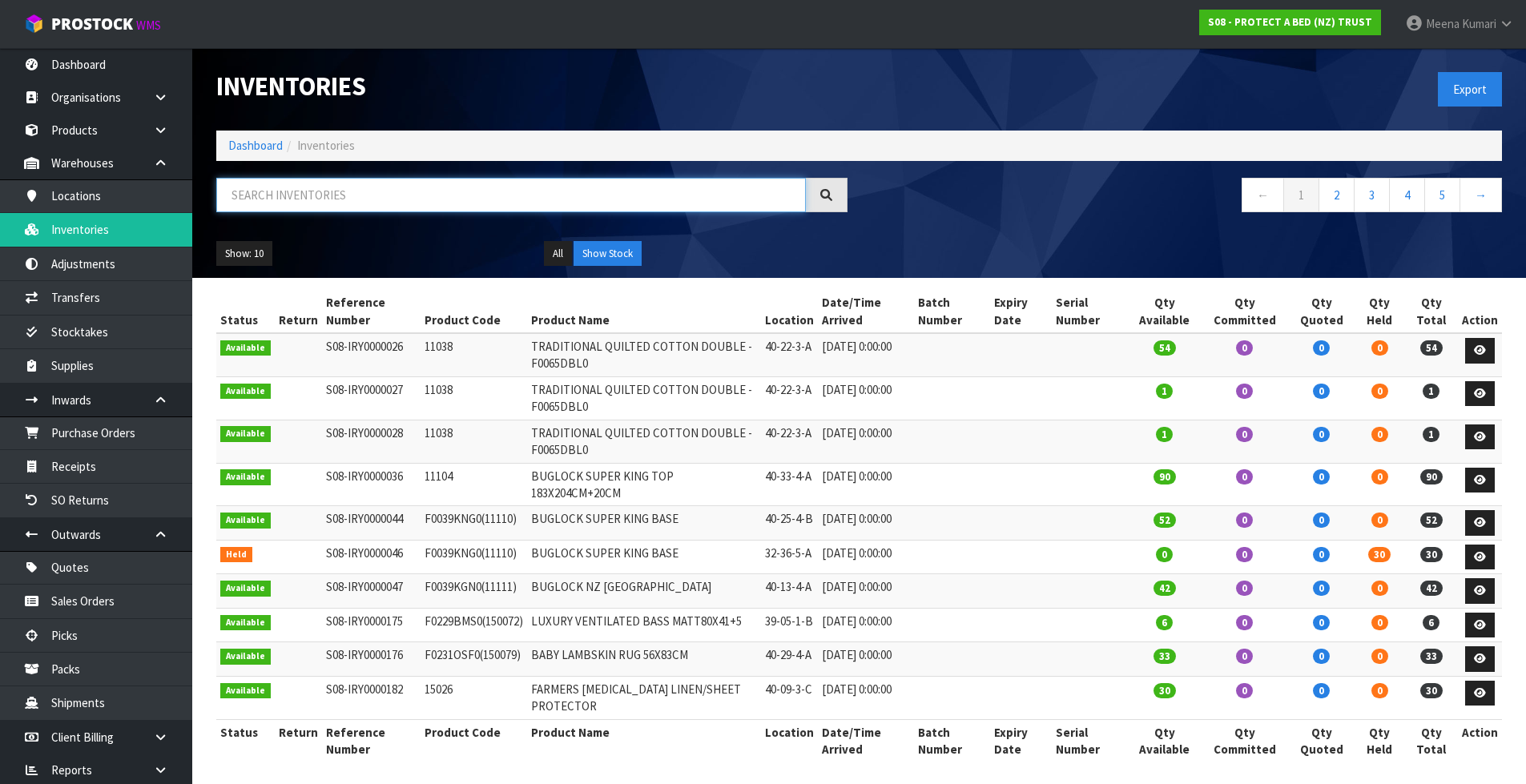
click at [315, 194] on input "text" at bounding box center [511, 195] width 590 height 35
paste input "F0091KGN0"
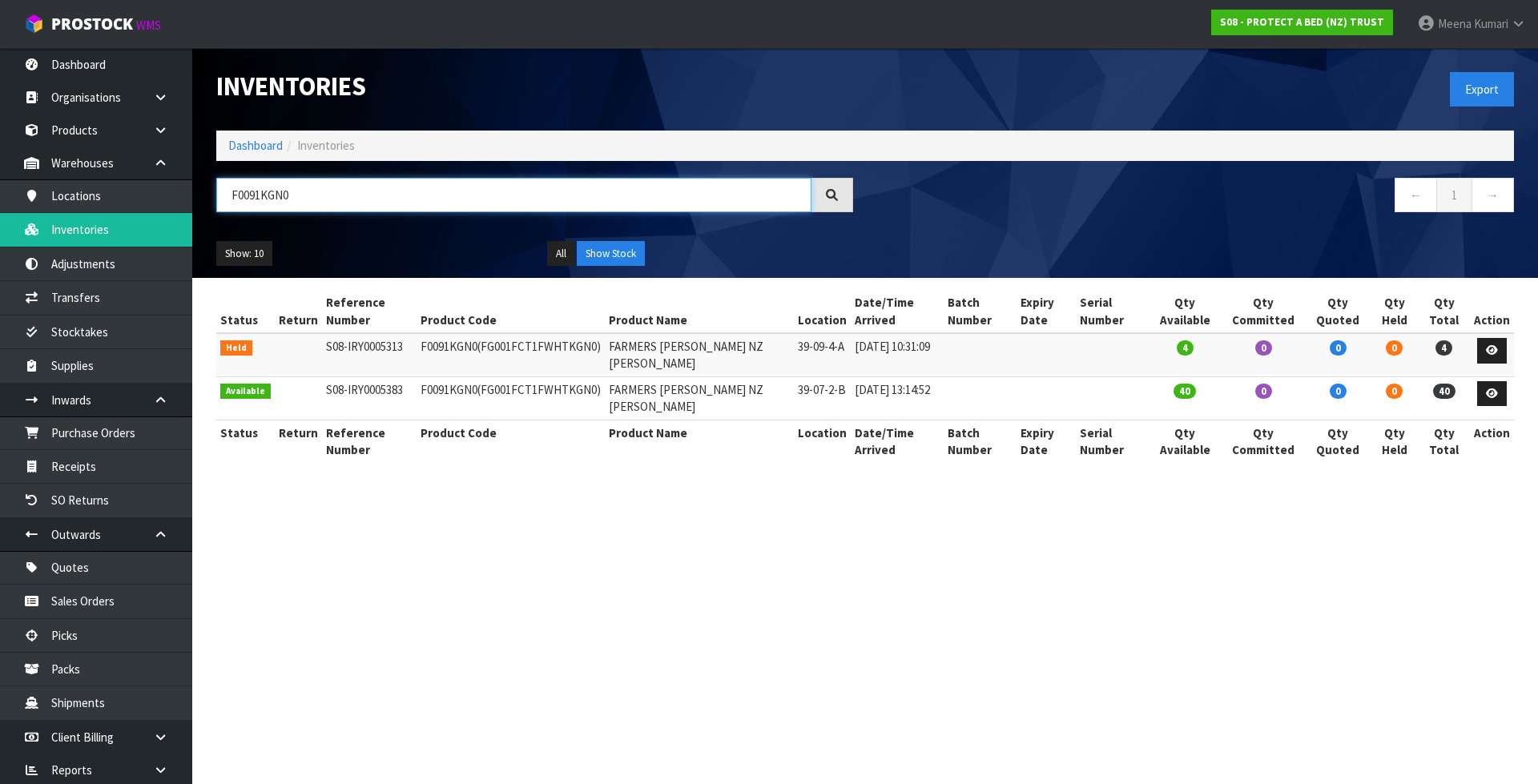
type input "F0091KGN0"
click at [904, 650] on section "Inventories Export Dashboard Inventories F0091KGN0 ← 1 → Show: 10 5 10 25 50 Al…" at bounding box center [769, 392] width 1538 height 784
click at [1499, 401] on link at bounding box center [1492, 393] width 30 height 25
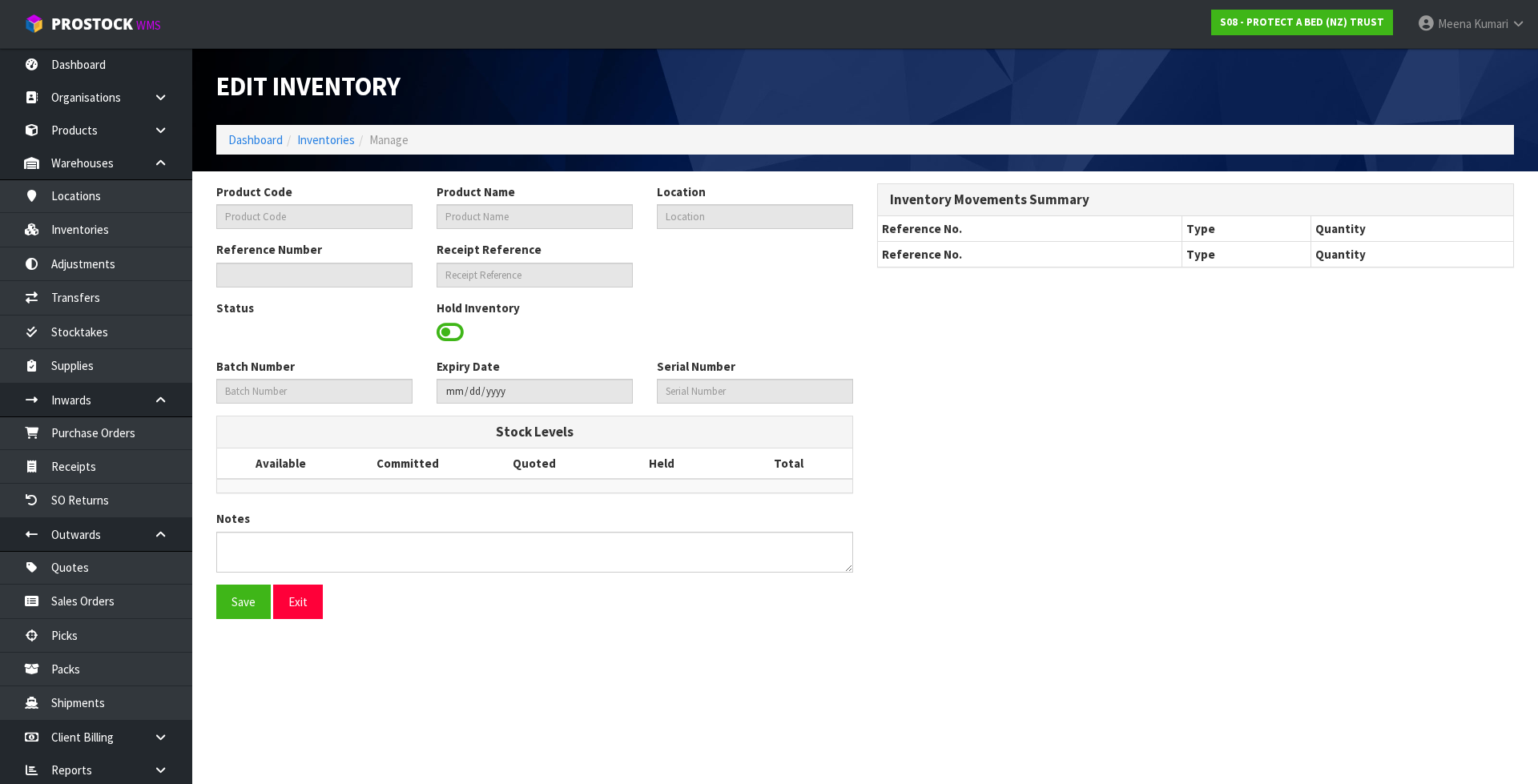
type input "F0091KGN0"
type input "FARMERS [PERSON_NAME] NZ [PERSON_NAME]"
type input "39-07-2-B"
type input "S08-IRY0005383"
type input "S08-REC0000420"
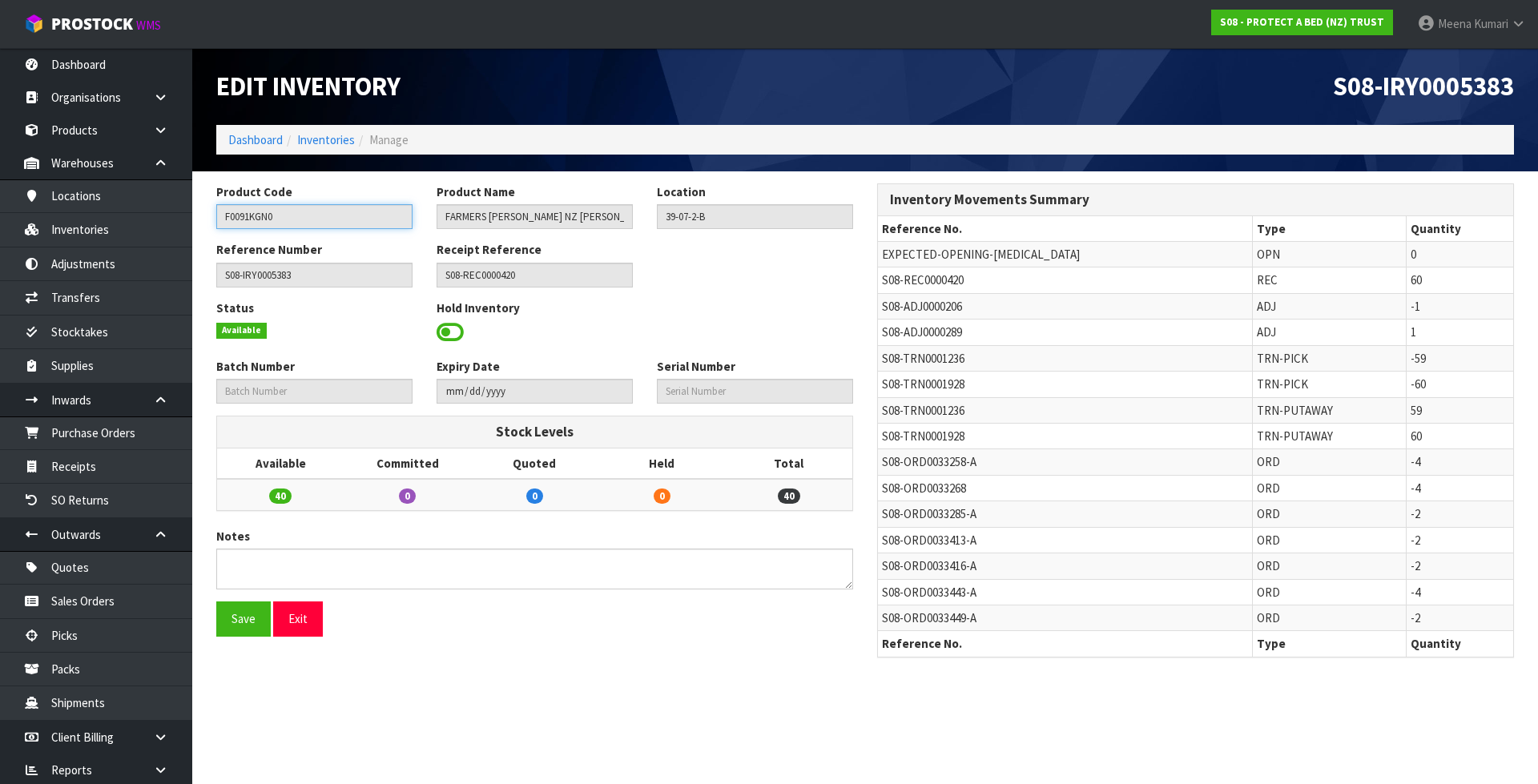
click at [301, 212] on input "F0091KGN0" at bounding box center [314, 217] width 196 height 24
click at [332, 143] on link "Inventories" at bounding box center [325, 140] width 57 height 15
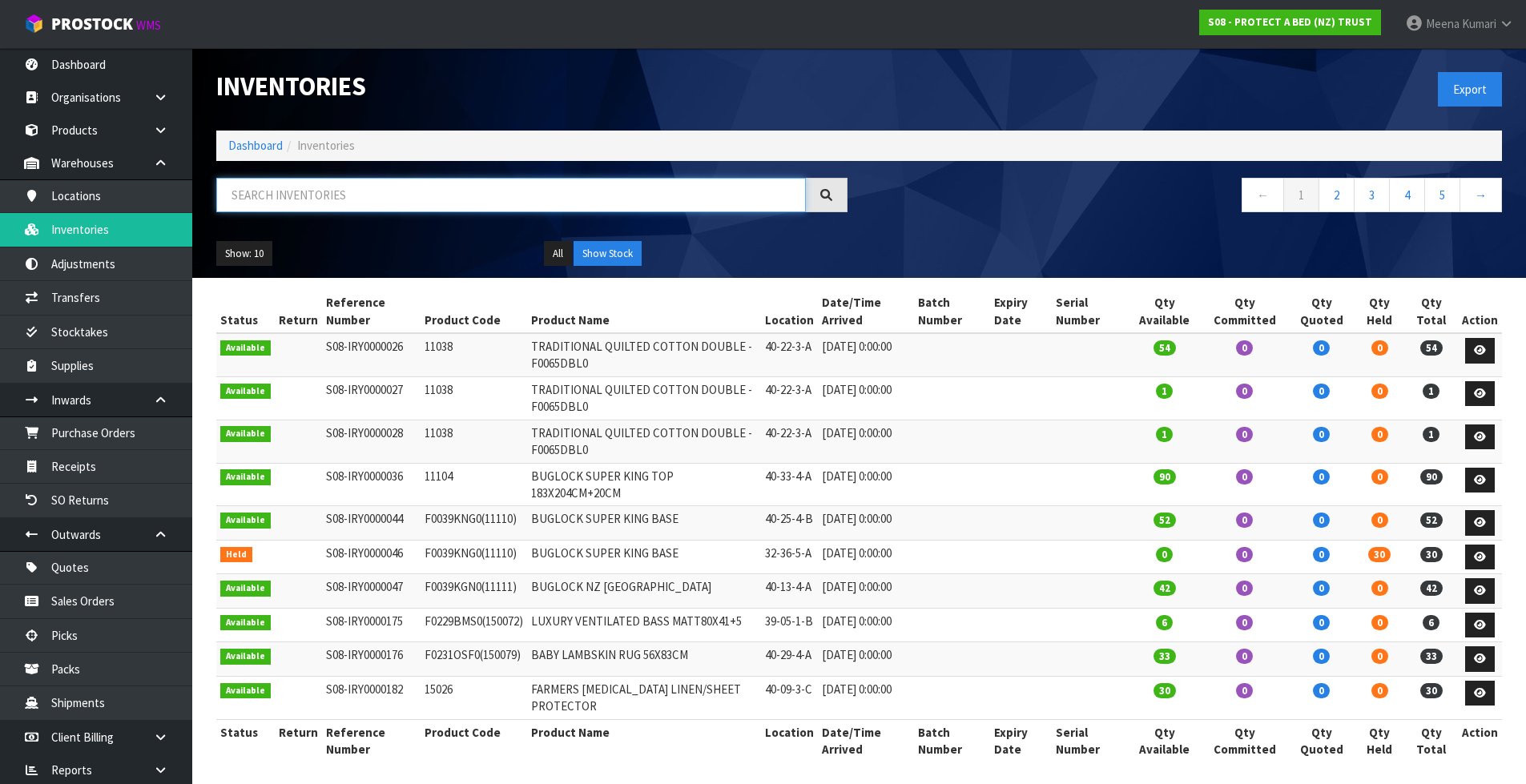
click at [330, 185] on input "text" at bounding box center [511, 195] width 590 height 35
paste input "F0091KGN0"
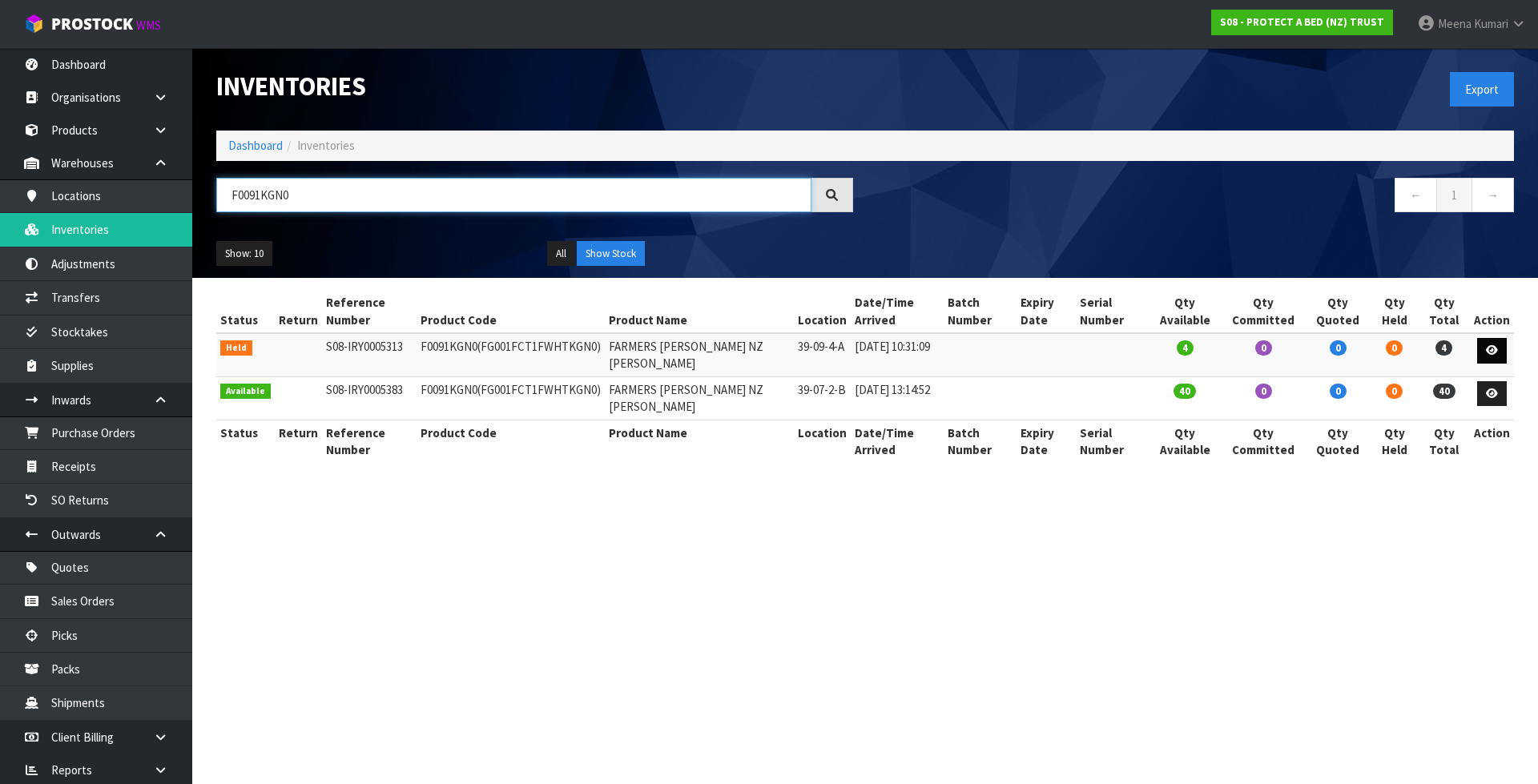
type input "F0091KGN0"
click at [1491, 346] on icon at bounding box center [1491, 350] width 12 height 10
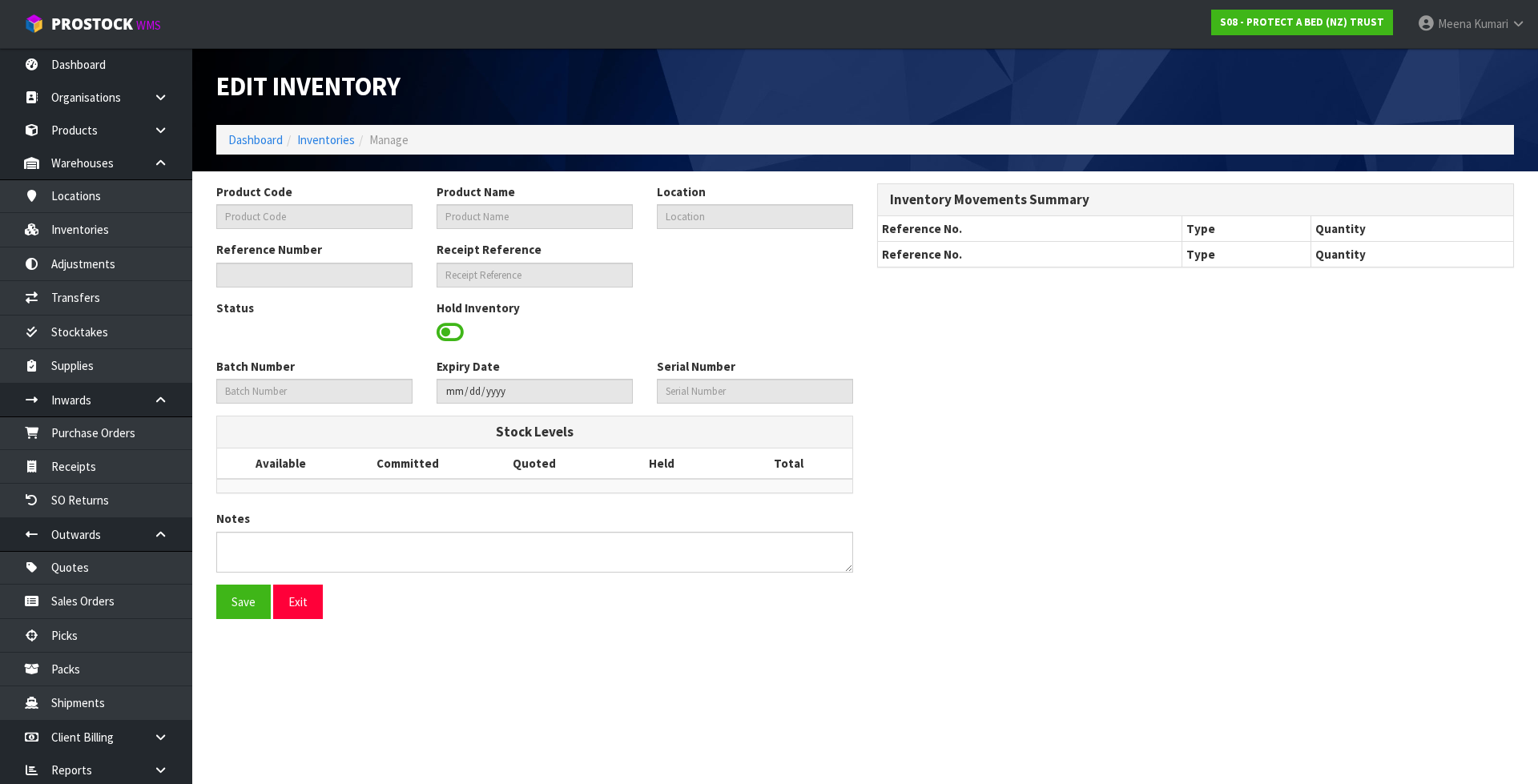
type input "F0091KGN0"
type input "FARMERS [PERSON_NAME] NZ [PERSON_NAME]"
type input "39-09-4-A"
type input "S08-IRY0005313"
type input "S08-REC0000415"
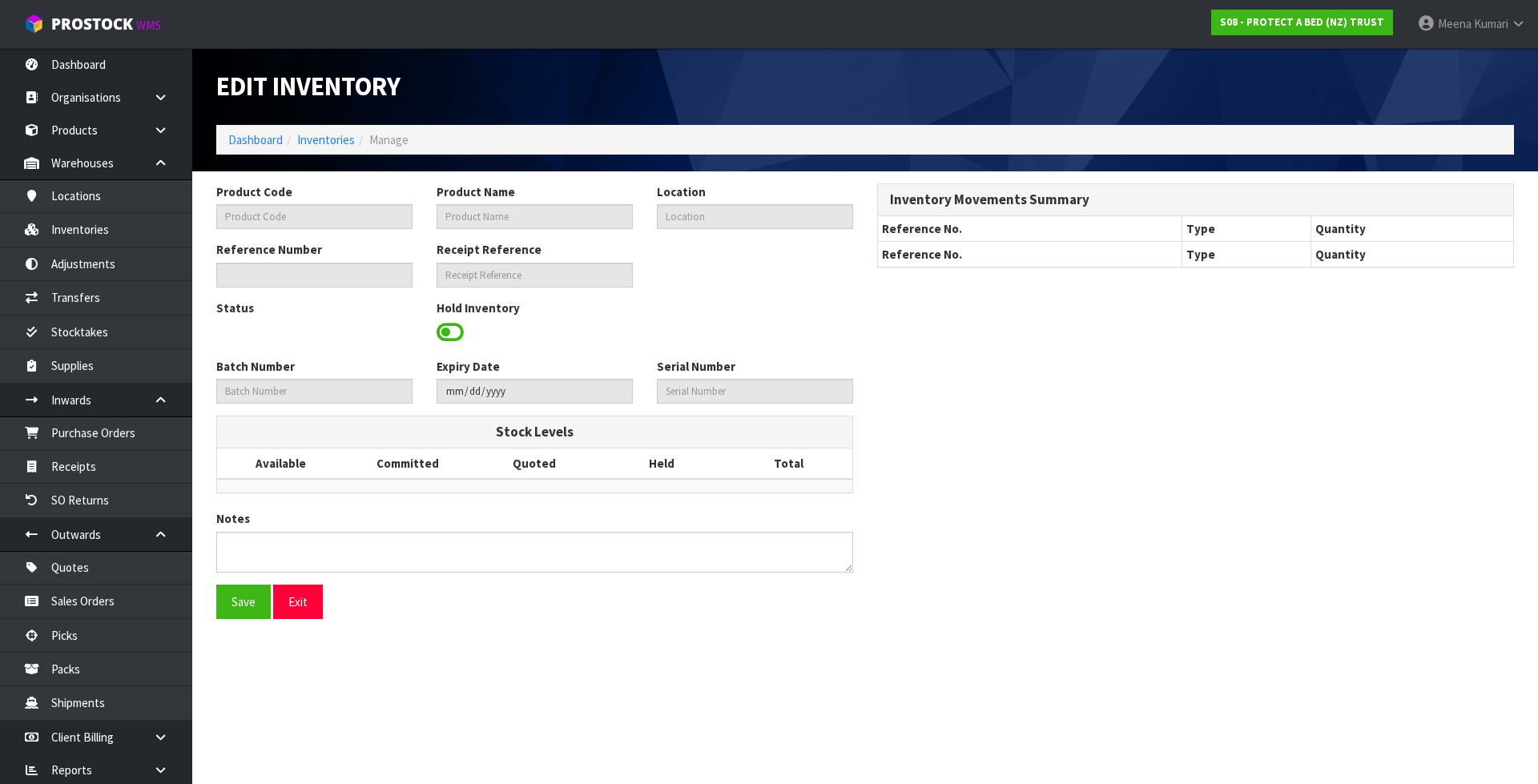
type textarea "PICKER COULD NOT LOCATE"
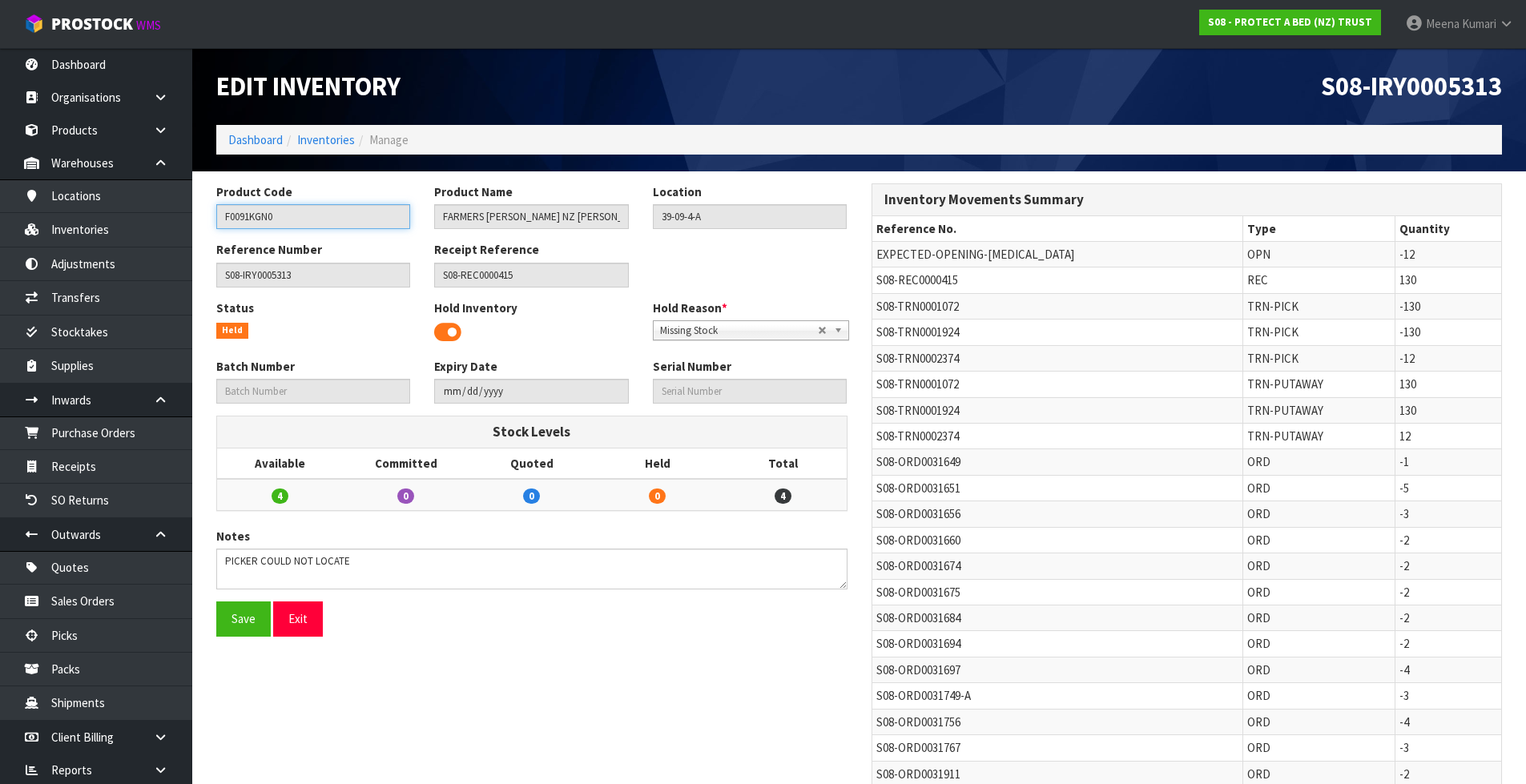
click at [321, 204] on input "F0091KGN0" at bounding box center [313, 217] width 194 height 24
click at [326, 143] on link "Inventories" at bounding box center [325, 140] width 57 height 15
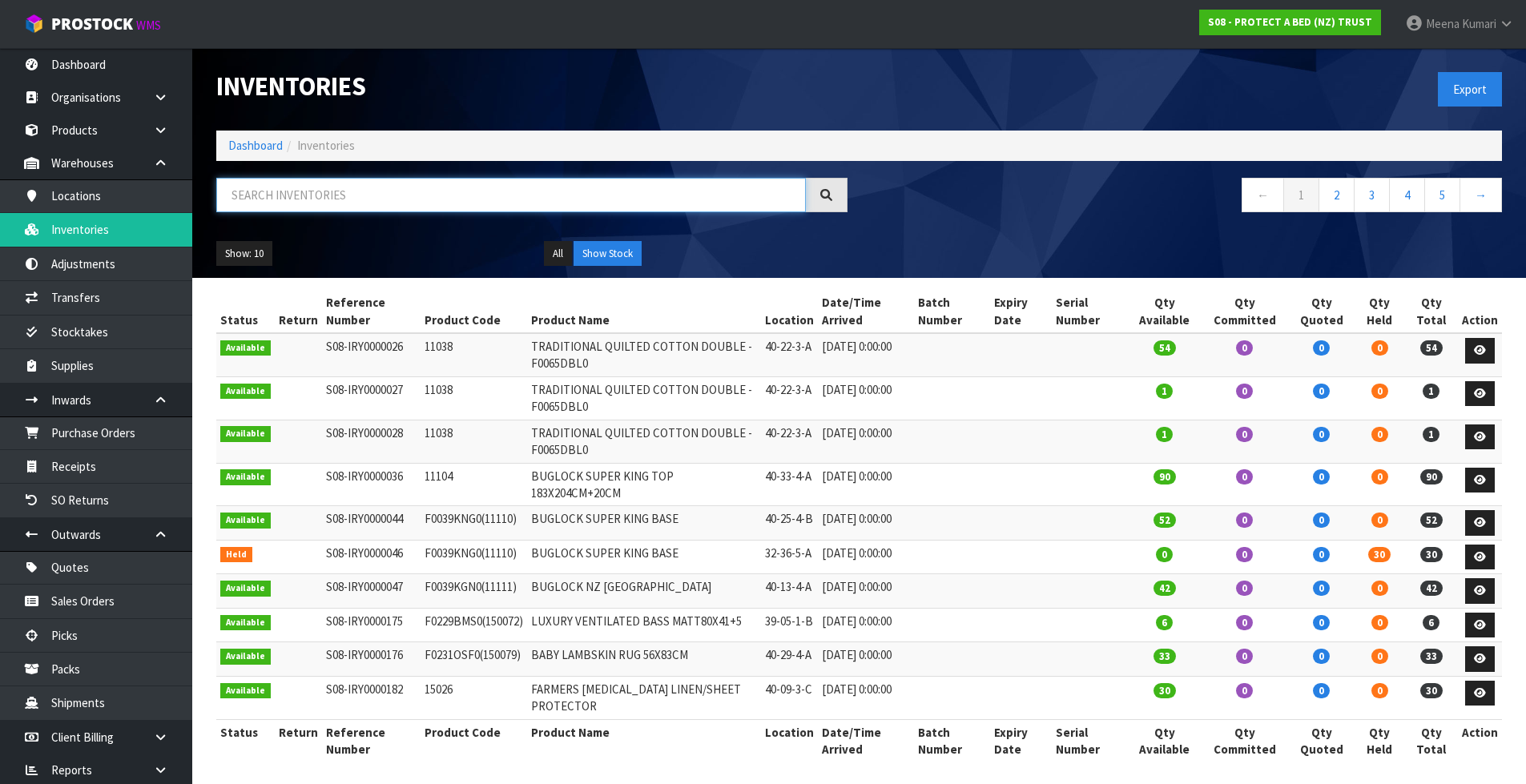
click at [311, 189] on input "text" at bounding box center [511, 195] width 590 height 35
paste input "F0091KGN0"
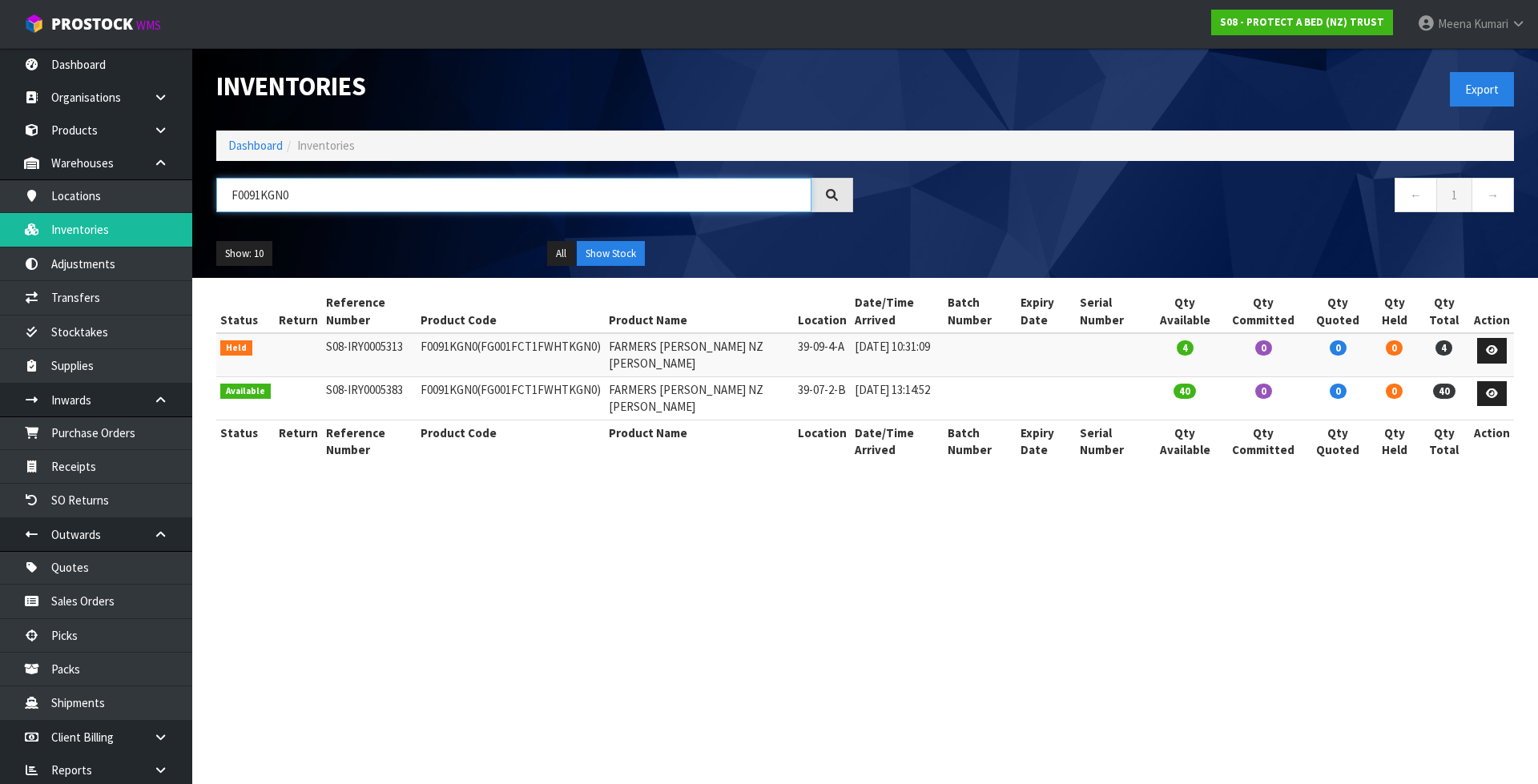
type input "F0091KGN0"
click at [234, 146] on link "Dashboard" at bounding box center [255, 145] width 54 height 15
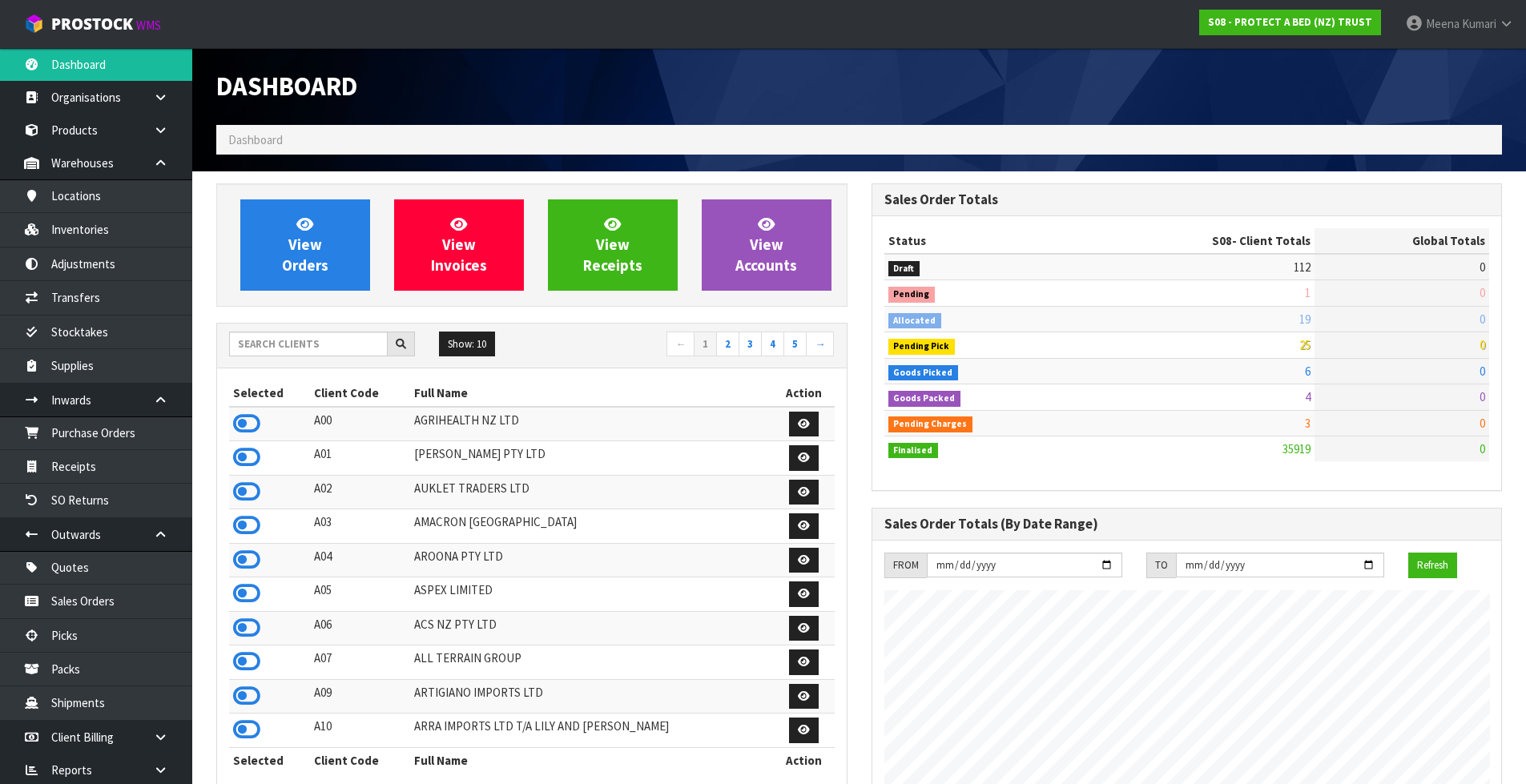
scroll to position [999, 655]
click at [296, 350] on input "text" at bounding box center [308, 344] width 159 height 24
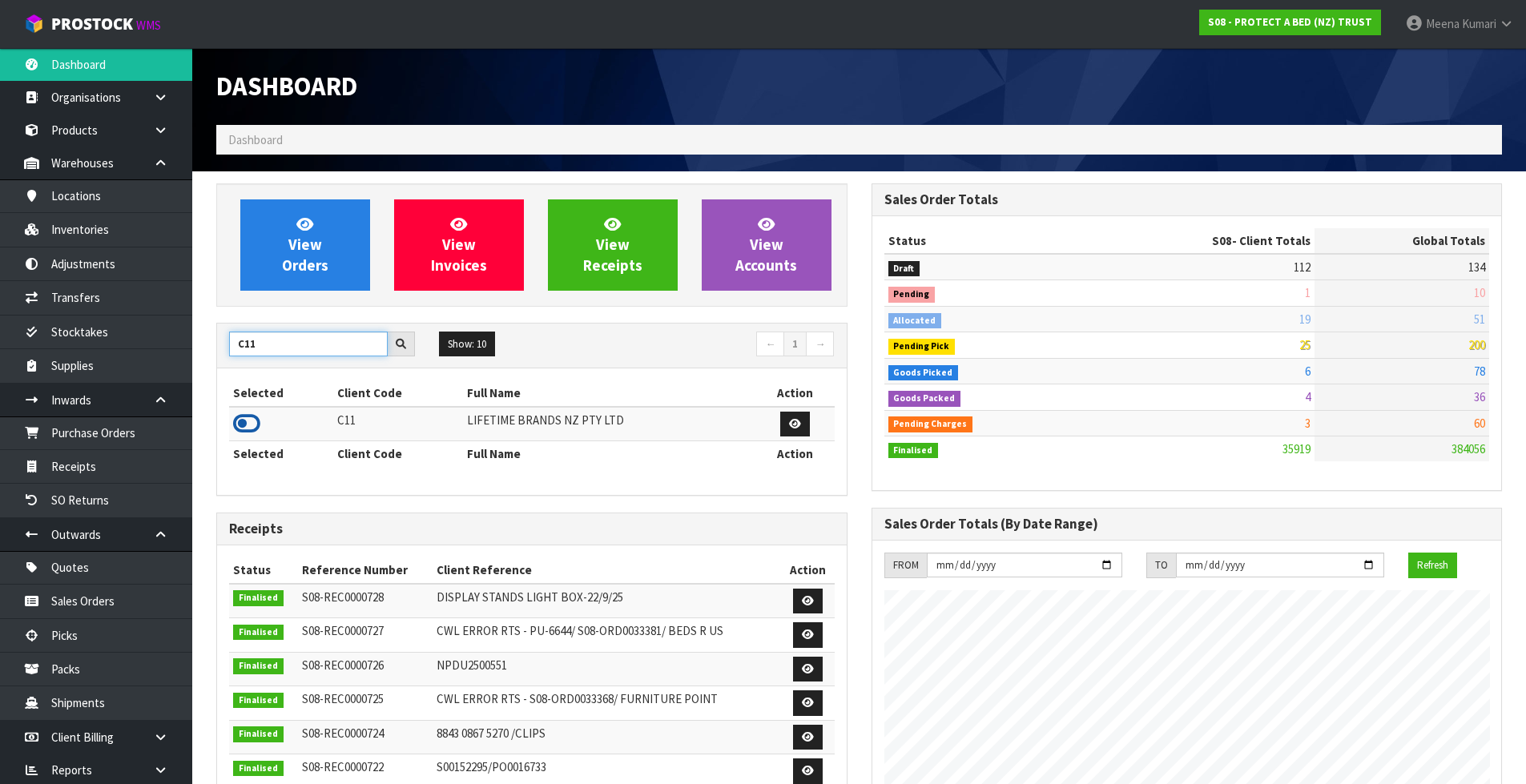
type input "C11"
click at [249, 429] on icon at bounding box center [247, 424] width 27 height 24
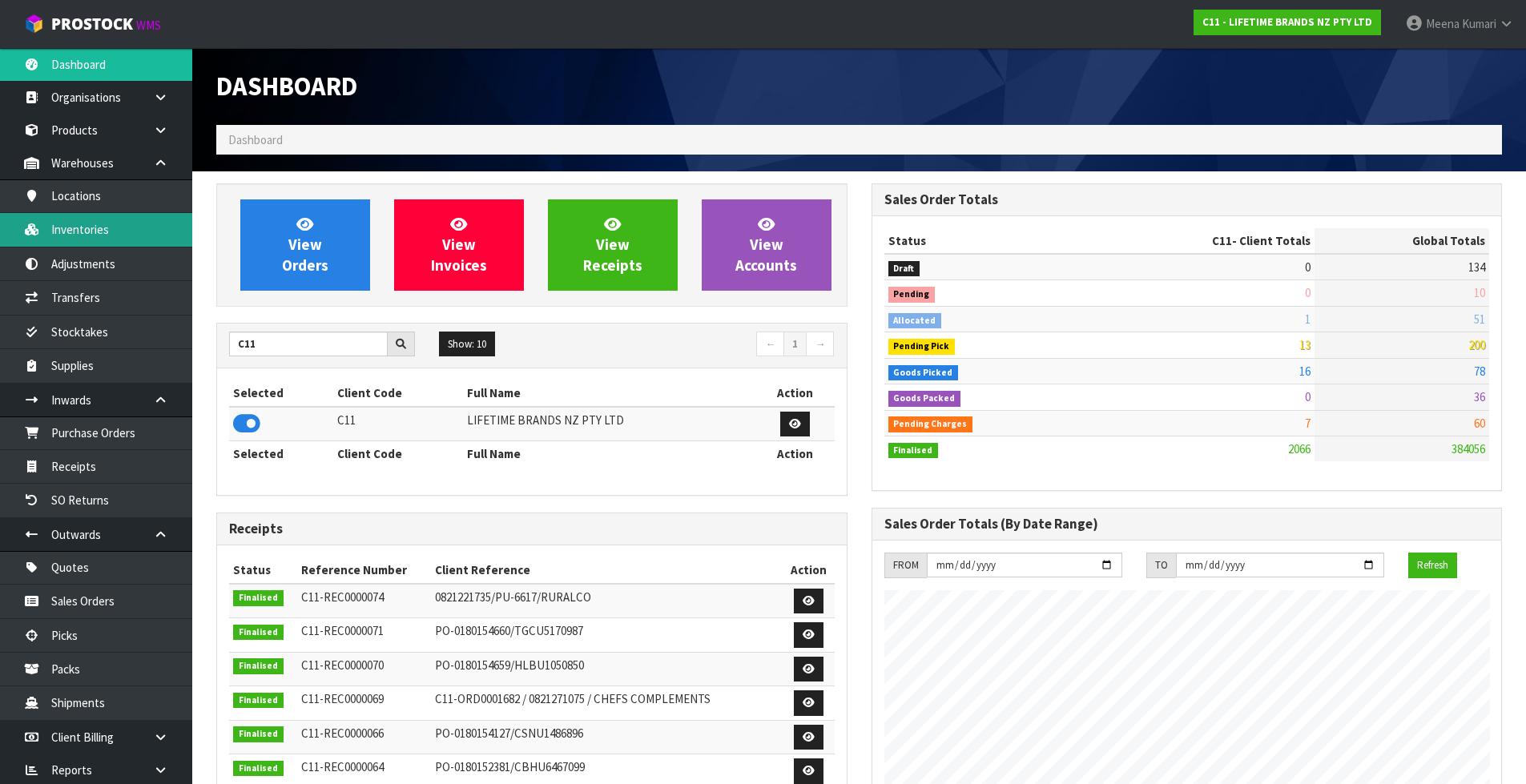
click at [113, 244] on link "Inventories" at bounding box center [96, 229] width 192 height 33
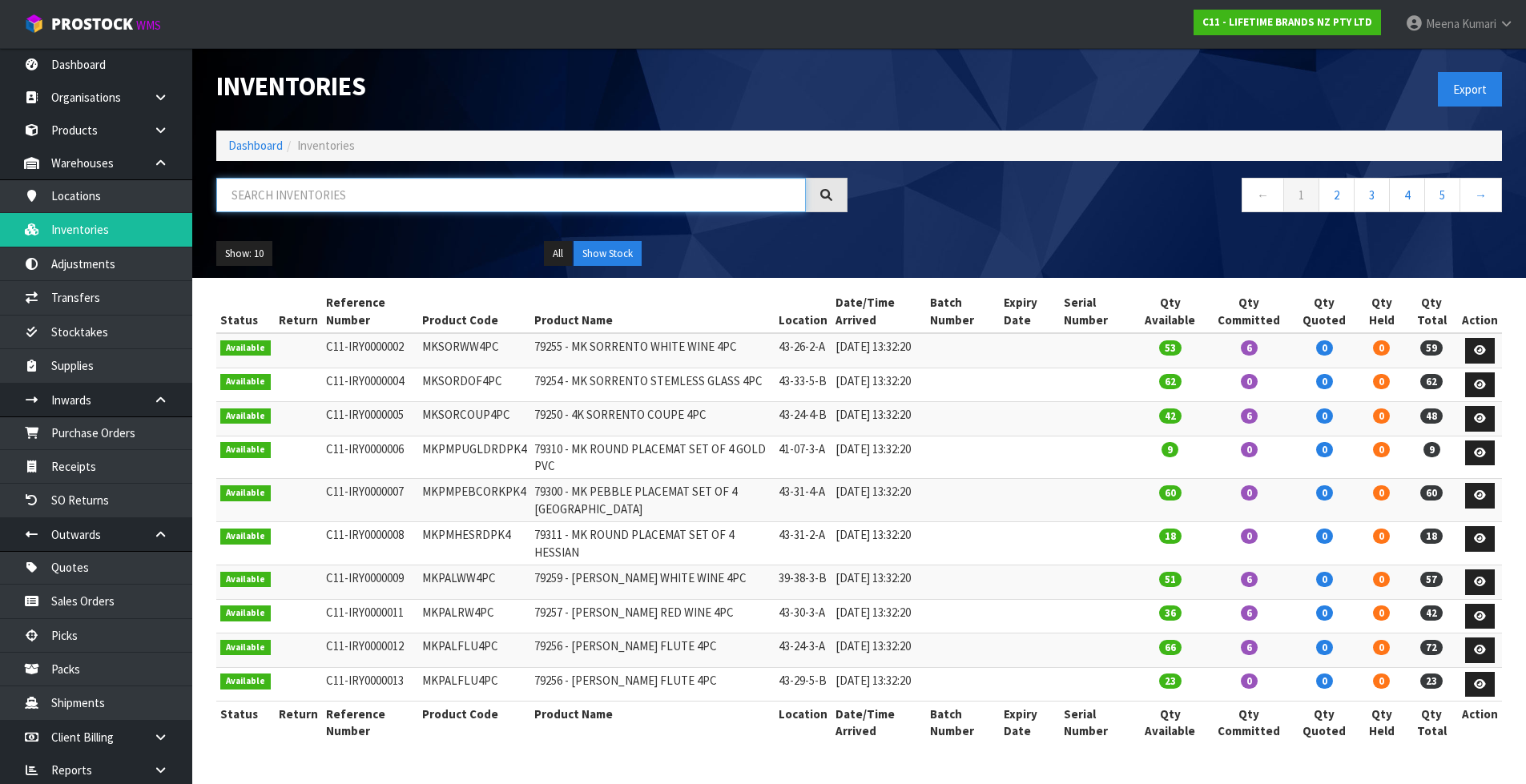
click at [359, 199] on input "text" at bounding box center [511, 195] width 590 height 35
paste input "HGMCCAKEPOPSCOOP"
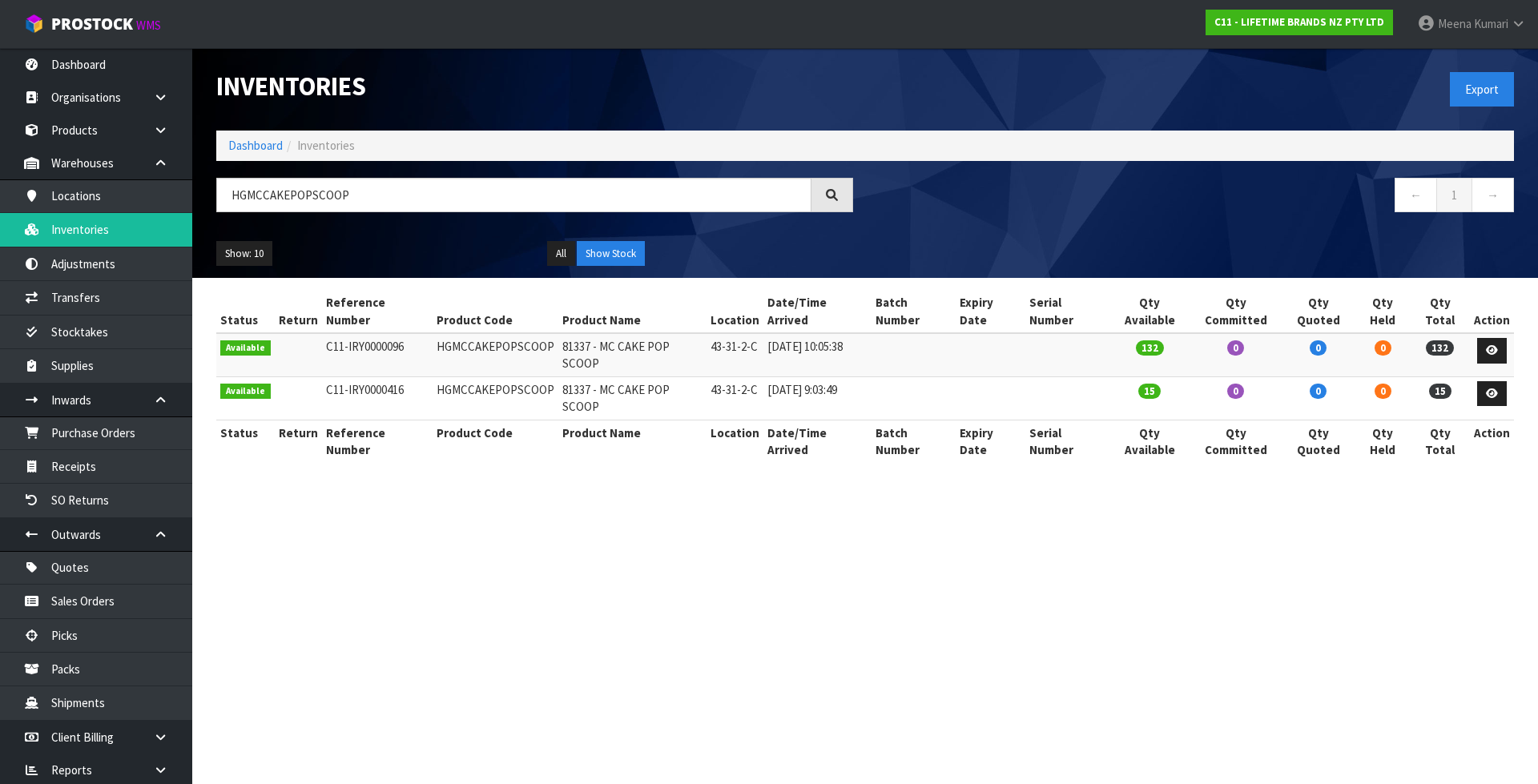
click at [1171, 615] on section "Inventories Export Dashboard Inventories HGMCCAKEPOPSCOOP ← 1 → Show: 10 5 10 2…" at bounding box center [769, 392] width 1538 height 784
drag, startPoint x: 356, startPoint y: 193, endPoint x: 225, endPoint y: 188, distance: 131.1
click at [225, 188] on input "HGMCCAKEPOPSCOOP" at bounding box center [514, 195] width 595 height 35
paste input "KCMCTRAYNS26HK"
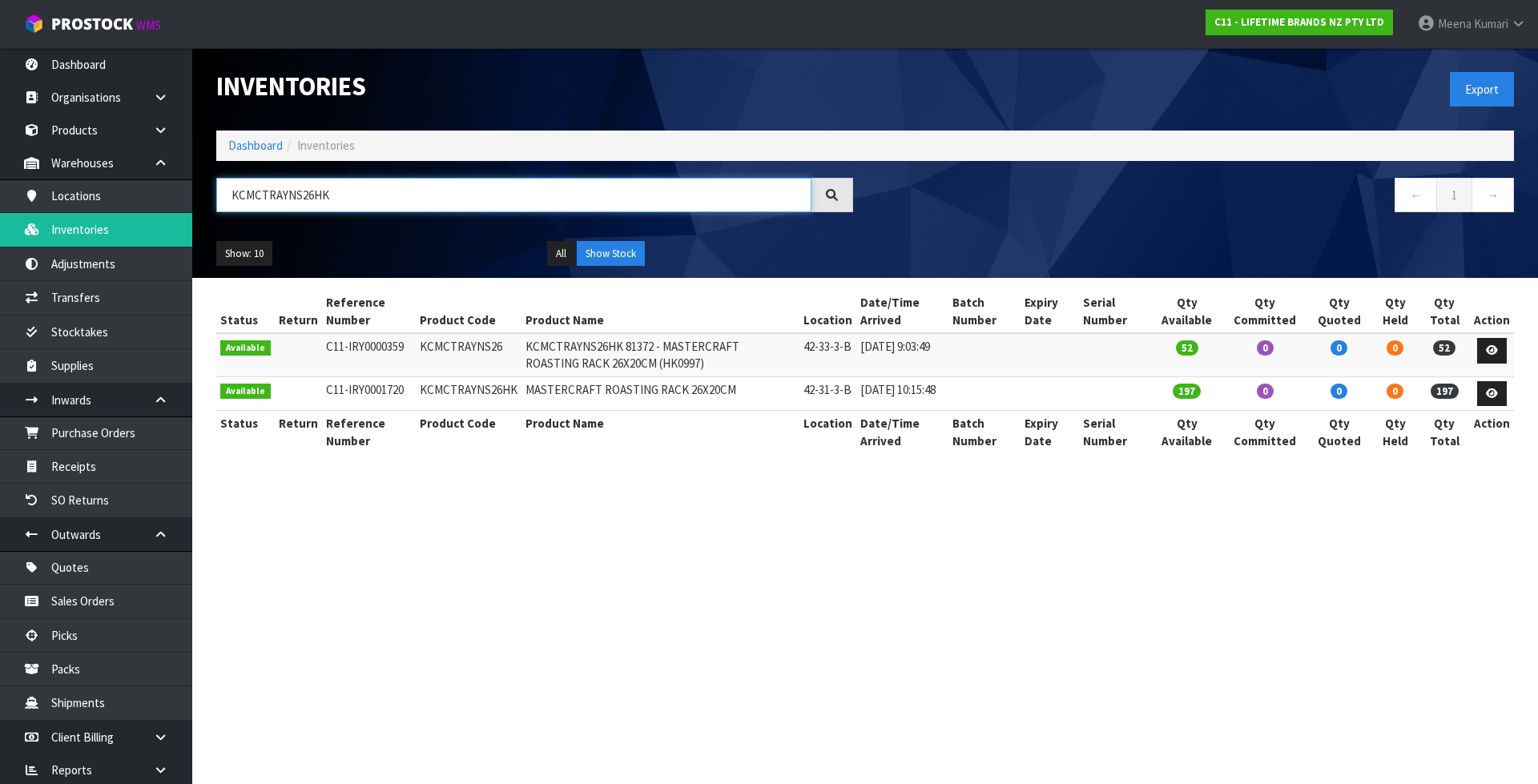
type input "KCMCTRAYNS26HK"
click at [102, 128] on link "Products" at bounding box center [96, 129] width 192 height 33
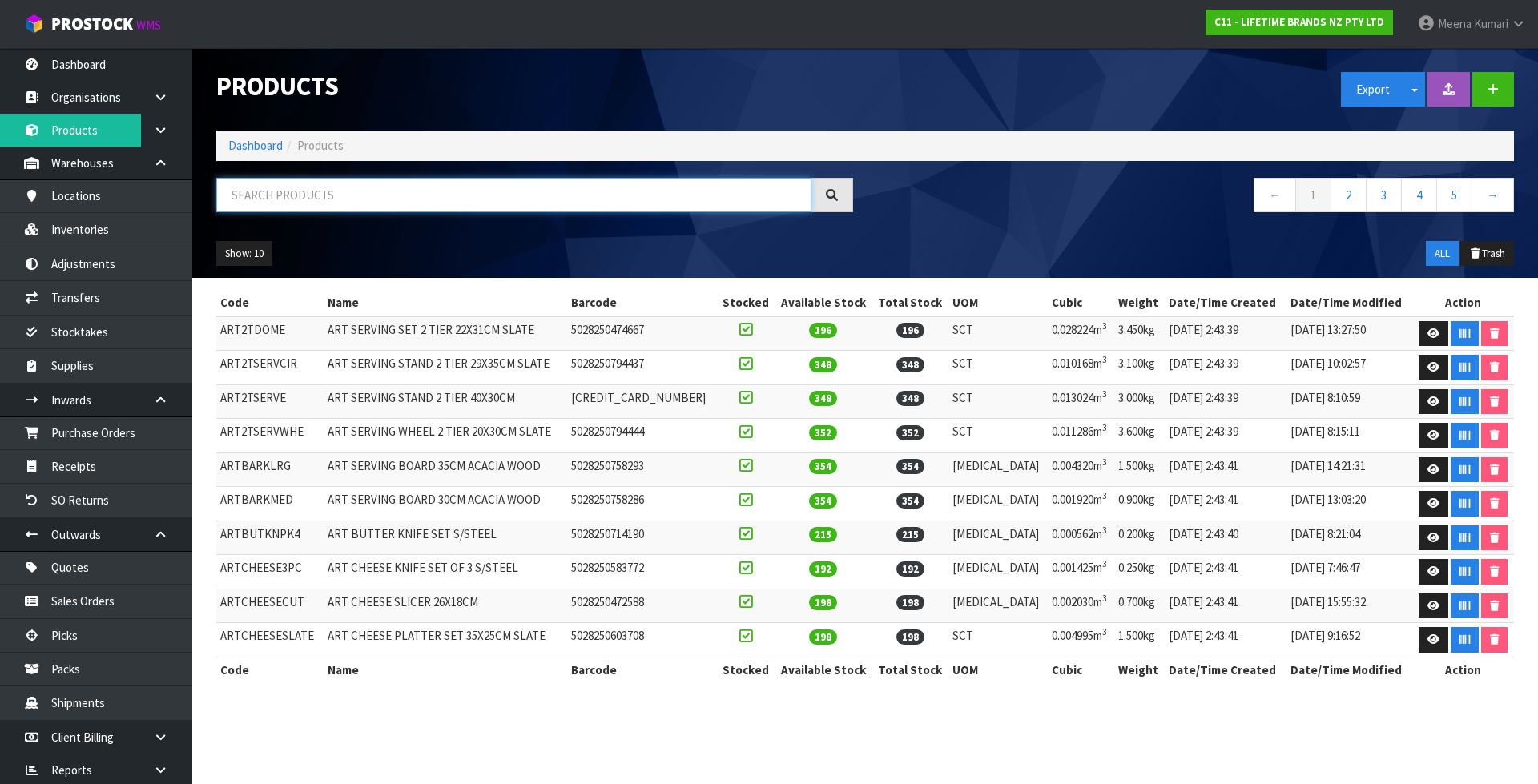
click at [327, 184] on input "text" at bounding box center [514, 195] width 595 height 35
paste input "KCMCTRAYNS26HK"
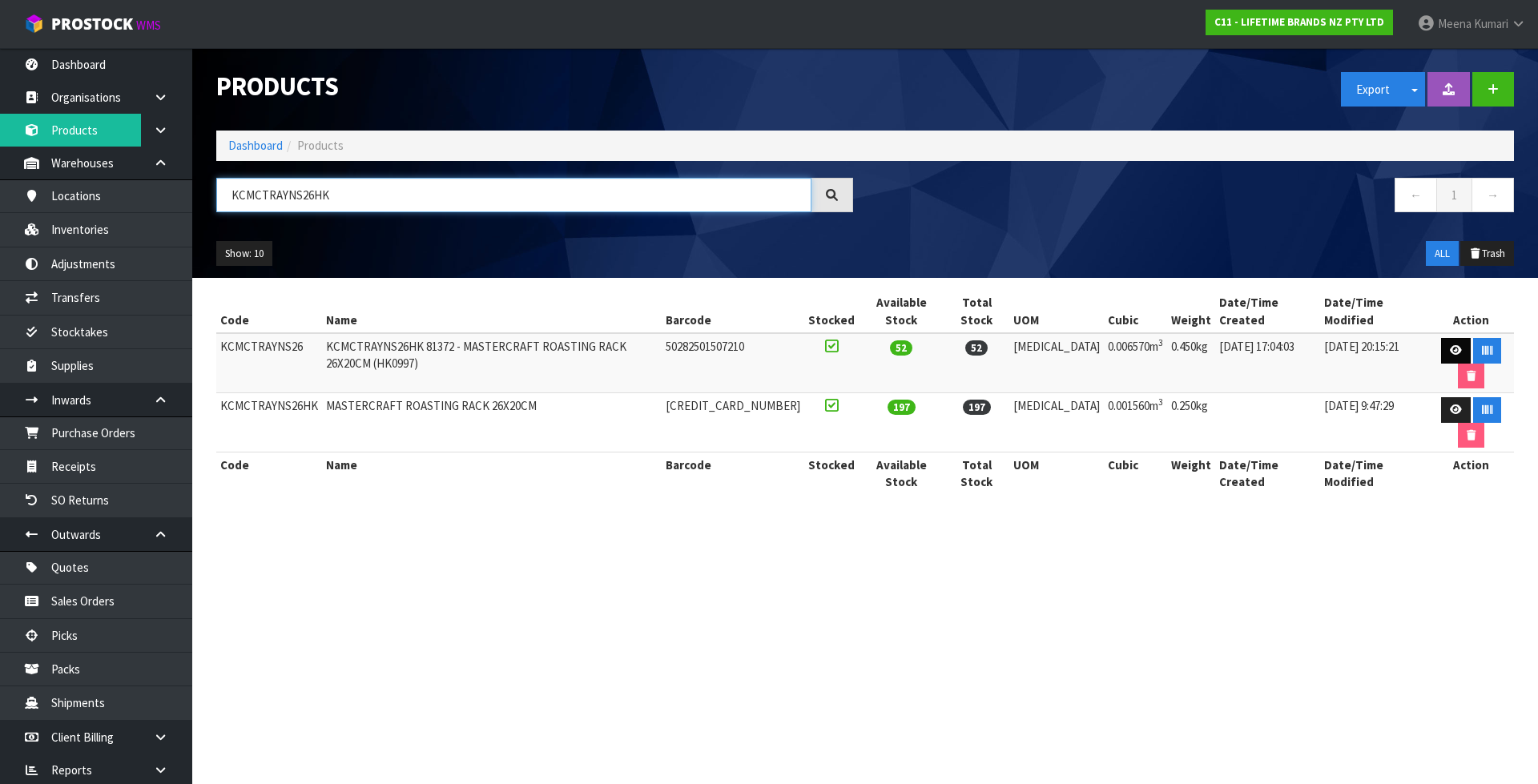
type input "KCMCTRAYNS26HK"
click at [1450, 345] on icon at bounding box center [1455, 350] width 12 height 10
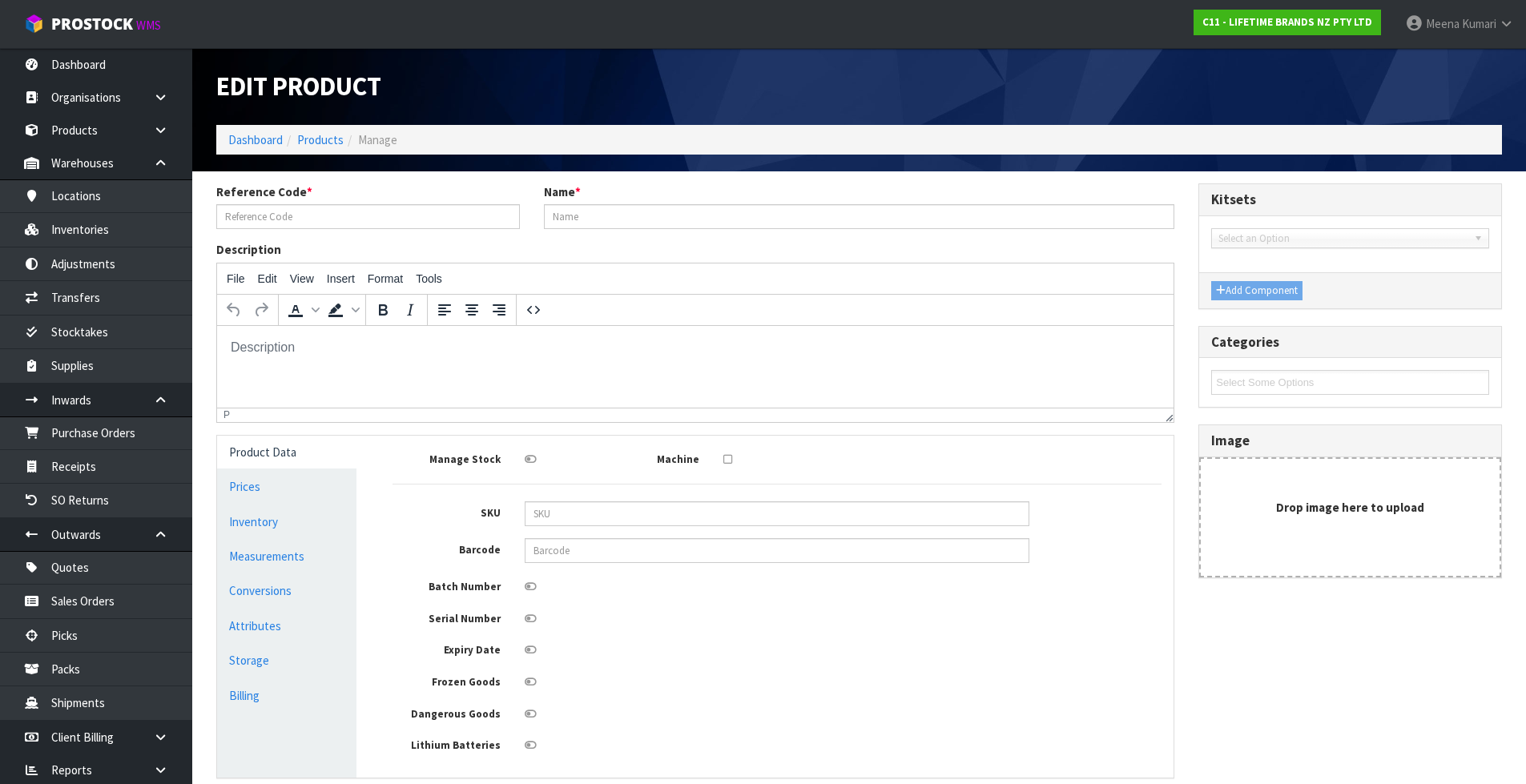
type input "KCMCTRAYNS26"
type input "KCMCTRAYNS26HK 81372 - MASTERCRAFT ROASTING RACK 26X20CM (HK0997)"
type input "50282501507210"
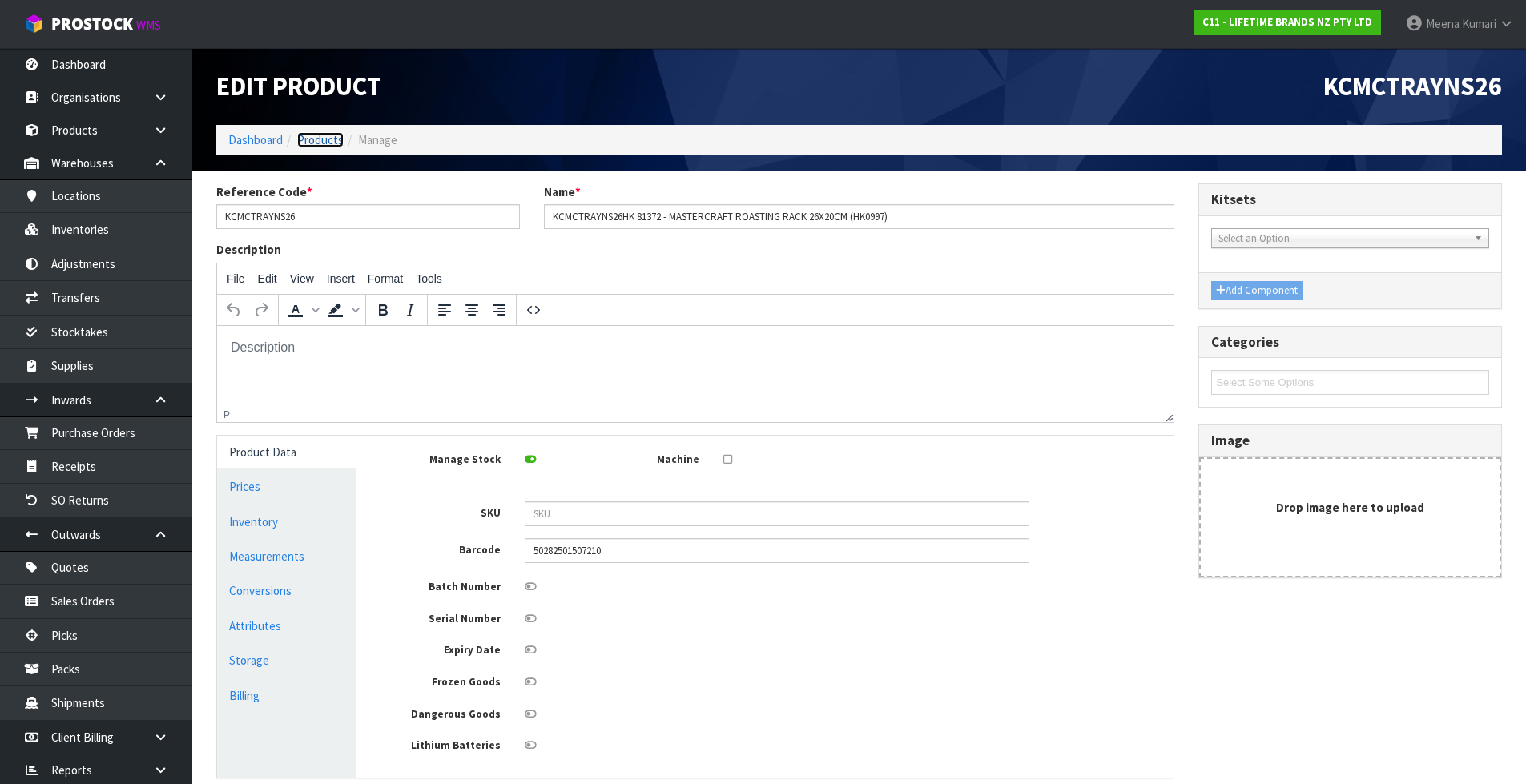
click at [327, 143] on link "Products" at bounding box center [321, 140] width 47 height 15
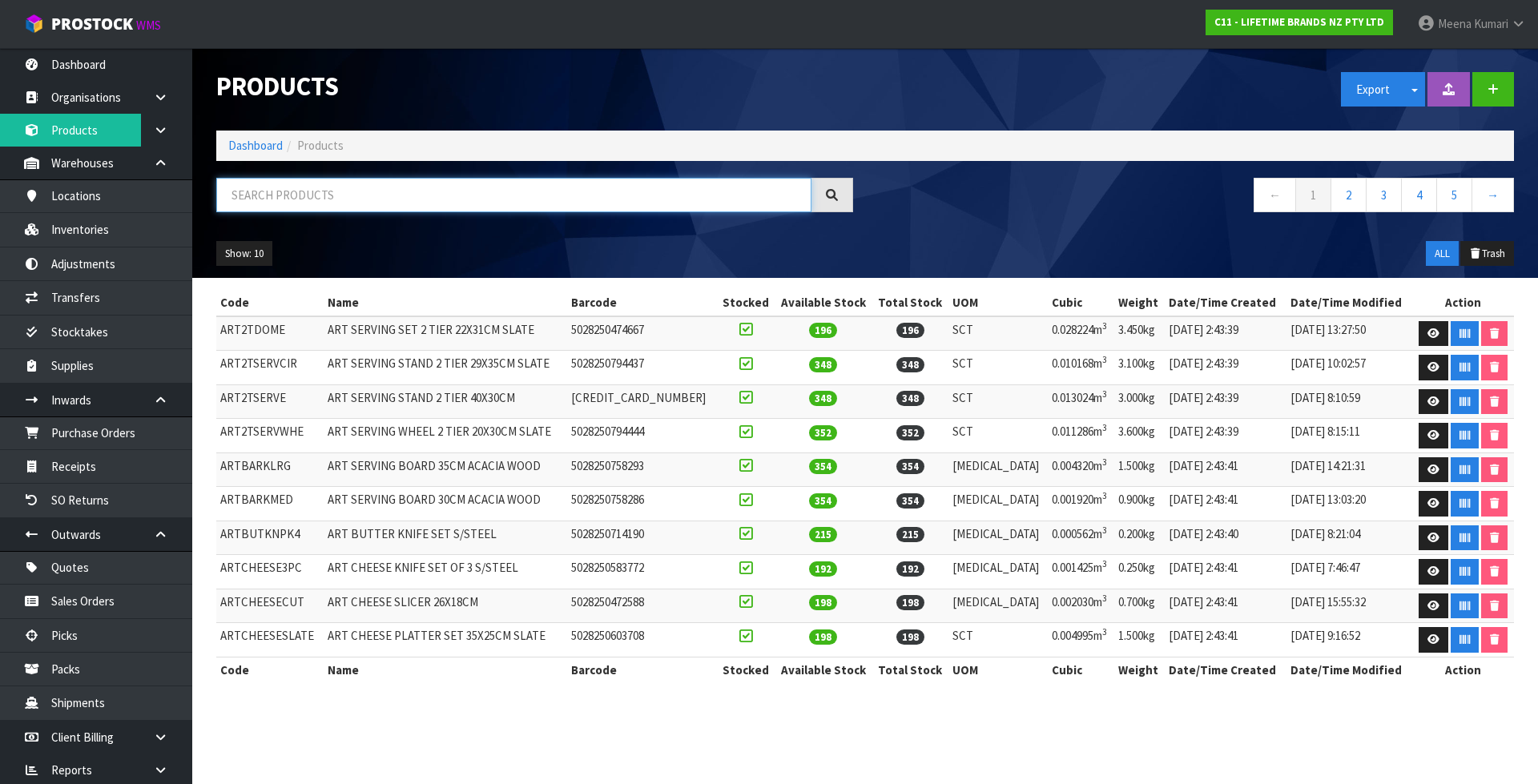
click at [333, 206] on input "text" at bounding box center [514, 195] width 595 height 35
paste input "KCMCTRAYNS26HK"
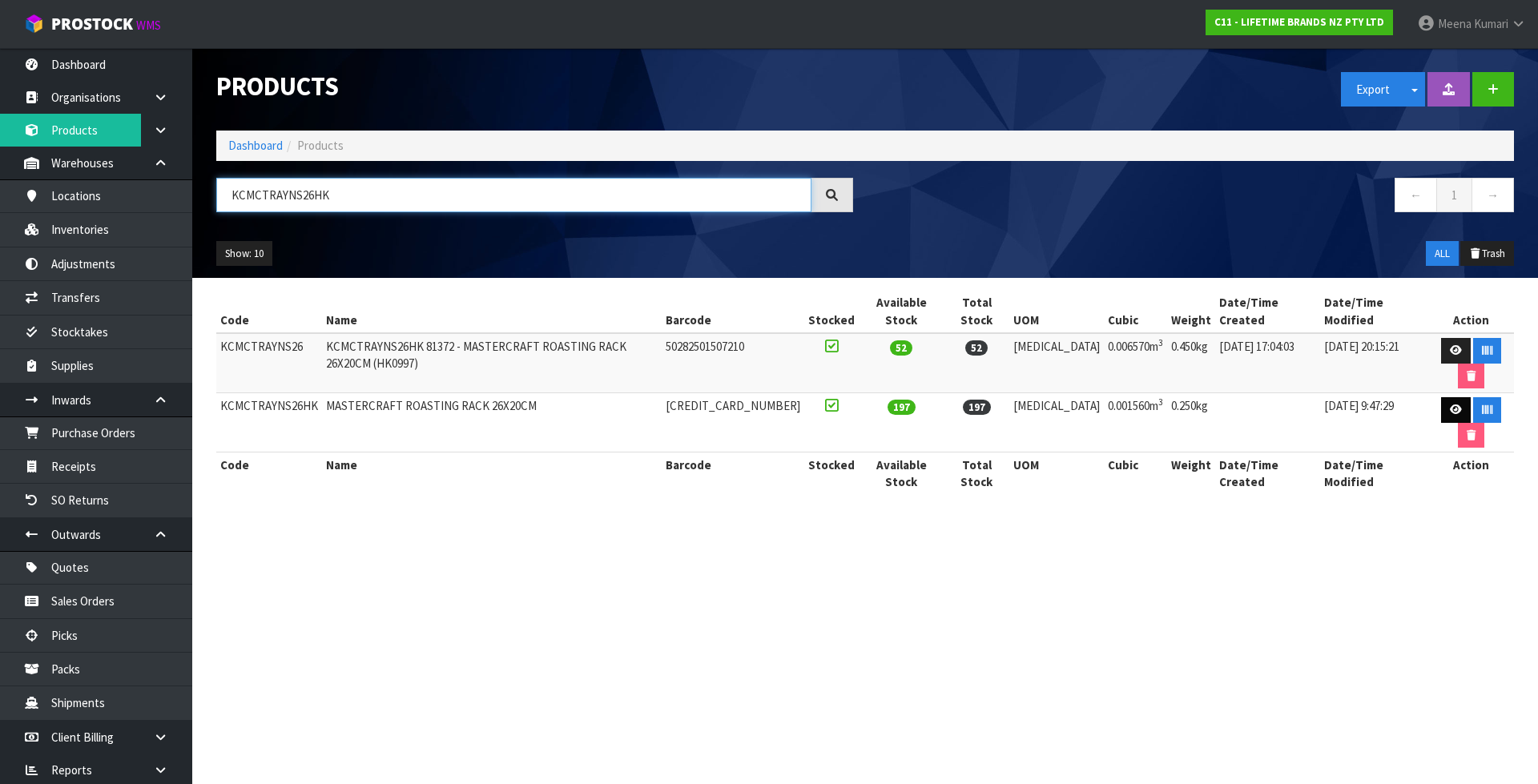
type input "KCMCTRAYNS26HK"
click at [1450, 404] on icon at bounding box center [1455, 409] width 12 height 10
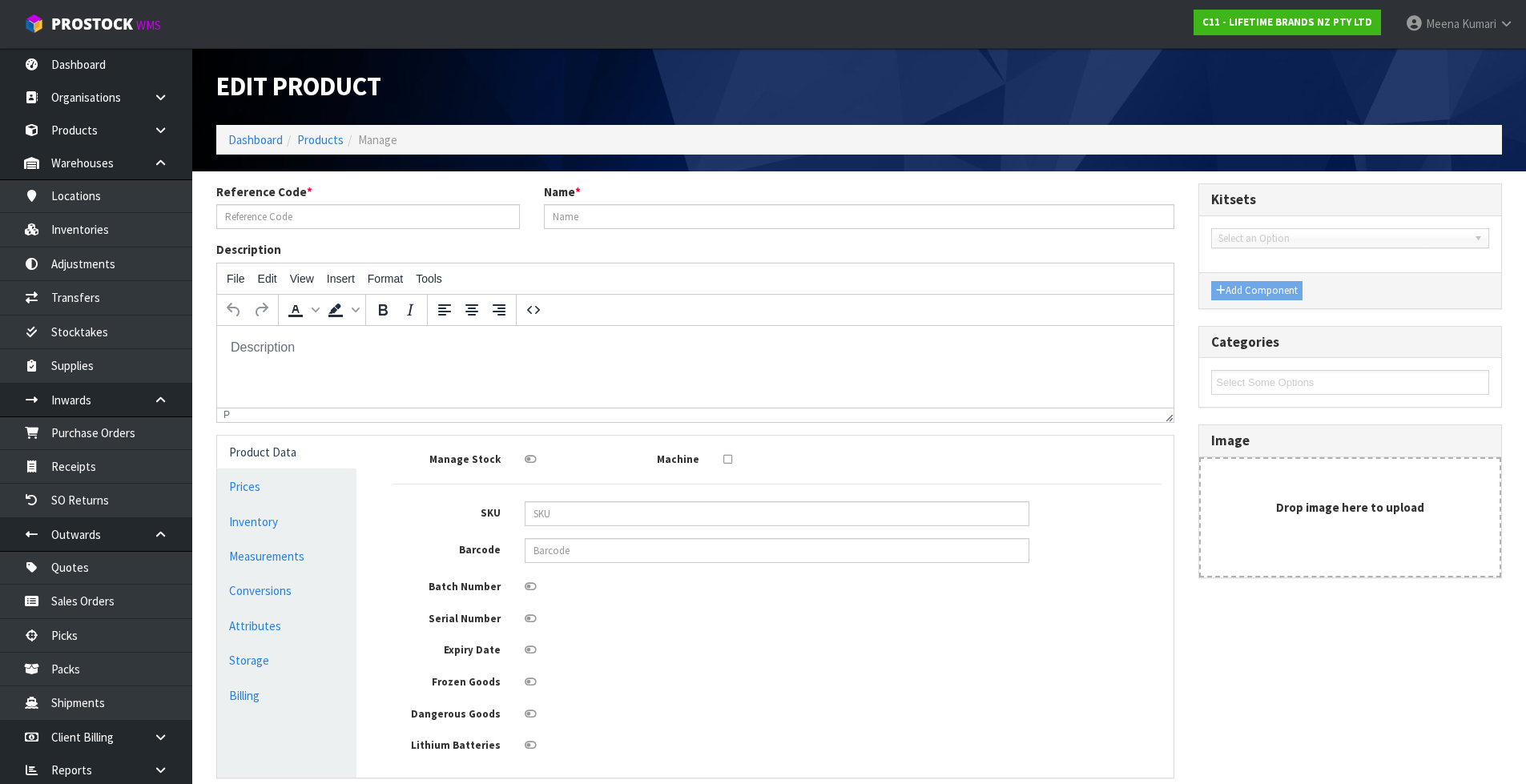
type input "KCMCTRAYNS26HK"
type input "MASTERCRAFT ROASTING RACK 26X20CM"
type input "[CREDIT_CARD_NUMBER]"
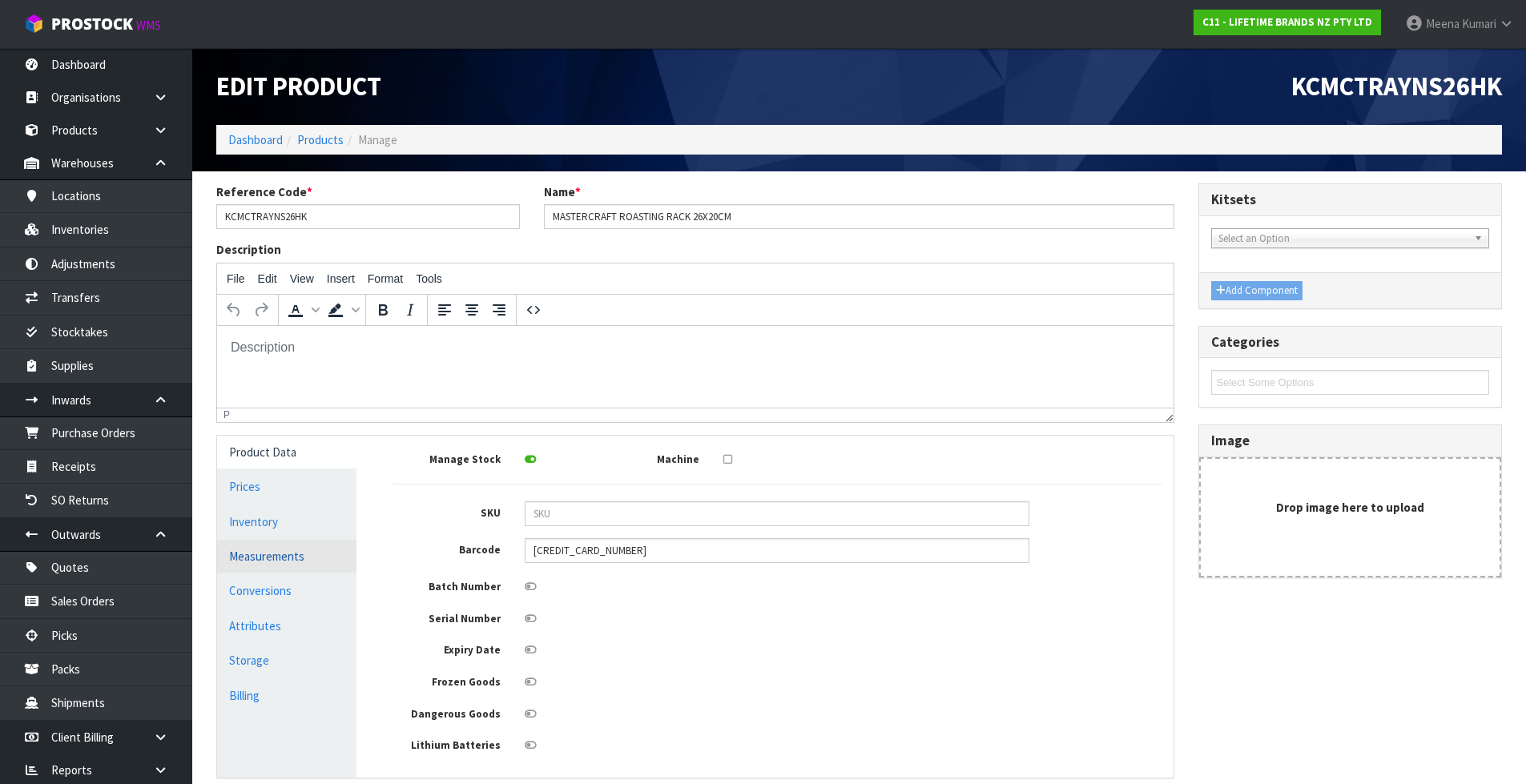
click at [306, 559] on link "Measurements" at bounding box center [286, 556] width 140 height 33
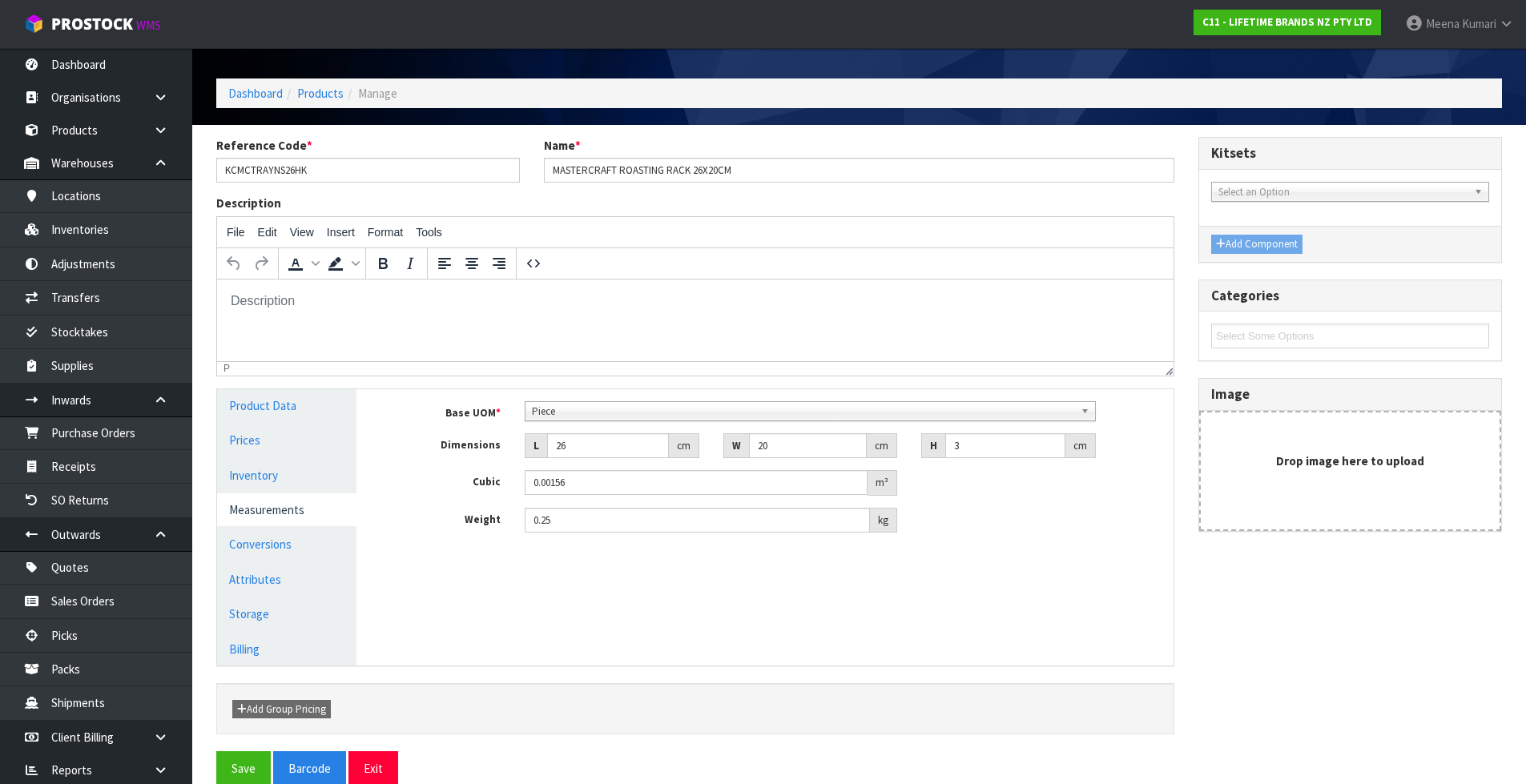
scroll to position [73, 0]
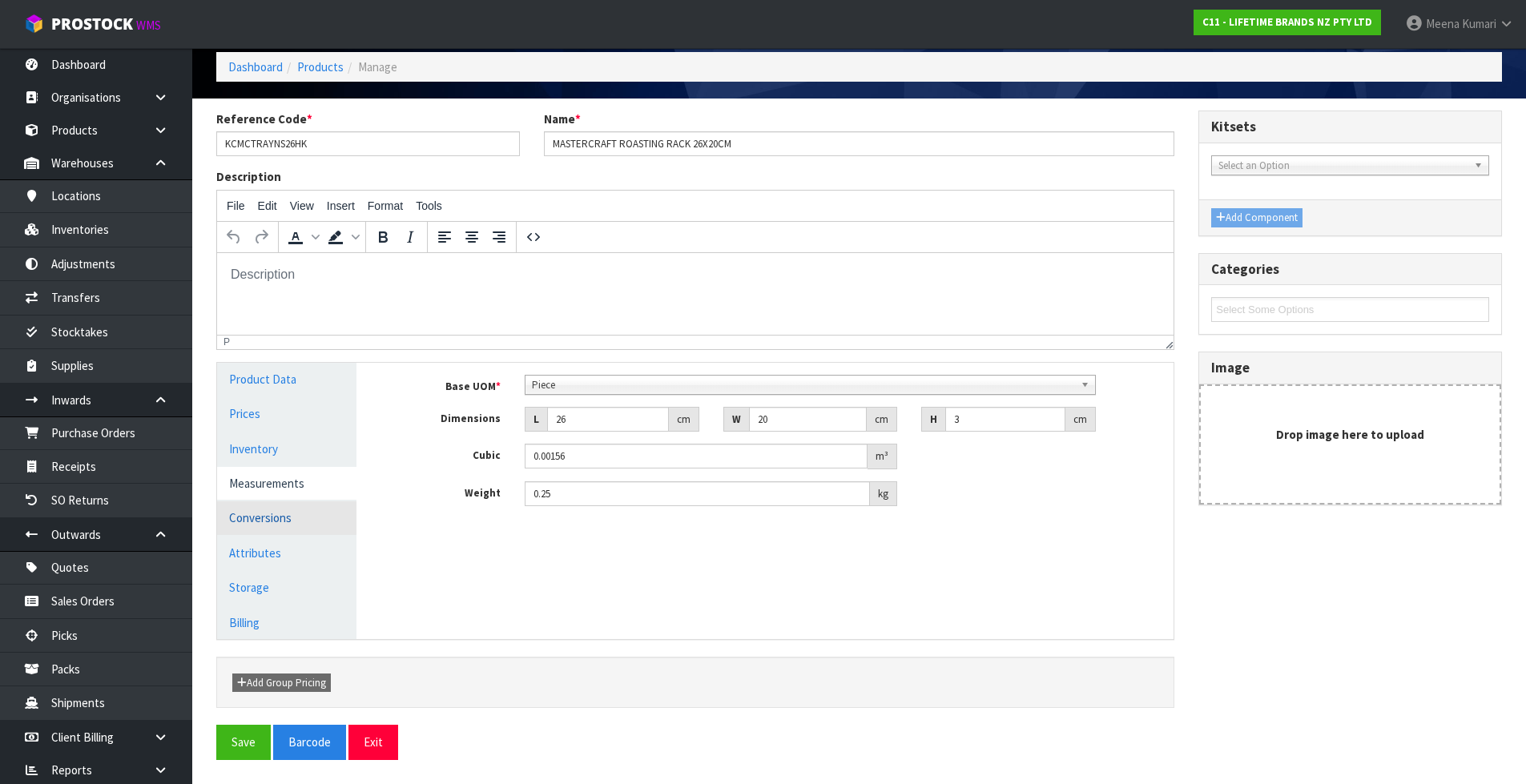
click at [295, 526] on link "Conversions" at bounding box center [286, 518] width 140 height 33
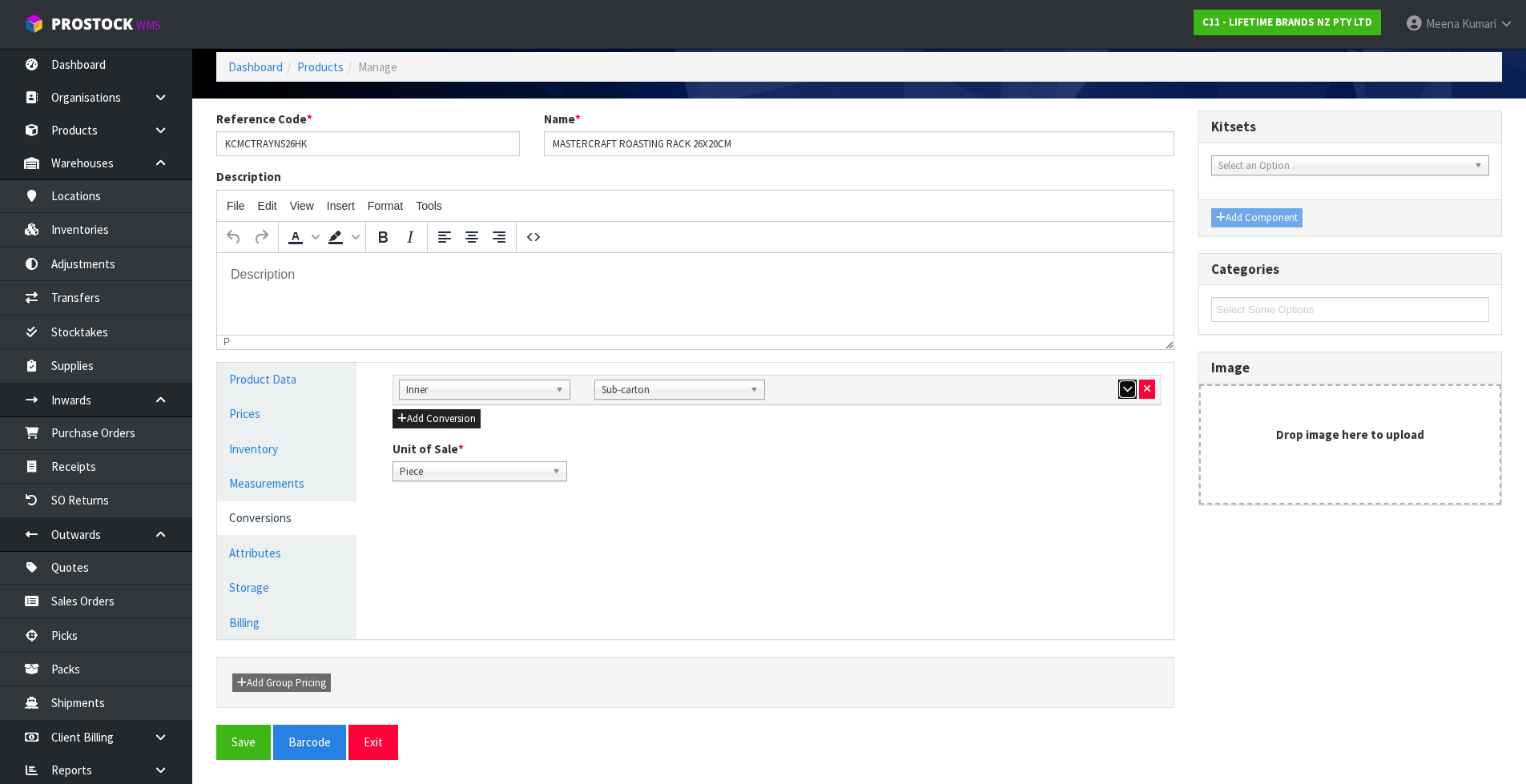
click at [1125, 386] on icon "button" at bounding box center [1126, 388] width 8 height 10
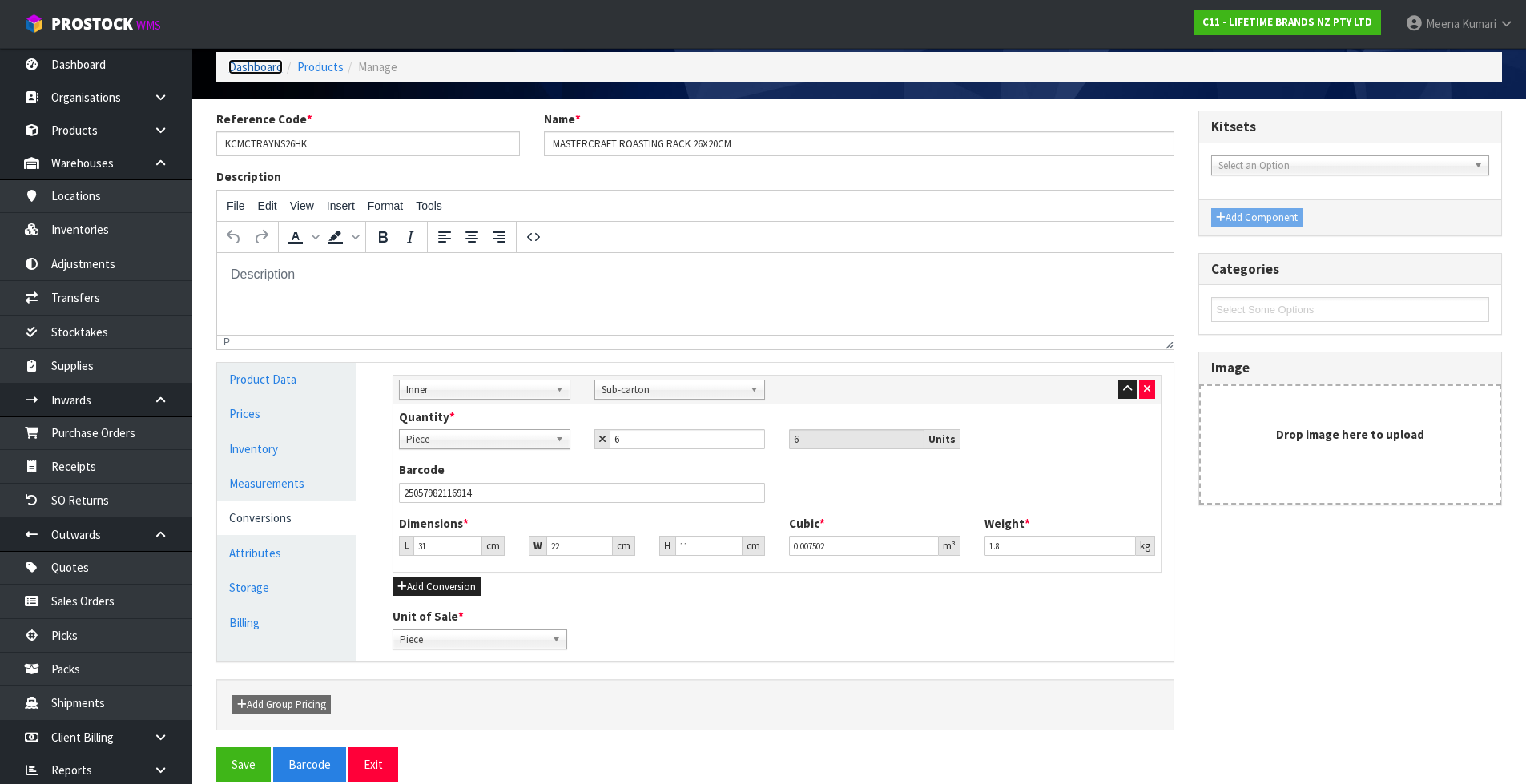
click at [242, 68] on link "Dashboard" at bounding box center [255, 67] width 54 height 15
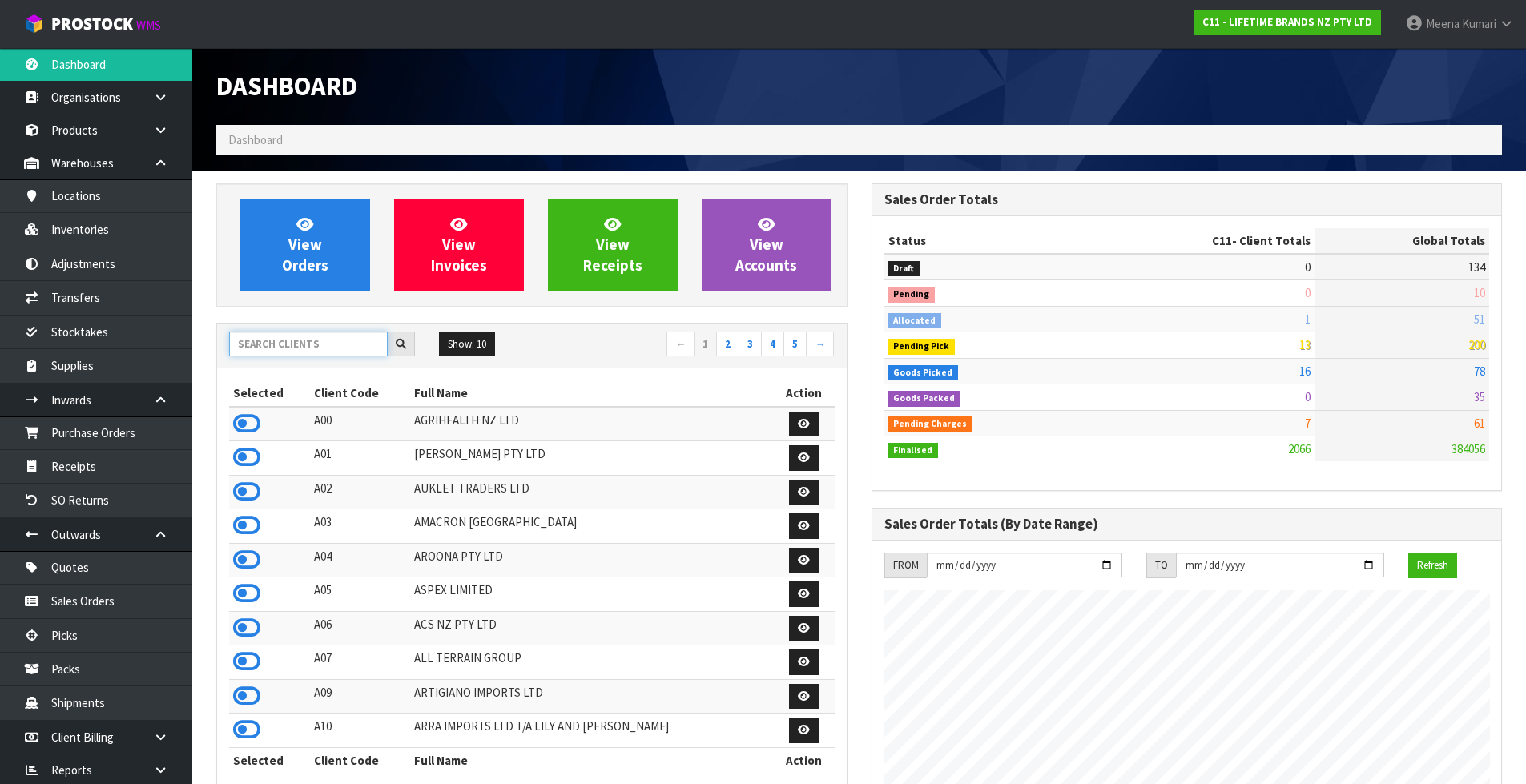
click at [320, 336] on input "text" at bounding box center [308, 344] width 159 height 24
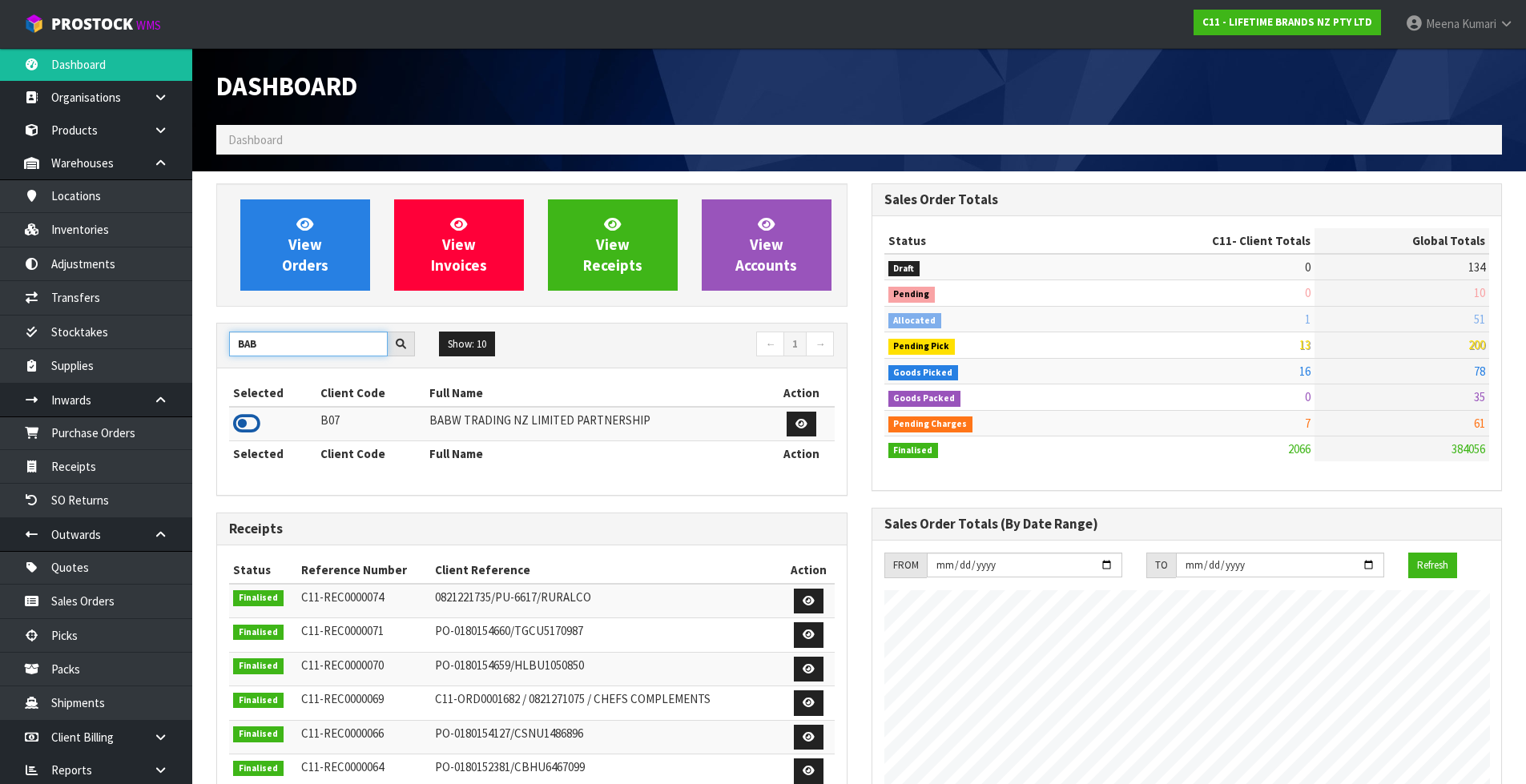
type input "BAB"
click at [255, 421] on icon at bounding box center [247, 424] width 27 height 24
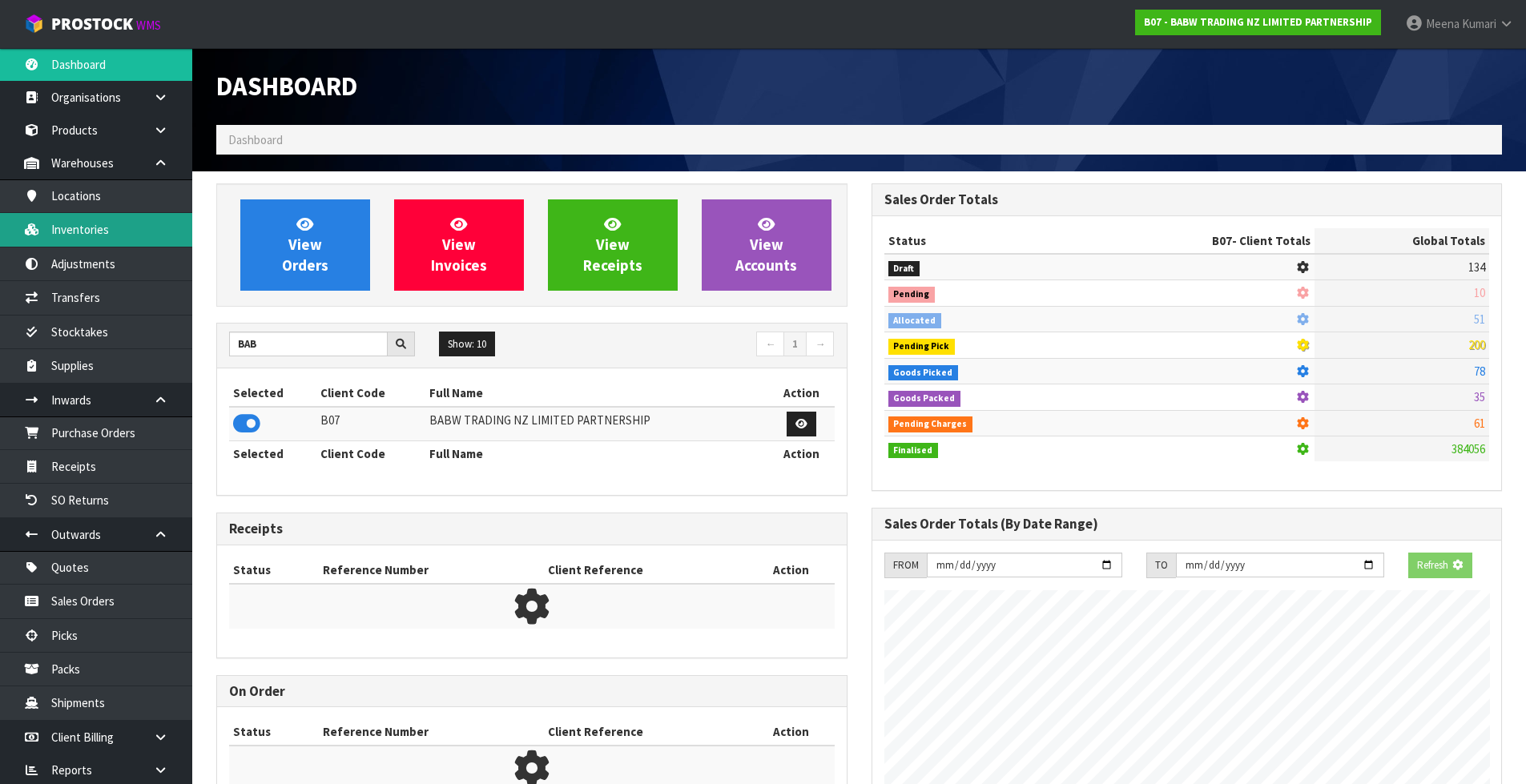
scroll to position [799843, 800293]
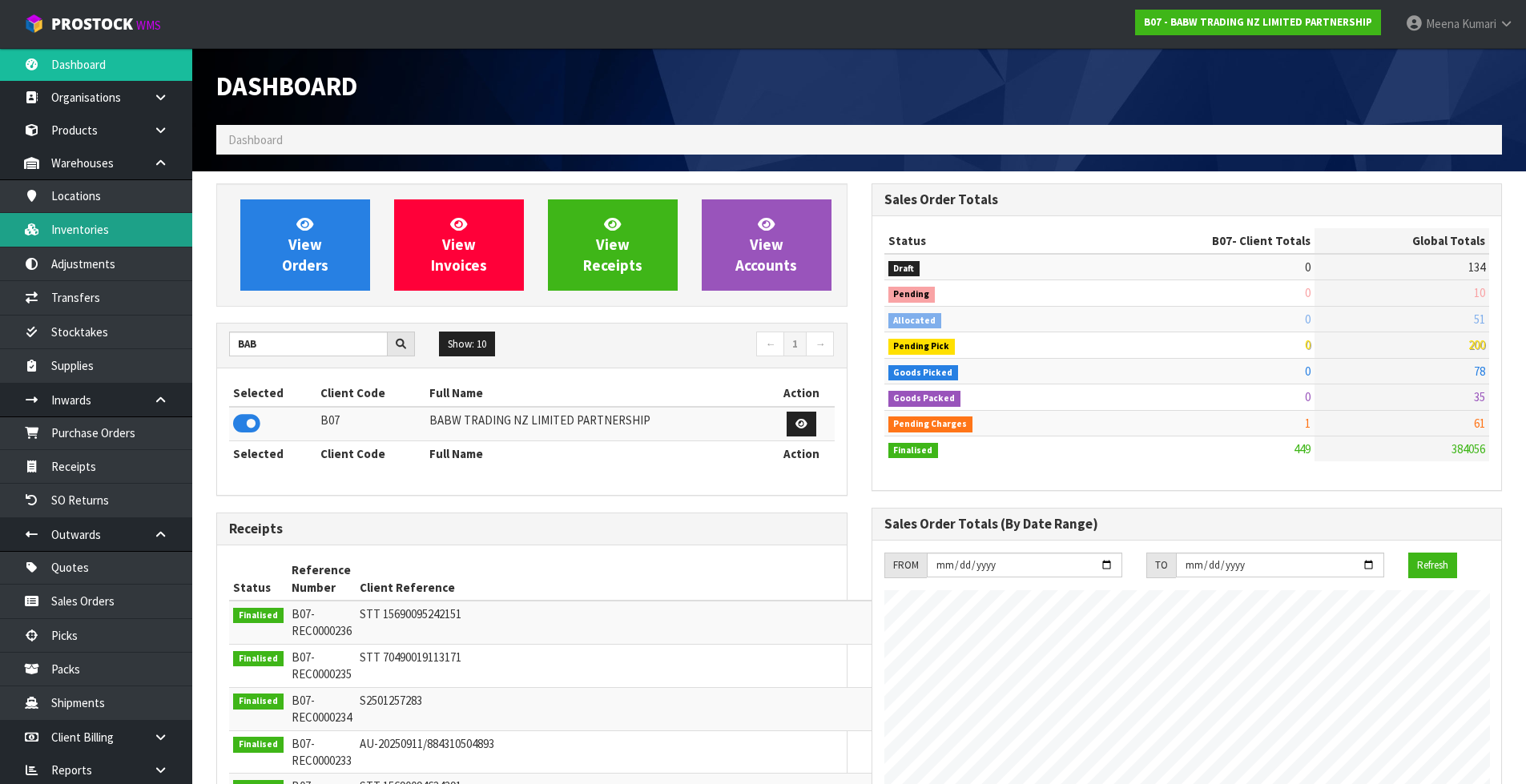
click at [118, 238] on link "Inventories" at bounding box center [96, 229] width 192 height 33
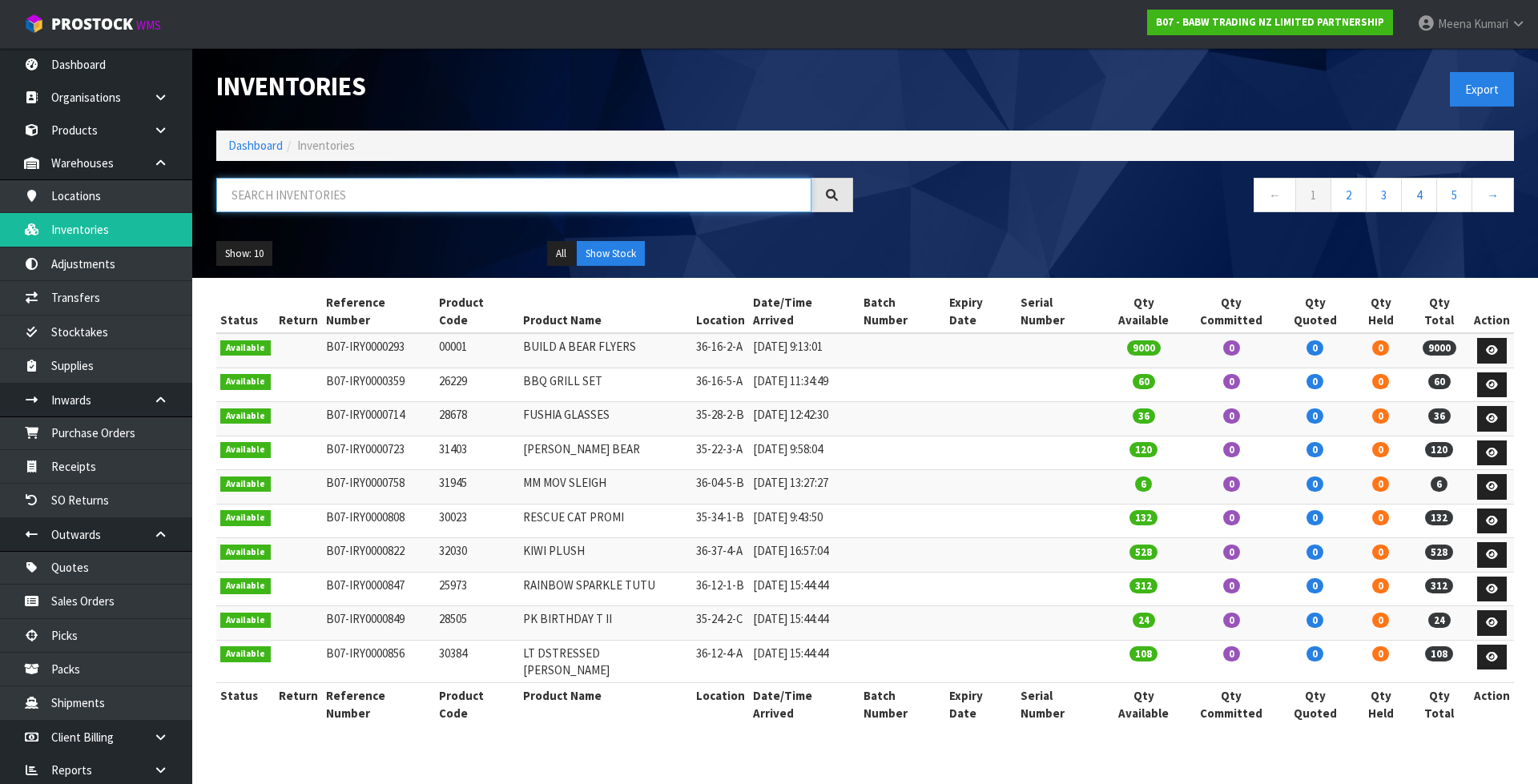
click at [439, 189] on input "text" at bounding box center [514, 195] width 595 height 35
paste input "25866"
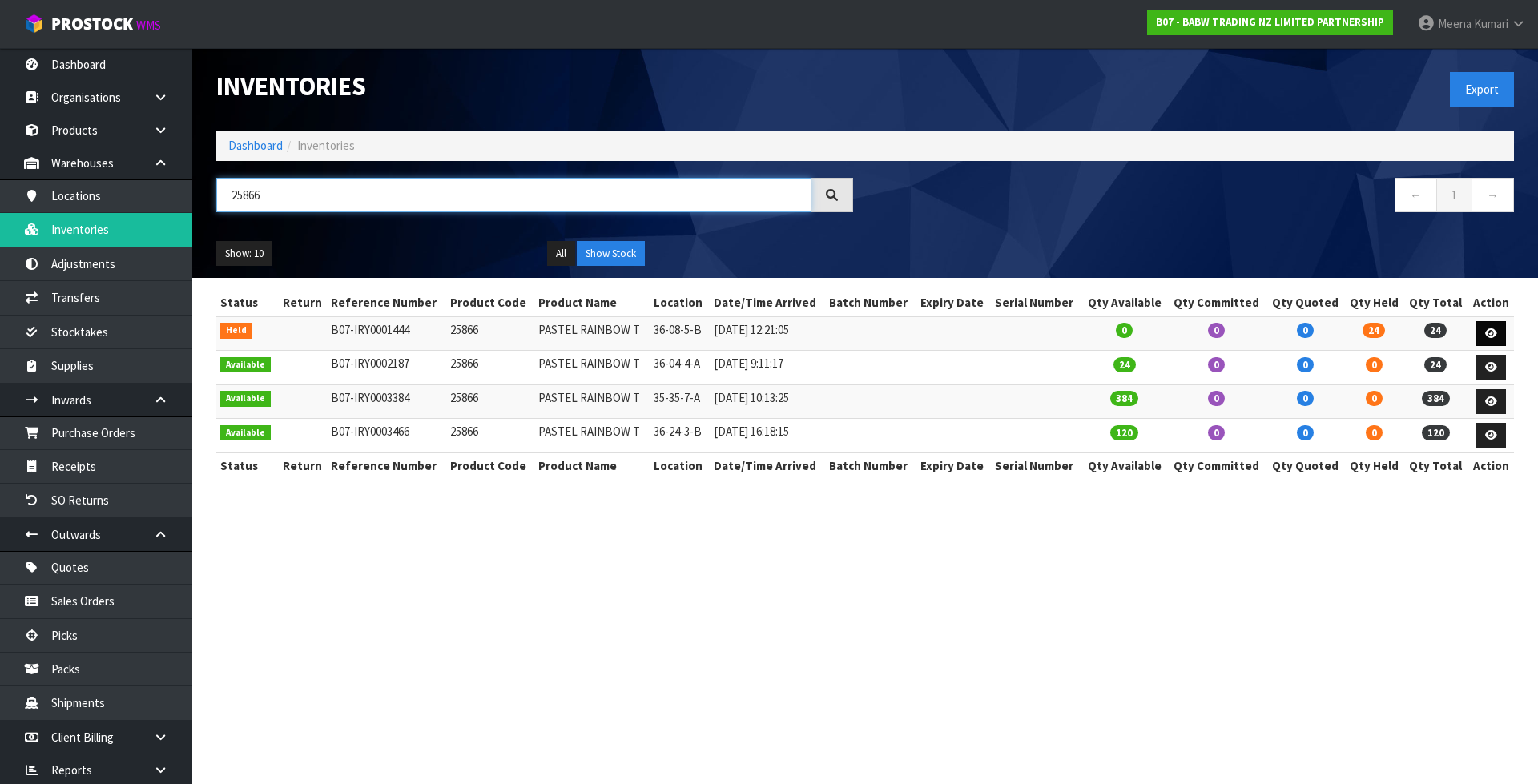
type input "25866"
click at [1491, 328] on icon at bounding box center [1490, 333] width 12 height 10
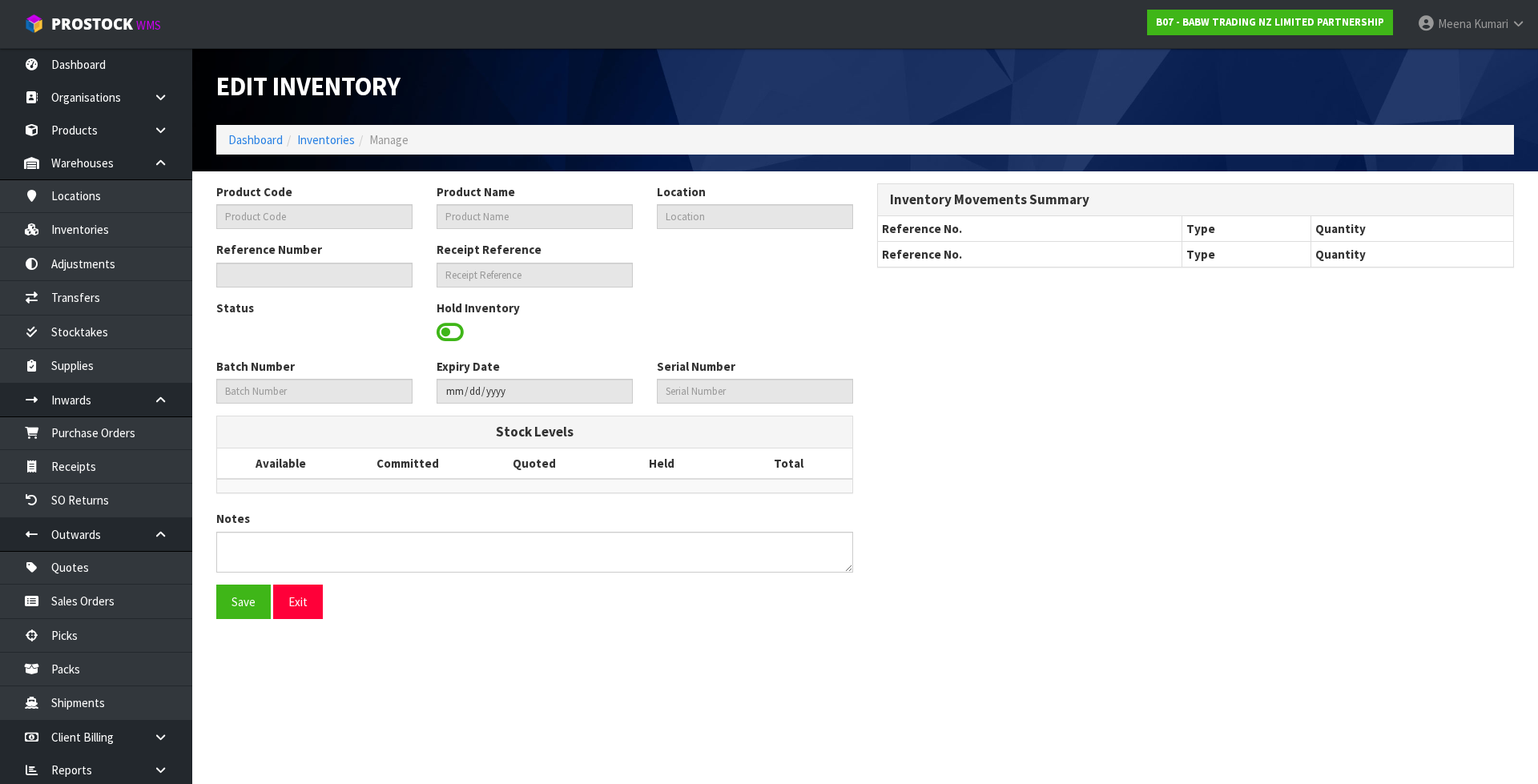
type input "25866"
type input "PASTEL RAINBOW T"
type input "36-08-5-B"
type input "B07-IRY0001444"
type input "B07-REC0000080"
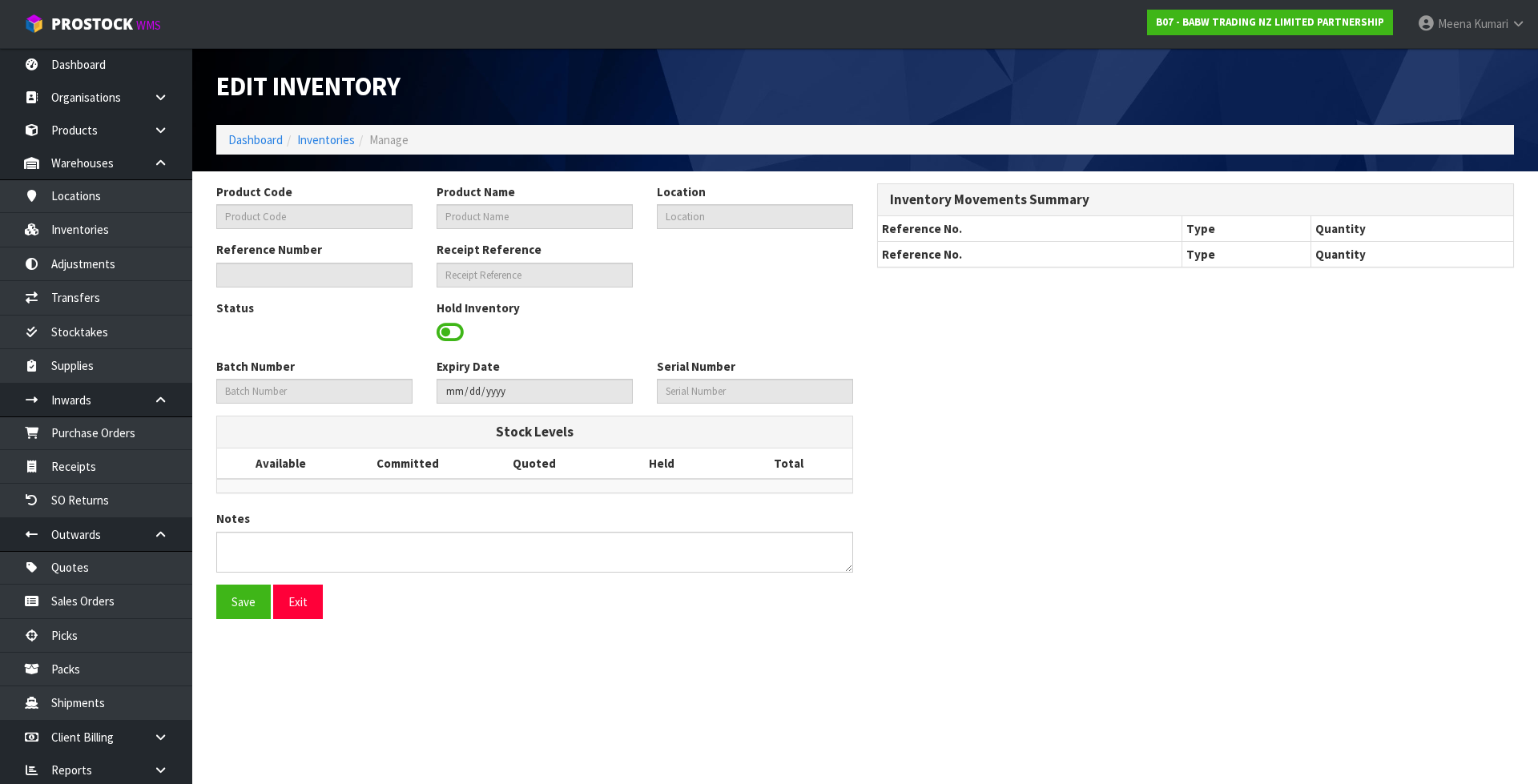
type textarea "PICKER COULD NOT LOCATE"
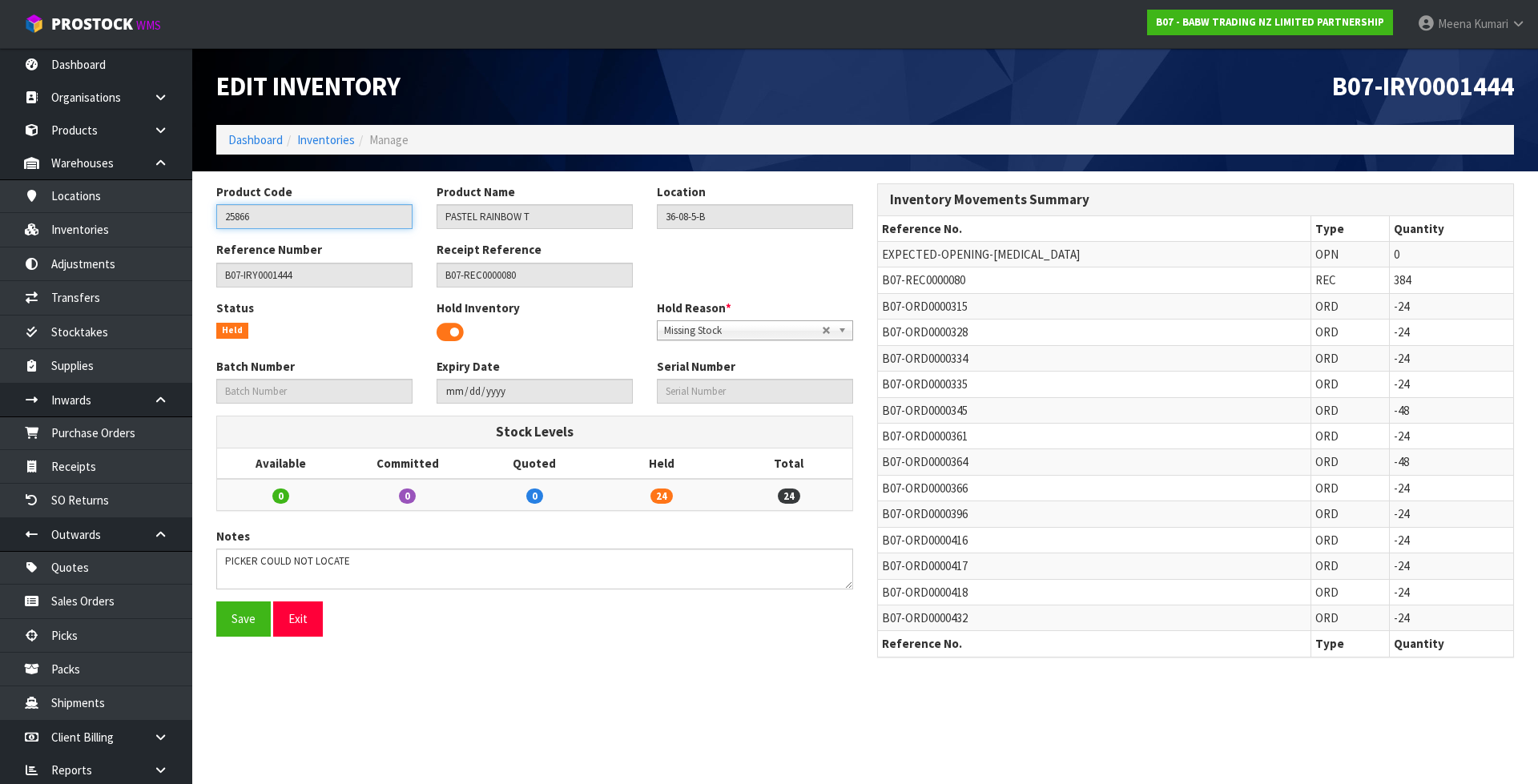
click at [269, 215] on input "25866" at bounding box center [314, 217] width 196 height 24
click at [114, 135] on link "Products" at bounding box center [96, 129] width 192 height 33
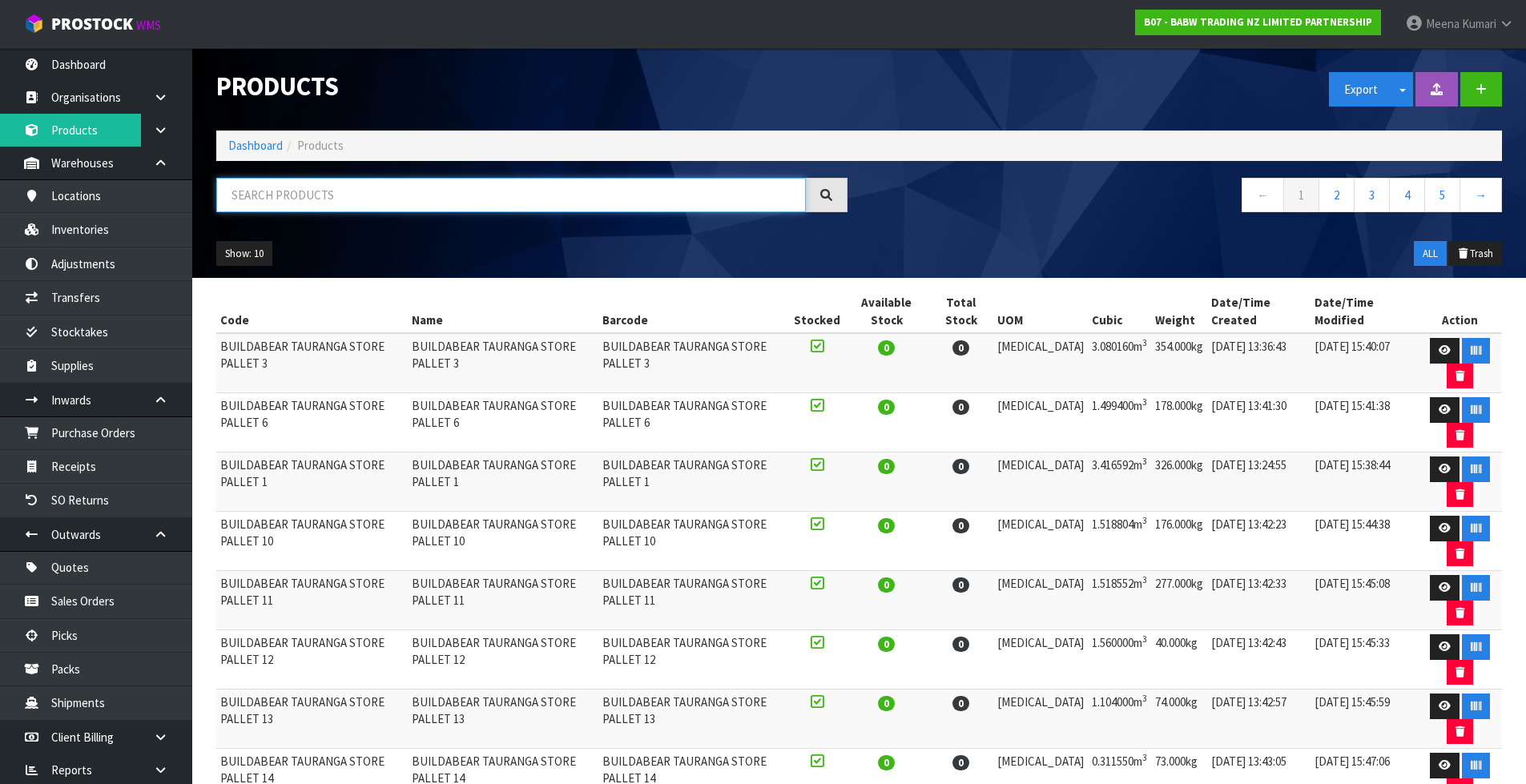
click at [278, 184] on input "text" at bounding box center [511, 195] width 590 height 35
paste input "25866"
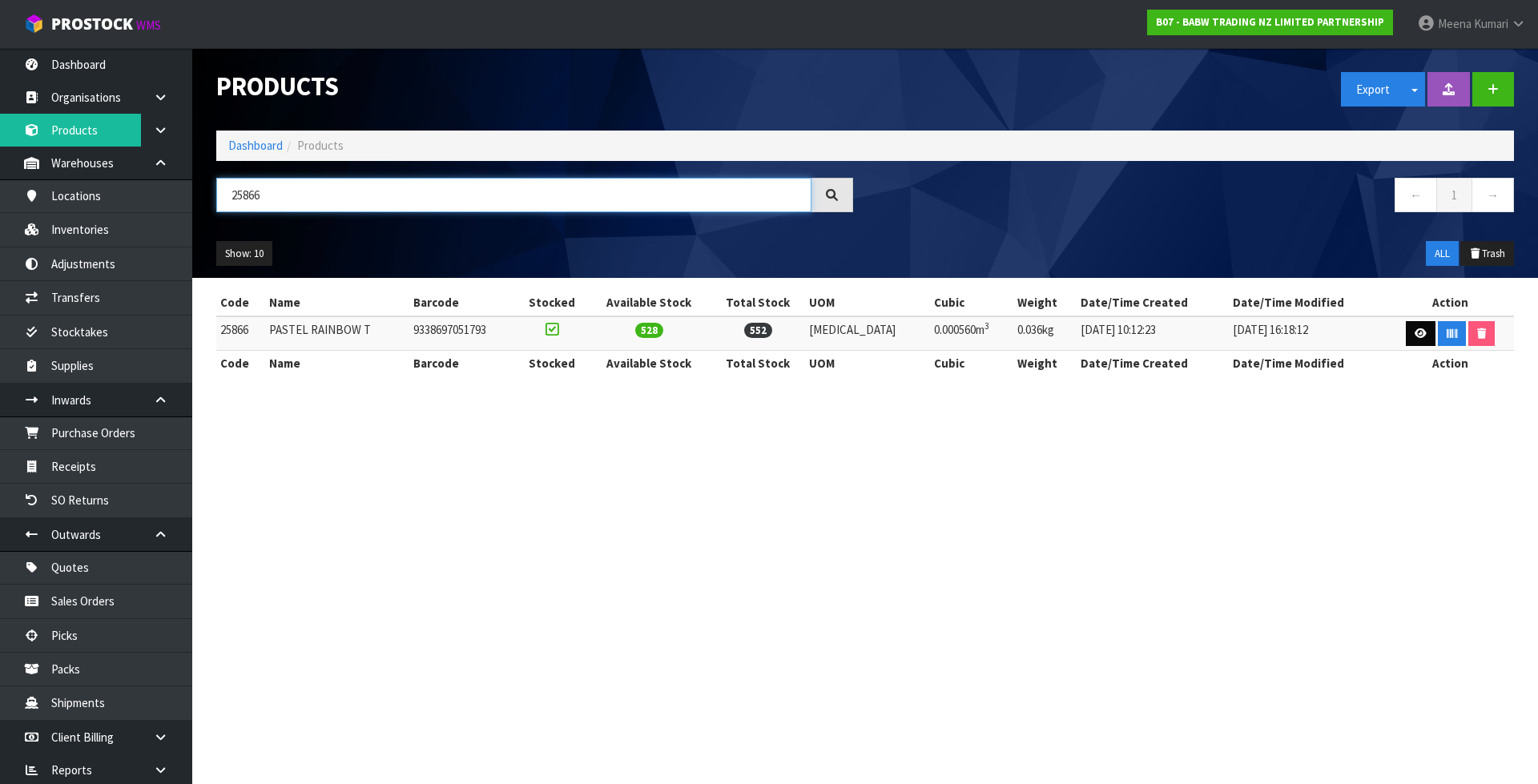
type input "25866"
click at [1410, 341] on link at bounding box center [1421, 333] width 30 height 25
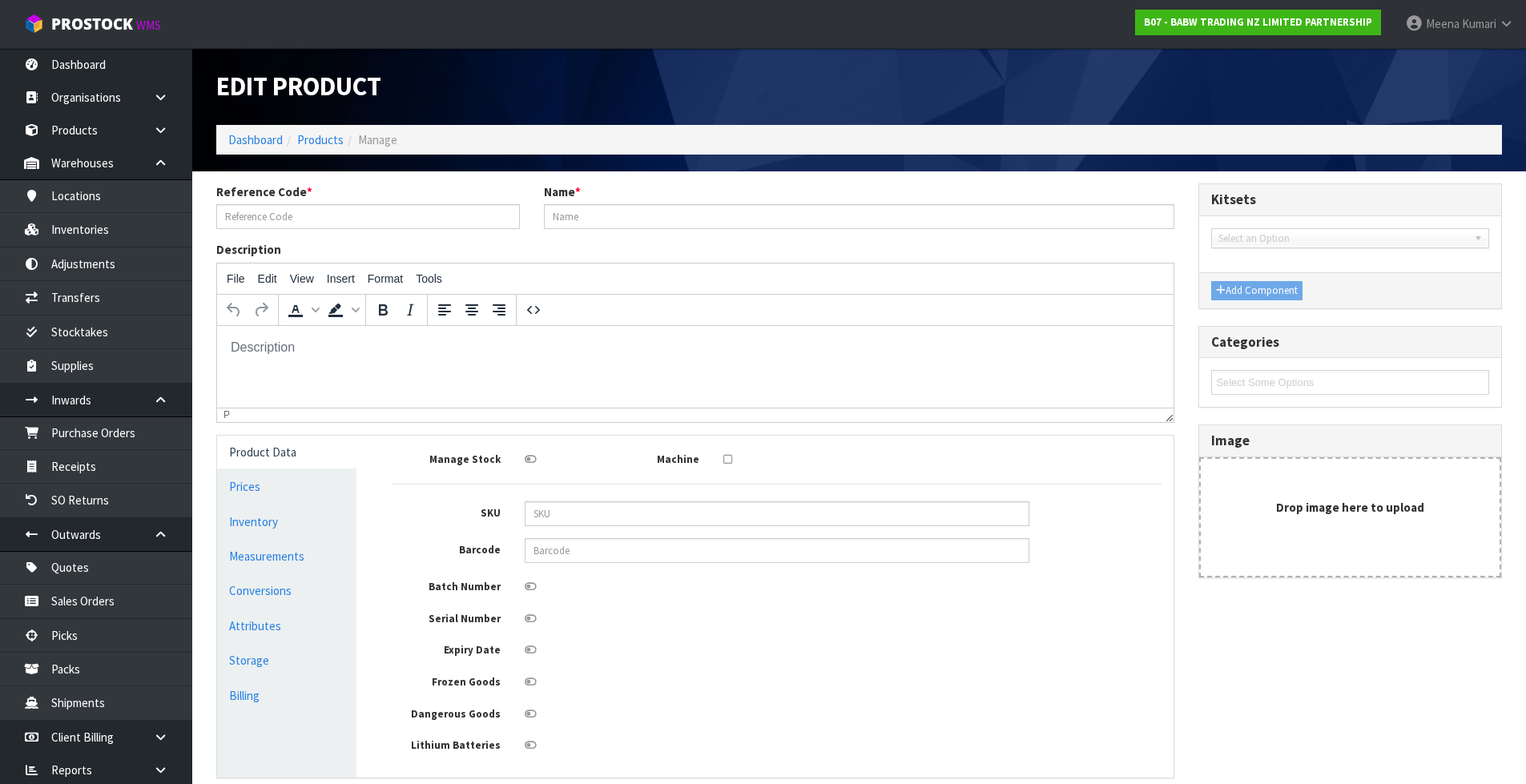
type input "25866"
type input "PASTEL RAINBOW T"
type input "9338697051793"
click at [289, 535] on link "Inventory" at bounding box center [286, 521] width 140 height 33
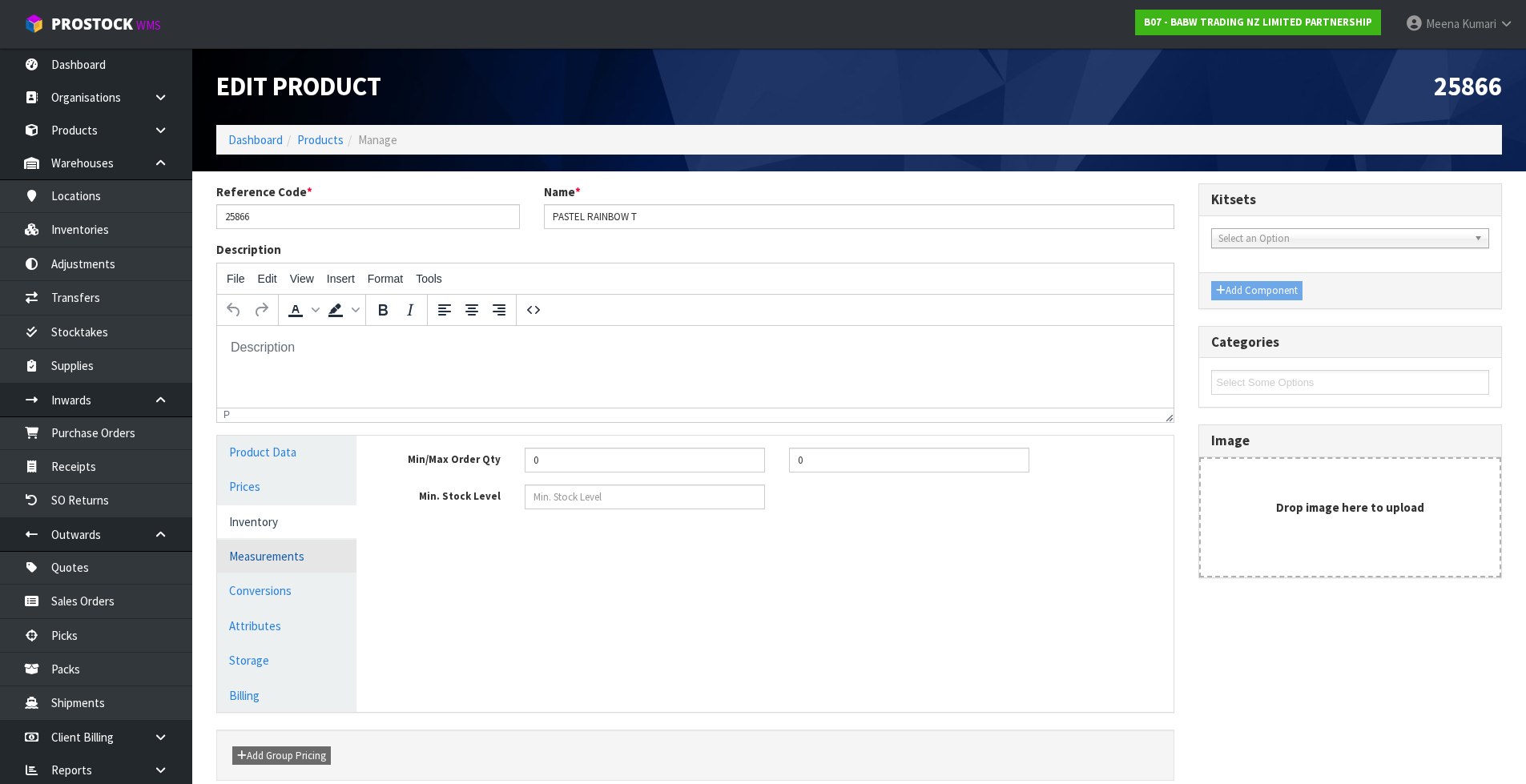
click at [297, 549] on link "Measurements" at bounding box center [286, 556] width 140 height 33
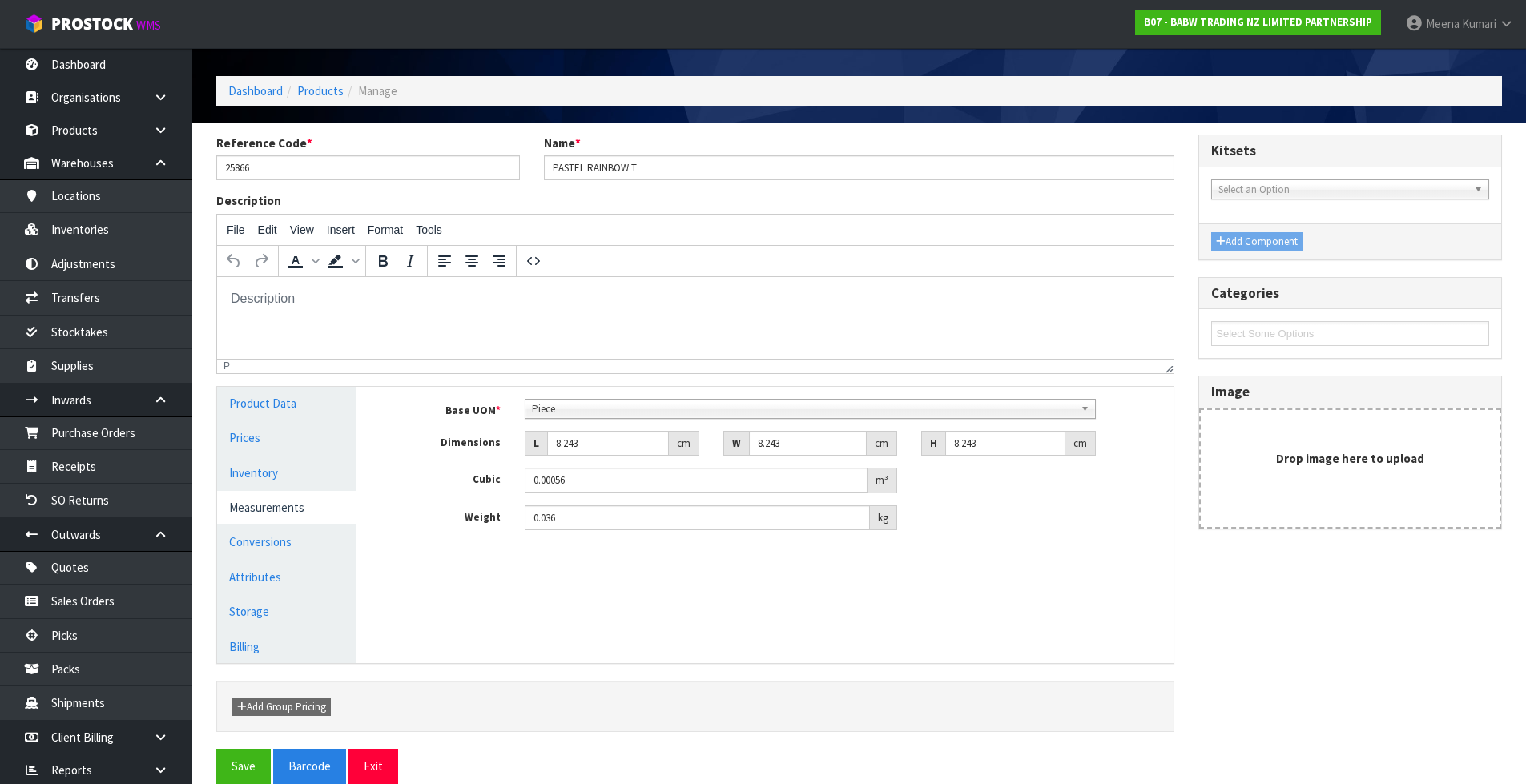
scroll to position [73, 0]
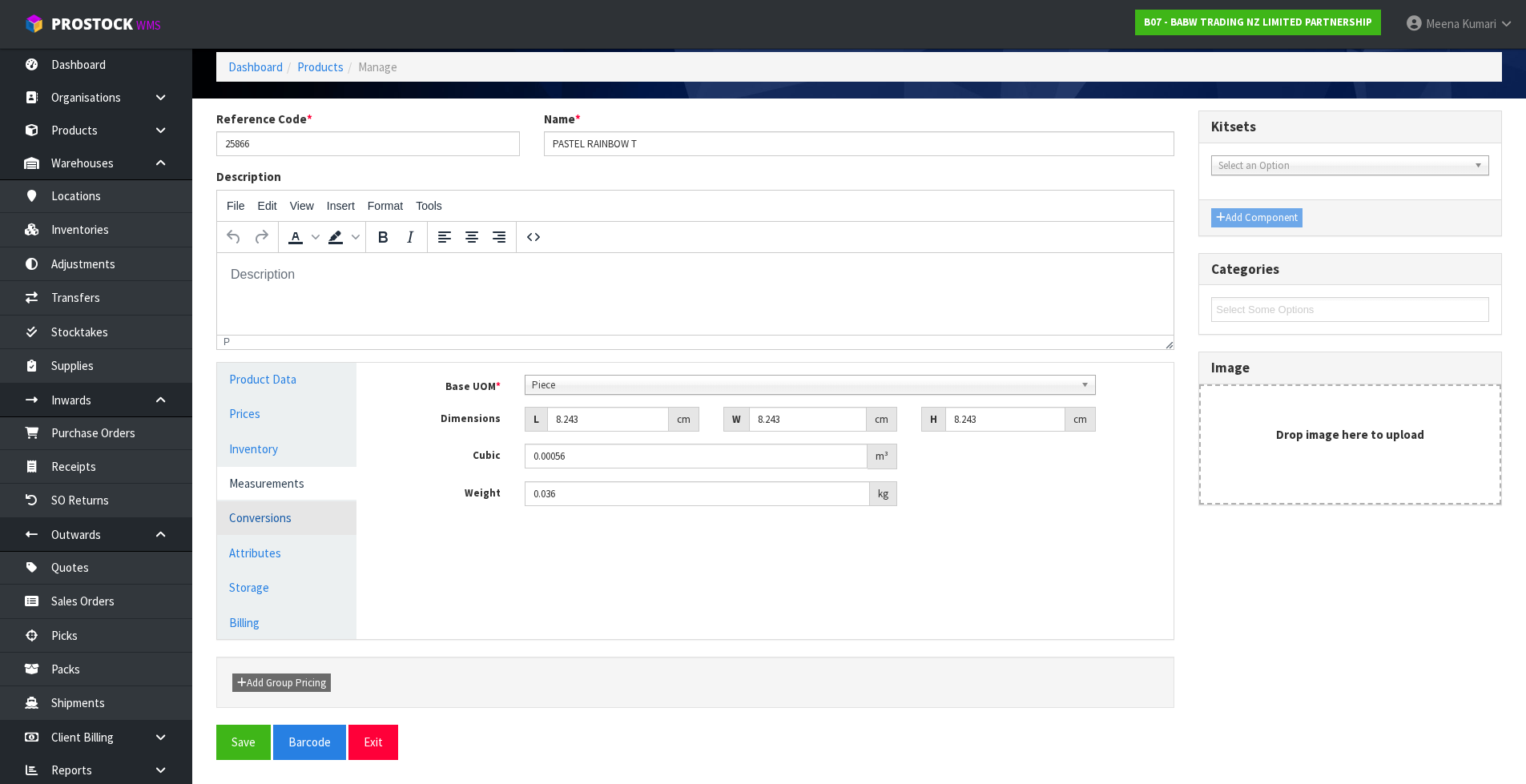
click at [325, 524] on link "Conversions" at bounding box center [286, 518] width 140 height 33
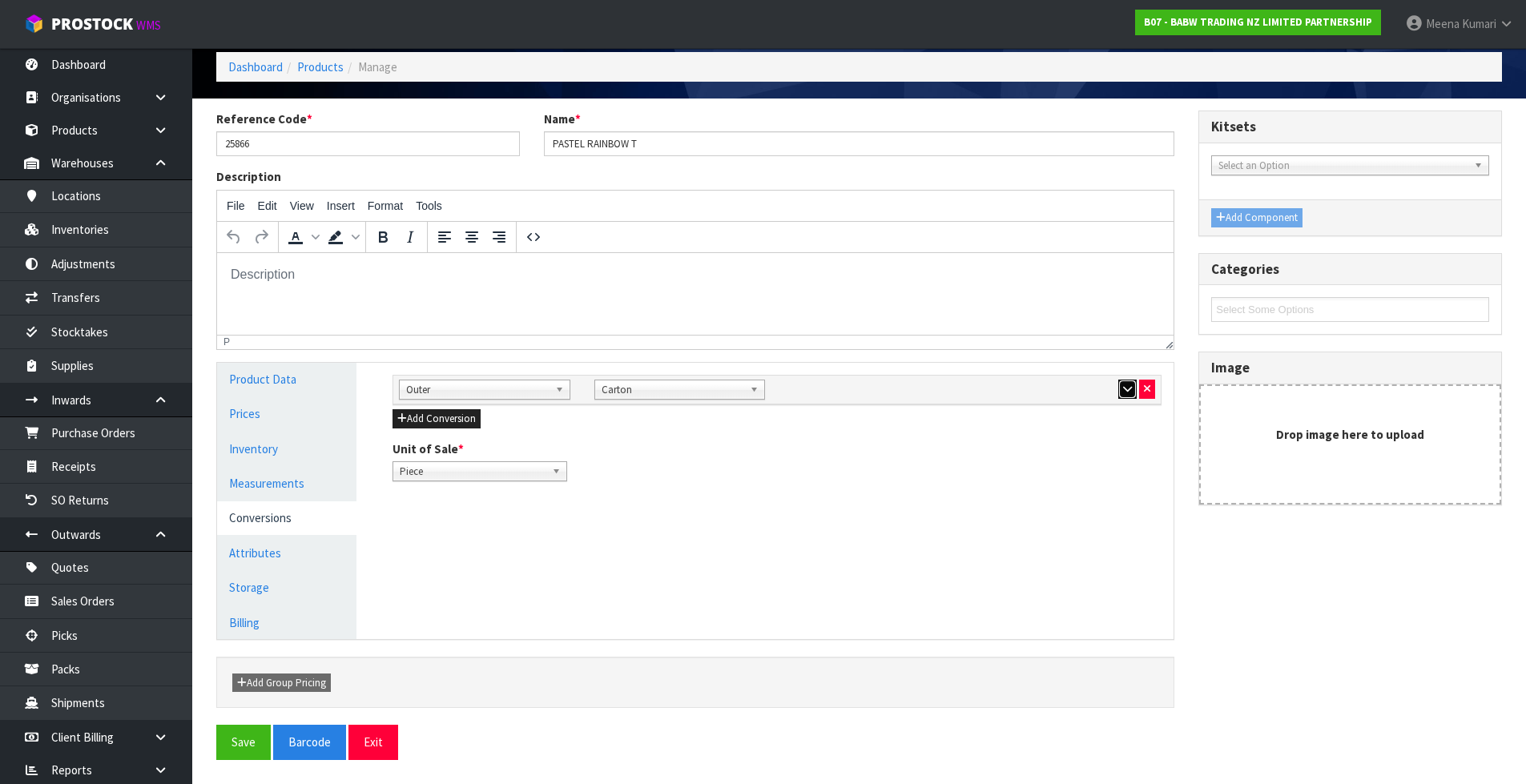
click at [1122, 396] on button "button" at bounding box center [1127, 389] width 19 height 19
